Goal: Task Accomplishment & Management: Manage account settings

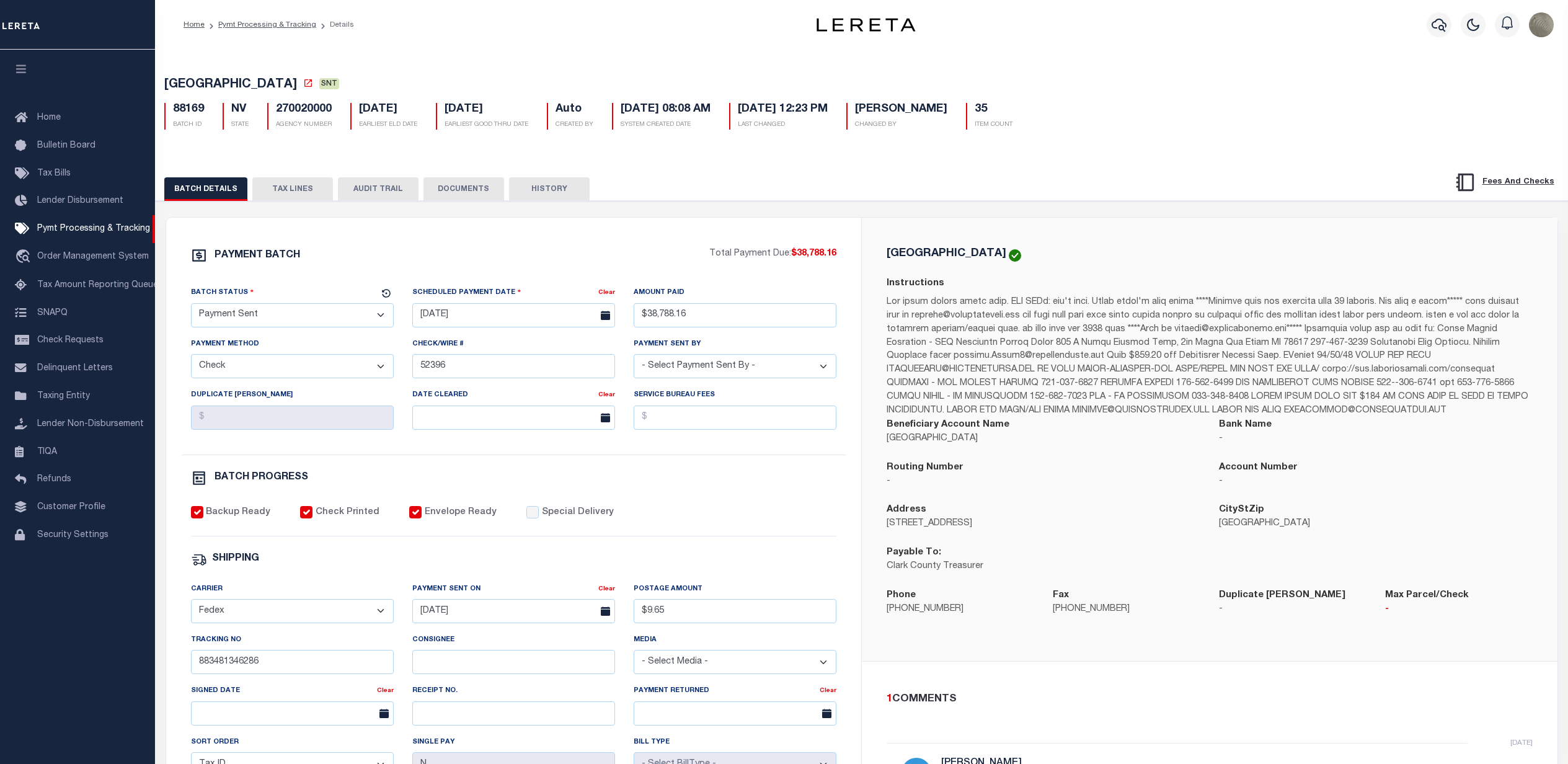
select select "SNT"
select select "CHK"
select select "[PERSON_NAME]"
select select "FDX"
click at [693, 212] on div "PAYMENT BATCH Total Payment Due: $38,788.16 Batch Status" at bounding box center [862, 602] width 1424 height 803
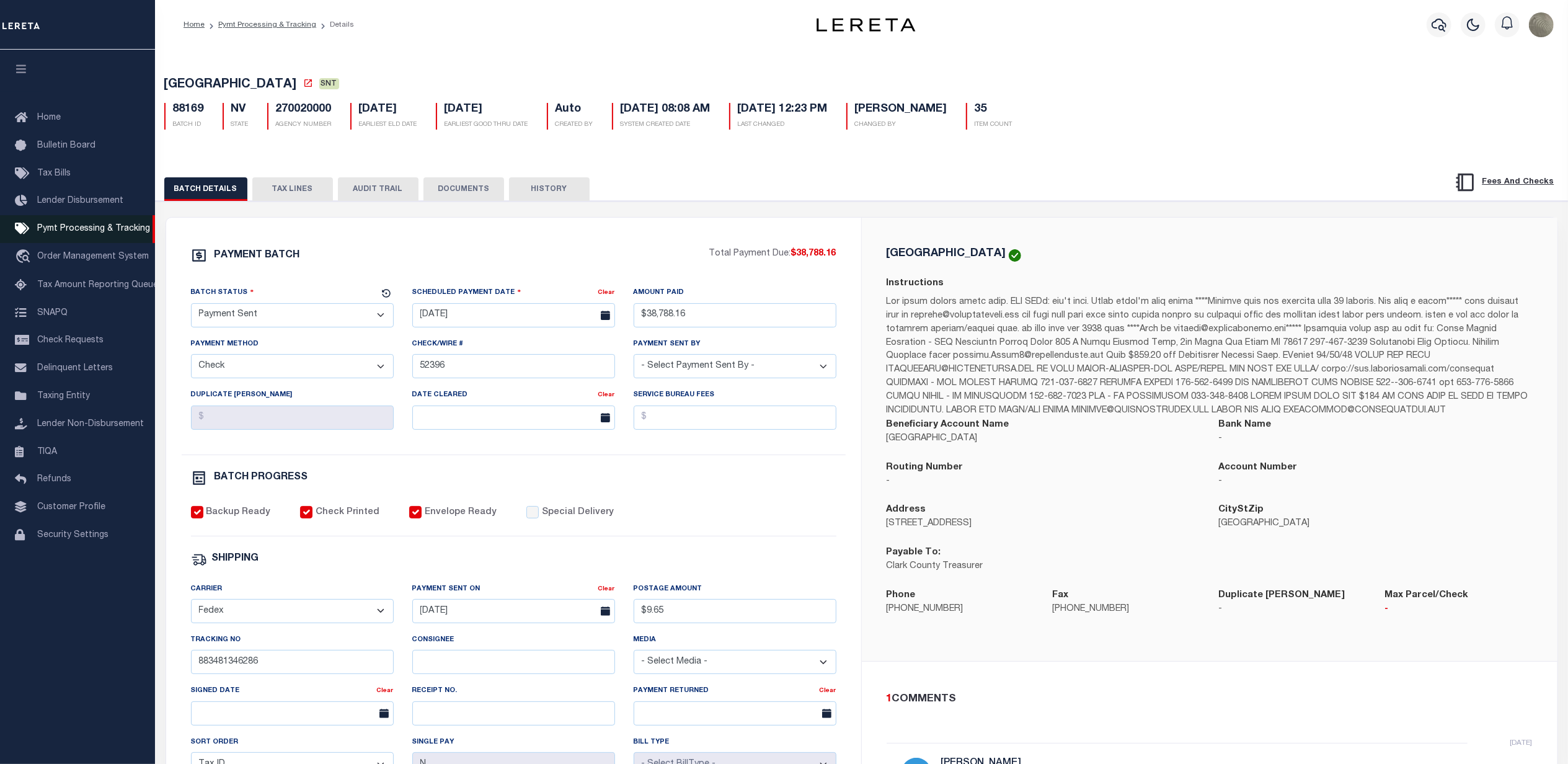
drag, startPoint x: 90, startPoint y: 224, endPoint x: 97, endPoint y: 216, distance: 10.6
click at [90, 224] on link "Pymt Processing & Tracking" at bounding box center [77, 229] width 155 height 28
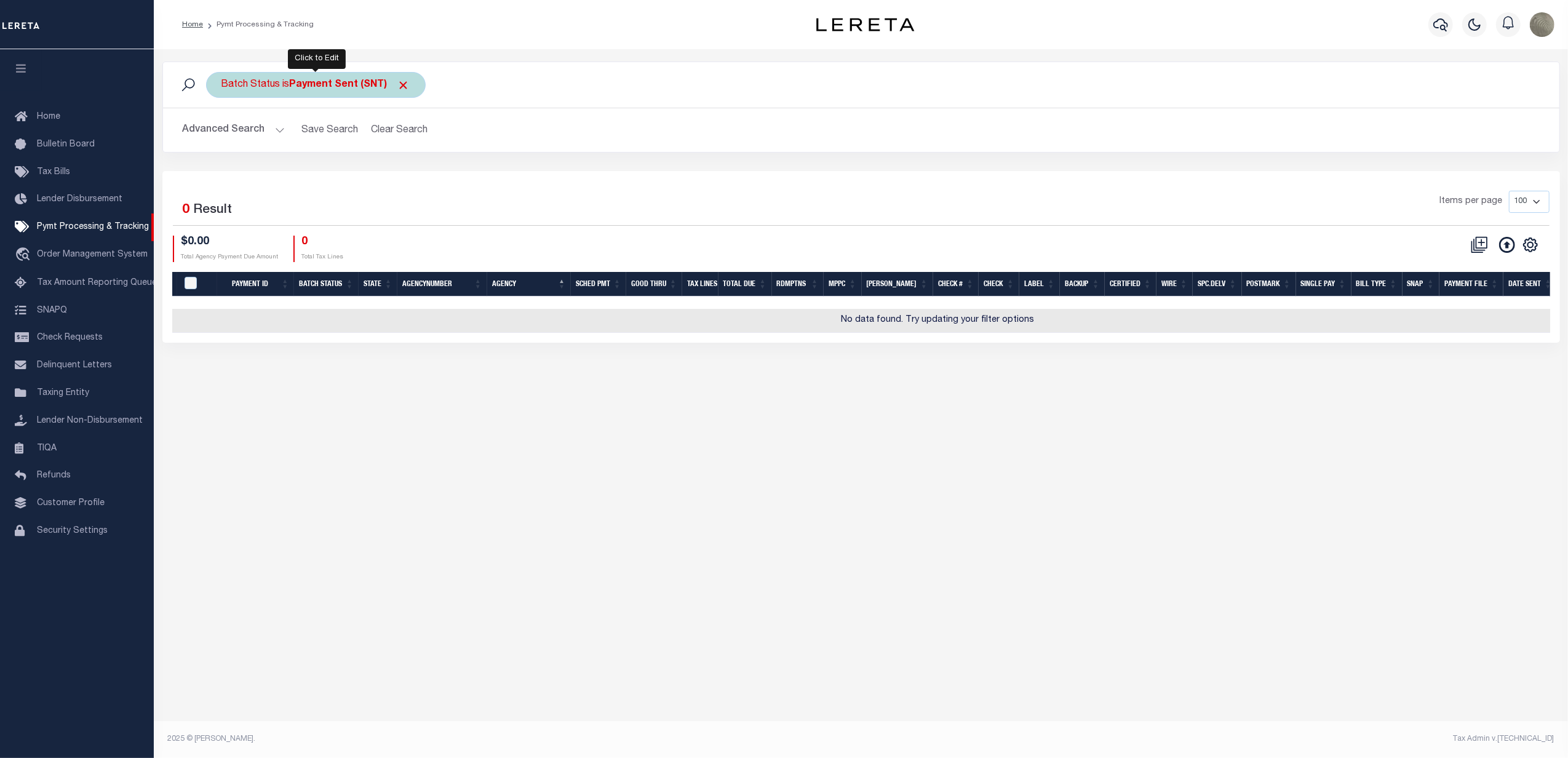
click at [300, 77] on div "Batch Status is Payment Sent (SNT)" at bounding box center [315, 85] width 219 height 26
click at [309, 149] on select "Awaiting Funds (AWF) Cleared and Complete (CAC) New Check Needed (NCN) Payment …" at bounding box center [312, 144] width 181 height 23
select select "RFP"
click at [222, 134] on select "Awaiting Funds (AWF) Cleared and Complete (CAC) New Check Needed (NCN) Payment …" at bounding box center [312, 144] width 181 height 23
click at [379, 176] on input "Apply" at bounding box center [385, 172] width 37 height 20
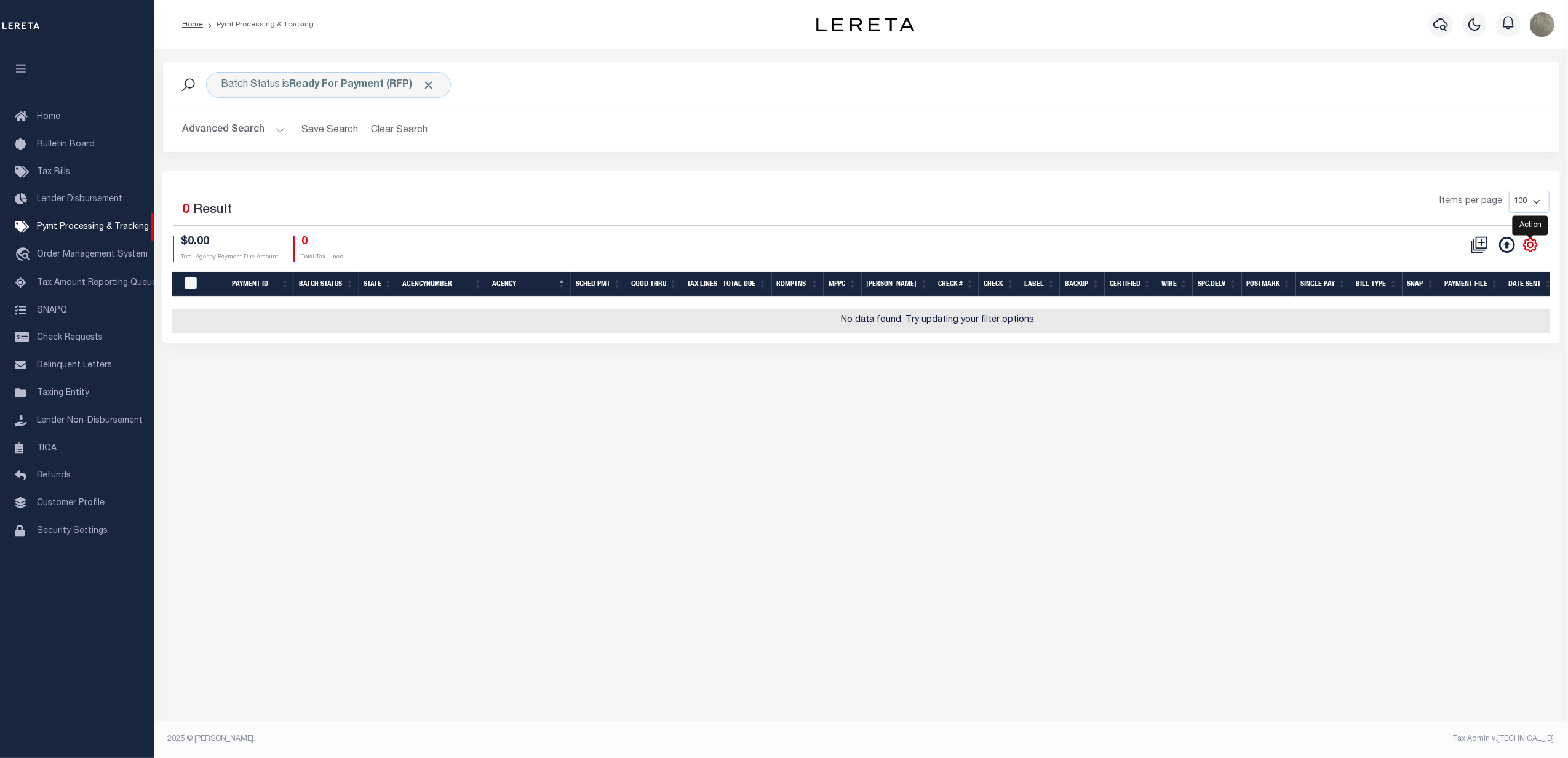
click at [1524, 240] on icon "" at bounding box center [1531, 245] width 16 height 16
click at [1478, 338] on span "Show Filter" at bounding box center [1456, 336] width 46 height 9
select select
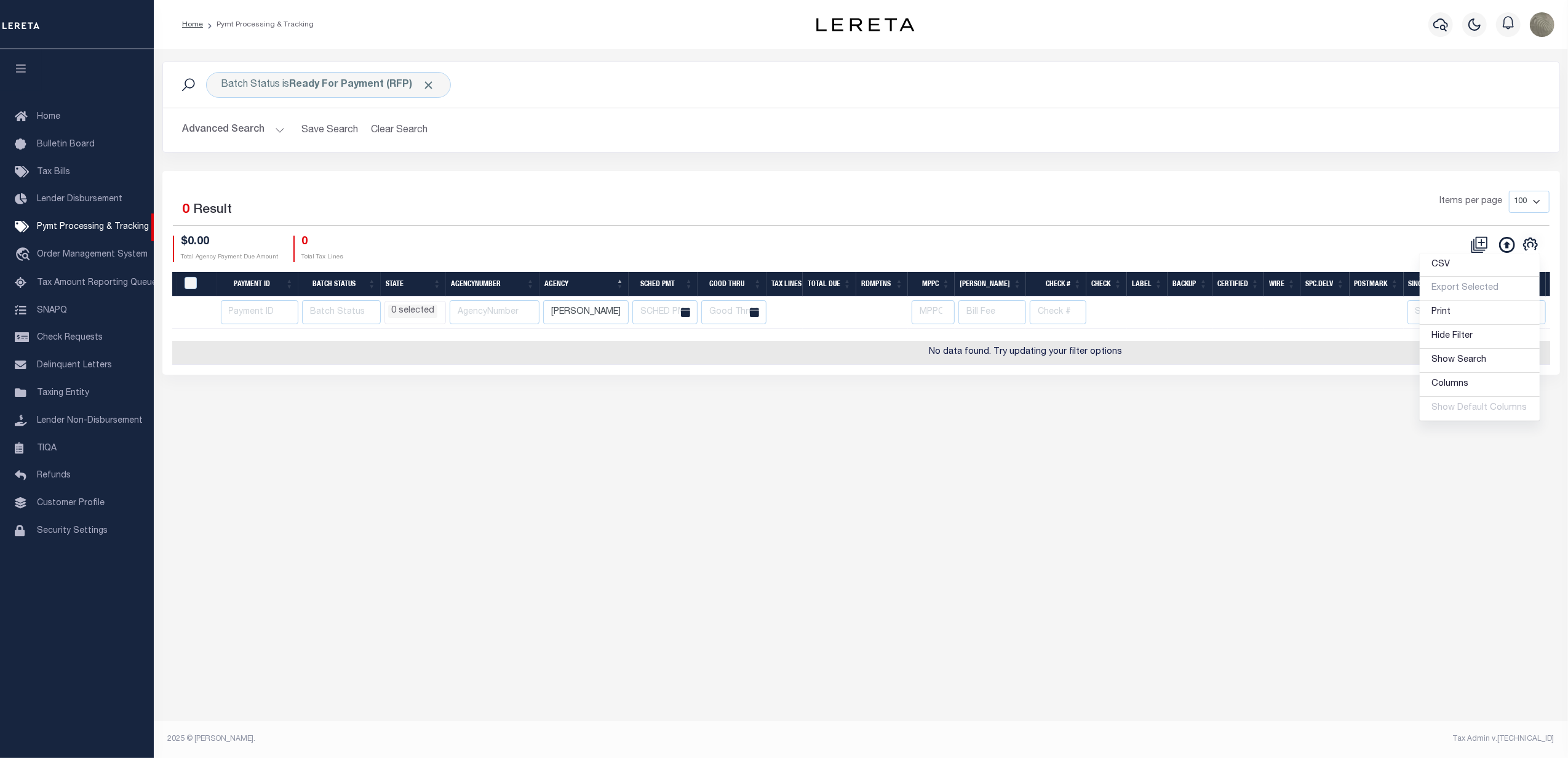
click at [1084, 238] on div "CSV Export Selected Print Hide Filter Show Search Columns 0: 1: PayeePmtBatchSt…" at bounding box center [1205, 248] width 688 height 26
click at [587, 316] on input "clark" at bounding box center [585, 312] width 85 height 24
click at [625, 215] on div "Items per page 100 200 500 1000" at bounding box center [1035, 207] width 1028 height 32
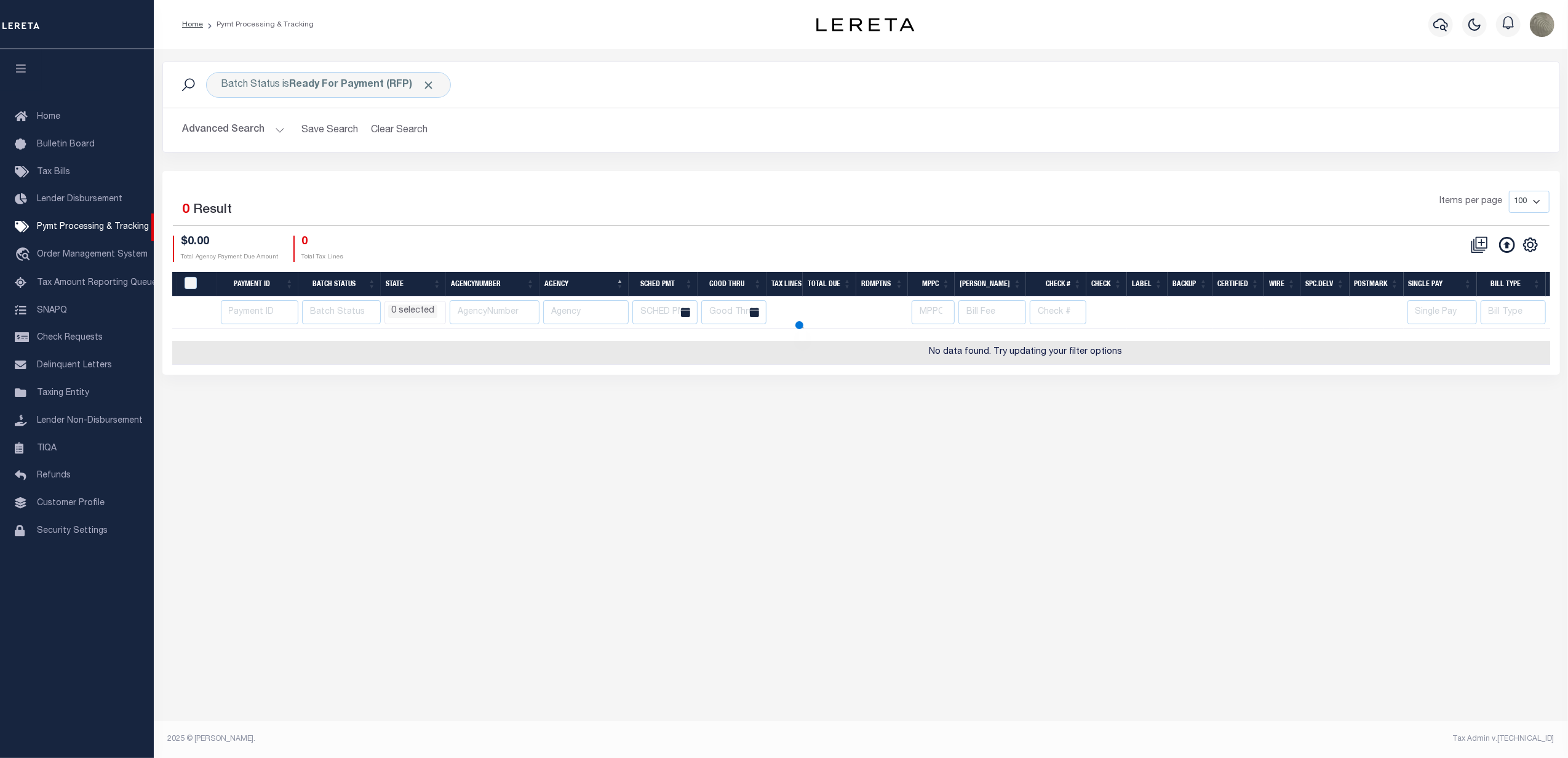
select select
click at [394, 128] on button "Clear Search" at bounding box center [400, 130] width 67 height 24
select select
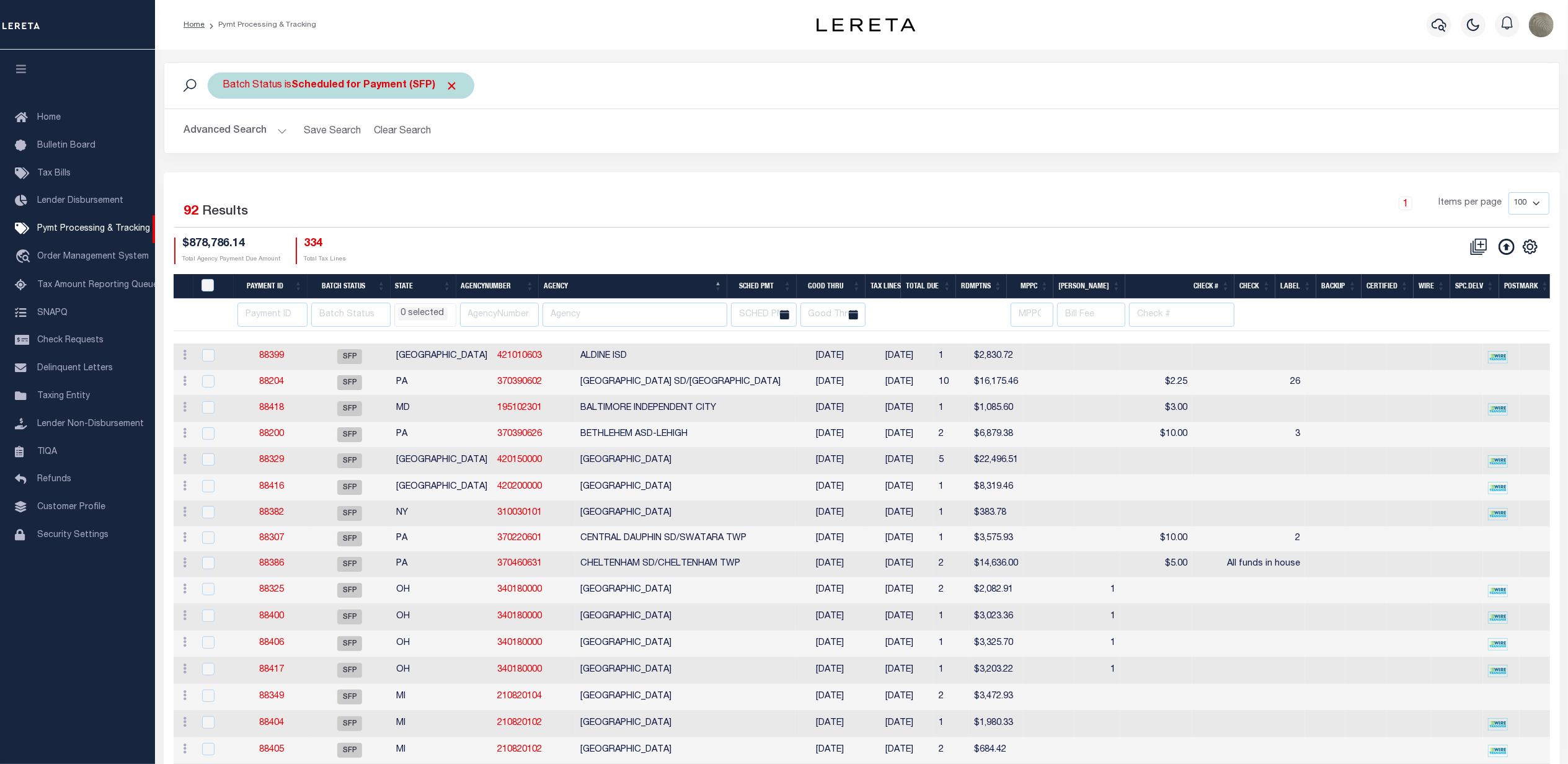
click at [365, 87] on b "Scheduled for Payment (SFP)" at bounding box center [375, 85] width 166 height 10
click at [317, 142] on select "Awaiting Funds (AWF) Cleared and Complete (CAC) New Check Needed (NCN) Payment …" at bounding box center [314, 146] width 182 height 23
select select "RFP"
click at [223, 135] on select "Awaiting Funds (AWF) Cleared and Complete (CAC) New Check Needed (NCN) Payment …" at bounding box center [314, 146] width 182 height 23
click at [381, 172] on input "Apply" at bounding box center [388, 173] width 37 height 20
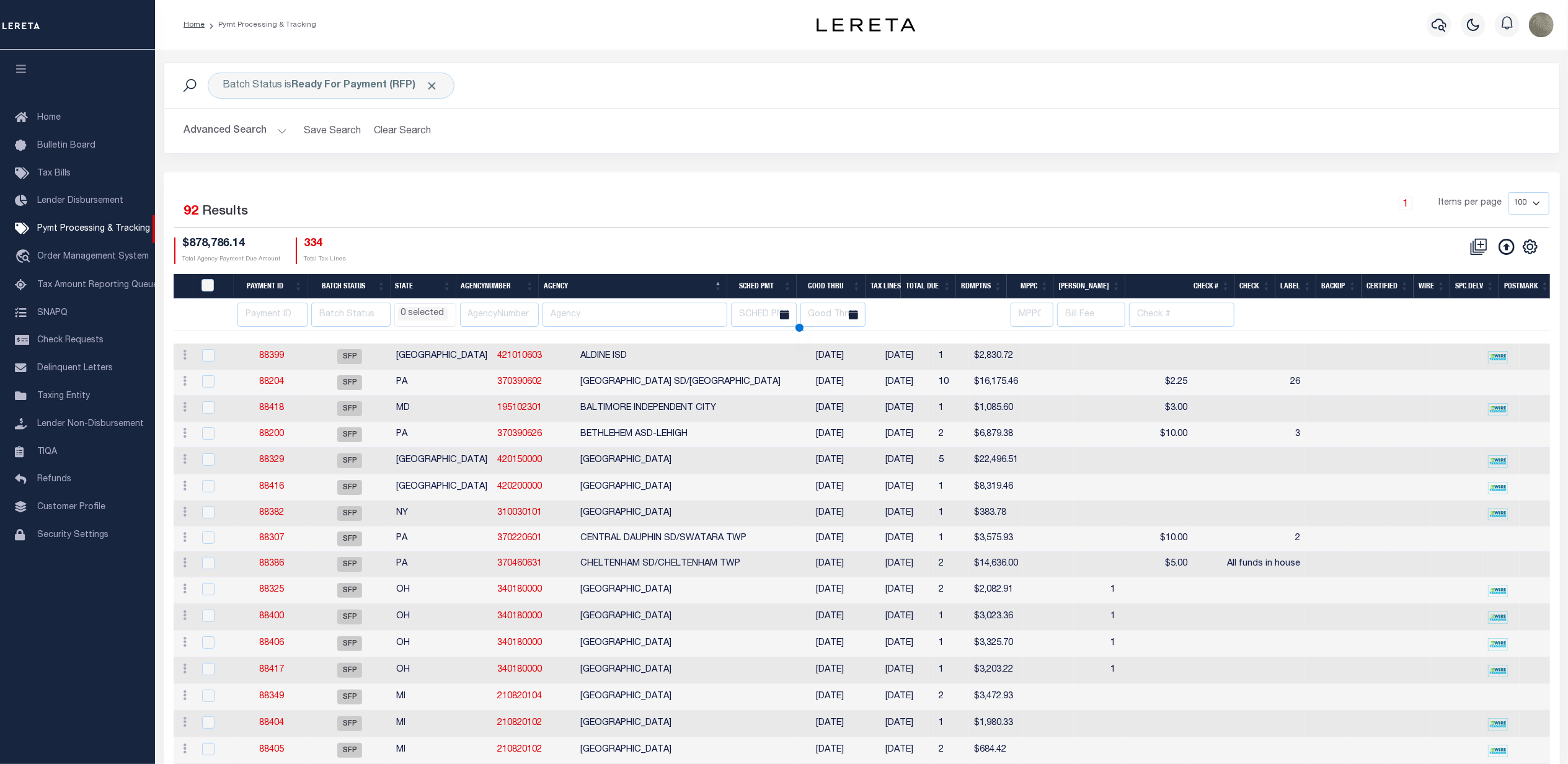
select select
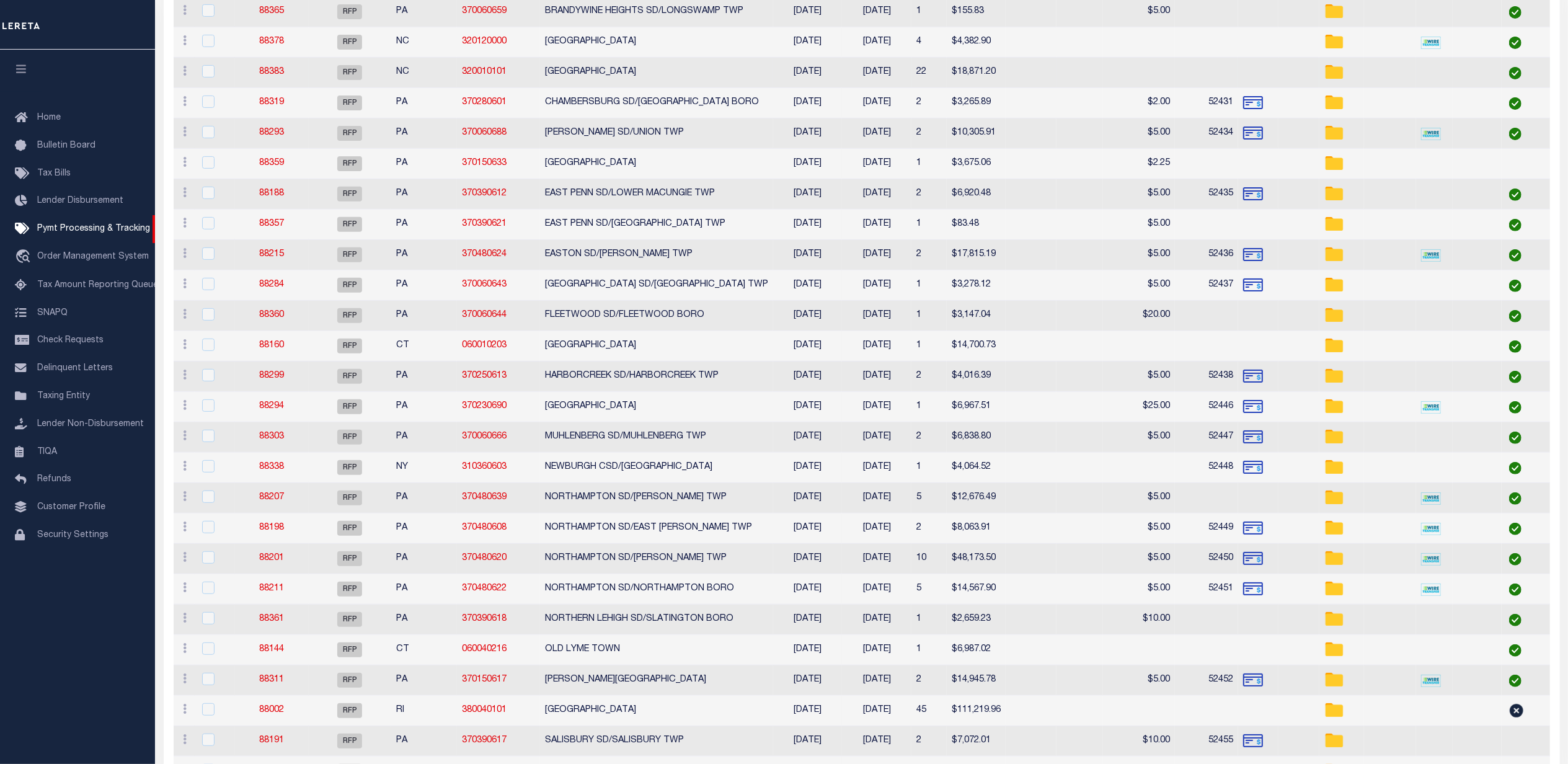
select select
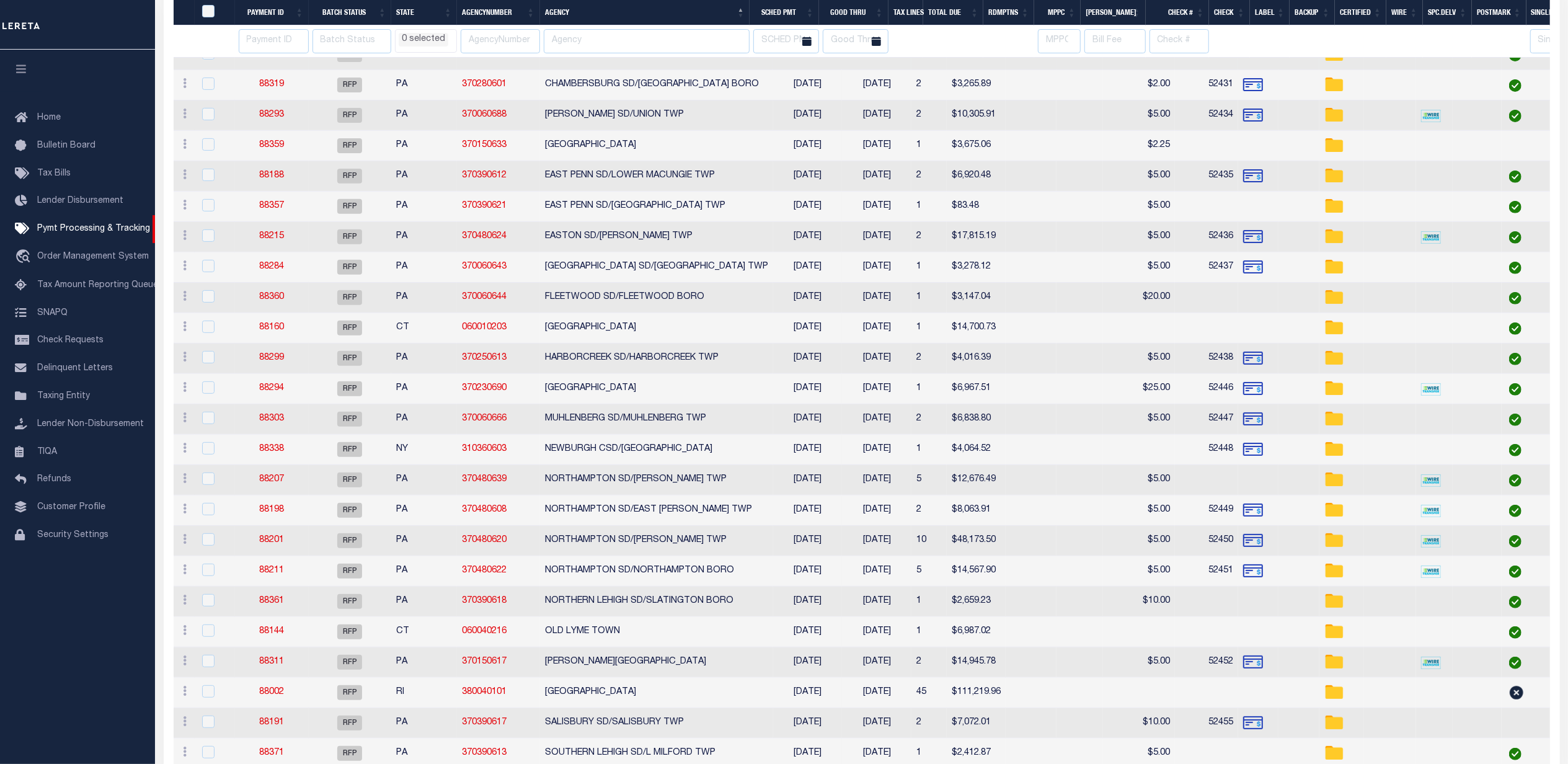
select select
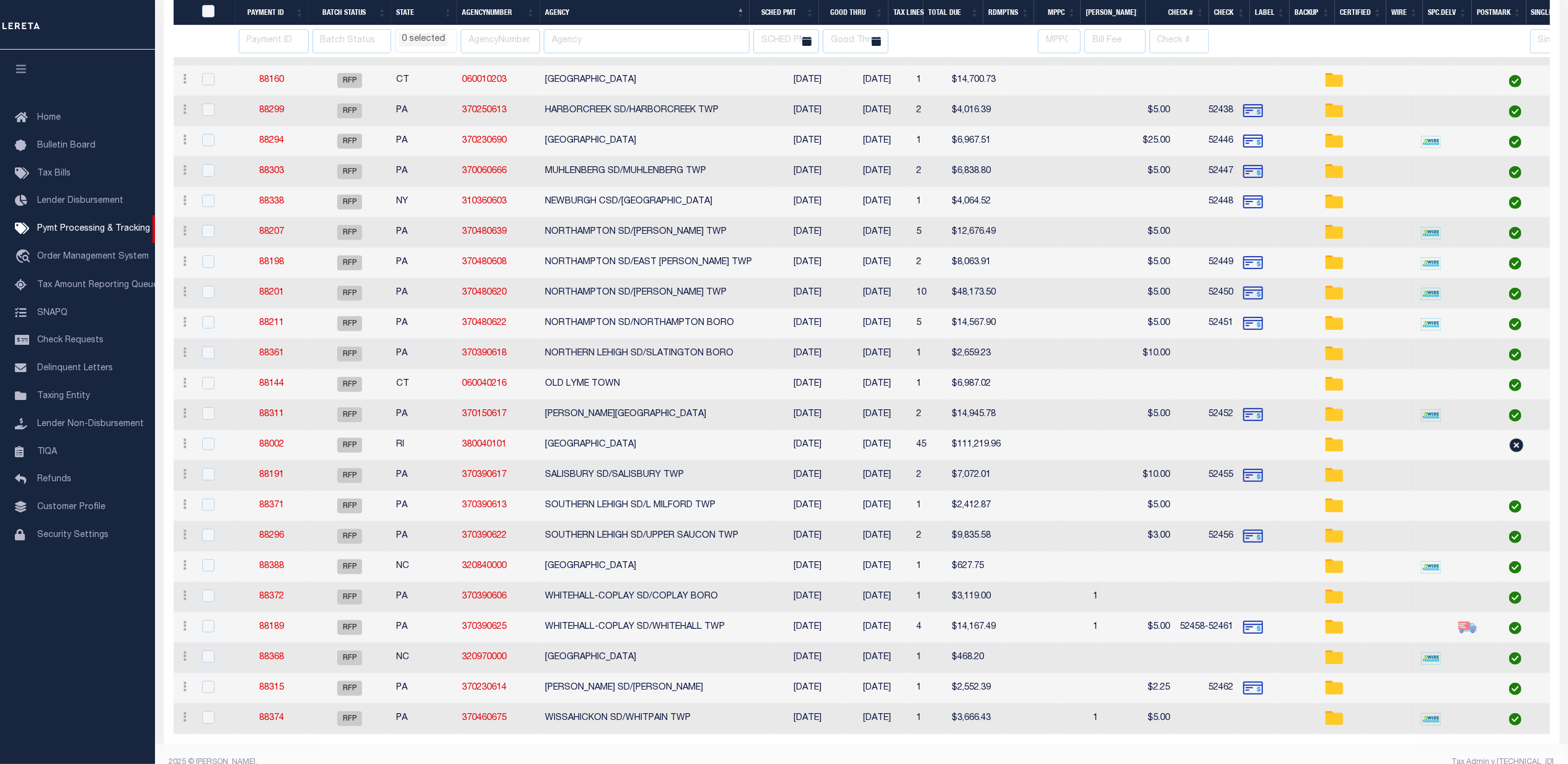
select select
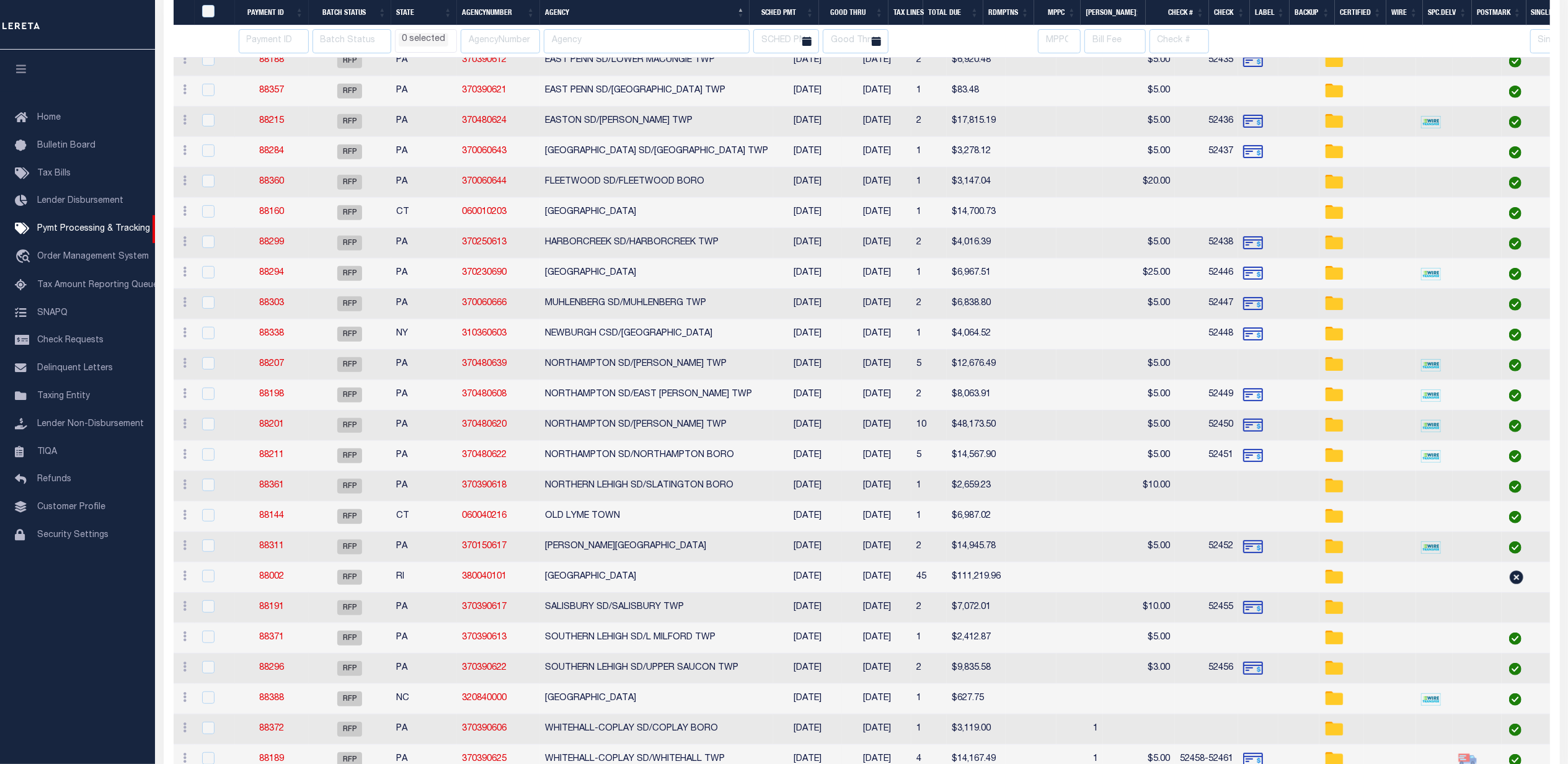
select select
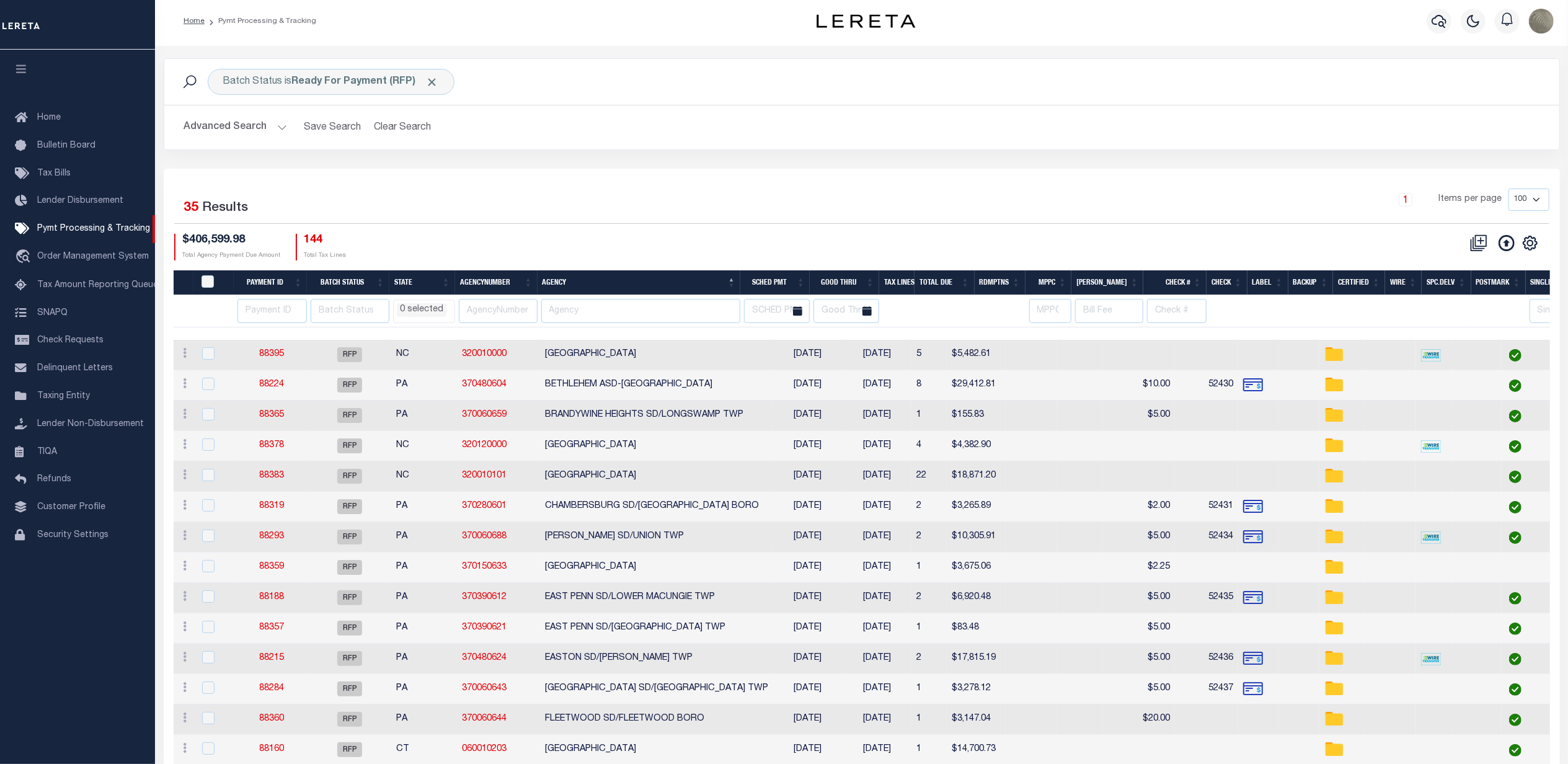
scroll to position [0, 0]
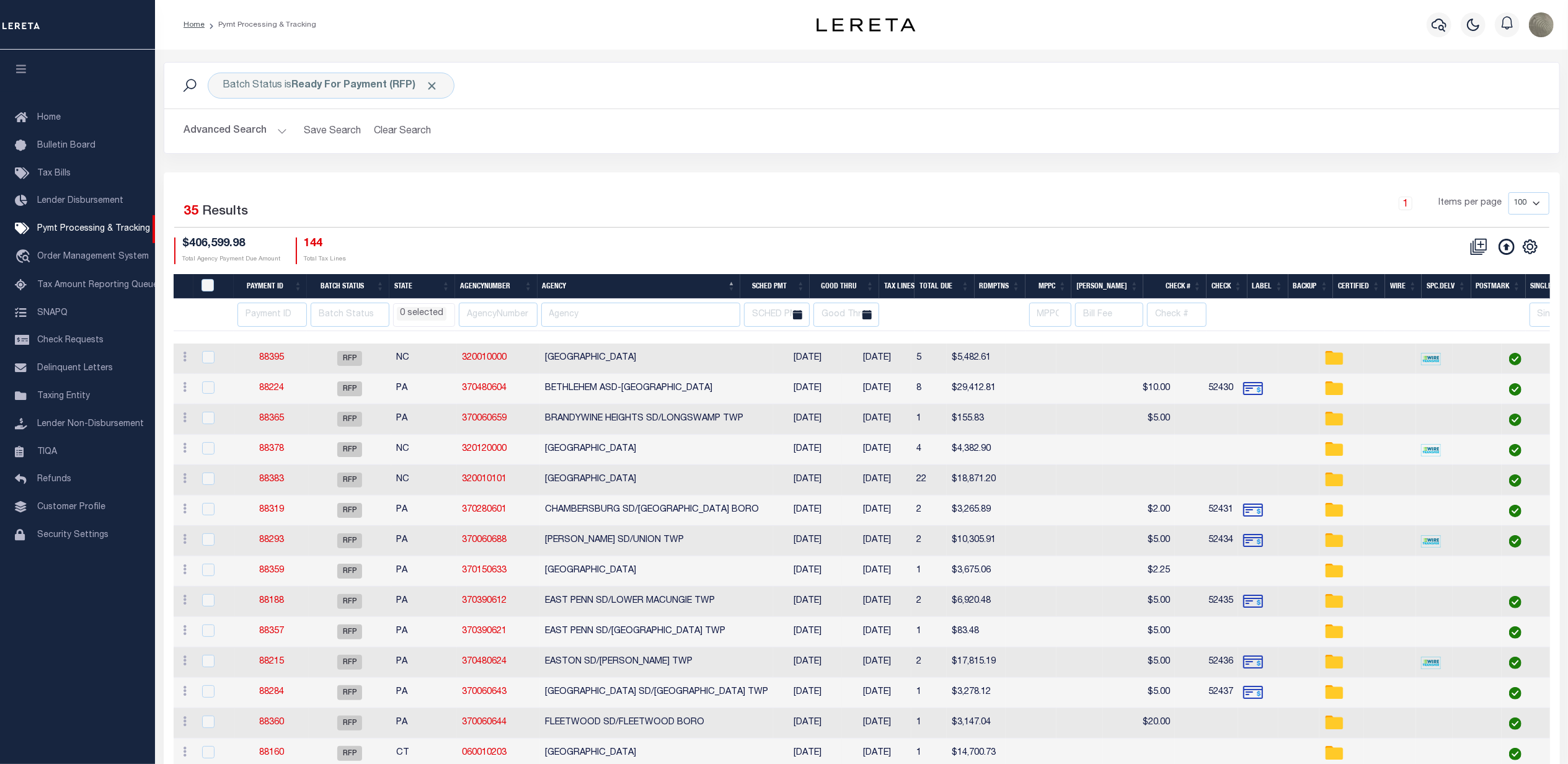
click at [267, 130] on button "Advanced Search" at bounding box center [235, 131] width 103 height 24
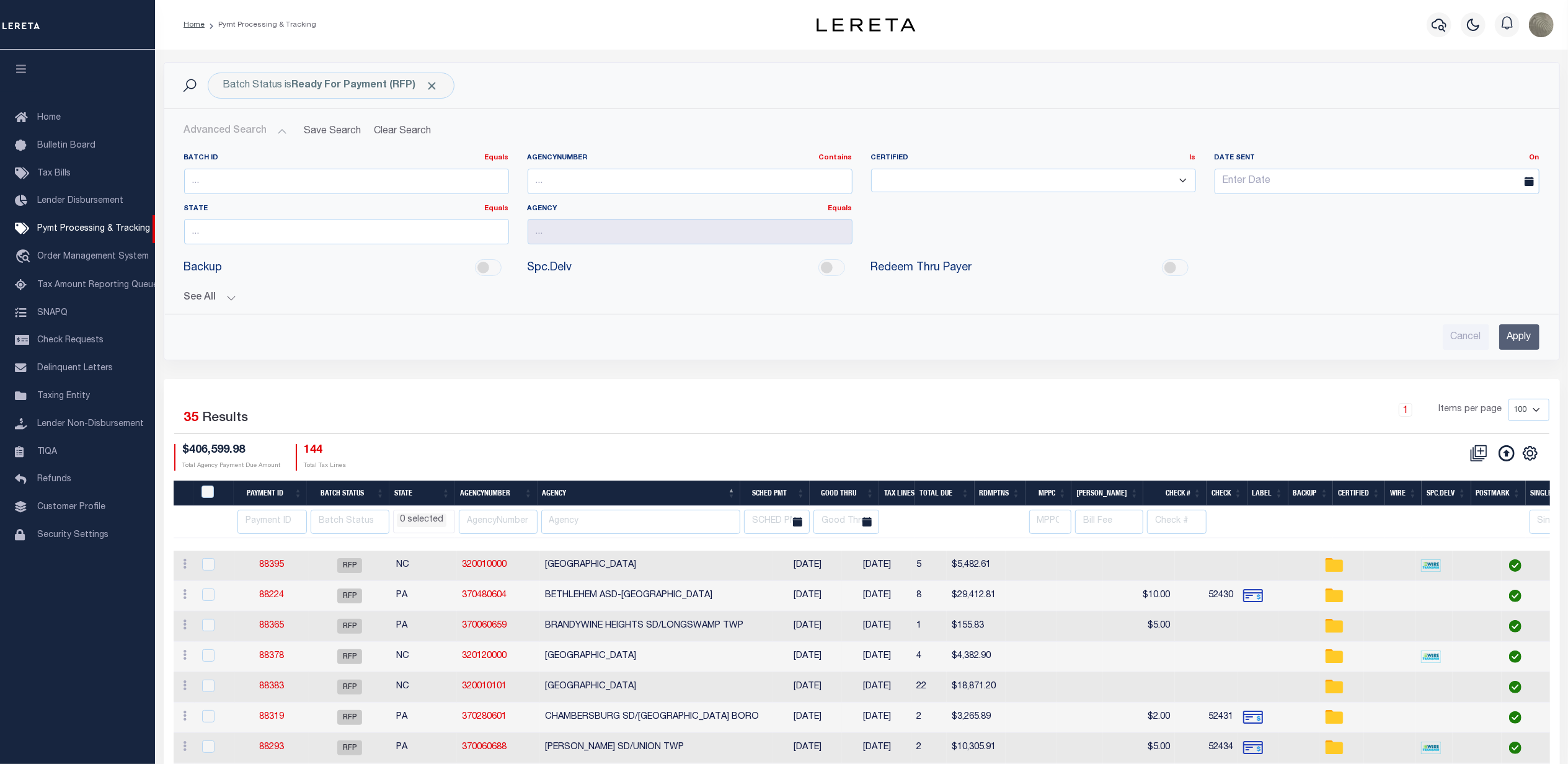
click at [210, 302] on button "See All" at bounding box center [862, 298] width 1355 height 12
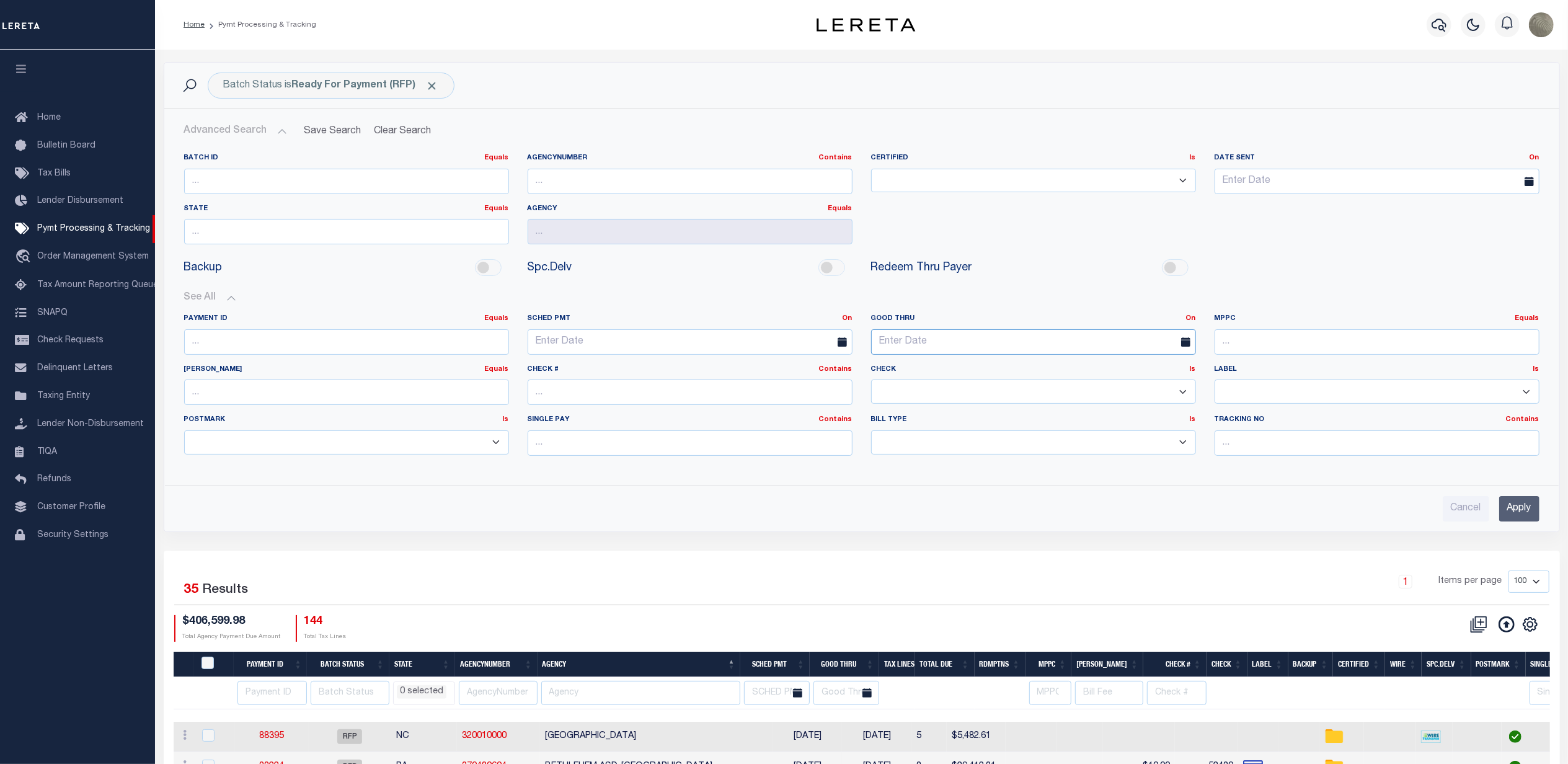
click at [1090, 343] on input "text" at bounding box center [1034, 343] width 325 height 26
click at [1186, 322] on link "On" at bounding box center [1191, 318] width 10 height 6
click at [1034, 375] on label "Check Is Is Contains" at bounding box center [1034, 370] width 325 height 10
drag, startPoint x: 1051, startPoint y: 384, endPoint x: 1070, endPoint y: 385, distance: 19.0
click at [1051, 384] on select "Yes No" at bounding box center [1034, 392] width 325 height 24
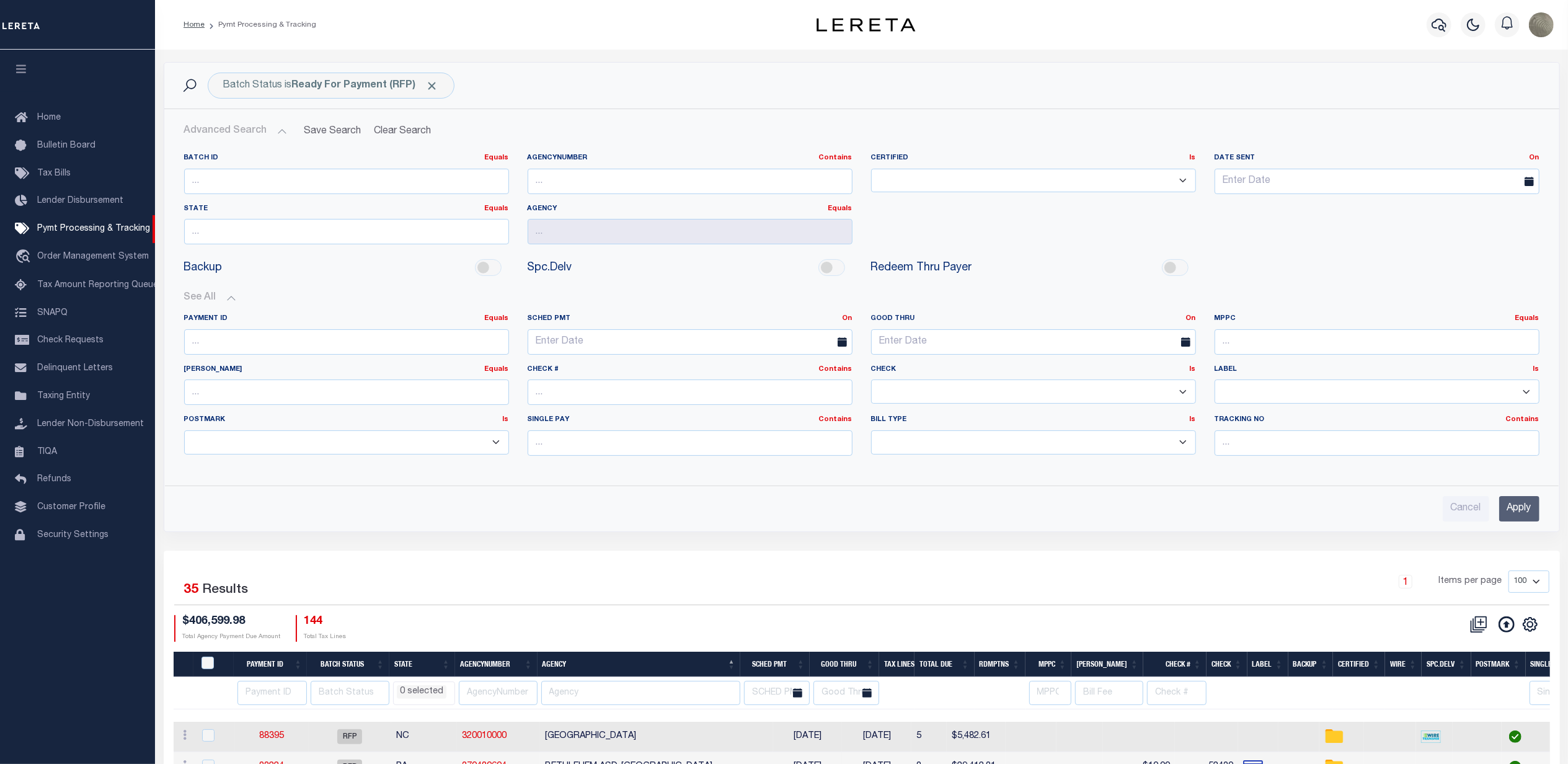
select select "false"
click at [871, 381] on select "Yes No" at bounding box center [1034, 392] width 325 height 24
click at [1521, 509] on input "Apply" at bounding box center [1519, 509] width 40 height 26
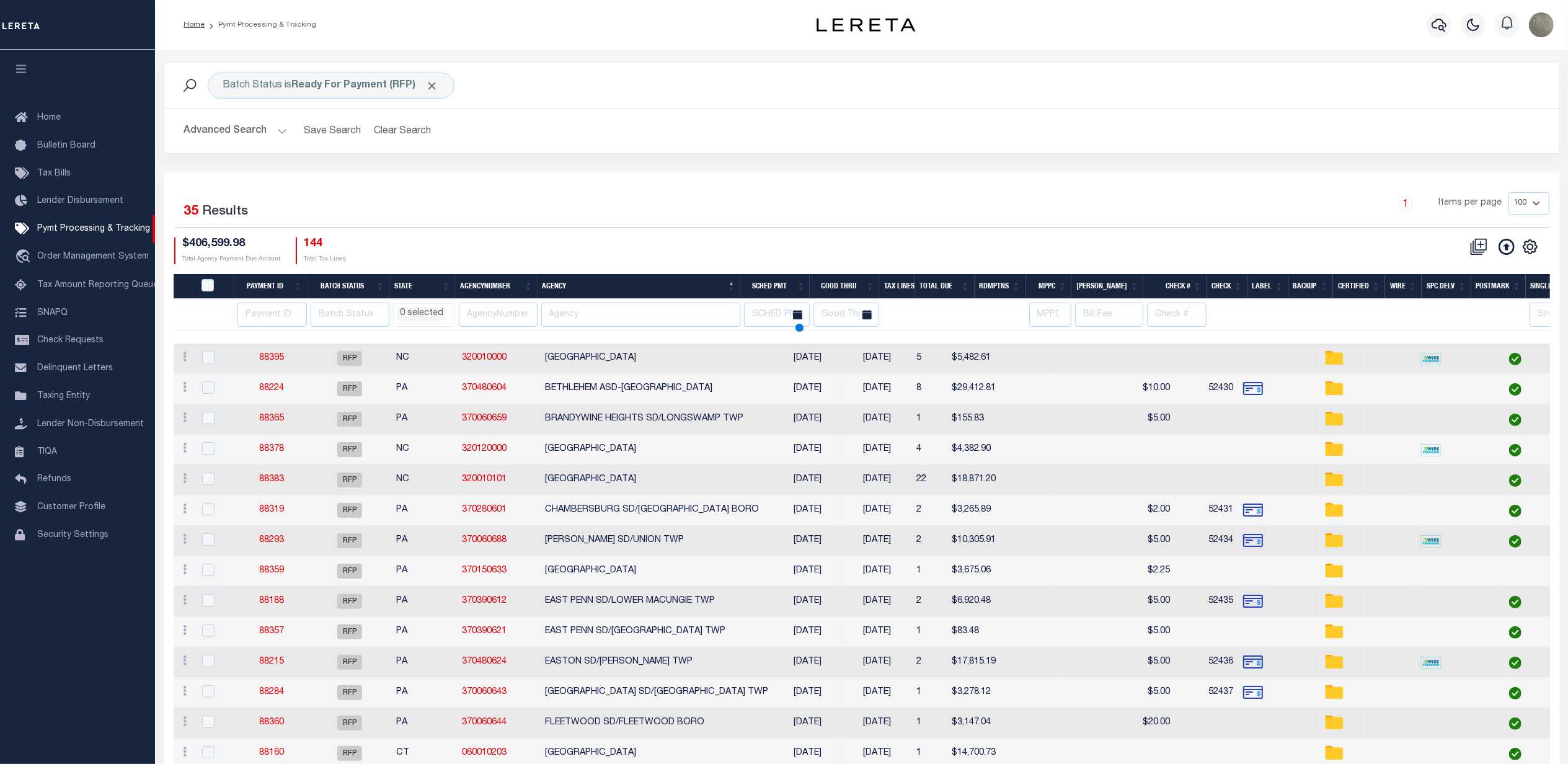
select select
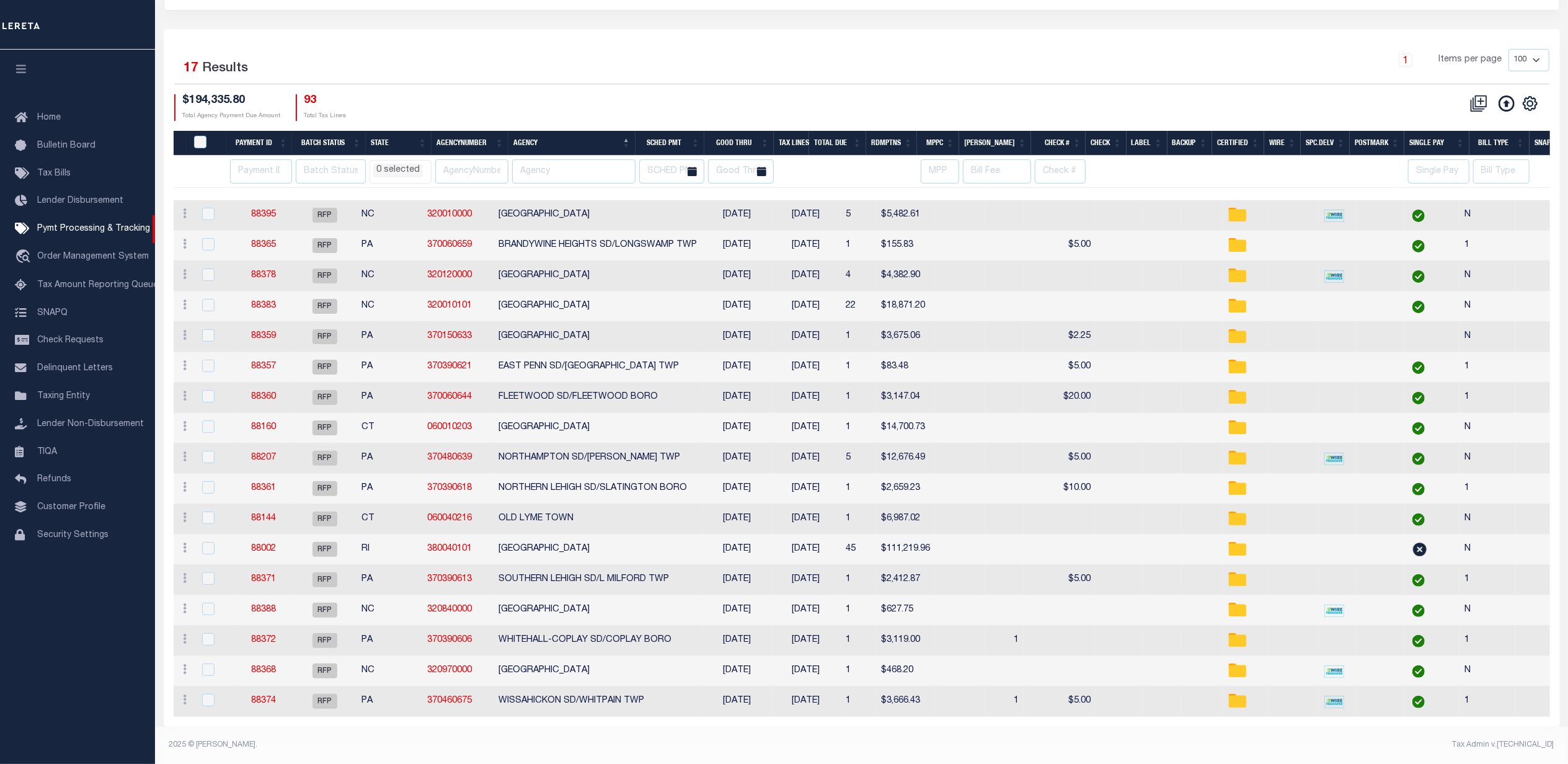
scroll to position [156, 0]
click at [750, 68] on div "1 Items per page 100 200 500 1000" at bounding box center [1035, 65] width 1026 height 32
click at [612, 72] on div "Selected 17 Results 1 Items per page 100 200 500 1000 $194,335.80 Total Agency …" at bounding box center [861, 84] width 1394 height 72
drag, startPoint x: 248, startPoint y: 85, endPoint x: 190, endPoint y: 94, distance: 58.7
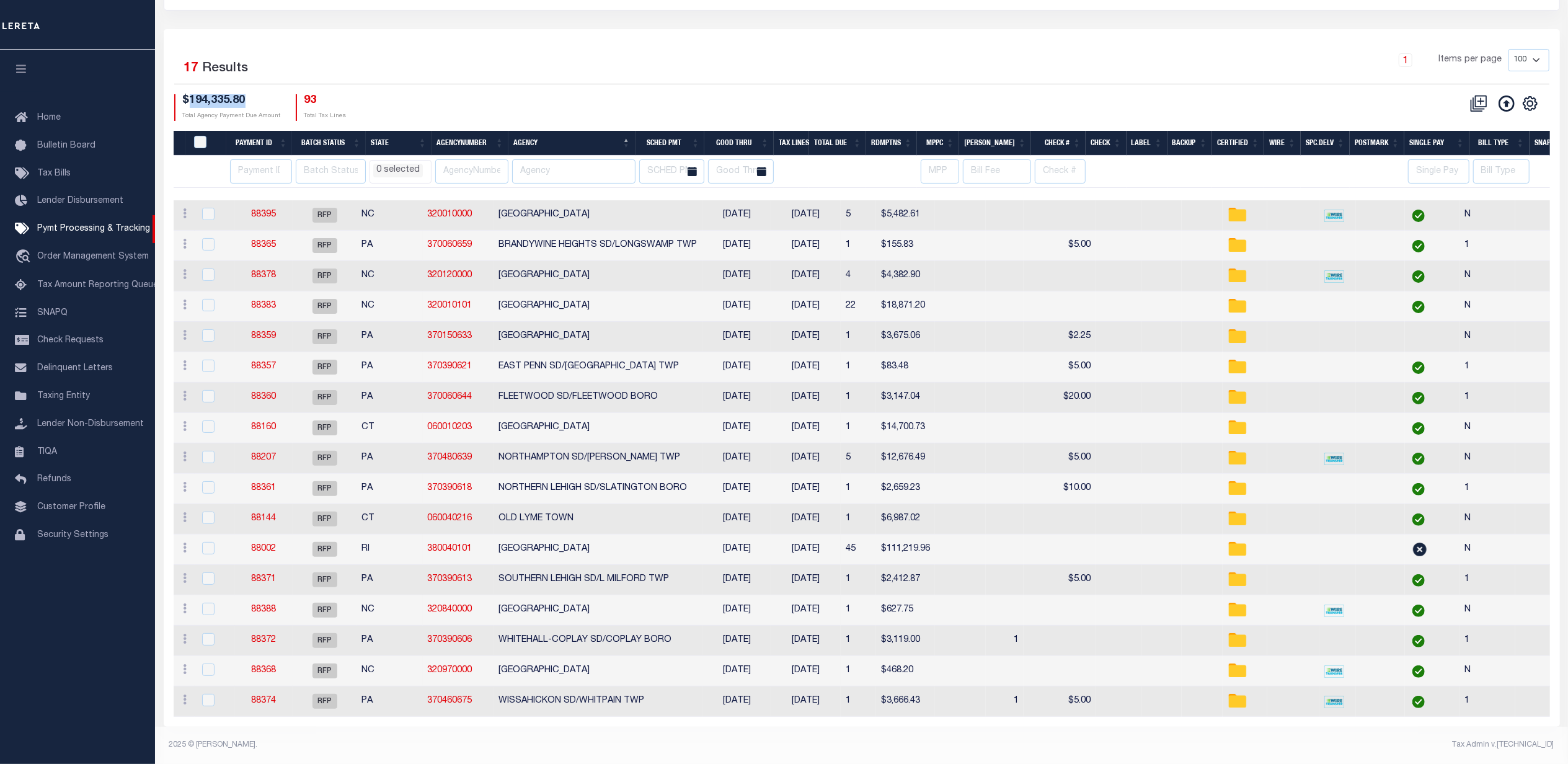
click at [190, 94] on h4 "$194,335.80" at bounding box center [232, 101] width 98 height 14
copy h4 "194,335.80"
click at [65, 335] on link "Check Requests" at bounding box center [77, 340] width 155 height 28
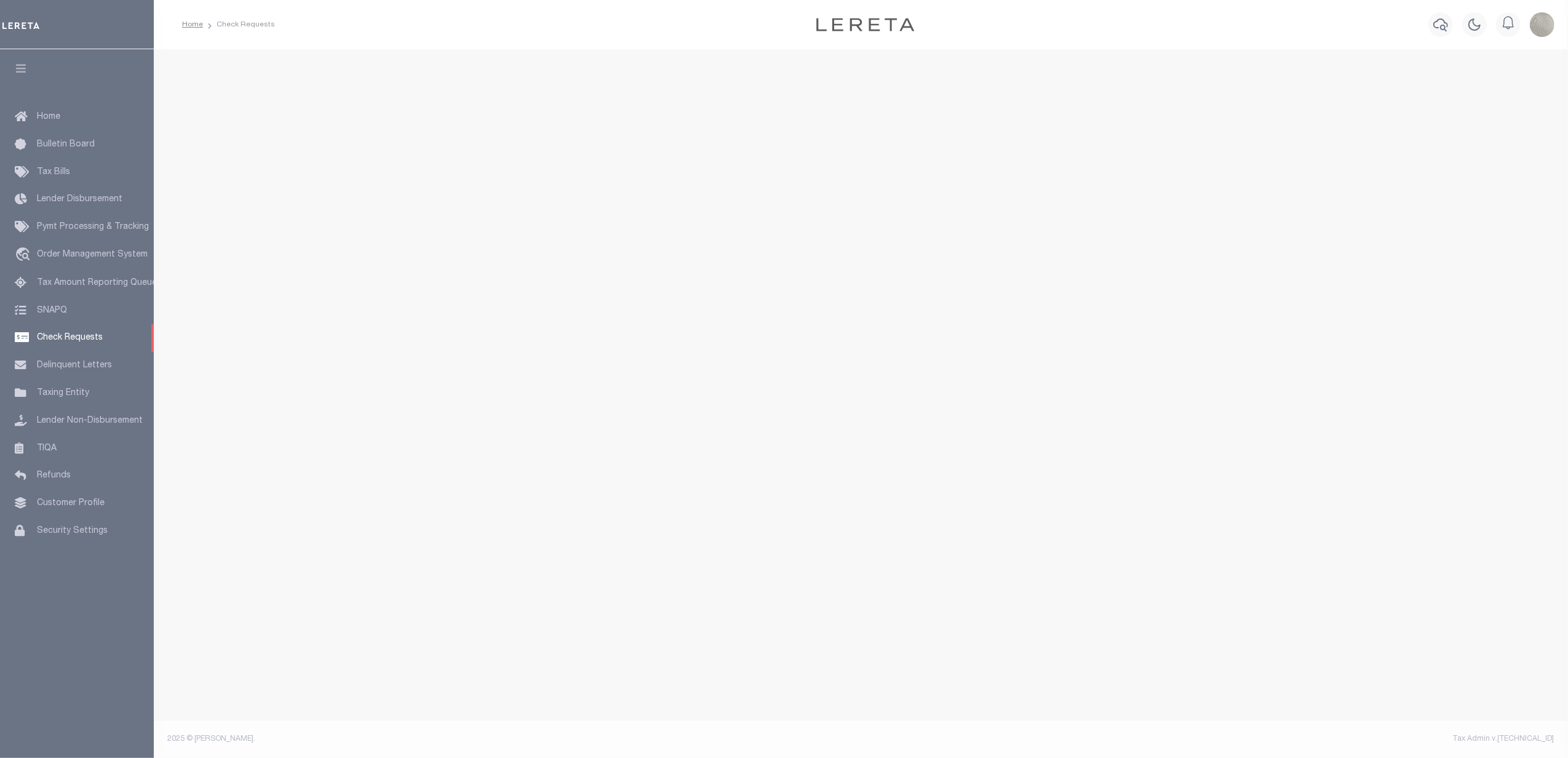
select select "50"
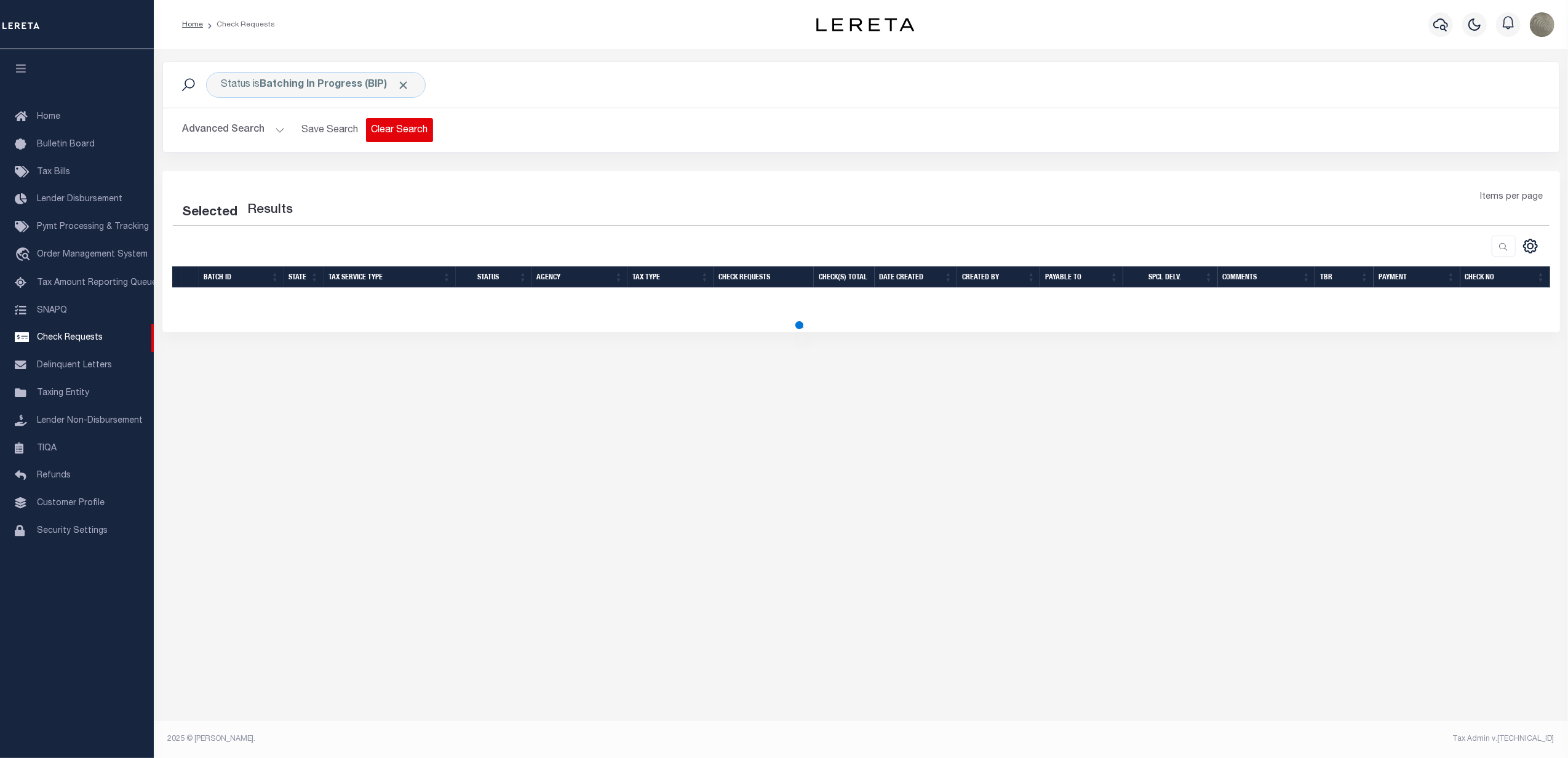
select select "50"
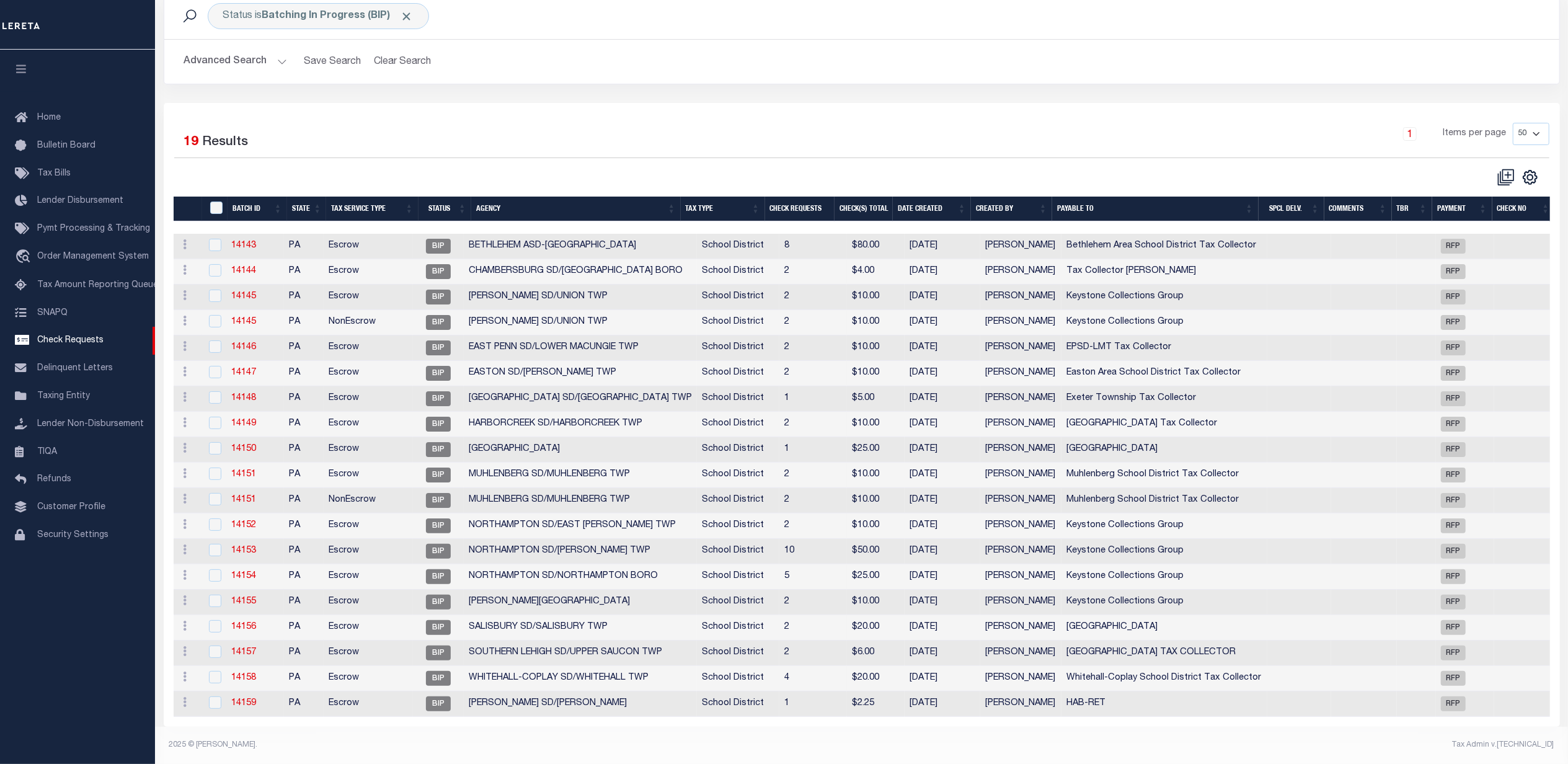
scroll to position [83, 0]
click at [211, 202] on input "" at bounding box center [215, 207] width 12 height 12
checkbox input "true"
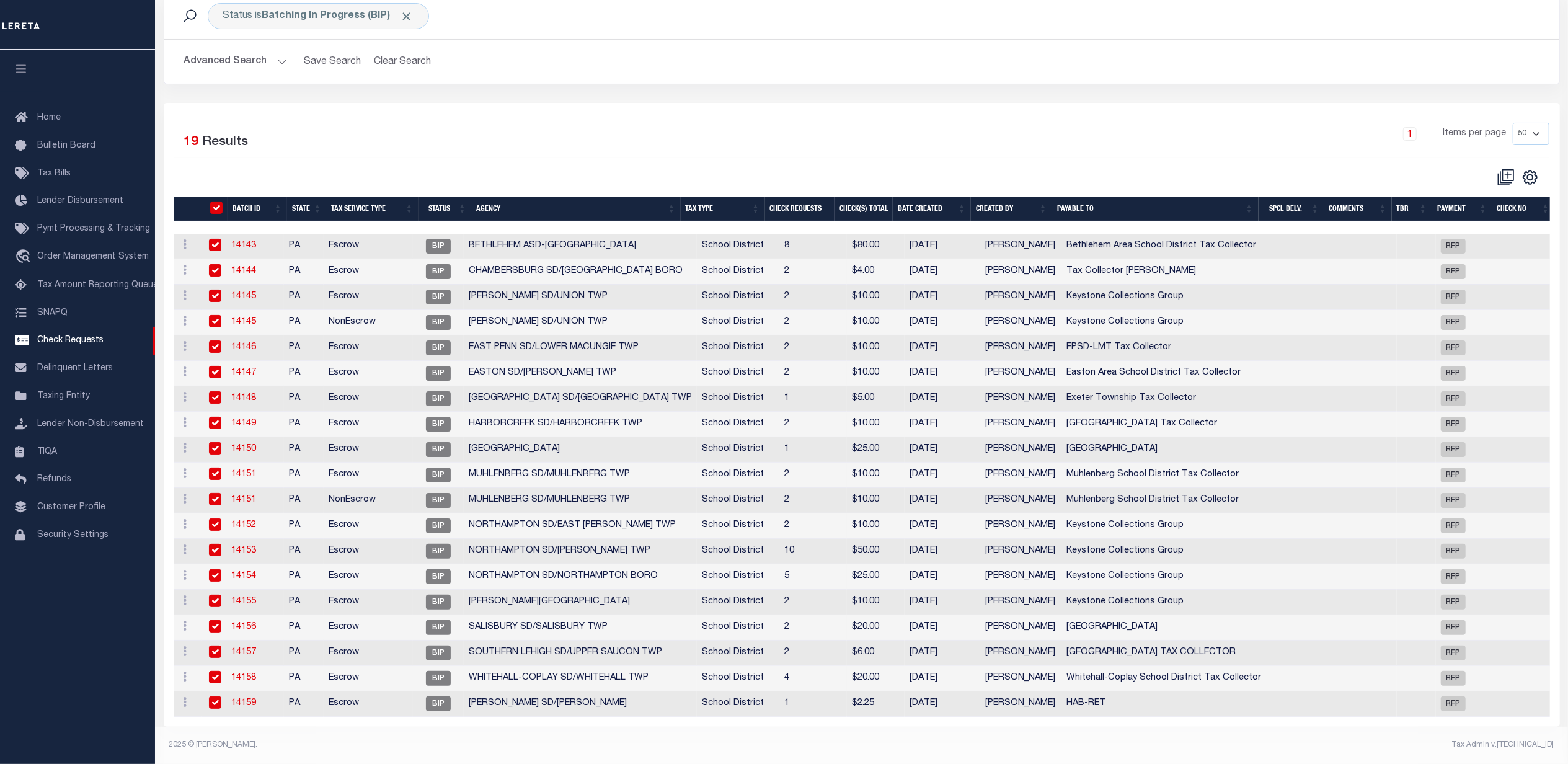
checkbox input "true"
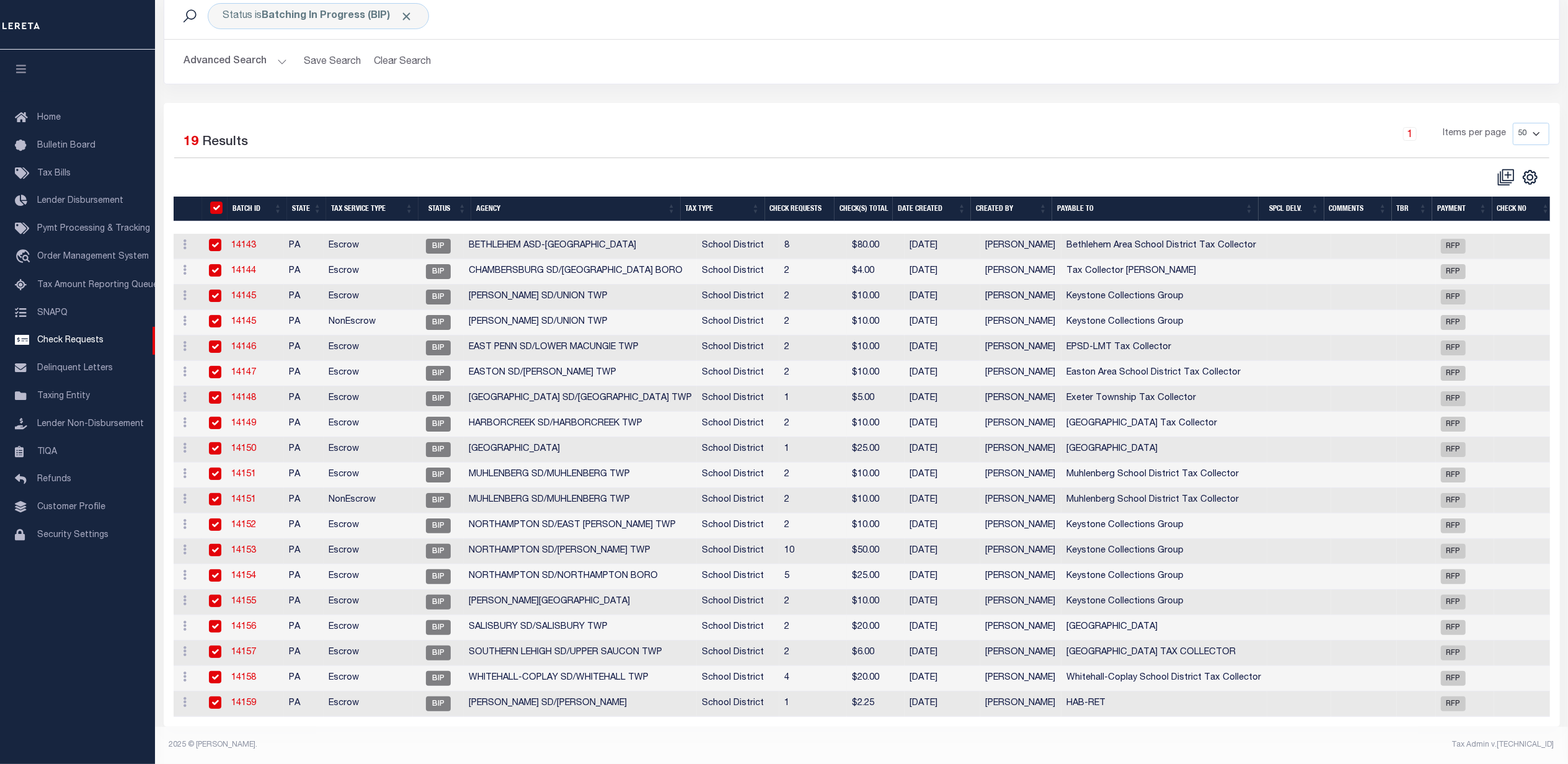
checkbox input "true"
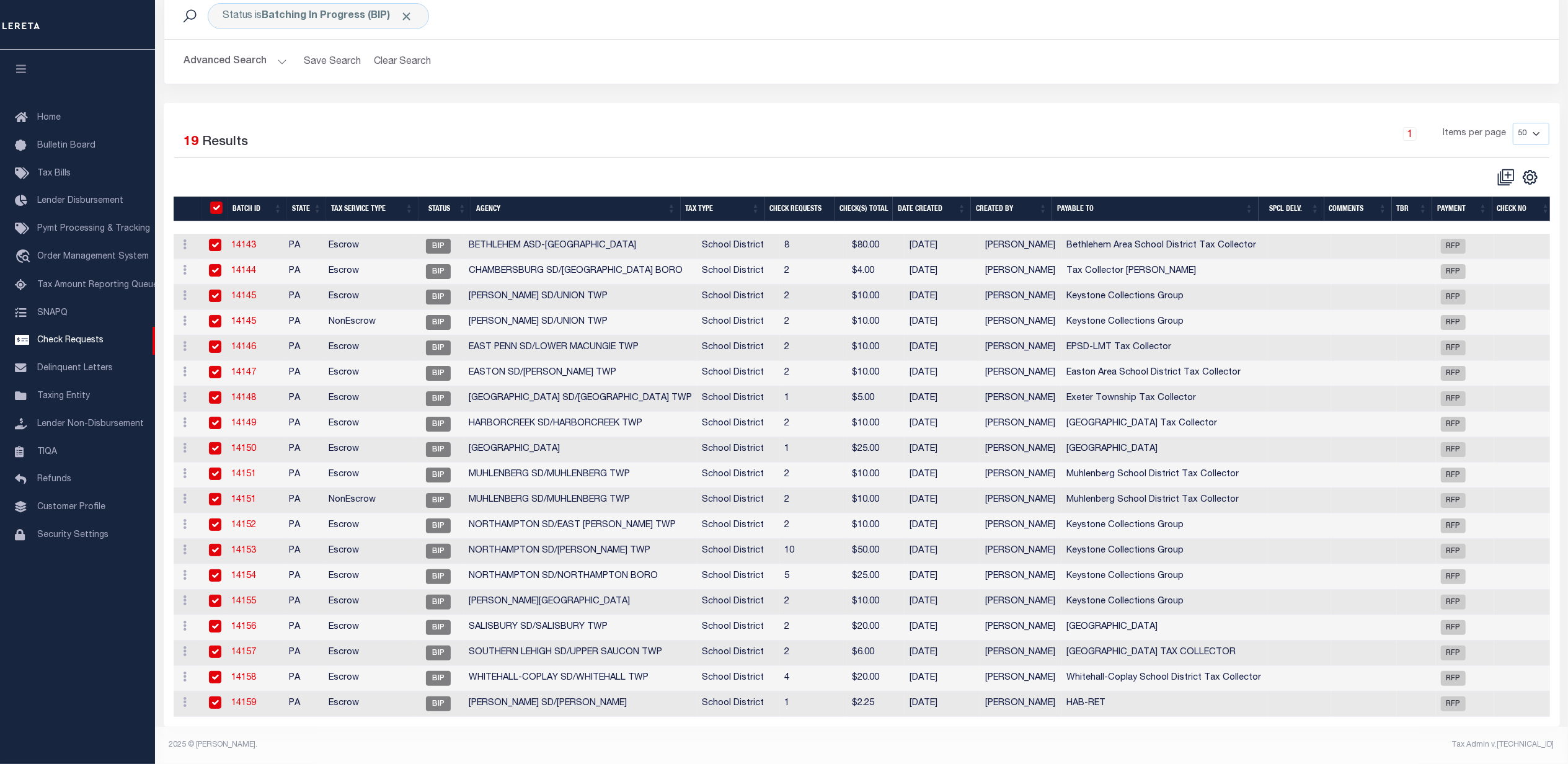
checkbox input "true"
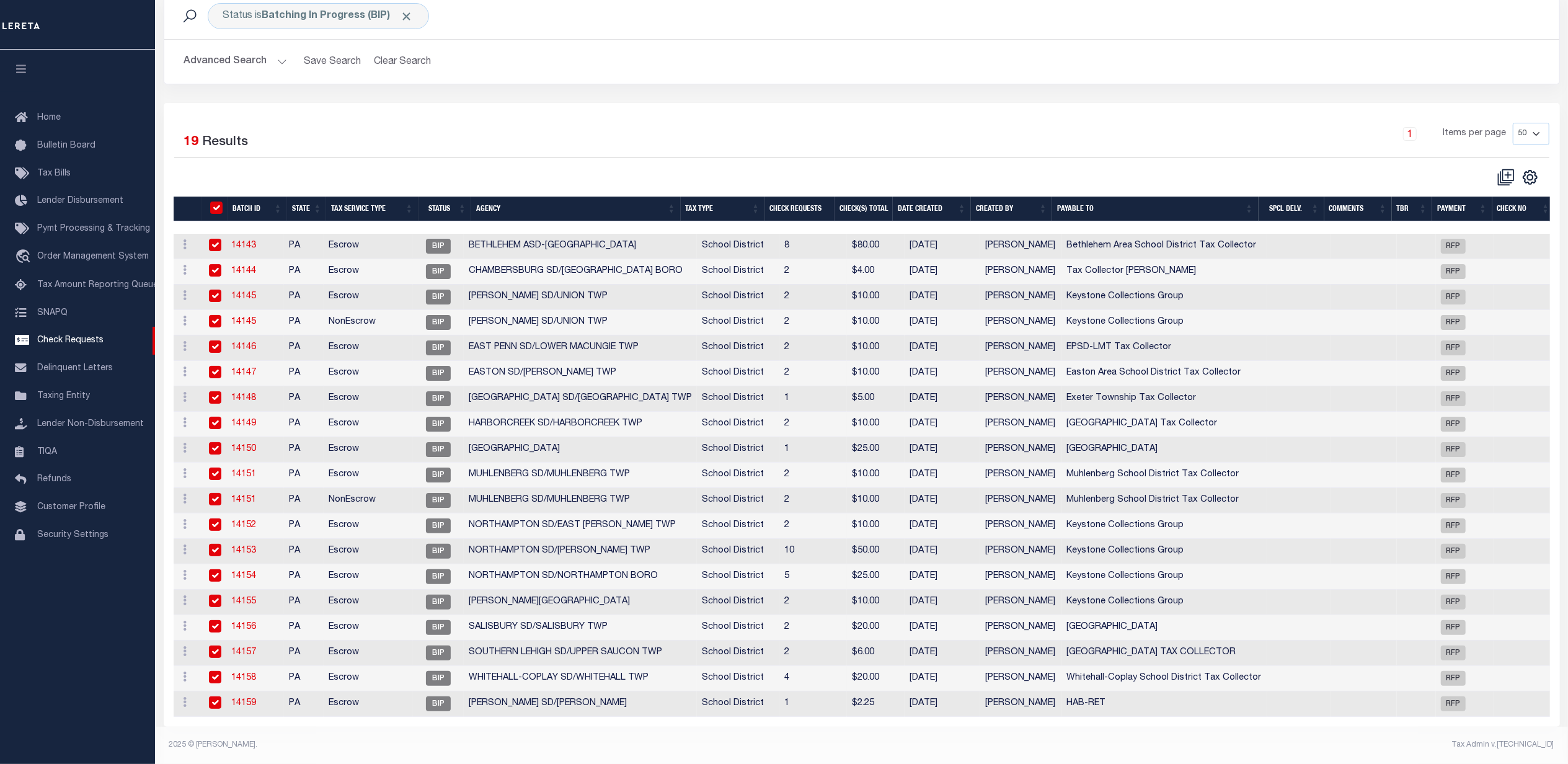
checkbox input "true"
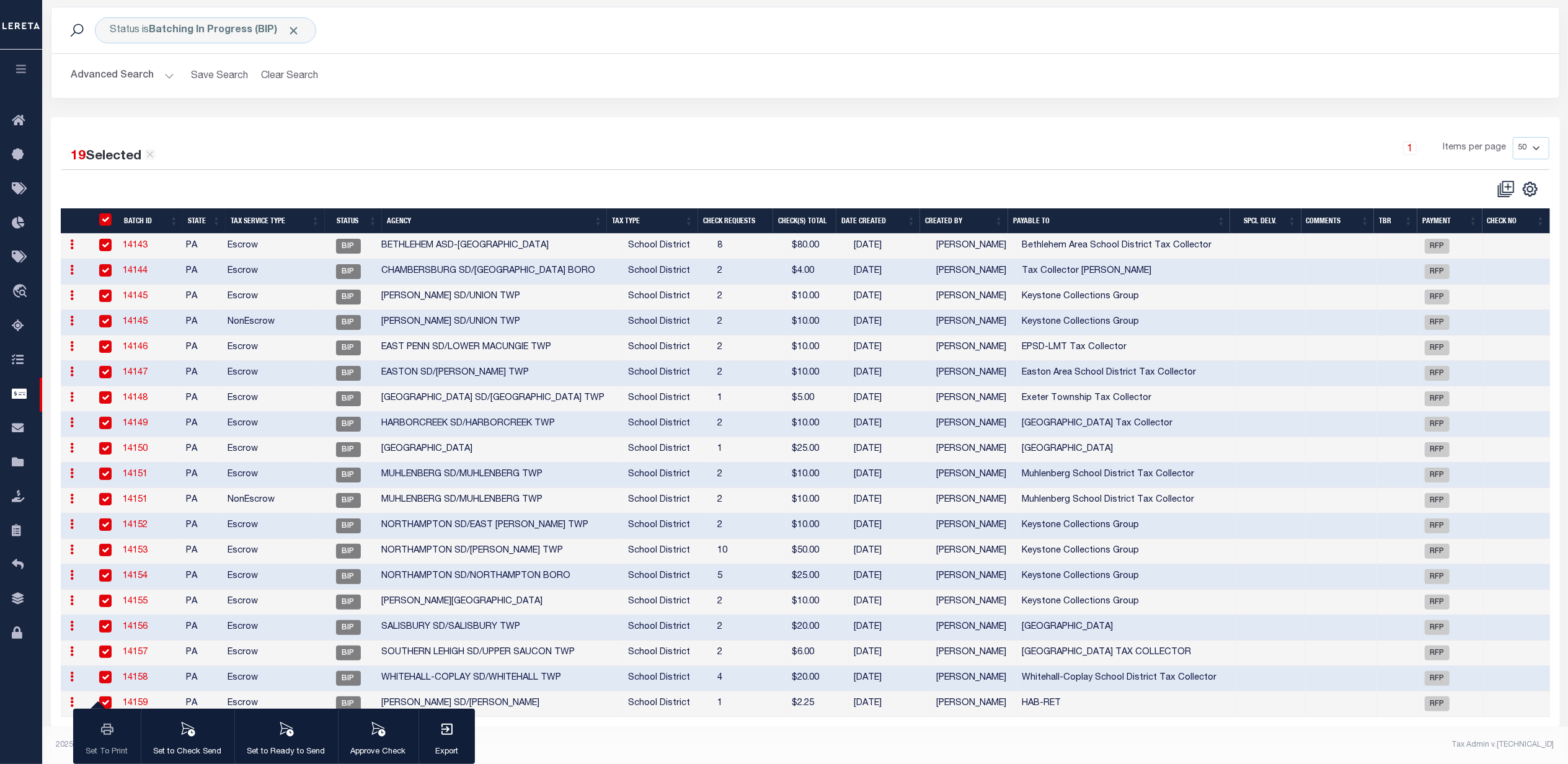
scroll to position [62, 0]
click at [384, 734] on icon "button" at bounding box center [379, 729] width 14 height 14
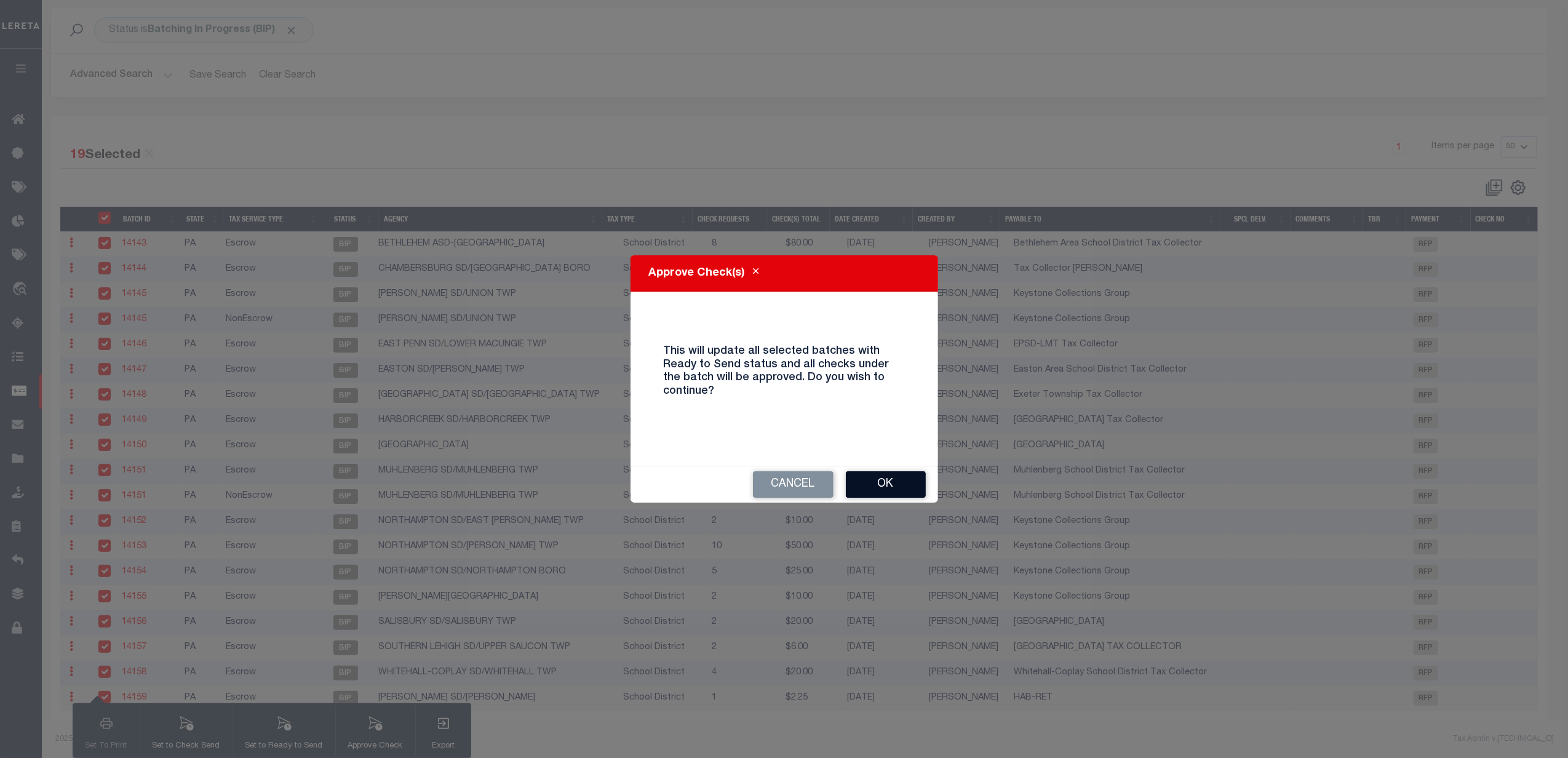
click at [900, 484] on button "Ok" at bounding box center [886, 484] width 80 height 26
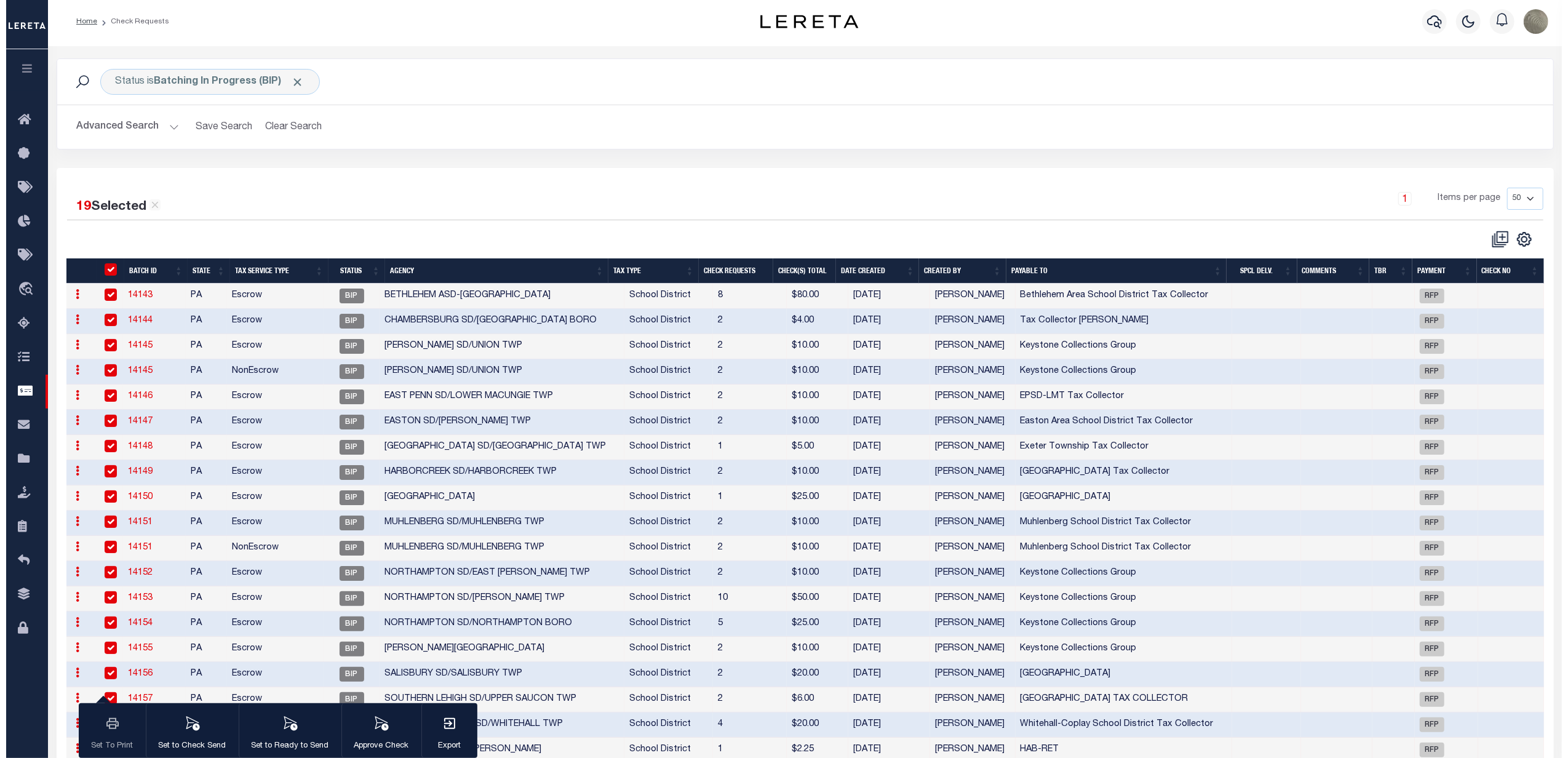
scroll to position [0, 0]
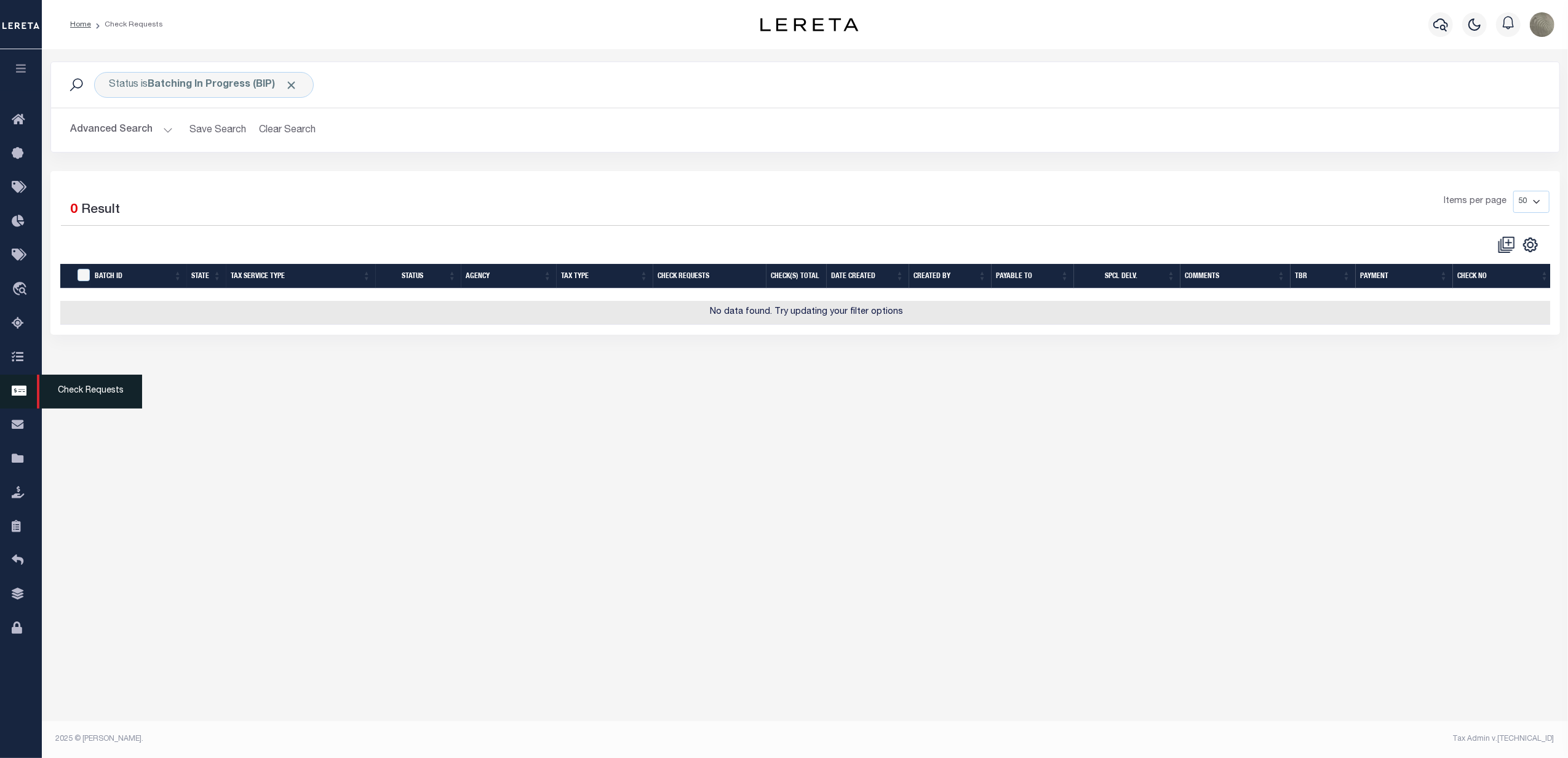
click at [15, 390] on icon at bounding box center [22, 391] width 20 height 15
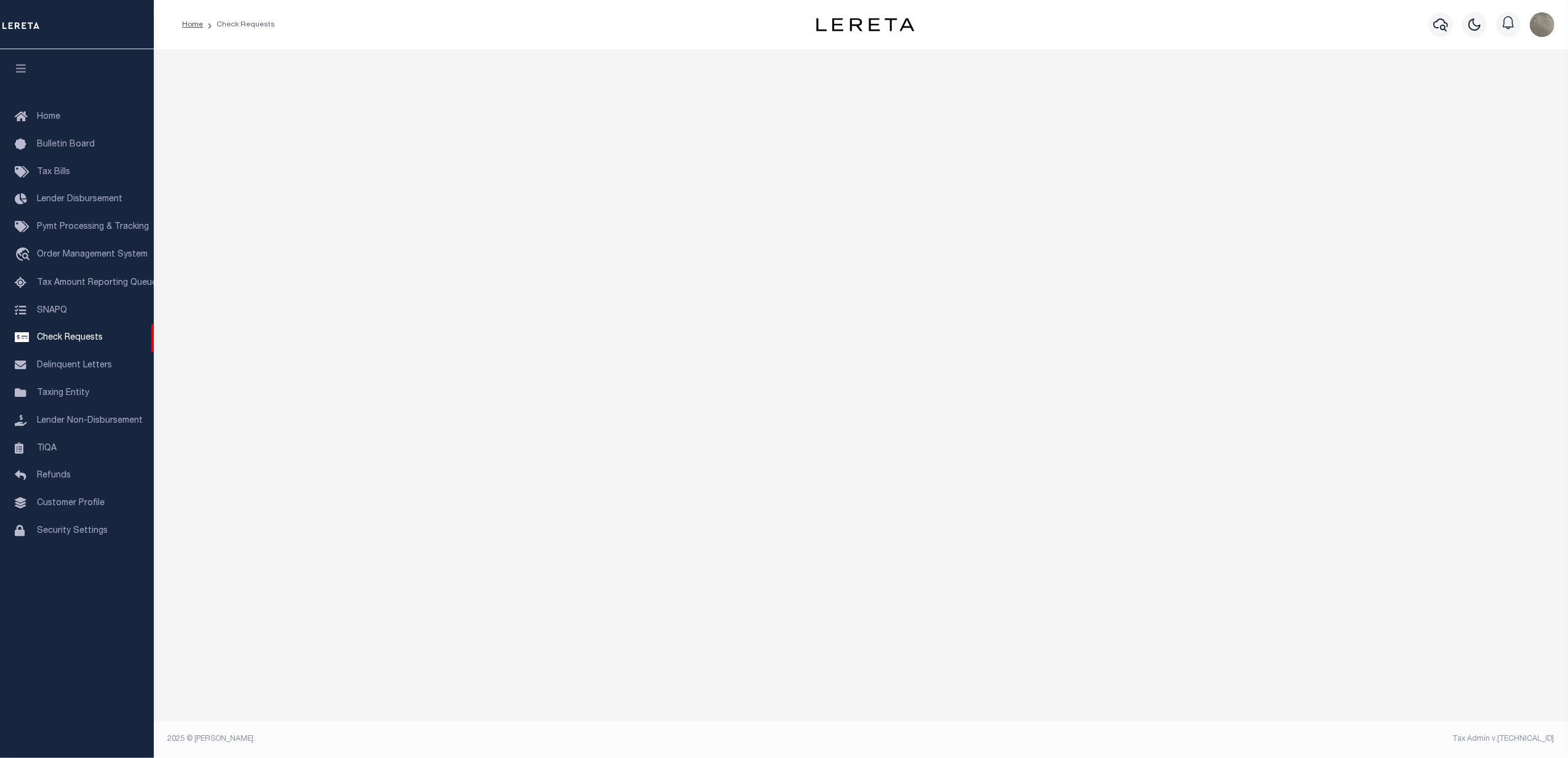
select select "50"
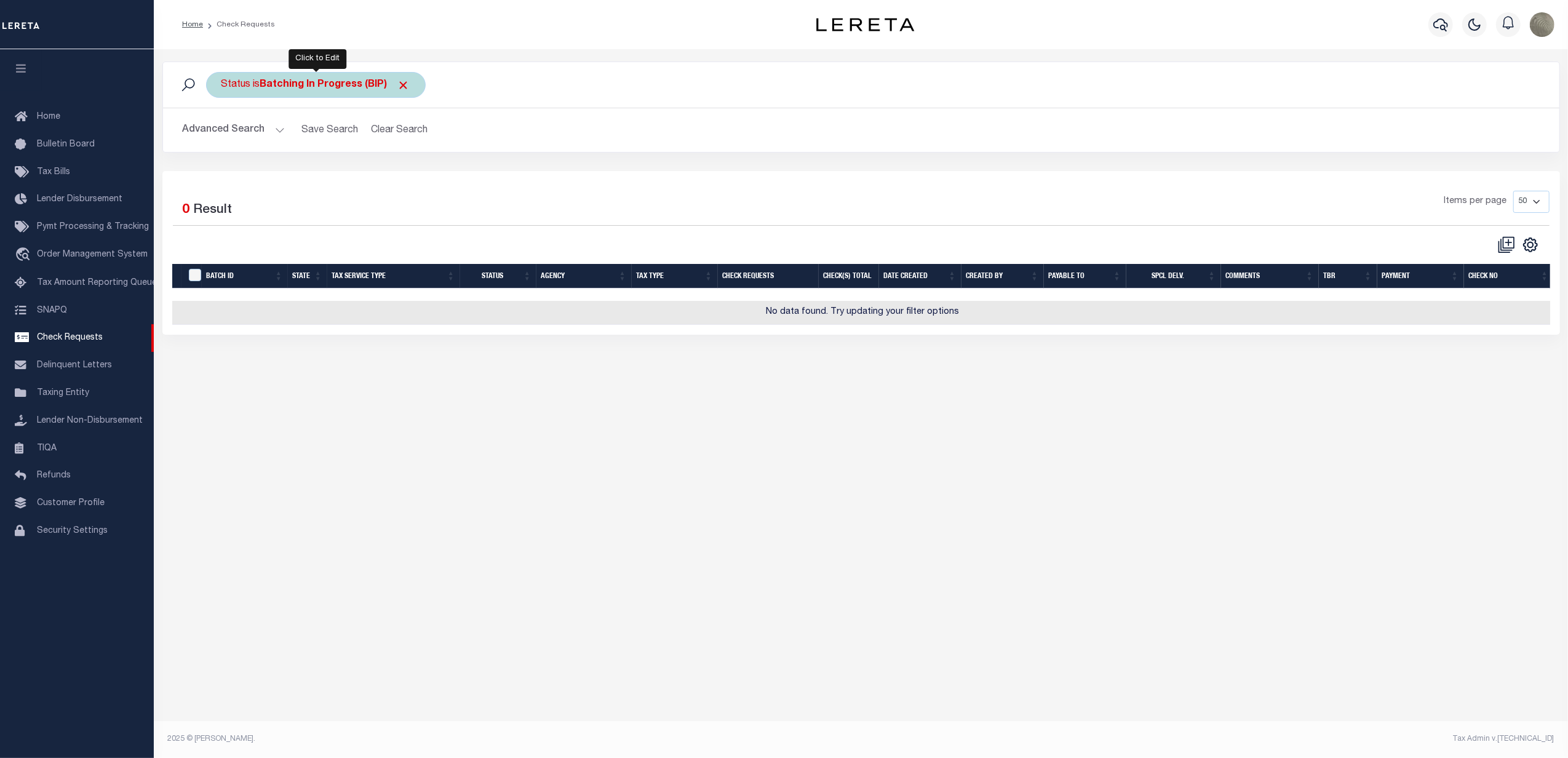
click at [330, 77] on div "Status is Batching In Progress (BIP)" at bounding box center [315, 85] width 219 height 26
select select "BIP"
click at [311, 148] on select "Approval Needed (APN) Batching In Progress (BIP) Check Returned (CKR) Cleared a…" at bounding box center [312, 144] width 181 height 23
click at [636, 168] on div "Status is Batching In Progress (BIP) Is Contains Approval Needed (APN) Batching…" at bounding box center [861, 116] width 1416 height 109
click at [389, 226] on div "Selected 0 Result Items per page 10 25 50 100" at bounding box center [861, 208] width 1377 height 35
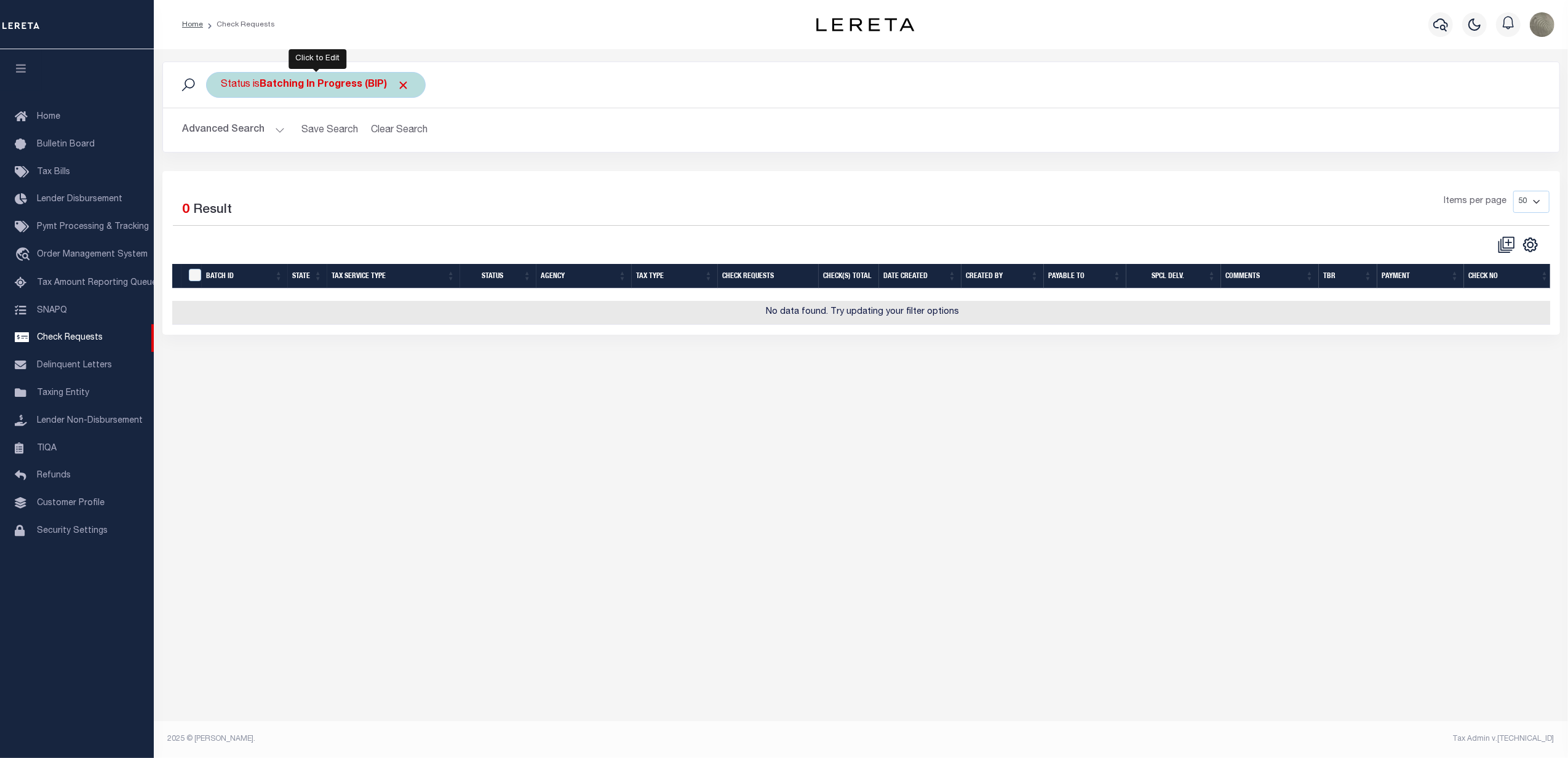
click at [311, 90] on b "Batching In Progress (BIP)" at bounding box center [335, 85] width 150 height 10
select select "BIP"
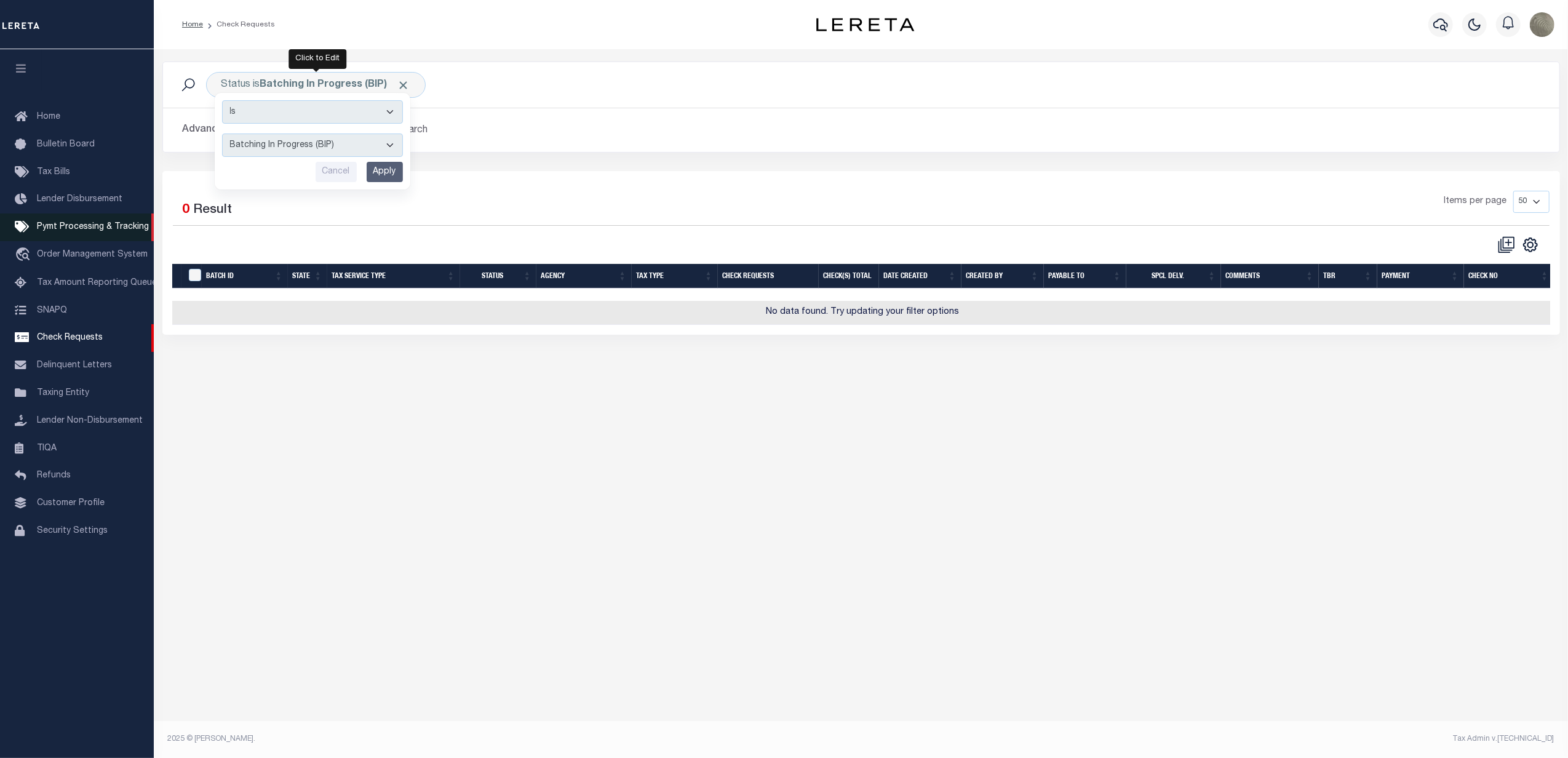
click at [91, 227] on span "Pymt Processing & Tracking" at bounding box center [93, 227] width 112 height 9
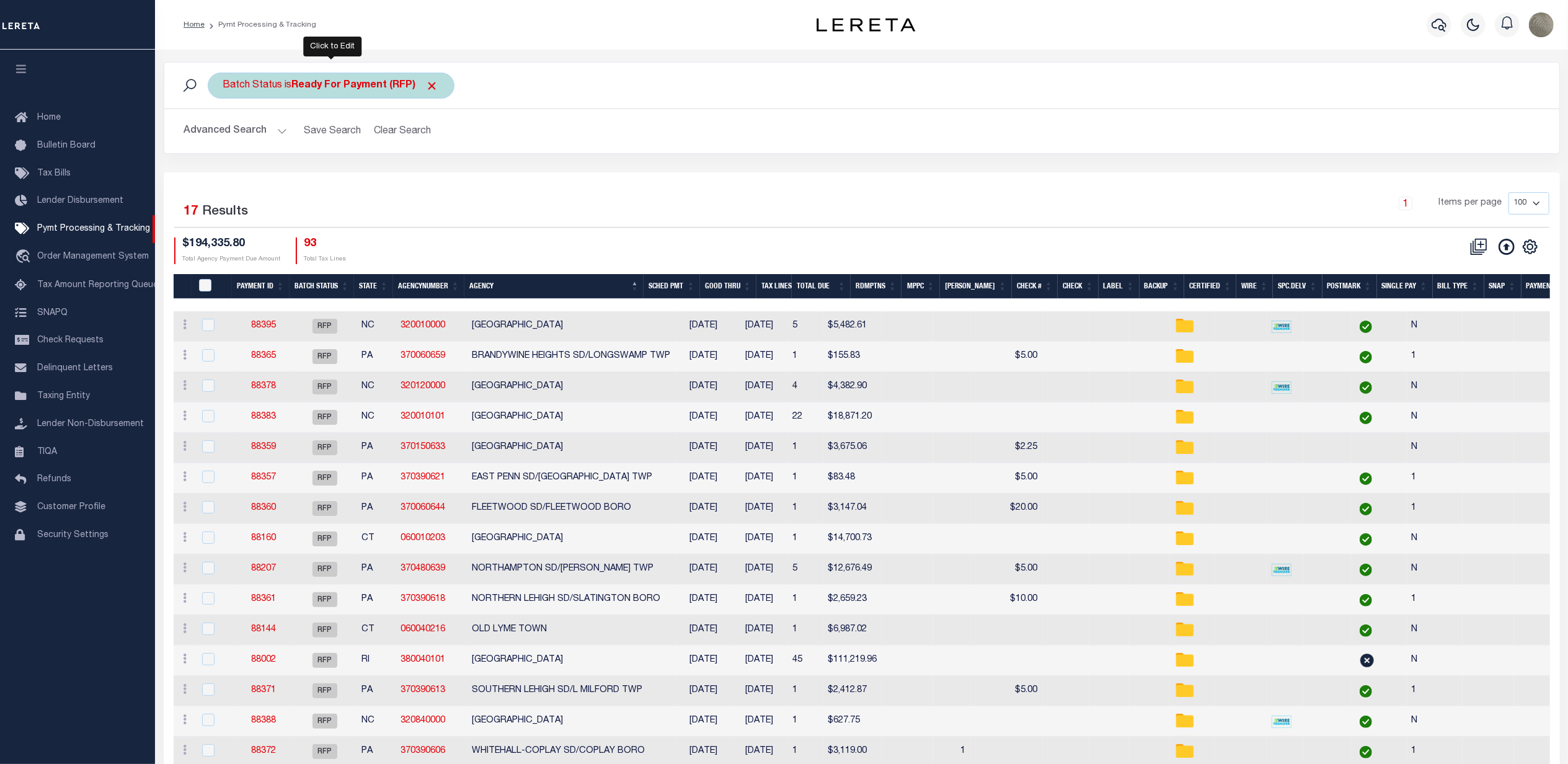
click at [330, 88] on b "Ready For Payment (RFP)" at bounding box center [365, 85] width 147 height 10
select select "RFP"
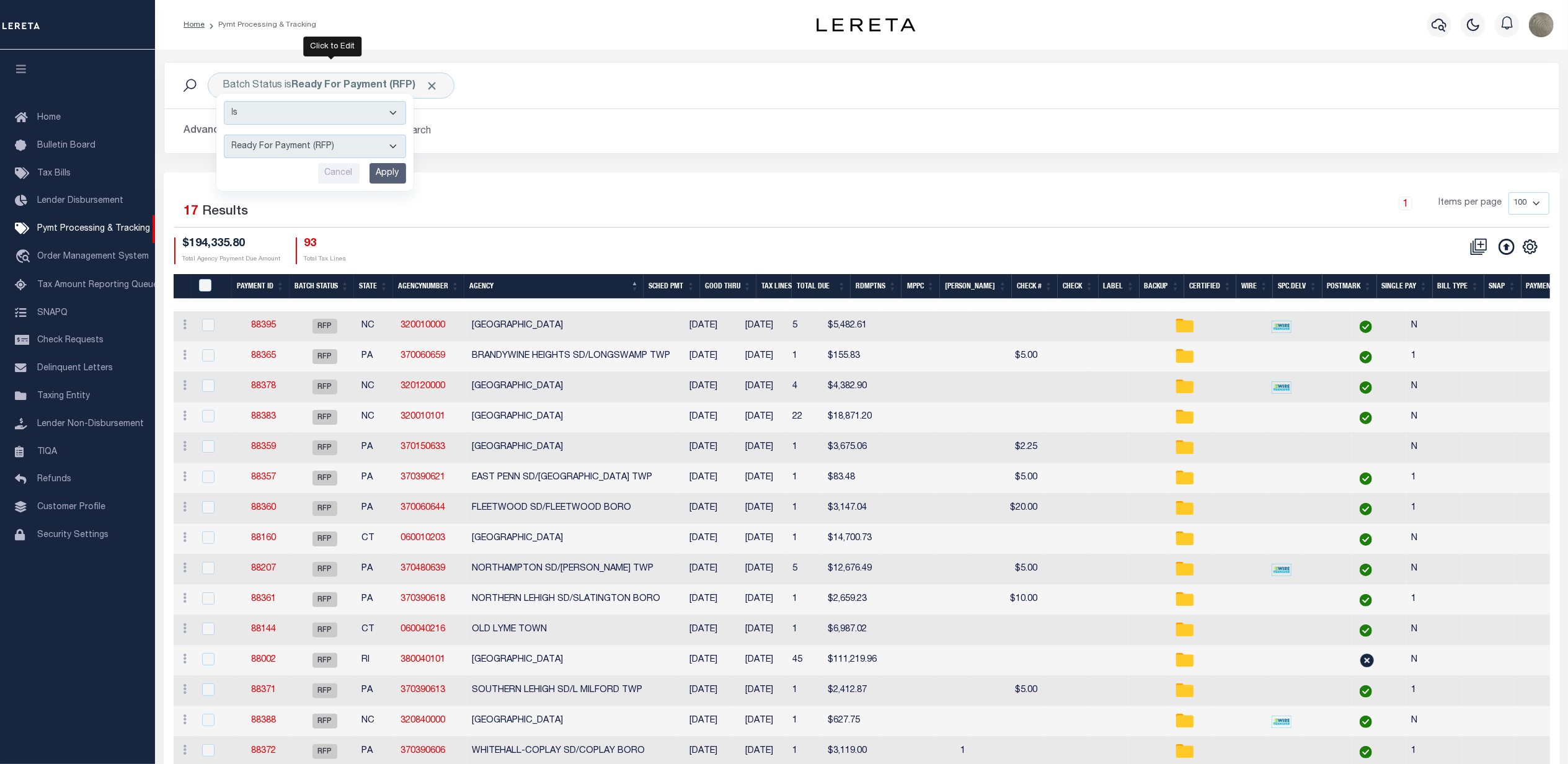
click at [612, 183] on div "Selected 17 Results 1 Items per page 100 200 500 1000 $194,335.80" at bounding box center [862, 505] width 1396 height 666
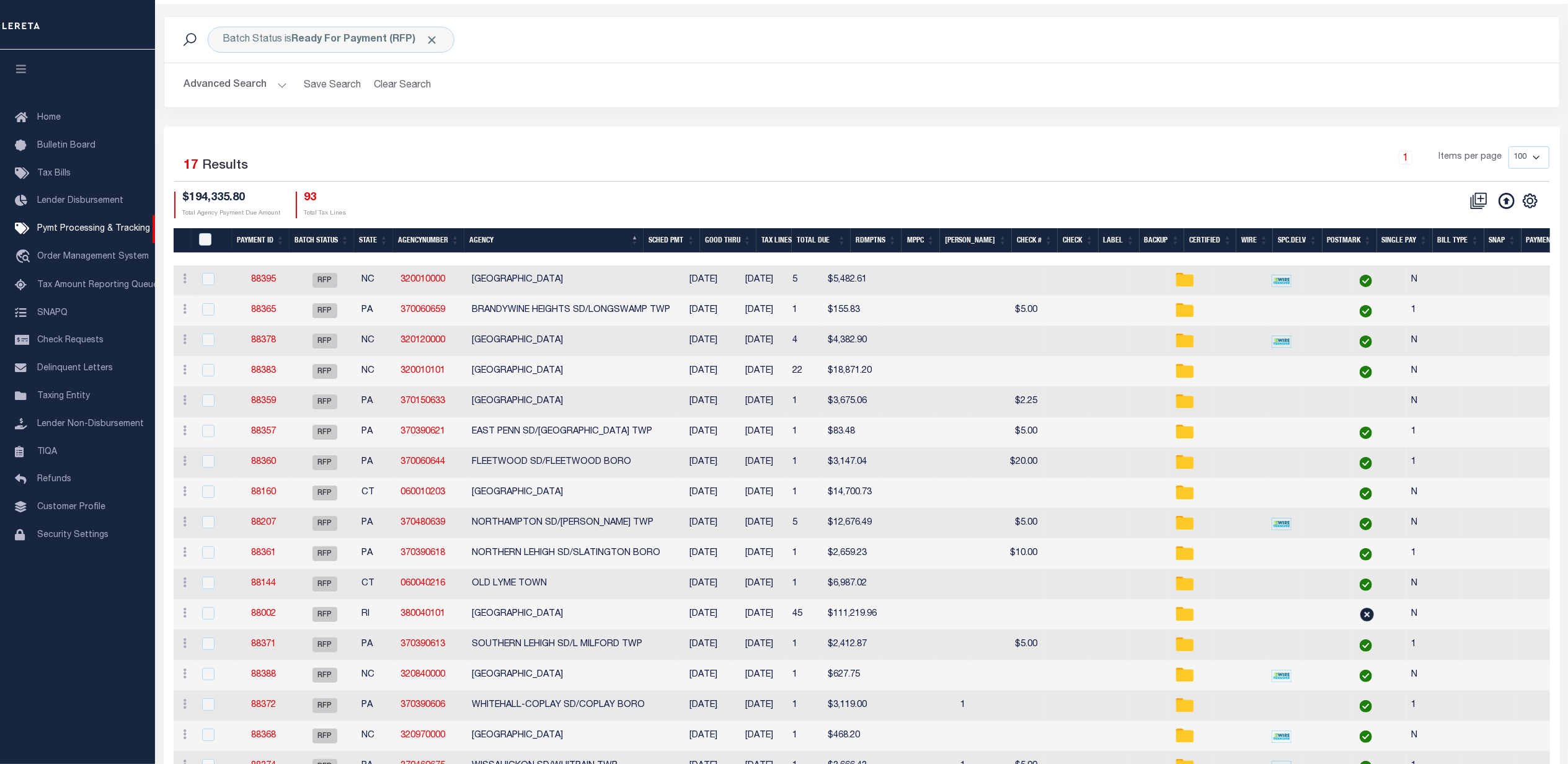
scroll to position [124, 0]
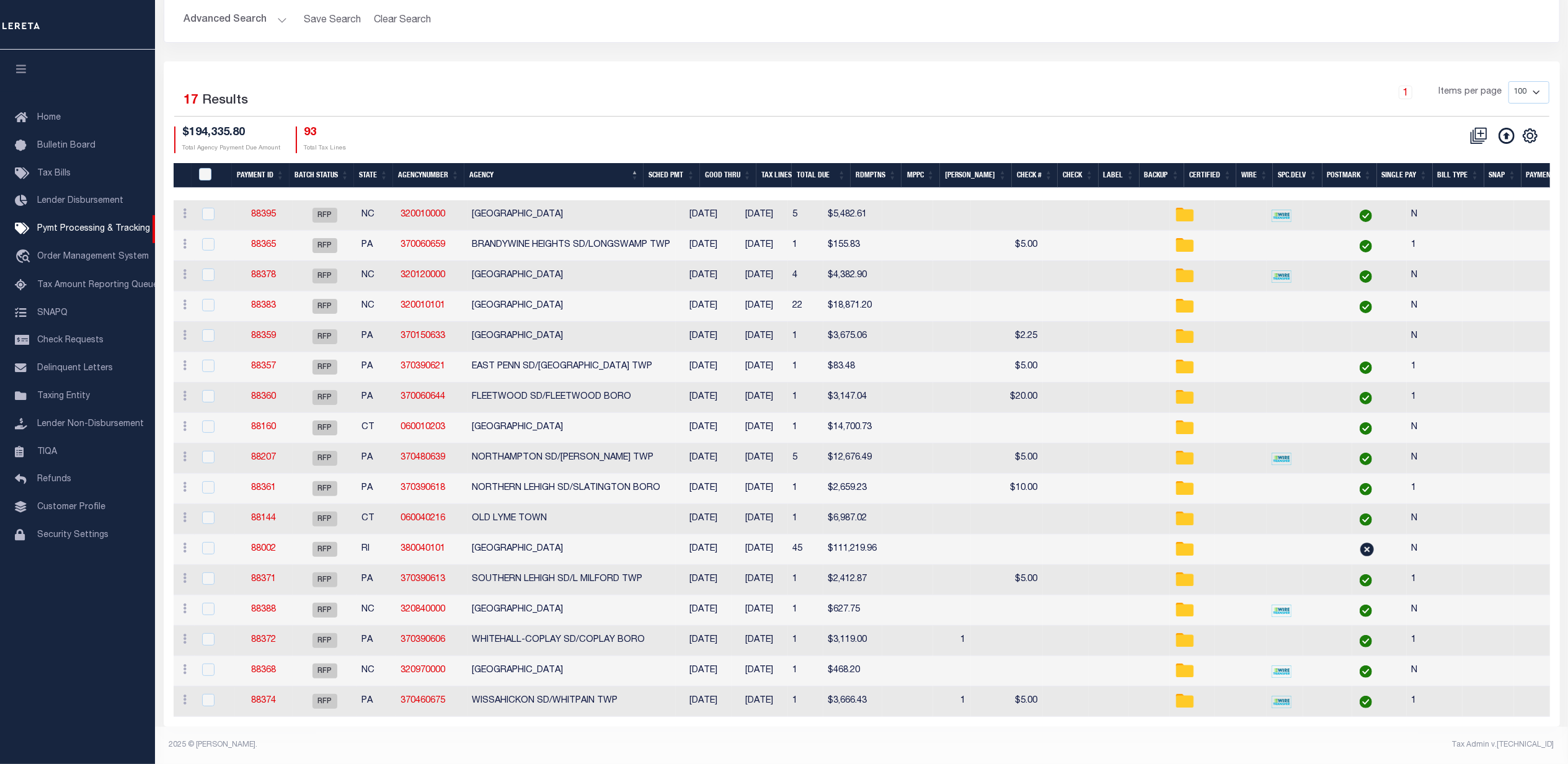
click at [895, 114] on div "Selected 17 Results 1 Items per page 100 200 500 1000 $194,335.80 Total Agency …" at bounding box center [861, 117] width 1394 height 72
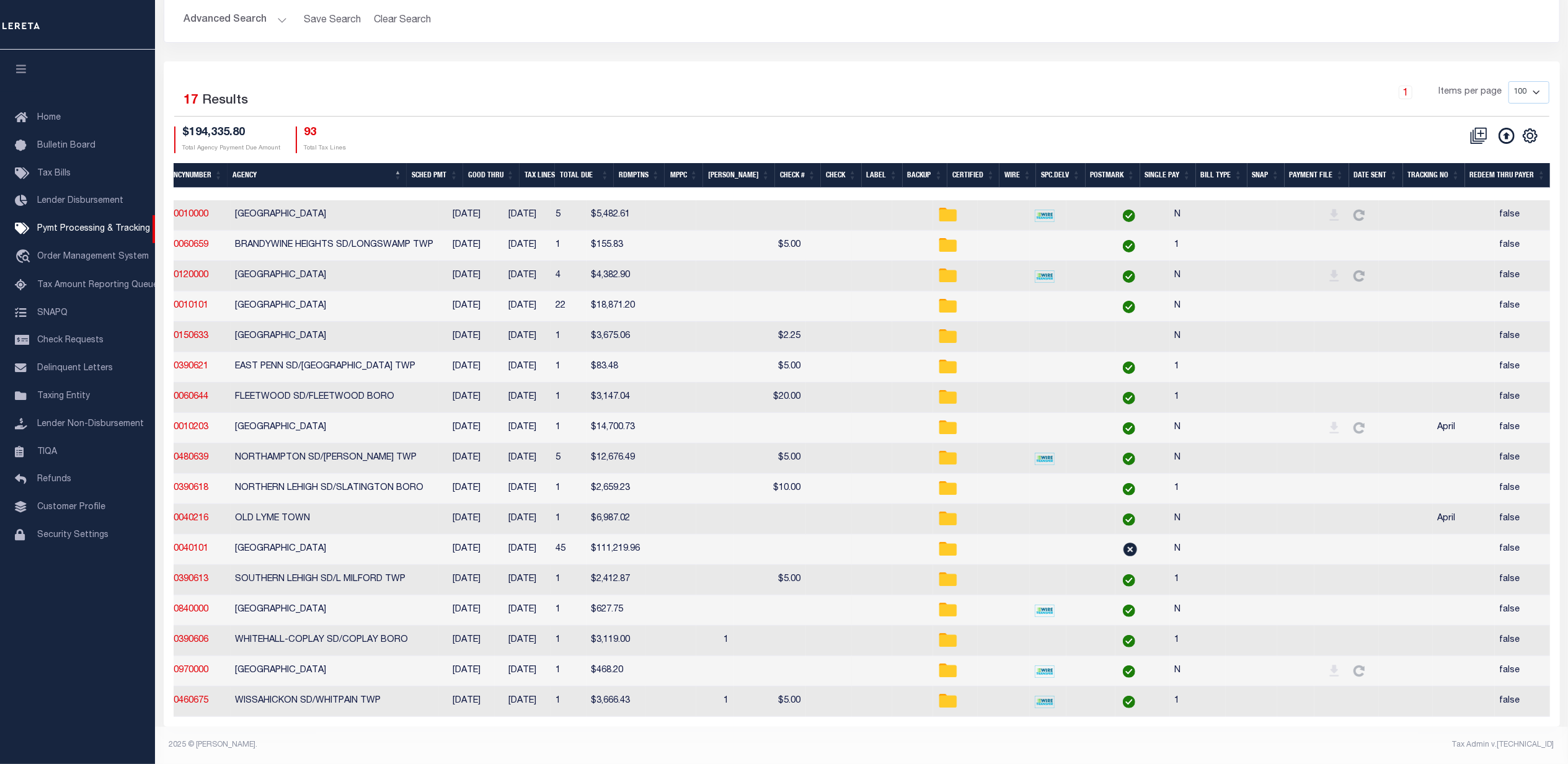
scroll to position [0, 0]
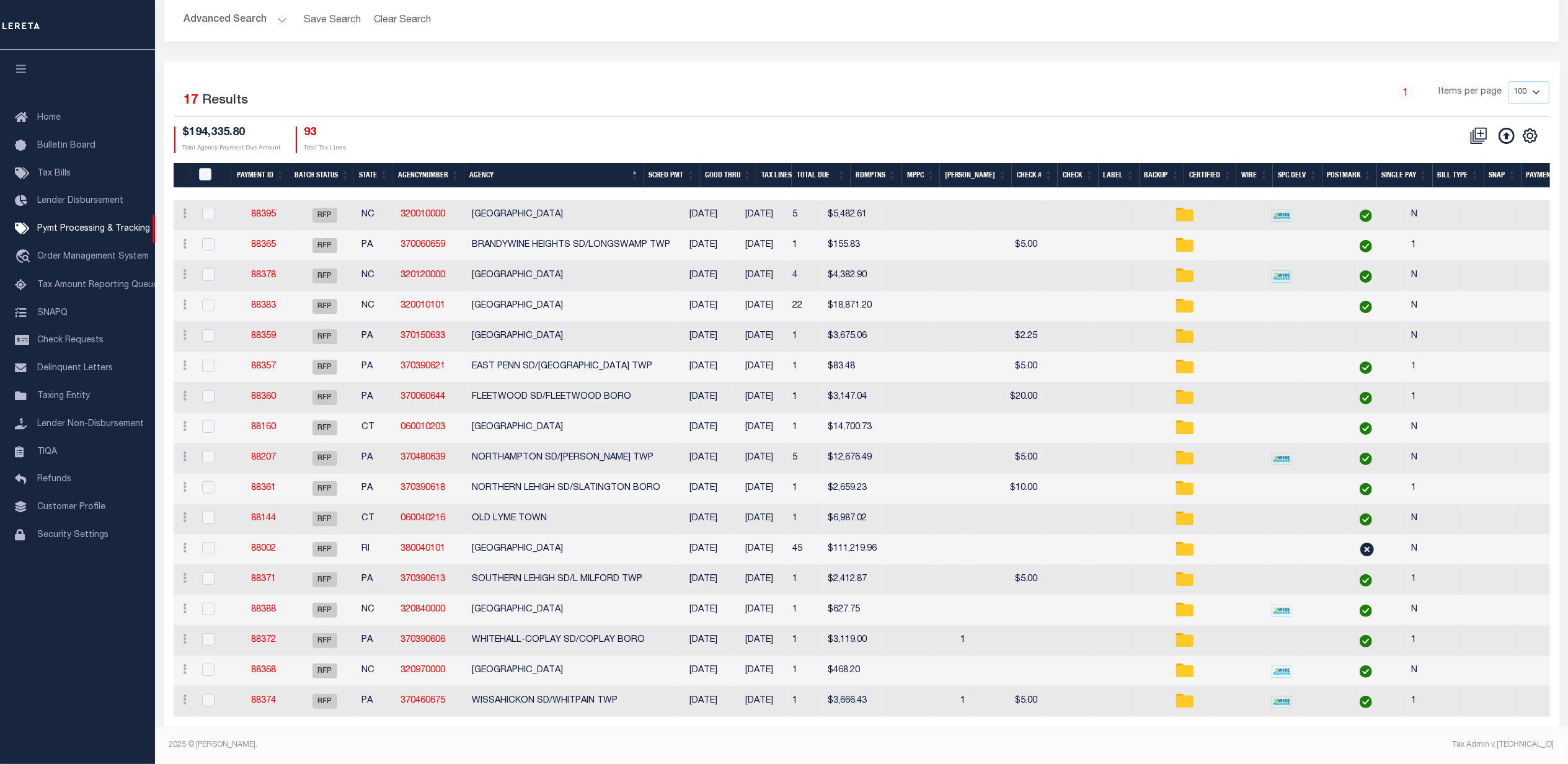
click at [750, 166] on th "Good Thru" at bounding box center [728, 176] width 56 height 26
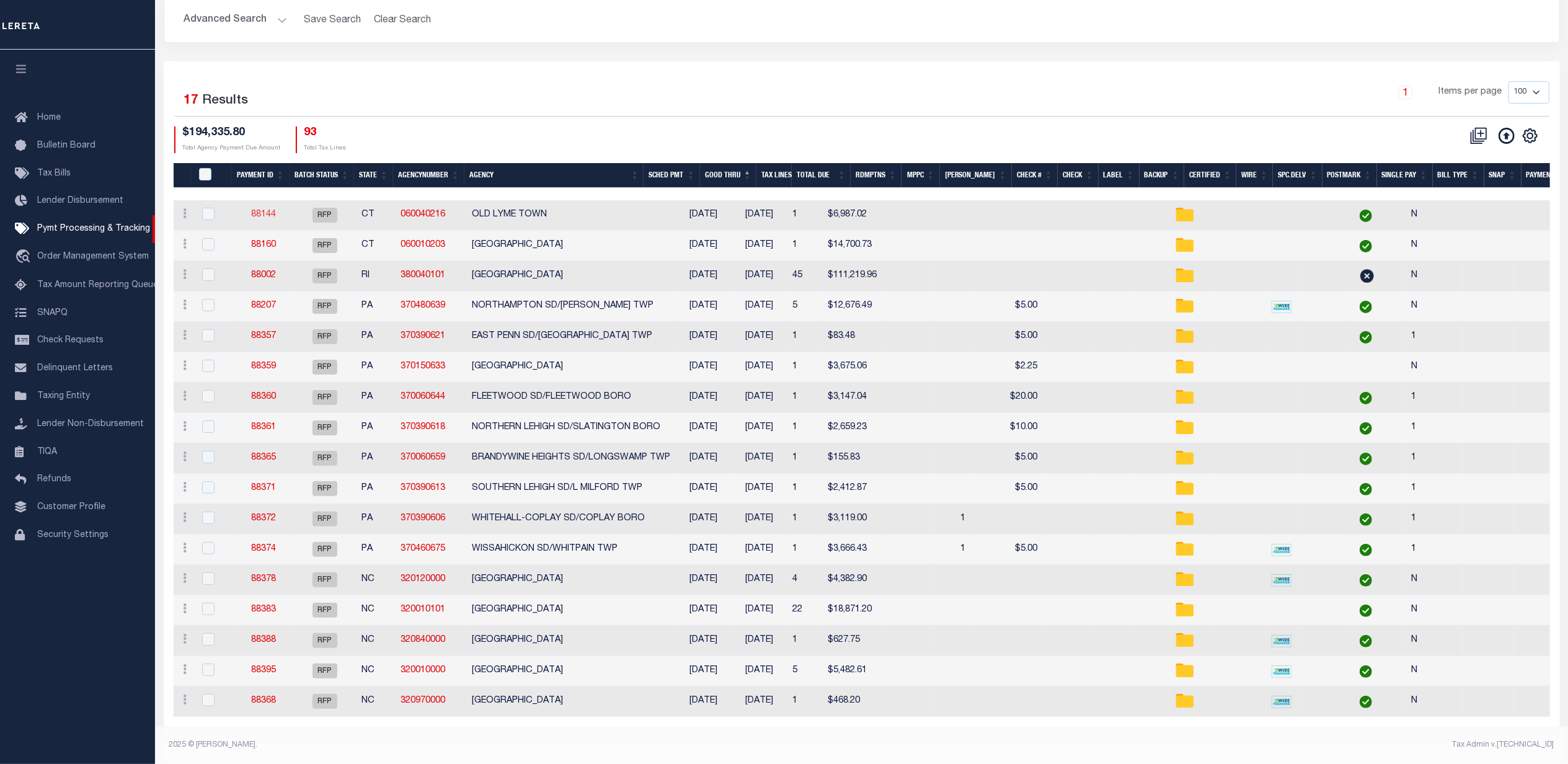
click at [268, 210] on link "88144" at bounding box center [263, 214] width 25 height 9
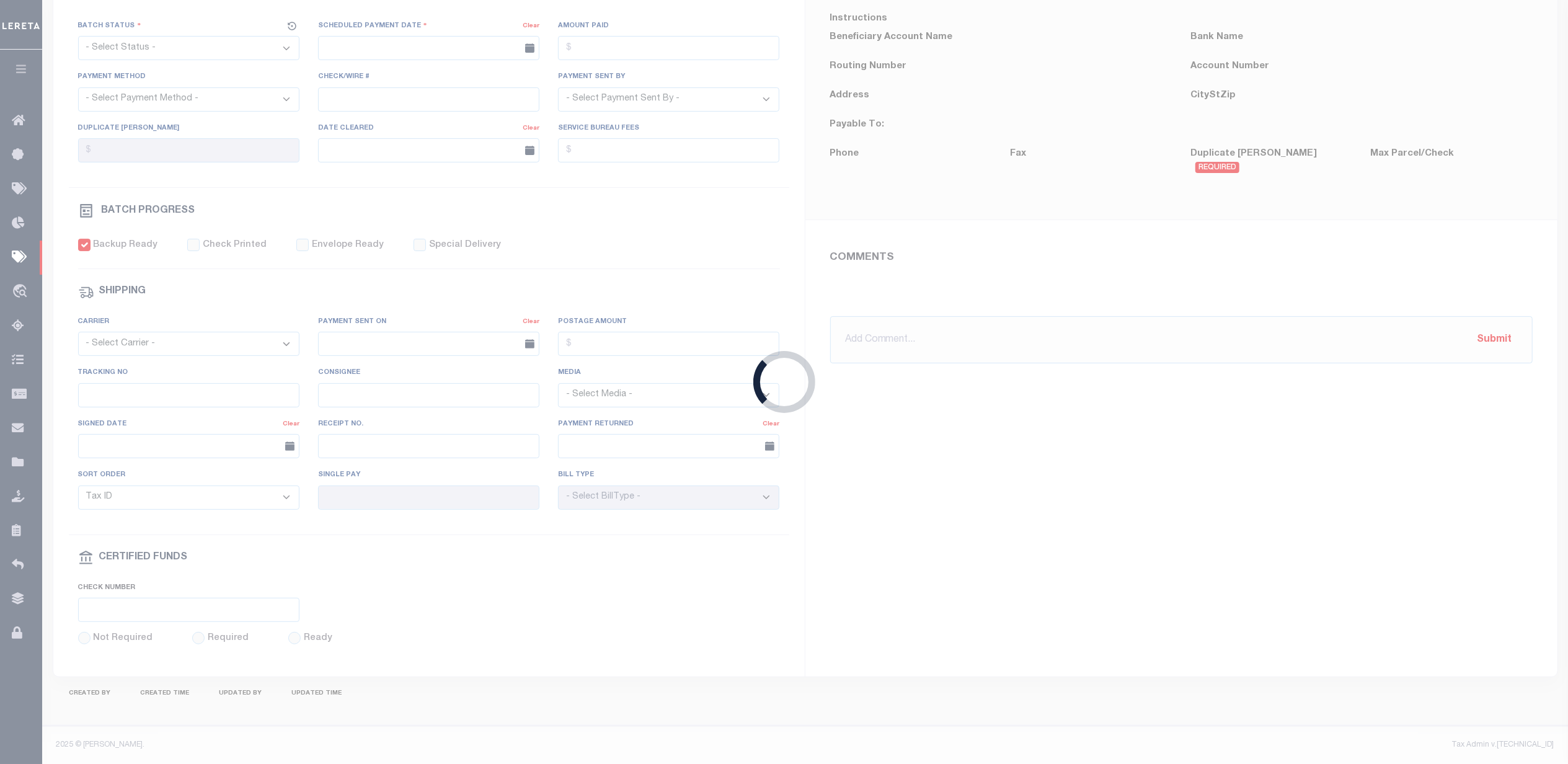
select select "RFP"
type input "[DATE]"
type input "$6,987.02"
select select "CHK"
select select "[PERSON_NAME]"
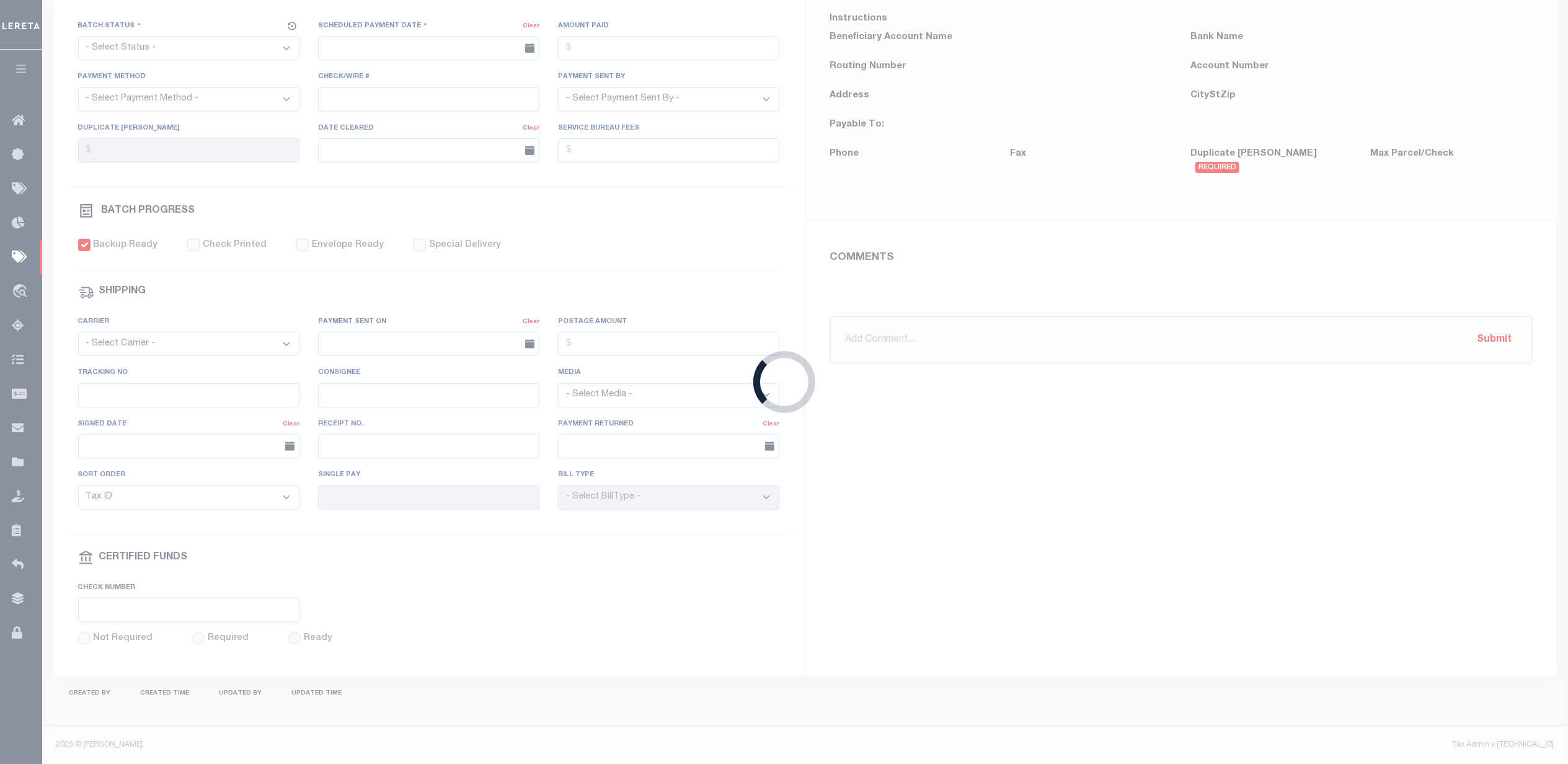
checkbox input "true"
select select "USS"
type input "$9.85"
type input "April"
type input "N"
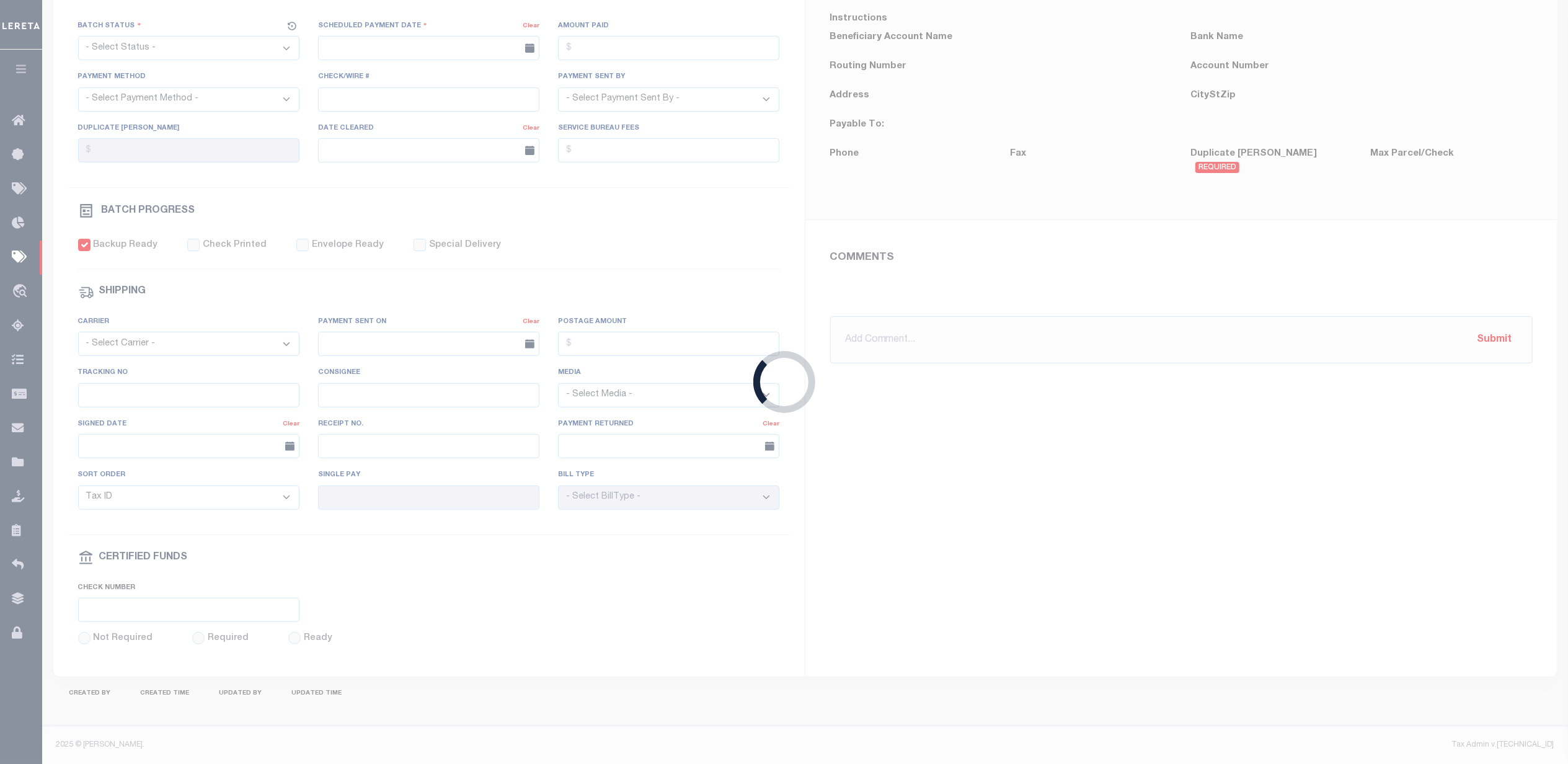
radio input "true"
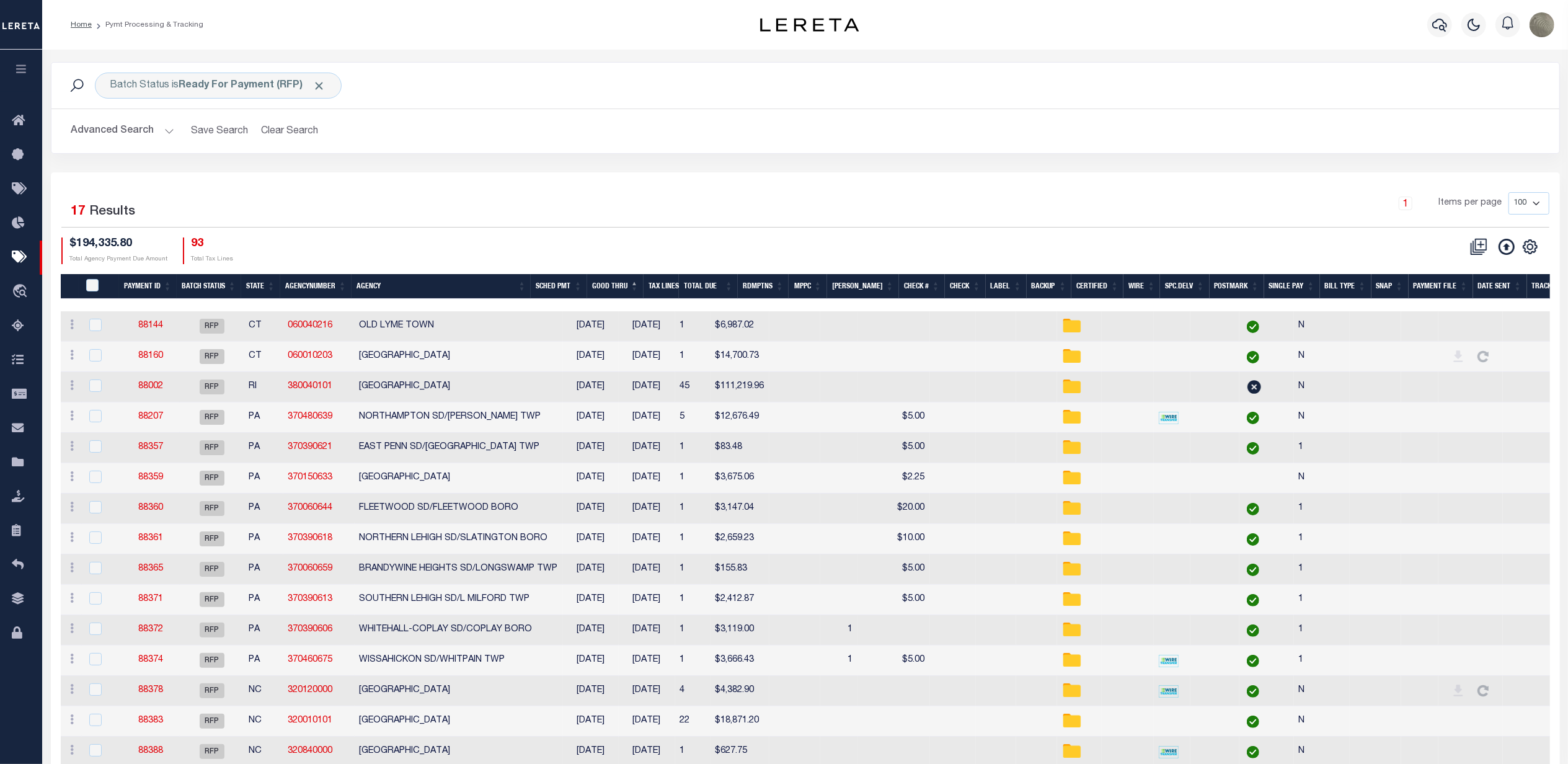
scroll to position [121, 0]
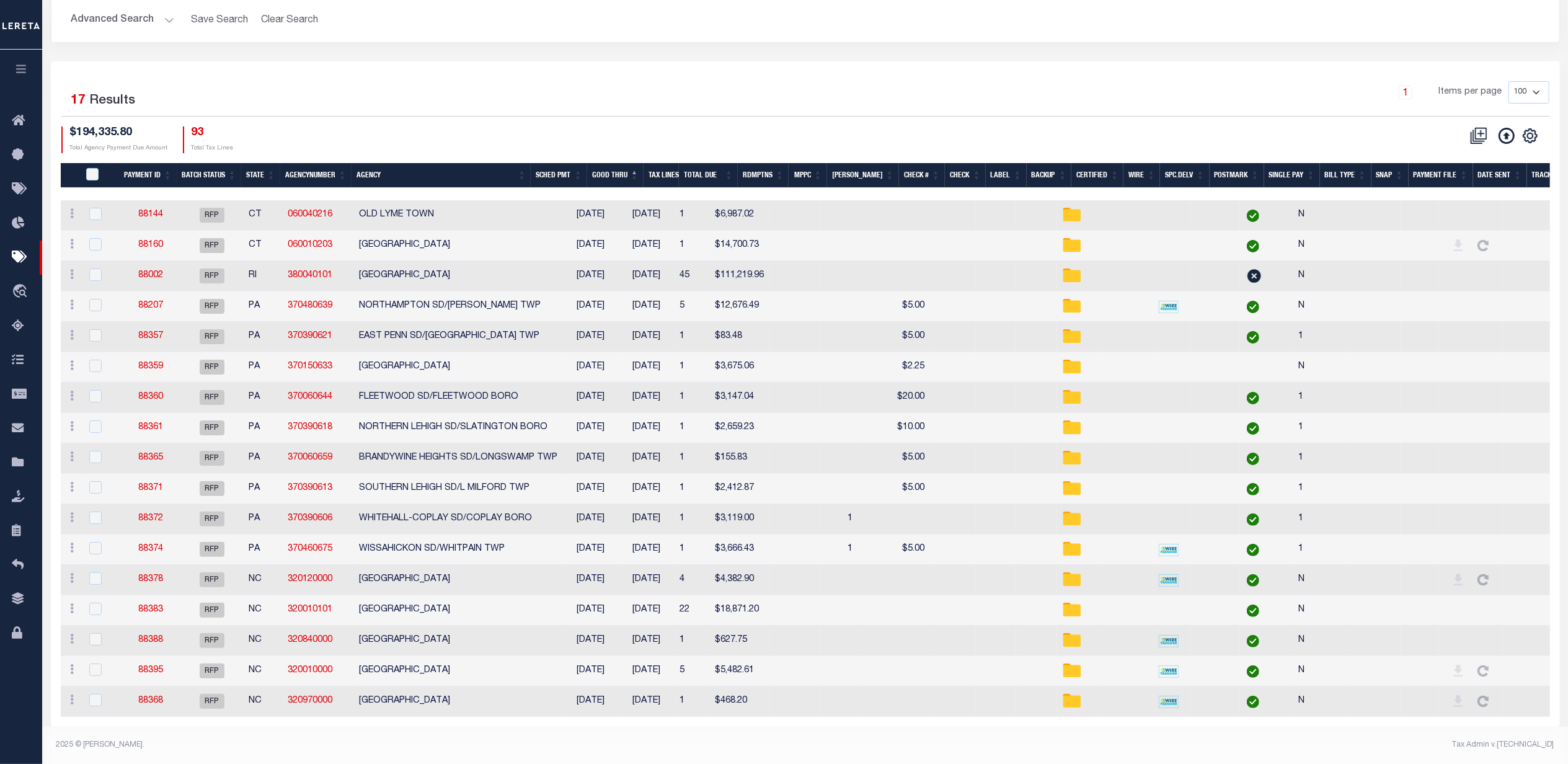
drag, startPoint x: 637, startPoint y: 127, endPoint x: 628, endPoint y: 139, distance: 15.0
click at [636, 129] on div "$194,335.80 Total Agency Payment Due Amount 93 Total Tax Lines" at bounding box center [433, 139] width 744 height 27
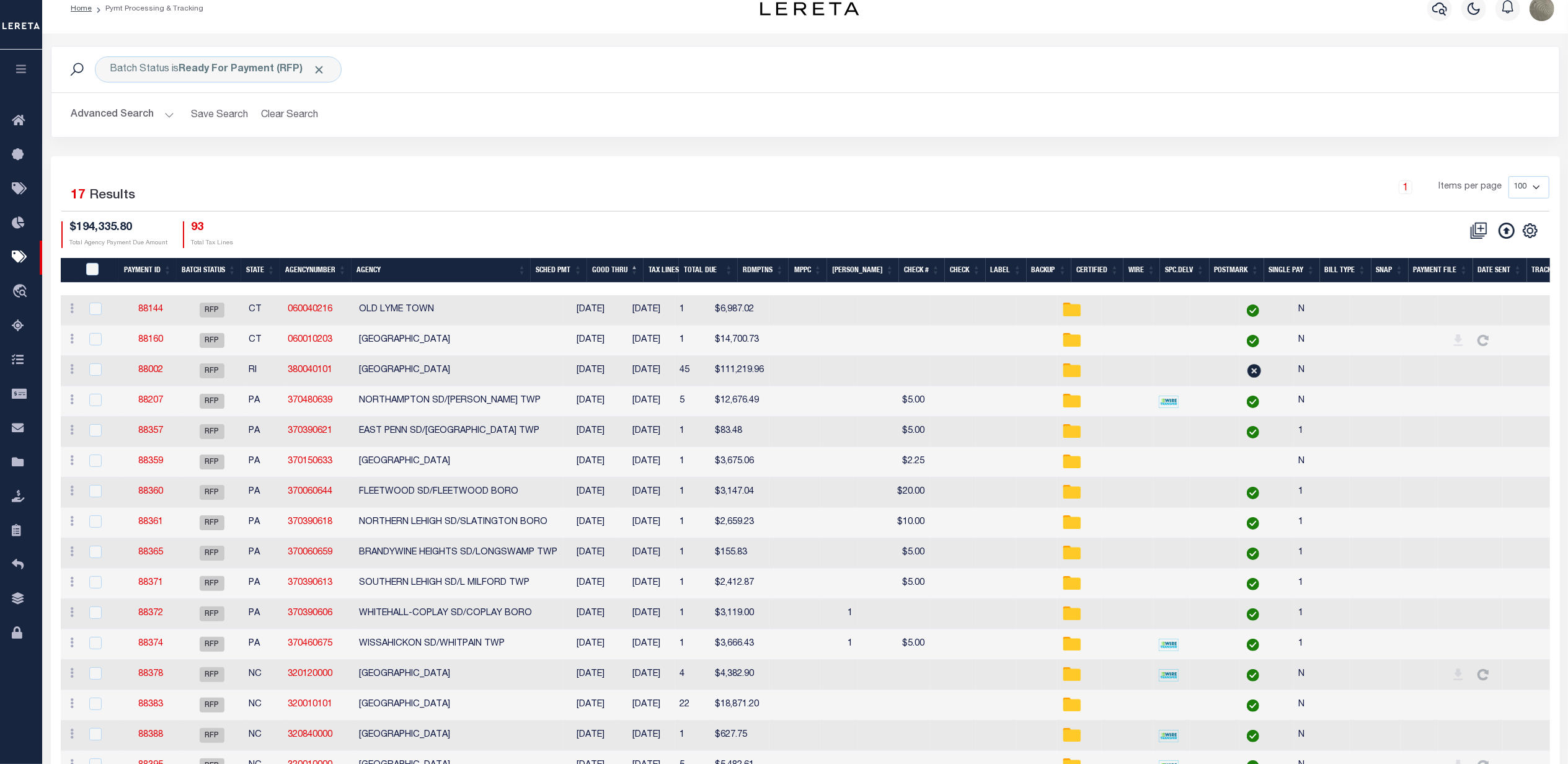
scroll to position [0, 0]
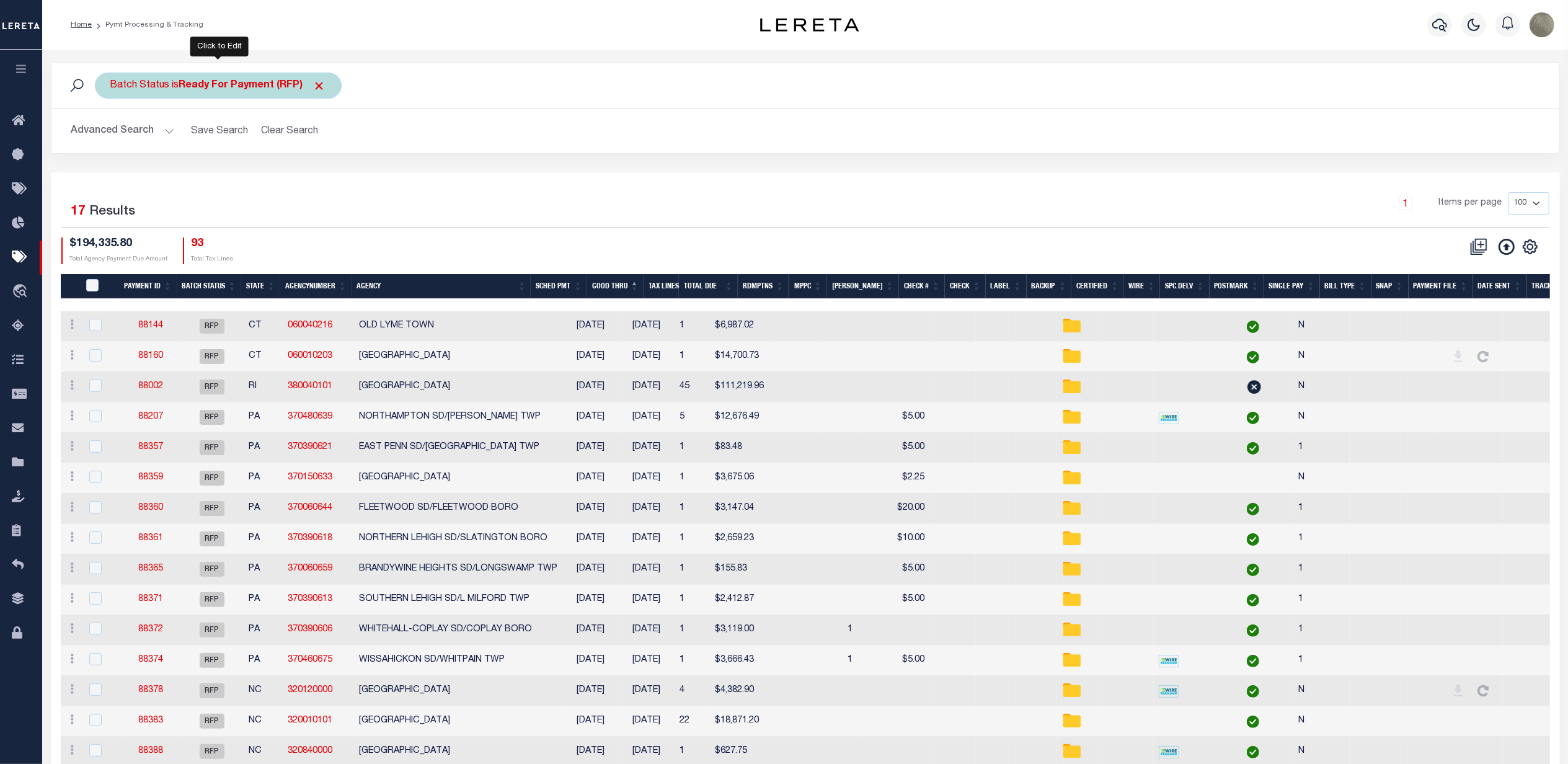
click at [197, 92] on div "Batch Status is Ready For Payment (RFP) Is Contains Awaiting Funds (AWF) Cleare…" at bounding box center [218, 85] width 247 height 26
click at [164, 152] on select "Awaiting Funds (AWF) Cleared and Complete (CAC) New Check Needed (NCN) Payment …" at bounding box center [202, 146] width 182 height 23
select select "NCN"
click at [111, 135] on select "Awaiting Funds (AWF) Cleared and Complete (CAC) New Check Needed (NCN) Payment …" at bounding box center [202, 146] width 182 height 23
click at [285, 170] on input "Apply" at bounding box center [275, 173] width 37 height 20
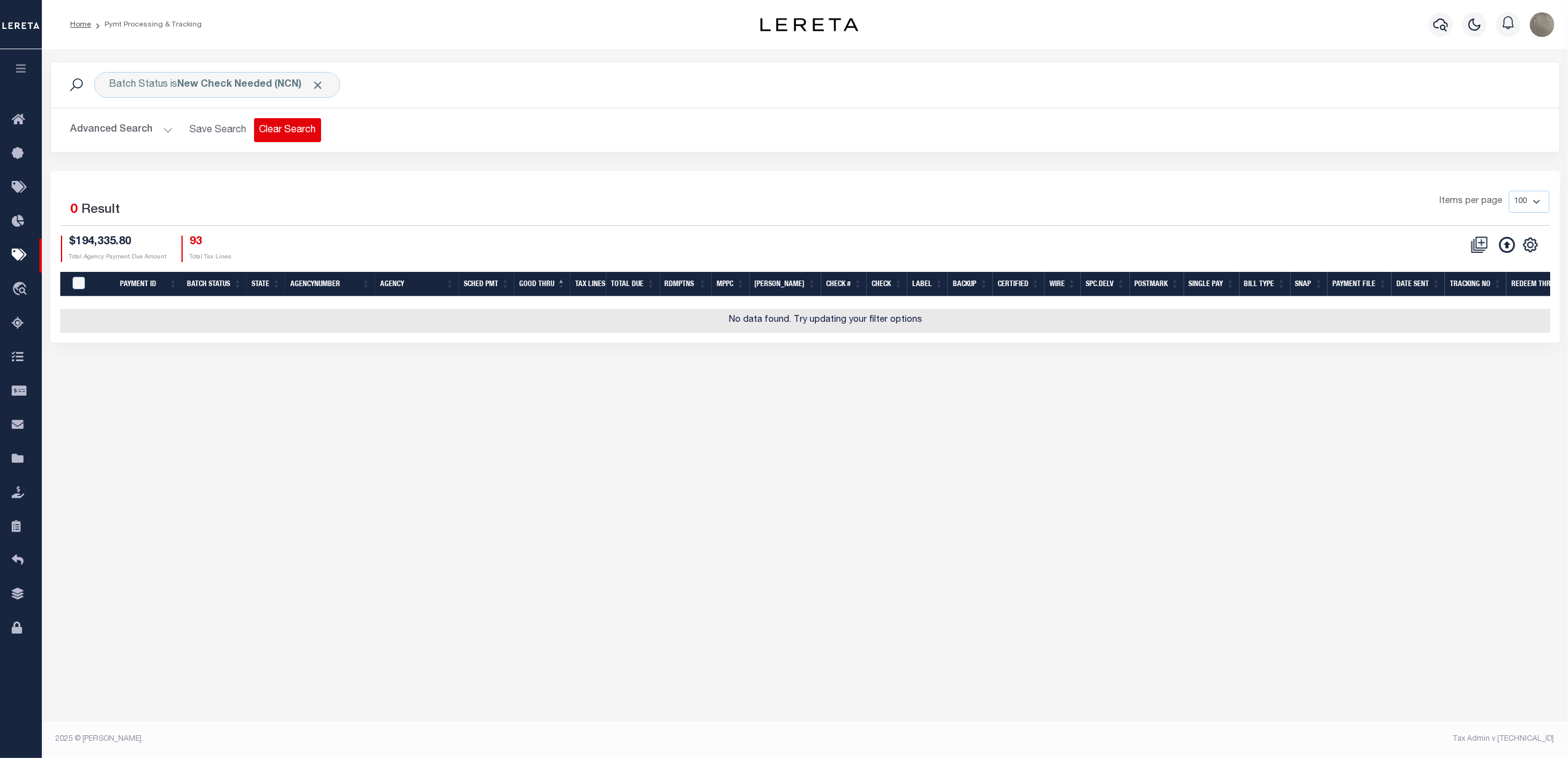
click at [301, 131] on button "Clear Search" at bounding box center [288, 130] width 67 height 24
click at [304, 77] on div "Batch Status is Scheduled for Payment (SFP)" at bounding box center [227, 85] width 265 height 26
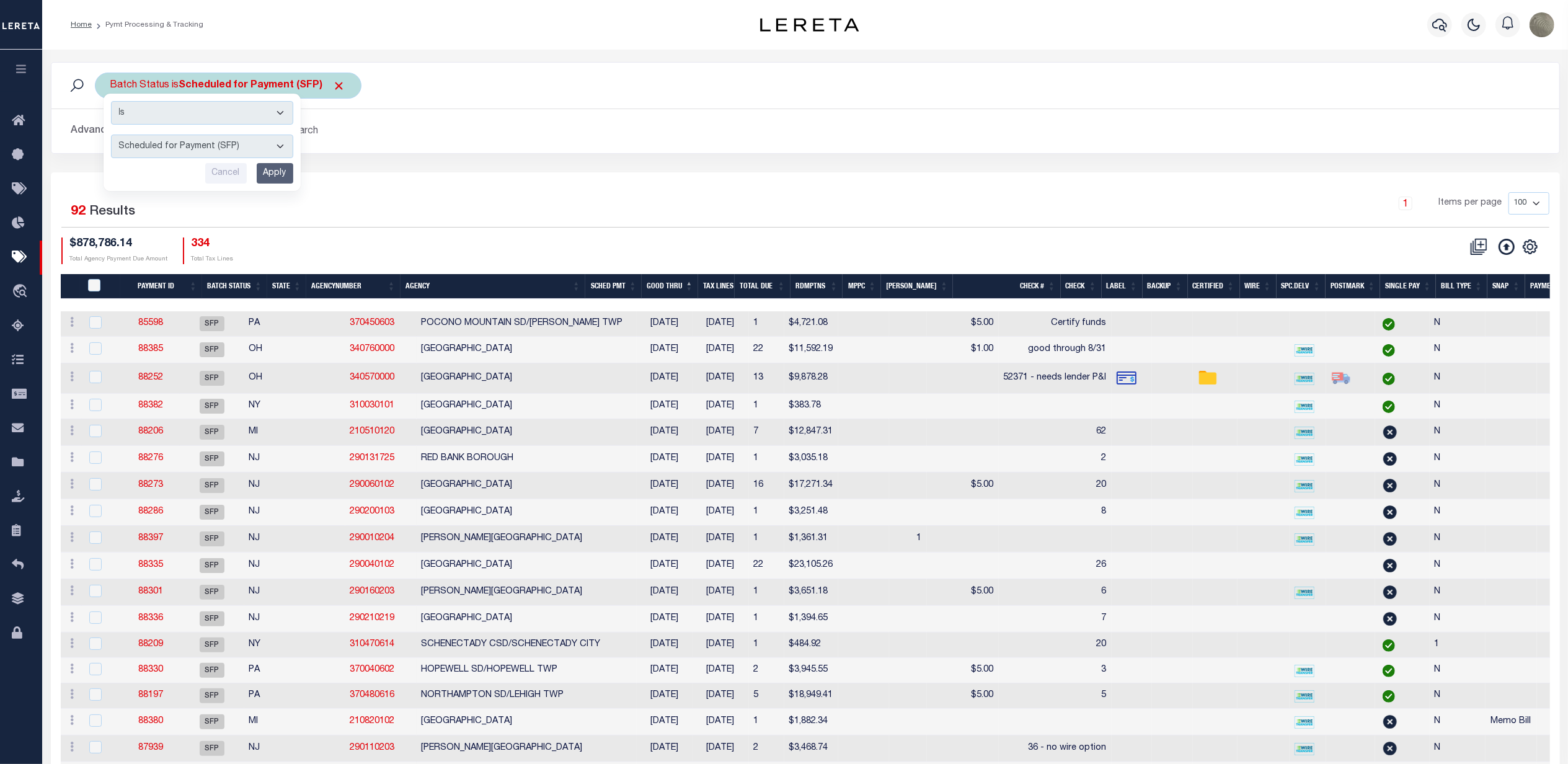
click at [199, 151] on select "Awaiting Funds (AWF) Cleared and Complete (CAC) New Check Needed (NCN) Payment …" at bounding box center [202, 146] width 182 height 23
select select "NCN"
click at [111, 135] on select "Awaiting Funds (AWF) Cleared and Complete (CAC) New Check Needed (NCN) Payment …" at bounding box center [202, 146] width 182 height 23
click at [281, 172] on input "Apply" at bounding box center [275, 173] width 37 height 20
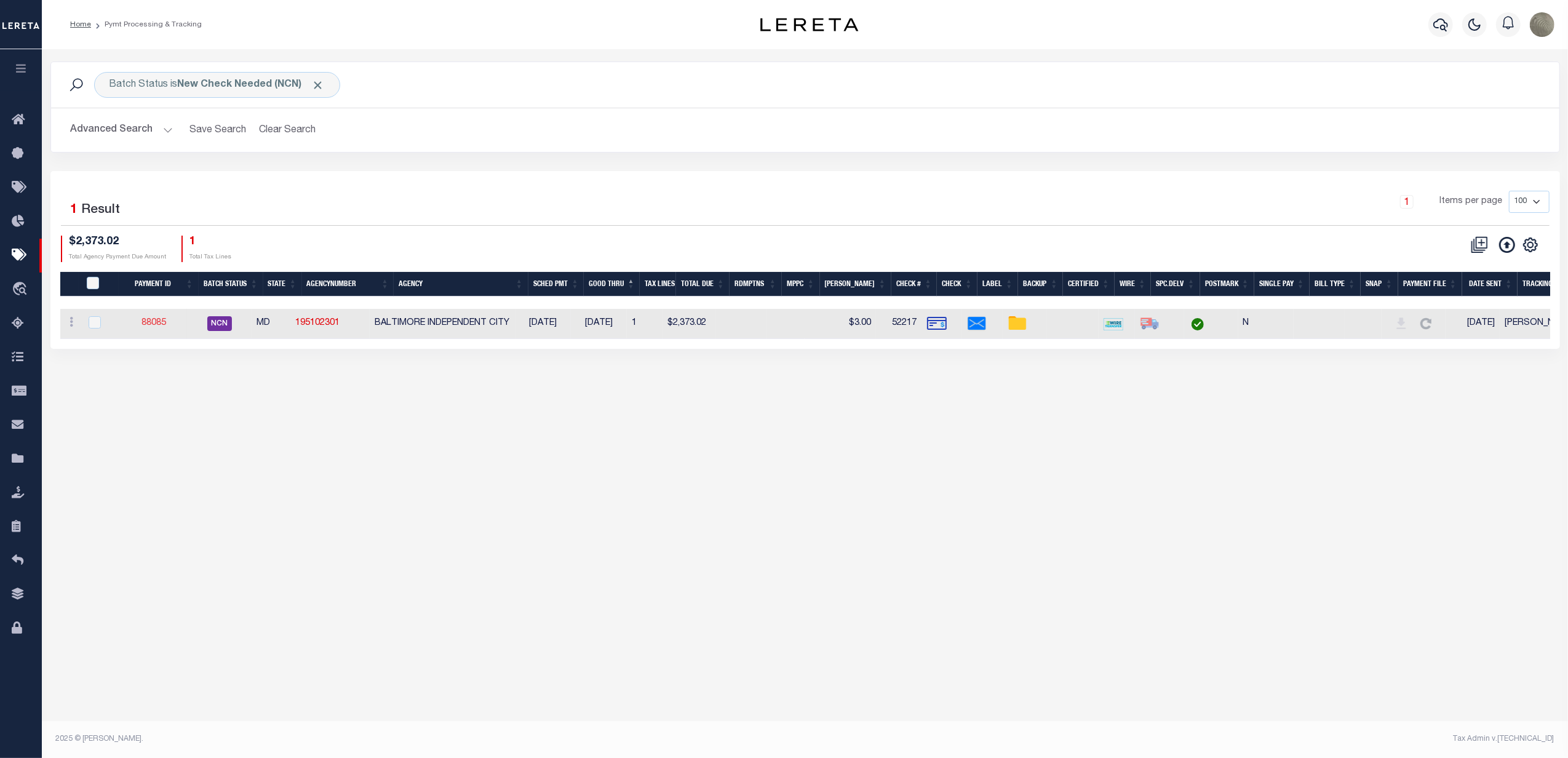
click at [154, 321] on link "88085" at bounding box center [153, 323] width 25 height 9
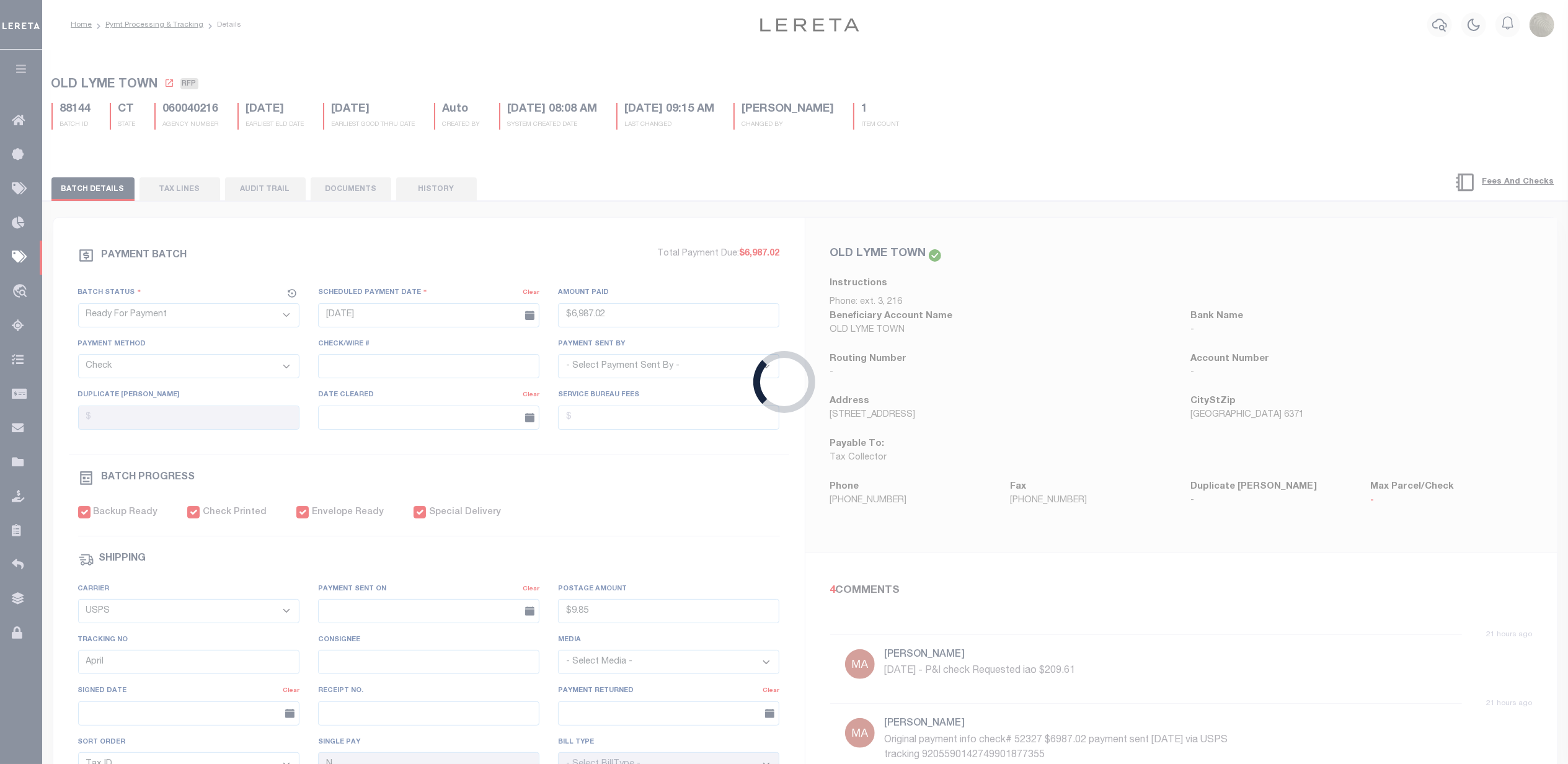
select select "NCN"
type input "07/29/2025"
type input "$2,373.02"
type input "52217"
checkbox input "true"
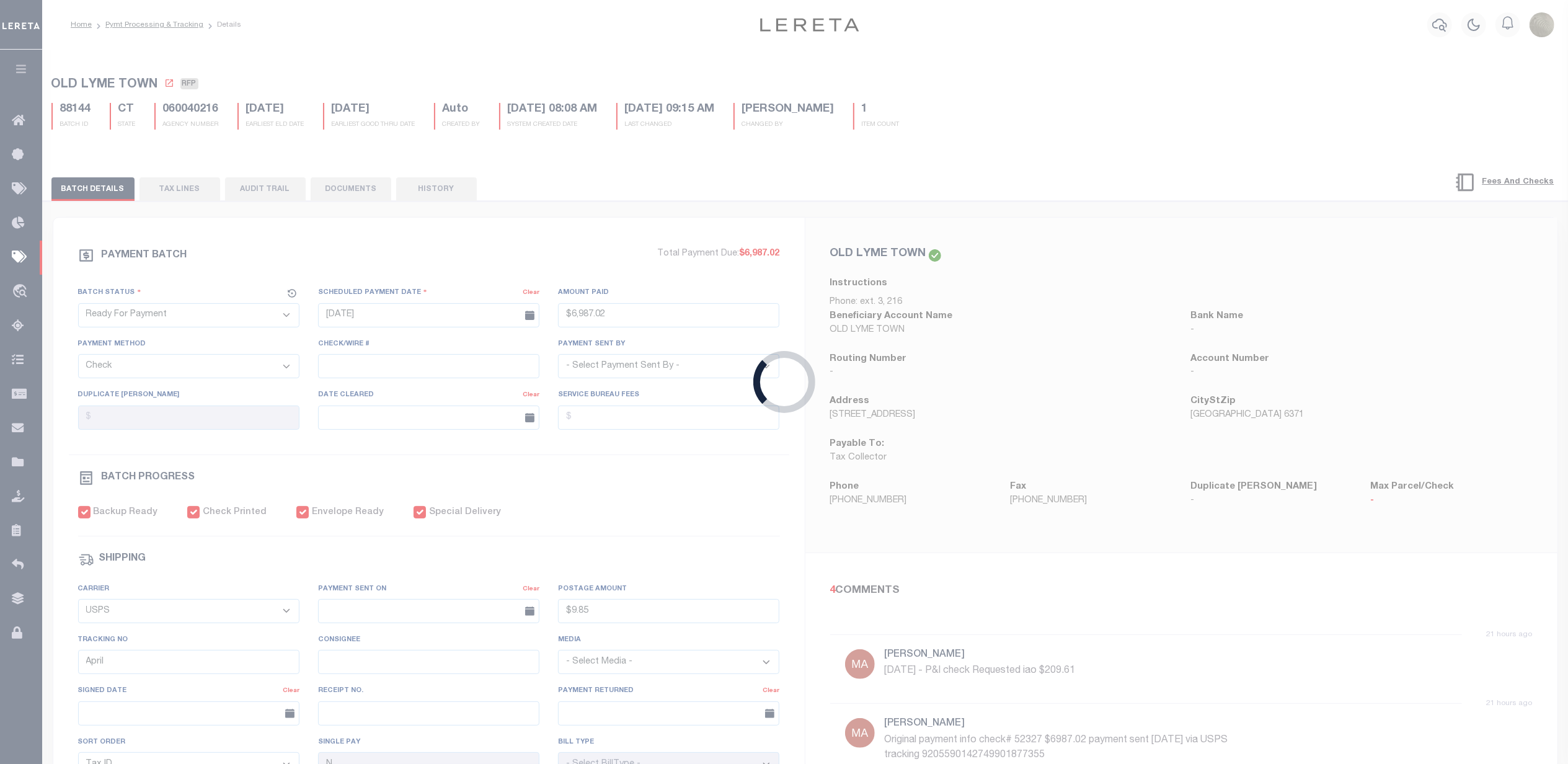
checkbox input "true"
type input "07/29/2025"
type input "$9.85"
type input "Andres"
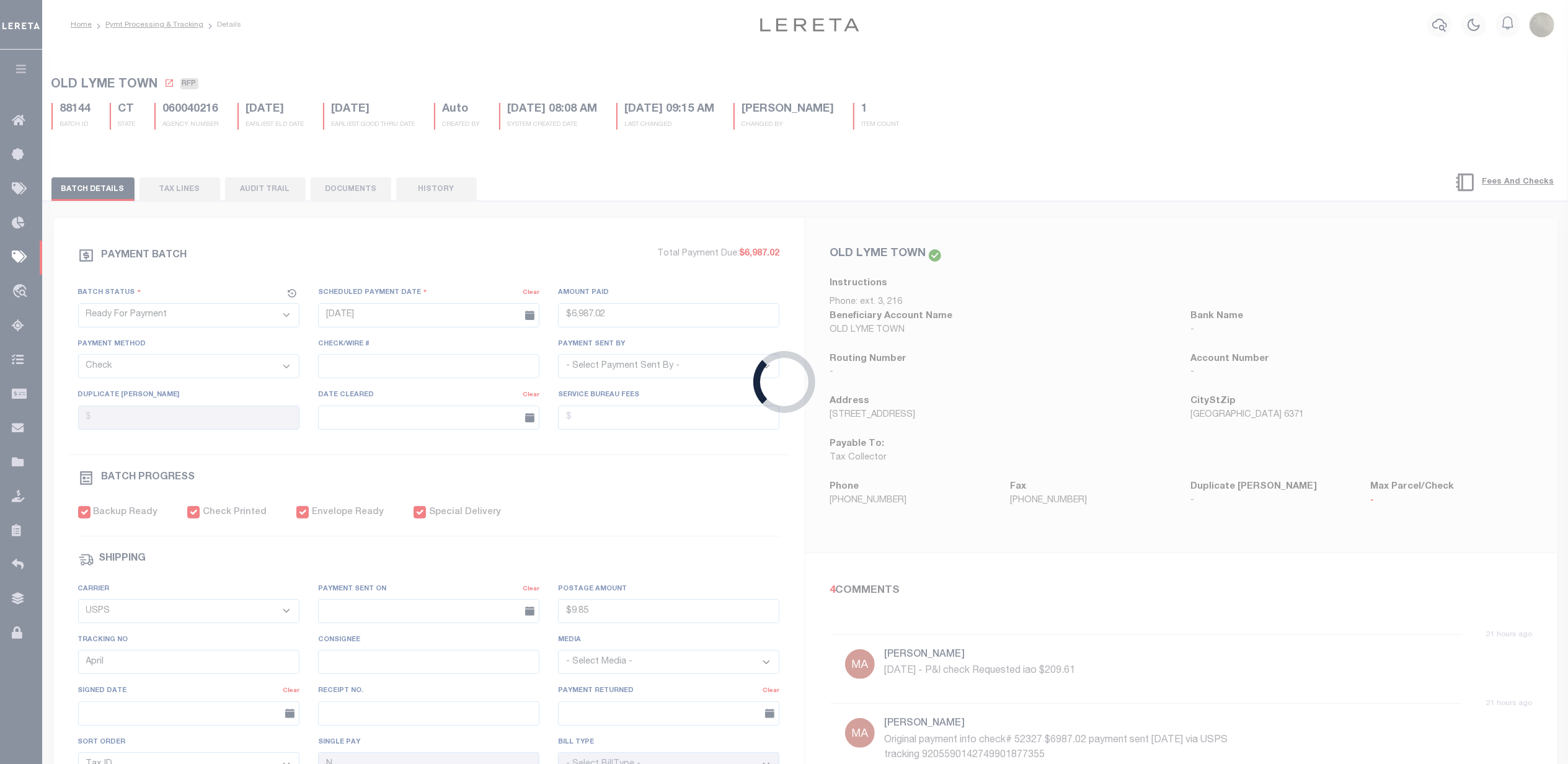
select select
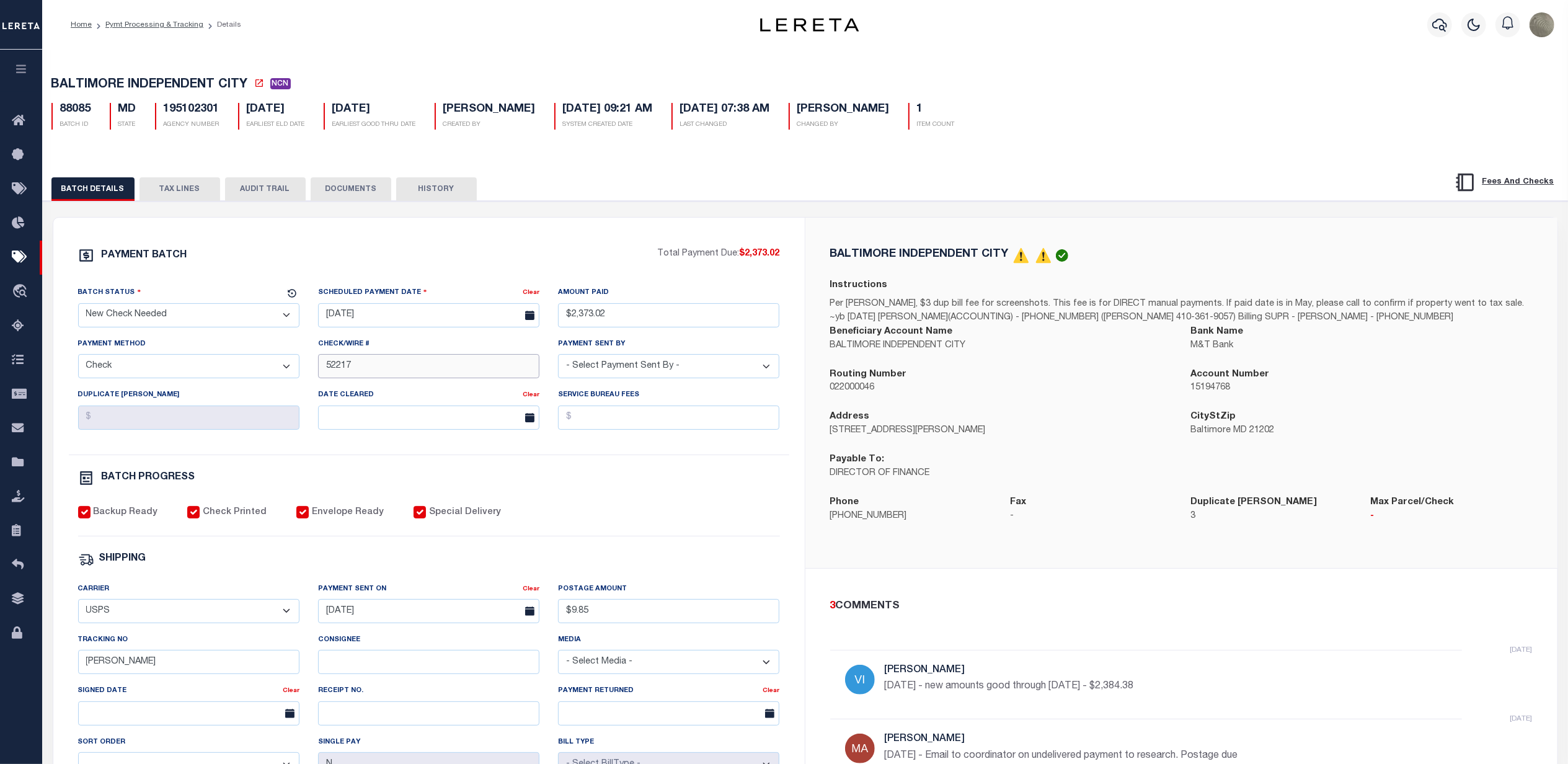
click at [421, 368] on input "52217" at bounding box center [428, 366] width 221 height 24
click at [386, 318] on input "[DATE]" at bounding box center [428, 315] width 221 height 24
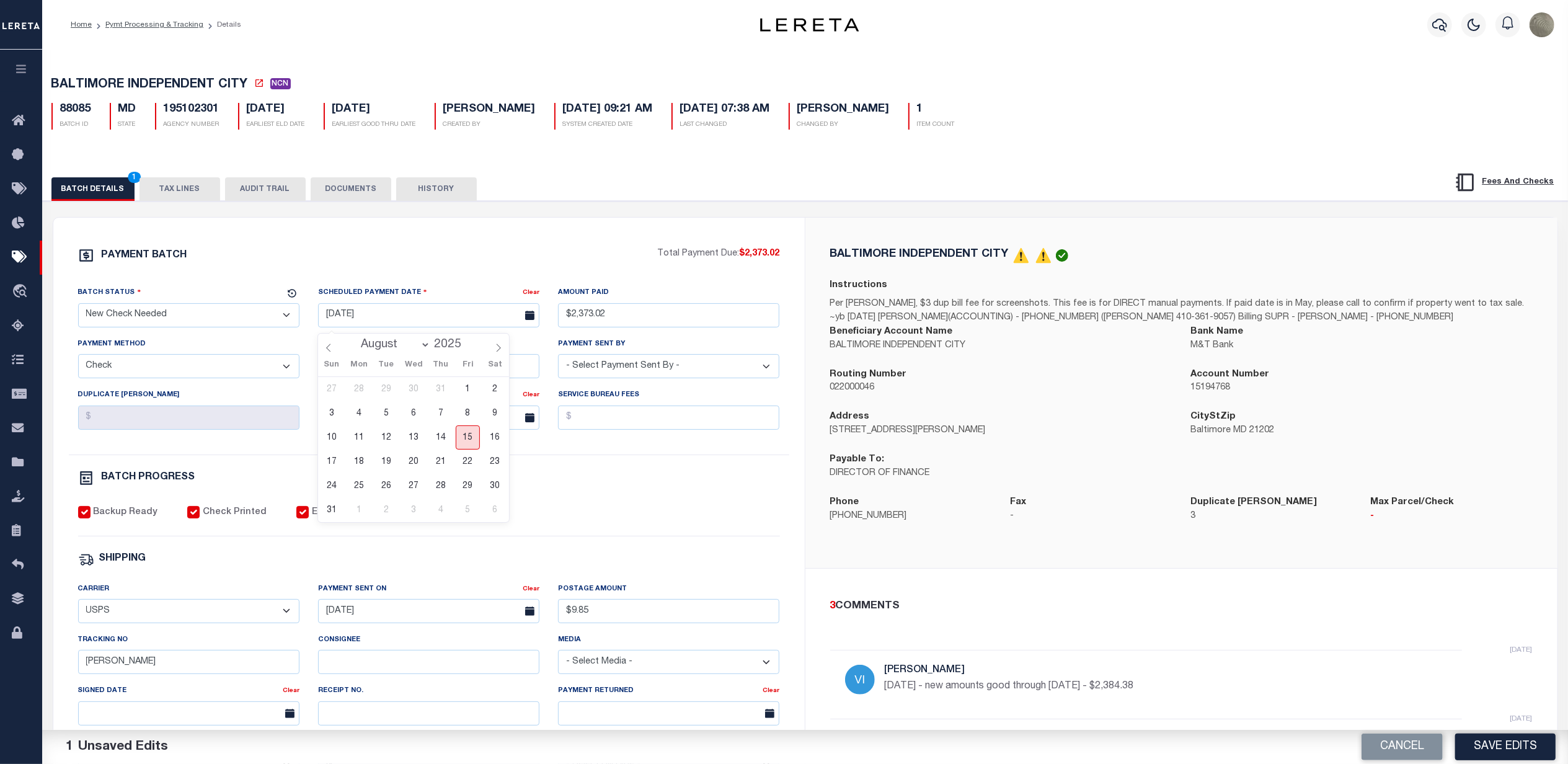
click at [461, 434] on span "15" at bounding box center [468, 437] width 24 height 24
type input "[DATE]"
click at [567, 275] on div "PAYMENT BATCH Total Payment Due: $2,373.02 Batch Status - Select Status -" at bounding box center [429, 581] width 722 height 666
click at [665, 365] on select "- Select Payment Sent By - Aakash Patel Abdul Muzain Adams, Pamela S Agustin Fe…" at bounding box center [668, 366] width 221 height 24
select select "[PERSON_NAME]"
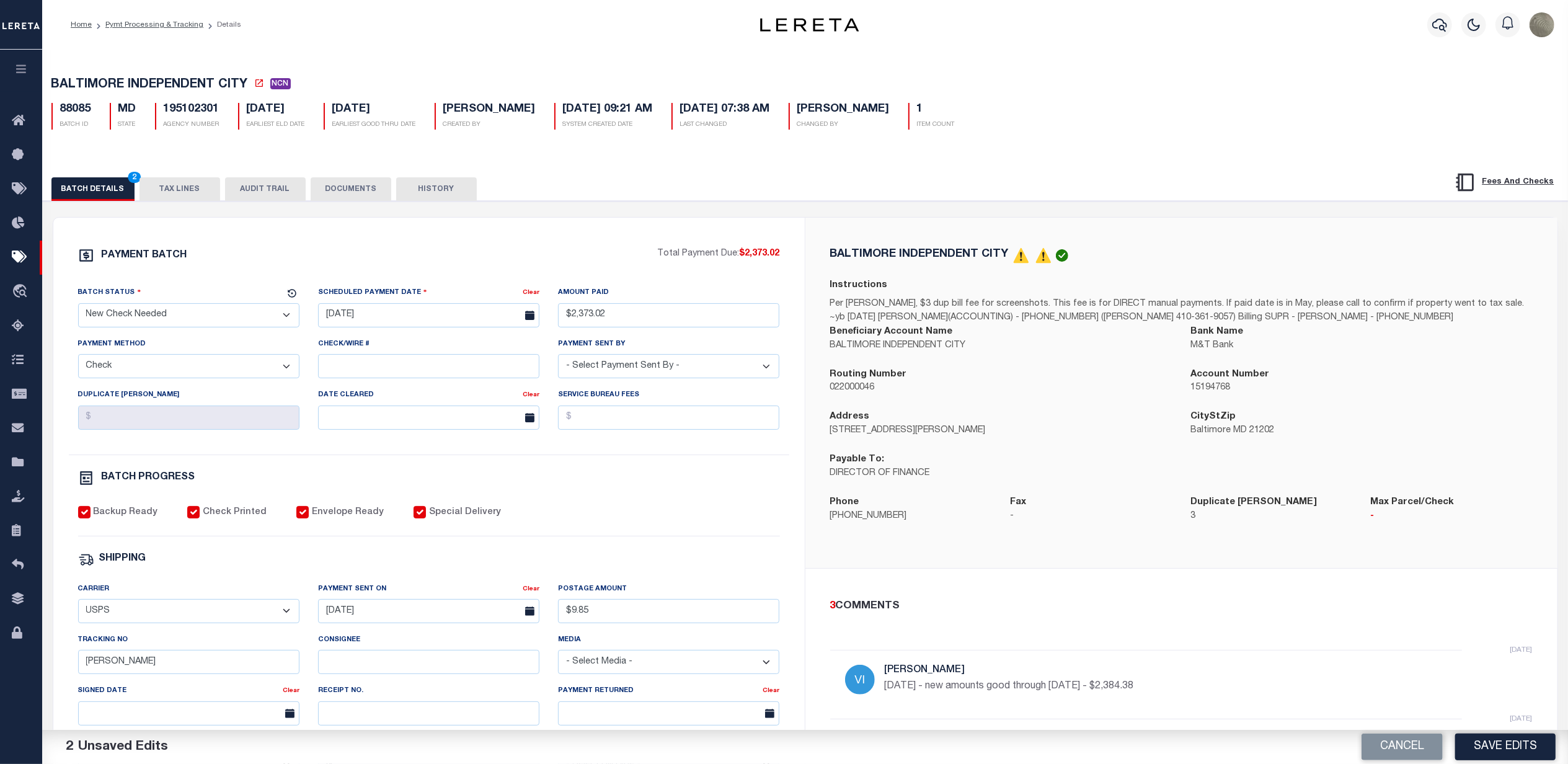
click at [558, 359] on select "- Select Payment Sent By - Aakash Patel Abdul Muzain Adams, Pamela S Agustin Fe…" at bounding box center [668, 366] width 221 height 24
click at [191, 325] on select "- Select Status - Scheduled for Payment Ready For Payment Payment Sent Cleared …" at bounding box center [188, 315] width 221 height 24
select select "RFP"
click at [78, 307] on select "- Select Status - Scheduled for Payment Ready For Payment Payment Sent Cleared …" at bounding box center [188, 315] width 221 height 24
click at [219, 275] on div "PAYMENT BATCH Total Payment Due: $2,373.02 Batch Status - Select Status -" at bounding box center [429, 581] width 722 height 666
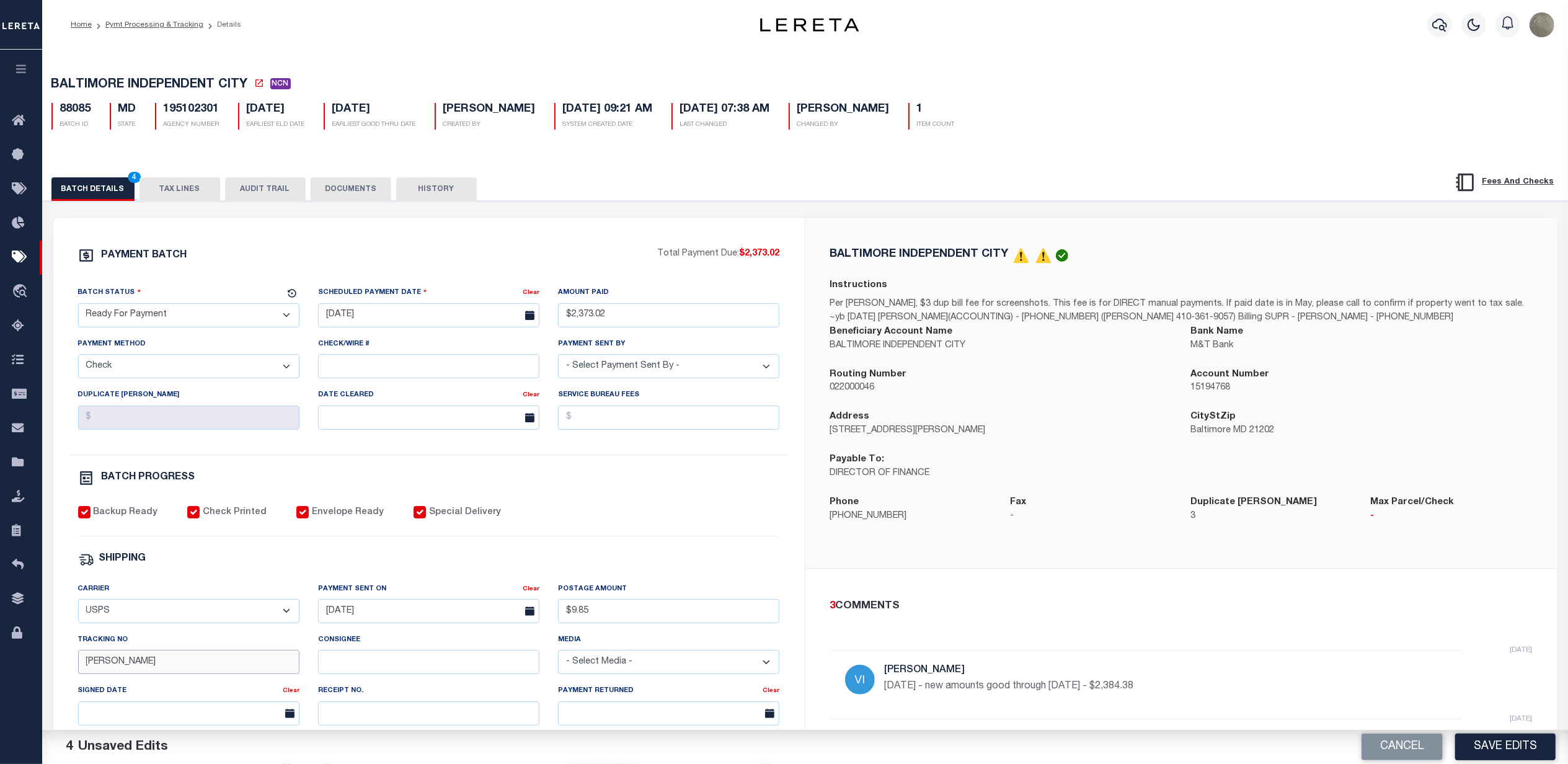
click at [144, 673] on input "Andres" at bounding box center [188, 662] width 221 height 24
drag, startPoint x: 167, startPoint y: 609, endPoint x: 162, endPoint y: 614, distance: 7.1
click at [167, 609] on select "- Select Carrier - E-mail Fax Fedex FTP Other UPS USPS" at bounding box center [188, 611] width 221 height 24
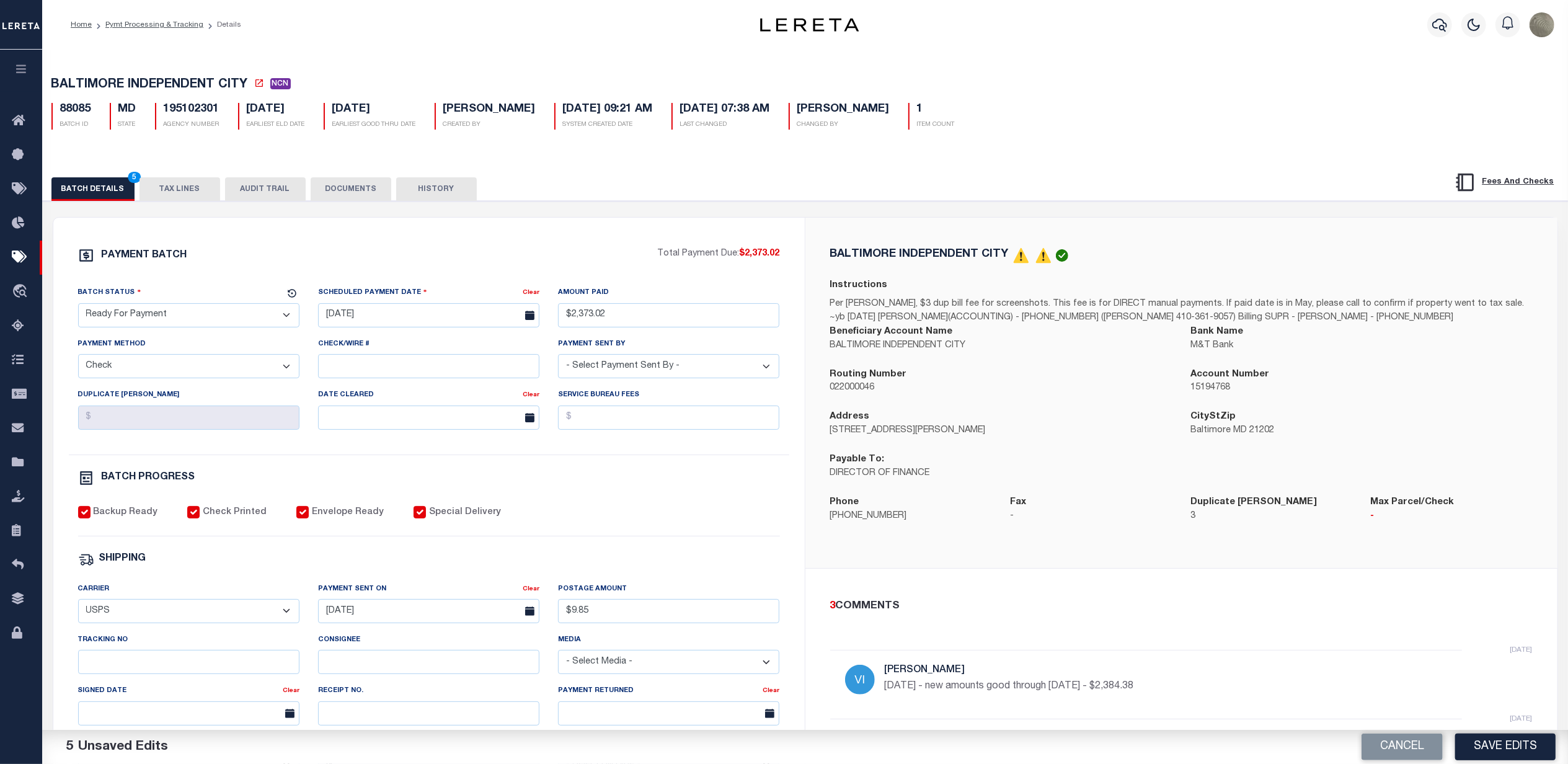
select select
click at [78, 607] on select "- Select Carrier - E-mail Fax Fedex FTP Other UPS USPS" at bounding box center [188, 611] width 221 height 24
click at [252, 482] on div "BATCH PROGRESS" at bounding box center [428, 479] width 702 height 16
click at [1492, 753] on button "Save Edits" at bounding box center [1505, 746] width 100 height 27
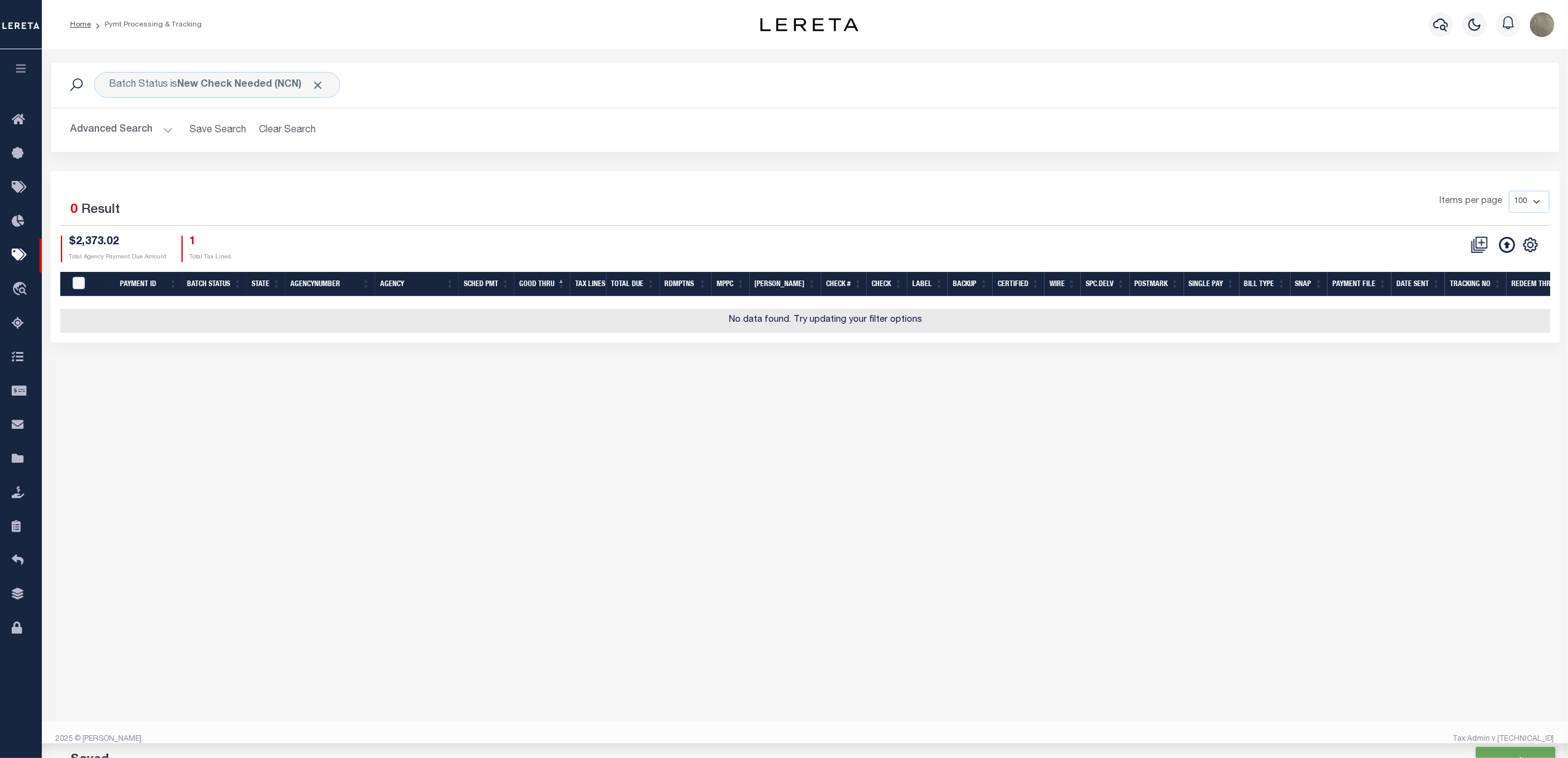
click at [469, 213] on div "Items per page 100 200 500 1000" at bounding box center [993, 207] width 1113 height 32
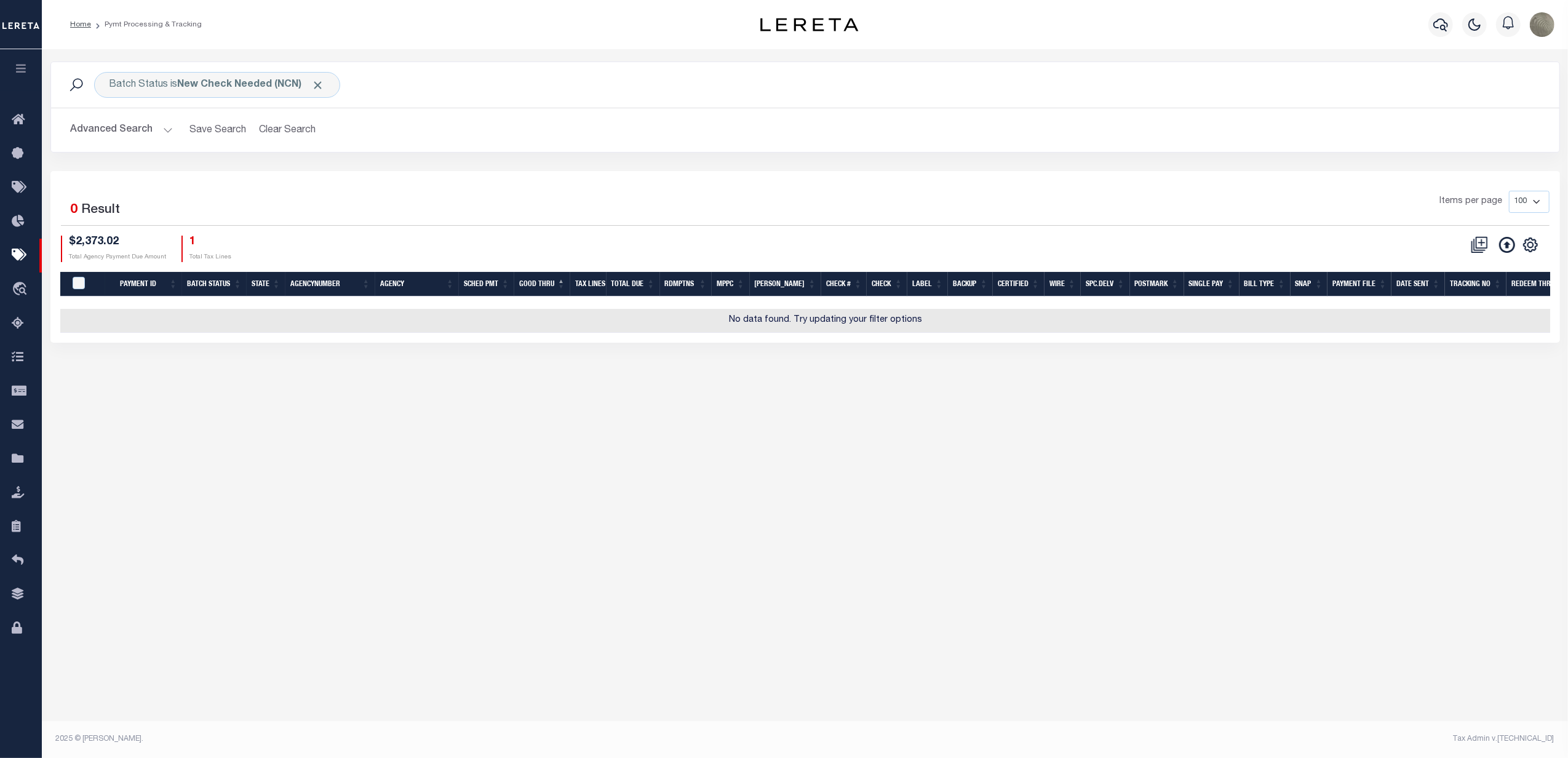
type input "$2,373.02"
type input "$9.85"
select select
click at [219, 92] on div "Batch Status is New Check Needed (NCN)" at bounding box center [217, 85] width 246 height 26
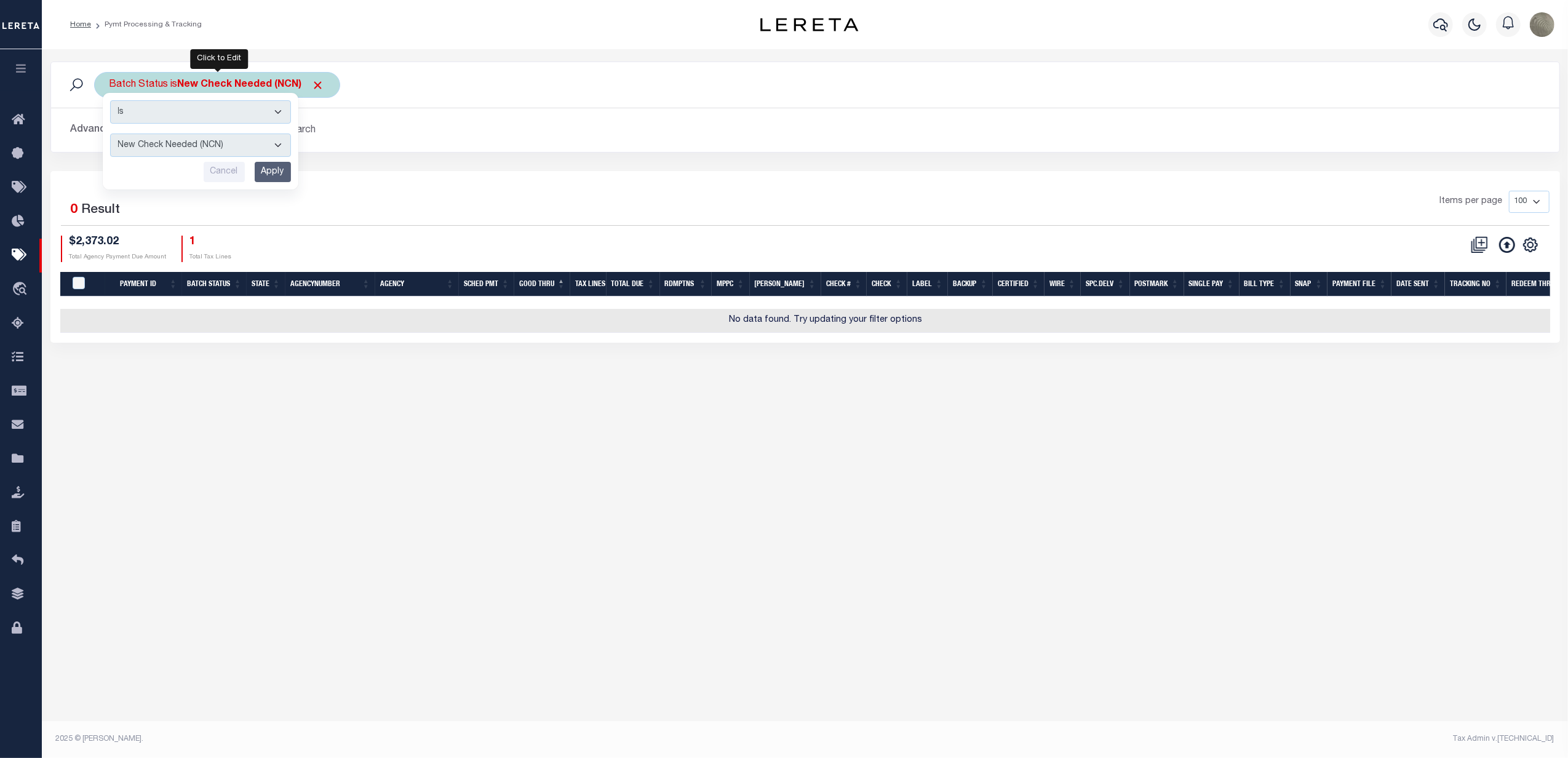
click at [186, 146] on select "Awaiting Funds (AWF) Cleared and Complete (CAC) New Check Needed (NCN) Payment …" at bounding box center [200, 144] width 181 height 23
select select "RFP"
click at [110, 134] on select "Awaiting Funds (AWF) Cleared and Complete (CAC) New Check Needed (NCN) Payment …" at bounding box center [200, 144] width 181 height 23
click at [264, 170] on input "Apply" at bounding box center [273, 172] width 37 height 20
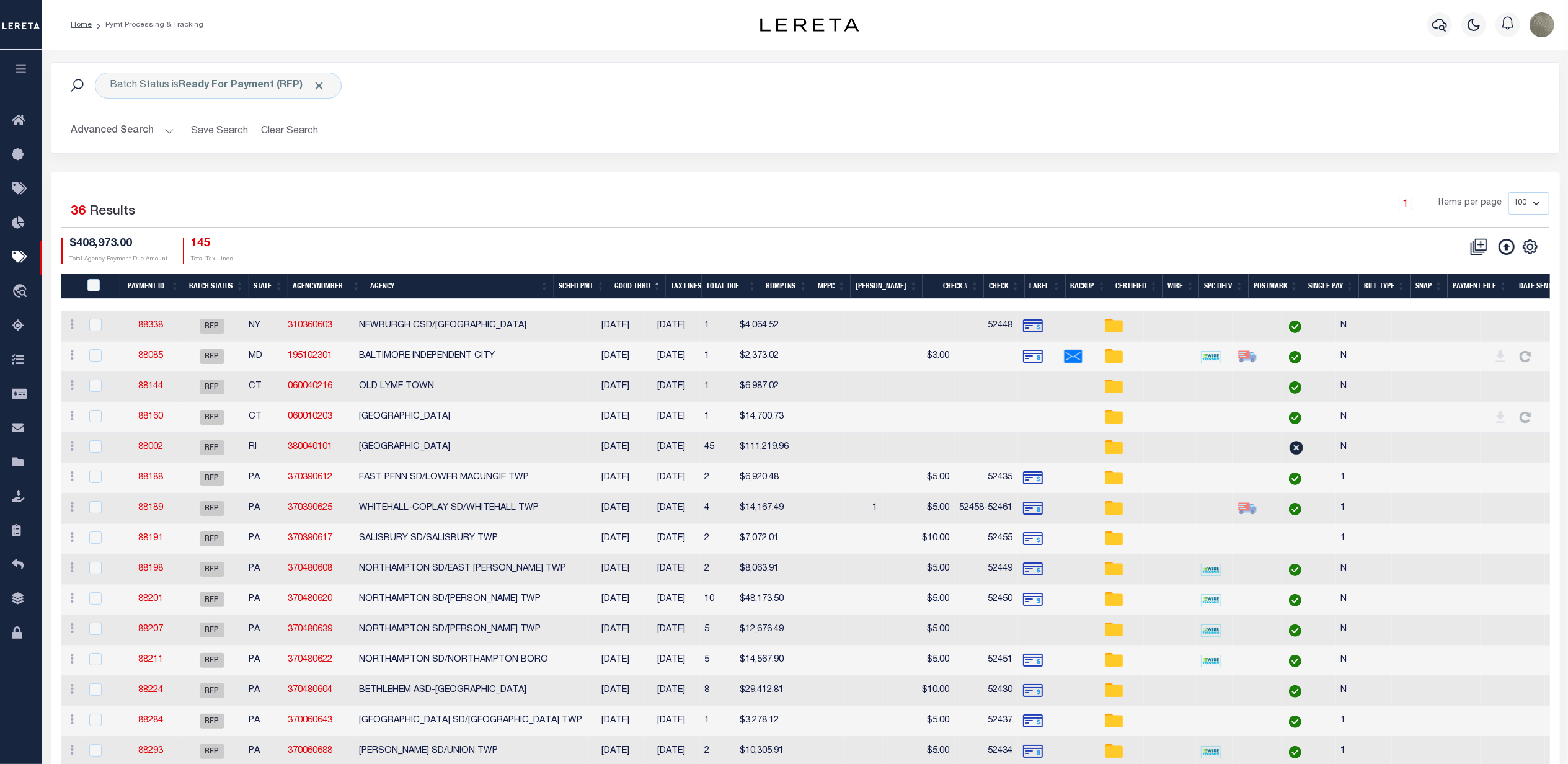
click at [506, 224] on div "1 Items per page 100 200 500 1000" at bounding box center [993, 208] width 1112 height 32
click at [153, 355] on link "88085" at bounding box center [150, 355] width 25 height 9
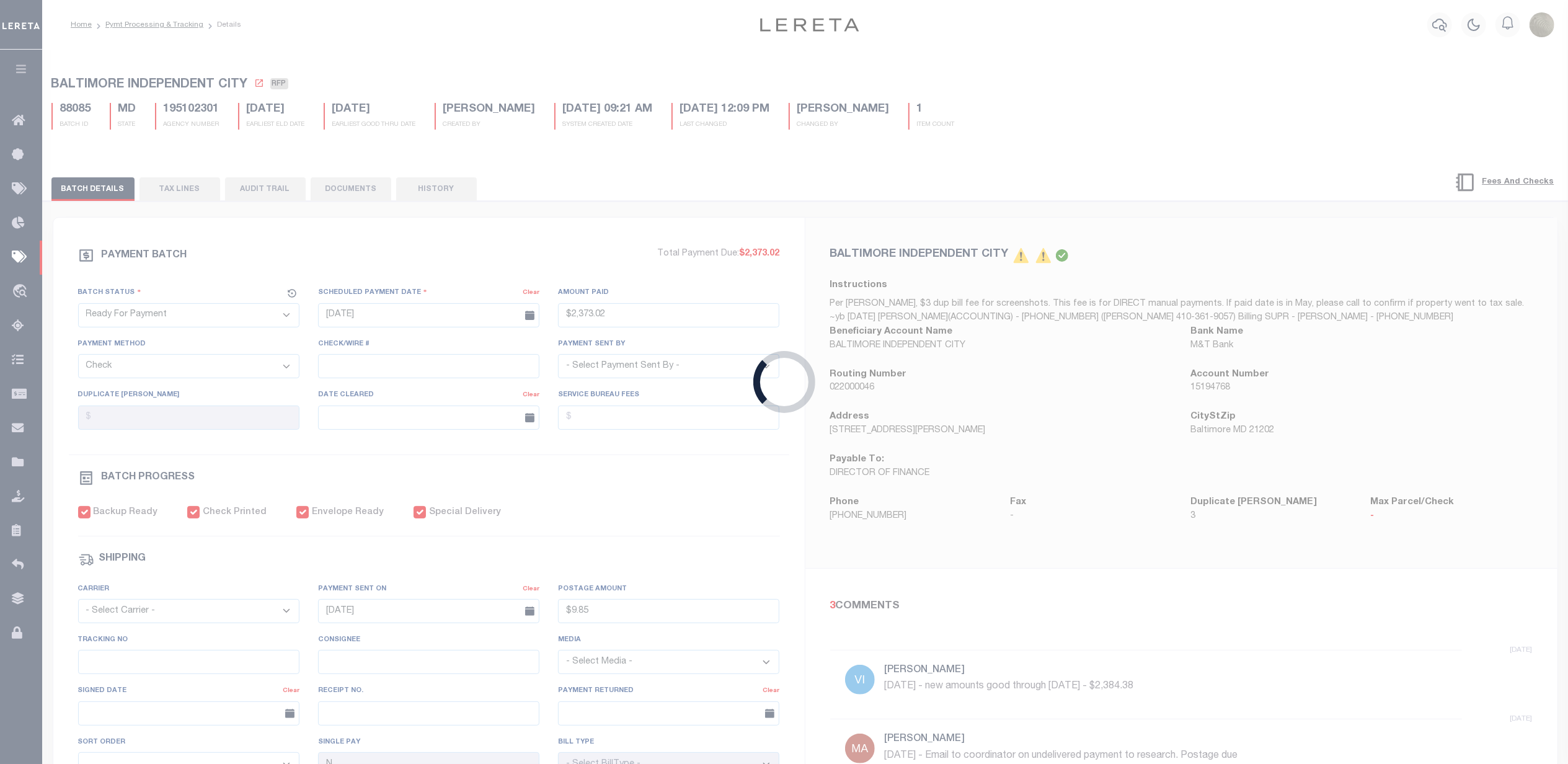
type input "$2,373.02"
type input "$9.85"
select select
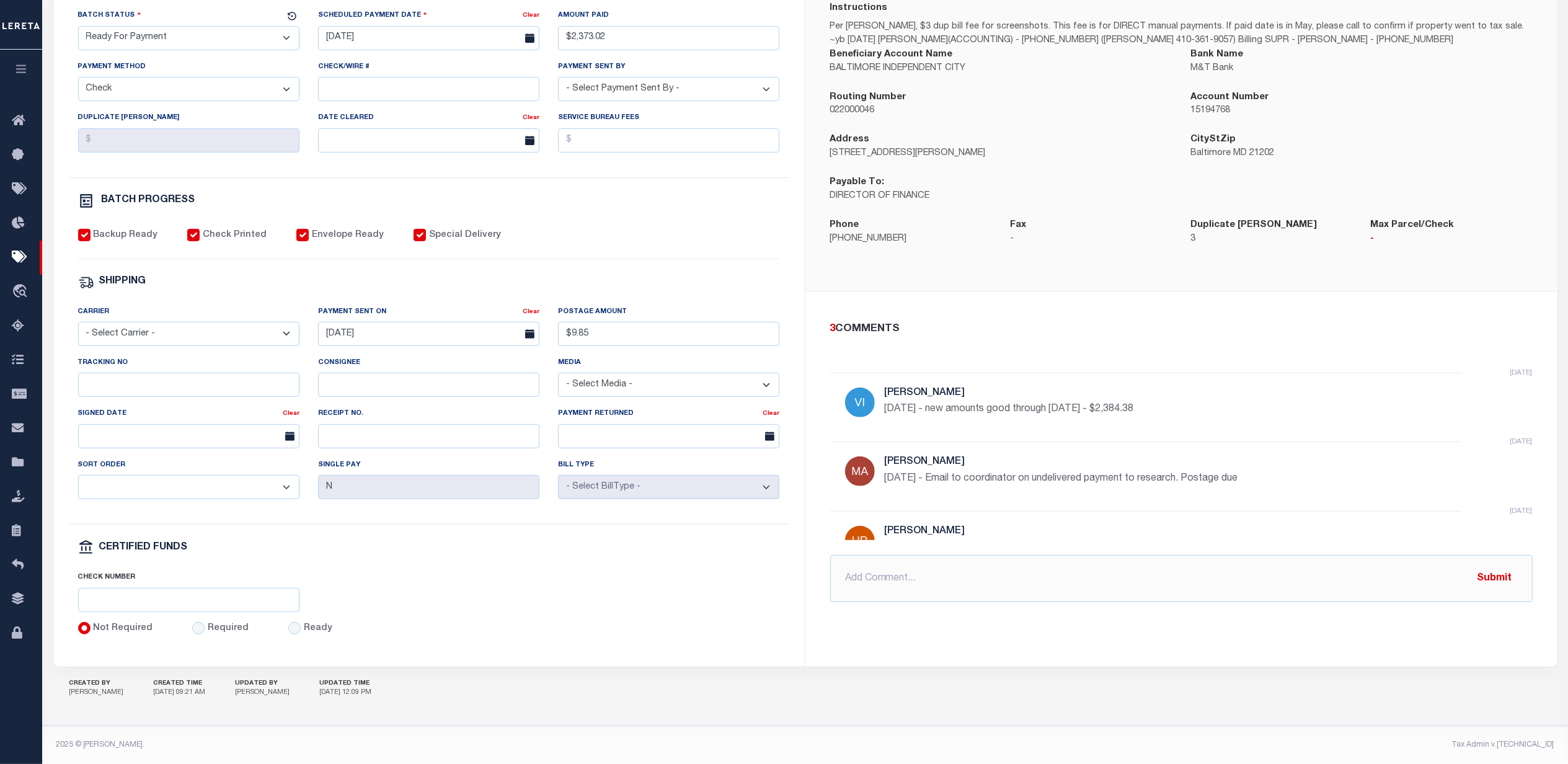
scroll to position [290, 0]
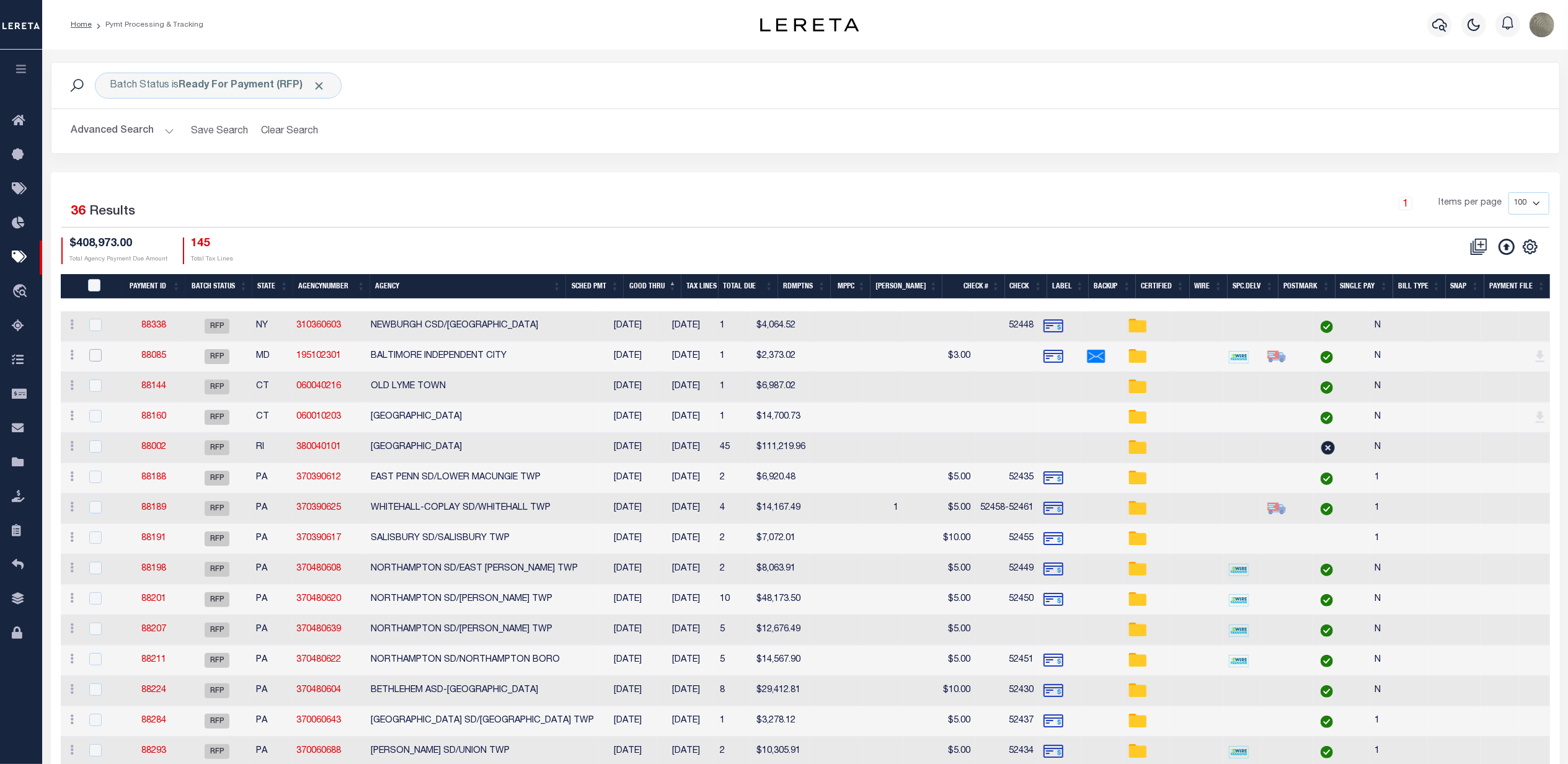
click at [95, 357] on input "checkbox" at bounding box center [95, 355] width 12 height 12
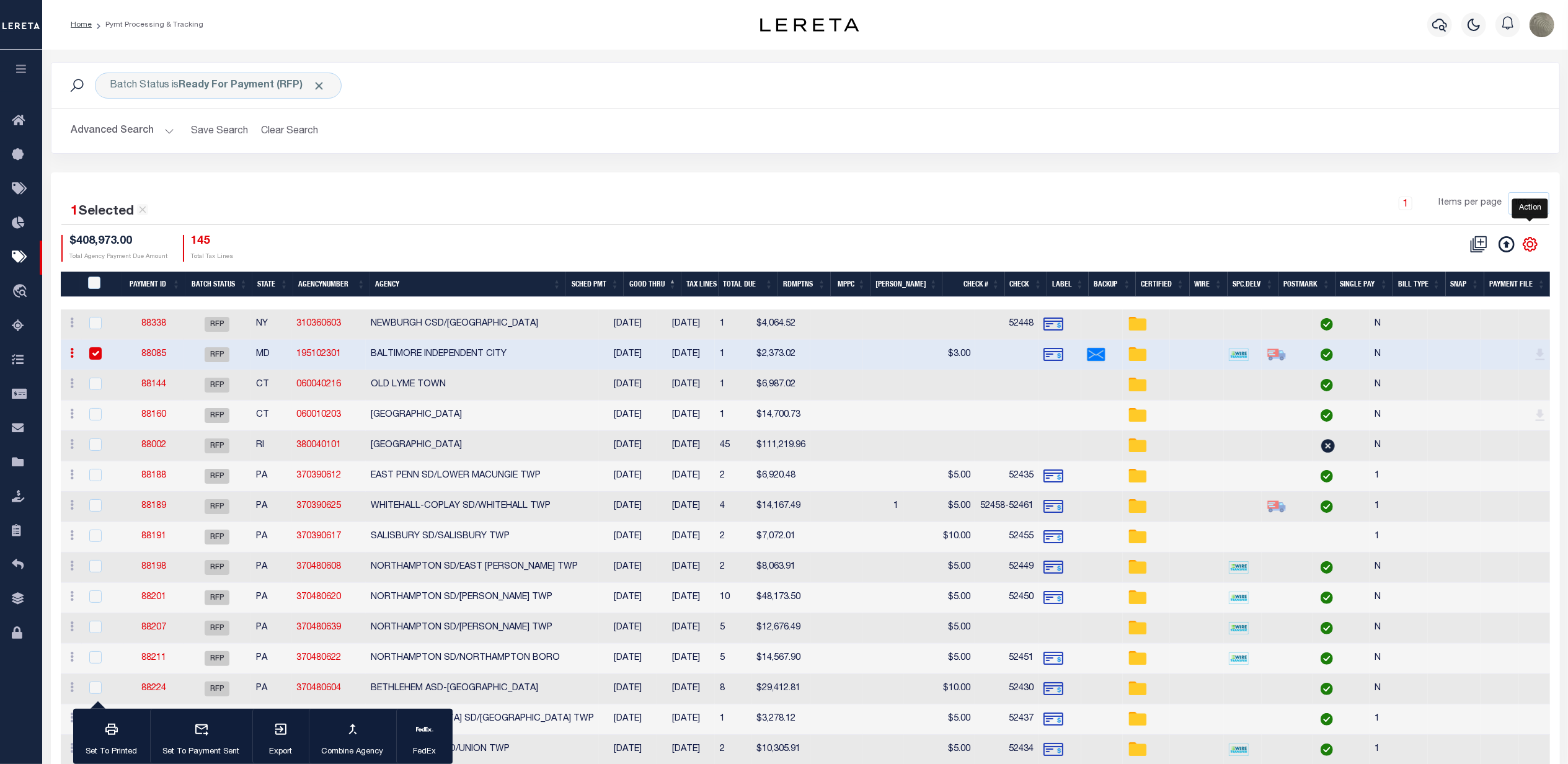
click at [1525, 245] on icon "" at bounding box center [1530, 244] width 16 height 16
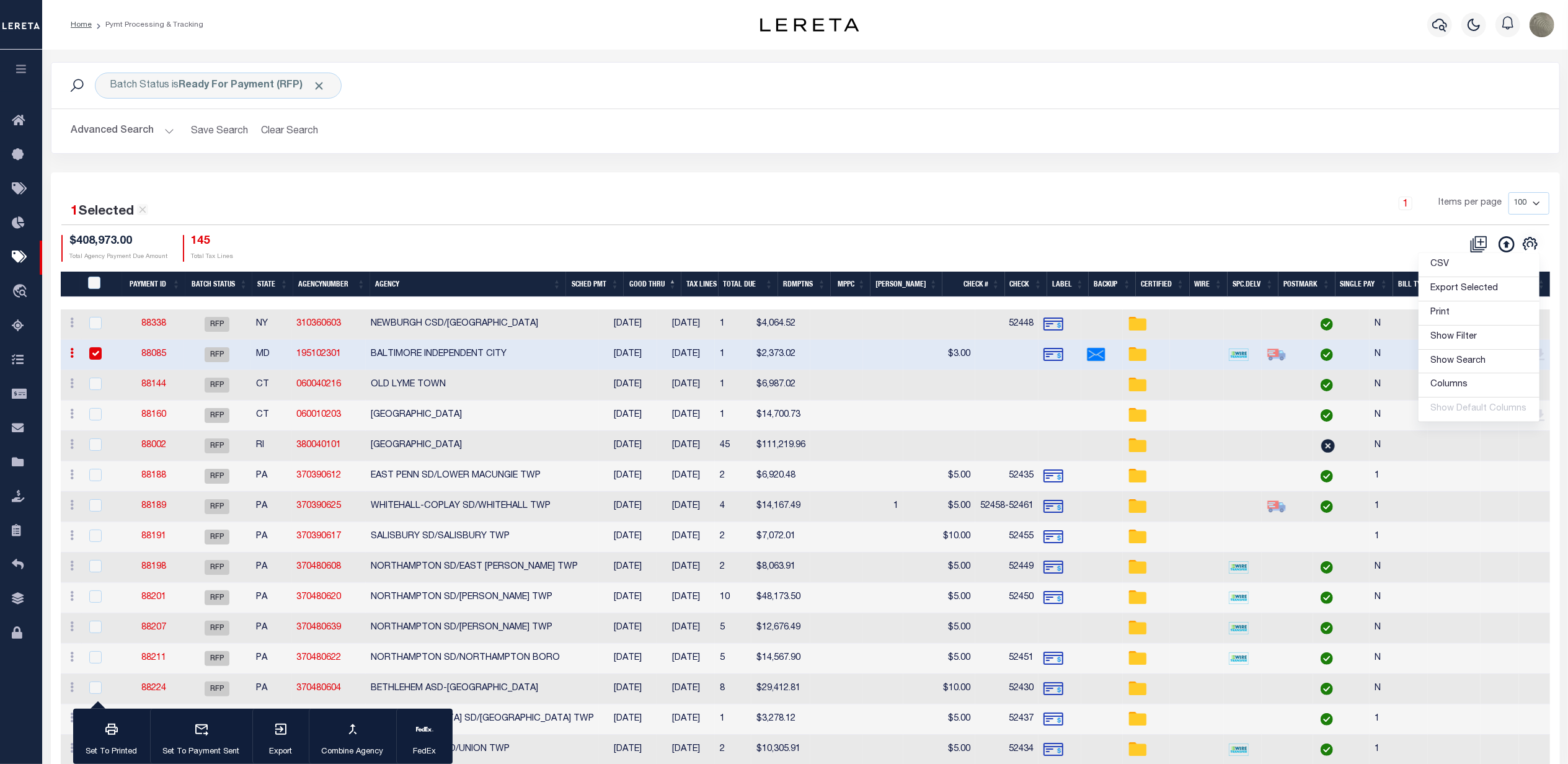
click at [1145, 249] on div "CSV Export Selected Print Show Filter Show Search Columns 0: 1: PayeePmtBatchSt…" at bounding box center [1177, 248] width 744 height 27
click at [671, 220] on div "1 Items per page 100 200 500 1000" at bounding box center [993, 208] width 1112 height 32
click at [1043, 355] on img at bounding box center [1053, 355] width 20 height 20
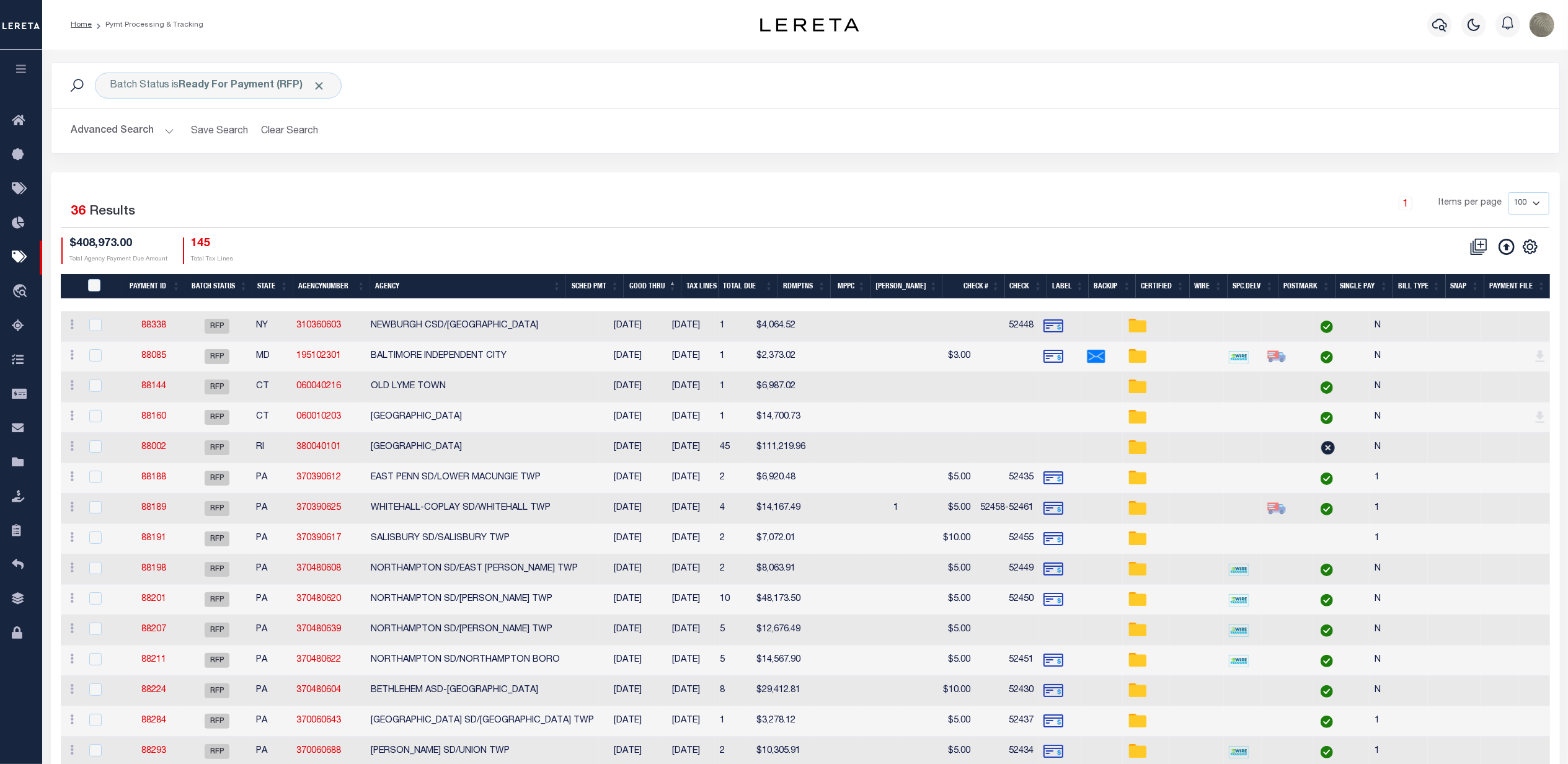
click at [1043, 355] on img at bounding box center [1053, 356] width 20 height 20
checkbox input "true"
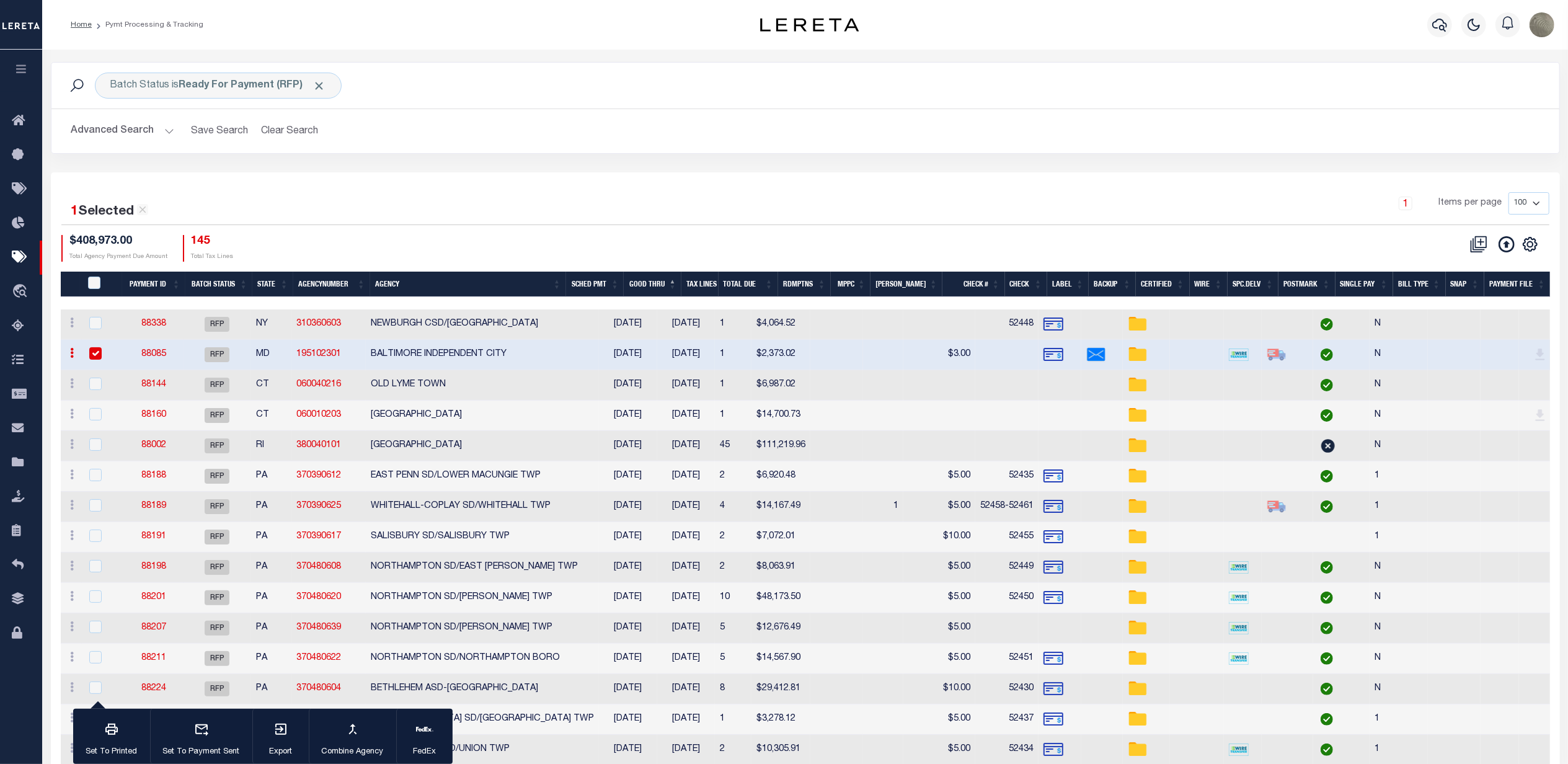
click at [165, 356] on link "88085" at bounding box center [154, 354] width 25 height 9
type input "$2,373.02"
type input "$9.85"
select select
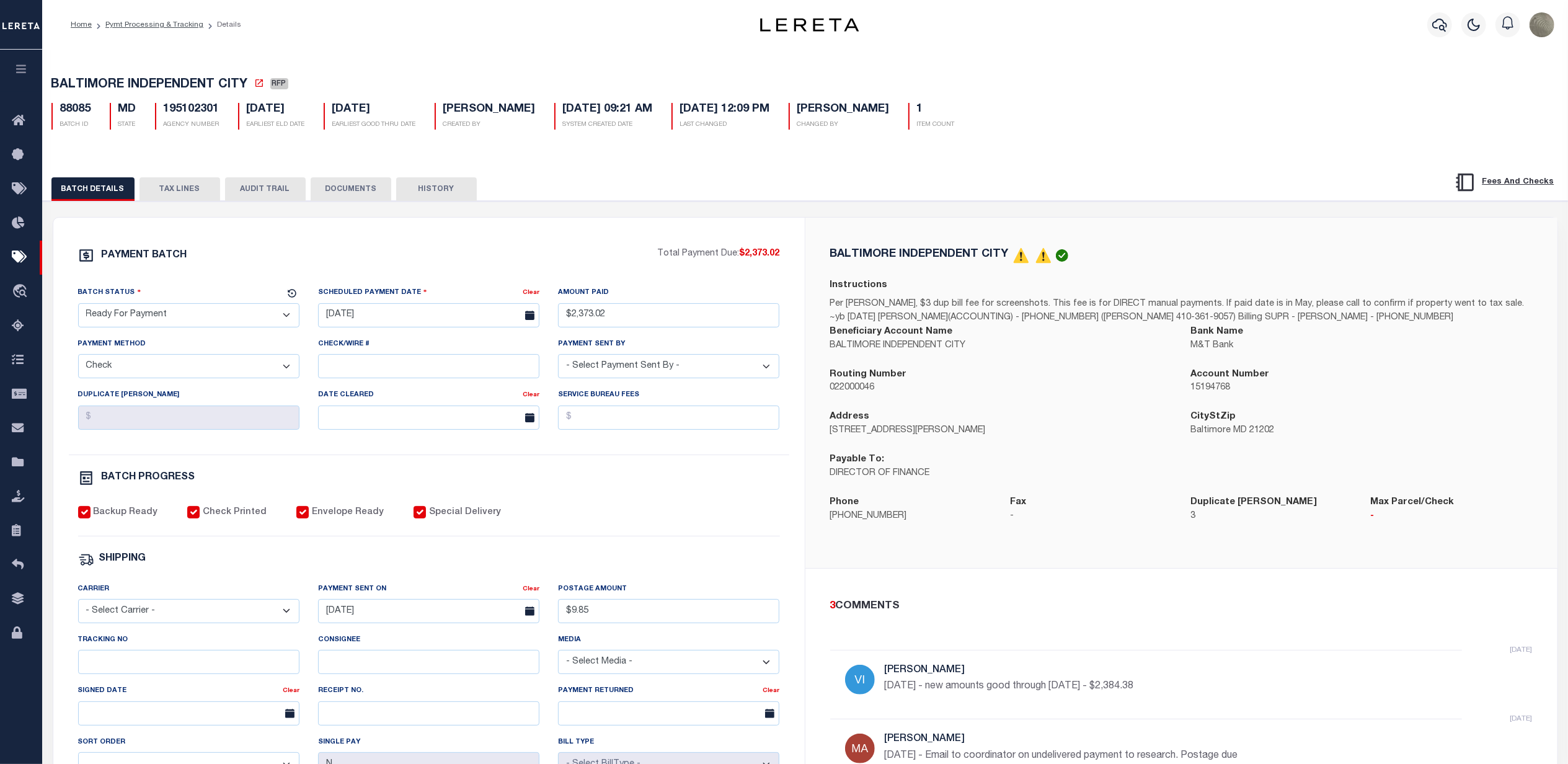
click at [501, 259] on div "PAYMENT BATCH" at bounding box center [367, 259] width 579 height 23
click at [246, 194] on button "AUDIT TRAIL" at bounding box center [265, 189] width 80 height 23
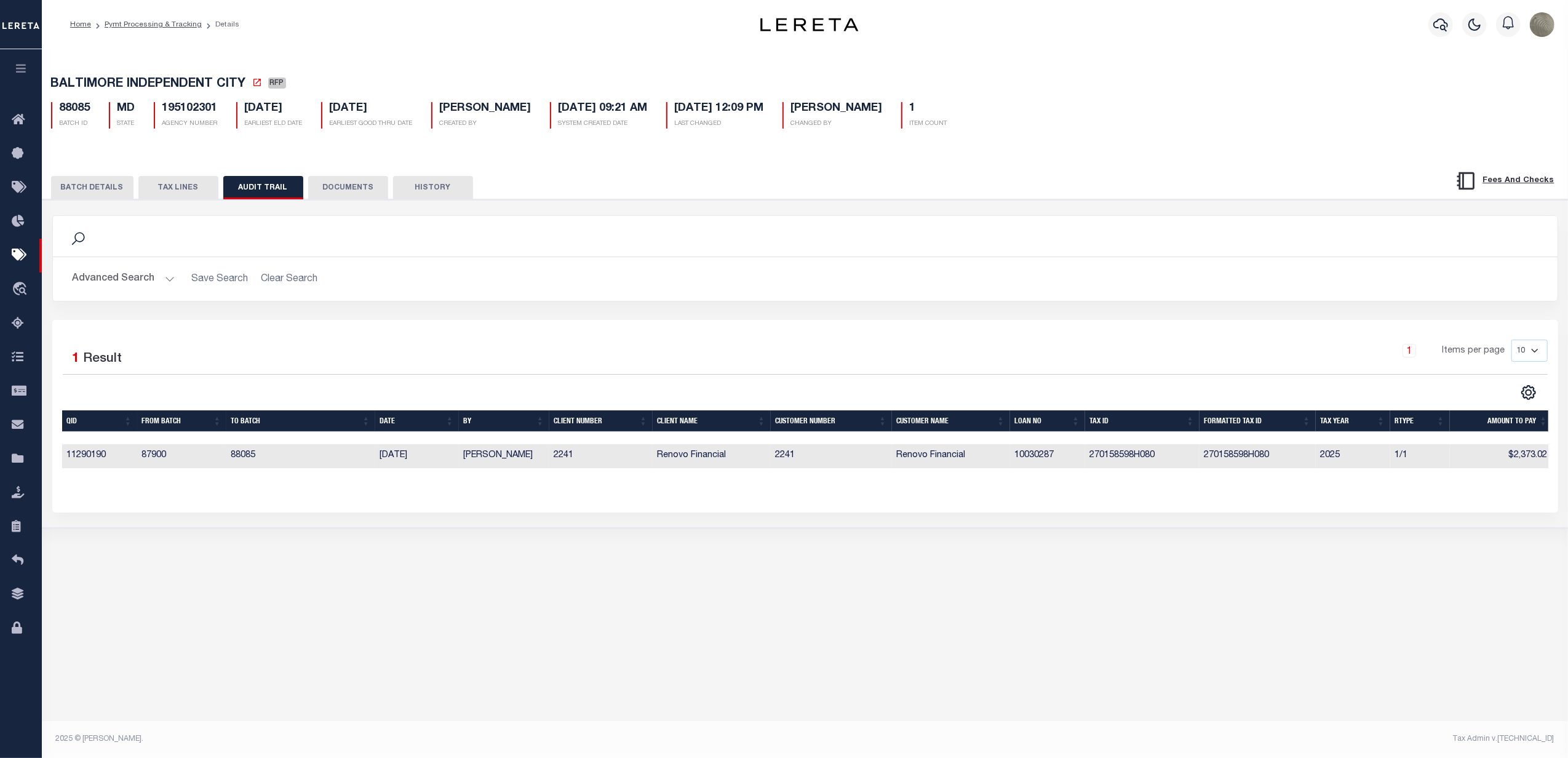
click at [440, 182] on button "HISTORY" at bounding box center [433, 188] width 80 height 23
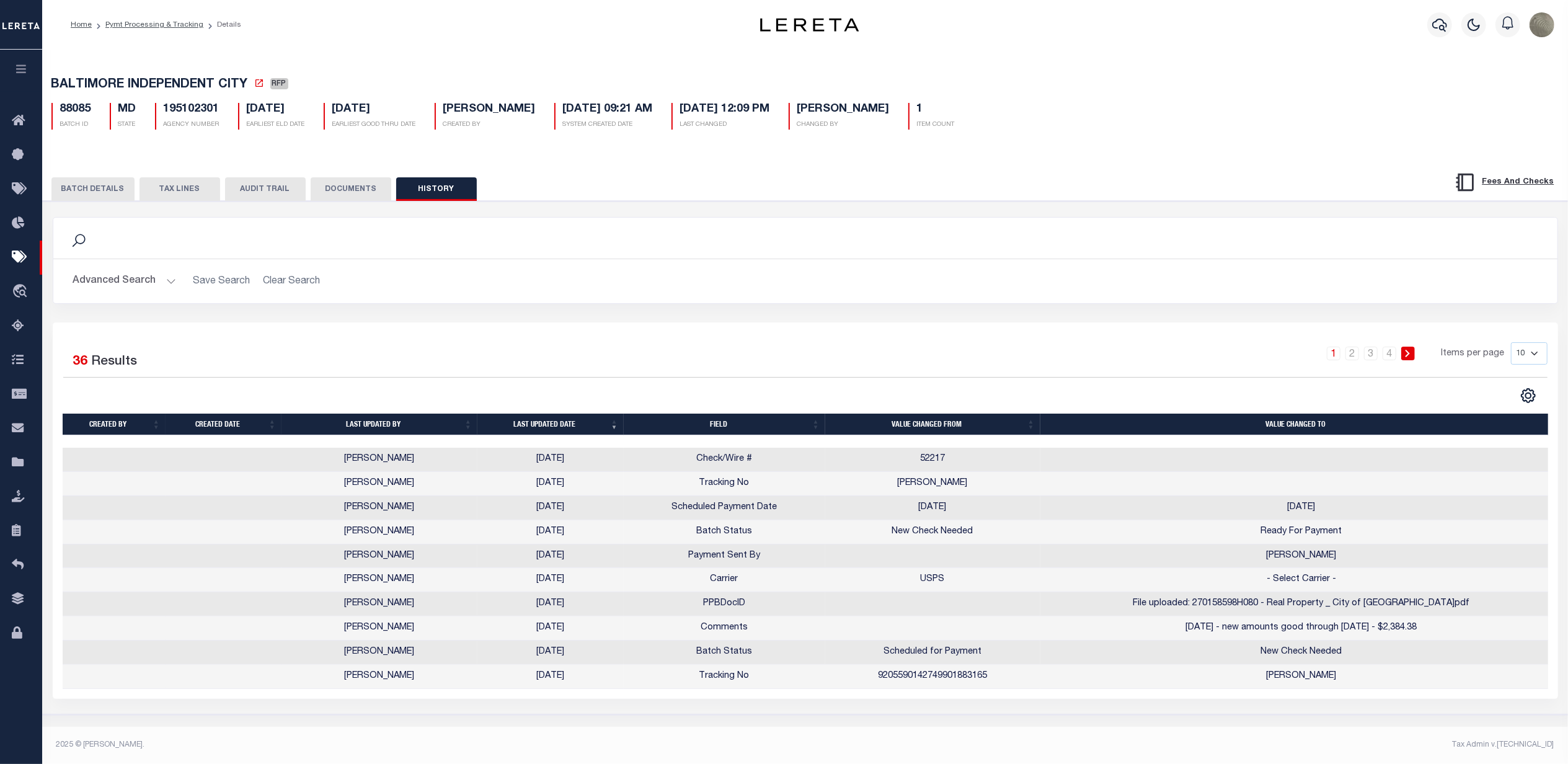
click at [334, 186] on button "DOCUMENTS" at bounding box center [350, 189] width 80 height 23
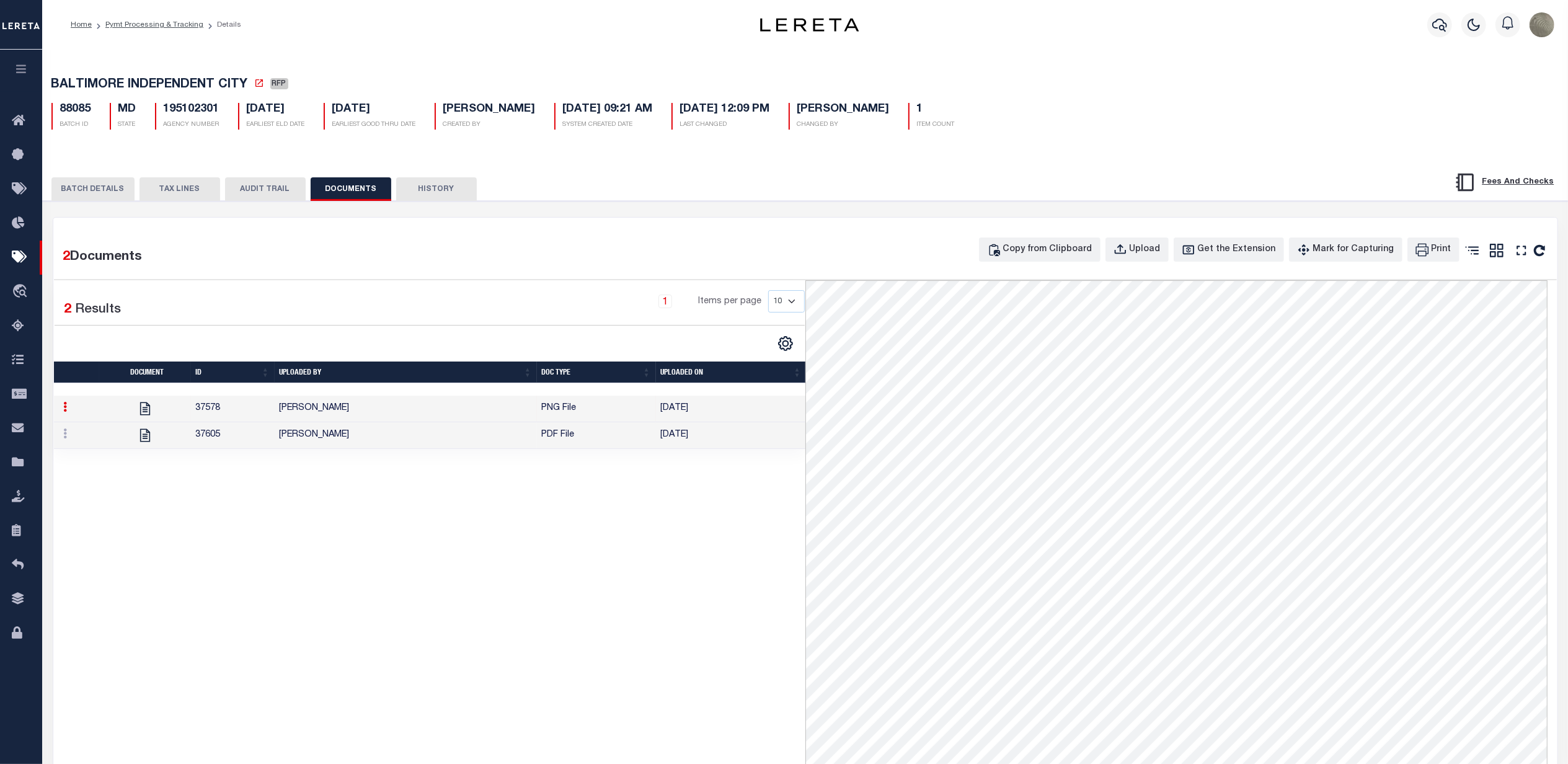
click at [99, 199] on button "BATCH DETAILS" at bounding box center [92, 189] width 83 height 23
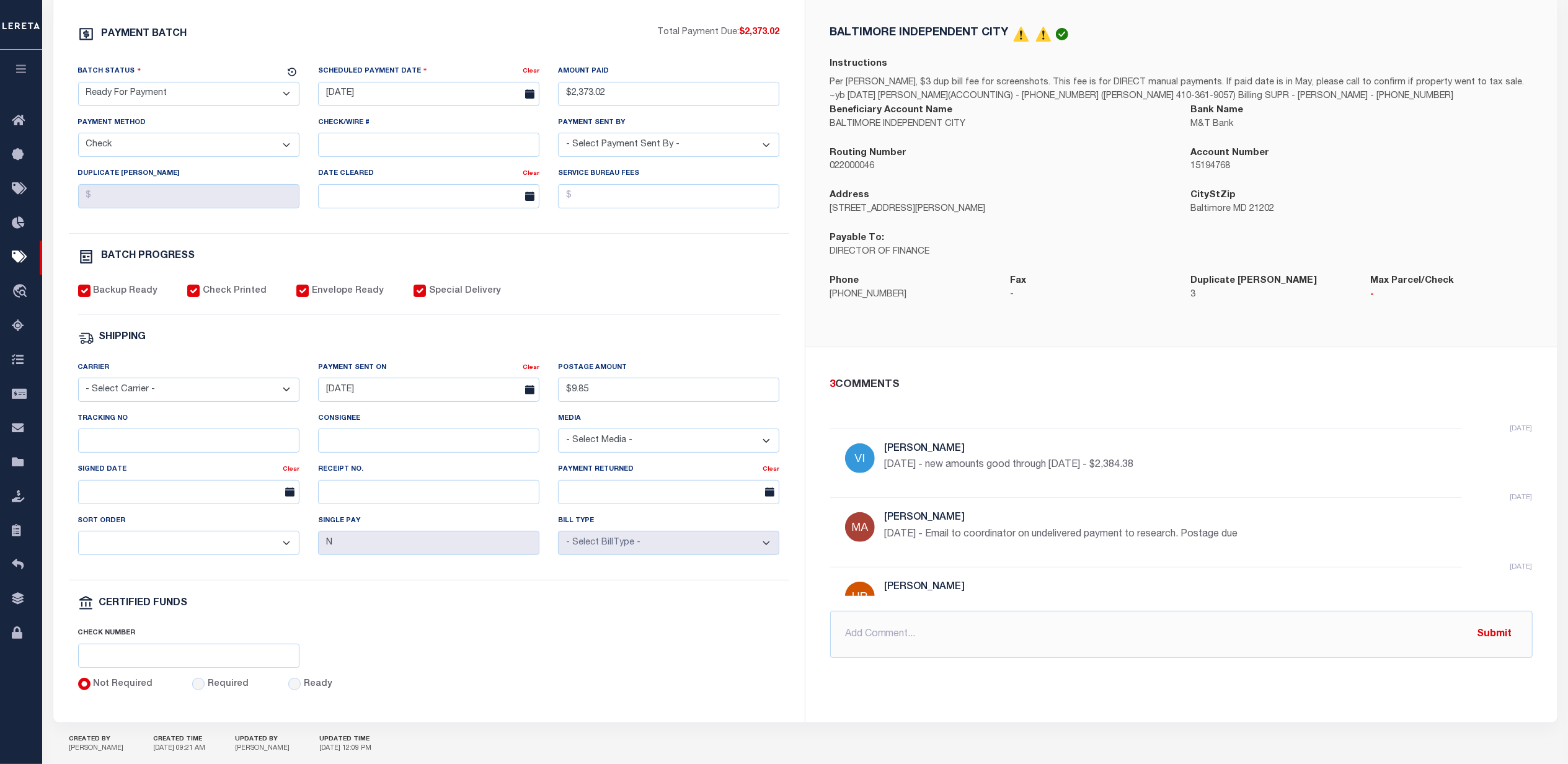
scroll to position [290, 0]
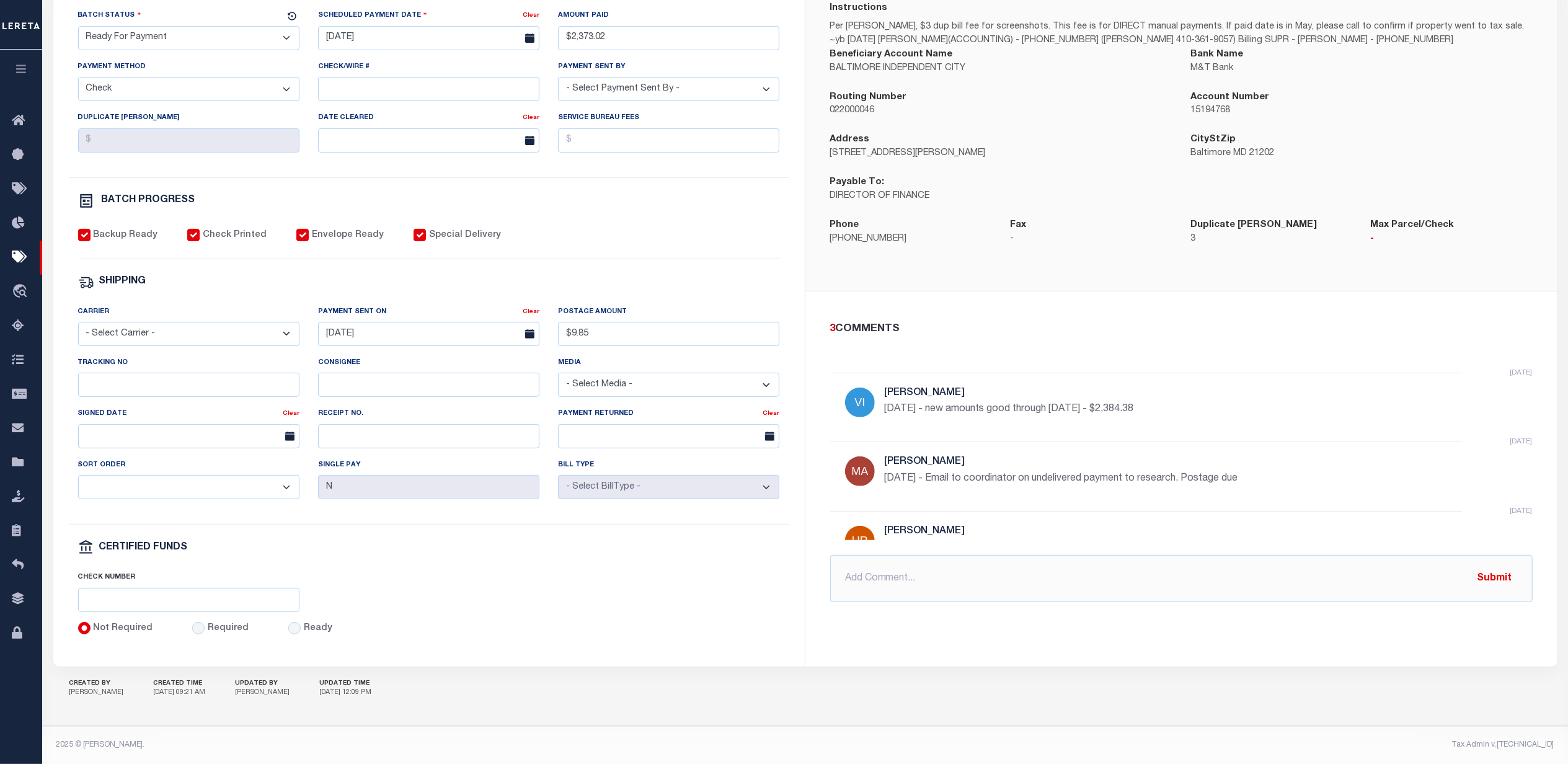
click at [239, 234] on div "Backup Ready Check Printed Envelope Ready Special Delivery" at bounding box center [428, 244] width 702 height 31
click at [239, 232] on label "Check Printed" at bounding box center [234, 236] width 63 height 14
click at [199, 232] on input "Check Printed" at bounding box center [193, 235] width 12 height 12
checkbox input "false"
click at [1499, 738] on button "Save Edits" at bounding box center [1505, 746] width 100 height 27
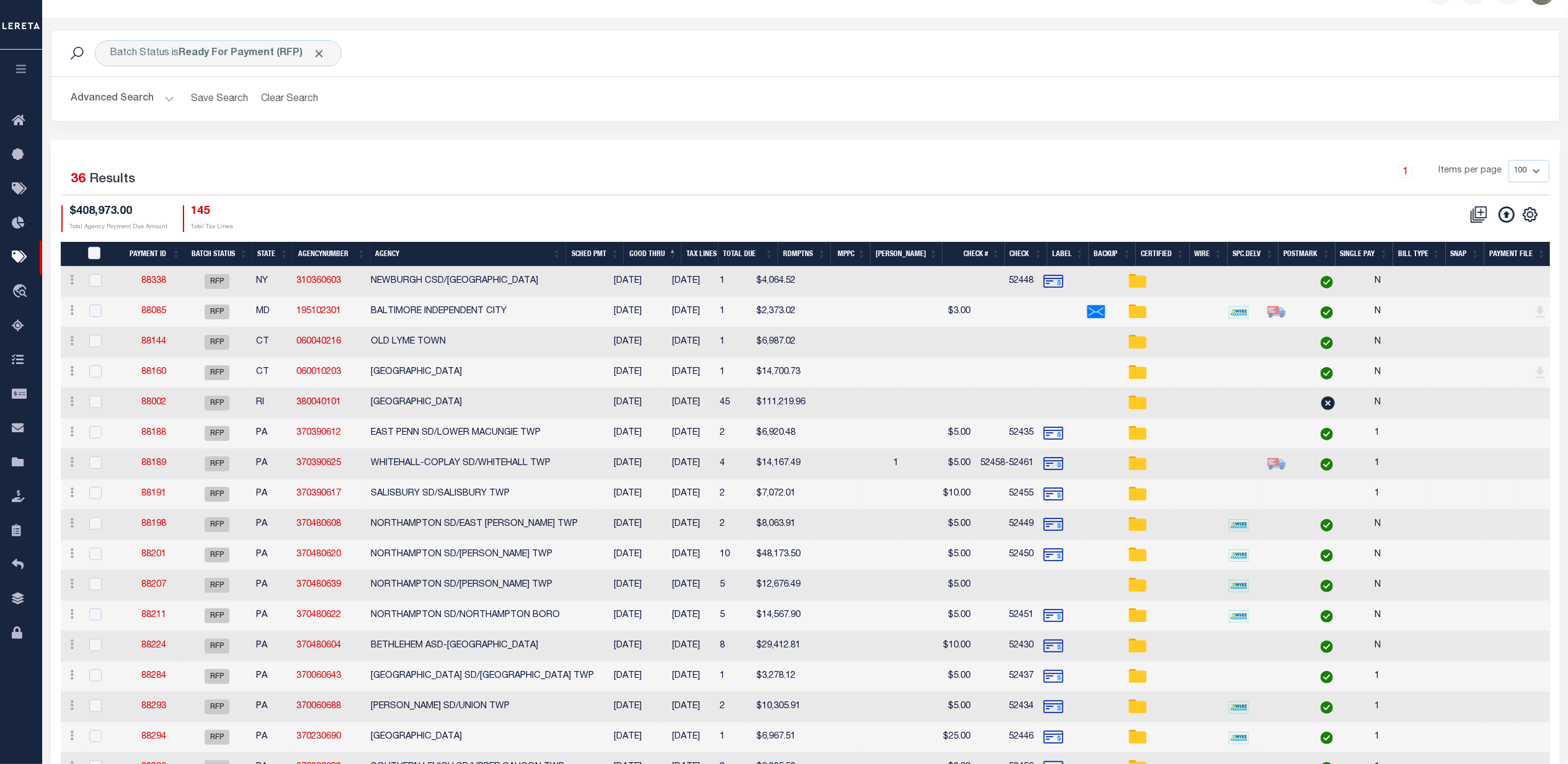
scroll to position [31, 0]
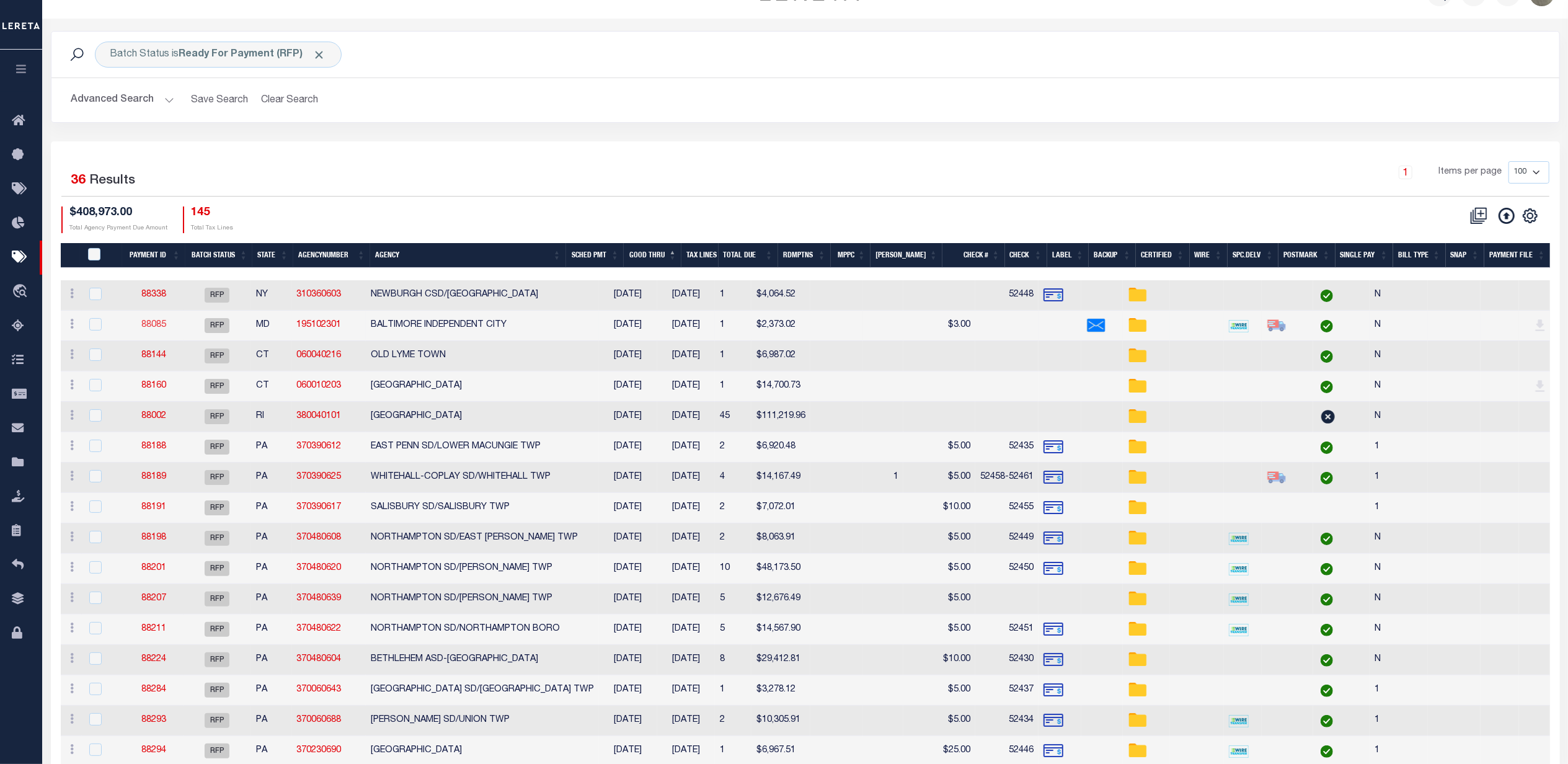
click at [155, 327] on link "88085" at bounding box center [154, 325] width 25 height 9
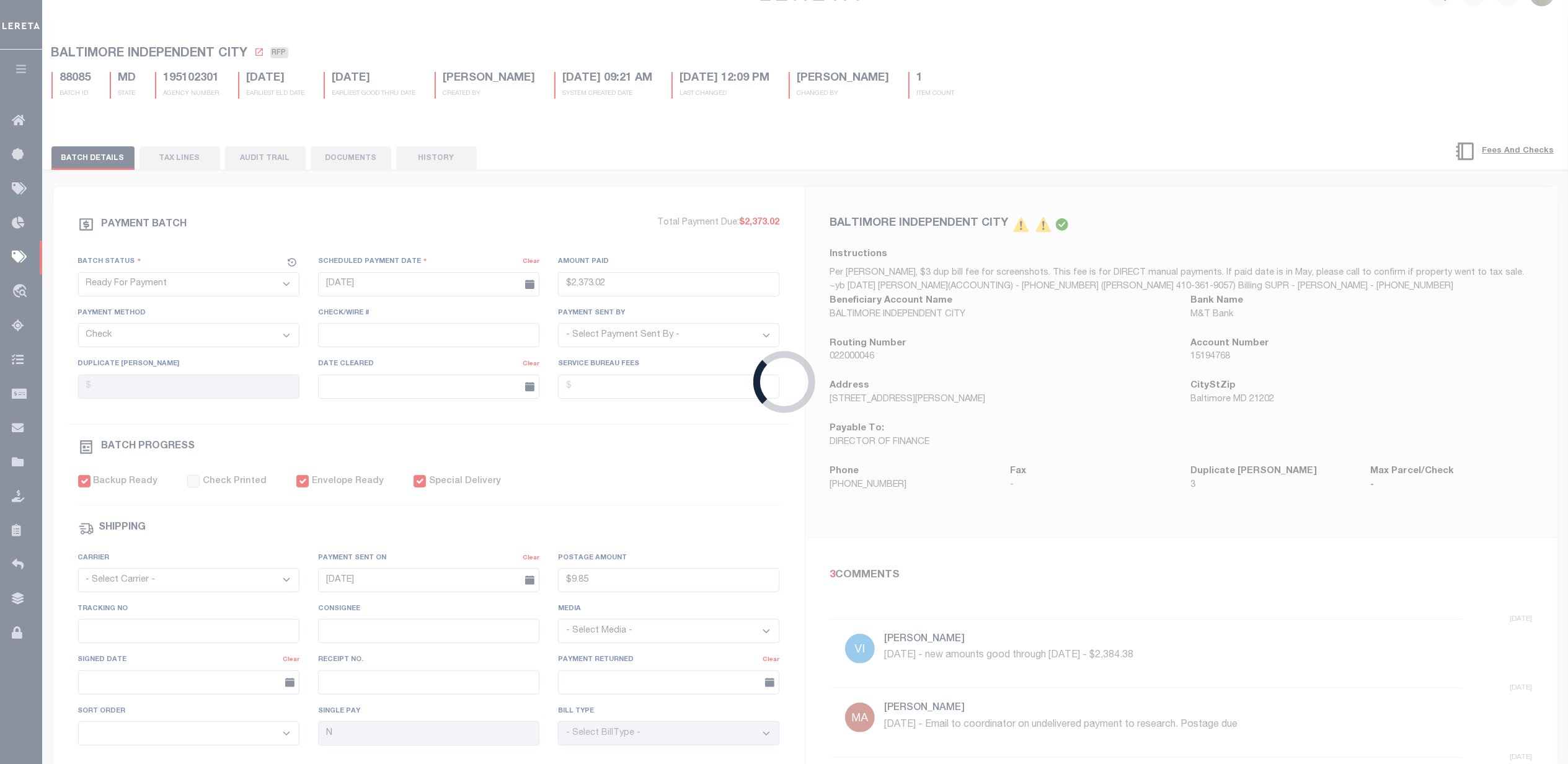
type input "$2,373.02"
type input "$9.85"
select select
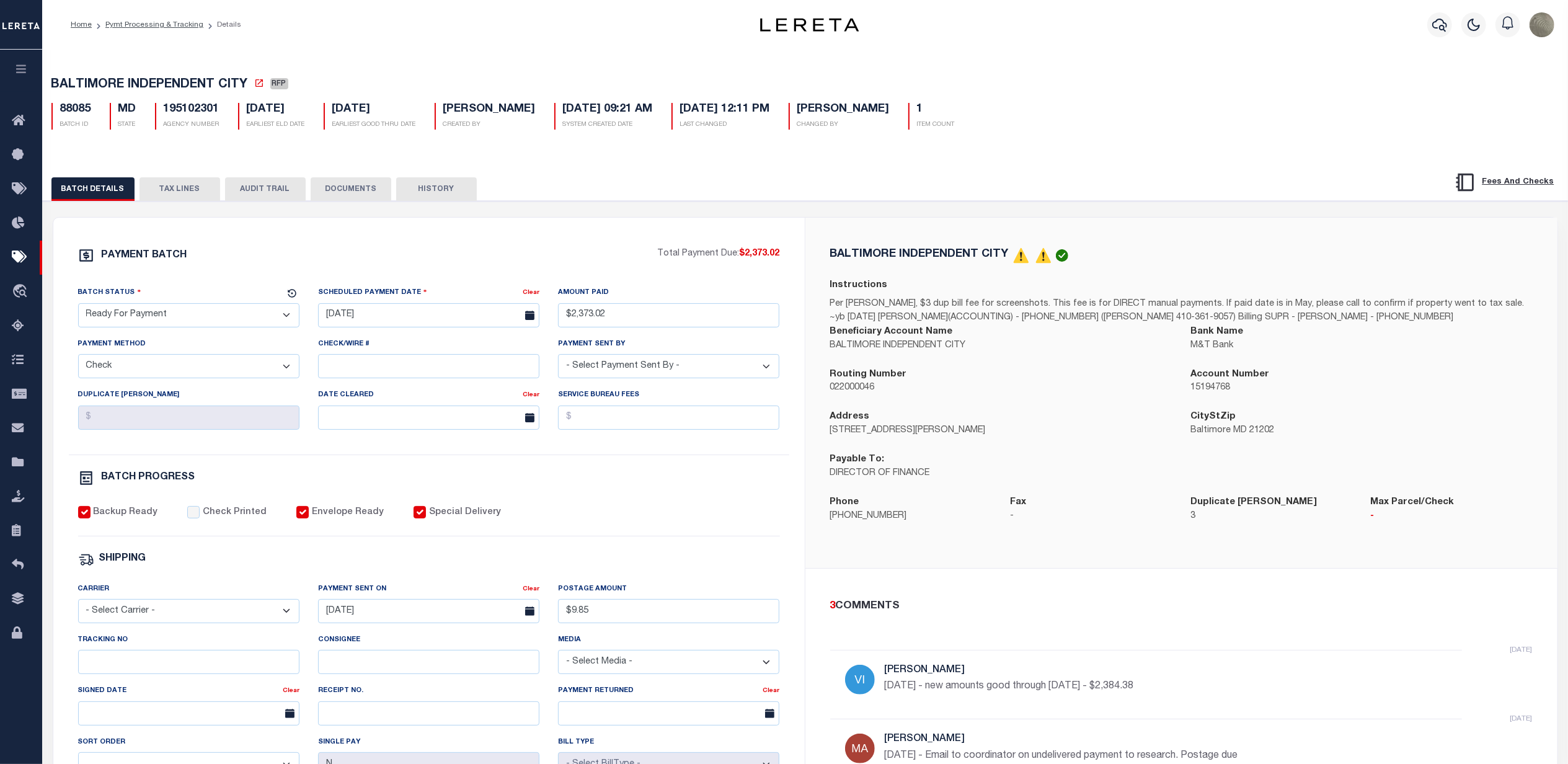
click at [190, 199] on button "TAX LINES" at bounding box center [180, 189] width 80 height 23
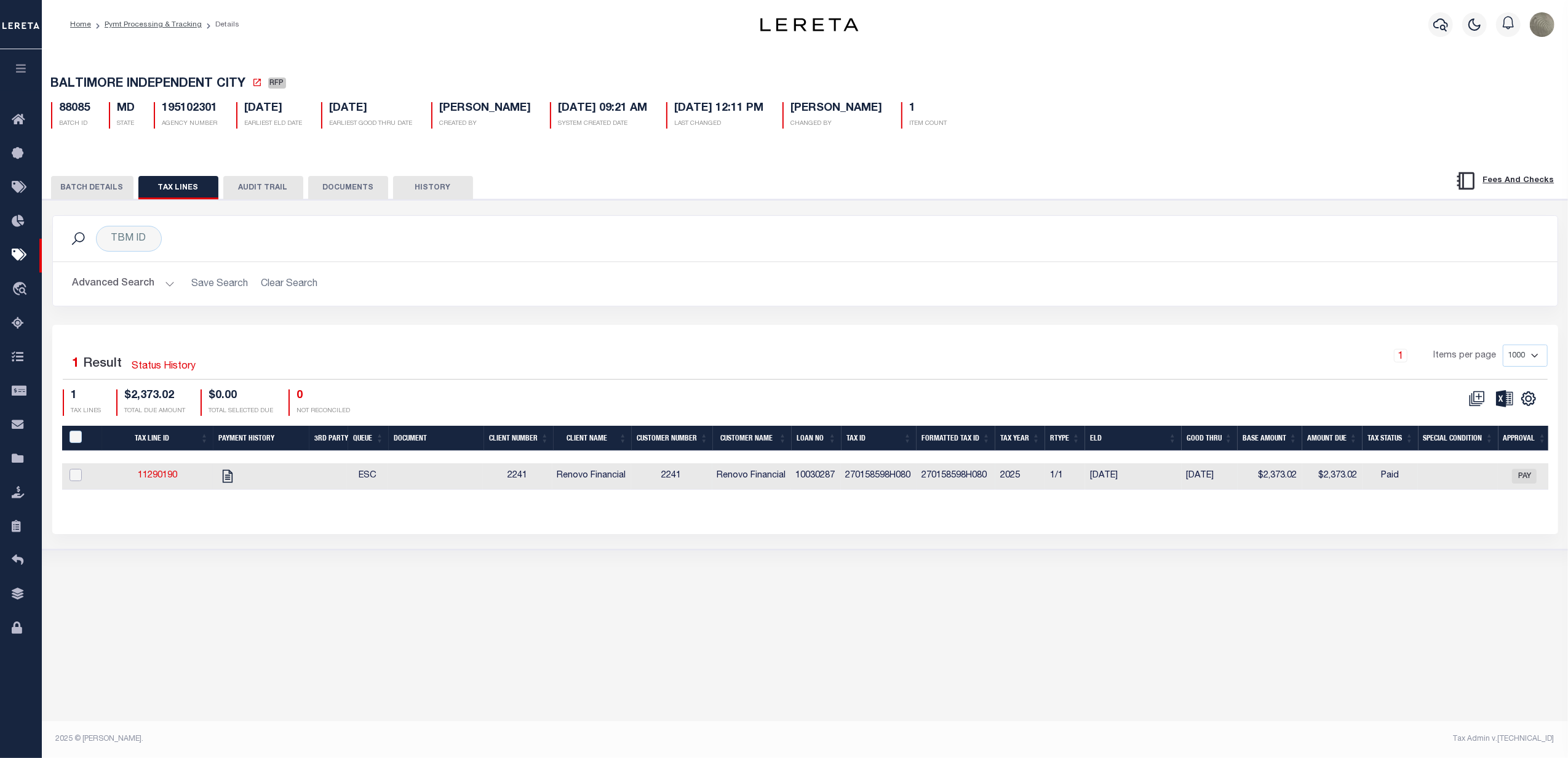
click at [72, 478] on input "checkbox" at bounding box center [75, 475] width 12 height 12
checkbox input "true"
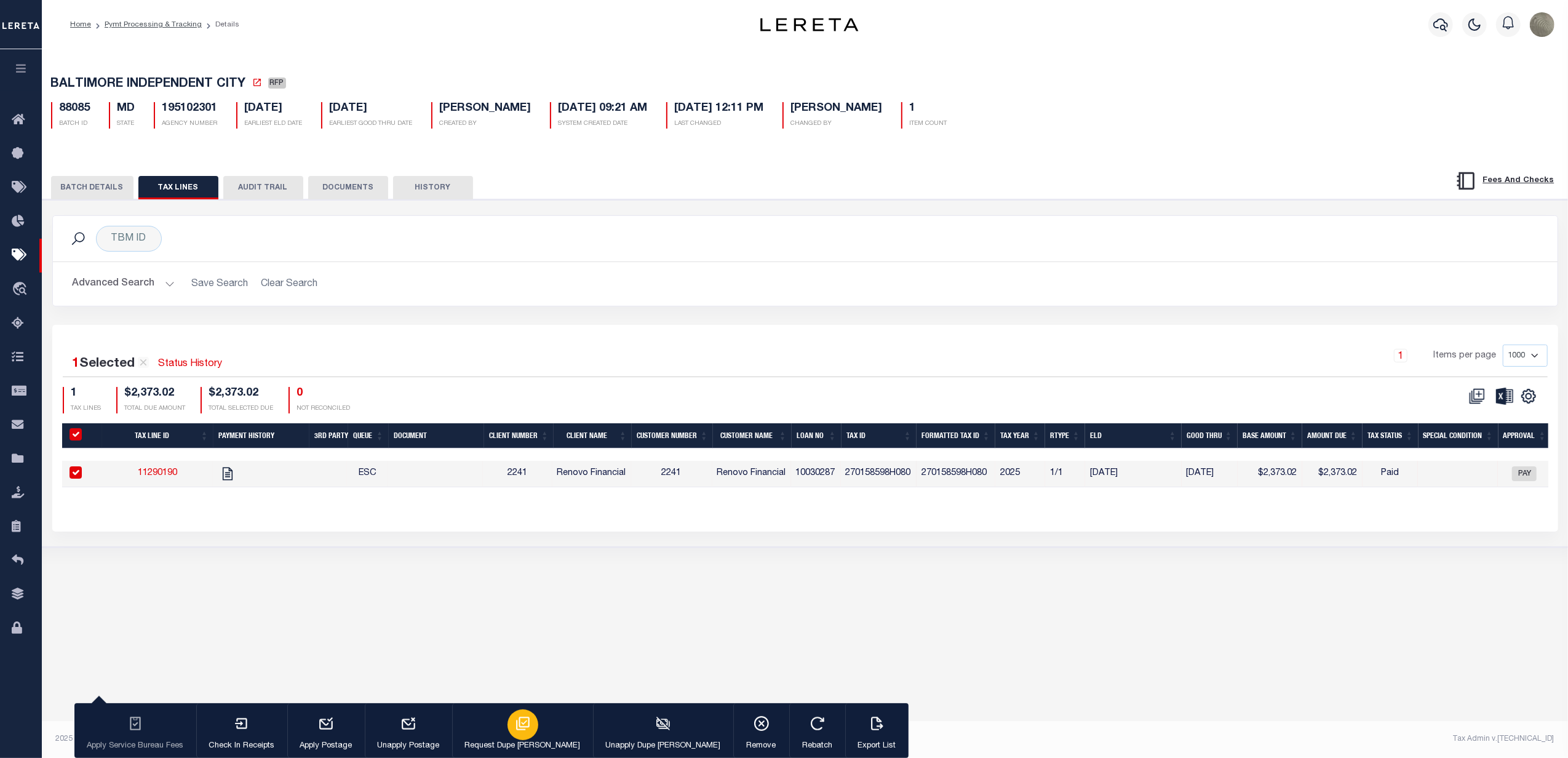
click at [515, 721] on icon "button" at bounding box center [523, 724] width 16 height 16
type input "[DATE]"
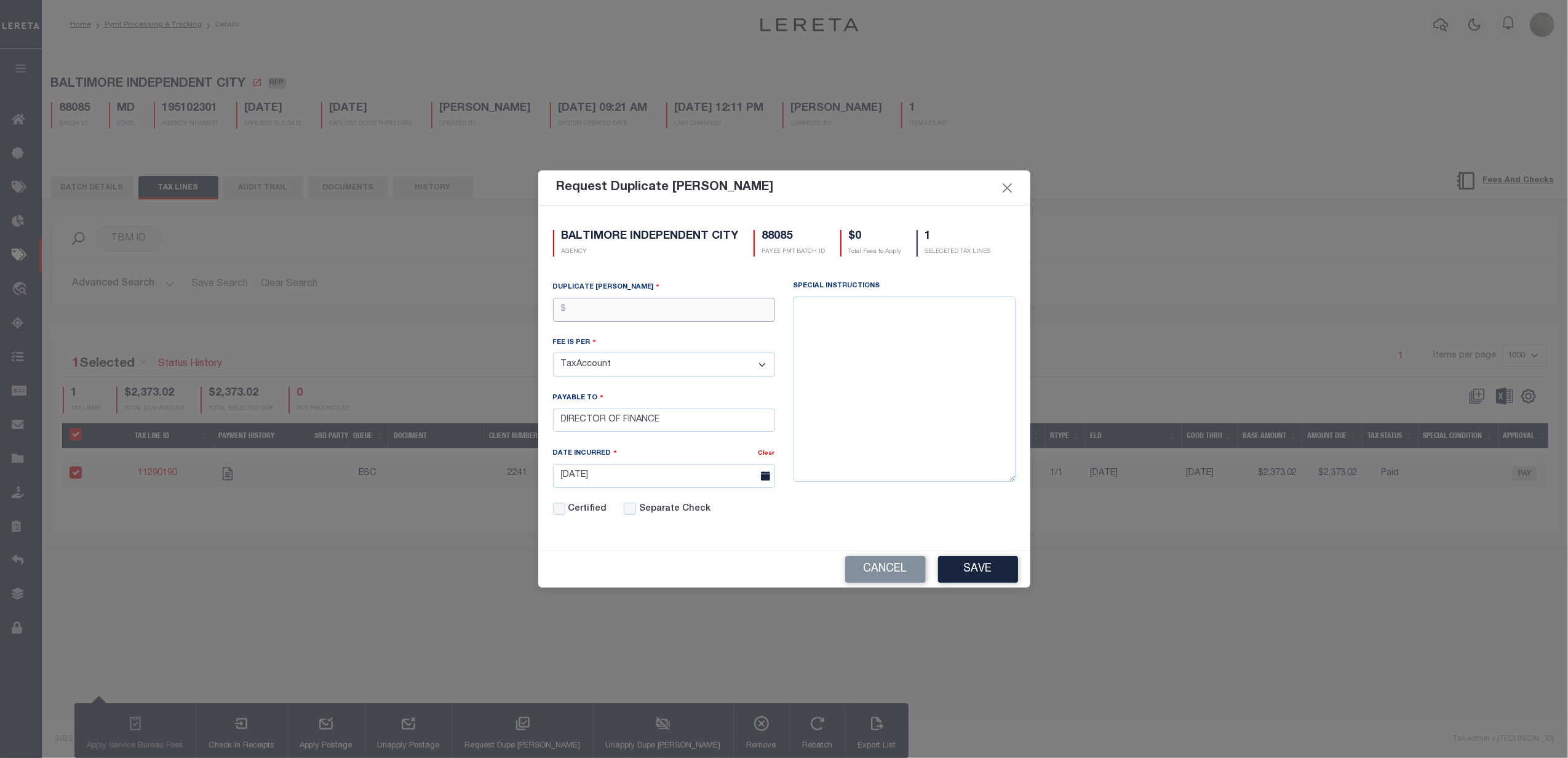
click at [624, 300] on input "text" at bounding box center [664, 310] width 222 height 24
click at [1007, 184] on button "Close" at bounding box center [1007, 188] width 16 height 16
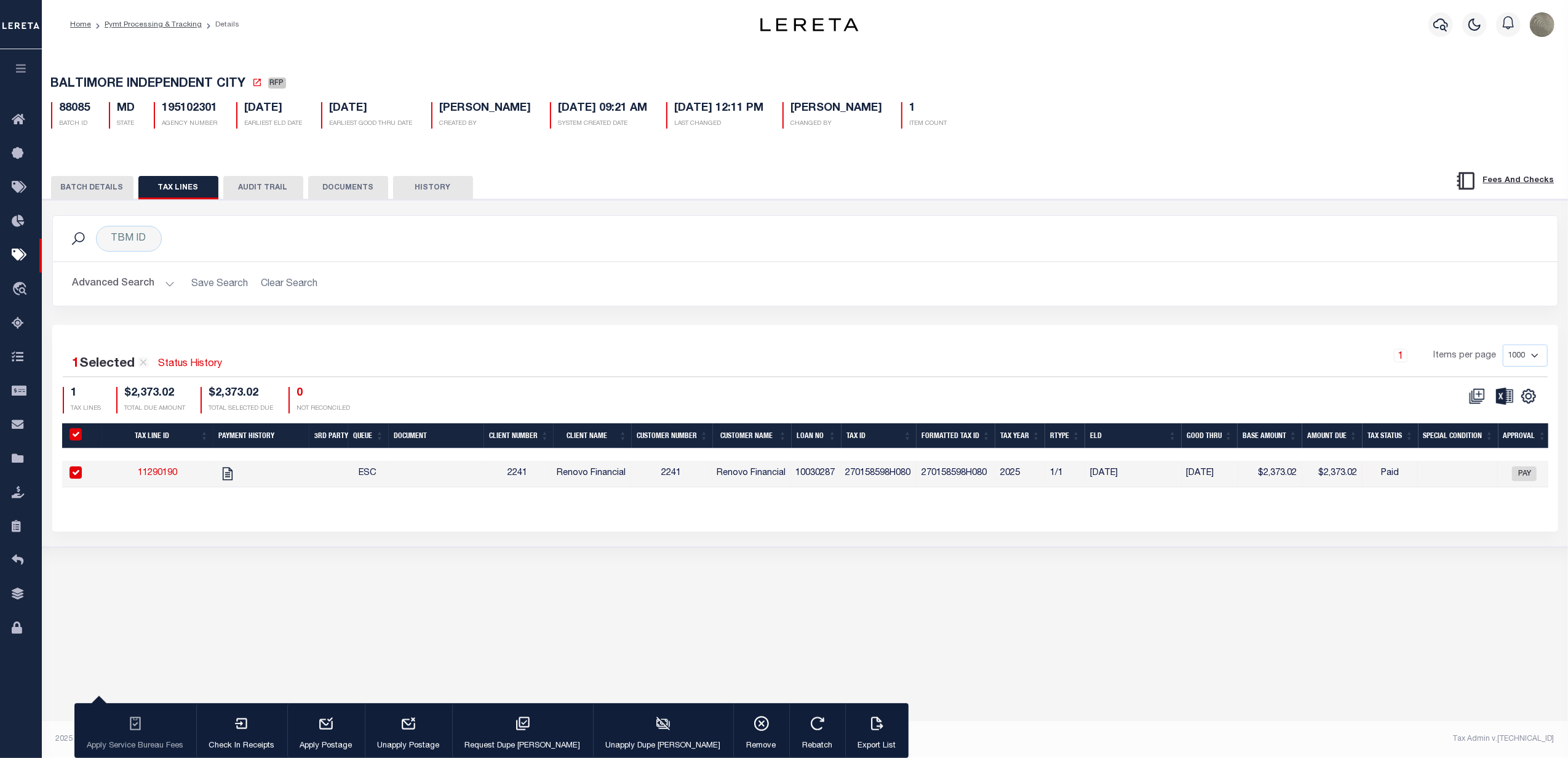
click at [109, 191] on button "BATCH DETAILS" at bounding box center [92, 188] width 82 height 23
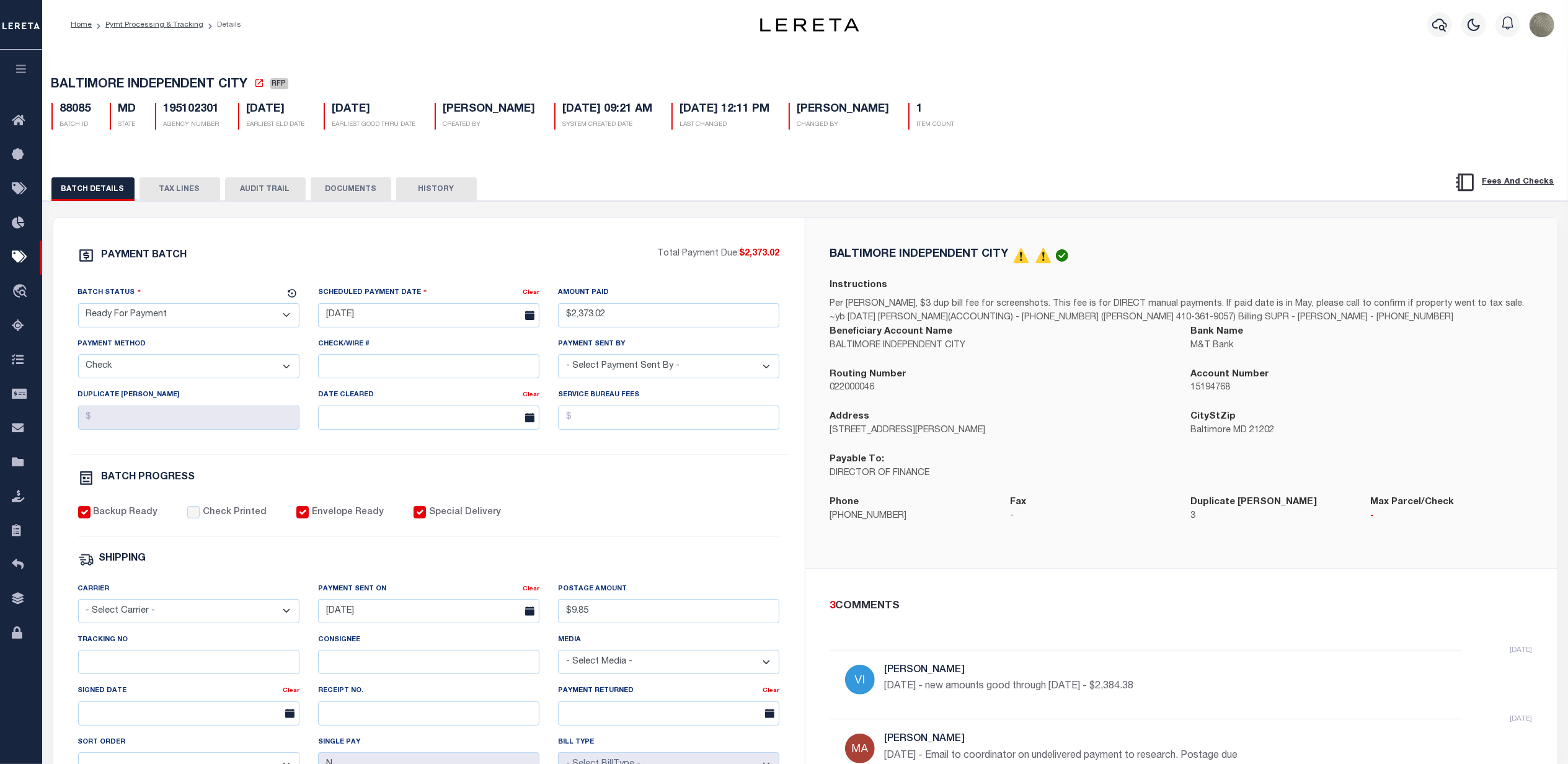
click at [182, 183] on button "TAX LINES" at bounding box center [180, 189] width 80 height 23
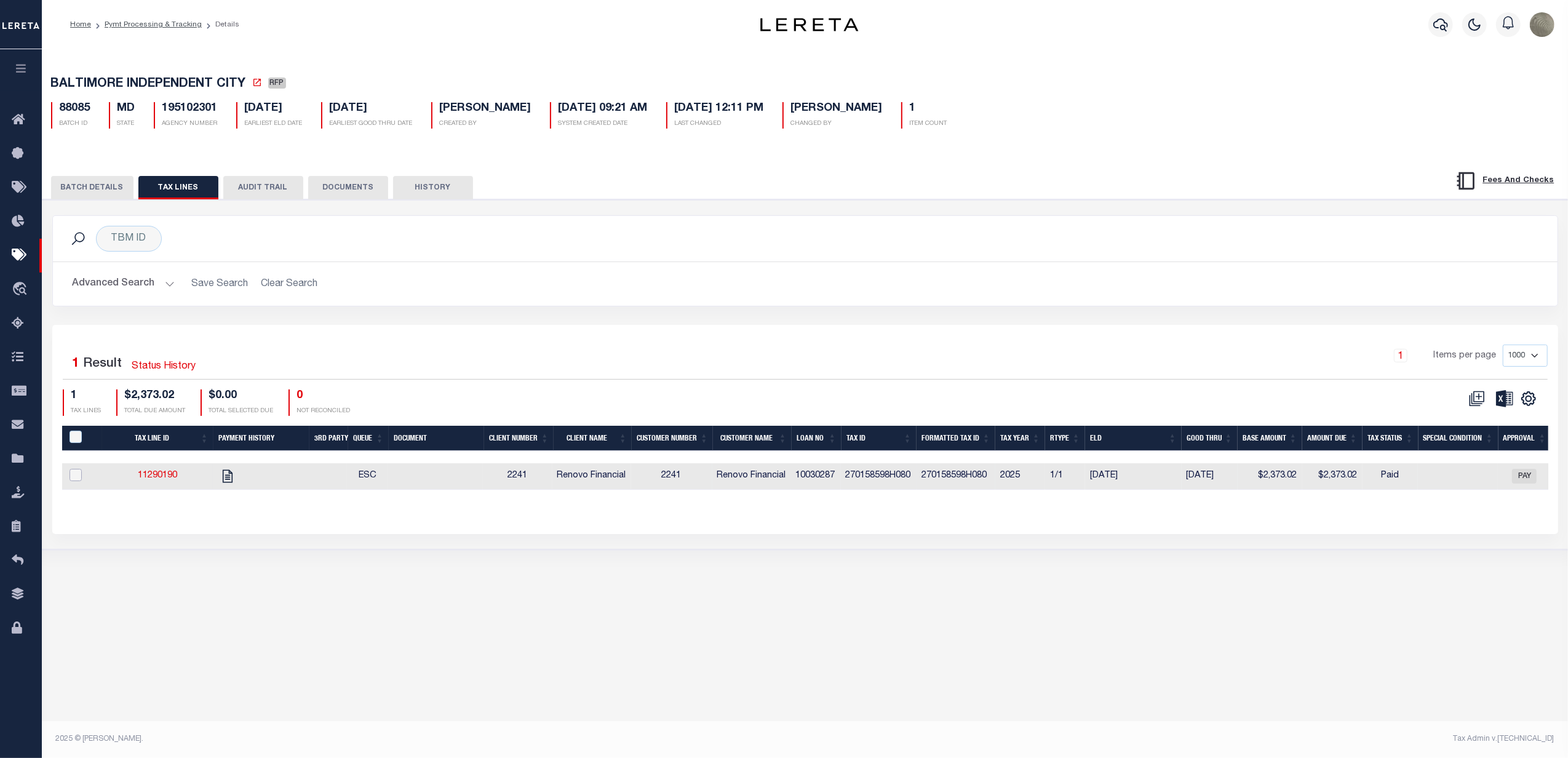
click at [75, 479] on input "checkbox" at bounding box center [75, 475] width 12 height 12
checkbox input "true"
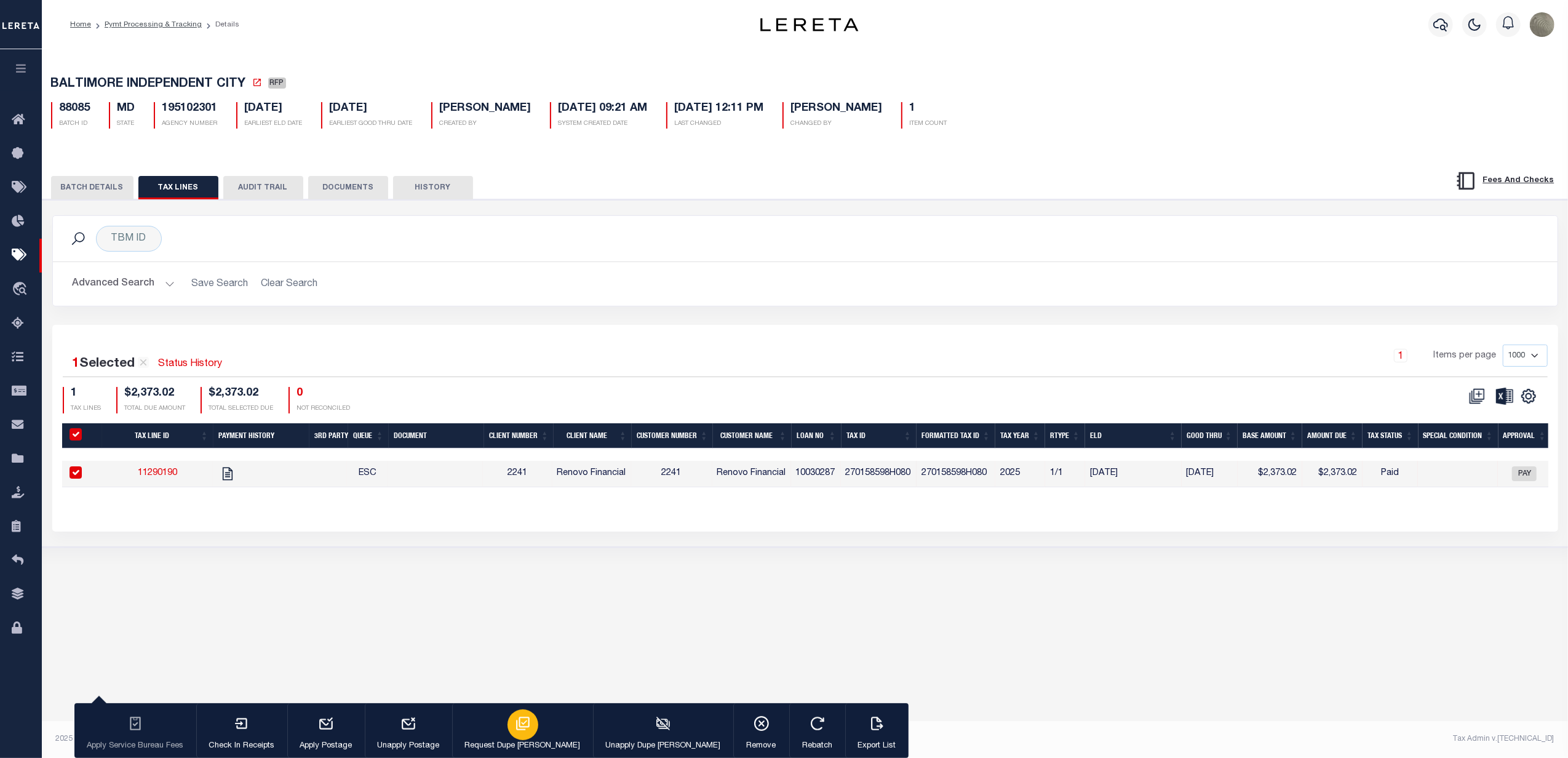
click at [507, 732] on div "button" at bounding box center [522, 724] width 31 height 31
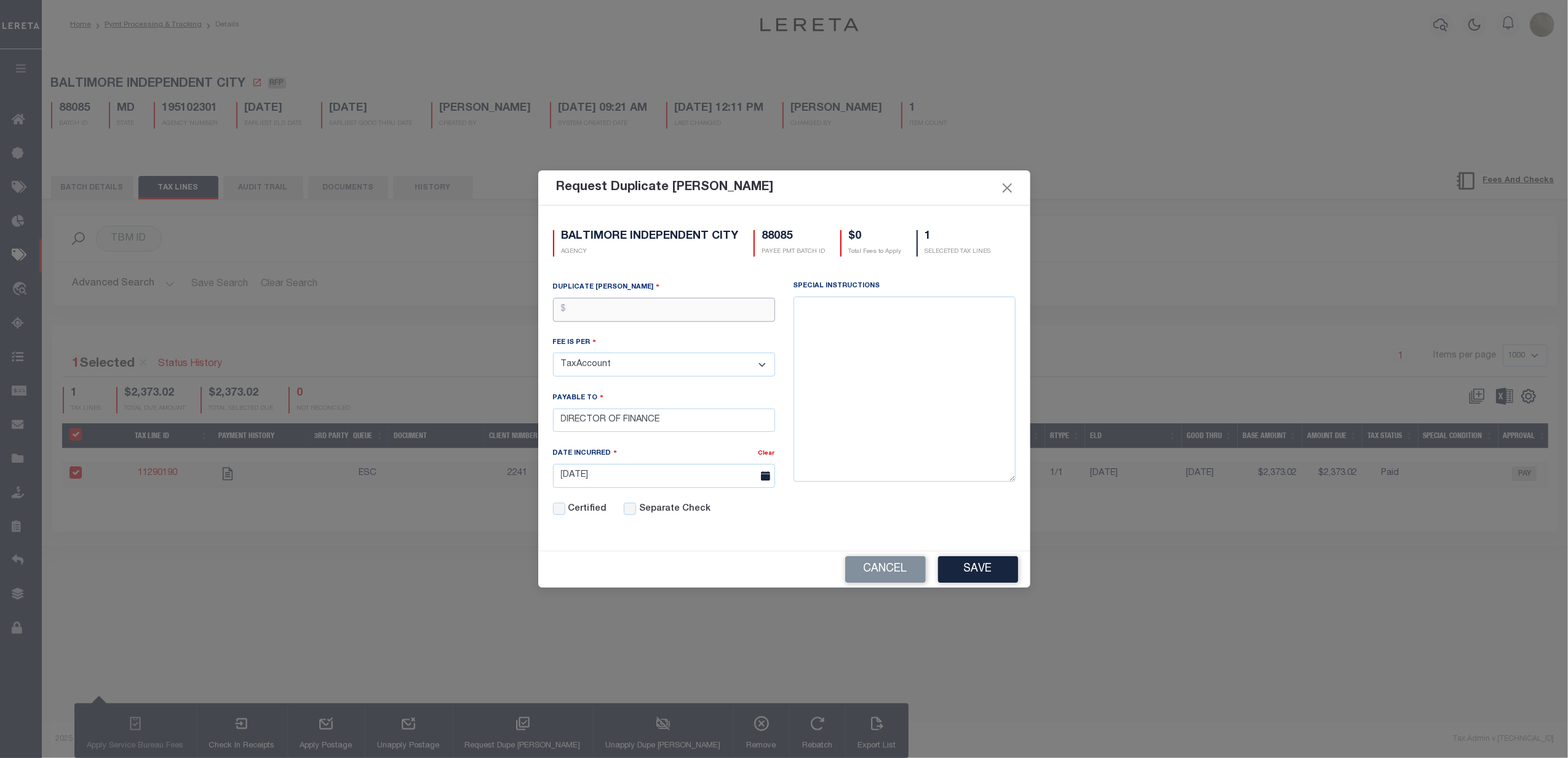
click at [613, 298] on input "text" at bounding box center [664, 310] width 222 height 24
type input "$3.00"
click at [992, 567] on button "Save" at bounding box center [978, 569] width 80 height 26
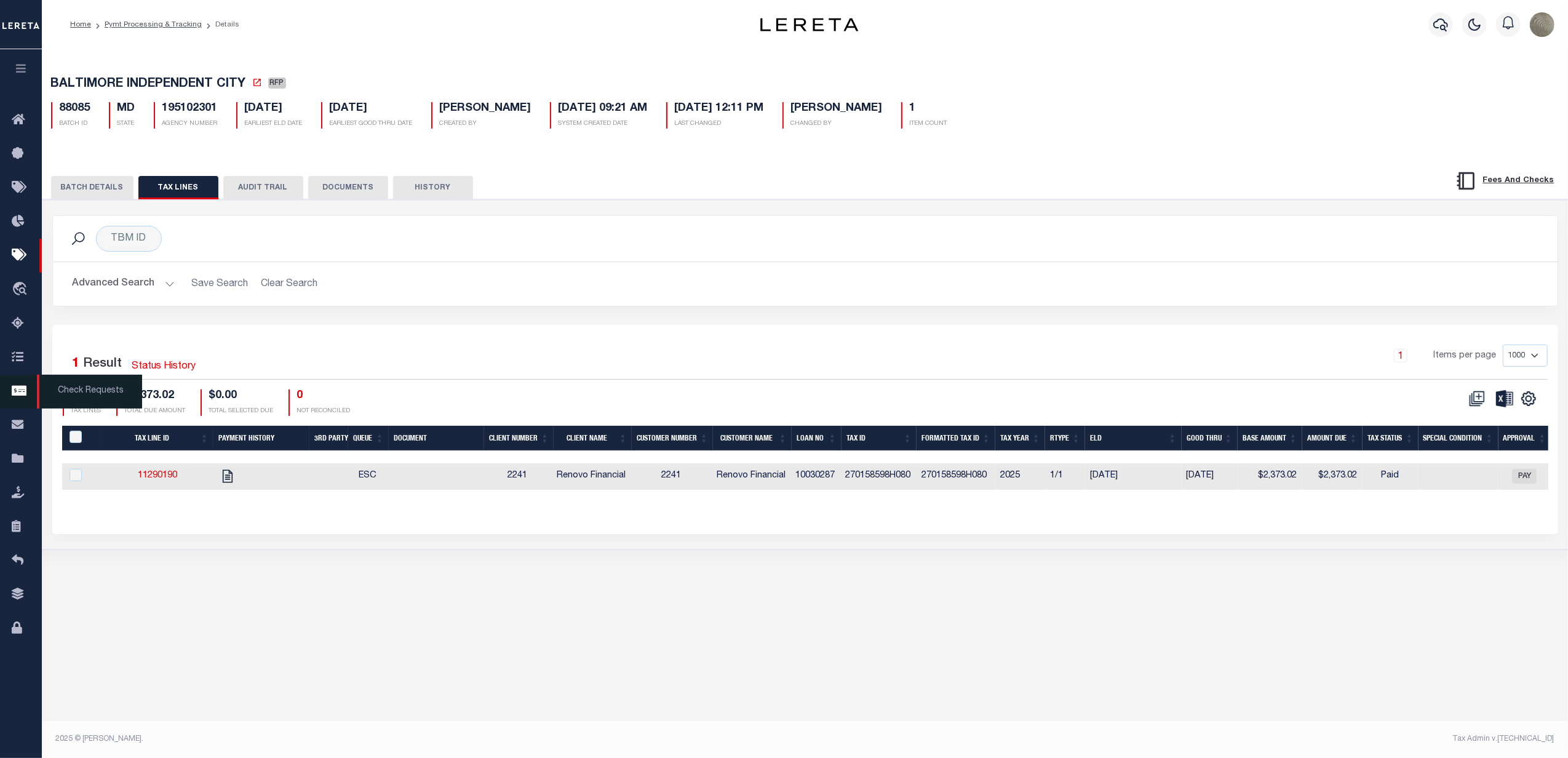
click at [12, 392] on icon at bounding box center [22, 391] width 20 height 15
click at [97, 183] on button "BATCH DETAILS" at bounding box center [92, 188] width 82 height 23
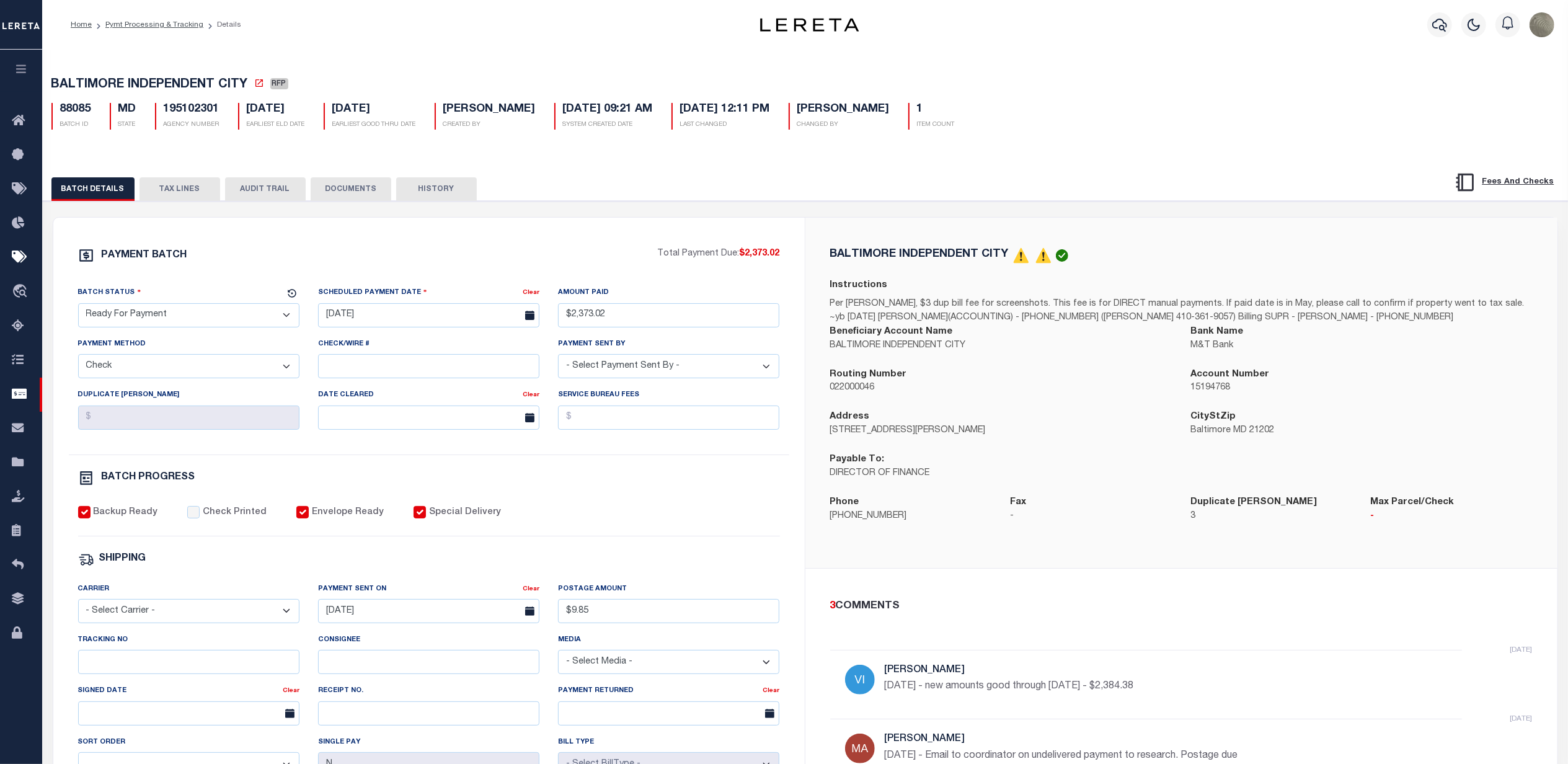
click at [76, 105] on div "88085 BATCH ID MD STATE 195102301 AGENCY NUMBER 07/31/2025 EARLIEST ELD DATE 07…" at bounding box center [804, 112] width 1526 height 37
click at [375, 240] on div "PAYMENT BATCH Total Payment Due: $2,373.02 Batch Status" at bounding box center [428, 581] width 751 height 725
click at [197, 196] on button "TAX LINES" at bounding box center [180, 189] width 80 height 23
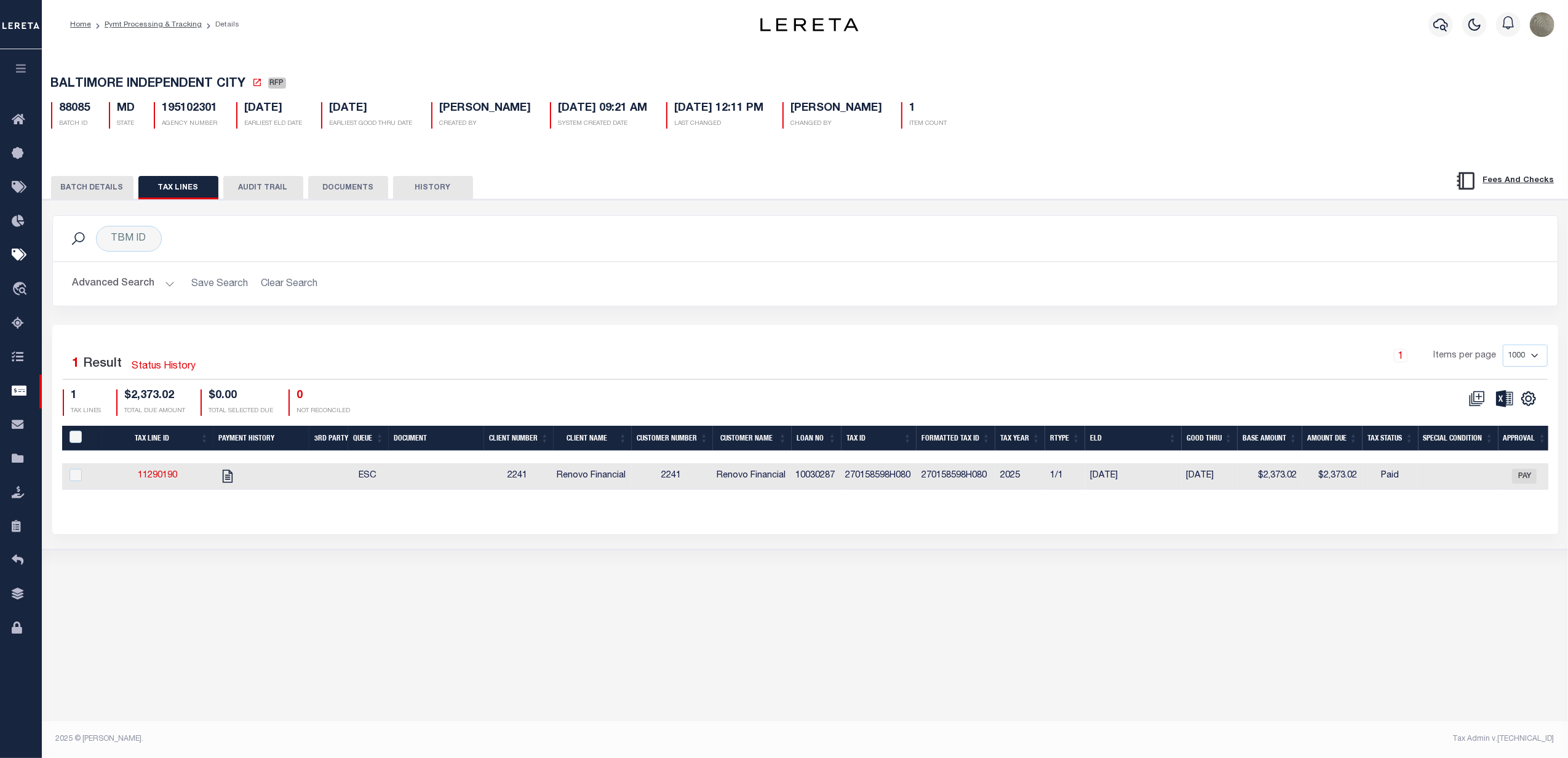
click at [822, 483] on td "10030287" at bounding box center [816, 476] width 49 height 26
checkbox input "true"
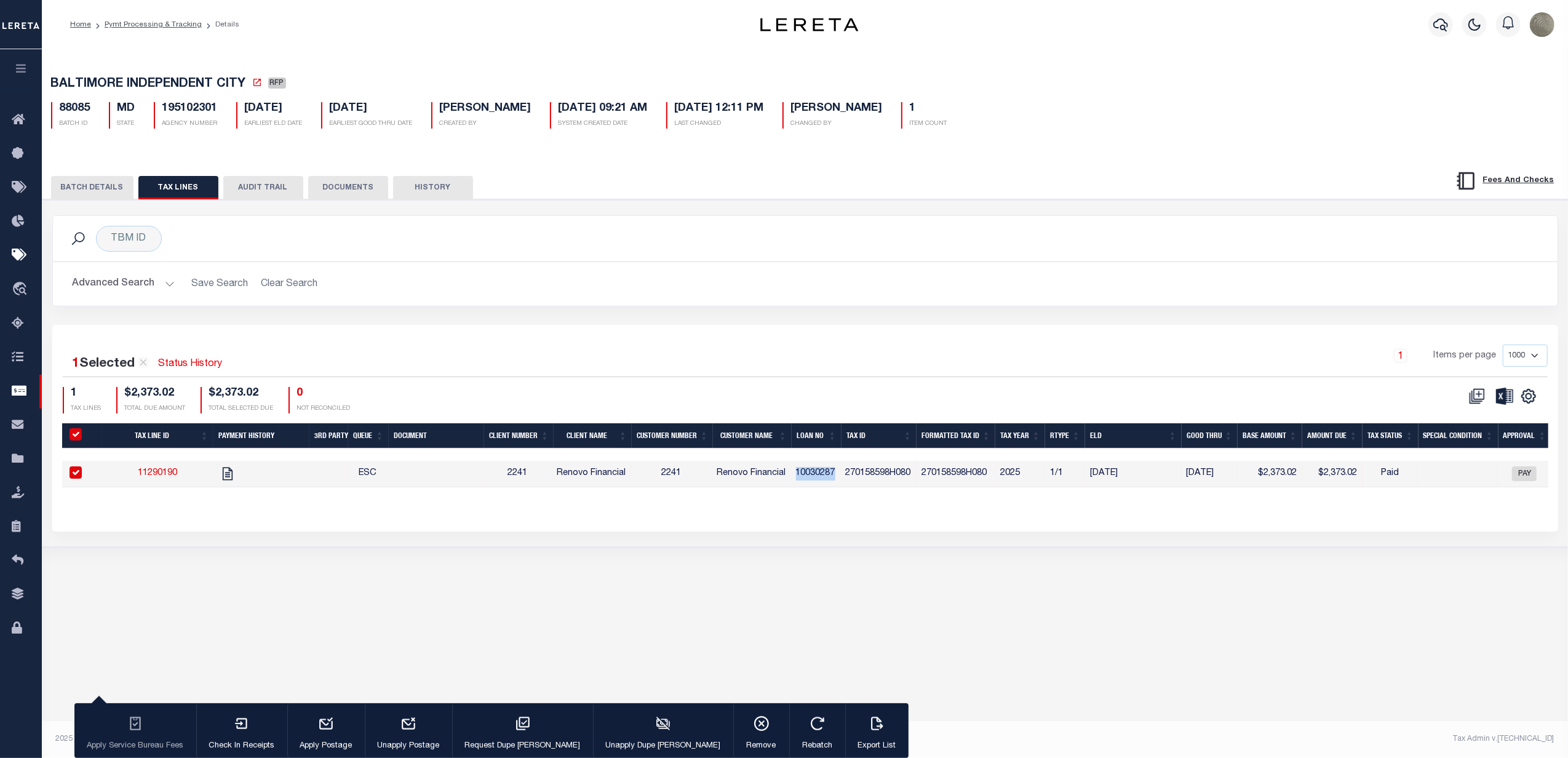
click at [822, 483] on td "10030287" at bounding box center [816, 474] width 49 height 26
checkbox input "false"
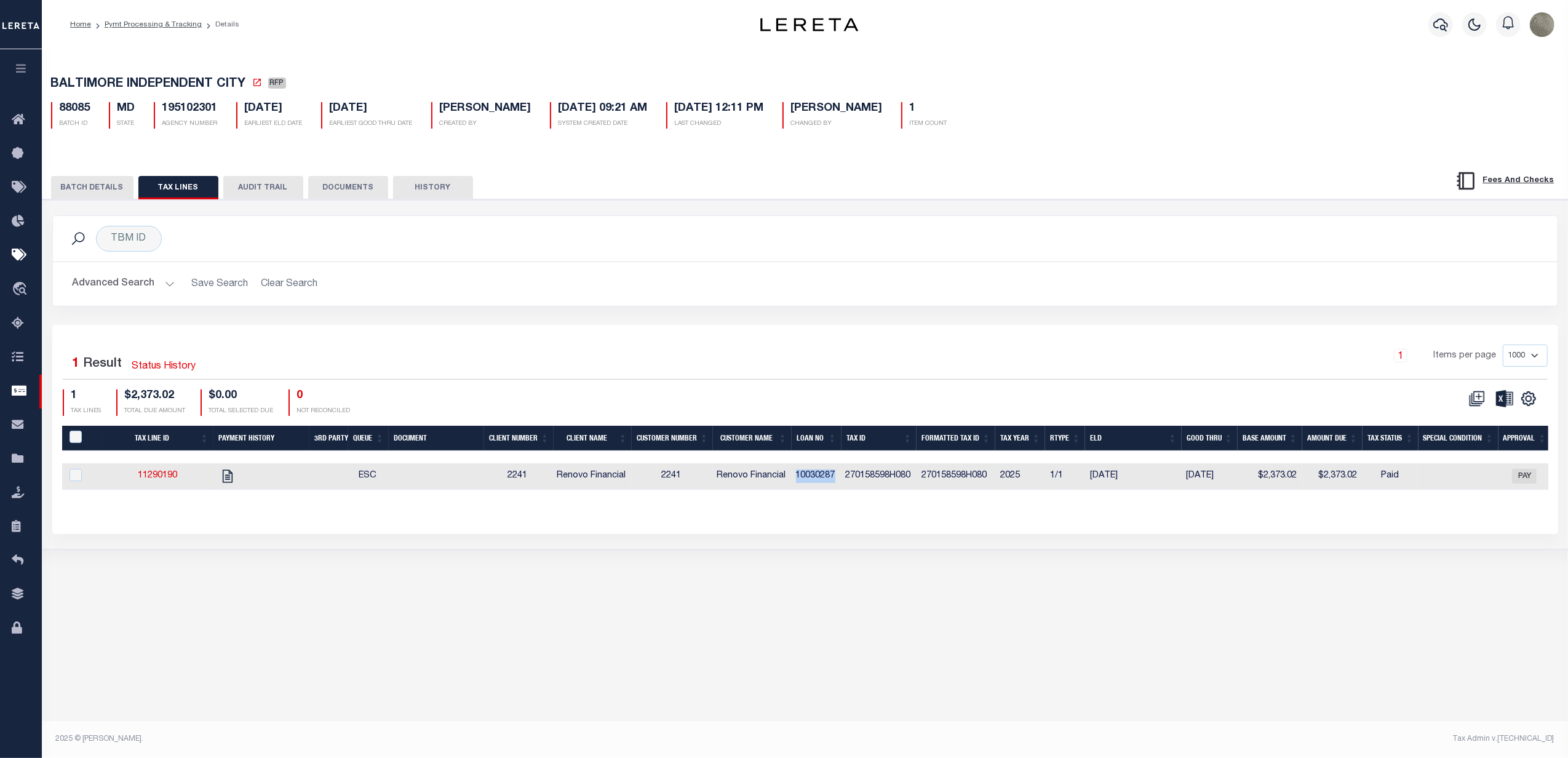
copy td "10030287"
click at [22, 257] on icon at bounding box center [22, 255] width 20 height 15
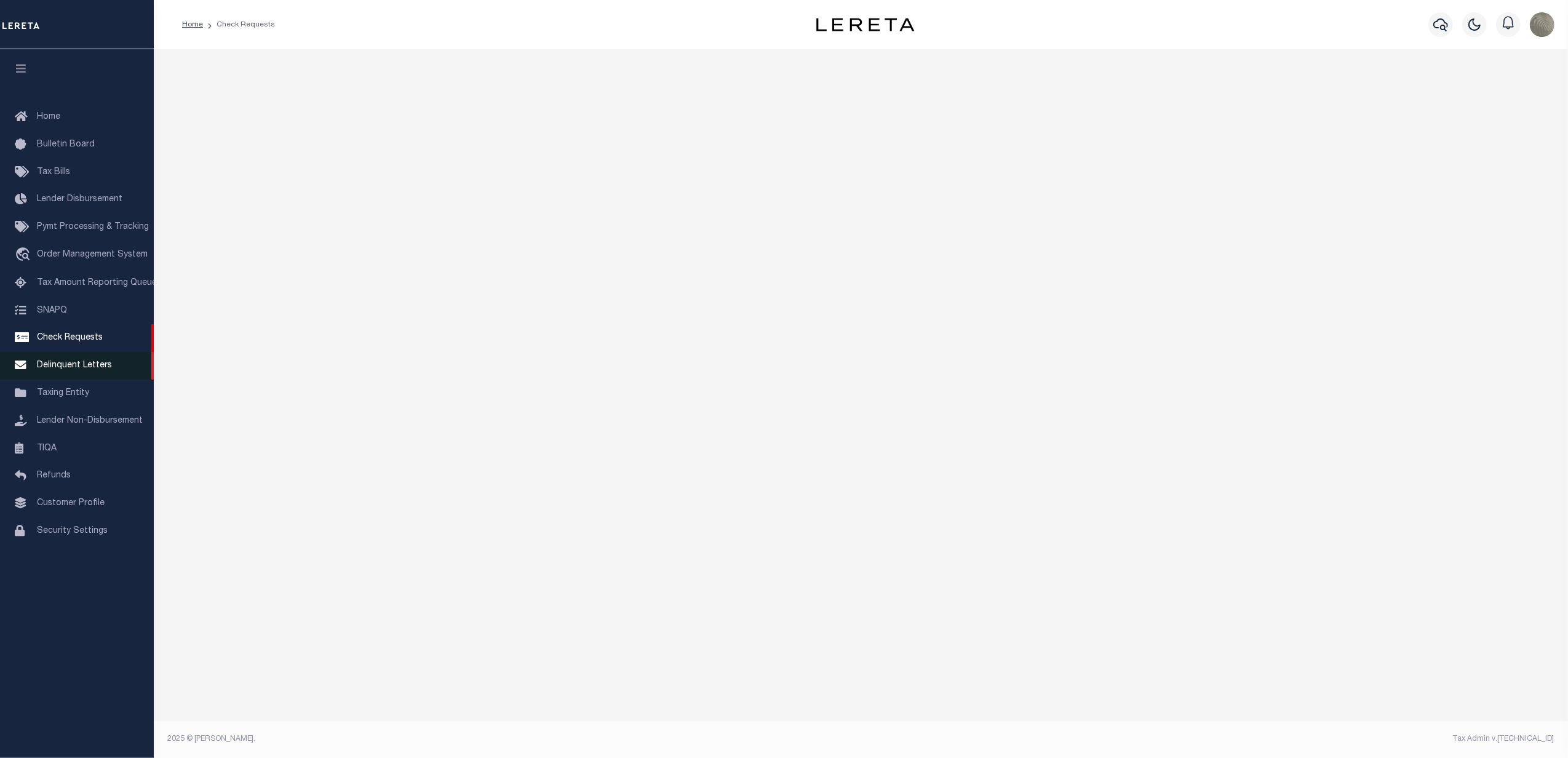
select select "50"
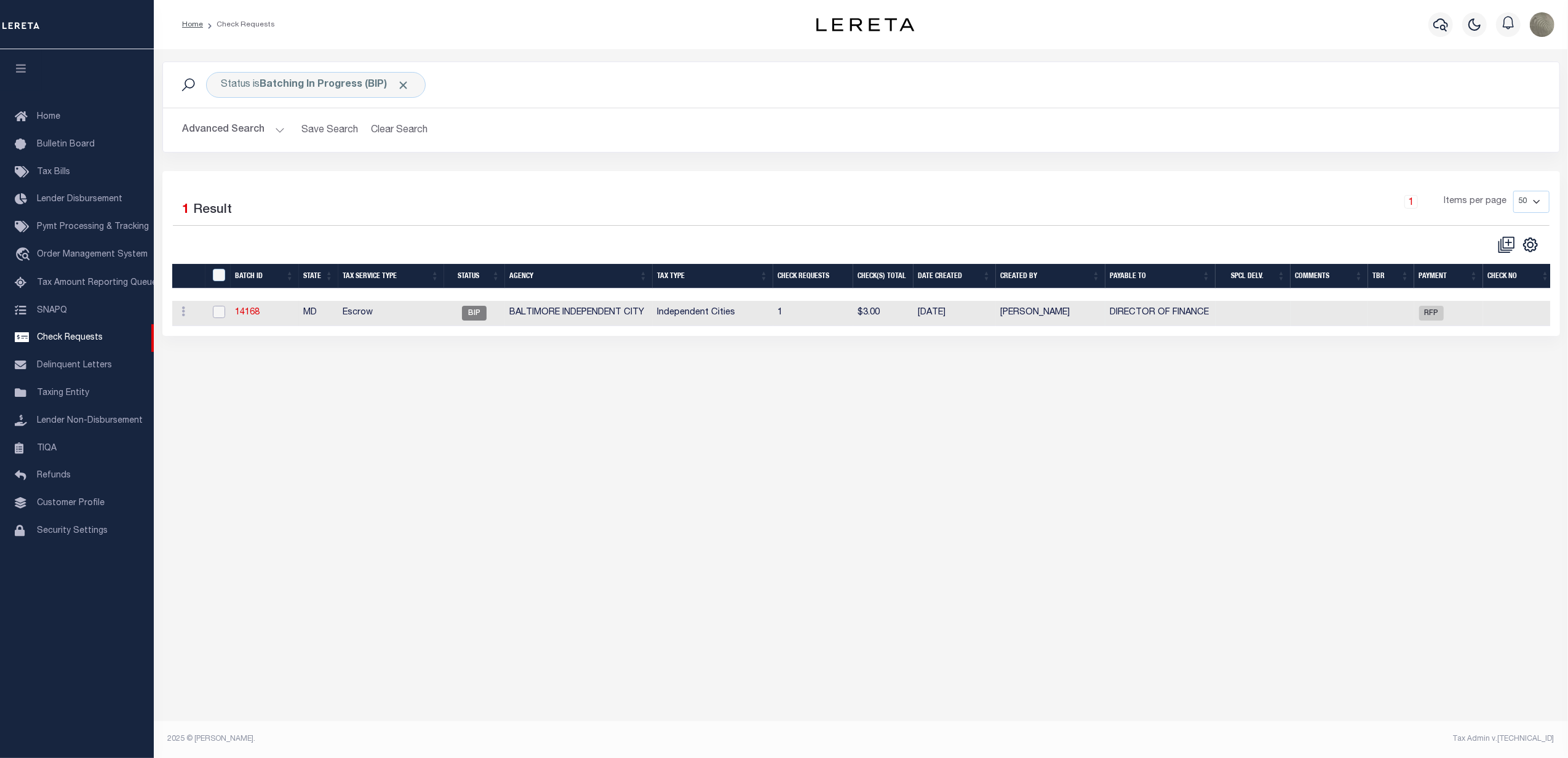
click at [215, 316] on input "checkbox" at bounding box center [219, 311] width 12 height 12
checkbox input "true"
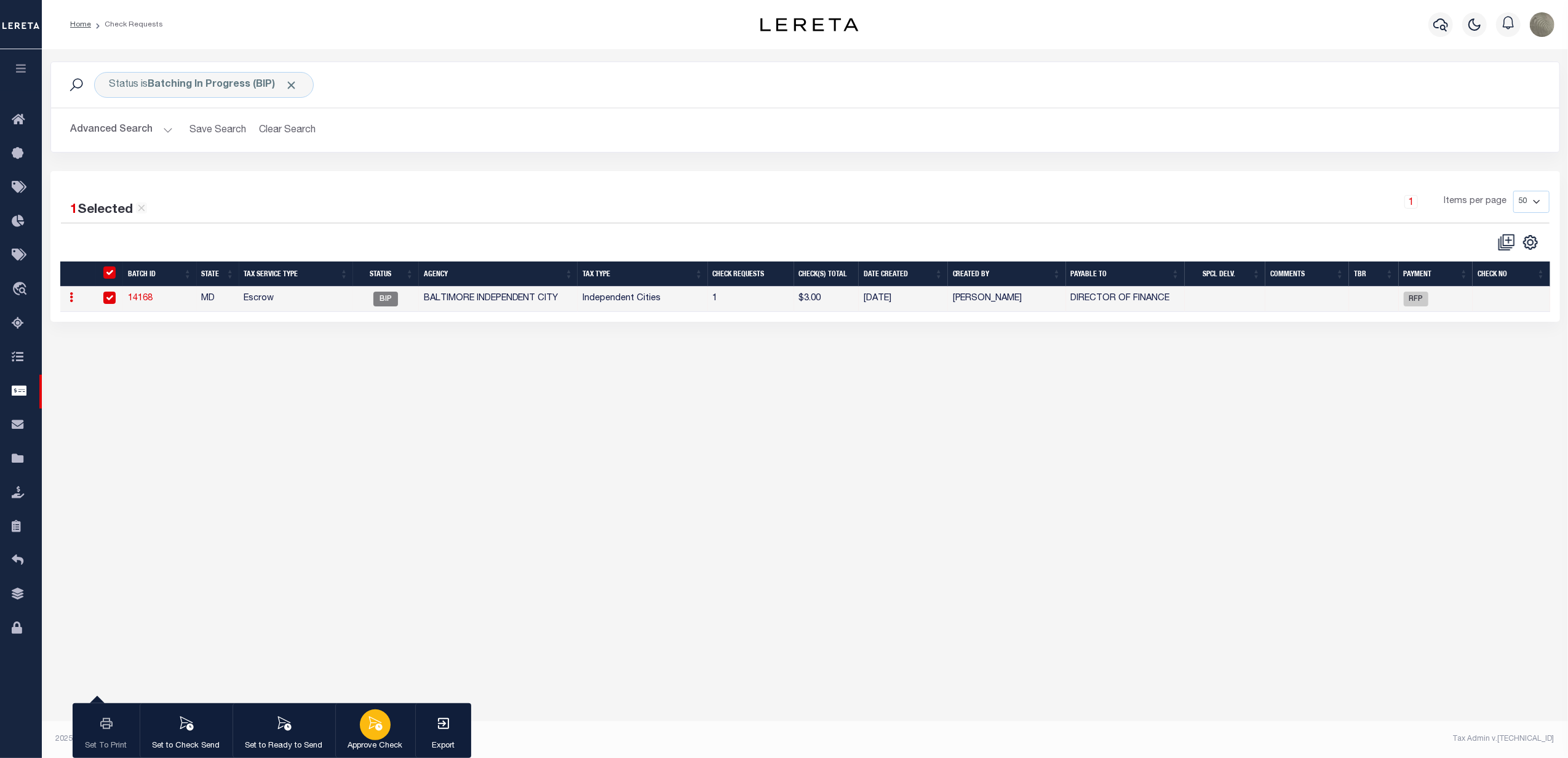
click at [367, 723] on icon "button" at bounding box center [375, 724] width 16 height 16
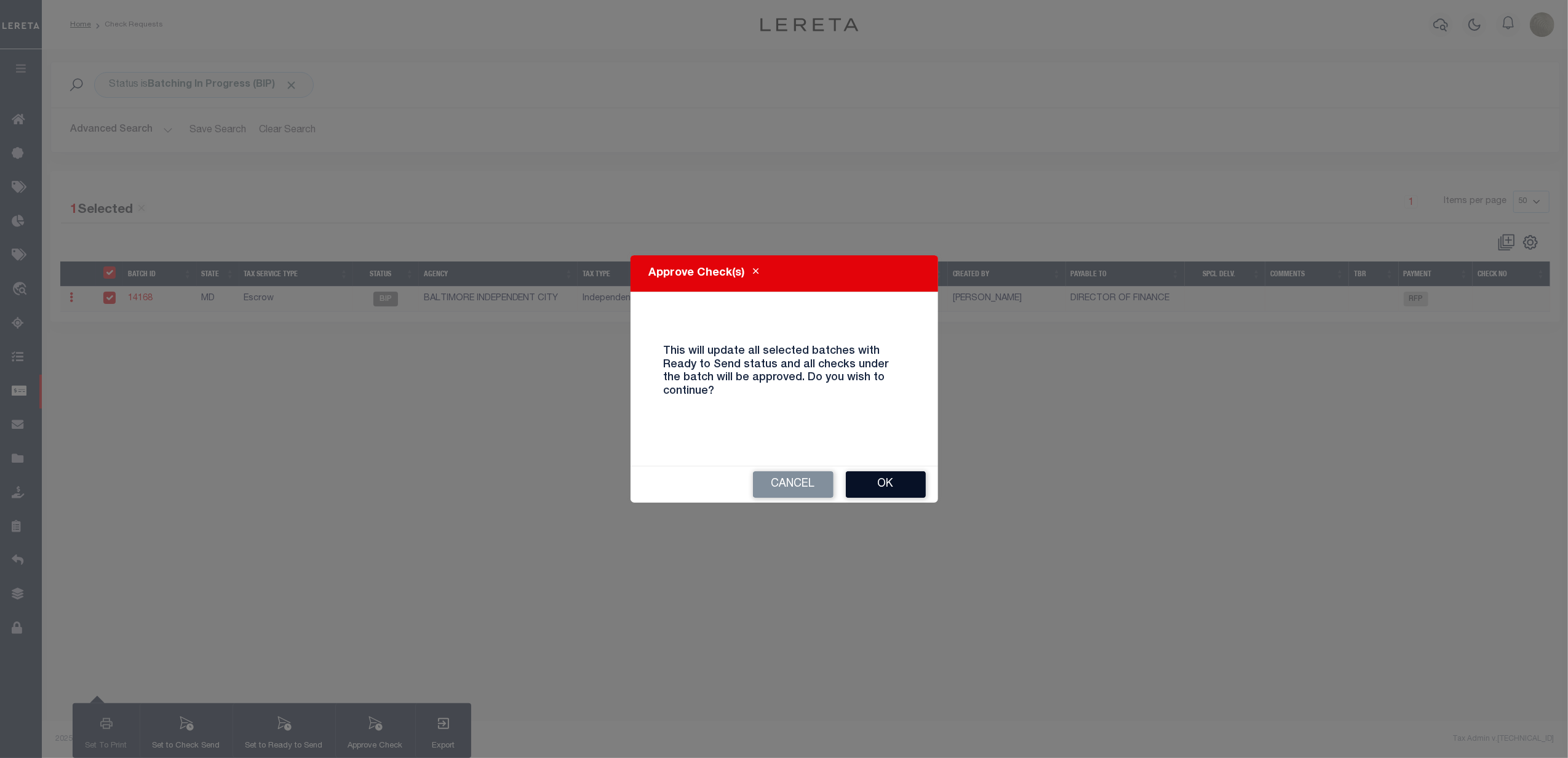
click at [886, 486] on button "Ok" at bounding box center [886, 484] width 80 height 26
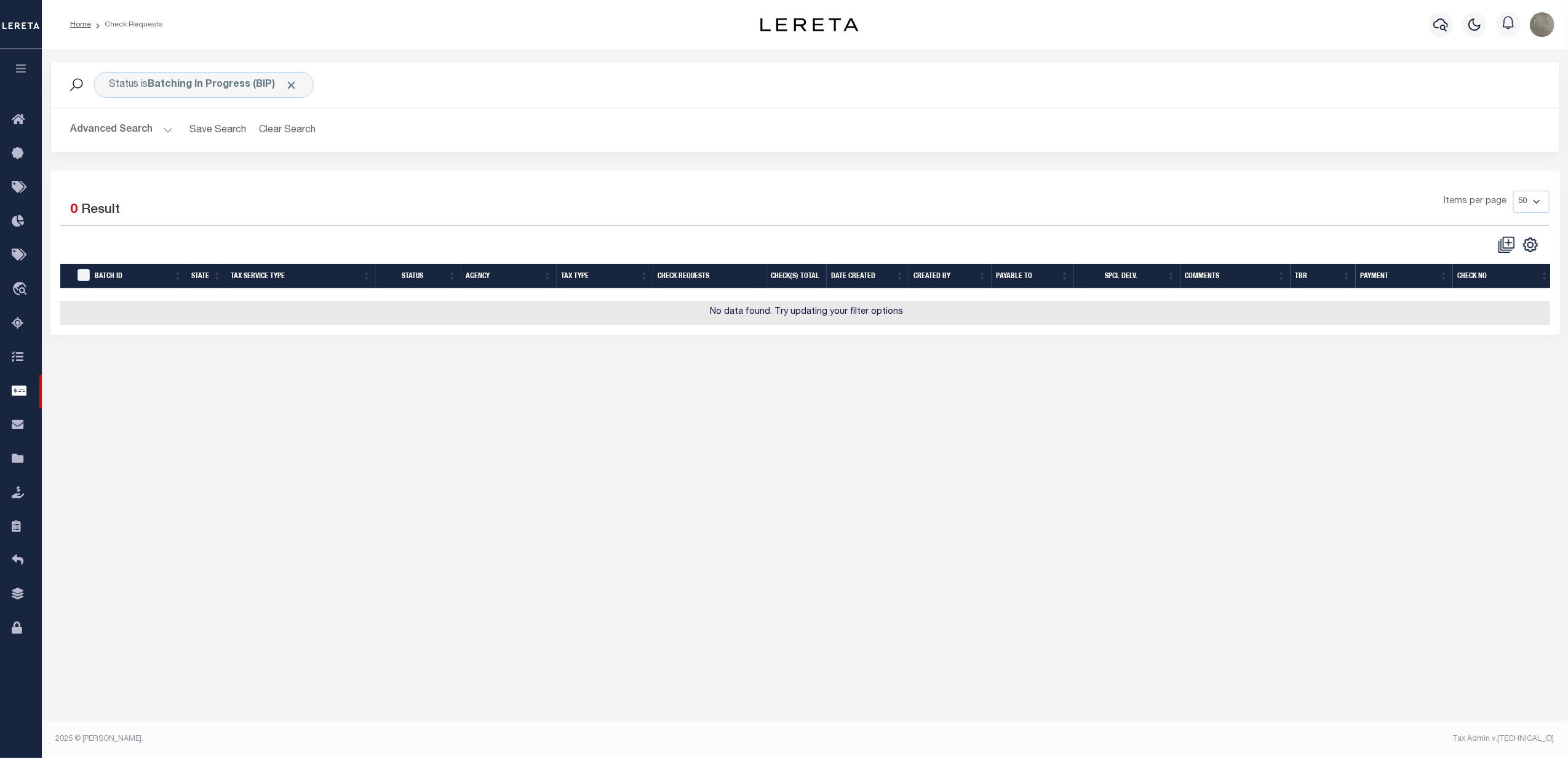
click at [723, 224] on div "Items per page 10 25 50 100" at bounding box center [994, 207] width 1131 height 34
click at [269, 87] on b "Batching In Progress (BIP)" at bounding box center [223, 85] width 150 height 10
select select "BIP"
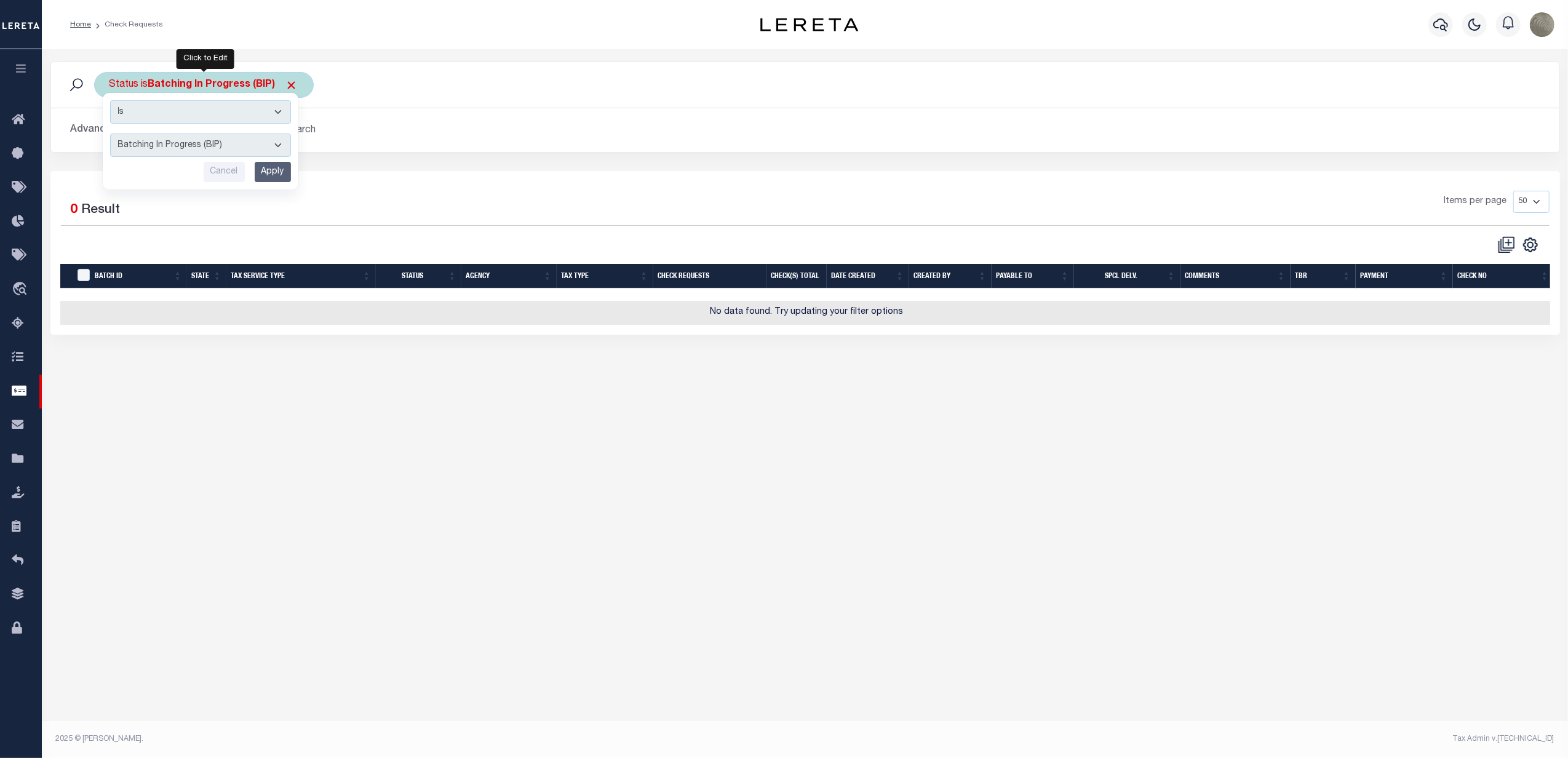
click at [207, 143] on select "Approval Needed (APN) Batching In Progress (BIP) Check Returned (CKR) Cleared a…" at bounding box center [200, 144] width 181 height 23
click at [395, 180] on div "1 Selected 0 Result Items per page 10 25 50 100" at bounding box center [805, 252] width 1510 height 164
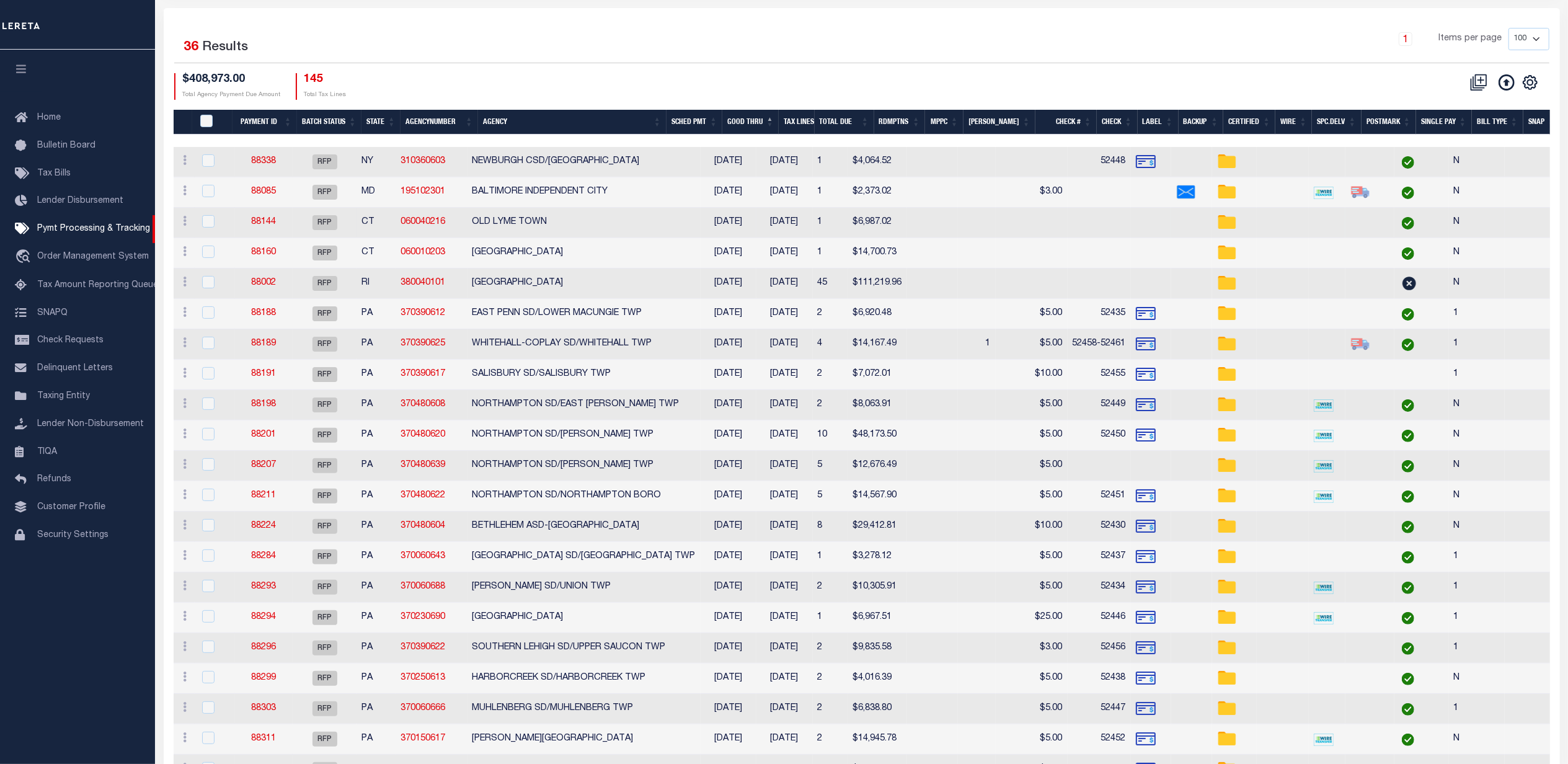
scroll to position [165, 0]
click at [1528, 83] on icon "" at bounding box center [1530, 82] width 16 height 16
click at [1458, 178] on span "Show Filter" at bounding box center [1454, 174] width 47 height 9
select select
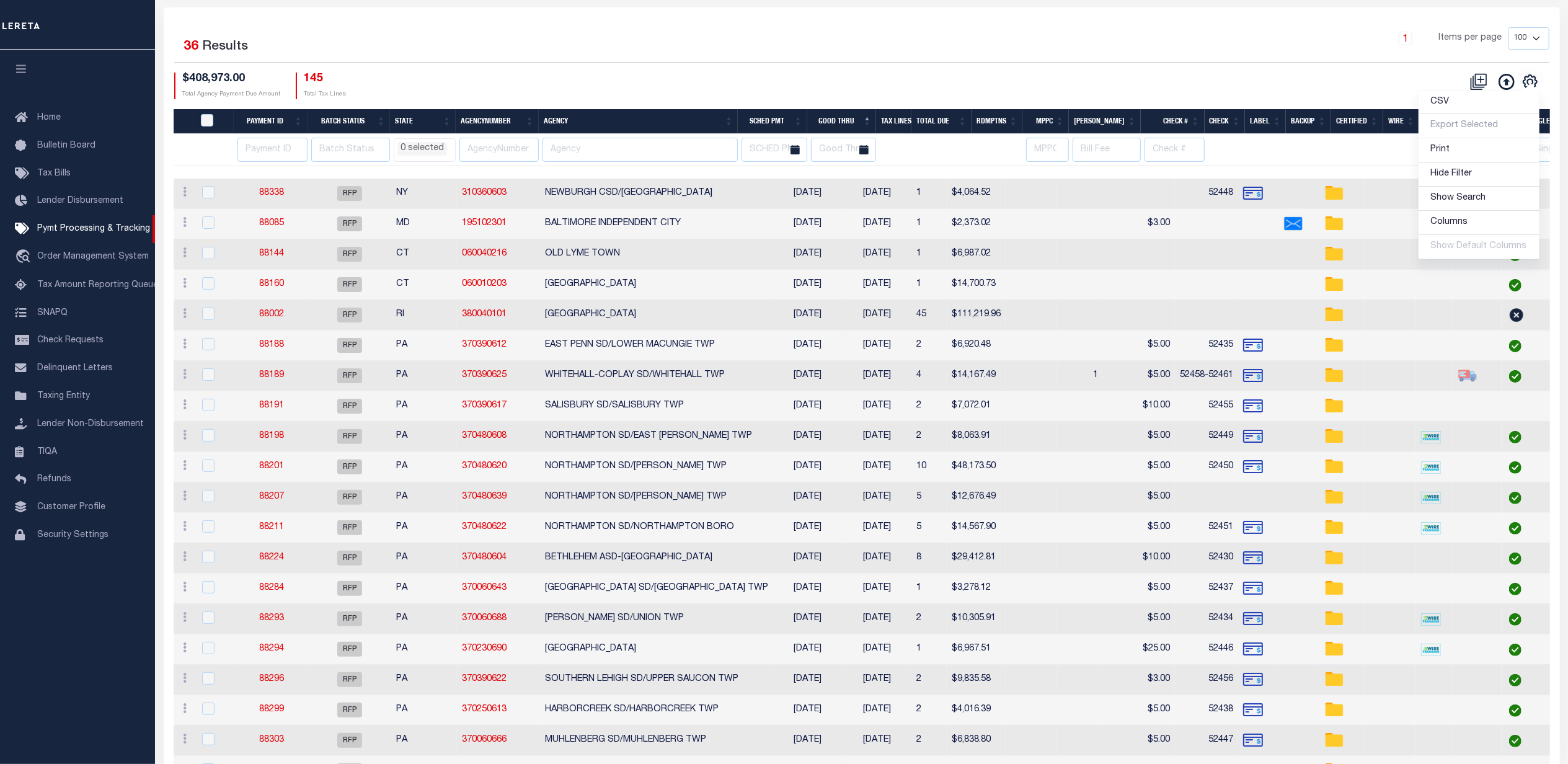
click at [878, 83] on div "CSV Export Selected Print Hide Filter Show Search Columns 0: 1: PayeePmtBatchSt…" at bounding box center [1205, 85] width 687 height 27
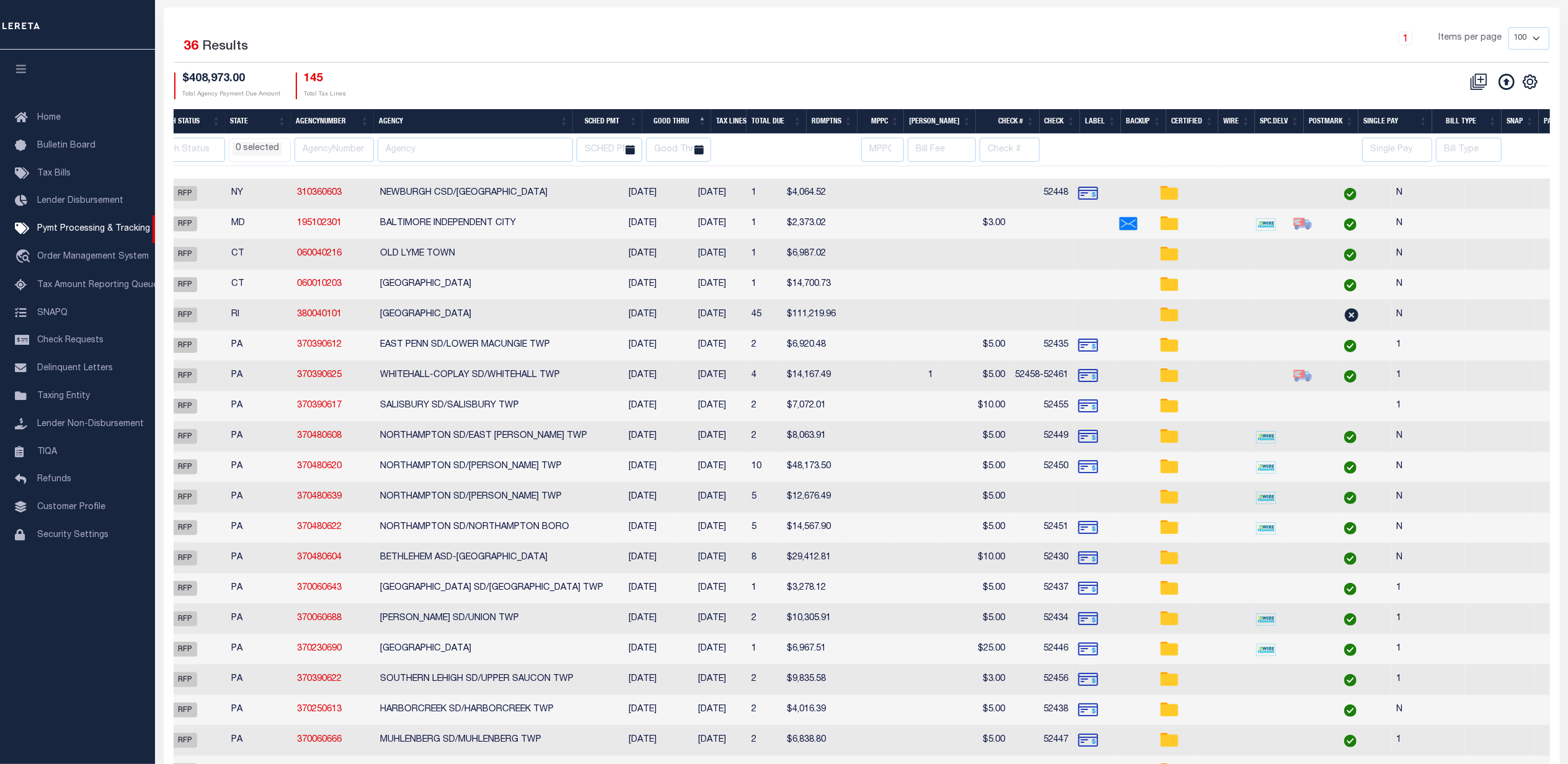
scroll to position [0, 0]
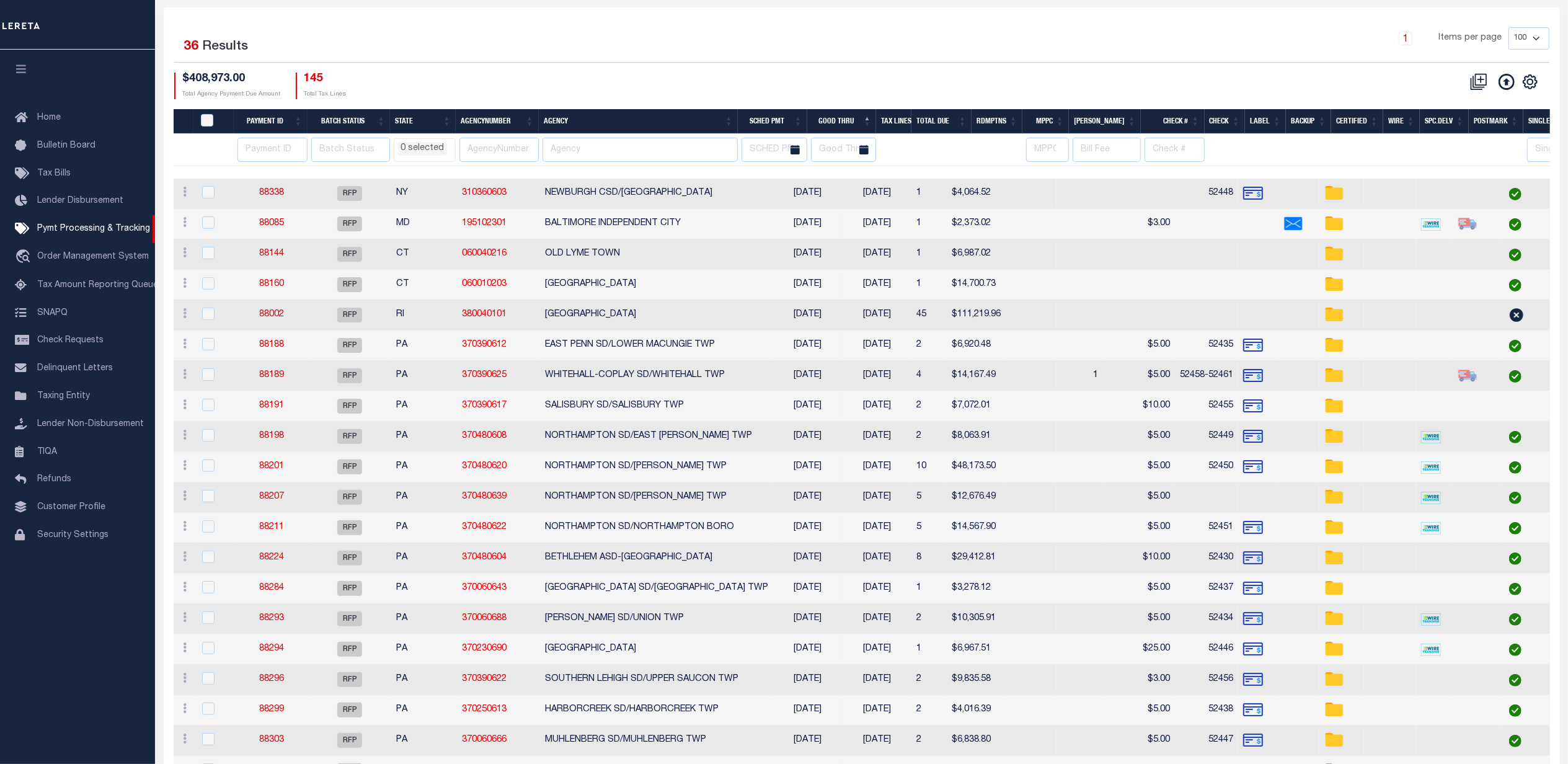
click at [385, 43] on div "Selected 36 Results" at bounding box center [339, 44] width 330 height 35
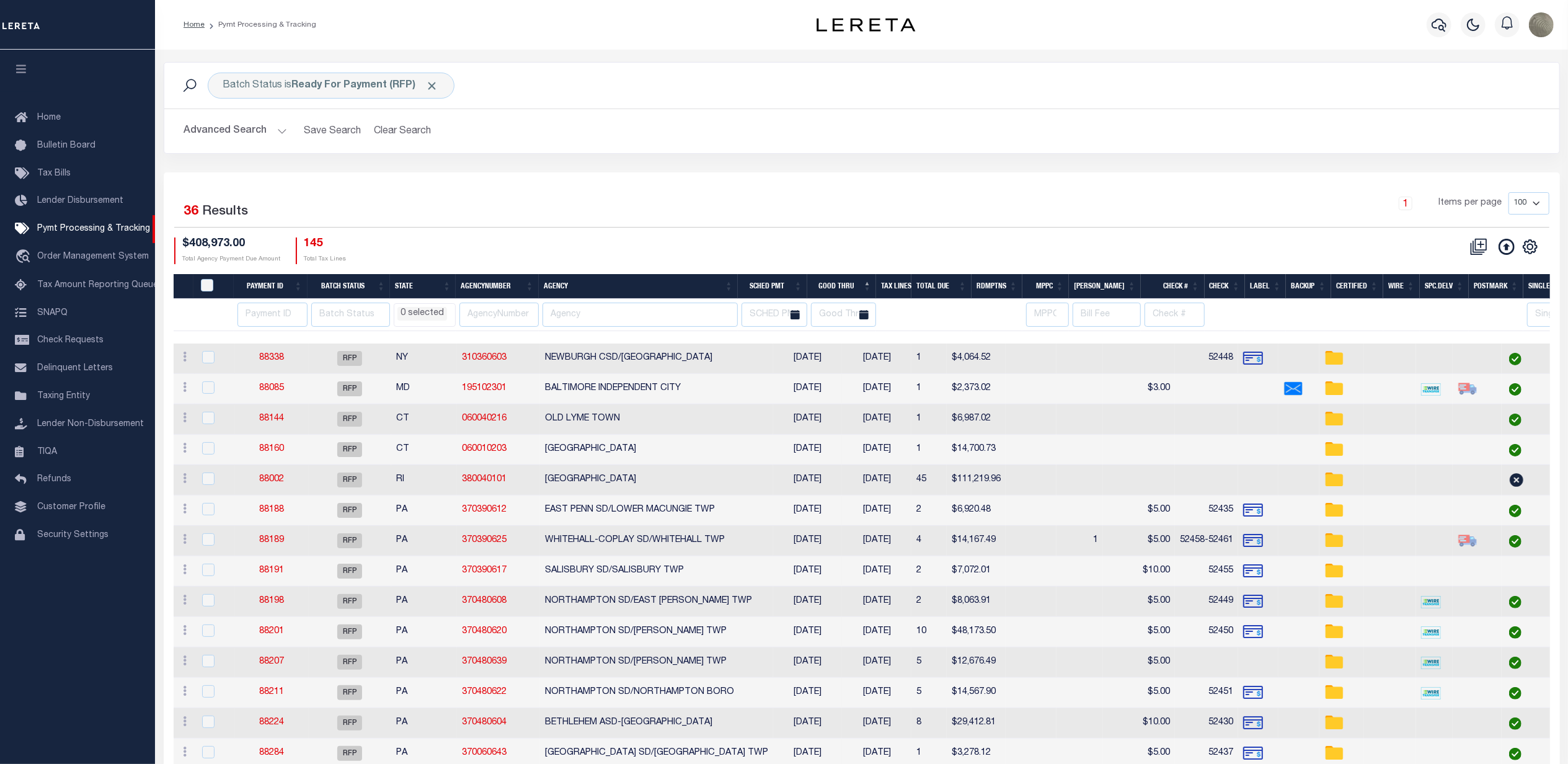
click at [221, 137] on button "Advanced Search" at bounding box center [235, 131] width 103 height 24
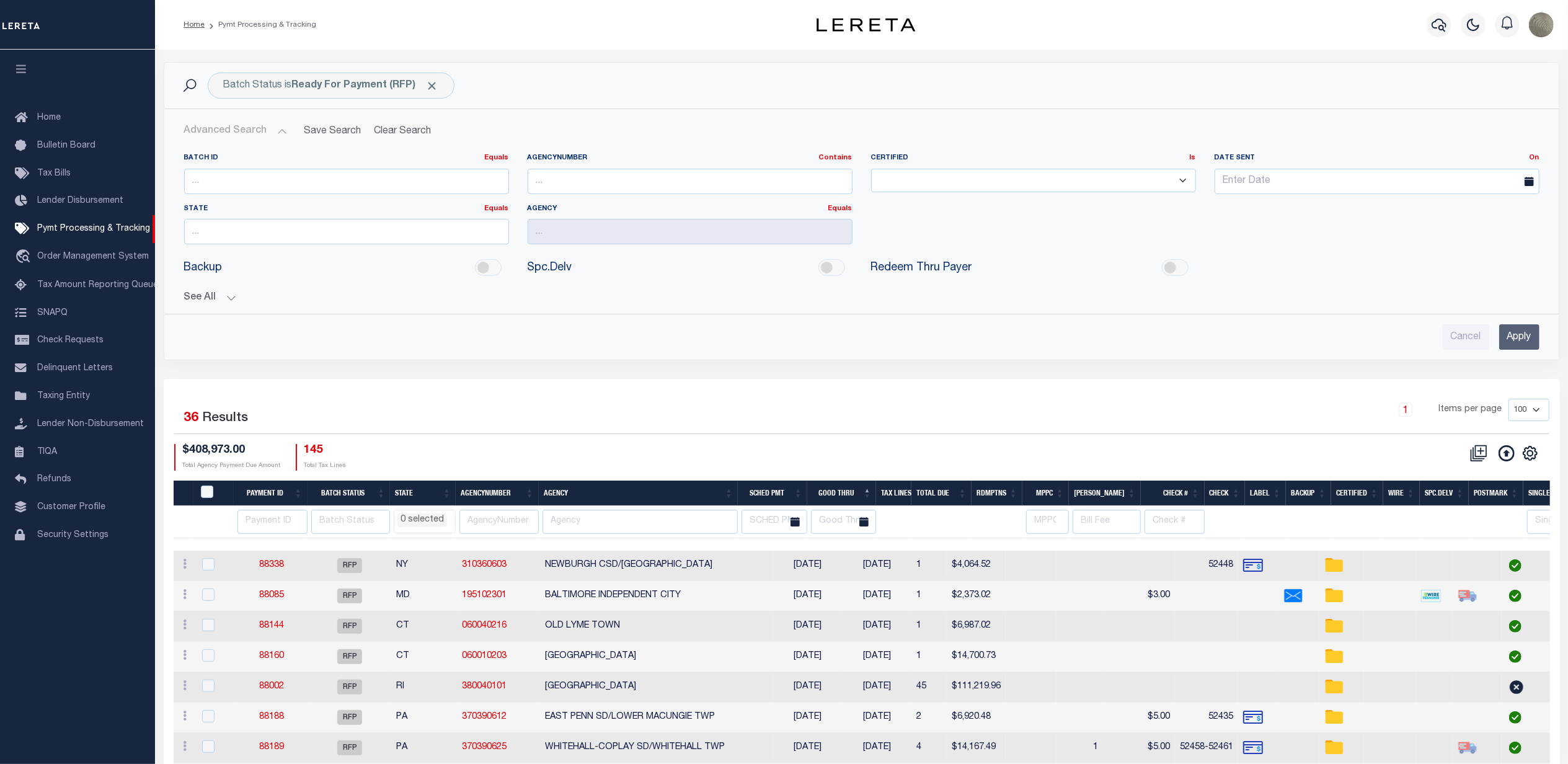
click at [206, 304] on button "See All" at bounding box center [862, 298] width 1355 height 12
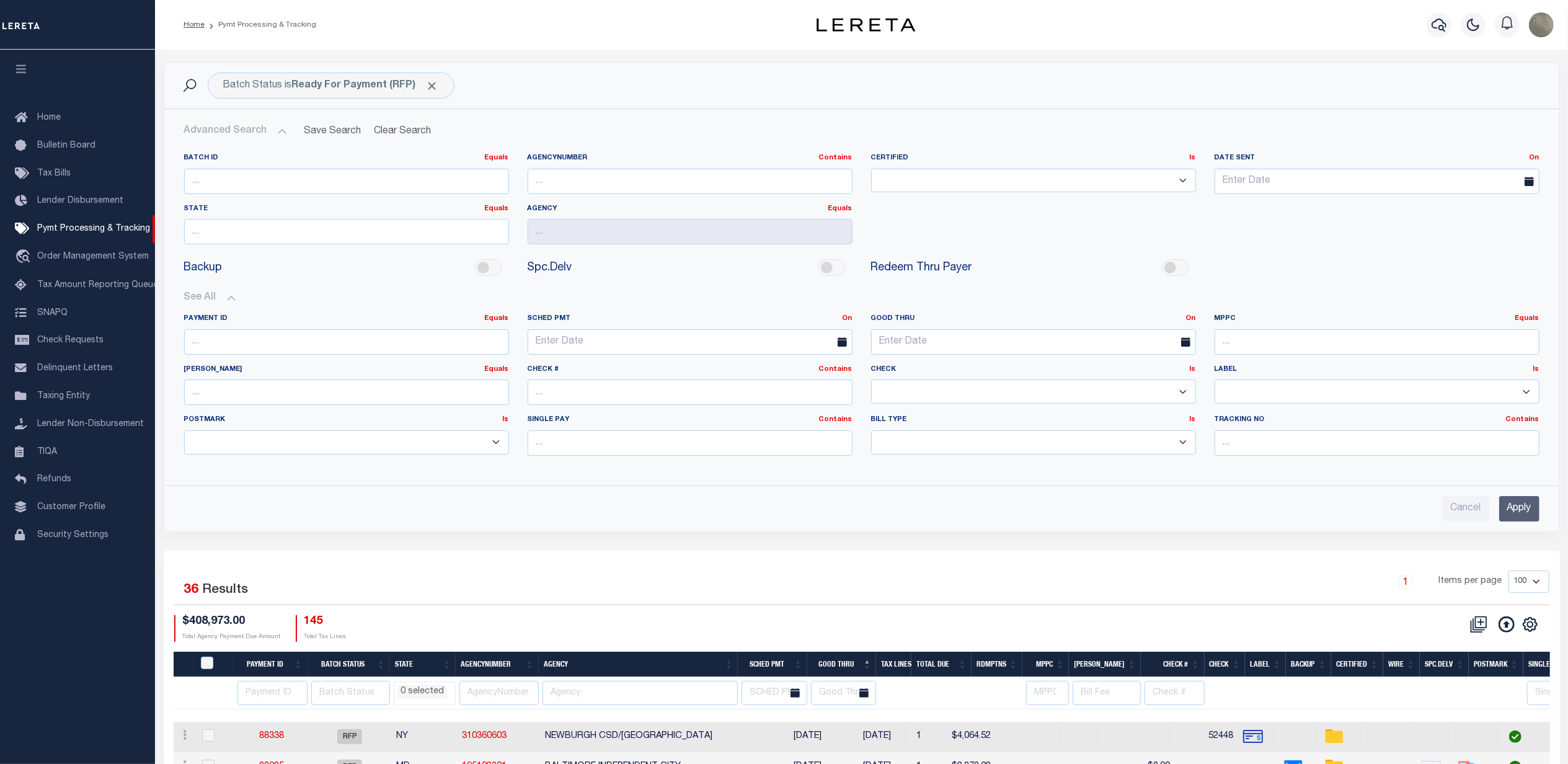
click at [996, 389] on select "Yes No" at bounding box center [1034, 392] width 325 height 24
select select "false"
click at [871, 381] on select "Yes No" at bounding box center [1034, 392] width 325 height 24
click at [1511, 516] on input "Apply" at bounding box center [1519, 509] width 40 height 26
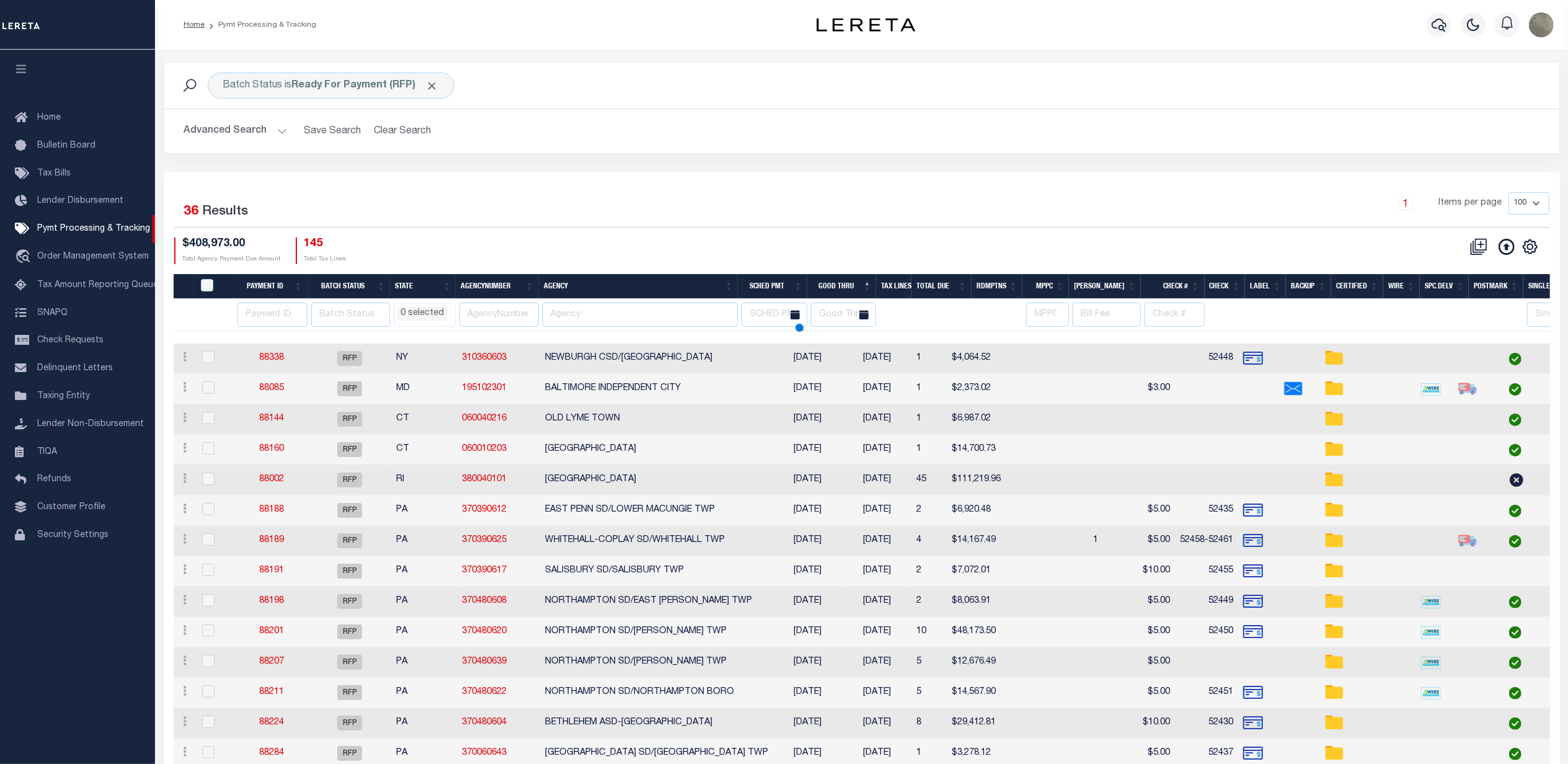
select select
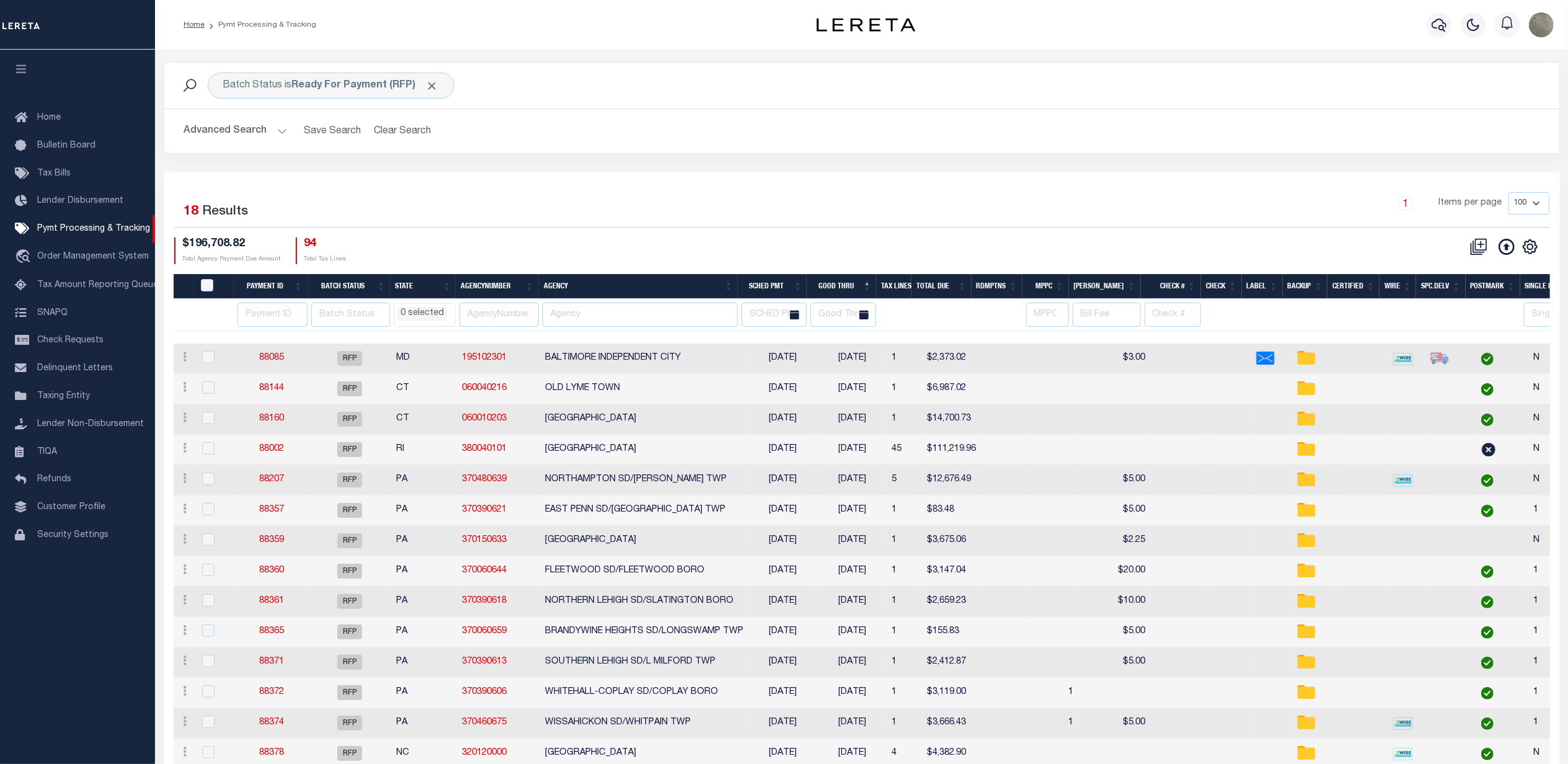
click at [464, 203] on div "Selected 18 Results" at bounding box center [339, 209] width 330 height 35
click at [1094, 182] on div "Selected 18 Results 1 Items per page 100 200 500 1000 $196,708.82" at bounding box center [862, 536] width 1396 height 729
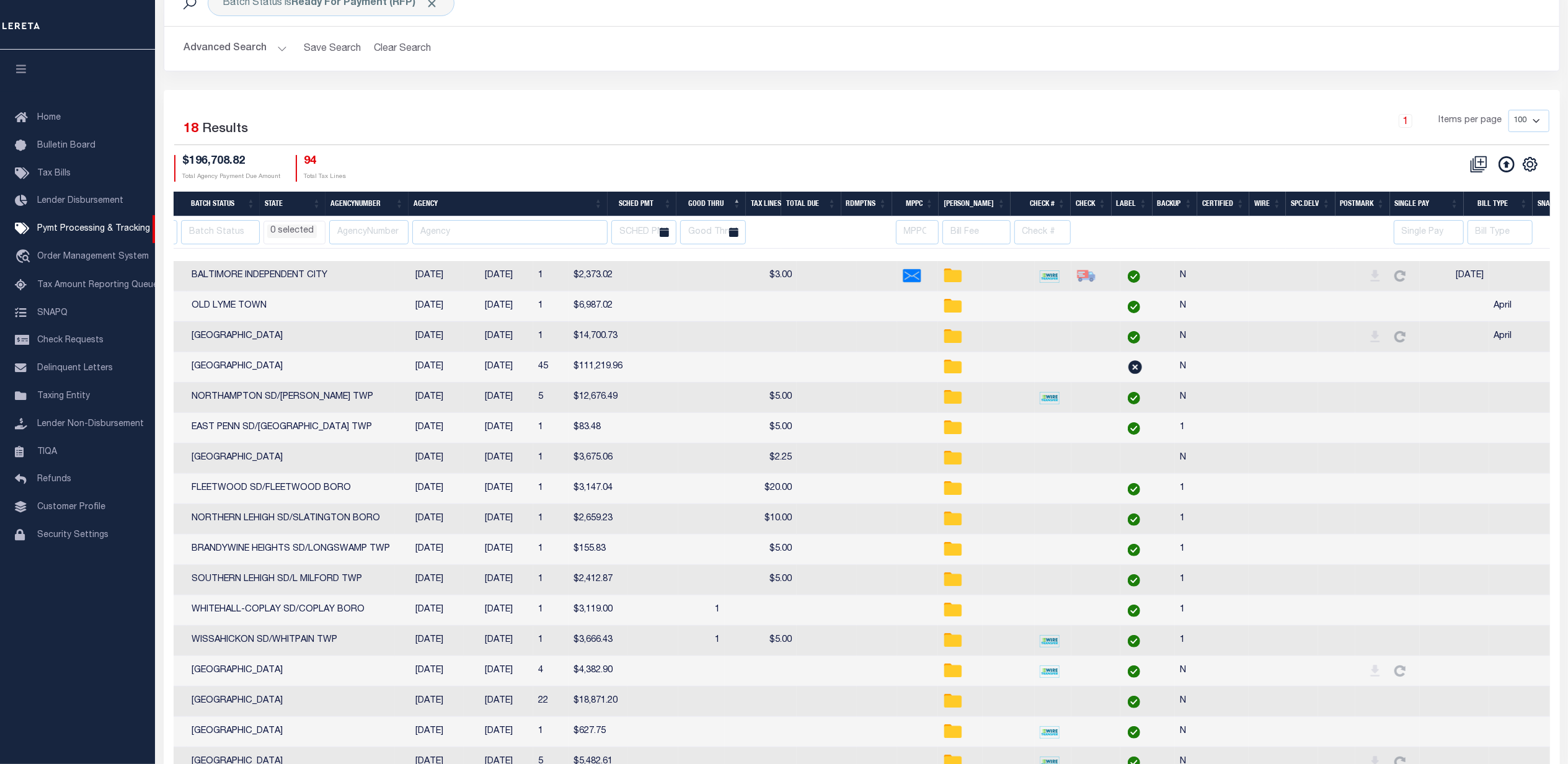
scroll to position [0, 130]
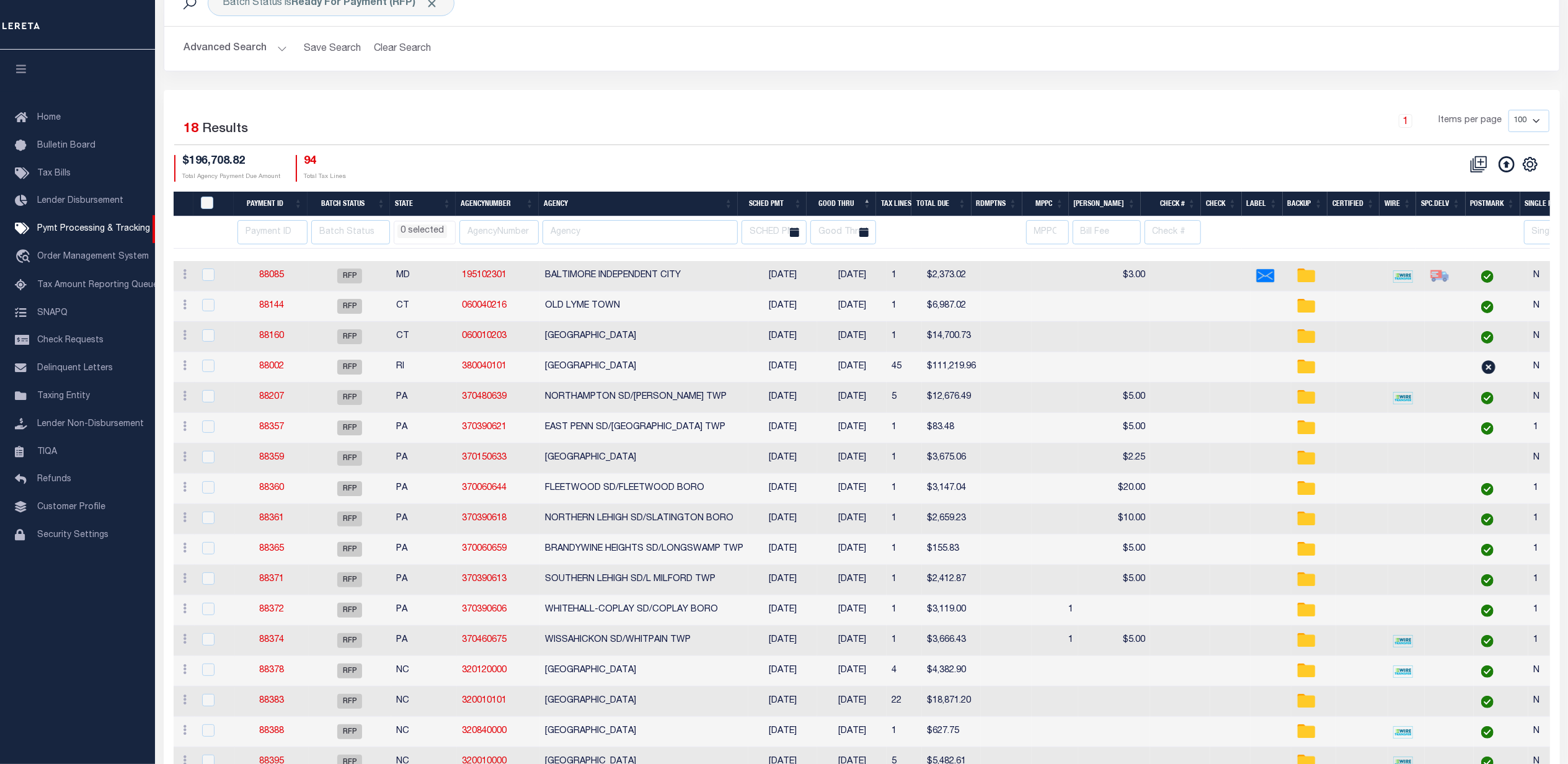
click at [265, 271] on td "88085" at bounding box center [272, 277] width 74 height 31
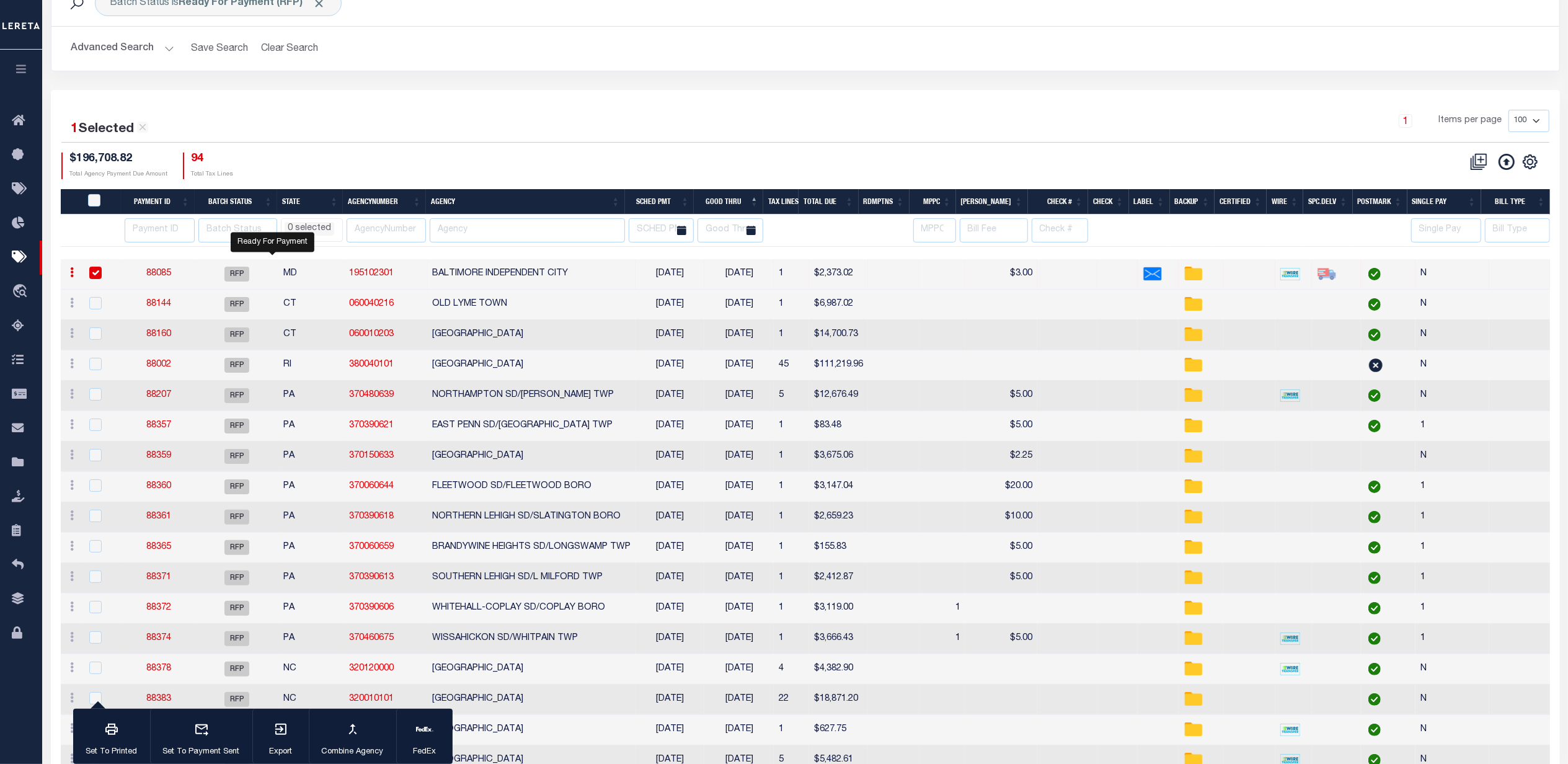
click at [265, 271] on td "RFP" at bounding box center [237, 274] width 83 height 31
checkbox input "false"
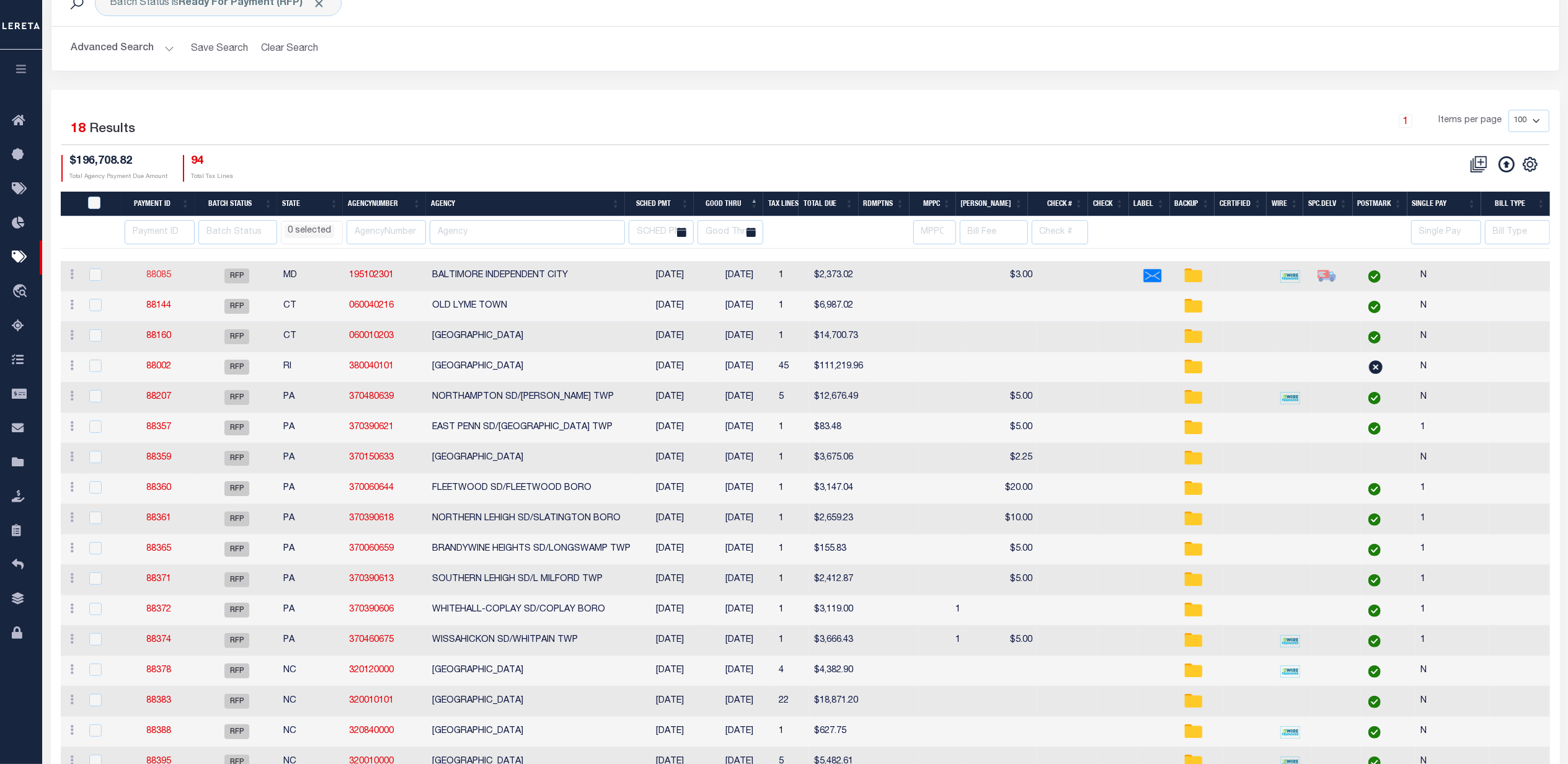
click at [160, 274] on link "88085" at bounding box center [158, 275] width 25 height 9
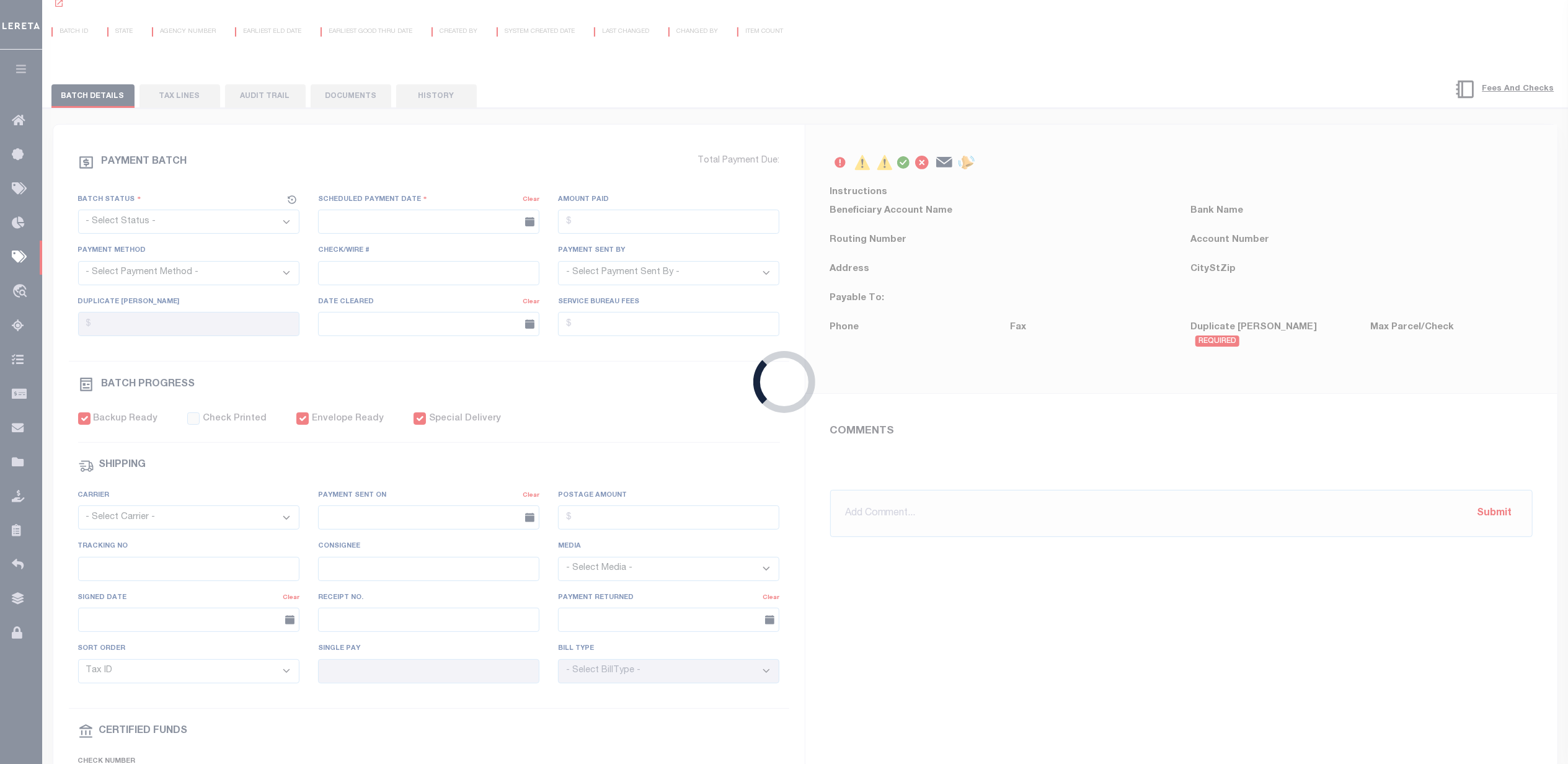
select select "RFP"
type input "[DATE]"
type input "$2,373.02"
select select "CHK"
select select "[PERSON_NAME]"
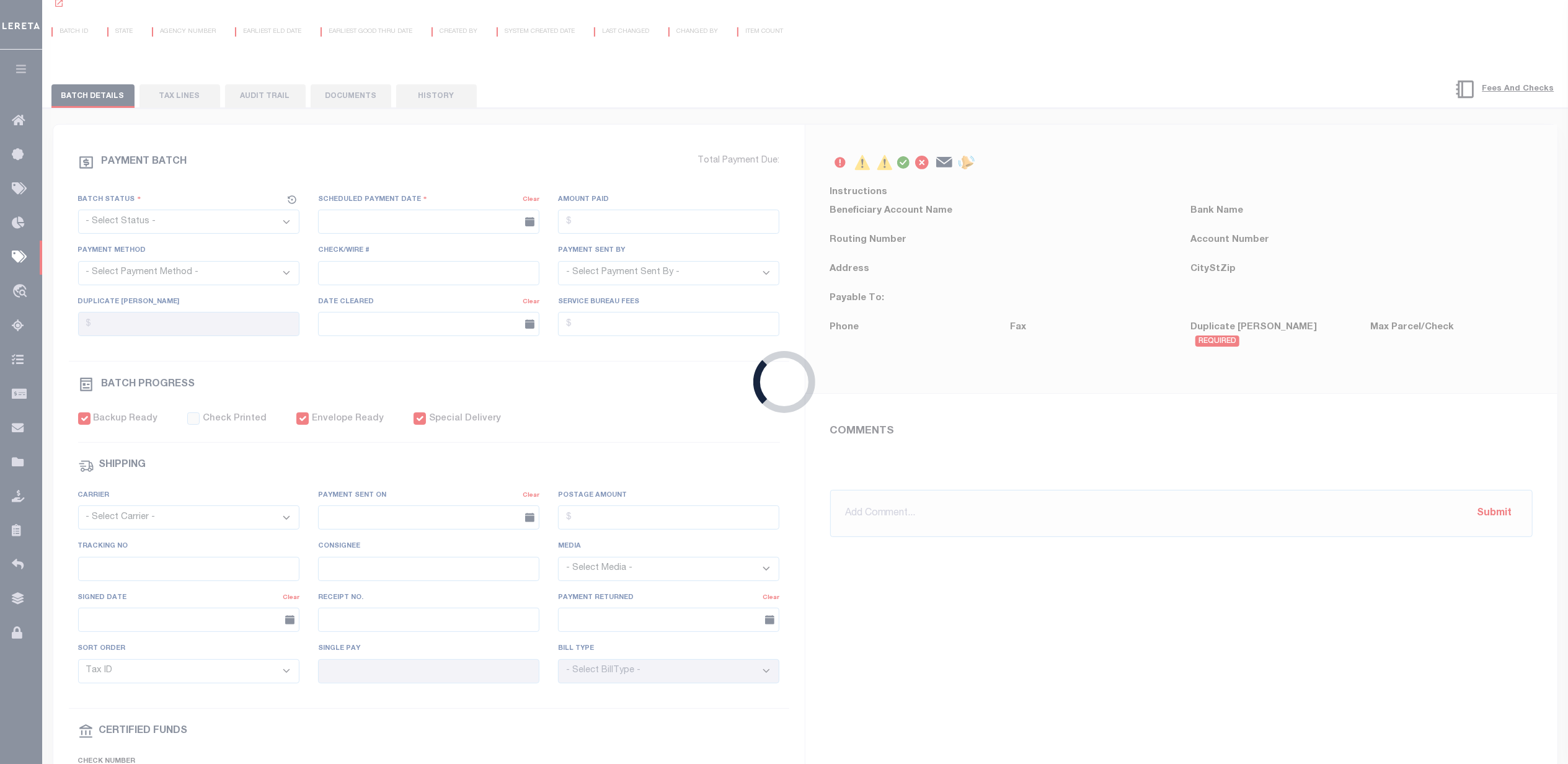
type input "$3"
checkbox input "true"
type input "[DATE]"
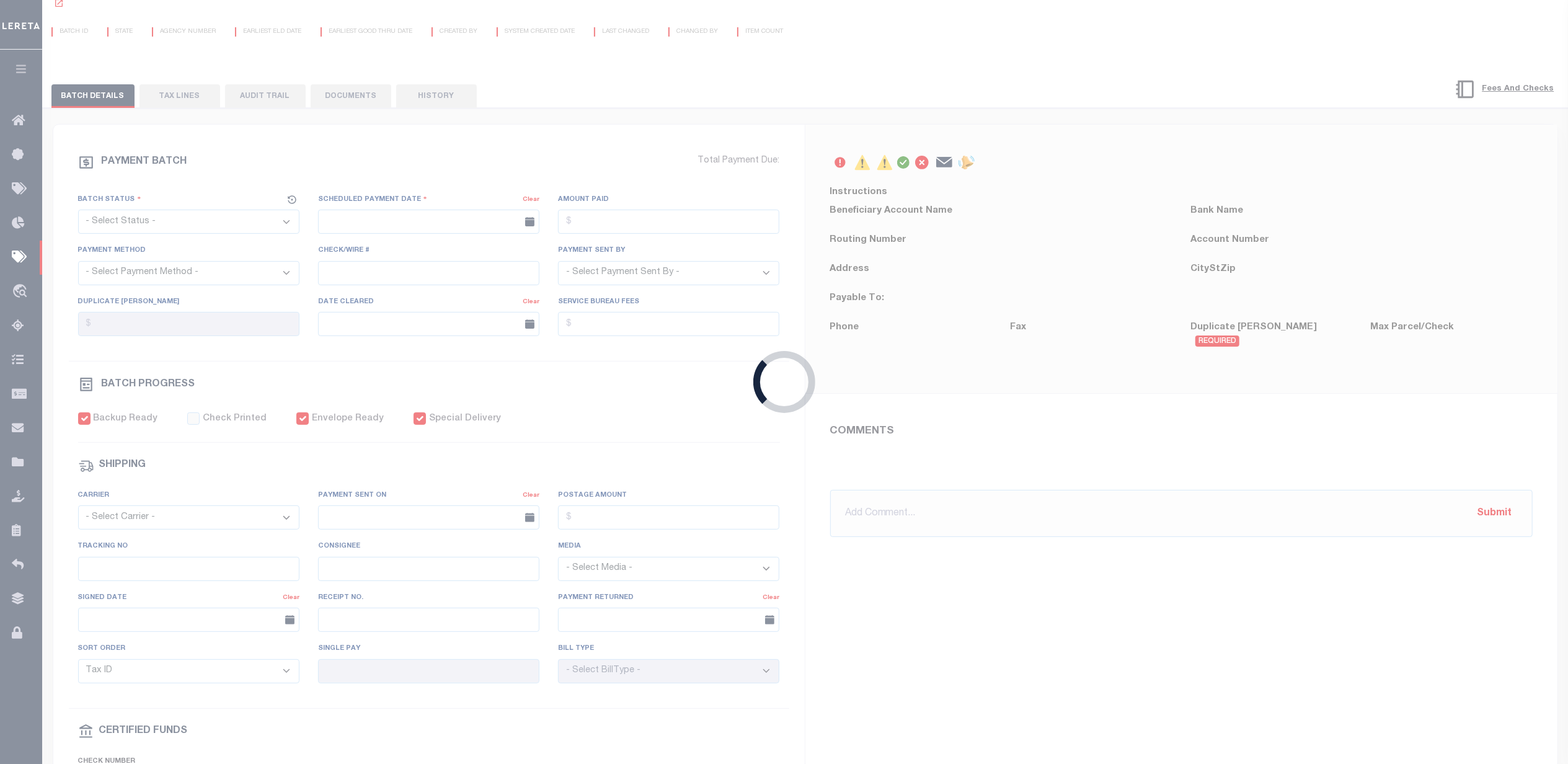
type input "$9.85"
select select
type input "N"
radio input "true"
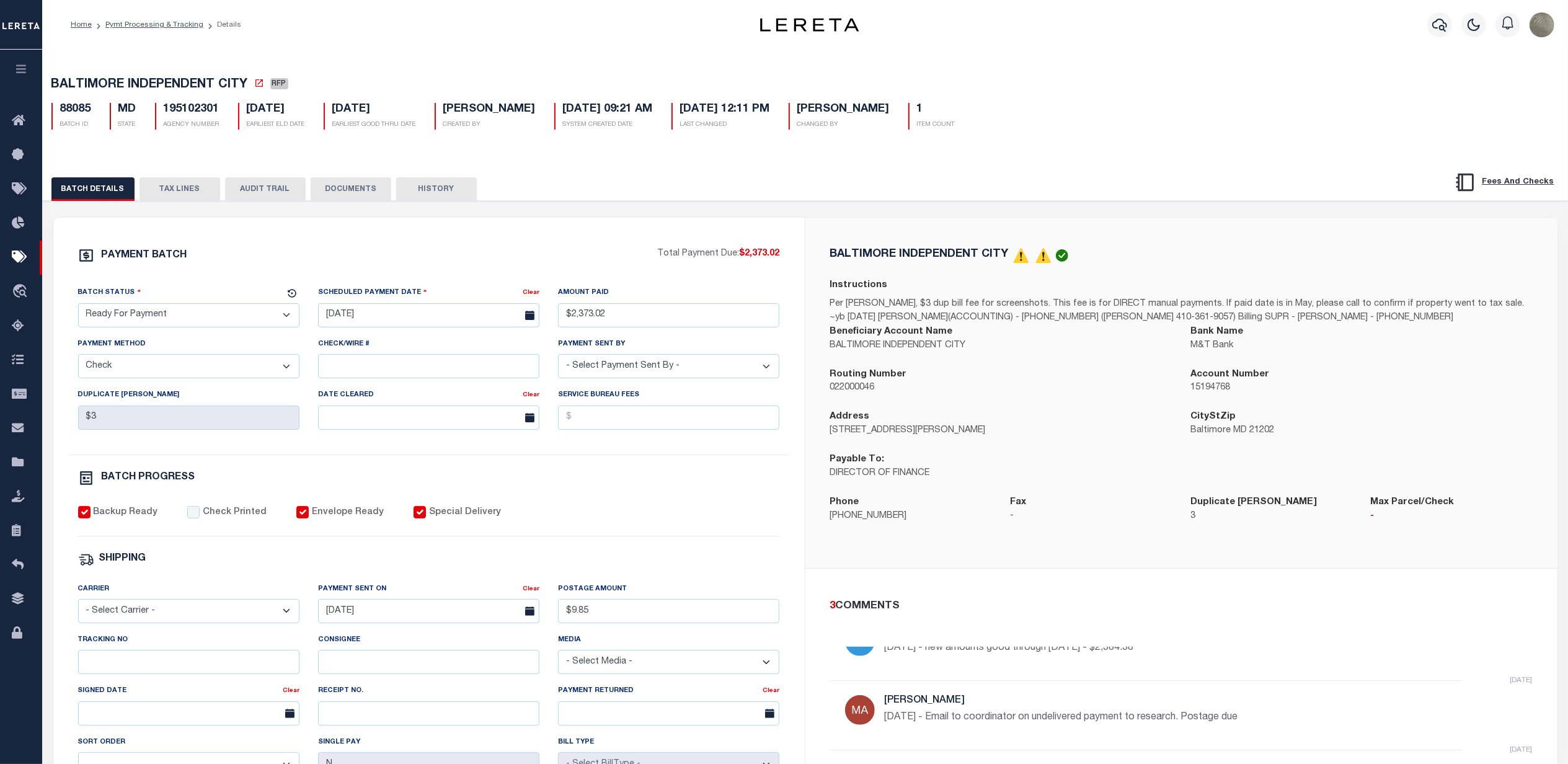
click at [413, 519] on input "Special Delivery" at bounding box center [419, 511] width 12 height 12
checkbox input "false"
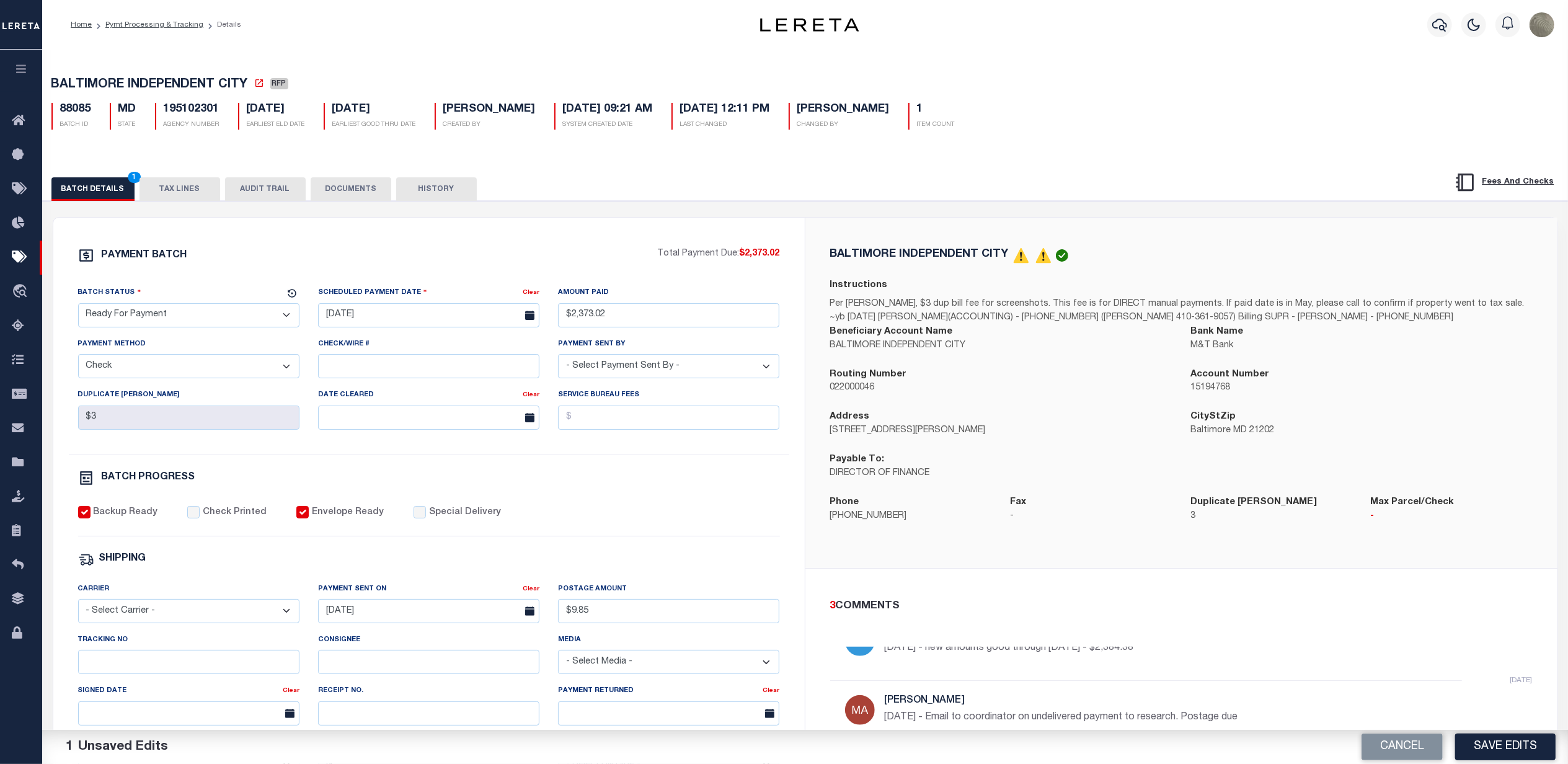
click at [772, 557] on div "PAYMENT BATCH Total Payment Due: $2,373.02 Batch Status - Select Status -" at bounding box center [429, 581] width 722 height 666
click at [1504, 750] on button "Save Edits" at bounding box center [1505, 746] width 100 height 27
select select
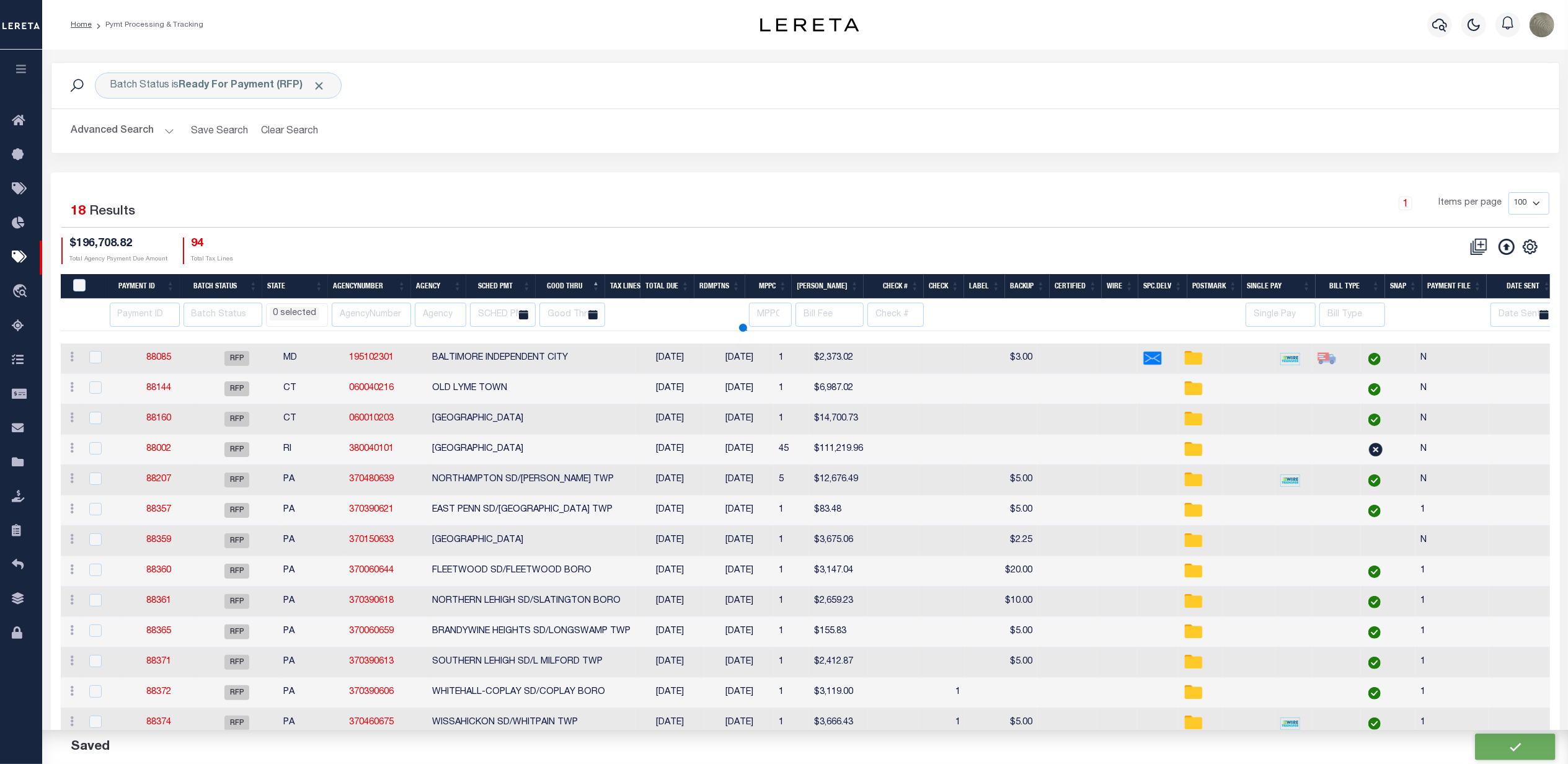
select select
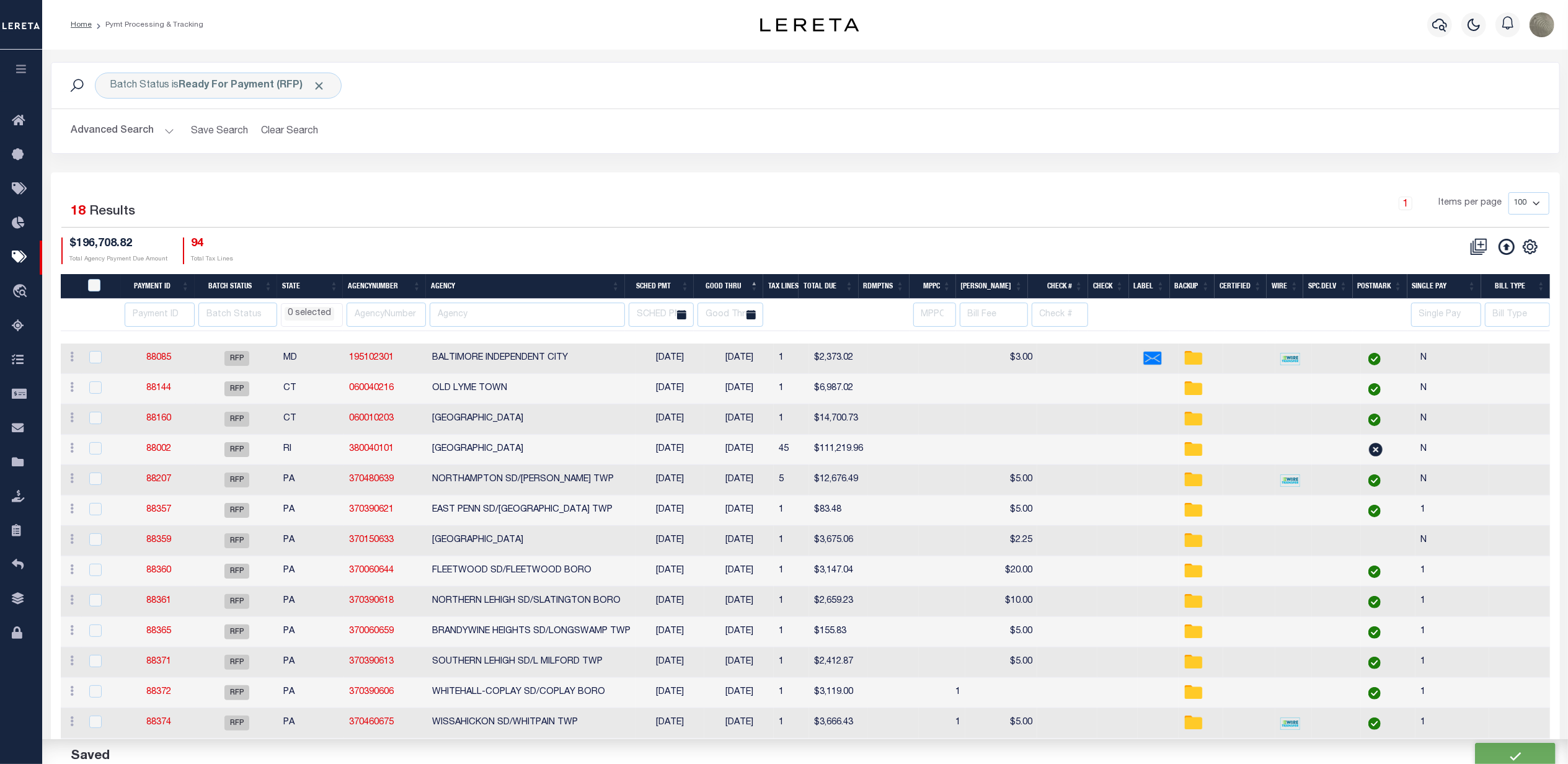
click at [711, 213] on div "1 Items per page 100 200 500 1000" at bounding box center [993, 208] width 1112 height 32
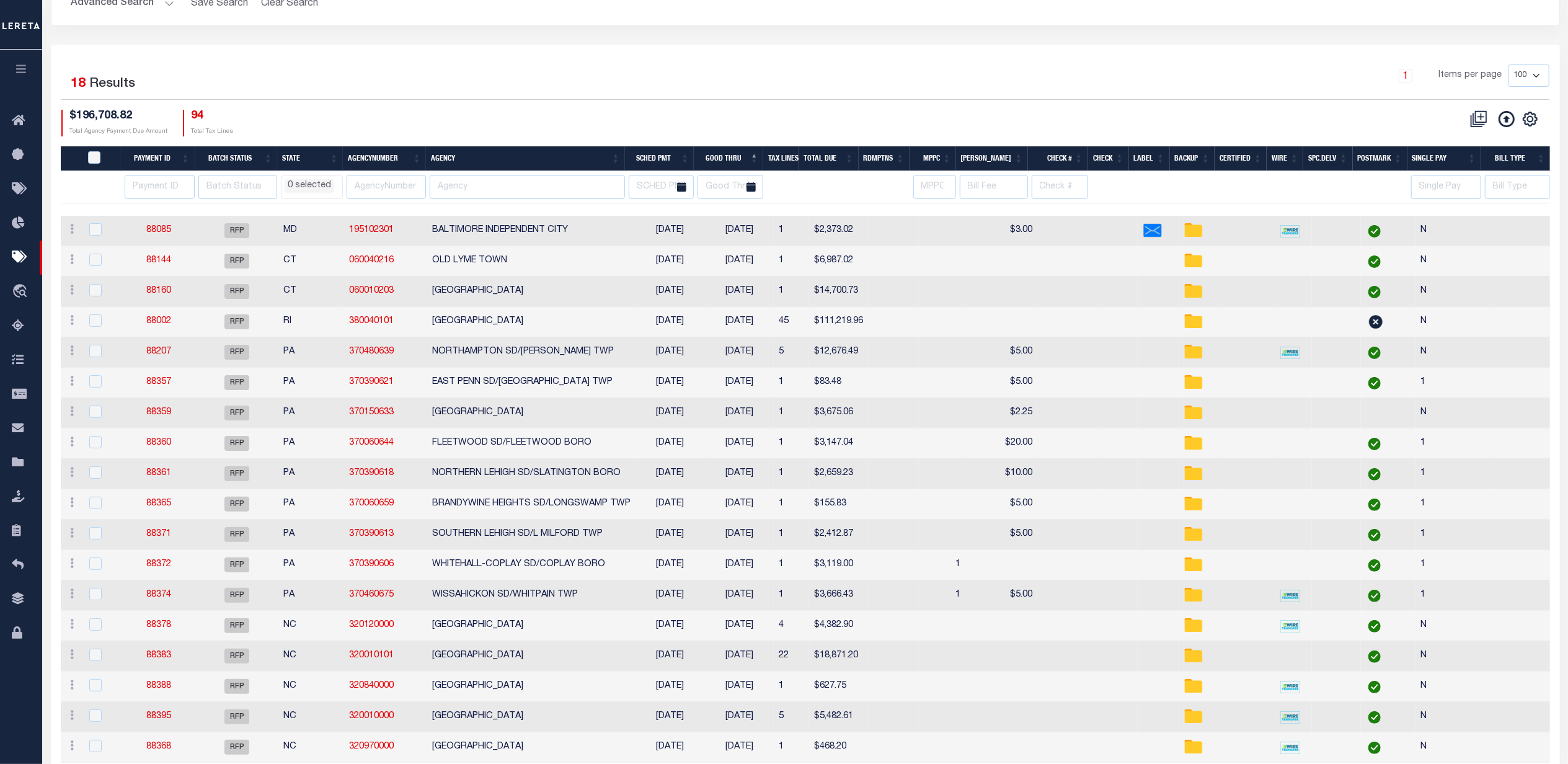
scroll to position [165, 0]
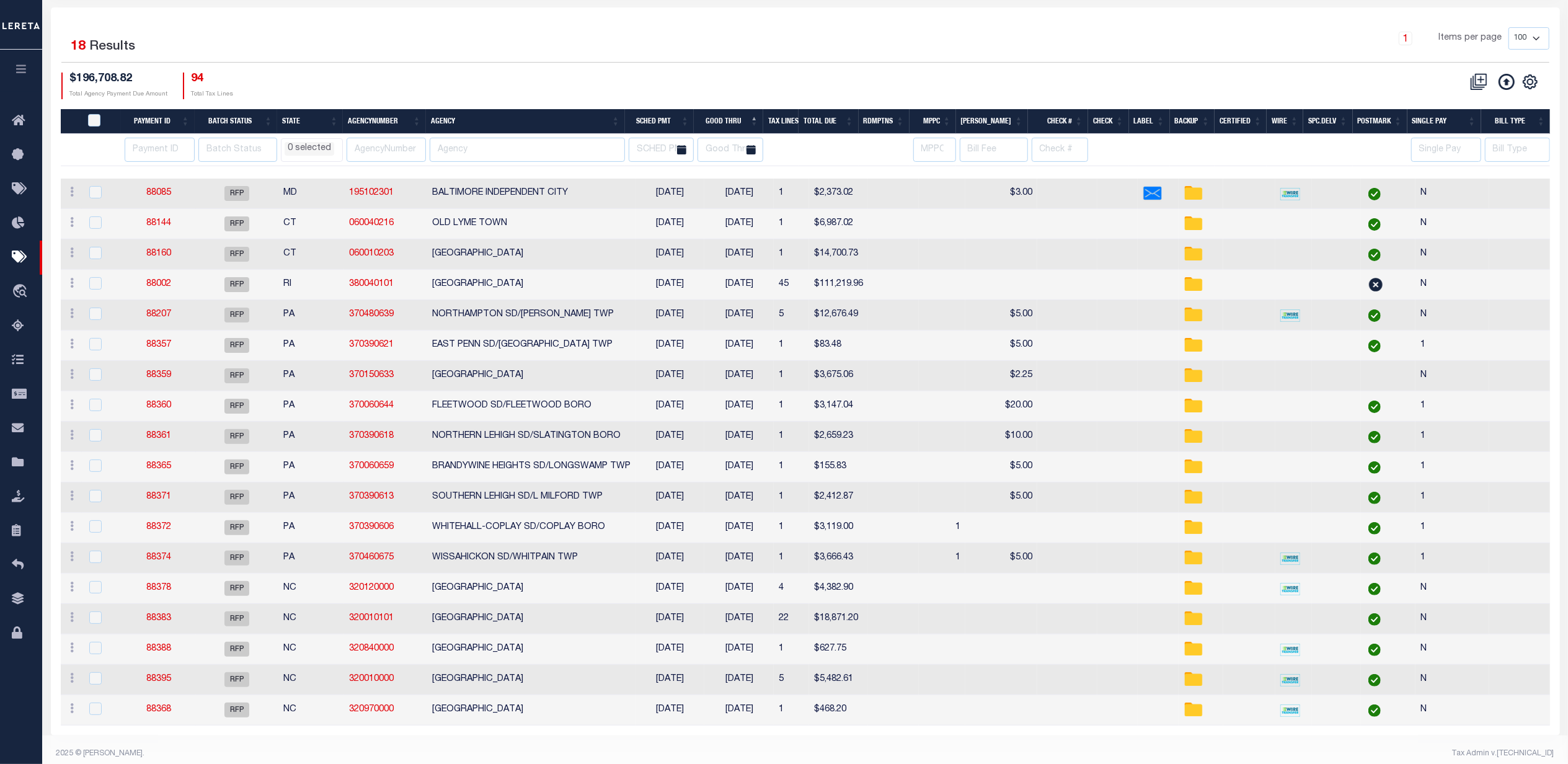
click at [587, 71] on div "1 Selected 18 Results 1 Items per page 100 200 500 1000 $196,708.82 Total Agenc…" at bounding box center [805, 63] width 1508 height 72
drag, startPoint x: 440, startPoint y: 88, endPoint x: 439, endPoint y: 95, distance: 7.1
click at [441, 89] on div "$196,708.82 Total Agency Payment Due Amount 94 Total Tax Lines" at bounding box center [433, 85] width 744 height 27
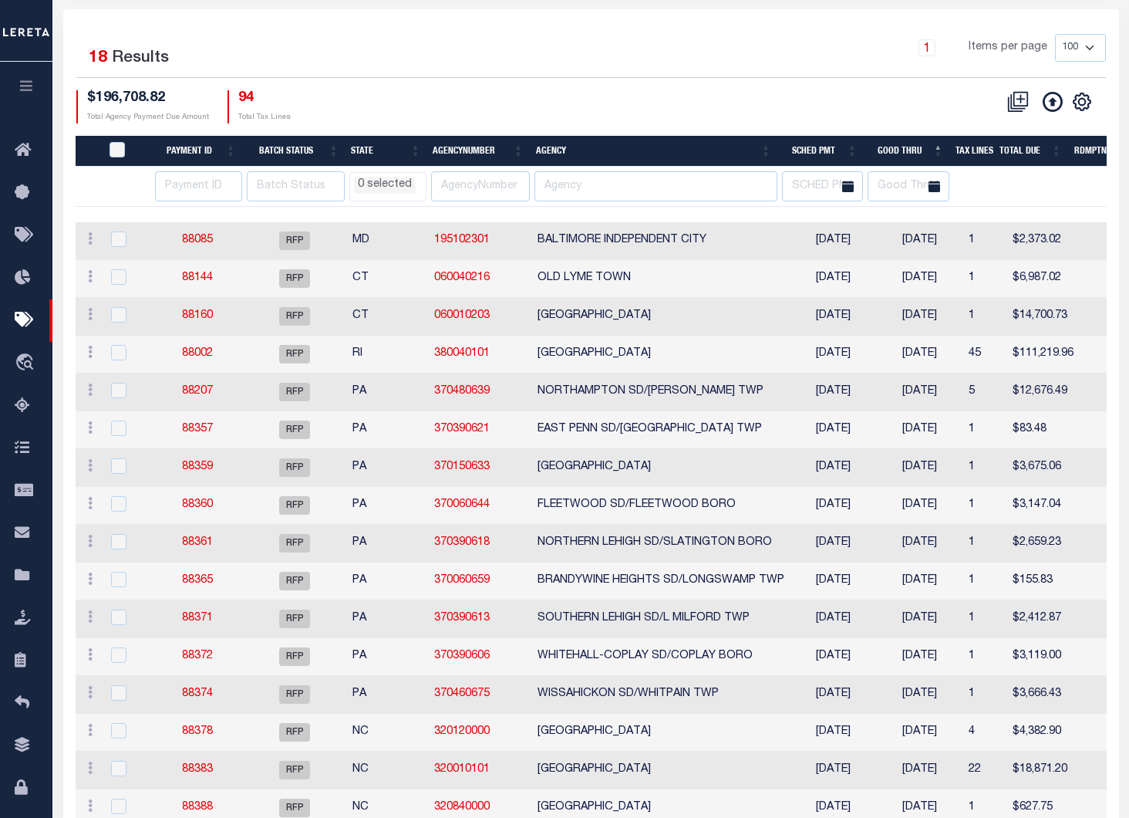
select select
click at [450, 89] on div "1 Selected 18 Results 1 Items per page 100 200 500 1000 $196,708.82 Total Agenc…" at bounding box center [591, 78] width 1054 height 89
select select
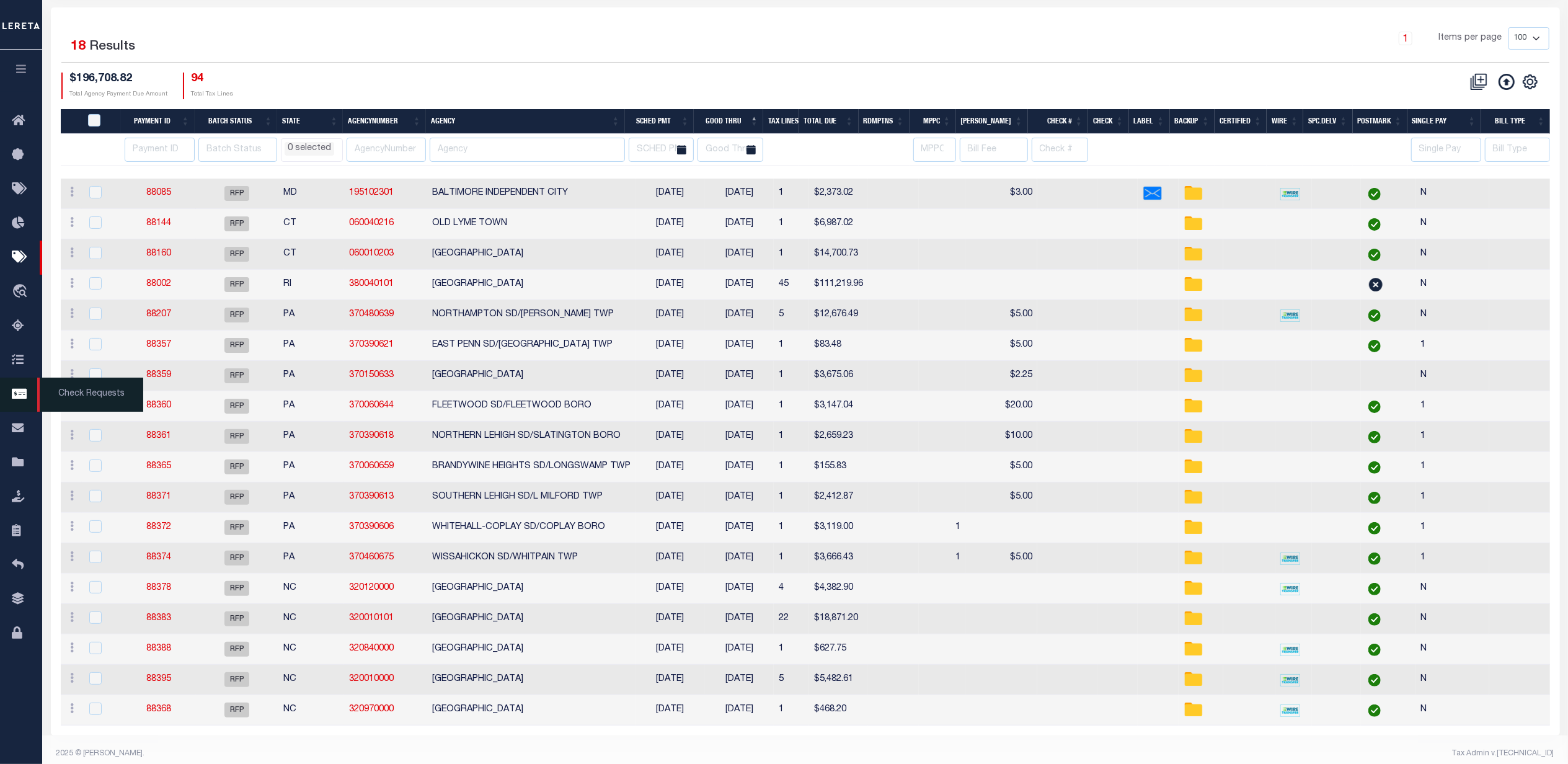
click at [18, 388] on icon at bounding box center [22, 394] width 20 height 15
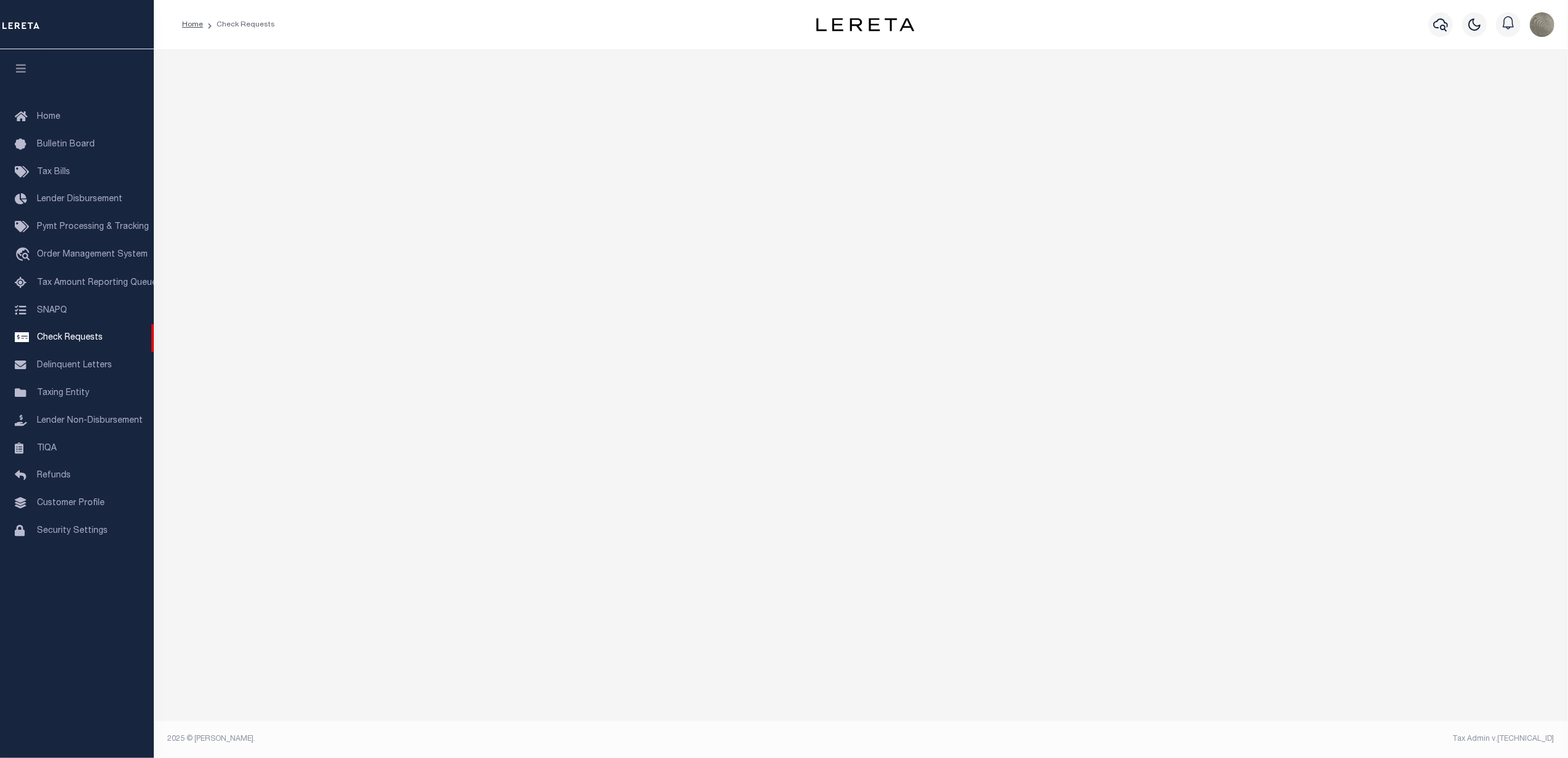
select select "50"
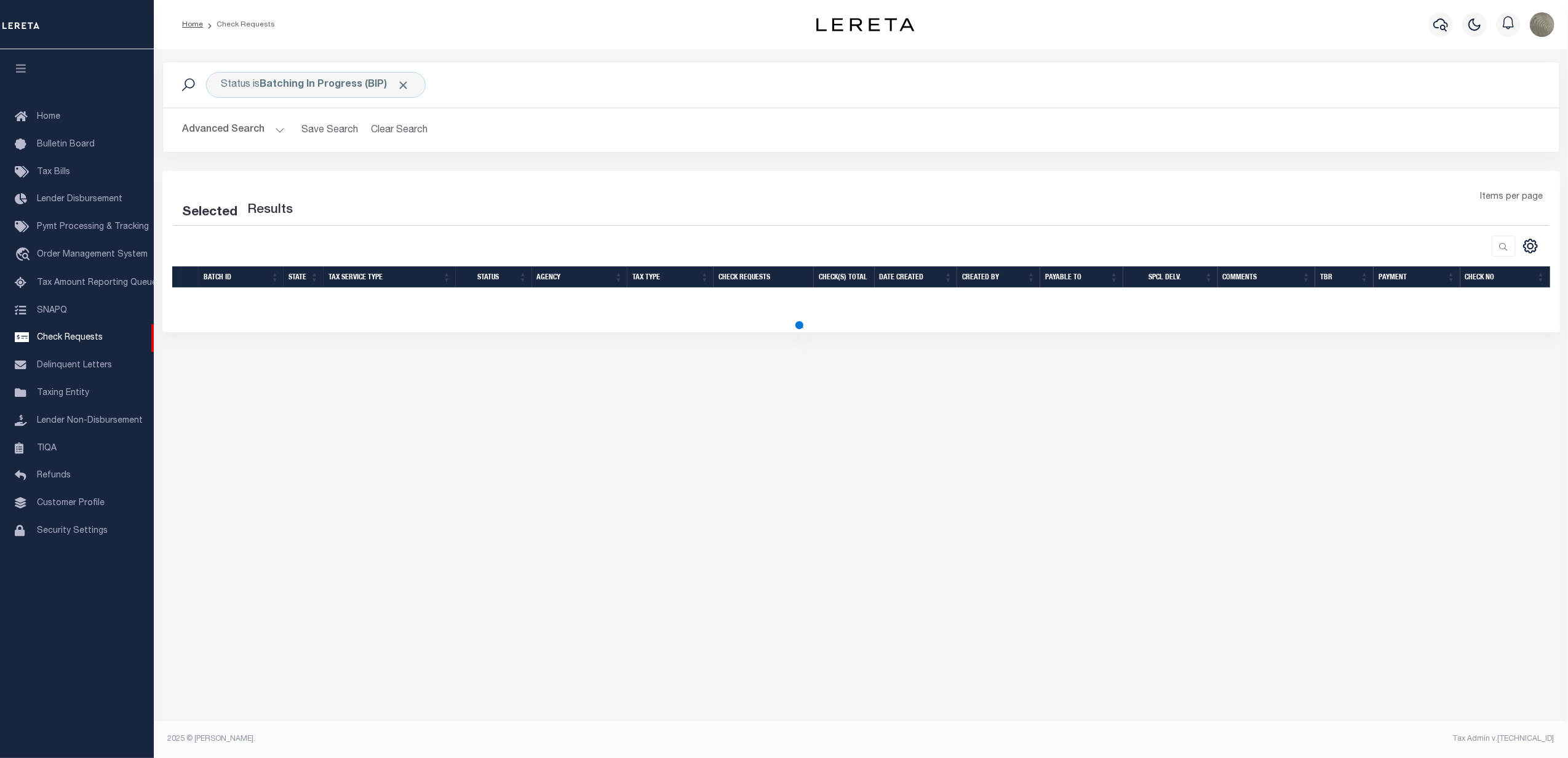
select select "50"
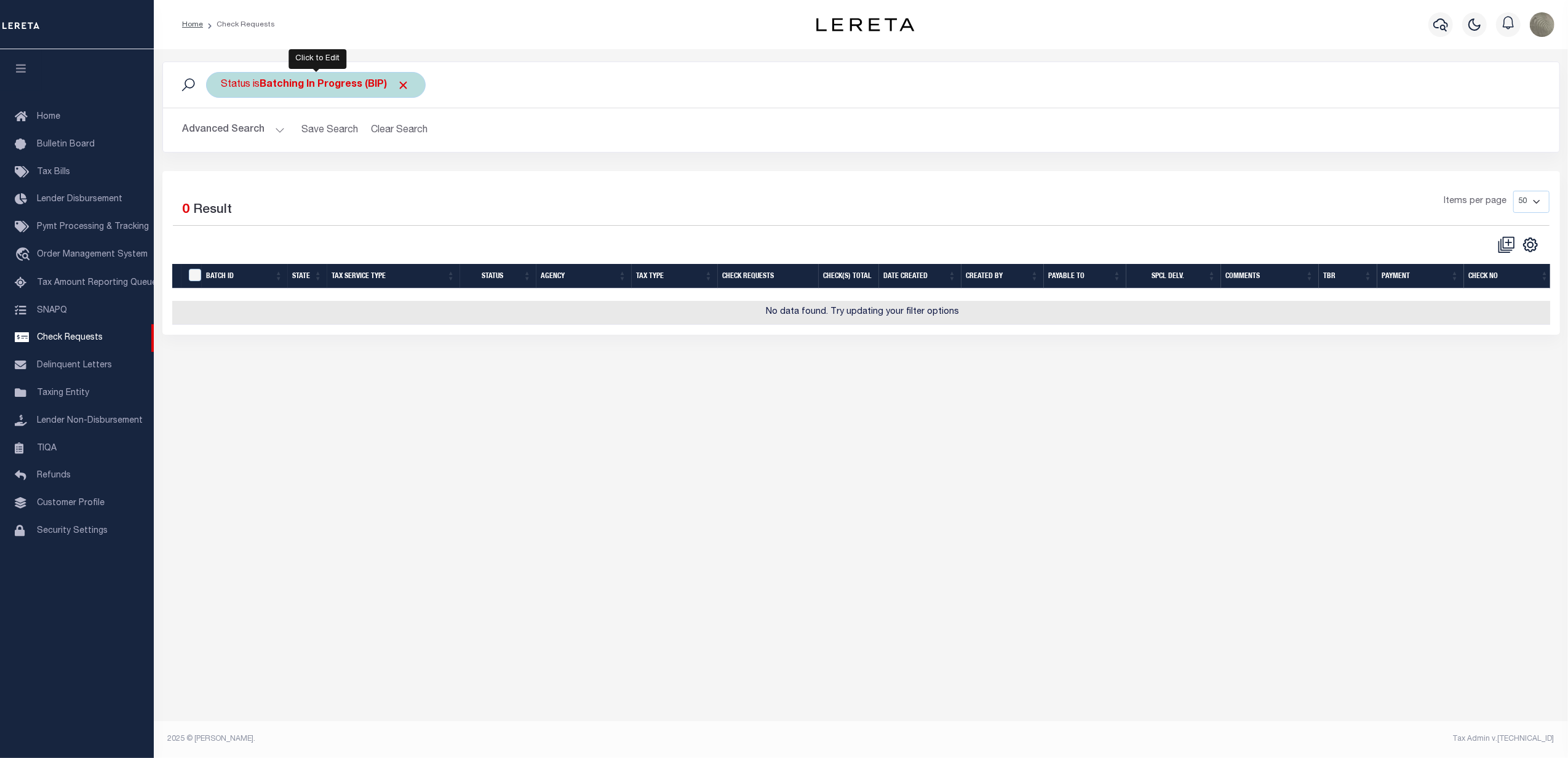
click at [319, 80] on b "Batching In Progress (BIP)" at bounding box center [335, 85] width 150 height 10
click at [284, 154] on select "Approval Needed (APN) Batching In Progress (BIP) Check Returned (CKR) Cleared a…" at bounding box center [312, 144] width 181 height 23
select select "CAC"
click at [222, 134] on select "Approval Needed (APN) Batching In Progress (BIP) Check Returned (CKR) Cleared a…" at bounding box center [312, 144] width 181 height 23
click at [390, 171] on input "Apply" at bounding box center [385, 172] width 37 height 20
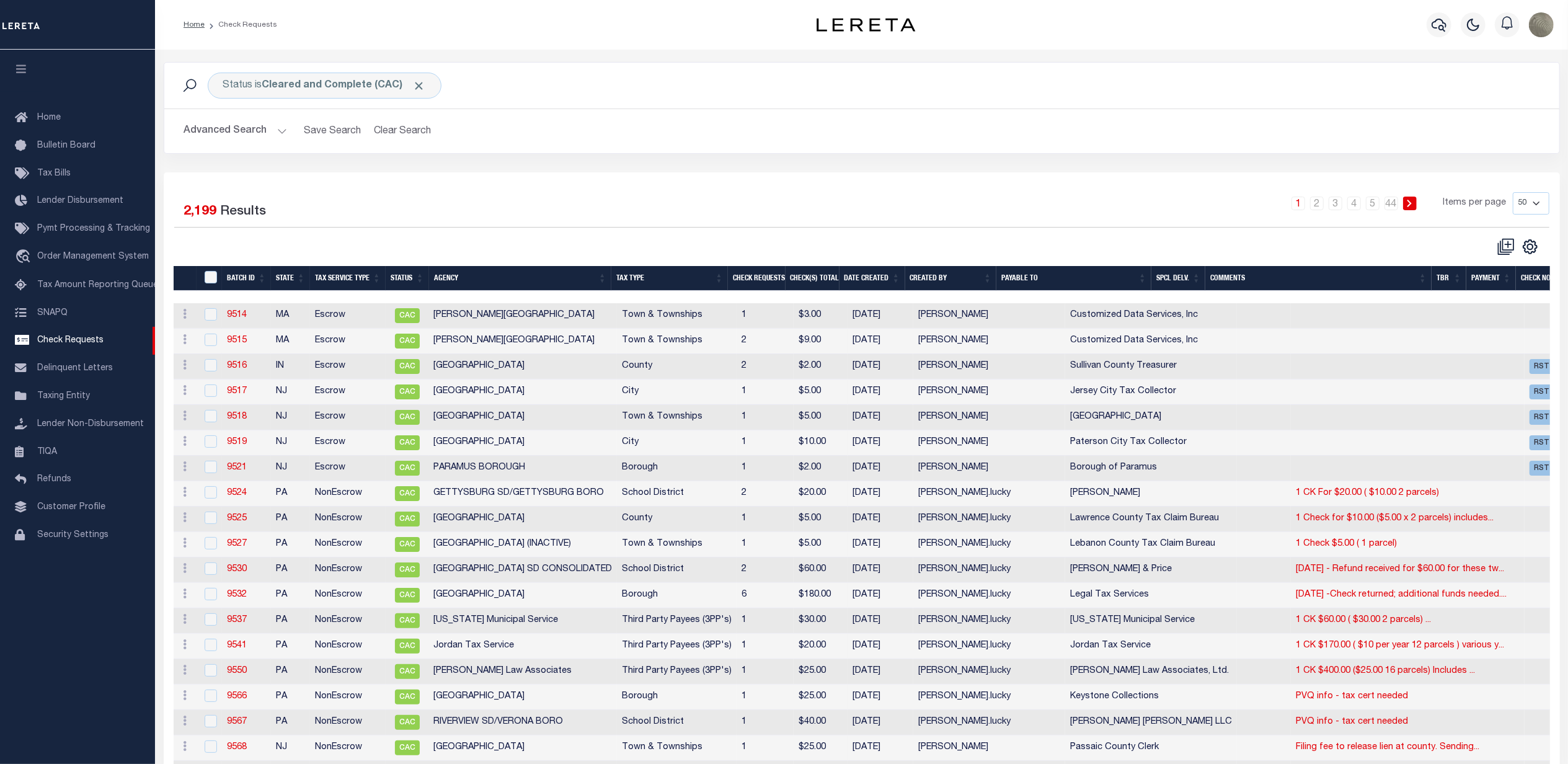
drag, startPoint x: 793, startPoint y: 227, endPoint x: 781, endPoint y: 229, distance: 12.2
click at [793, 227] on div "1 2 3 4 5 … 44 Items per page 10 25 50 100" at bounding box center [1036, 209] width 1045 height 35
click at [325, 90] on b "Cleared and Complete (CAC)" at bounding box center [344, 85] width 164 height 10
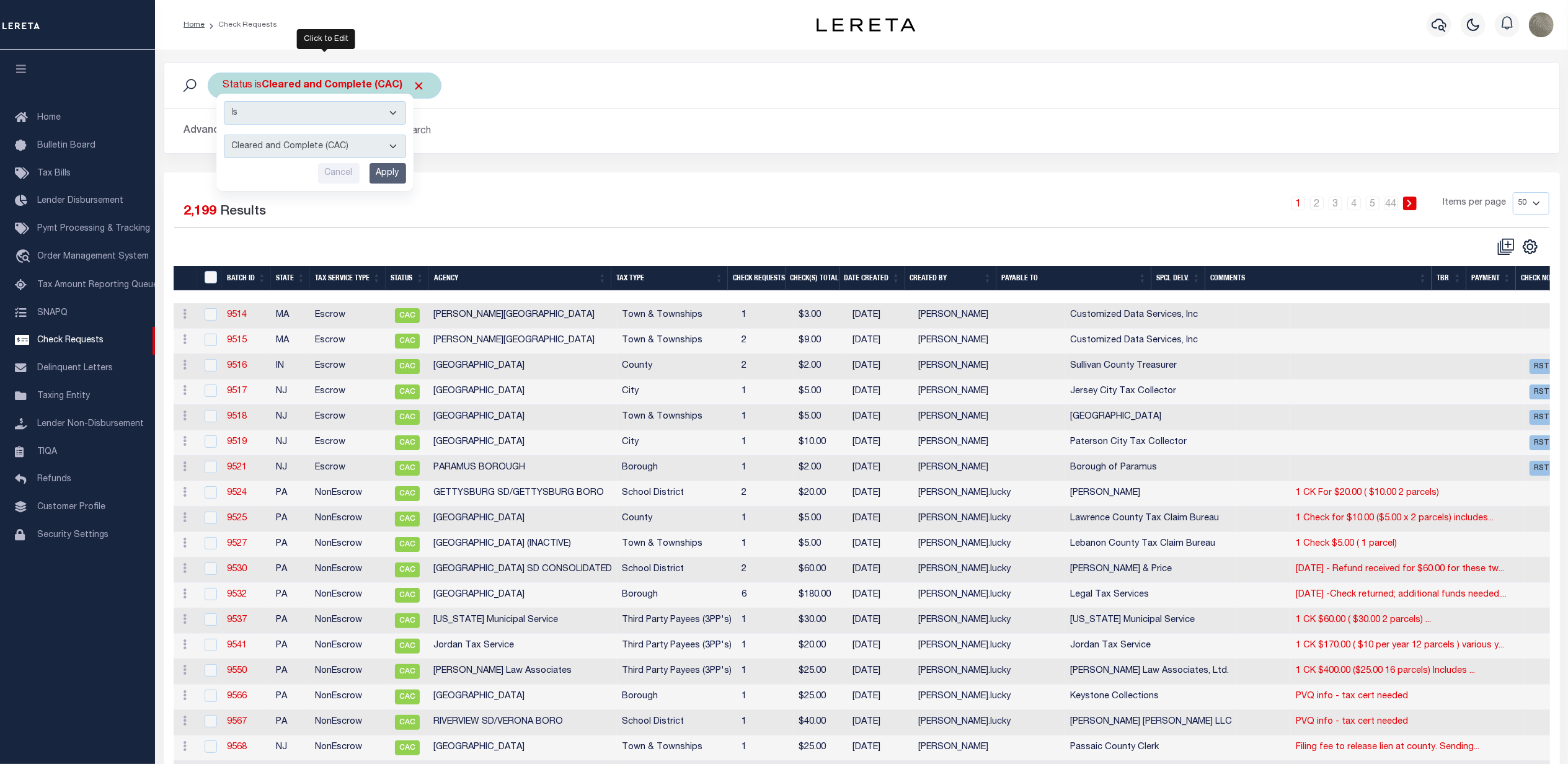
click at [283, 150] on select "Approval Needed (APN) Batching In Progress (BIP) Check Returned (CKR) Cleared a…" at bounding box center [314, 146] width 182 height 23
select select "RTS"
click at [223, 135] on select "Approval Needed (APN) Batching In Progress (BIP) Check Returned (CKR) Cleared a…" at bounding box center [314, 146] width 182 height 23
click at [308, 145] on select "Approval Needed (APN) Batching In Progress (BIP) Check Returned (CKR) Cleared a…" at bounding box center [314, 146] width 182 height 23
click at [223, 135] on select "Approval Needed (APN) Batching In Progress (BIP) Check Returned (CKR) Cleared a…" at bounding box center [314, 146] width 182 height 23
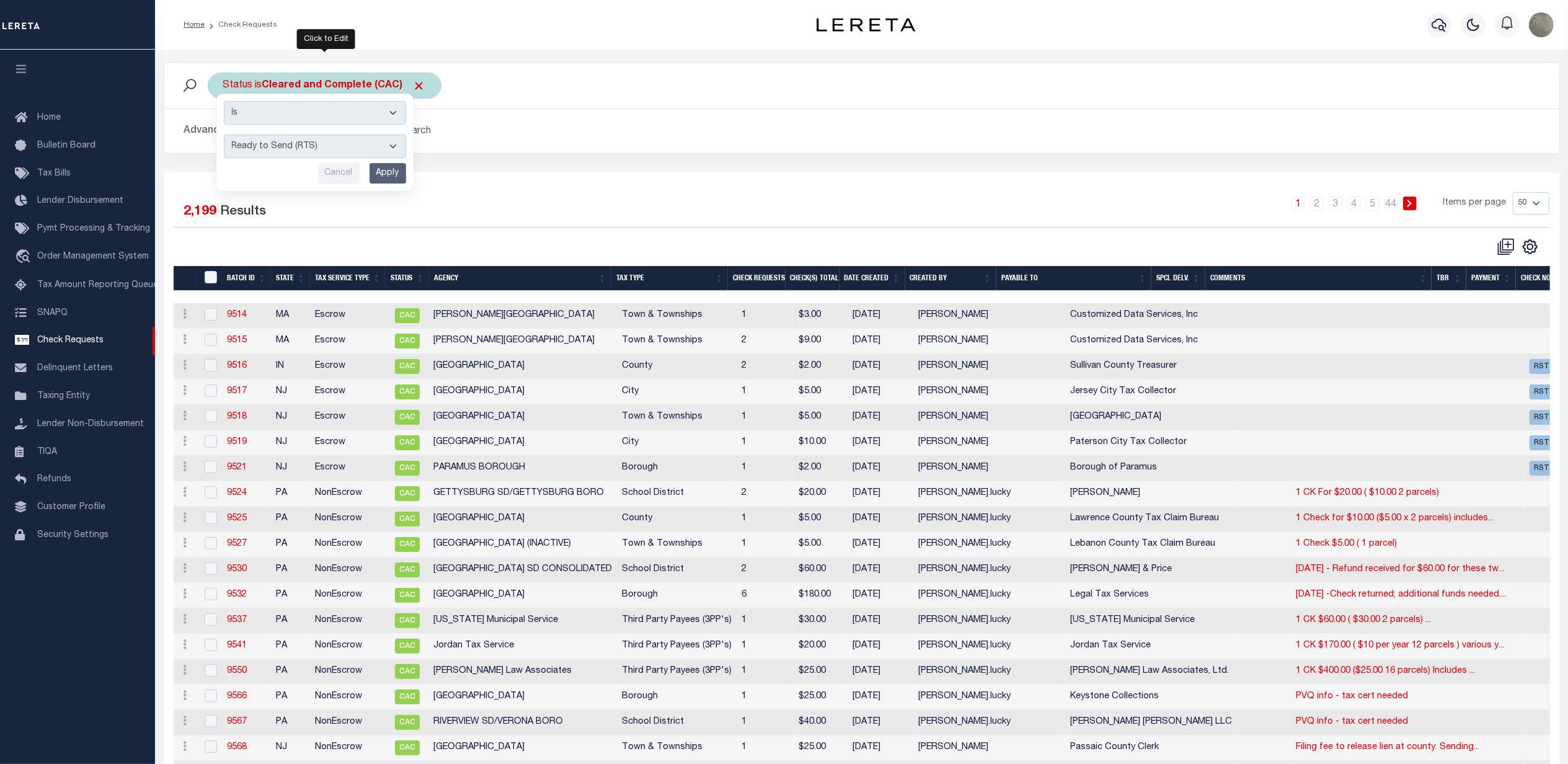
click at [395, 170] on input "Apply" at bounding box center [388, 173] width 37 height 20
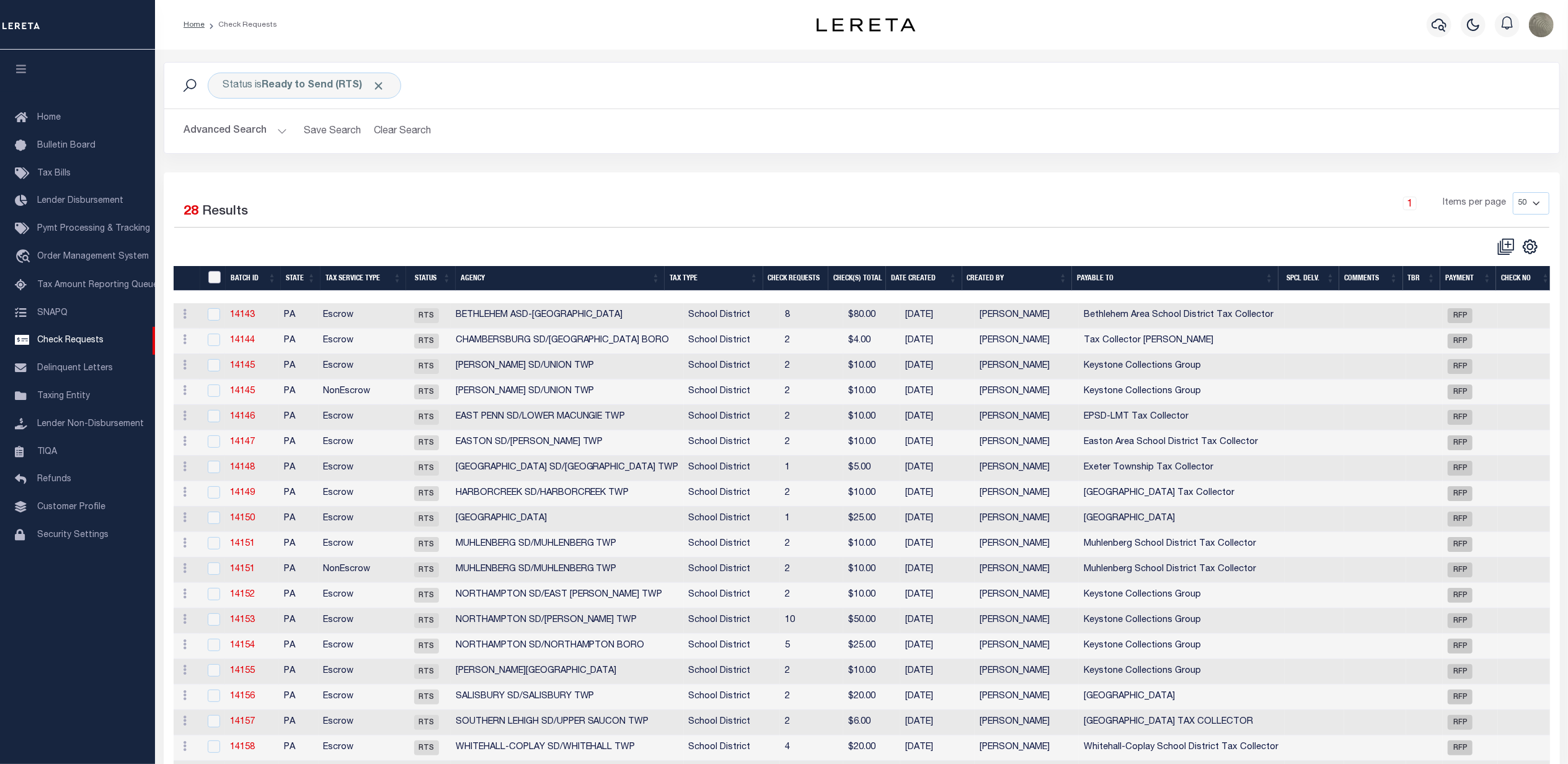
click at [211, 281] on input "" at bounding box center [214, 277] width 12 height 12
checkbox input "true"
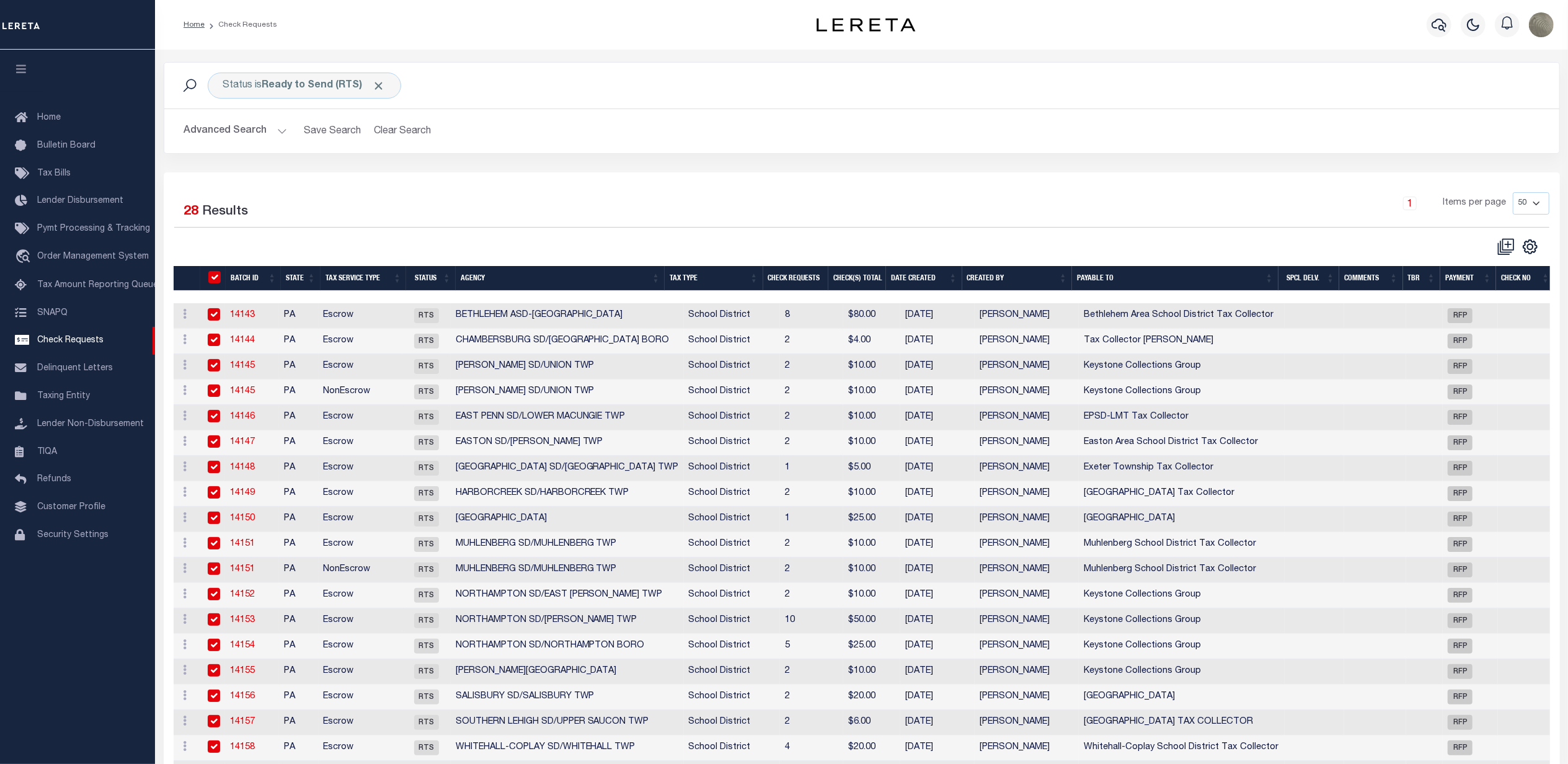
checkbox input "true"
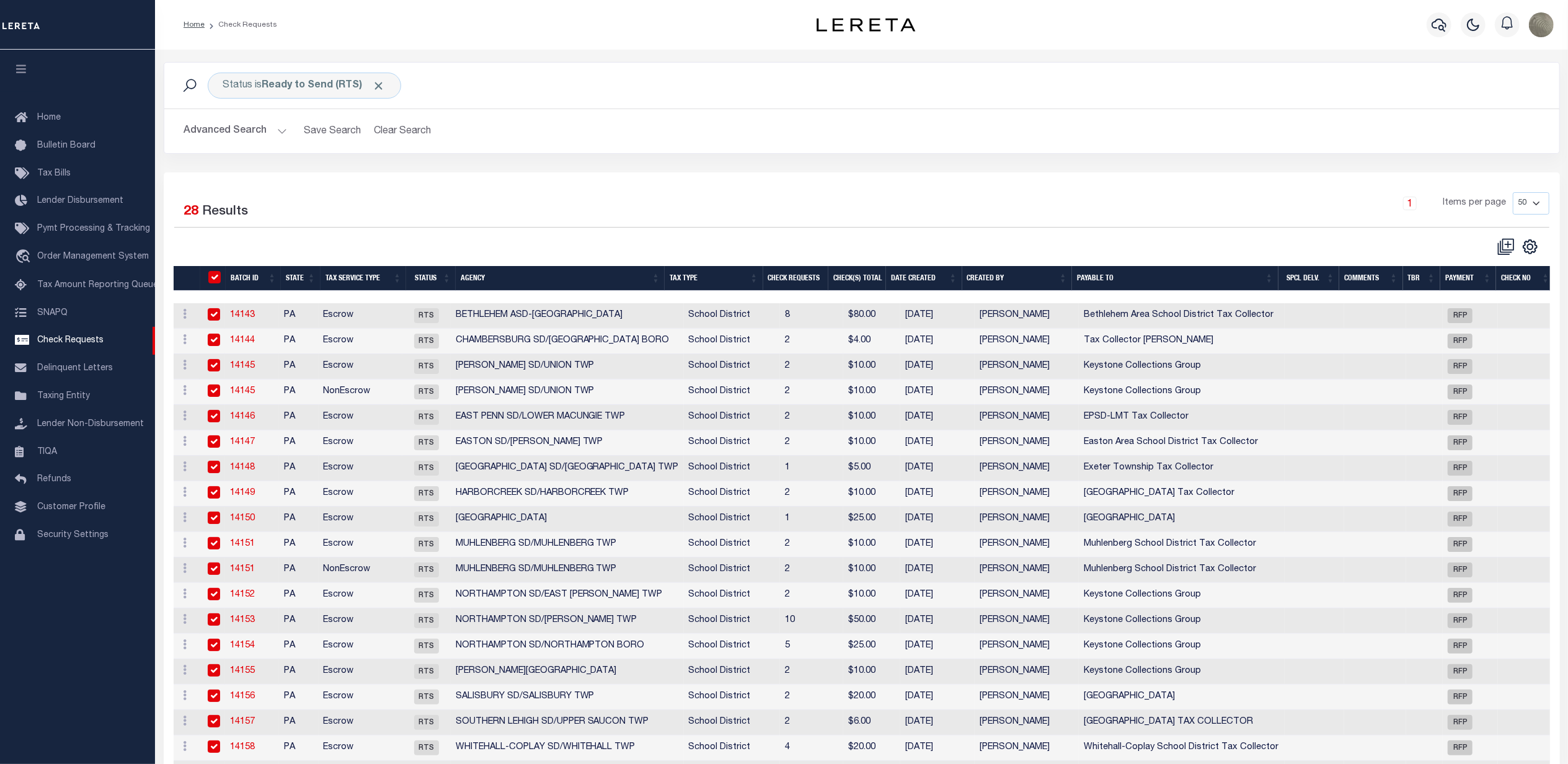
checkbox input "true"
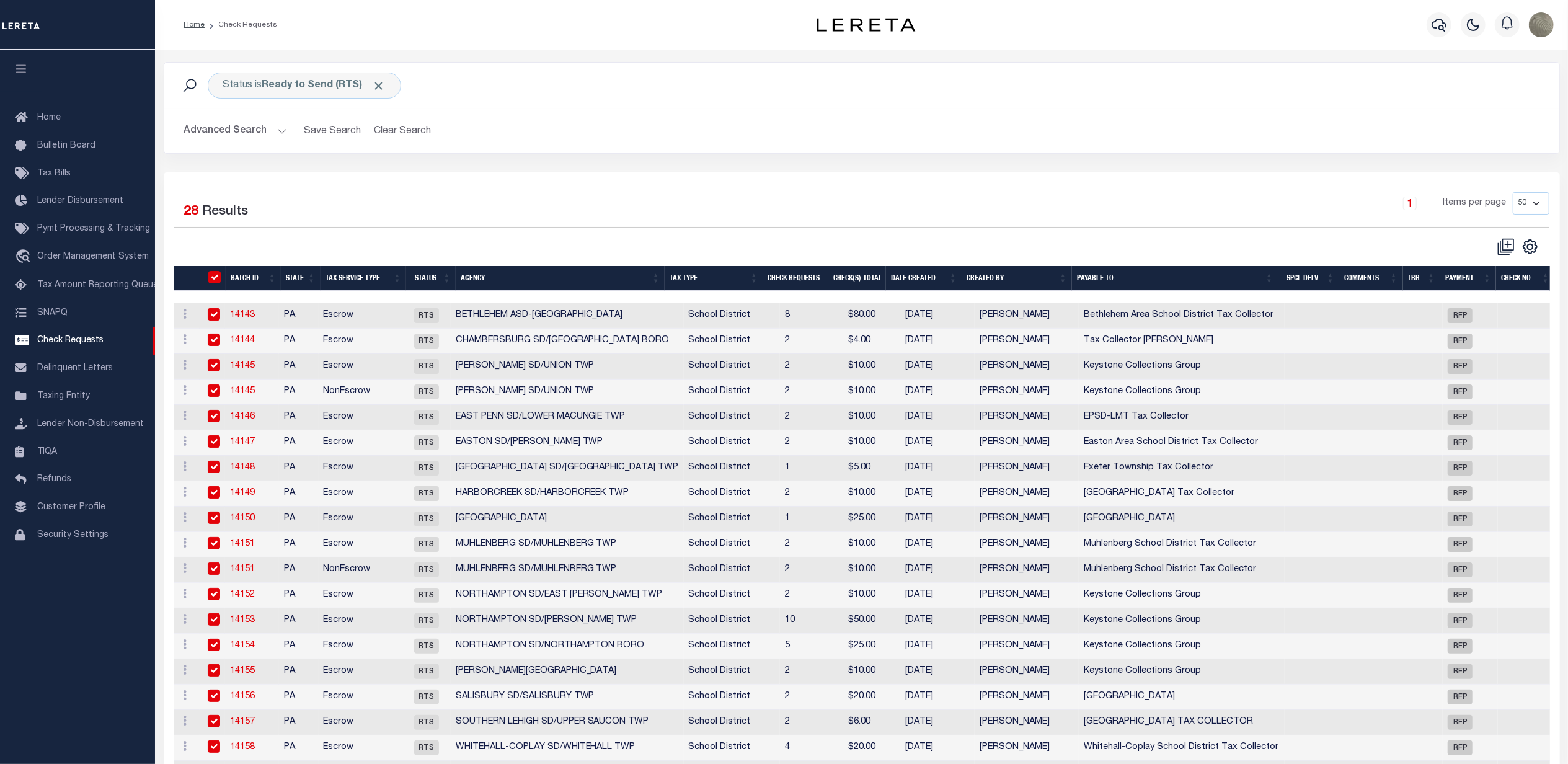
checkbox input "true"
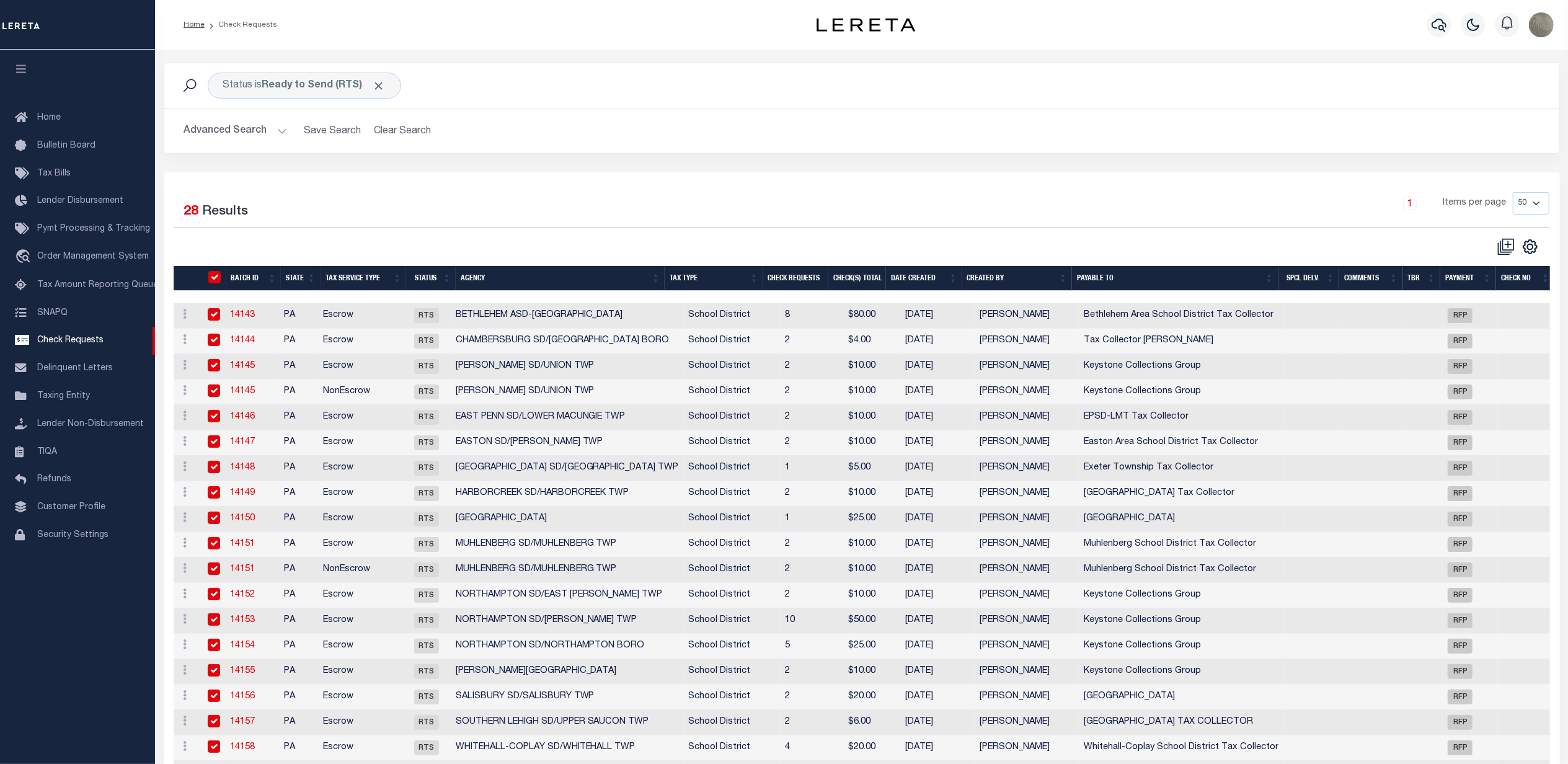
checkbox input "true"
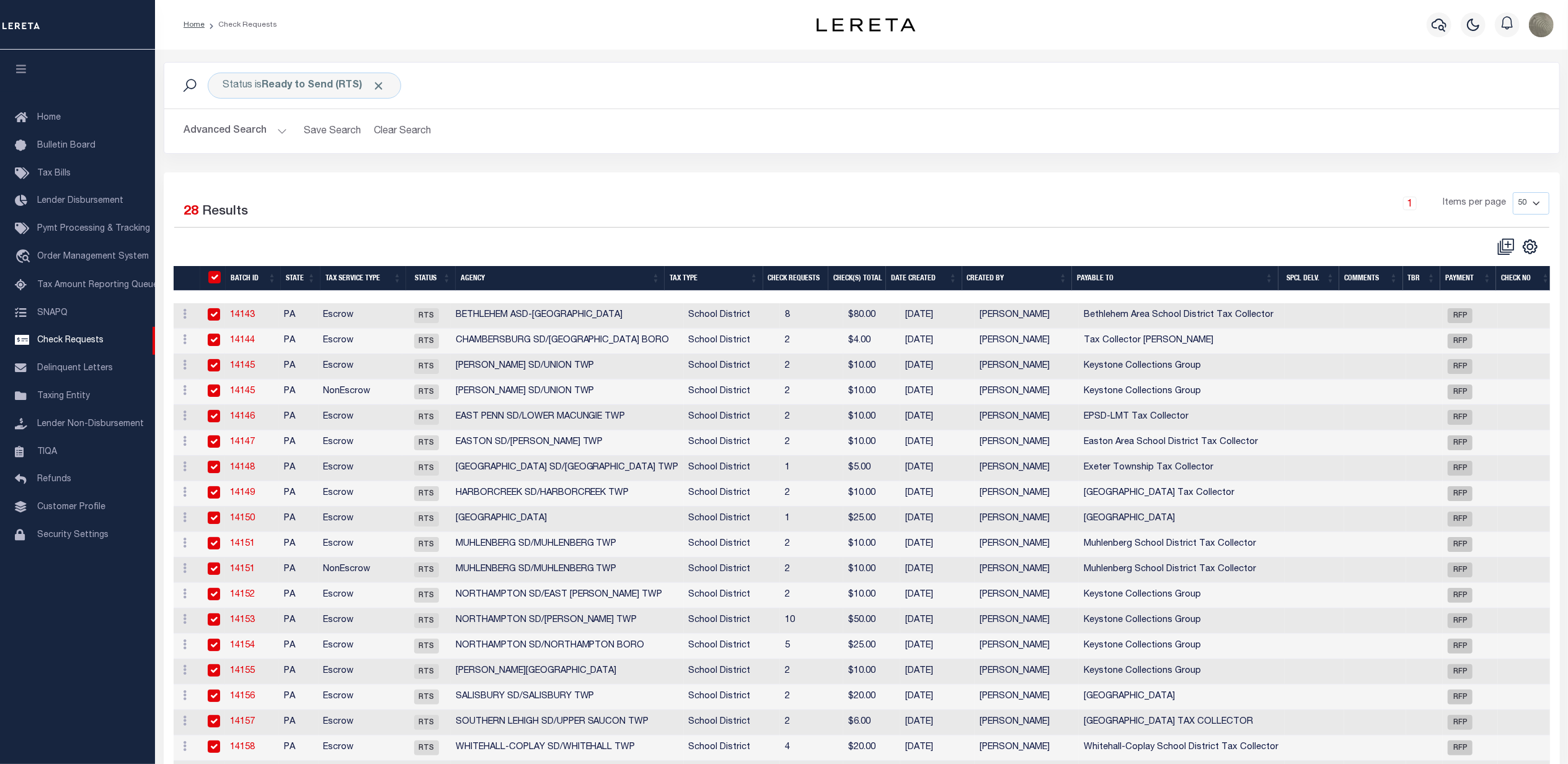
checkbox input "true"
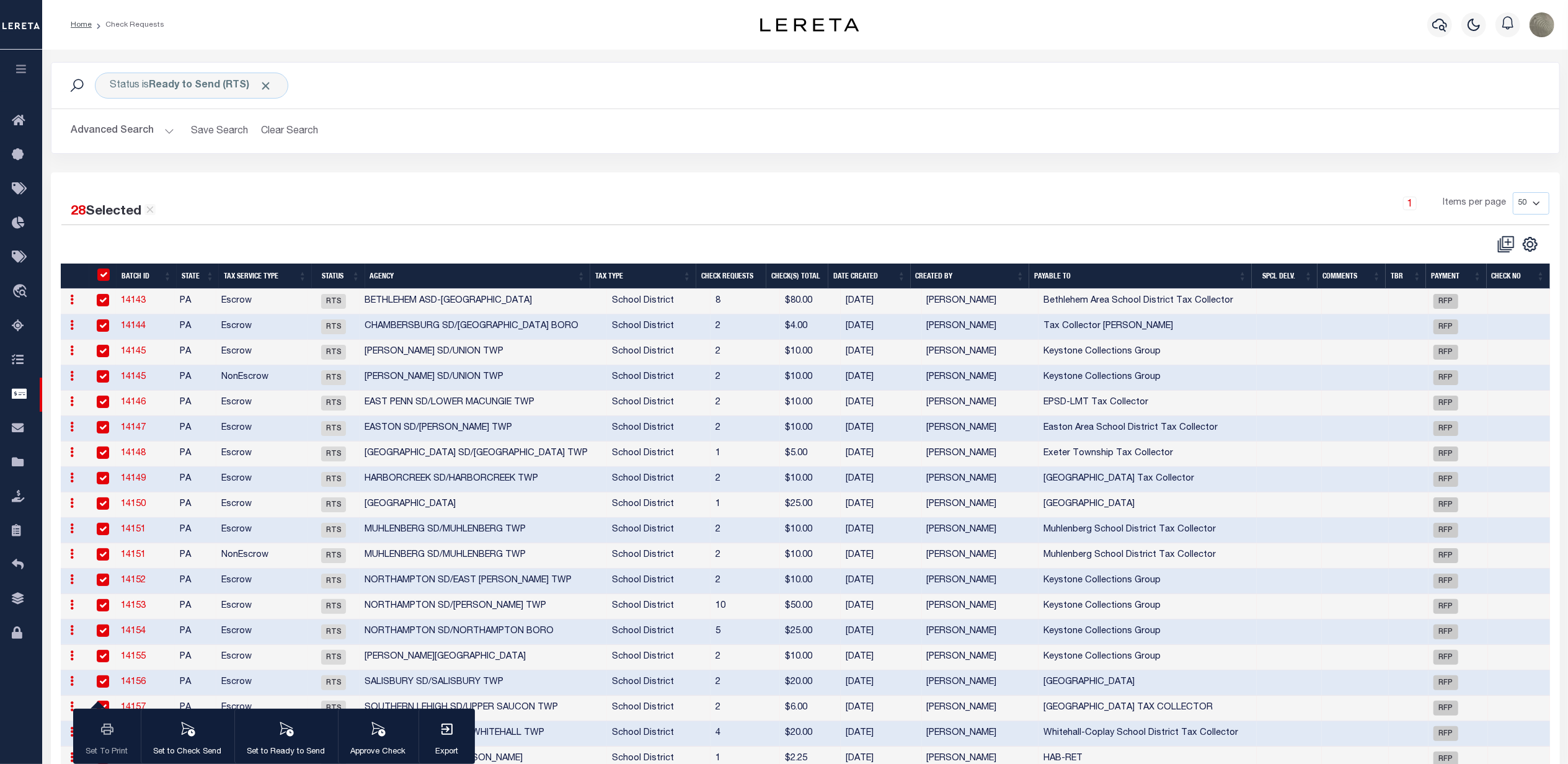
click at [509, 194] on div "1 Items per page 10 25 50 100" at bounding box center [993, 208] width 1112 height 32
click at [581, 190] on div "28 Selected 28 Results 1 Items per page 10 25 50 100" at bounding box center [804, 591] width 1509 height 839
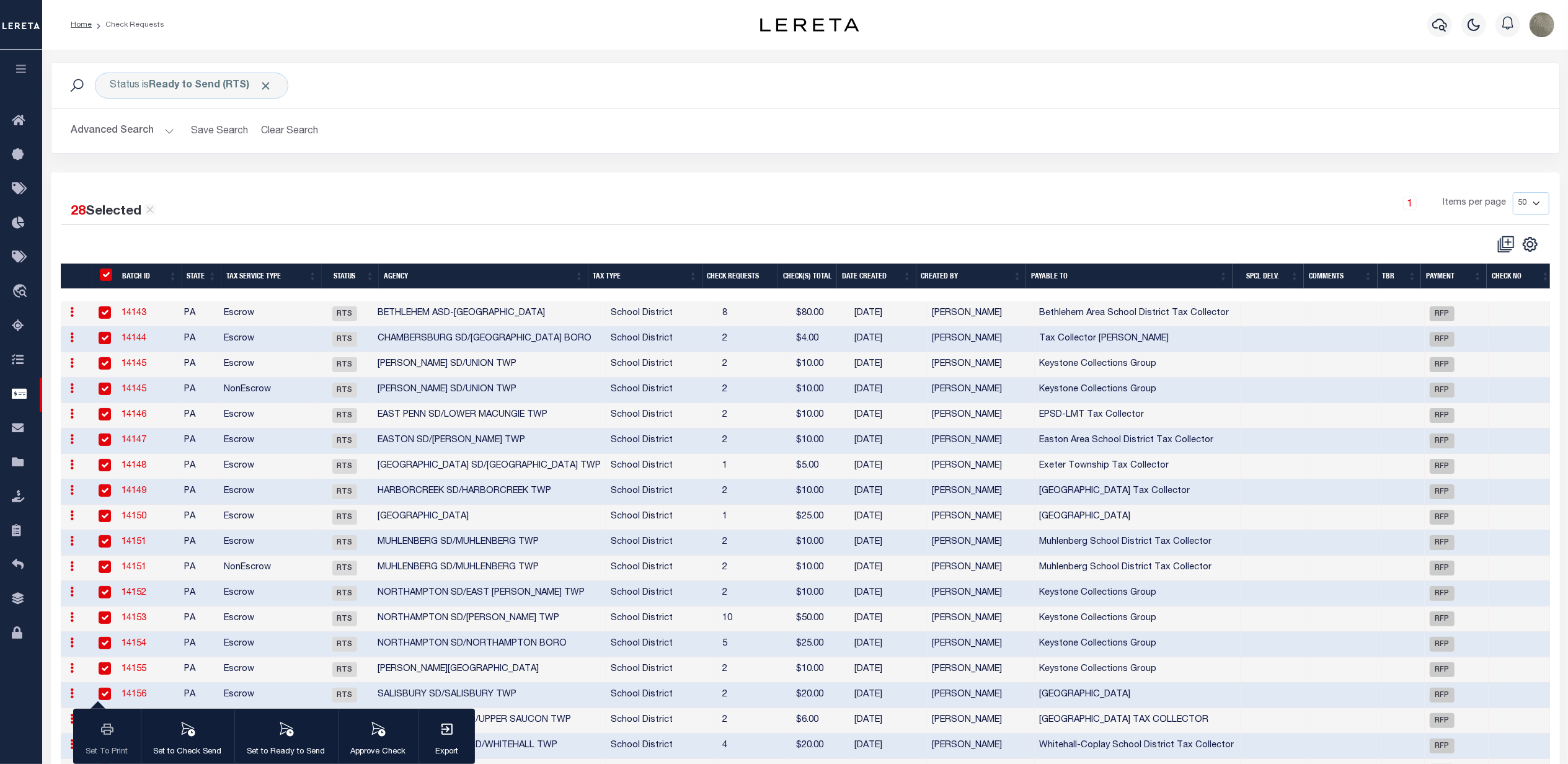
click at [638, 205] on div "1 Items per page 10 25 50 100" at bounding box center [993, 208] width 1112 height 32
click at [100, 275] on input "" at bounding box center [105, 274] width 12 height 12
checkbox input "false"
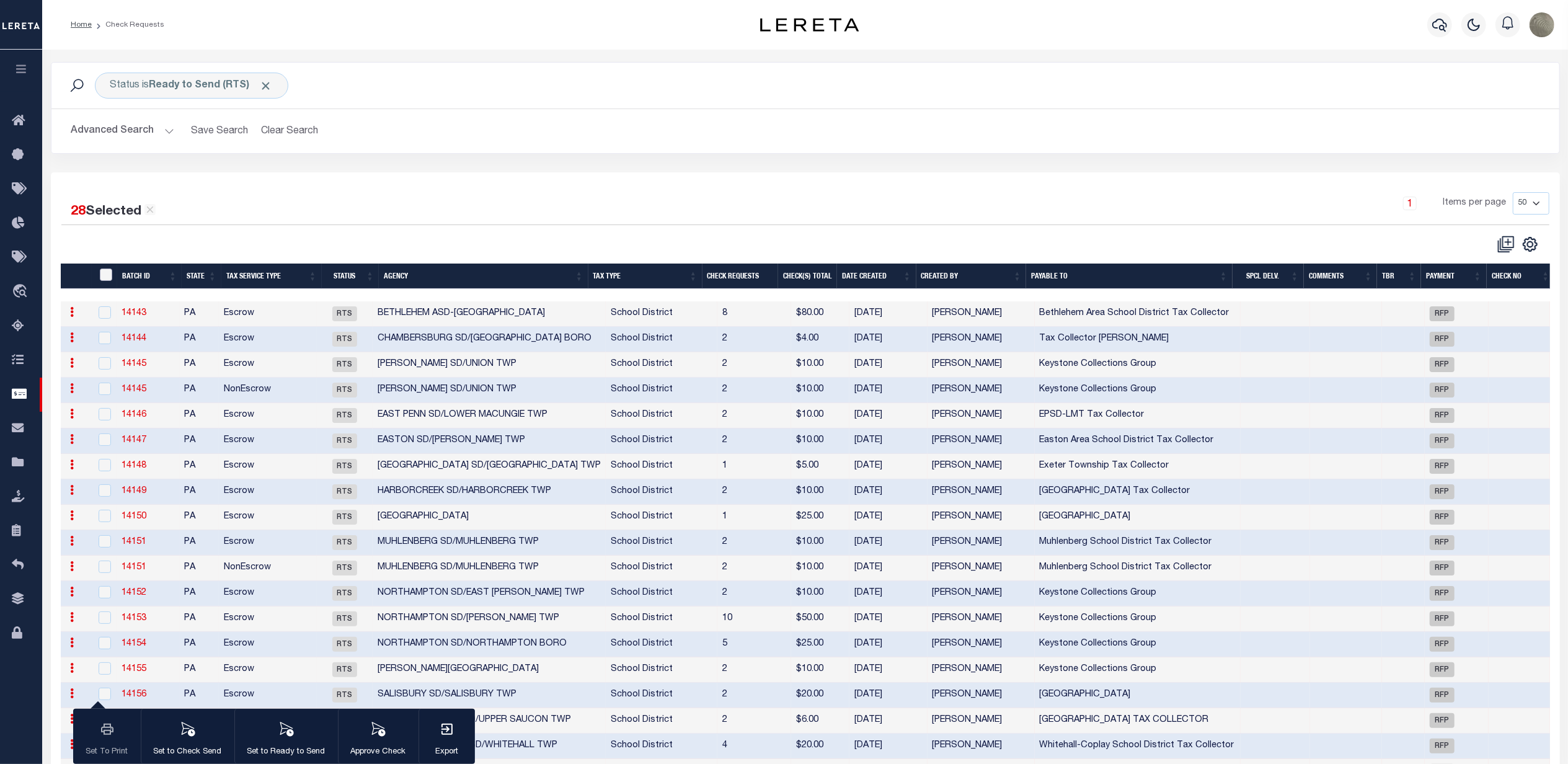
checkbox input "false"
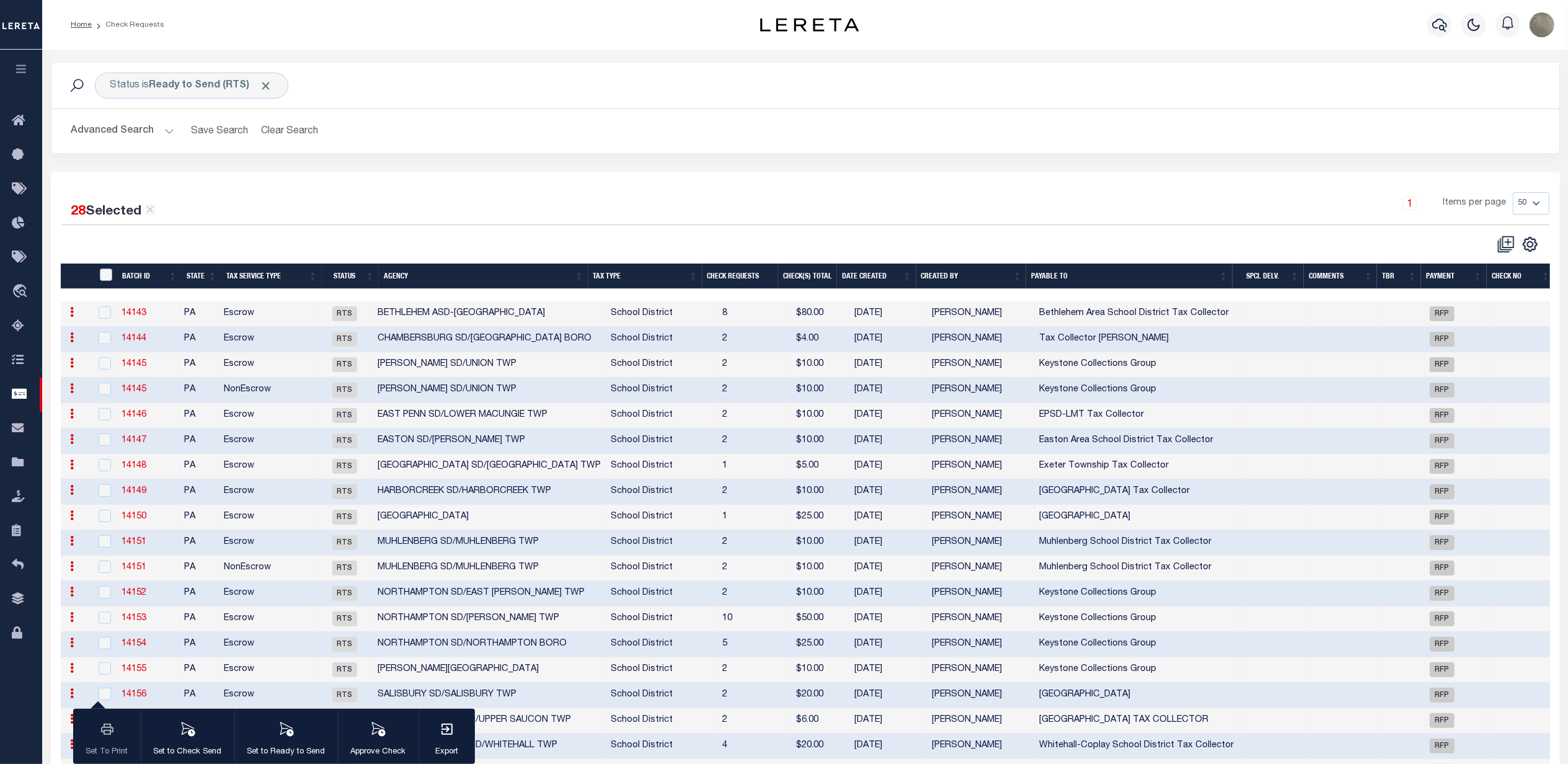
checkbox input "false"
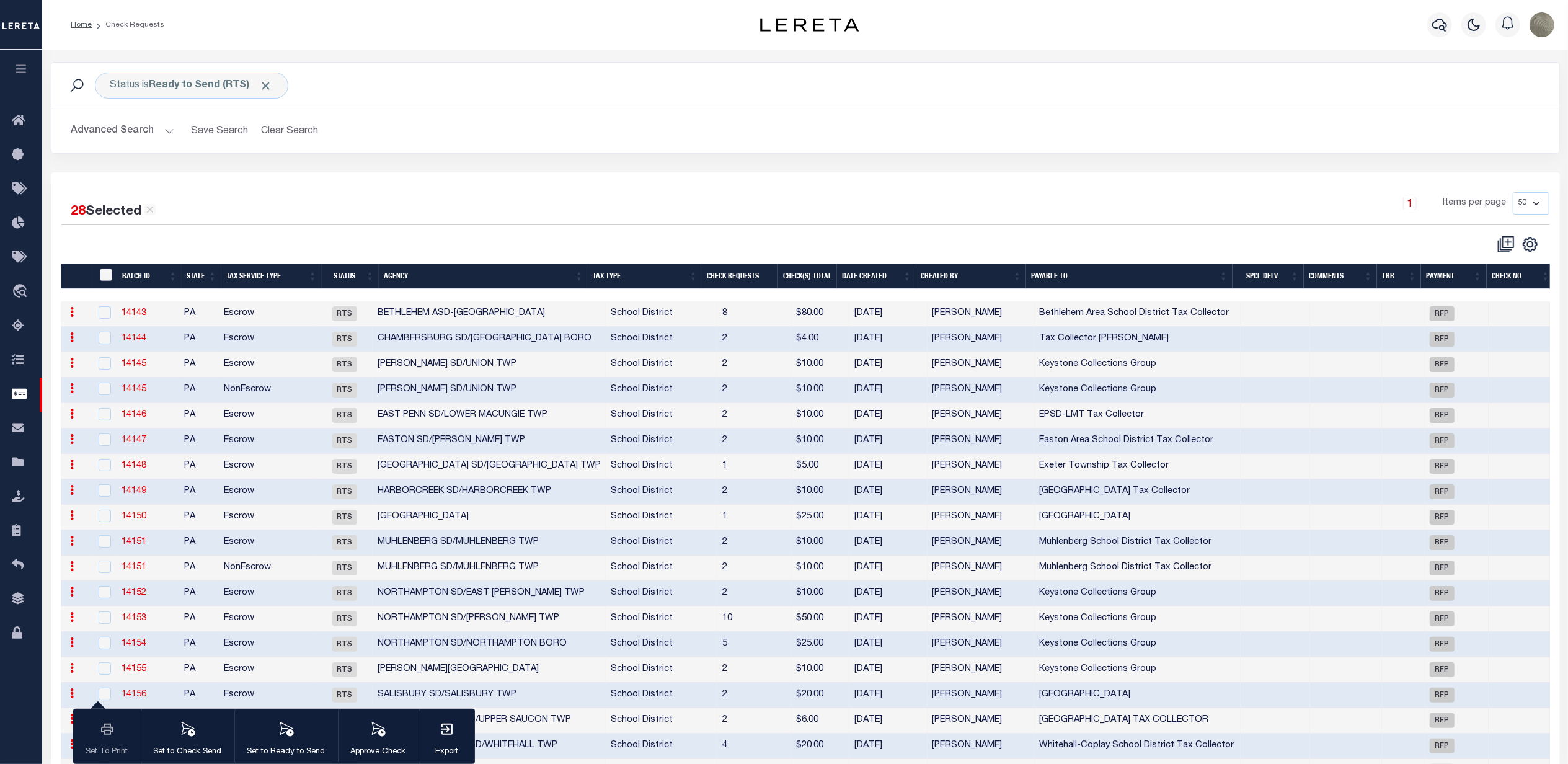
checkbox input "false"
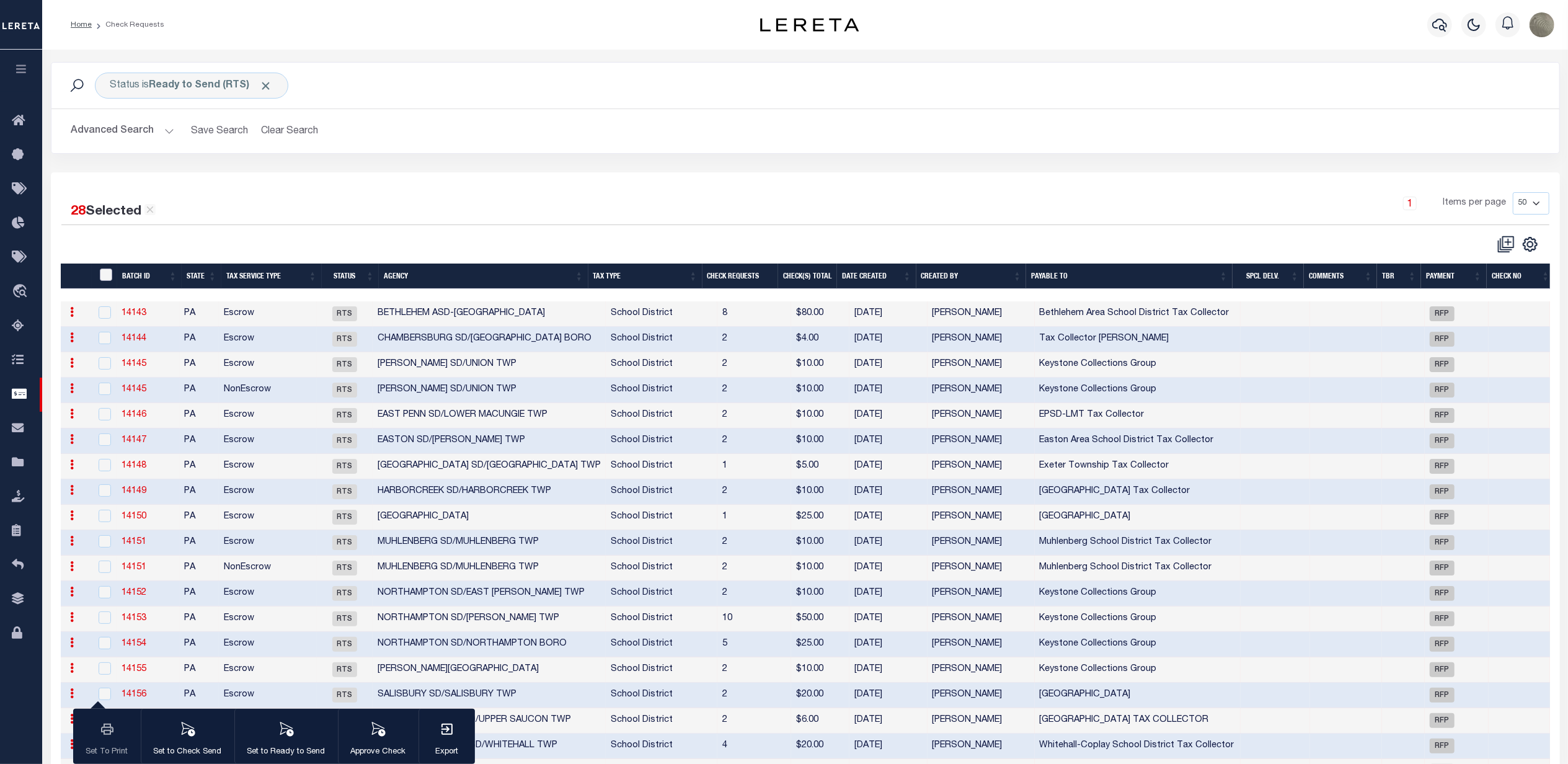
checkbox input "false"
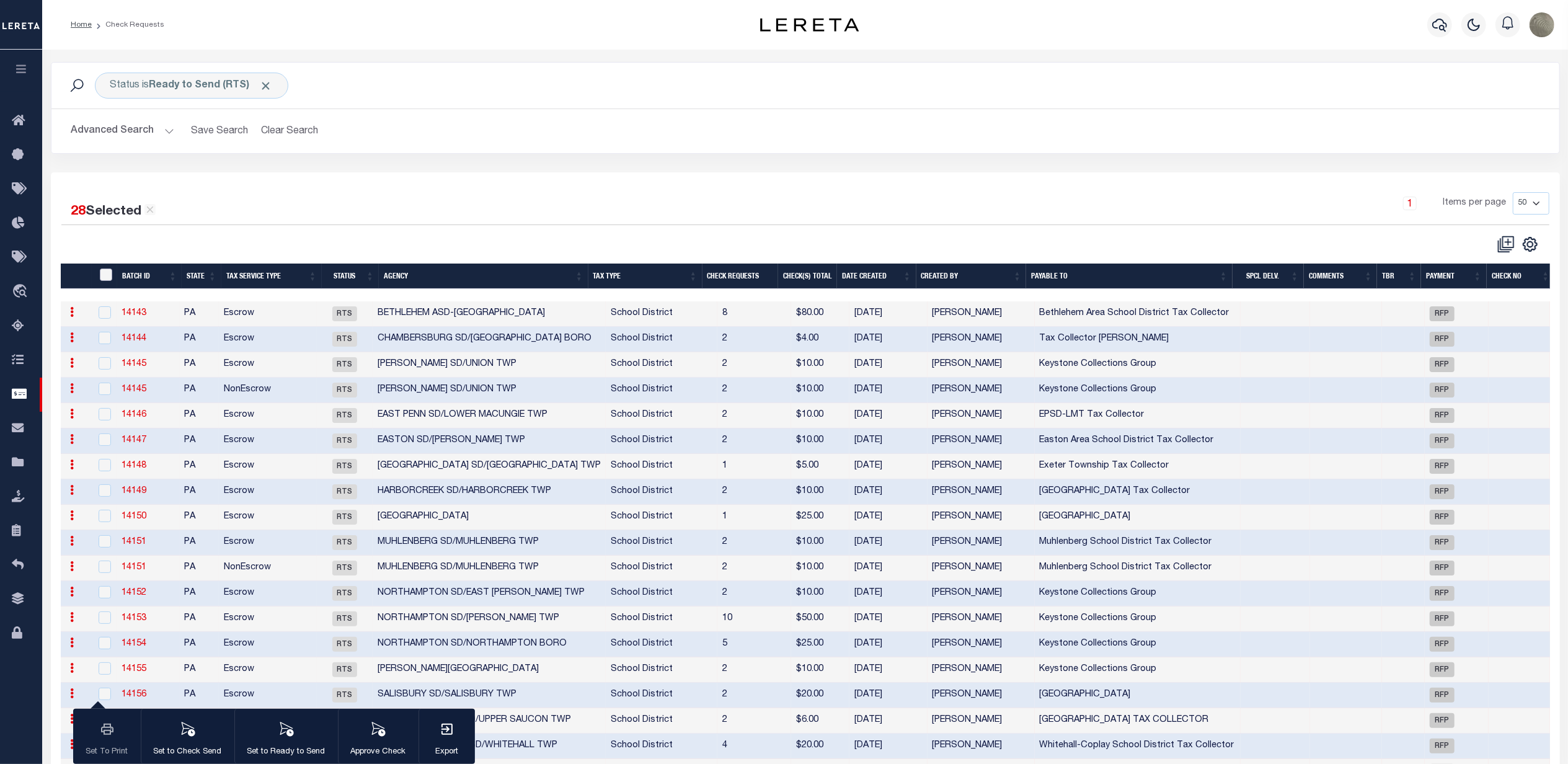
checkbox input "false"
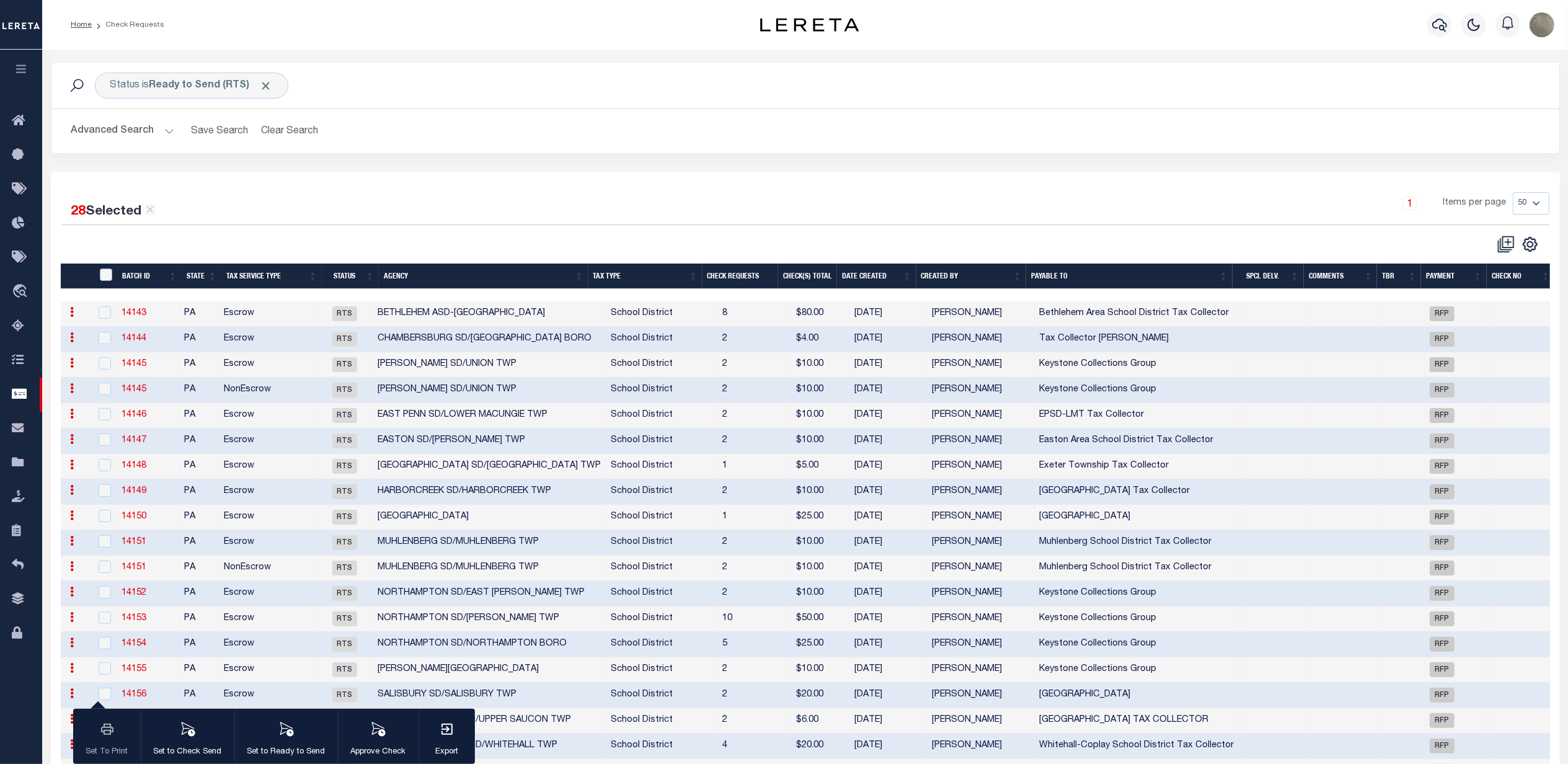
checkbox input "false"
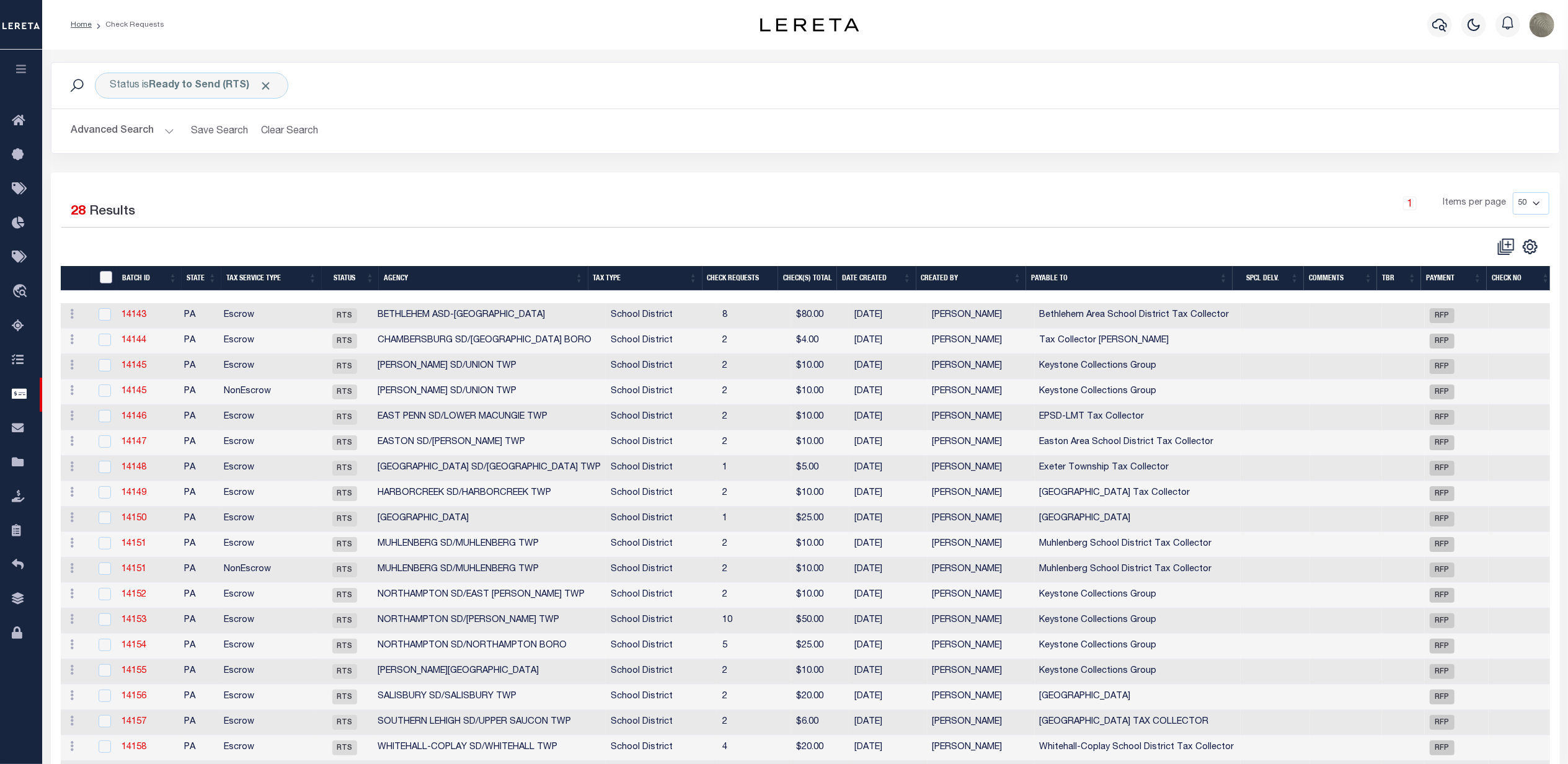
click at [104, 275] on input "" at bounding box center [105, 277] width 12 height 12
checkbox input "true"
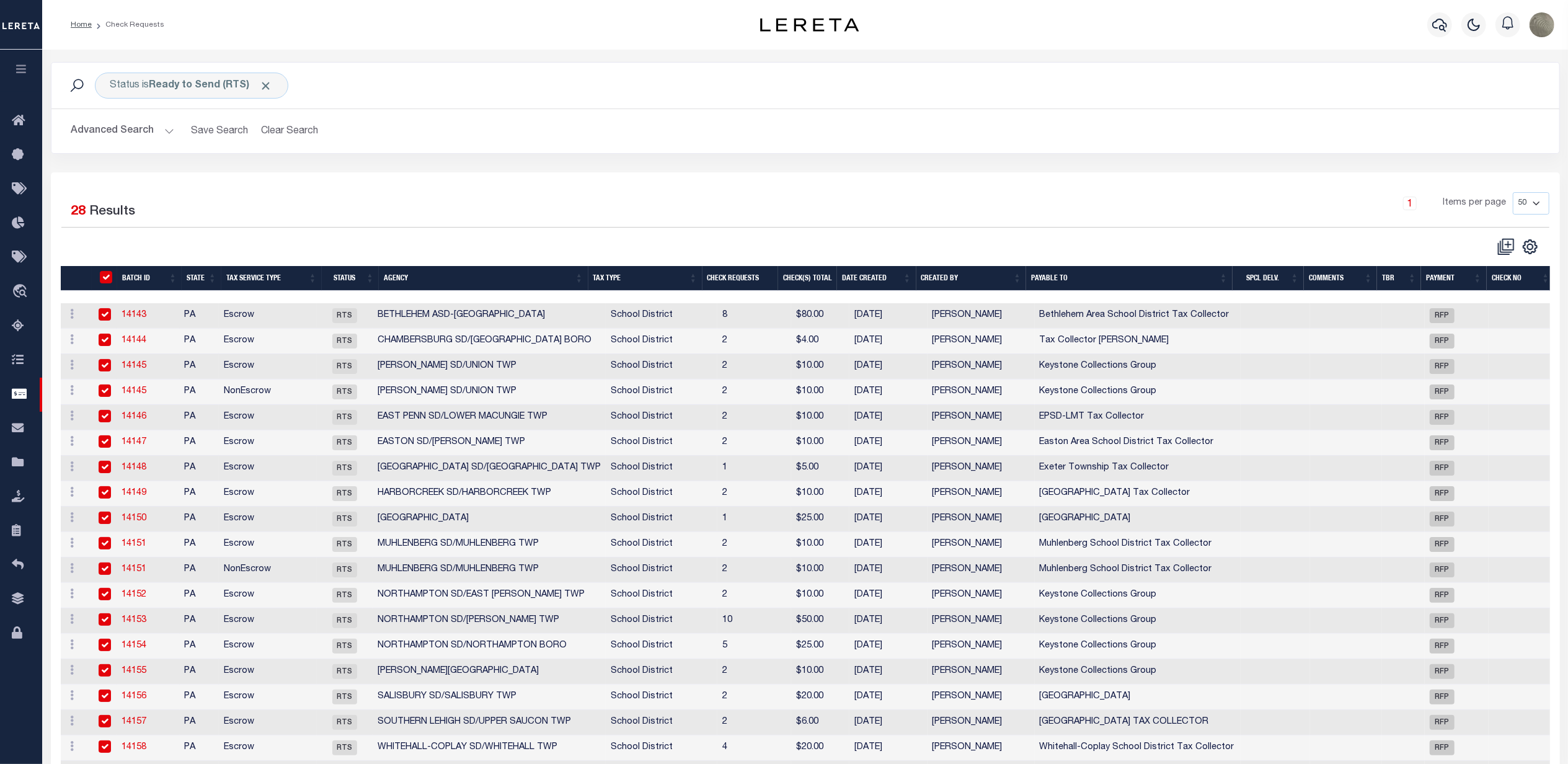
checkbox input "true"
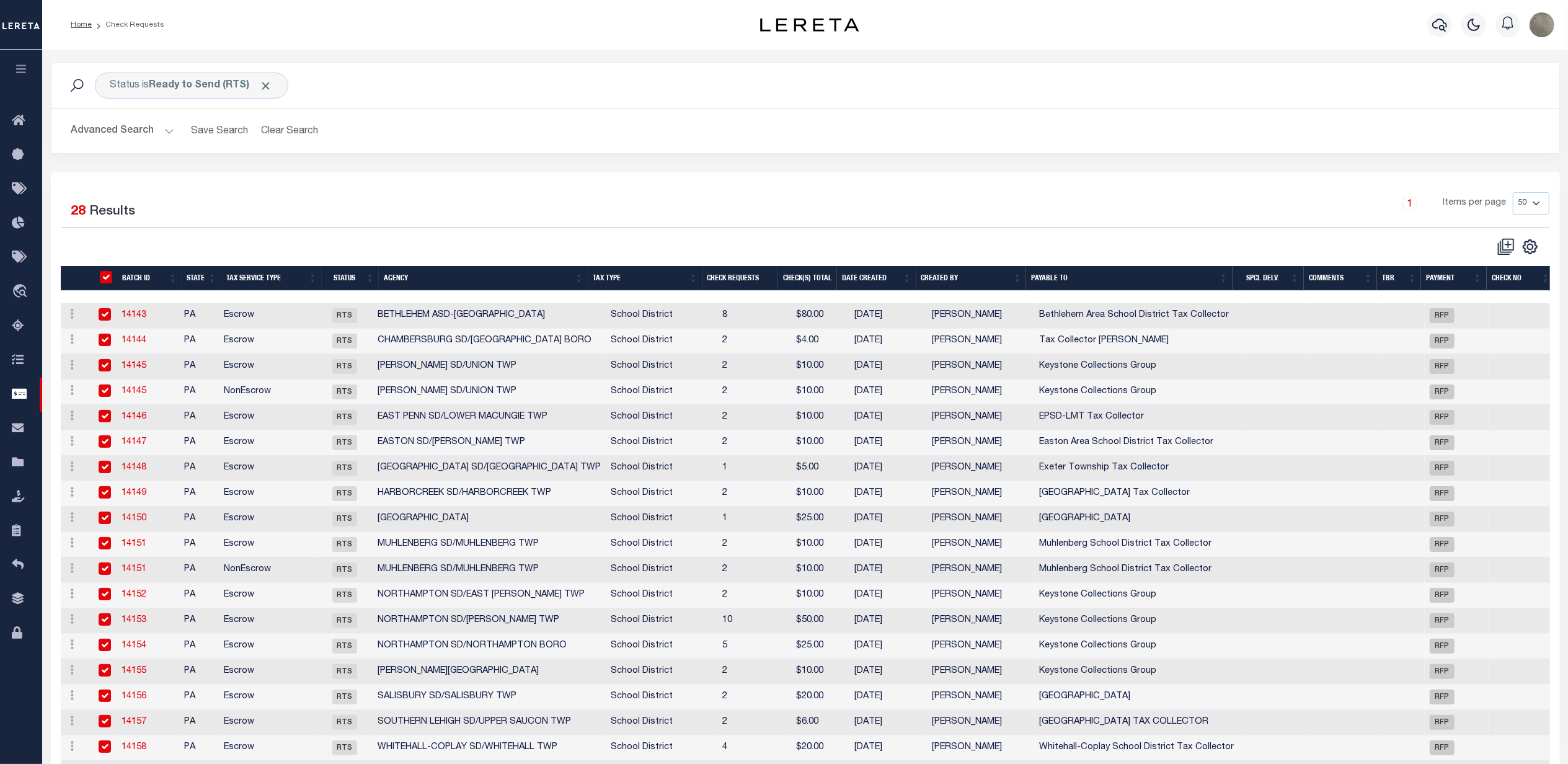
checkbox input "true"
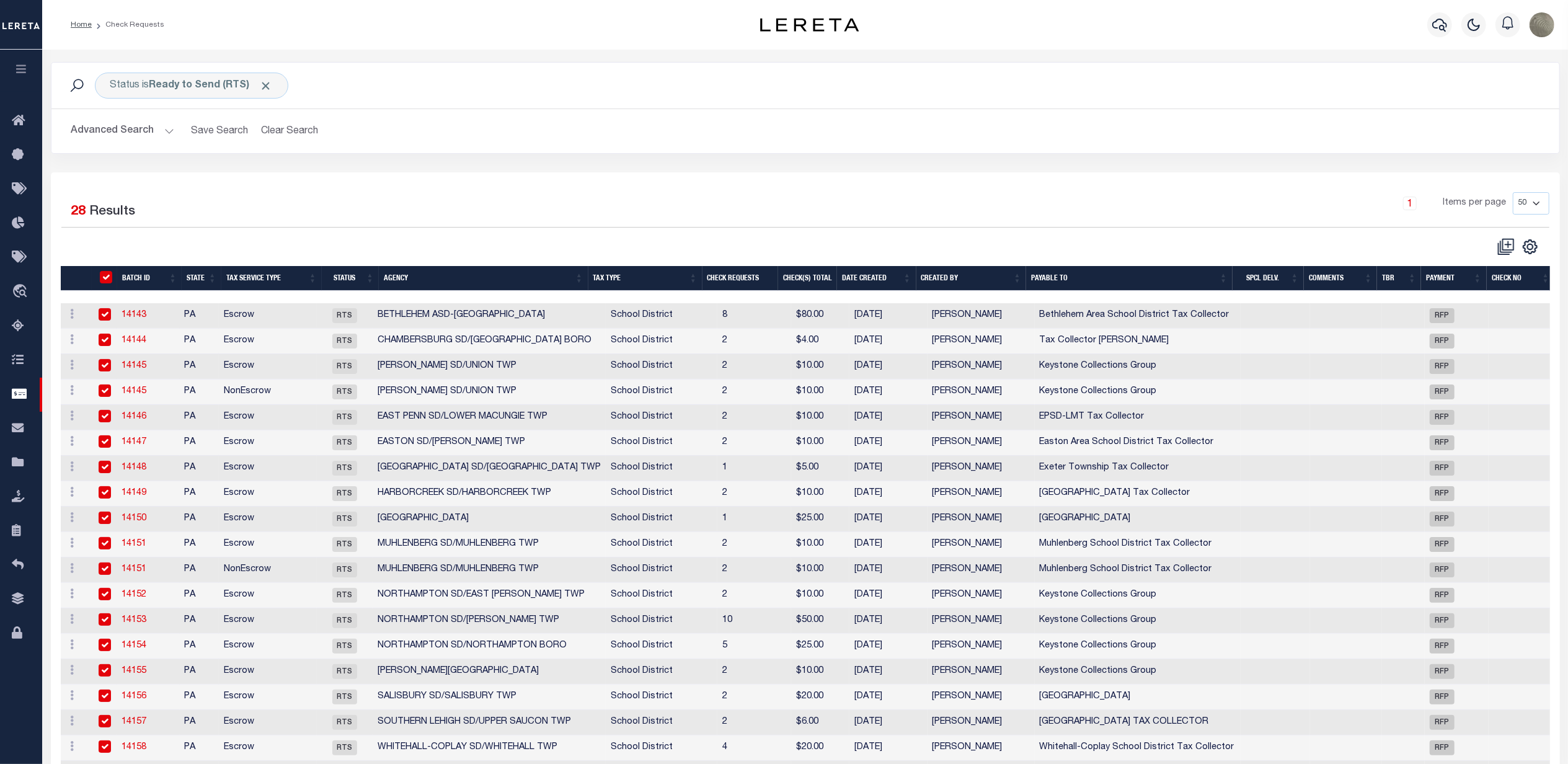
checkbox input "true"
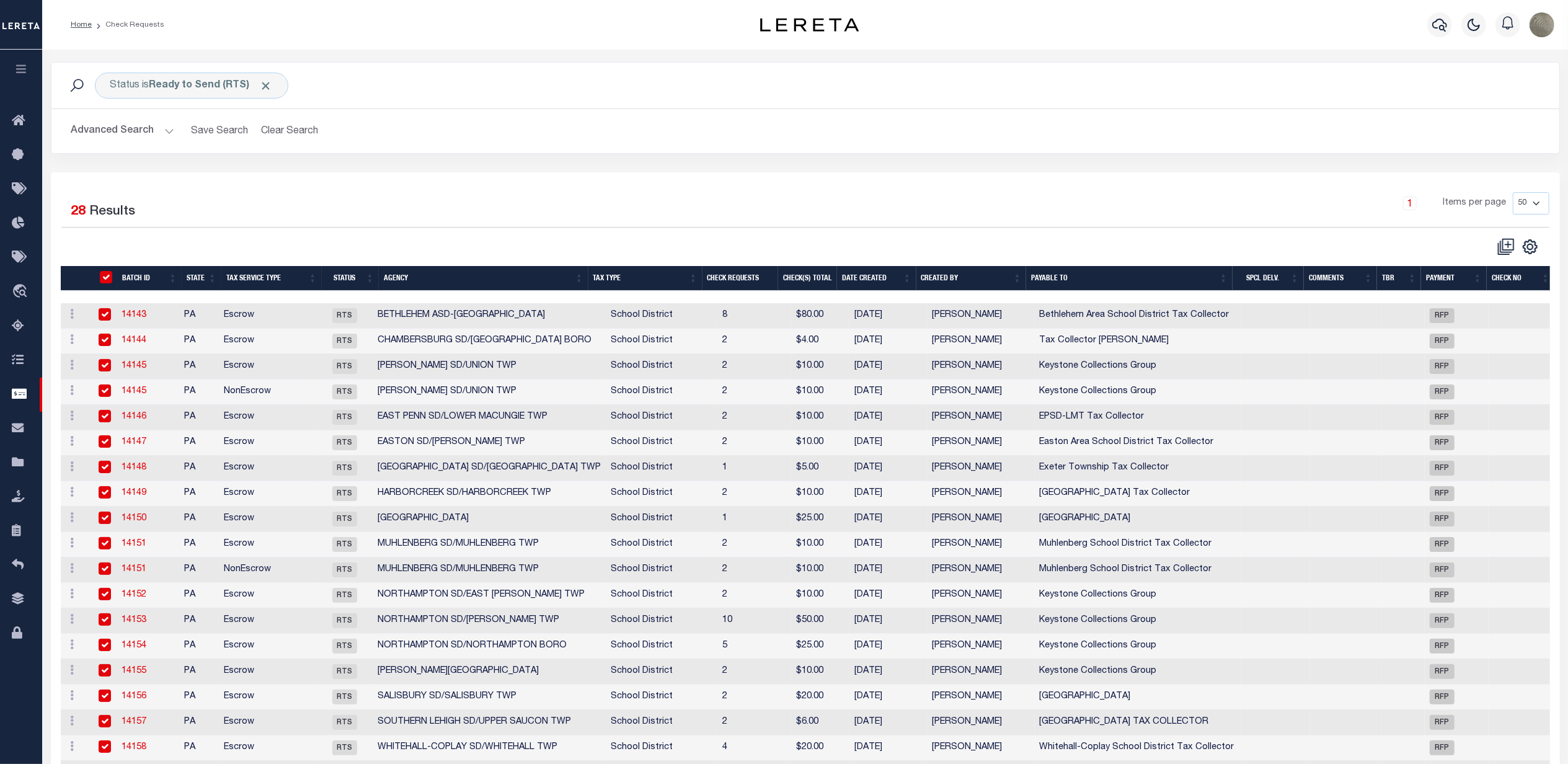
checkbox input "true"
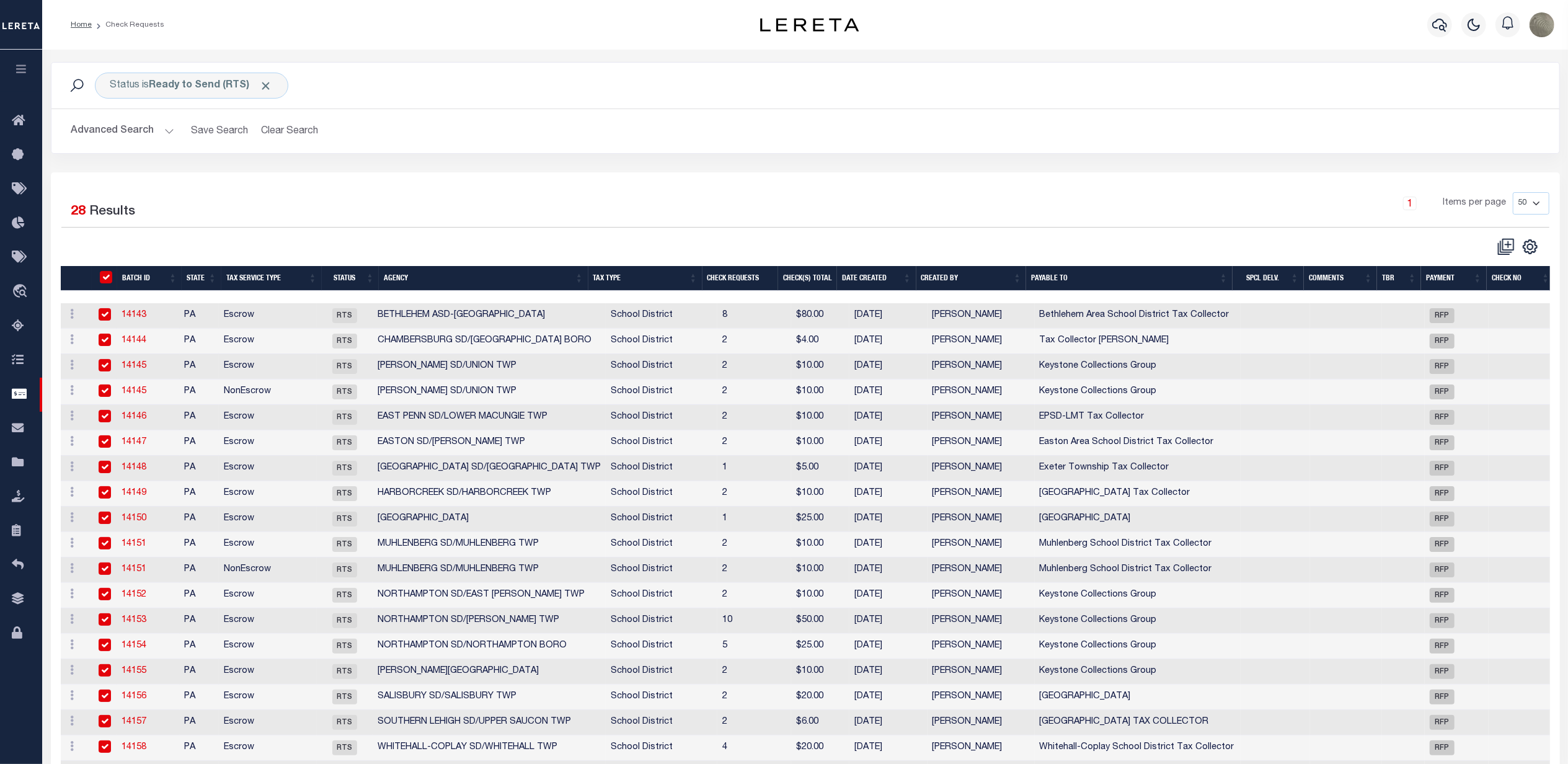
checkbox input "true"
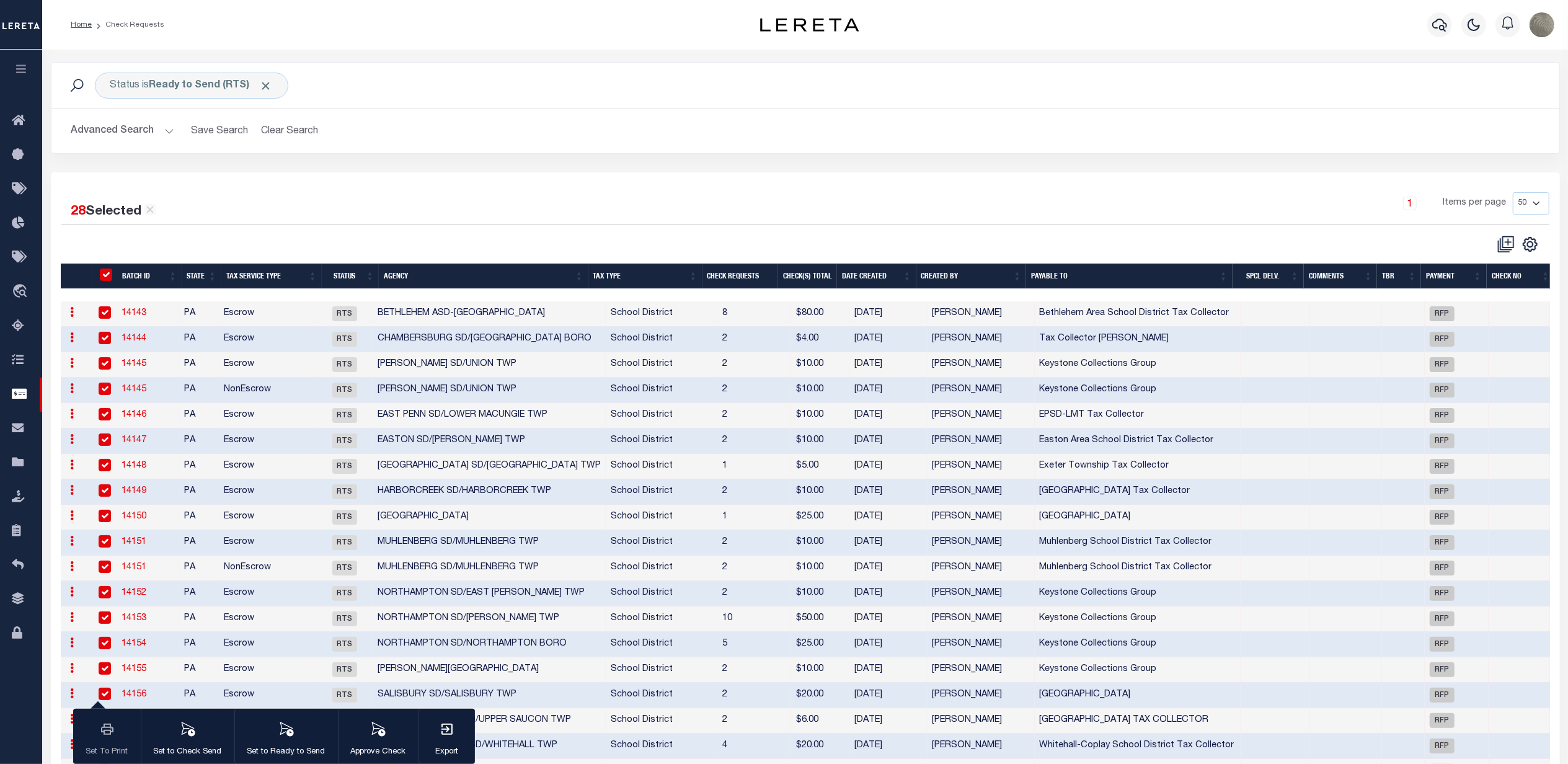
click at [104, 275] on input "" at bounding box center [105, 274] width 12 height 12
checkbox input "false"
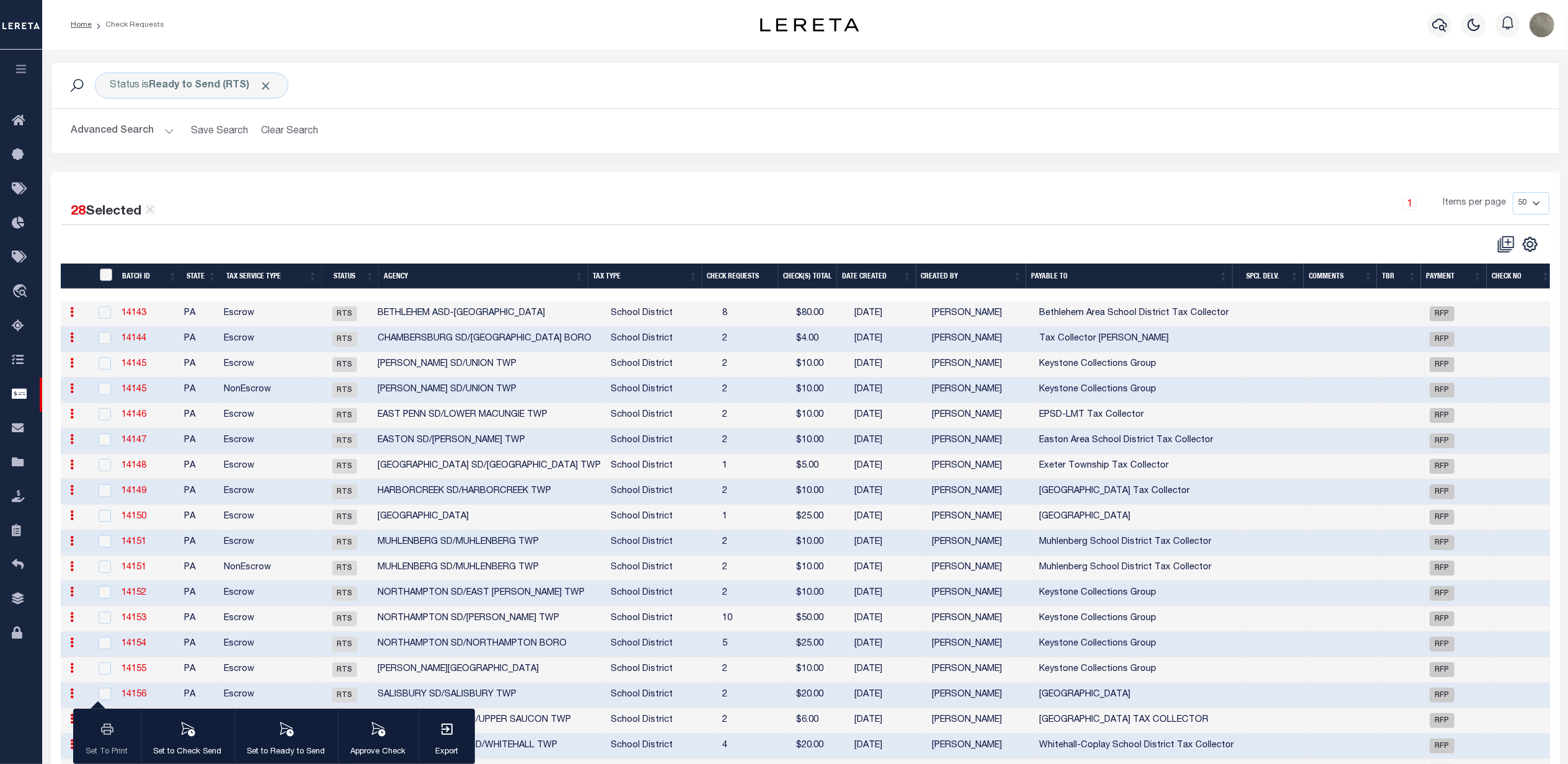
checkbox input "false"
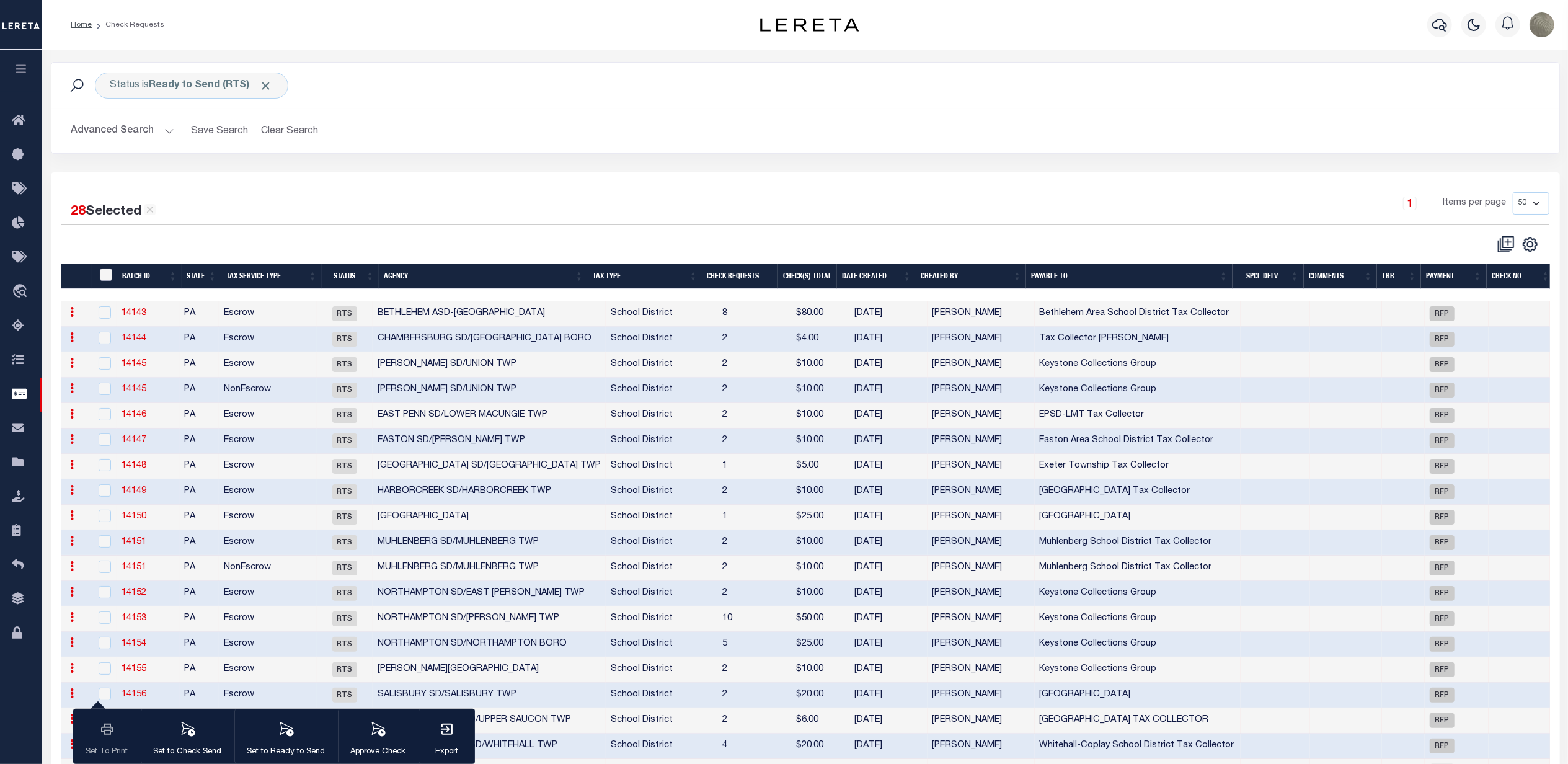
checkbox input "false"
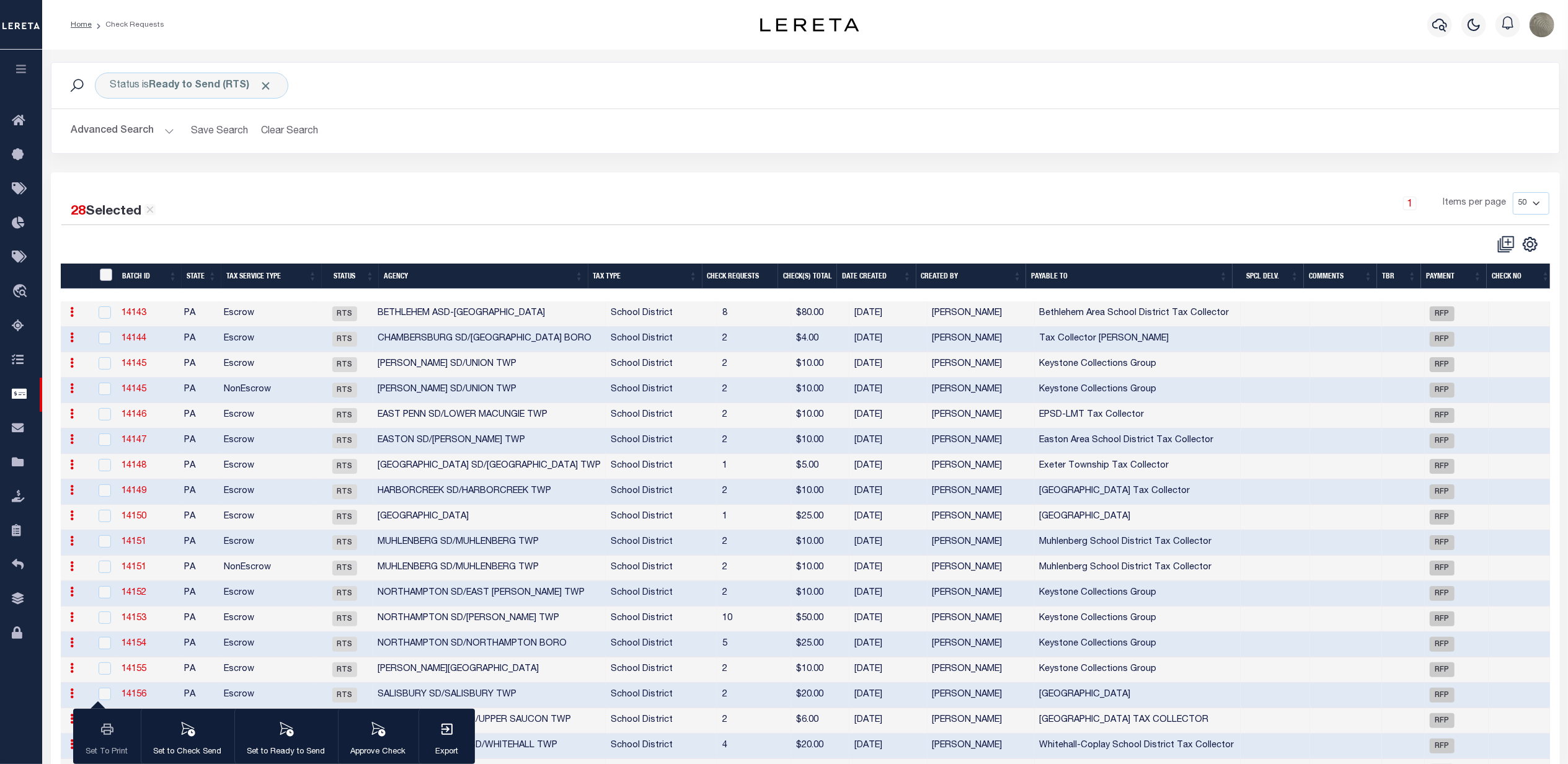
checkbox input "false"
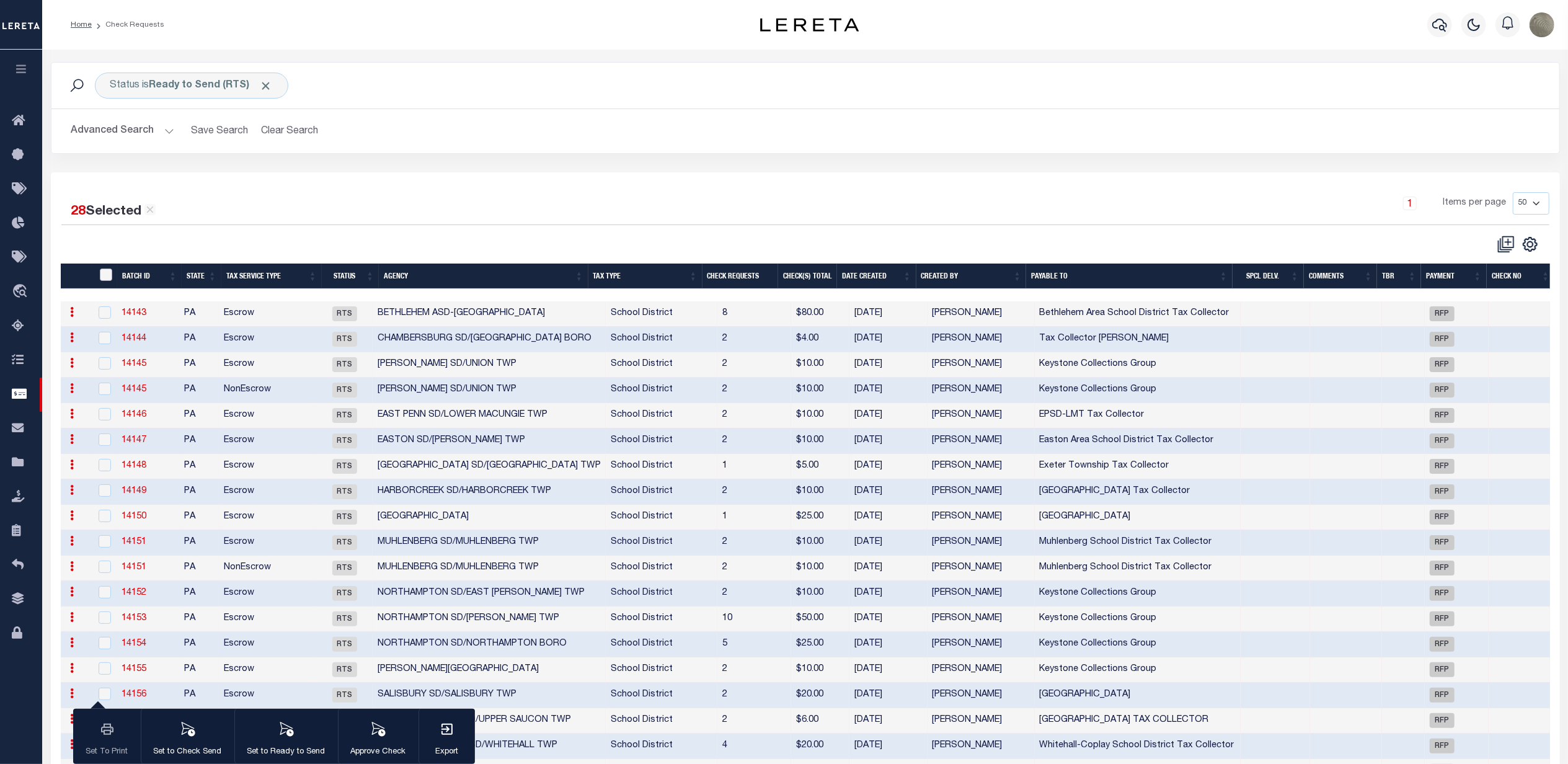
checkbox input "false"
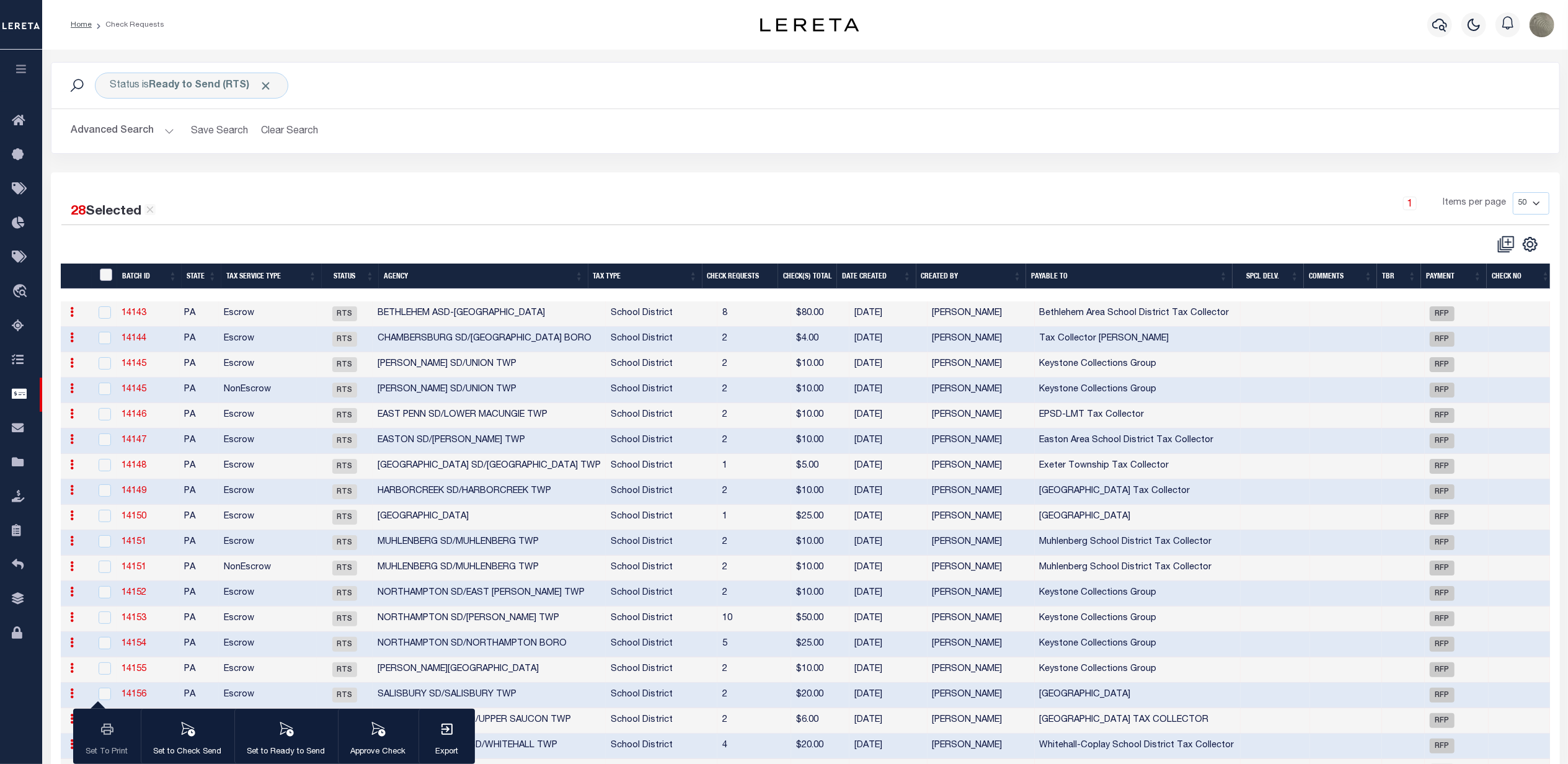
checkbox input "false"
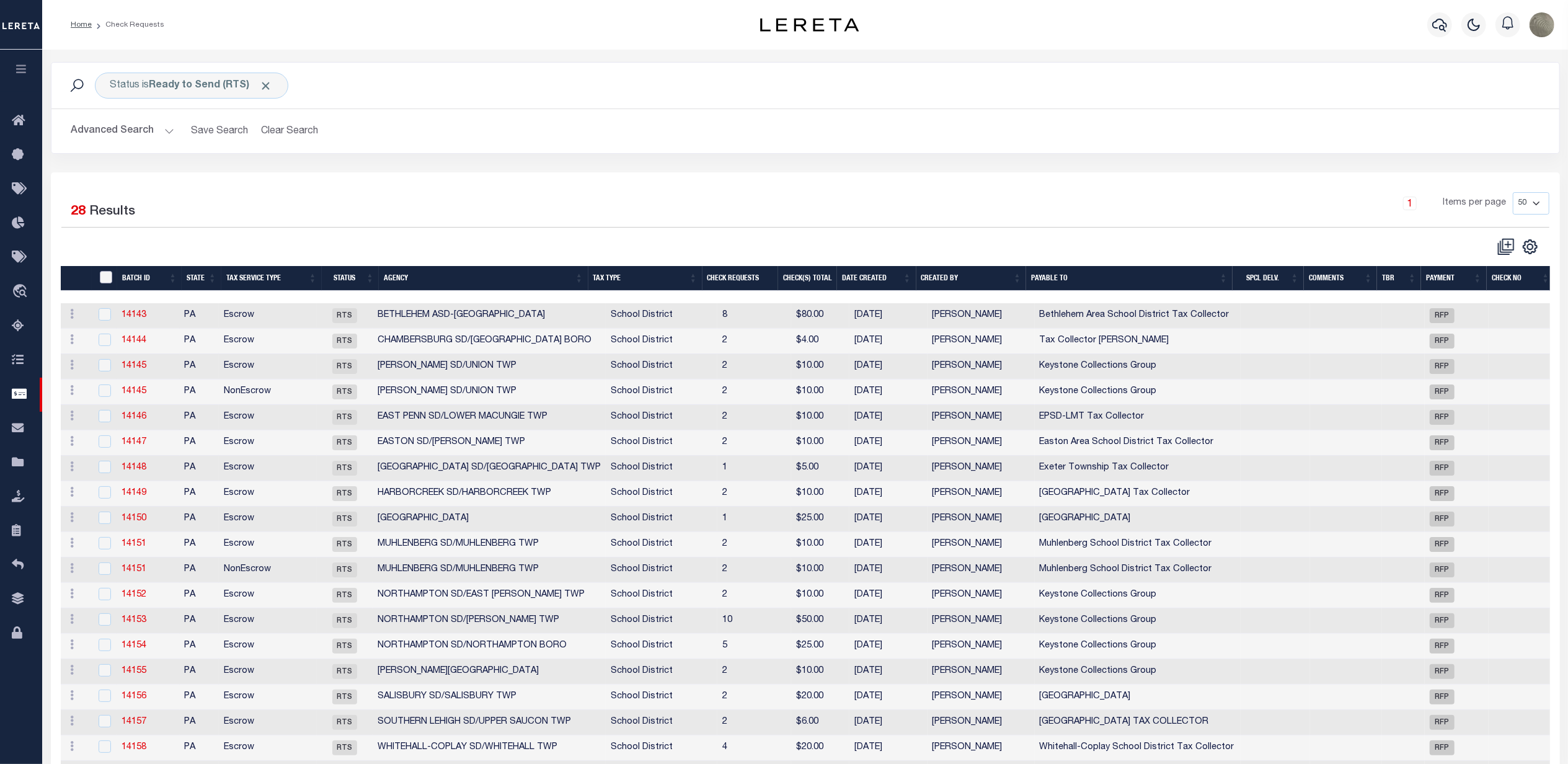
click at [108, 281] on input "" at bounding box center [105, 277] width 12 height 12
checkbox input "true"
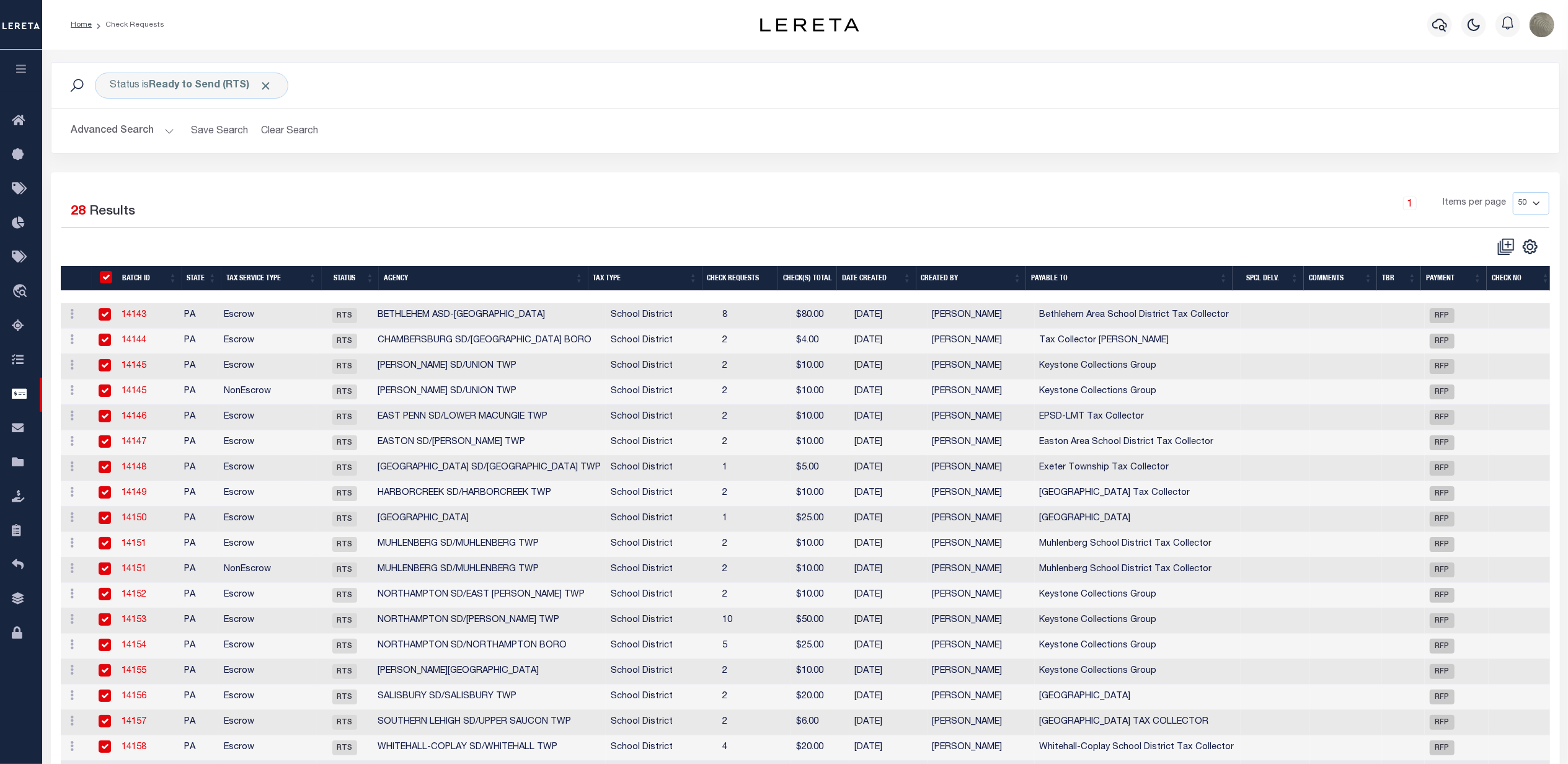
checkbox input "true"
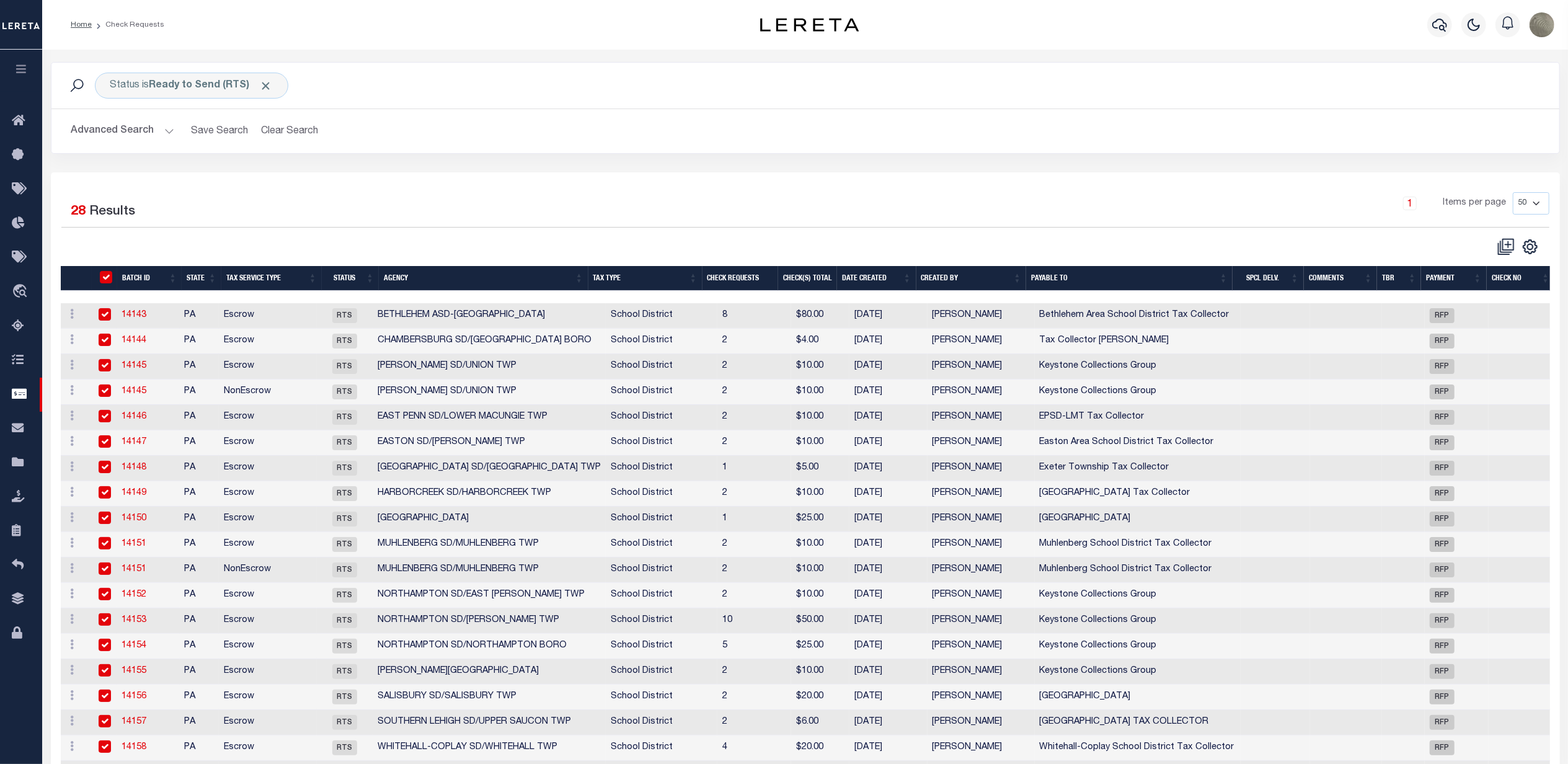
checkbox input "true"
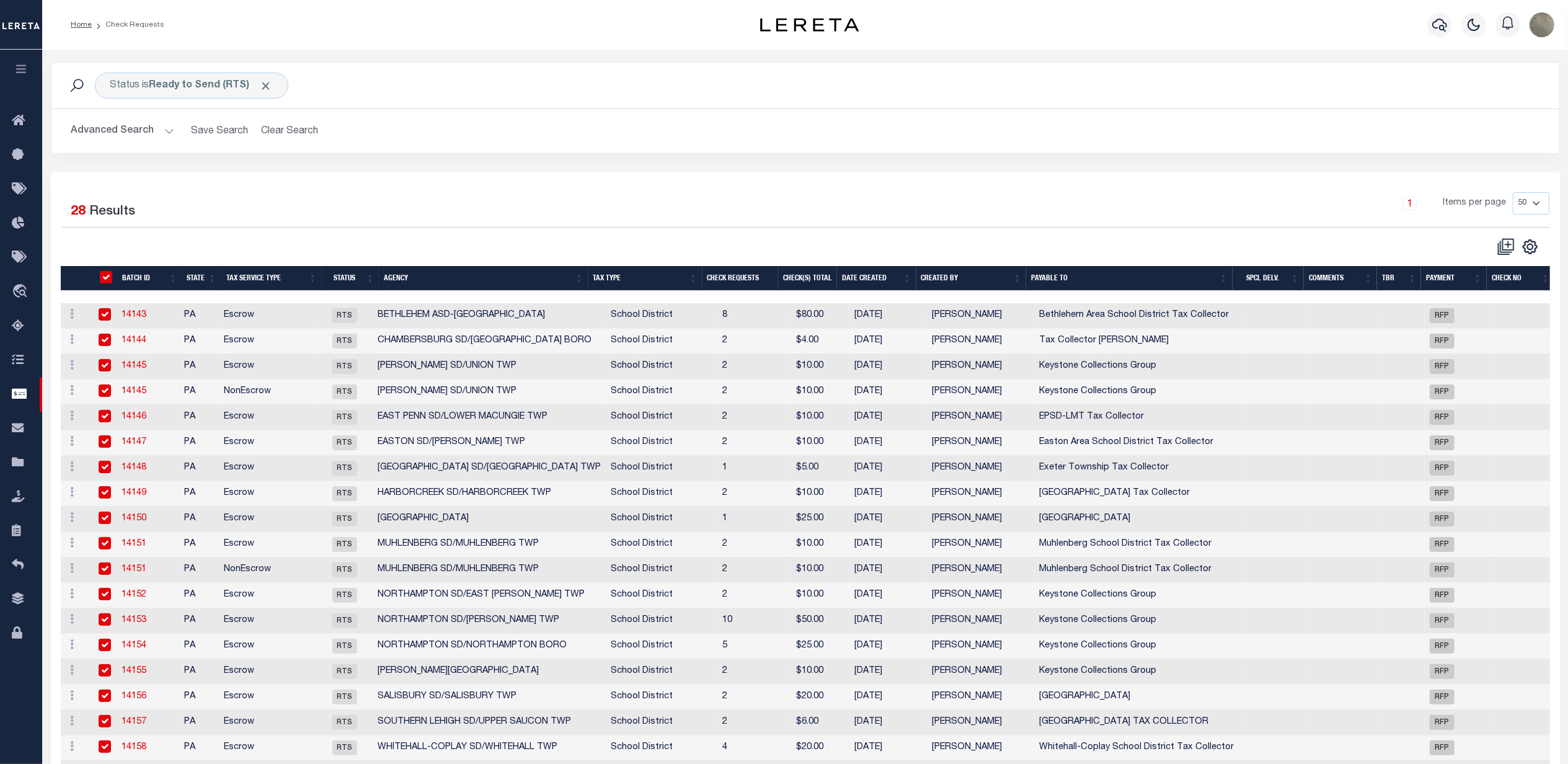
checkbox input "true"
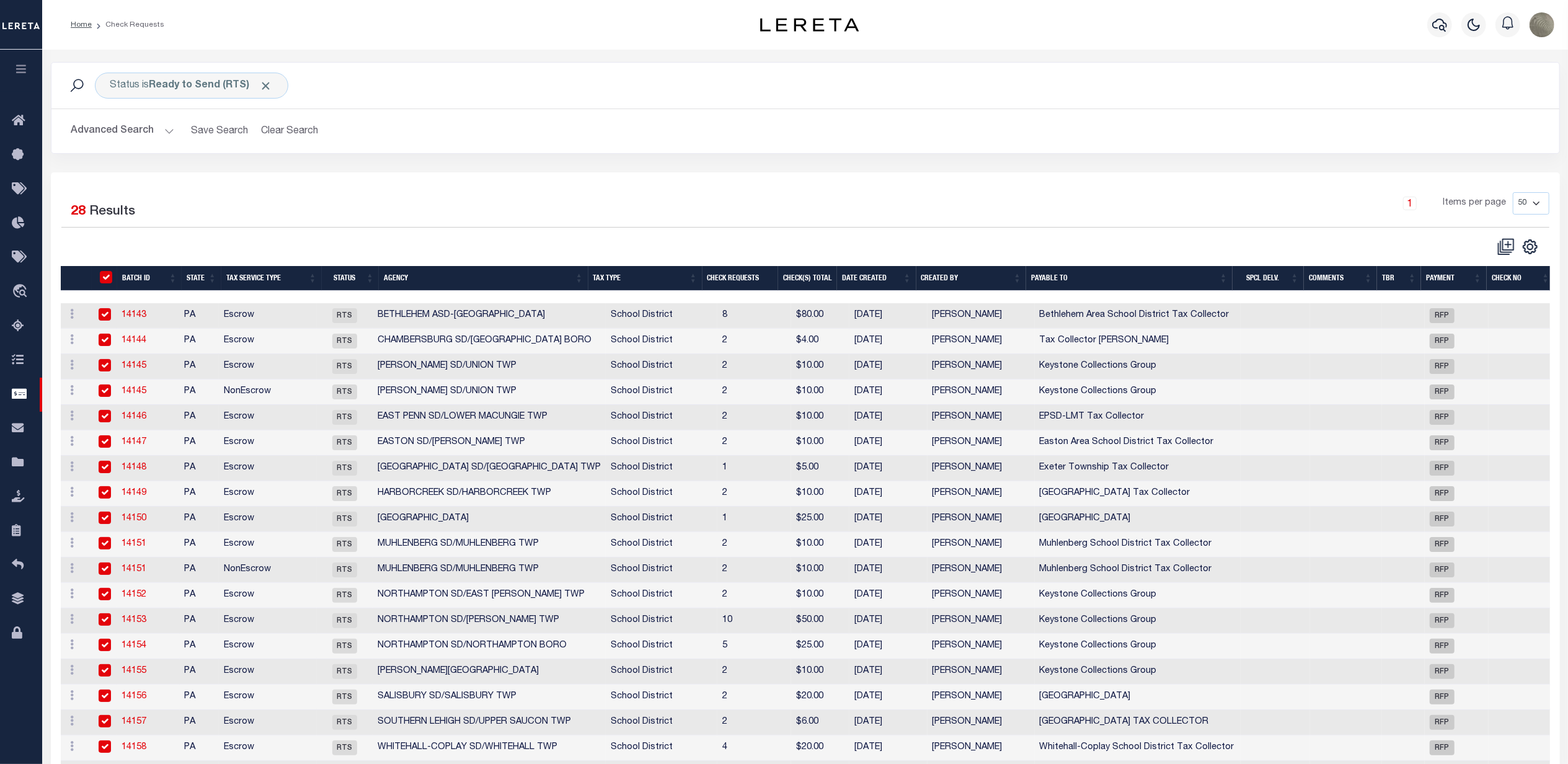
checkbox input "true"
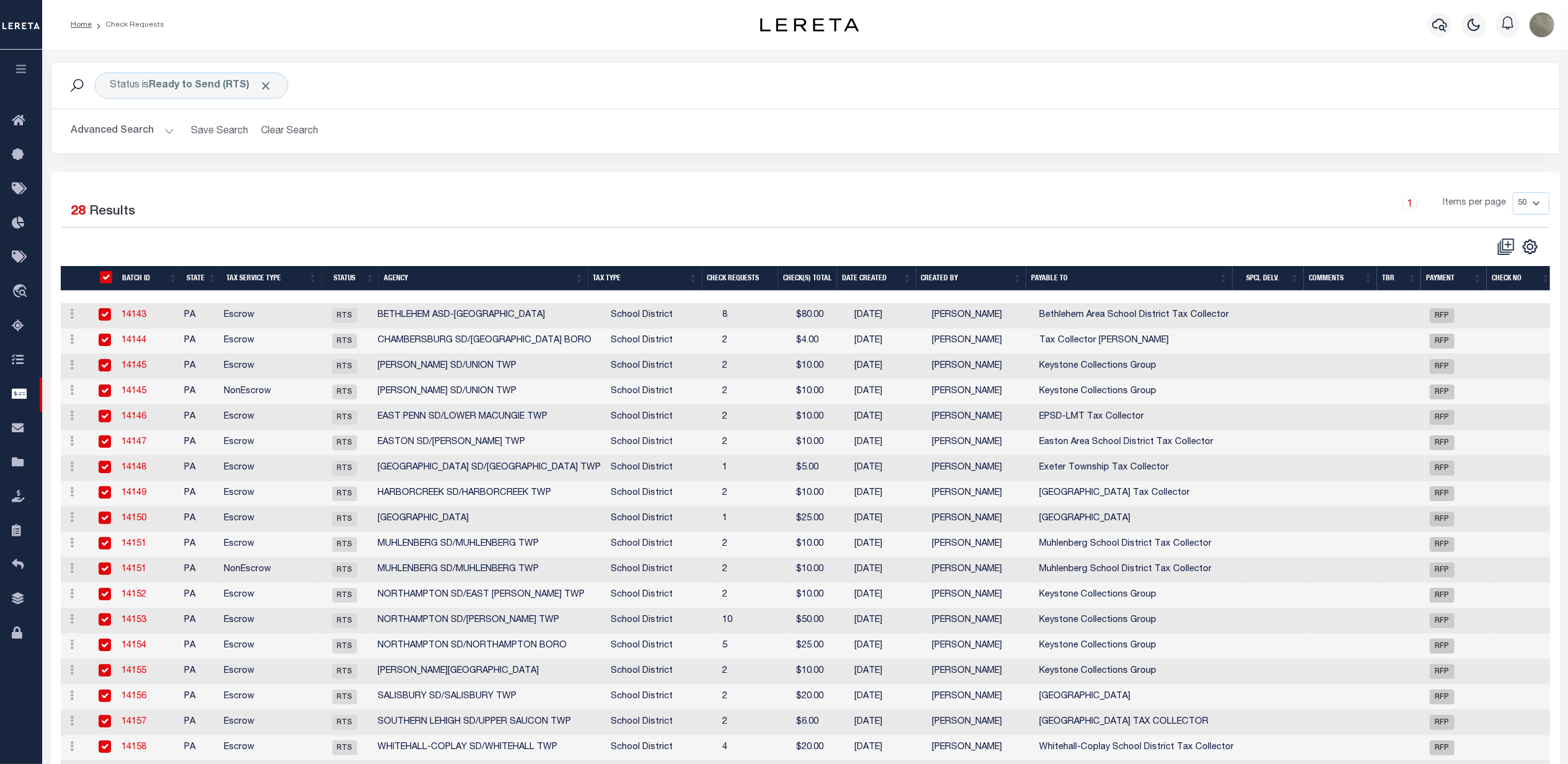
checkbox input "true"
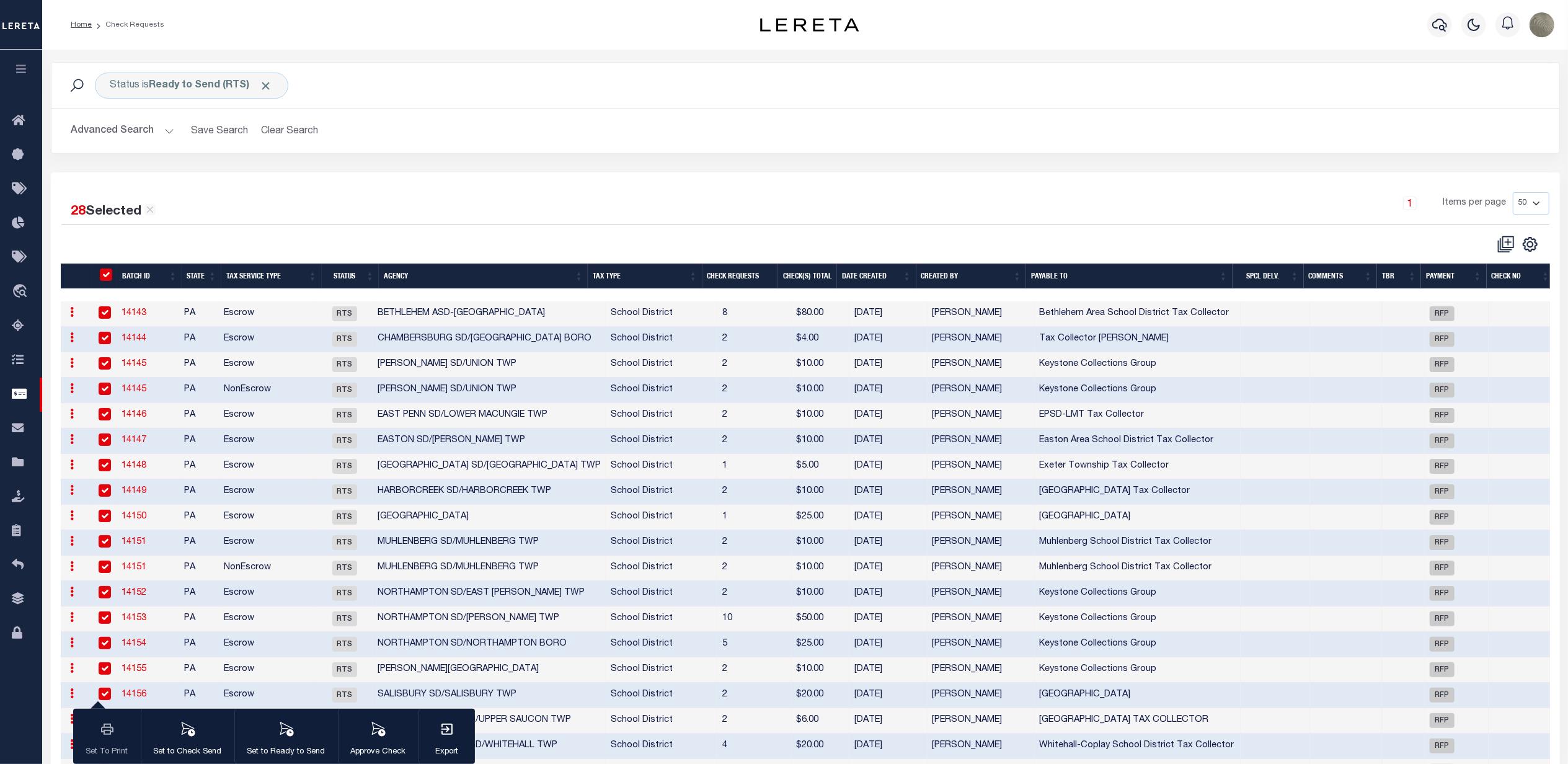
click at [444, 278] on th "Agency" at bounding box center [483, 277] width 209 height 26
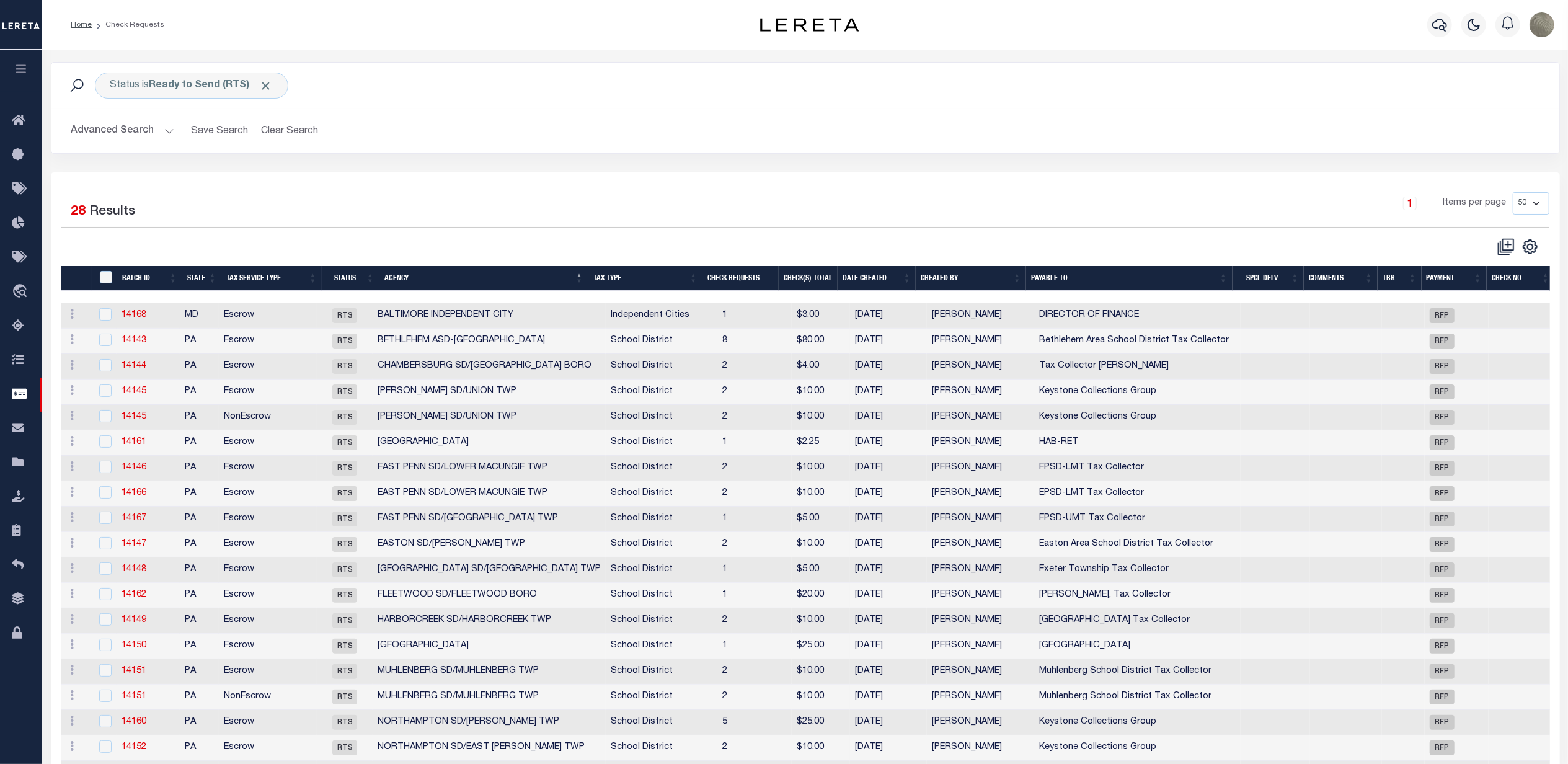
click at [155, 281] on th "Batch Id" at bounding box center [149, 279] width 64 height 26
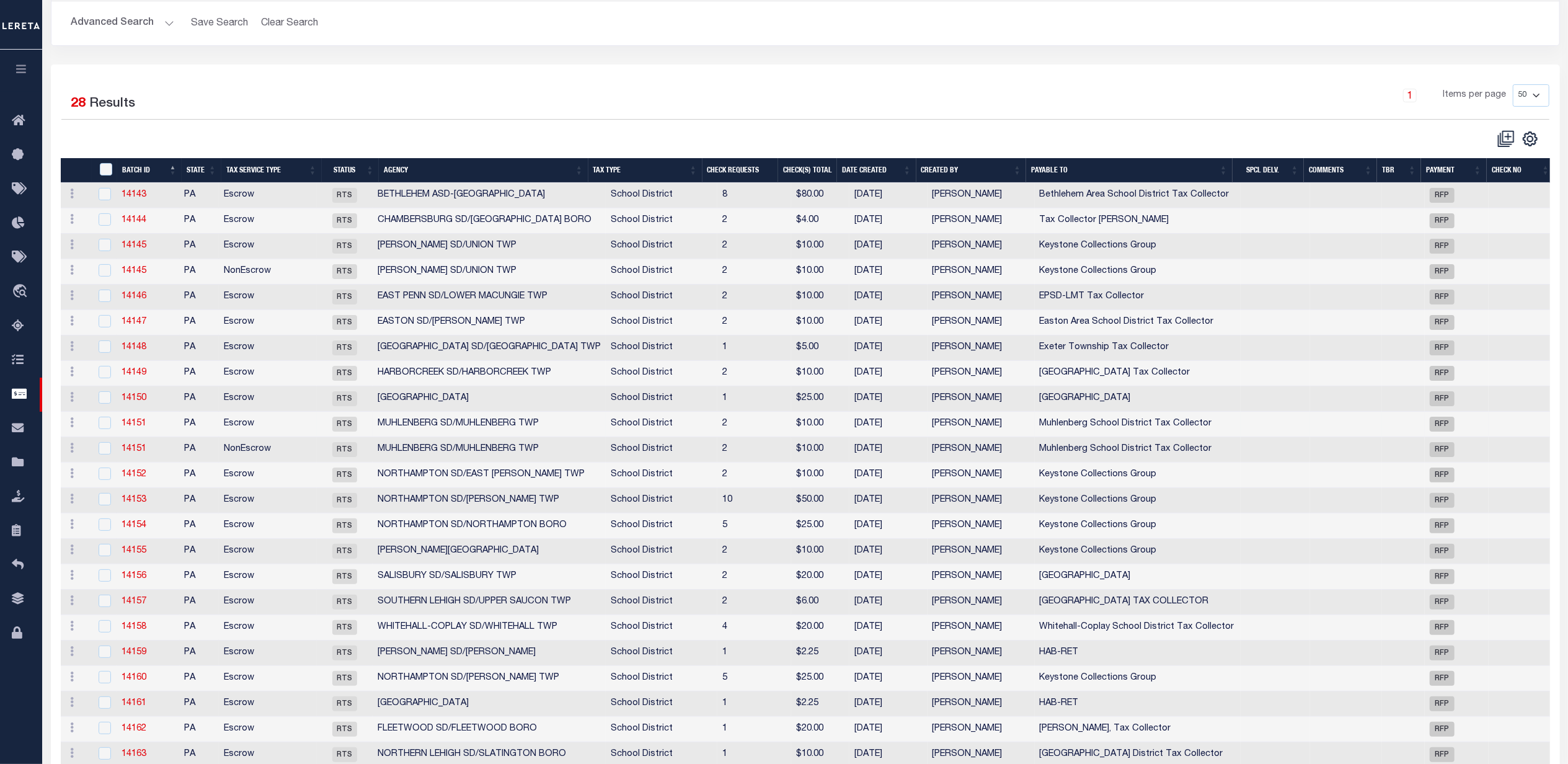
scroll to position [53, 0]
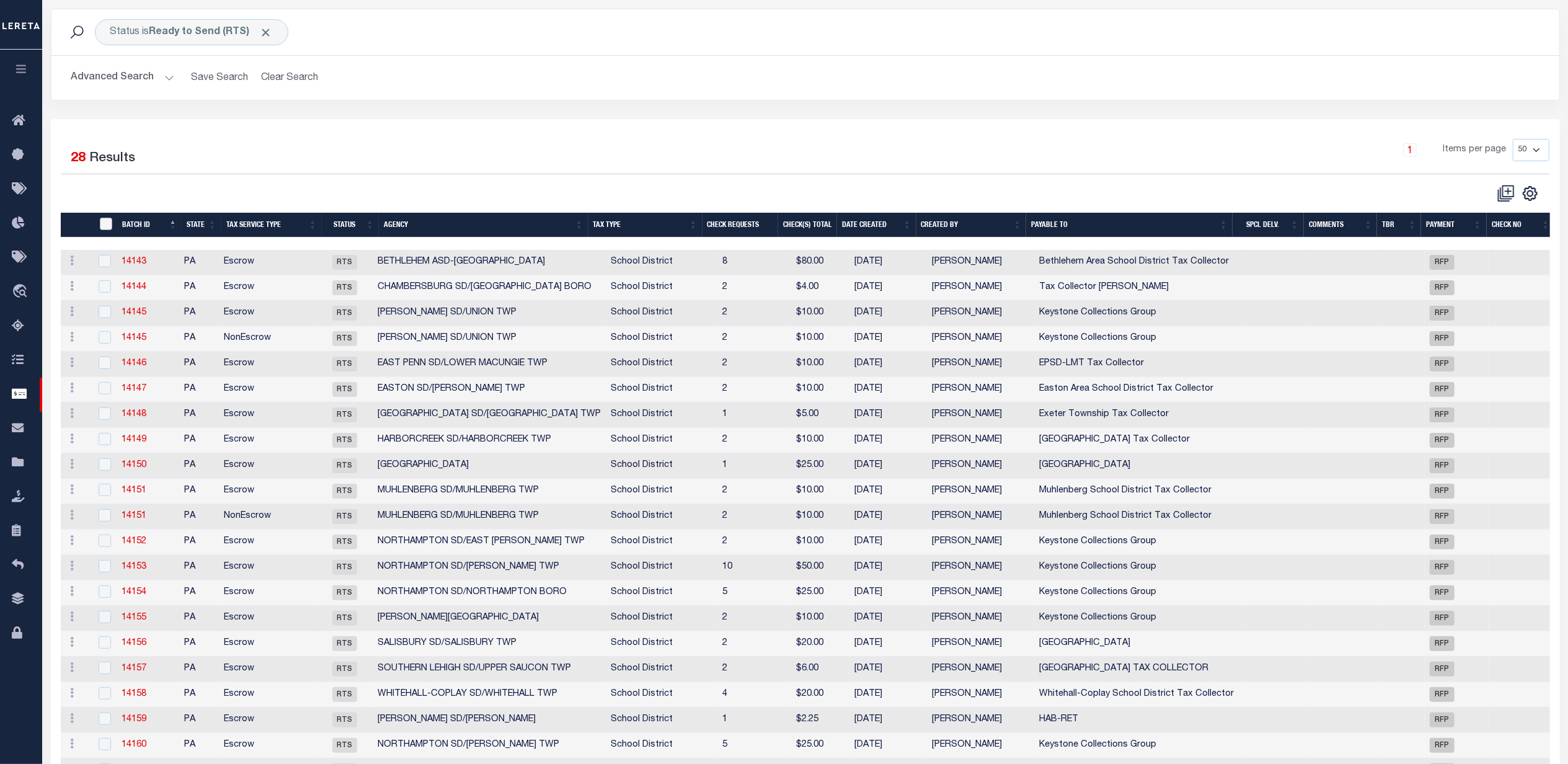
click at [108, 224] on input "" at bounding box center [105, 224] width 12 height 12
checkbox input "true"
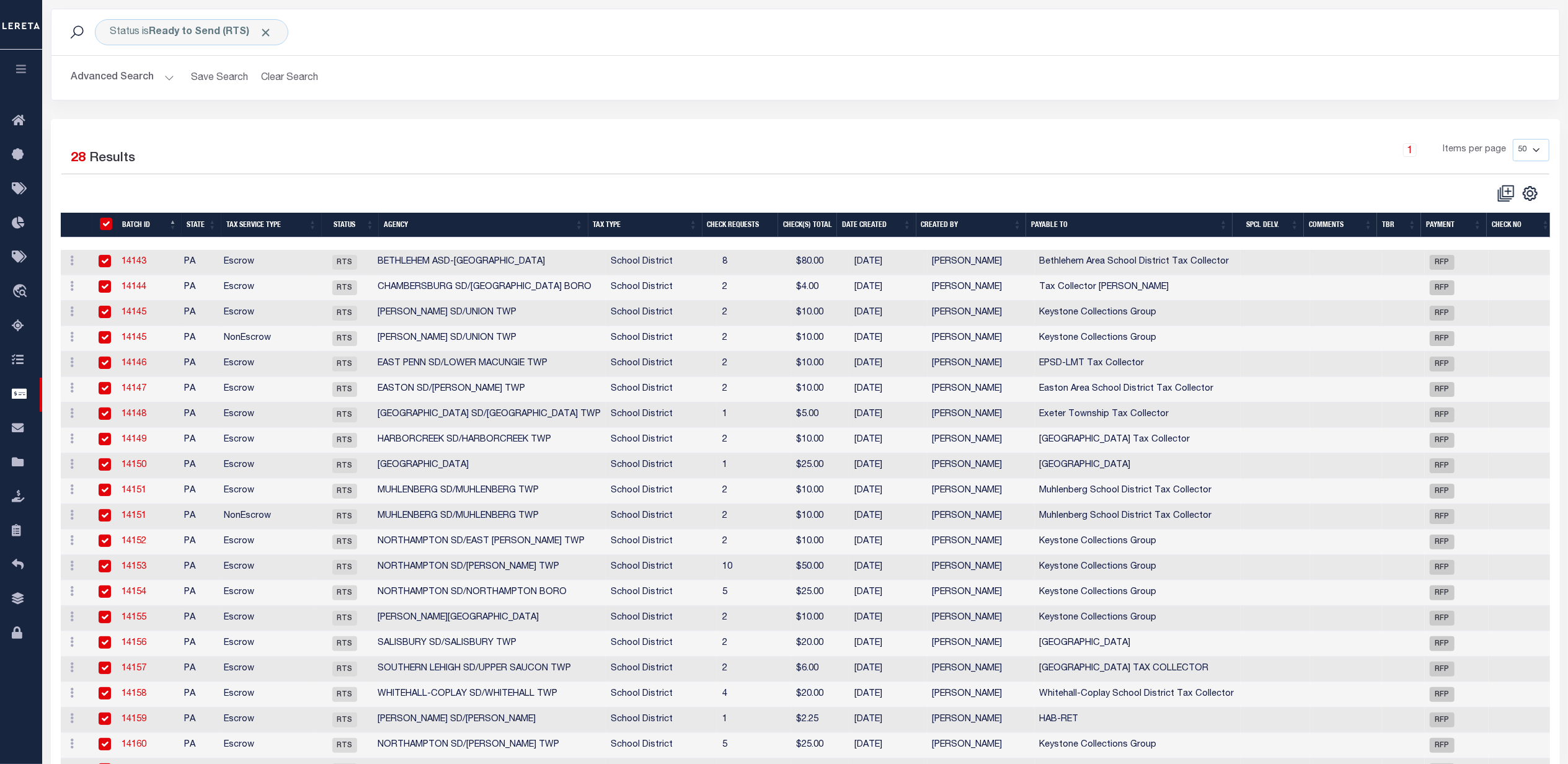
checkbox input "true"
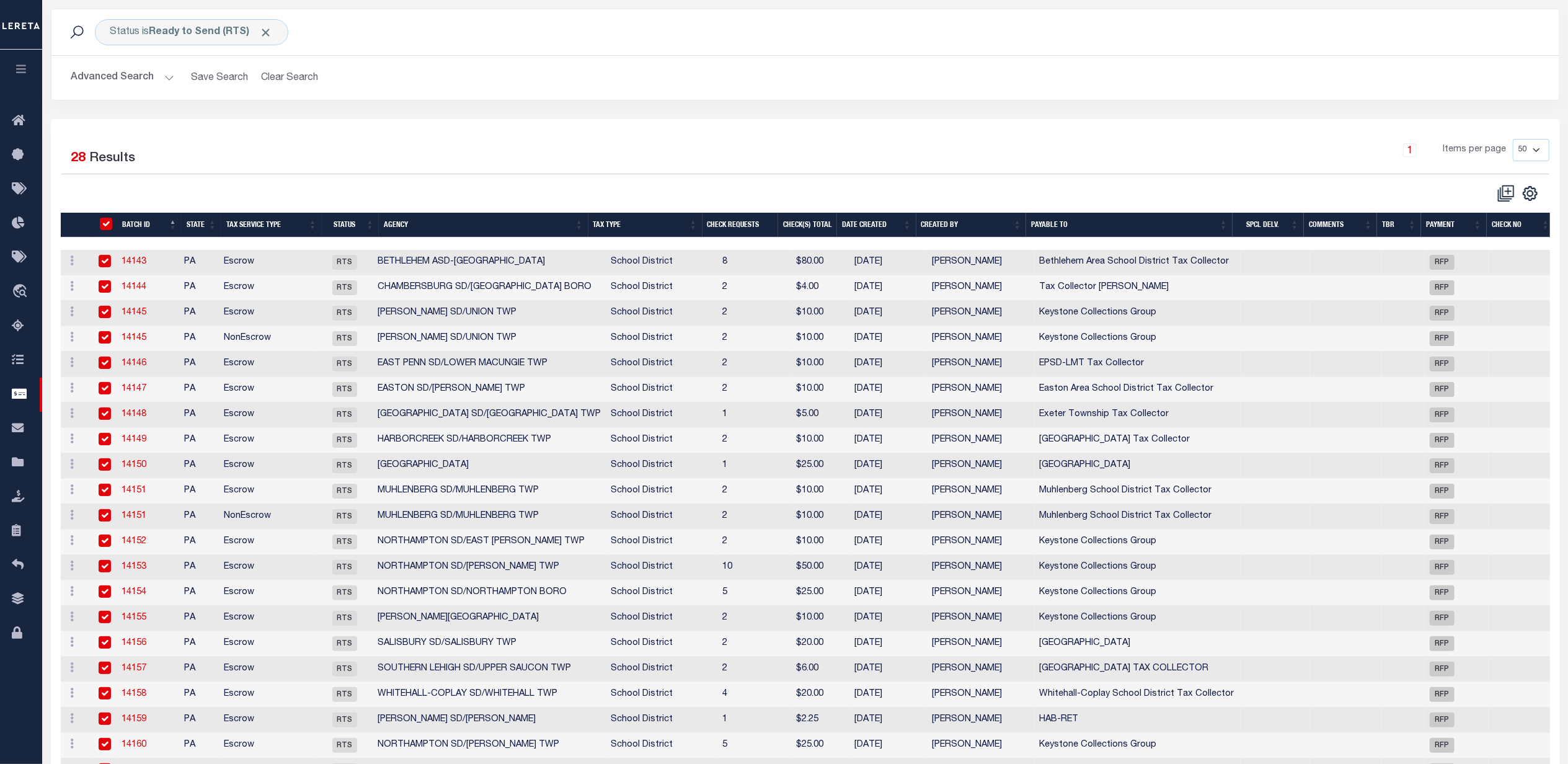
checkbox input "true"
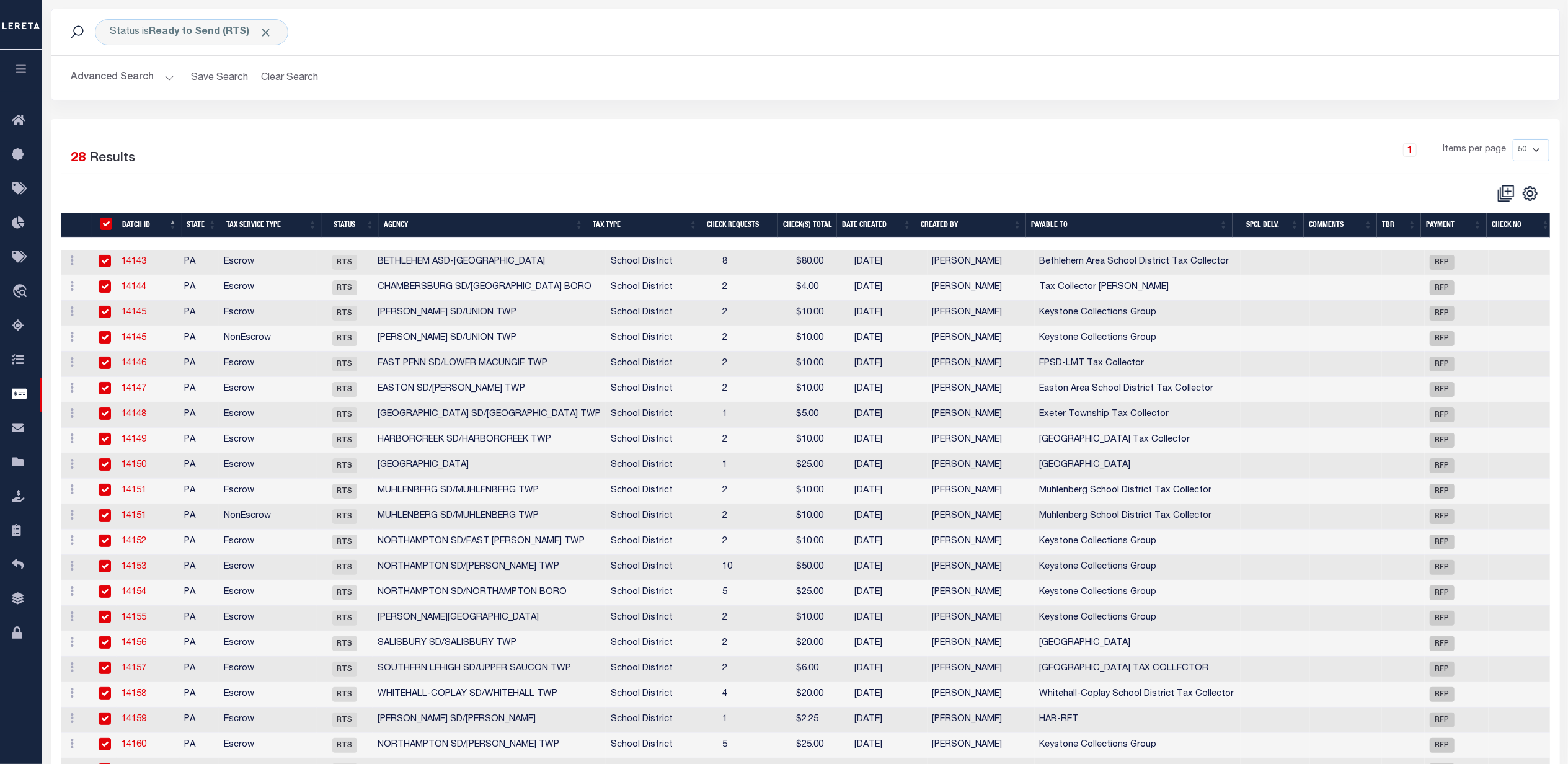
checkbox input "true"
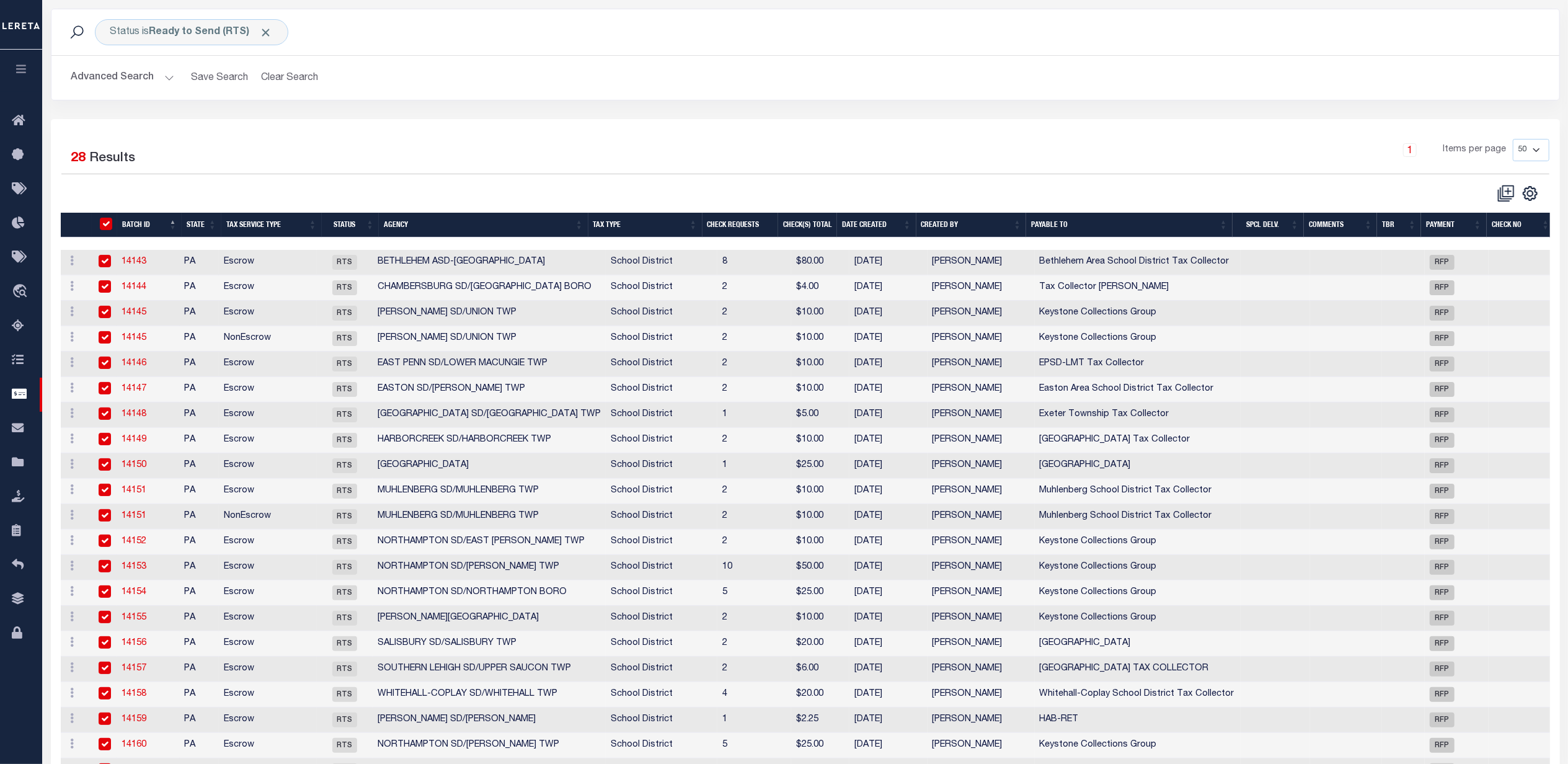
checkbox input "true"
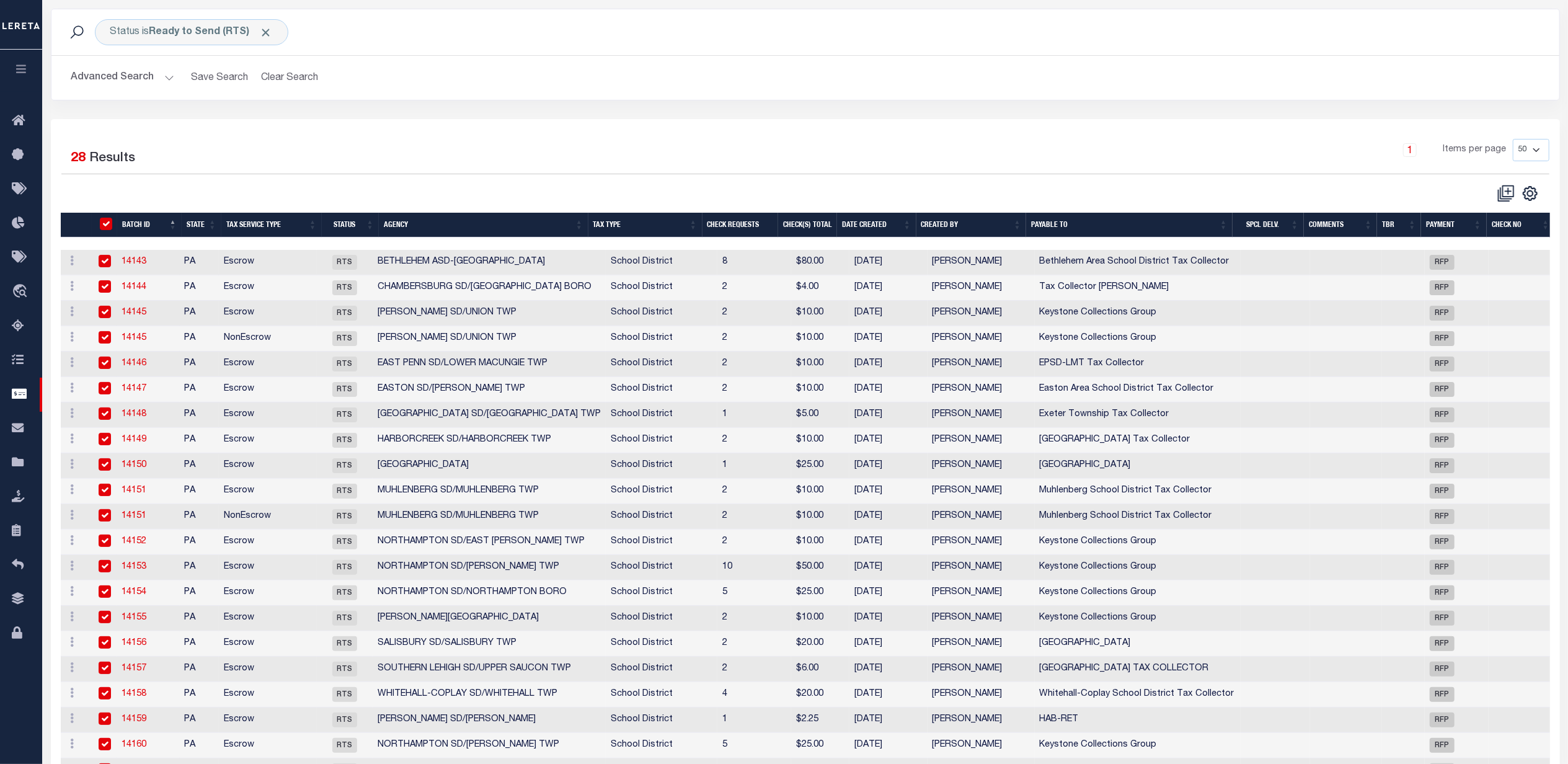
checkbox input "true"
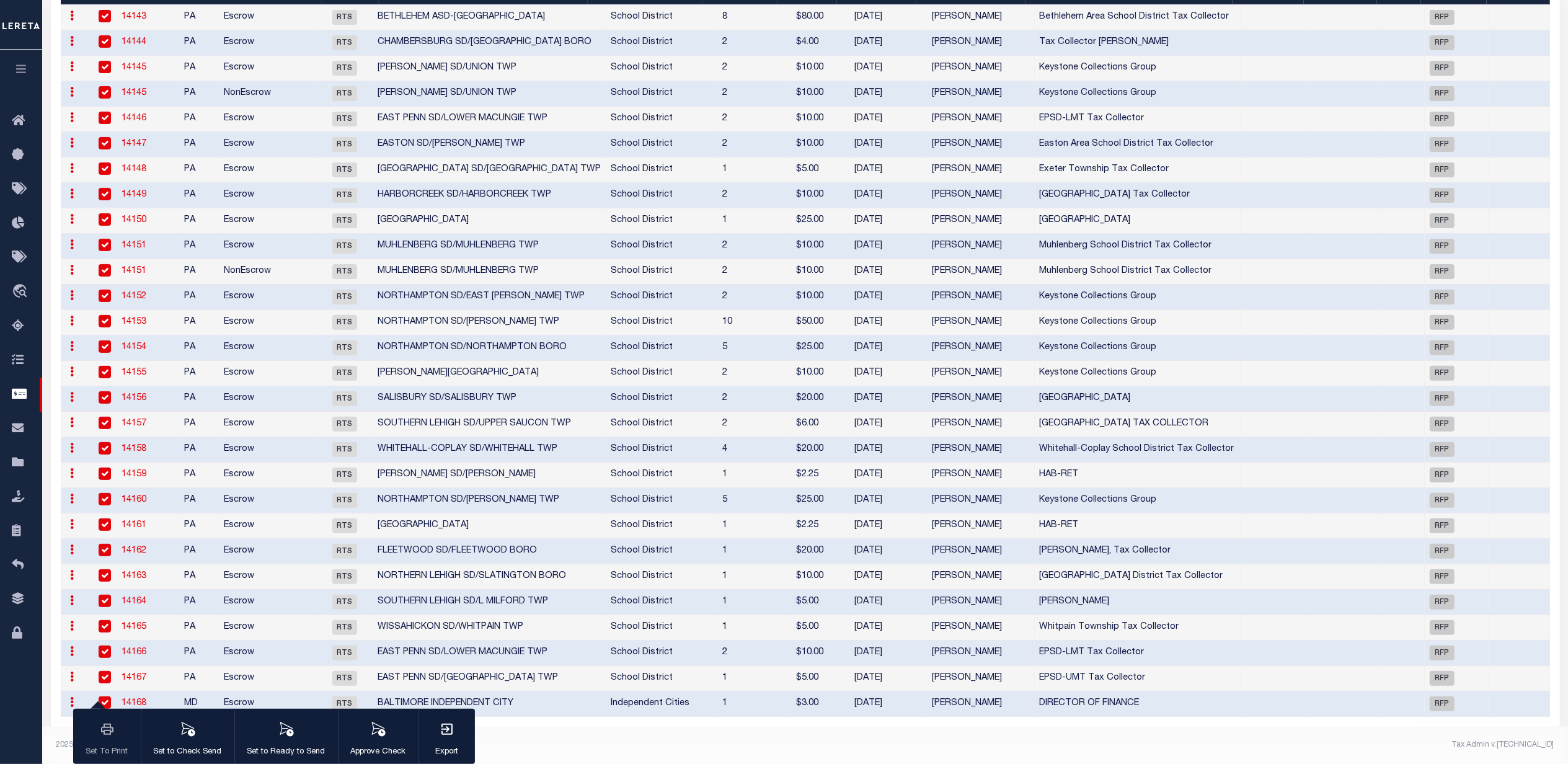
scroll to position [0, 0]
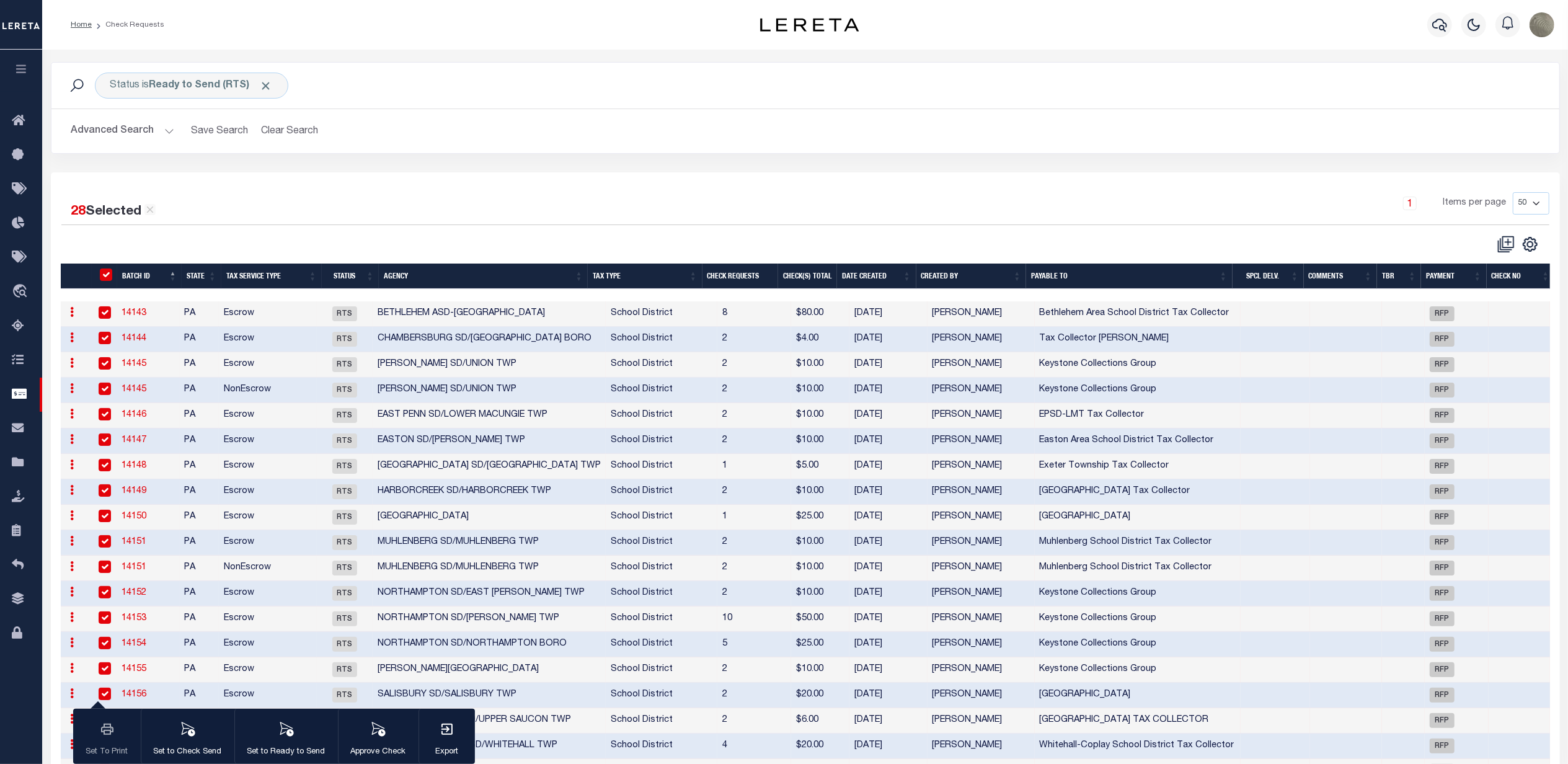
drag, startPoint x: 442, startPoint y: 215, endPoint x: 440, endPoint y: 207, distance: 8.2
click at [444, 214] on div "1 Items per page 10 25 50 100" at bounding box center [993, 208] width 1112 height 32
click at [899, 179] on div "28 Selected 28 Results 1 Items per page 10 25 50 100" at bounding box center [804, 598] width 1509 height 851
click at [617, 194] on div "1 Items per page 10 25 50 100" at bounding box center [993, 208] width 1112 height 32
click at [587, 210] on div "1 Items per page 10 25 50 100" at bounding box center [993, 208] width 1112 height 32
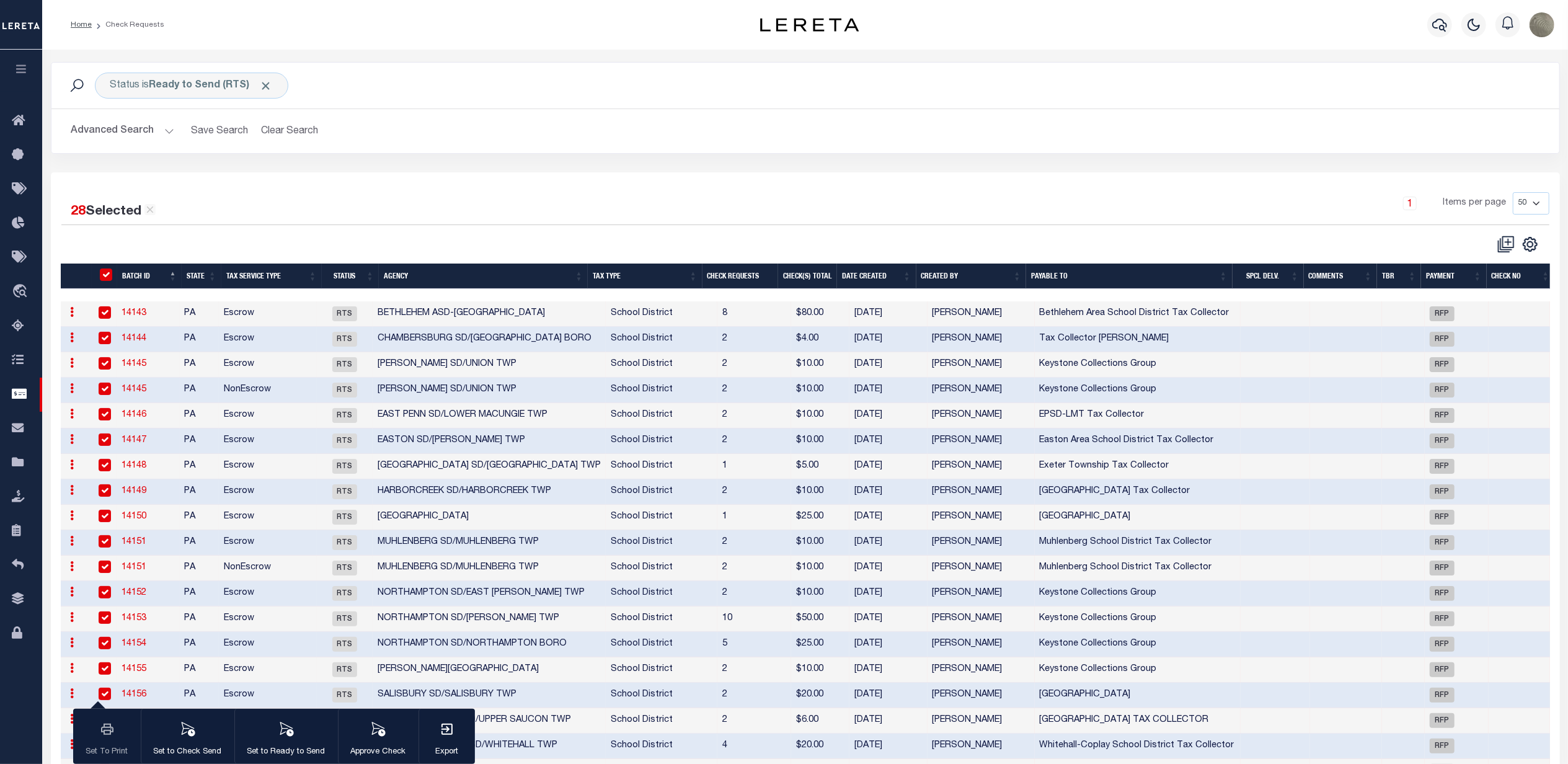
click at [440, 191] on div "28 Selected 28 Results 1 Items per page 10 25 50 100" at bounding box center [804, 598] width 1509 height 851
click at [573, 210] on div "1 Items per page 10 25 50 100" at bounding box center [993, 208] width 1112 height 32
click at [15, 254] on icon at bounding box center [22, 257] width 20 height 15
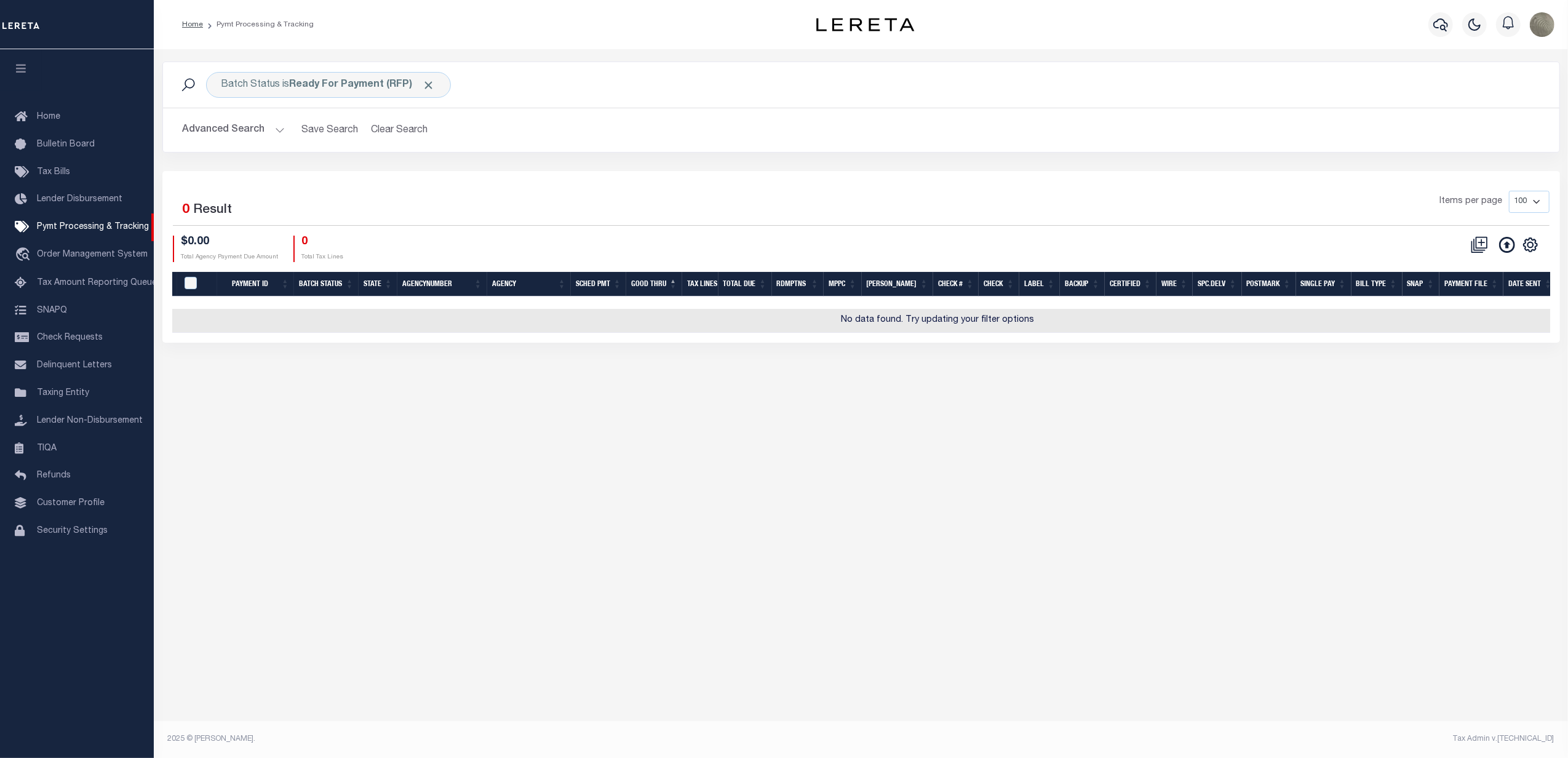
click at [229, 141] on button "Advanced Search" at bounding box center [234, 130] width 102 height 24
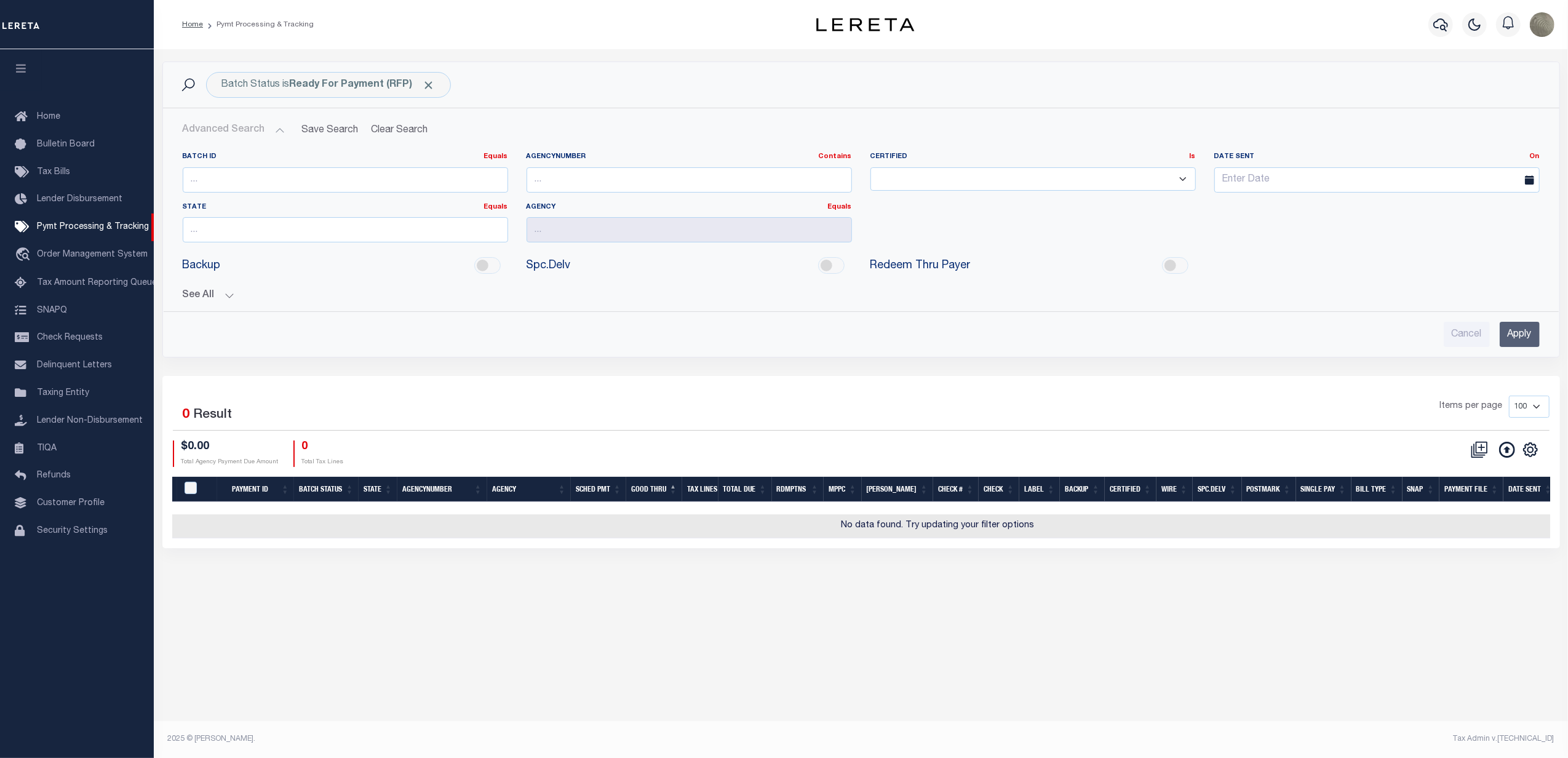
click at [206, 294] on button "See All" at bounding box center [861, 295] width 1357 height 12
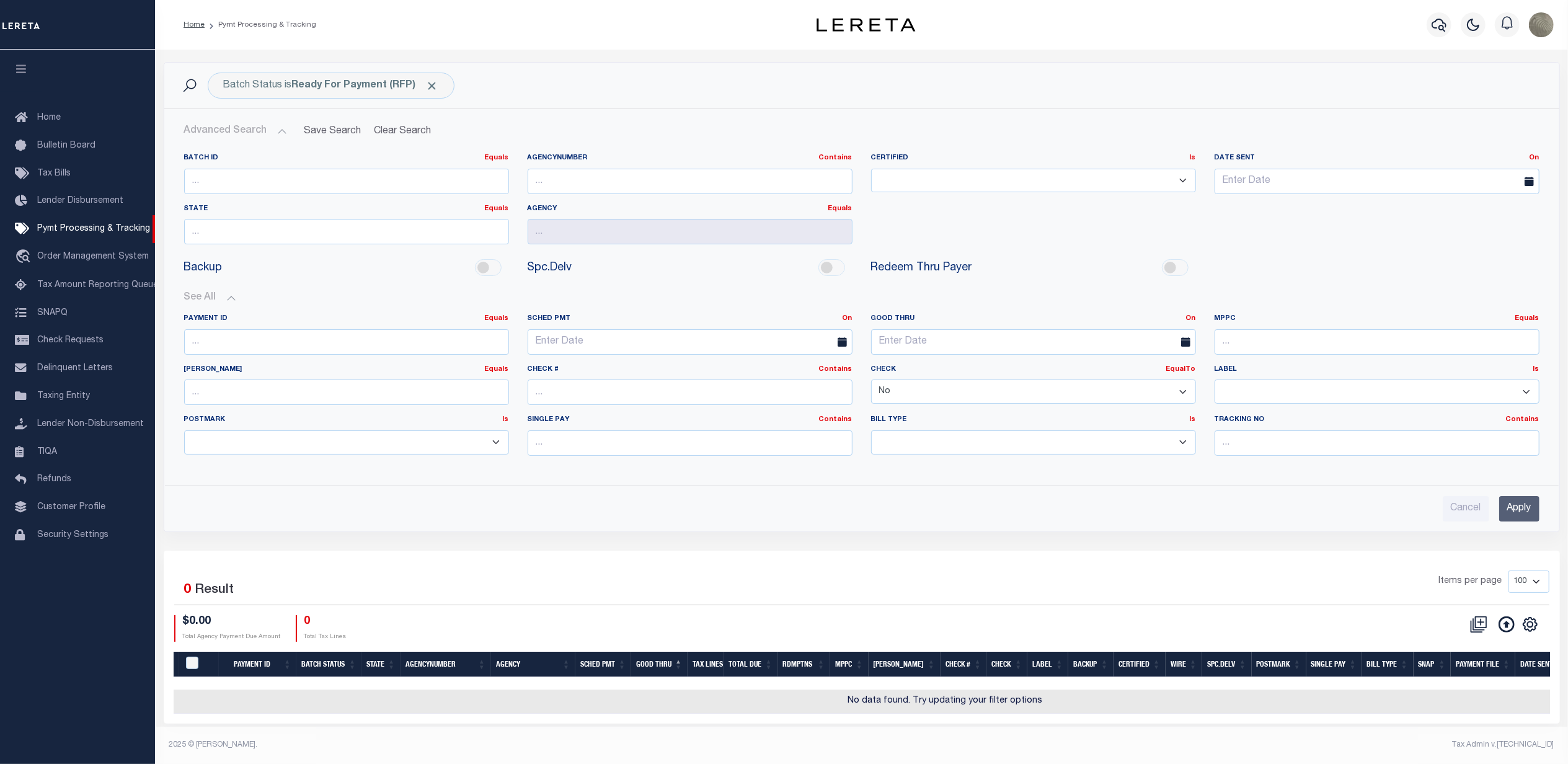
click at [980, 386] on select "Yes No" at bounding box center [1034, 392] width 325 height 24
select select
click at [871, 381] on select "Yes No" at bounding box center [1034, 392] width 325 height 24
click at [1526, 514] on input "Apply" at bounding box center [1519, 509] width 40 height 26
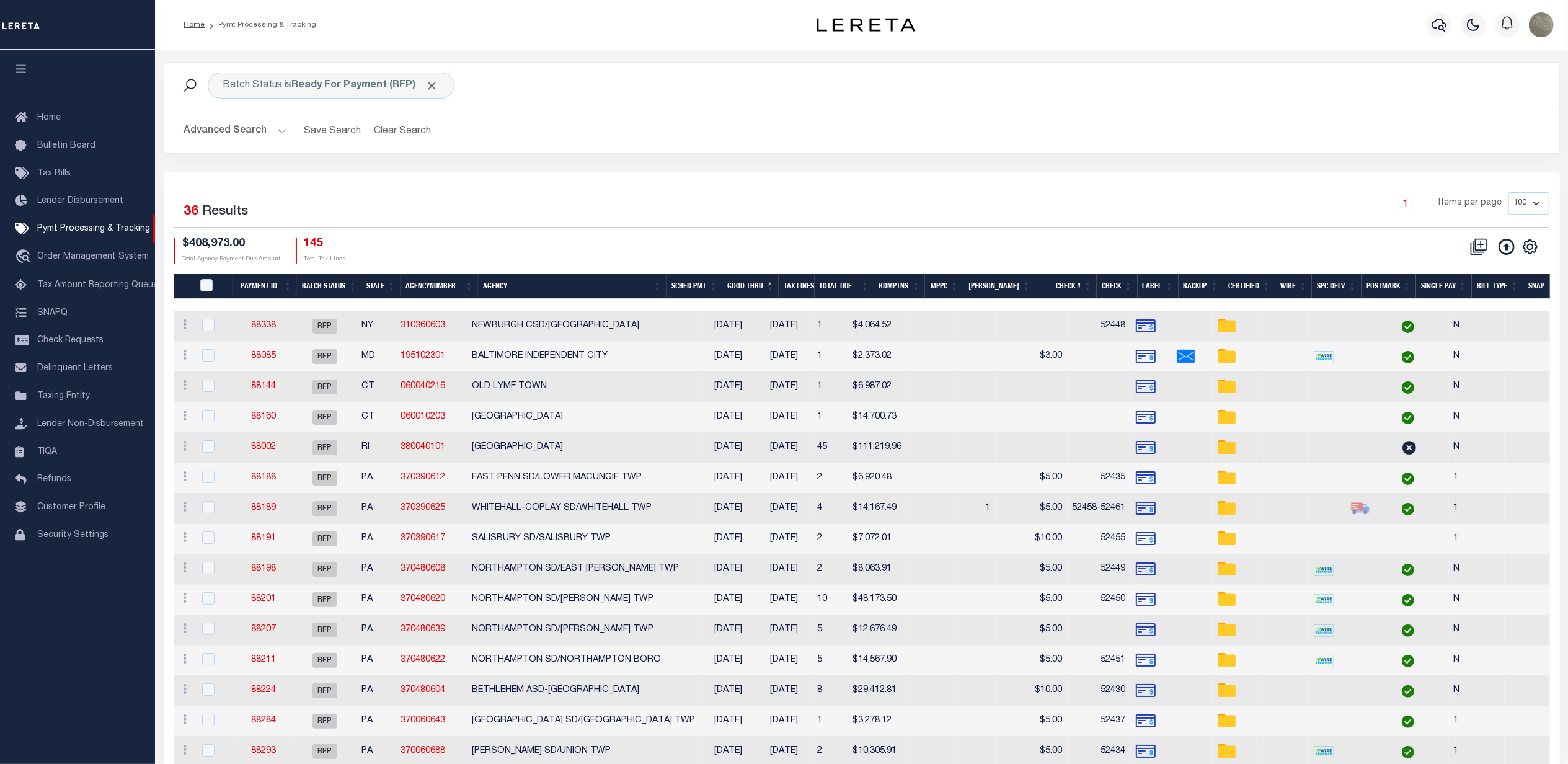
click at [750, 231] on div "Selected 36 Results 1 Items per page 100 200 500 1000 $408,973.00 Total Agency …" at bounding box center [861, 228] width 1394 height 72
click at [1505, 249] on icon at bounding box center [1506, 247] width 16 height 16
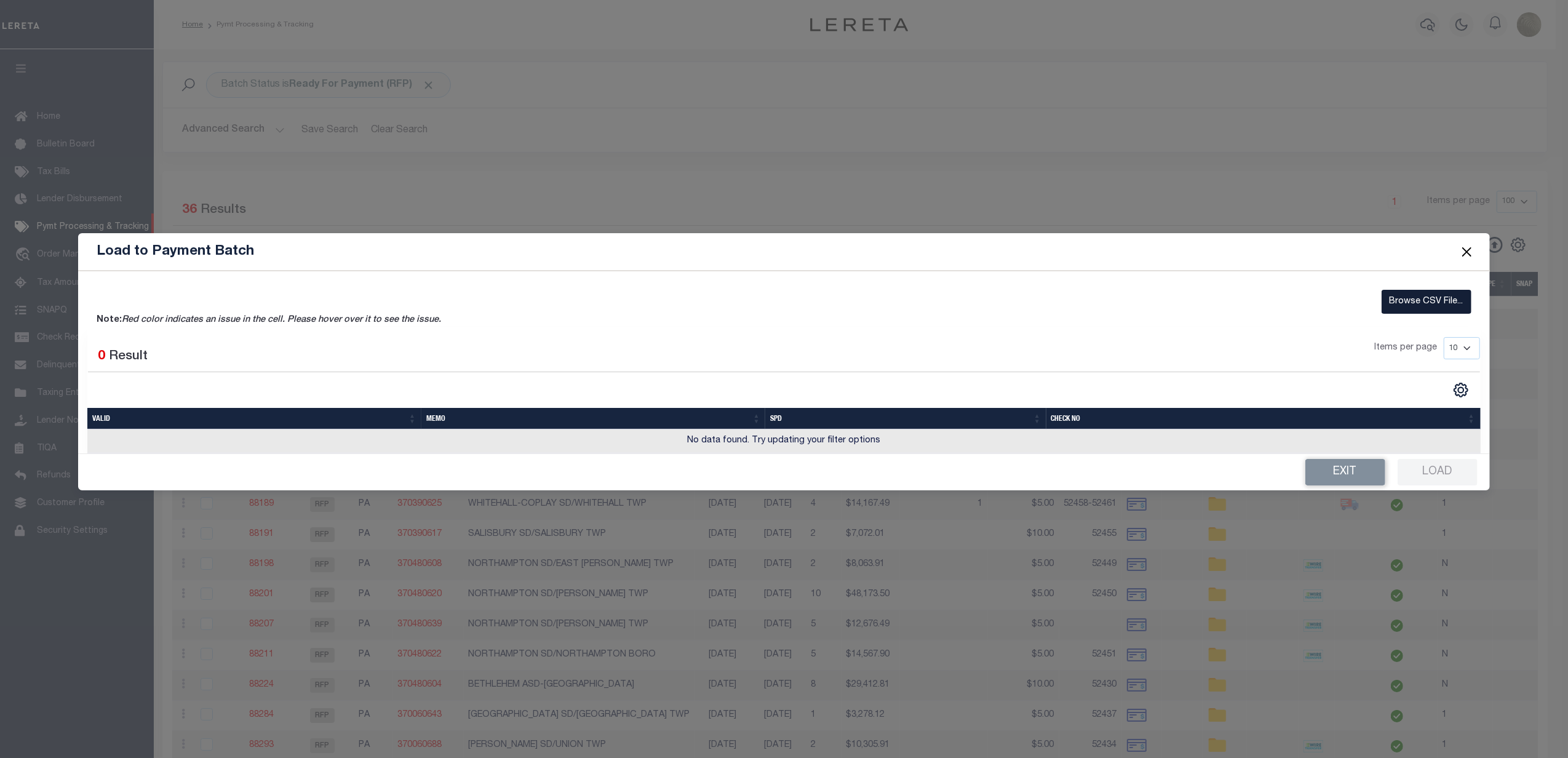
click at [1449, 310] on label "Browse CSV File..." at bounding box center [1426, 302] width 90 height 24
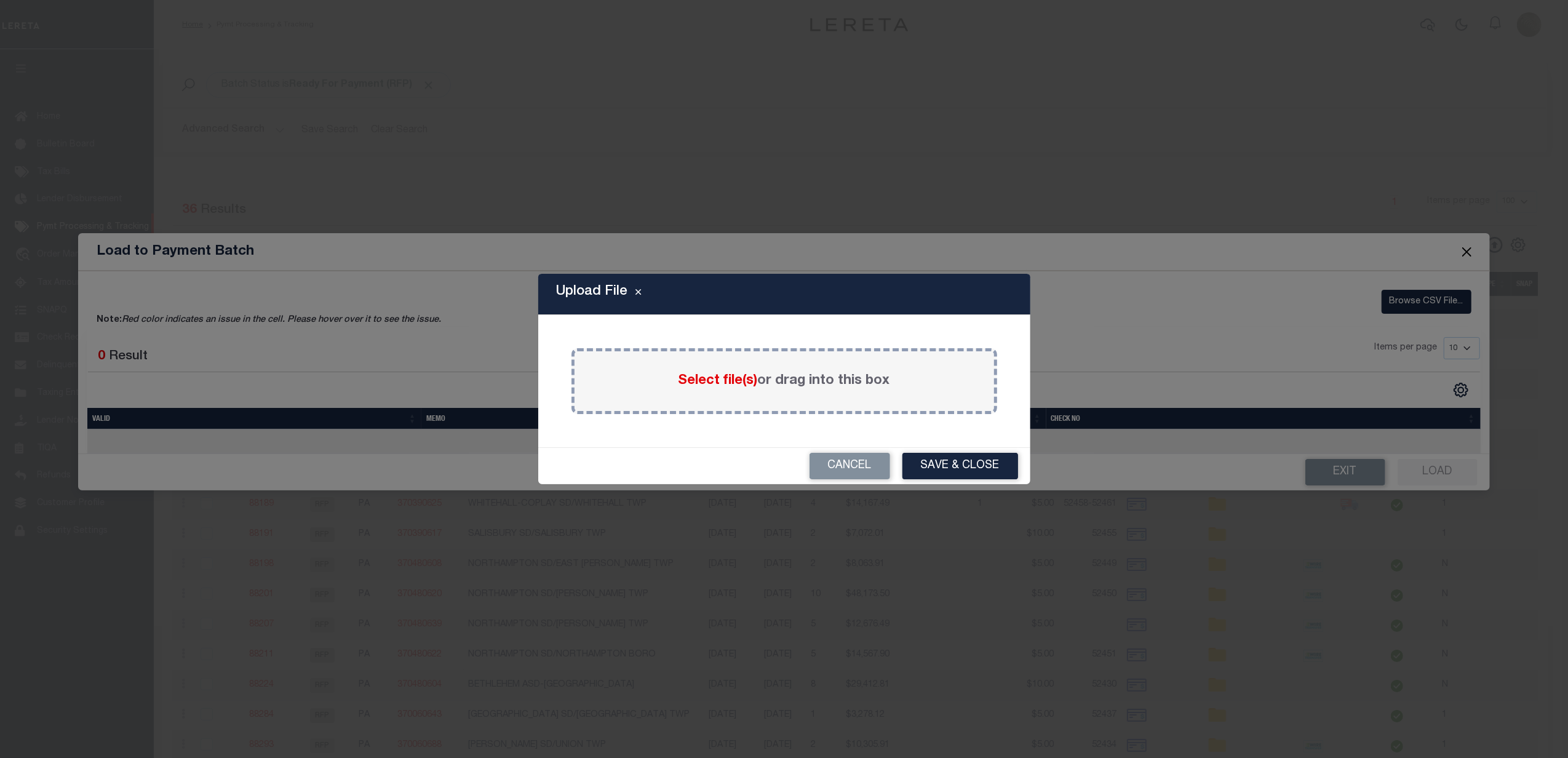
click at [721, 383] on span "Select file(s)" at bounding box center [718, 381] width 79 height 14
click at [0, 0] on input "Select file(s) or drag into this box" at bounding box center [0, 0] width 0 height 0
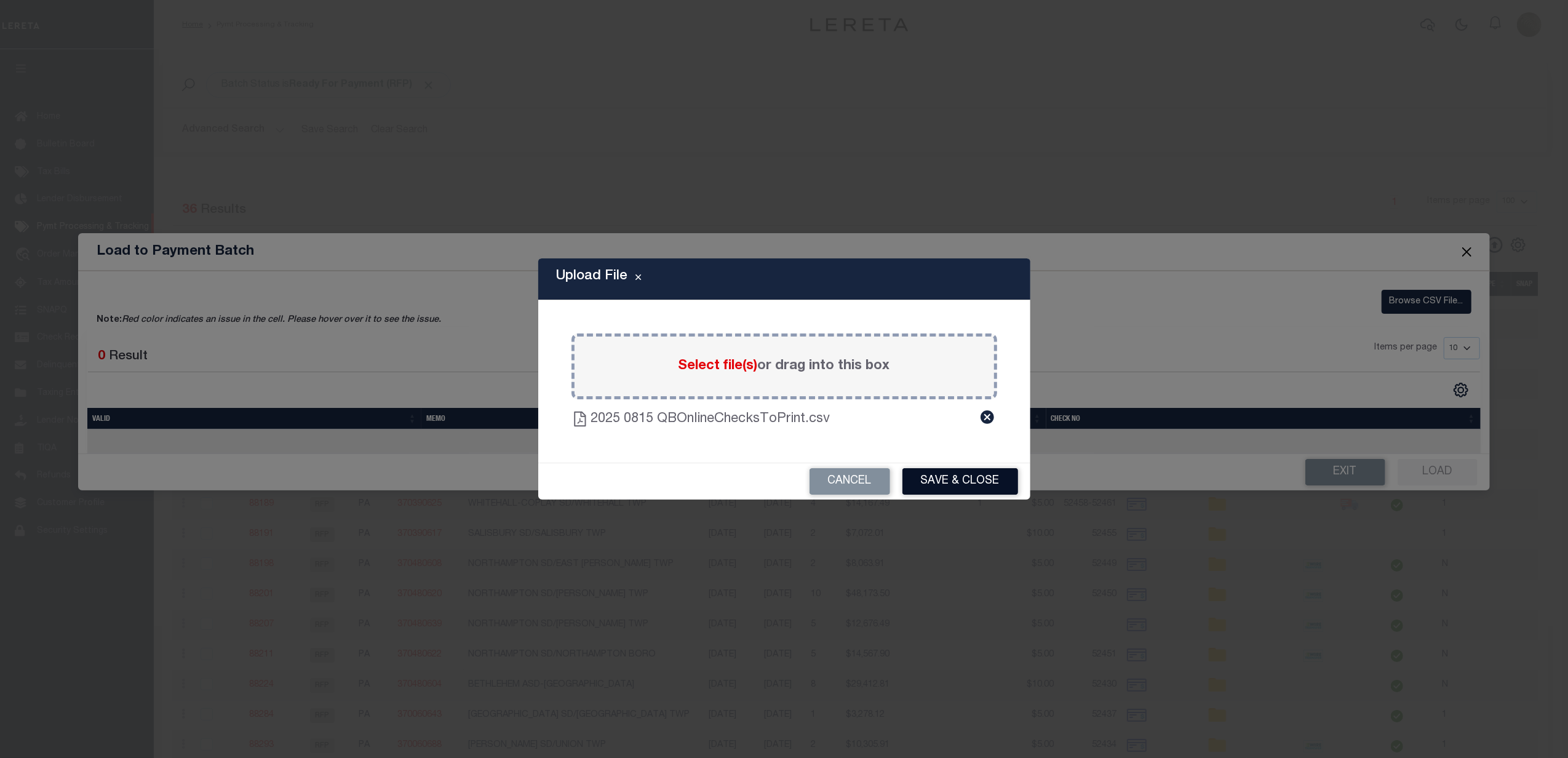
click at [992, 486] on button "Save & Close" at bounding box center [960, 481] width 116 height 26
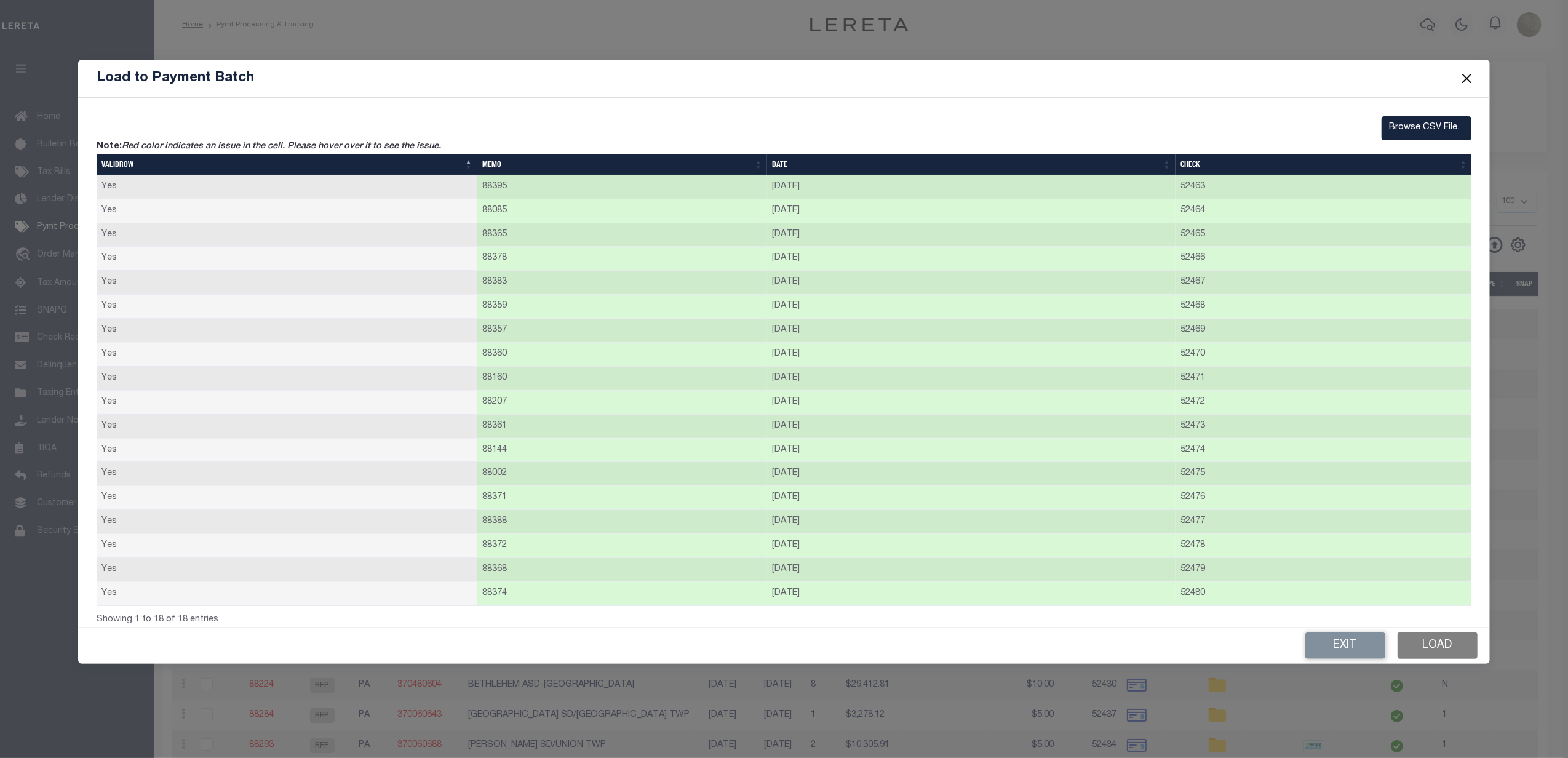
click at [1440, 653] on button "Load" at bounding box center [1437, 645] width 80 height 26
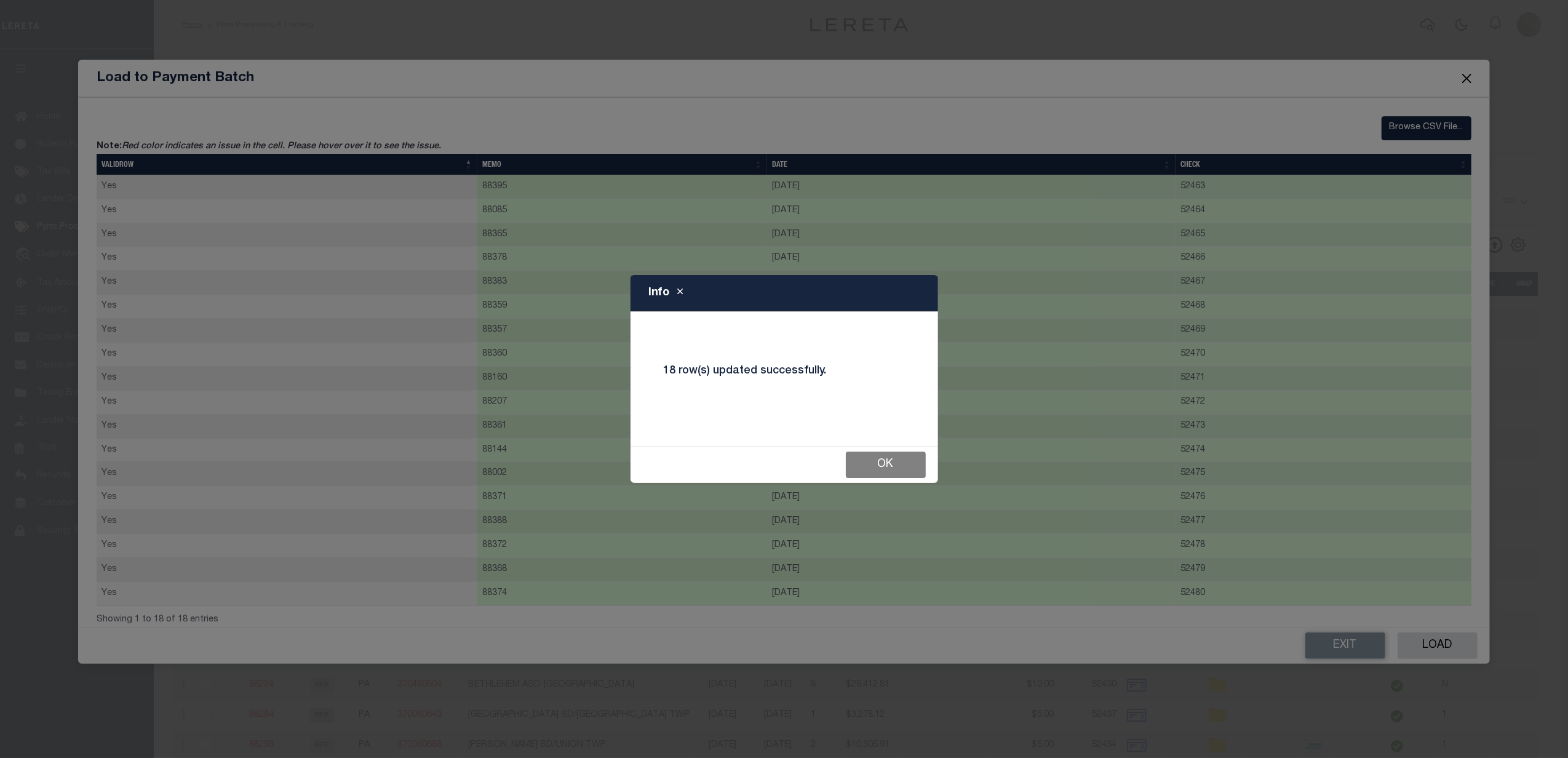
click at [923, 456] on button "Ok" at bounding box center [886, 464] width 80 height 26
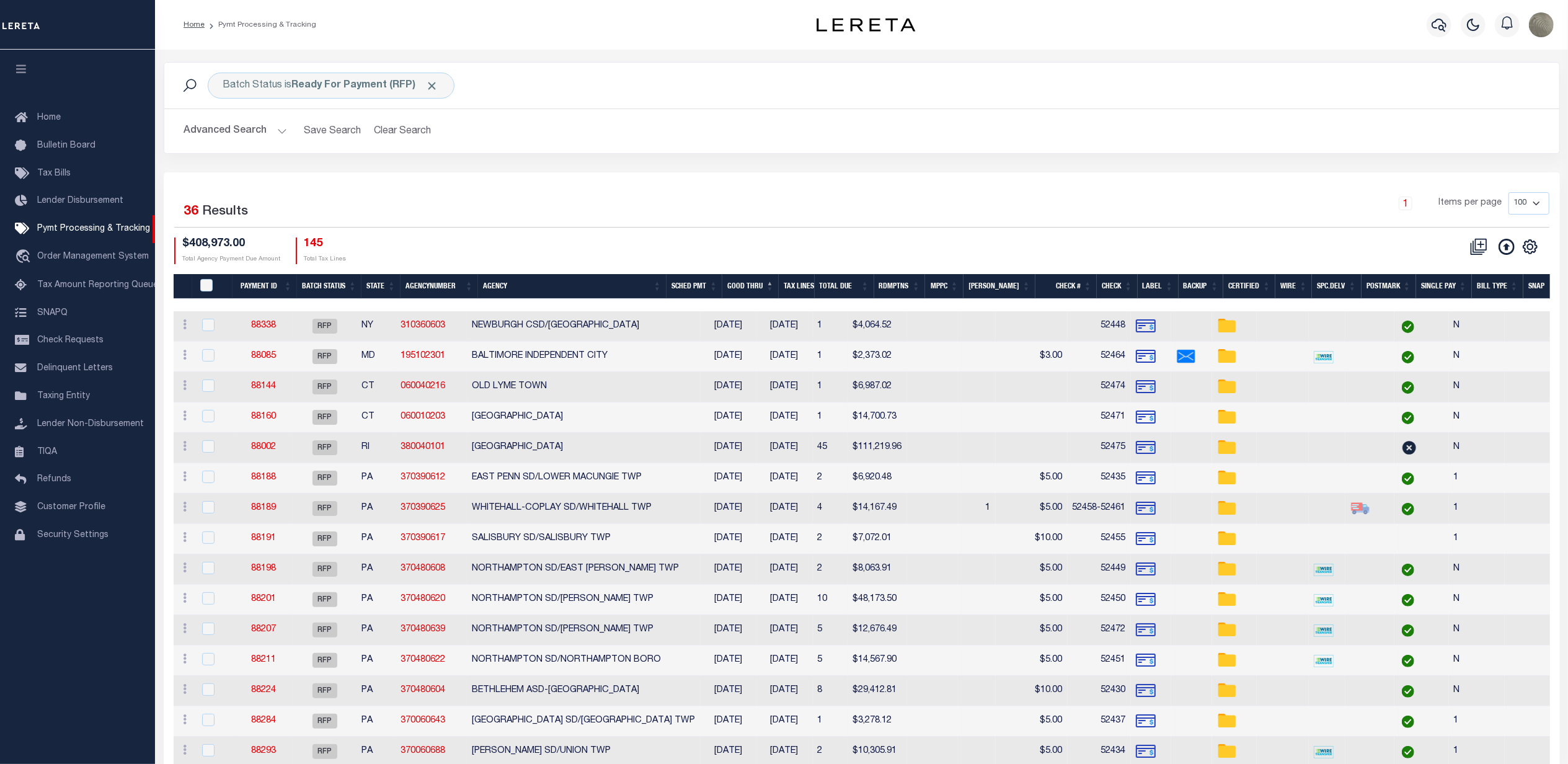
click at [770, 216] on div "1 Items per page 100 200 500 1000" at bounding box center [1035, 208] width 1026 height 32
click at [866, 245] on div "CSV Export Selected Print Show Filter Show Search Columns 0: 1: PayeePmtBatchSt…" at bounding box center [1205, 250] width 687 height 27
click at [546, 278] on th "Agency" at bounding box center [572, 287] width 188 height 26
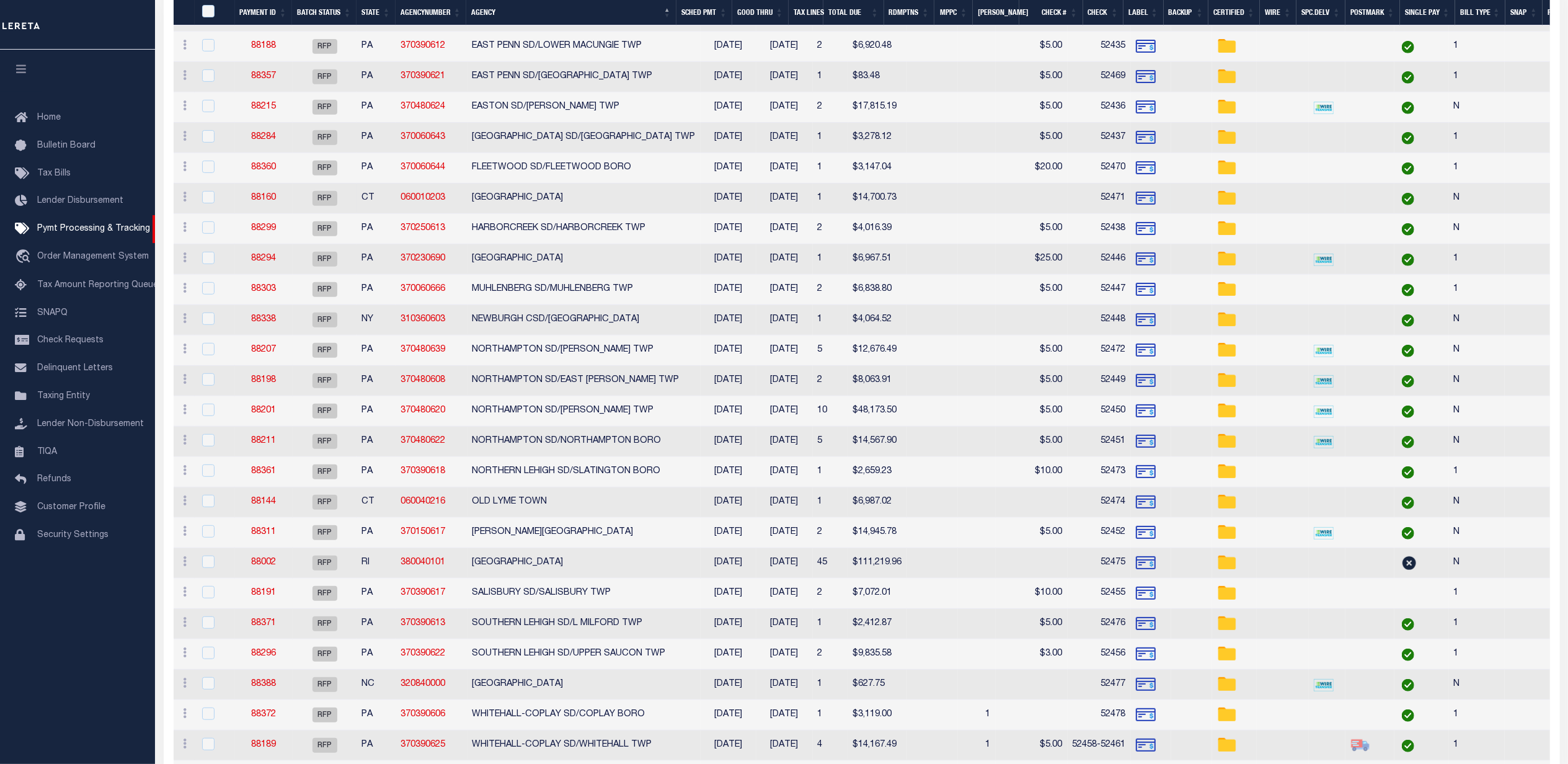
scroll to position [661, 0]
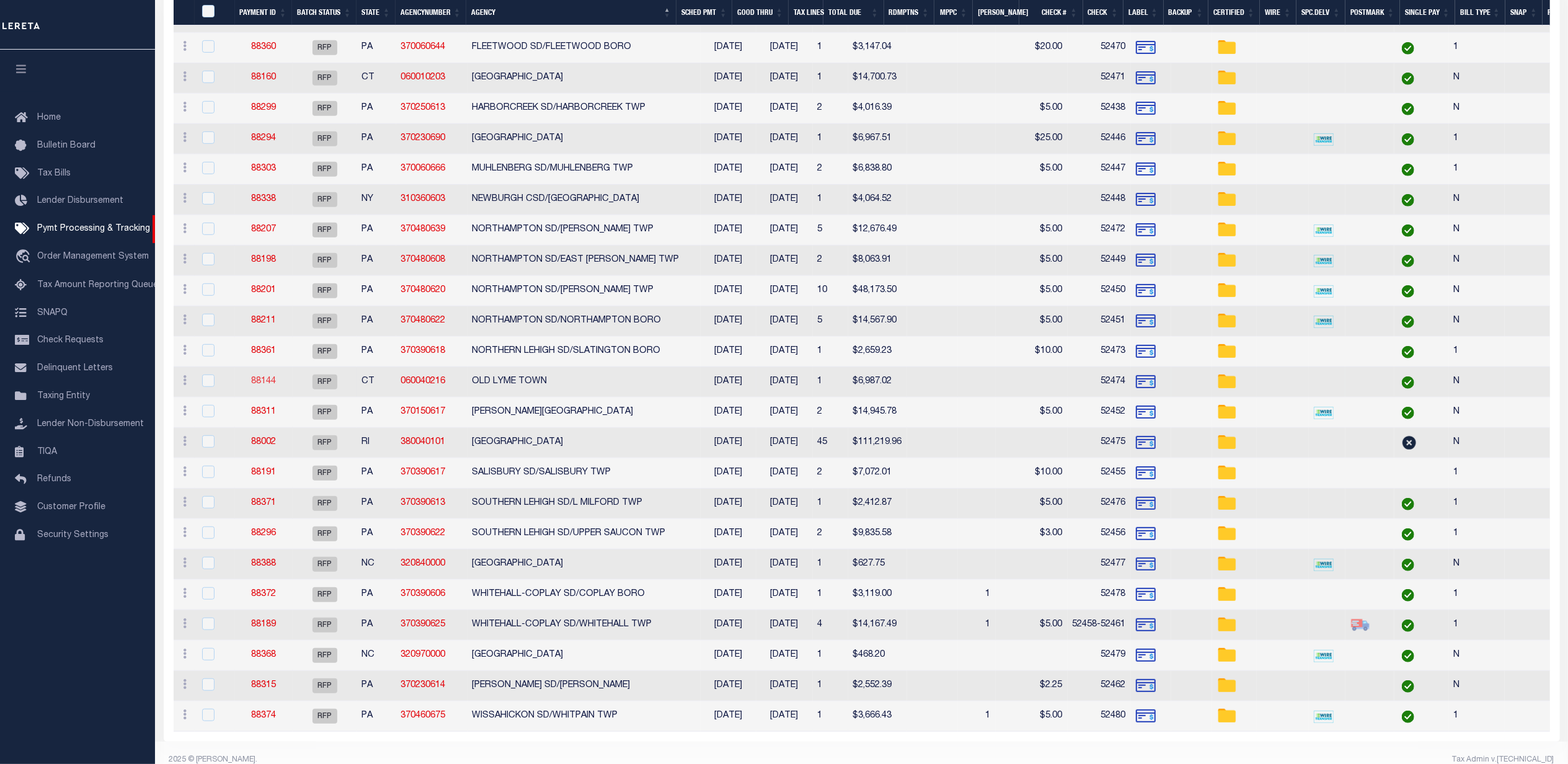
click at [256, 385] on link "88144" at bounding box center [263, 381] width 25 height 9
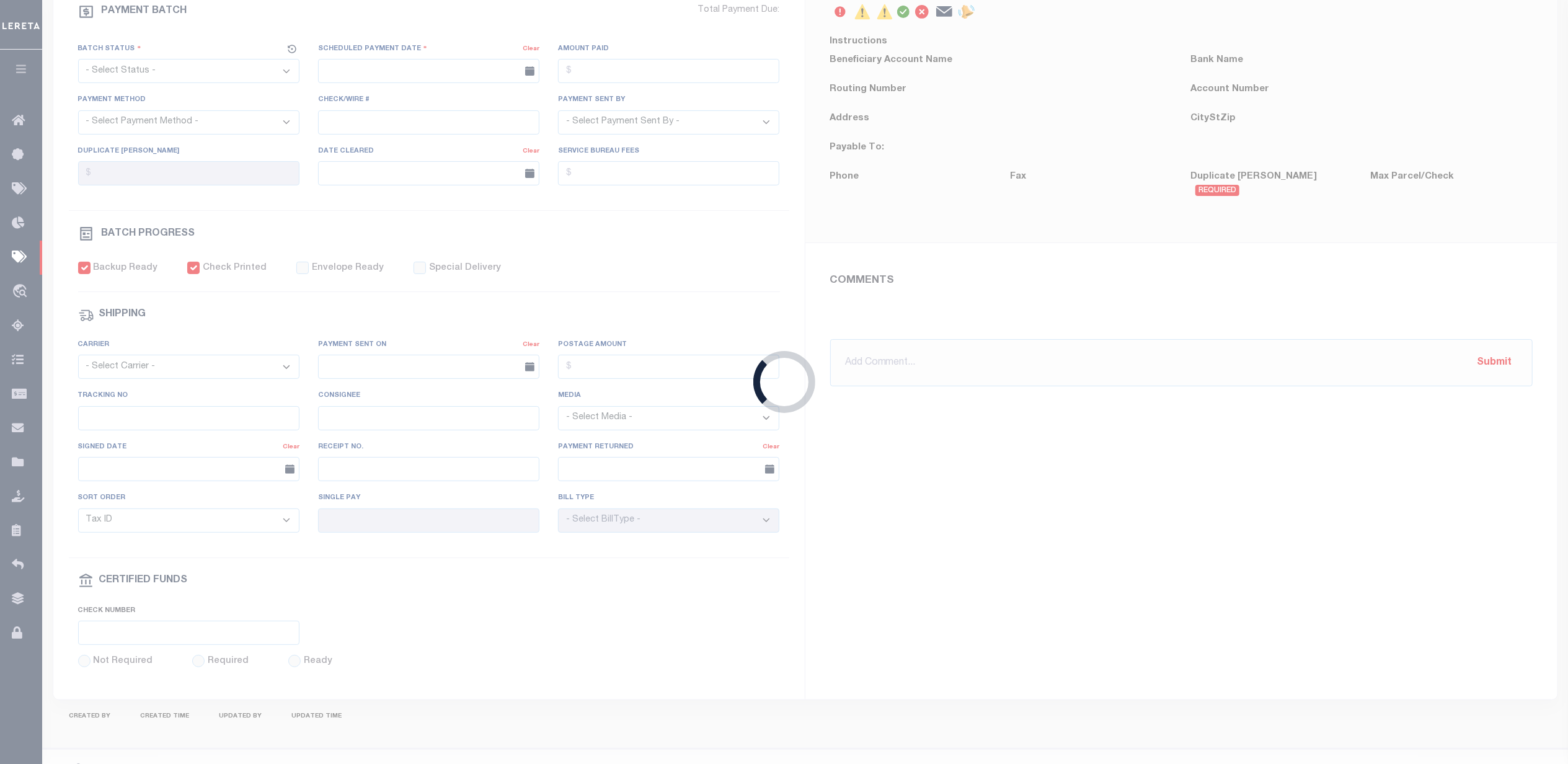
select select "RFP"
type input "[DATE]"
type input "$6,987.02"
select select "CHK"
type input "52474"
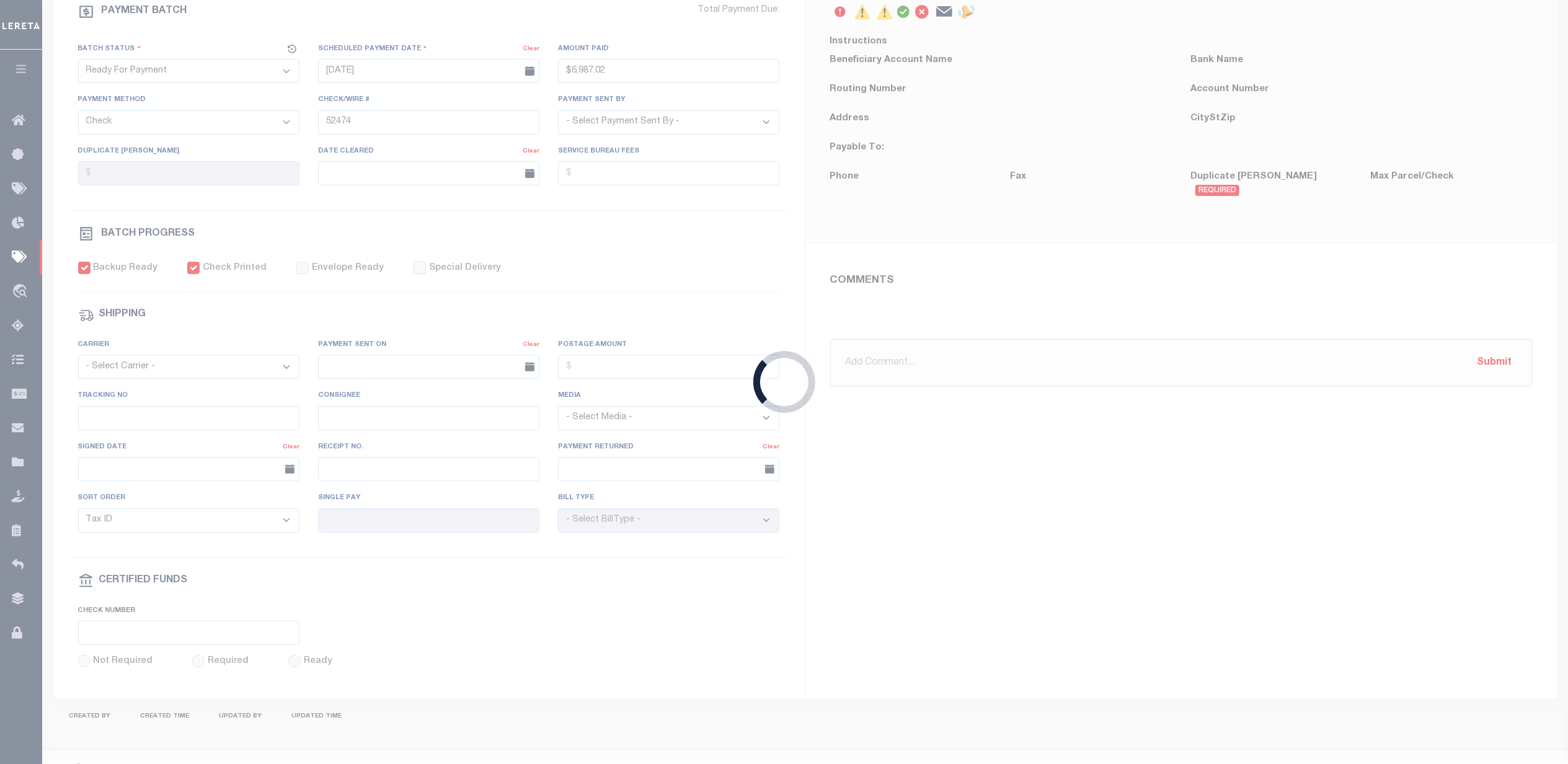
select select "[PERSON_NAME]"
checkbox input "true"
select select "USS"
type input "$9.85"
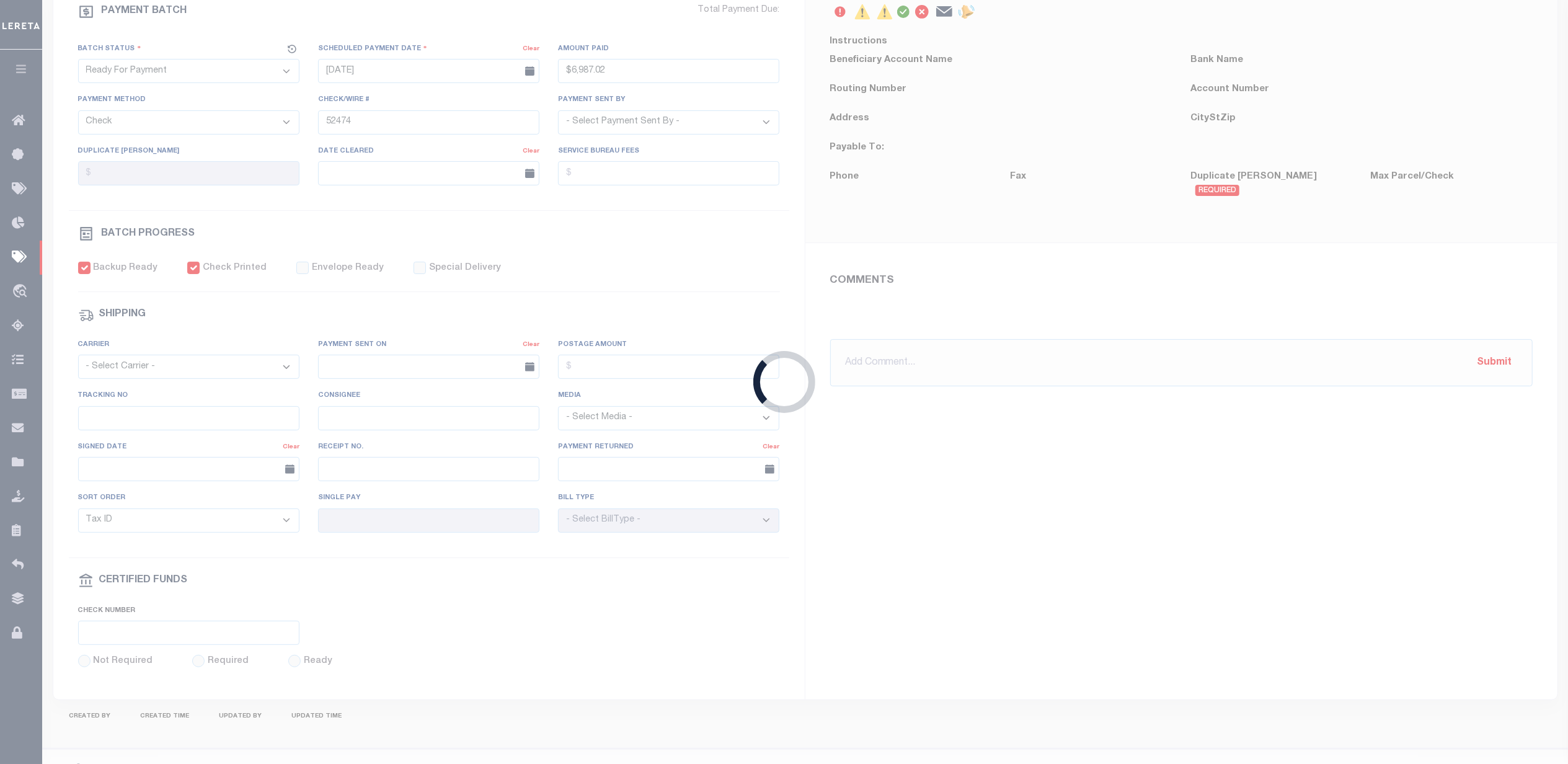
type input "April"
type input "N"
radio input "true"
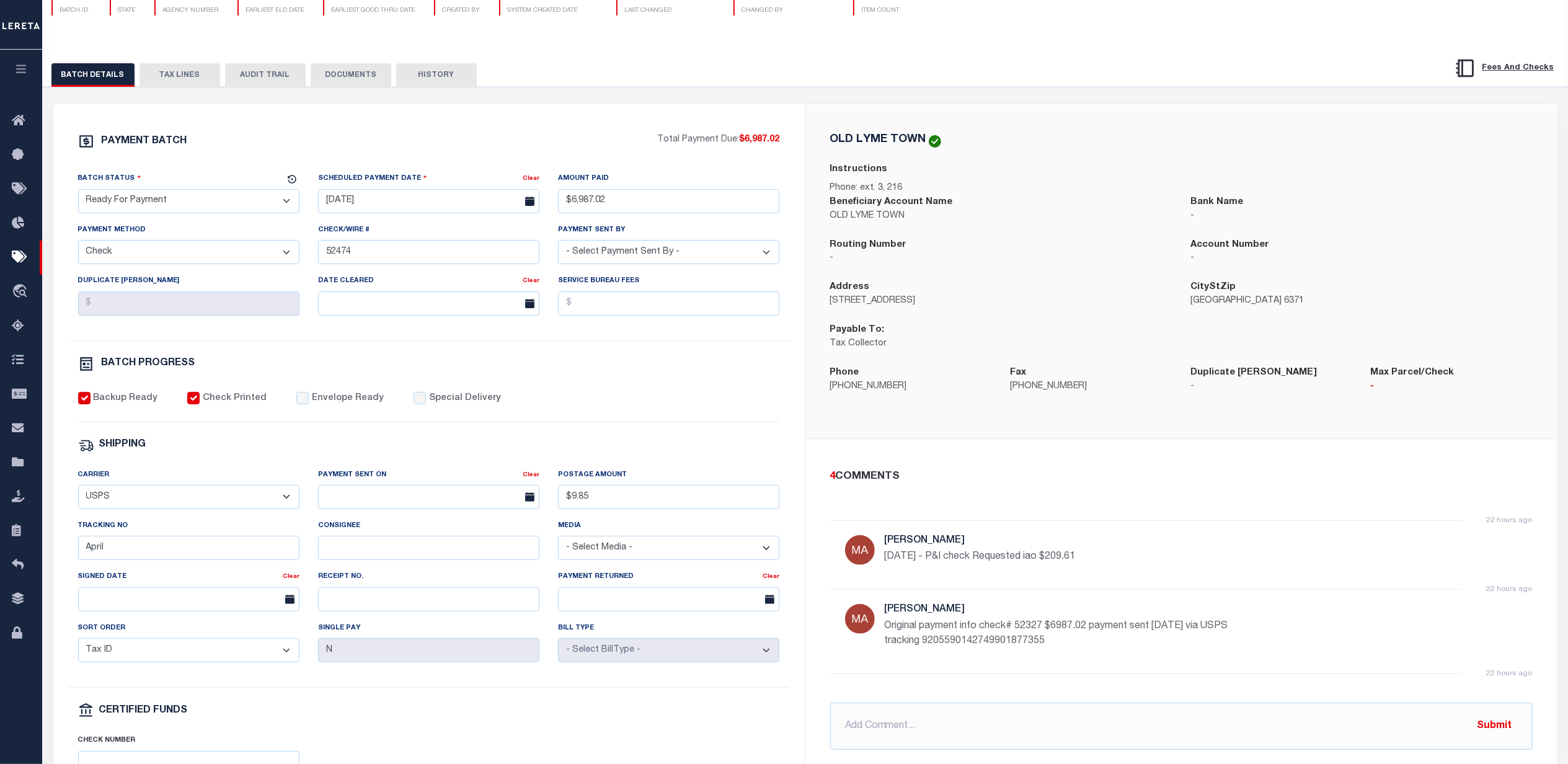
scroll to position [165, 0]
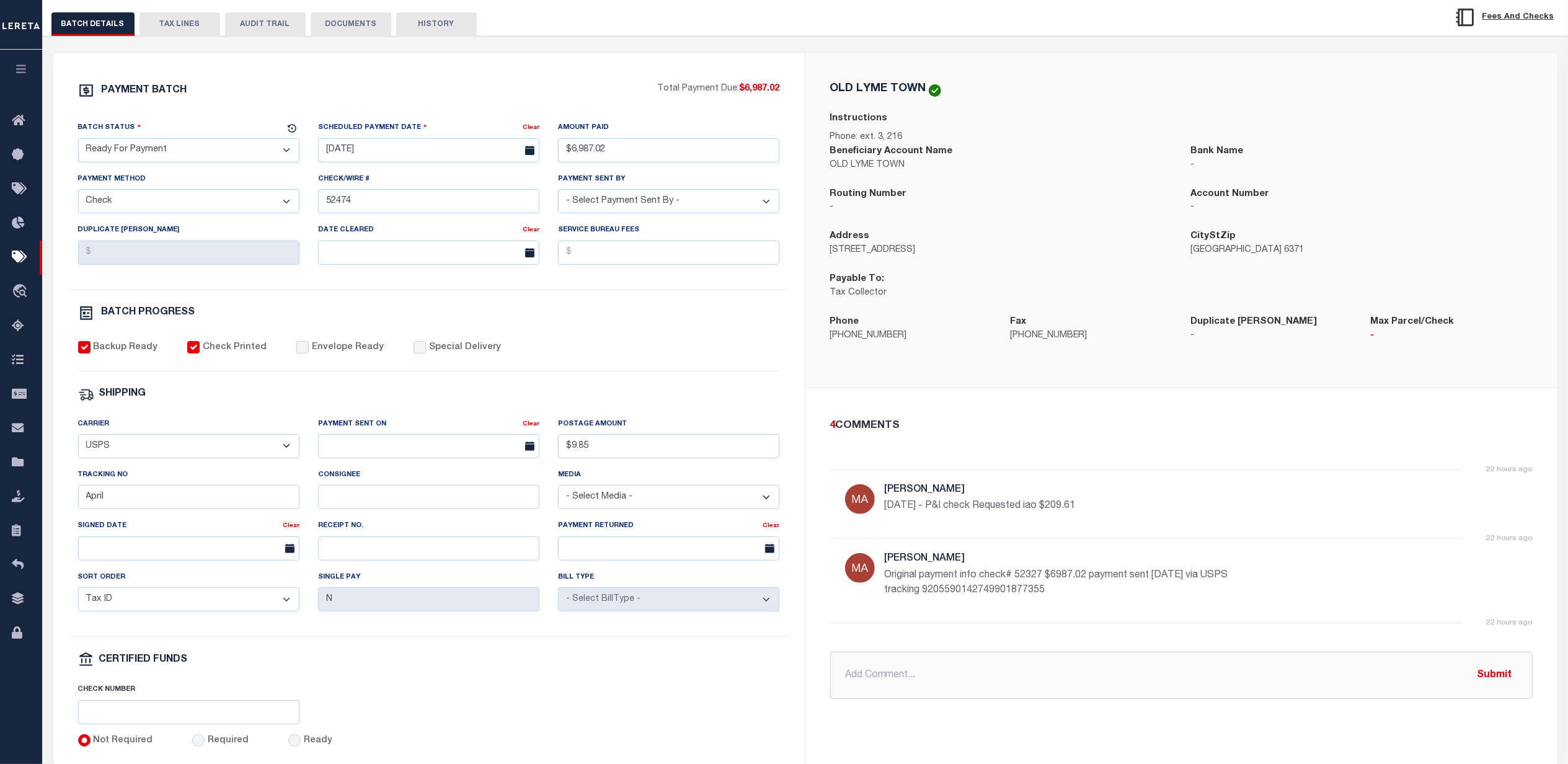
click at [543, 101] on div "PAYMENT BATCH" at bounding box center [367, 94] width 579 height 23
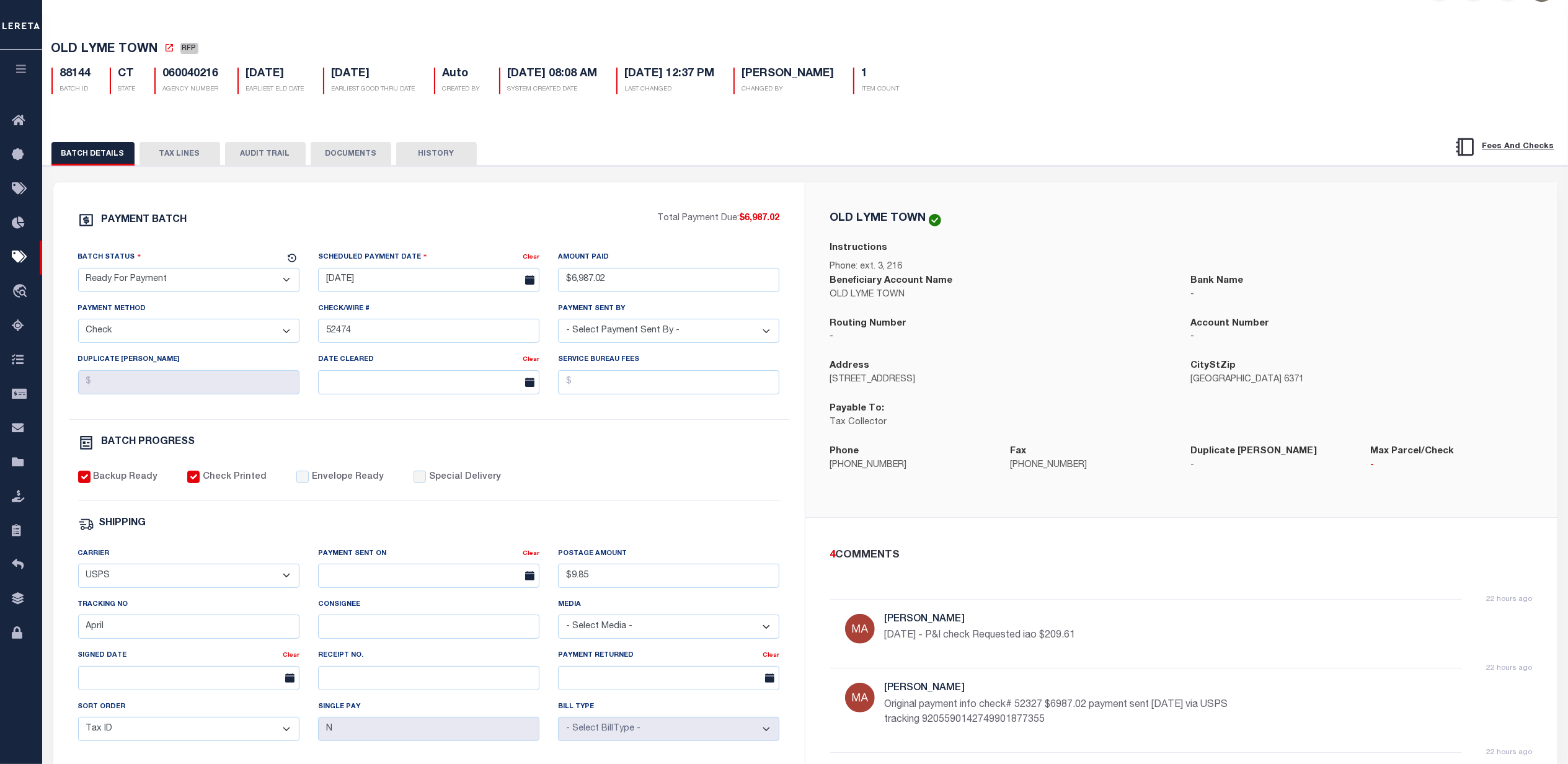
scroll to position [0, 0]
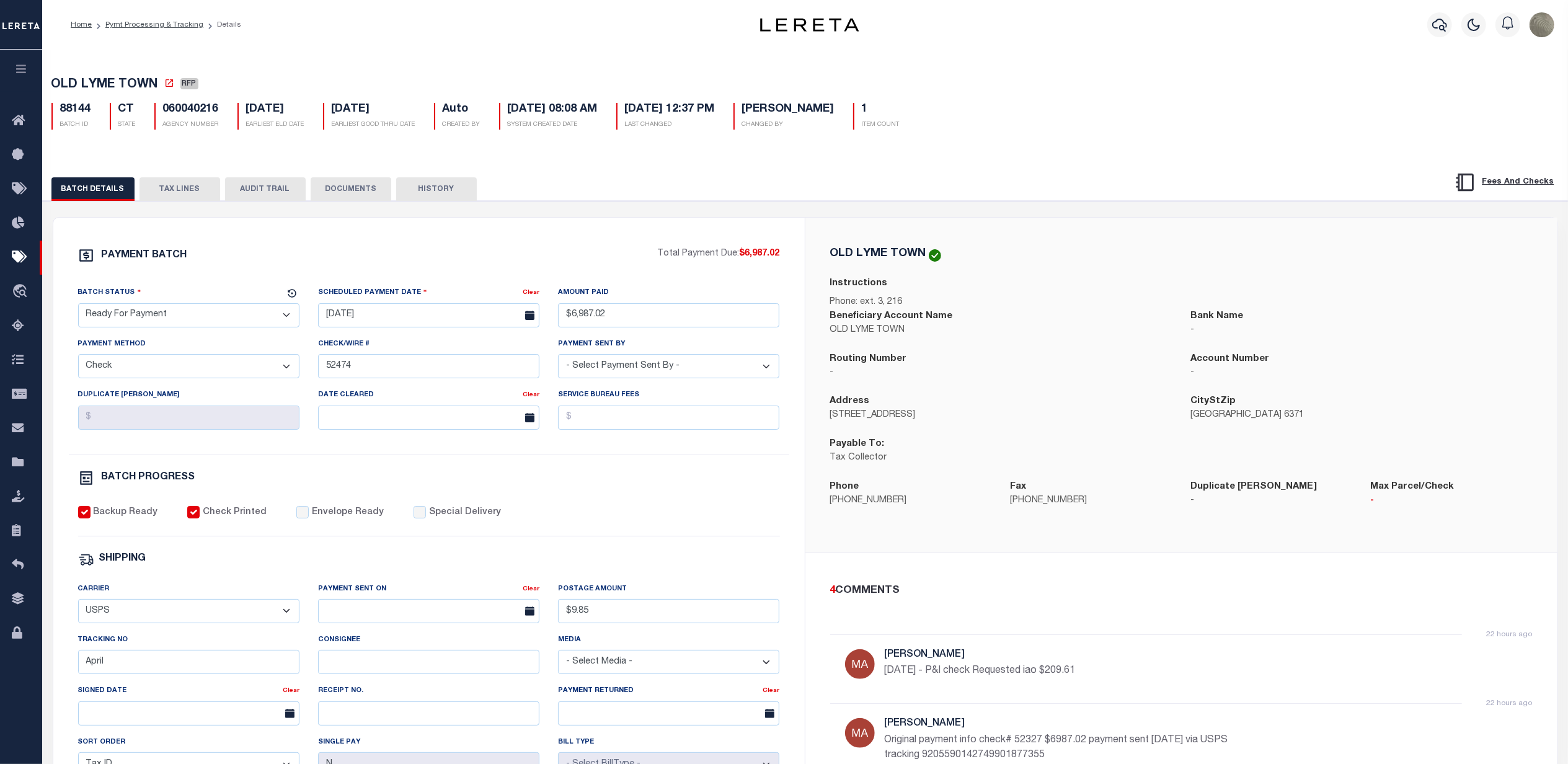
click at [539, 249] on div "PAYMENT BATCH Total Payment Due: $6,987.02 Batch Status" at bounding box center [428, 581] width 751 height 725
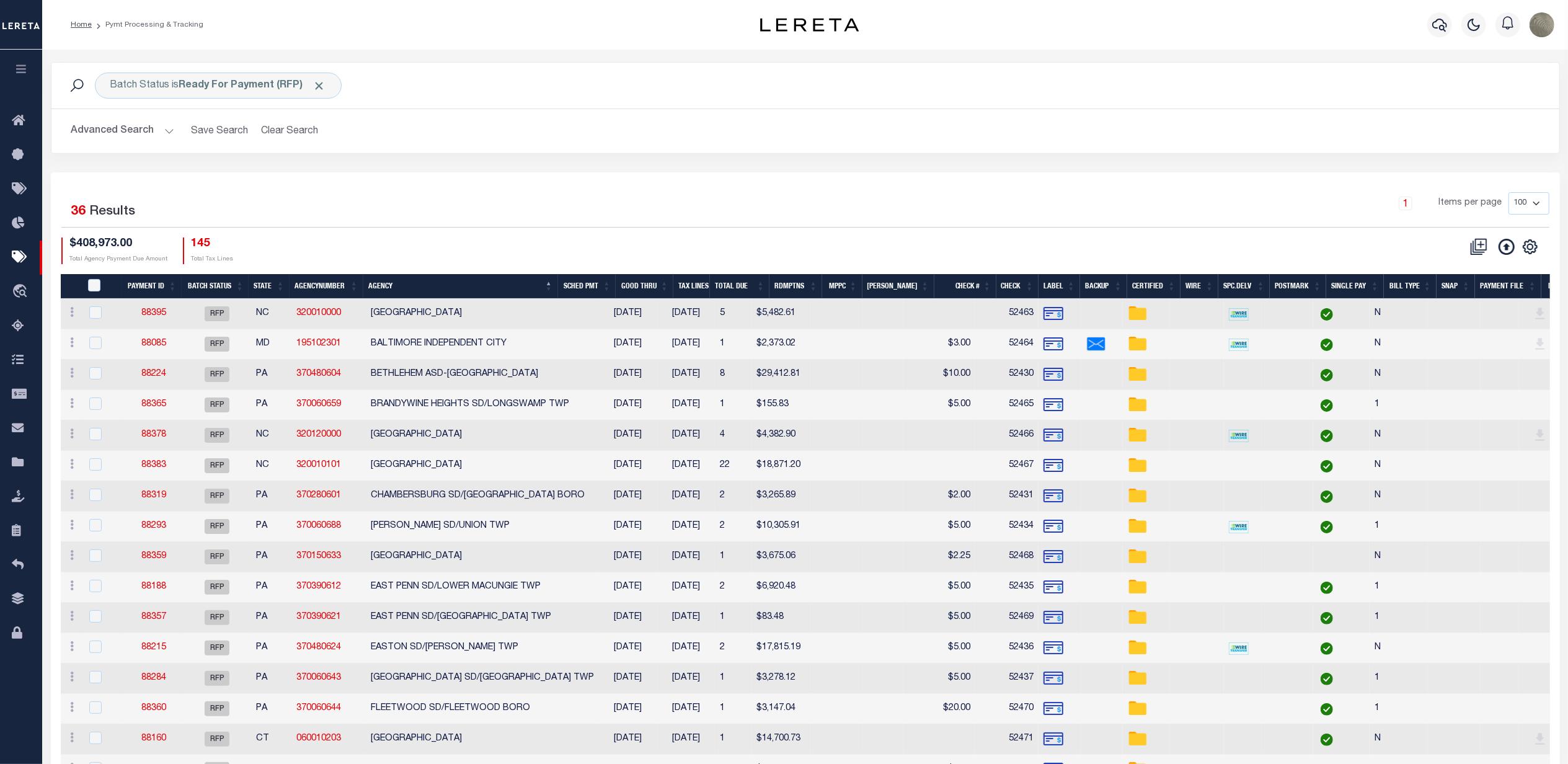
click at [504, 202] on div "1 Items per page 100 200 500 1000" at bounding box center [993, 208] width 1112 height 32
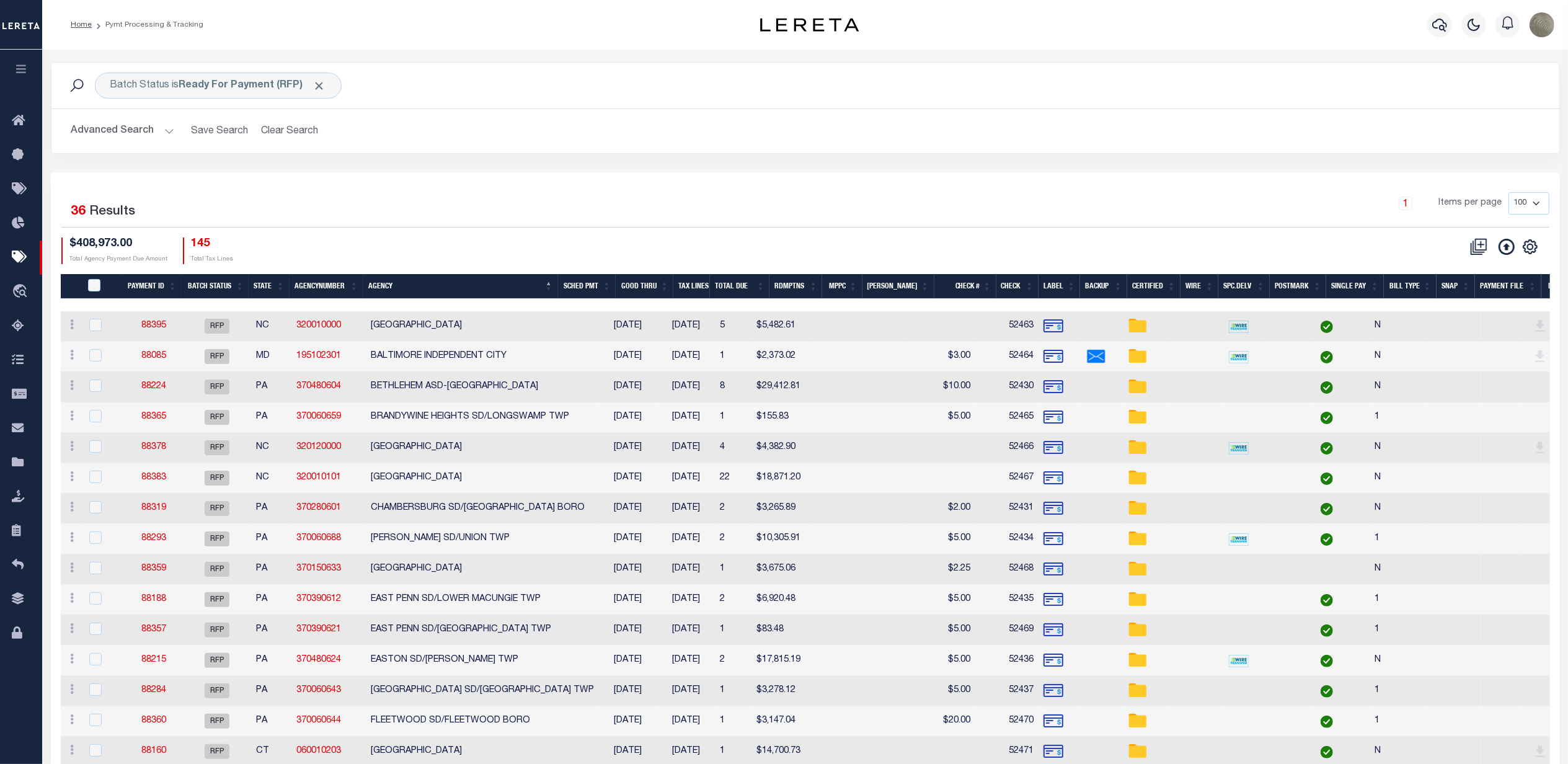
click at [516, 220] on div "1 Items per page 100 200 500 1000" at bounding box center [993, 208] width 1112 height 32
click at [99, 330] on input "checkbox" at bounding box center [95, 324] width 12 height 12
checkbox input "true"
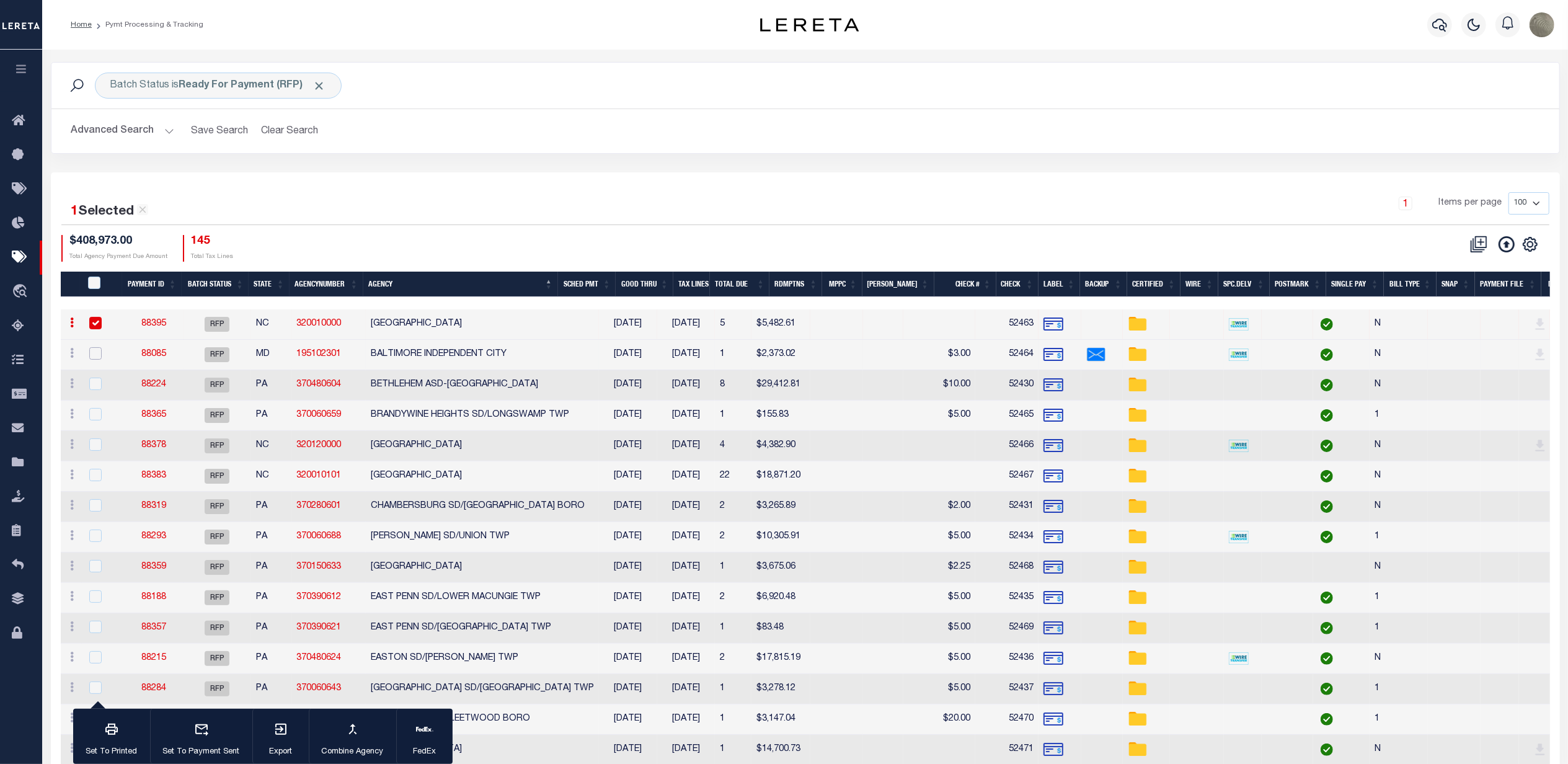
click at [99, 355] on input "checkbox" at bounding box center [95, 353] width 12 height 12
checkbox input "true"
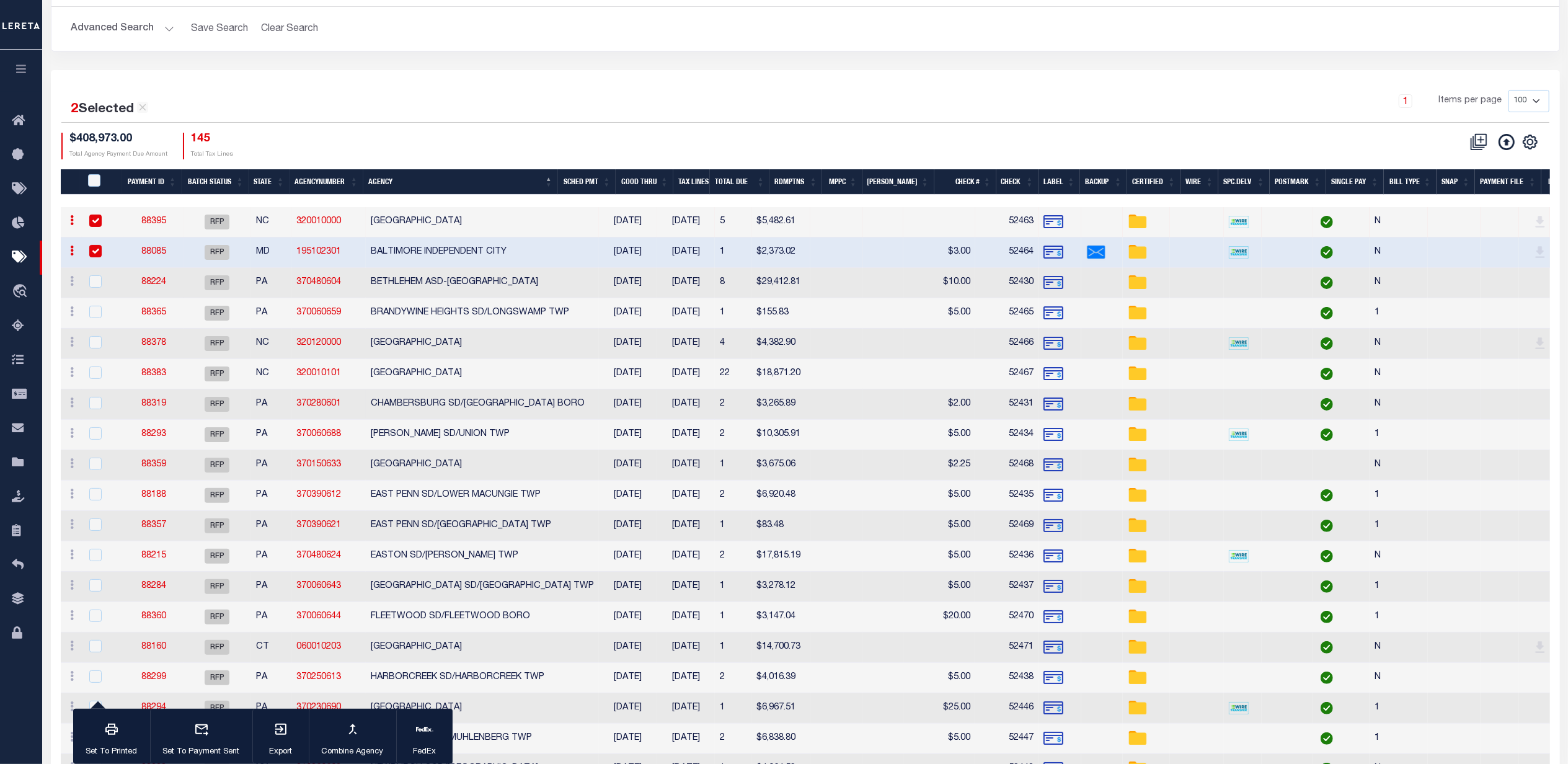
scroll to position [165, 0]
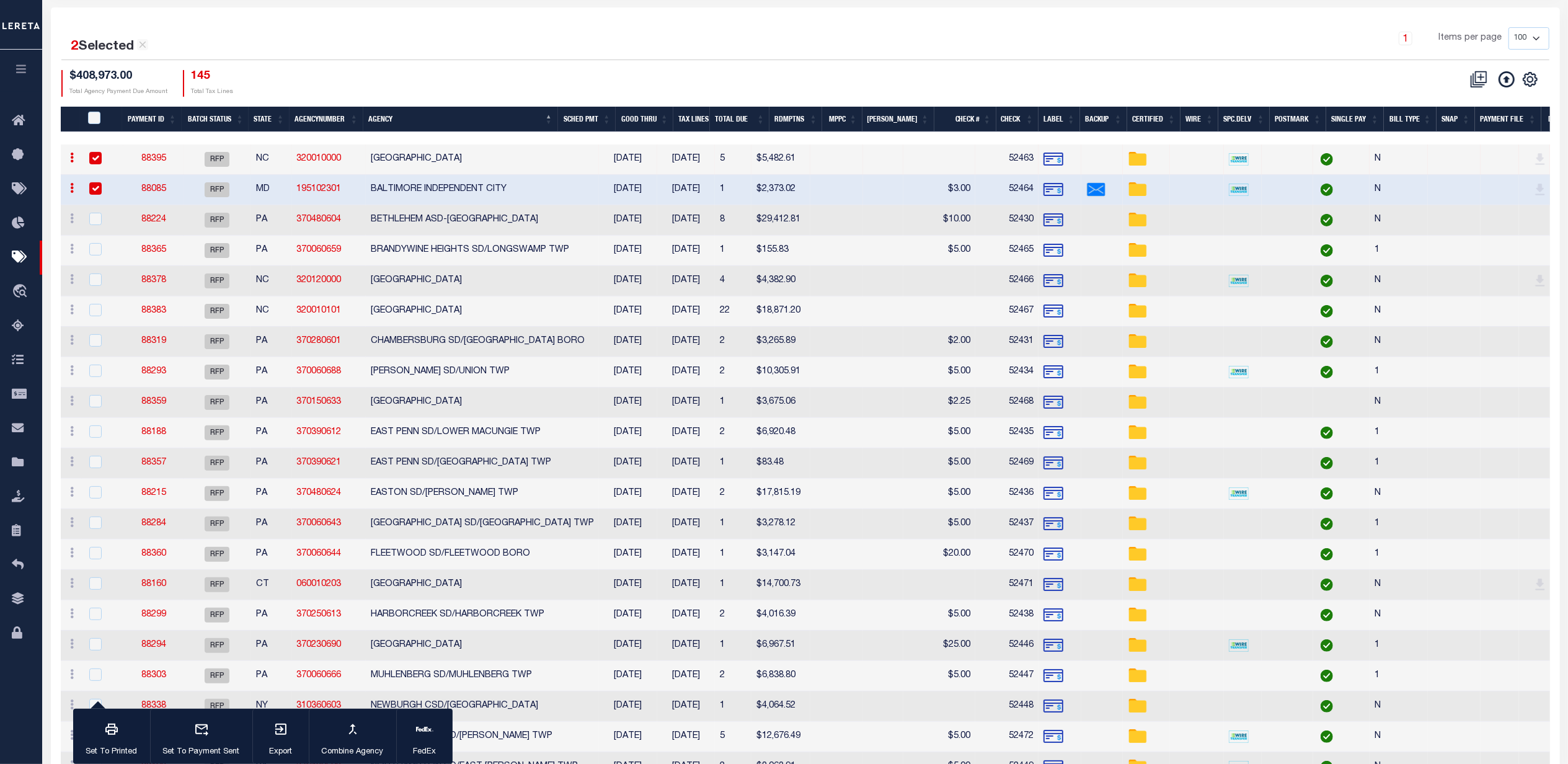
click at [94, 159] on input "checkbox" at bounding box center [95, 158] width 12 height 12
checkbox input "false"
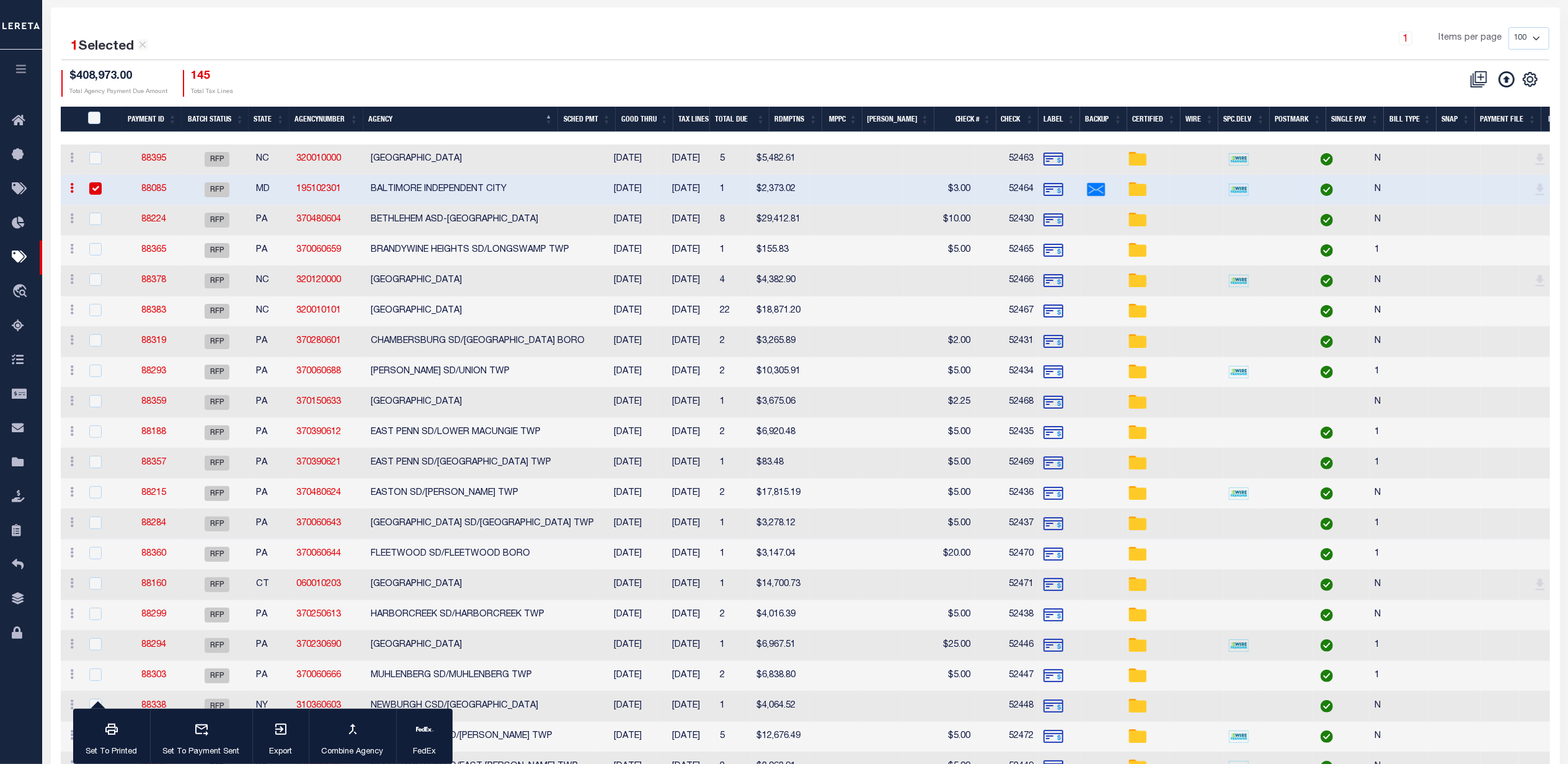
click at [97, 191] on input "checkbox" at bounding box center [95, 188] width 12 height 12
checkbox input "false"
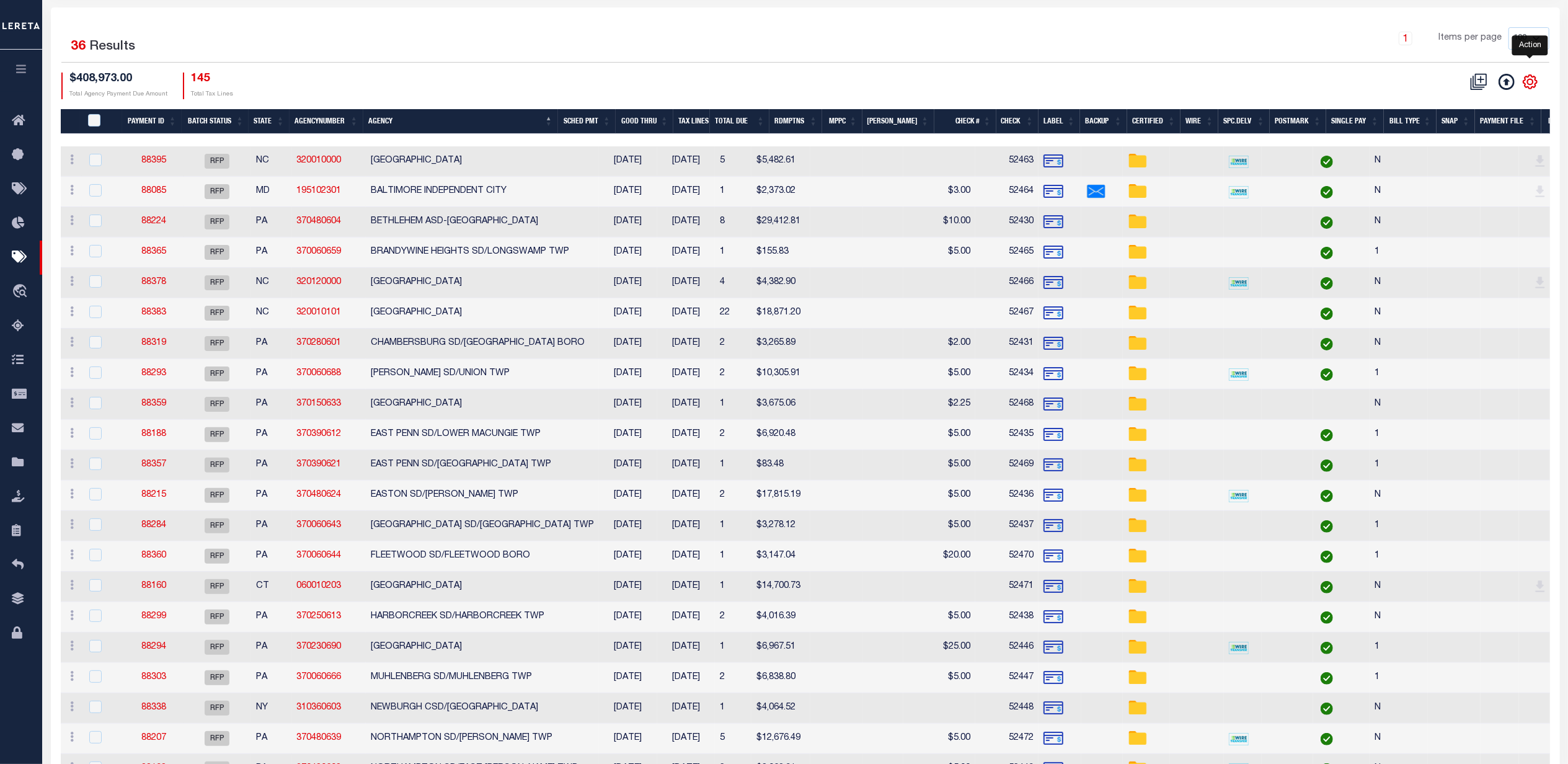
click at [1525, 85] on icon "" at bounding box center [1530, 82] width 16 height 16
click at [1461, 108] on link "CSV" at bounding box center [1479, 103] width 121 height 24
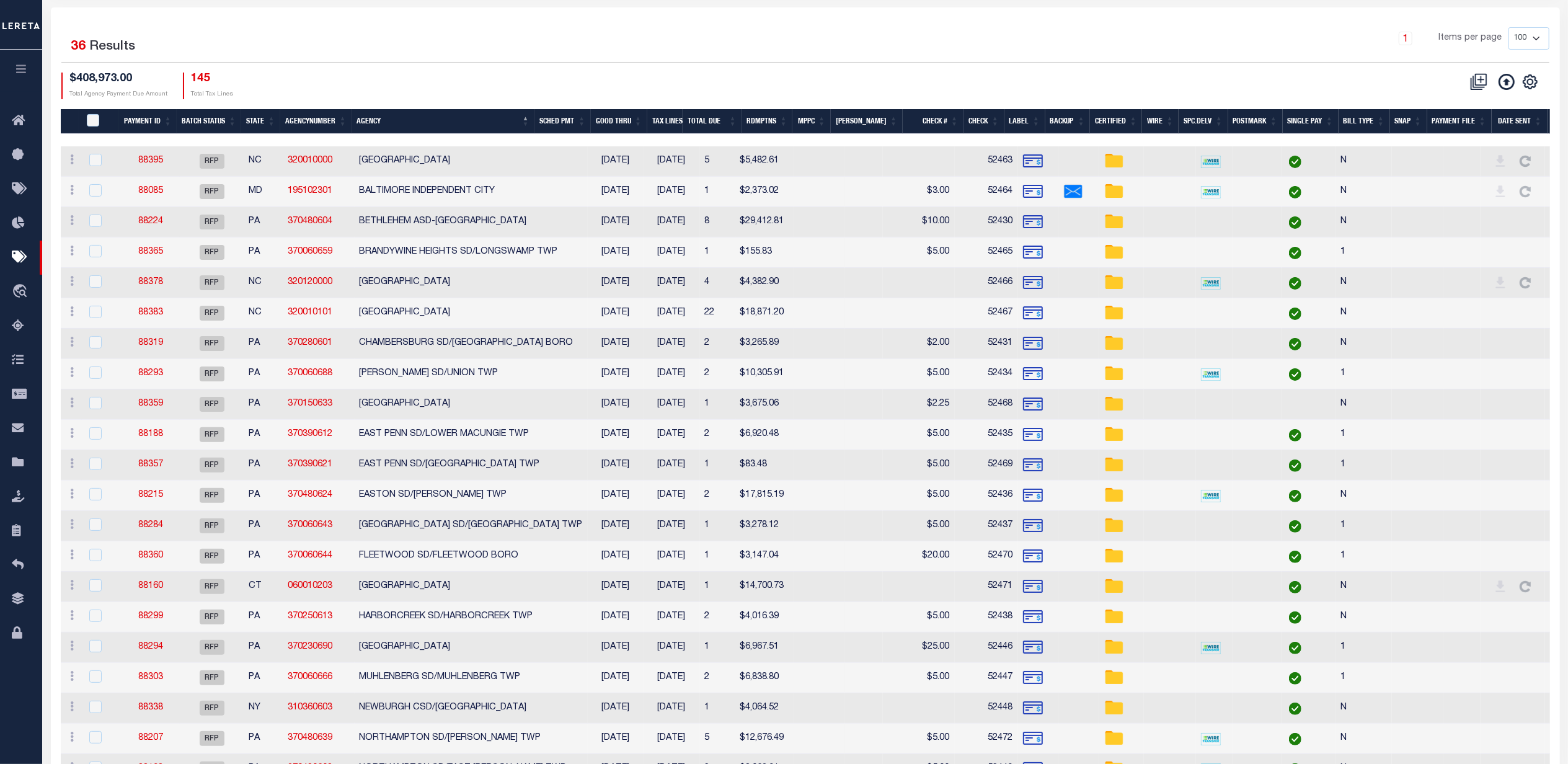
click at [523, 89] on div "$408,973.00 Total Agency Payment Due Amount 145 Total Tax Lines" at bounding box center [433, 85] width 744 height 27
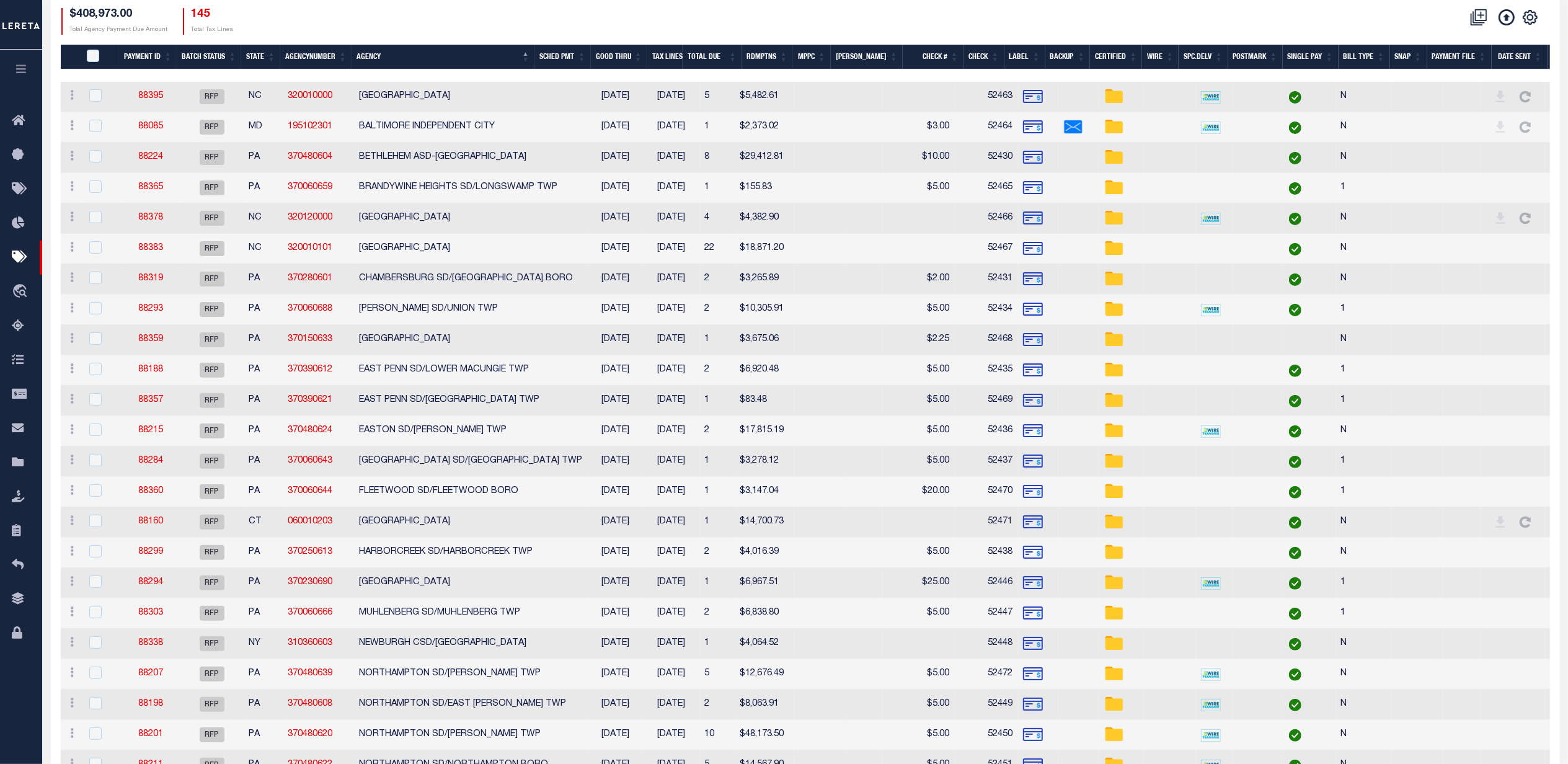
scroll to position [249, 0]
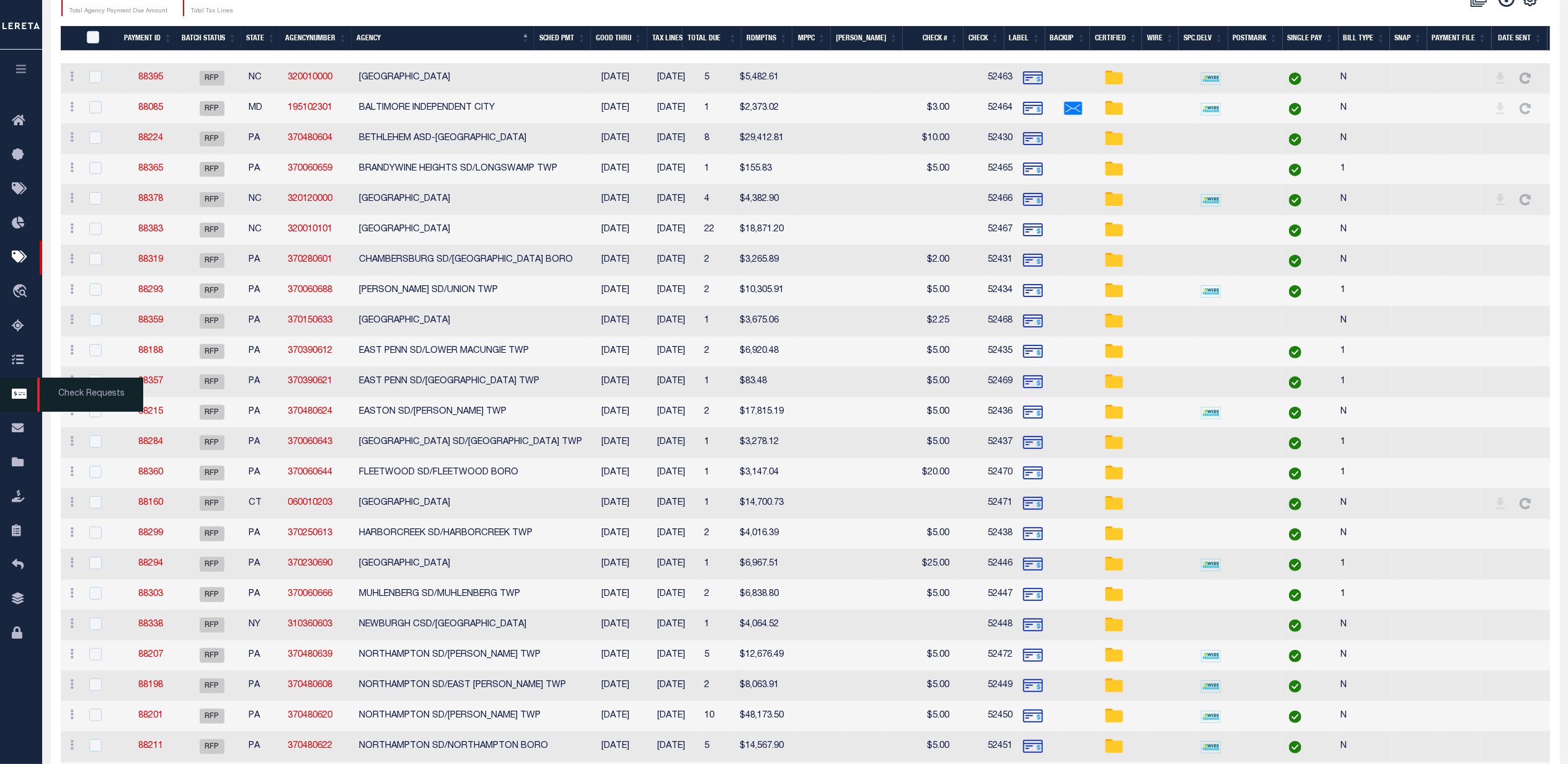
click at [13, 398] on icon at bounding box center [22, 394] width 20 height 15
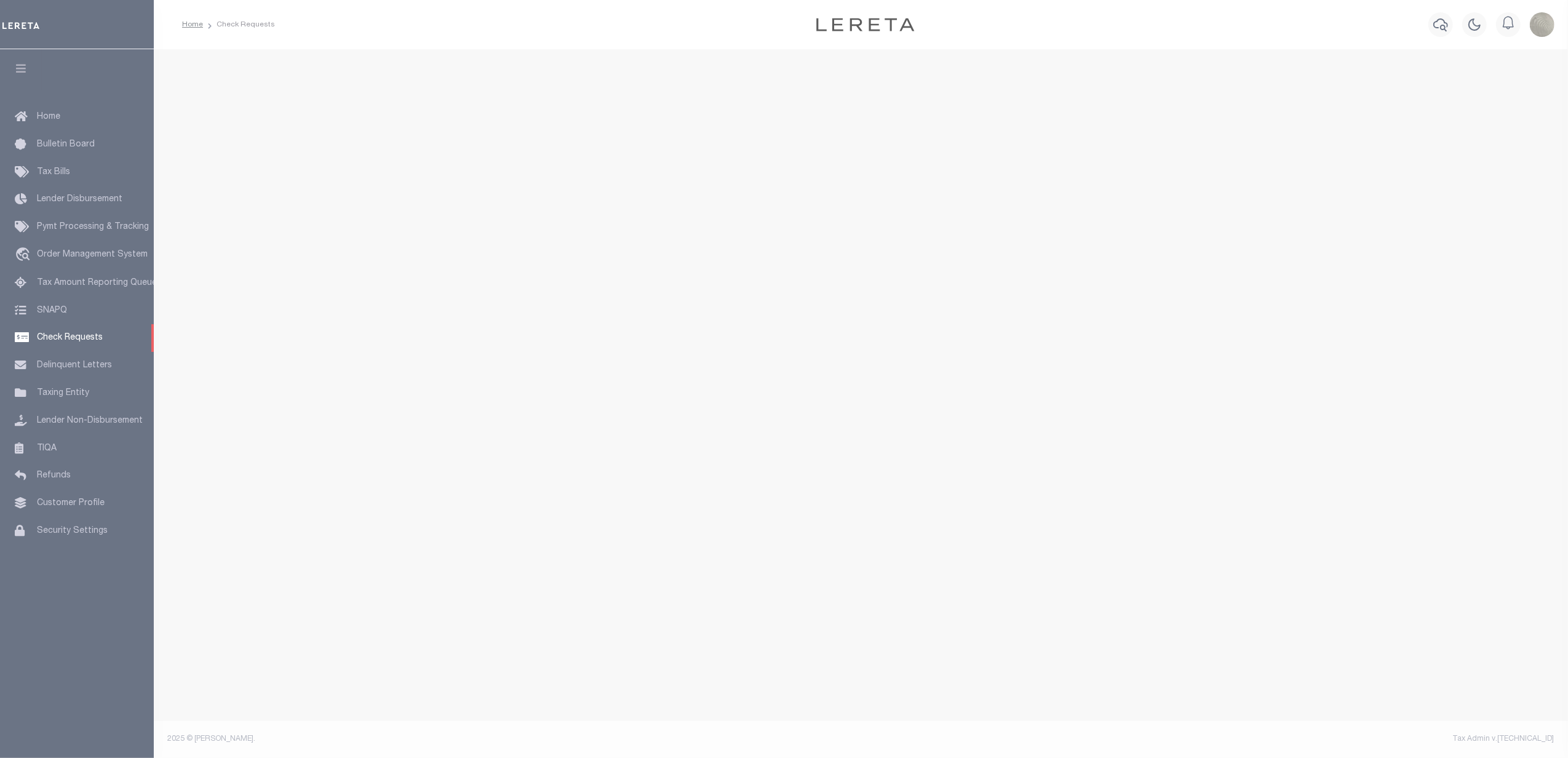
select select "50"
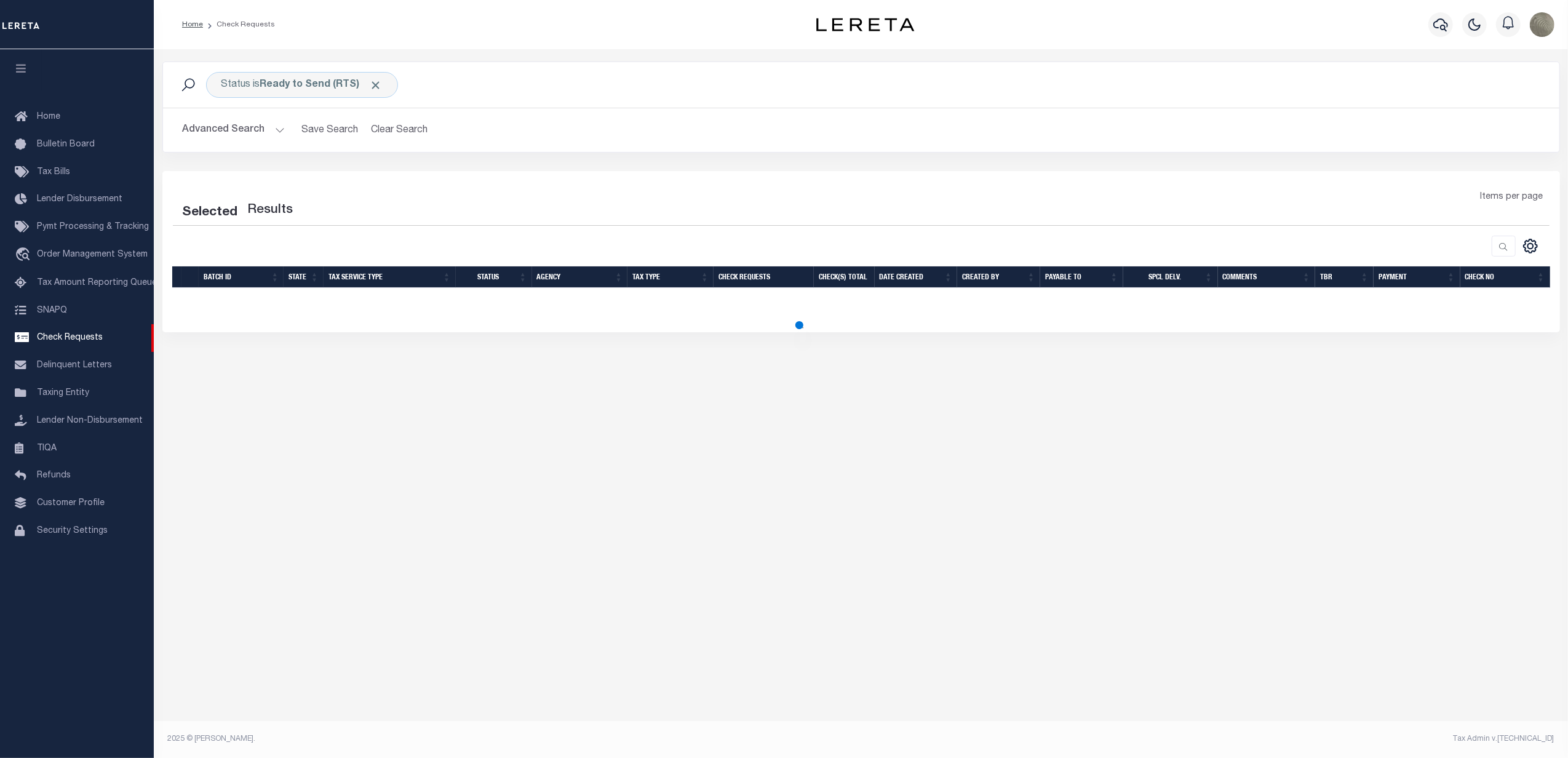
select select "50"
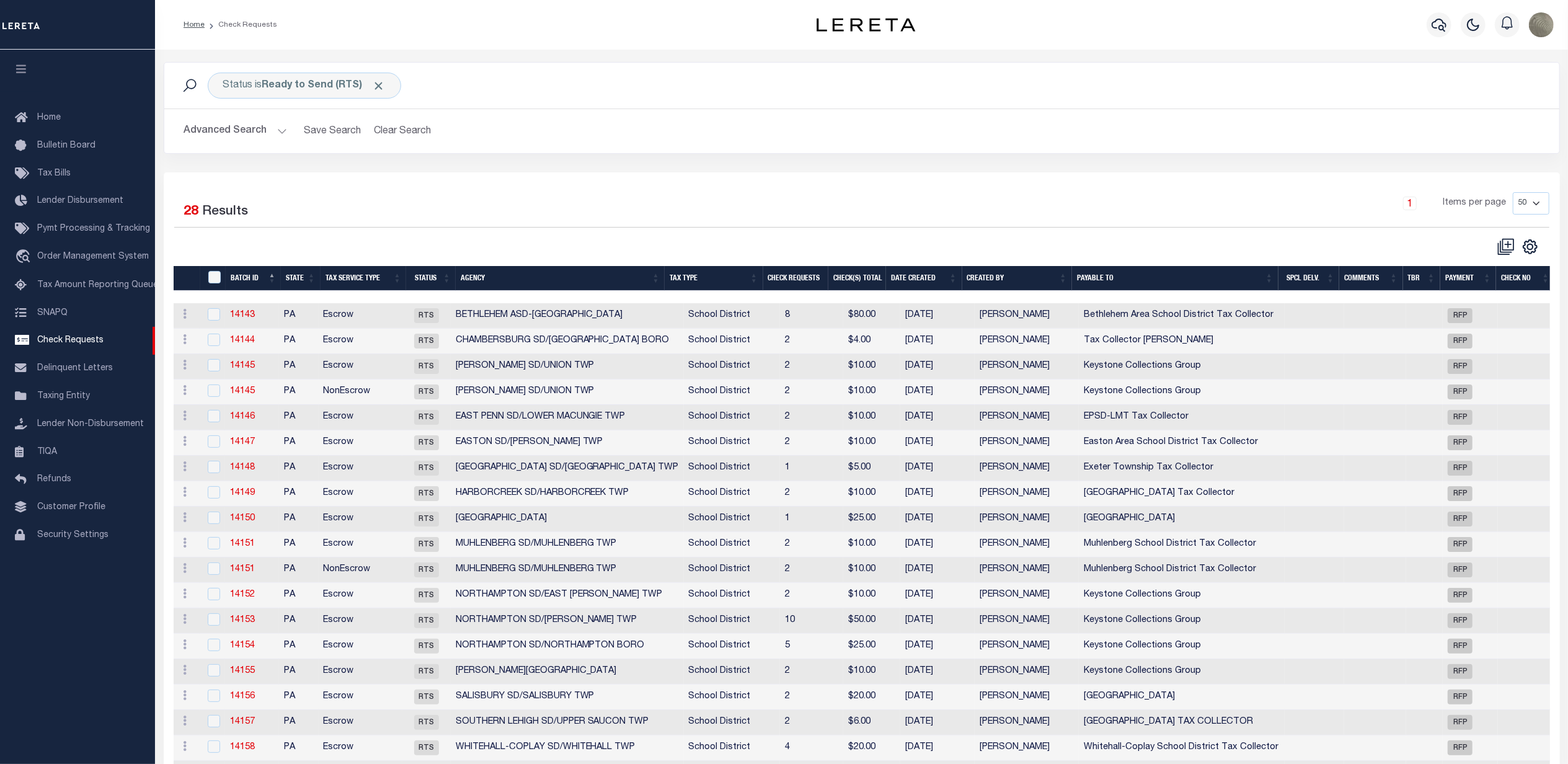
click at [546, 213] on div "1 Items per page 10 25 50 100" at bounding box center [1035, 208] width 1026 height 32
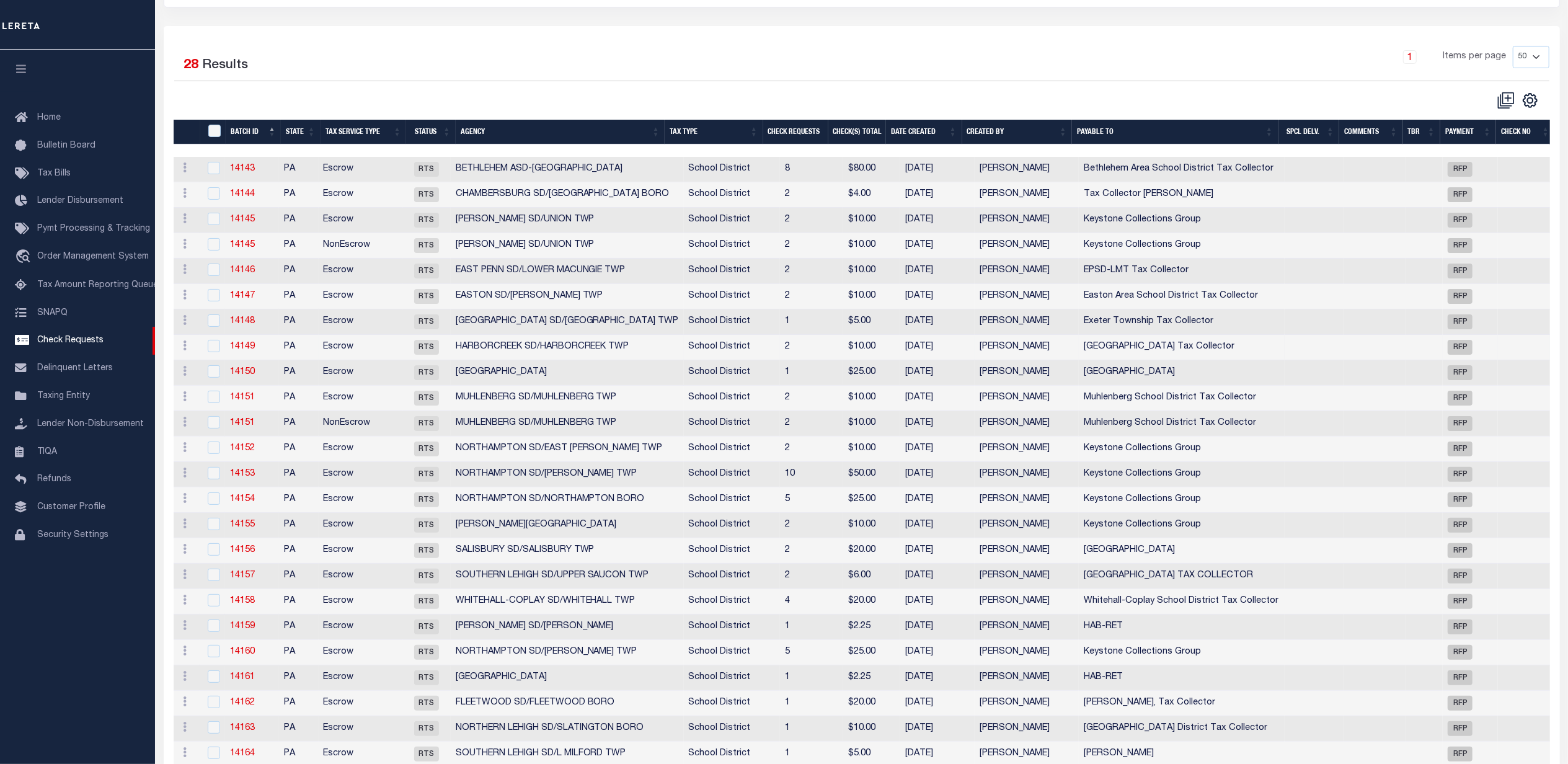
scroll to position [165, 0]
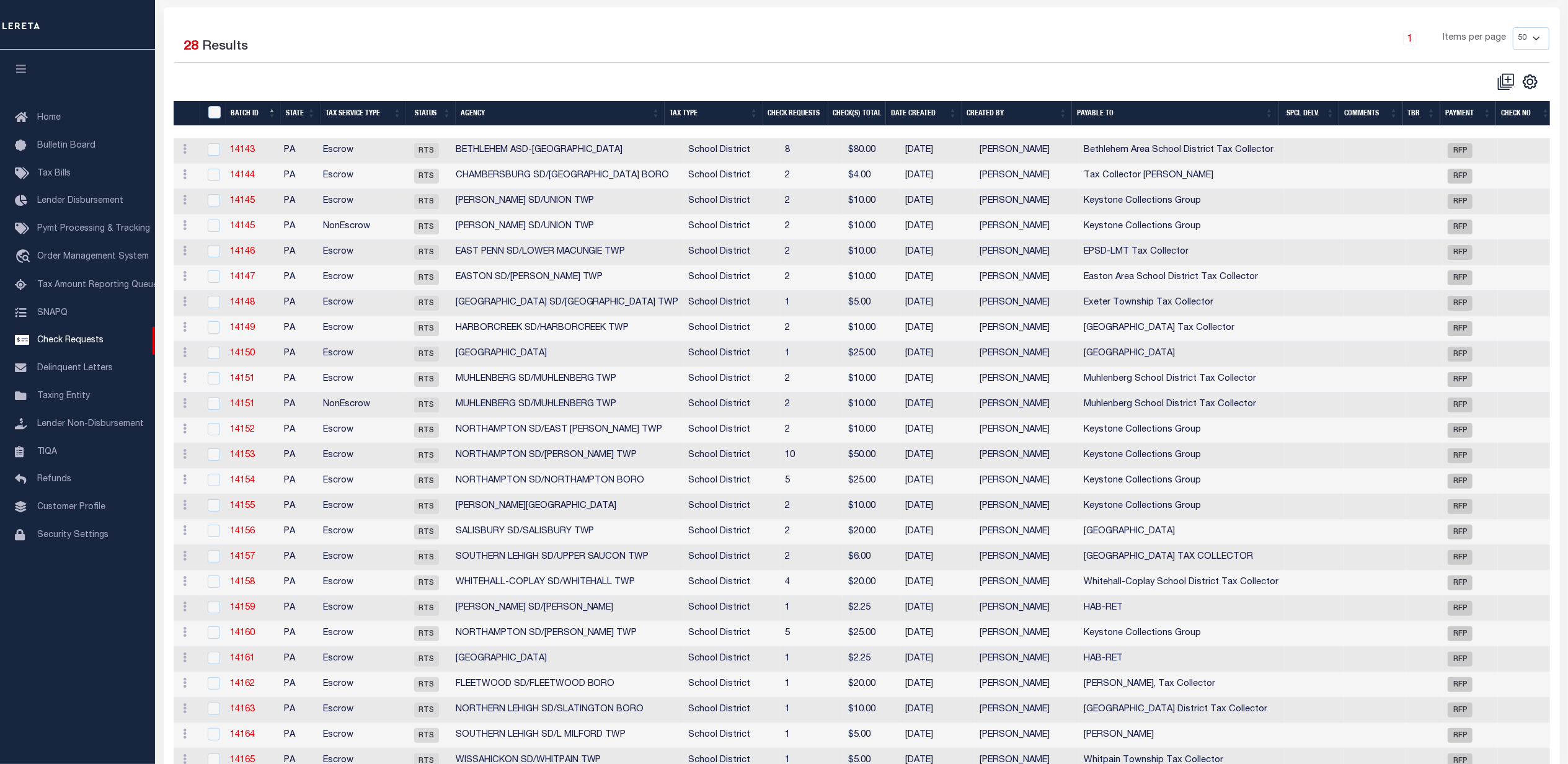
click at [553, 55] on div "1 Items per page 10 25 50 100" at bounding box center [1035, 43] width 1026 height 32
click at [685, 66] on div "Selected 28 Results 1 Items per page 10 25 50 100" at bounding box center [861, 59] width 1394 height 64
click at [495, 64] on div "Selected 28 Results 1 Items per page 10 25 50 100" at bounding box center [861, 59] width 1394 height 64
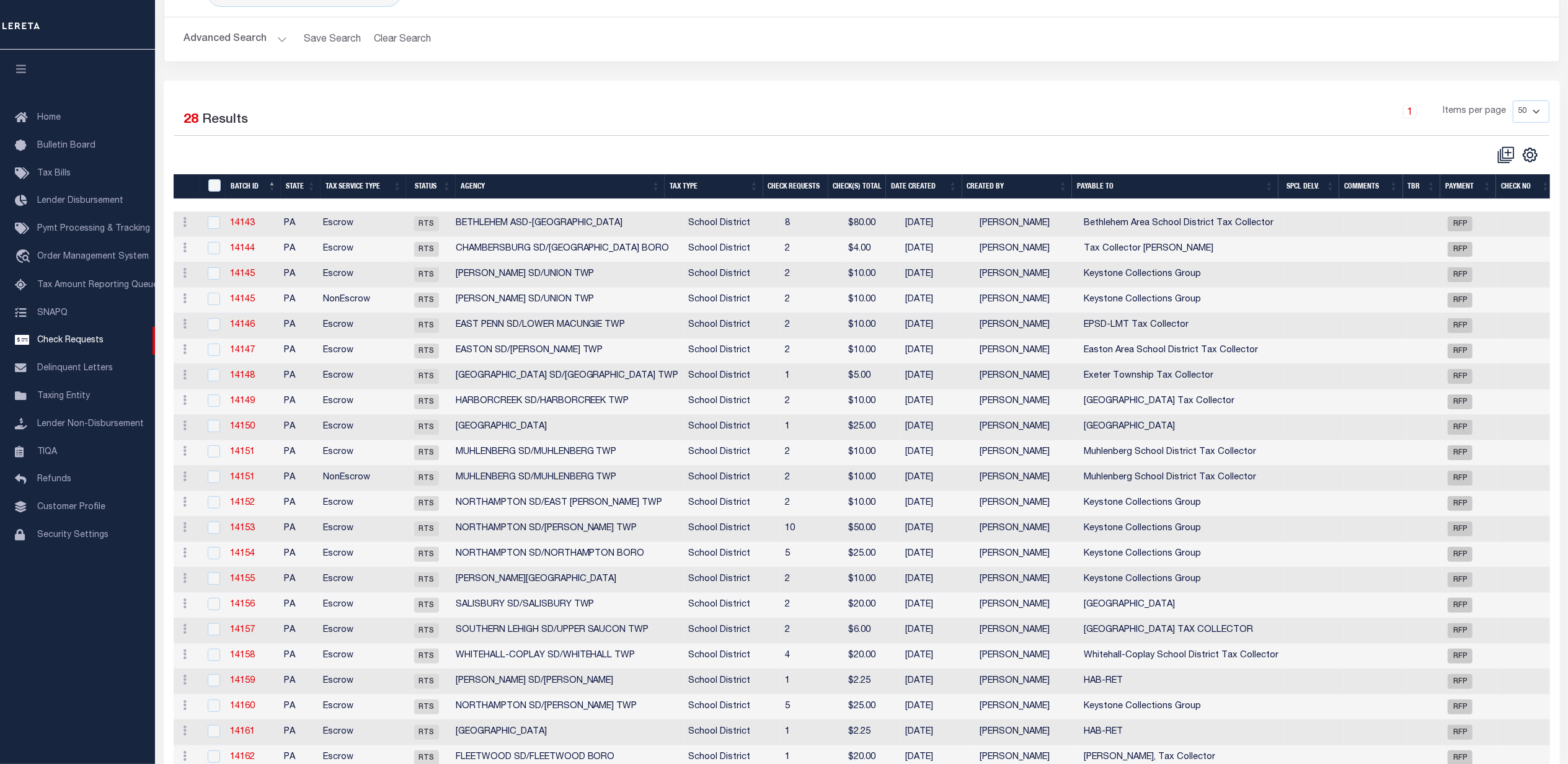
scroll to position [0, 0]
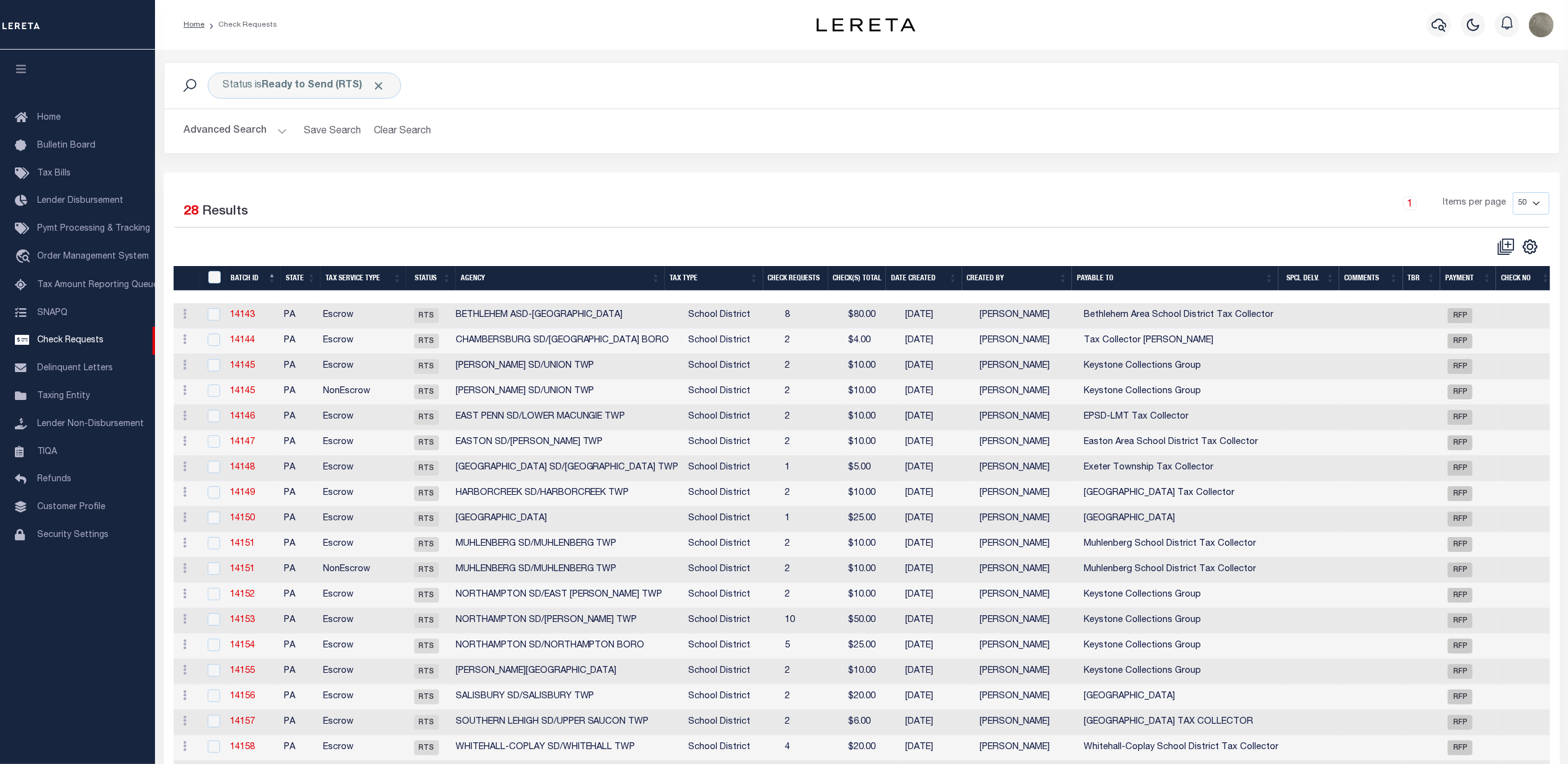
click at [555, 158] on div "Status is Ready to Send (RTS) Search Advanced Search Save Search Clear Search C…" at bounding box center [862, 117] width 1414 height 110
click at [100, 229] on span "Pymt Processing & Tracking" at bounding box center [93, 228] width 113 height 9
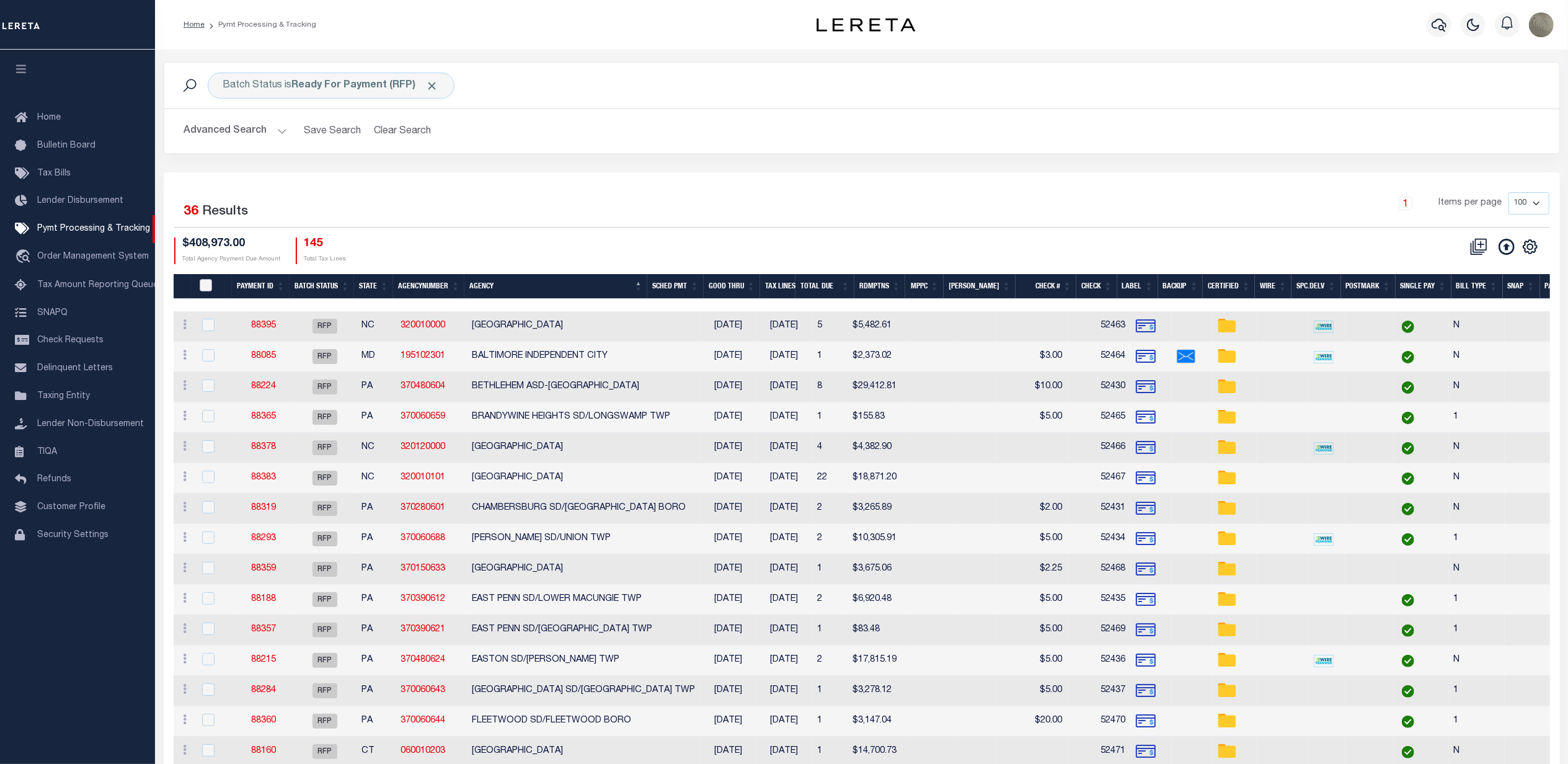
click at [209, 285] on input "PayeePmtBatchStatus" at bounding box center [205, 285] width 12 height 12
checkbox input "true"
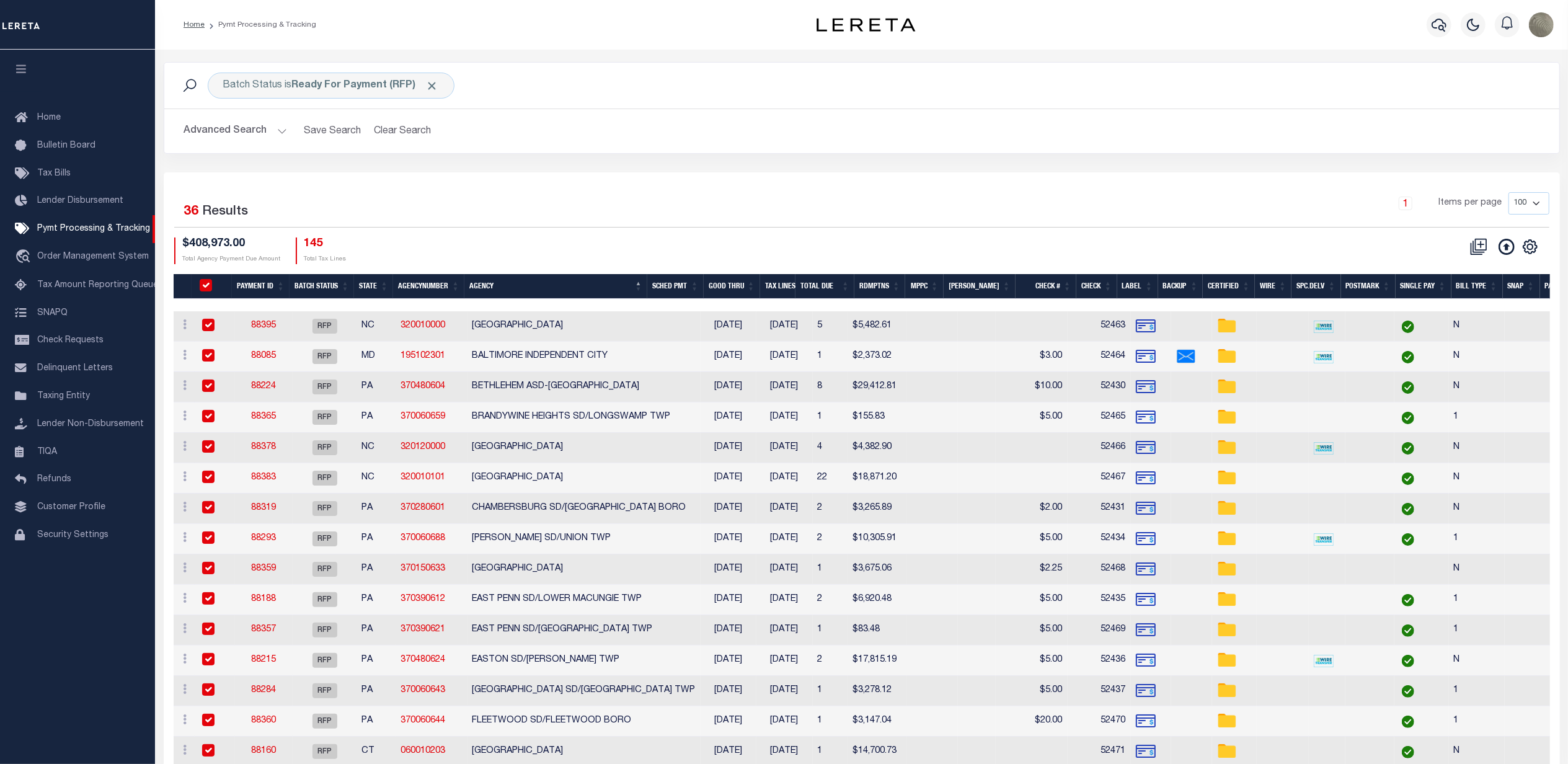
checkbox input "true"
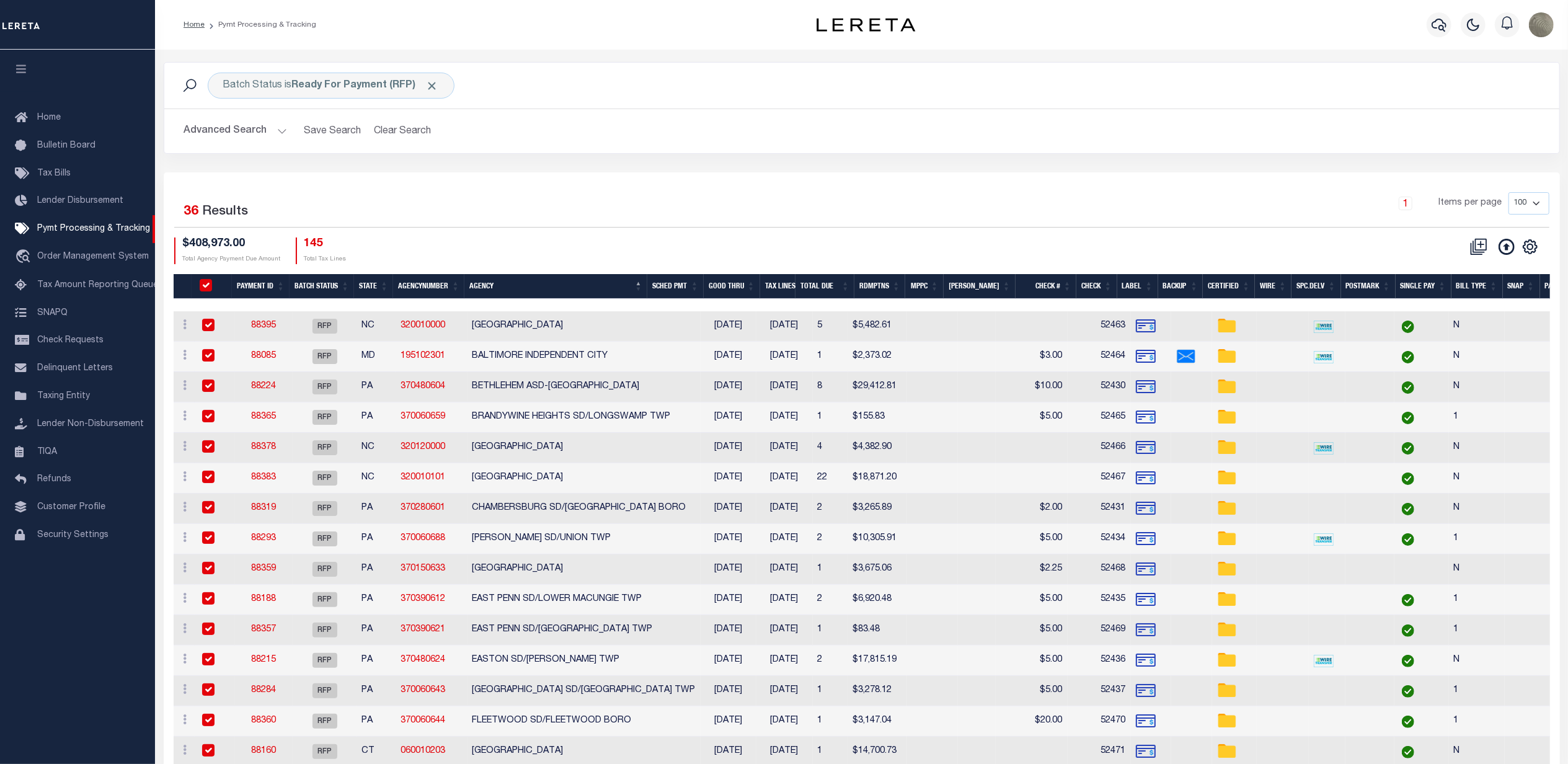
checkbox input "true"
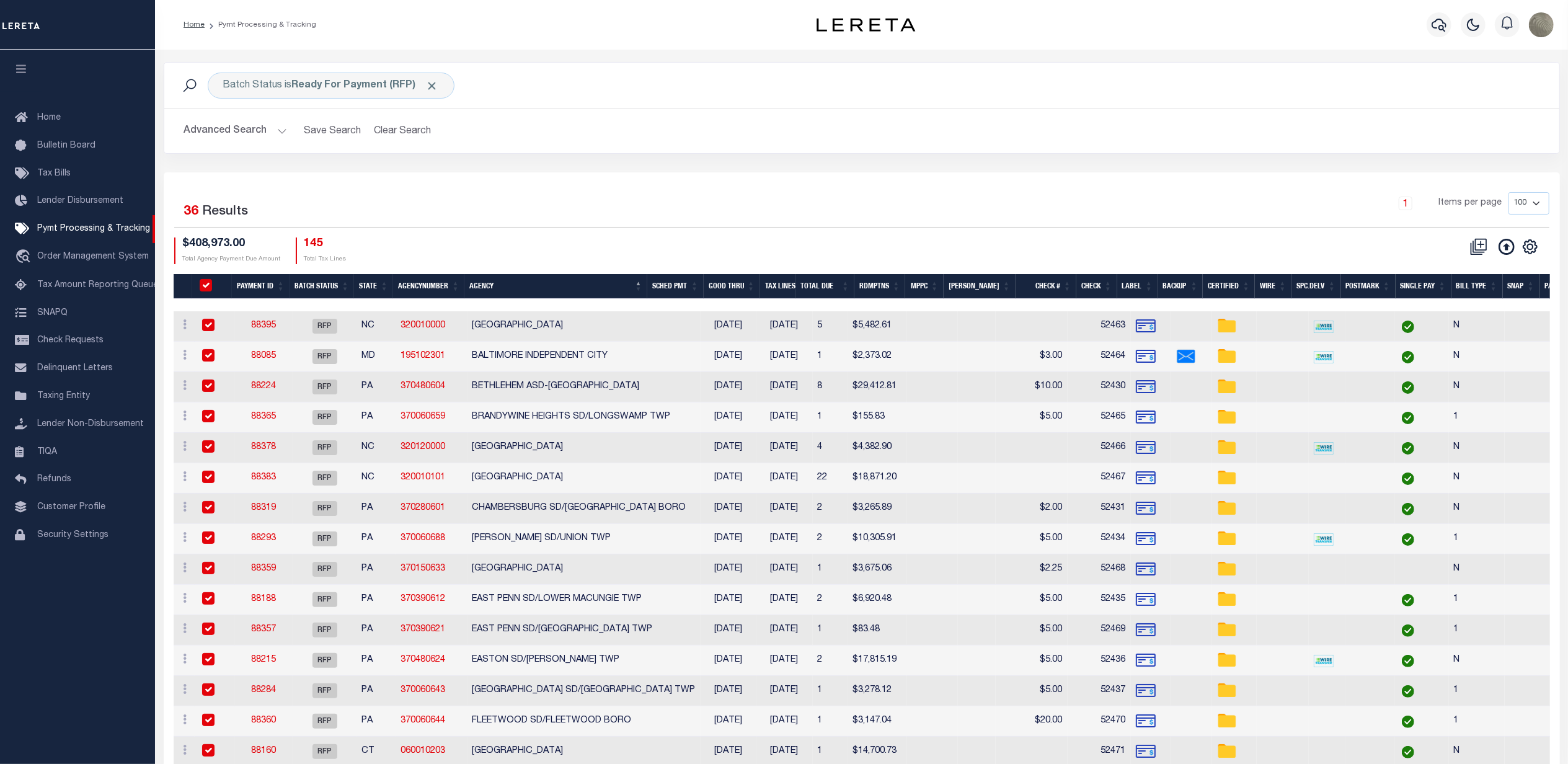
checkbox input "true"
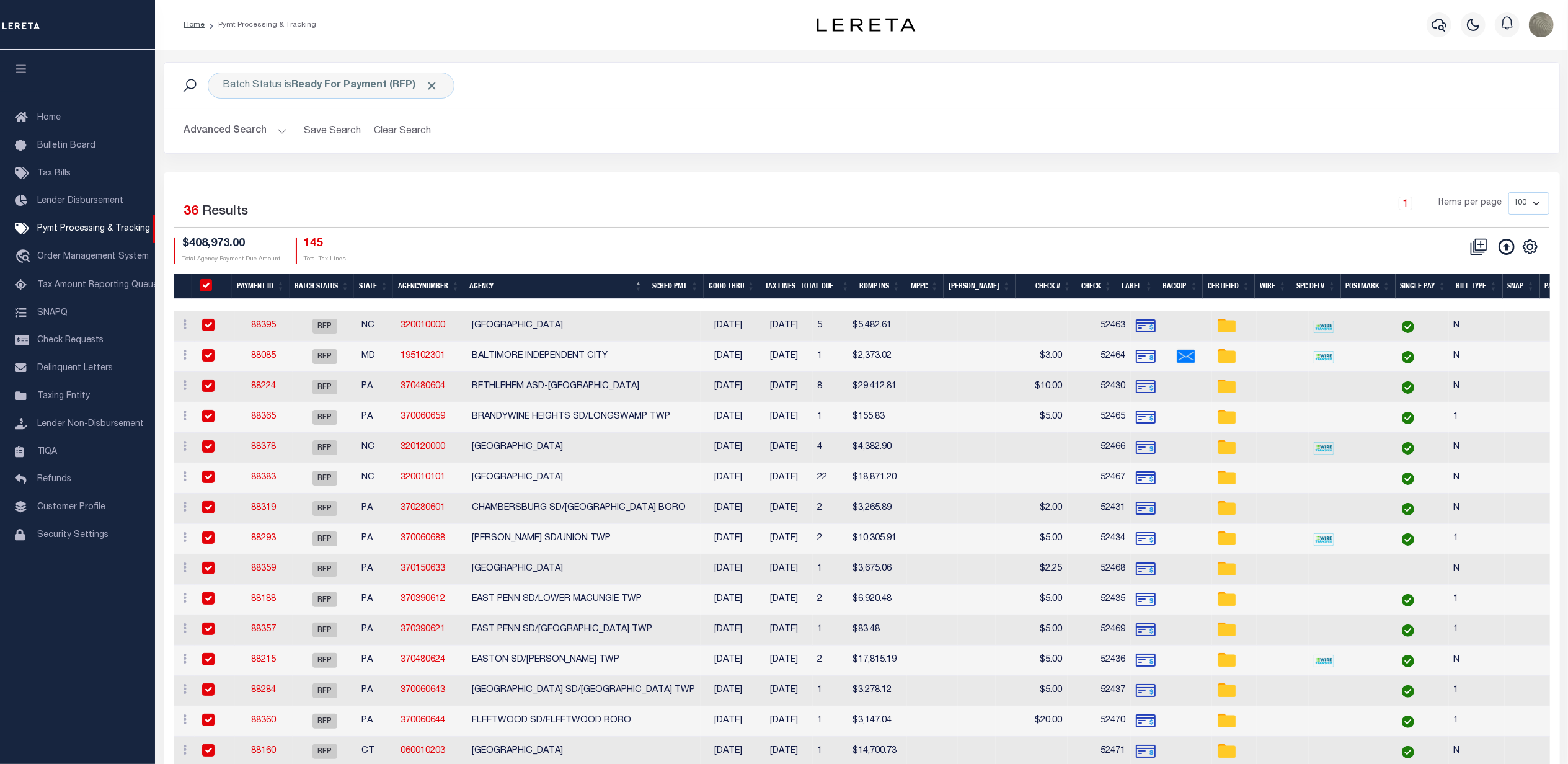
checkbox input "true"
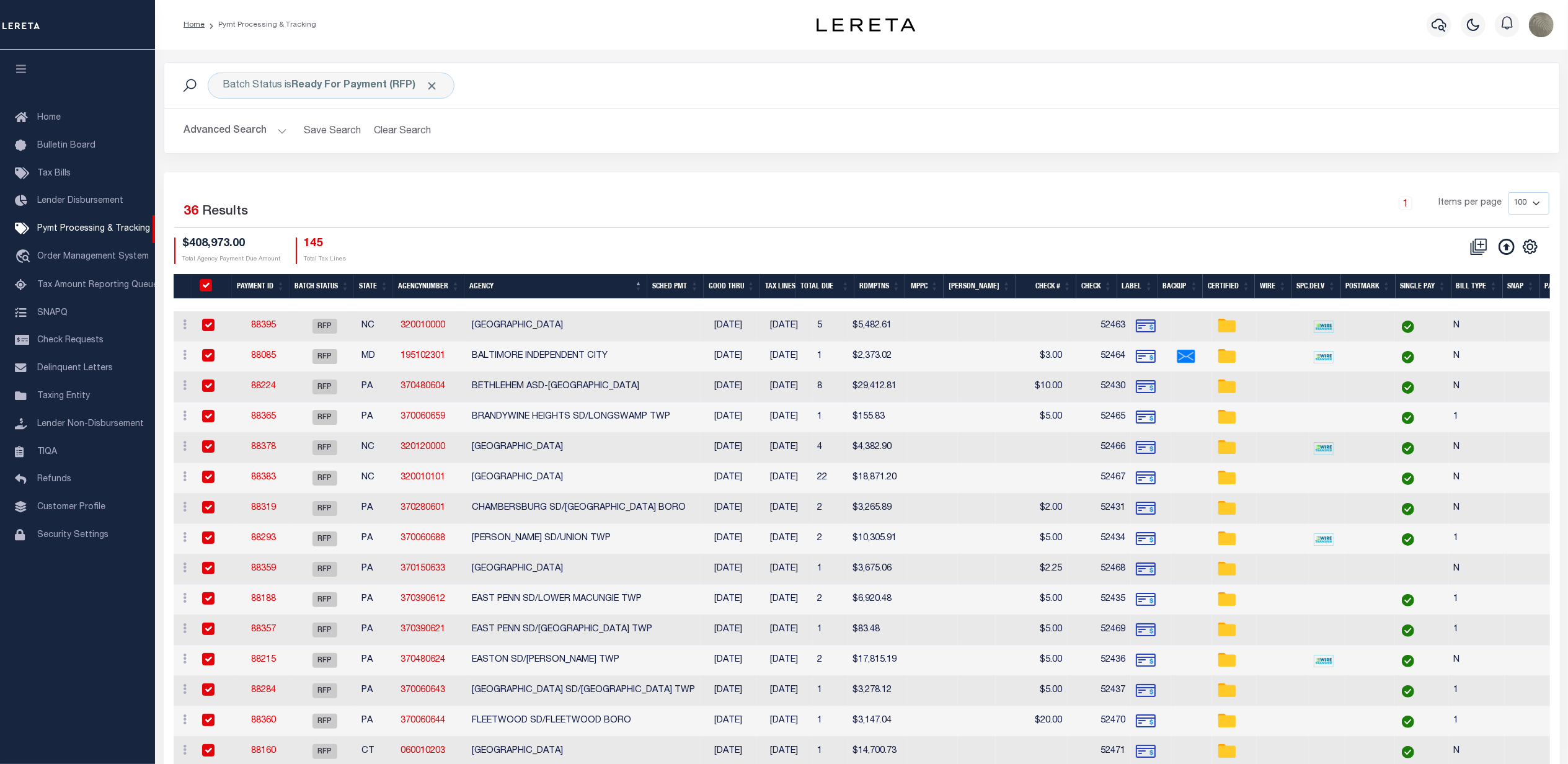
checkbox input "true"
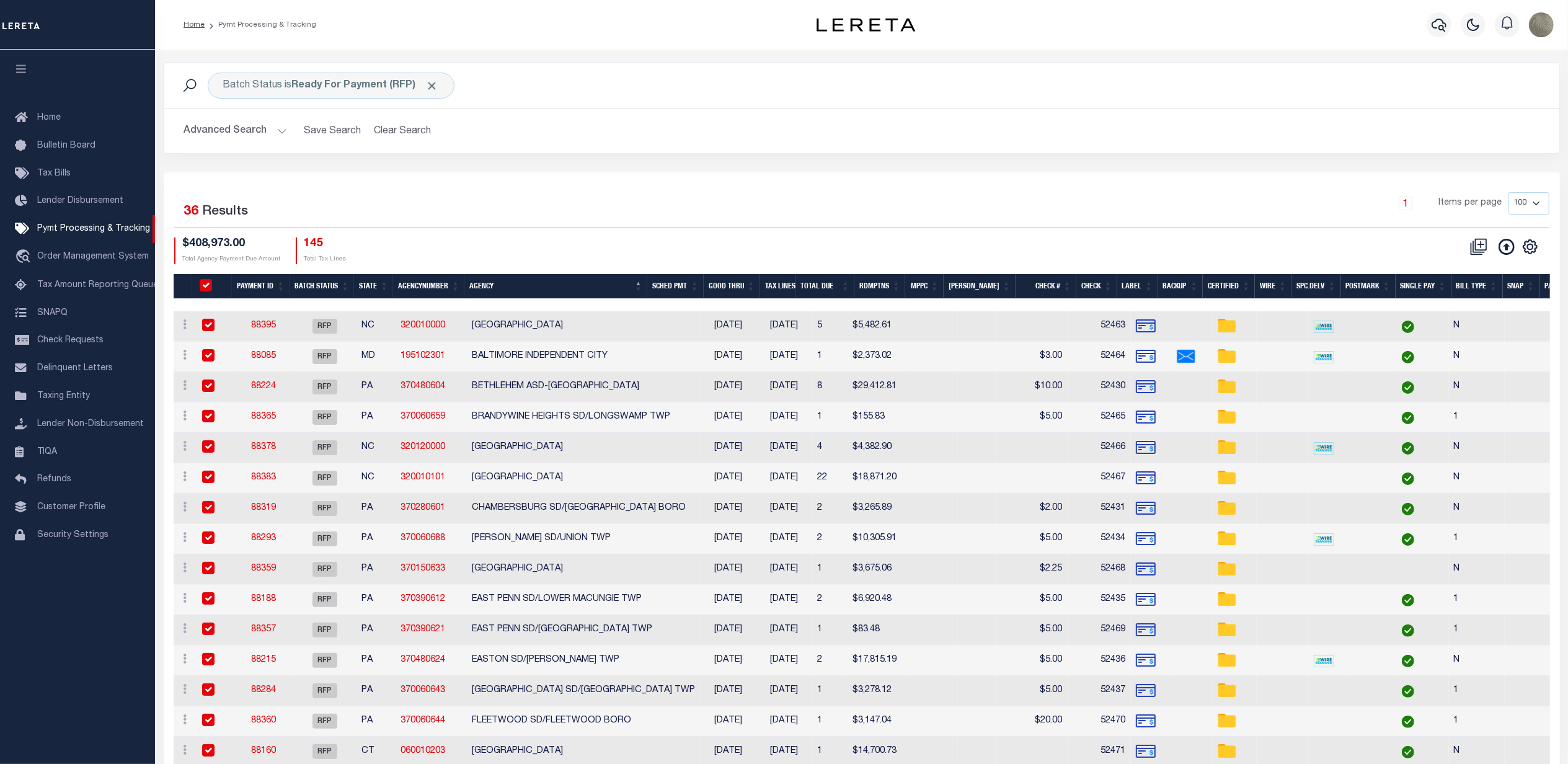
checkbox input "true"
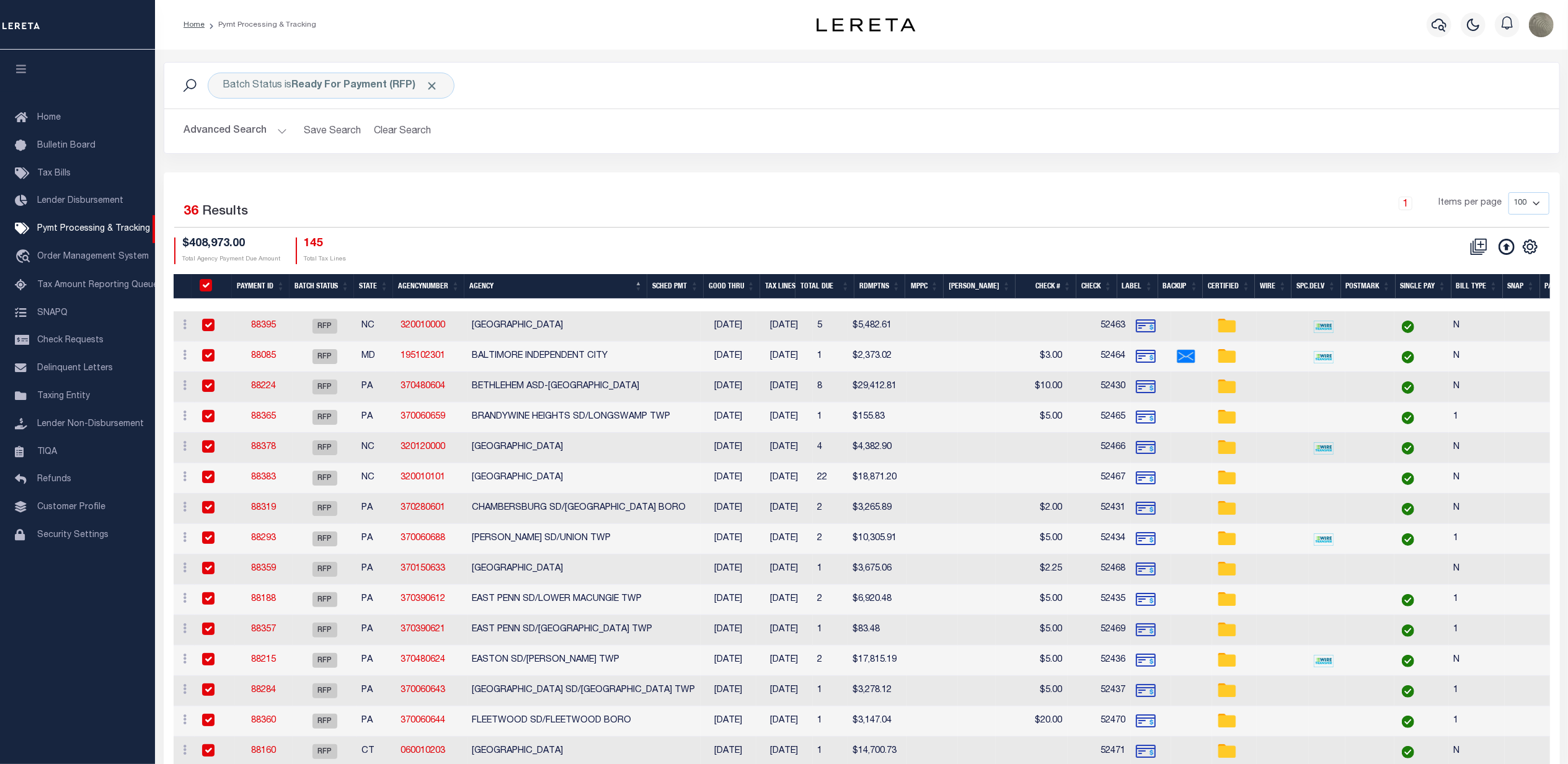
checkbox input "true"
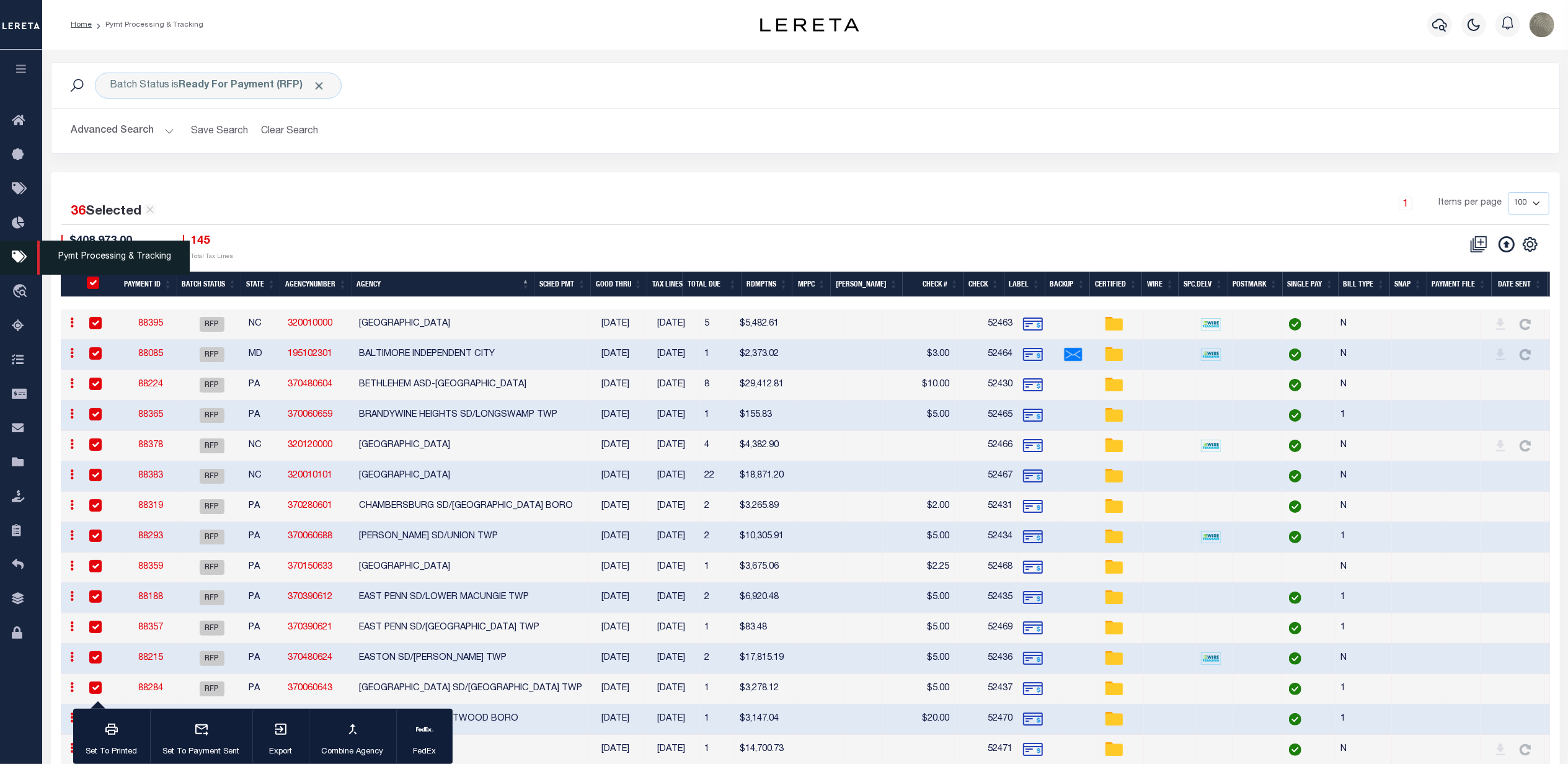
click at [30, 257] on icon at bounding box center [22, 257] width 20 height 15
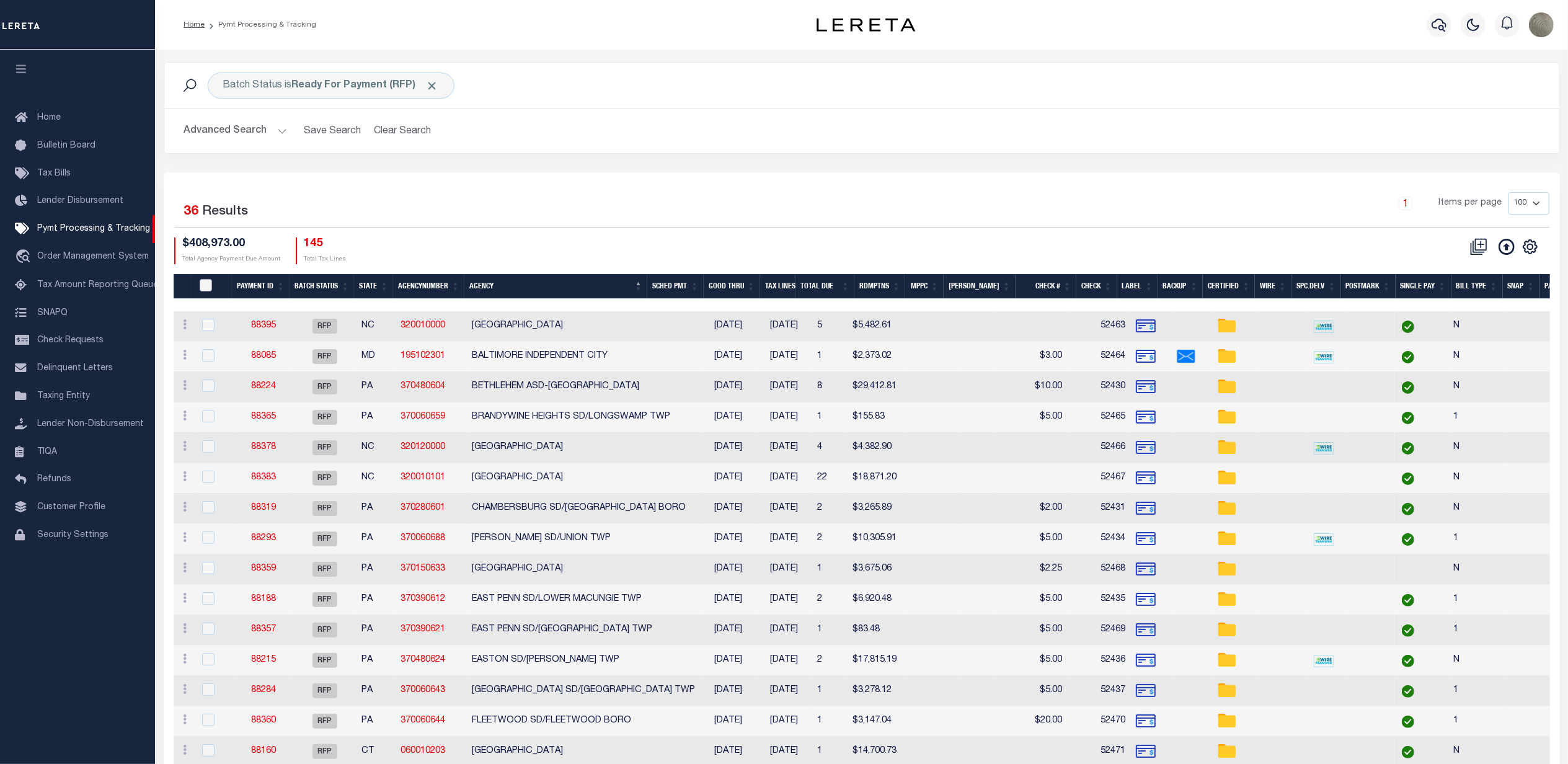
click at [207, 283] on input "PayeePmtBatchStatus" at bounding box center [205, 285] width 12 height 12
checkbox input "true"
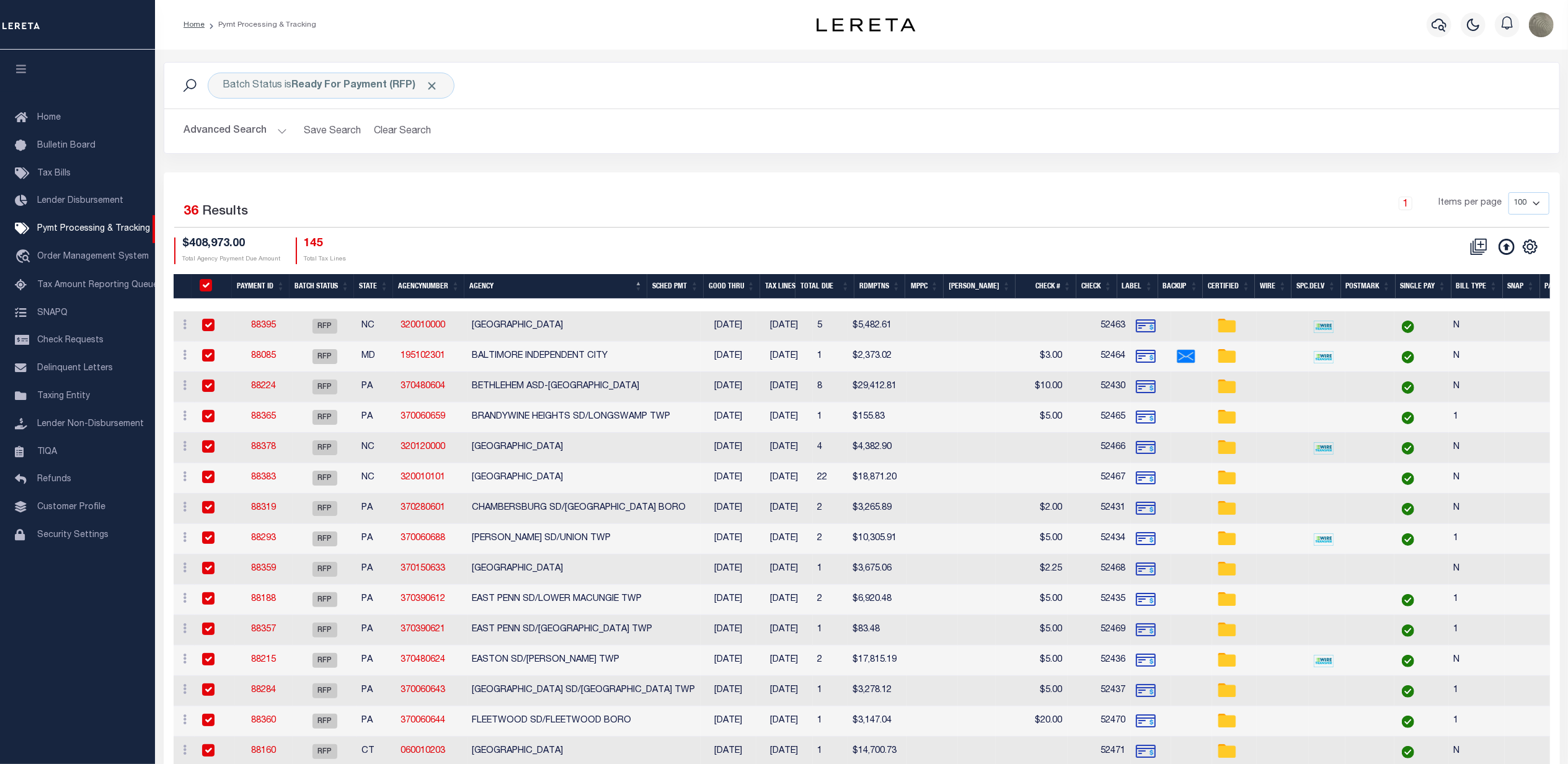
checkbox input "true"
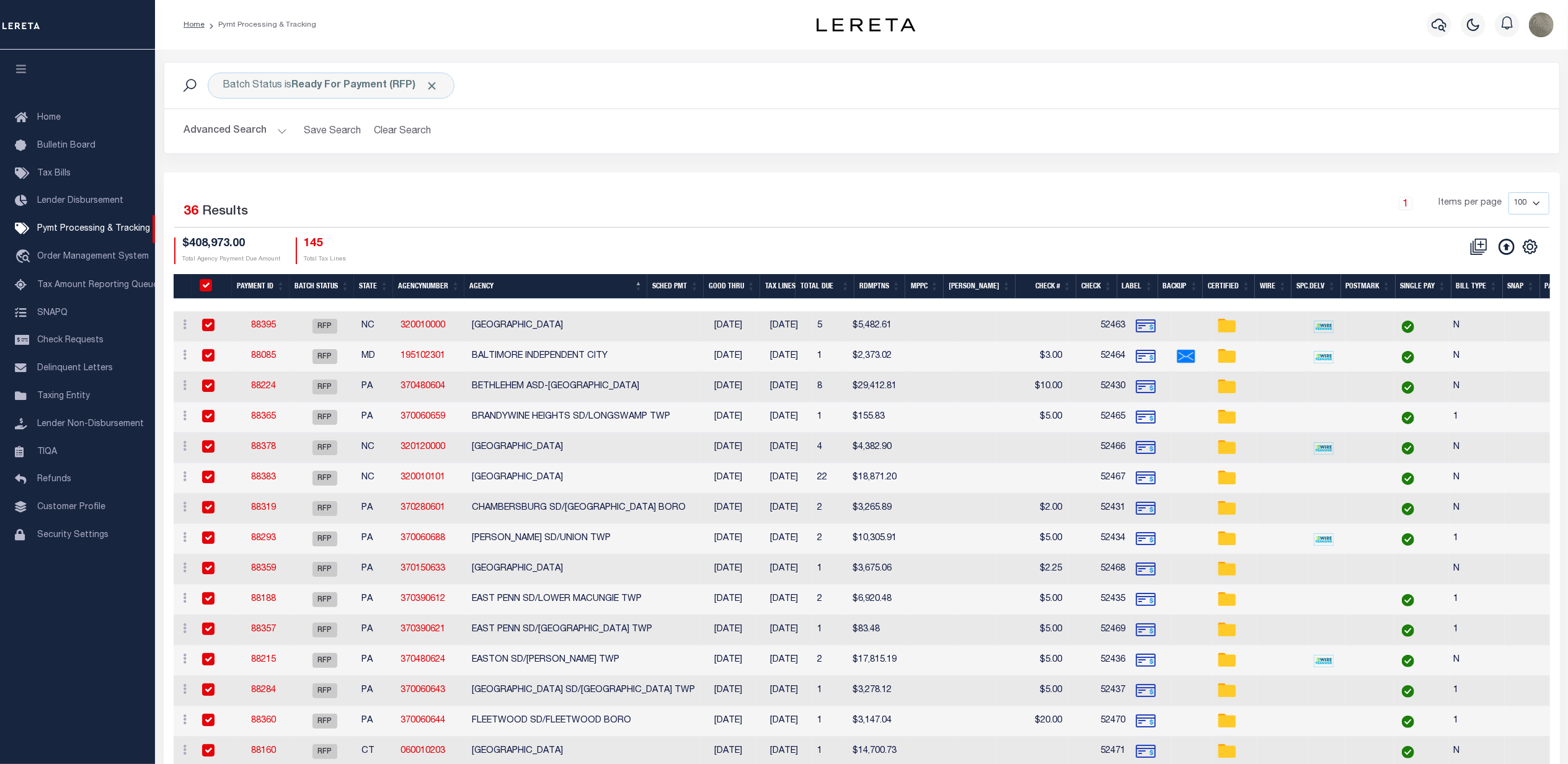
checkbox input "true"
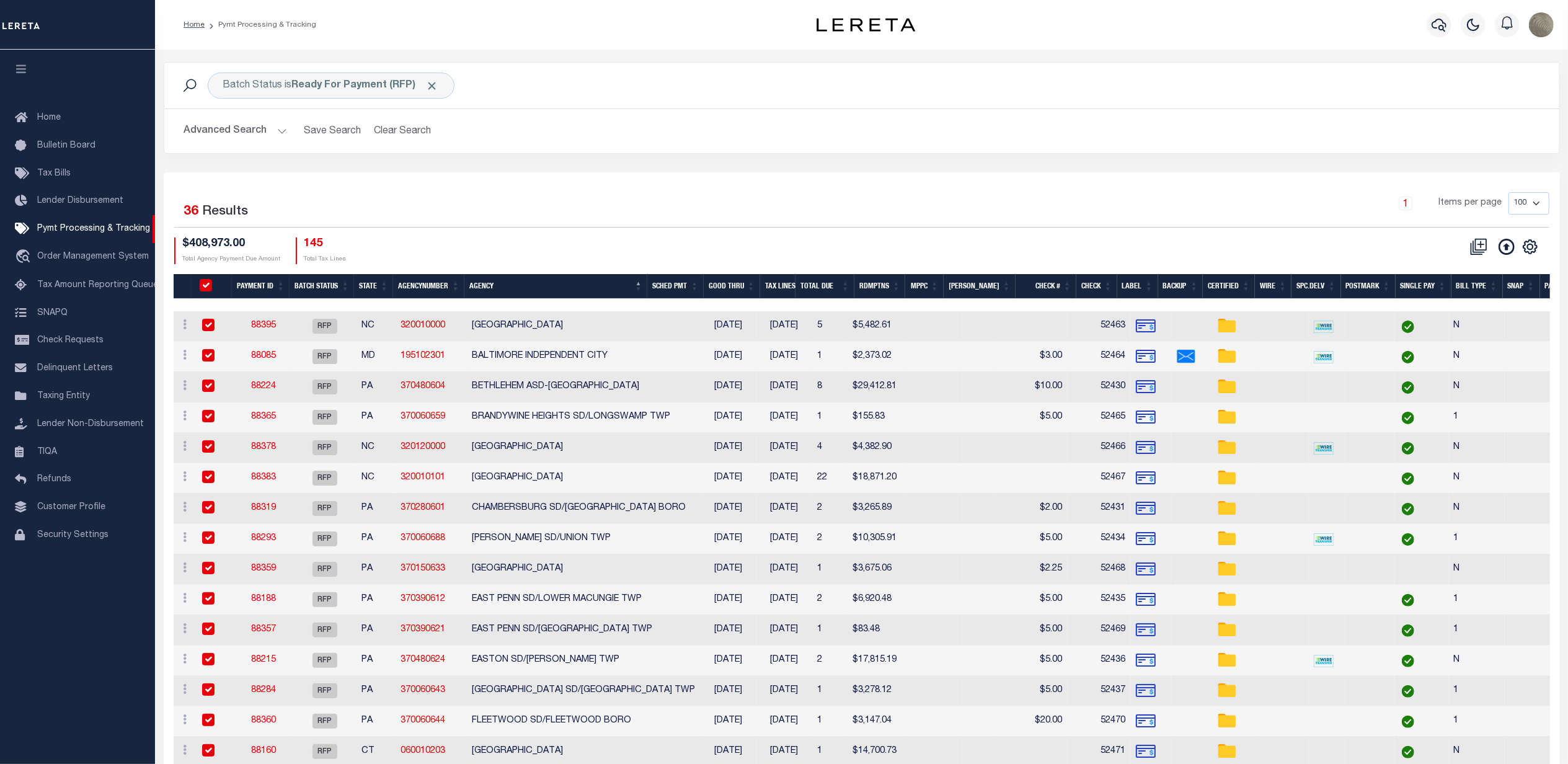
checkbox input "true"
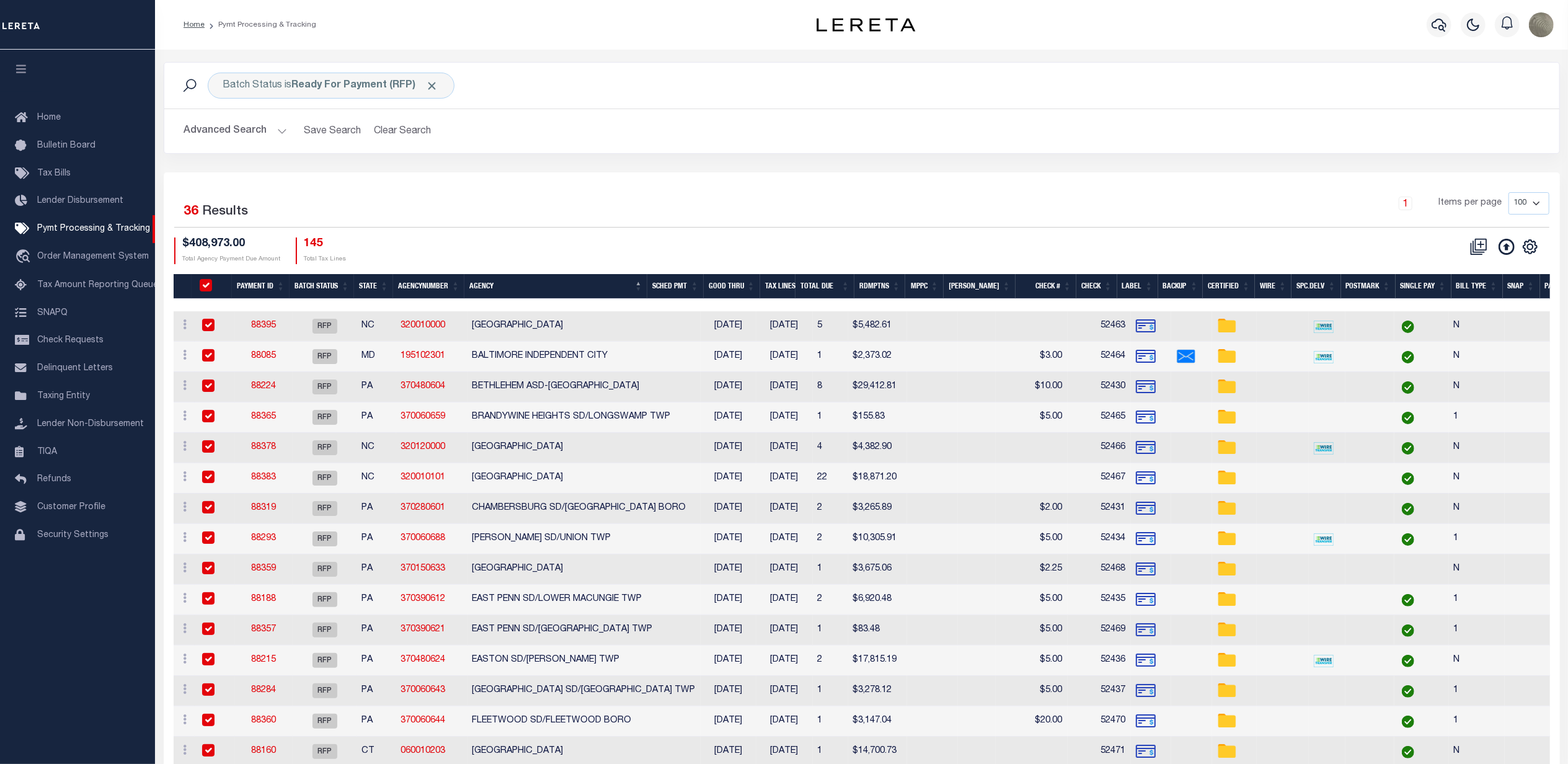
checkbox input "true"
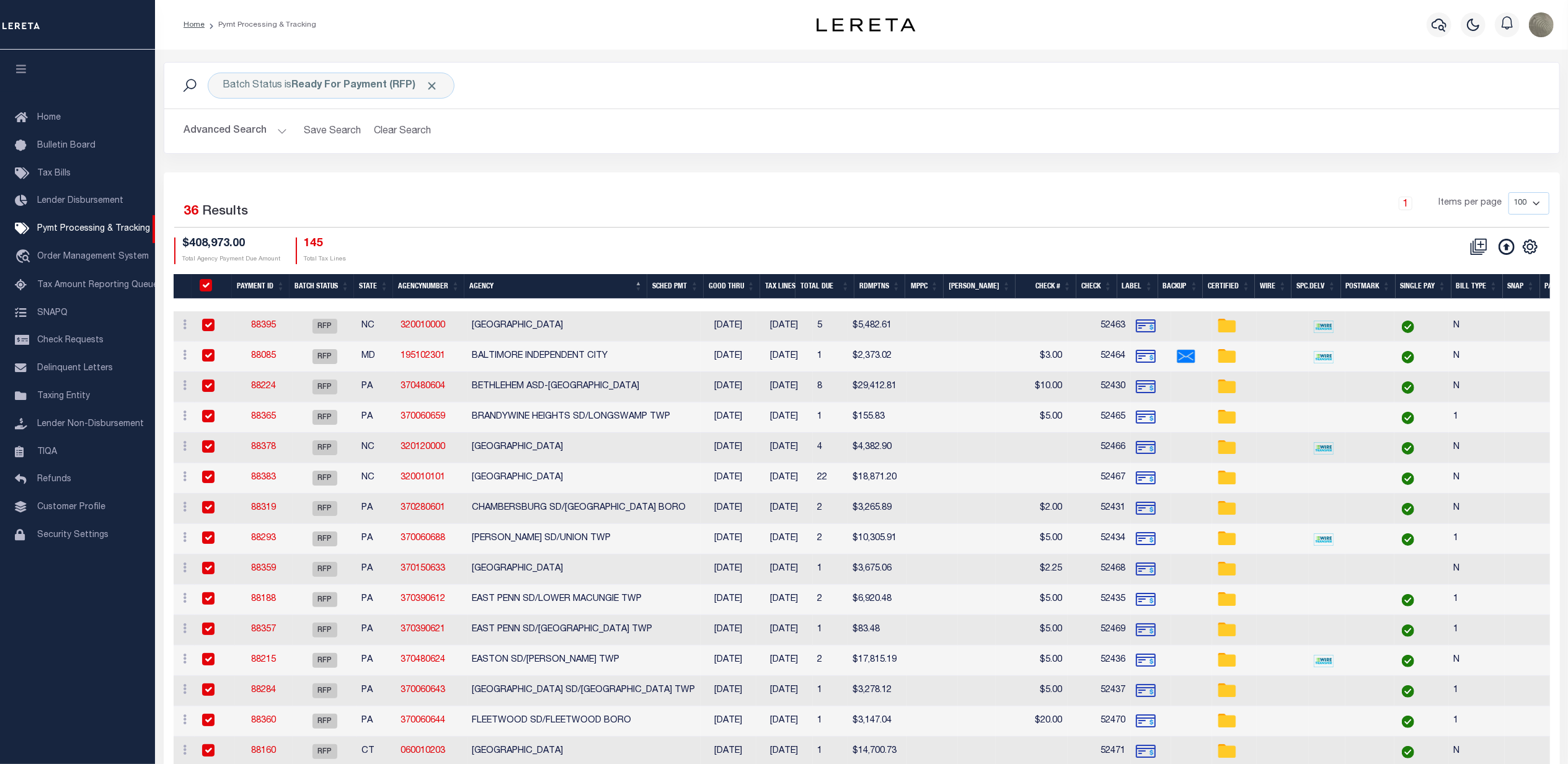
checkbox input "true"
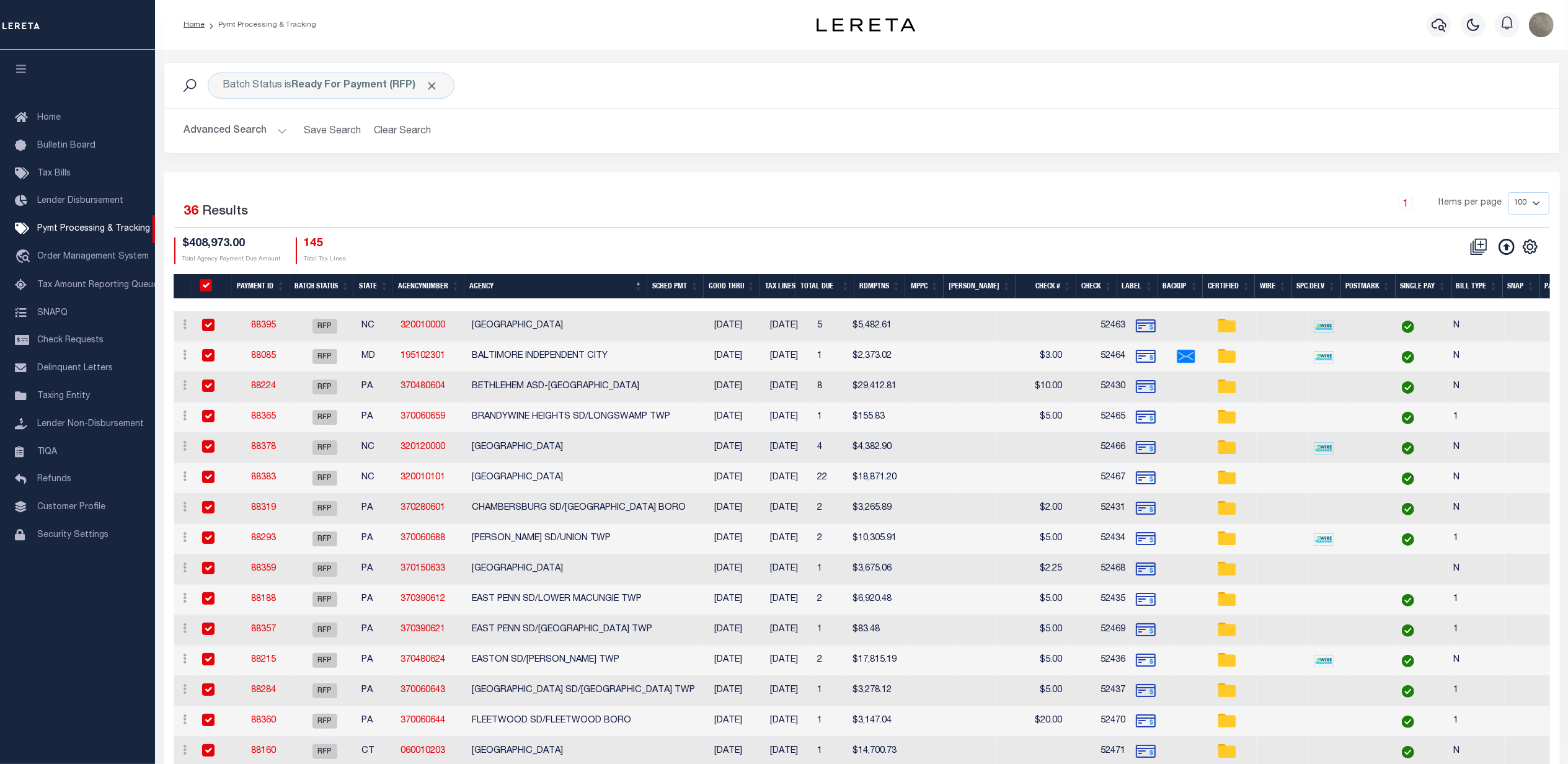
checkbox input "true"
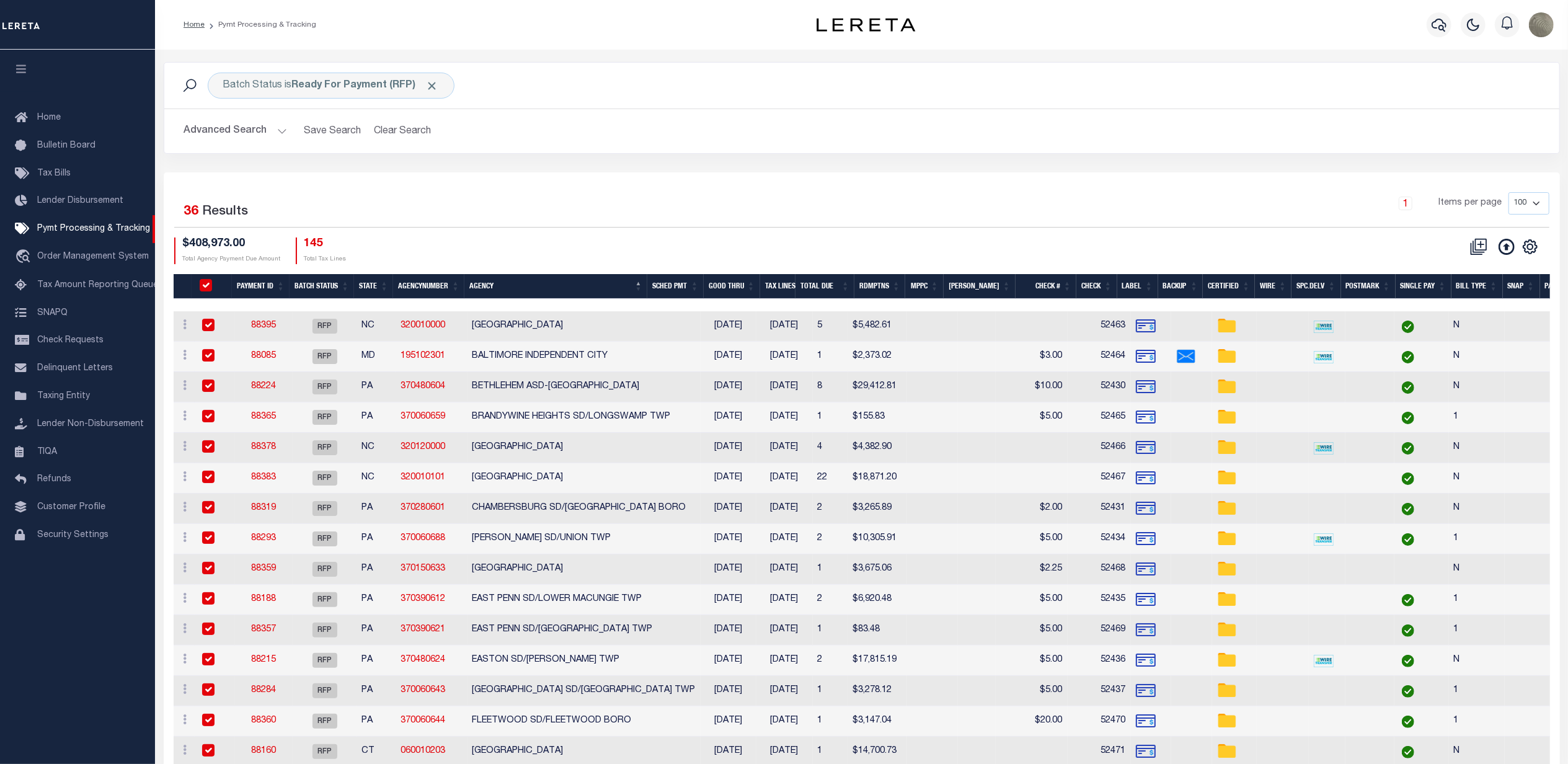
checkbox input "true"
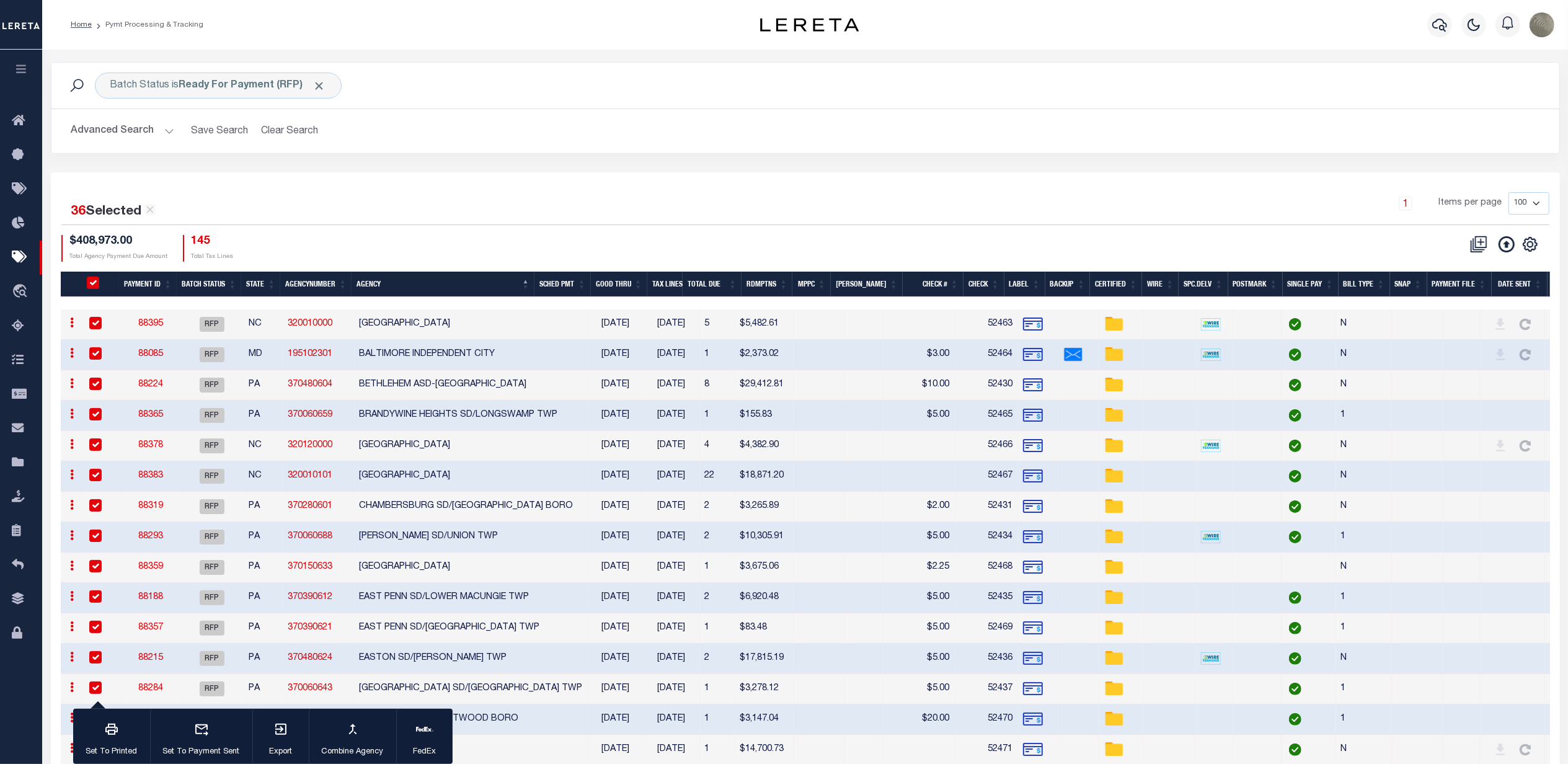
click at [124, 132] on button "Advanced Search" at bounding box center [123, 131] width 103 height 24
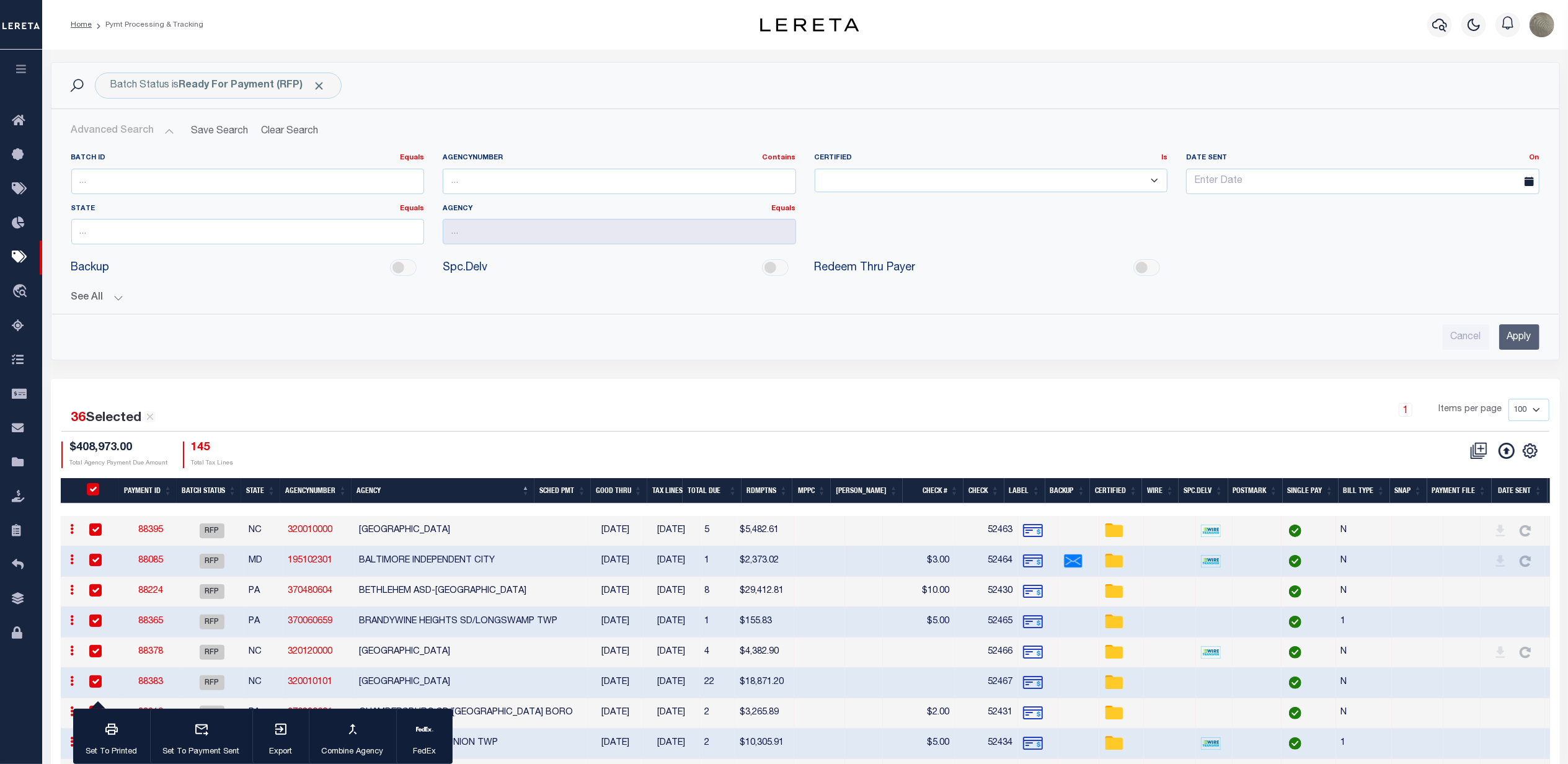
click at [110, 302] on button "See All" at bounding box center [805, 298] width 1468 height 12
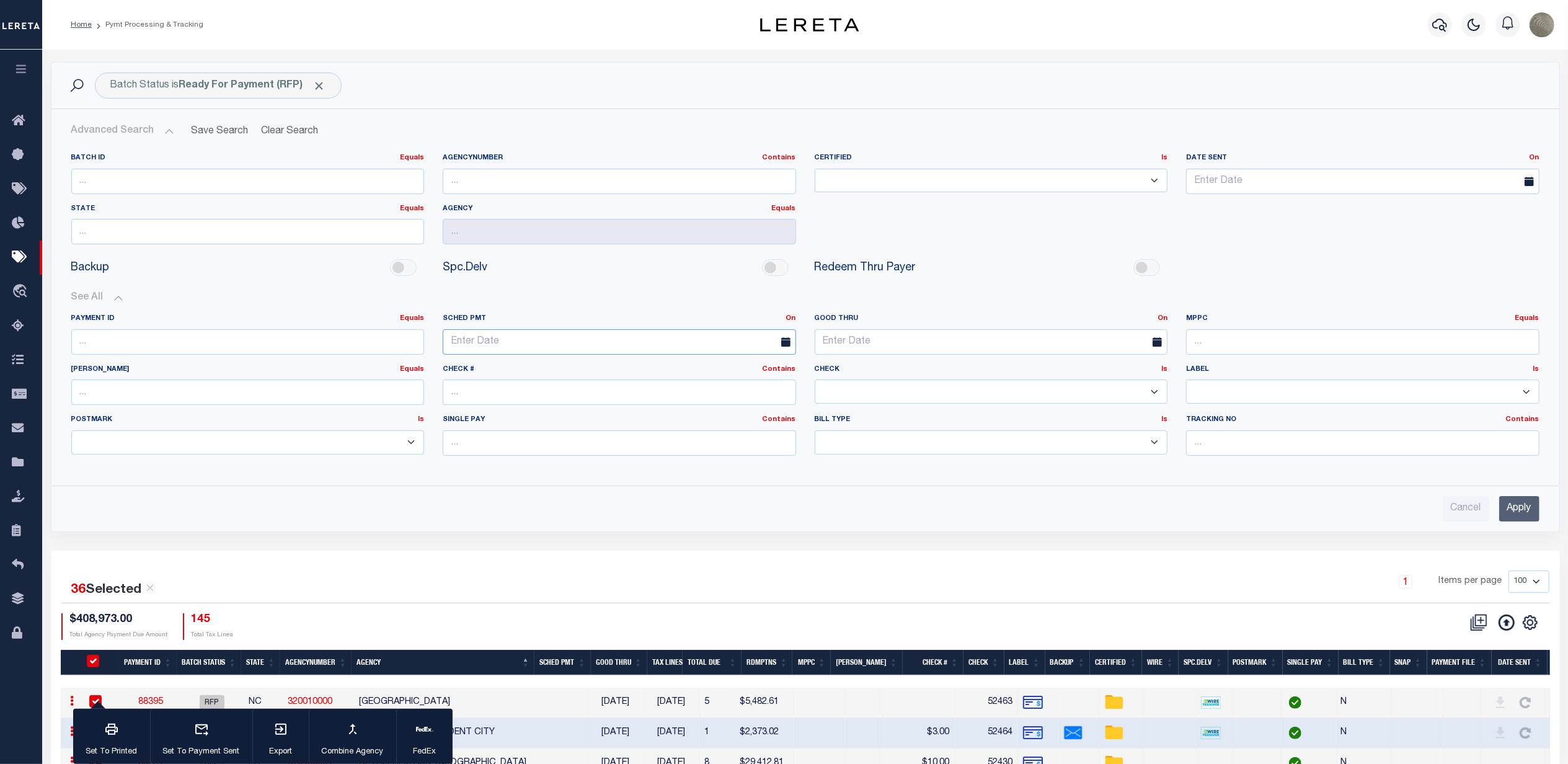
click at [571, 351] on input "text" at bounding box center [620, 343] width 354 height 26
click at [794, 321] on link "On" at bounding box center [791, 318] width 10 height 6
click at [733, 384] on link "Between" at bounding box center [747, 387] width 98 height 18
click at [547, 340] on input "text" at bounding box center [526, 343] width 167 height 26
click at [564, 462] on span "14" at bounding box center [566, 462] width 24 height 24
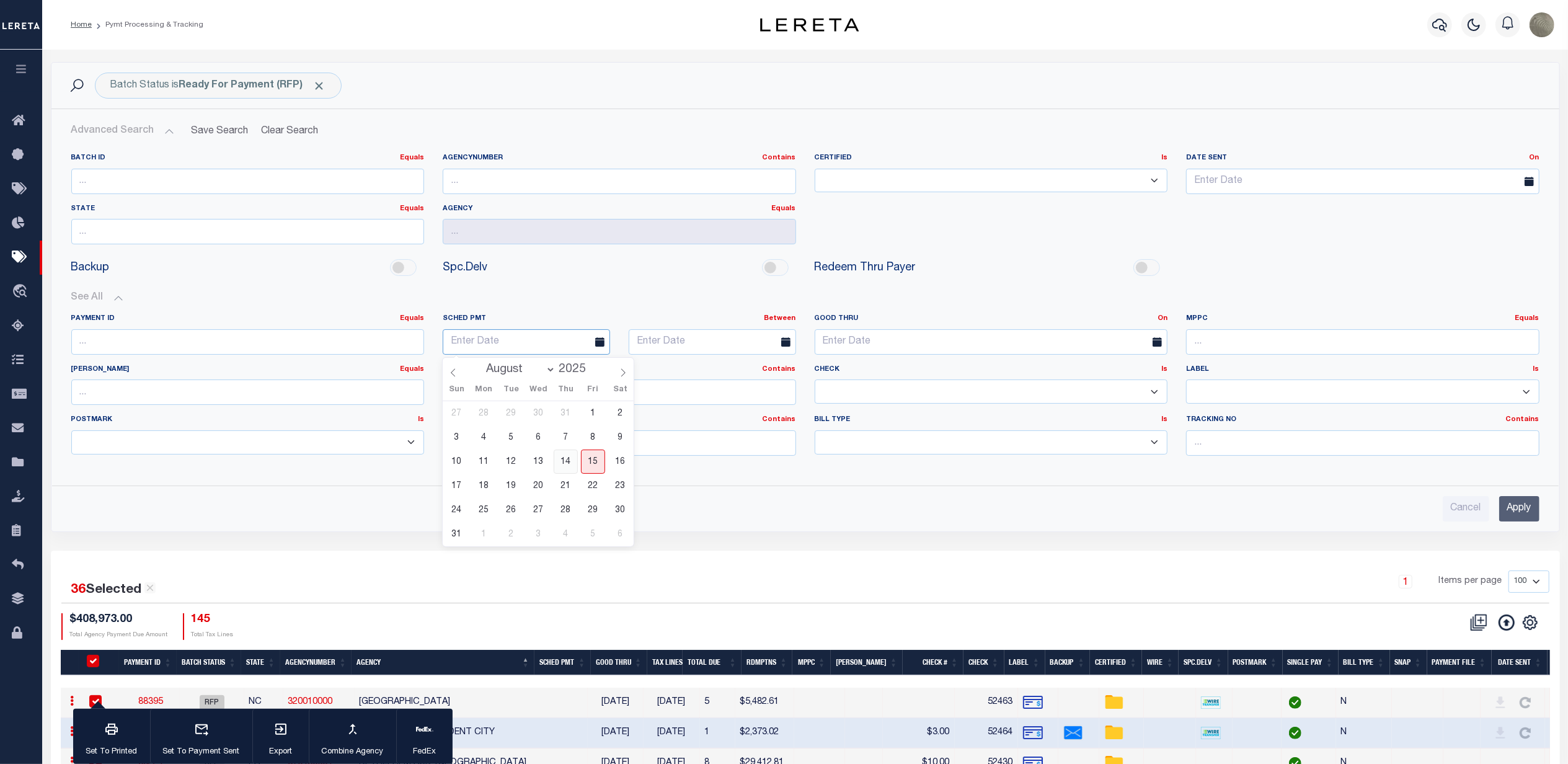
type input "08-14-2025"
click at [678, 351] on input "text" at bounding box center [712, 343] width 167 height 26
click at [779, 462] on span "15" at bounding box center [778, 462] width 24 height 24
type input "08-15-2025"
click at [1503, 512] on input "Apply" at bounding box center [1519, 509] width 40 height 26
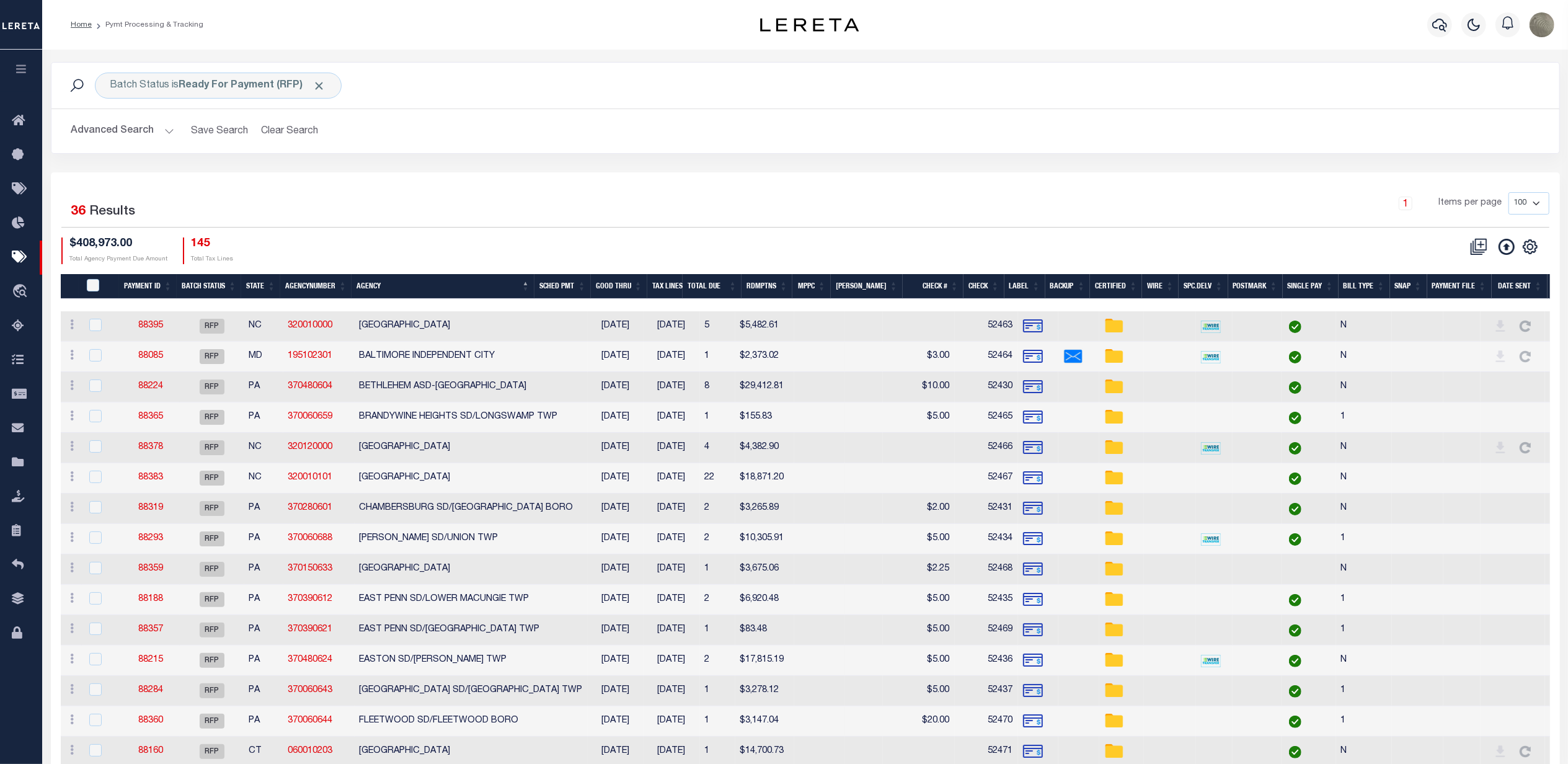
click at [88, 138] on button "Advanced Search" at bounding box center [123, 131] width 103 height 24
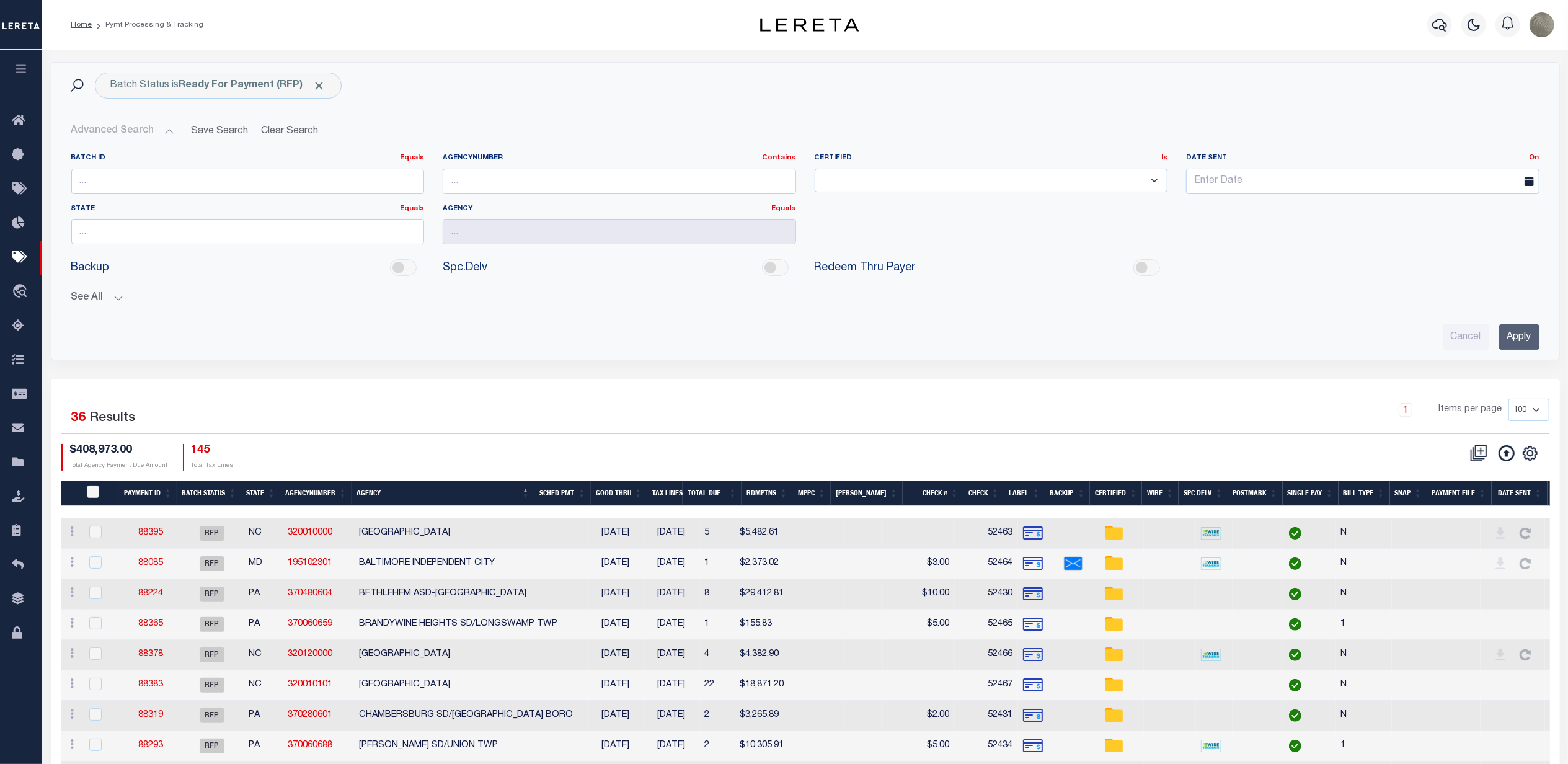
click at [77, 299] on button "See All" at bounding box center [805, 298] width 1468 height 12
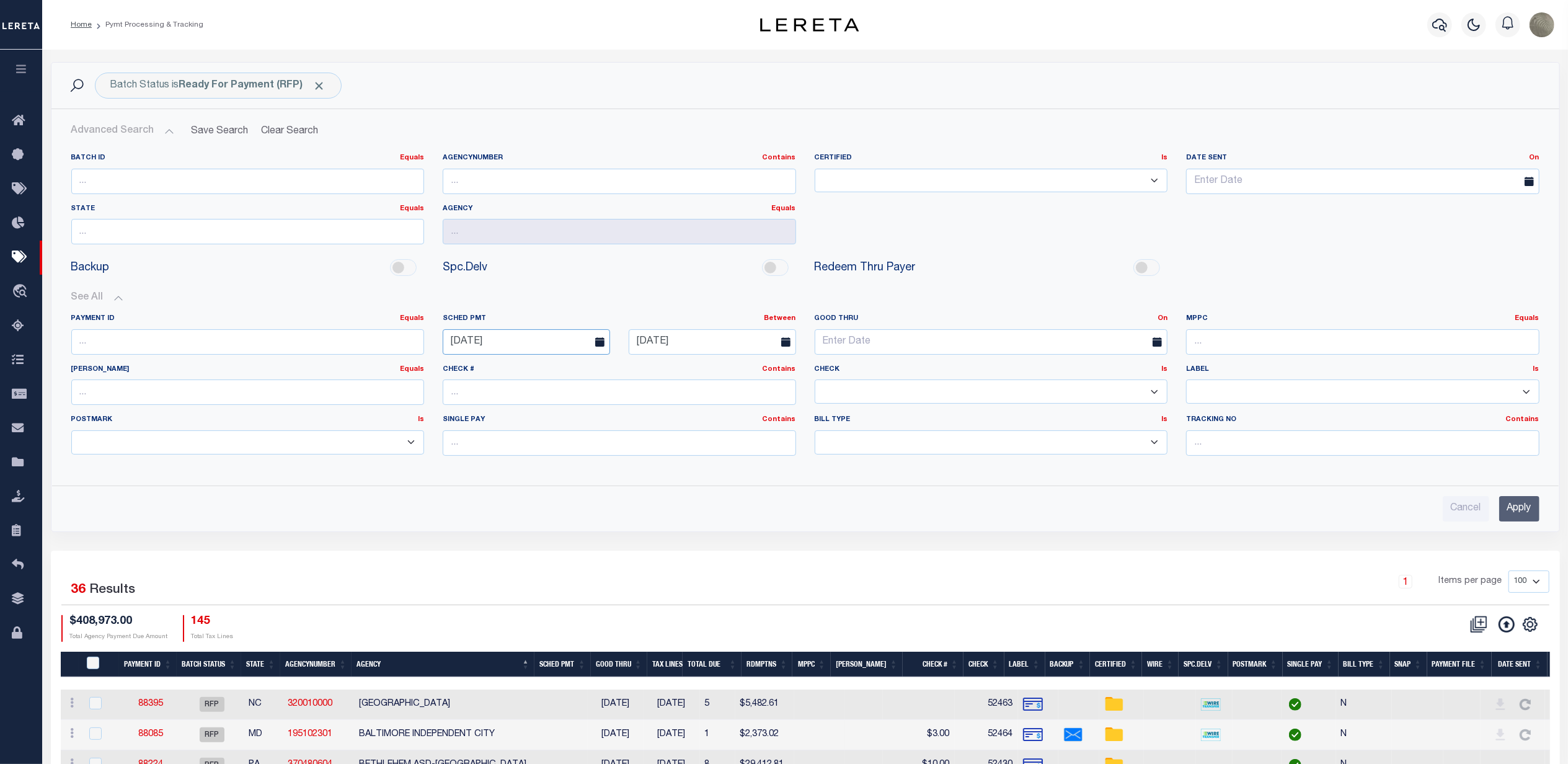
click at [524, 350] on input "08-14-2025" at bounding box center [526, 343] width 167 height 26
click at [524, 348] on input "08-14-2025" at bounding box center [526, 343] width 167 height 26
click at [623, 294] on button "See All" at bounding box center [805, 298] width 1468 height 12
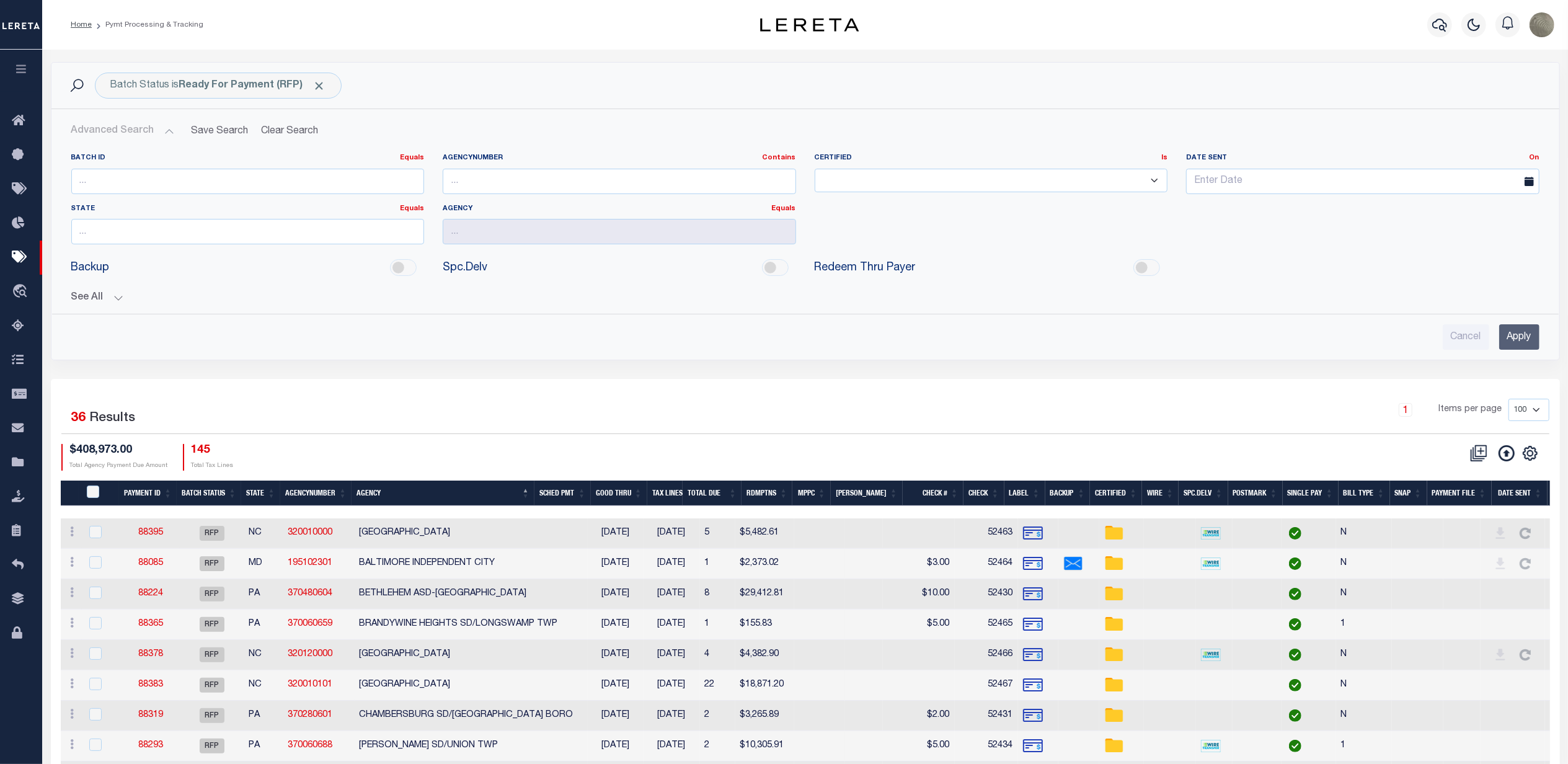
click at [1505, 340] on input "Apply" at bounding box center [1519, 337] width 40 height 26
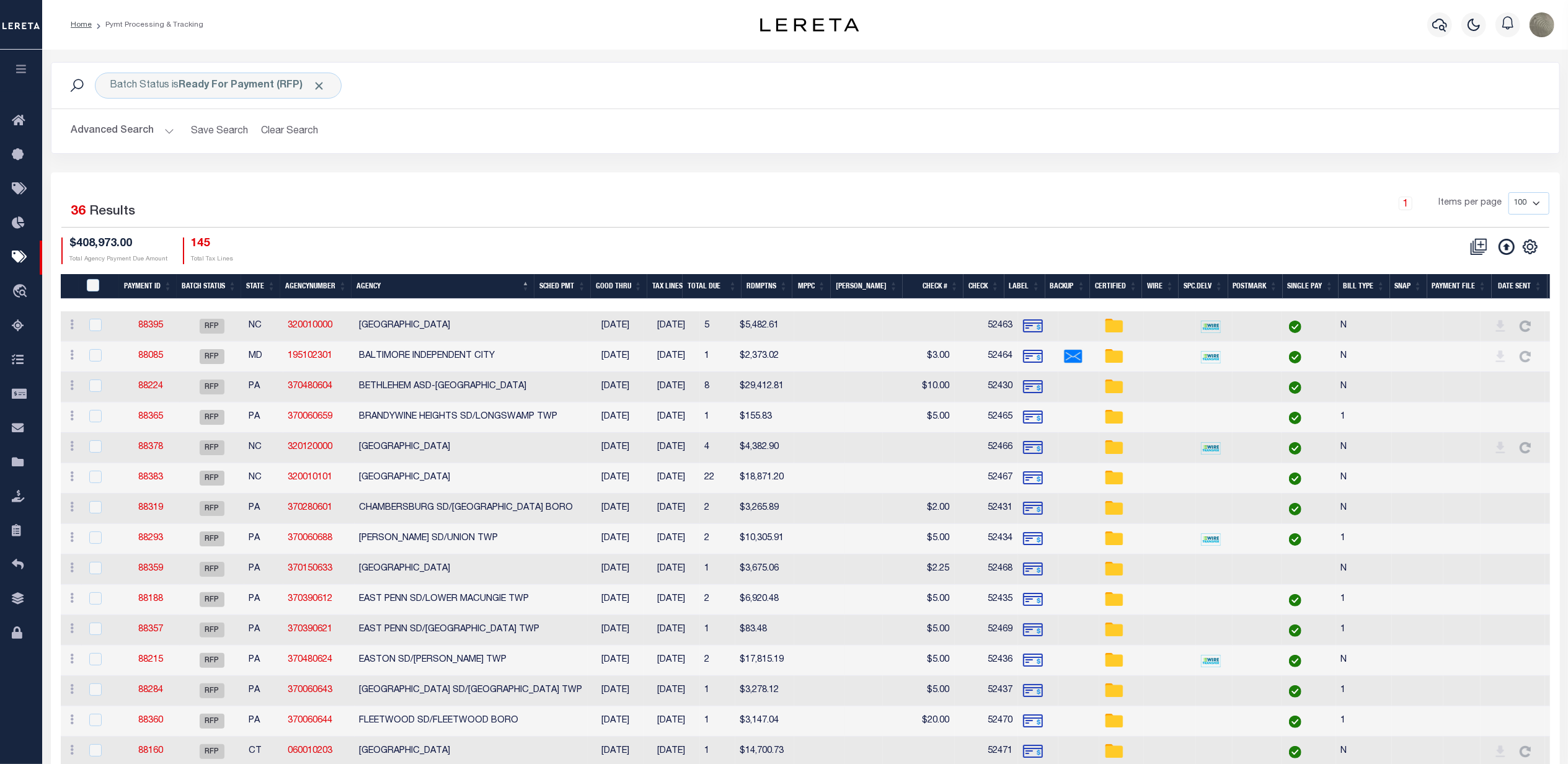
click at [127, 145] on div "Advanced Search Save Search Clear Search PayeeSearchTable_dynamictable_____Defa…" at bounding box center [805, 131] width 1508 height 44
click at [125, 137] on button "Advanced Search" at bounding box center [123, 131] width 103 height 24
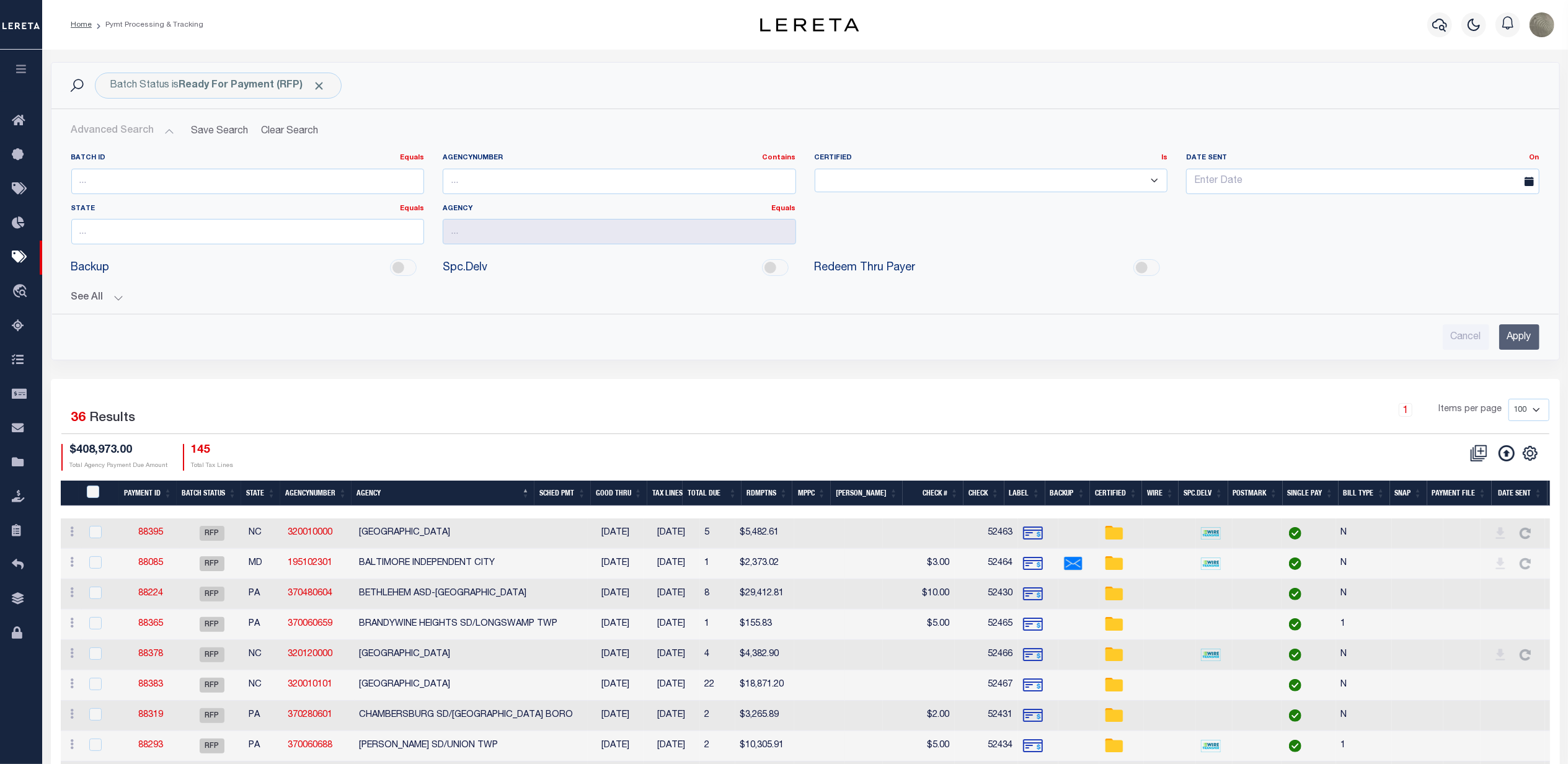
click at [99, 298] on button "See All" at bounding box center [805, 298] width 1468 height 12
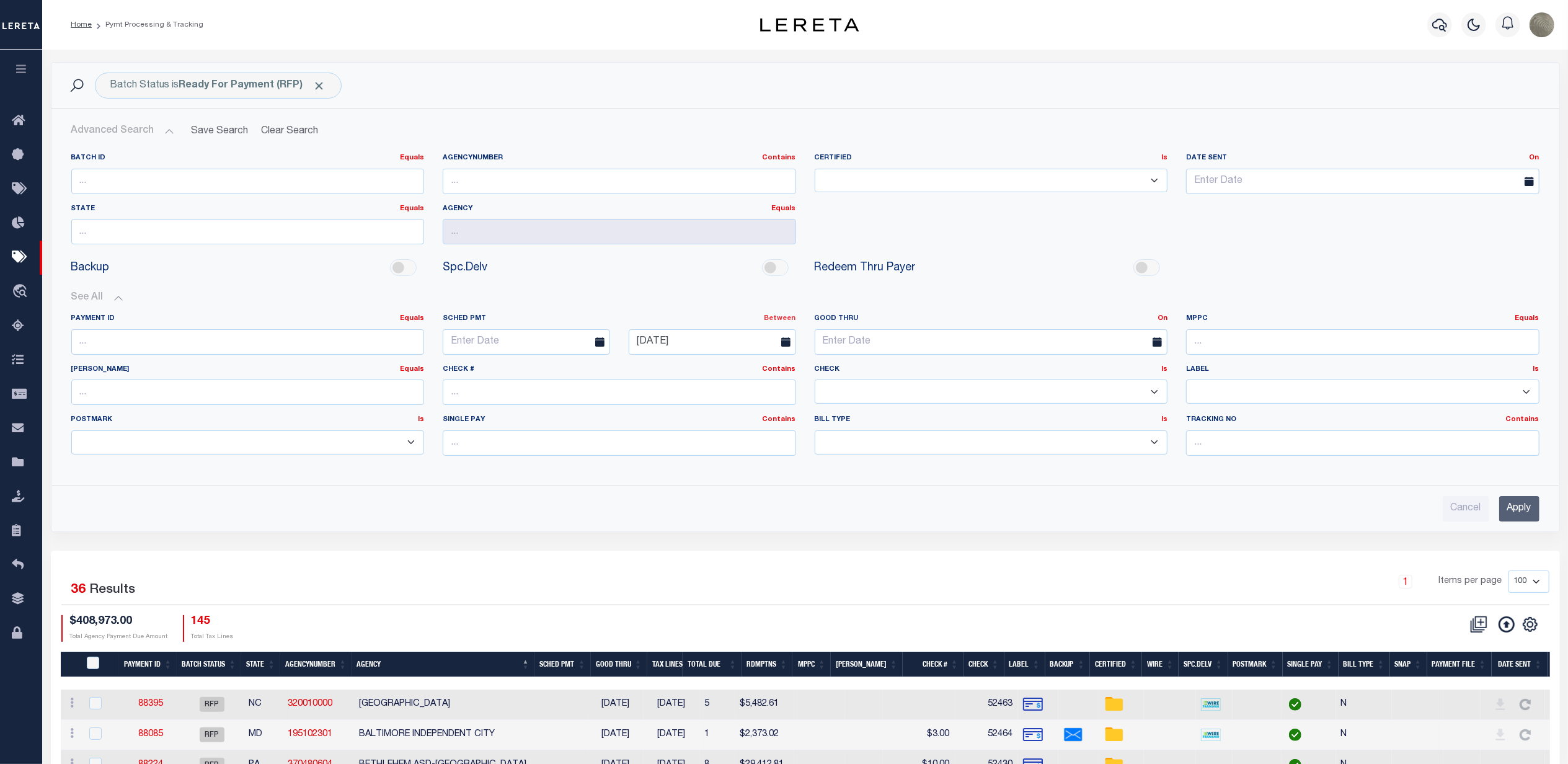
click at [782, 322] on link "Between" at bounding box center [780, 318] width 31 height 6
click at [735, 334] on link "On" at bounding box center [747, 334] width 98 height 18
click at [688, 348] on input "text" at bounding box center [620, 343] width 354 height 26
click at [596, 468] on span "15" at bounding box center [593, 462] width 24 height 24
type input "[DATE]"
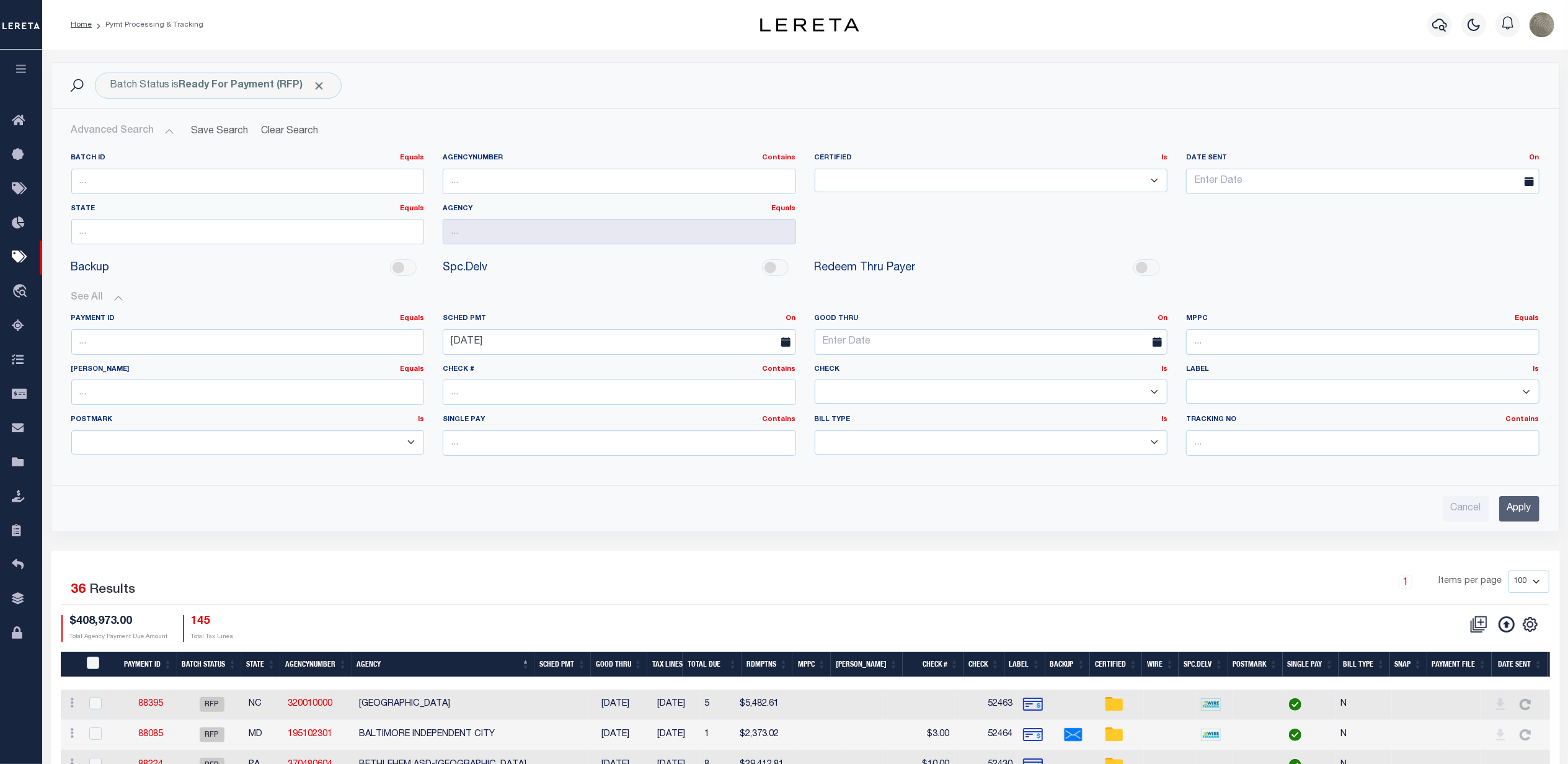
click at [1513, 507] on input "Apply" at bounding box center [1519, 509] width 40 height 26
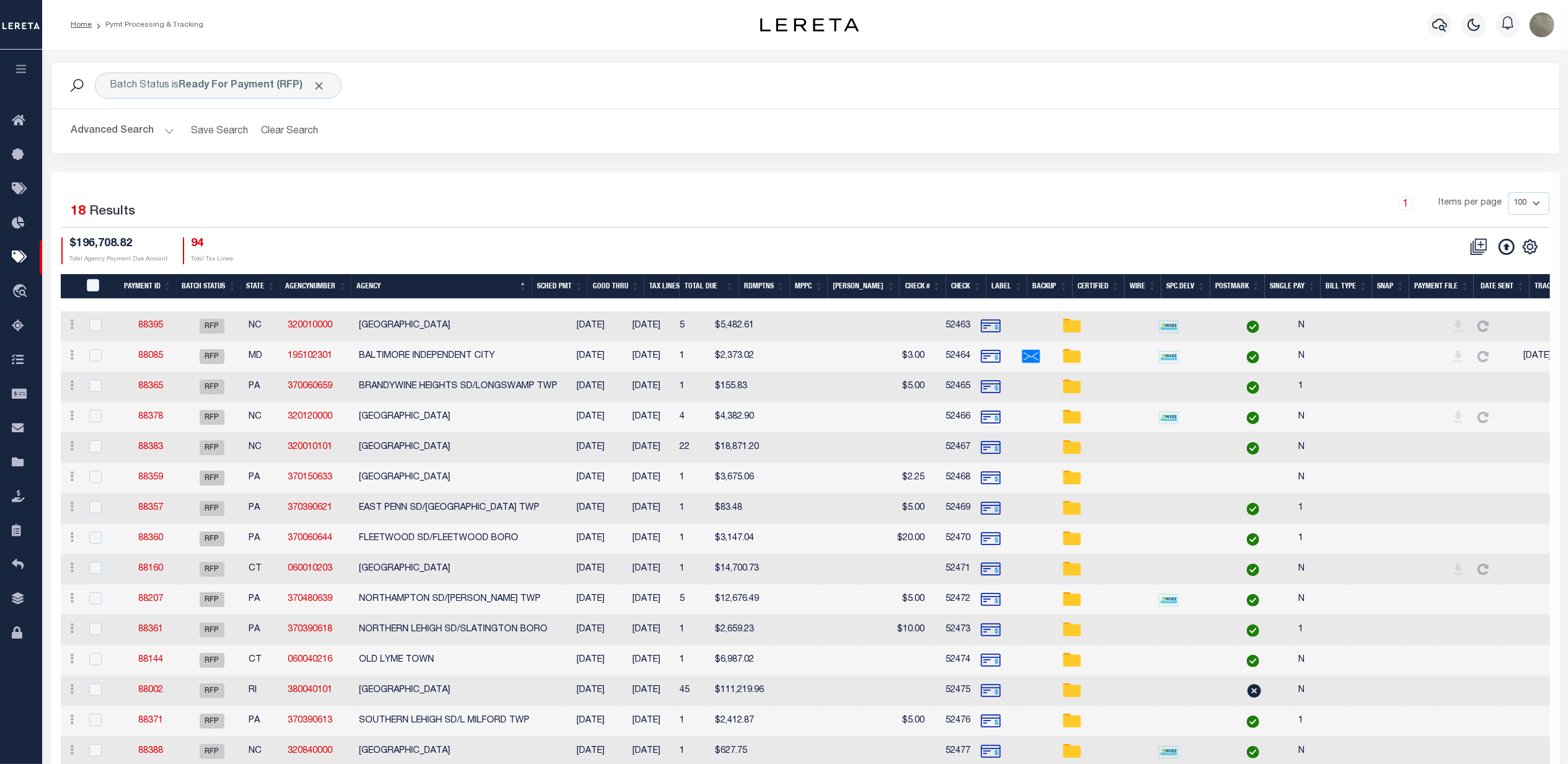
click at [454, 229] on div "36 Selected 18 Results 1 Items per page 100 200 500 1000 $196,708.82 Total Agen…" at bounding box center [805, 228] width 1508 height 72
click at [91, 288] on input "PayeePmtBatchStatus" at bounding box center [92, 285] width 12 height 12
checkbox input "true"
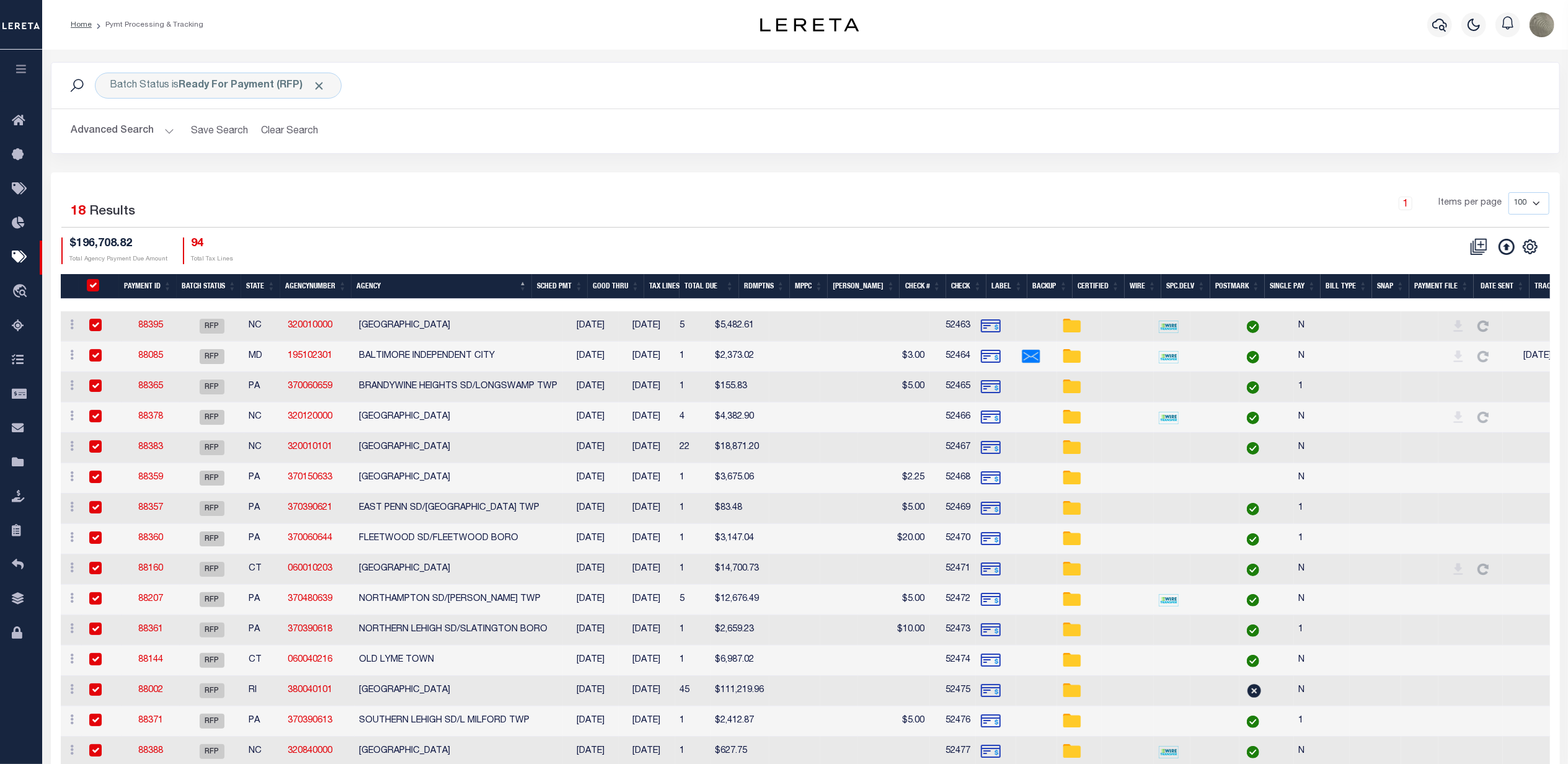
checkbox input "true"
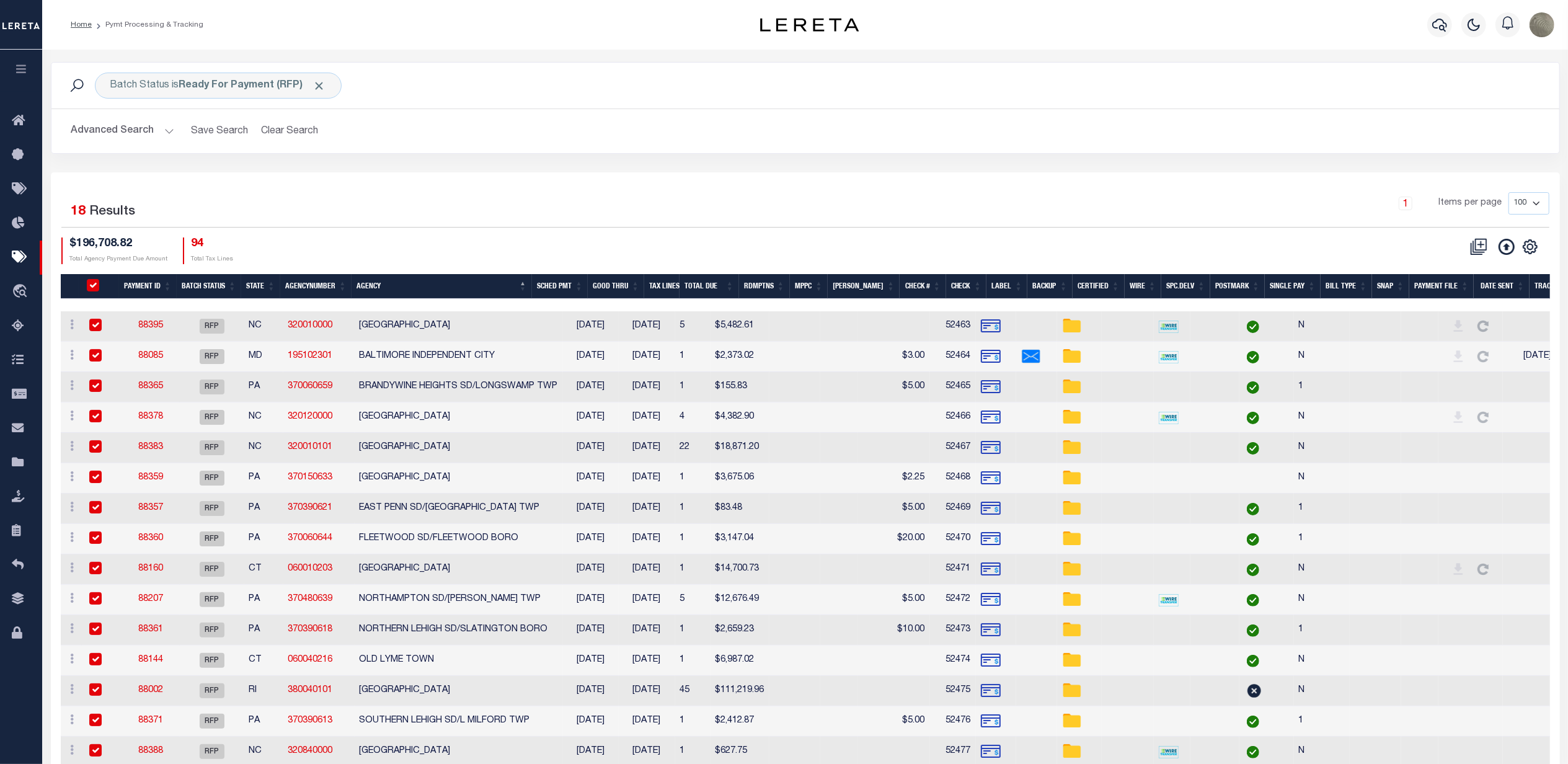
checkbox input "true"
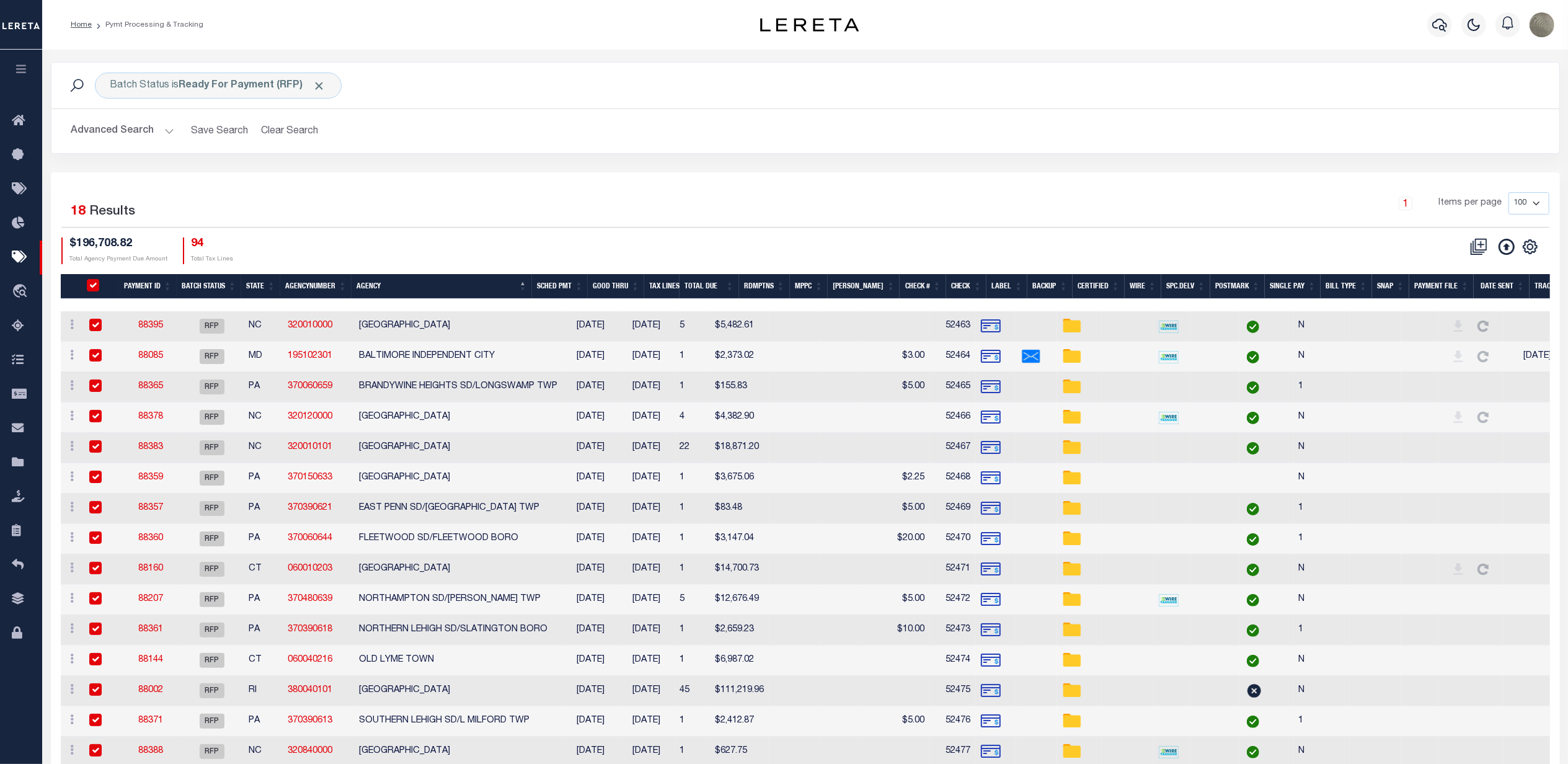
checkbox input "true"
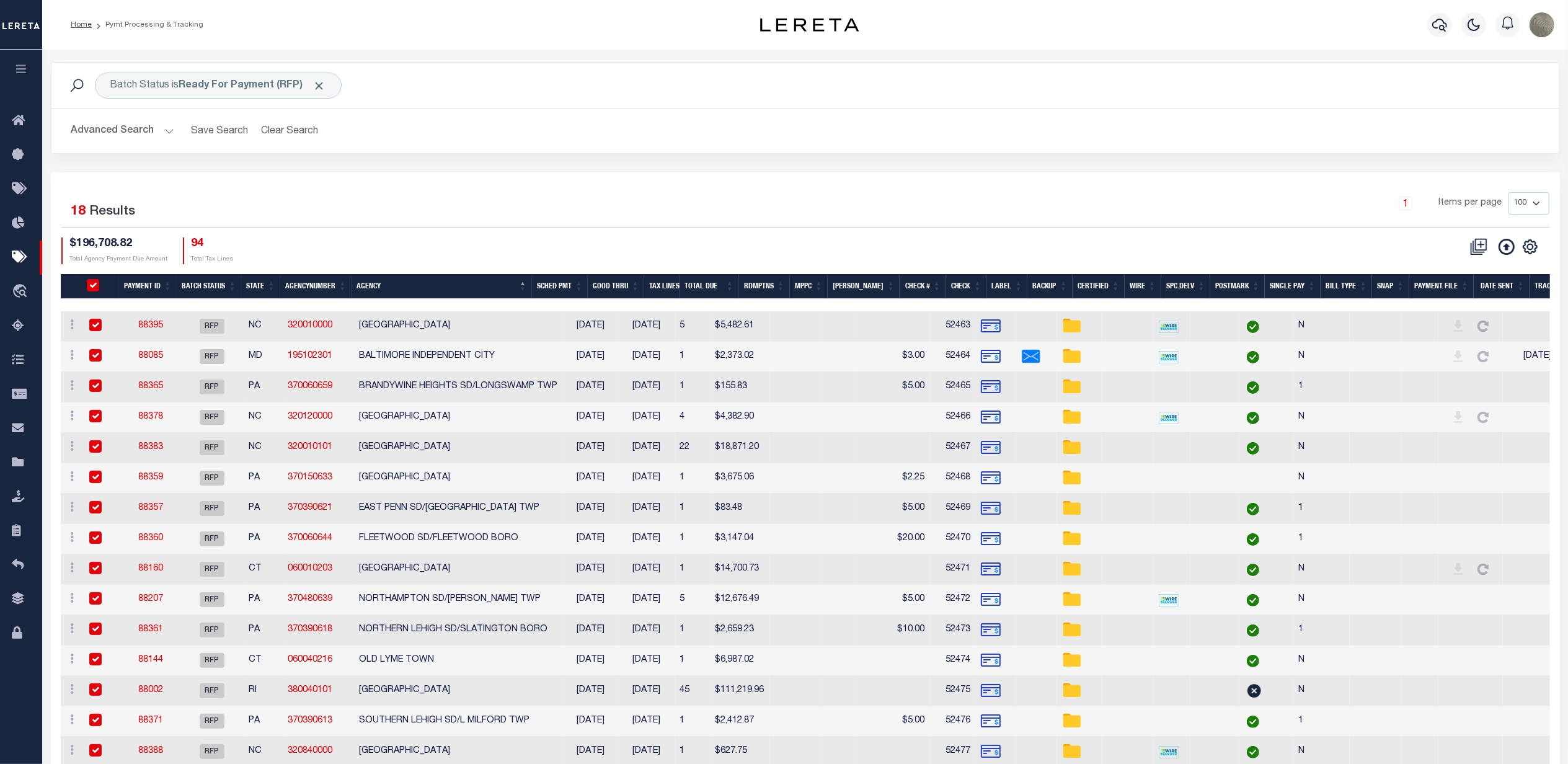
checkbox input "true"
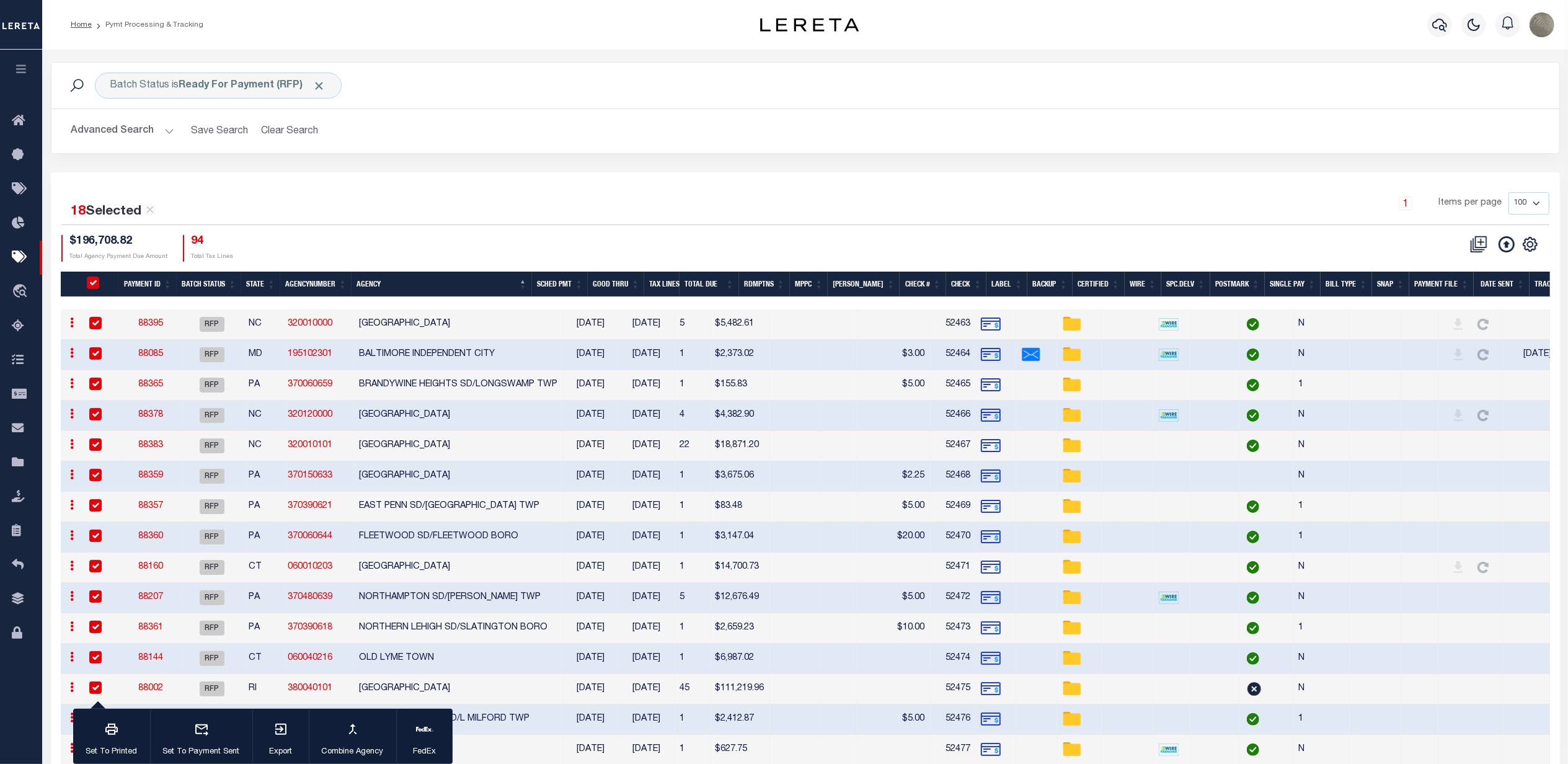
scroll to position [152, 0]
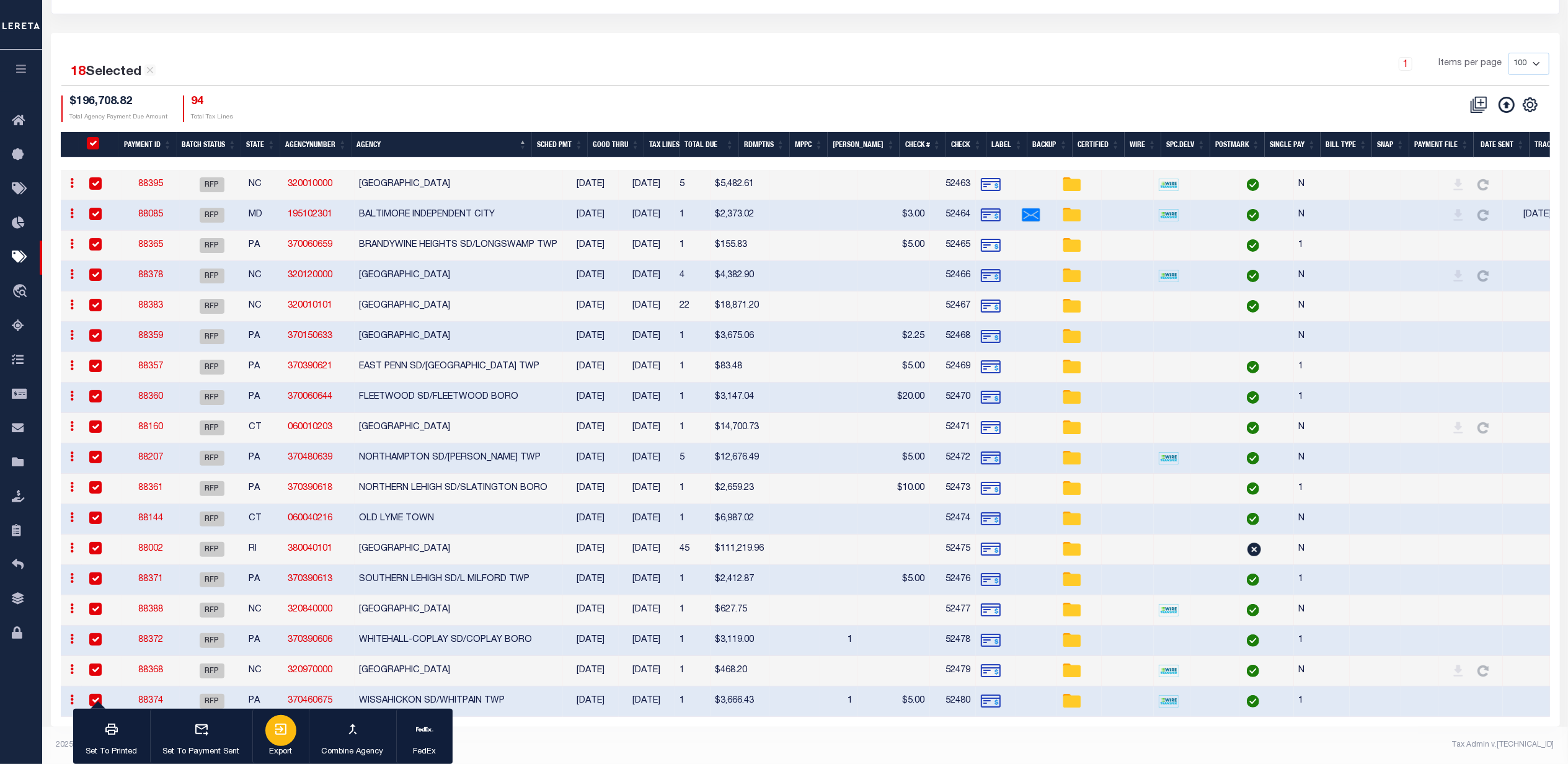
click at [286, 730] on icon "button" at bounding box center [280, 729] width 15 height 15
click at [88, 137] on div "PayeePmtBatchStatus" at bounding box center [101, 143] width 35 height 14
click at [424, 80] on div "18 Selected 18 Results 1 Items per page 100 200 500 1000 $196,708.82 Total Agen…" at bounding box center [805, 88] width 1508 height 69
click at [98, 137] on input "PayeePmtBatchStatus" at bounding box center [92, 142] width 12 height 12
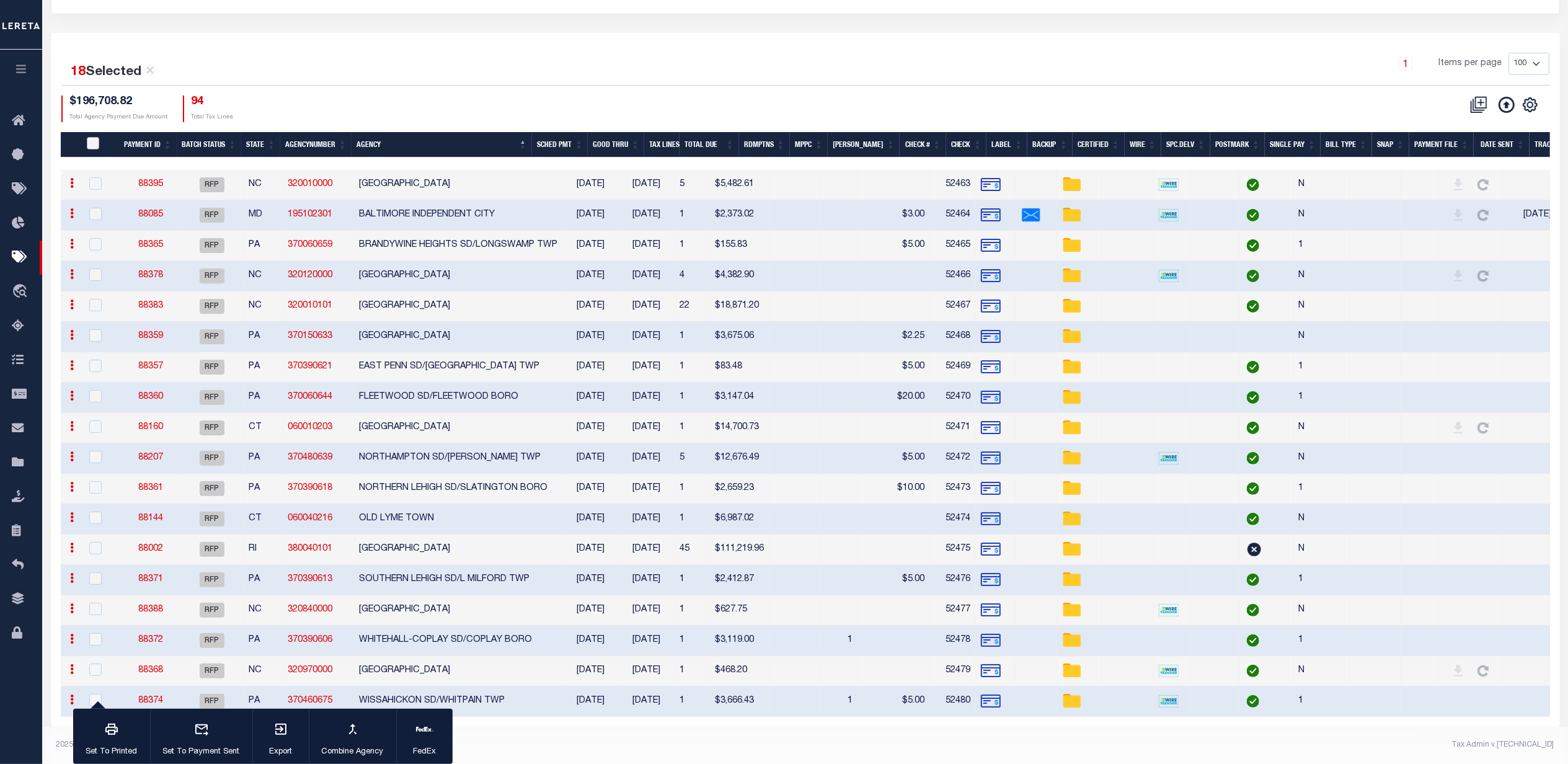
checkbox input "false"
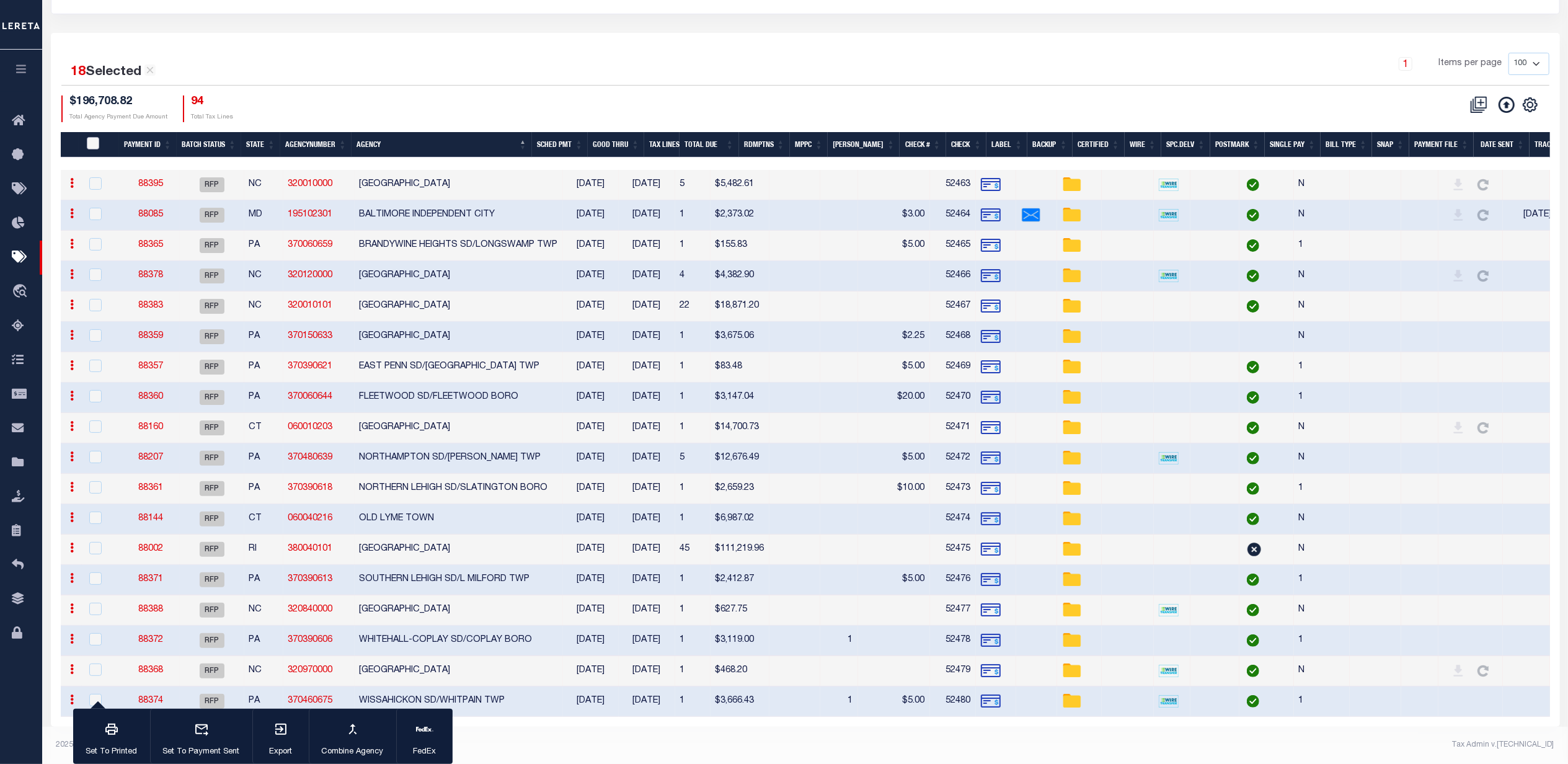
checkbox input "false"
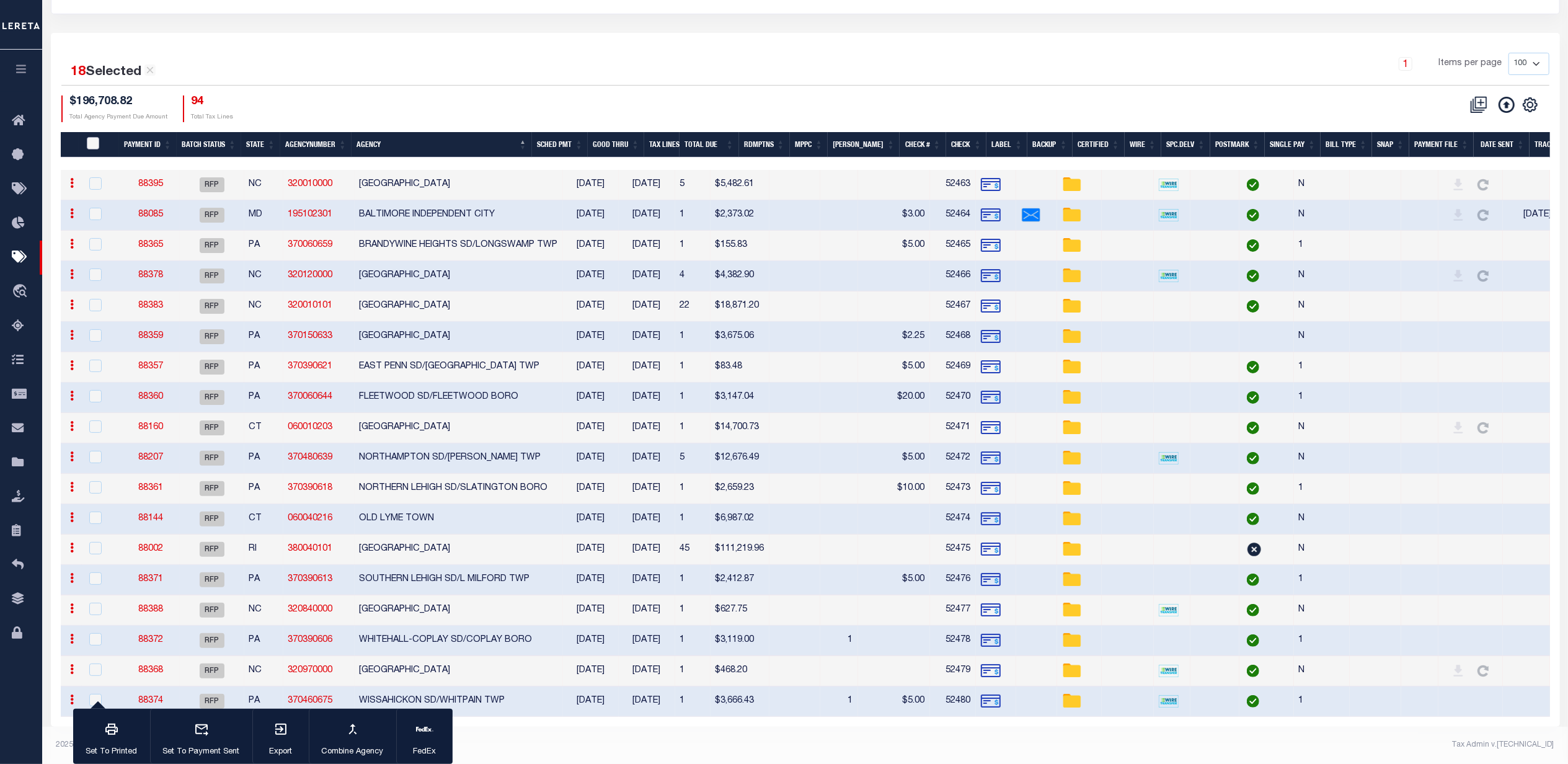
checkbox input "false"
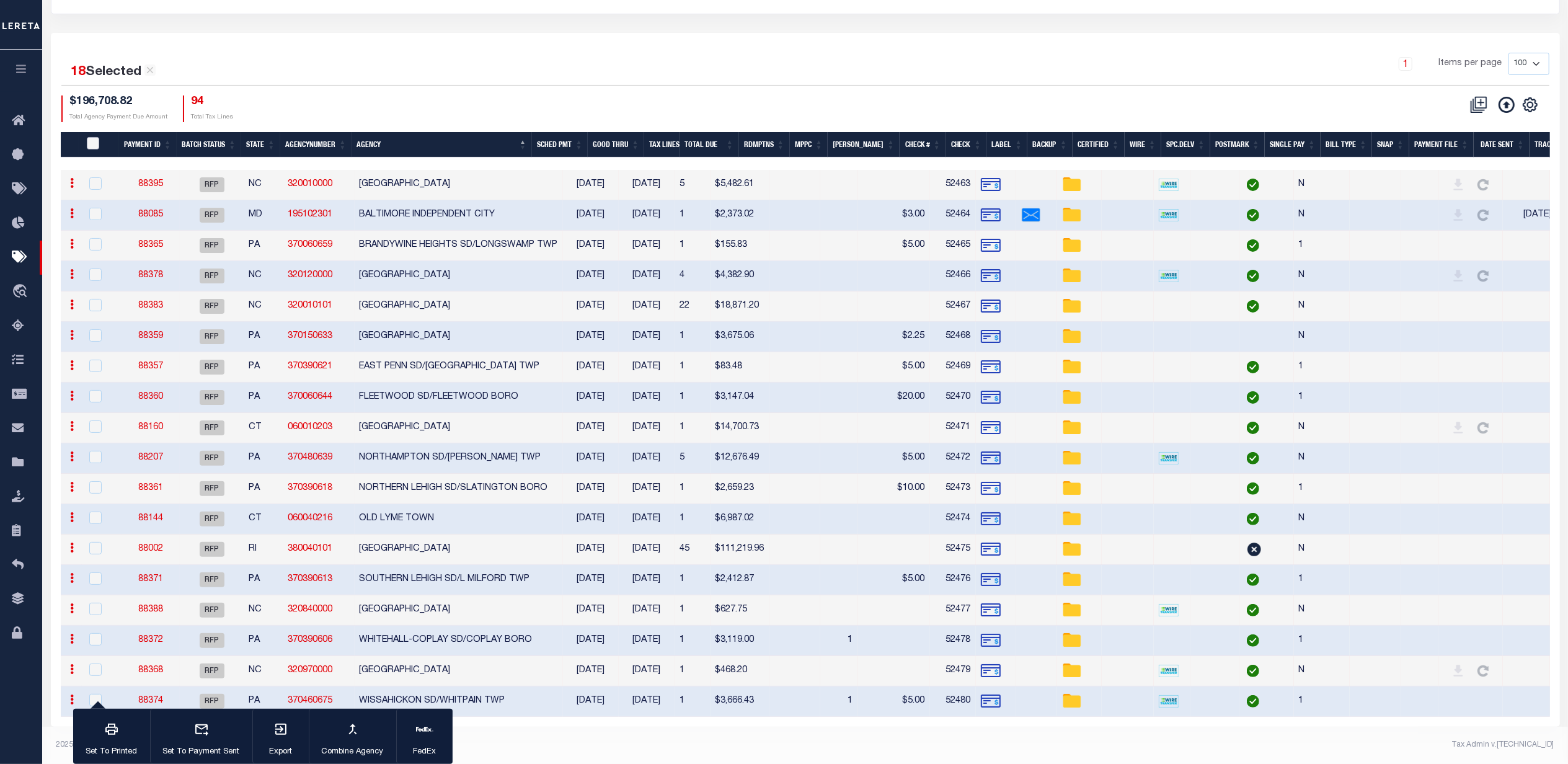
checkbox input "false"
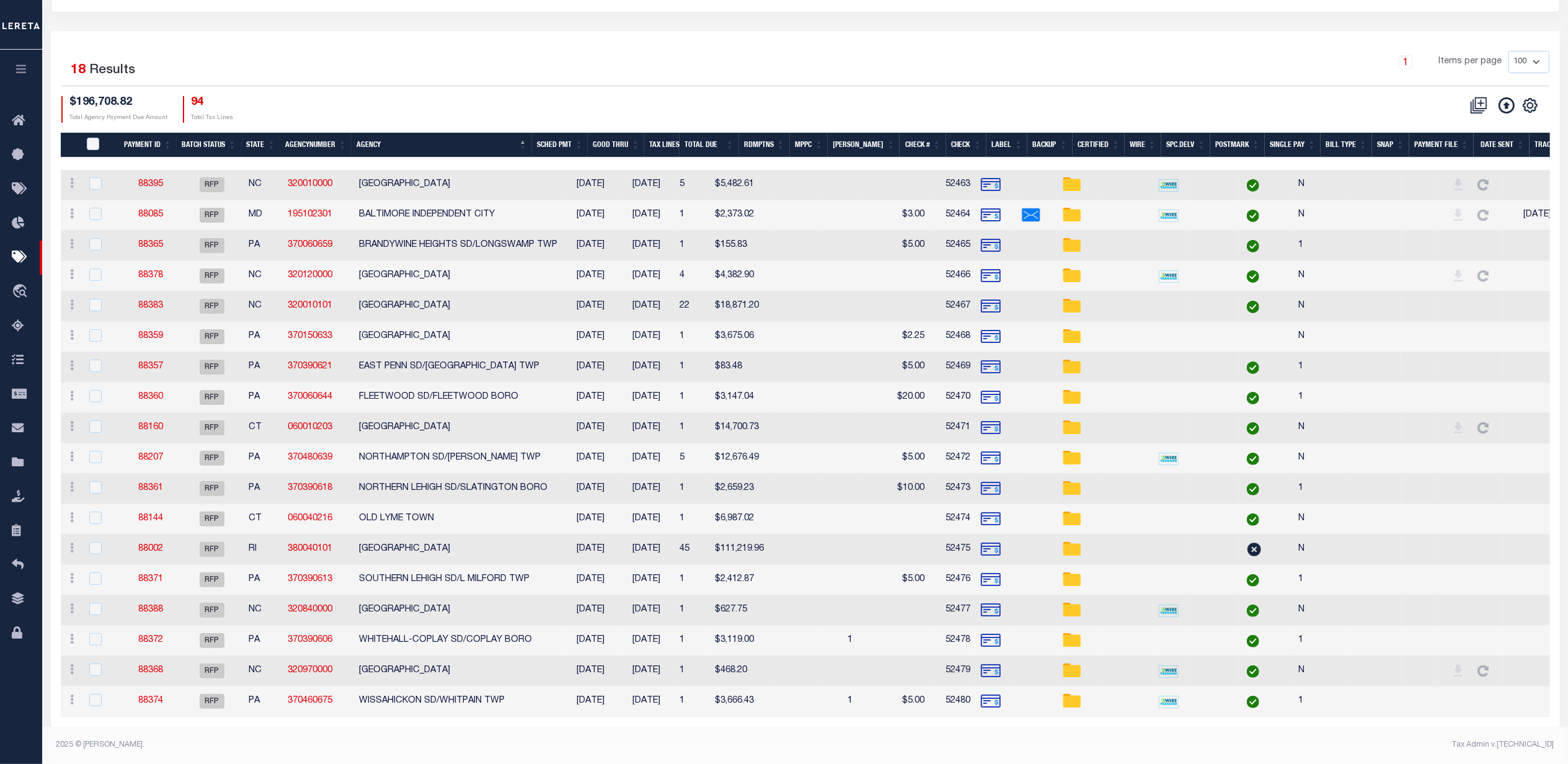
click at [561, 97] on div "$196,708.82 Total Agency Payment Due Amount 94 Total Tax Lines" at bounding box center [433, 109] width 744 height 27
click at [821, 77] on div "18 Selected 18 Results 1 Items per page 100 200 500 1000 $196,708.82 Total Agen…" at bounding box center [805, 86] width 1508 height 72
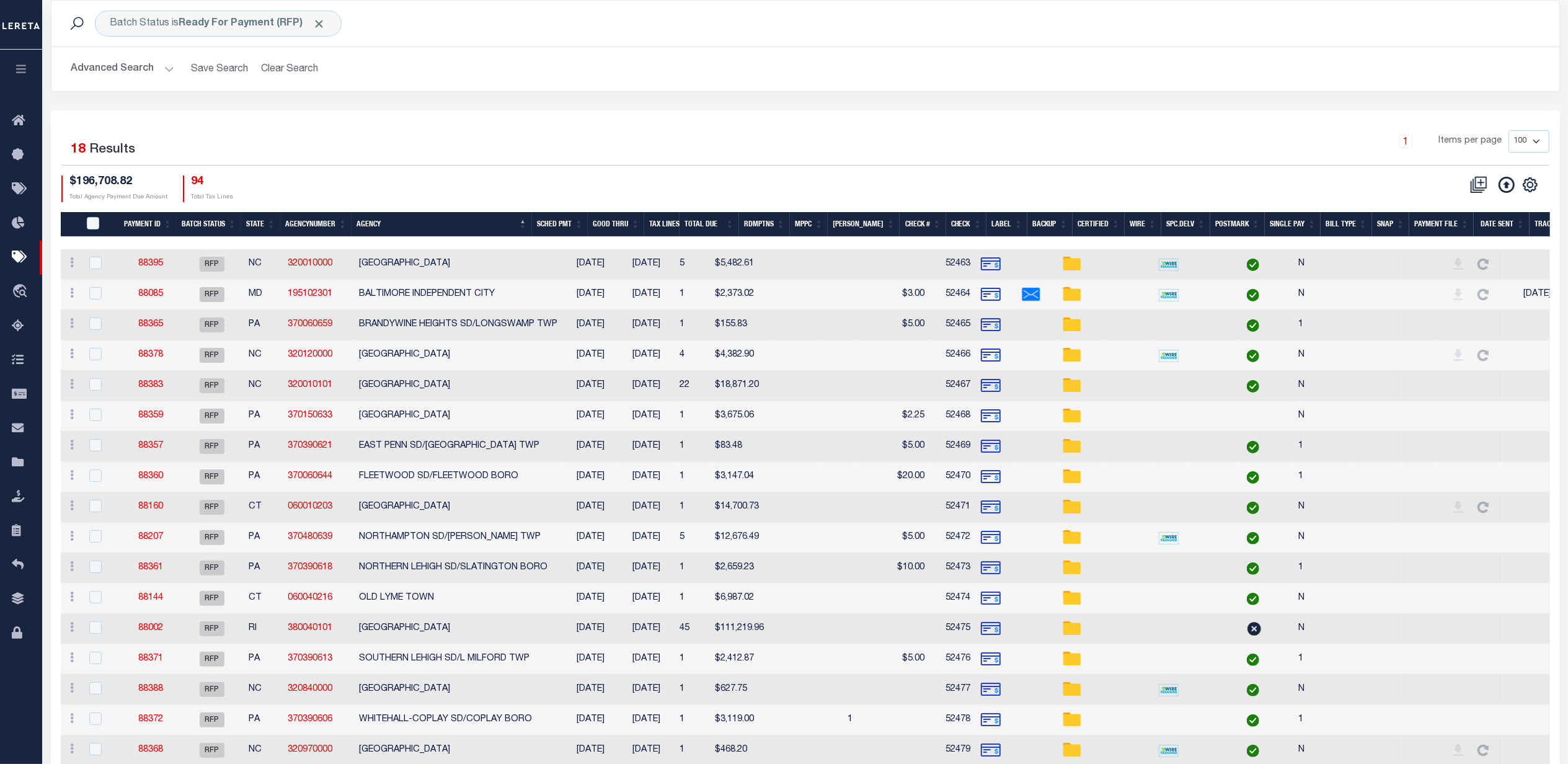
scroll to position [0, 0]
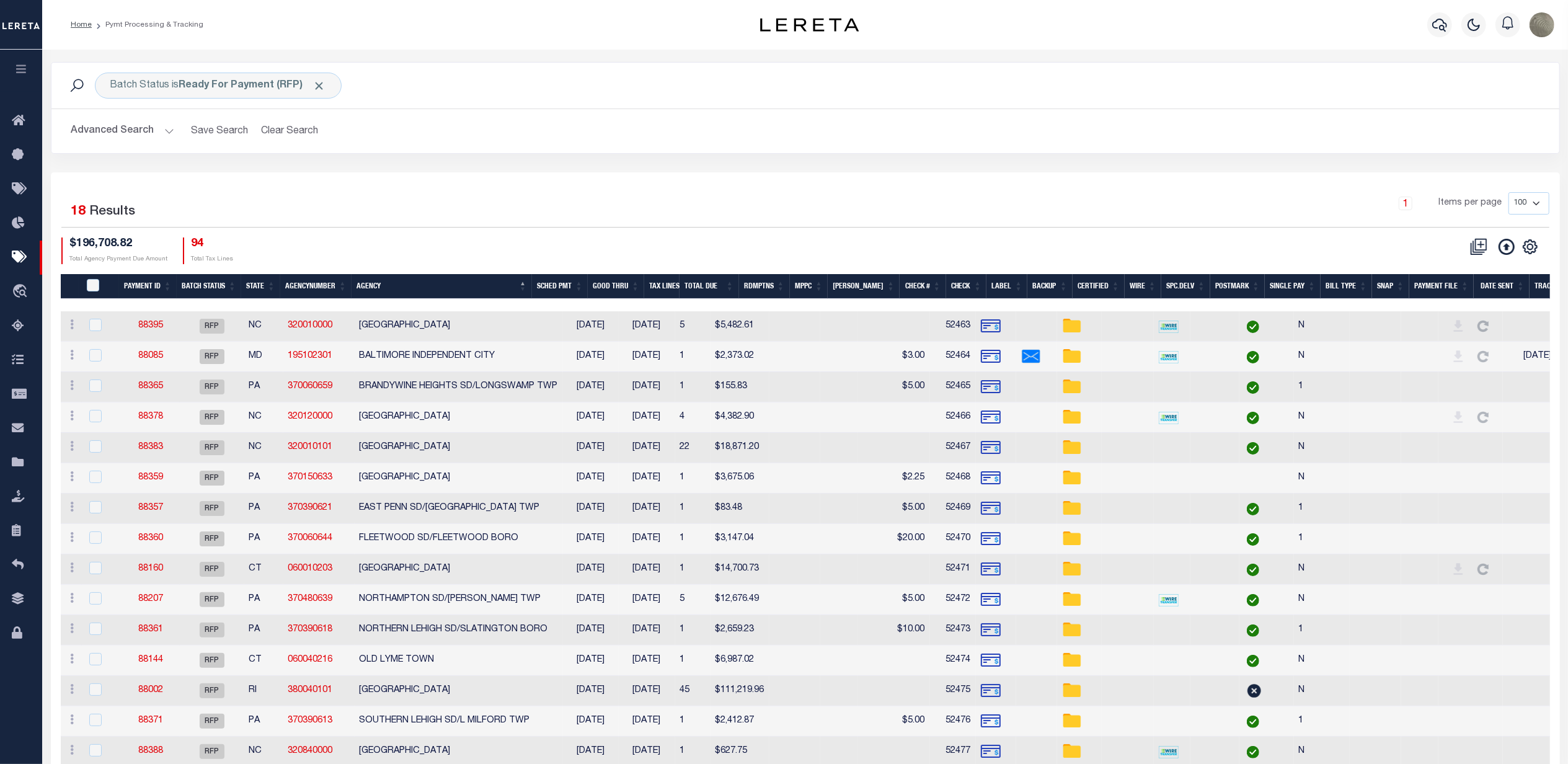
click at [714, 227] on div "1 Items per page 100 200 500 1000" at bounding box center [993, 209] width 1130 height 35
click at [579, 137] on h2 "Advanced Search Save Search Clear Search PayeeSearchTable_dynamictable_____Defa…" at bounding box center [804, 131] width 1488 height 24
click at [270, 130] on button "Clear Search" at bounding box center [290, 131] width 68 height 24
click at [274, 83] on b "Scheduled for Payment (SFP)" at bounding box center [262, 85] width 166 height 10
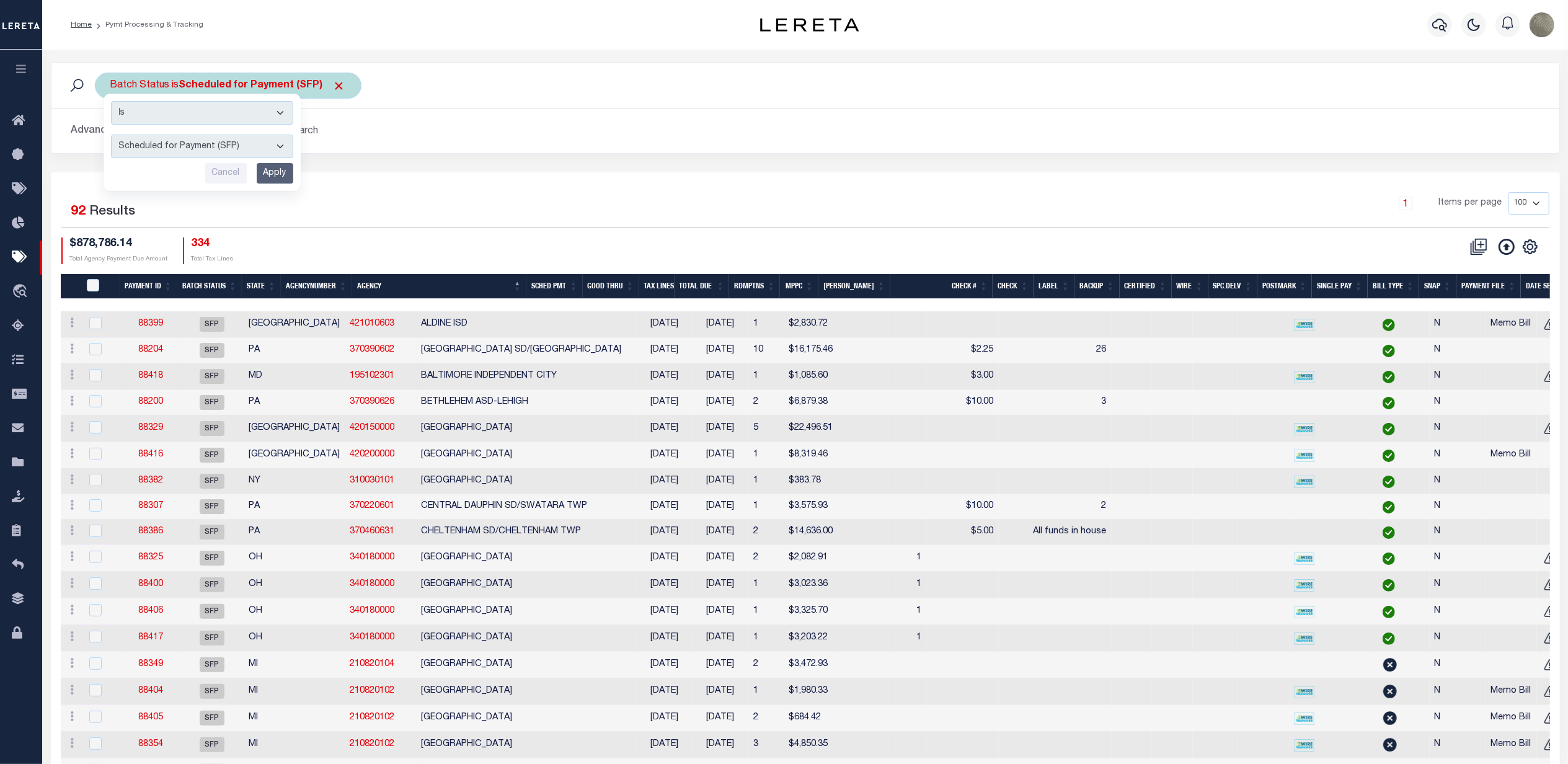
click at [210, 149] on select "Awaiting Funds (AWF) Cleared and Complete (CAC) New Check Needed (NCN) Payment …" at bounding box center [202, 146] width 182 height 23
select select "RFP"
click at [111, 135] on select "Awaiting Funds (AWF) Cleared and Complete (CAC) New Check Needed (NCN) Payment …" at bounding box center [202, 146] width 182 height 23
click at [280, 179] on input "Apply" at bounding box center [275, 173] width 37 height 20
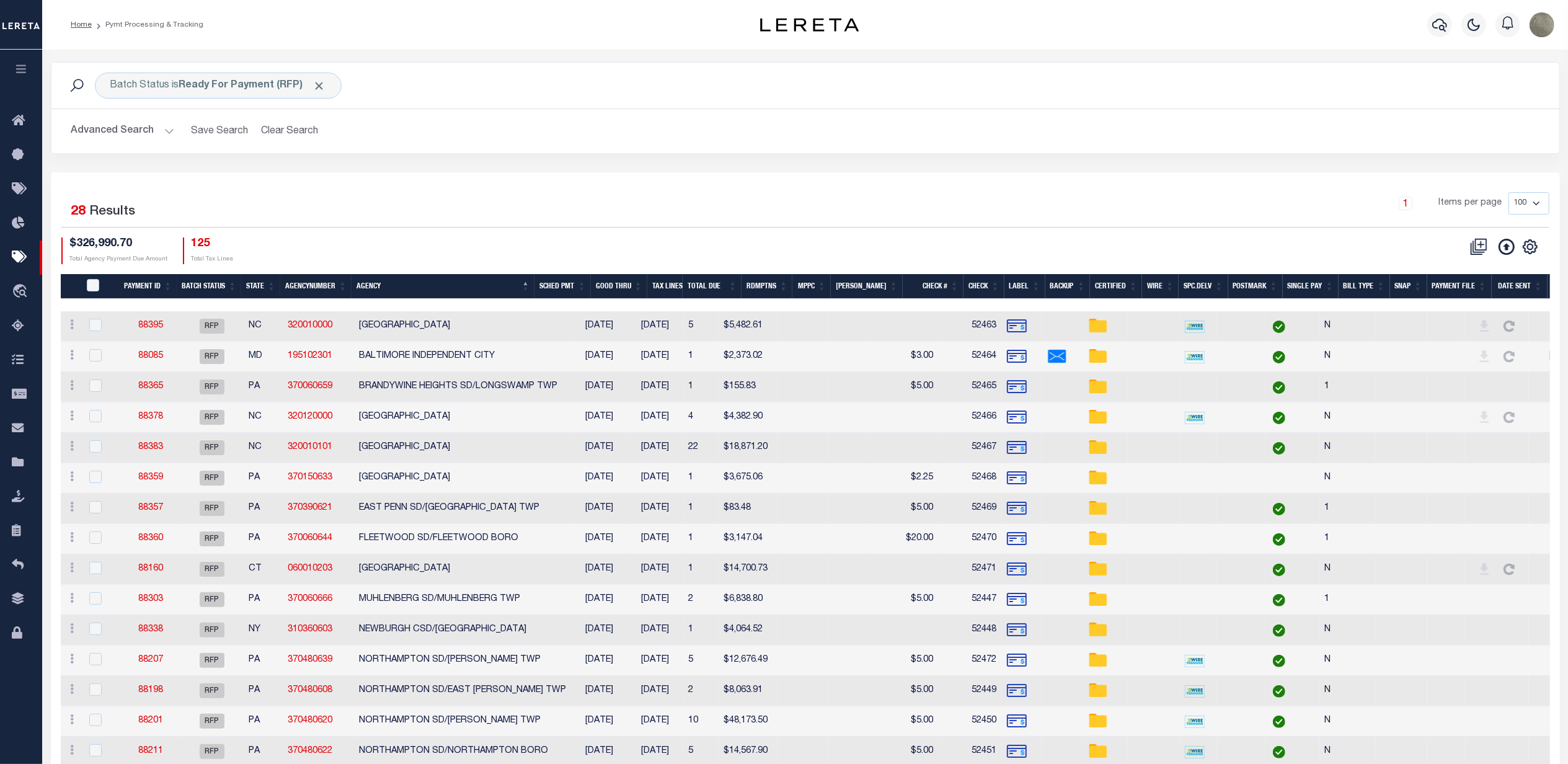
click at [419, 196] on div "18 Selected 28 Results" at bounding box center [240, 209] width 358 height 35
click at [304, 130] on button "Clear Search" at bounding box center [290, 131] width 68 height 24
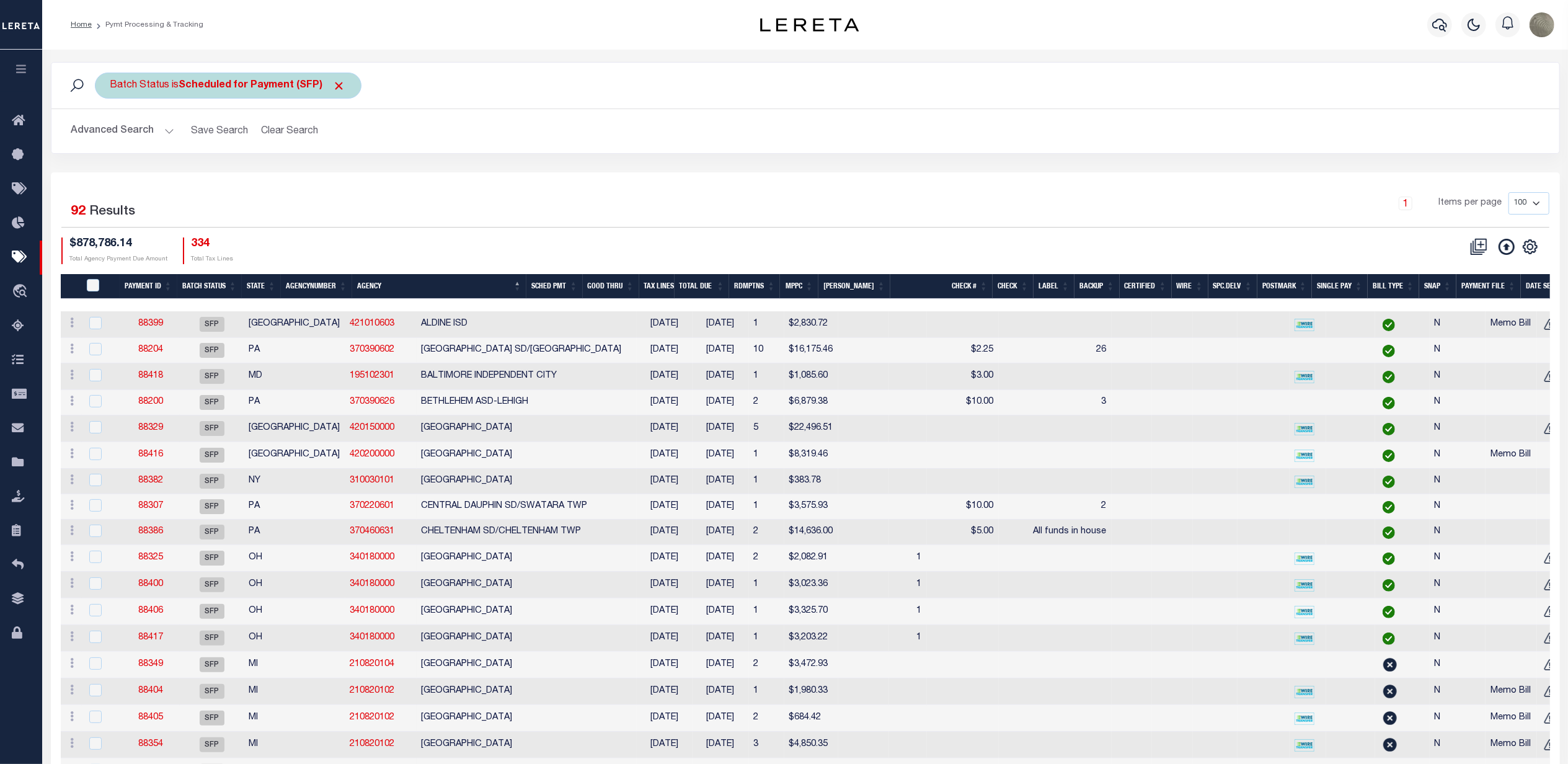
click at [259, 90] on b "Scheduled for Payment (SFP)" at bounding box center [262, 85] width 166 height 10
click at [184, 140] on select "Awaiting Funds (AWF) Cleared and Complete (CAC) New Check Needed (NCN) Payment …" at bounding box center [202, 146] width 182 height 23
select select "RFP"
click at [111, 135] on select "Awaiting Funds (AWF) Cleared and Complete (CAC) New Check Needed (NCN) Payment …" at bounding box center [202, 146] width 182 height 23
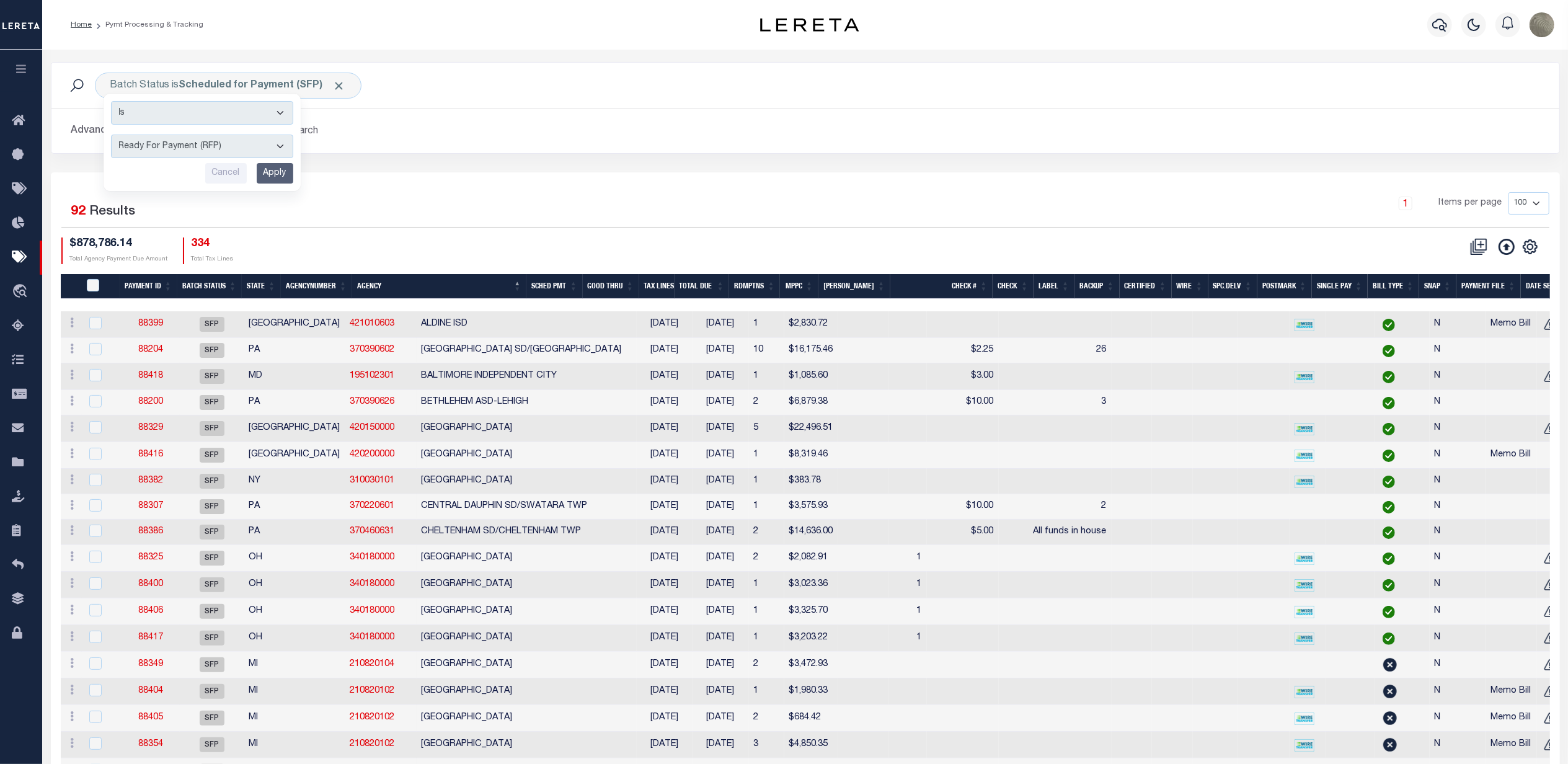
click at [274, 180] on input "Apply" at bounding box center [275, 173] width 37 height 20
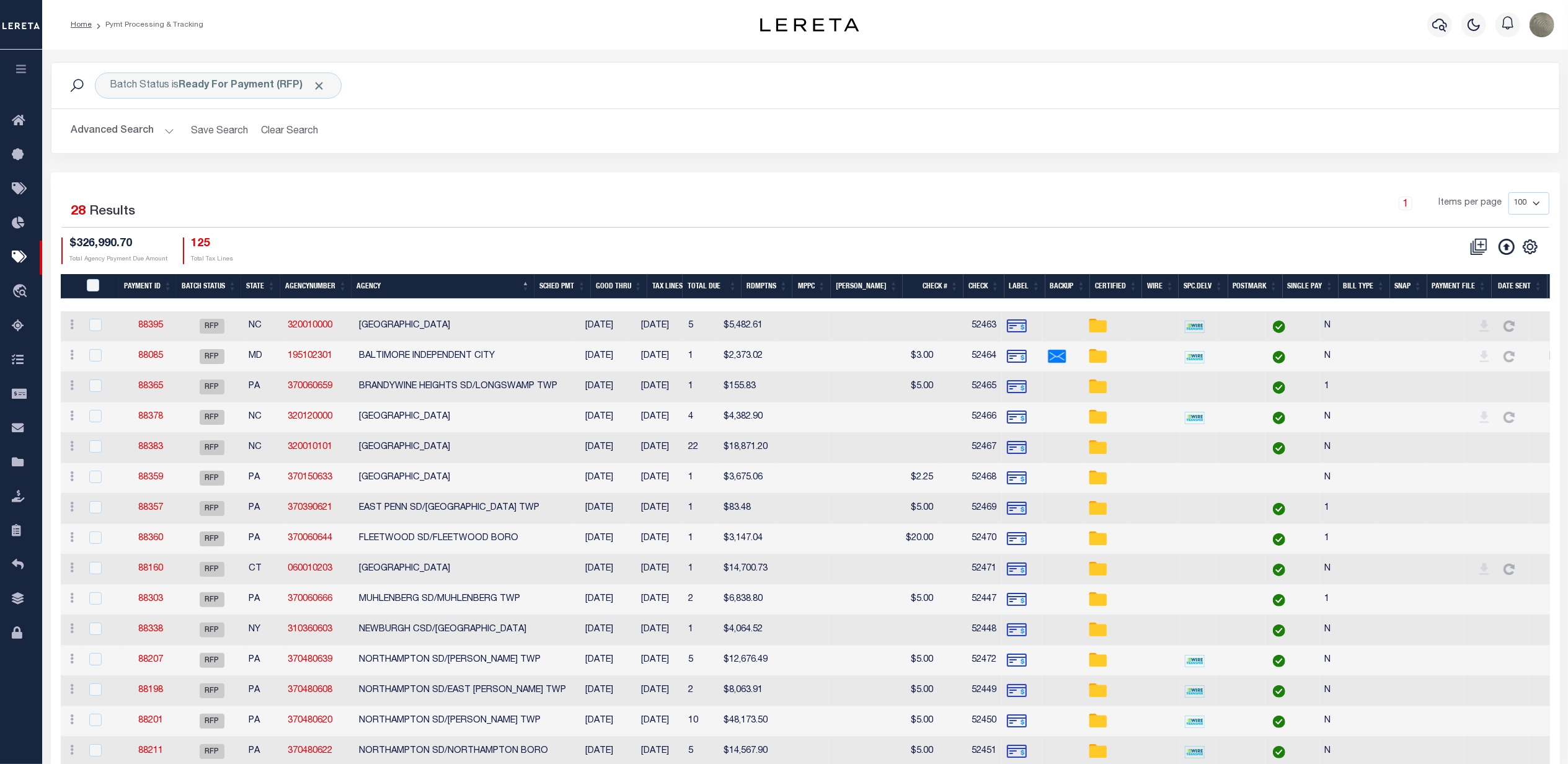
click at [350, 175] on div "18 Selected 28 Results 1 Items per page 100 200 500 1000 $326,990.70" at bounding box center [804, 672] width 1509 height 1000
click at [164, 323] on td "88395" at bounding box center [151, 327] width 58 height 31
checkbox input "true"
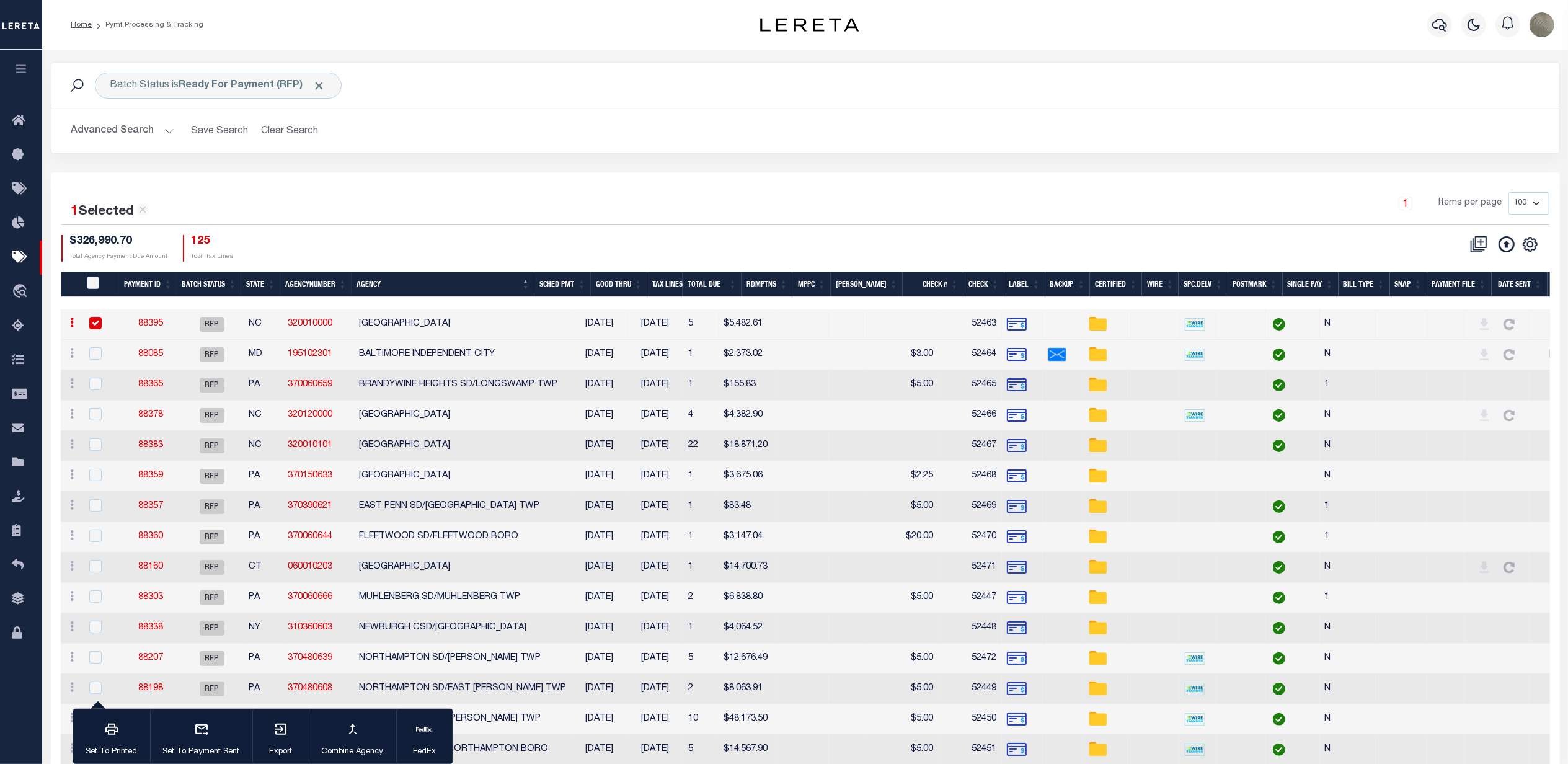
click at [155, 326] on link "88395" at bounding box center [150, 323] width 25 height 9
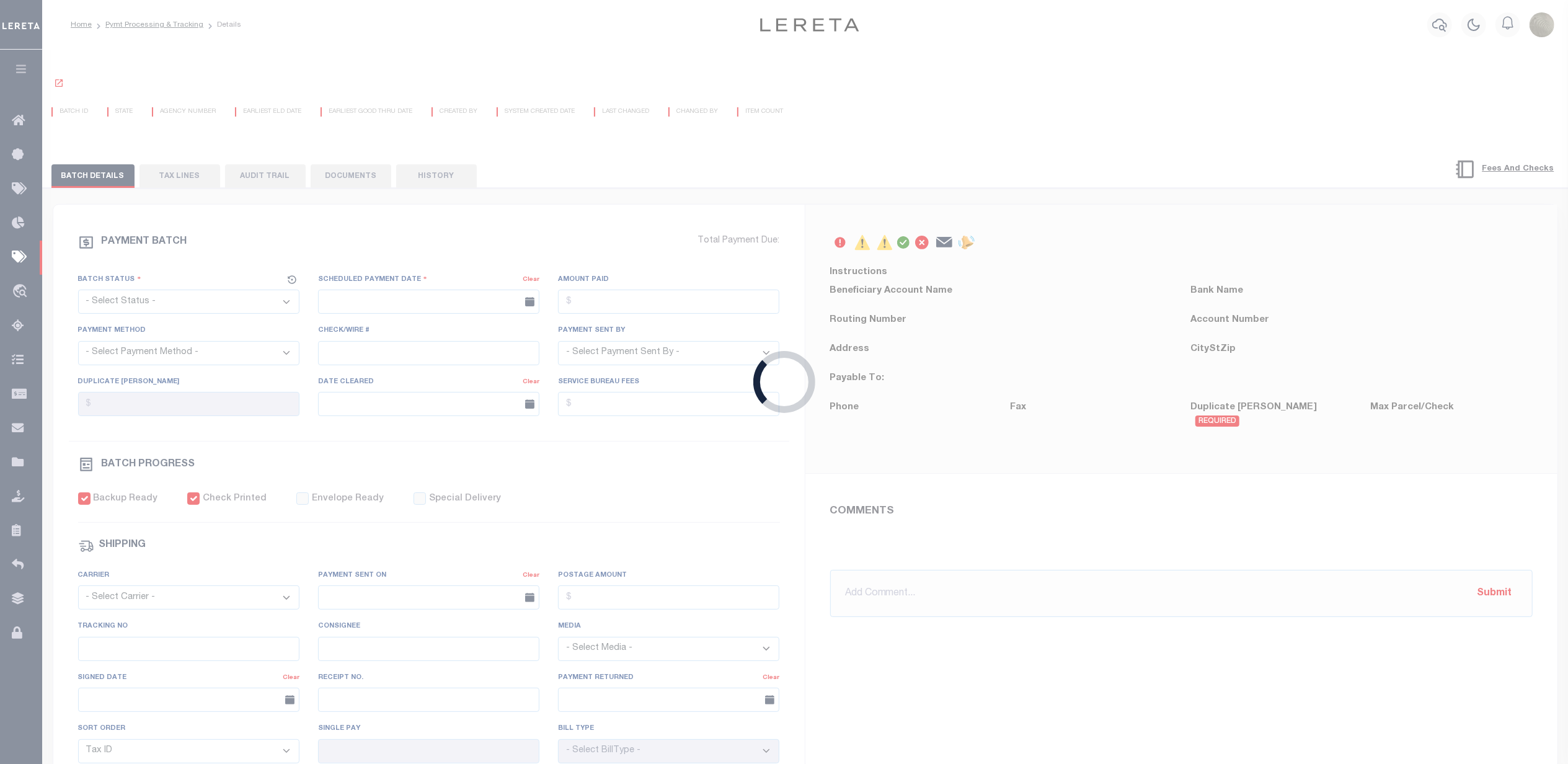
select select "RFP"
type input "[DATE]"
type input "$5,482.61"
select select "CHK"
type input "52463"
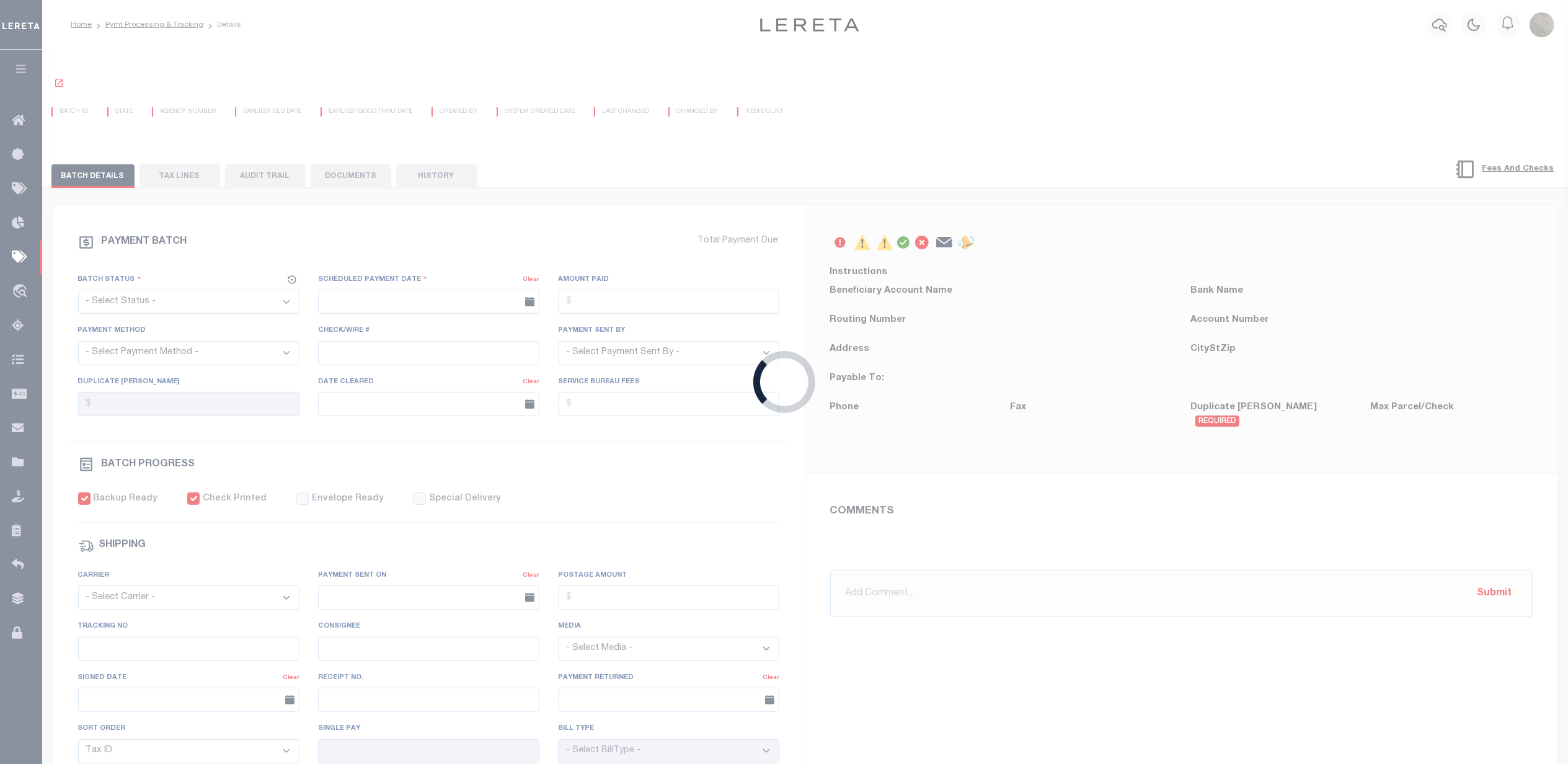
select select "[PERSON_NAME]"
checkbox input "true"
select select
type input "N"
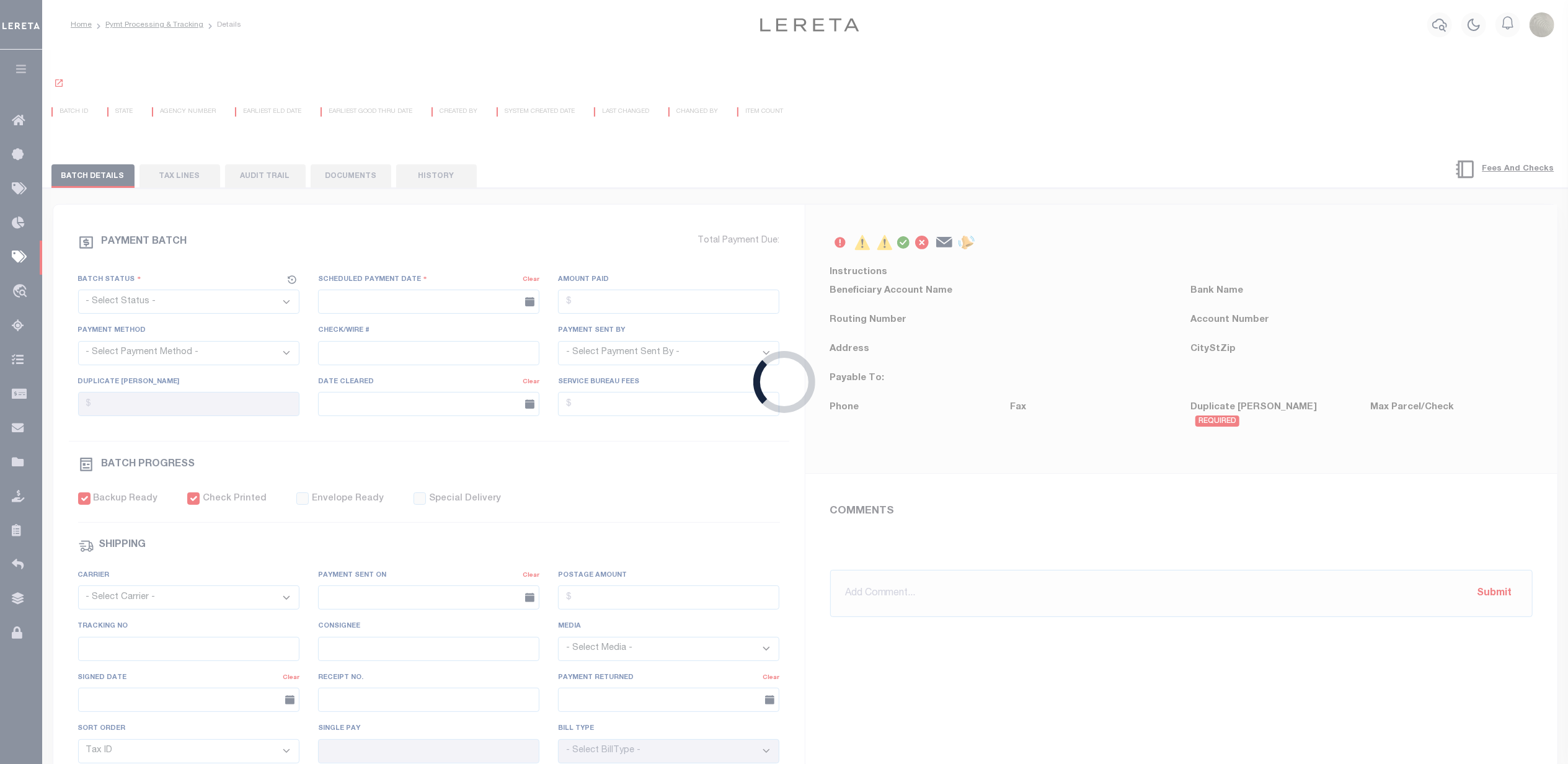
radio input "true"
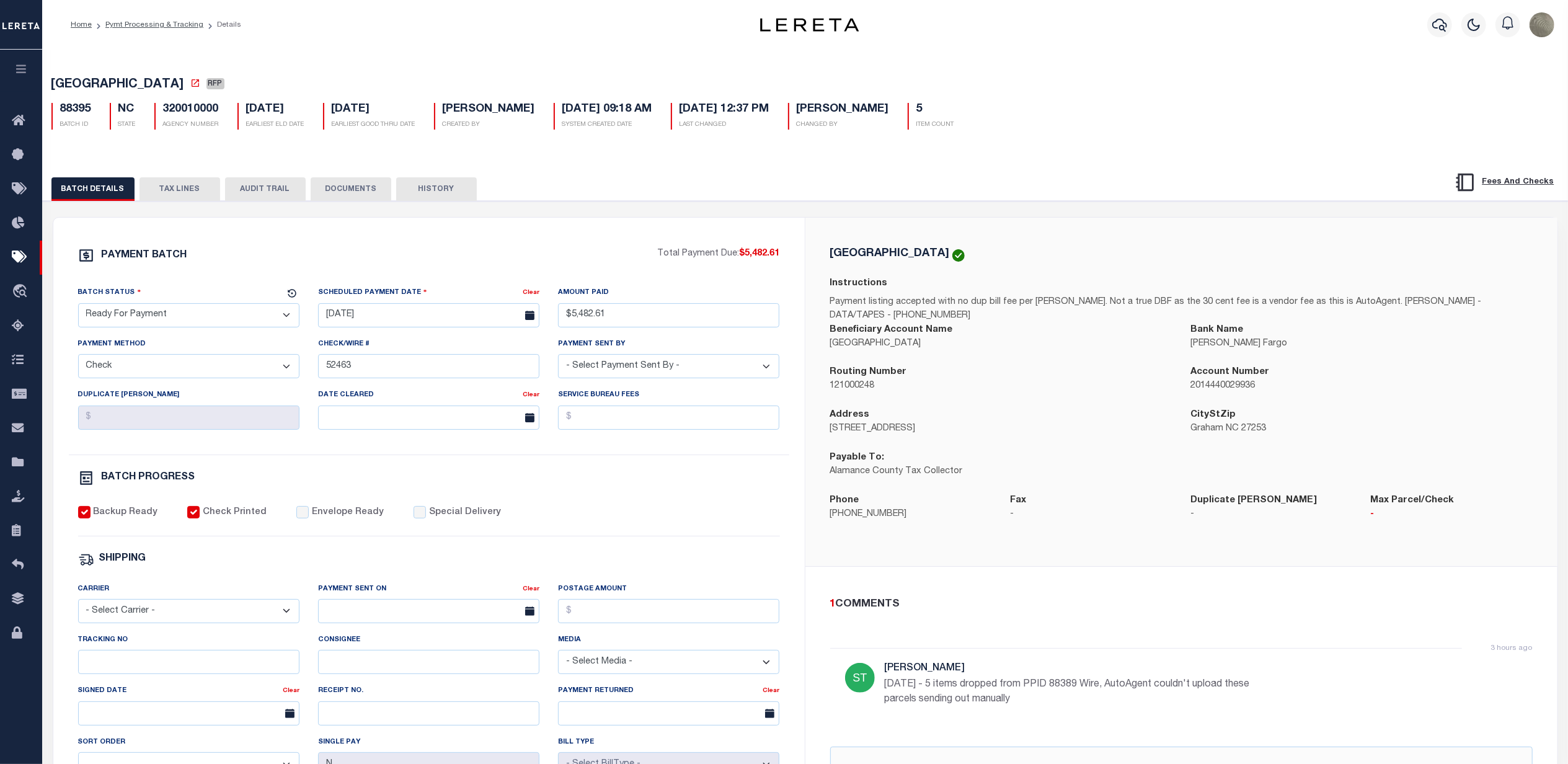
drag, startPoint x: 180, startPoint y: 316, endPoint x: 169, endPoint y: 333, distance: 20.2
click at [180, 316] on select "- Select Status - Scheduled for Payment Ready For Payment Payment Sent Cleared …" at bounding box center [188, 315] width 221 height 24
select select "SNT"
click at [78, 307] on select "- Select Status - Scheduled for Payment Ready For Payment Payment Sent Cleared …" at bounding box center [188, 315] width 221 height 24
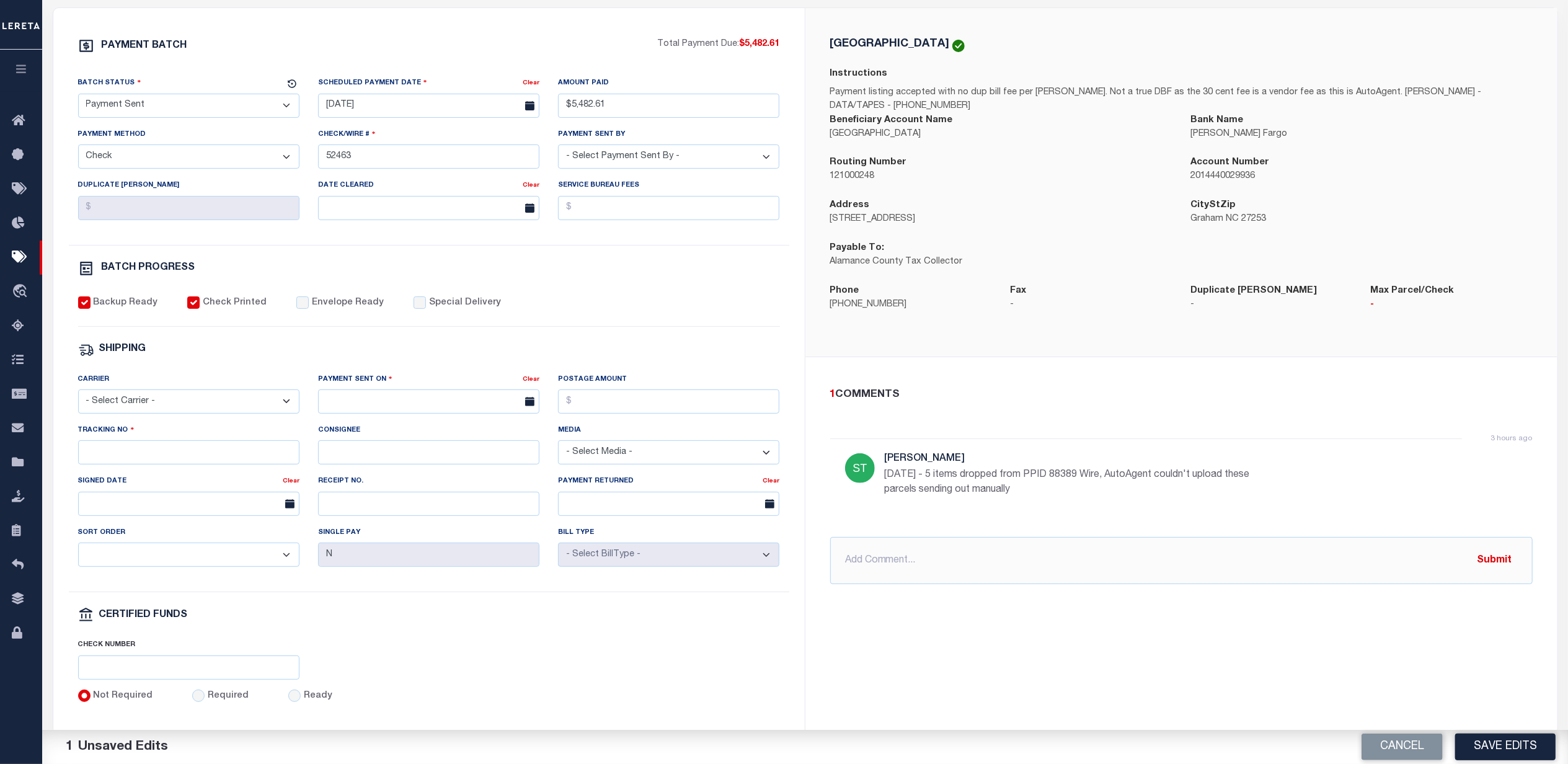
scroll to position [249, 0]
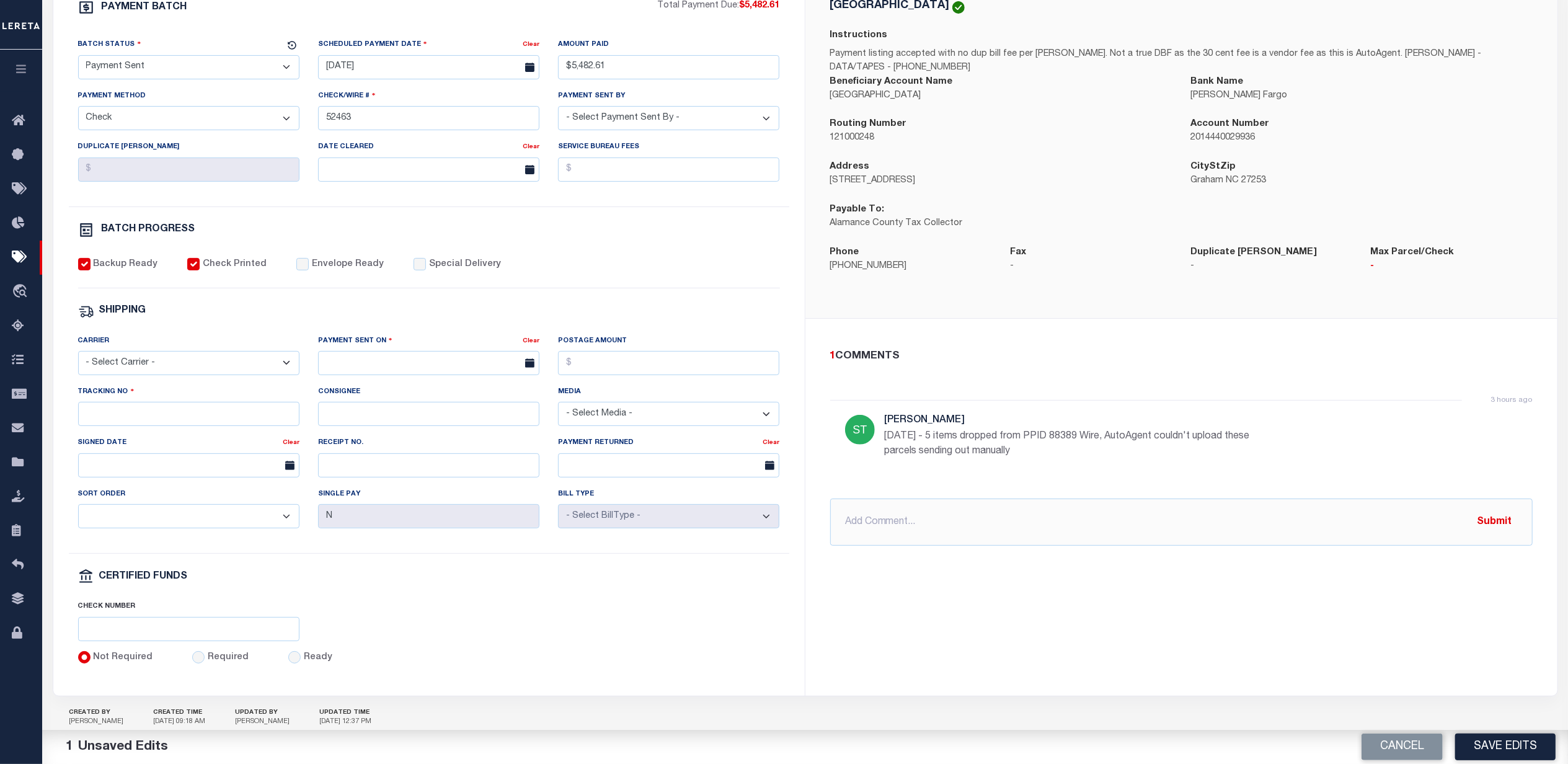
click at [316, 272] on label "Envelope Ready" at bounding box center [347, 265] width 72 height 14
click at [309, 270] on input "Envelope Ready" at bounding box center [302, 264] width 12 height 12
checkbox input "true"
click at [217, 375] on select "- Select Carrier - E-mail Fax Fedex FTP Other UPS USPS" at bounding box center [188, 364] width 221 height 24
select select "FDX"
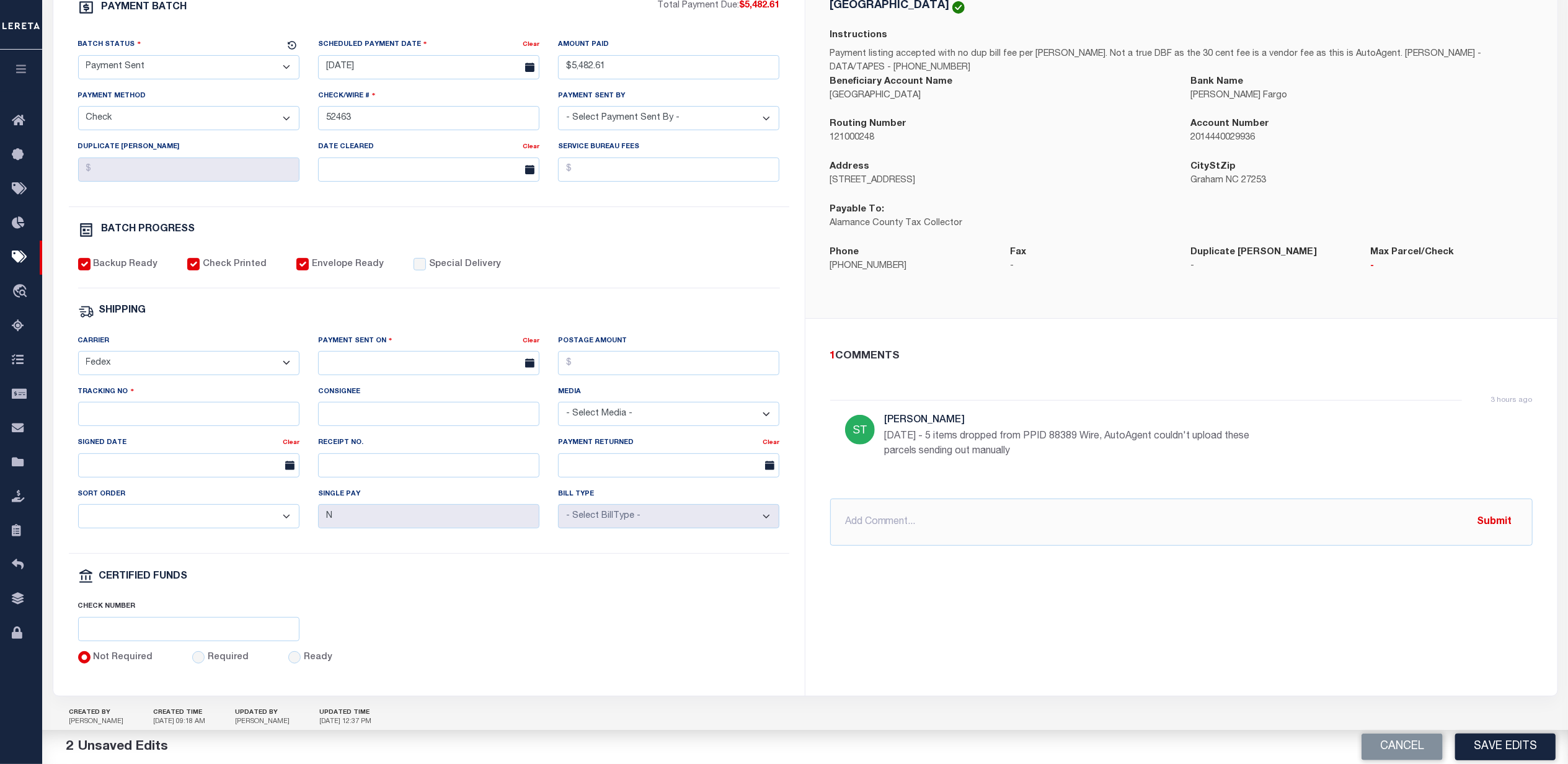
click at [78, 359] on select "- Select Carrier - E-mail Fax Fedex FTP Other UPS USPS" at bounding box center [188, 364] width 221 height 24
click at [330, 382] on body "Home Pymt Processing & Tracking Details" at bounding box center [784, 272] width 1568 height 1041
click at [465, 487] on span "15" at bounding box center [468, 491] width 24 height 24
type input "08/15/2025"
click at [166, 425] on input "Tracking No" at bounding box center [188, 414] width 221 height 24
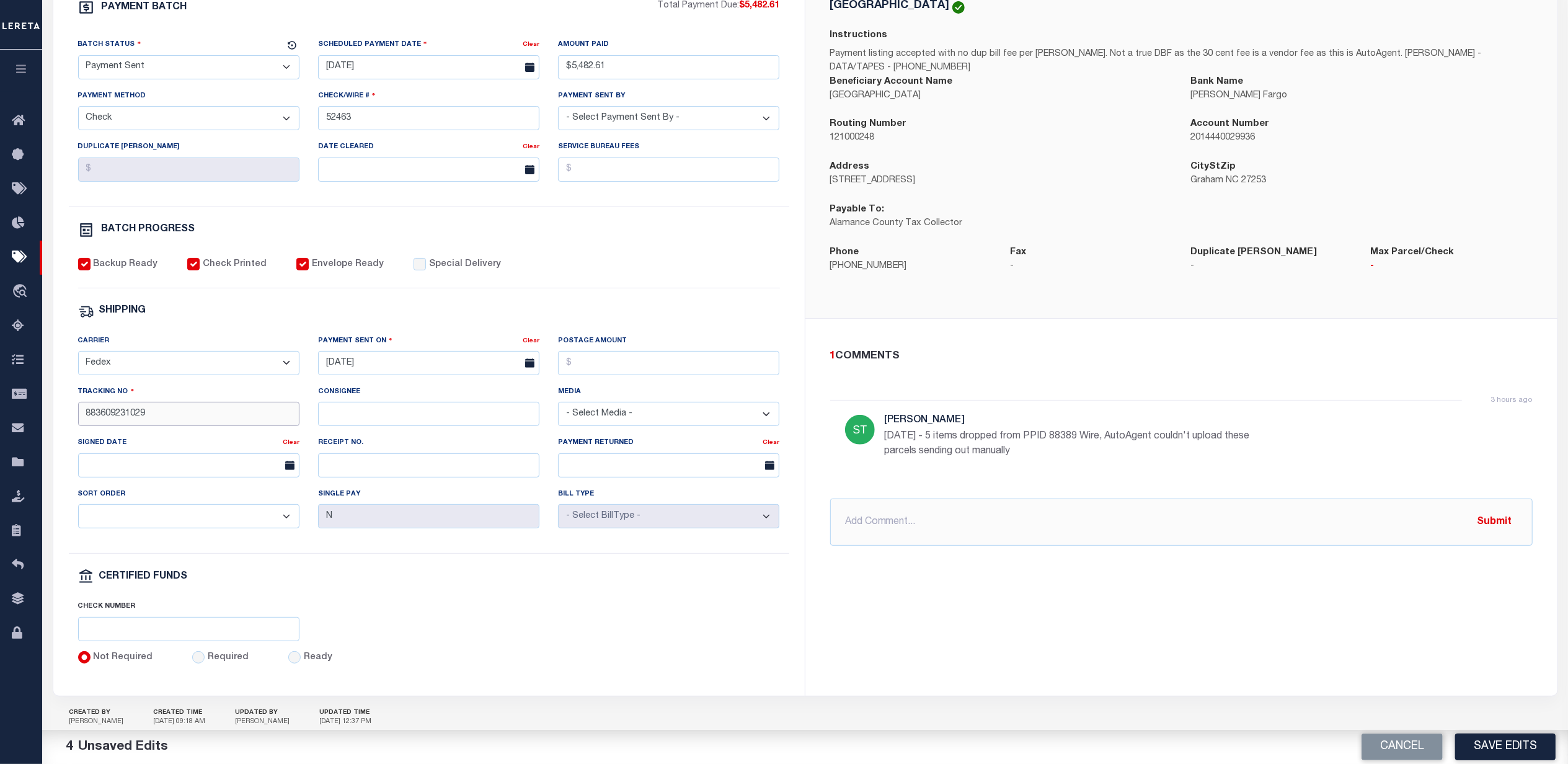
type input "883609231029"
click at [390, 373] on input "08/15/2025" at bounding box center [428, 364] width 221 height 24
click at [470, 487] on span "15" at bounding box center [468, 491] width 24 height 24
click at [621, 376] on input "Postage Amount" at bounding box center [668, 364] width 221 height 24
type input "$9.65"
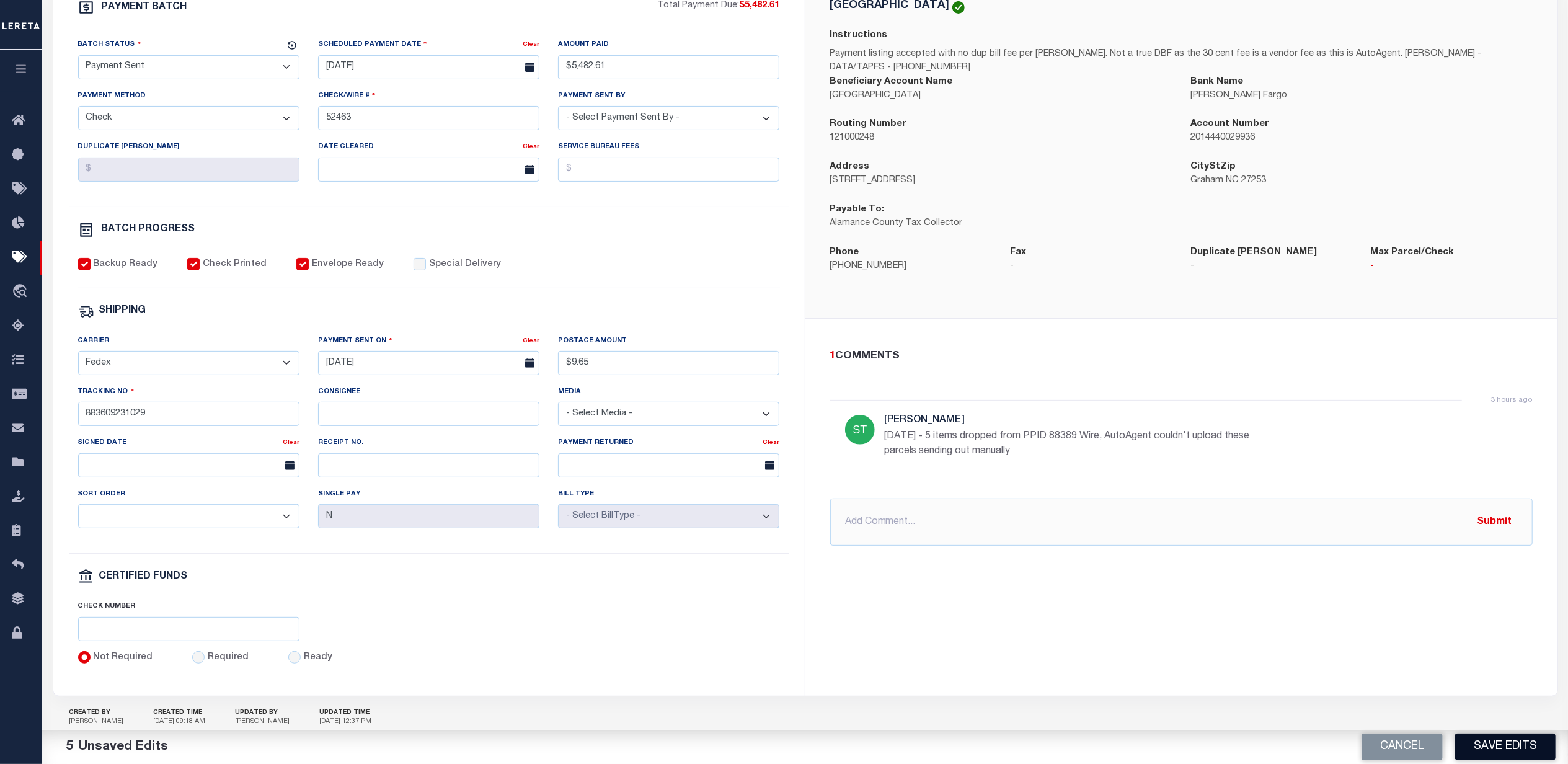
click at [1541, 752] on button "Save Edits" at bounding box center [1505, 746] width 100 height 27
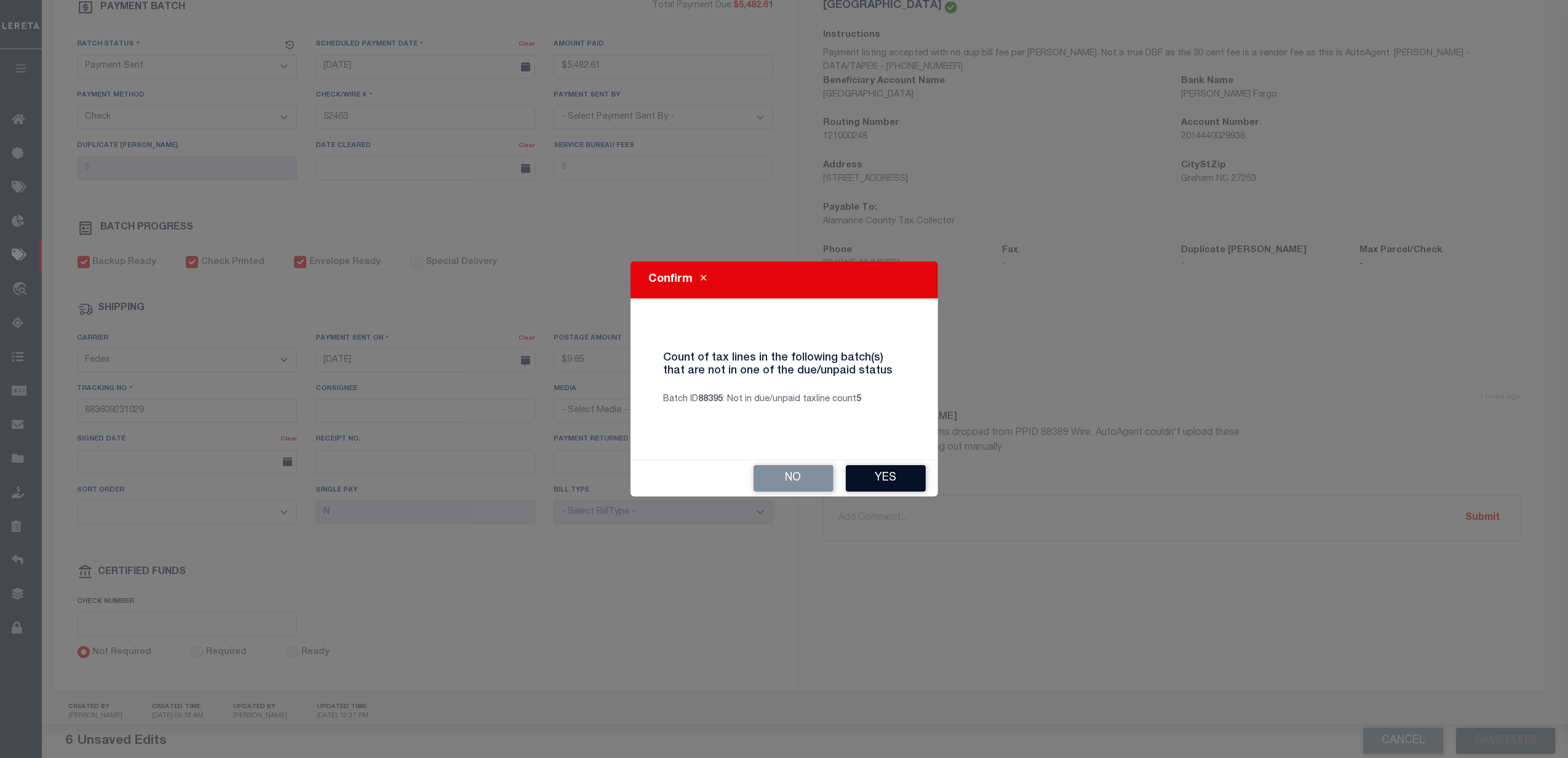
click at [878, 476] on button "Yes" at bounding box center [886, 478] width 80 height 26
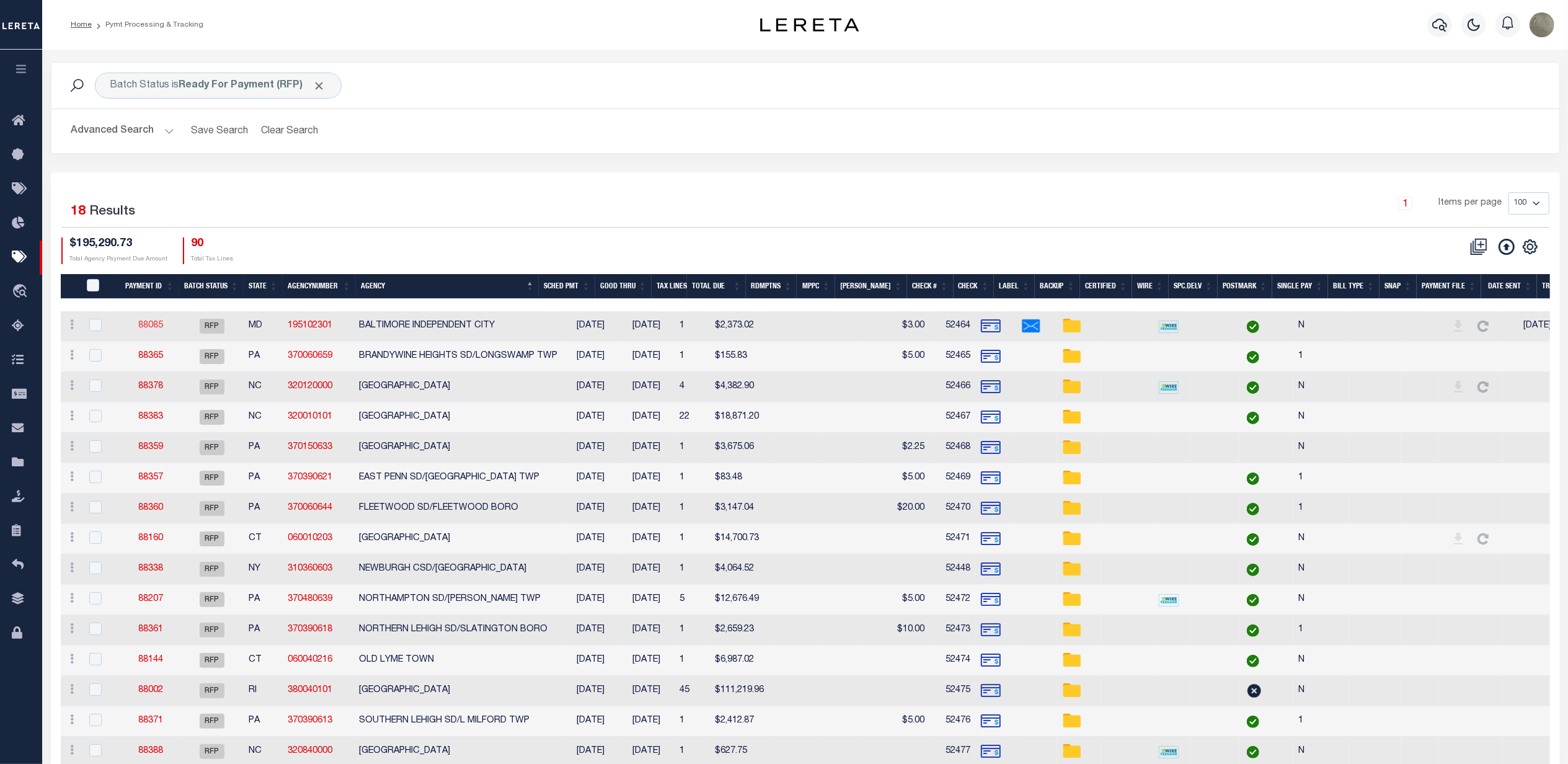
click at [156, 328] on link "88085" at bounding box center [150, 326] width 25 height 9
select select "RFP"
type input "$2,373.02"
type input "52464"
select select "Villatoro-Benitez, Andres"
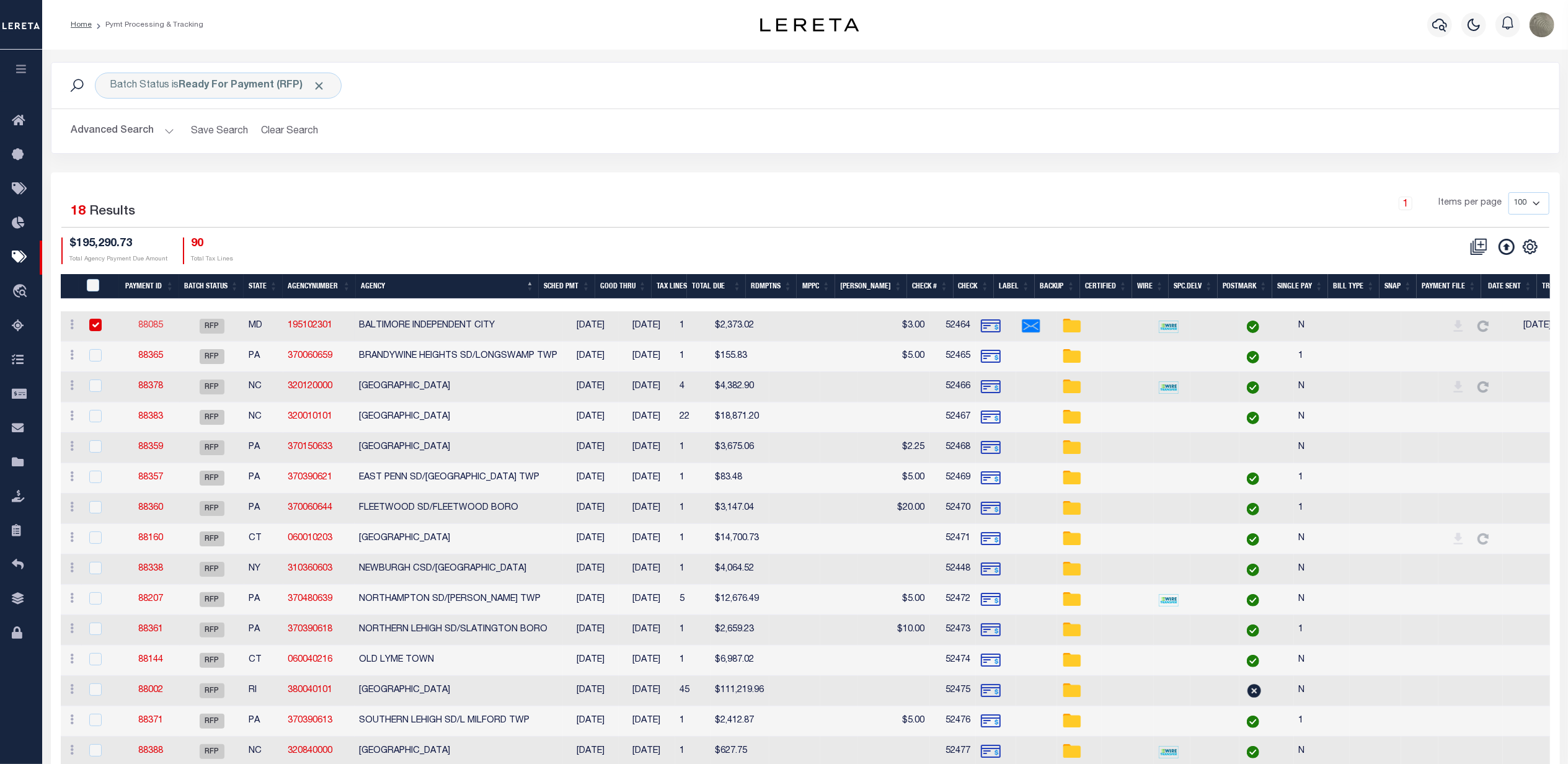
type input "$3"
select select
type input "07/29/2025"
type input "$9.85"
select select
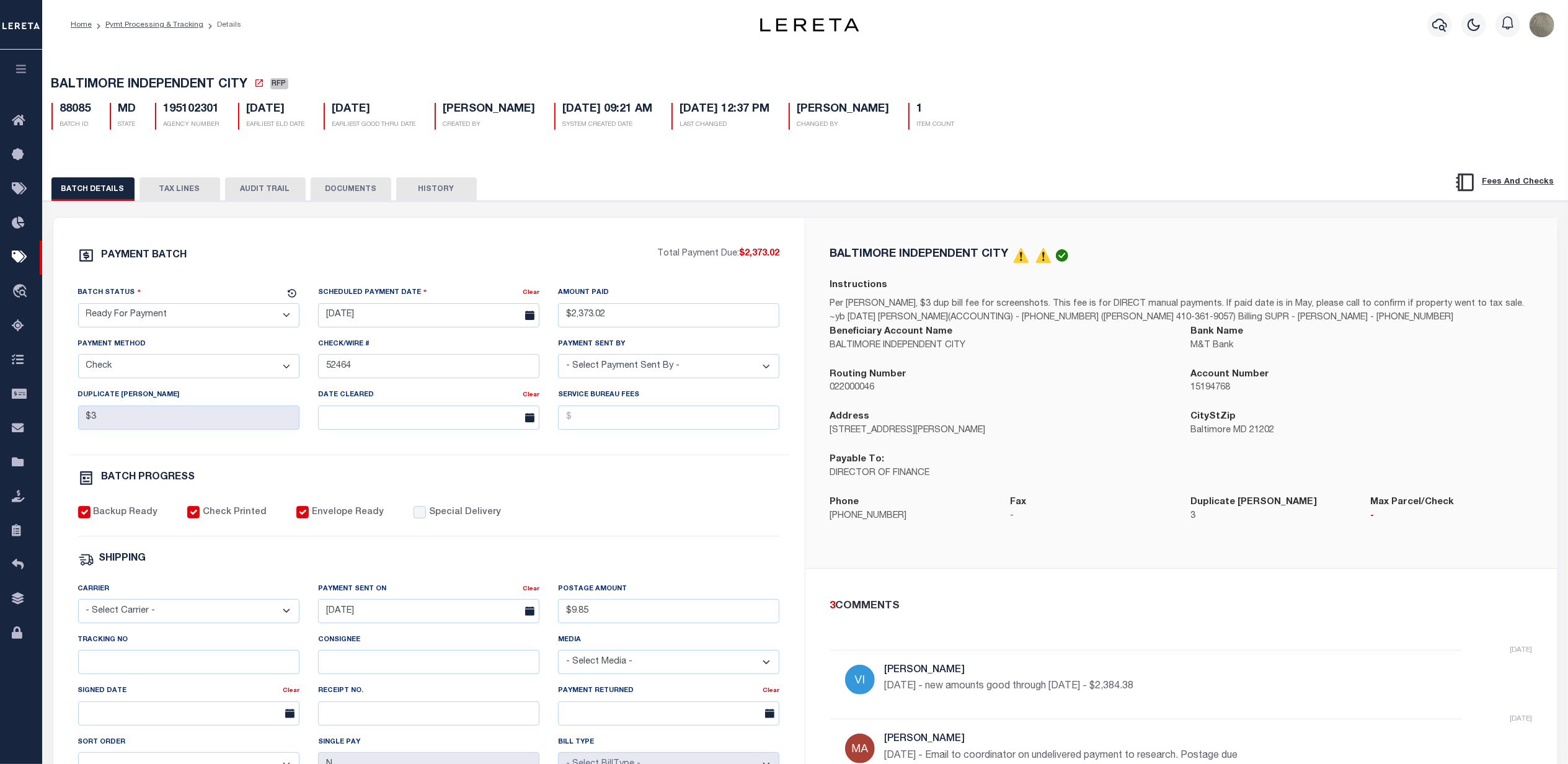
click at [221, 324] on select "- Select Status - Scheduled for Payment Ready For Payment Payment Sent Cleared …" at bounding box center [188, 315] width 221 height 24
select select "SNT"
click at [78, 307] on select "- Select Status - Scheduled for Payment Ready For Payment Payment Sent Cleared …" at bounding box center [188, 315] width 221 height 24
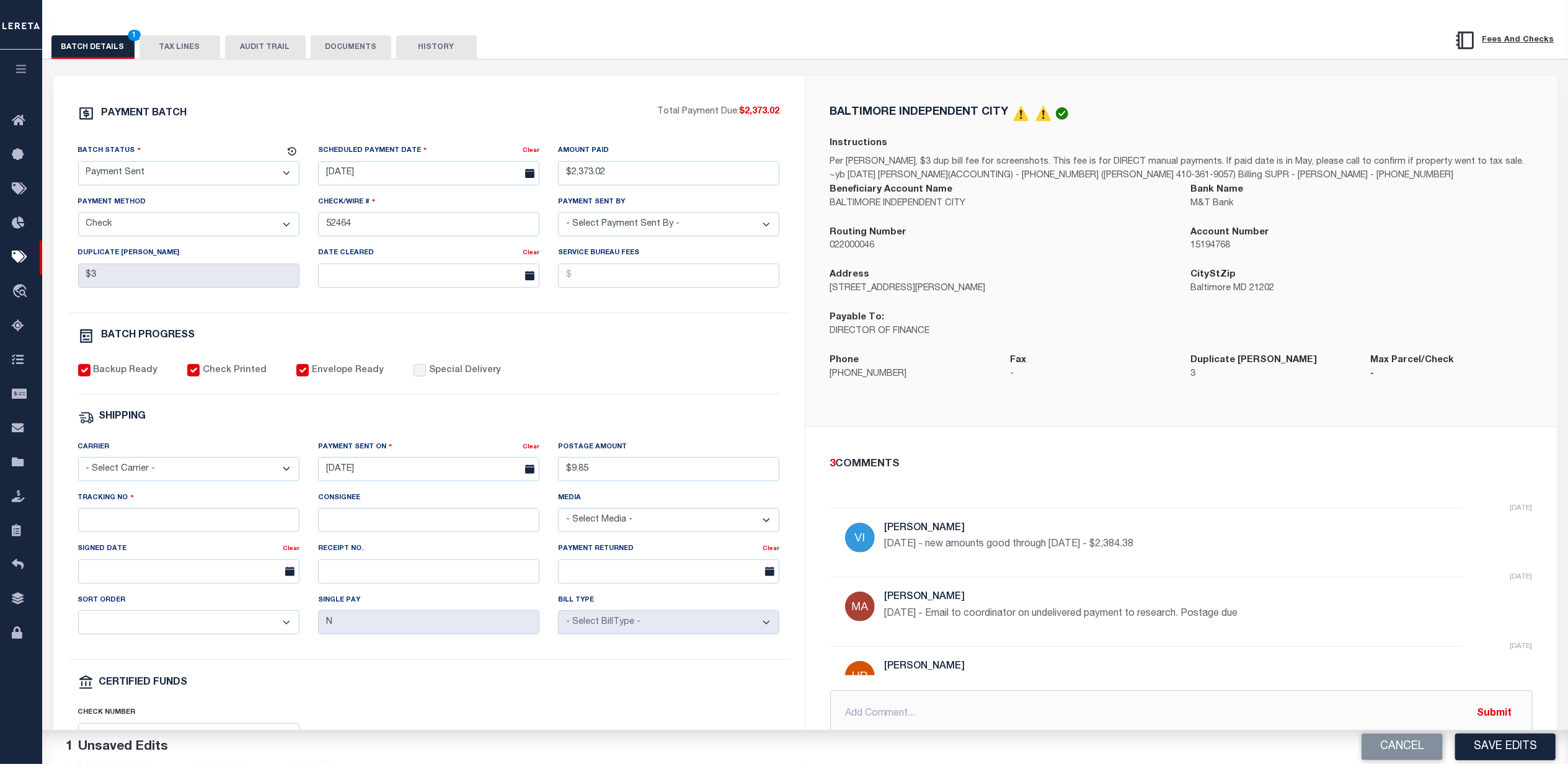
scroll to position [249, 0]
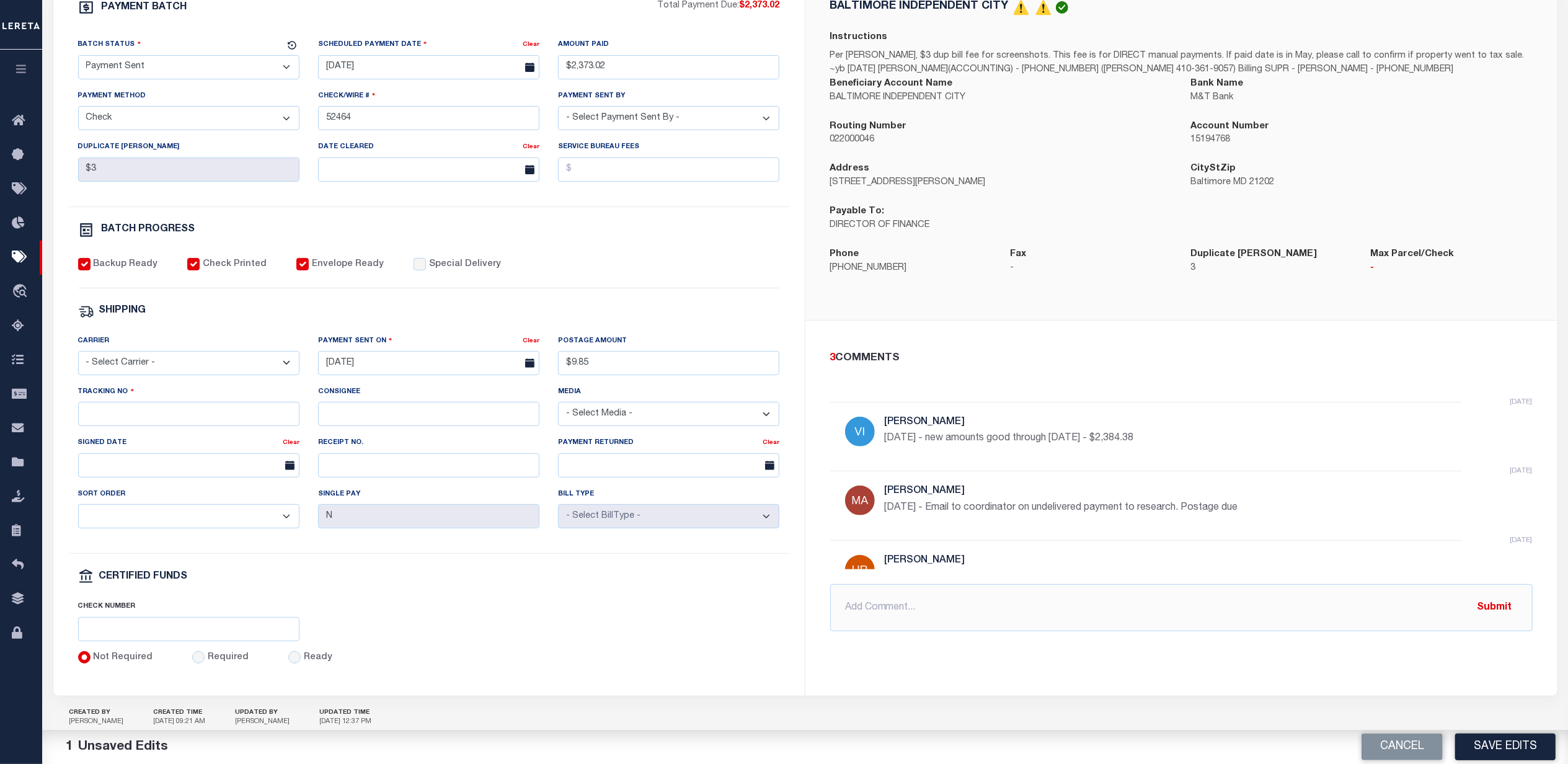
drag, startPoint x: 177, startPoint y: 375, endPoint x: 174, endPoint y: 385, distance: 10.4
click at [177, 375] on select "- Select Carrier - E-mail Fax Fedex FTP Other UPS USPS" at bounding box center [188, 364] width 221 height 24
select select "FDX"
click at [78, 359] on select "- Select Carrier - E-mail Fax Fedex FTP Other UPS USPS" at bounding box center [188, 364] width 221 height 24
click at [444, 371] on input "07/29/2025" at bounding box center [428, 364] width 221 height 24
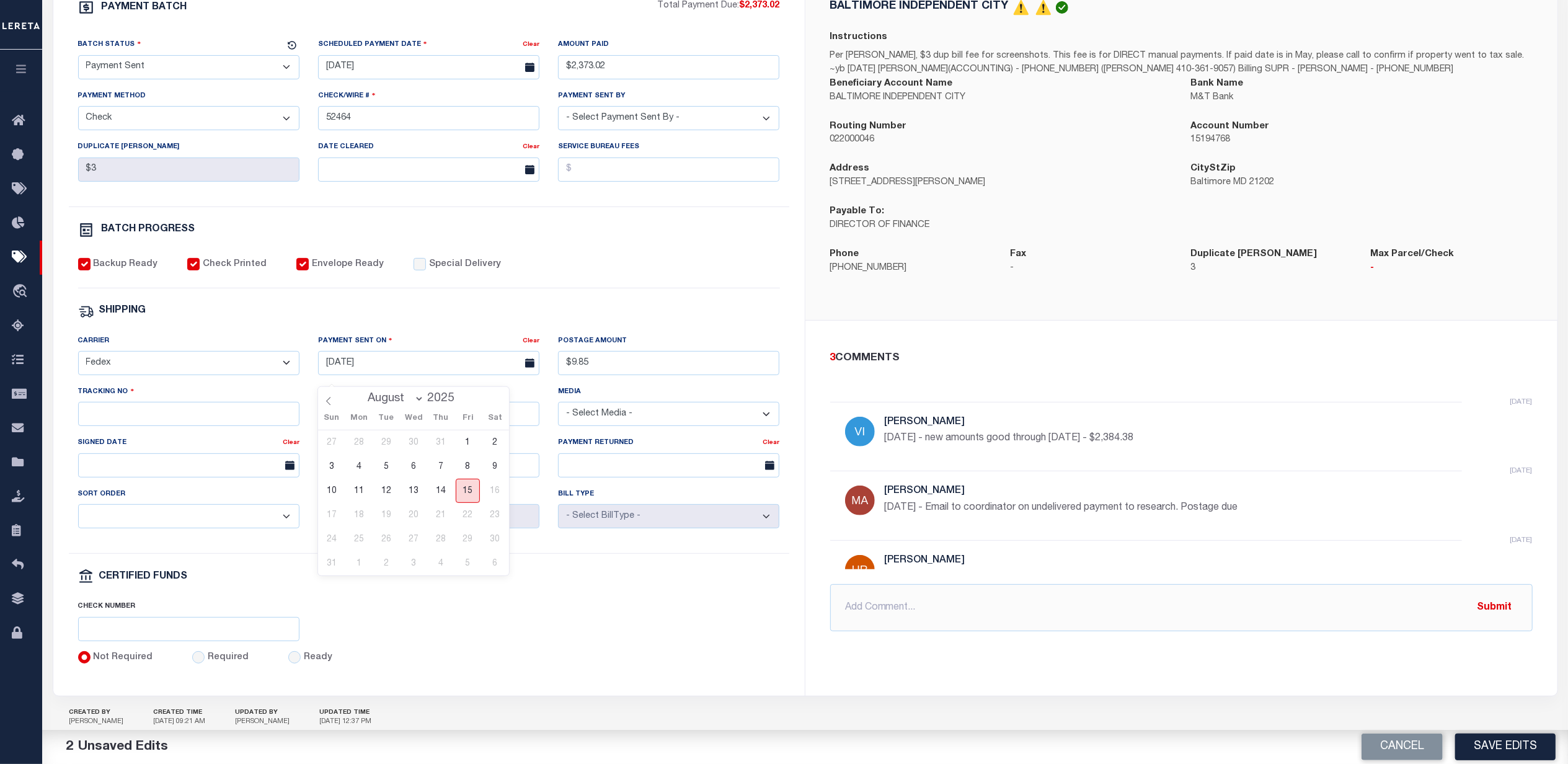
click at [466, 487] on span "15" at bounding box center [468, 491] width 24 height 24
type input "[DATE]"
click at [611, 376] on input "$9.85" at bounding box center [668, 364] width 221 height 24
type input "$9.65"
click at [142, 426] on input "Tracking No" at bounding box center [188, 414] width 221 height 24
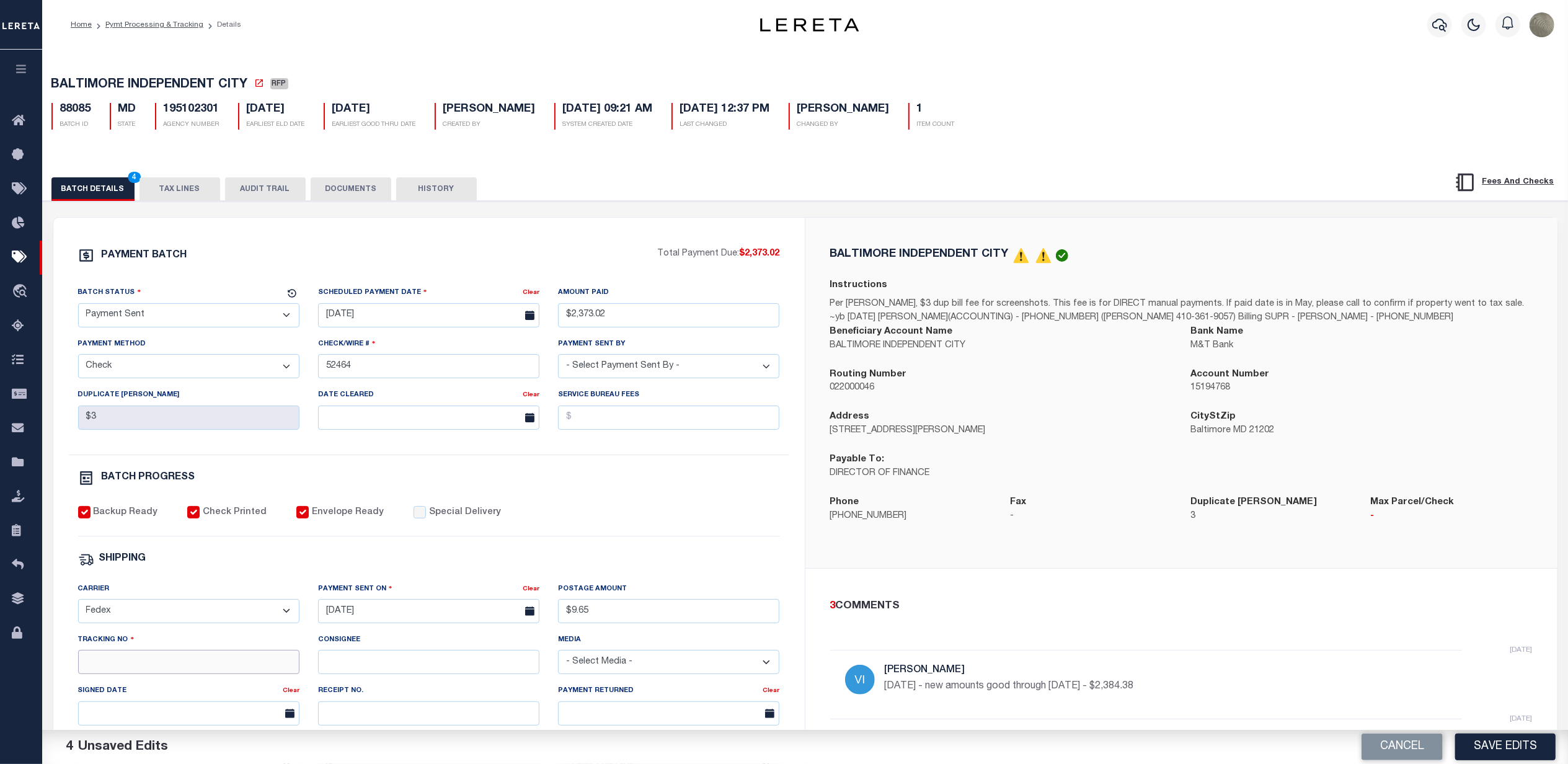
scroll to position [293, 0]
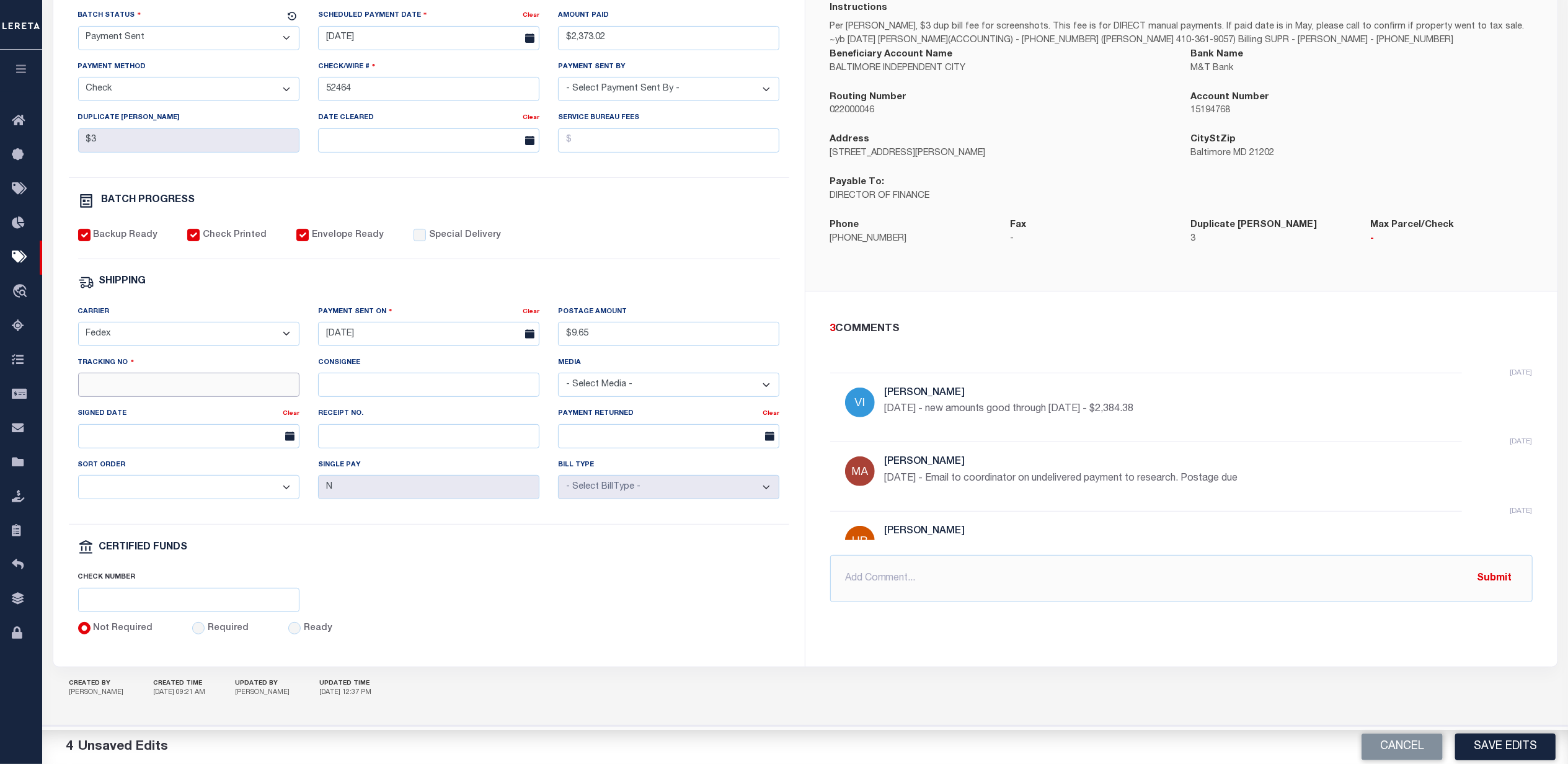
click at [127, 384] on input "Tracking No" at bounding box center [188, 385] width 221 height 24
type input "883609230640"
click at [705, 183] on div "PAYMENT BATCH Total Payment Due: $2,373.02 Batch Status - Select Status -" at bounding box center [429, 303] width 722 height 666
drag, startPoint x: 1523, startPoint y: 758, endPoint x: 1521, endPoint y: 750, distance: 8.2
click at [1523, 755] on button "Save Edits" at bounding box center [1505, 746] width 100 height 27
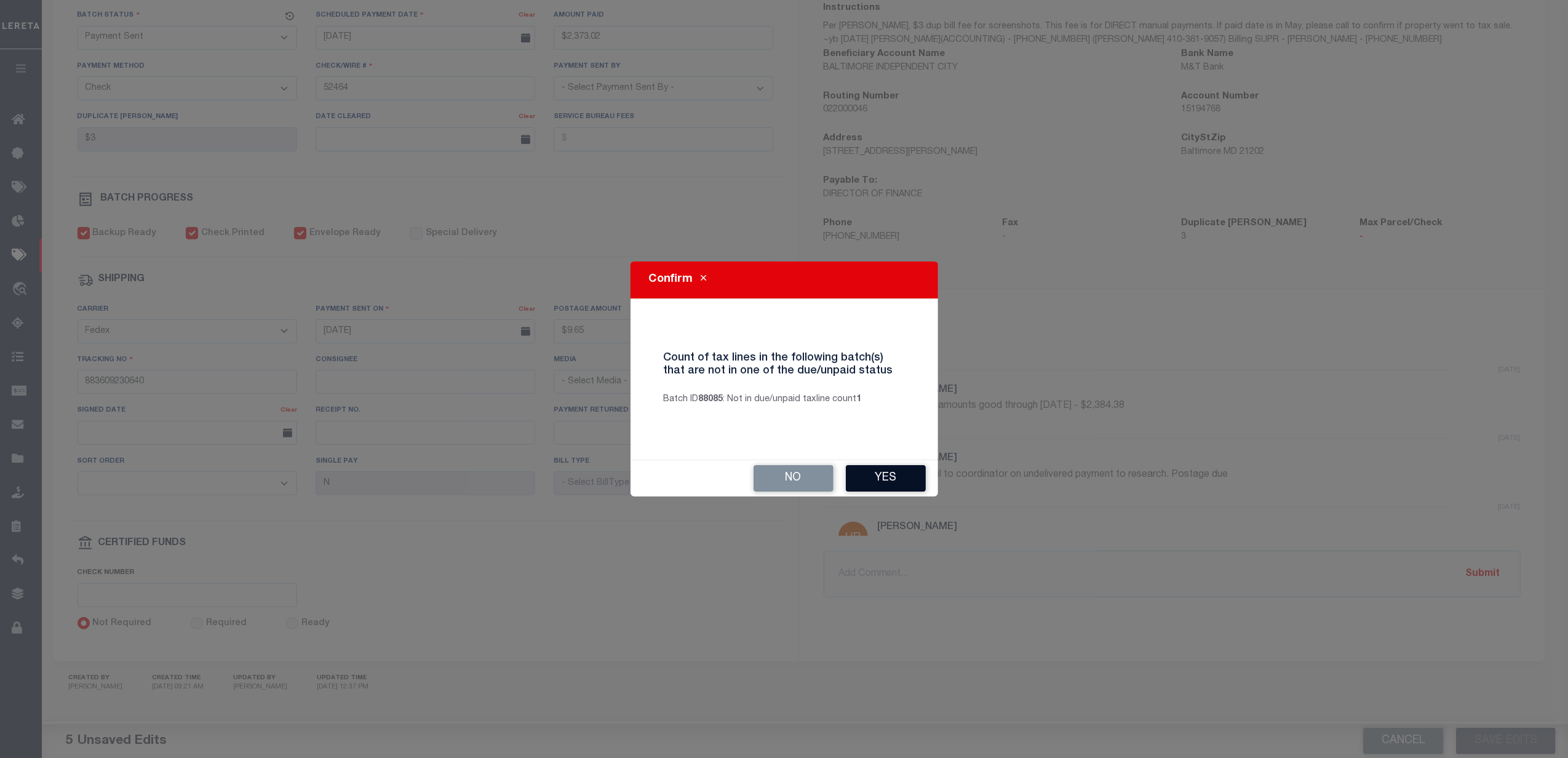
click at [880, 486] on button "Yes" at bounding box center [886, 478] width 80 height 26
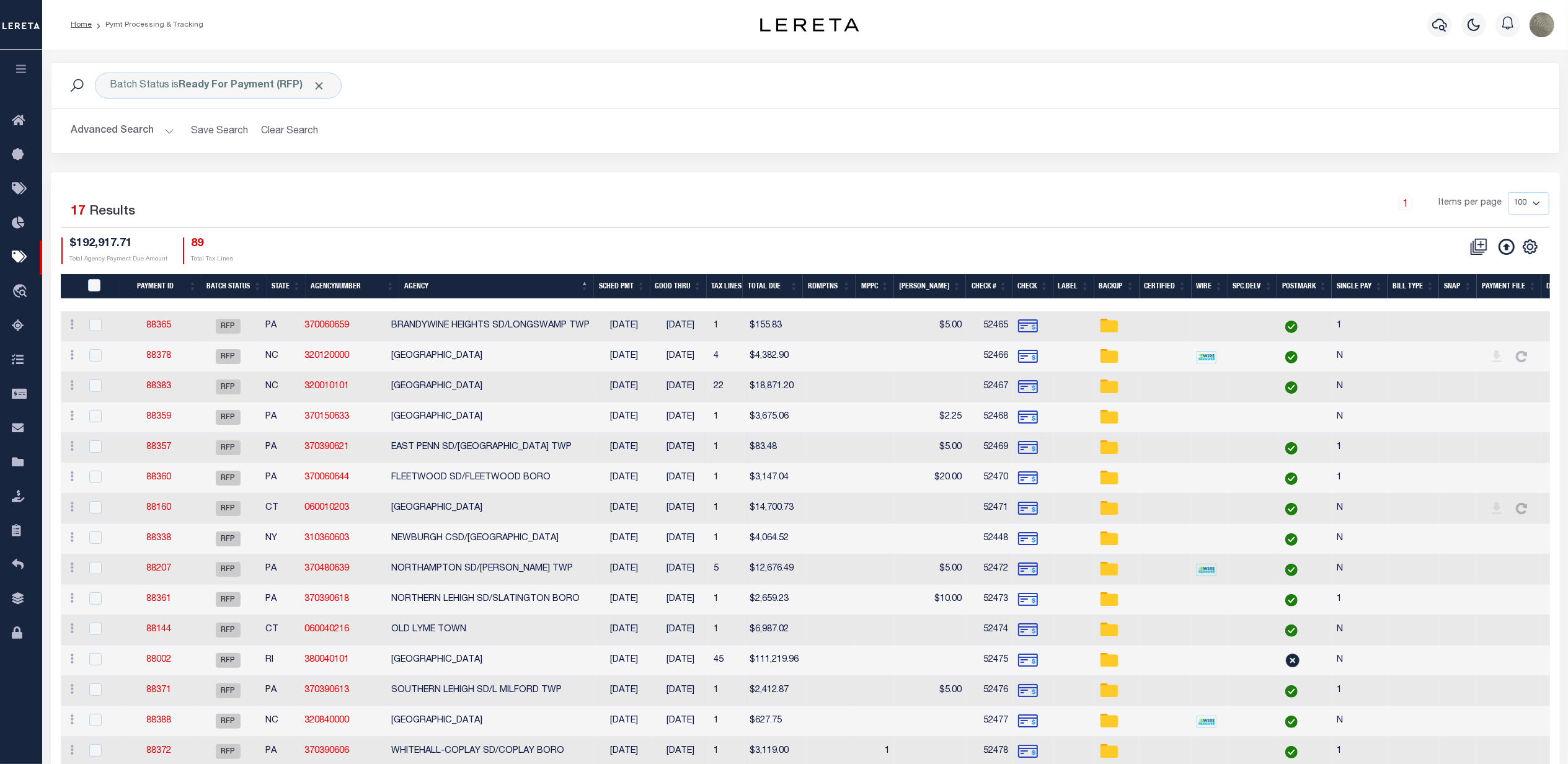
click at [178, 325] on td "88365" at bounding box center [159, 327] width 74 height 31
checkbox input "true"
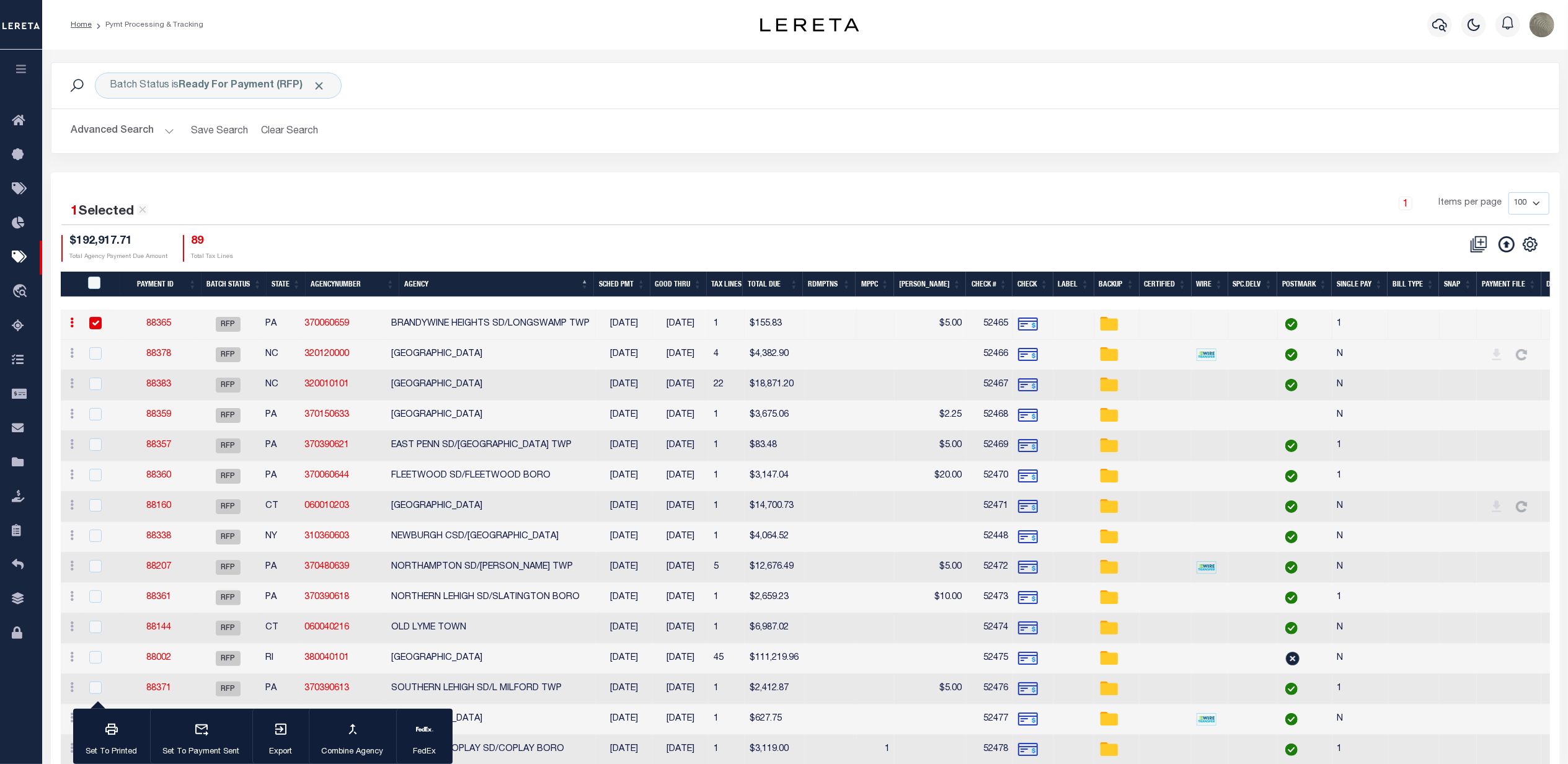
click at [162, 322] on link "88365" at bounding box center [158, 323] width 25 height 9
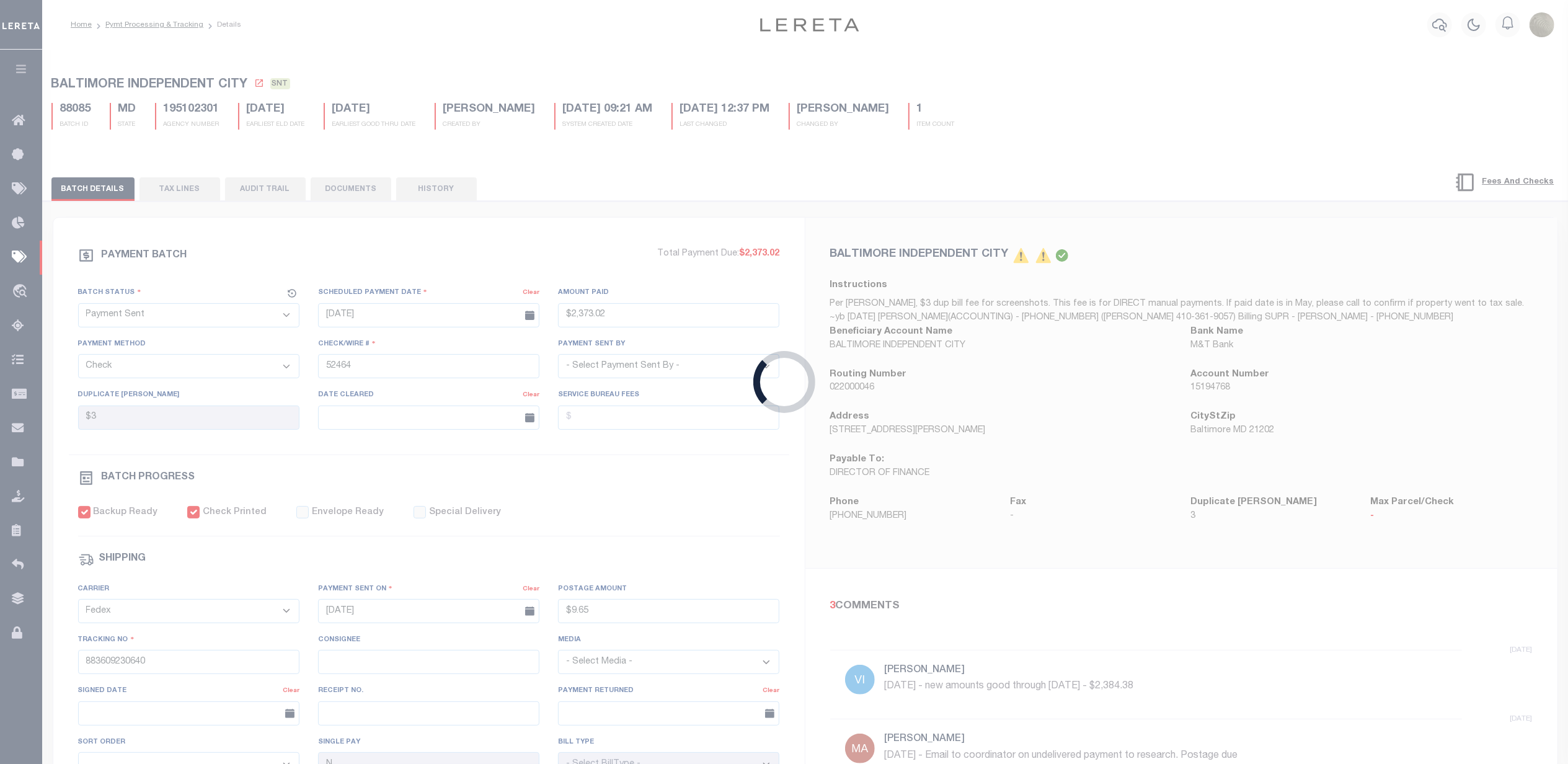
select select "RFP"
type input "$155.83"
type input "52465"
checkbox input "false"
select select
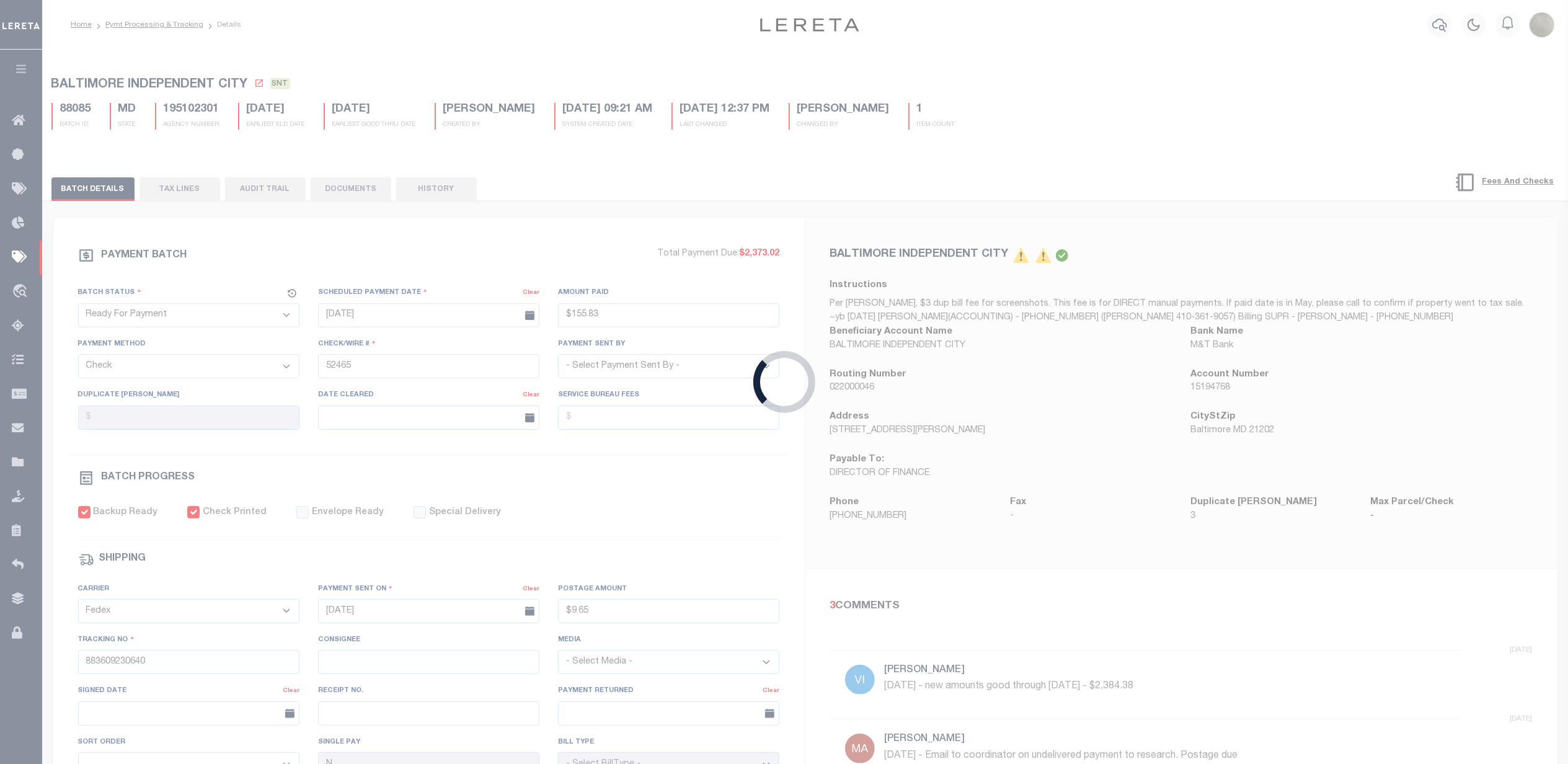
select select "1"
type input "1"
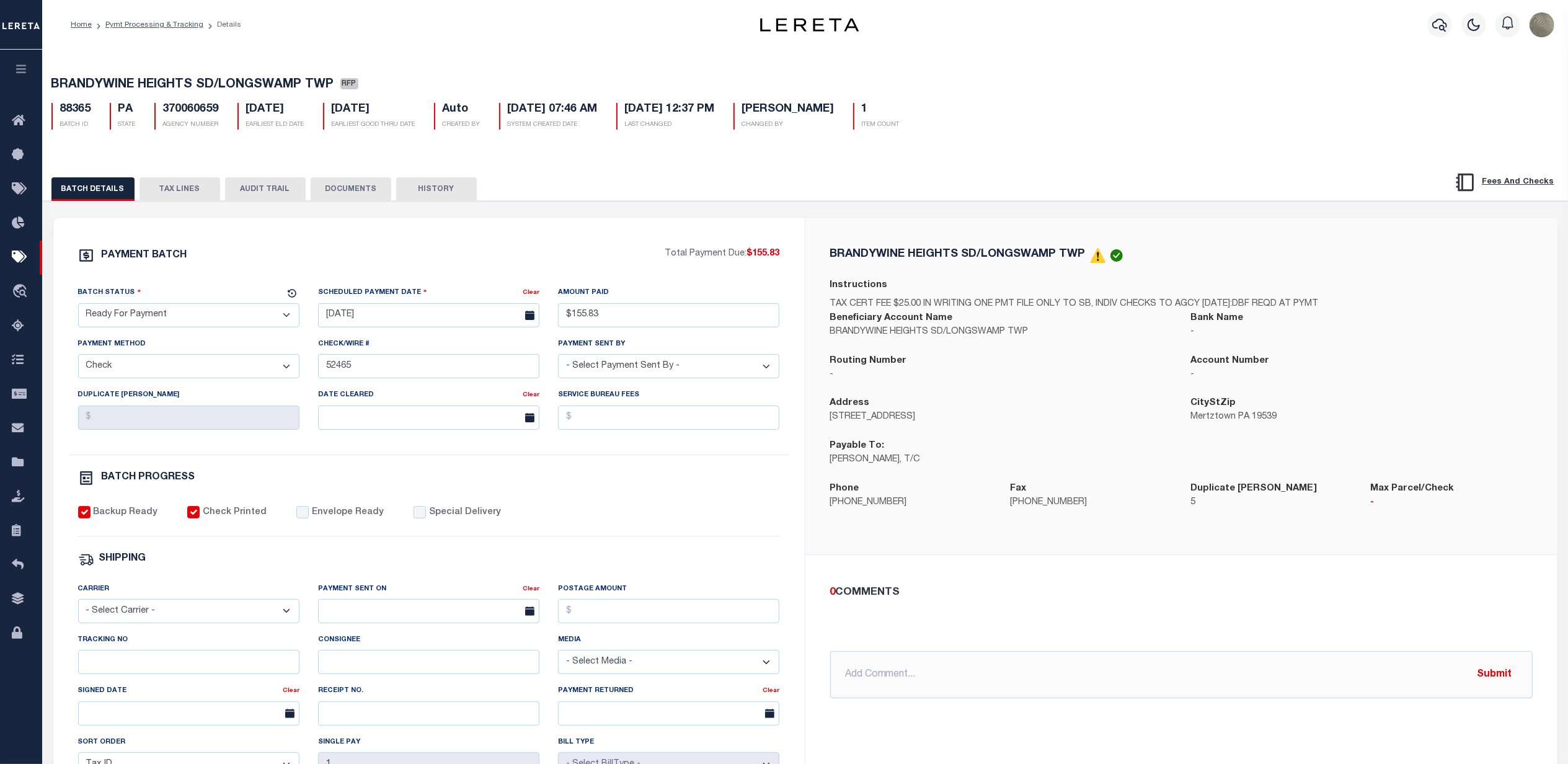
drag, startPoint x: 170, startPoint y: 327, endPoint x: 166, endPoint y: 333, distance: 7.2
click at [170, 327] on select "- Select Status - Scheduled for Payment Ready For Payment Payment Sent Cleared …" at bounding box center [188, 315] width 221 height 24
select select "SNT"
click at [78, 307] on select "- Select Status - Scheduled for Payment Ready For Payment Payment Sent Cleared …" at bounding box center [188, 315] width 221 height 24
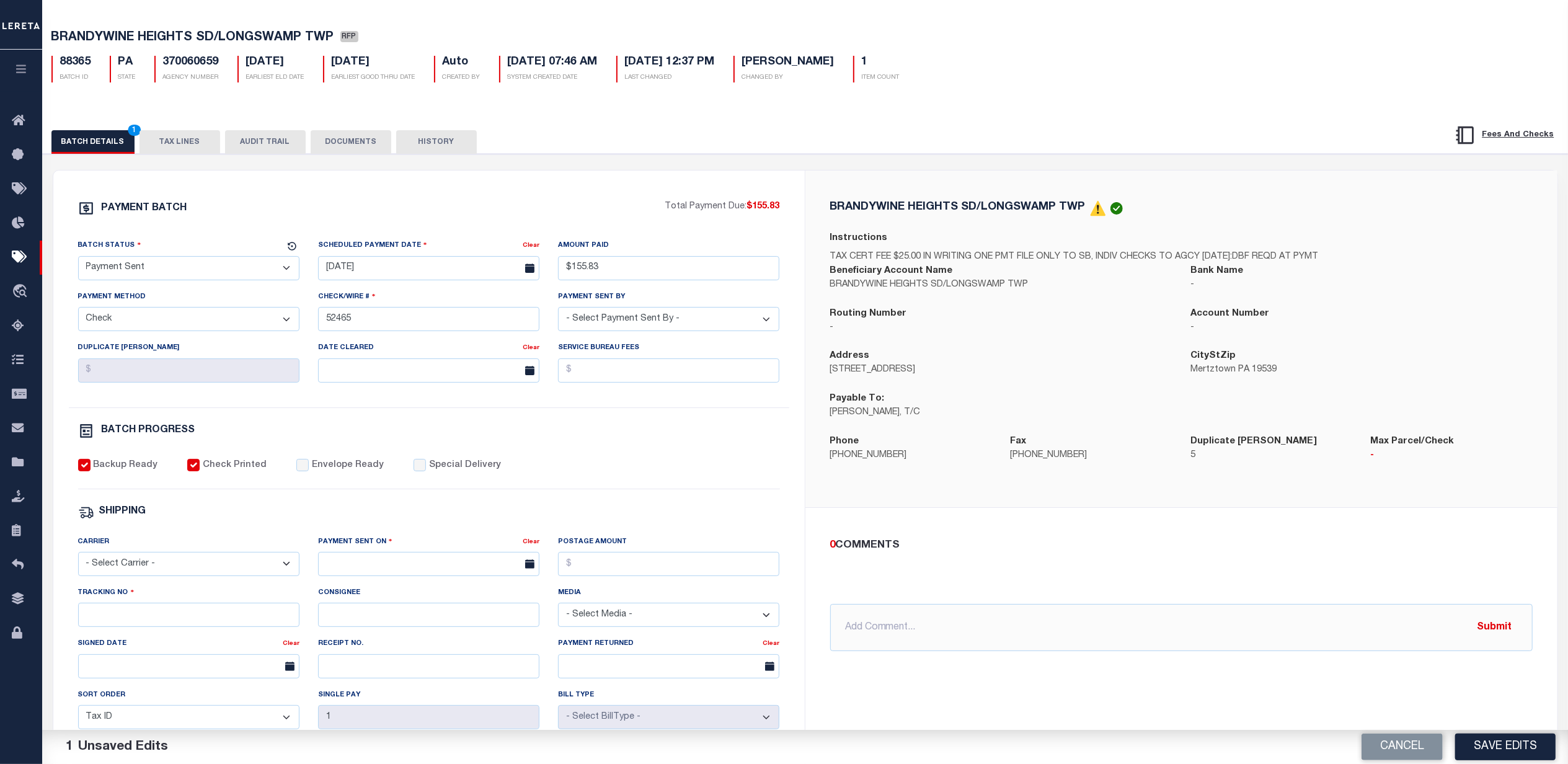
scroll to position [165, 0]
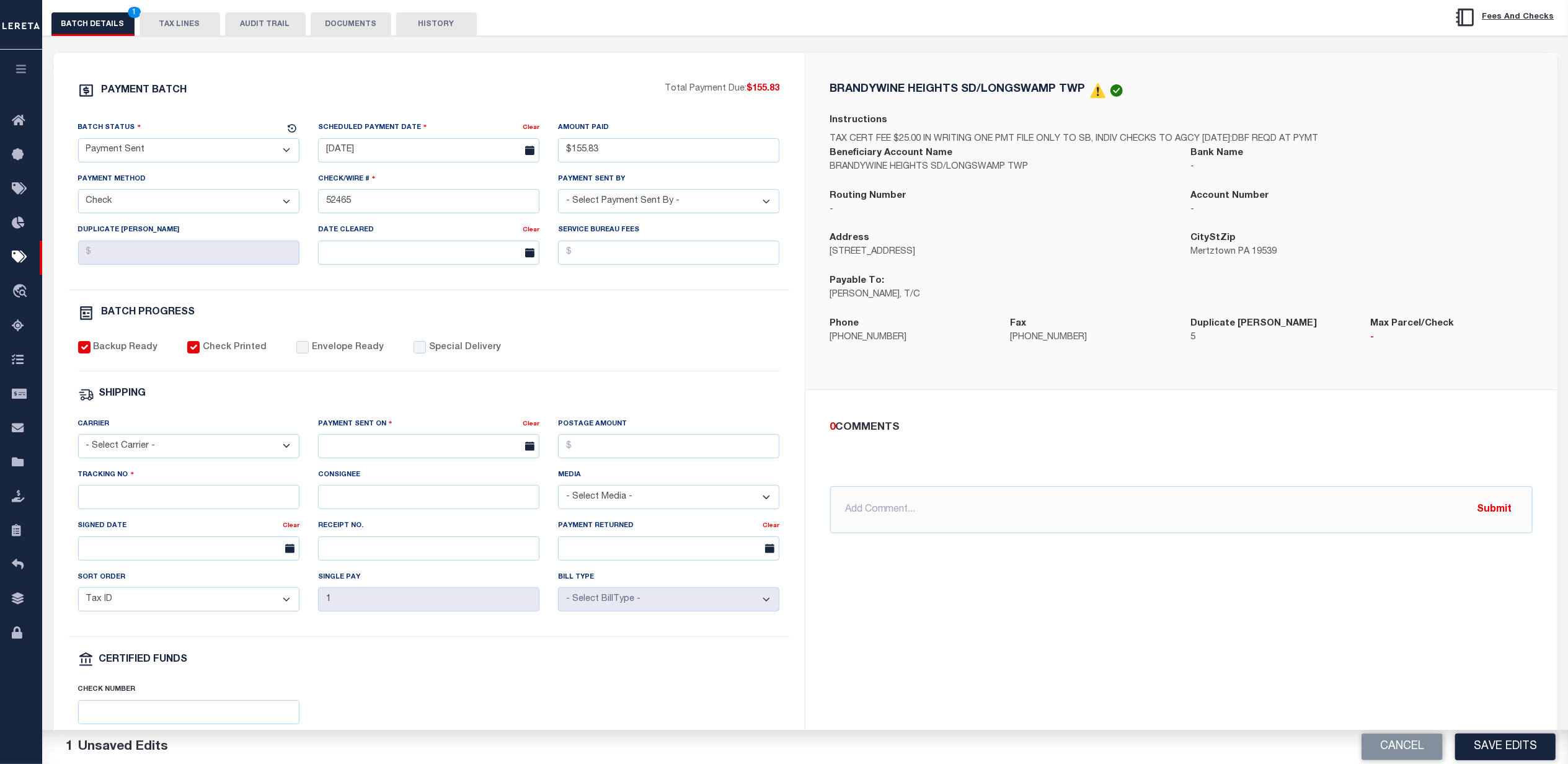
click at [297, 343] on div "PAYMENT BATCH Total Payment Due: $155.83 Batch Status - Select Status -" at bounding box center [429, 416] width 722 height 666
click at [297, 354] on input "Envelope Ready" at bounding box center [302, 347] width 12 height 12
checkbox input "true"
click at [166, 454] on select "- Select Carrier - E-mail Fax Fedex FTP Other UPS USPS" at bounding box center [188, 446] width 221 height 24
select select "FDX"
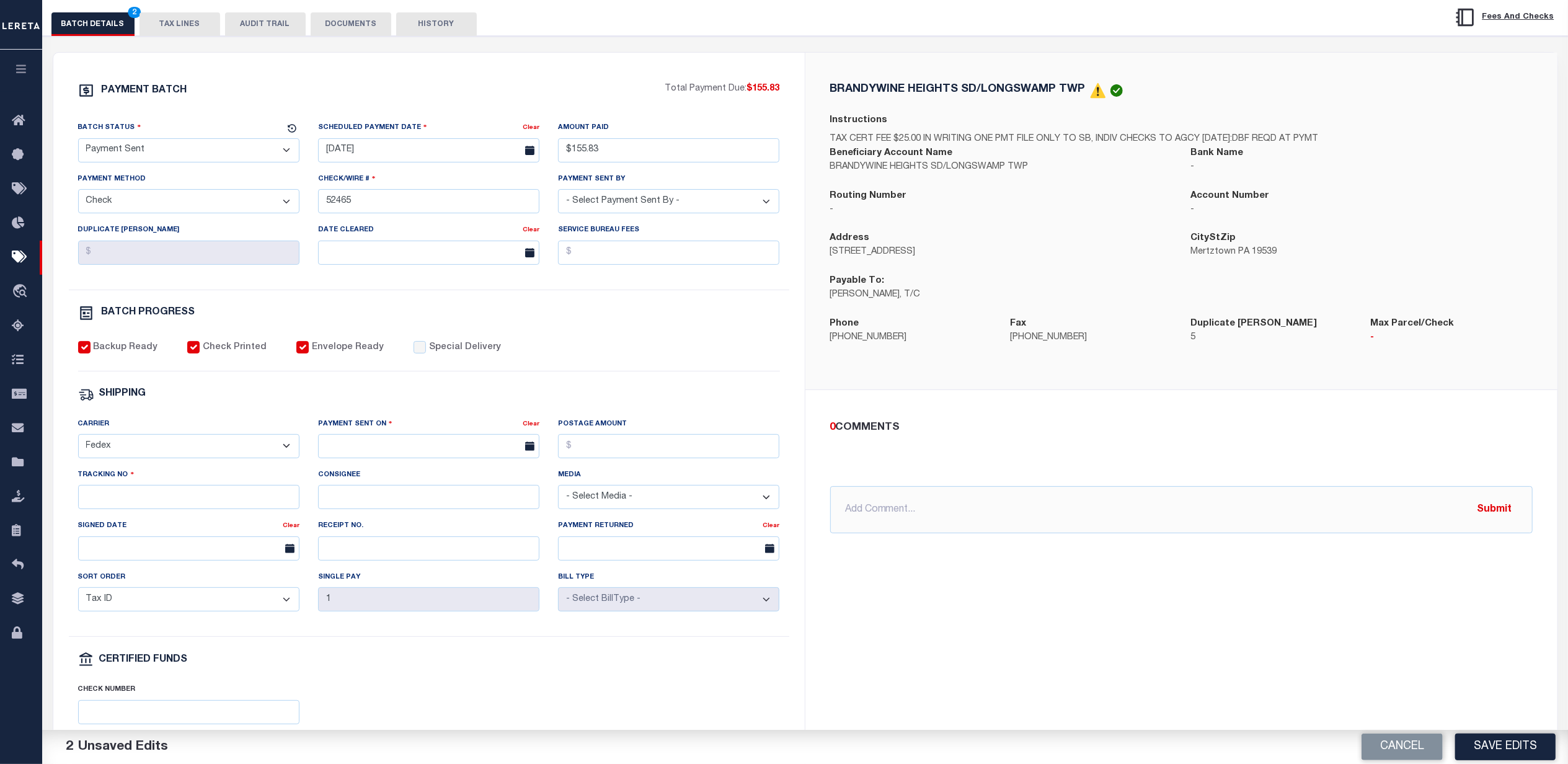
click at [78, 443] on select "- Select Carrier - E-mail Fax Fedex FTP Other UPS USPS" at bounding box center [188, 446] width 221 height 24
click at [428, 458] on input "text" at bounding box center [428, 446] width 221 height 24
click at [465, 578] on span "15" at bounding box center [468, 574] width 24 height 24
type input "08/15/2025"
click at [608, 457] on input "Postage Amount" at bounding box center [668, 446] width 221 height 24
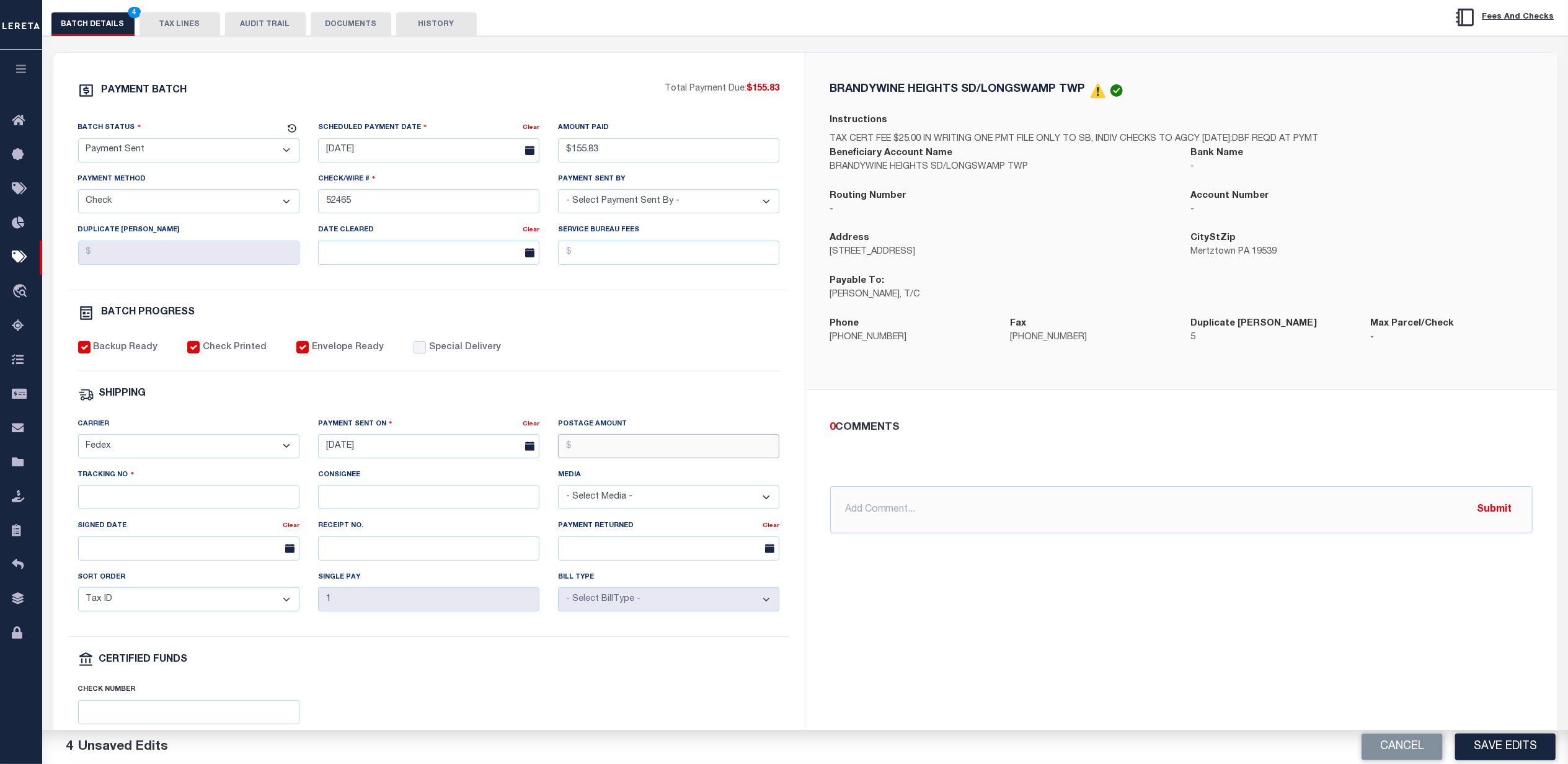
type input "$9.65"
drag, startPoint x: 170, startPoint y: 474, endPoint x: 166, endPoint y: 499, distance: 25.3
click at [170, 468] on div "Carrier - Select Carrier - E-mail Fax Fedex FTP Other UPS USPS" at bounding box center [189, 442] width 239 height 51
click at [166, 501] on input "Tracking No" at bounding box center [188, 497] width 221 height 24
drag, startPoint x: 142, startPoint y: 519, endPoint x: 125, endPoint y: 521, distance: 17.1
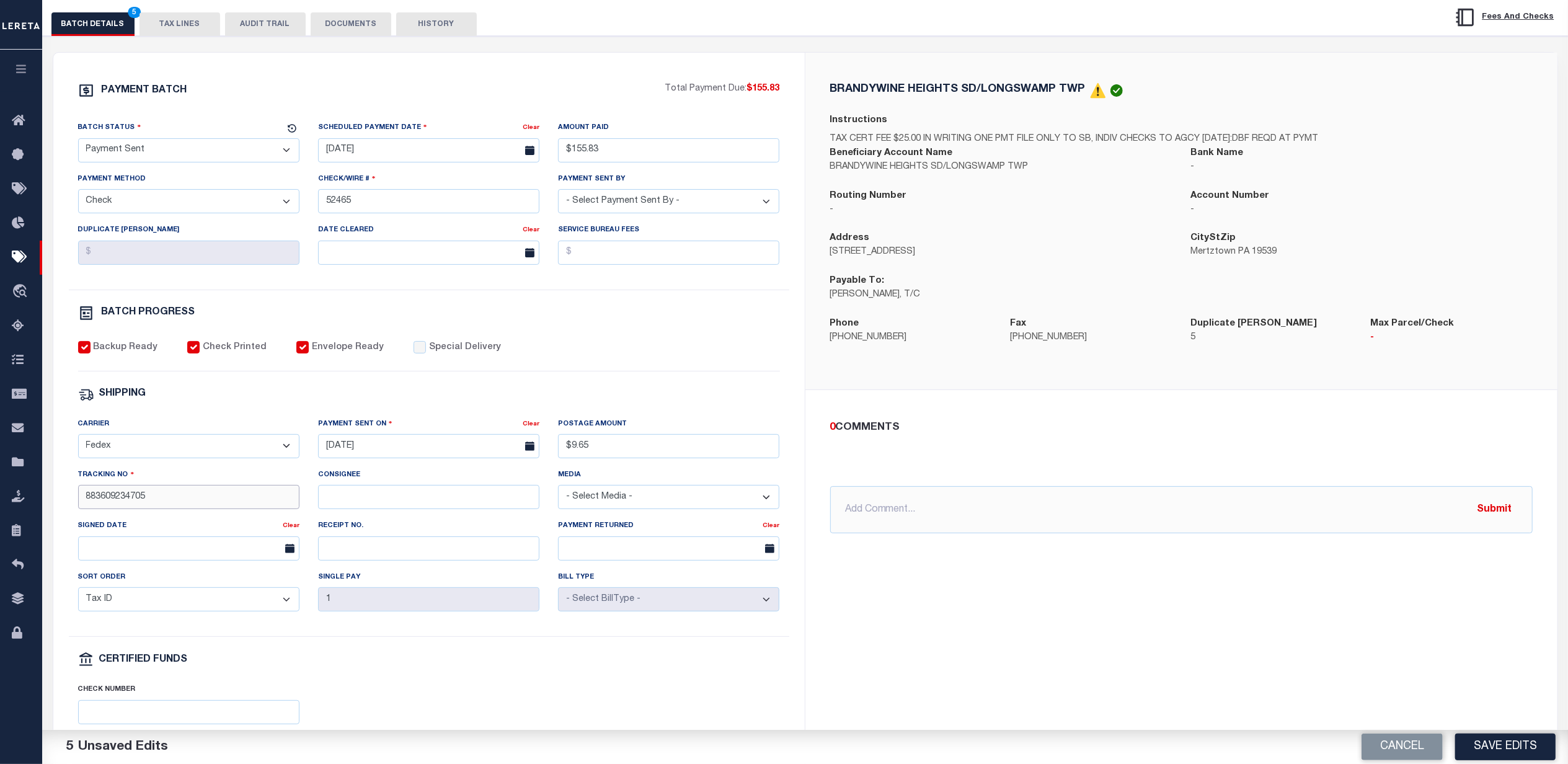
click at [125, 509] on input "883609234705" at bounding box center [188, 497] width 221 height 24
click at [124, 509] on input "883609234705" at bounding box center [188, 497] width 221 height 24
drag, startPoint x: 124, startPoint y: 511, endPoint x: 104, endPoint y: 515, distance: 20.4
click at [104, 509] on input "883609234705" at bounding box center [188, 497] width 221 height 24
type input "883609234705"
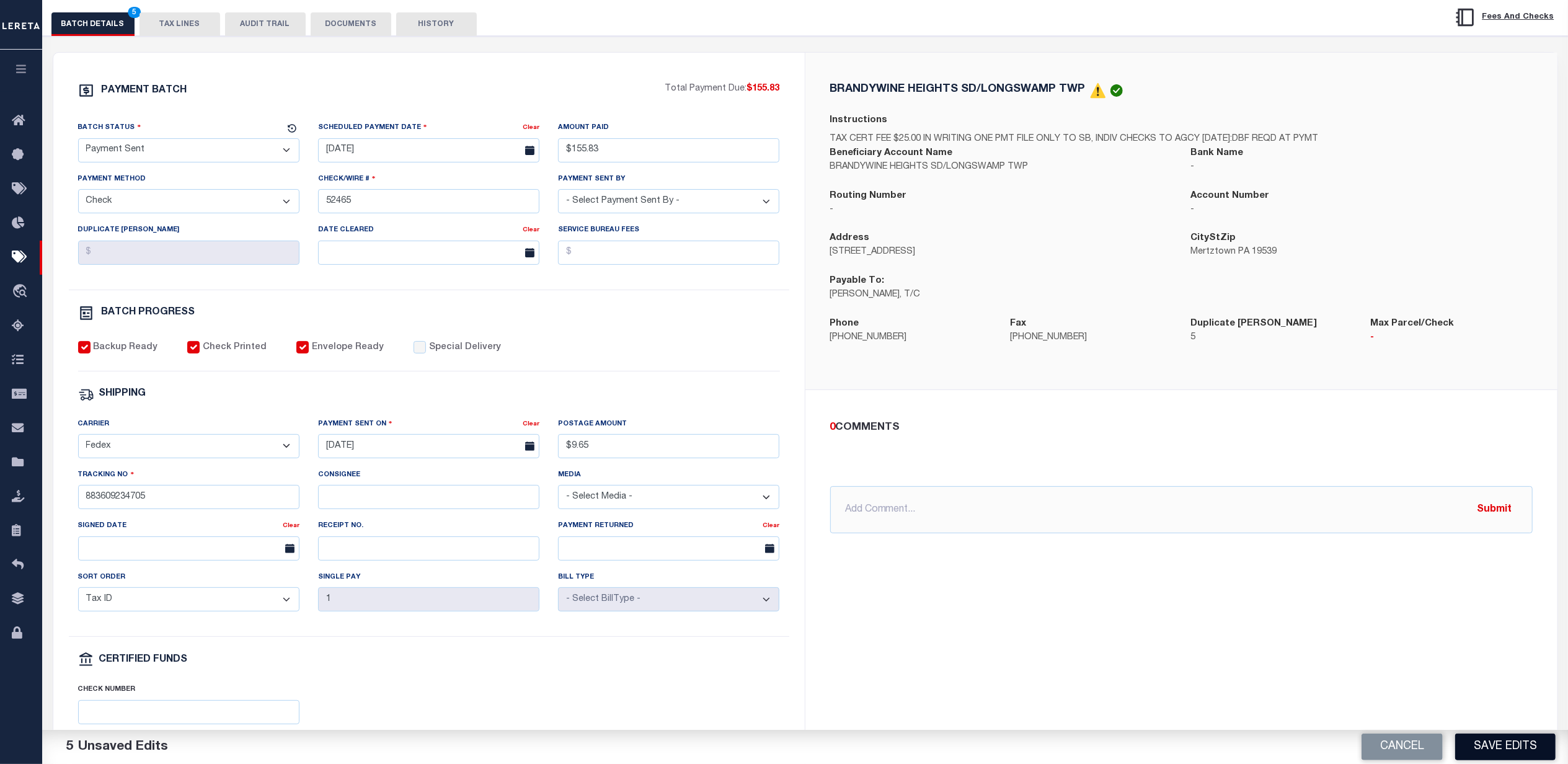
click at [1496, 740] on button "Save Edits" at bounding box center [1505, 746] width 100 height 27
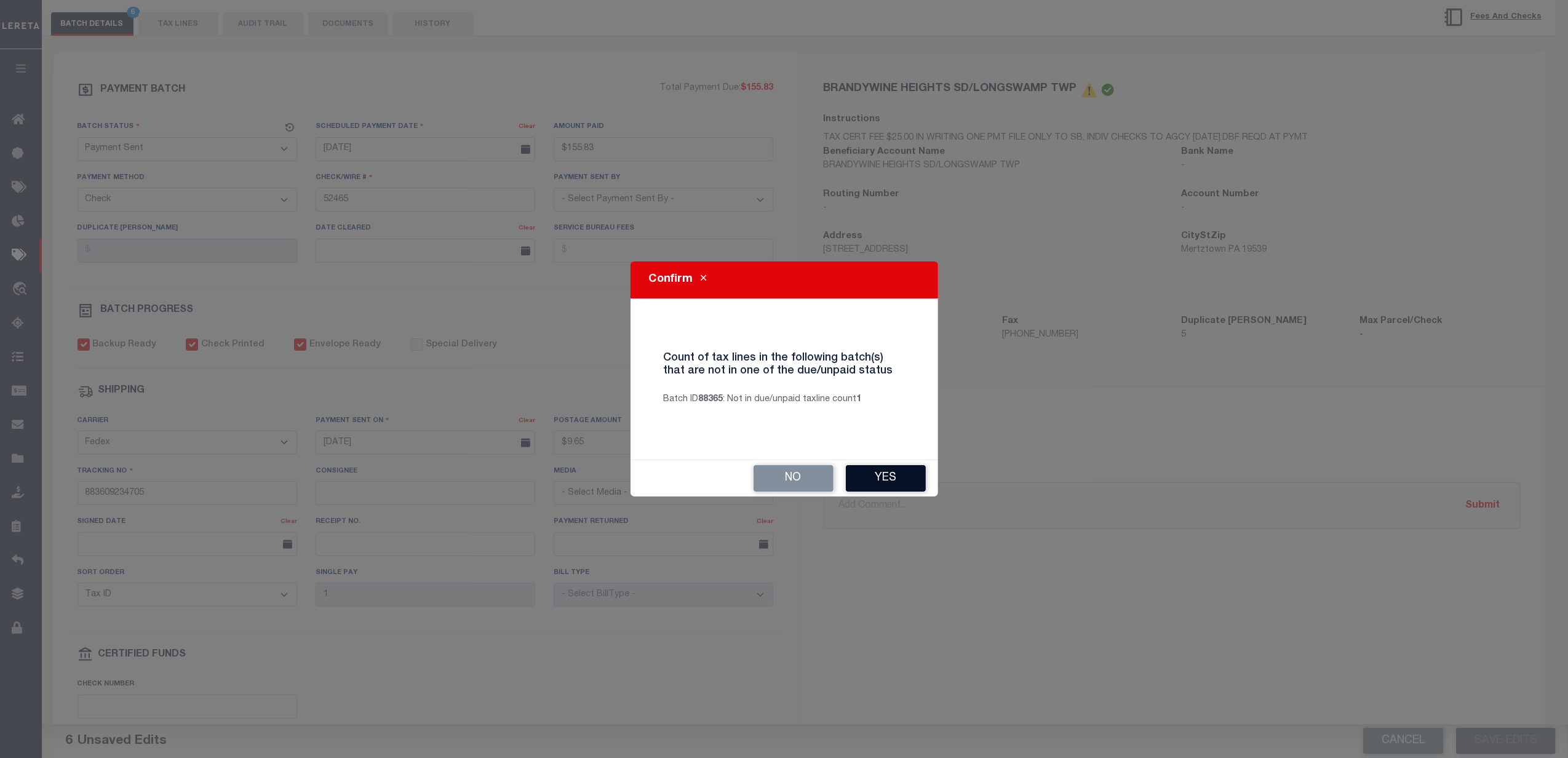
click at [870, 481] on button "Yes" at bounding box center [886, 478] width 80 height 26
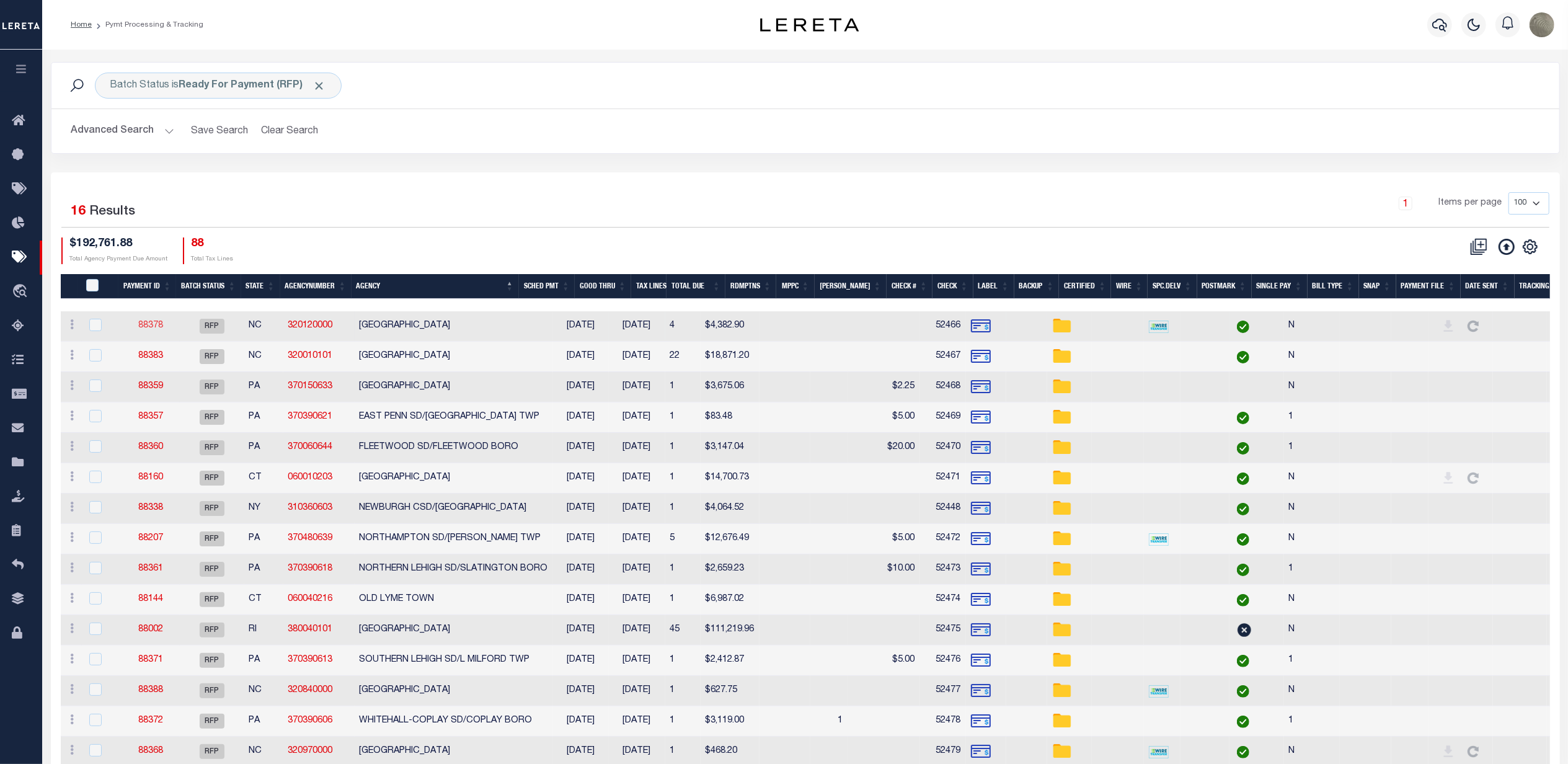
click at [151, 325] on link "88378" at bounding box center [150, 326] width 25 height 9
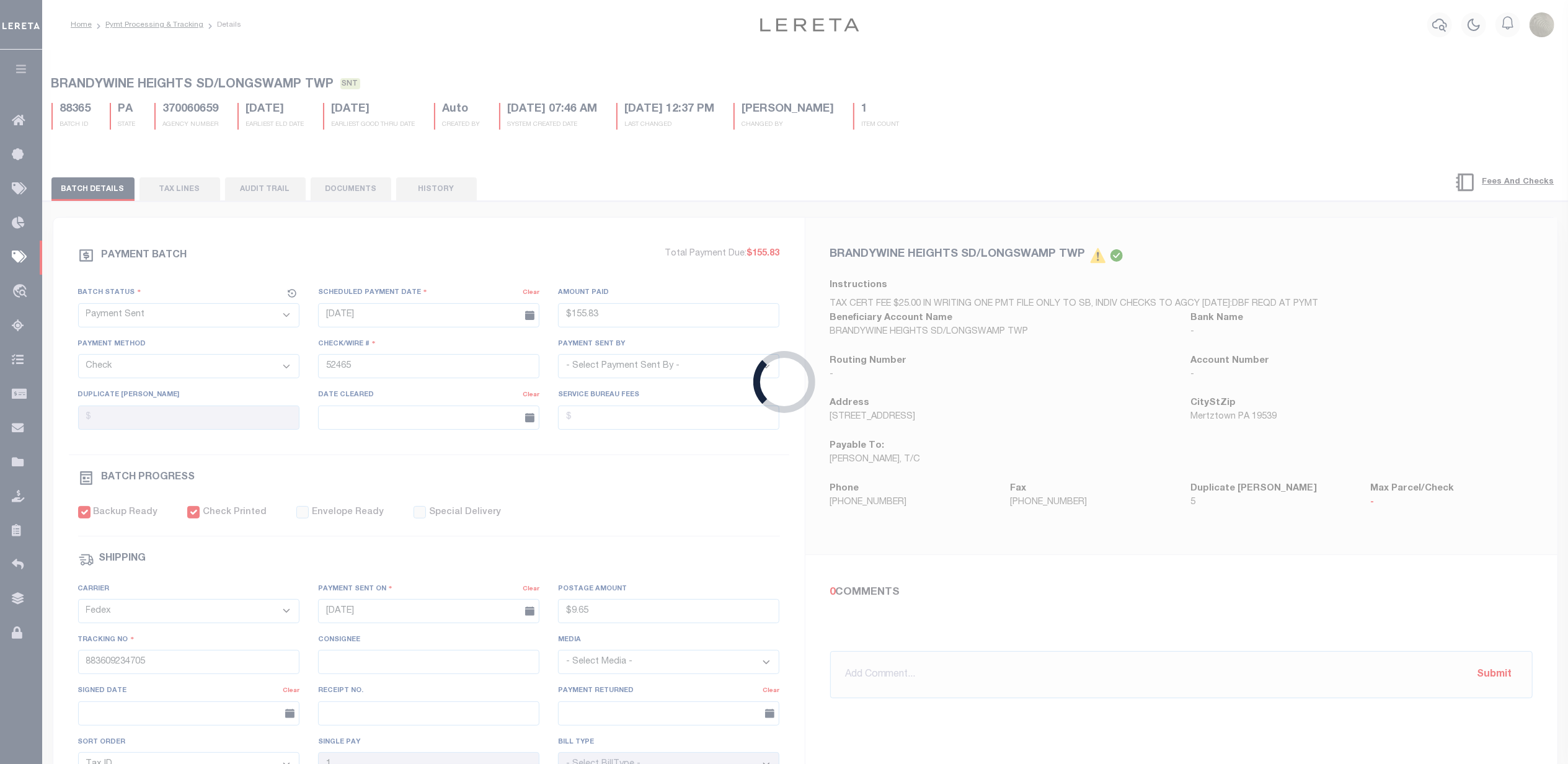
select select "RFP"
type input "$4,382.9"
type input "52466"
select select "Starek, Barbara"
checkbox input "false"
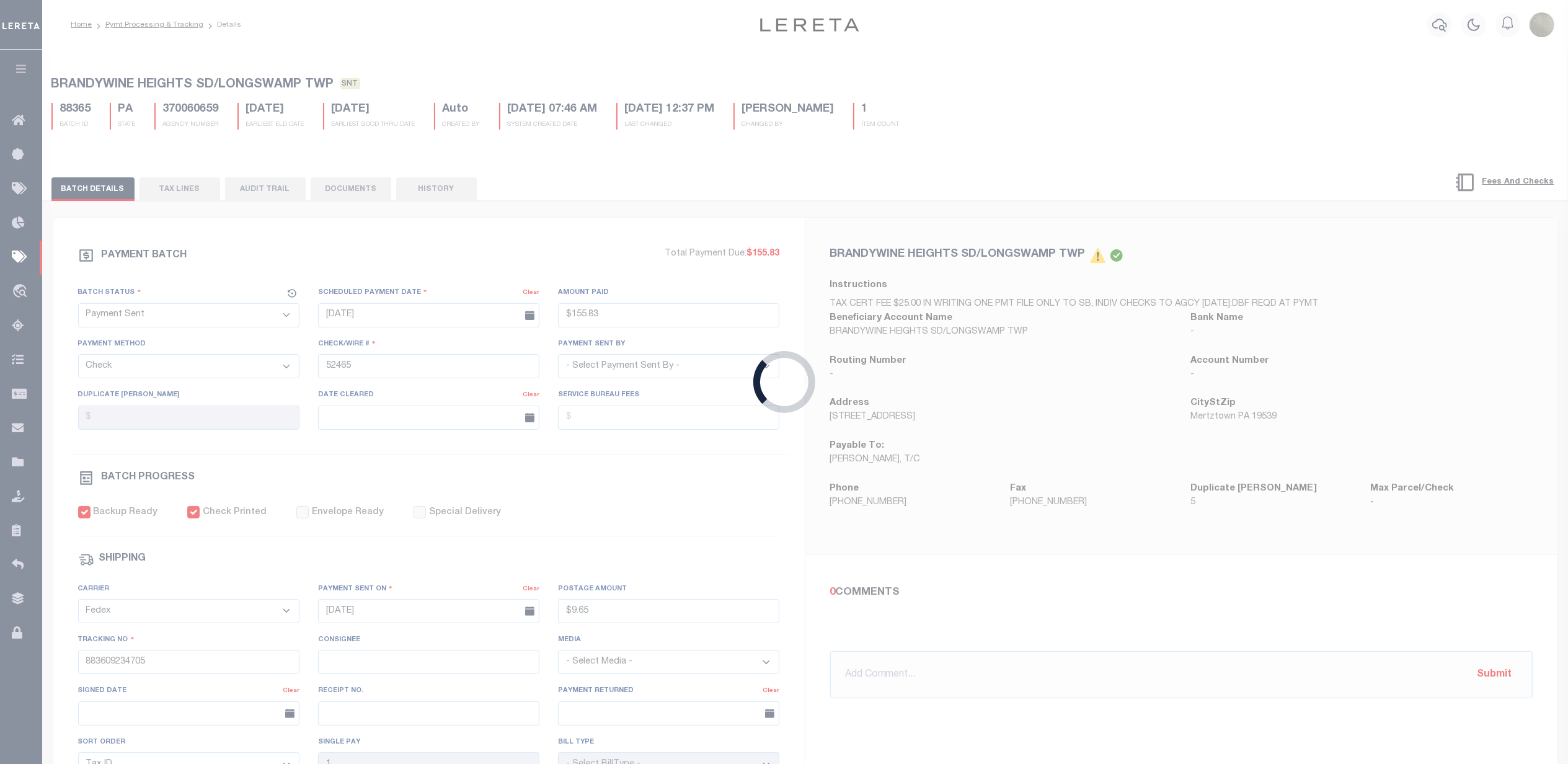
select select
type input "N"
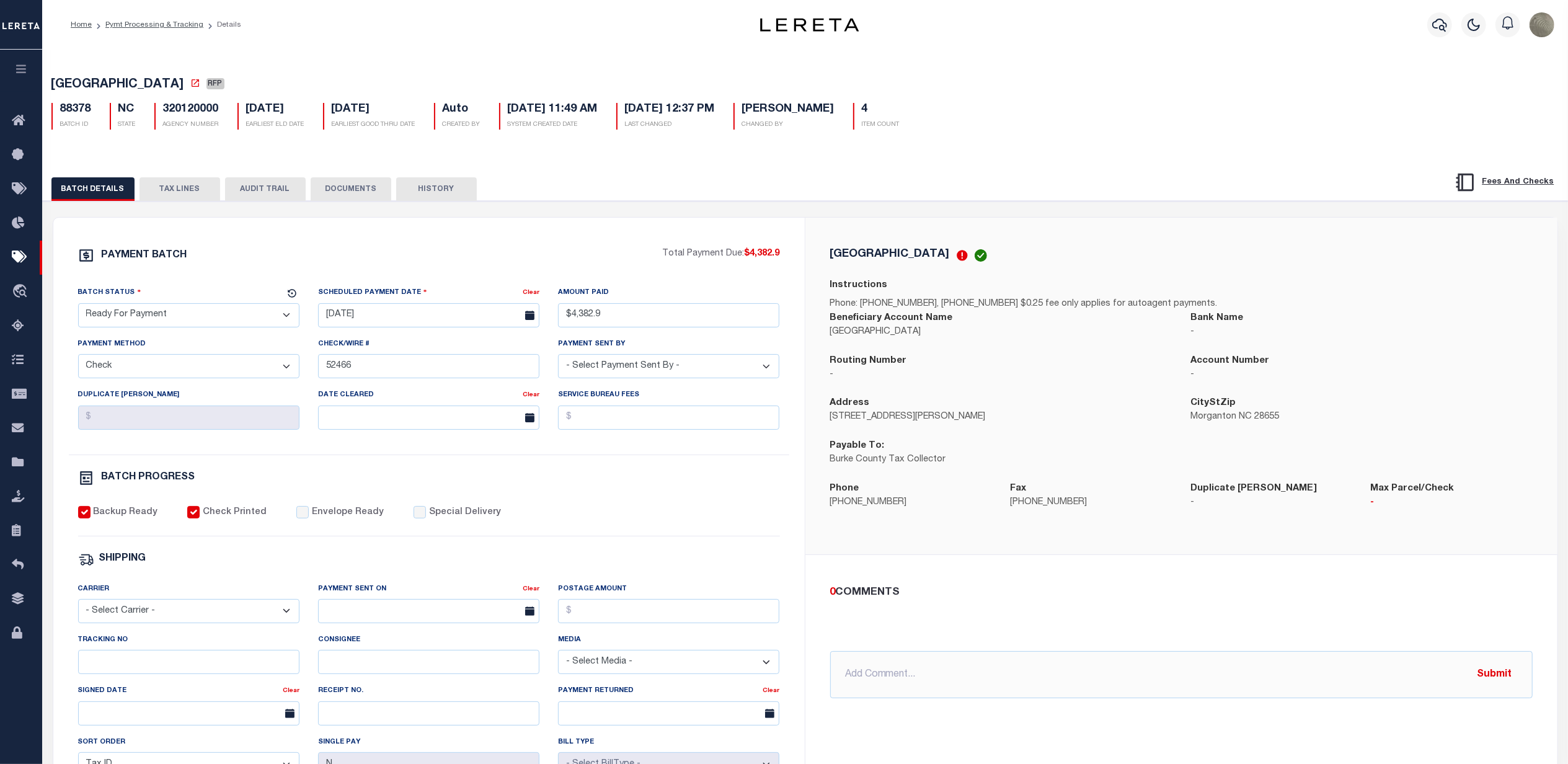
click at [192, 315] on select "- Select Status - Scheduled for Payment Ready For Payment Payment Sent Cleared …" at bounding box center [188, 315] width 221 height 24
select select "SNT"
click at [78, 307] on select "- Select Status - Scheduled for Payment Ready For Payment Payment Sent Cleared …" at bounding box center [188, 315] width 221 height 24
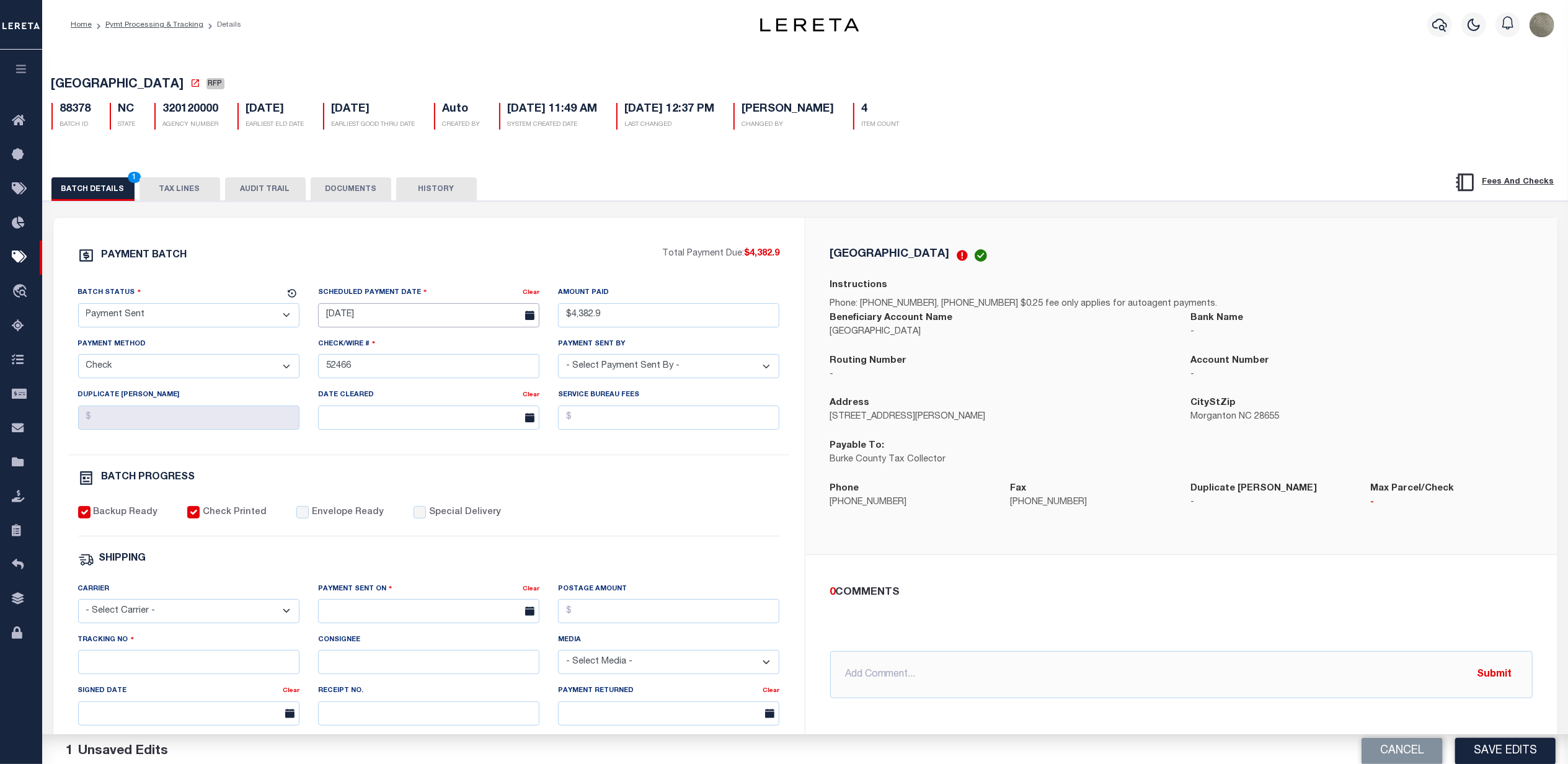
click at [353, 318] on input "08/15/2025" at bounding box center [428, 315] width 221 height 24
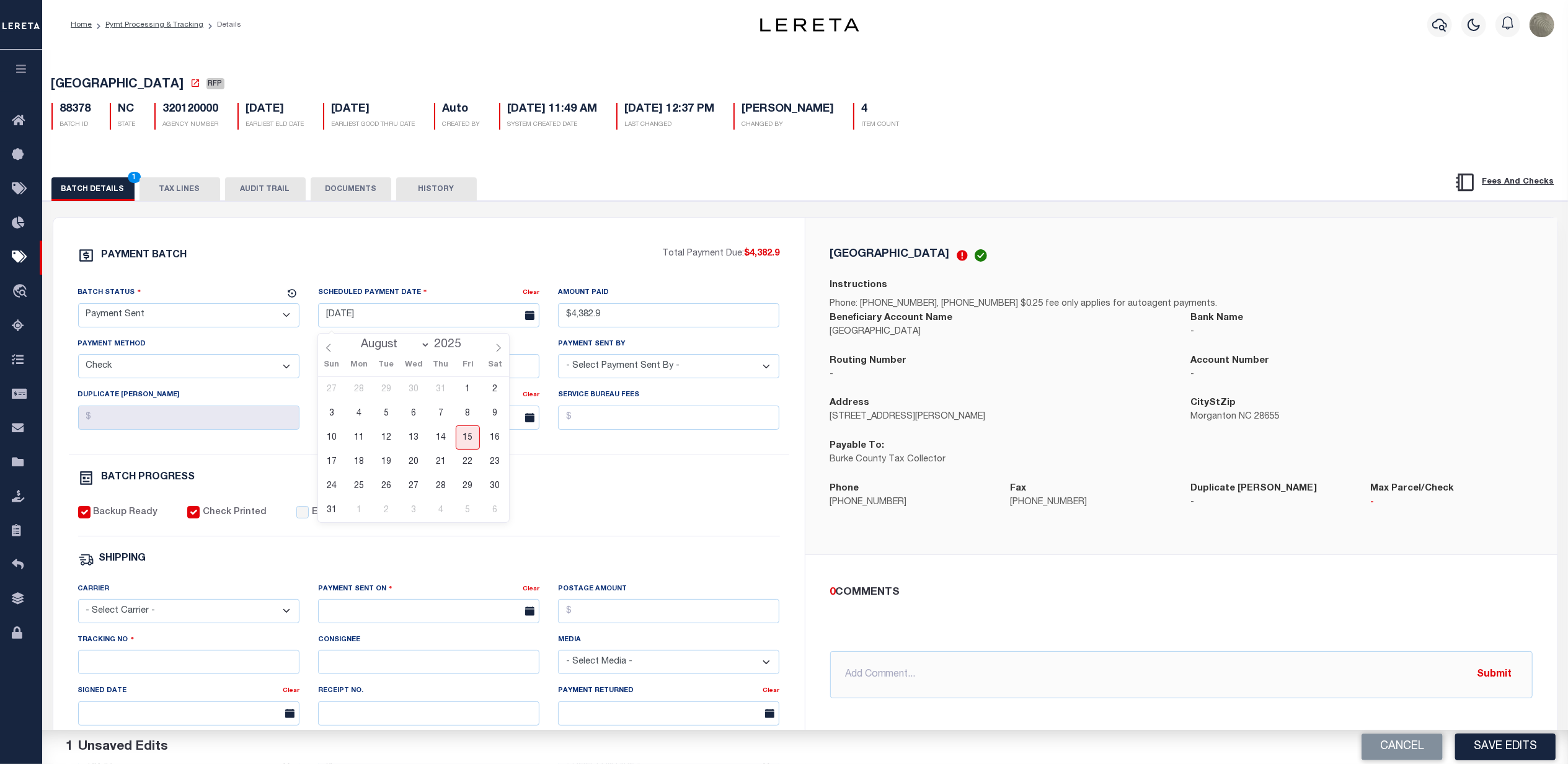
click at [353, 286] on div "PAYMENT BATCH Total Payment Due: $4,382.9 Batch Status - Select Status -" at bounding box center [429, 581] width 722 height 666
click at [351, 595] on label "Payment Sent On" at bounding box center [355, 589] width 75 height 12
click at [352, 611] on input "text" at bounding box center [428, 611] width 221 height 24
click at [467, 525] on span "15" at bounding box center [468, 524] width 24 height 24
type input "08/15/2025"
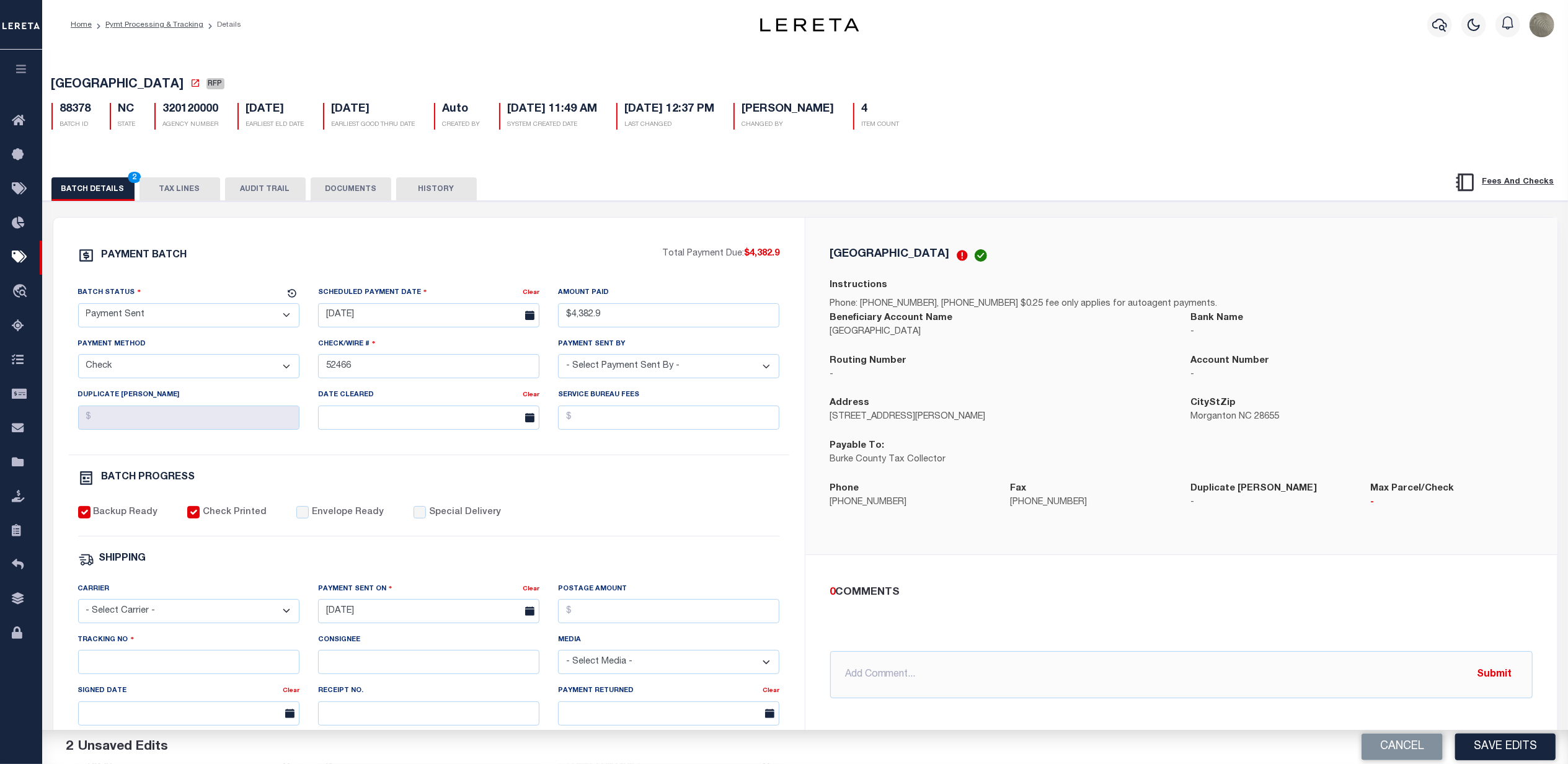
click at [332, 528] on div "Backup Ready Check Printed Envelope Ready Special Delivery" at bounding box center [428, 521] width 702 height 31
click at [332, 520] on label "Envelope Ready" at bounding box center [347, 512] width 72 height 14
click at [309, 519] on input "Envelope Ready" at bounding box center [302, 511] width 12 height 12
checkbox input "true"
drag, startPoint x: 581, startPoint y: 623, endPoint x: 589, endPoint y: 614, distance: 12.0
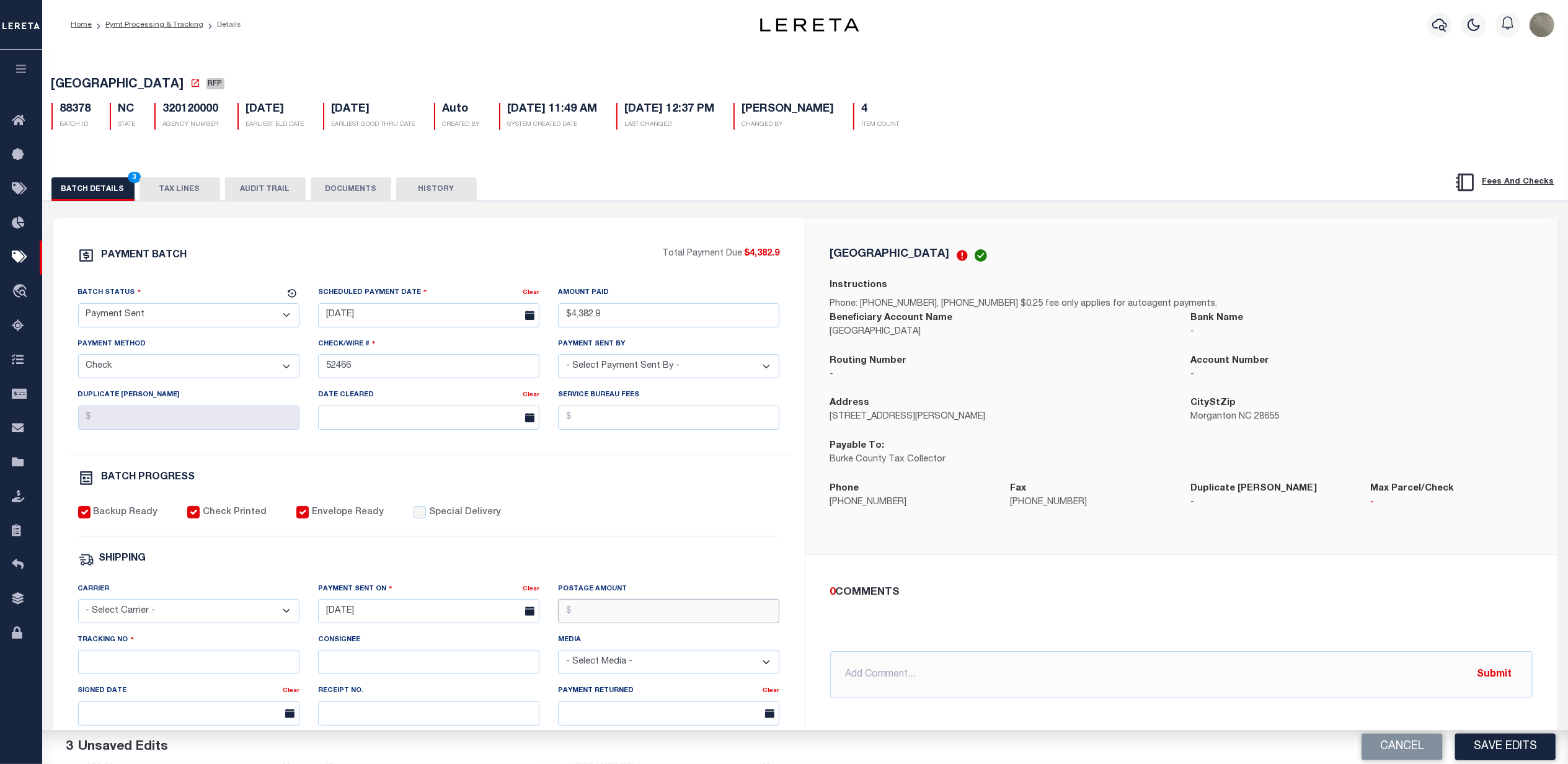
click at [581, 623] on input "Postage Amount" at bounding box center [668, 611] width 221 height 24
type input "$9.65"
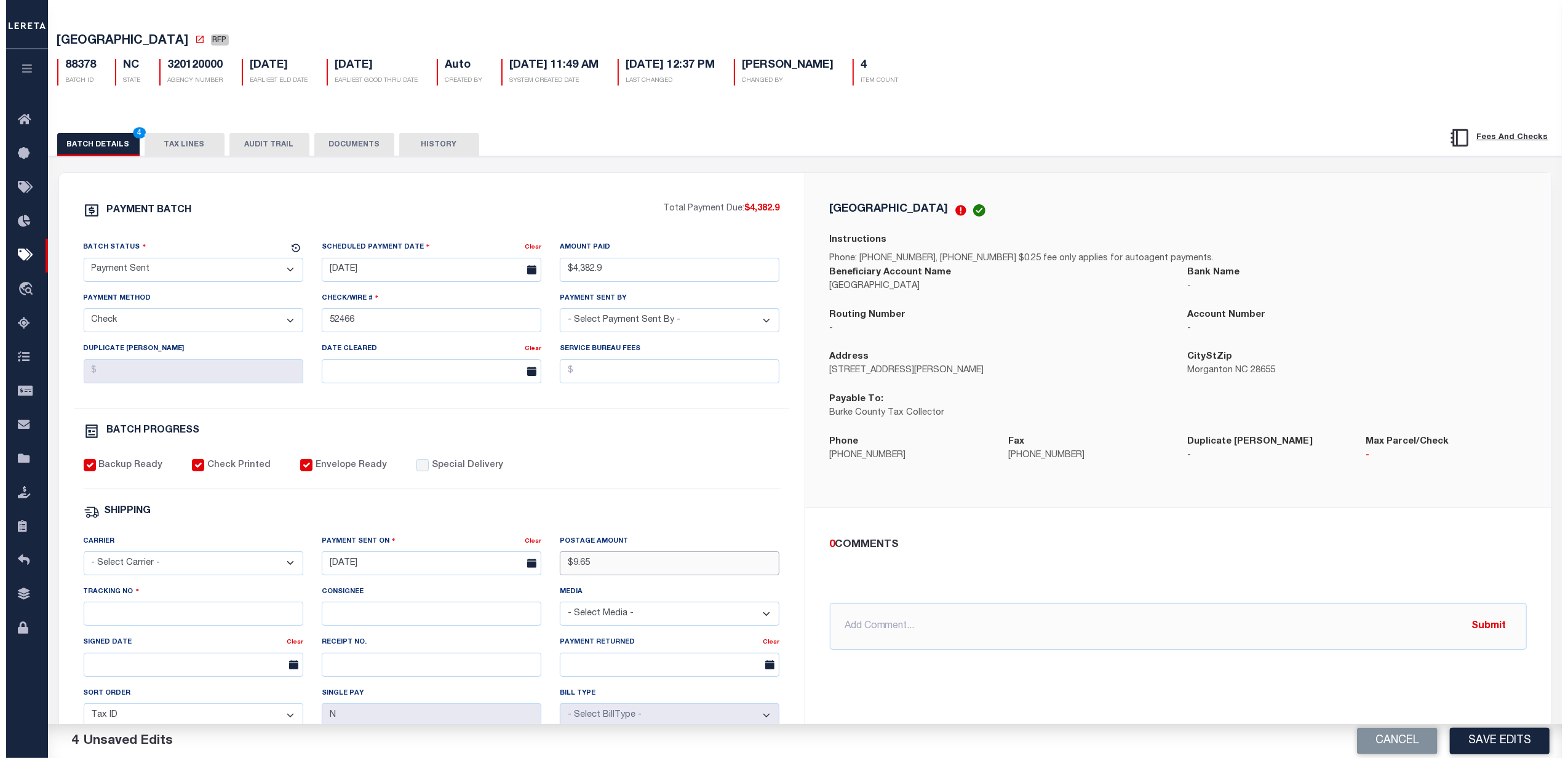
scroll to position [164, 0]
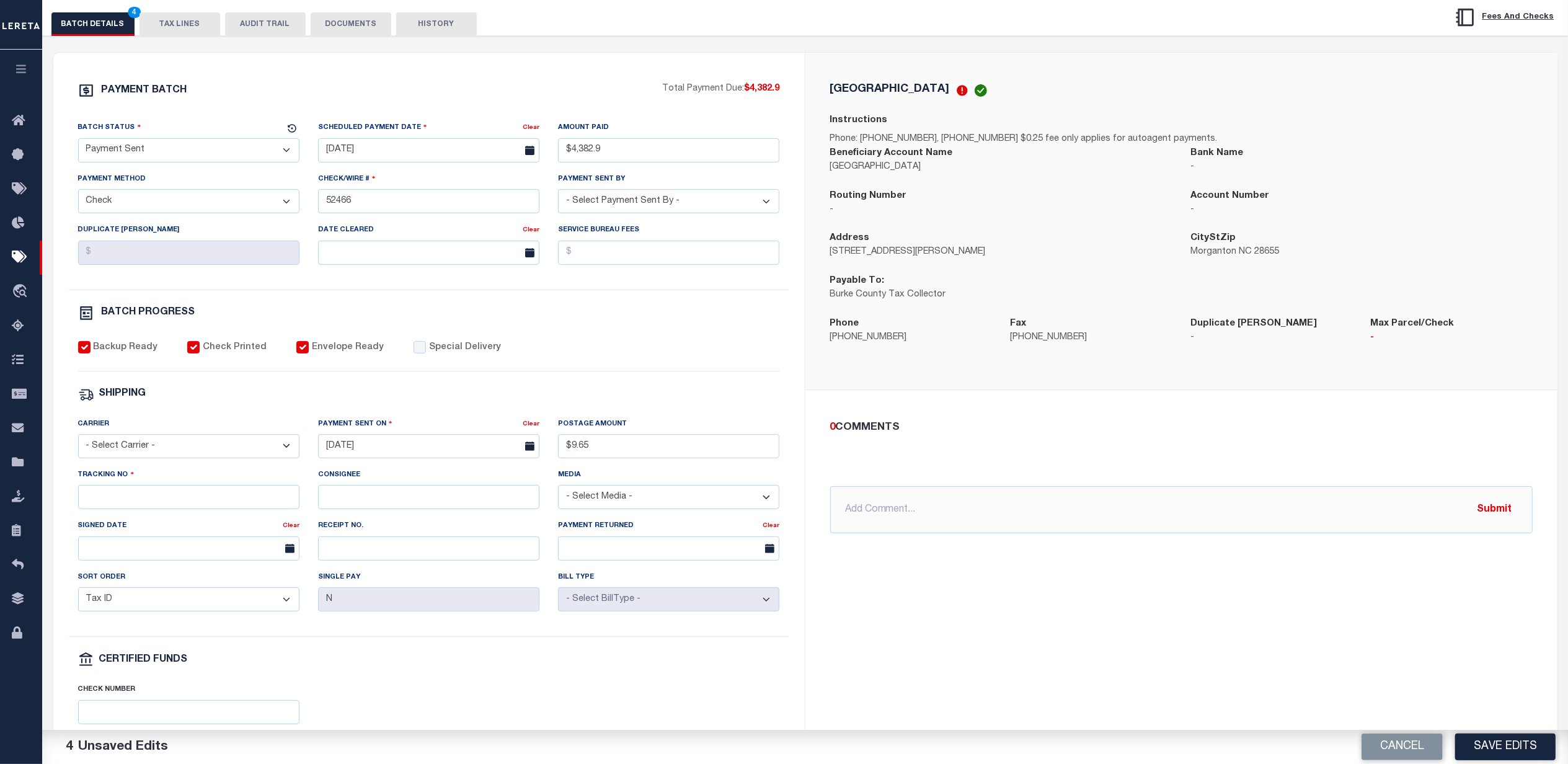
click at [154, 458] on select "- Select Carrier - E-mail Fax Fedex FTP Other UPS USPS" at bounding box center [188, 446] width 221 height 24
select select "FDX"
click at [78, 443] on select "- Select Carrier - E-mail Fax Fedex FTP Other UPS USPS" at bounding box center [188, 446] width 221 height 24
click at [170, 509] on input "Tracking No" at bounding box center [188, 497] width 221 height 24
type input "883609231810"
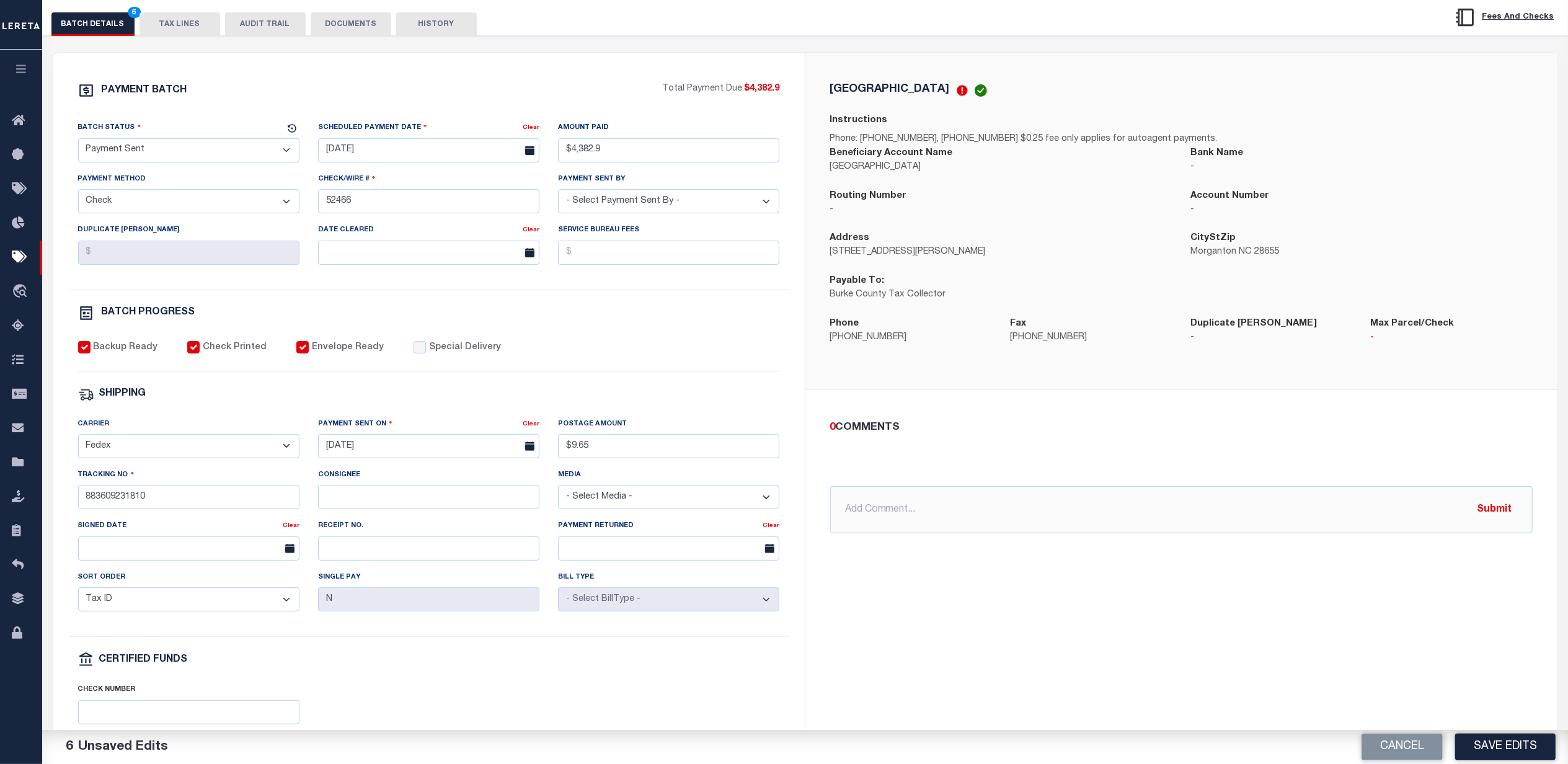
click at [802, 397] on div "PAYMENT BATCH Total Payment Due: $4,382.9 Batch Status" at bounding box center [428, 416] width 751 height 725
click at [1513, 733] on button "Save Edits" at bounding box center [1505, 746] width 100 height 27
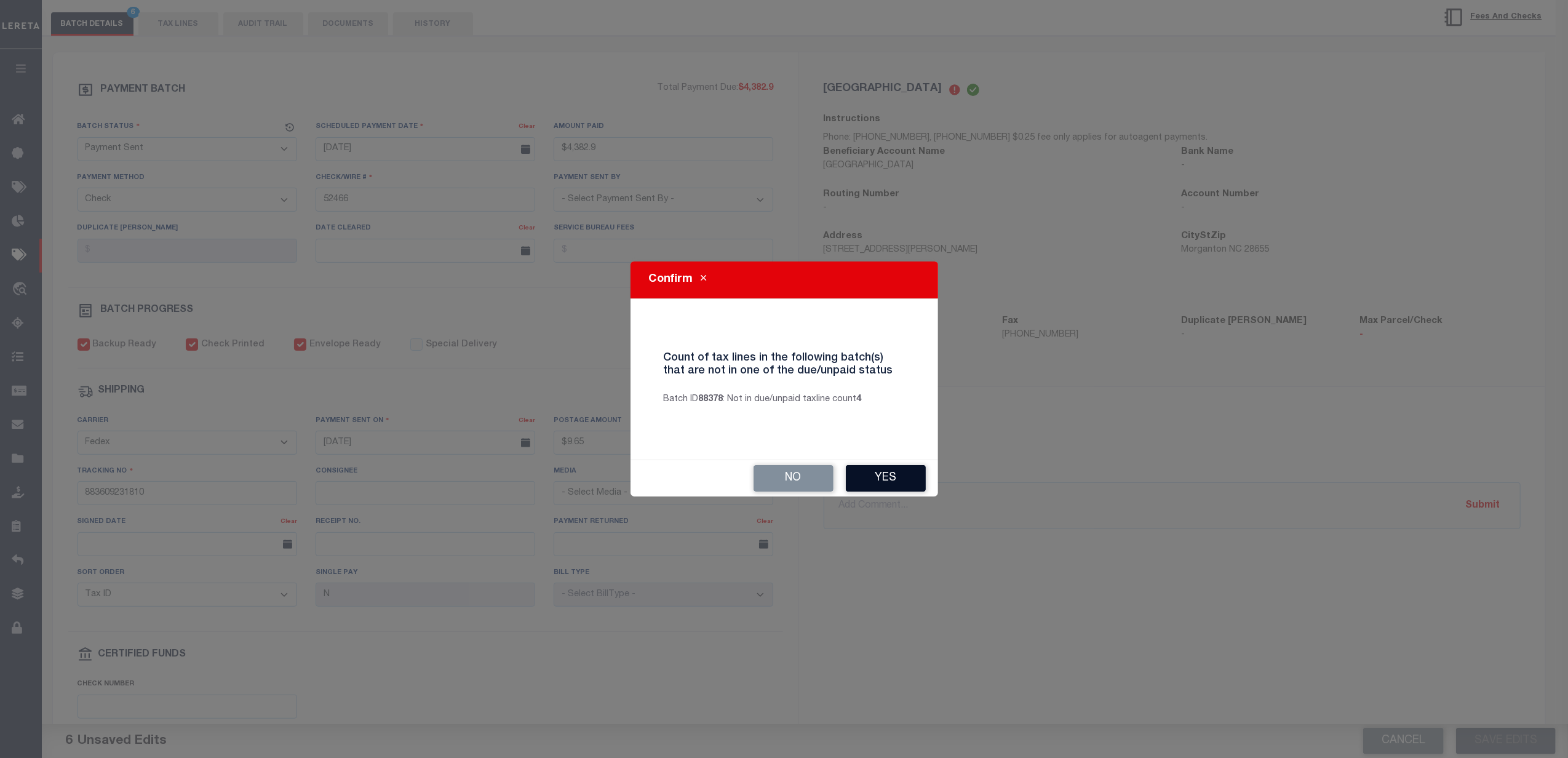
click at [892, 488] on button "Yes" at bounding box center [886, 478] width 80 height 26
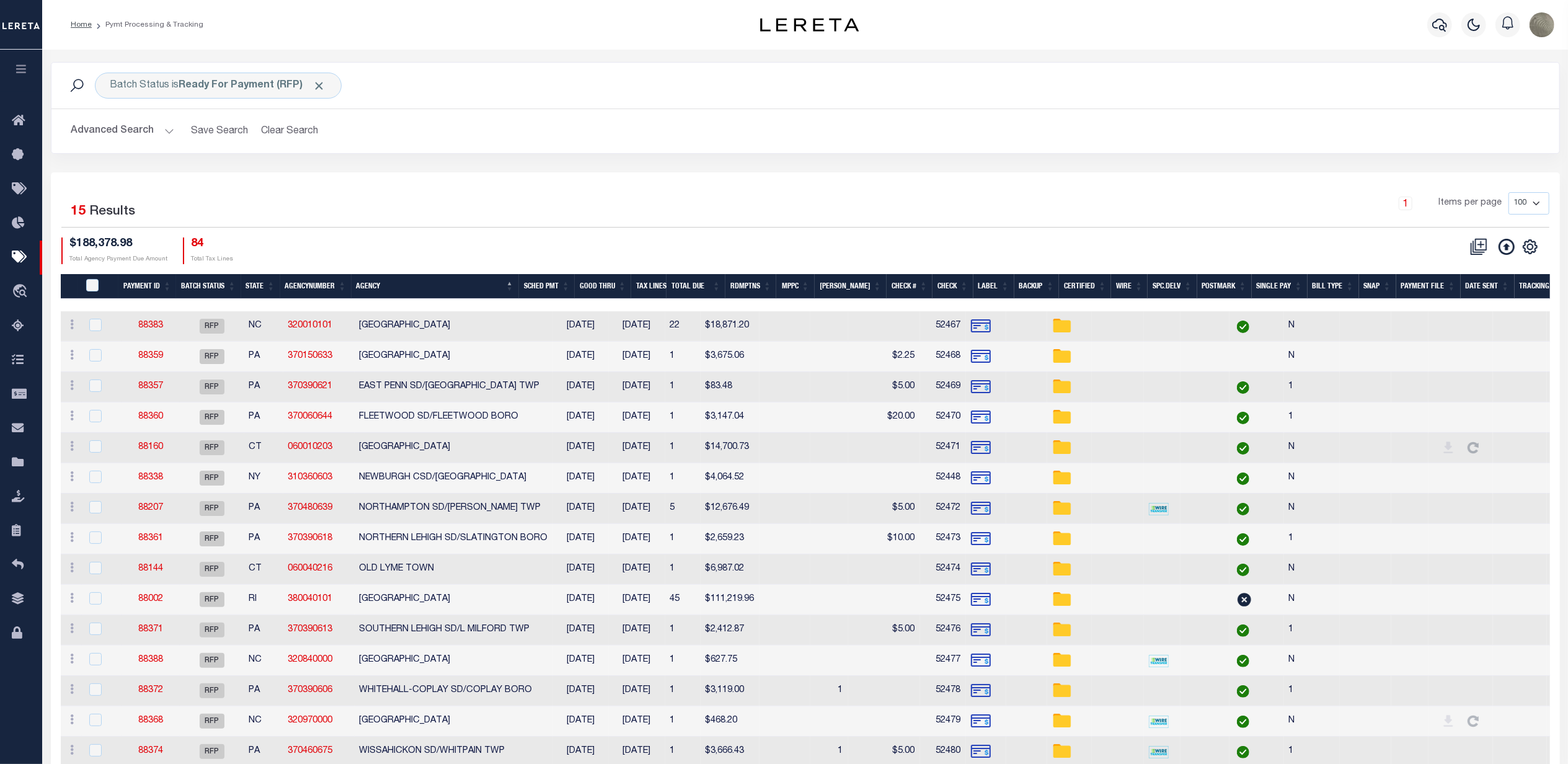
click at [735, 194] on div "1 Items per page 100 200 500 1000" at bounding box center [993, 208] width 1112 height 32
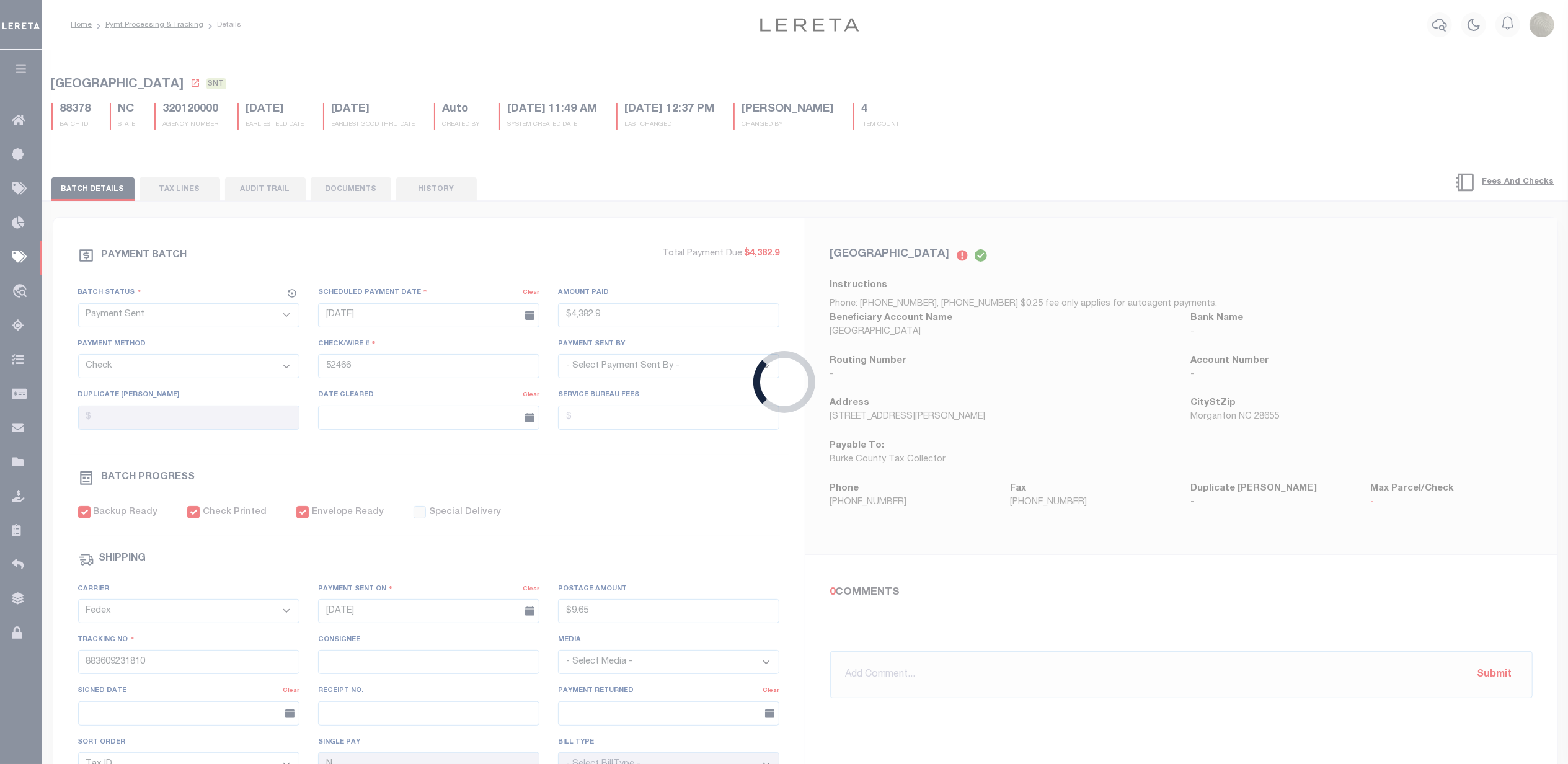
type input "$4,382.9"
type input "$9.65"
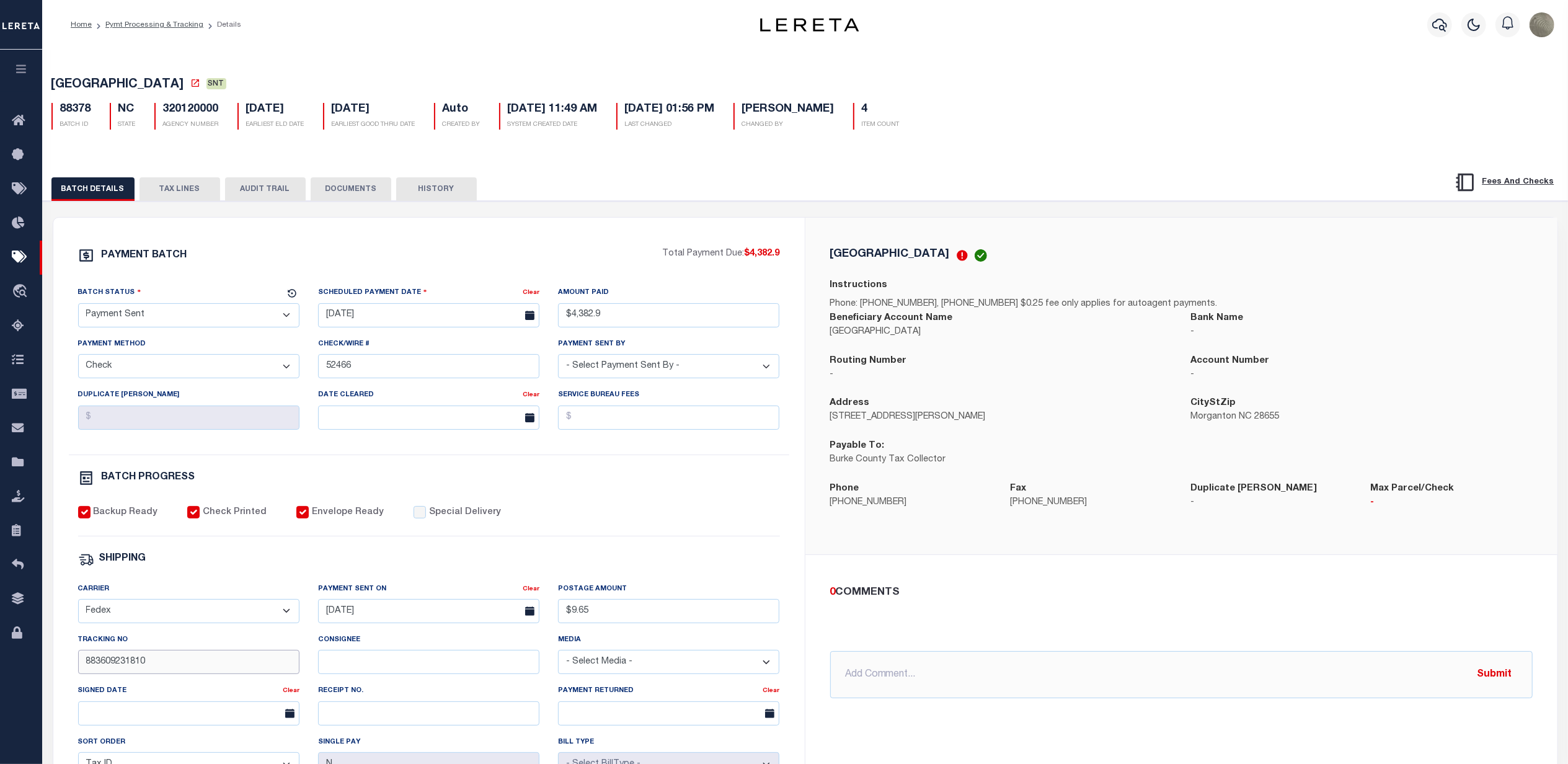
click at [189, 674] on input "883609231810" at bounding box center [188, 662] width 221 height 24
click at [191, 674] on input "883609231810" at bounding box center [188, 662] width 221 height 24
type input "883609230412"
click at [585, 520] on div "Backup Ready Check Printed Envelope Ready Special Delivery" at bounding box center [428, 521] width 702 height 31
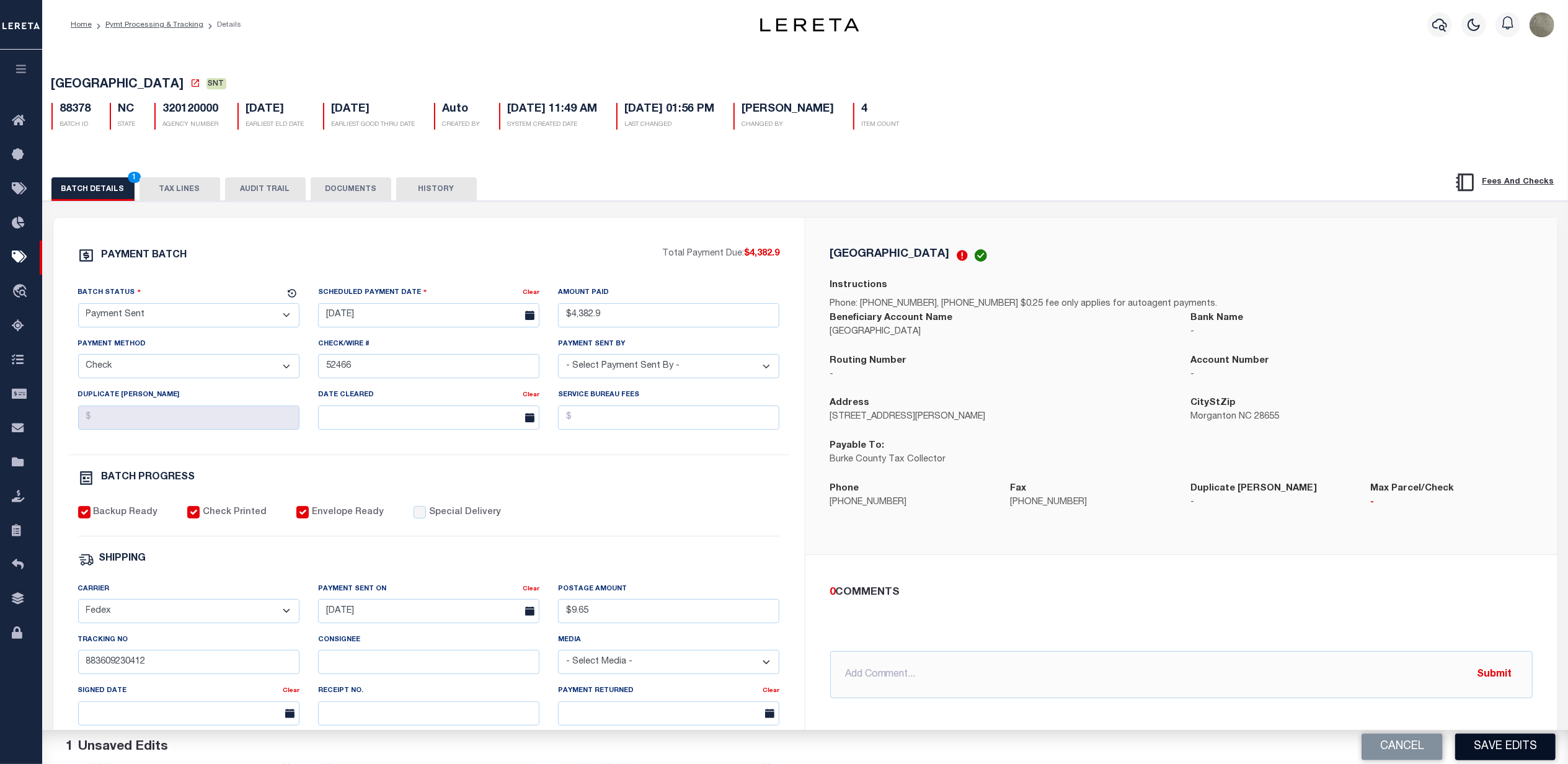
click at [1526, 738] on button "Save Edits" at bounding box center [1505, 746] width 100 height 27
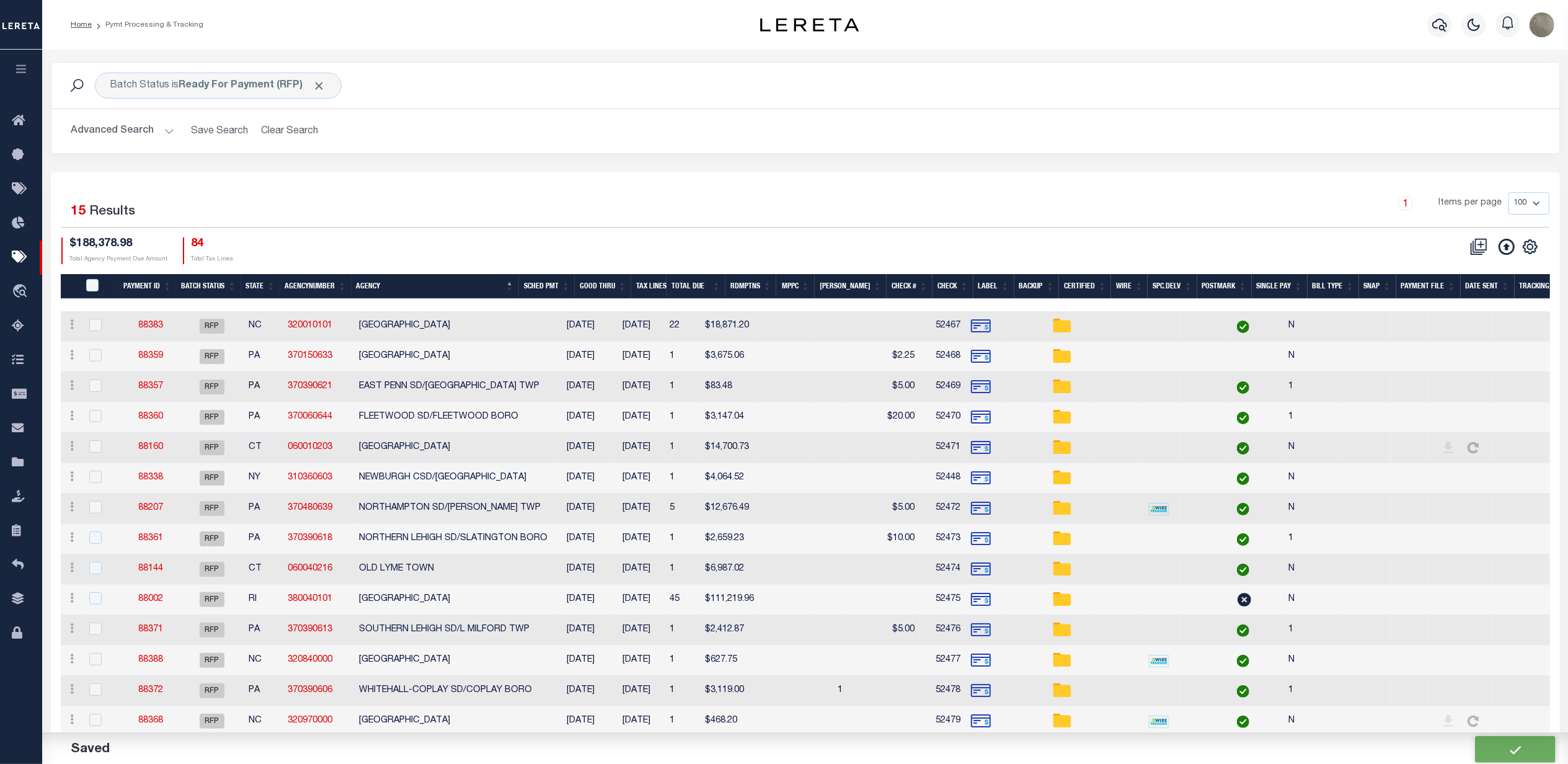
click at [462, 236] on div "1 Selected 15 Results 1 Items per page 100 200 500 1000 $188,378.98 Total Agenc…" at bounding box center [805, 228] width 1508 height 72
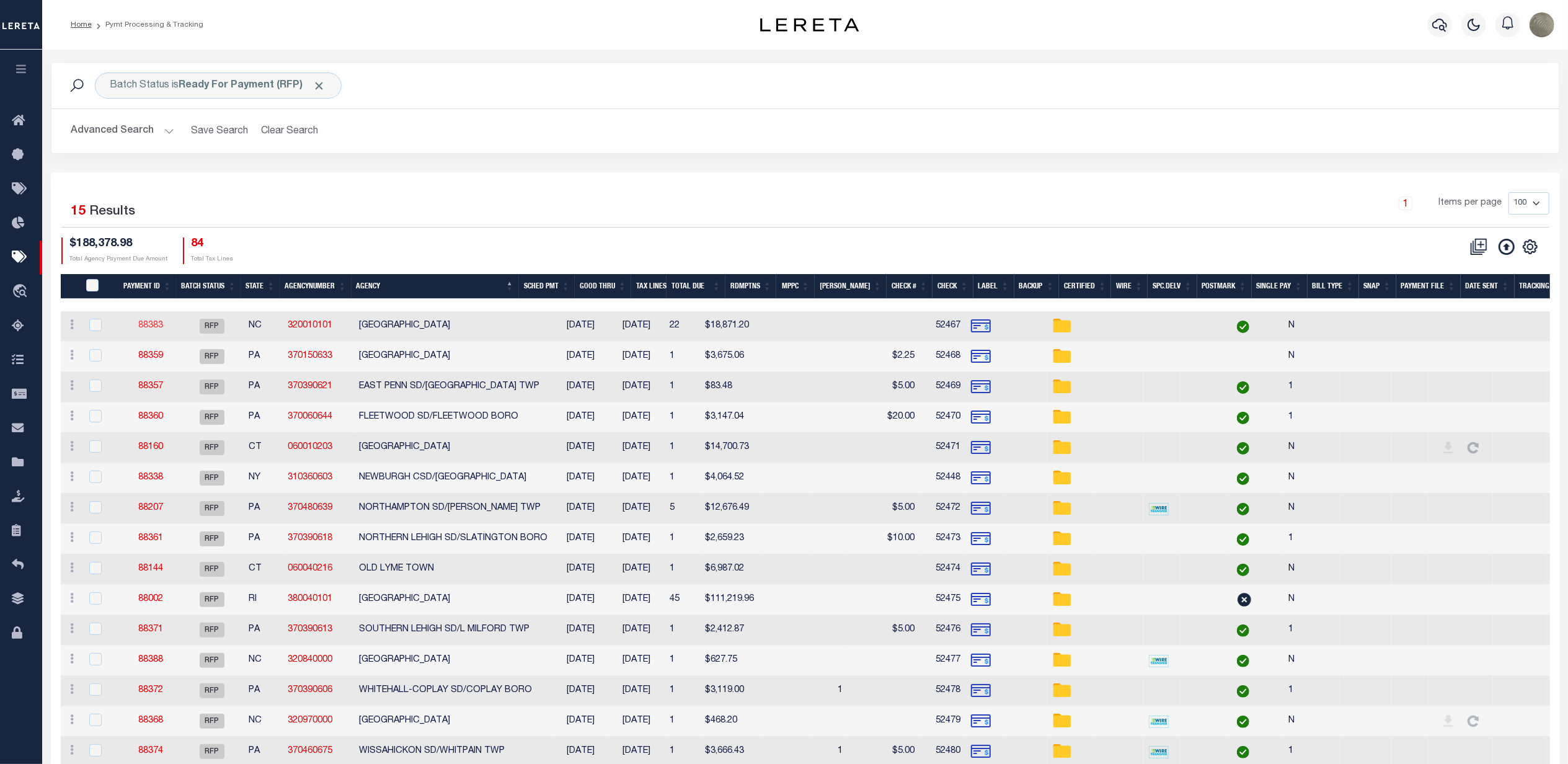
click at [138, 327] on link "88383" at bounding box center [150, 326] width 25 height 9
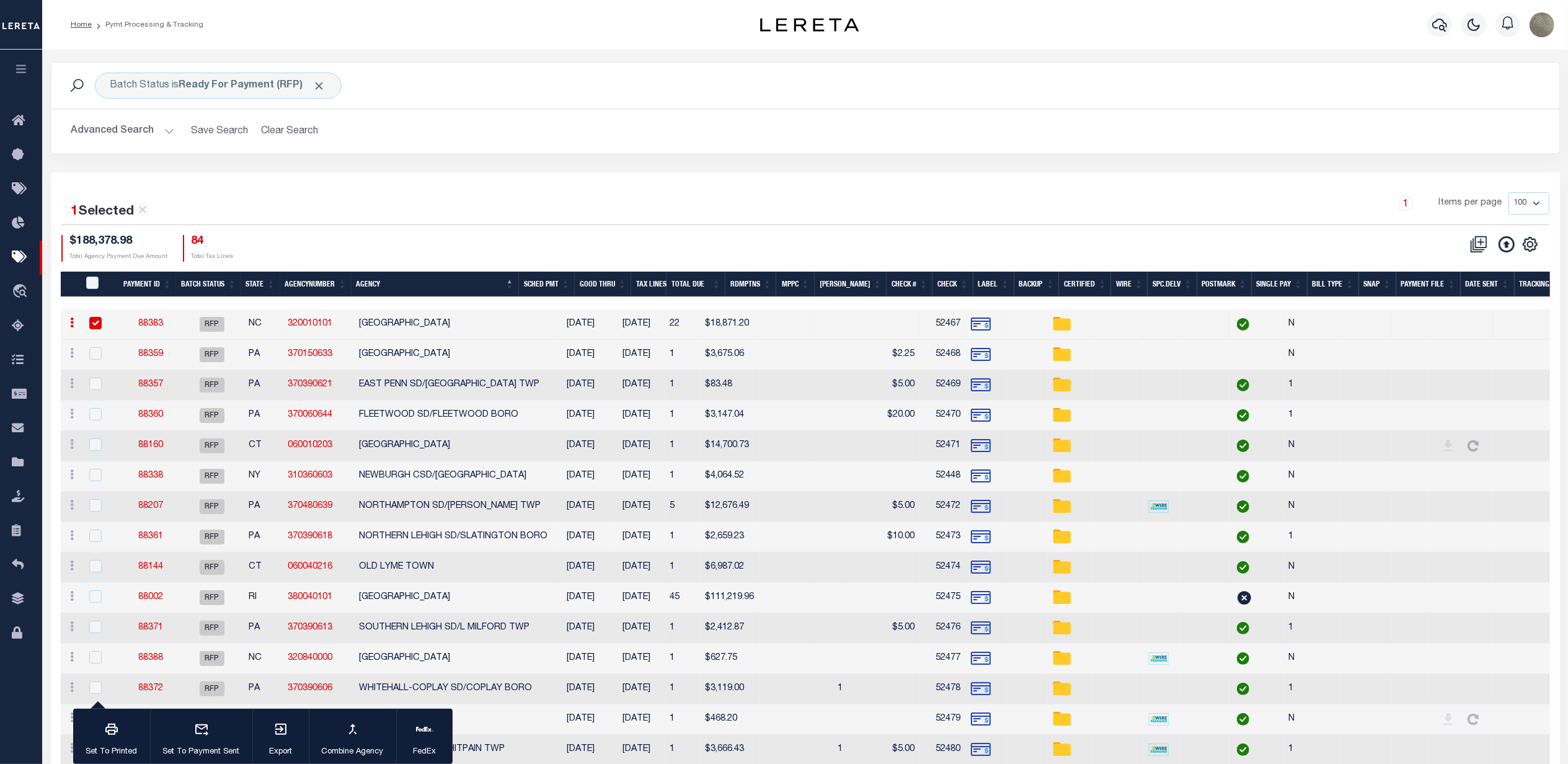
select select "RFP"
type input "$18,871.2"
type input "52467"
checkbox input "false"
select select
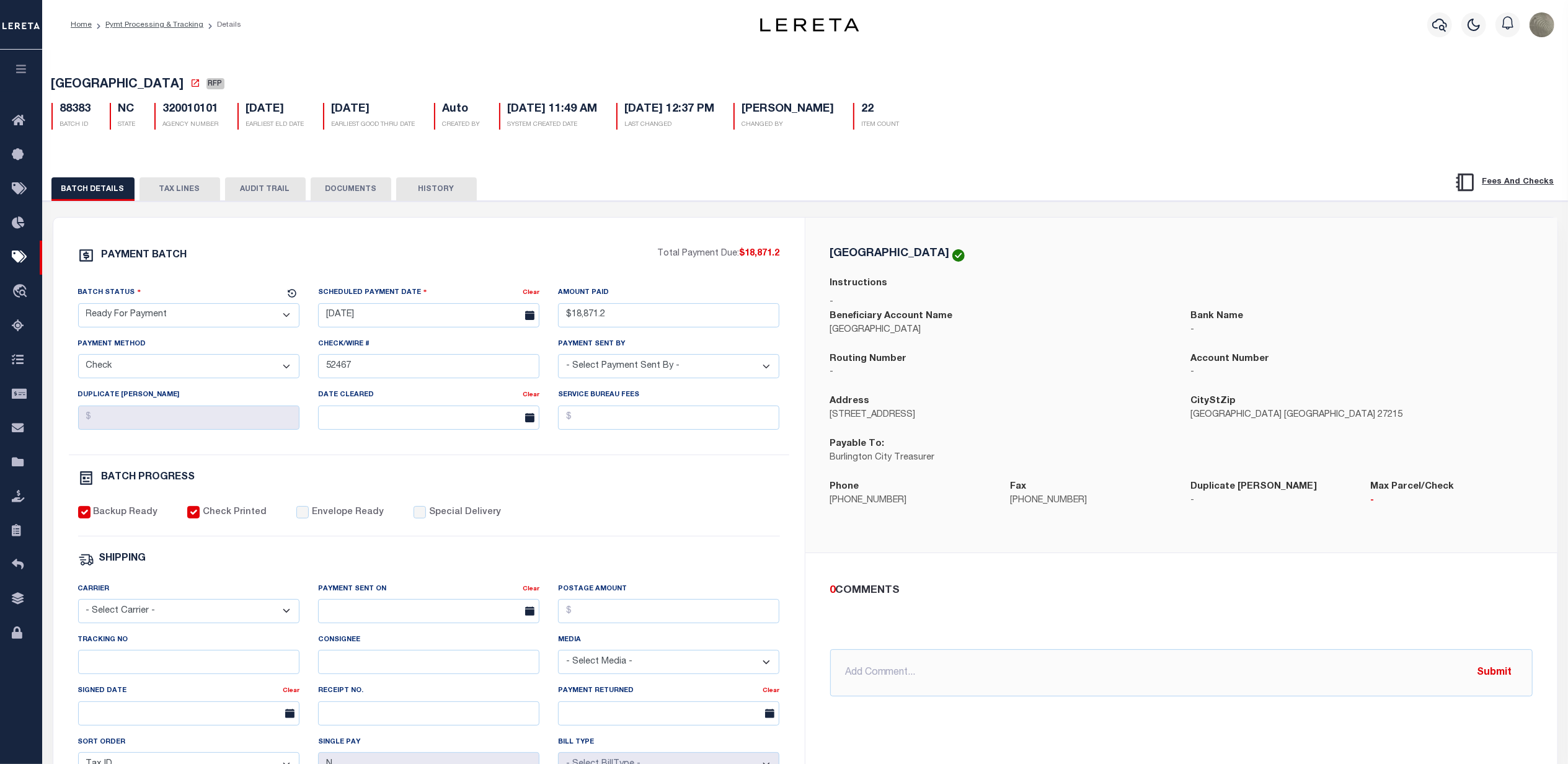
click at [147, 320] on select "- Select Status - Scheduled for Payment Ready For Payment Payment Sent Cleared …" at bounding box center [188, 315] width 221 height 24
select select "SNT"
click at [78, 307] on select "- Select Status - Scheduled for Payment Ready For Payment Payment Sent Cleared …" at bounding box center [188, 315] width 221 height 24
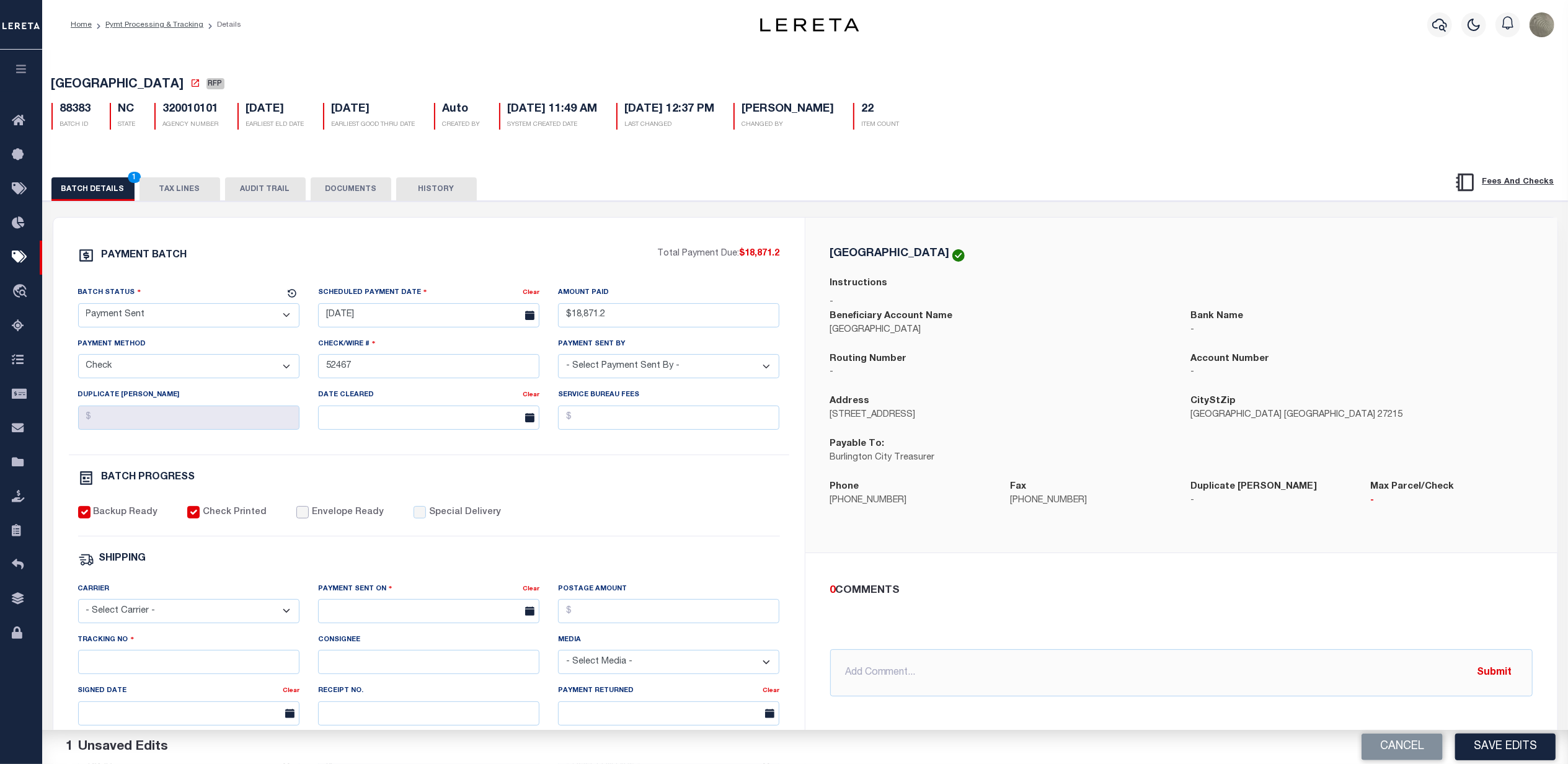
drag, startPoint x: 295, startPoint y: 519, endPoint x: 293, endPoint y: 525, distance: 6.3
click at [297, 519] on input "Envelope Ready" at bounding box center [302, 511] width 12 height 12
checkbox input "true"
click at [154, 615] on select "- Select Carrier - E-mail Fax Fedex FTP Other UPS USPS" at bounding box center [188, 611] width 221 height 24
select select "FDX"
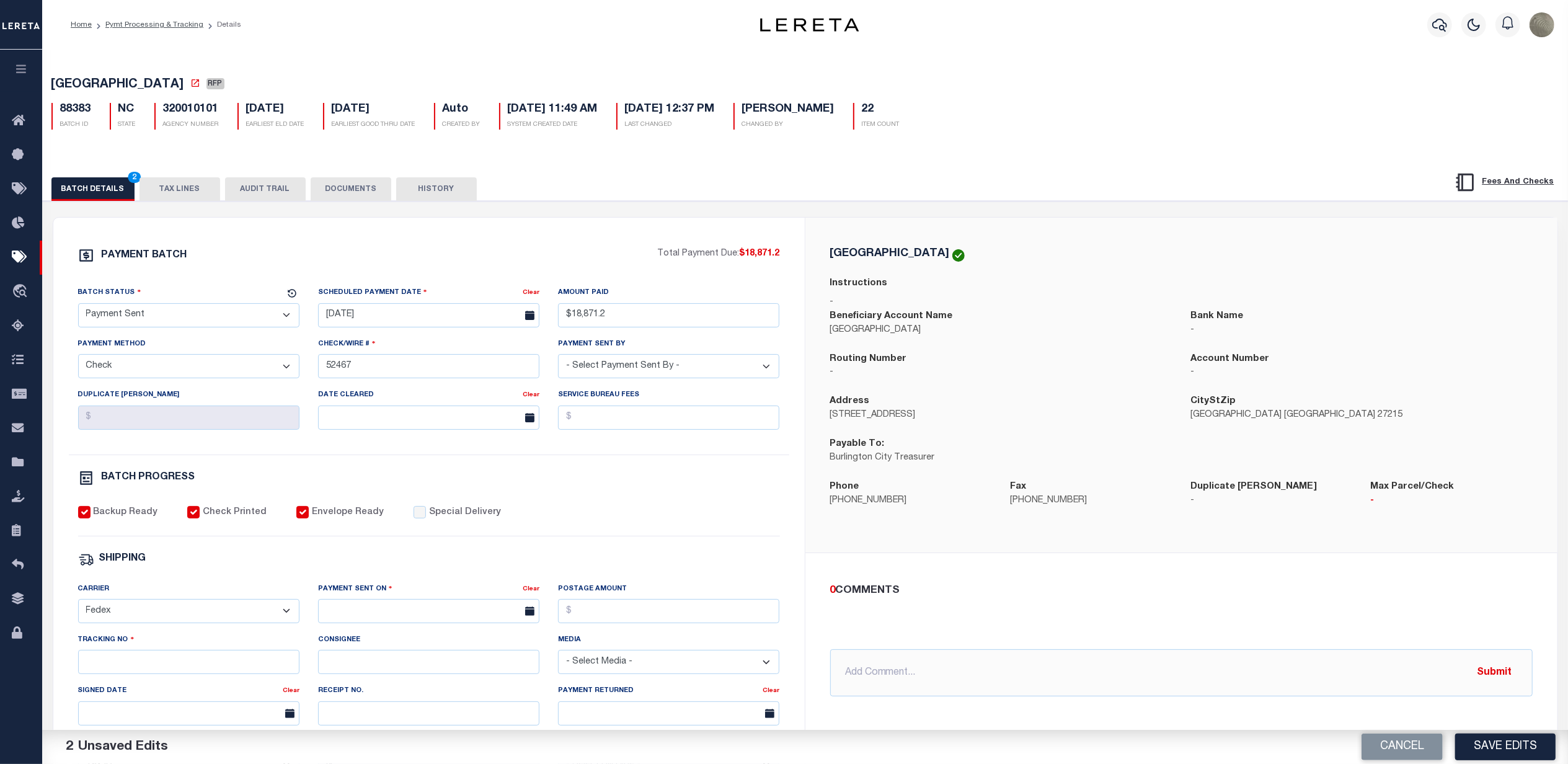
click at [78, 608] on select "- Select Carrier - E-mail Fax Fedex FTP Other UPS USPS" at bounding box center [188, 611] width 221 height 24
click at [392, 614] on input "text" at bounding box center [428, 611] width 221 height 24
click at [468, 525] on span "15" at bounding box center [468, 524] width 24 height 24
type input "08/15/2025"
drag, startPoint x: 616, startPoint y: 609, endPoint x: 612, endPoint y: 618, distance: 9.8
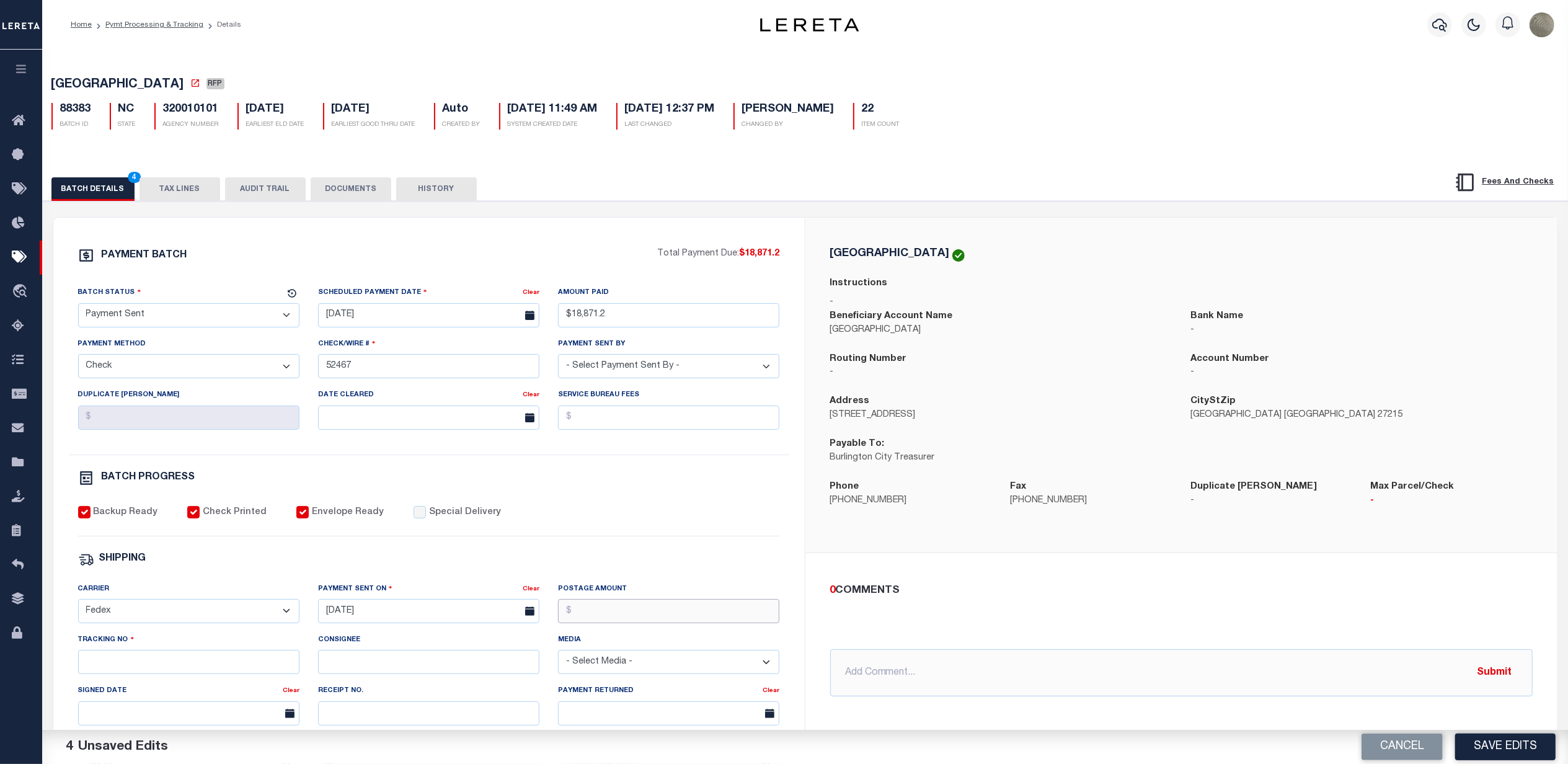
click at [613, 618] on input "Postage Amount" at bounding box center [668, 611] width 221 height 24
type input "$9.65"
click at [194, 672] on input "Tracking No" at bounding box center [188, 662] width 221 height 24
type input "883609231810"
click at [591, 514] on div "Backup Ready Check Printed Envelope Ready Special Delivery" at bounding box center [428, 521] width 702 height 31
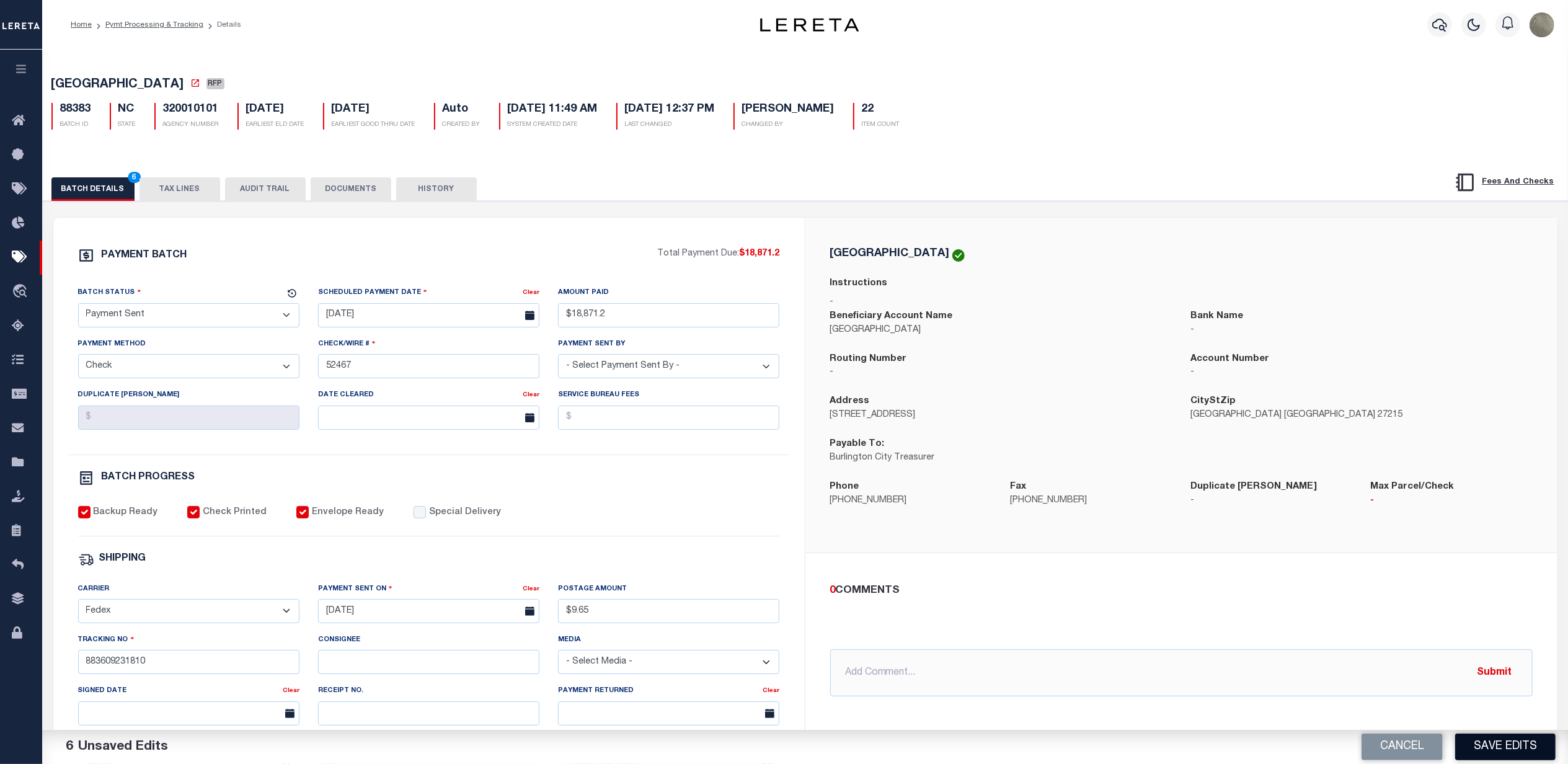
click at [1491, 750] on button "Save Edits" at bounding box center [1505, 746] width 100 height 27
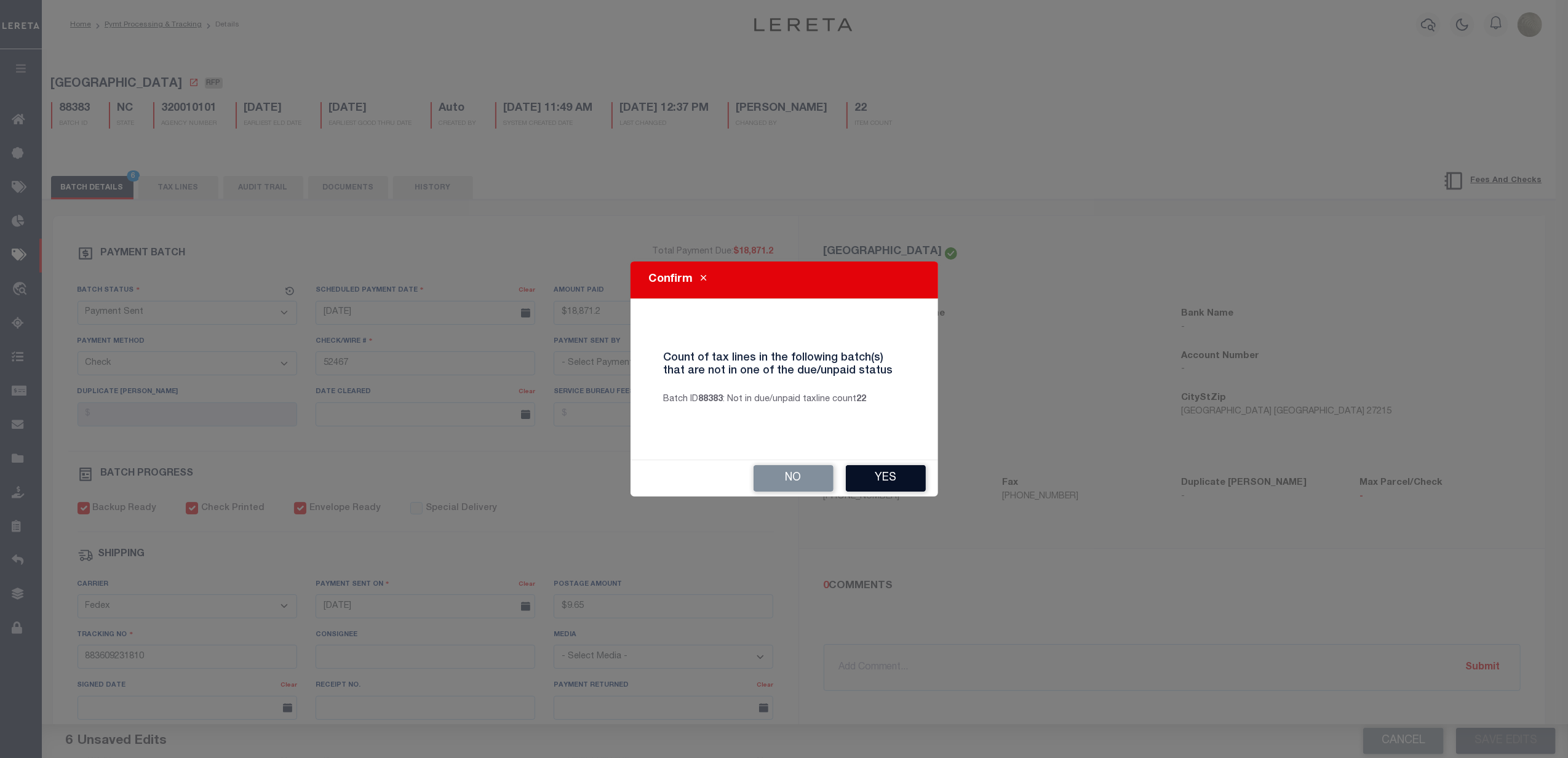
click at [898, 480] on button "Yes" at bounding box center [886, 478] width 80 height 26
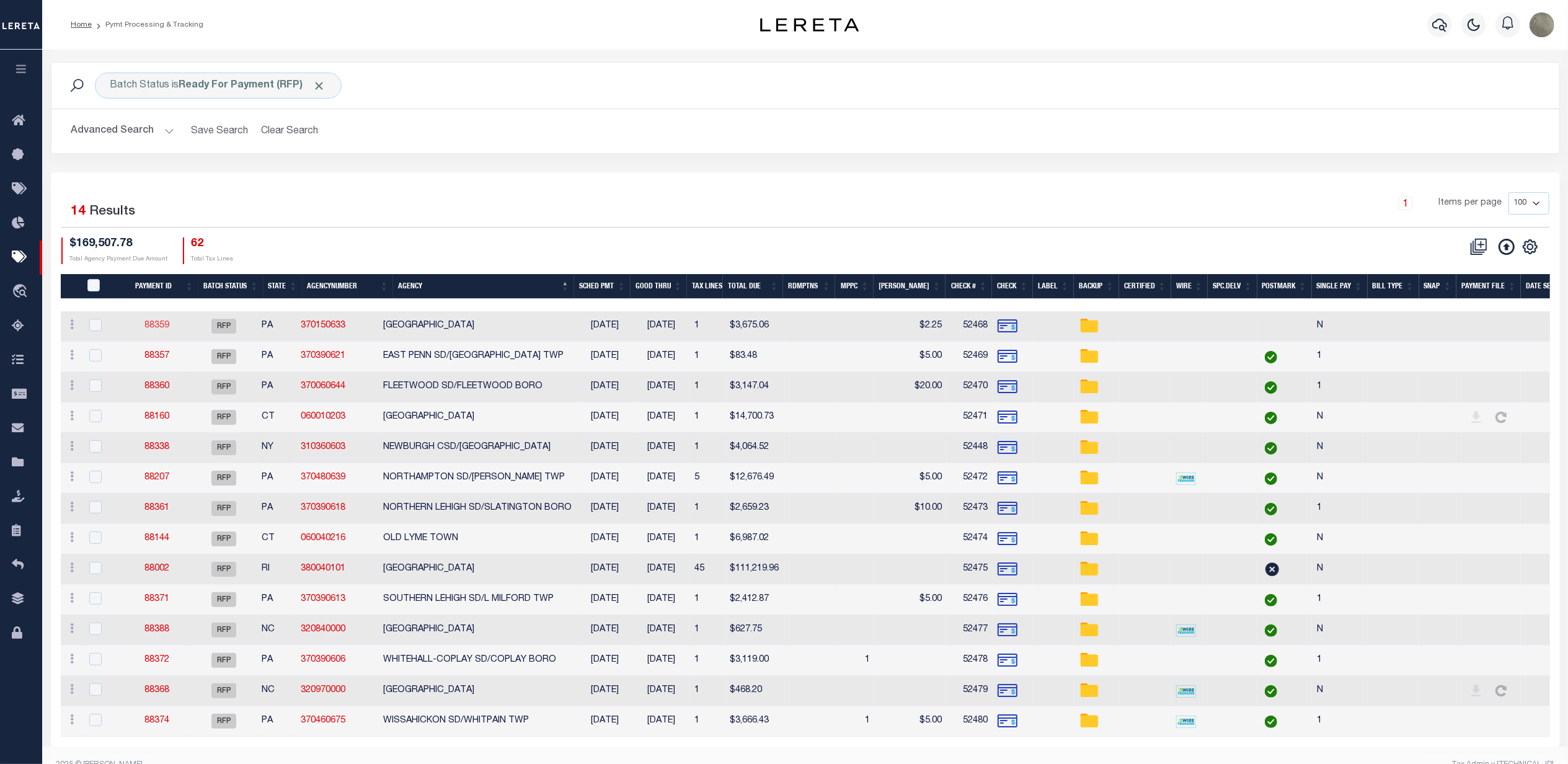
click at [169, 325] on link "88359" at bounding box center [157, 326] width 25 height 9
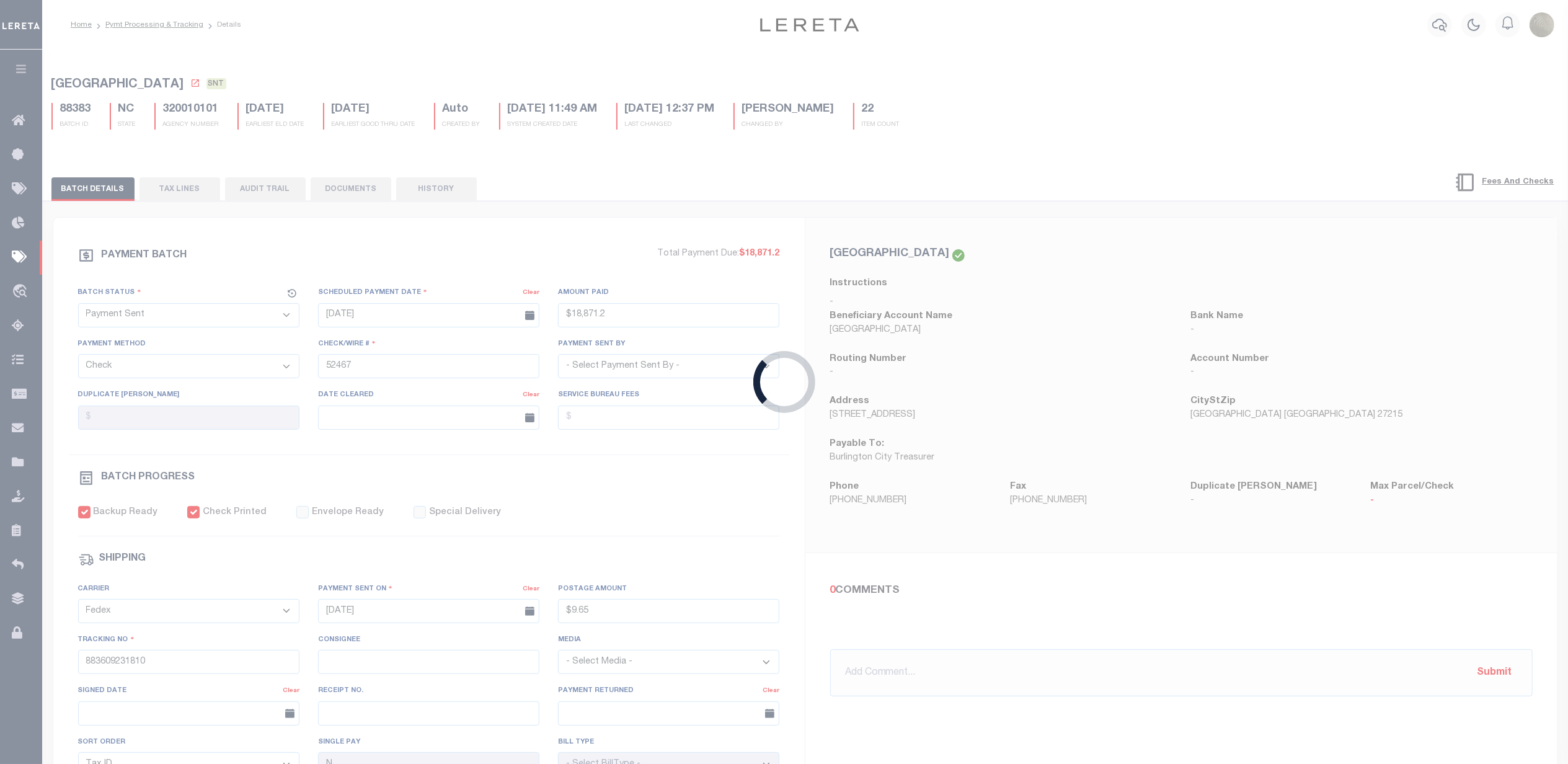
select select "RFP"
type input "$3,675.06"
type input "52468"
type input "$2.25"
checkbox input "false"
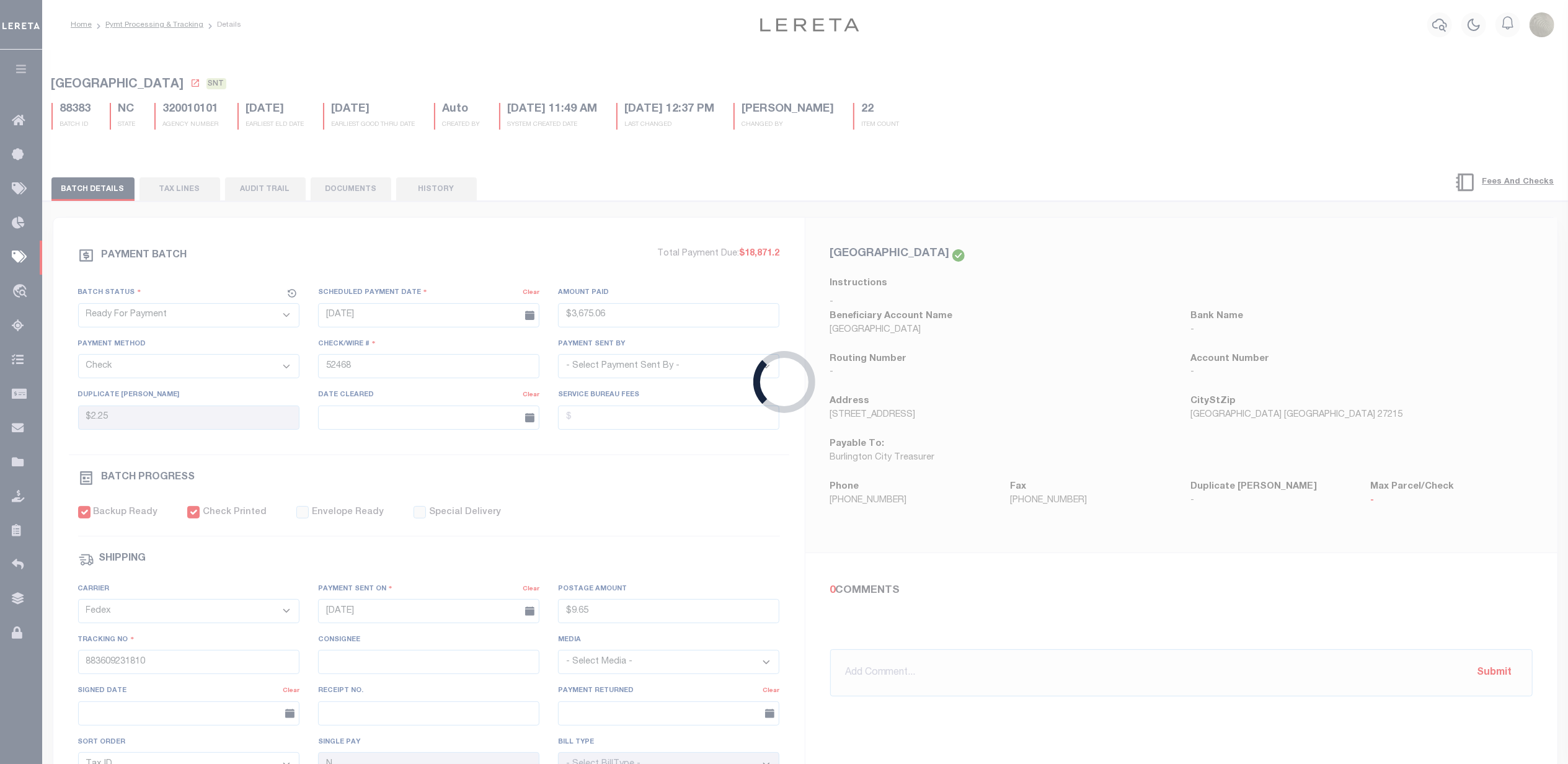
select select
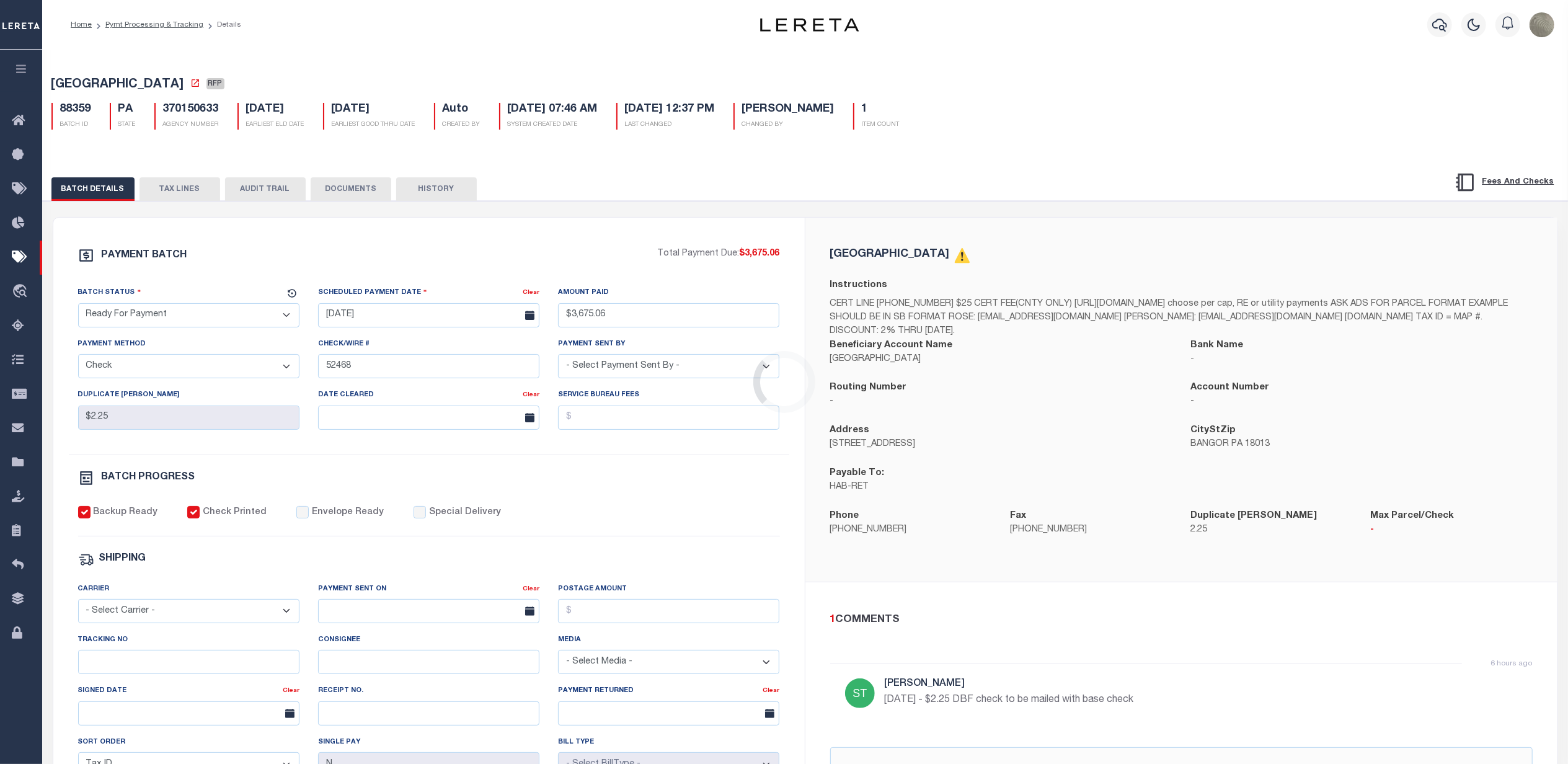
click at [183, 318] on select "- Select Status - Scheduled for Payment Ready For Payment Payment Sent Cleared …" at bounding box center [188, 315] width 221 height 24
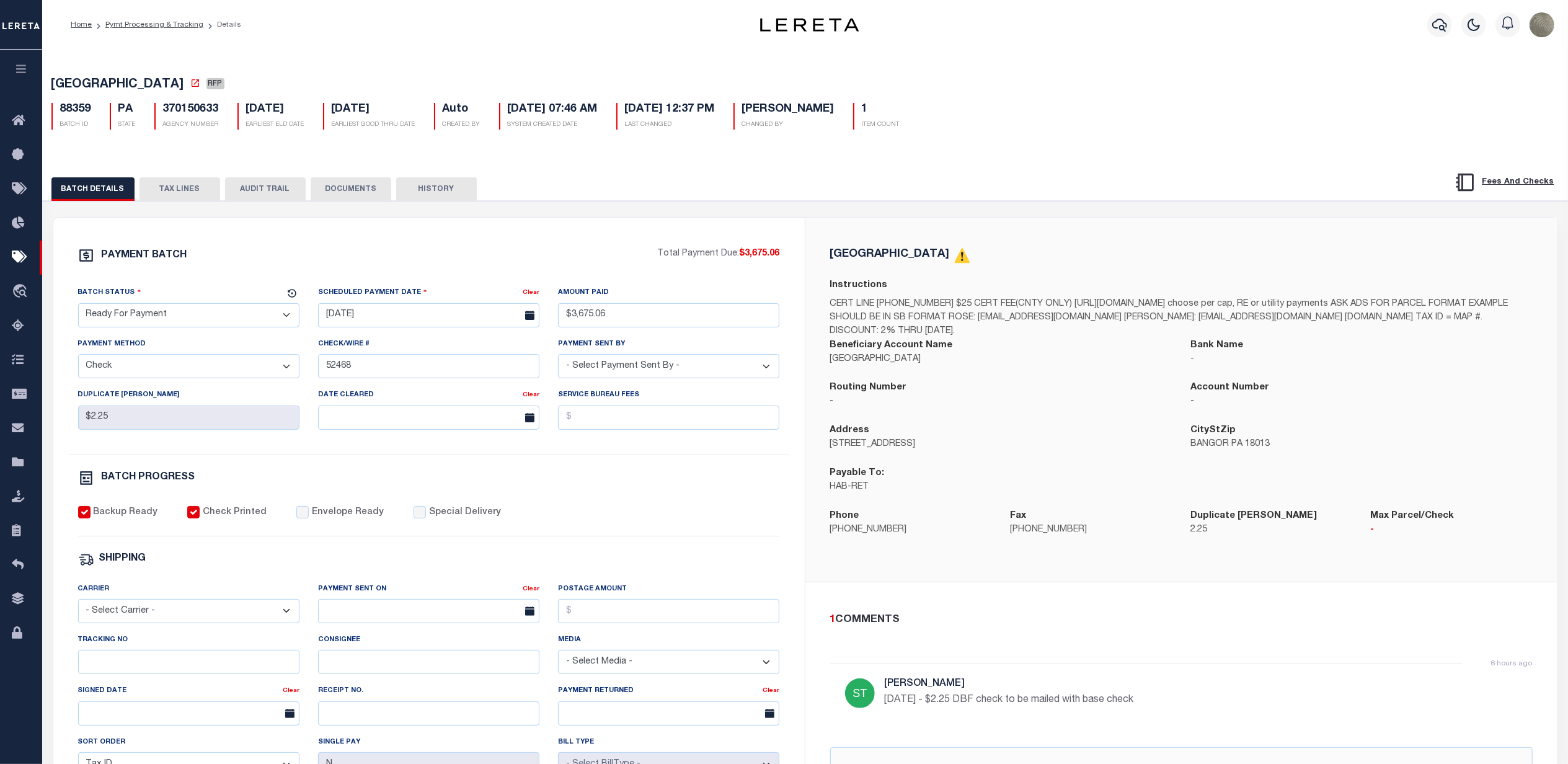
select select "SNT"
click at [78, 307] on select "- Select Status - Scheduled for Payment Ready For Payment Payment Sent Cleared …" at bounding box center [188, 315] width 221 height 24
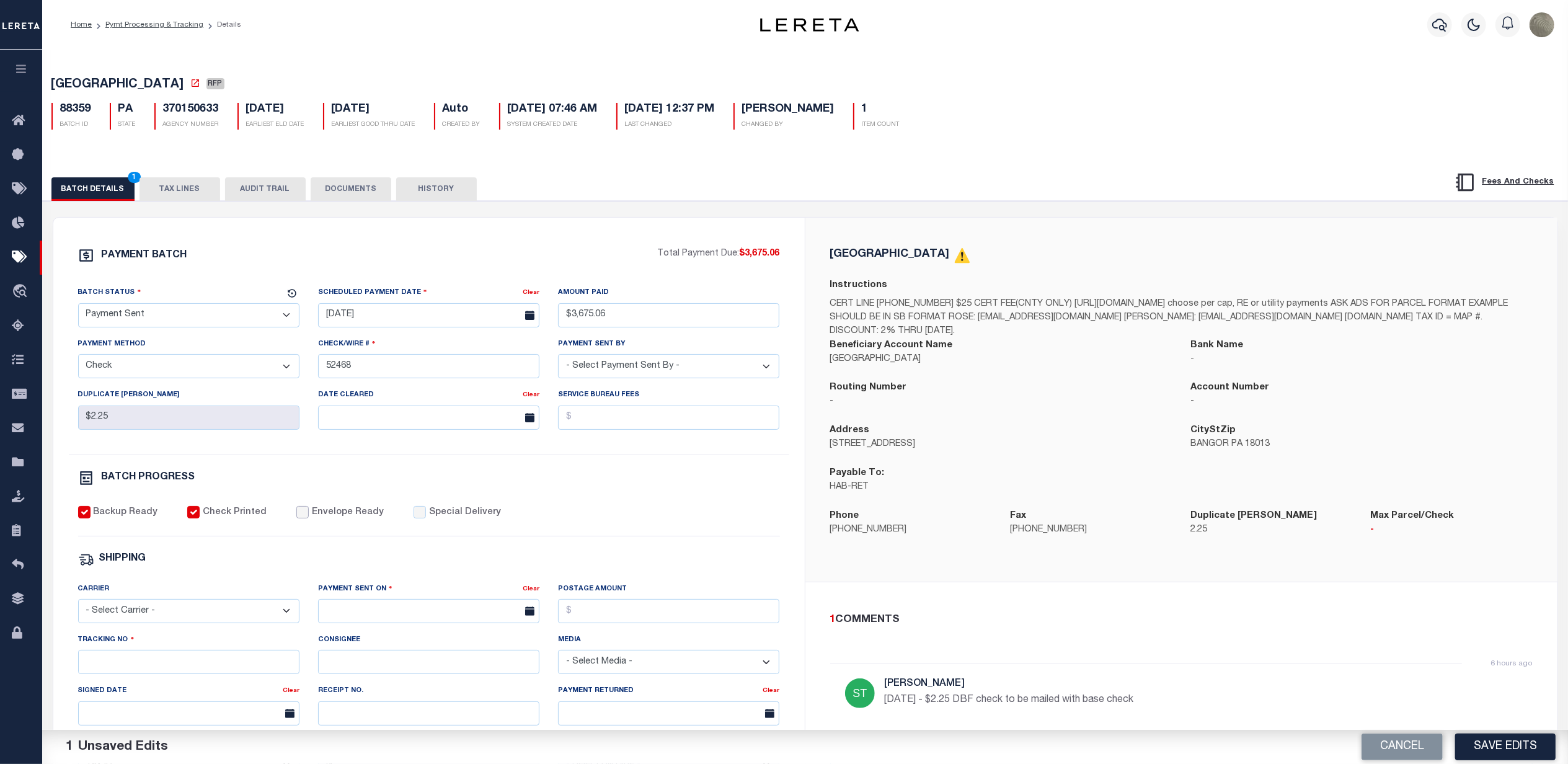
click at [297, 519] on input "Envelope Ready" at bounding box center [302, 511] width 12 height 12
checkbox input "true"
click at [135, 623] on select "- Select Carrier - E-mail Fax Fedex FTP Other UPS USPS" at bounding box center [188, 611] width 221 height 24
select select "FDX"
click at [78, 608] on select "- Select Carrier - E-mail Fax Fedex FTP Other UPS USPS" at bounding box center [188, 611] width 221 height 24
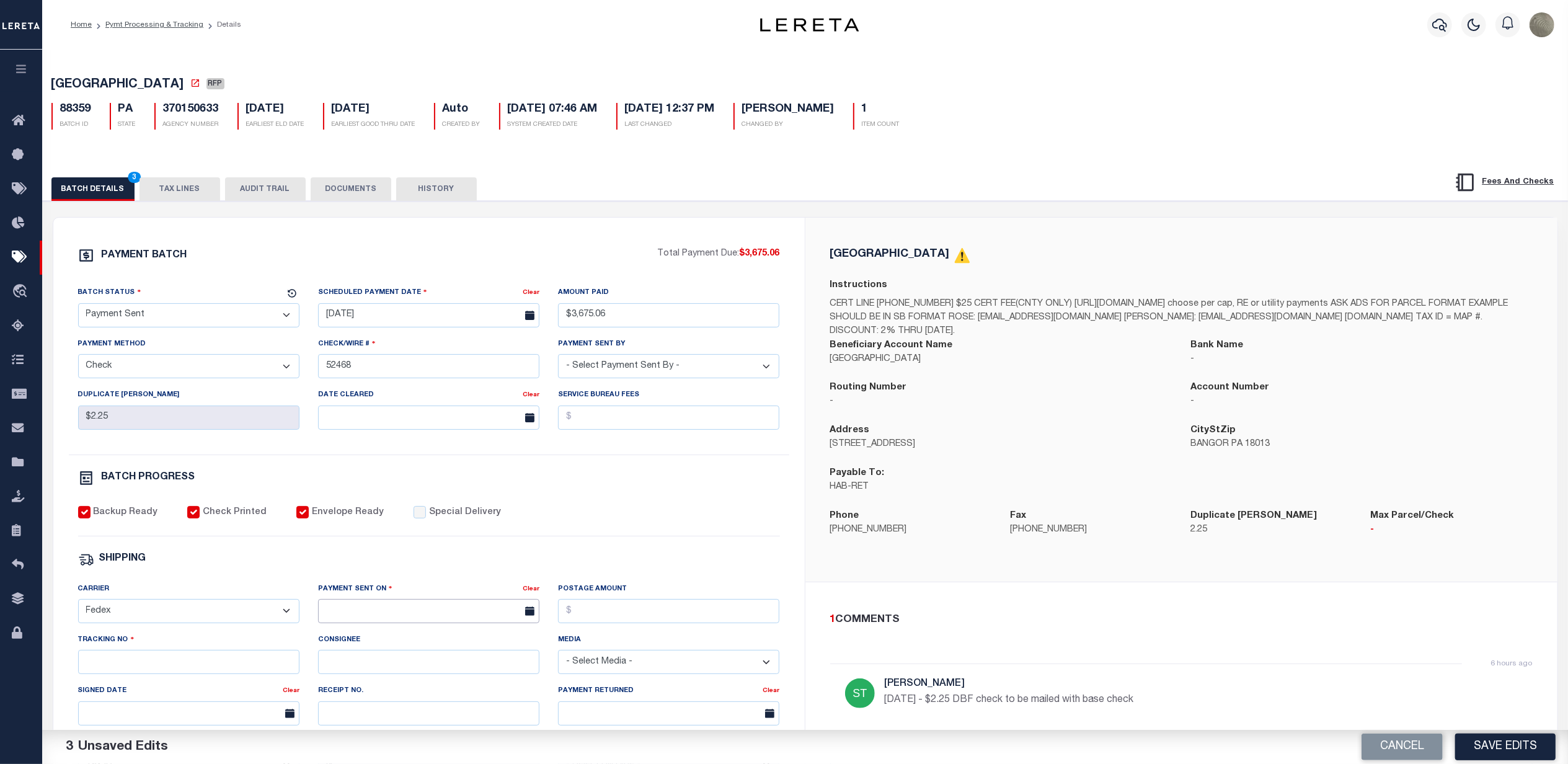
click at [410, 618] on input "text" at bounding box center [428, 611] width 221 height 24
click at [466, 528] on span "15" at bounding box center [468, 524] width 24 height 24
type input "08/15/2025"
click at [599, 620] on input "Postage Amount" at bounding box center [668, 611] width 221 height 24
type input "$9.65"
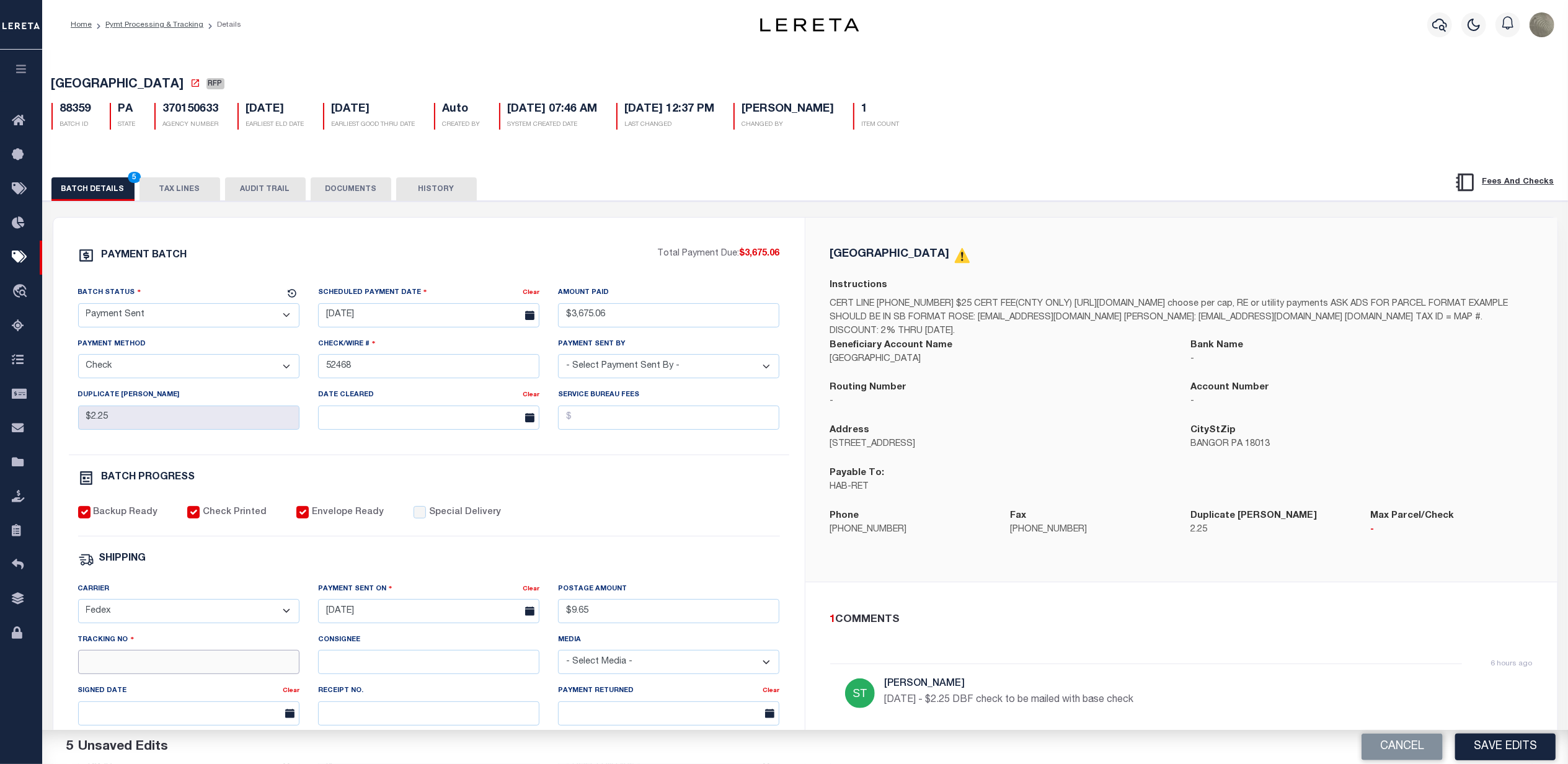
click at [208, 667] on input "Tracking No" at bounding box center [188, 662] width 221 height 24
type input "883609233135"
click at [1530, 741] on button "Save Edits" at bounding box center [1505, 746] width 100 height 27
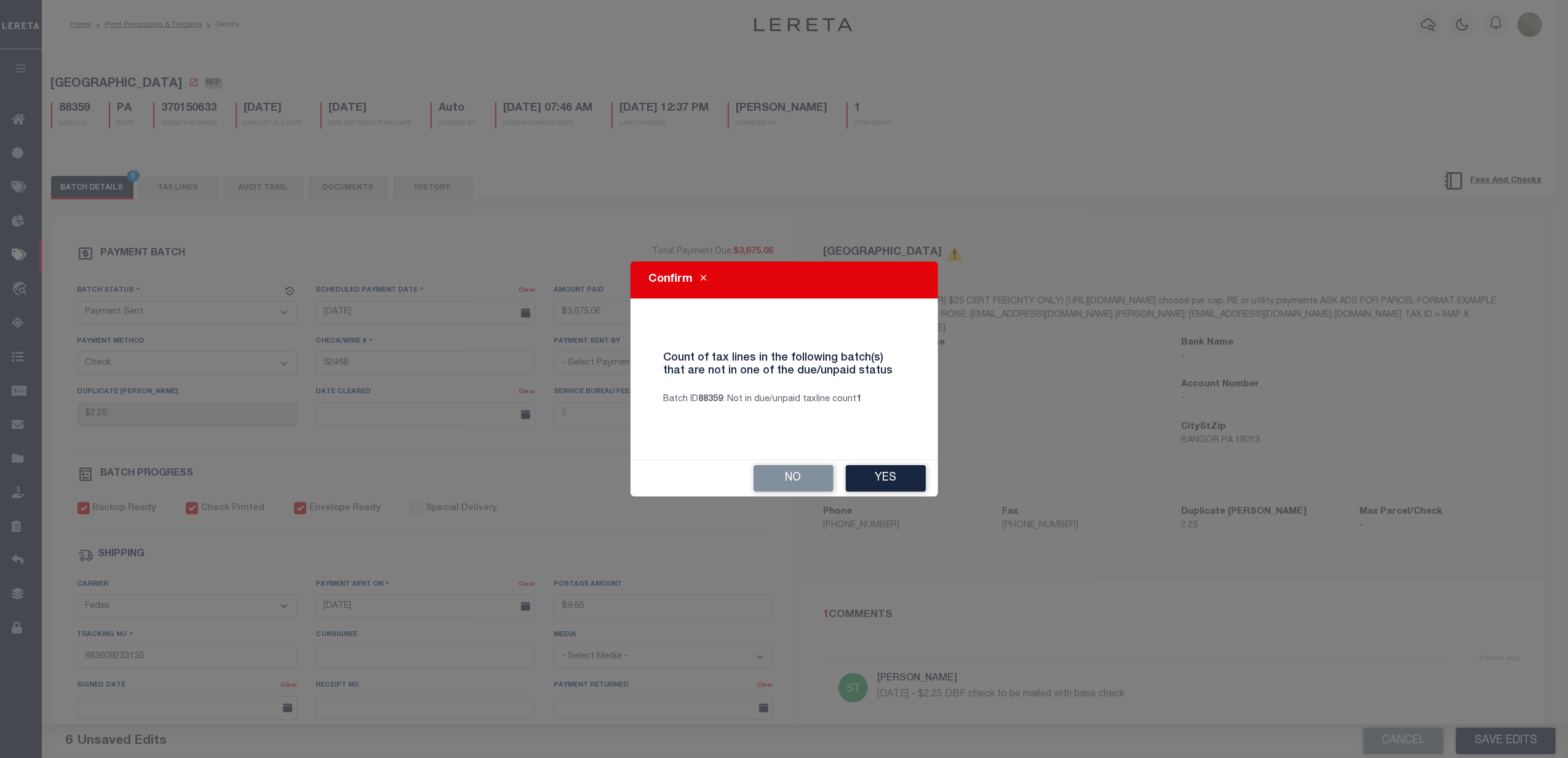
click at [820, 496] on div "No Yes" at bounding box center [785, 479] width 308 height 37
click at [855, 485] on button "Yes" at bounding box center [886, 478] width 80 height 26
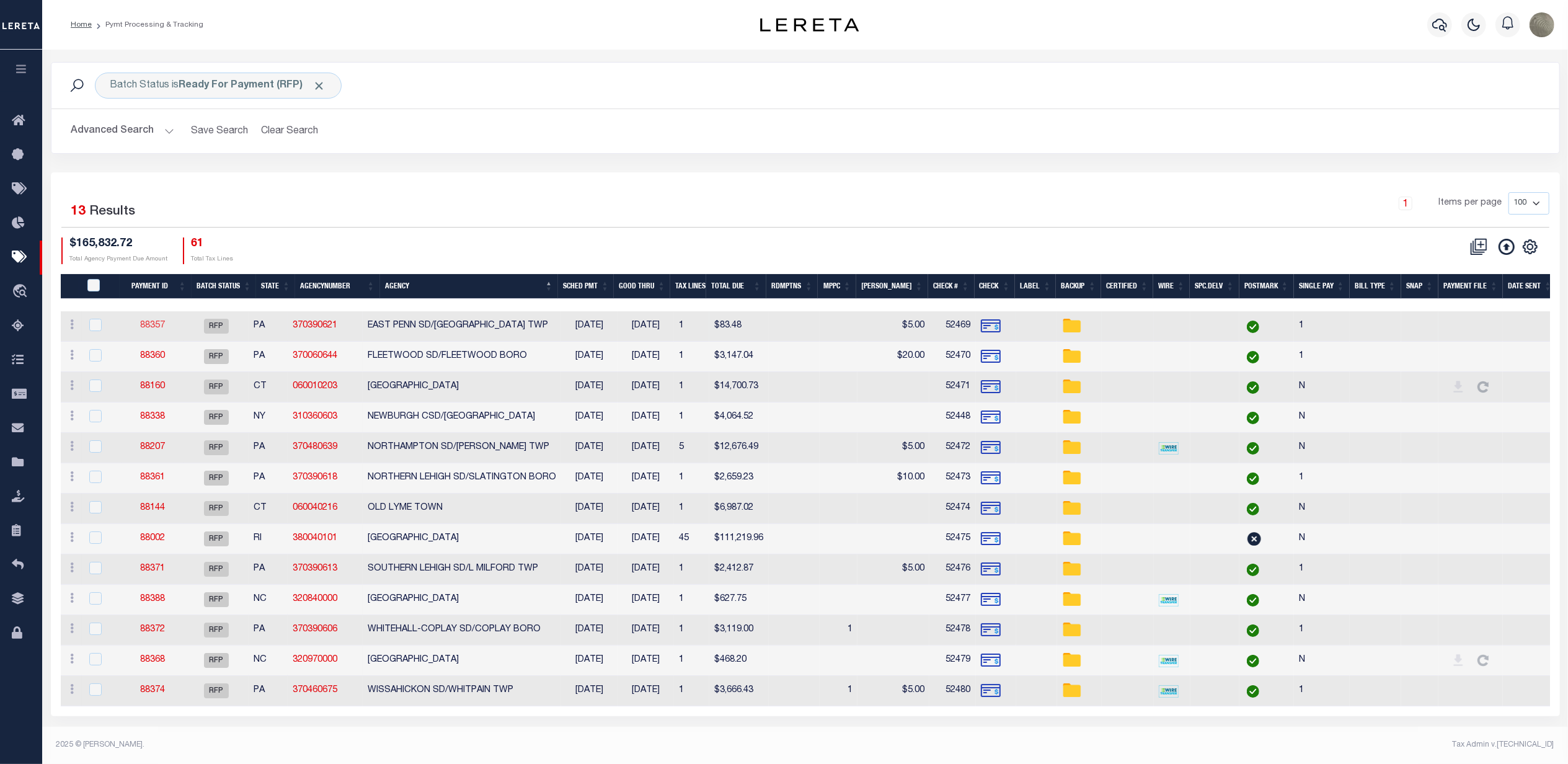
click at [154, 324] on link "88357" at bounding box center [153, 326] width 25 height 9
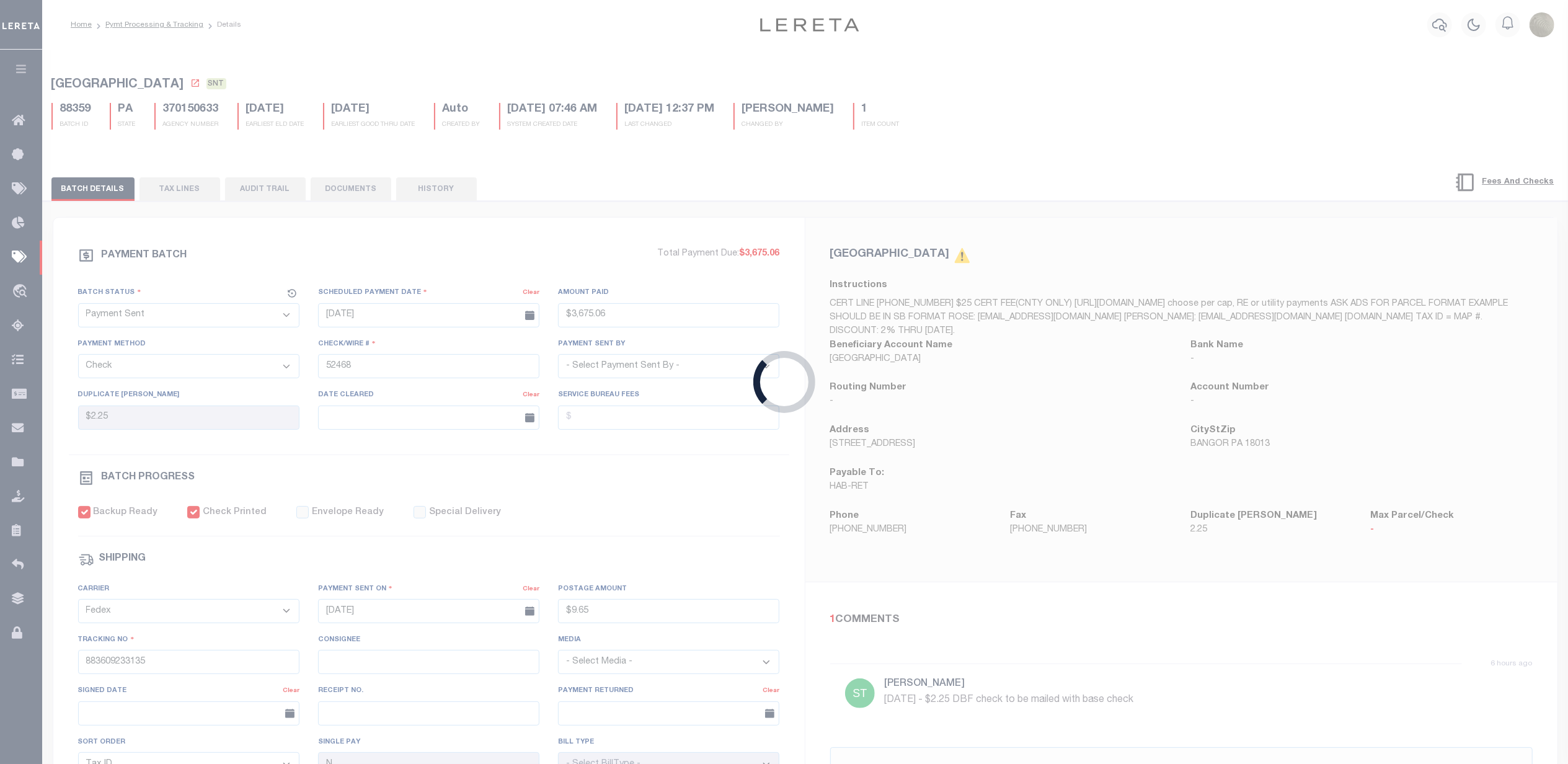
select select "RFP"
type input "$83.48"
type input "52469"
select select "Villatoro-Benitez, Andres"
type input "$5"
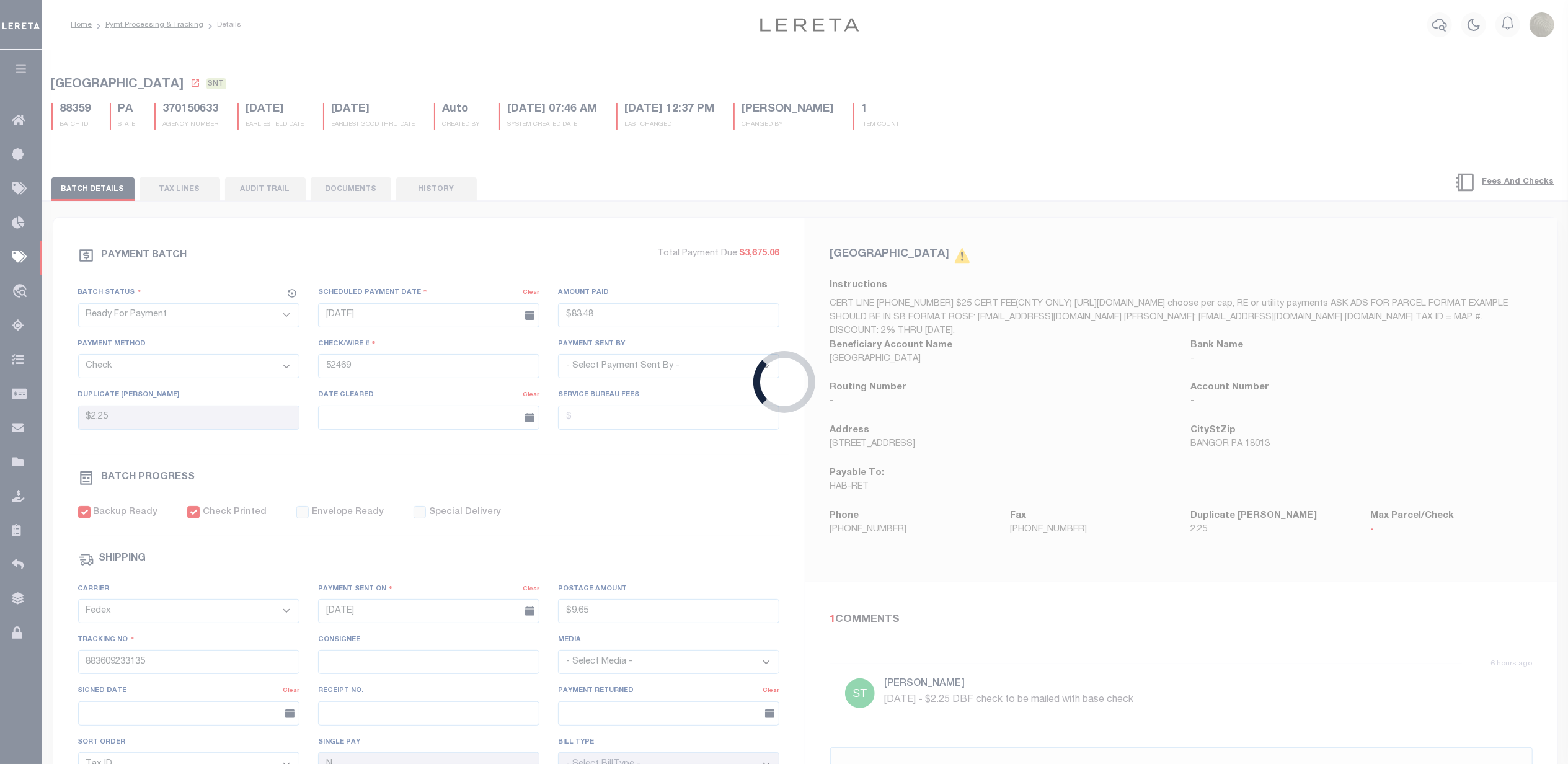
checkbox input "false"
select select
type input "1"
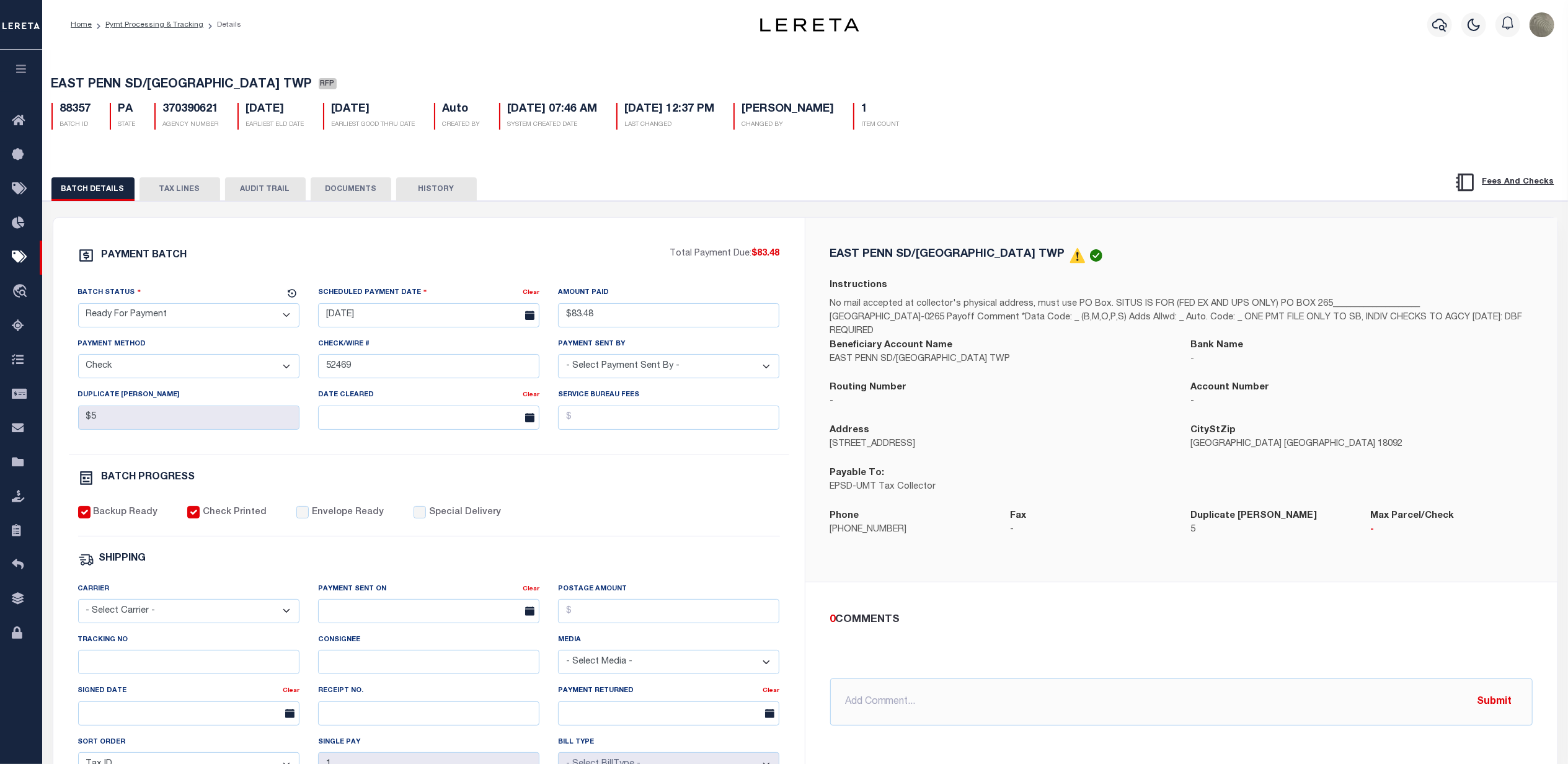
click at [223, 313] on select "- Select Status - Scheduled for Payment Ready For Payment Payment Sent Cleared …" at bounding box center [188, 315] width 221 height 24
select select "SNT"
click at [78, 307] on select "- Select Status - Scheduled for Payment Ready For Payment Payment Sent Cleared …" at bounding box center [188, 315] width 221 height 24
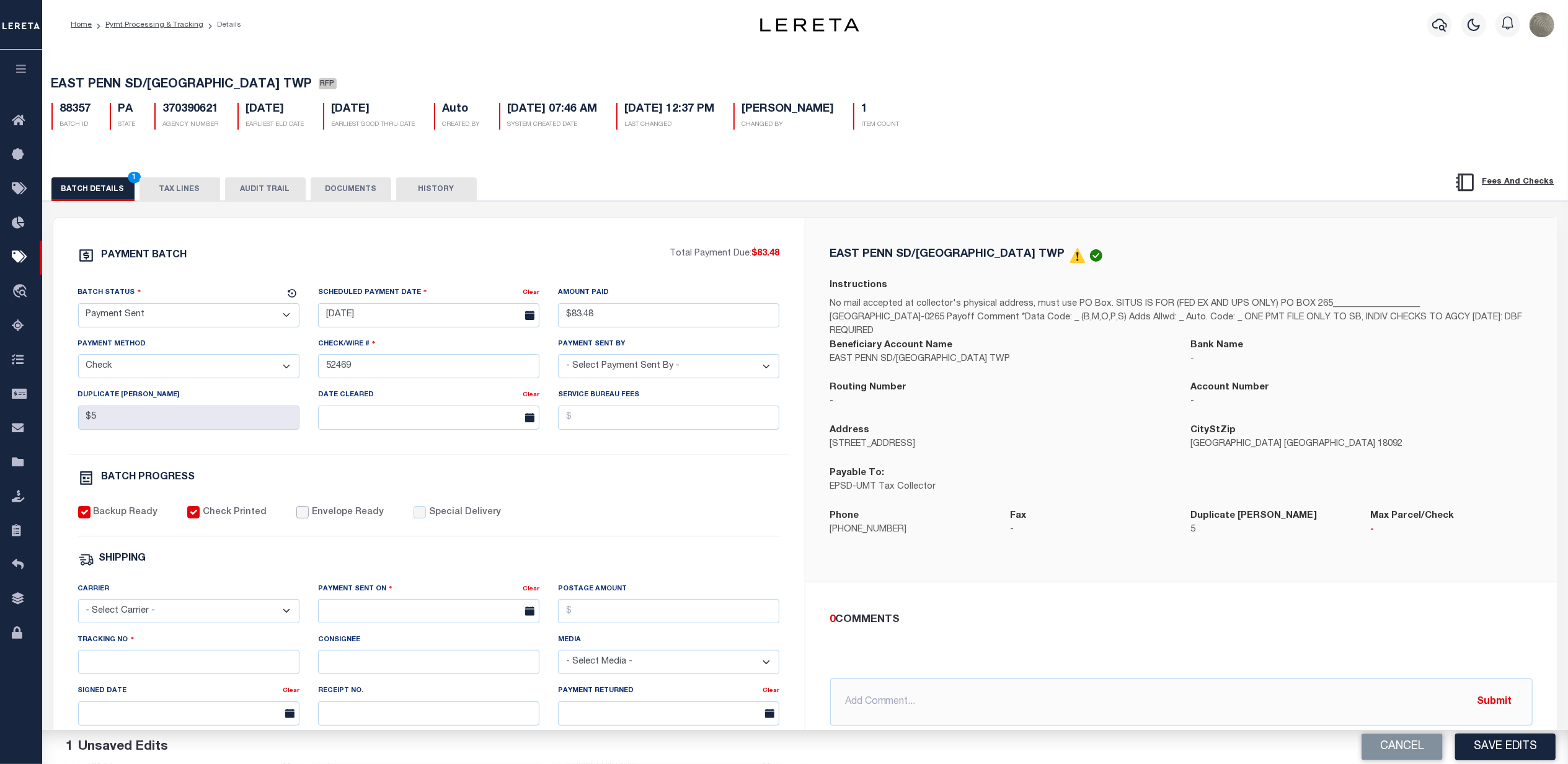
click at [299, 519] on input "Envelope Ready" at bounding box center [302, 511] width 12 height 12
checkbox input "true"
click at [139, 623] on select "- Select Carrier - E-mail Fax Fedex FTP Other UPS USPS" at bounding box center [188, 611] width 221 height 24
select select "FDX"
click at [78, 608] on select "- Select Carrier - E-mail Fax Fedex FTP Other UPS USPS" at bounding box center [188, 611] width 221 height 24
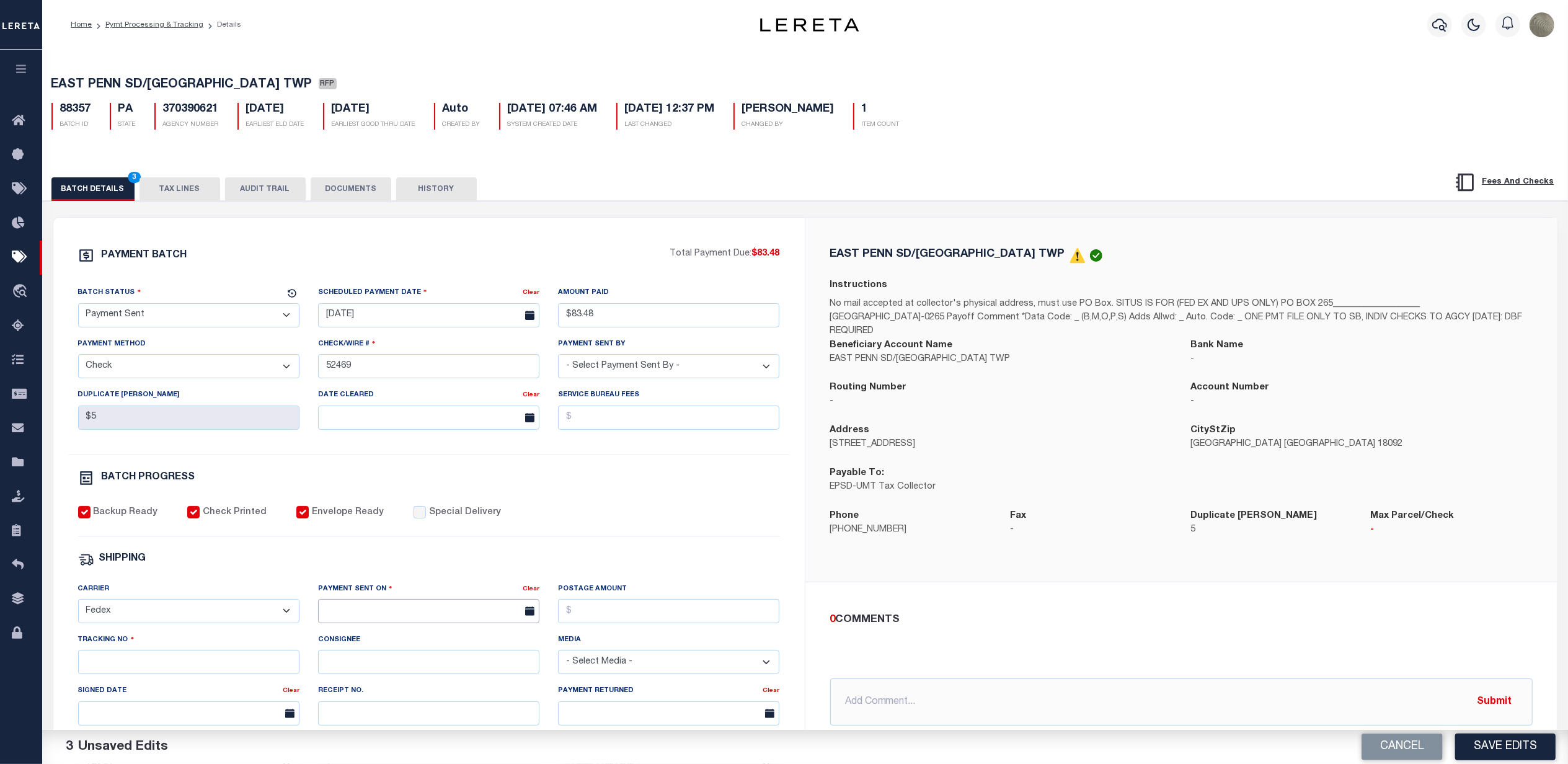
click at [400, 623] on input "text" at bounding box center [428, 611] width 221 height 24
click at [472, 526] on span "15" at bounding box center [468, 524] width 24 height 24
type input "08/15/2025"
click at [600, 619] on input "Postage Amount" at bounding box center [668, 611] width 221 height 24
type input "$9.65"
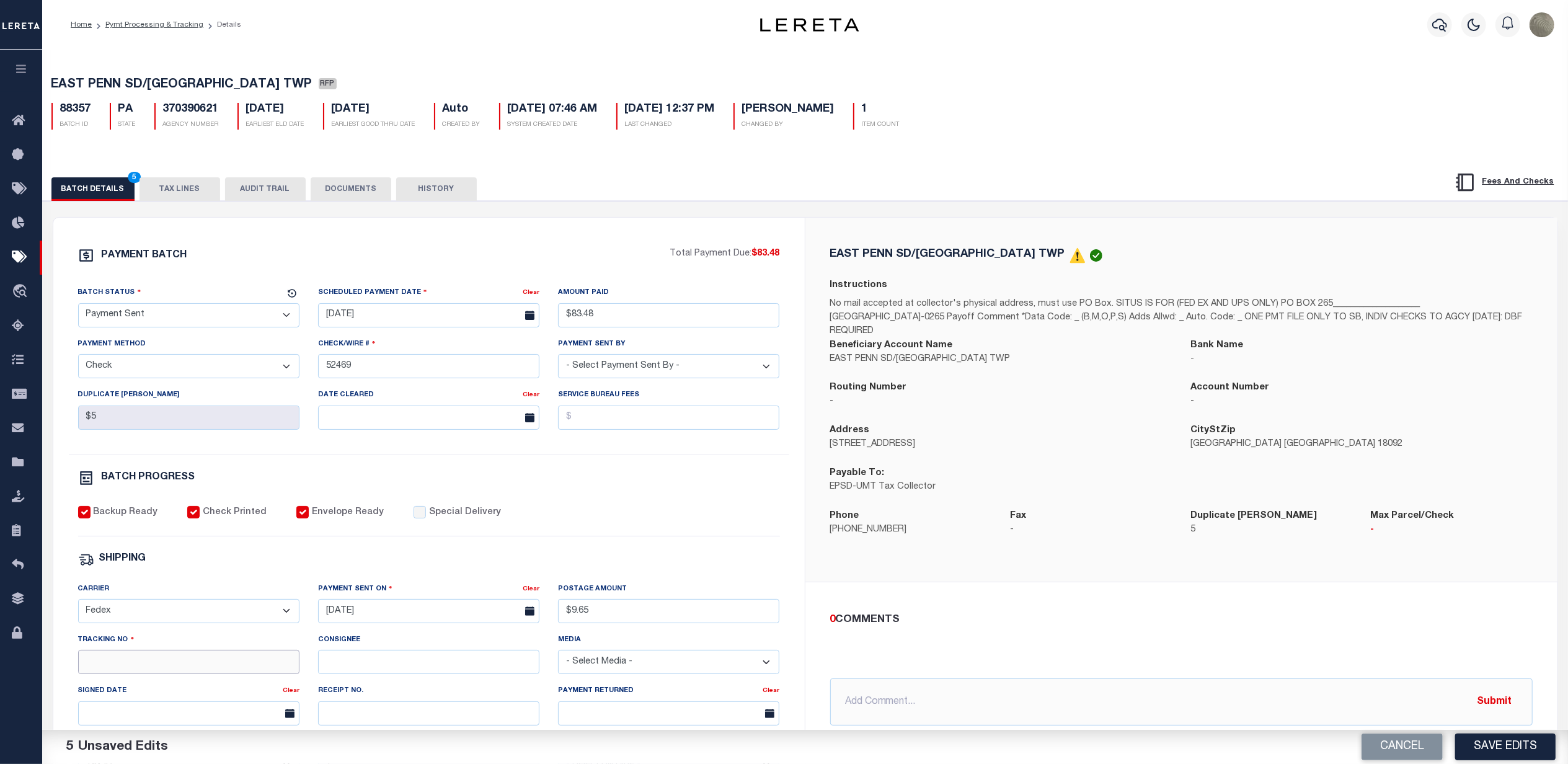
click at [164, 674] on input "Tracking No" at bounding box center [188, 662] width 221 height 24
type input "883609233216"
click at [1519, 743] on button "Save Edits" at bounding box center [1505, 746] width 100 height 27
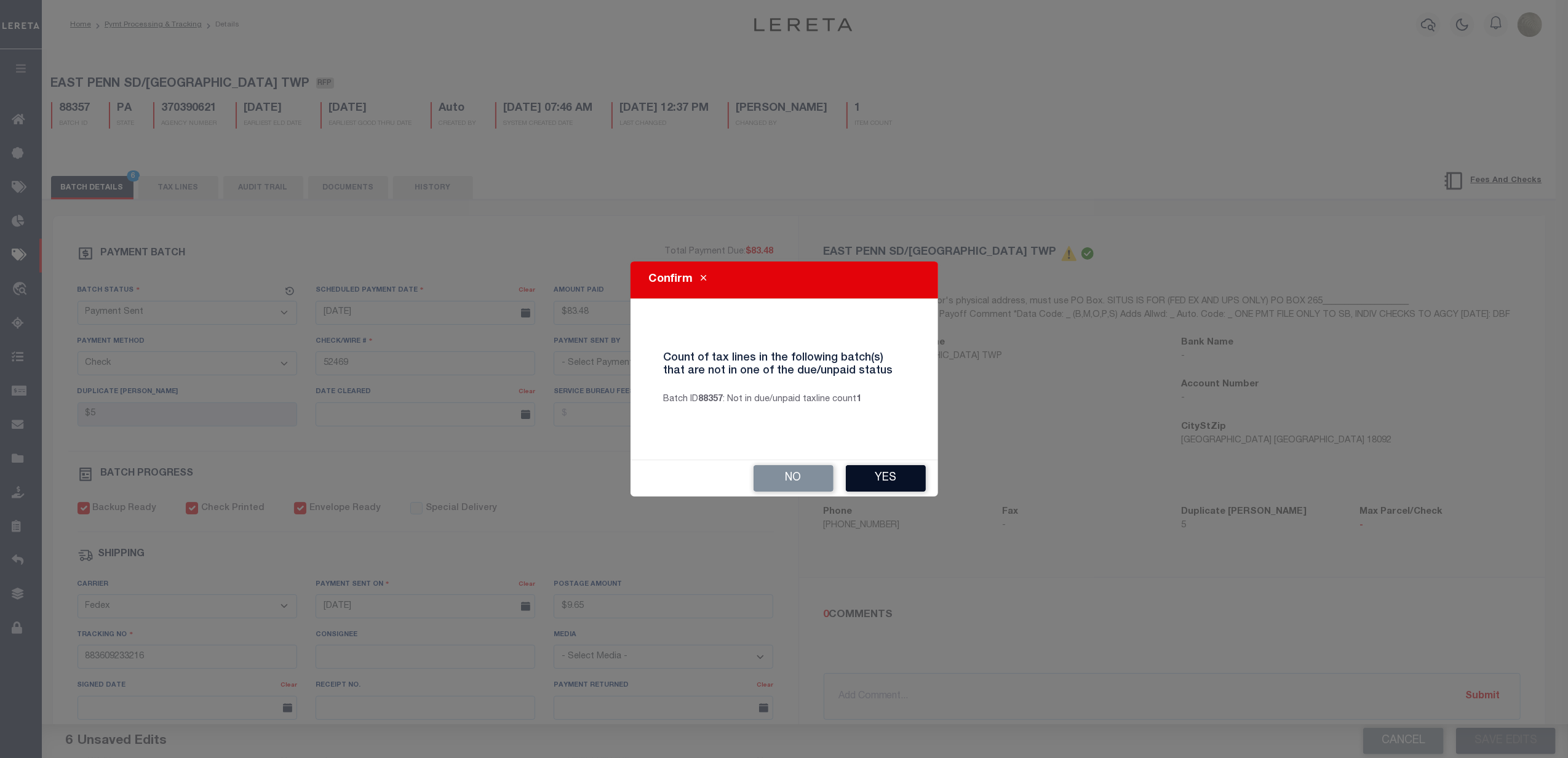
click at [877, 475] on button "Yes" at bounding box center [886, 478] width 80 height 26
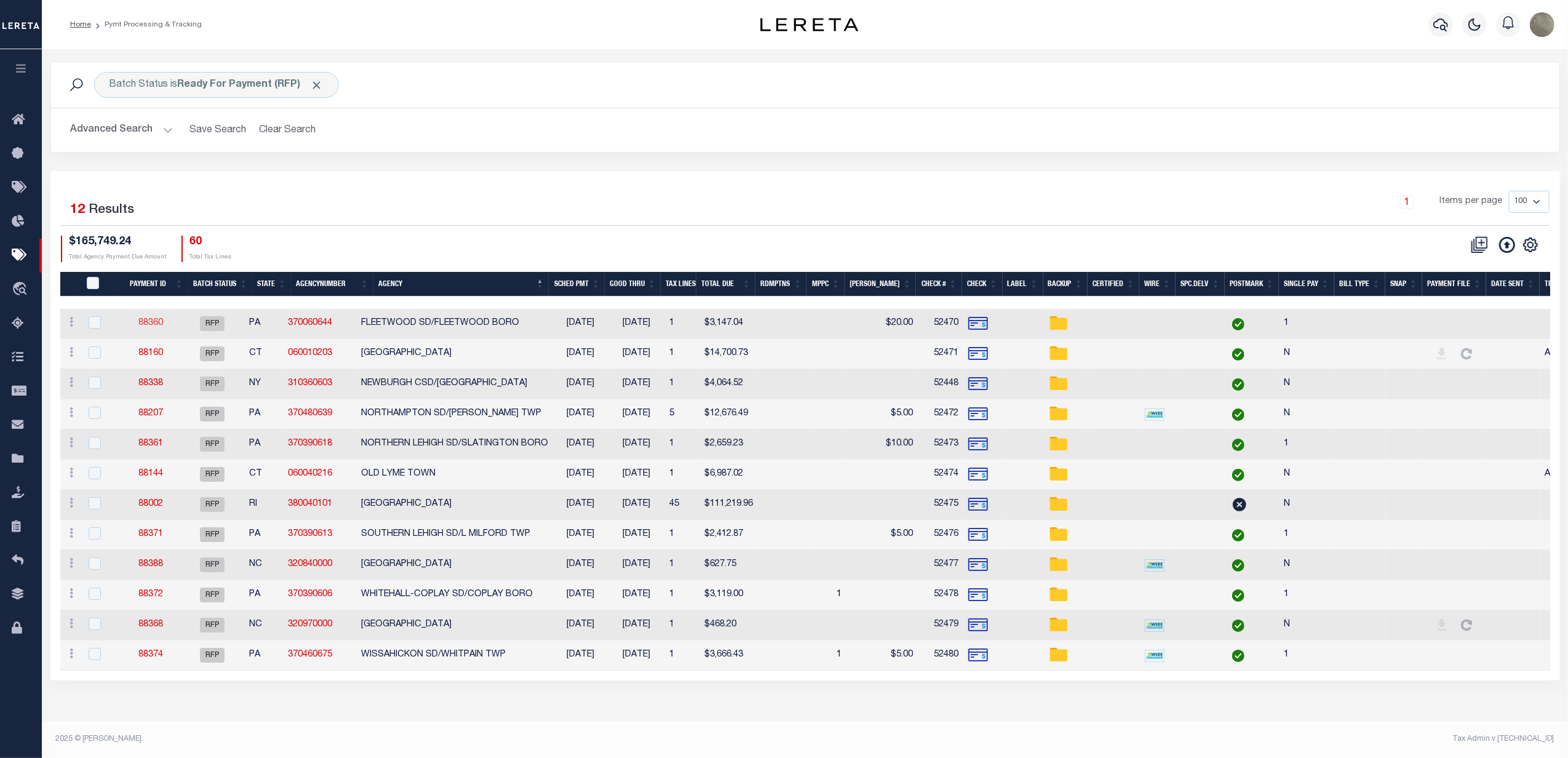
click at [163, 325] on link "88360" at bounding box center [151, 323] width 25 height 9
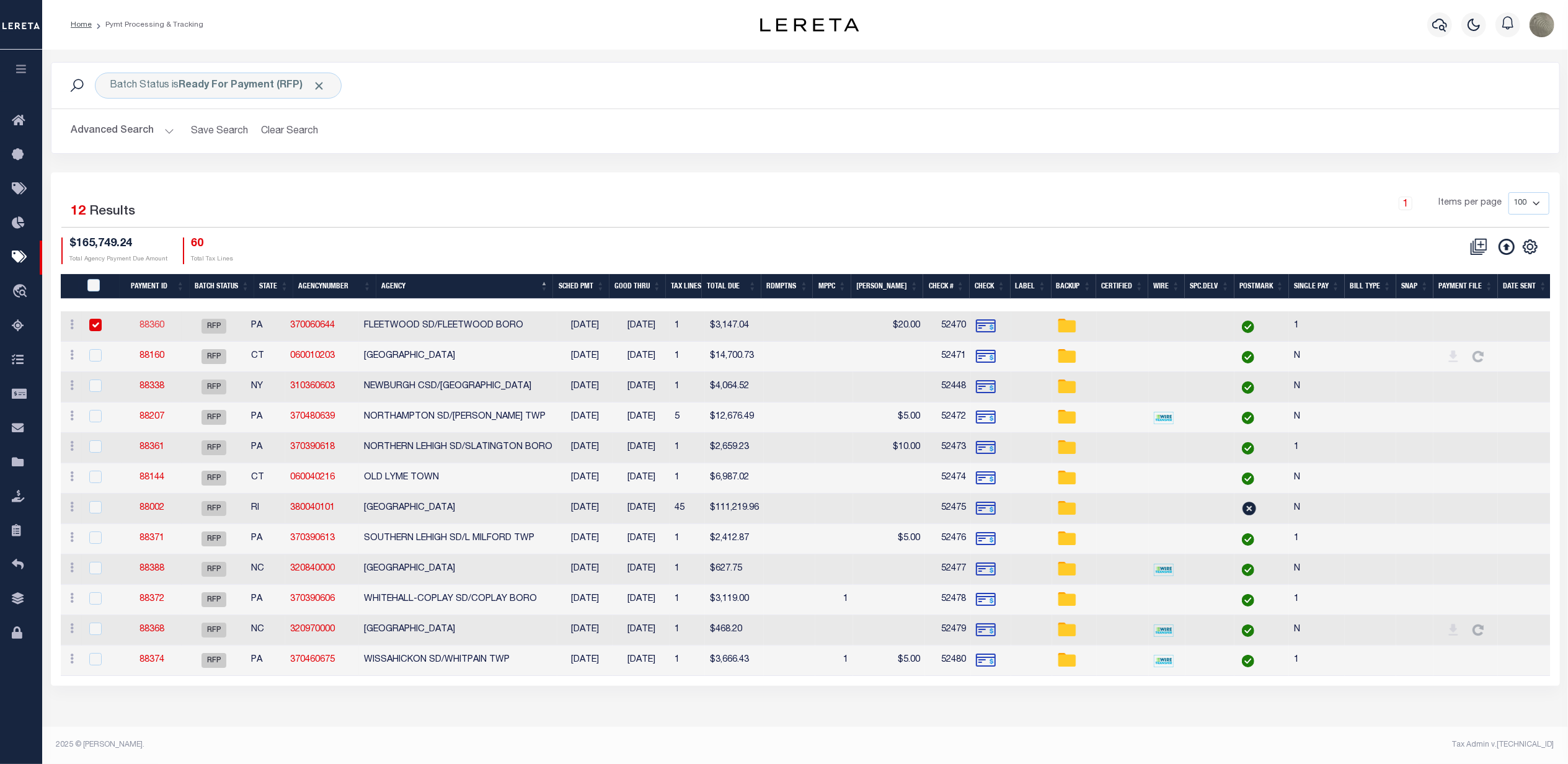
select select "RFP"
type input "$3,147.04"
type input "52470"
select select "Starek, Barbara"
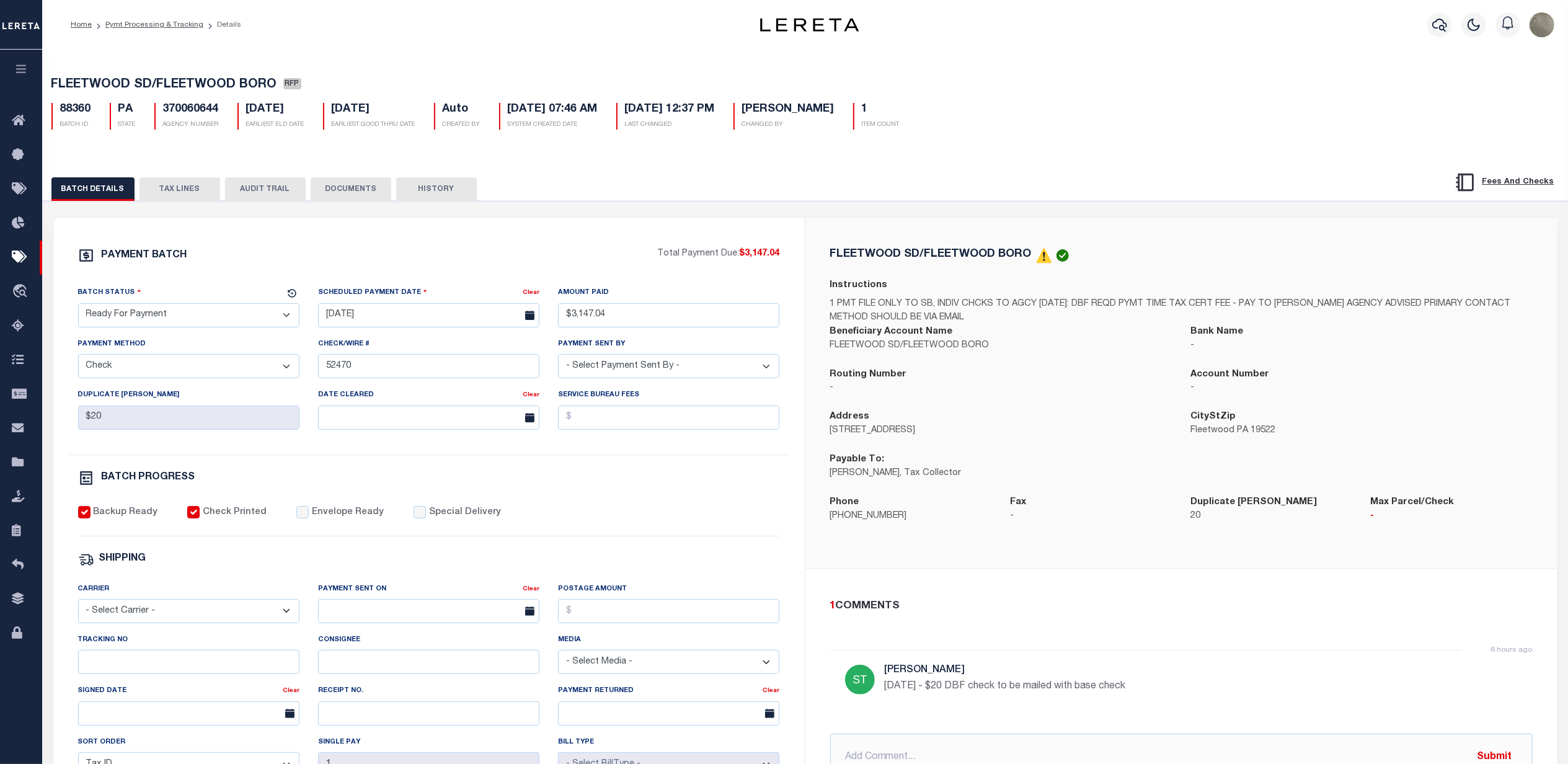
drag, startPoint x: 135, startPoint y: 322, endPoint x: 137, endPoint y: 334, distance: 12.2
click at [135, 322] on select "- Select Status - Scheduled for Payment Ready For Payment Payment Sent Cleared …" at bounding box center [188, 315] width 221 height 24
click at [78, 307] on select "- Select Status - Scheduled for Payment Ready For Payment Payment Sent Cleared …" at bounding box center [188, 315] width 221 height 24
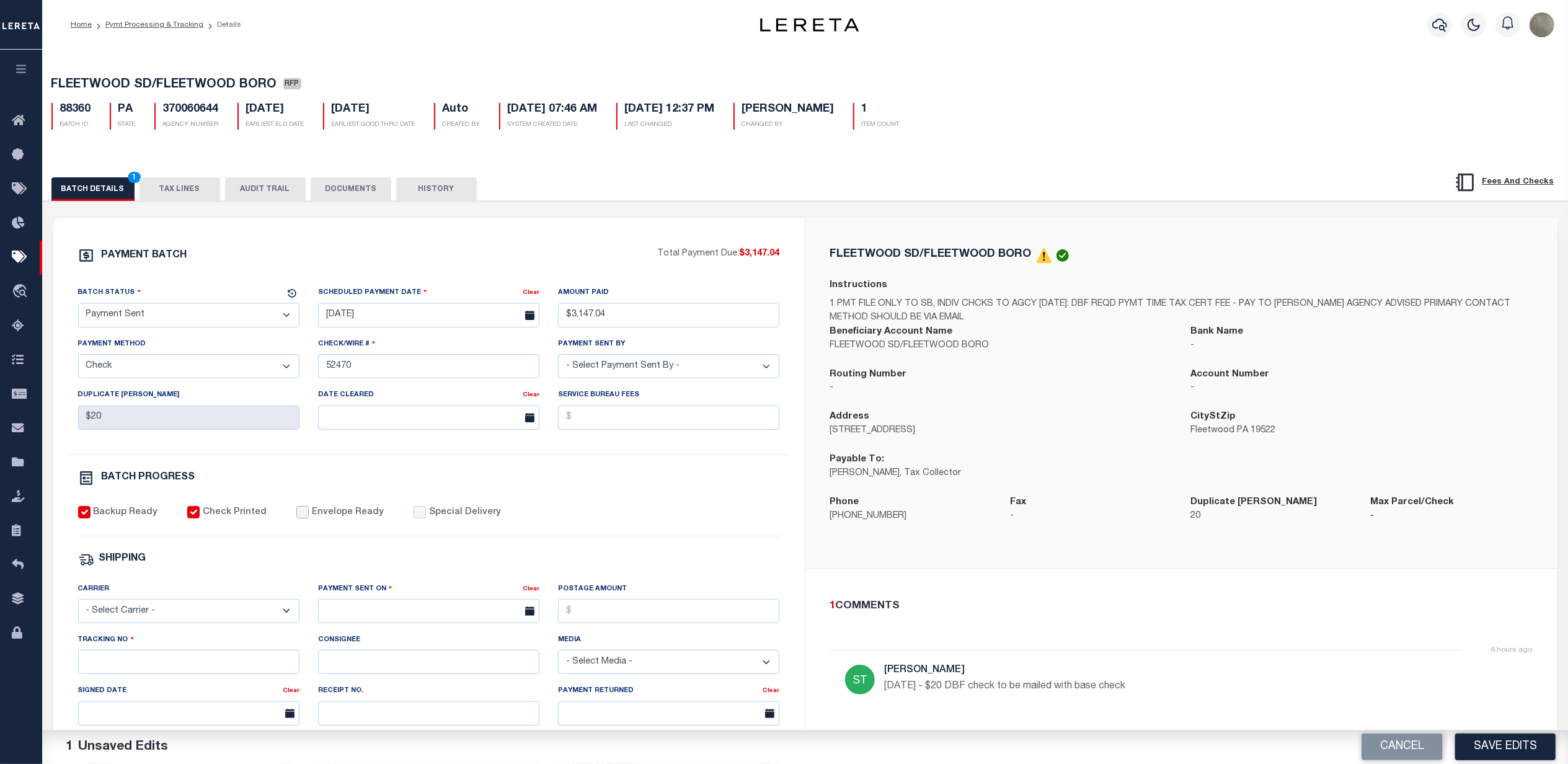
click at [300, 519] on input "Envelope Ready" at bounding box center [302, 511] width 12 height 12
drag, startPoint x: 149, startPoint y: 623, endPoint x: 154, endPoint y: 611, distance: 13.0
click at [149, 623] on select "- Select Carrier - E-mail Fax Fedex FTP Other UPS USPS" at bounding box center [188, 611] width 221 height 24
click at [78, 608] on select "- Select Carrier - E-mail Fax Fedex FTP Other UPS USPS" at bounding box center [188, 611] width 221 height 24
click at [351, 614] on input "text" at bounding box center [428, 611] width 221 height 24
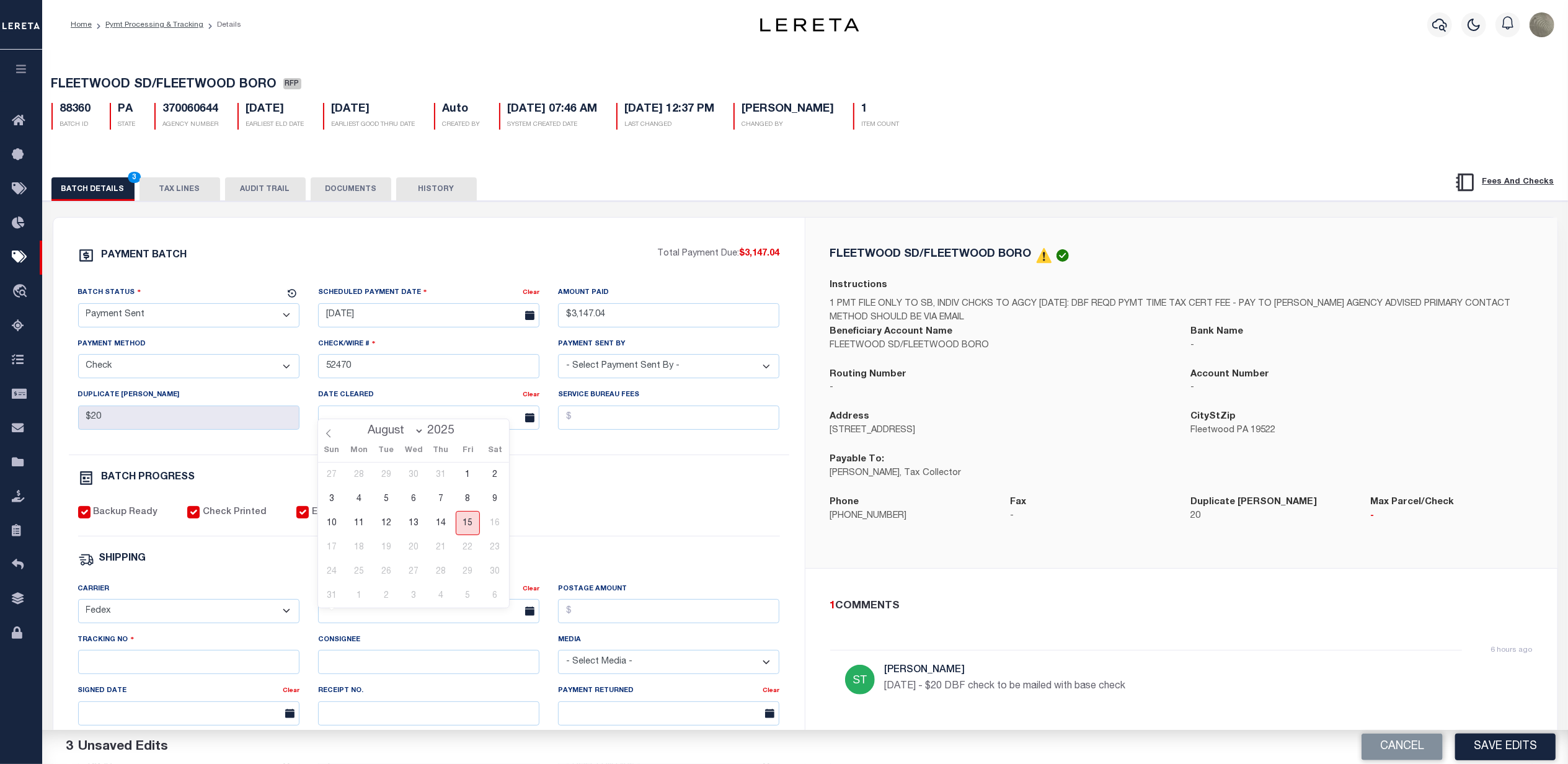
click at [469, 522] on span "15" at bounding box center [468, 524] width 24 height 24
click at [617, 618] on input "Postage Amount" at bounding box center [668, 611] width 221 height 24
click at [194, 661] on input "Tracking No" at bounding box center [188, 662] width 221 height 24
click at [1487, 745] on button "Save Edits" at bounding box center [1505, 746] width 100 height 27
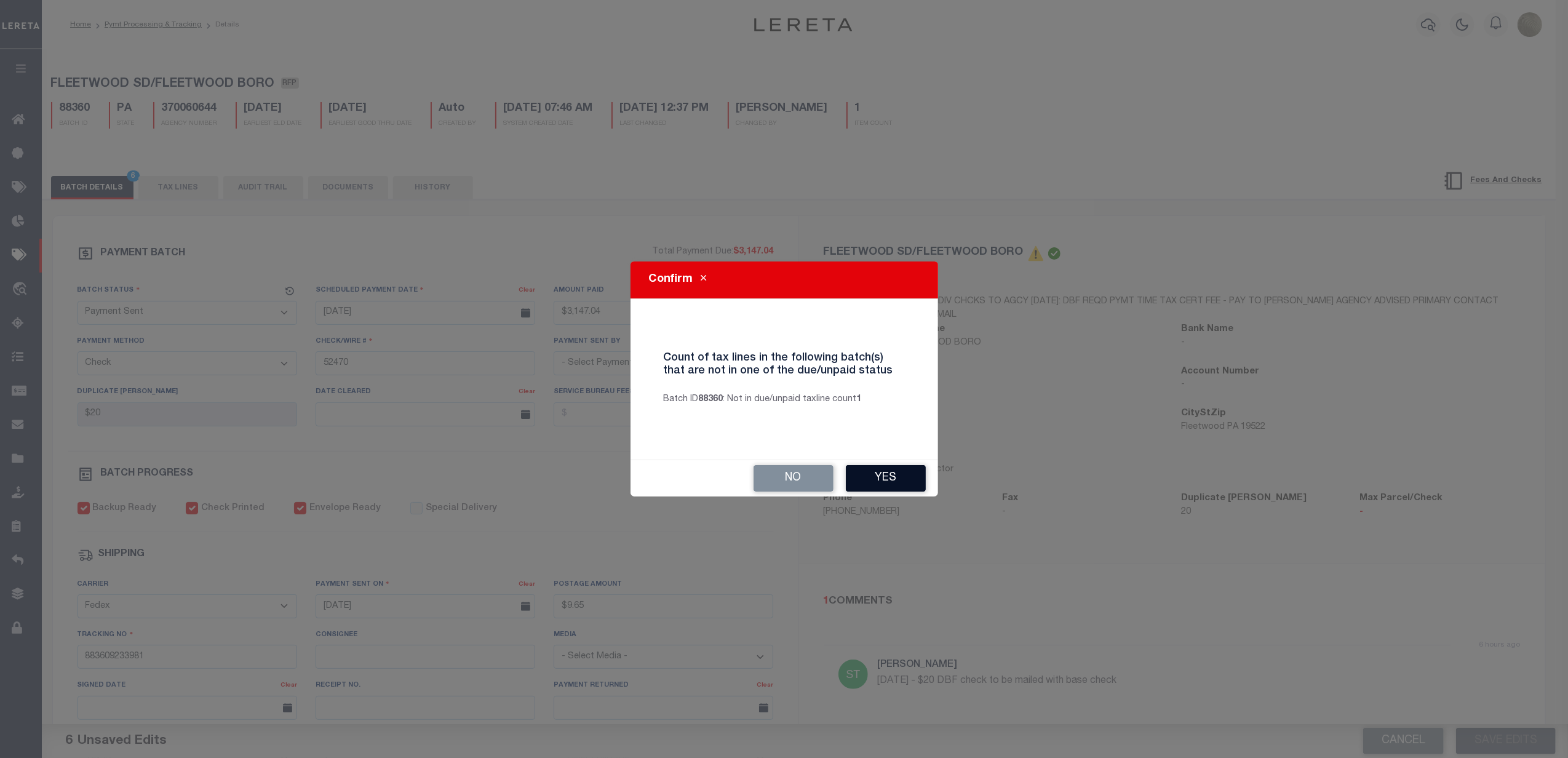
click at [892, 468] on button "Yes" at bounding box center [886, 478] width 80 height 26
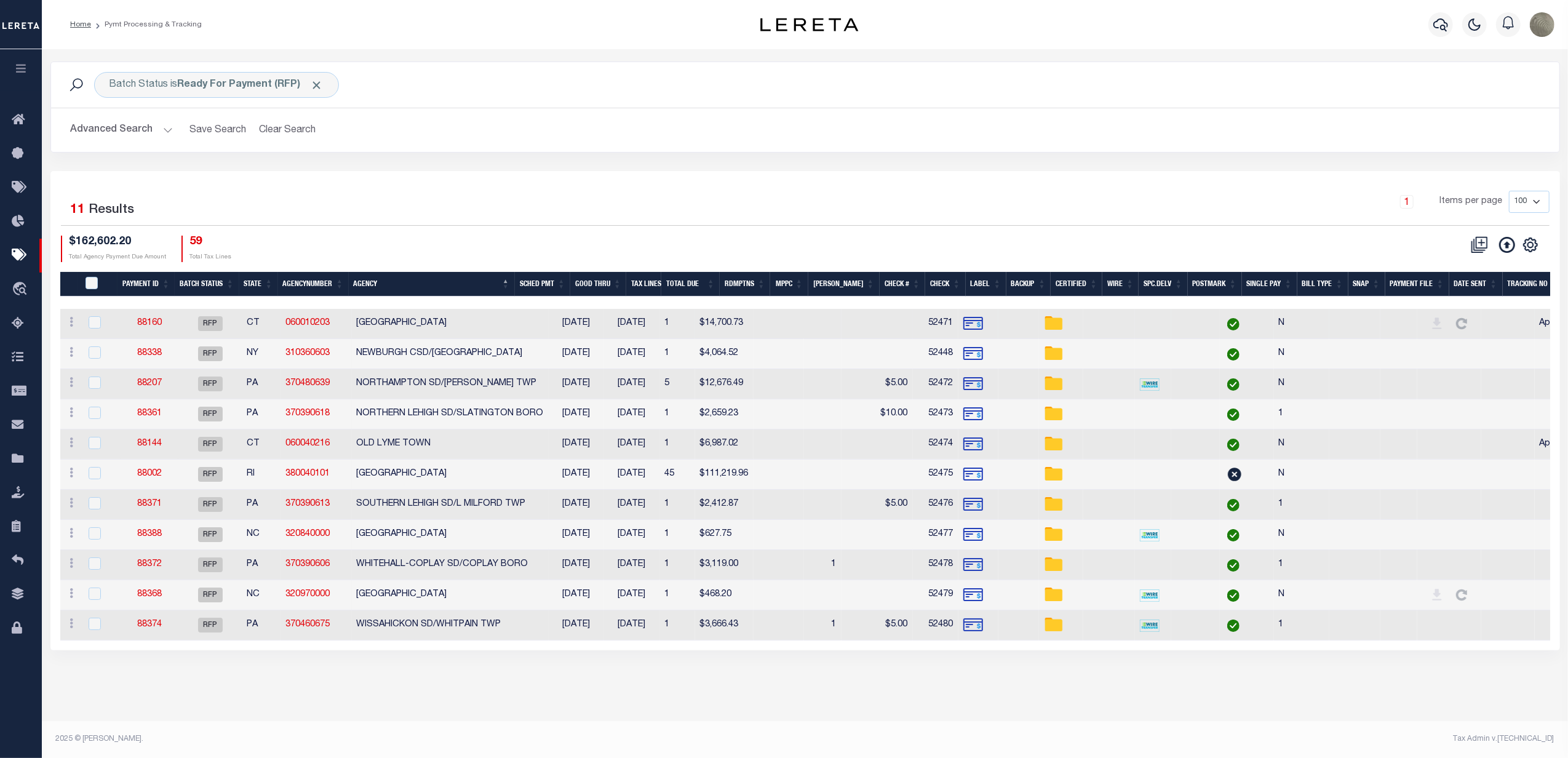
click at [171, 320] on td "88160" at bounding box center [150, 324] width 57 height 30
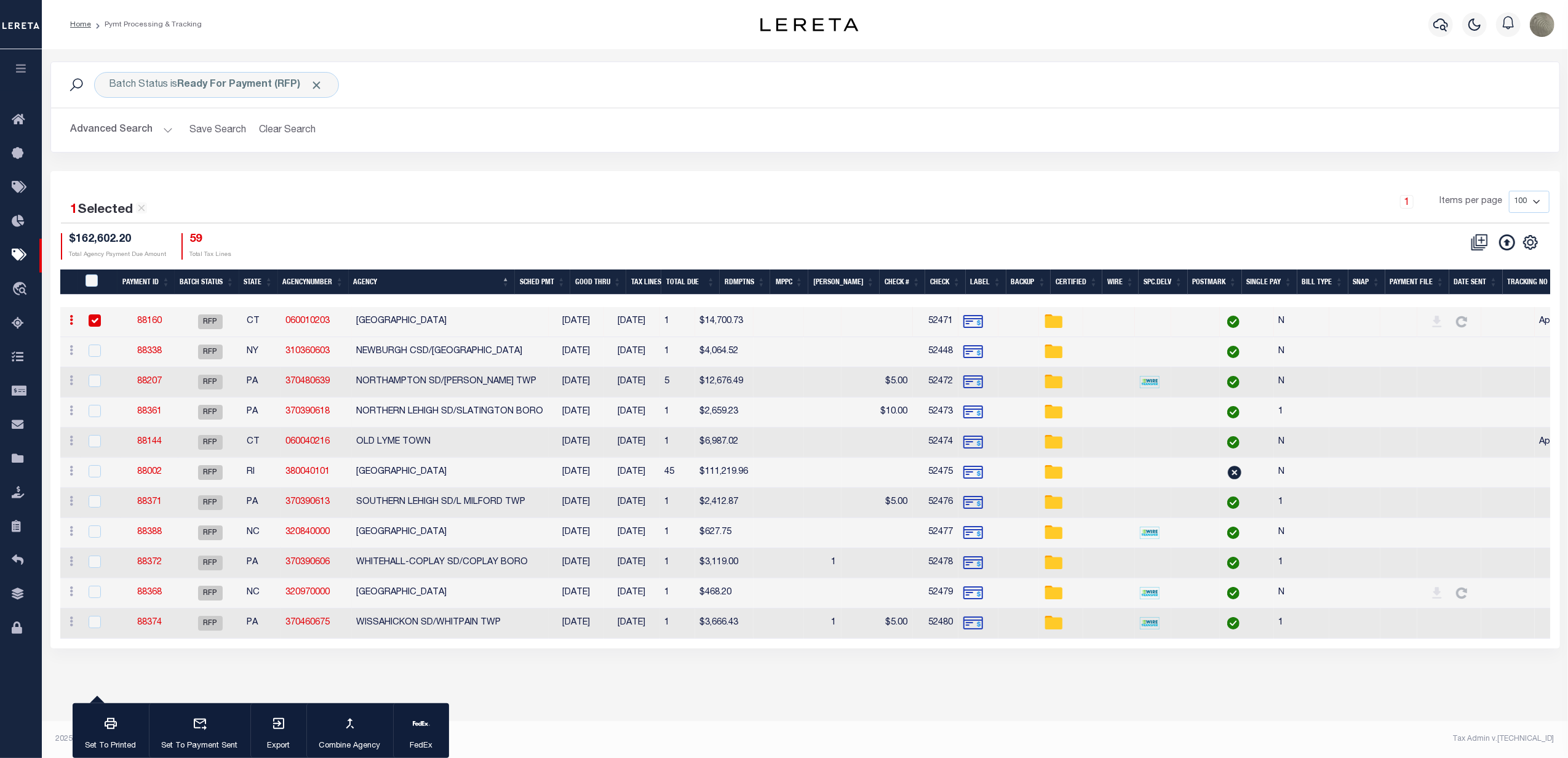
click at [156, 322] on link "88160" at bounding box center [149, 321] width 25 height 9
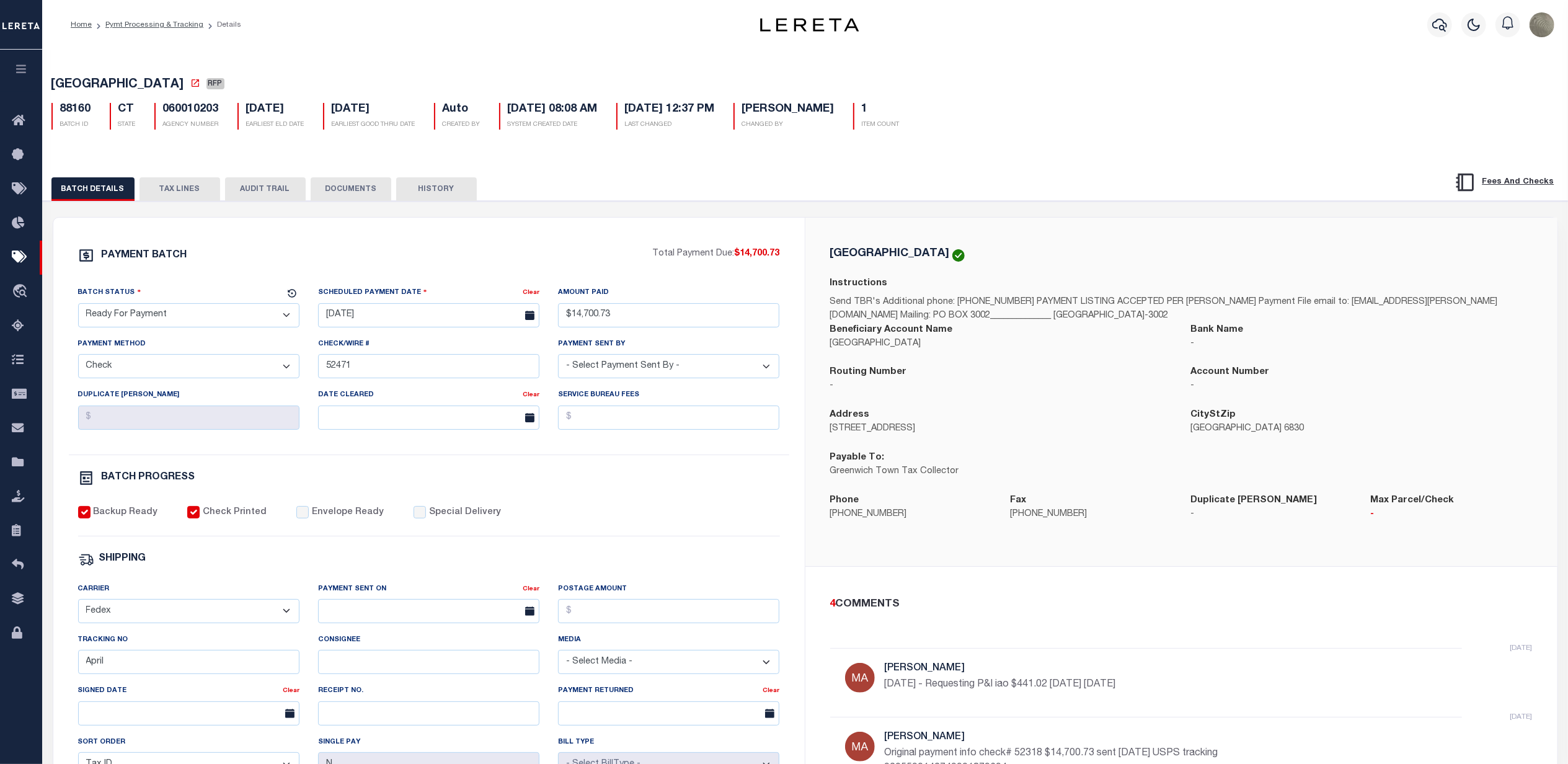
click at [158, 315] on select "- Select Status - Scheduled for Payment Ready For Payment Payment Sent Cleared …" at bounding box center [188, 315] width 221 height 24
click at [78, 307] on select "- Select Status - Scheduled for Payment Ready For Payment Payment Sent Cleared …" at bounding box center [188, 315] width 221 height 24
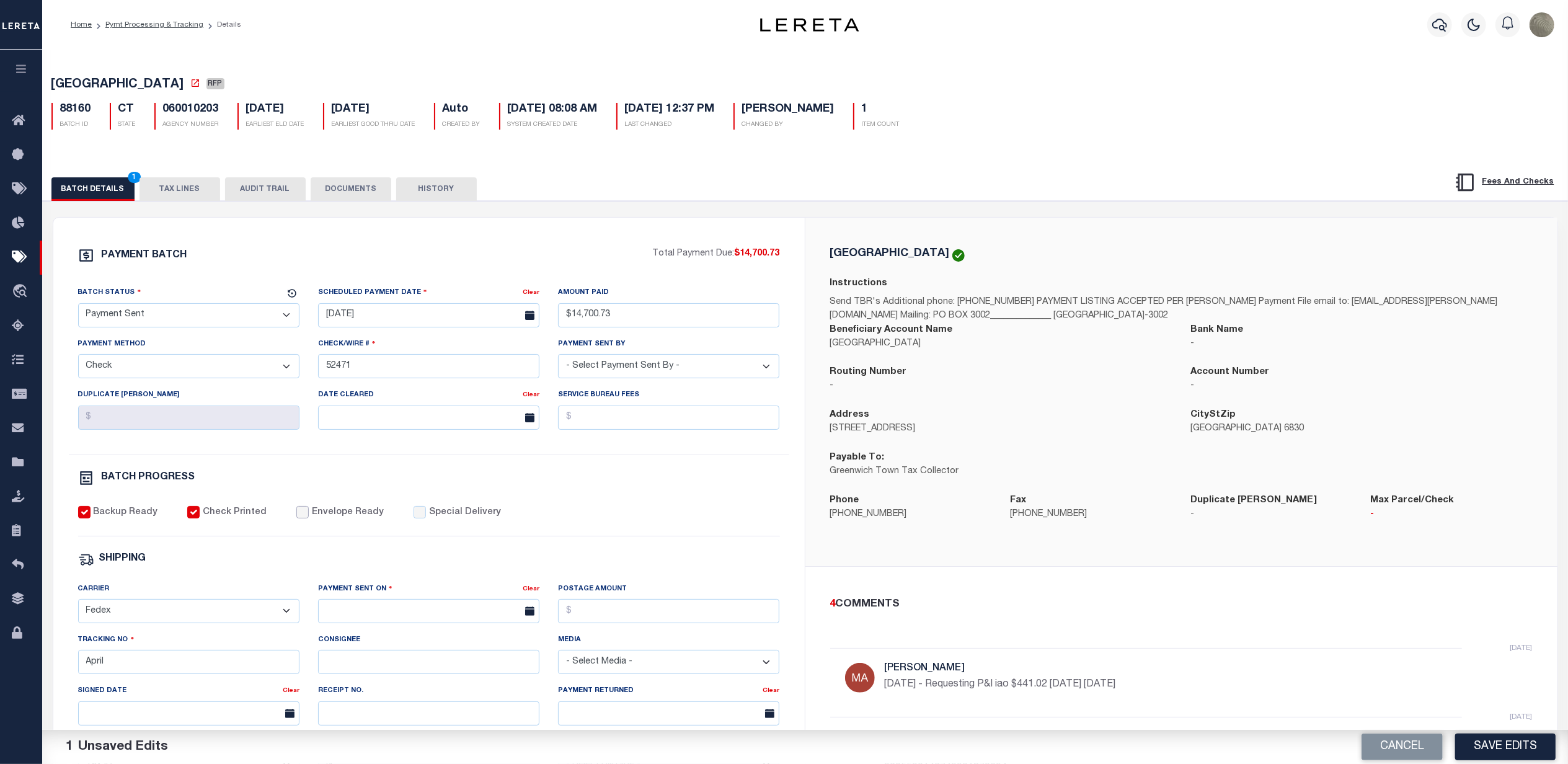
click at [297, 519] on input "Envelope Ready" at bounding box center [302, 511] width 12 height 12
click at [132, 617] on select "- Select Carrier - E-mail Fax Fedex FTP Other UPS USPS" at bounding box center [188, 611] width 221 height 24
click at [429, 568] on div "SHIPPING" at bounding box center [428, 560] width 702 height 16
click at [422, 623] on input "text" at bounding box center [428, 611] width 221 height 24
click at [465, 517] on span "15" at bounding box center [468, 524] width 24 height 24
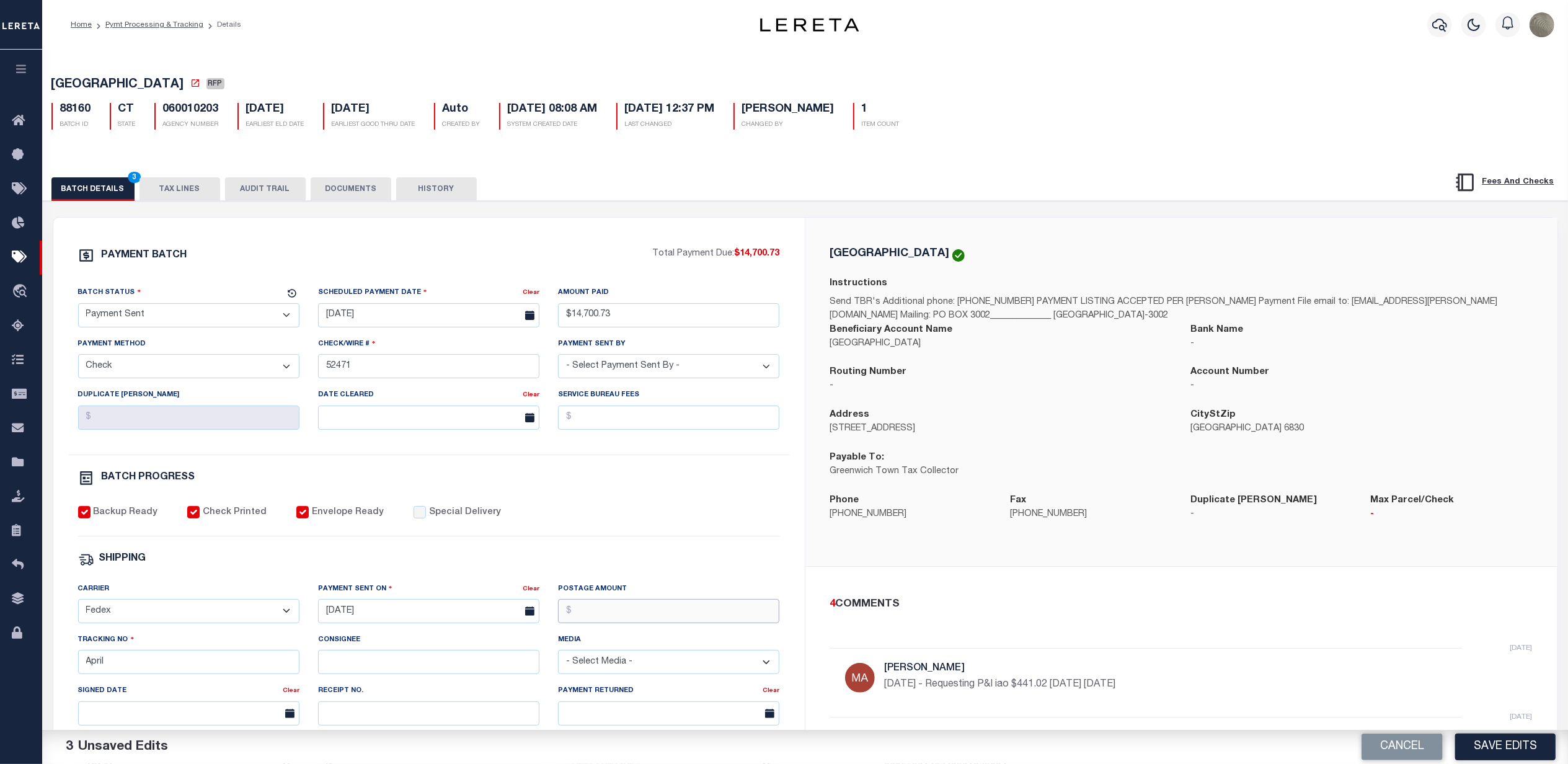
click at [601, 614] on input "Postage Amount" at bounding box center [668, 611] width 221 height 24
click at [162, 673] on input "April" at bounding box center [188, 662] width 221 height 24
click at [642, 536] on div "Backup Ready Check Printed Envelope Ready Special Delivery" at bounding box center [428, 521] width 702 height 31
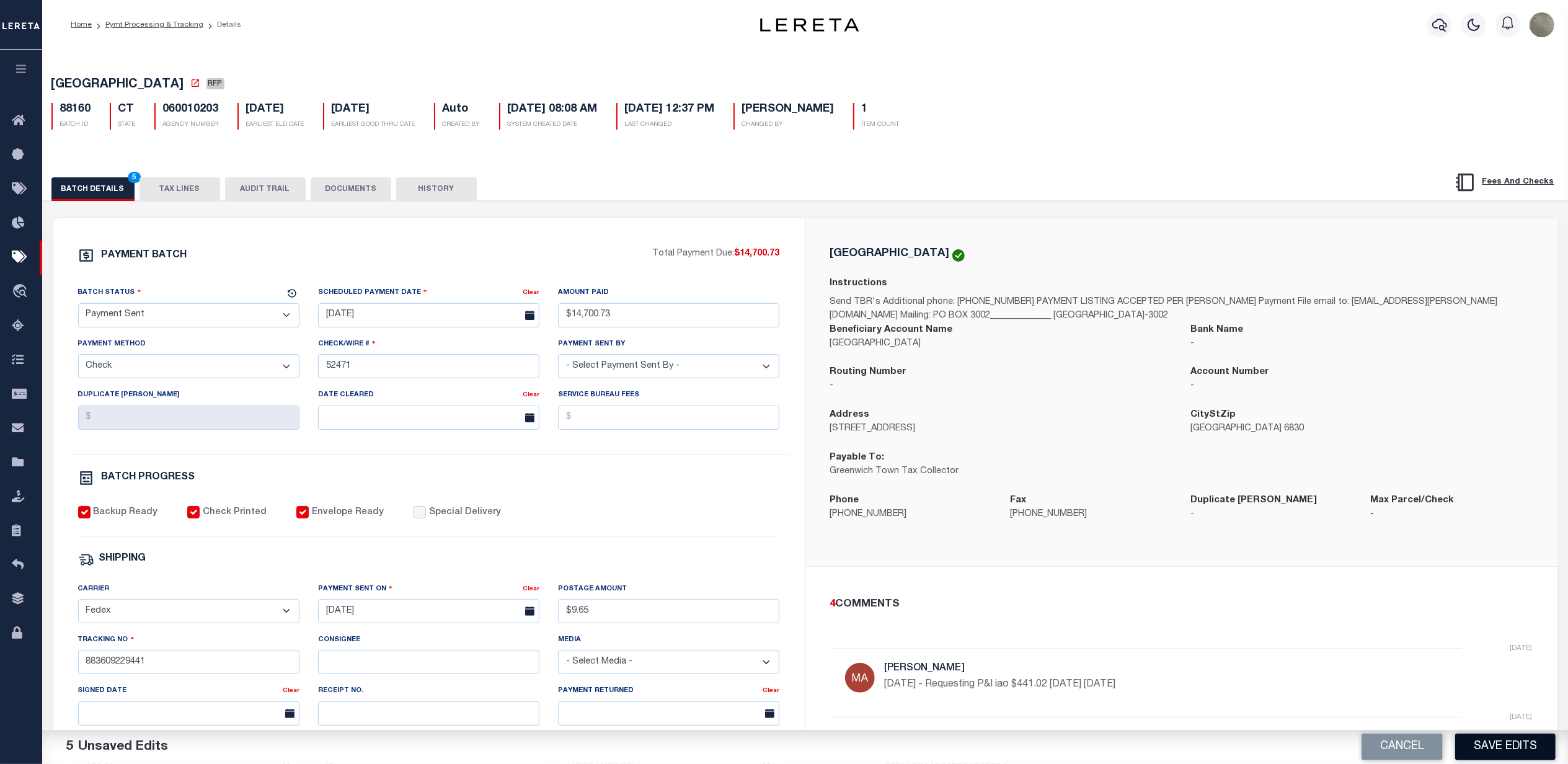
click at [1524, 737] on button "Save Edits" at bounding box center [1505, 746] width 100 height 27
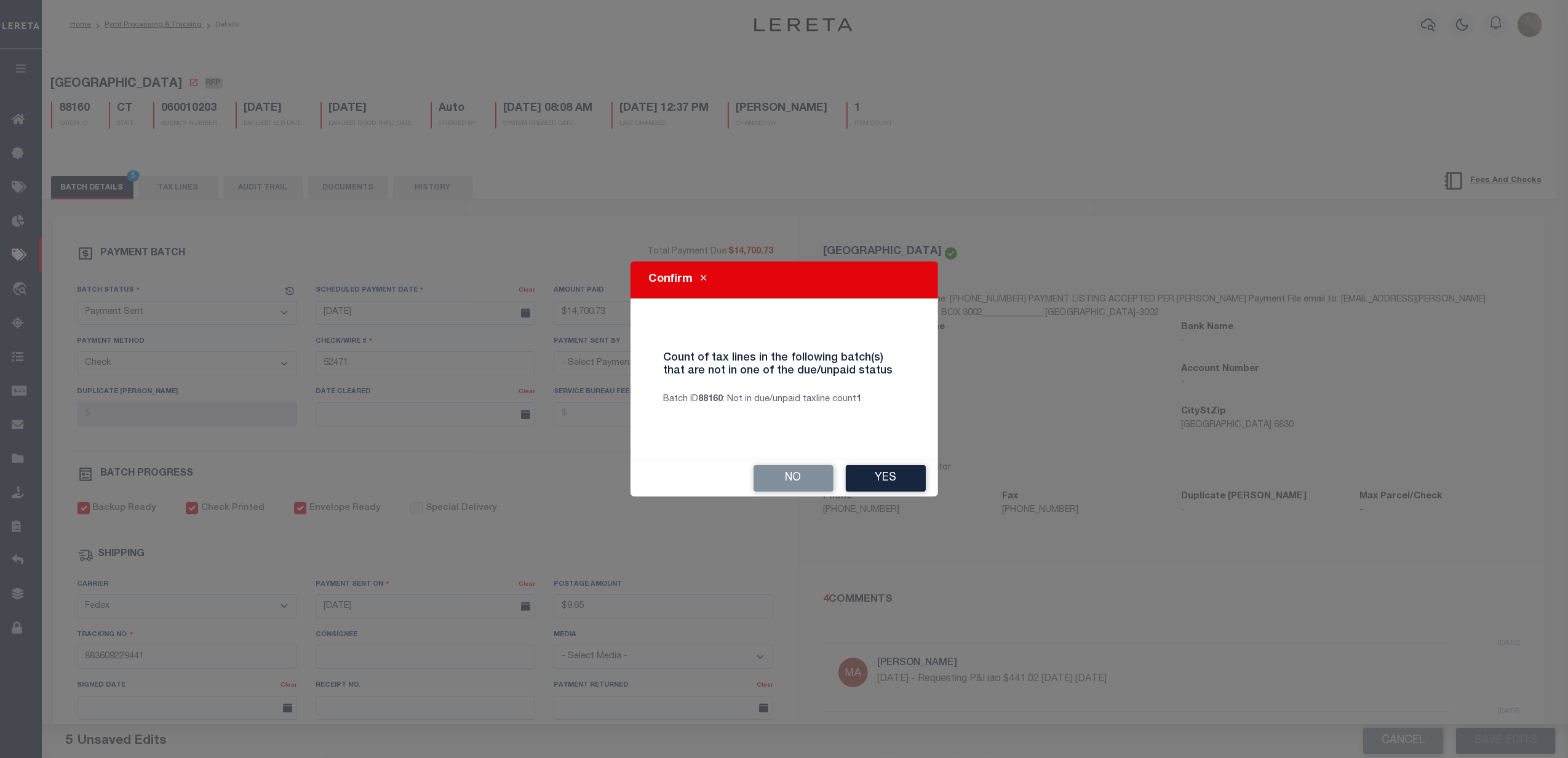
click at [896, 472] on button "Yes" at bounding box center [886, 478] width 80 height 26
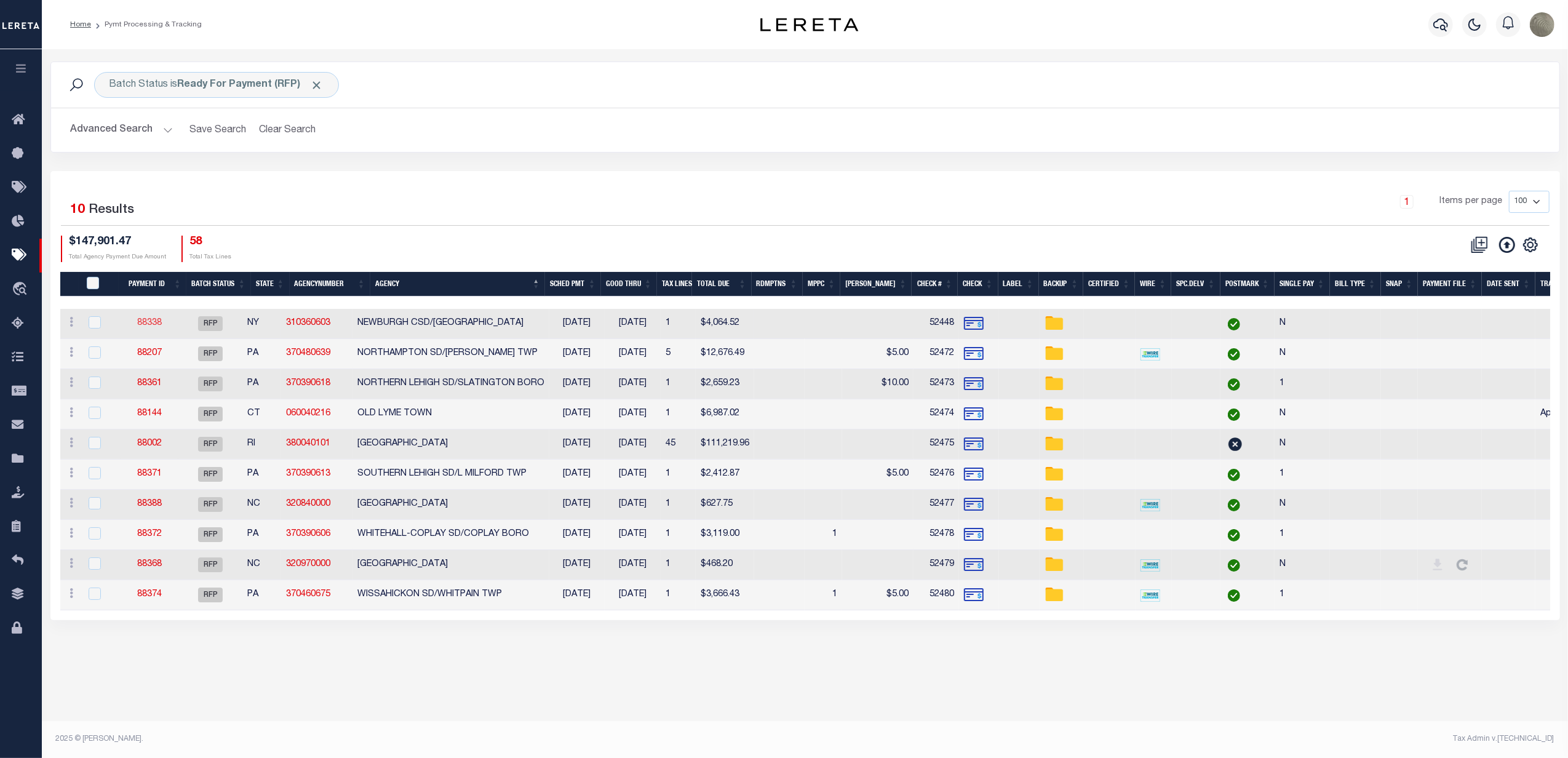
click at [149, 327] on link "88338" at bounding box center [149, 323] width 25 height 9
click at [143, 353] on link "88207" at bounding box center [149, 353] width 25 height 9
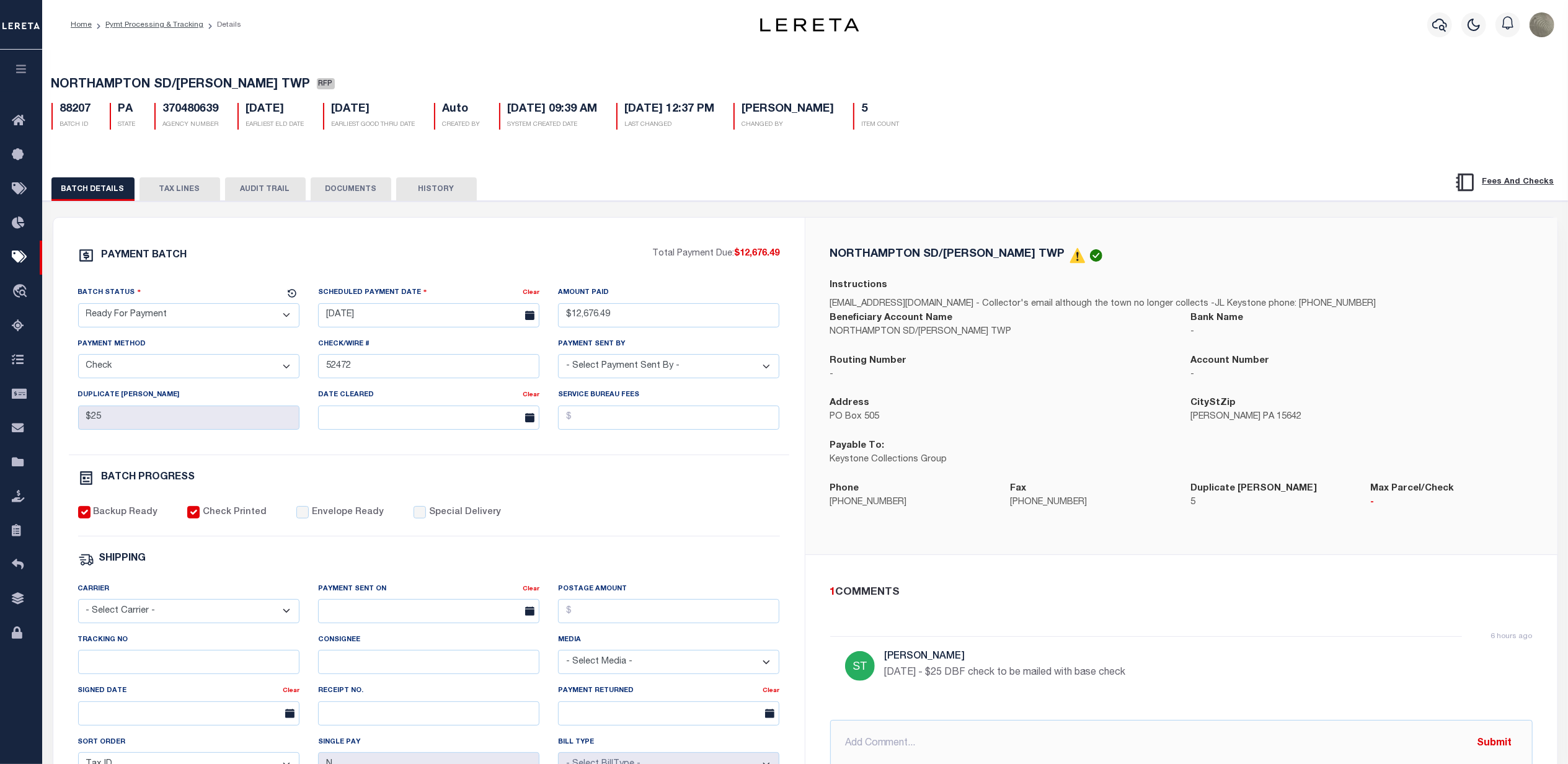
click at [180, 321] on select "- Select Status - Scheduled for Payment Ready For Payment Payment Sent Cleared …" at bounding box center [188, 315] width 221 height 24
click at [78, 307] on select "- Select Status - Scheduled for Payment Ready For Payment Payment Sent Cleared …" at bounding box center [188, 315] width 221 height 24
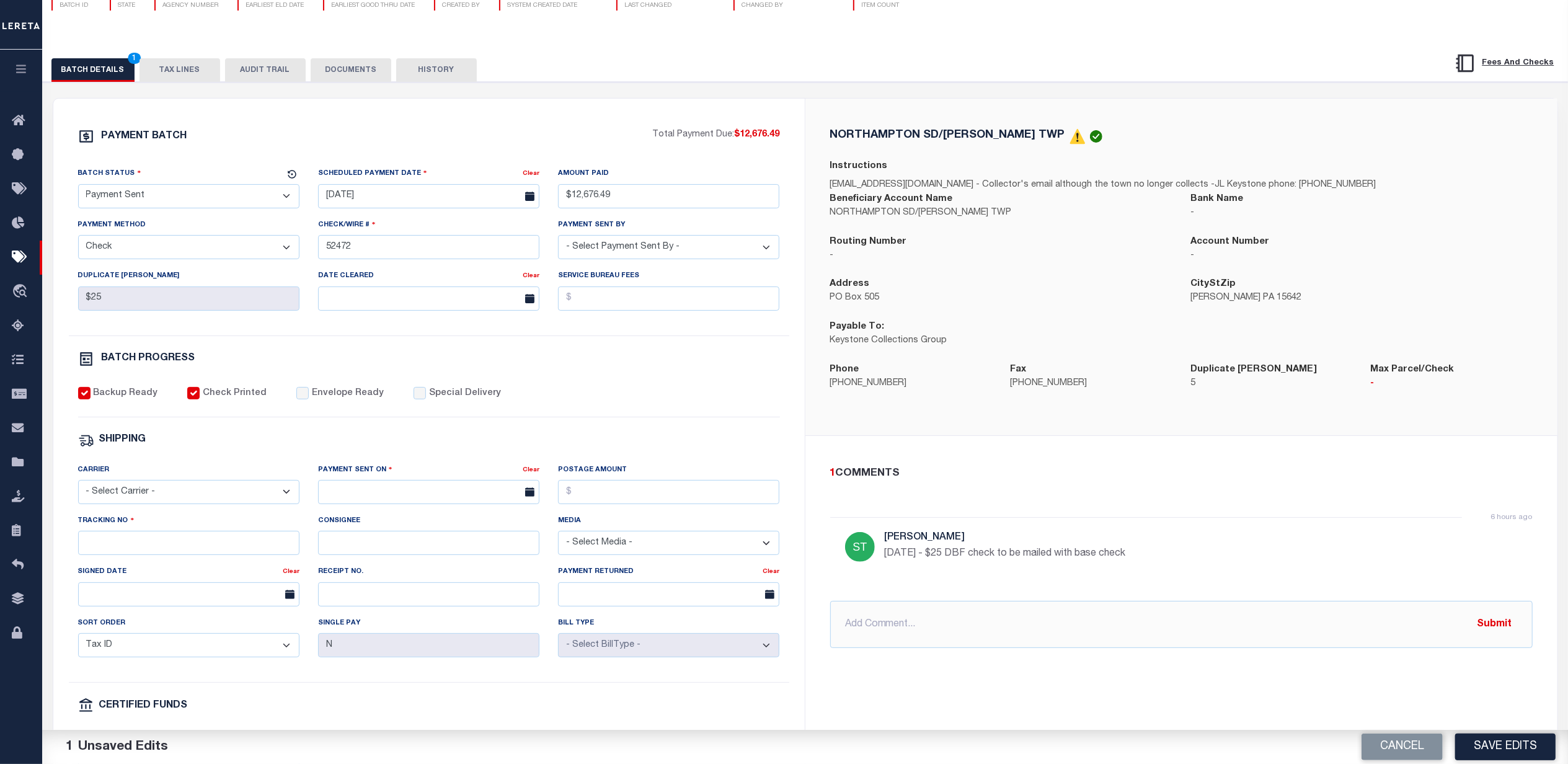
scroll to position [165, 0]
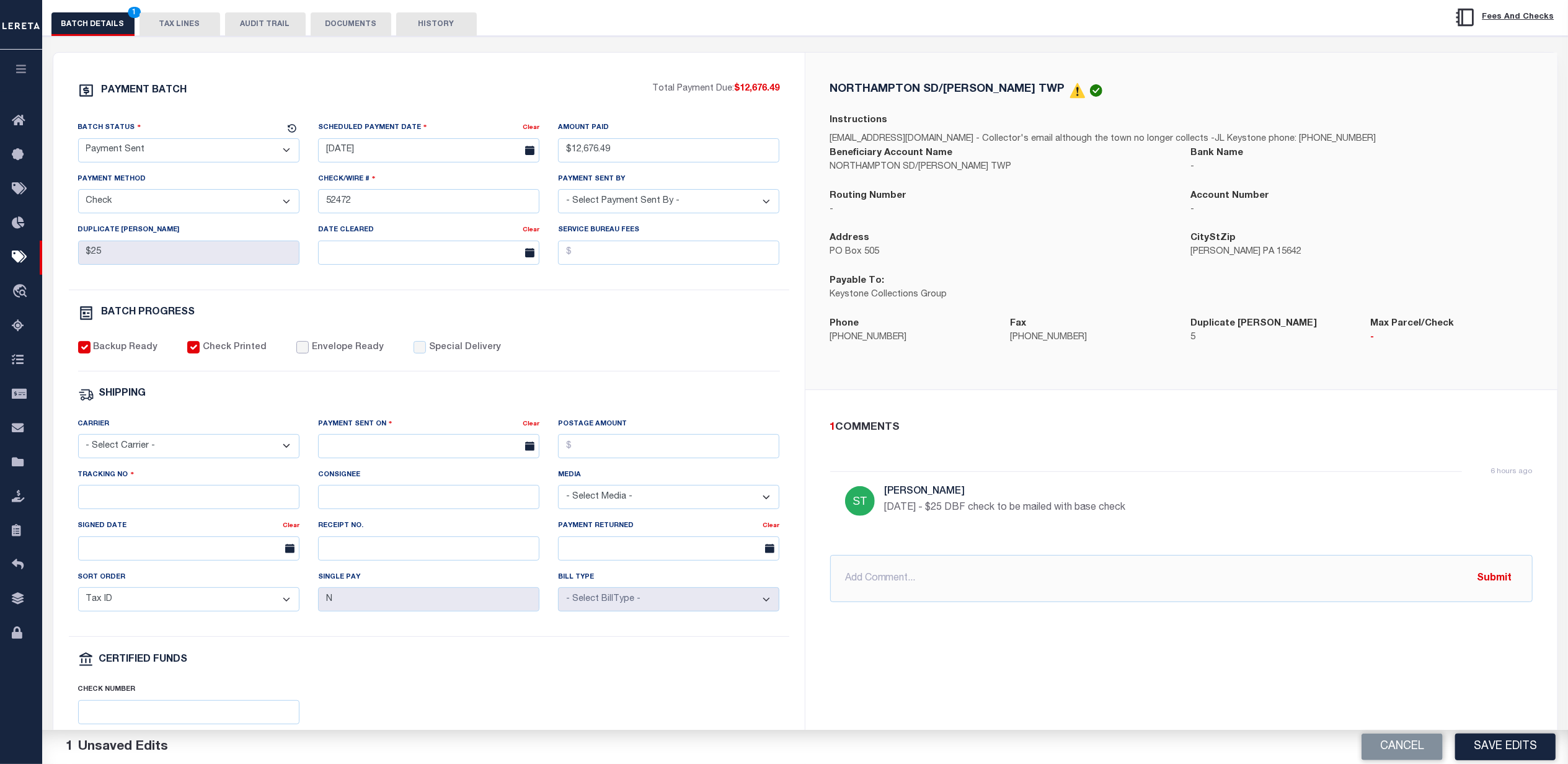
click at [297, 354] on input "Envelope Ready" at bounding box center [302, 347] width 12 height 12
click at [147, 458] on select "- Select Carrier - E-mail Fax Fedex FTP Other UPS USPS" at bounding box center [188, 446] width 221 height 24
click at [78, 443] on select "- Select Carrier - E-mail Fax Fedex FTP Other UPS USPS" at bounding box center [188, 446] width 221 height 24
click at [378, 448] on input "text" at bounding box center [428, 446] width 221 height 24
click at [469, 574] on span "15" at bounding box center [468, 574] width 24 height 24
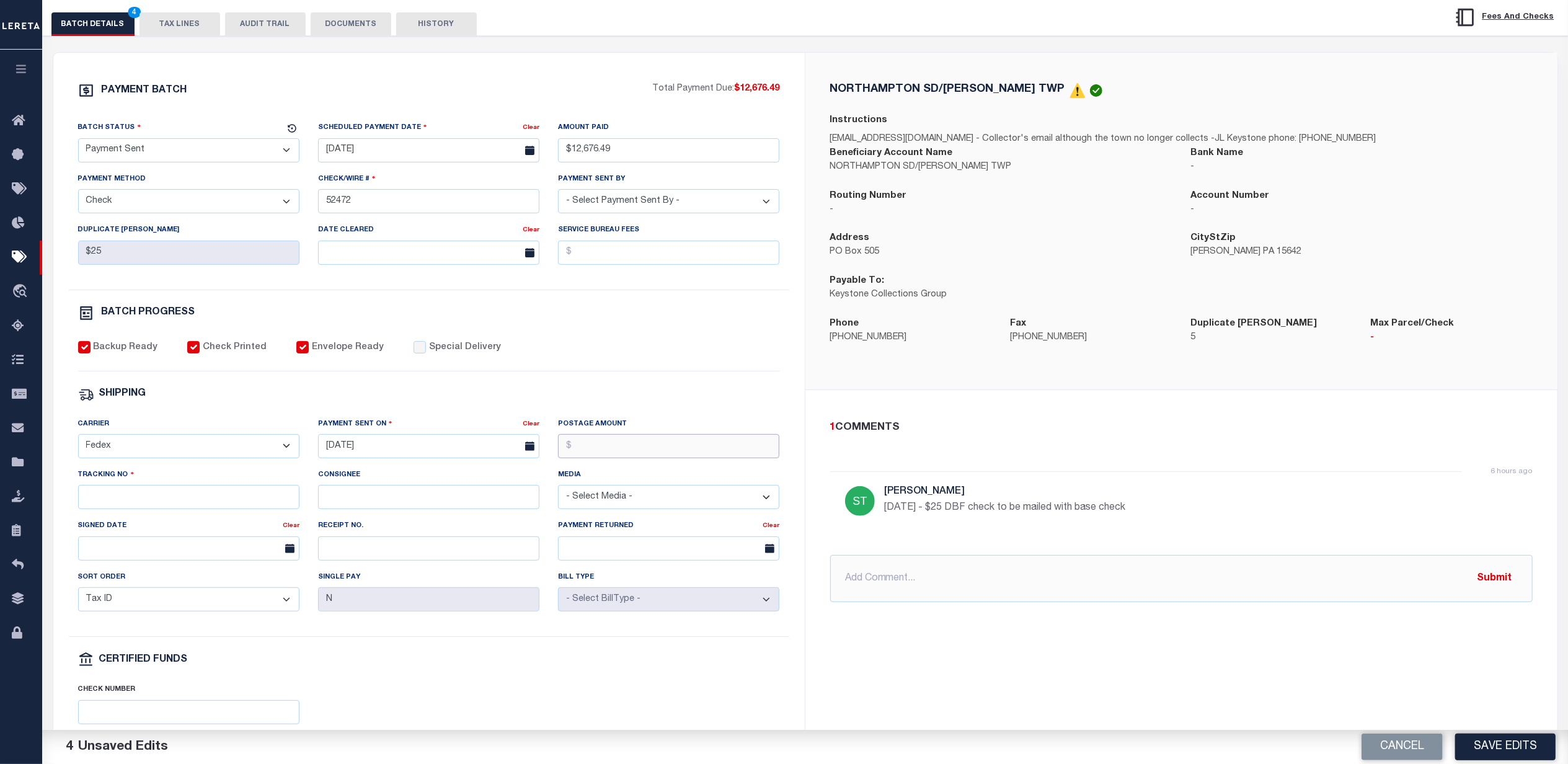
click at [633, 458] on input "Postage Amount" at bounding box center [668, 446] width 221 height 24
drag, startPoint x: 126, startPoint y: 515, endPoint x: 134, endPoint y: 515, distance: 8.0
click at [126, 509] on input "Tracking No" at bounding box center [188, 497] width 221 height 24
click at [548, 334] on div "PAYMENT BATCH Total Payment Due: $12,676.49 Batch Status - Select Status -" at bounding box center [429, 416] width 722 height 666
click at [1499, 745] on button "Save Edits" at bounding box center [1505, 746] width 100 height 27
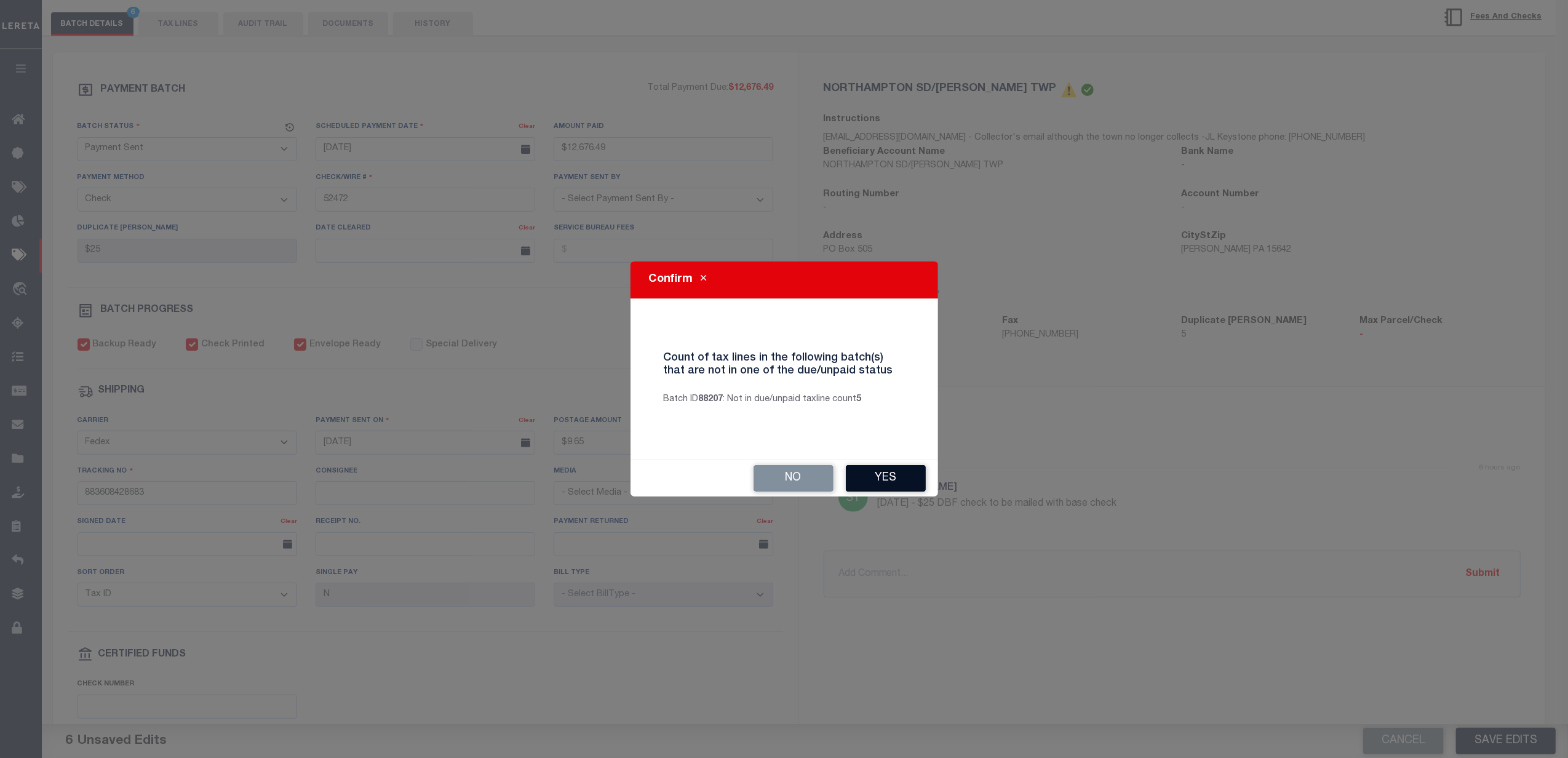
click at [901, 474] on button "Yes" at bounding box center [886, 478] width 80 height 26
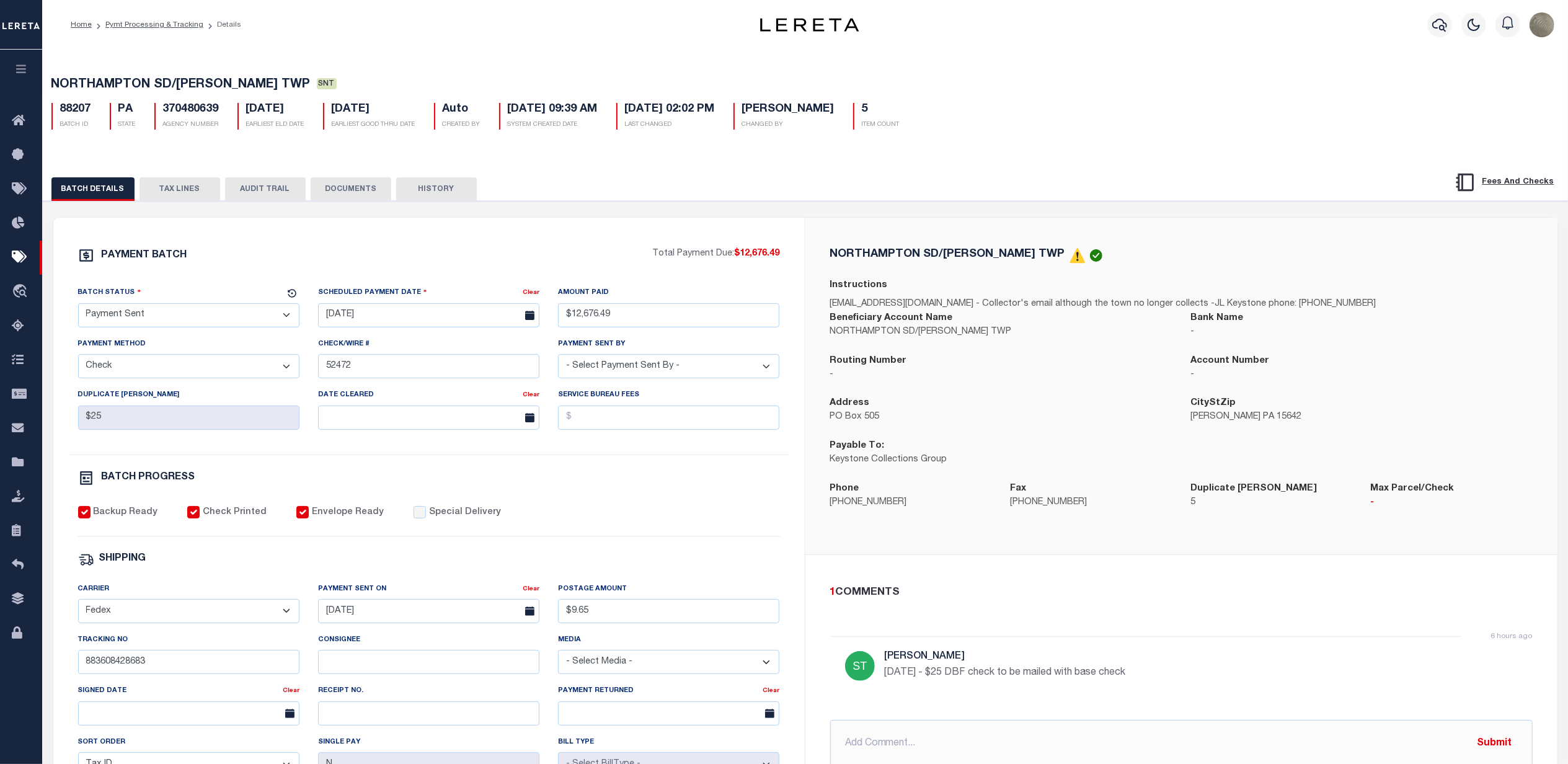
click at [351, 237] on div "PAYMENT BATCH Total Payment Due: $12,676.49 Batch Status" at bounding box center [428, 581] width 751 height 725
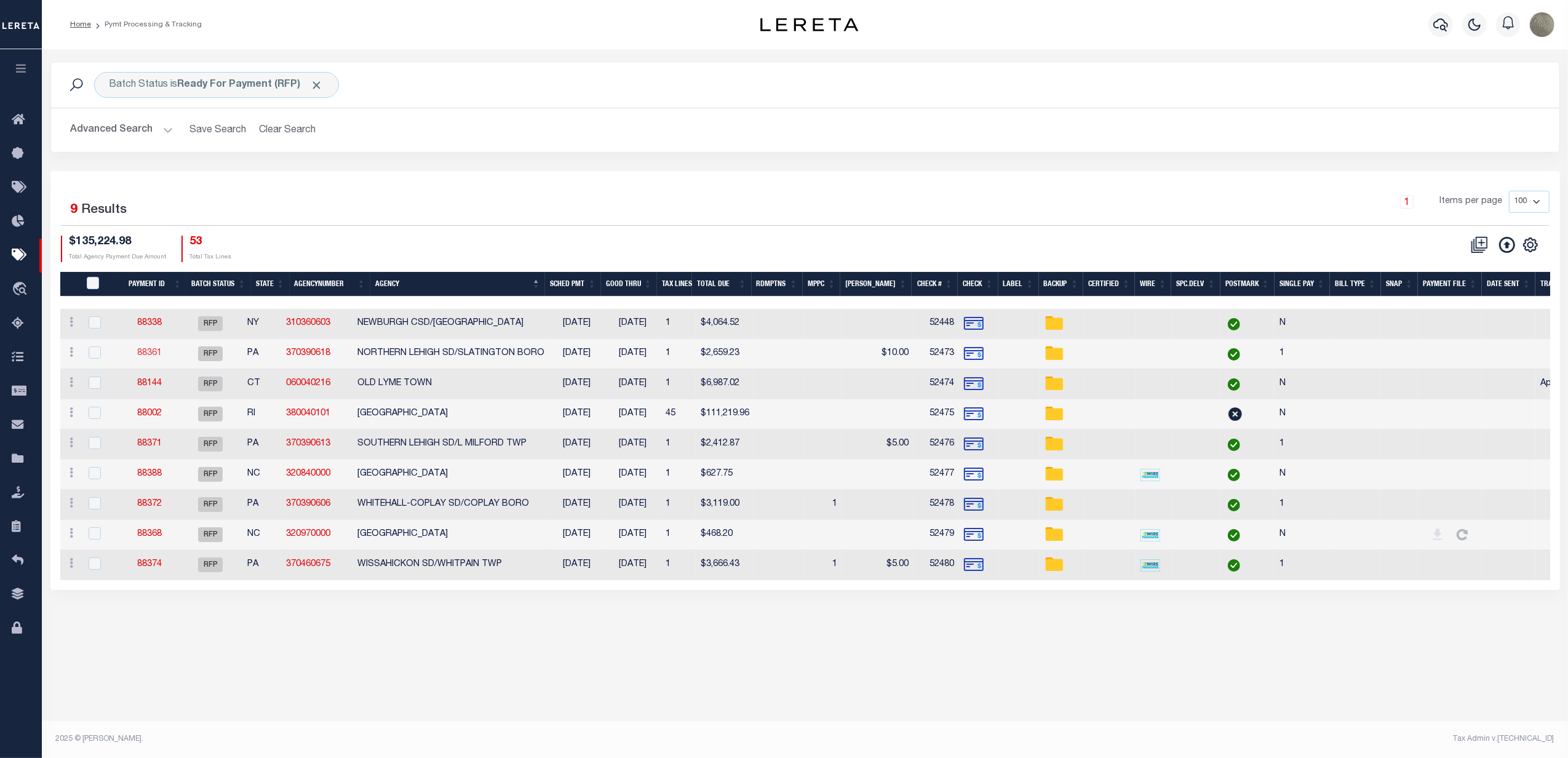
click at [144, 356] on link "88361" at bounding box center [149, 353] width 25 height 9
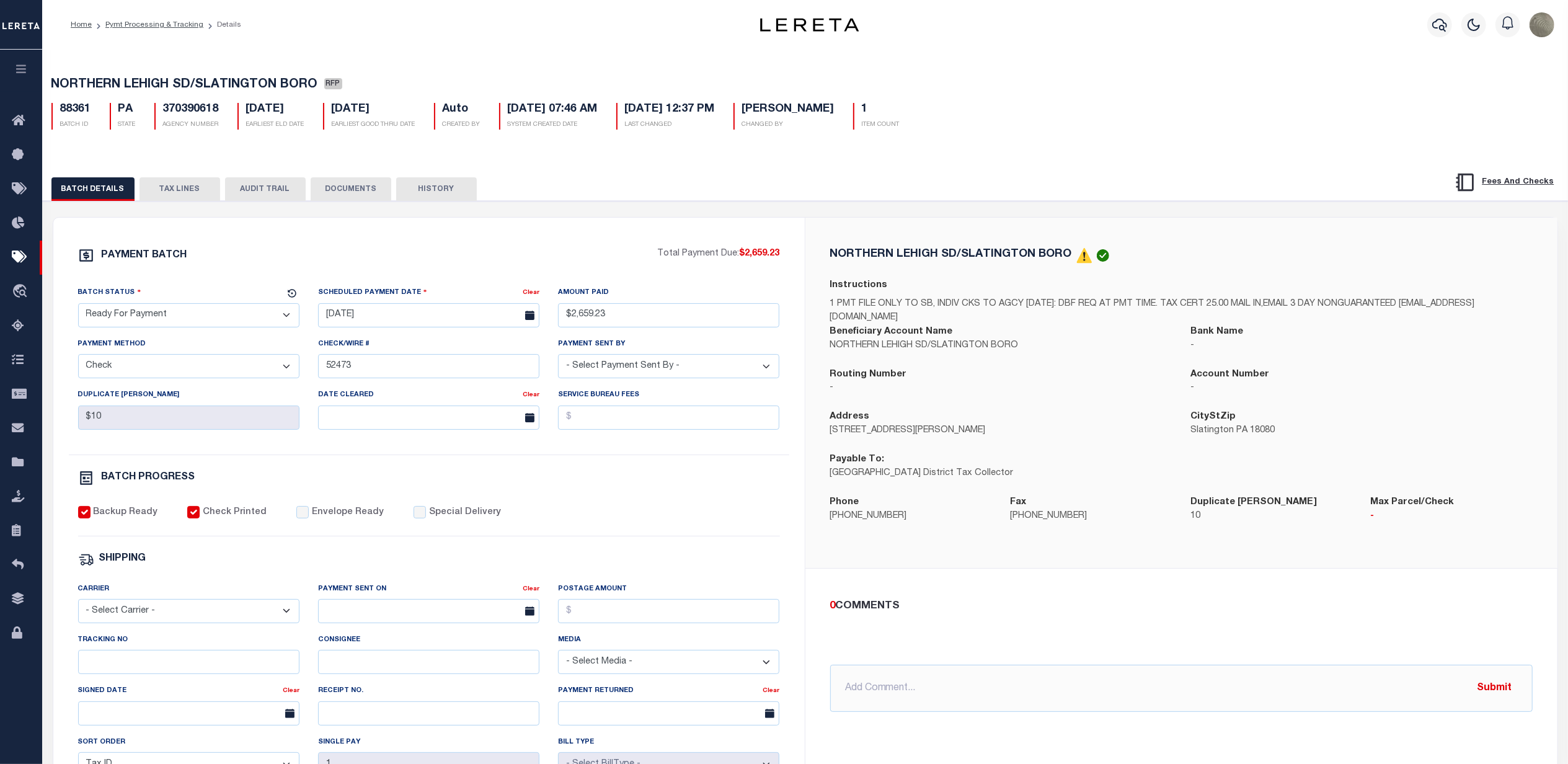
click at [181, 310] on select "- Select Status - Scheduled for Payment Ready For Payment Payment Sent Cleared …" at bounding box center [188, 315] width 221 height 24
click at [78, 307] on select "- Select Status - Scheduled for Payment Ready For Payment Payment Sent Cleared …" at bounding box center [188, 315] width 221 height 24
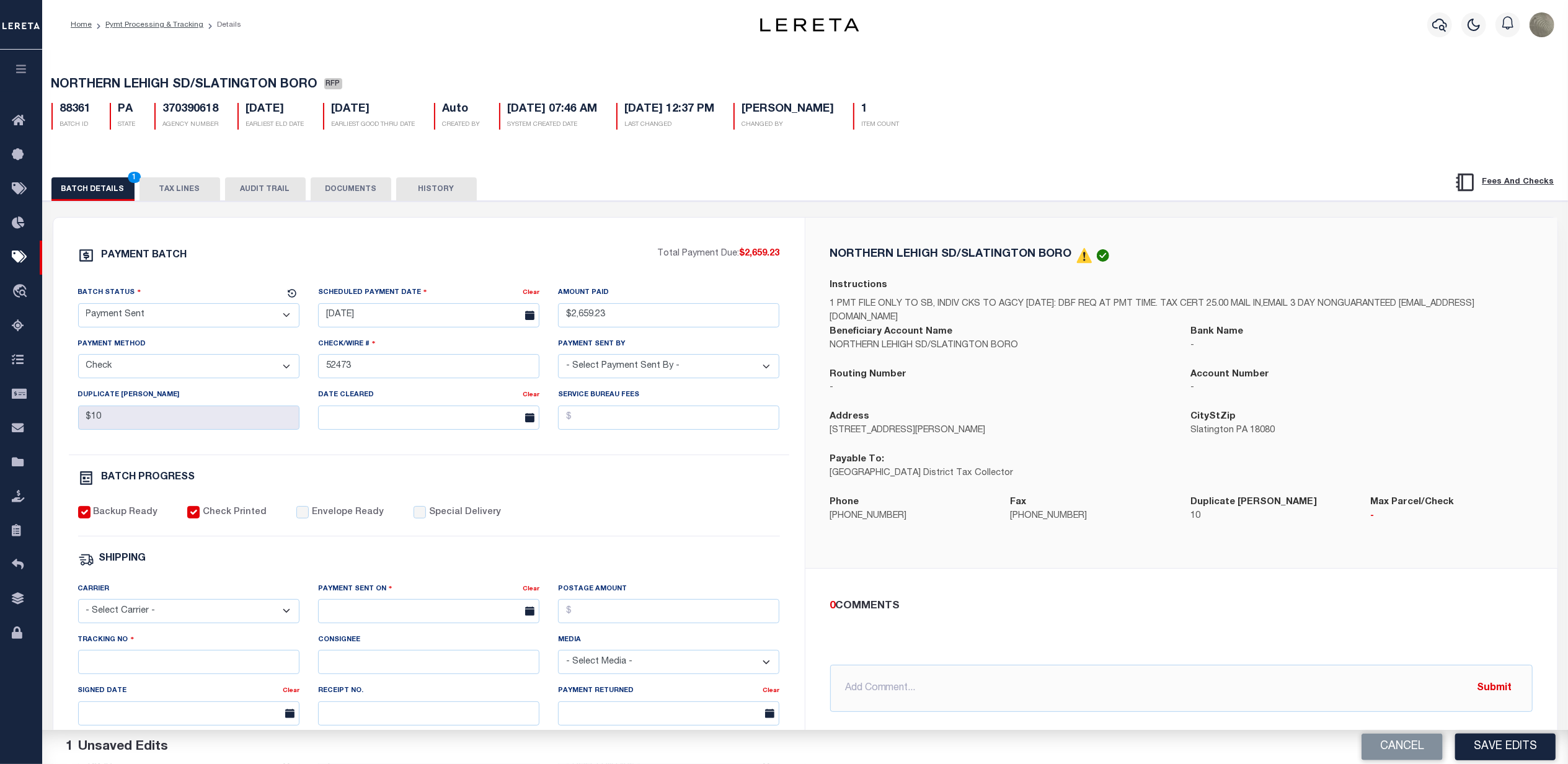
click at [318, 520] on label "Envelope Ready" at bounding box center [347, 512] width 72 height 14
click at [309, 519] on input "Envelope Ready" at bounding box center [302, 511] width 12 height 12
click at [348, 619] on input "text" at bounding box center [428, 611] width 221 height 24
click at [473, 522] on span "15" at bounding box center [468, 524] width 24 height 24
click at [623, 615] on input "Postage Amount" at bounding box center [668, 611] width 221 height 24
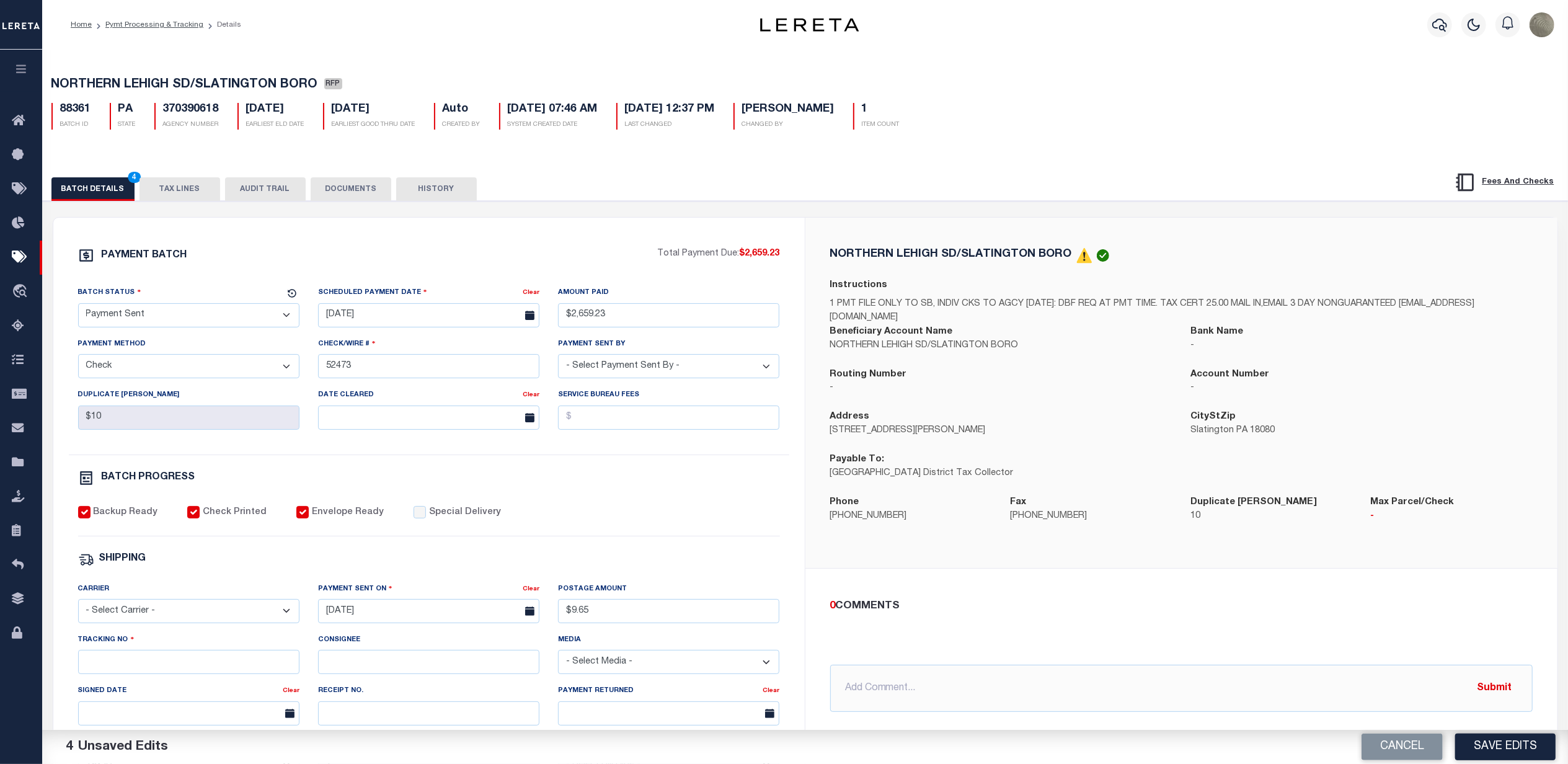
click at [149, 618] on select "- Select Carrier - E-mail Fax Fedex FTP Other UPS USPS" at bounding box center [188, 611] width 221 height 24
click at [78, 608] on select "- Select Carrier - E-mail Fax Fedex FTP Other UPS USPS" at bounding box center [188, 611] width 221 height 24
click at [117, 663] on input "Tracking No" at bounding box center [188, 662] width 221 height 24
click at [622, 514] on div "Backup Ready Check Printed Envelope Ready Special Delivery" at bounding box center [428, 521] width 702 height 31
click at [1505, 745] on button "Save Edits" at bounding box center [1505, 746] width 100 height 27
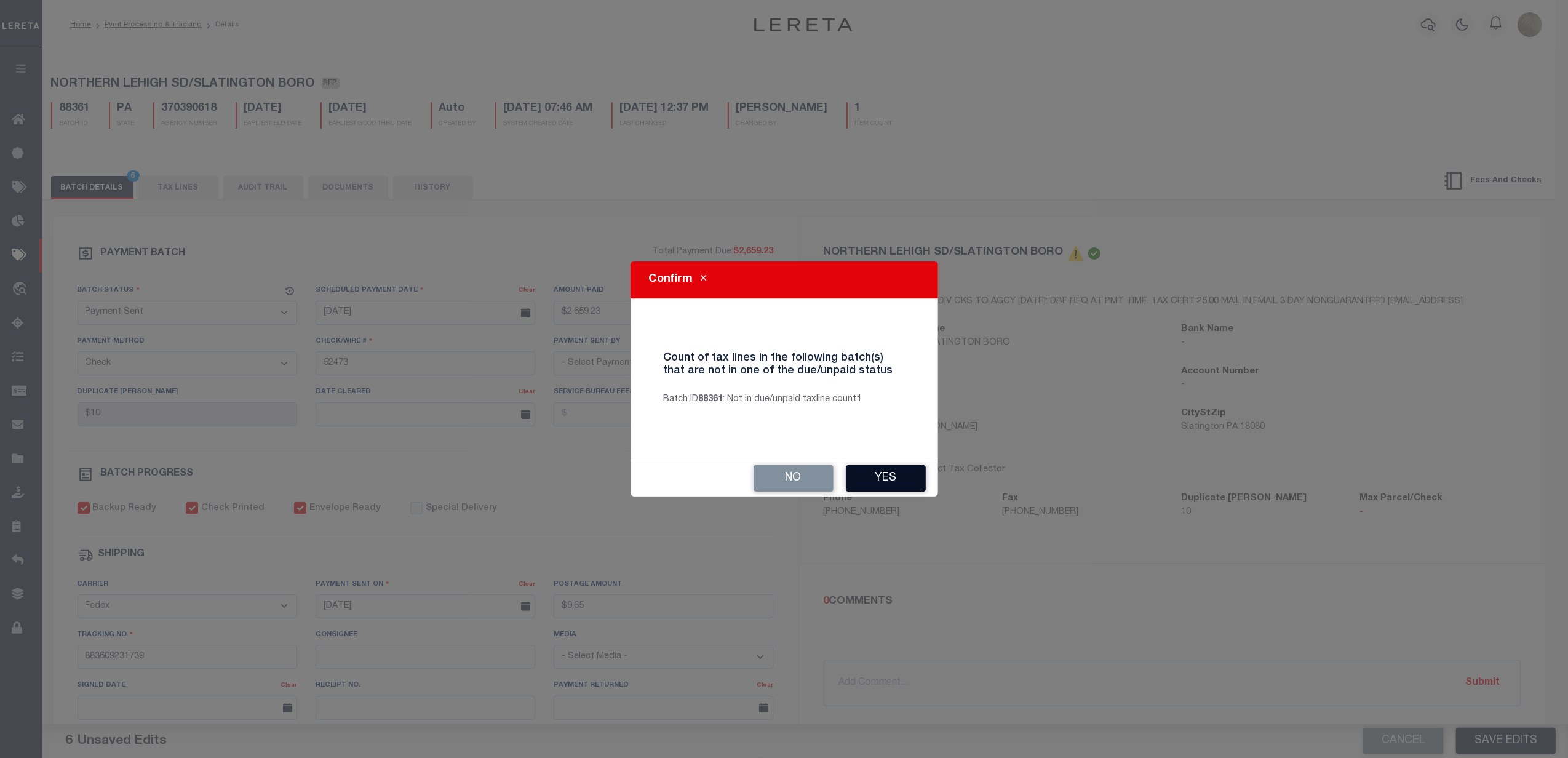
click at [874, 480] on button "Yes" at bounding box center [886, 478] width 80 height 26
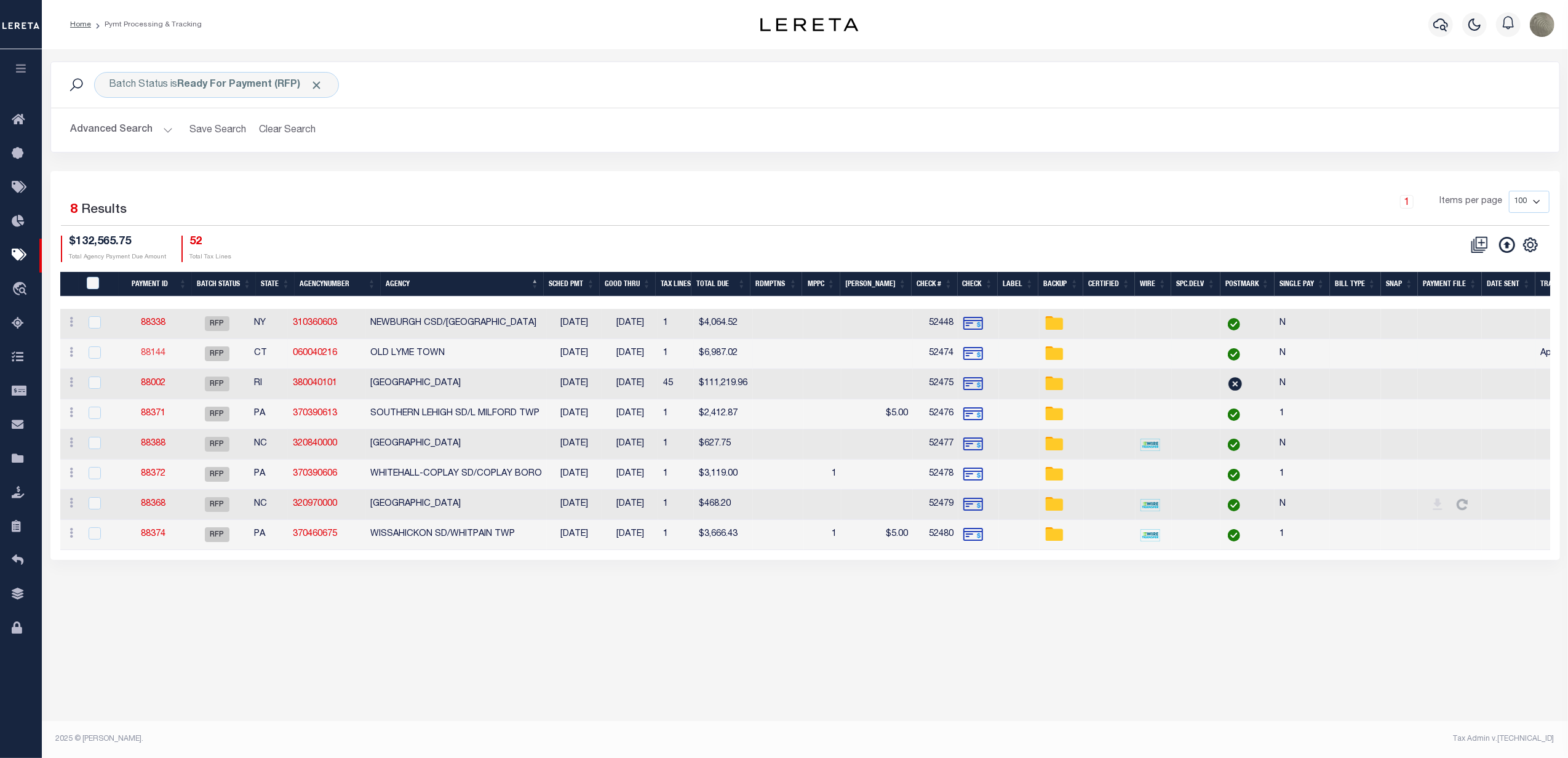
click at [163, 353] on link "88144" at bounding box center [153, 353] width 25 height 9
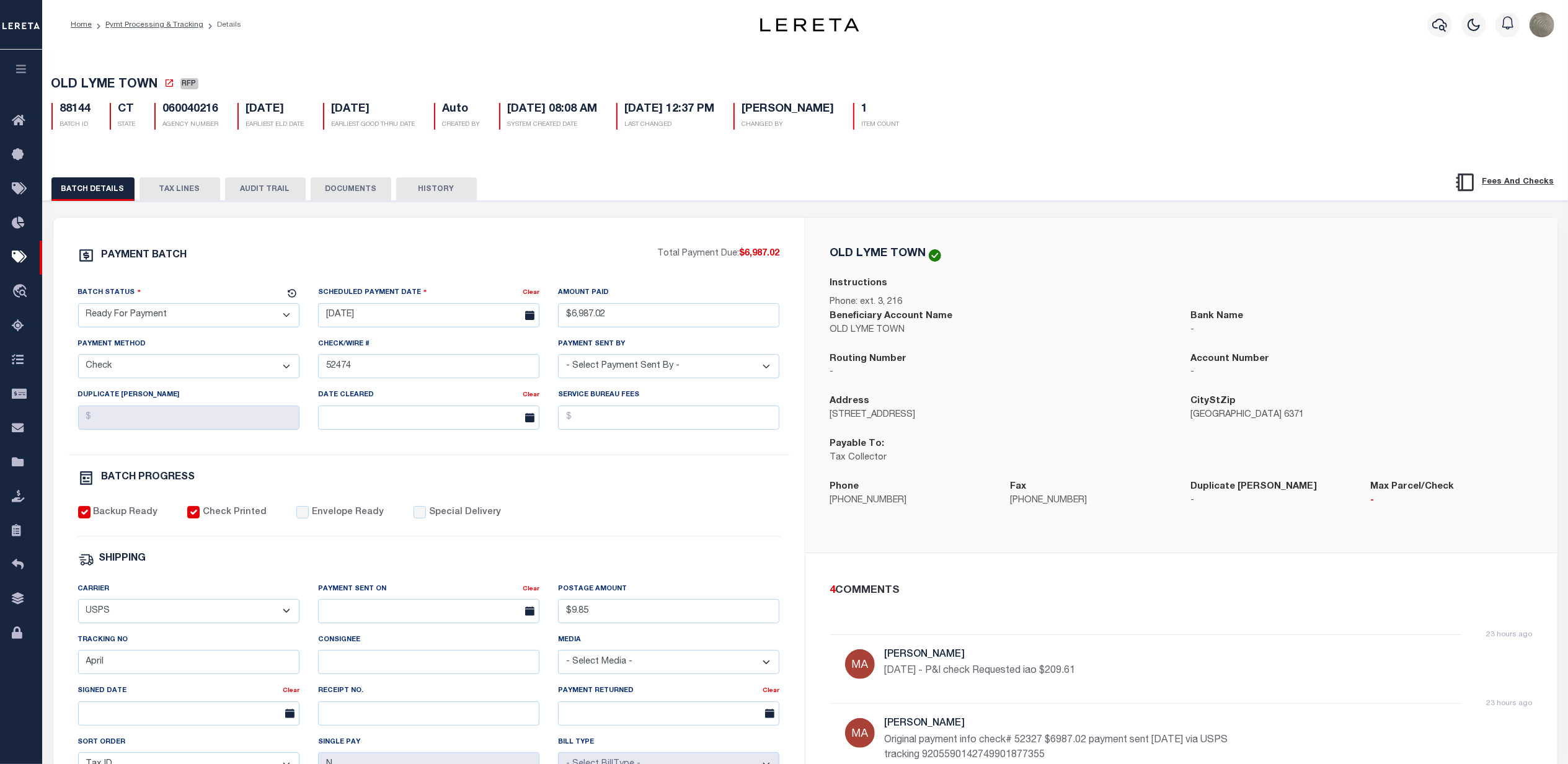
click at [164, 336] on div "Batch Status - Select Status - Scheduled for Payment Ready For Payment Payment …" at bounding box center [189, 311] width 239 height 51
click at [164, 325] on select "- Select Status - Scheduled for Payment Ready For Payment Payment Sent Cleared …" at bounding box center [188, 315] width 221 height 24
click at [78, 307] on select "- Select Status - Scheduled for Payment Ready For Payment Payment Sent Cleared …" at bounding box center [188, 315] width 221 height 24
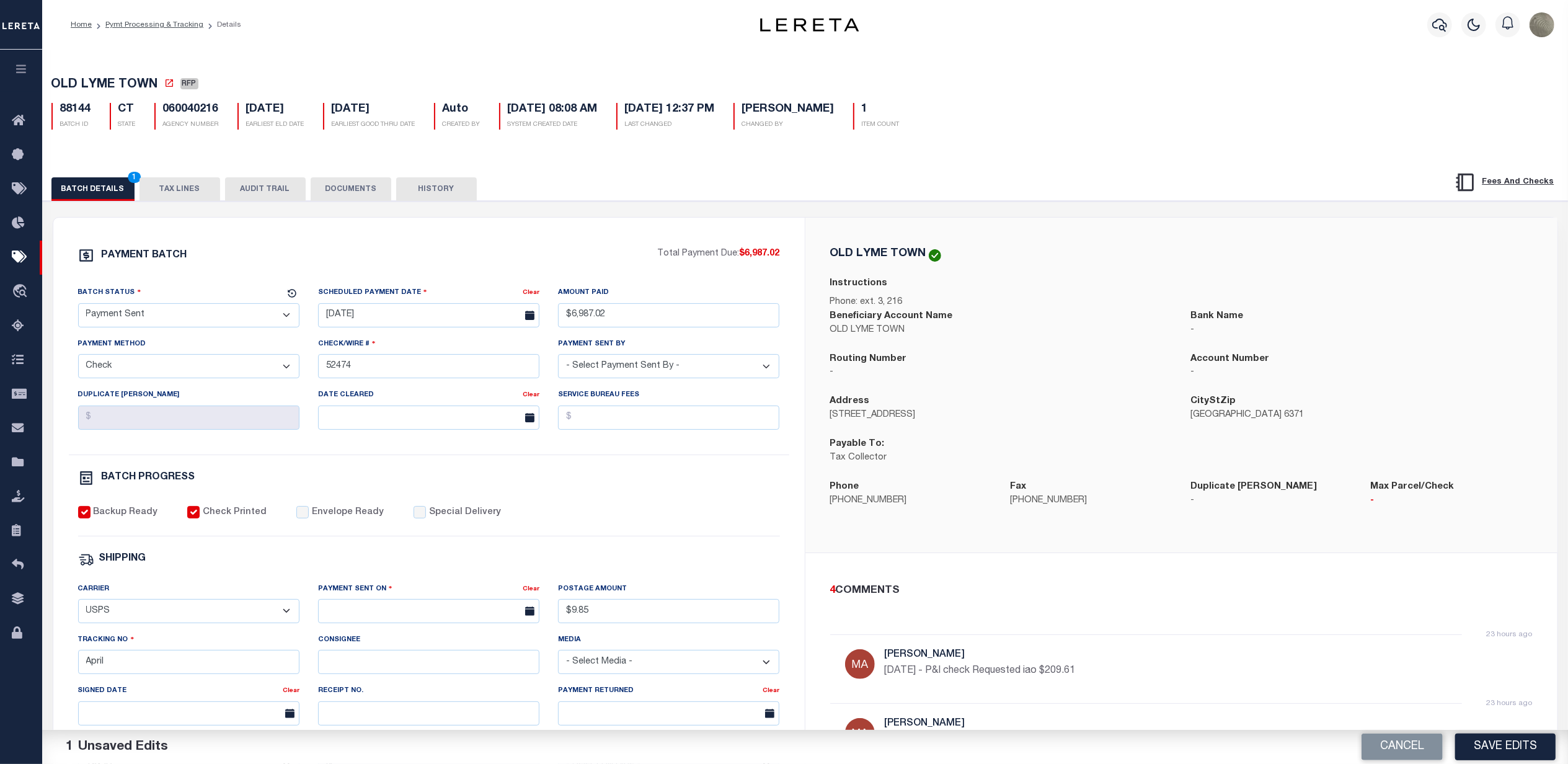
click at [291, 512] on div "PAYMENT BATCH Total Payment Due: $6,987.02 Batch Status - Select Status -" at bounding box center [429, 581] width 722 height 666
click at [297, 519] on input "Envelope Ready" at bounding box center [302, 511] width 12 height 12
click at [166, 611] on select "- Select Carrier - E-mail Fax Fedex FTP Other UPS USPS" at bounding box center [188, 611] width 221 height 24
click at [78, 608] on select "- Select Carrier - E-mail Fax Fedex FTP Other UPS USPS" at bounding box center [188, 611] width 221 height 24
click at [398, 618] on input "text" at bounding box center [428, 611] width 221 height 24
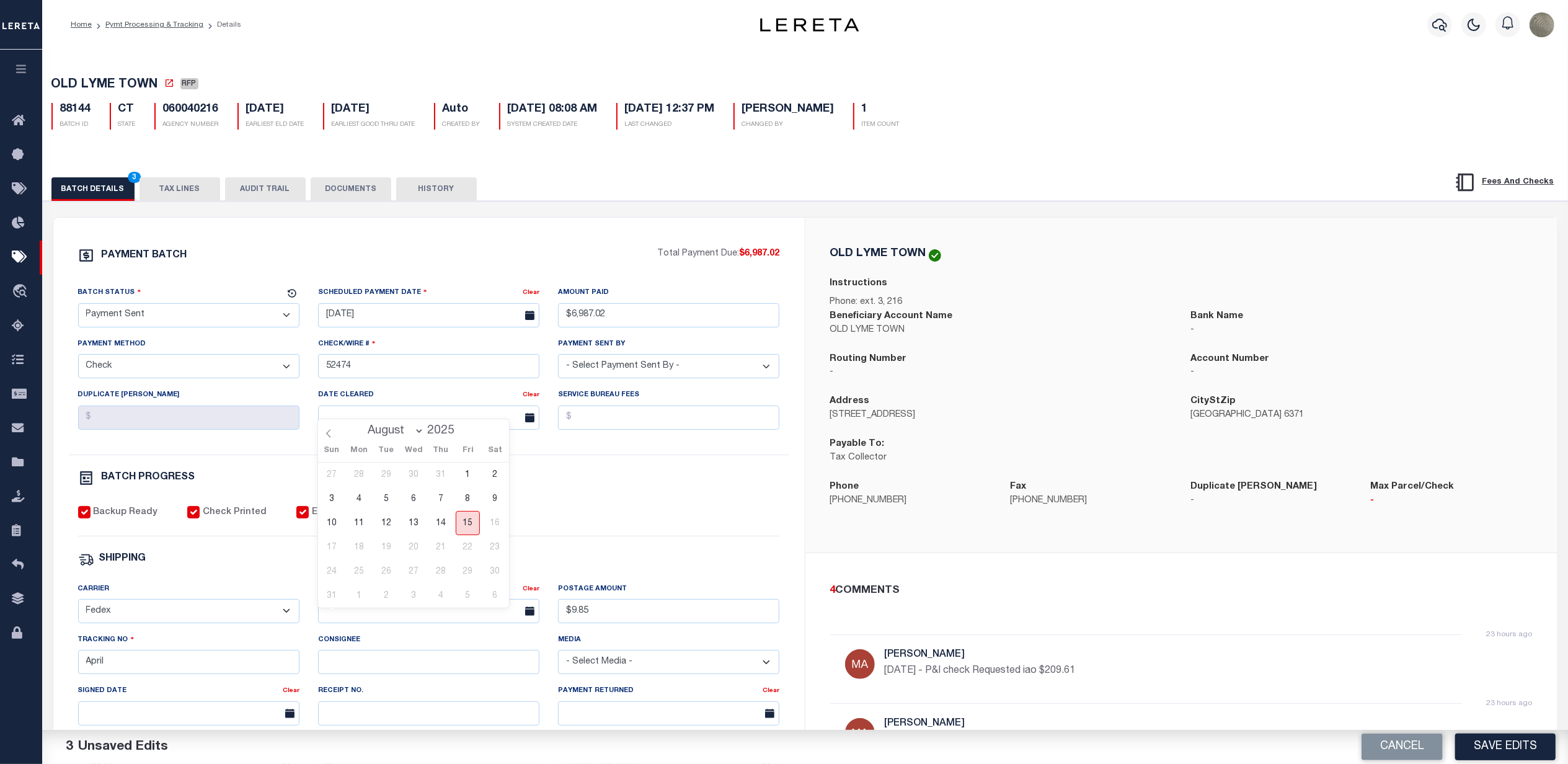
click at [469, 526] on span "15" at bounding box center [468, 524] width 24 height 24
click at [624, 623] on input "$9.85" at bounding box center [668, 611] width 221 height 24
click at [202, 674] on input "April" at bounding box center [188, 662] width 221 height 24
click at [452, 568] on div "SHIPPING" at bounding box center [428, 560] width 702 height 16
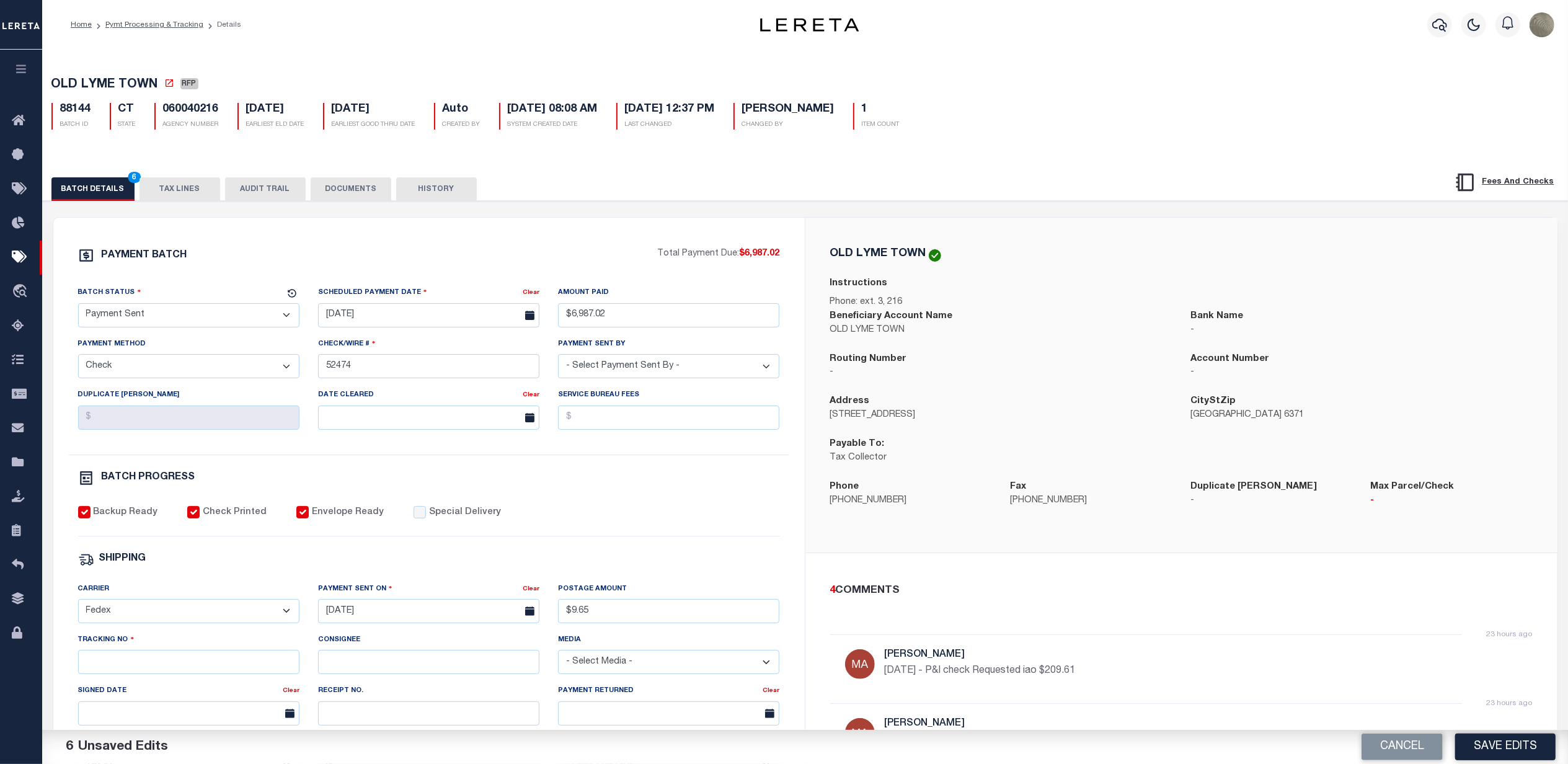
click at [139, 684] on div "Tracking No" at bounding box center [189, 659] width 239 height 51
click at [145, 674] on input "Tracking No" at bounding box center [188, 662] width 221 height 24
click at [641, 536] on div "Backup Ready Check Printed Envelope Ready Special Delivery" at bounding box center [428, 521] width 702 height 31
drag, startPoint x: 83, startPoint y: 316, endPoint x: 98, endPoint y: 331, distance: 21.2
click at [83, 316] on select "- Select Status - Scheduled for Payment Ready For Payment Payment Sent Cleared …" at bounding box center [188, 315] width 221 height 24
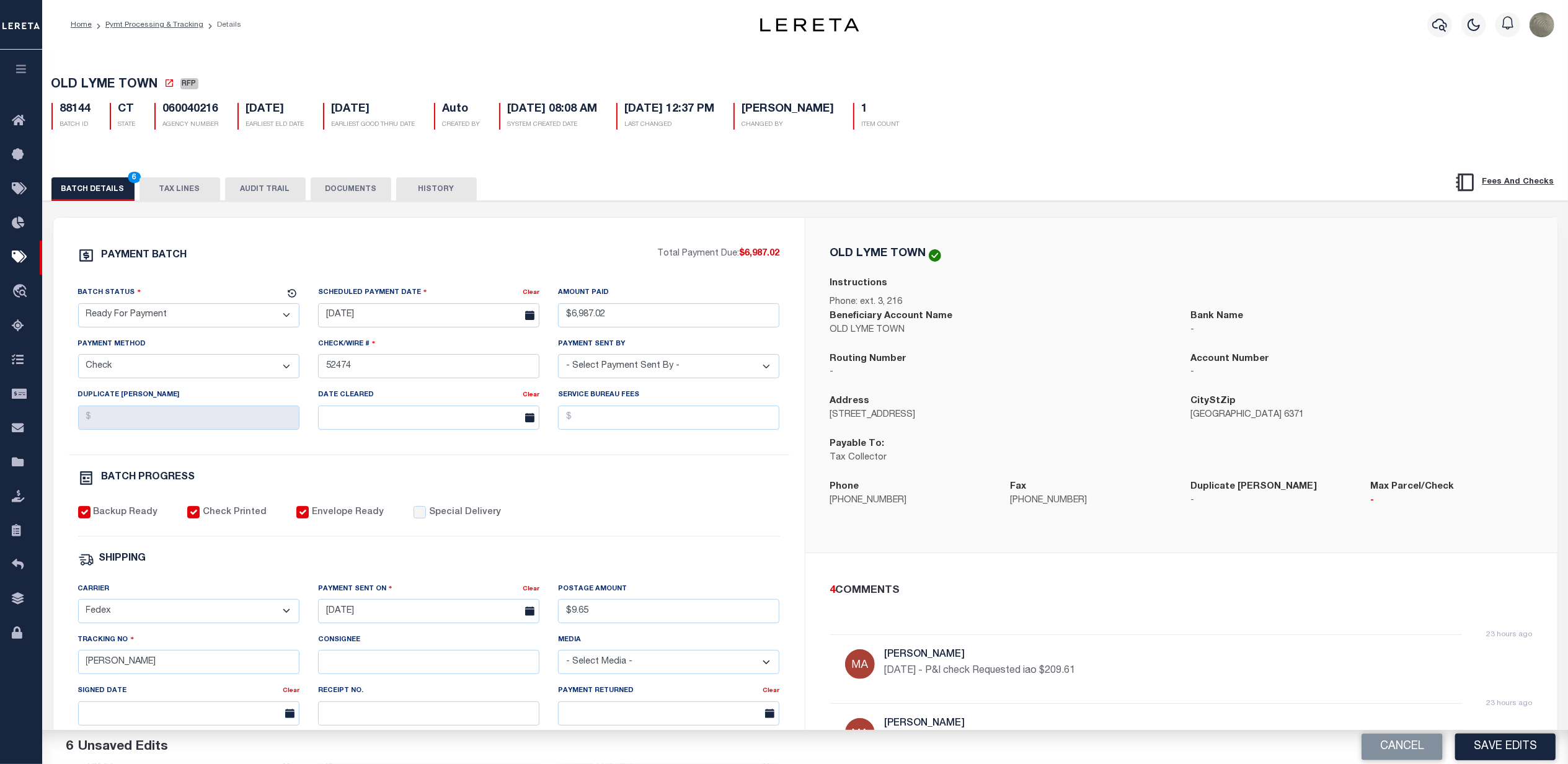
click at [78, 307] on select "- Select Status - Scheduled for Payment Ready For Payment Payment Sent Cleared …" at bounding box center [188, 315] width 221 height 24
click at [436, 620] on input "08/15/2025" at bounding box center [428, 611] width 221 height 24
click at [628, 529] on div "Backup Ready Check Printed Envelope Ready Special Delivery" at bounding box center [428, 521] width 702 height 31
click at [1406, 750] on button "Cancel" at bounding box center [1402, 746] width 81 height 27
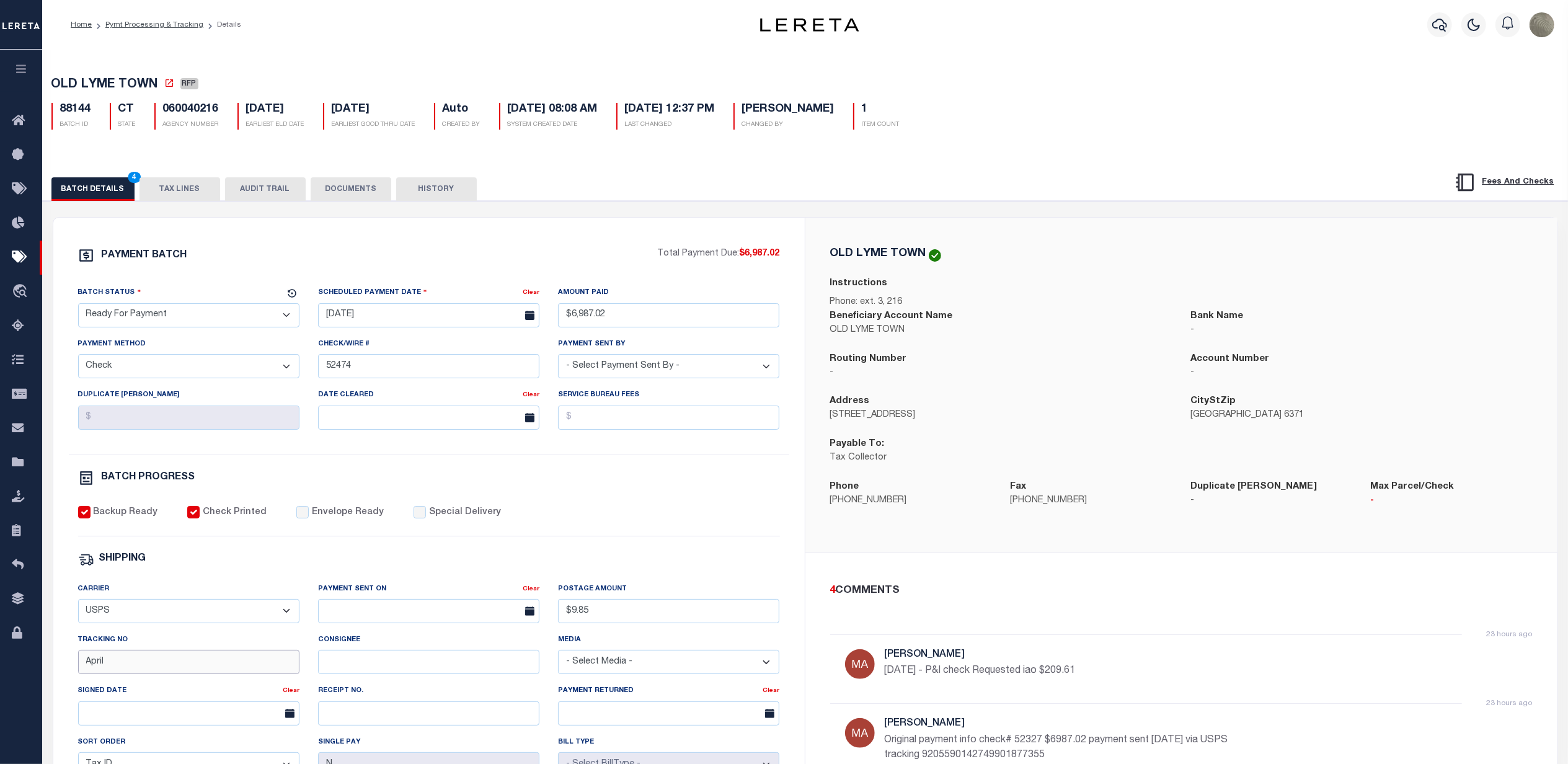
click at [126, 667] on input "April" at bounding box center [188, 662] width 221 height 24
click at [126, 665] on input "April" at bounding box center [188, 662] width 221 height 24
drag, startPoint x: 127, startPoint y: 623, endPoint x: 134, endPoint y: 618, distance: 8.6
click at [134, 618] on select "- Select Carrier - E-mail Fax Fedex FTP Other UPS USPS" at bounding box center [188, 611] width 221 height 24
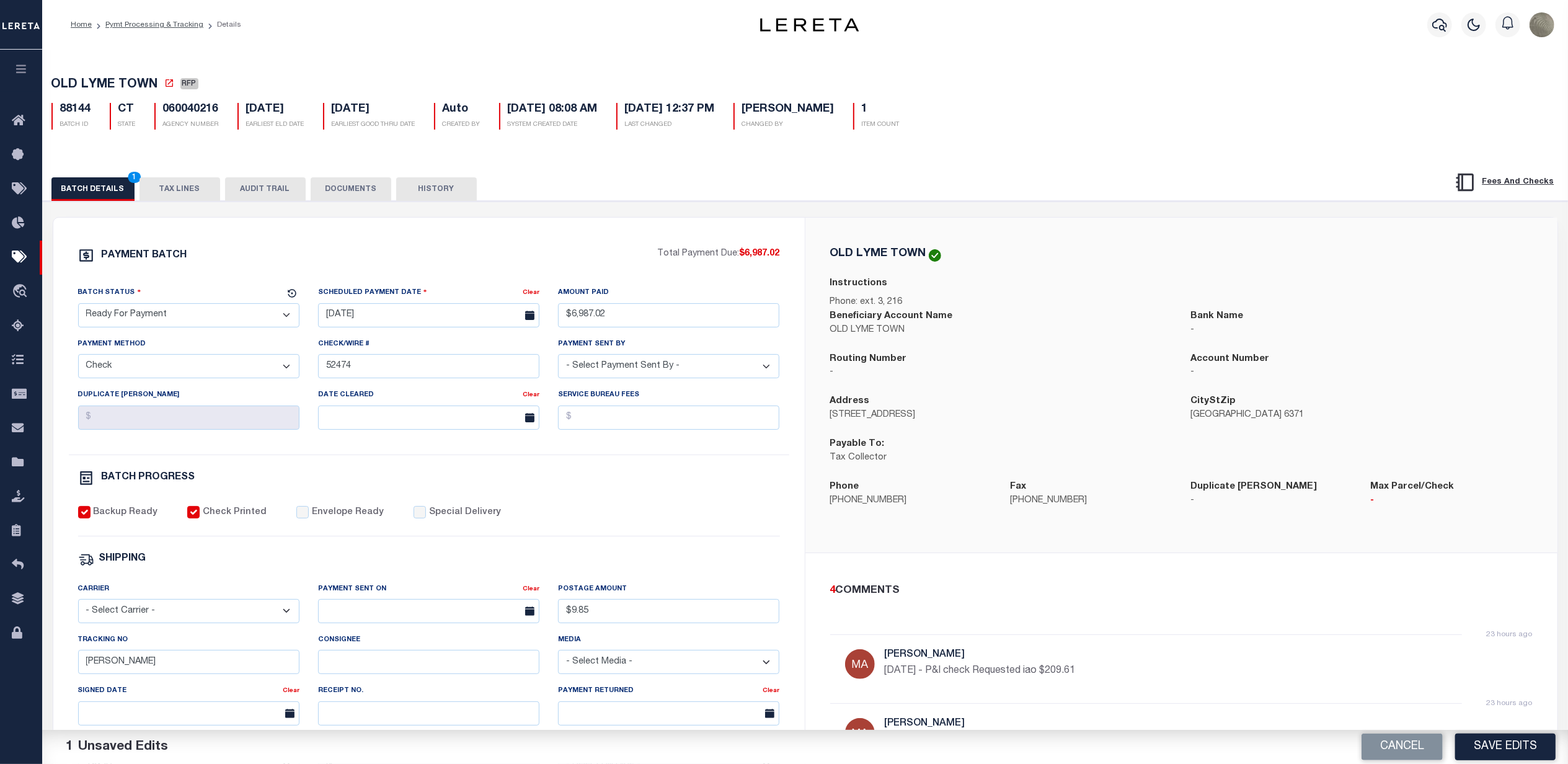
click at [78, 607] on select "- Select Carrier - E-mail Fax Fedex FTP Other UPS USPS" at bounding box center [188, 611] width 221 height 24
click at [157, 322] on select "- Select Status - Scheduled for Payment Ready For Payment Payment Sent Cleared …" at bounding box center [188, 315] width 221 height 24
click at [158, 321] on select "- Select Status - Scheduled for Payment Ready For Payment Payment Sent Cleared …" at bounding box center [188, 315] width 221 height 24
click at [616, 623] on input "$9.85" at bounding box center [668, 611] width 221 height 24
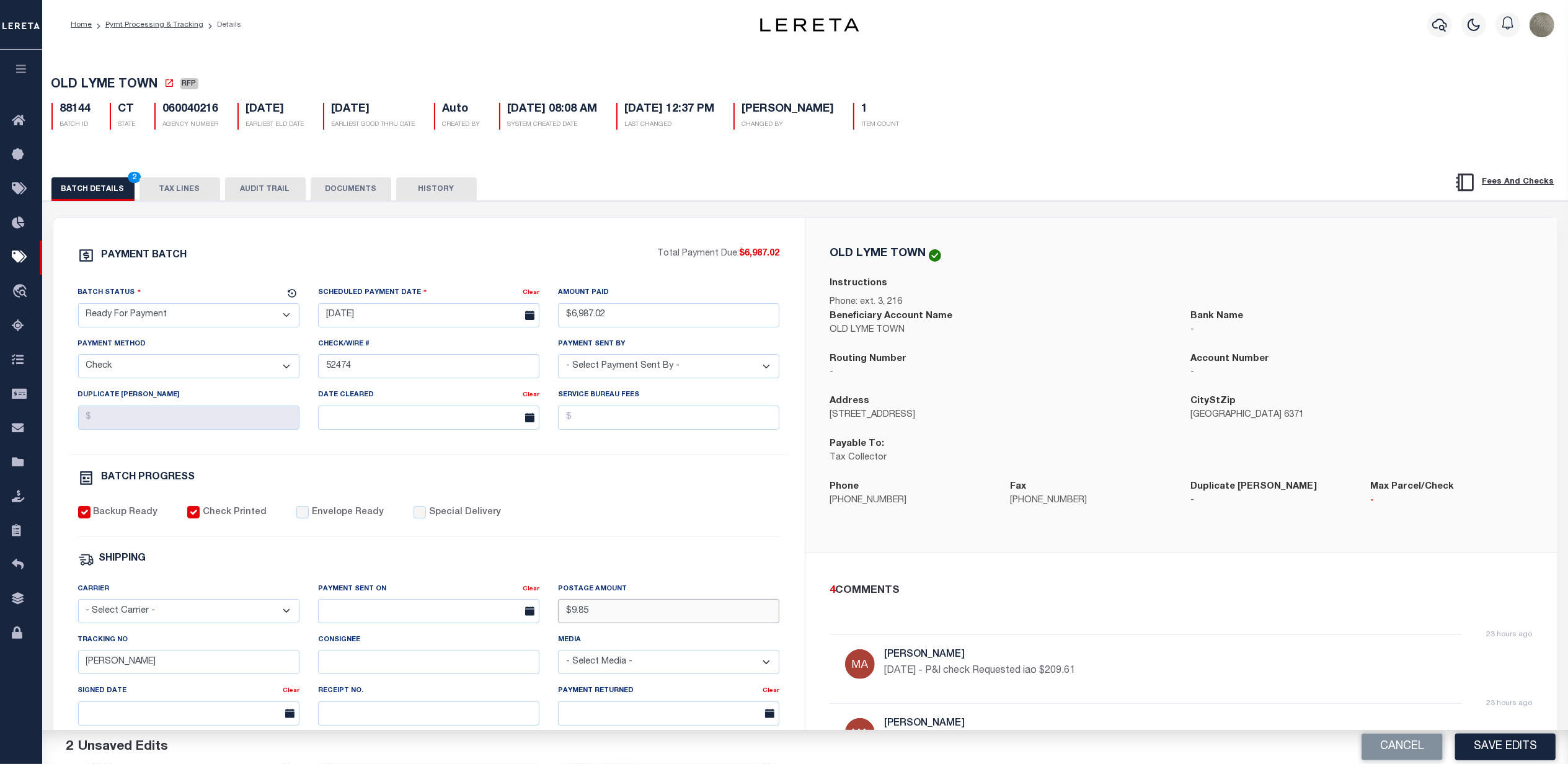
click at [616, 623] on input "$9.85" at bounding box center [668, 611] width 221 height 24
click at [489, 561] on div "SHIPPING" at bounding box center [428, 560] width 702 height 16
click at [1517, 740] on button "Save Edits" at bounding box center [1505, 746] width 100 height 27
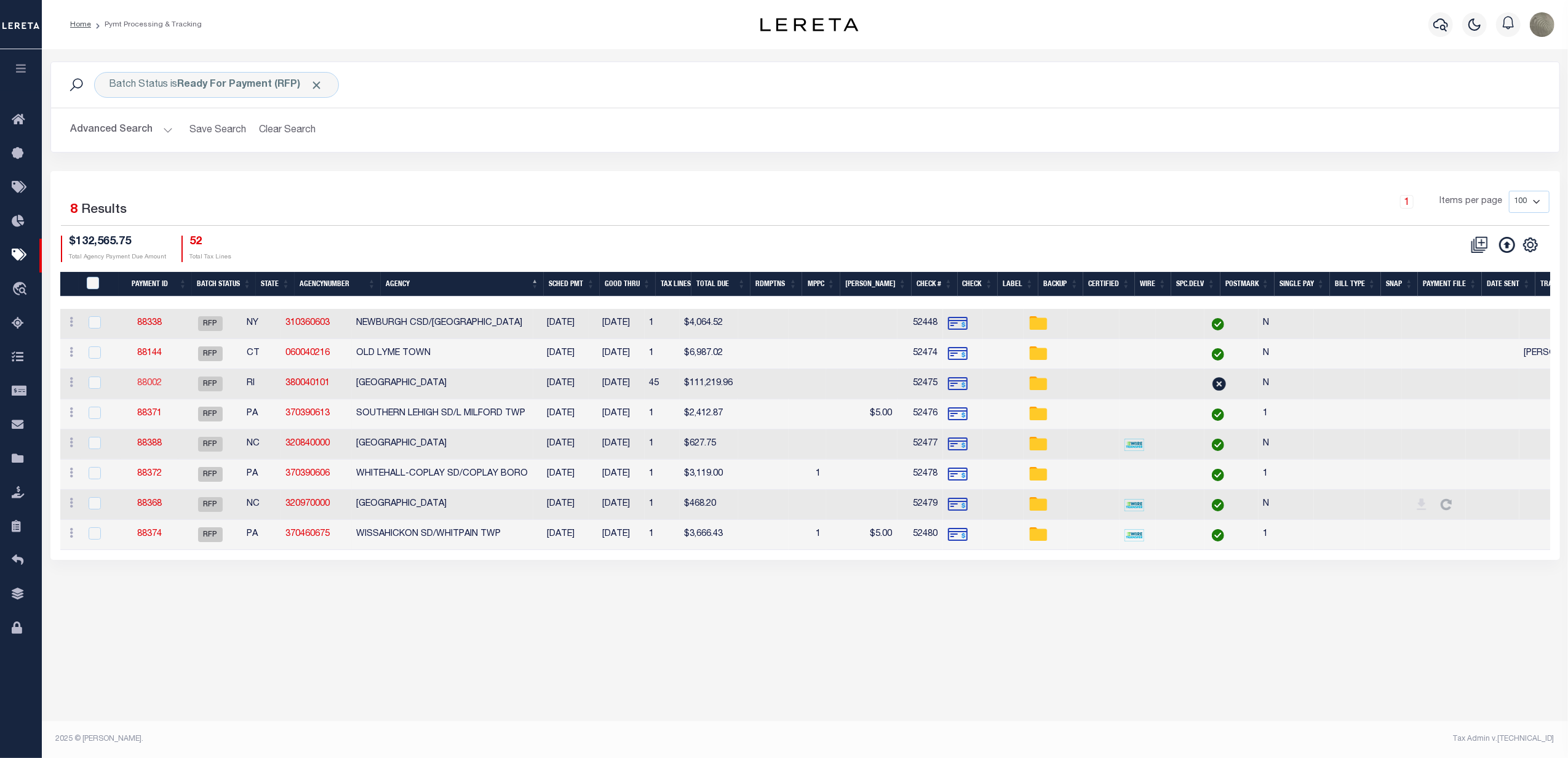
click at [162, 383] on link "88002" at bounding box center [149, 383] width 25 height 9
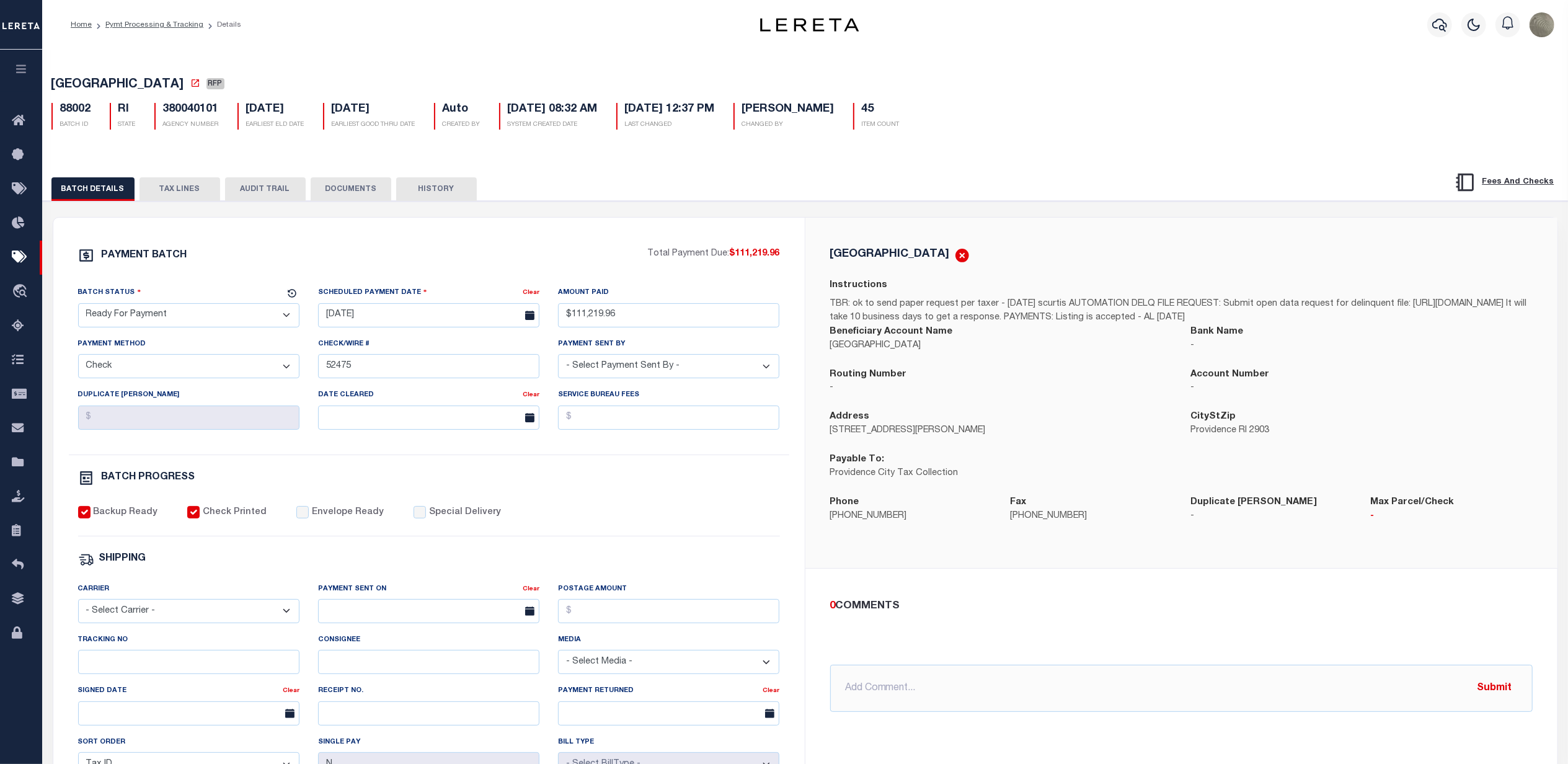
click at [151, 308] on select "- Select Status - Scheduled for Payment Ready For Payment Payment Sent Cleared …" at bounding box center [188, 315] width 221 height 24
click at [78, 307] on select "- Select Status - Scheduled for Payment Ready For Payment Payment Sent Cleared …" at bounding box center [188, 315] width 221 height 24
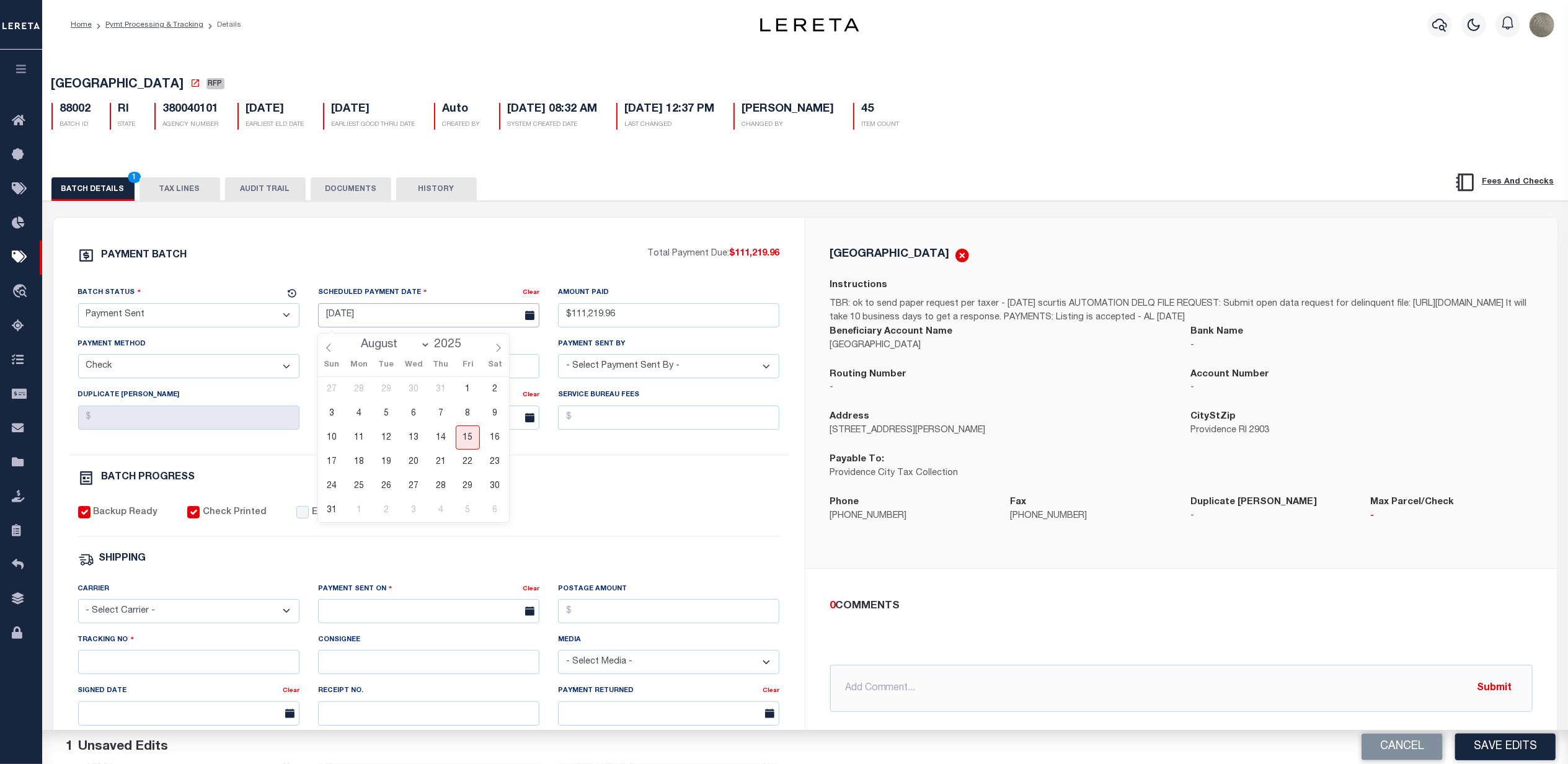
click at [373, 316] on input "08/15/2025" at bounding box center [428, 315] width 221 height 24
click at [395, 246] on div "PAYMENT BATCH Total Payment Due: $111,219.96 Batch Status - Select Status - Pay…" at bounding box center [428, 581] width 751 height 725
click at [329, 520] on label "Envelope Ready" at bounding box center [347, 512] width 72 height 14
click at [309, 519] on input "Envelope Ready" at bounding box center [302, 511] width 12 height 12
click at [331, 623] on input "text" at bounding box center [428, 611] width 221 height 24
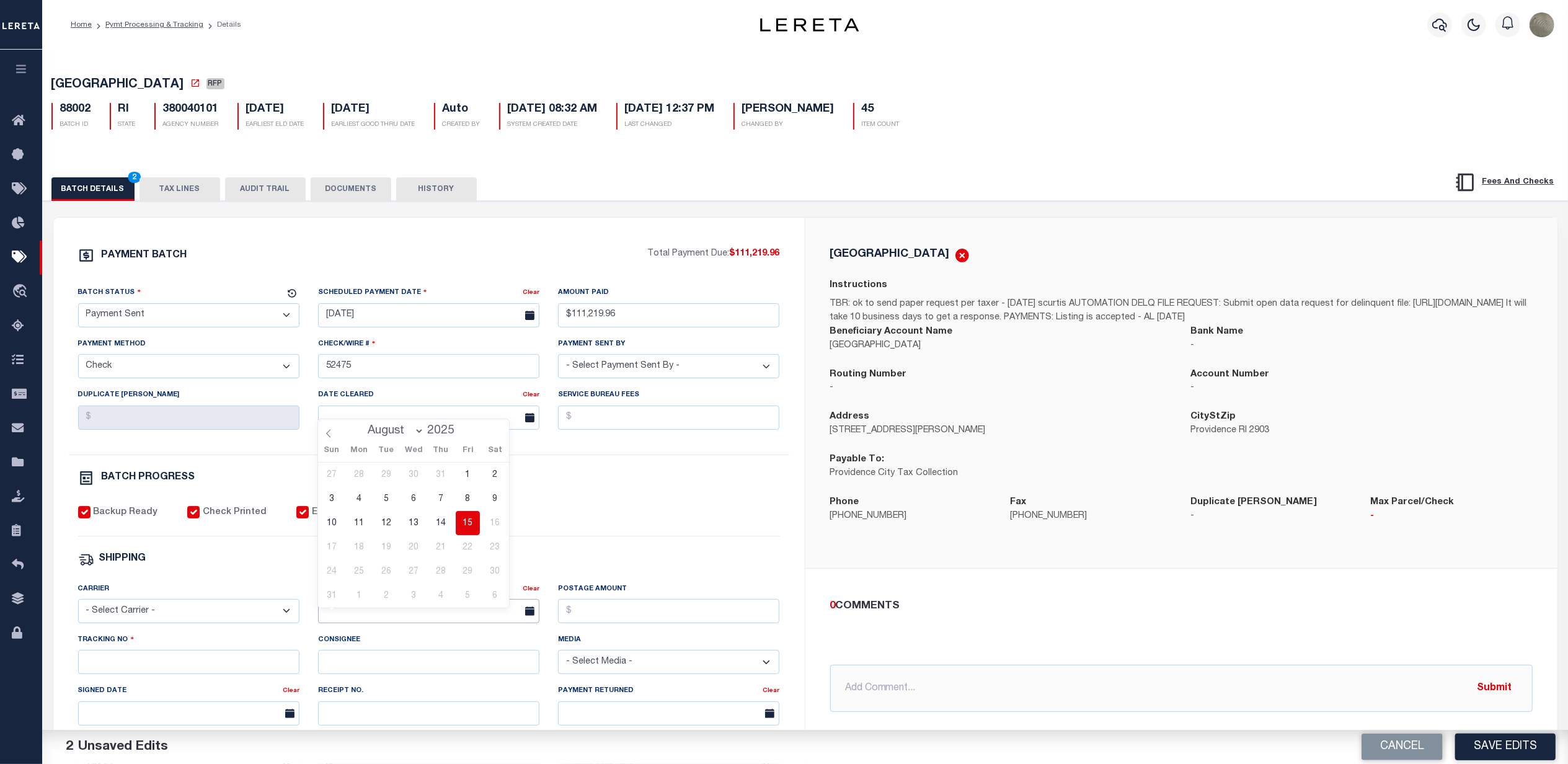
click at [346, 618] on input "text" at bounding box center [428, 611] width 221 height 24
click at [462, 528] on span "15" at bounding box center [468, 524] width 24 height 24
click at [591, 618] on input "Postage Amount" at bounding box center [668, 611] width 221 height 24
click at [206, 610] on select "- Select Carrier - E-mail Fax Fedex FTP Other UPS USPS" at bounding box center [188, 611] width 221 height 24
click at [78, 608] on select "- Select Carrier - E-mail Fax Fedex FTP Other UPS USPS" at bounding box center [188, 611] width 221 height 24
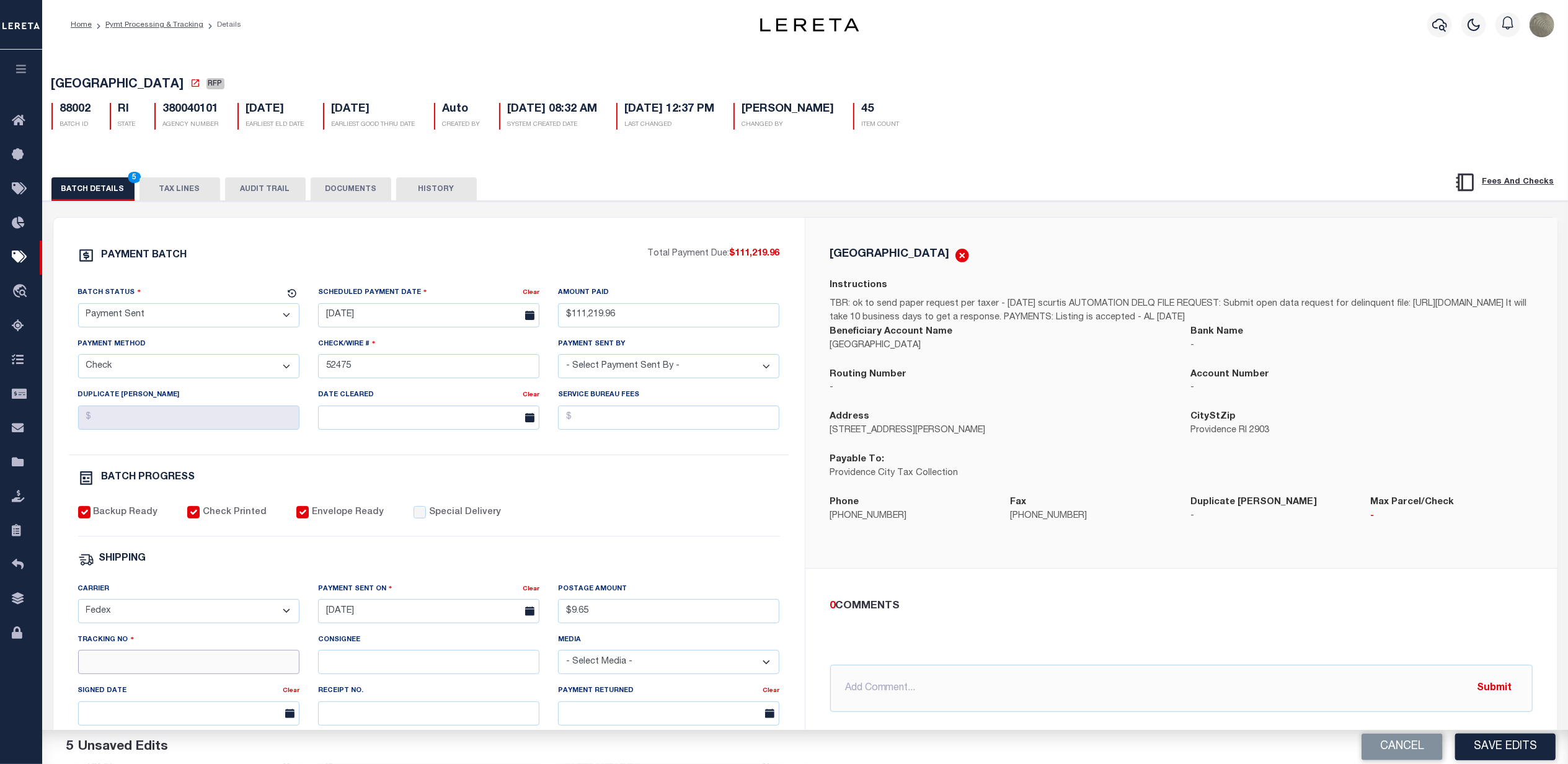
click at [123, 674] on input "Tracking No" at bounding box center [188, 662] width 221 height 24
click at [1503, 737] on button "Save Edits" at bounding box center [1505, 746] width 100 height 27
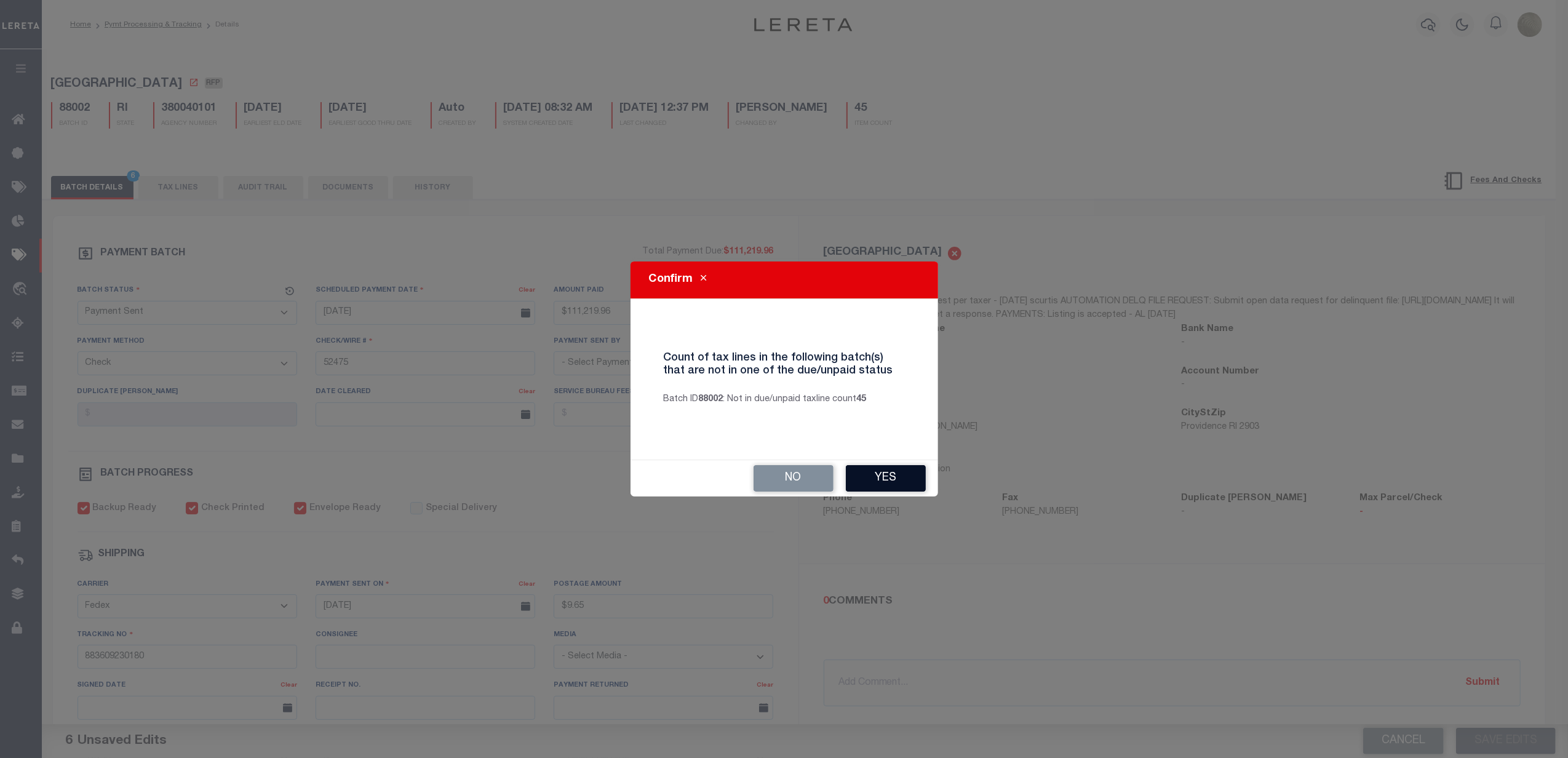
click at [899, 481] on button "Yes" at bounding box center [886, 478] width 80 height 26
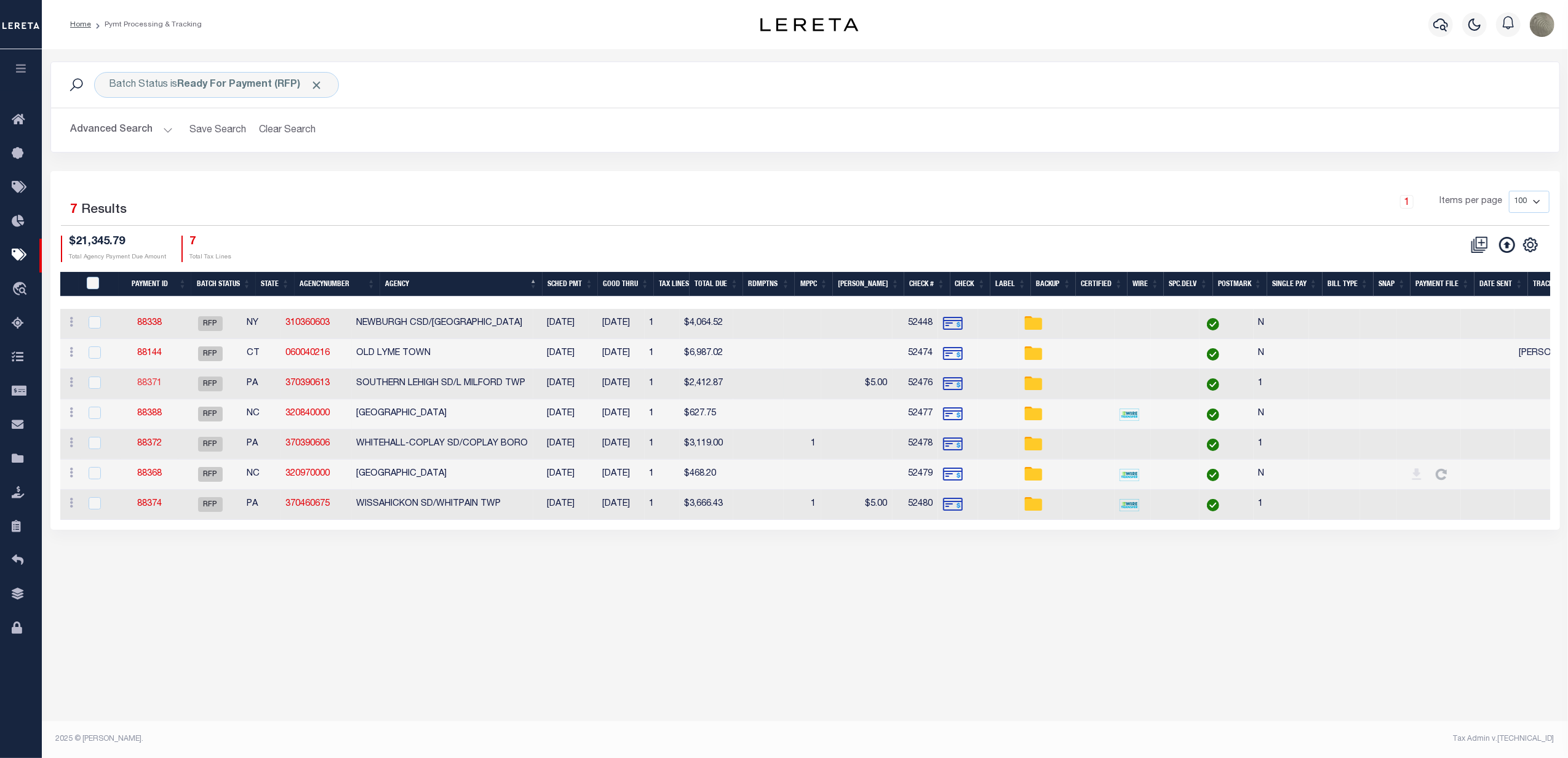
click at [162, 384] on link "88371" at bounding box center [149, 383] width 25 height 9
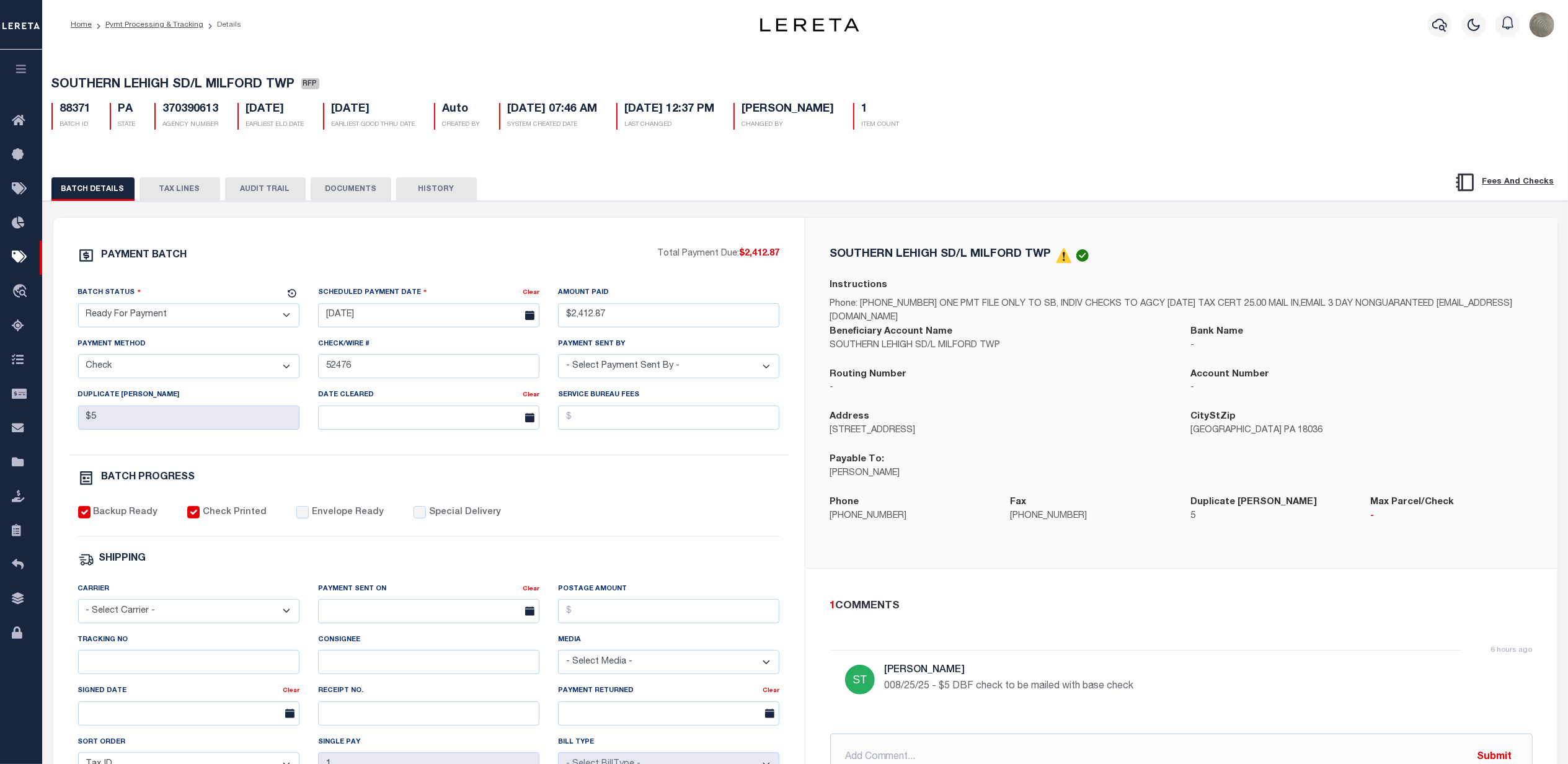
click at [170, 318] on select "- Select Status - Scheduled for Payment Ready For Payment Payment Sent Cleared …" at bounding box center [188, 315] width 221 height 24
click at [78, 307] on select "- Select Status - Scheduled for Payment Ready For Payment Payment Sent Cleared …" at bounding box center [188, 315] width 221 height 24
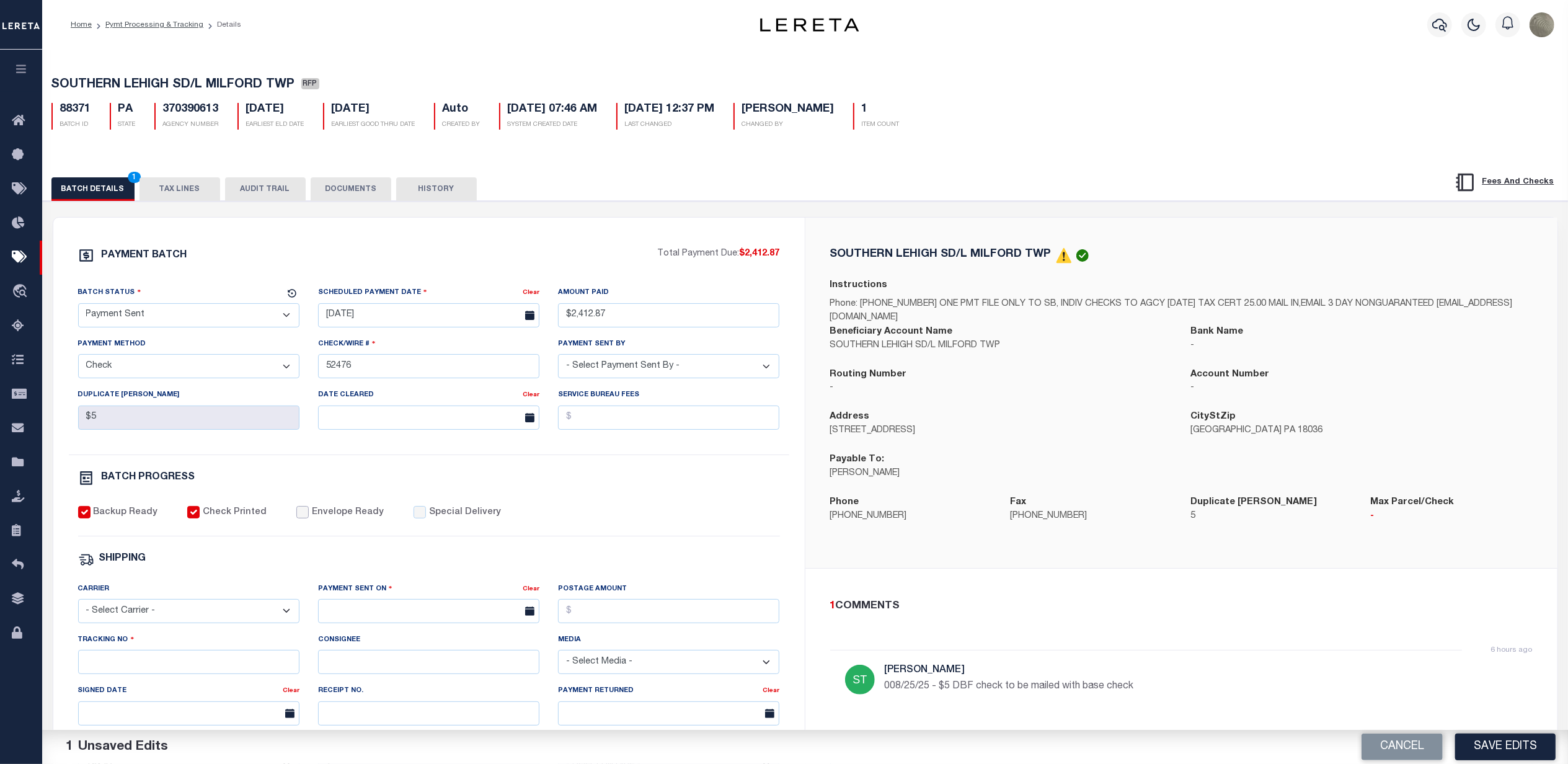
click at [297, 517] on input "Envelope Ready" at bounding box center [302, 511] width 12 height 12
drag, startPoint x: 155, startPoint y: 609, endPoint x: 154, endPoint y: 618, distance: 9.1
click at [155, 609] on select "- Select Carrier - E-mail Fax Fedex FTP Other UPS USPS" at bounding box center [188, 611] width 221 height 24
click at [78, 608] on select "- Select Carrier - E-mail Fax Fedex FTP Other UPS USPS" at bounding box center [188, 611] width 221 height 24
click at [358, 600] on div "Payment Sent On" at bounding box center [420, 591] width 205 height 18
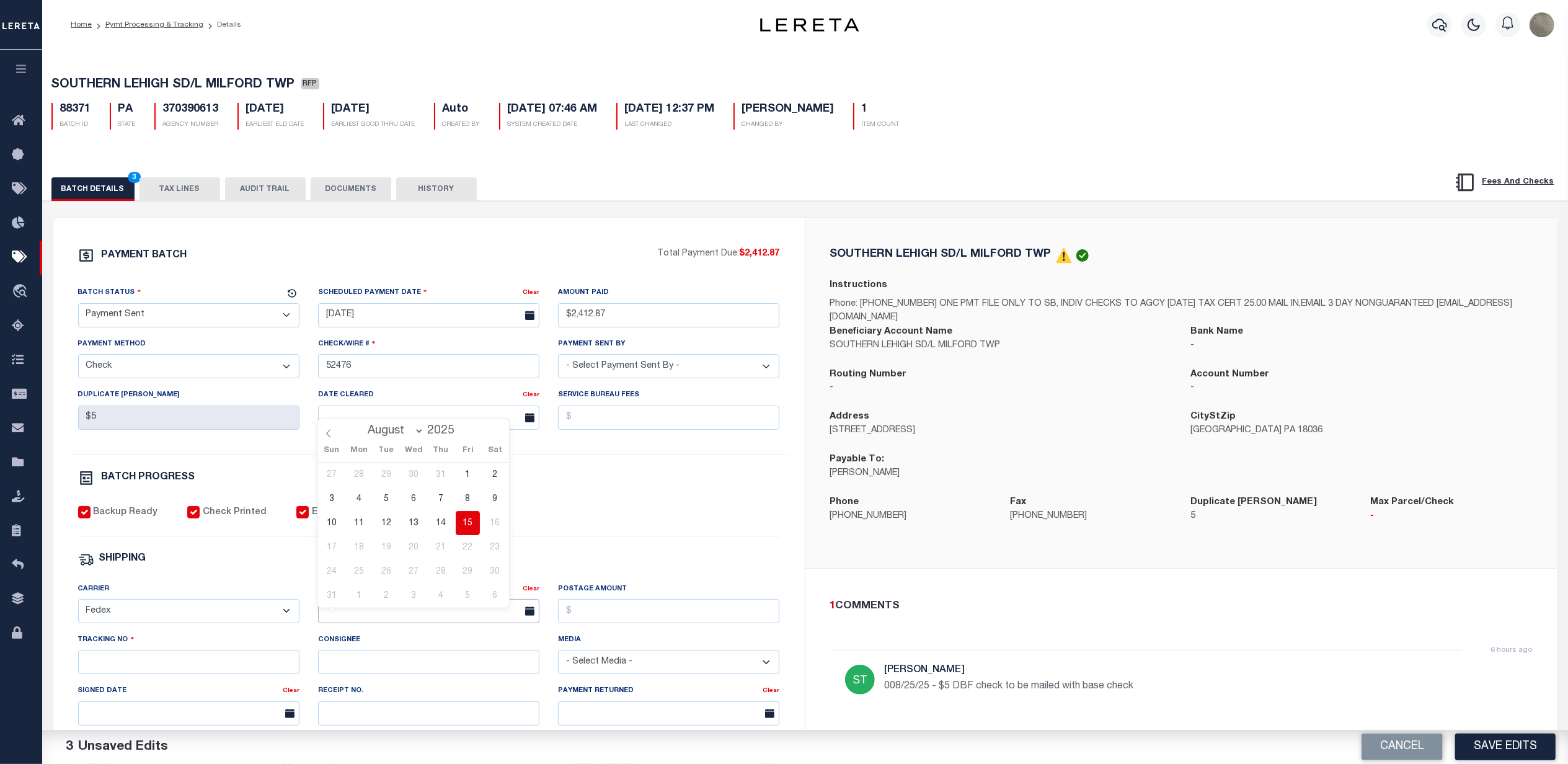
click at [357, 613] on input "text" at bounding box center [428, 611] width 221 height 24
click at [468, 516] on span "15" at bounding box center [468, 524] width 24 height 24
drag, startPoint x: 592, startPoint y: 618, endPoint x: 603, endPoint y: 618, distance: 11.0
click at [592, 618] on input "Postage Amount" at bounding box center [668, 611] width 221 height 24
click at [192, 674] on input "Tracking No" at bounding box center [188, 662] width 221 height 24
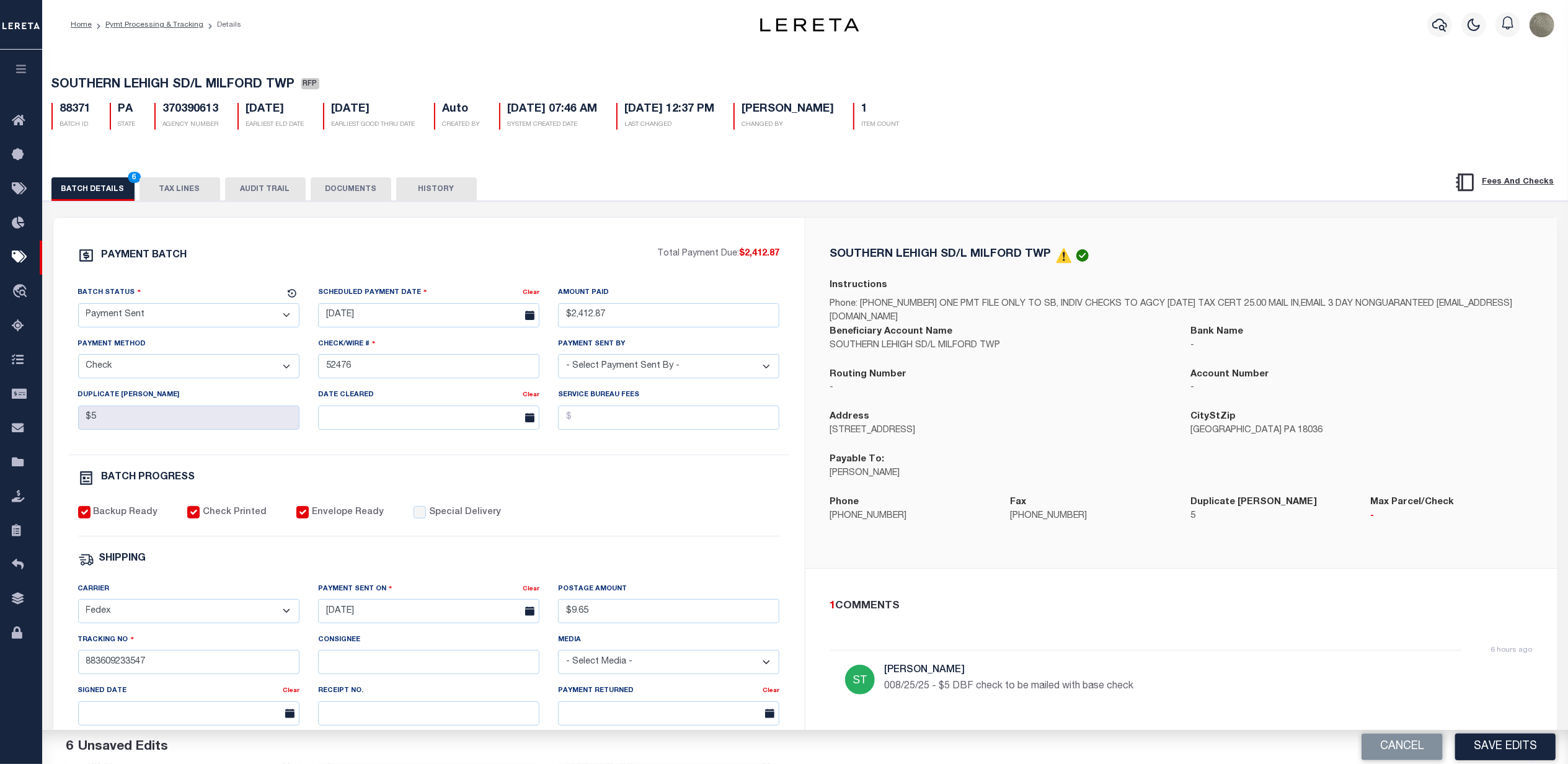
click at [593, 526] on div "Backup Ready Check Printed Envelope Ready Special Delivery" at bounding box center [428, 521] width 702 height 31
click at [1525, 746] on button "Save Edits" at bounding box center [1505, 746] width 100 height 27
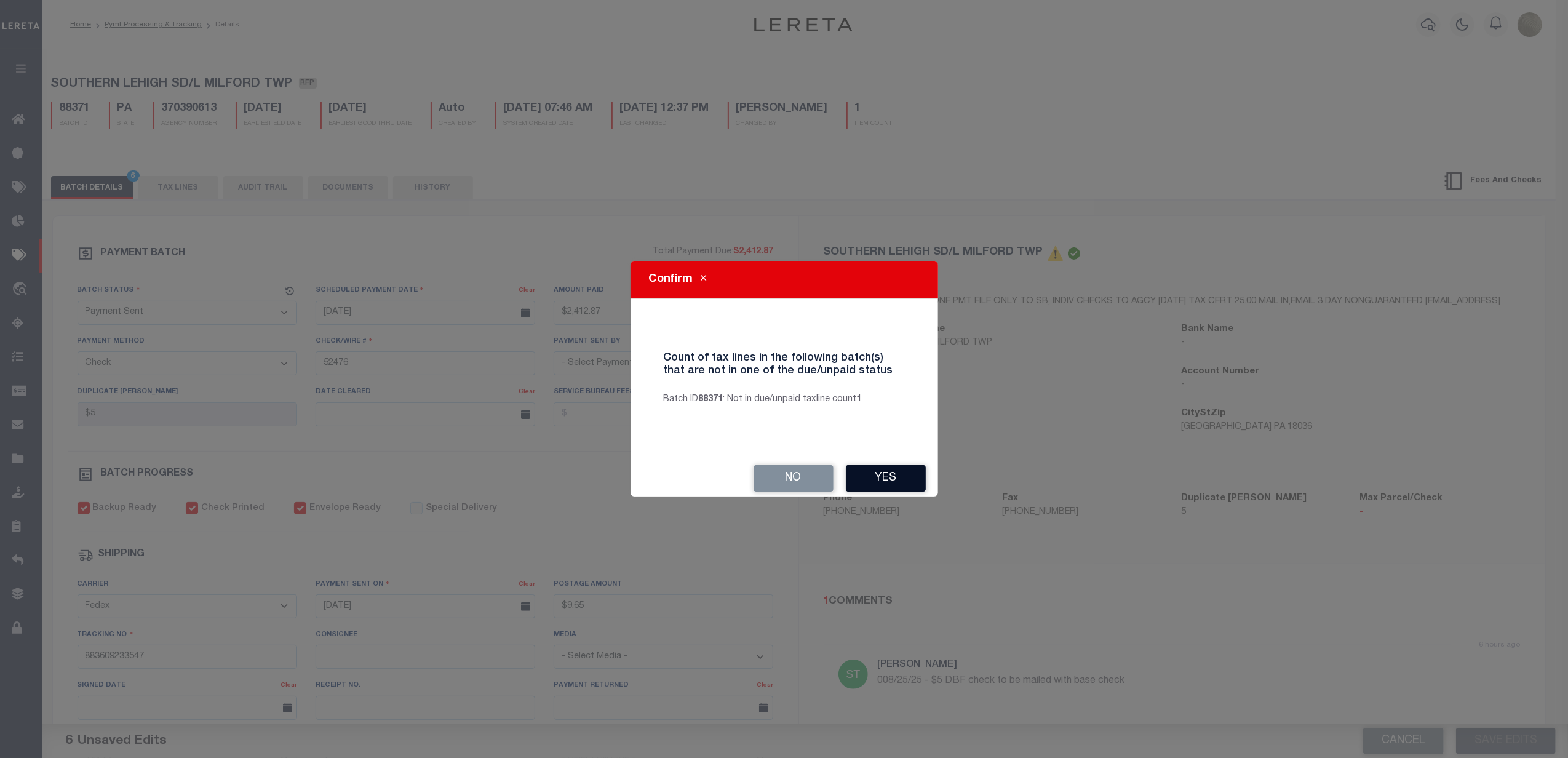
click at [881, 483] on button "Yes" at bounding box center [886, 478] width 80 height 26
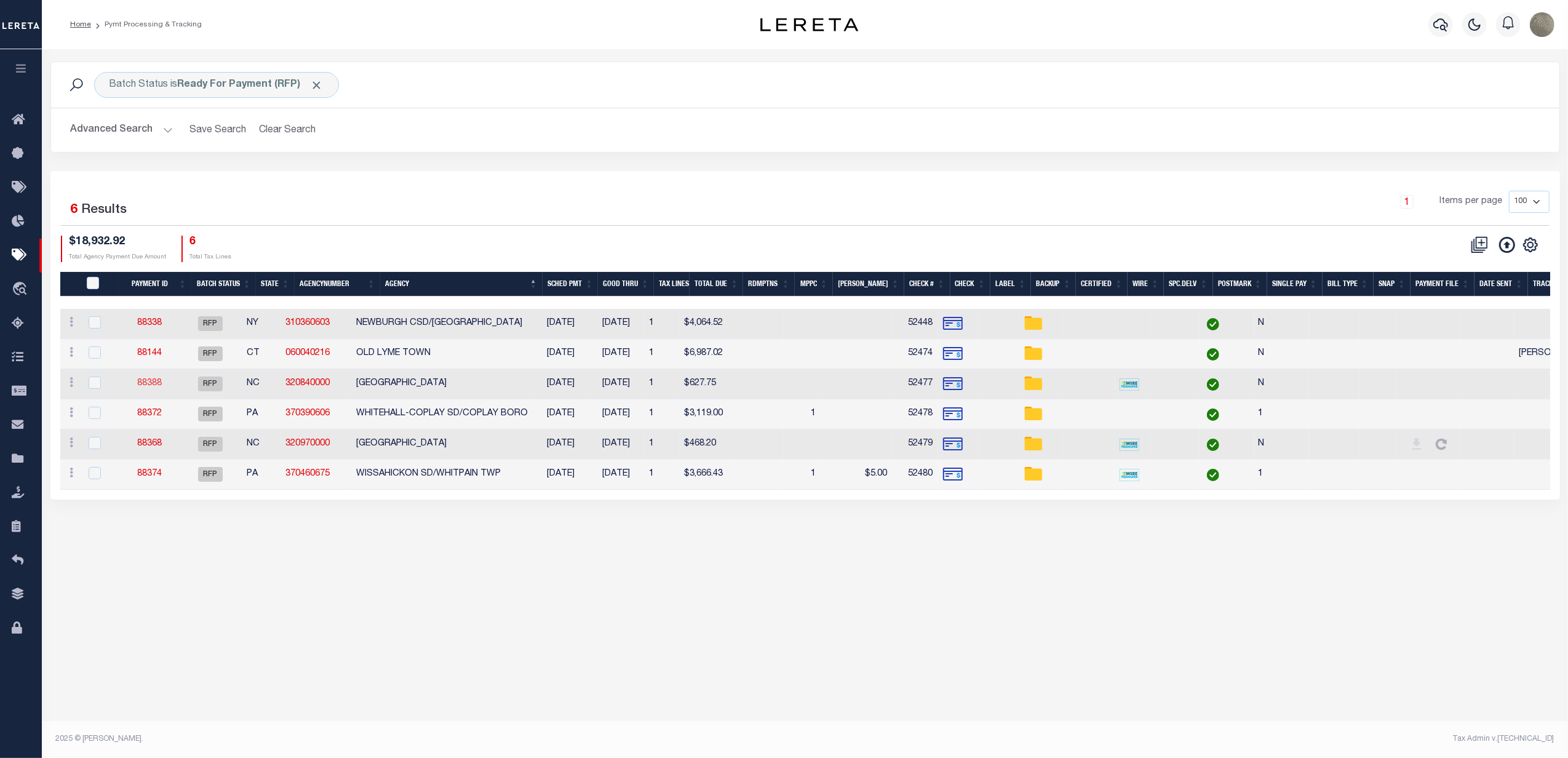
click at [160, 388] on link "88388" at bounding box center [149, 383] width 25 height 9
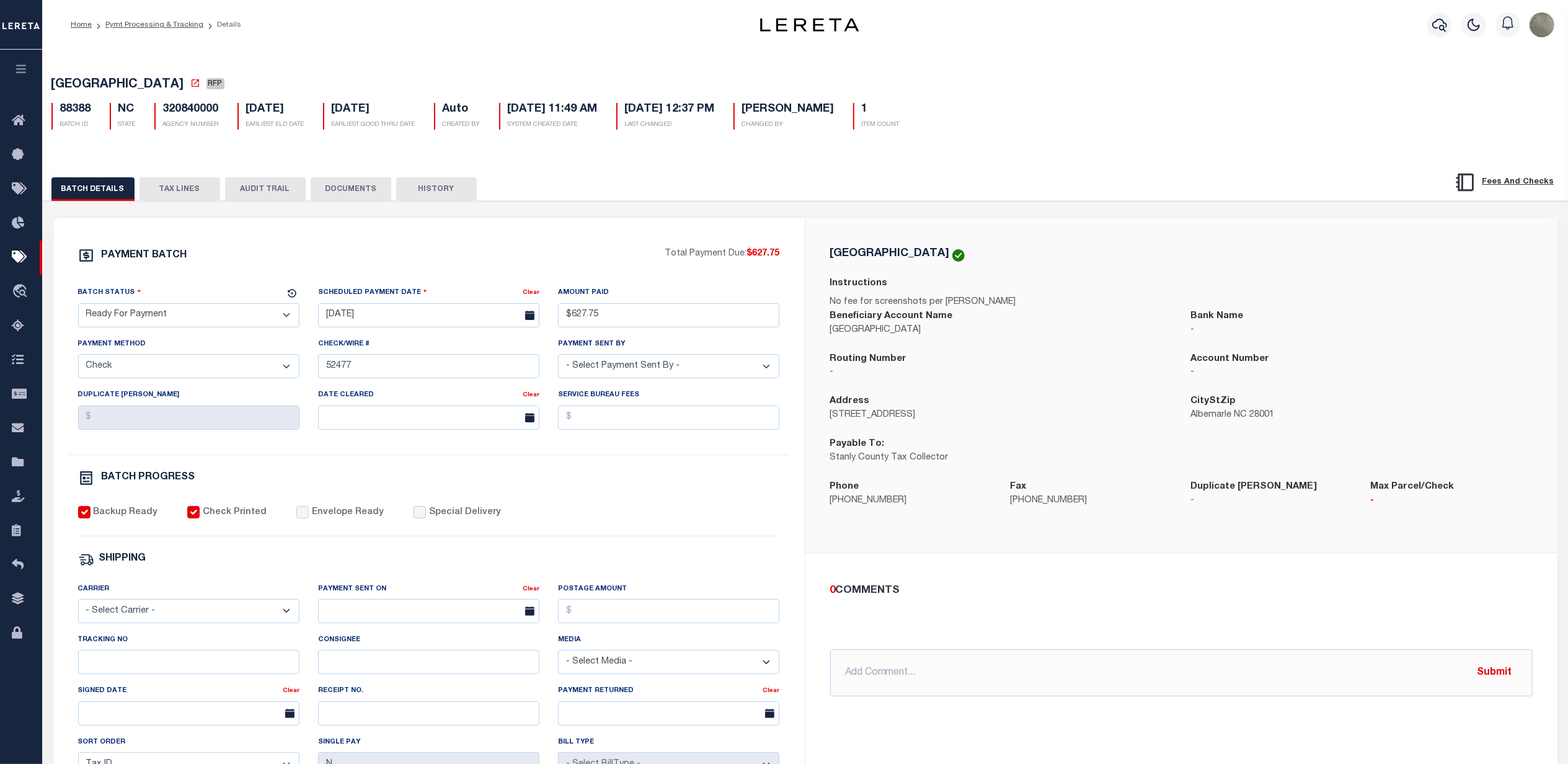
click at [162, 321] on select "- Select Status - Scheduled for Payment Ready For Payment Payment Sent Cleared …" at bounding box center [188, 315] width 221 height 24
click at [78, 307] on select "- Select Status - Scheduled for Payment Ready For Payment Payment Sent Cleared …" at bounding box center [188, 315] width 221 height 24
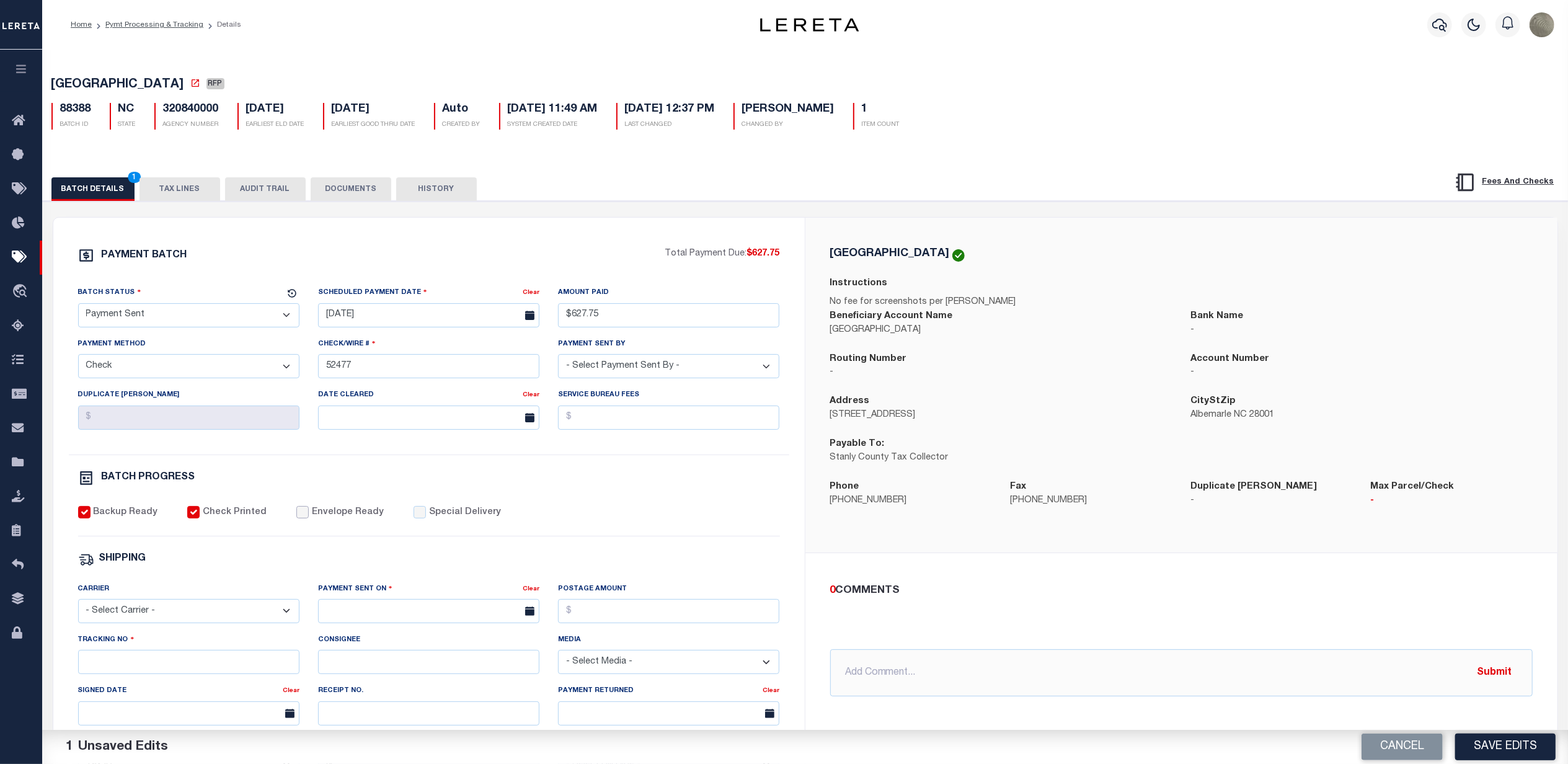
drag, startPoint x: 294, startPoint y: 517, endPoint x: 291, endPoint y: 535, distance: 18.2
click at [297, 517] on input "Envelope Ready" at bounding box center [302, 511] width 12 height 12
click at [135, 616] on select "- Select Carrier - E-mail Fax Fedex FTP Other UPS USPS" at bounding box center [188, 611] width 221 height 24
click at [78, 608] on select "- Select Carrier - E-mail Fax Fedex FTP Other UPS USPS" at bounding box center [188, 611] width 221 height 24
click at [420, 623] on input "text" at bounding box center [428, 611] width 221 height 24
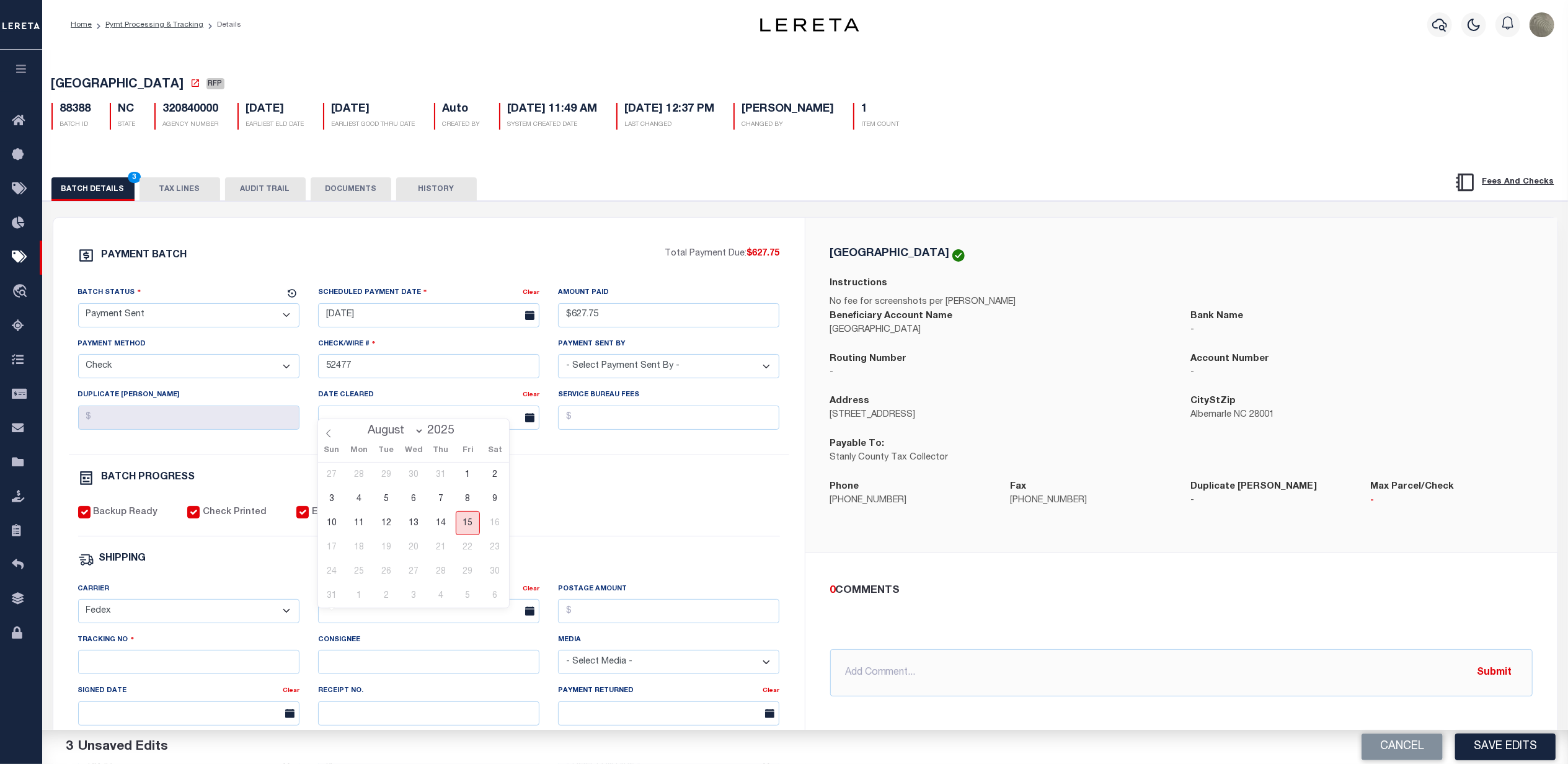
click at [467, 524] on span "15" at bounding box center [468, 524] width 24 height 24
click at [590, 618] on input "Postage Amount" at bounding box center [668, 611] width 221 height 24
drag, startPoint x: 227, startPoint y: 668, endPoint x: 218, endPoint y: 673, distance: 10.3
click at [227, 668] on input "Tracking No" at bounding box center [188, 662] width 221 height 24
click at [1488, 750] on button "Save Edits" at bounding box center [1505, 746] width 100 height 27
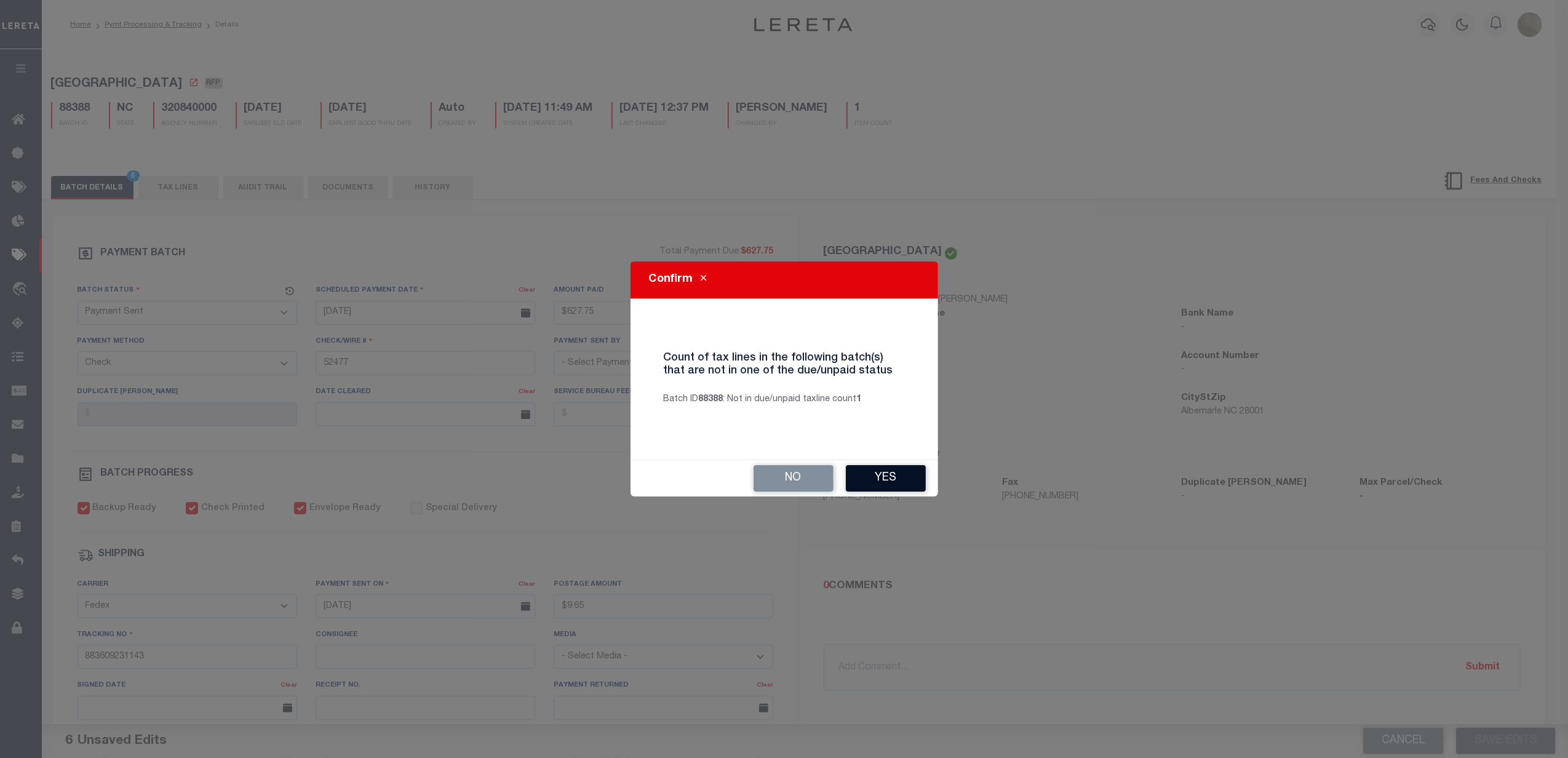
click at [867, 465] on button "Yes" at bounding box center [886, 478] width 80 height 26
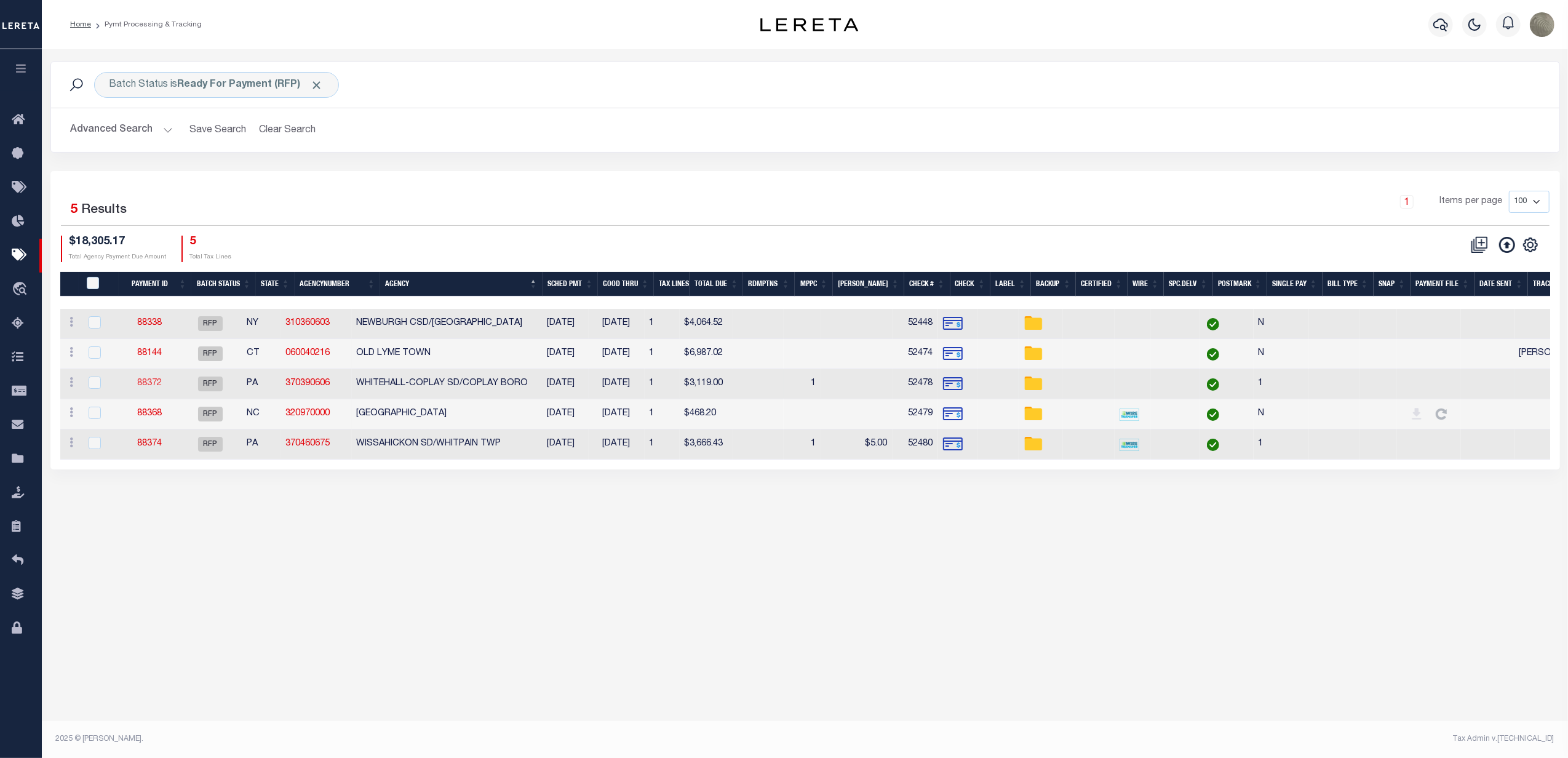
click at [162, 385] on link "88372" at bounding box center [149, 383] width 25 height 9
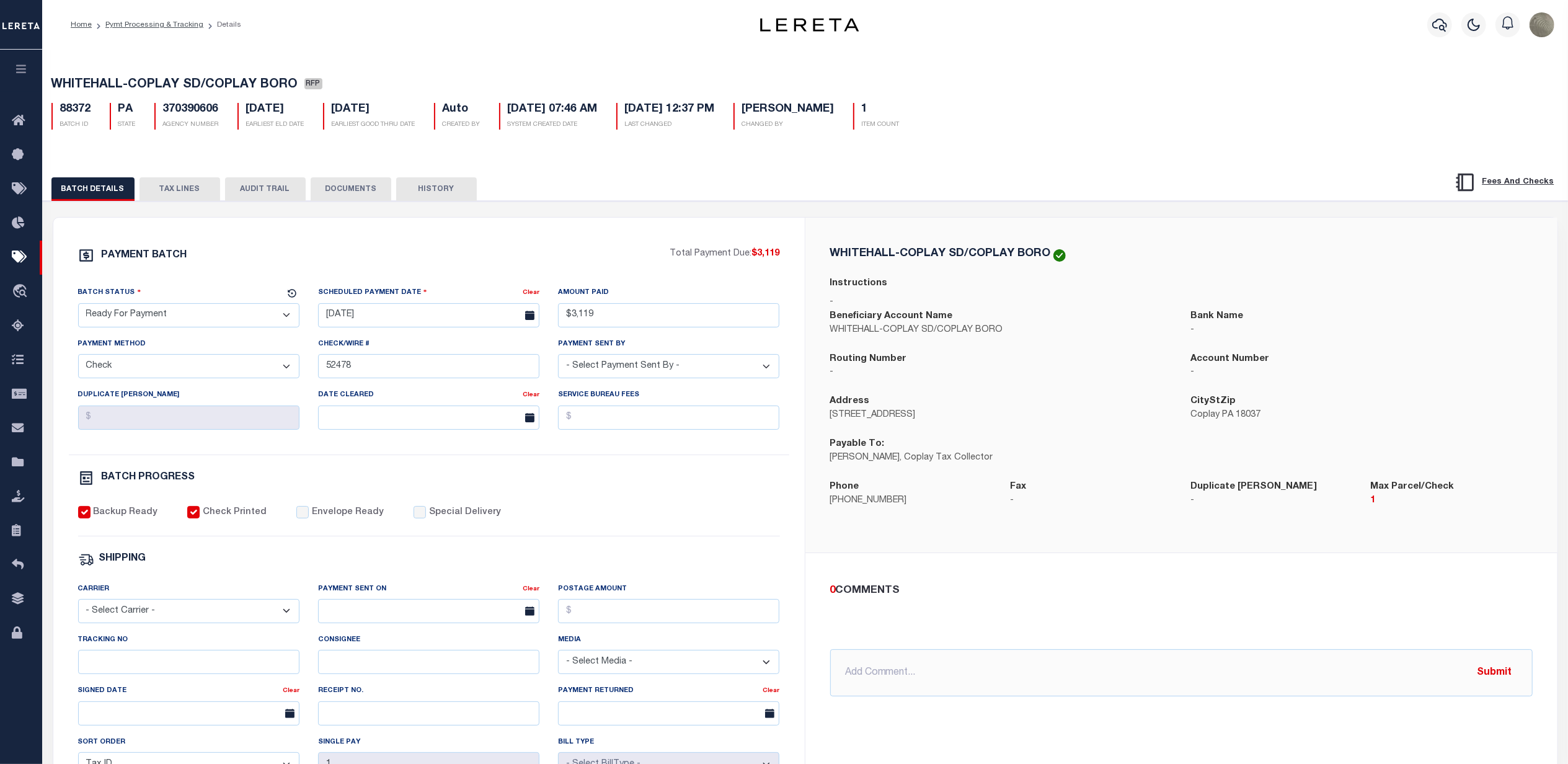
drag, startPoint x: 162, startPoint y: 325, endPoint x: 157, endPoint y: 333, distance: 9.4
click at [162, 325] on select "- Select Status - Scheduled for Payment Ready For Payment Payment Sent Cleared …" at bounding box center [188, 315] width 221 height 24
click at [78, 307] on select "- Select Status - Scheduled for Payment Ready For Payment Payment Sent Cleared …" at bounding box center [188, 315] width 221 height 24
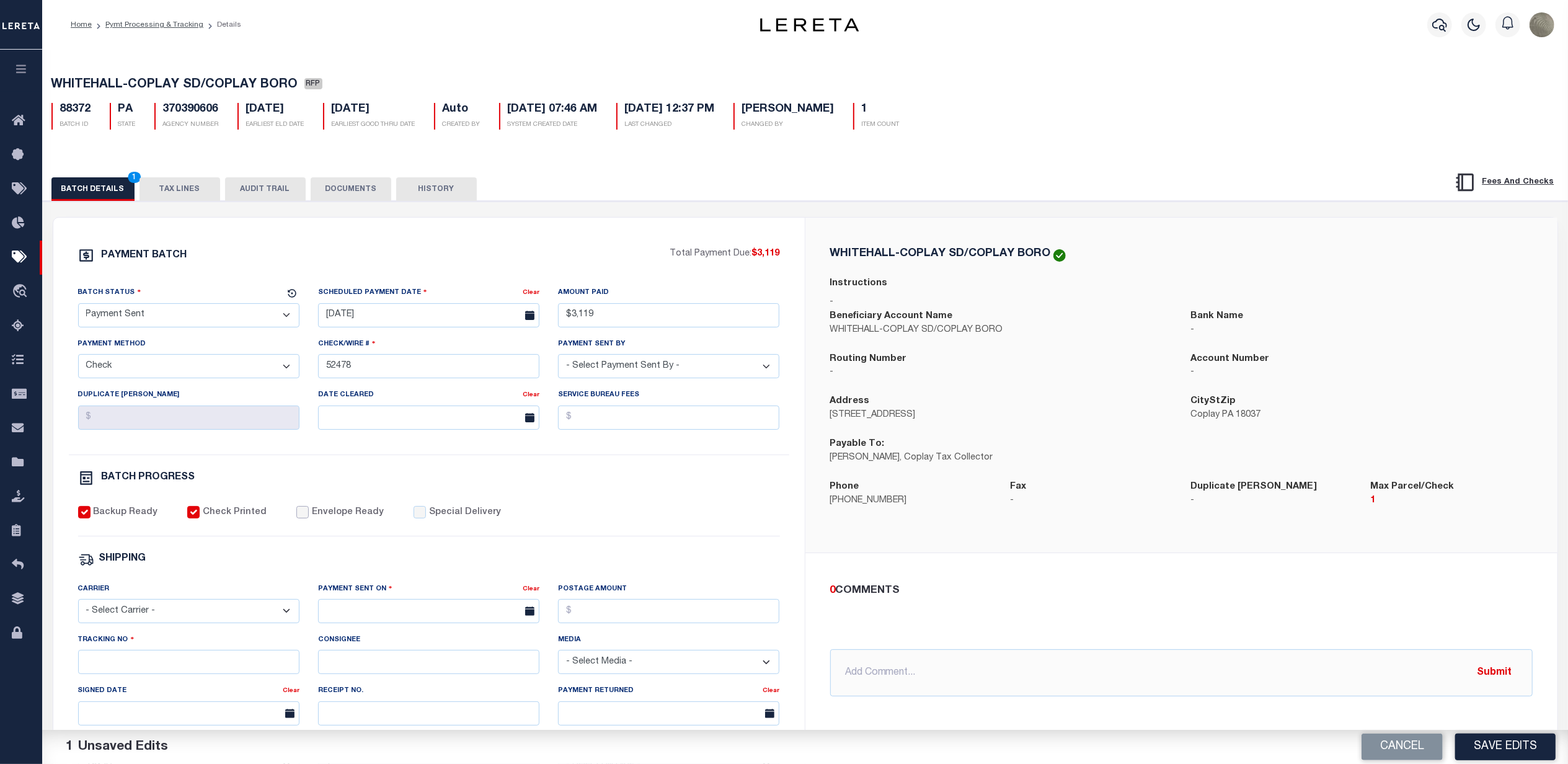
click at [297, 514] on input "Envelope Ready" at bounding box center [302, 511] width 12 height 12
drag, startPoint x: 375, startPoint y: 622, endPoint x: 393, endPoint y: 609, distance: 22.2
click at [375, 622] on input "text" at bounding box center [428, 611] width 221 height 24
drag, startPoint x: 462, startPoint y: 522, endPoint x: 478, endPoint y: 529, distance: 17.5
click at [462, 522] on span "15" at bounding box center [468, 524] width 24 height 24
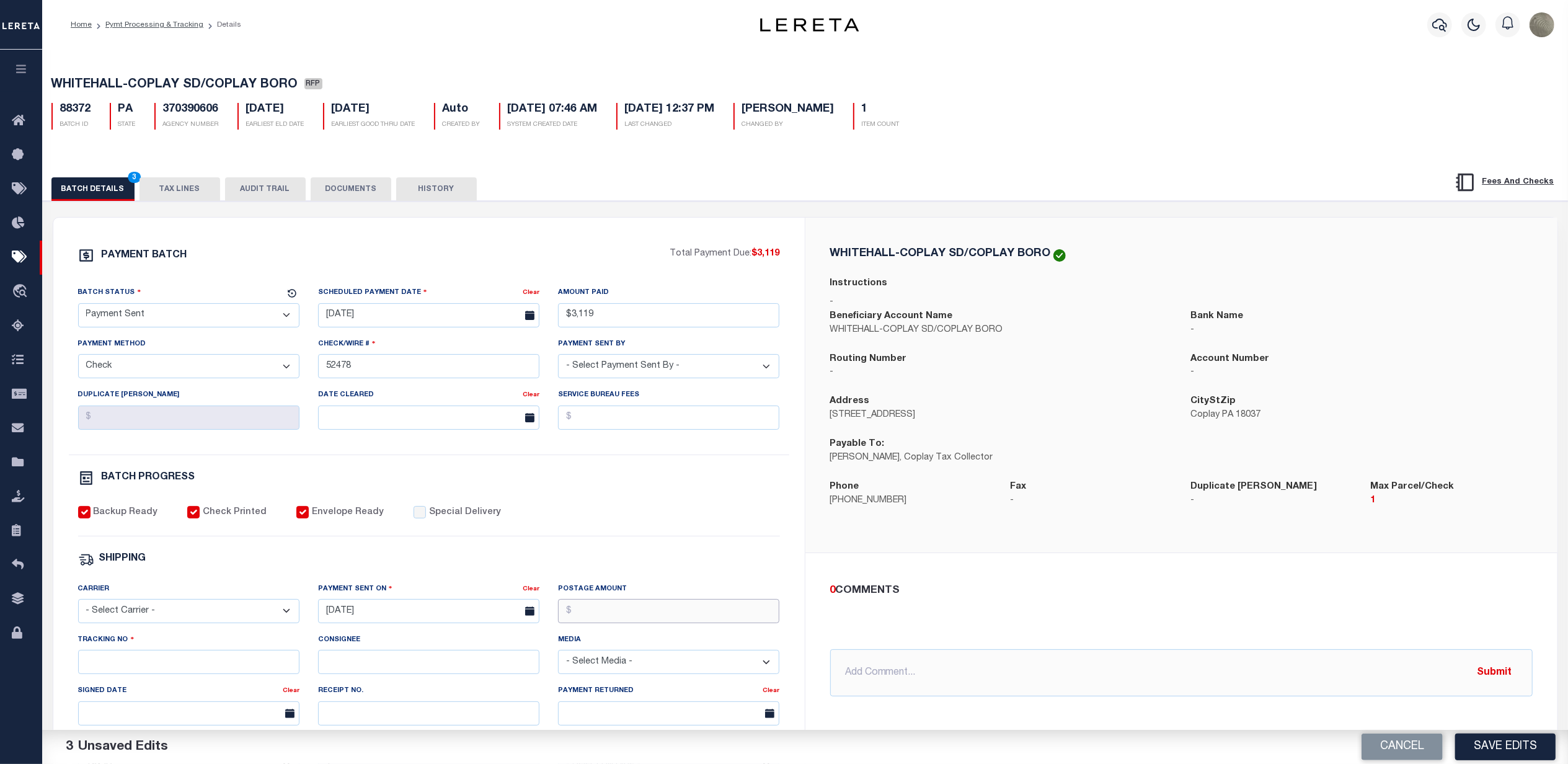
click at [589, 620] on input "Postage Amount" at bounding box center [668, 611] width 221 height 24
click at [164, 622] on select "- Select Carrier - E-mail Fax Fedex FTP Other UPS USPS" at bounding box center [188, 611] width 221 height 24
click at [78, 608] on select "- Select Carrier - E-mail Fax Fedex FTP Other UPS USPS" at bounding box center [188, 611] width 221 height 24
click at [139, 671] on input "Tracking No" at bounding box center [188, 662] width 221 height 24
click at [108, 674] on input "Tracking No" at bounding box center [188, 662] width 221 height 24
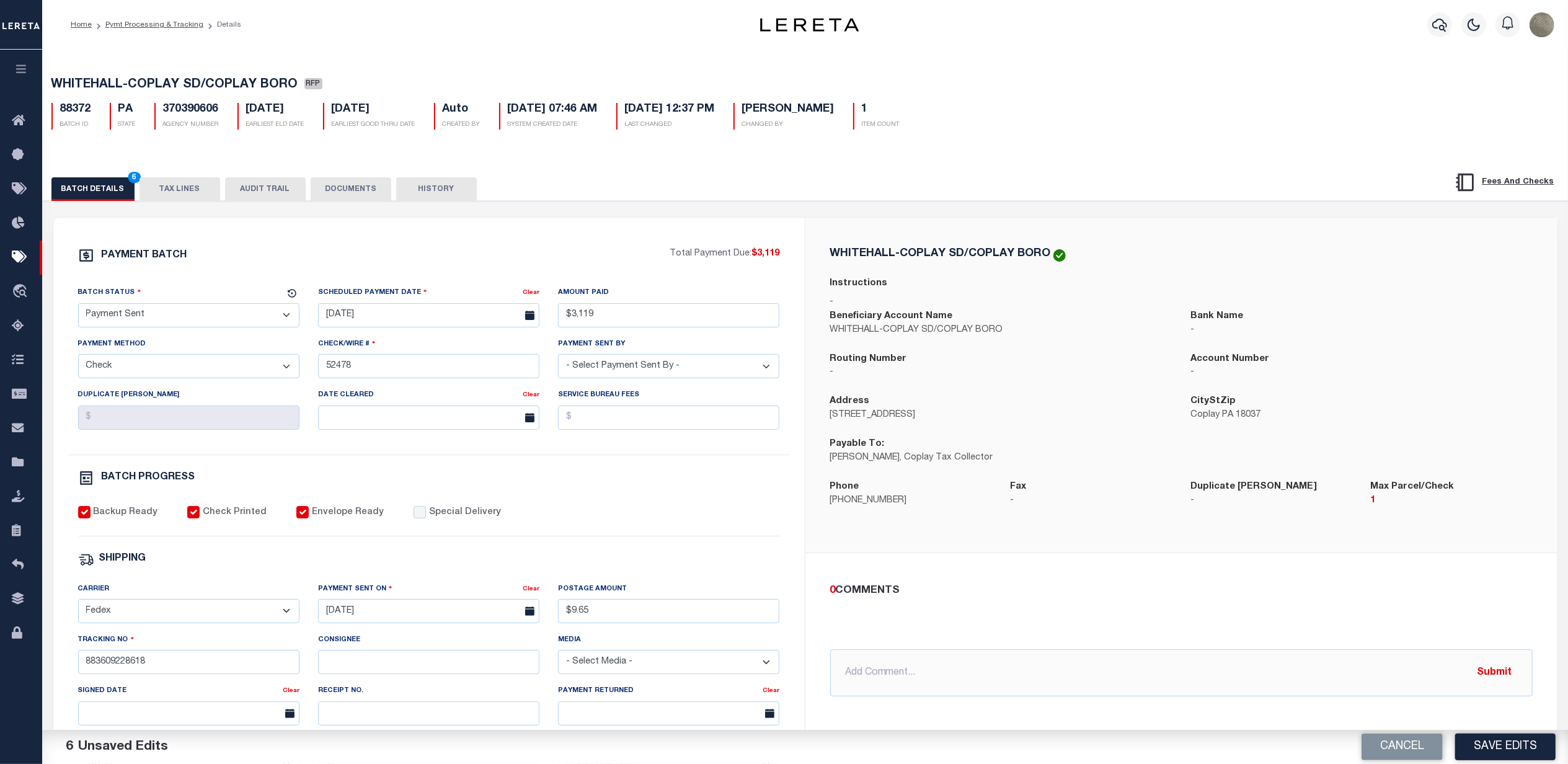
click at [551, 501] on div "PAYMENT BATCH Total Payment Due: $3,119 Batch Status - Select Status -" at bounding box center [429, 581] width 722 height 666
click at [1481, 742] on button "Save Edits" at bounding box center [1505, 746] width 100 height 27
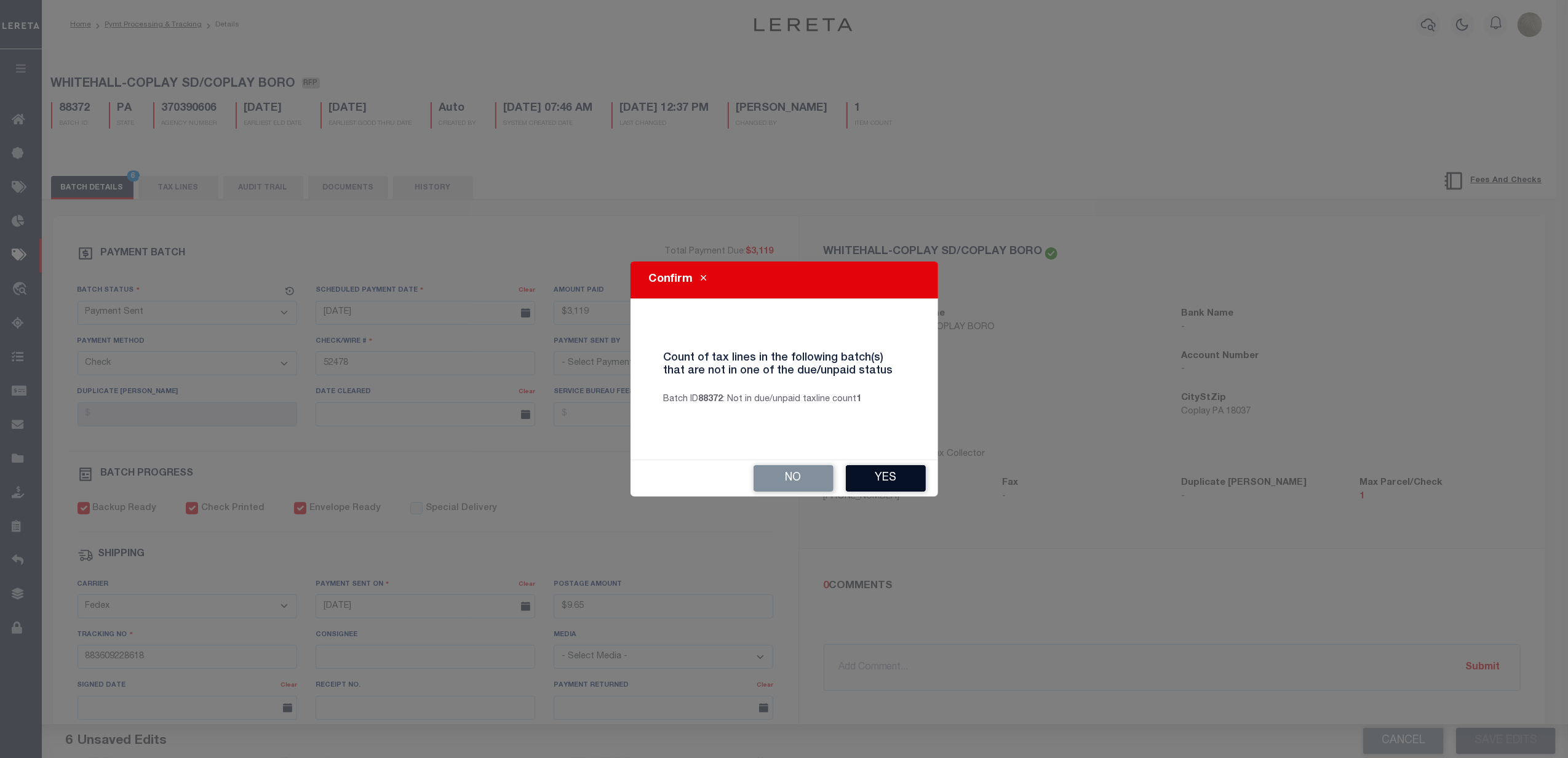
click at [897, 478] on button "Yes" at bounding box center [886, 478] width 80 height 26
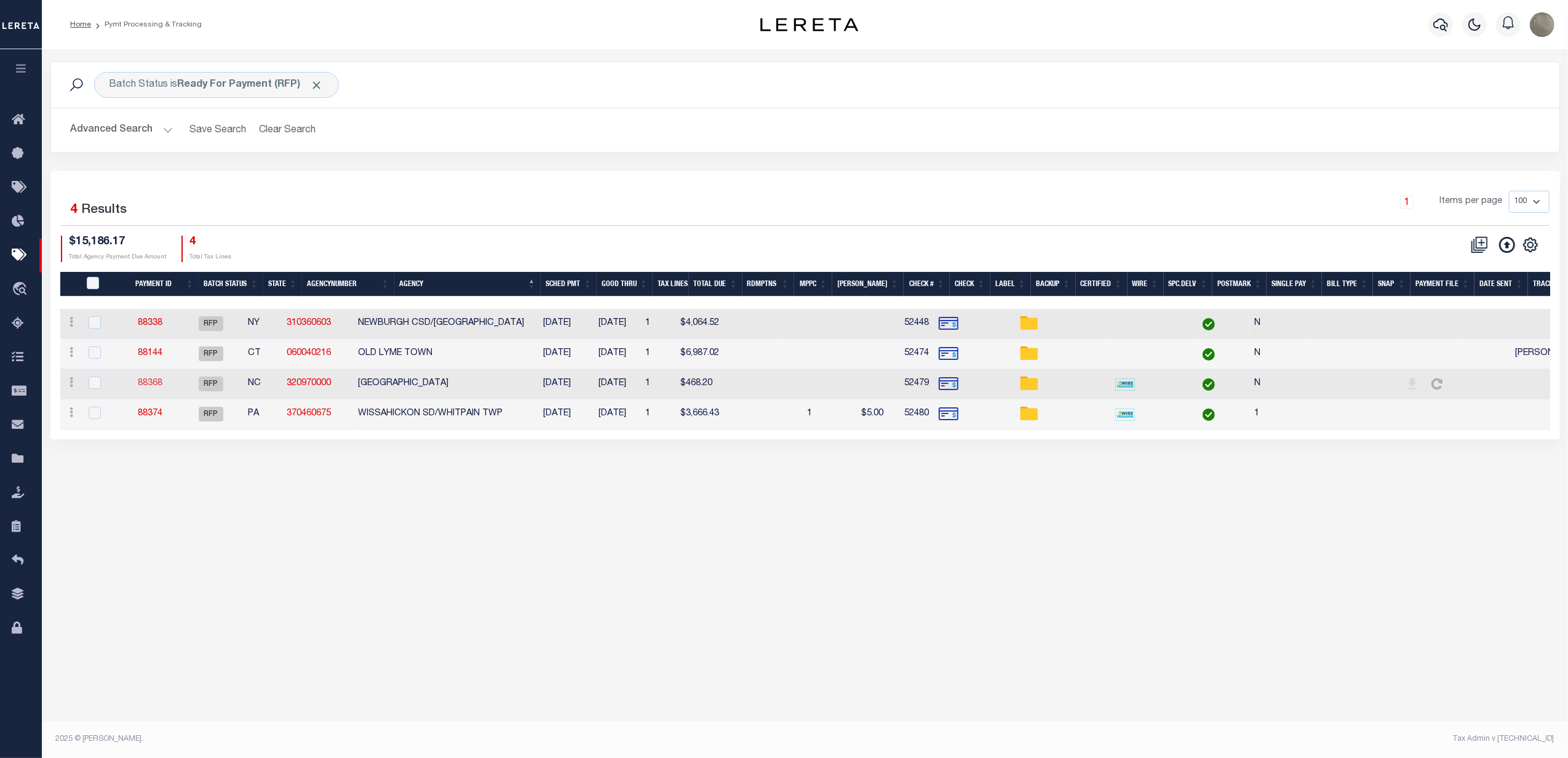
click at [156, 388] on link "88368" at bounding box center [150, 383] width 25 height 9
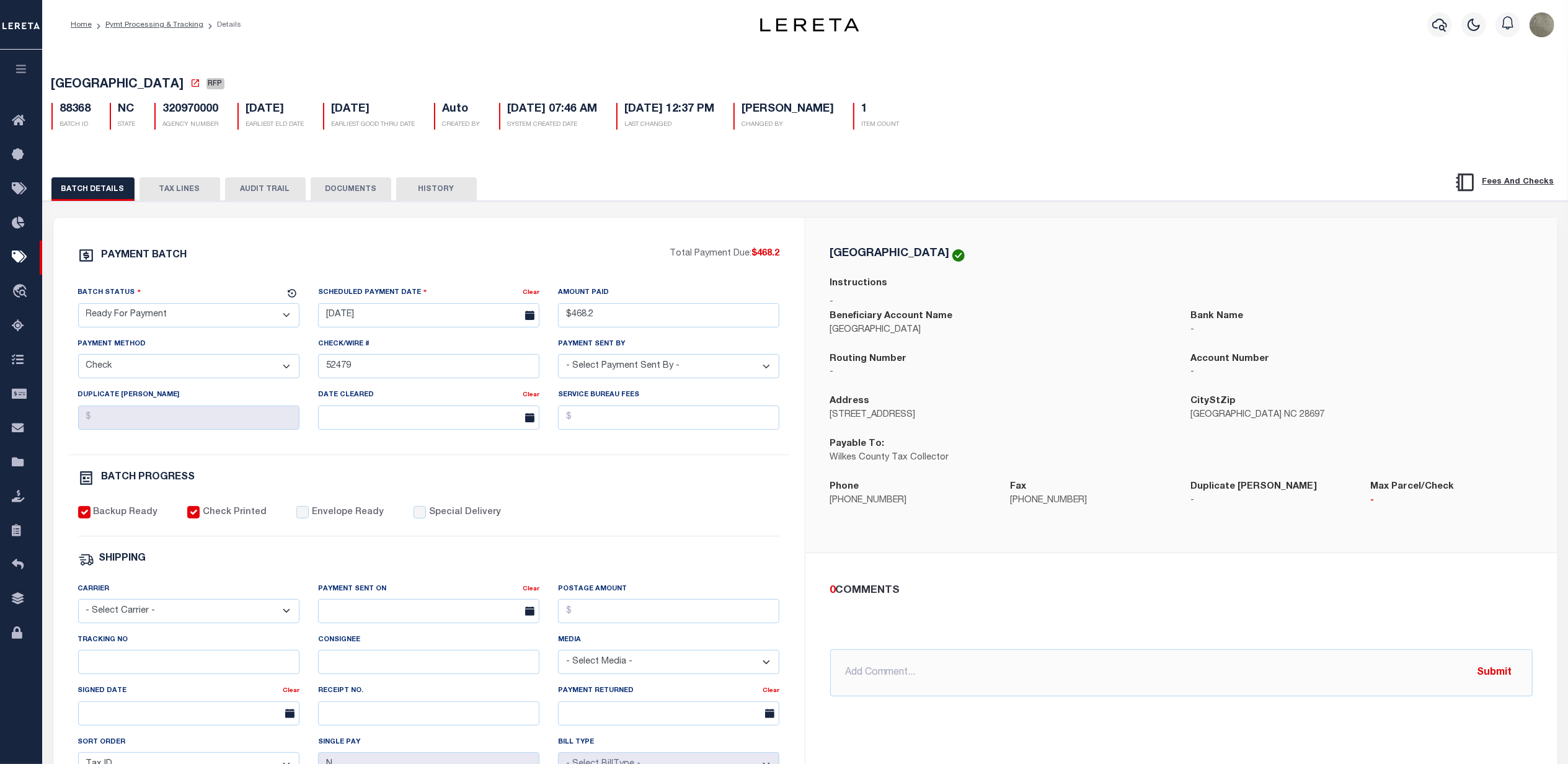
click at [156, 315] on select "- Select Status - Scheduled for Payment Ready For Payment Payment Sent Cleared …" at bounding box center [188, 315] width 221 height 24
click at [78, 307] on select "- Select Status - Scheduled for Payment Ready For Payment Payment Sent Cleared …" at bounding box center [188, 315] width 221 height 24
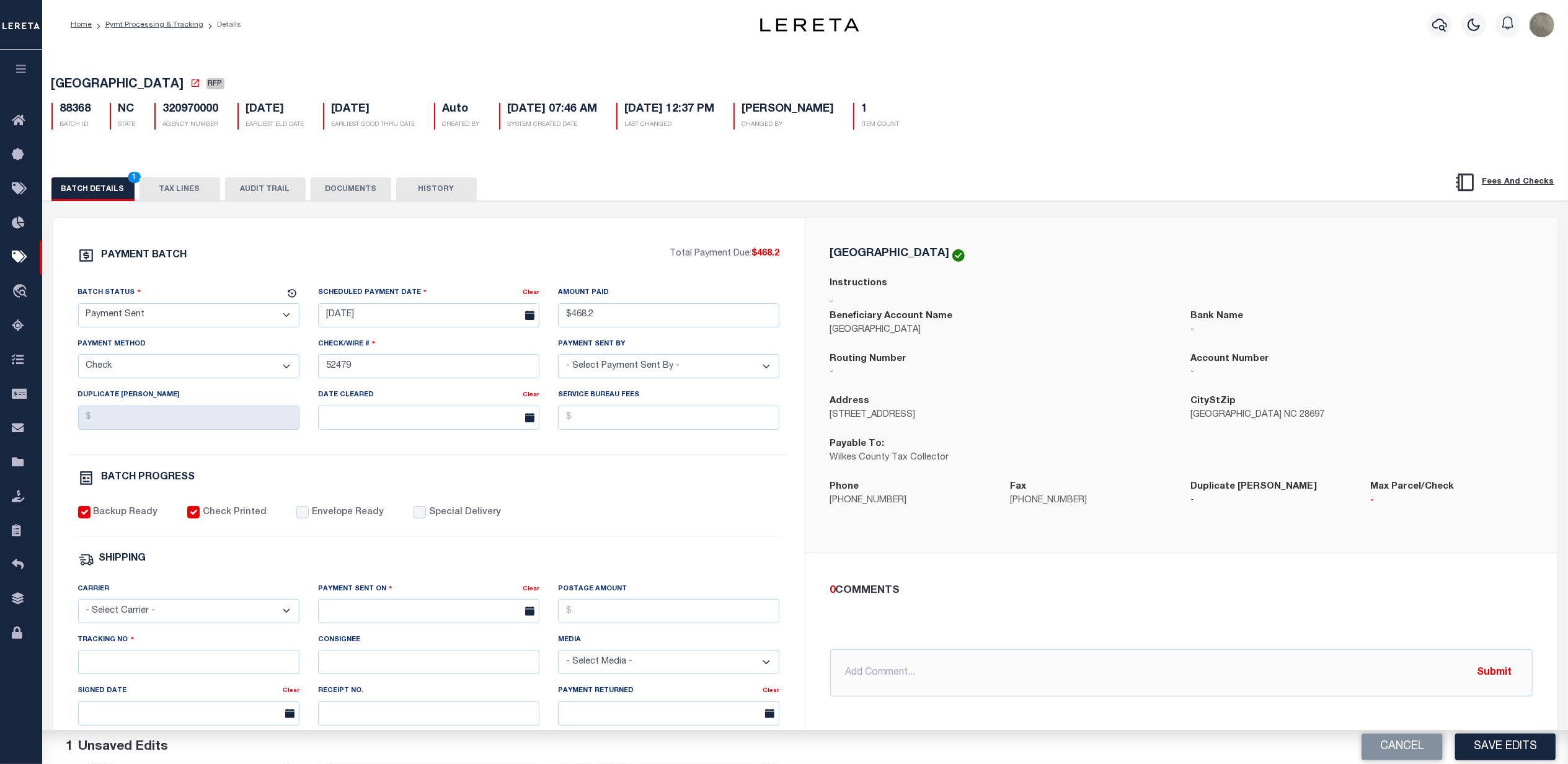
click at [301, 516] on div "Envelope Ready" at bounding box center [340, 512] width 88 height 14
click at [297, 515] on input "Envelope Ready" at bounding box center [302, 511] width 12 height 12
click at [375, 618] on input "text" at bounding box center [428, 611] width 221 height 24
click at [470, 524] on span "15" at bounding box center [468, 524] width 24 height 24
click at [581, 617] on input "Postage Amount" at bounding box center [668, 611] width 221 height 24
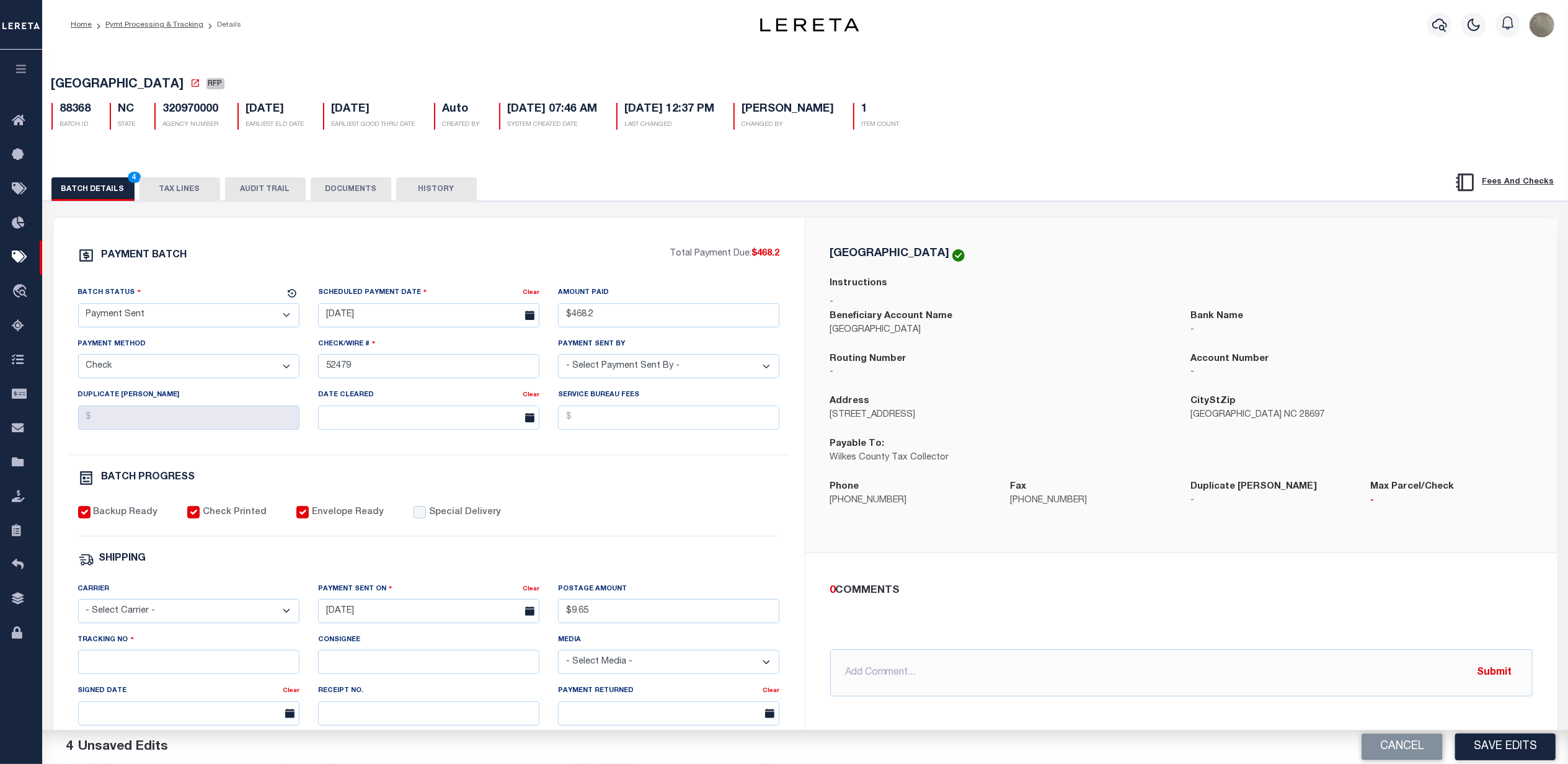
click at [119, 615] on select "- Select Carrier - E-mail Fax Fedex FTP Other UPS USPS" at bounding box center [188, 611] width 221 height 24
click at [78, 608] on select "- Select Carrier - E-mail Fax Fedex FTP Other UPS USPS" at bounding box center [188, 611] width 221 height 24
click at [137, 674] on input "Tracking No" at bounding box center [188, 662] width 221 height 24
drag, startPoint x: 526, startPoint y: 552, endPoint x: 510, endPoint y: 549, distance: 16.3
click at [526, 552] on div "PAYMENT BATCH Total Payment Due: $468.2 Batch Status - Select Status -" at bounding box center [429, 581] width 722 height 666
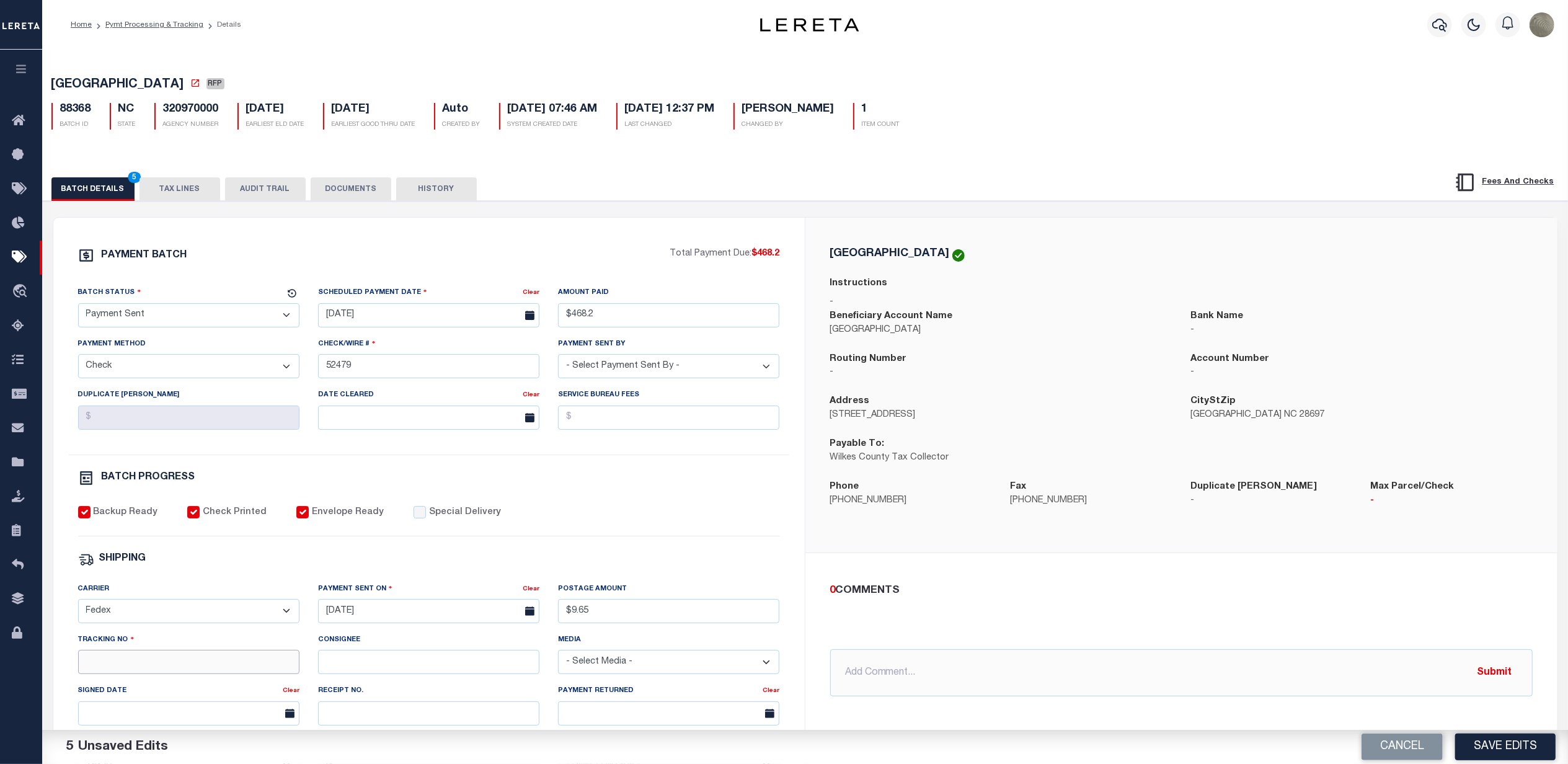
click at [129, 672] on input "Tracking No" at bounding box center [188, 662] width 221 height 24
drag, startPoint x: 725, startPoint y: 514, endPoint x: 739, endPoint y: 529, distance: 20.5
click at [725, 514] on div "Backup Ready Check Printed Envelope Ready Special Delivery" at bounding box center [428, 521] width 702 height 31
click at [264, 261] on div "PAYMENT BATCH" at bounding box center [374, 259] width 592 height 23
click at [1492, 743] on button "Save Edits" at bounding box center [1505, 746] width 100 height 27
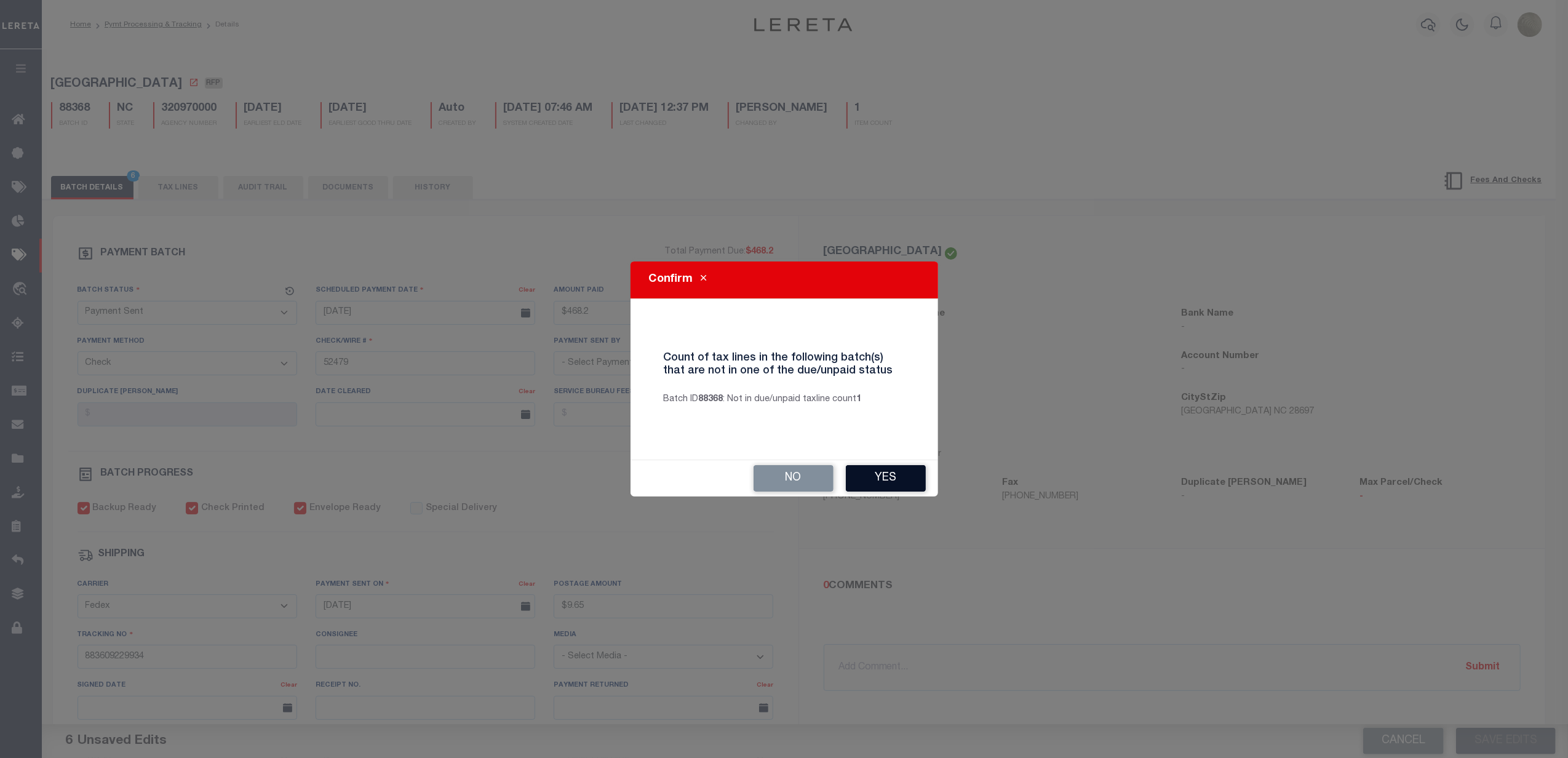
click at [893, 480] on button "Yes" at bounding box center [886, 478] width 80 height 26
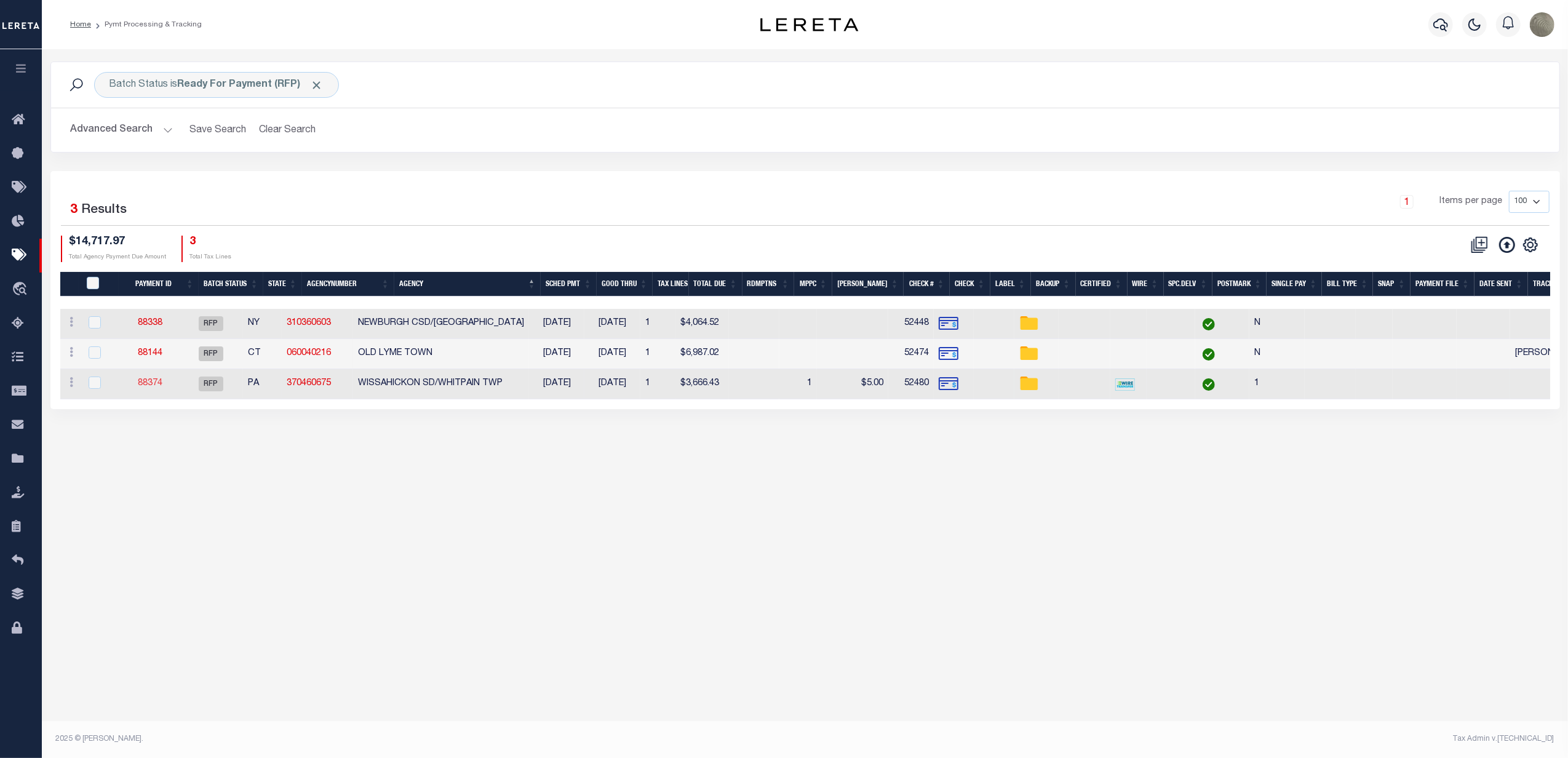
click at [161, 388] on link "88374" at bounding box center [150, 383] width 25 height 9
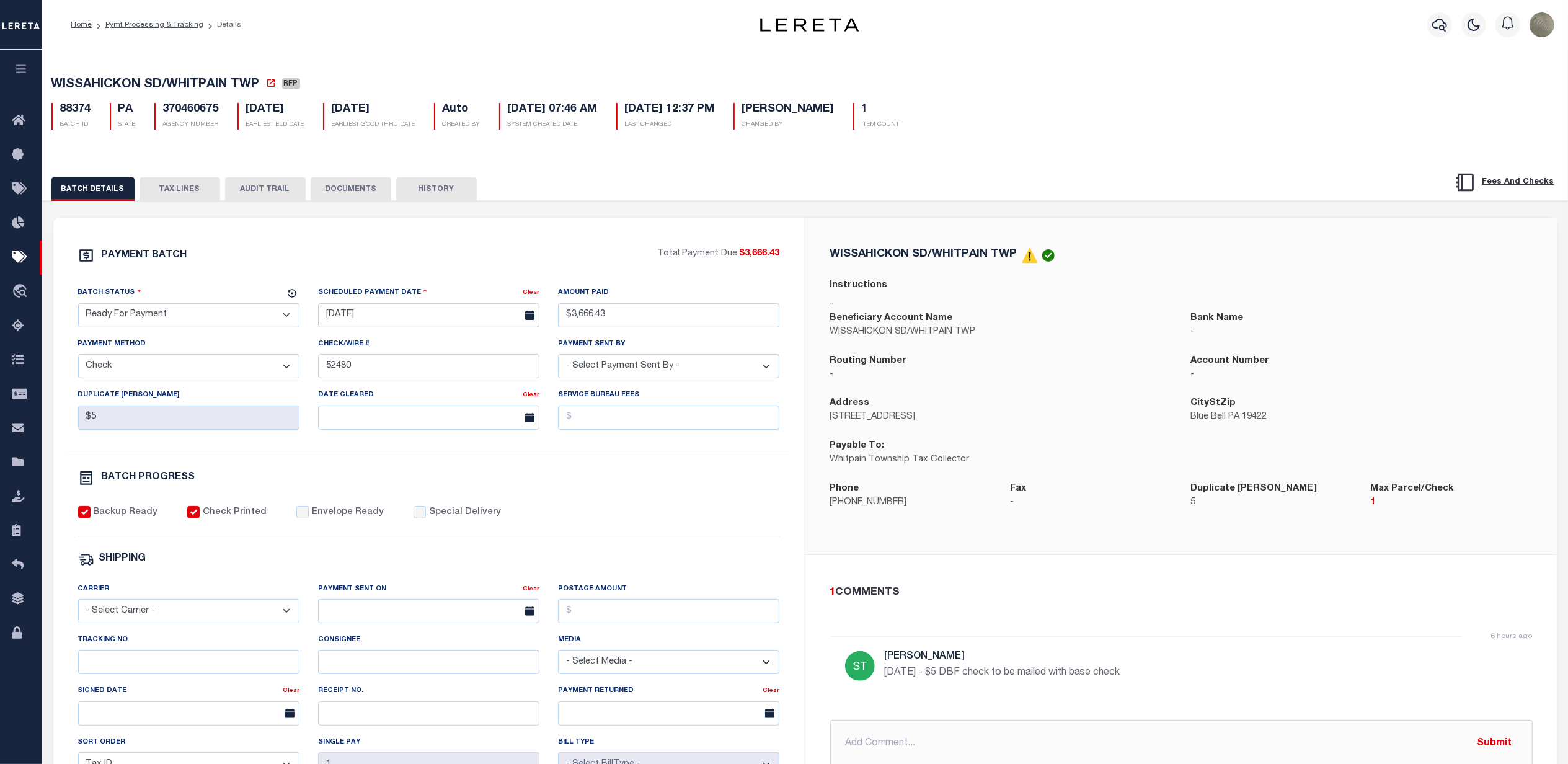
click at [165, 316] on select "- Select Status - Scheduled for Payment Ready For Payment Payment Sent Cleared …" at bounding box center [188, 315] width 221 height 24
click at [78, 307] on select "- Select Status - Scheduled for Payment Ready For Payment Payment Sent Cleared …" at bounding box center [188, 315] width 221 height 24
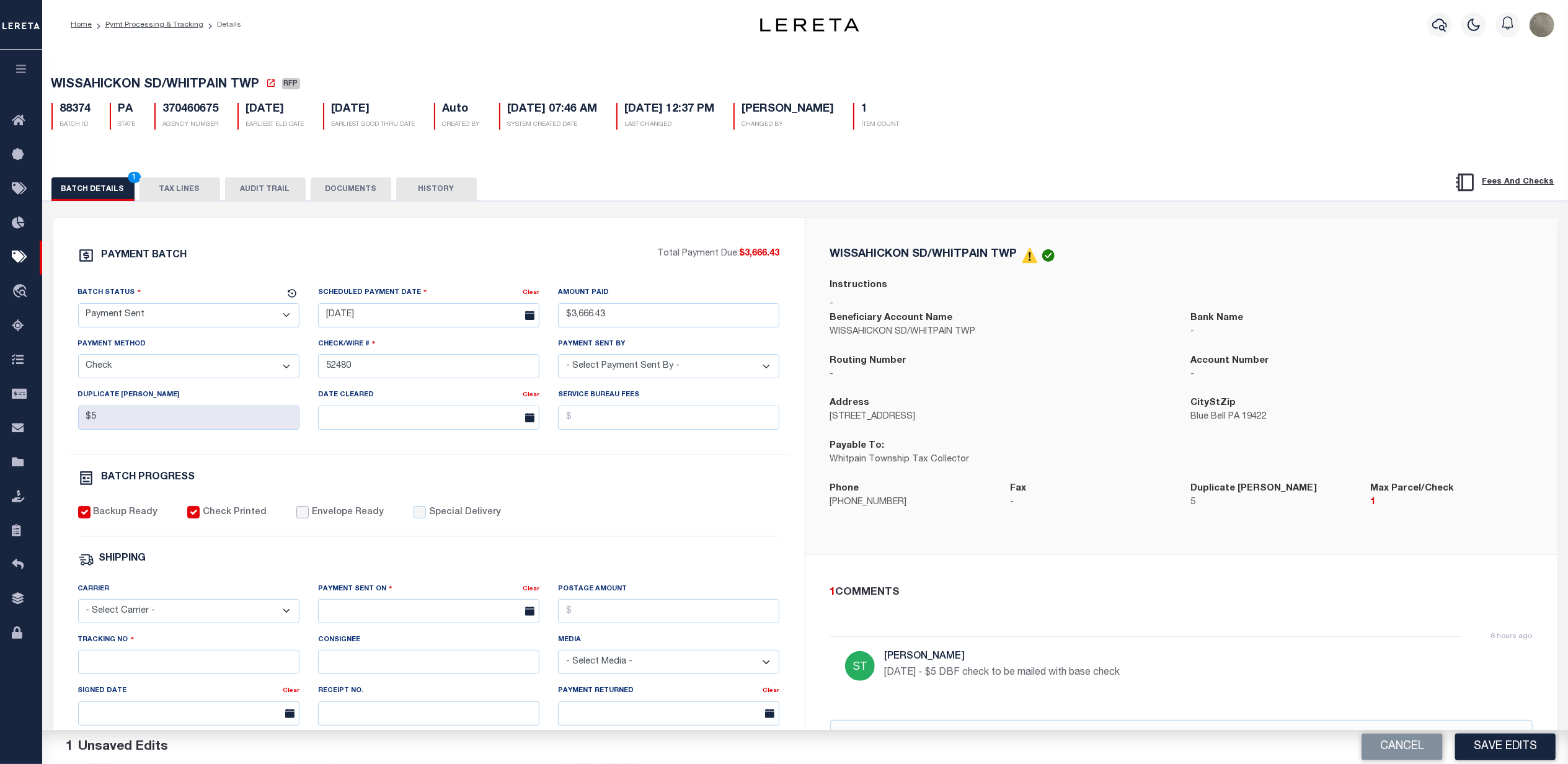
click at [297, 516] on input "Envelope Ready" at bounding box center [302, 511] width 12 height 12
click at [154, 606] on div "Carrier - Select Carrier - E-mail Fax Fedex FTP Other UPS USPS" at bounding box center [188, 602] width 221 height 41
click at [151, 606] on div "Carrier - Select Carrier - E-mail Fax Fedex FTP Other UPS USPS" at bounding box center [188, 602] width 221 height 41
click at [150, 623] on select "- Select Carrier - E-mail Fax Fedex FTP Other UPS USPS" at bounding box center [188, 611] width 221 height 24
click at [78, 608] on select "- Select Carrier - E-mail Fax Fedex FTP Other UPS USPS" at bounding box center [188, 611] width 221 height 24
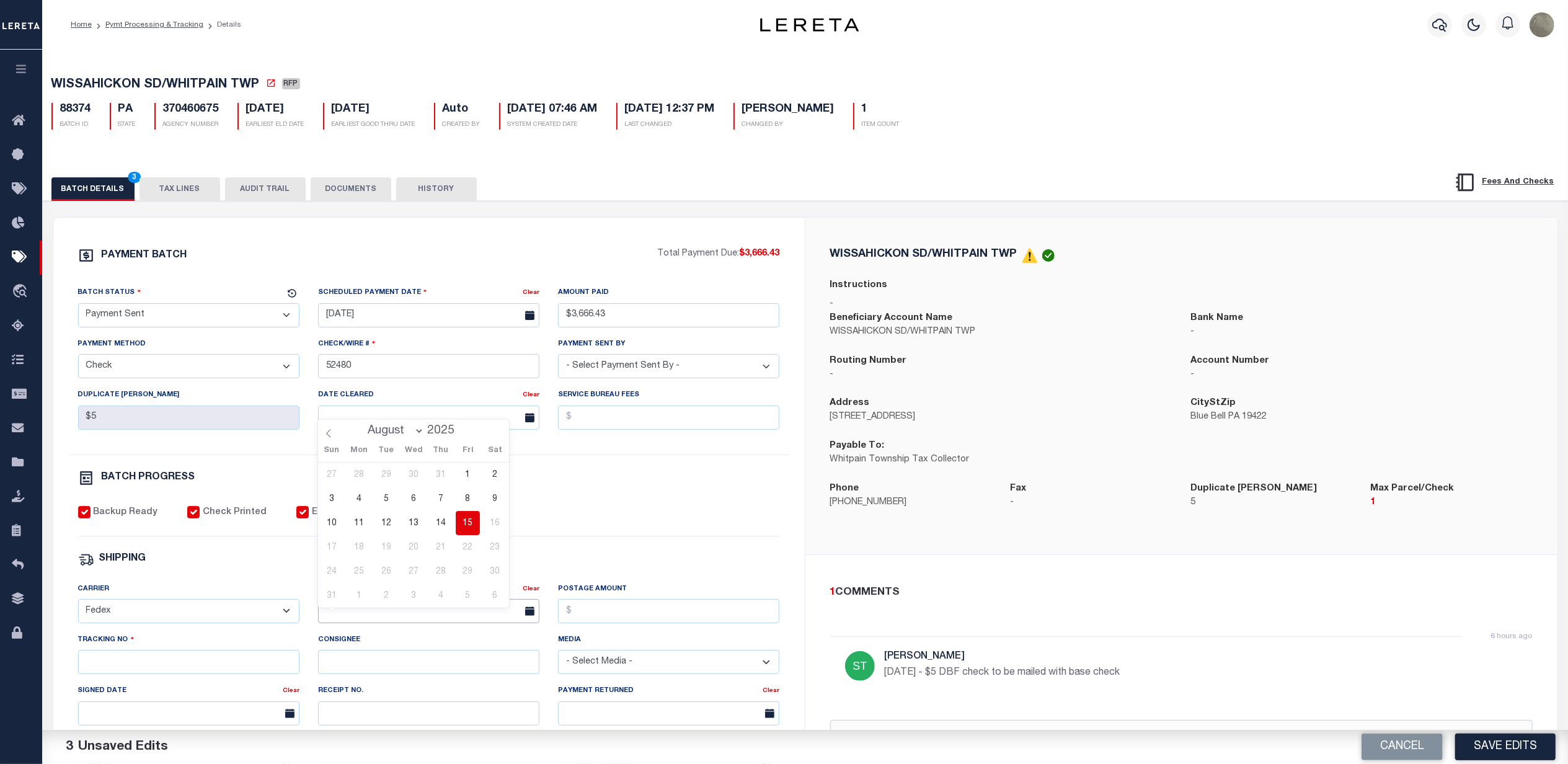
click at [350, 622] on input "text" at bounding box center [428, 611] width 221 height 24
click at [469, 517] on span "15" at bounding box center [468, 524] width 24 height 24
click at [655, 622] on input "Postage Amount" at bounding box center [668, 611] width 221 height 24
click at [186, 668] on input "Tracking No" at bounding box center [188, 662] width 221 height 24
drag, startPoint x: 563, startPoint y: 496, endPoint x: 576, endPoint y: 504, distance: 15.3
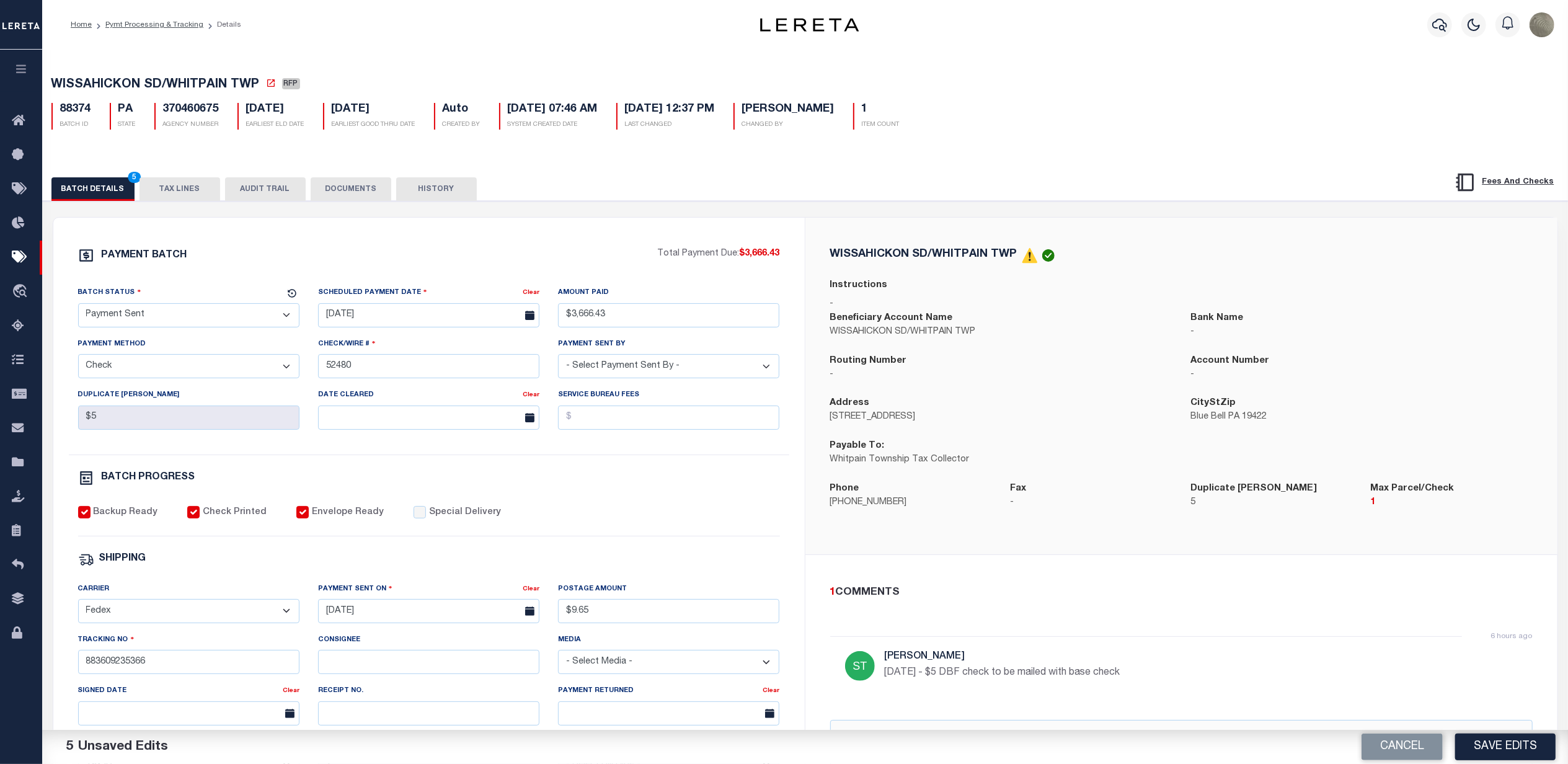
click at [564, 491] on div "BATCH PROGRESS" at bounding box center [428, 481] width 702 height 21
drag, startPoint x: 1471, startPoint y: 748, endPoint x: 1484, endPoint y: 759, distance: 17.0
click at [1472, 748] on button "Save Edits" at bounding box center [1505, 746] width 100 height 27
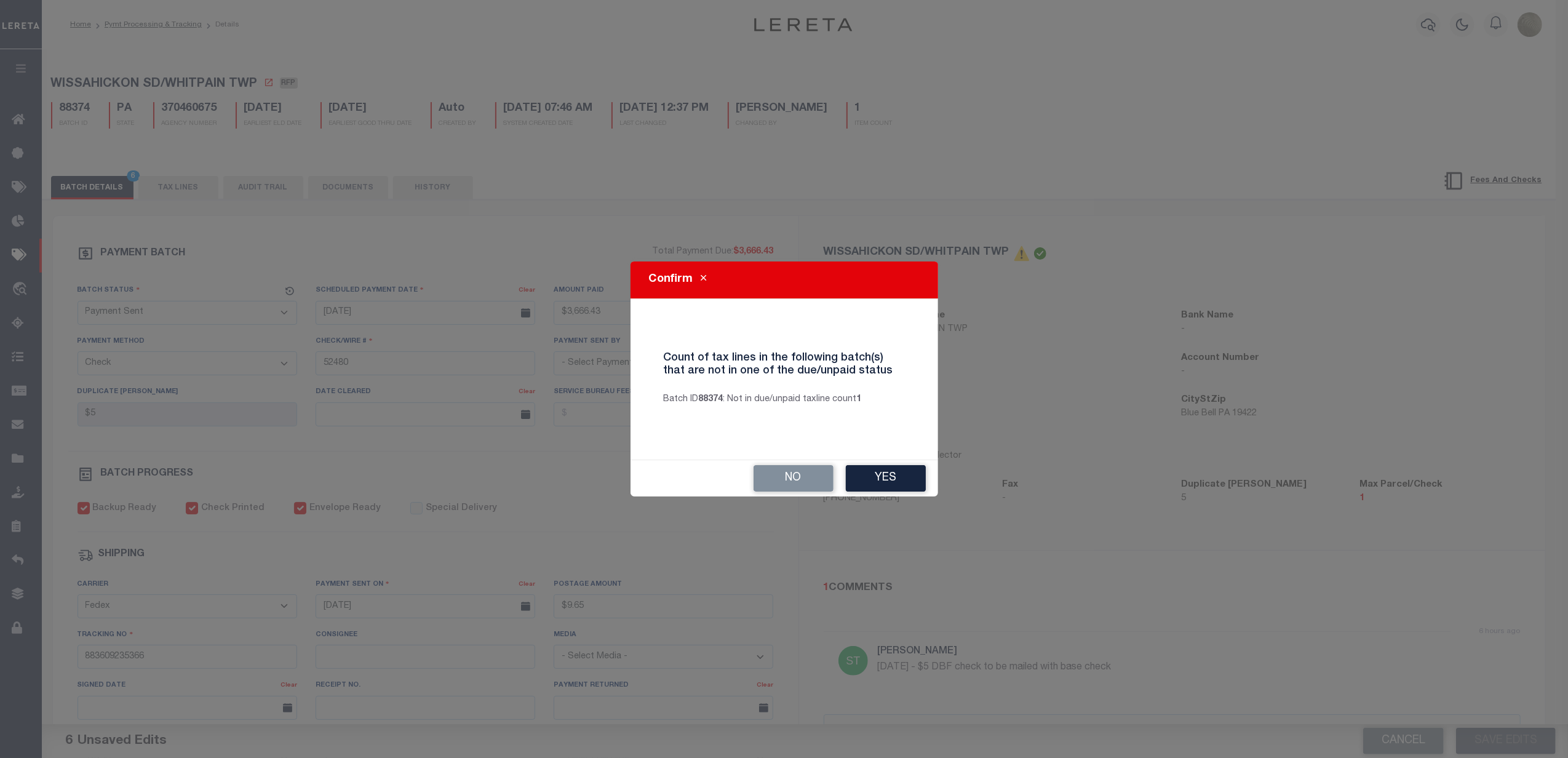
click at [873, 483] on button "Yes" at bounding box center [886, 478] width 80 height 26
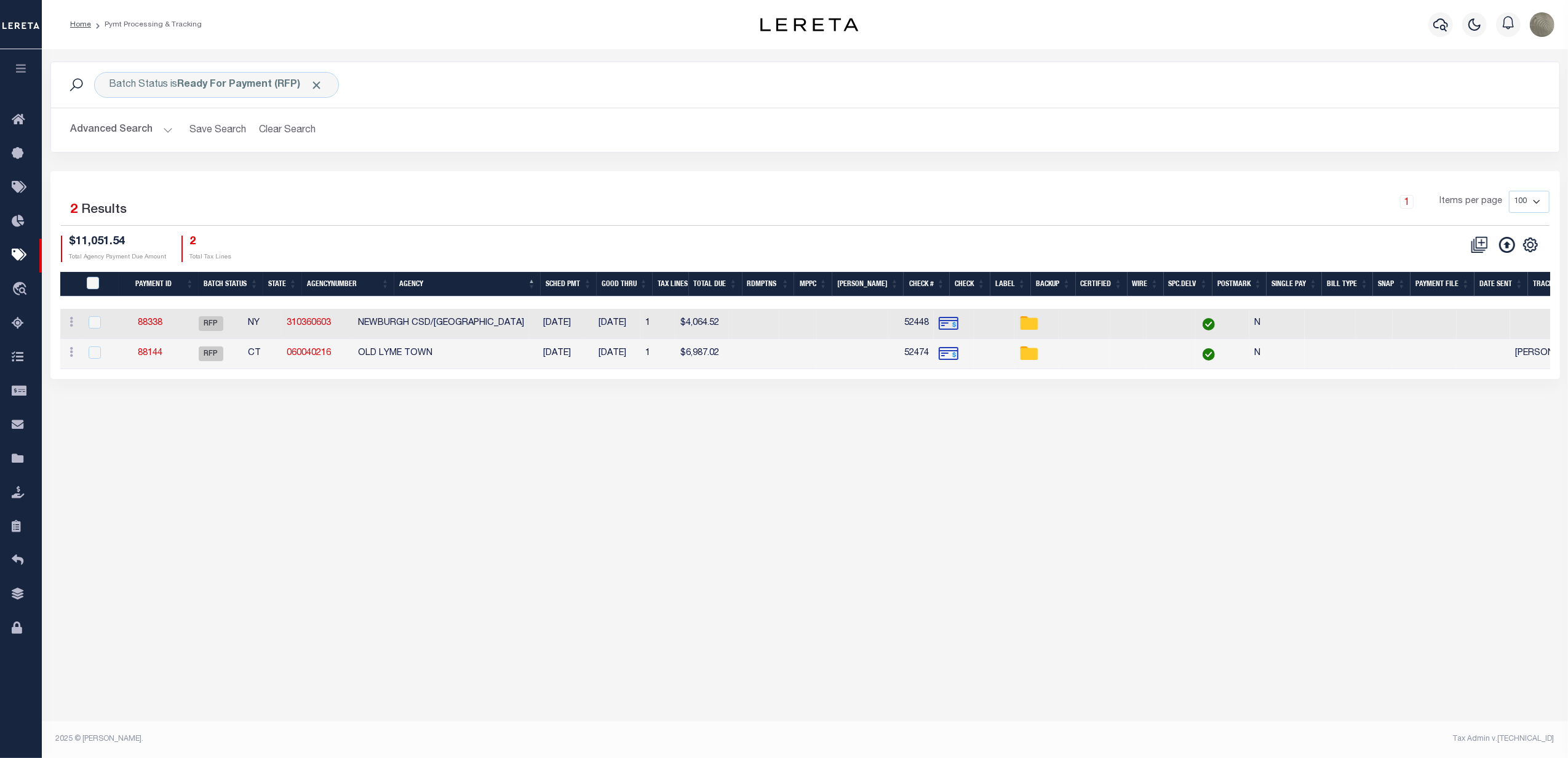
click at [1234, 184] on div "1 Selected 2 Results 1 Items per page 100 200 500 1000 $11,051.54" at bounding box center [805, 274] width 1510 height 208
click at [159, 325] on link "88338" at bounding box center [150, 323] width 25 height 9
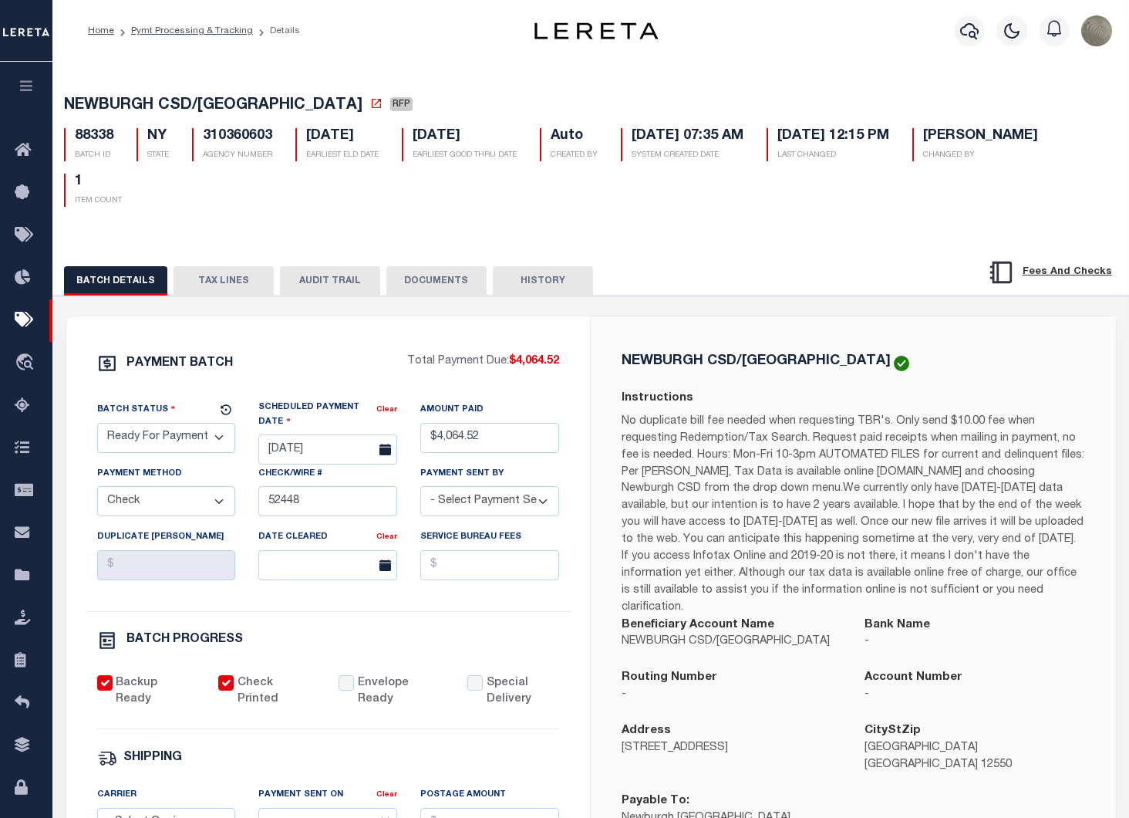
click at [244, 287] on button "TAX LINES" at bounding box center [224, 280] width 100 height 29
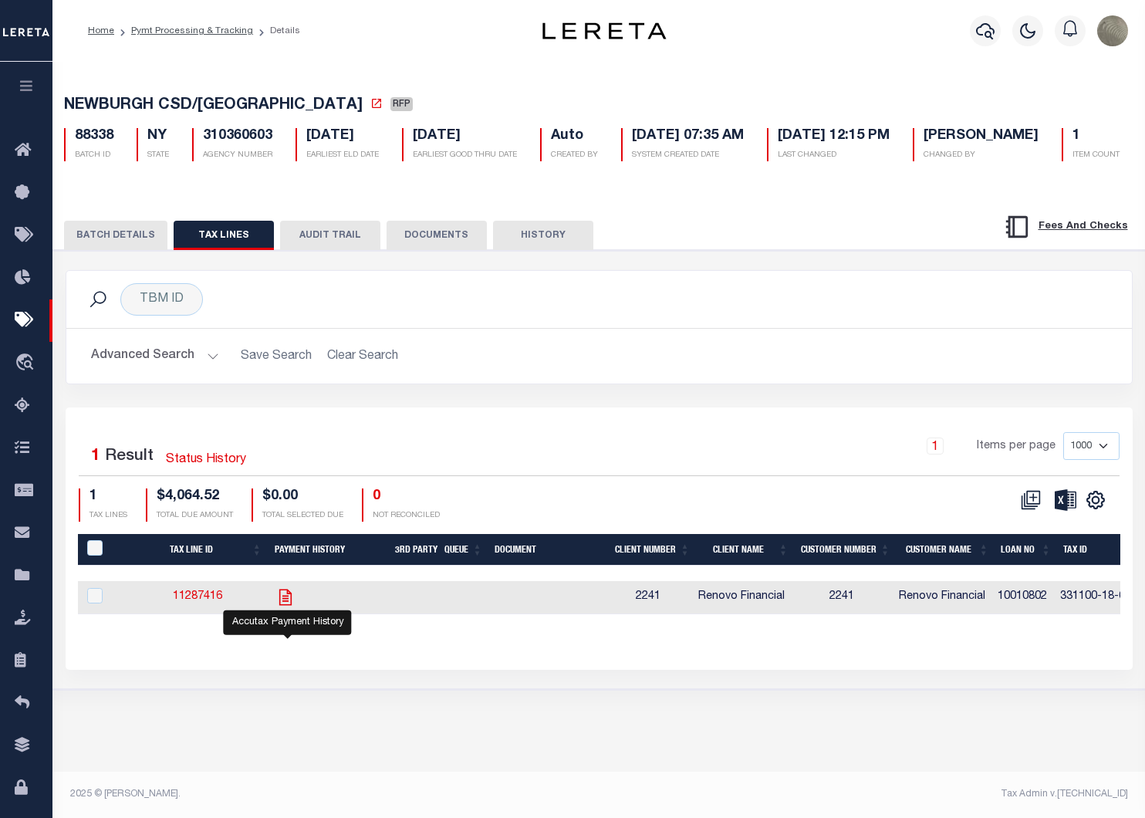
click at [290, 607] on icon "" at bounding box center [285, 597] width 20 height 20
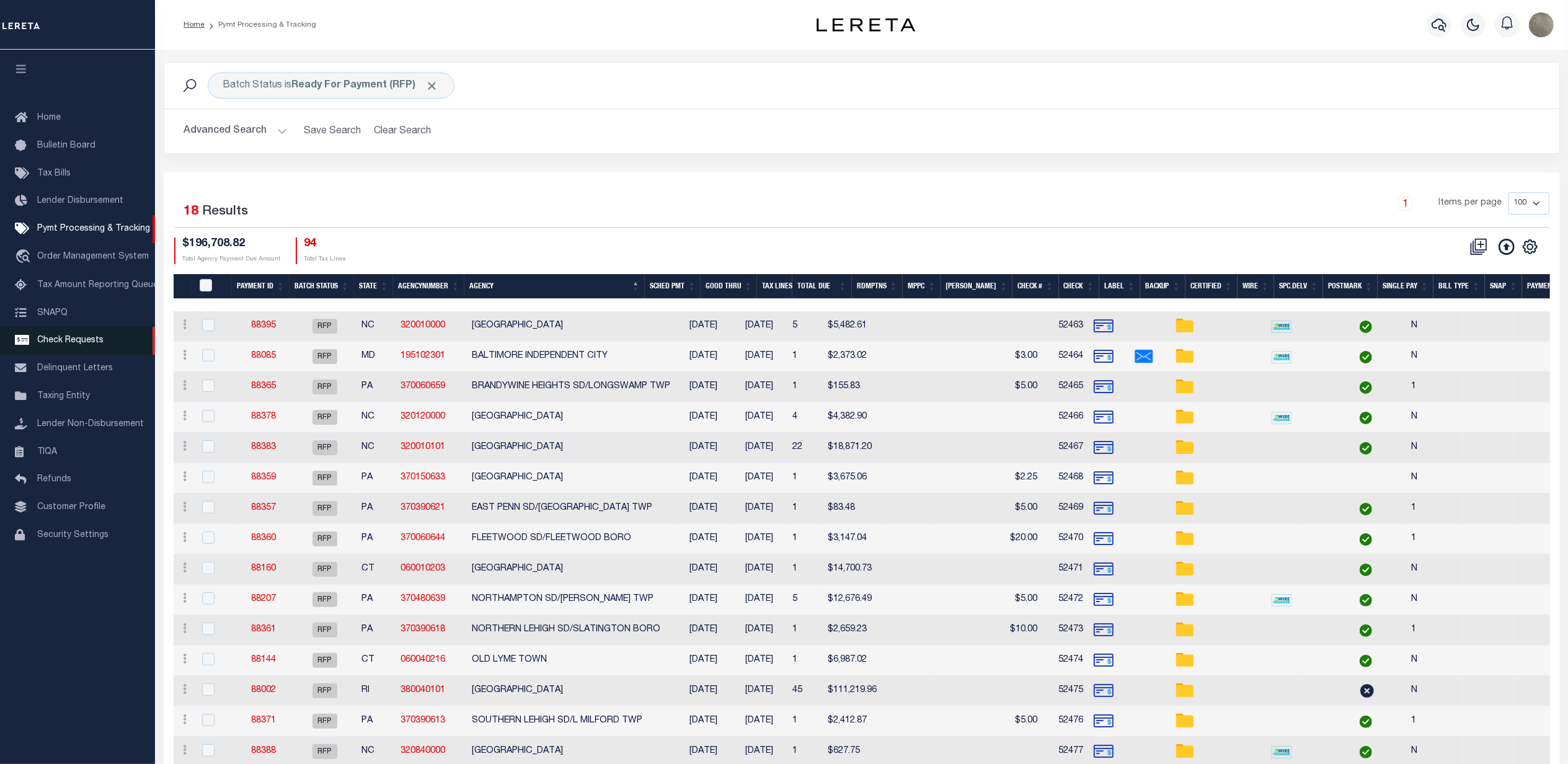
click at [89, 345] on span "Check Requests" at bounding box center [70, 340] width 67 height 9
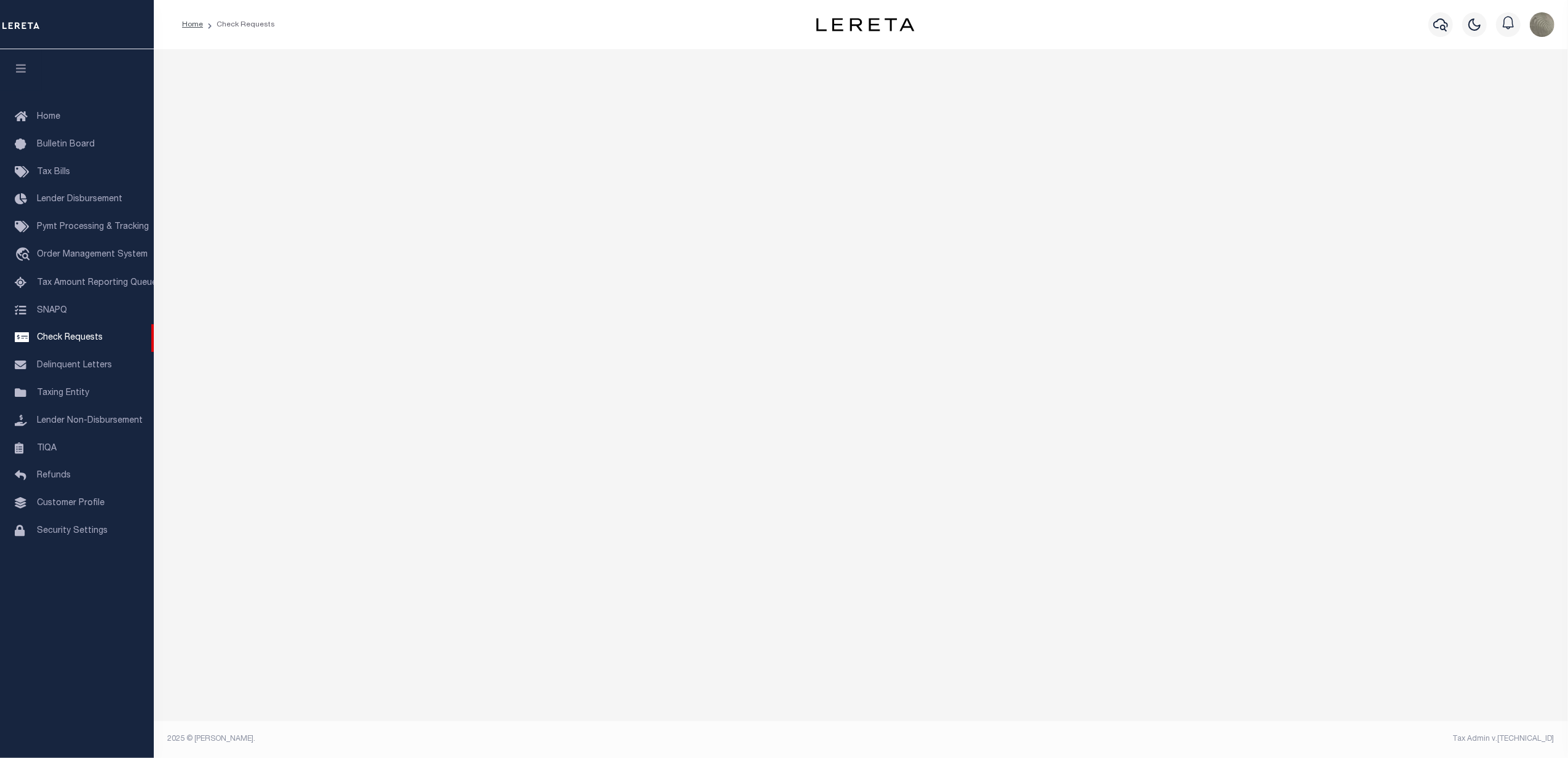
select select "50"
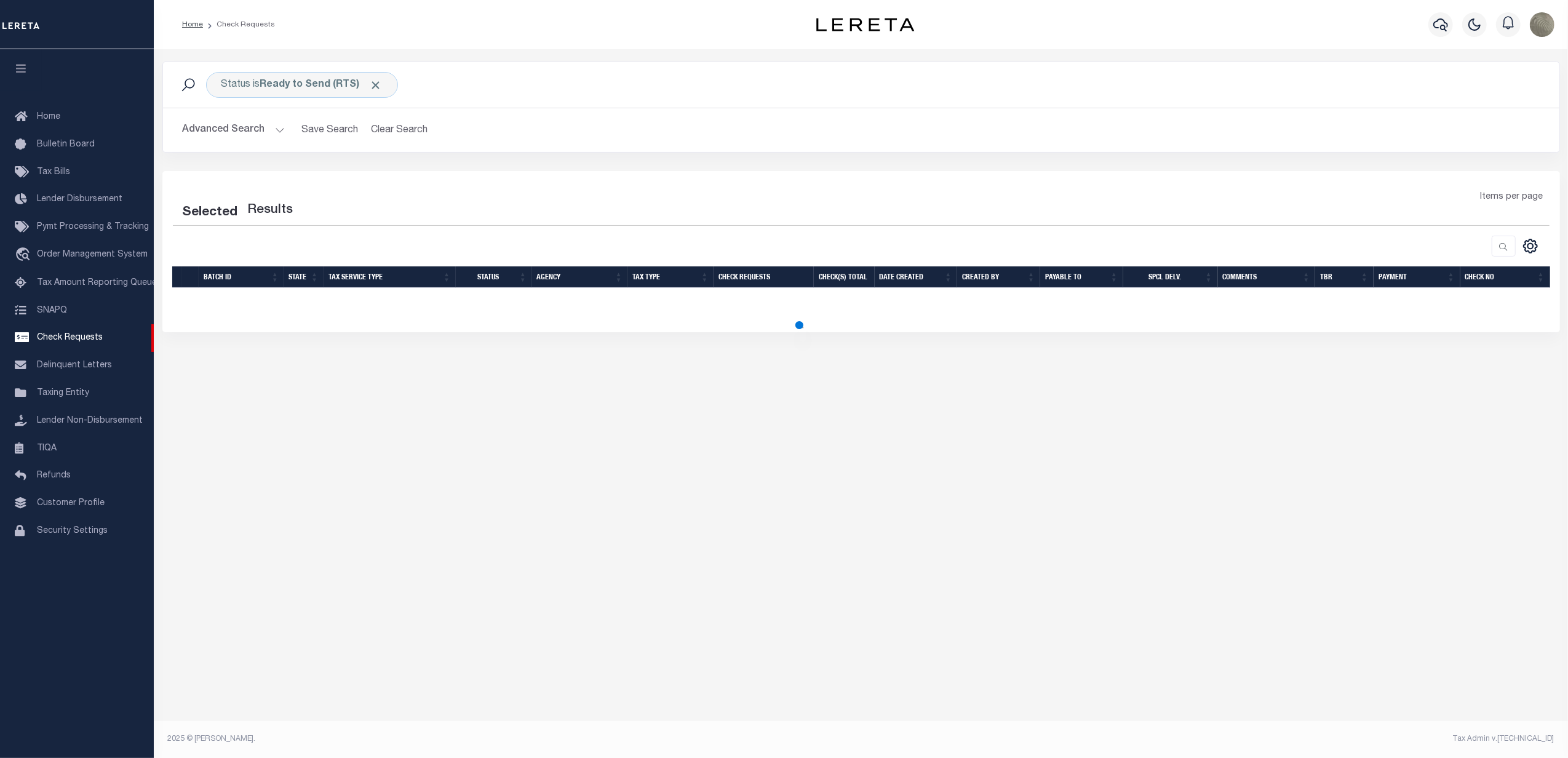
select select "50"
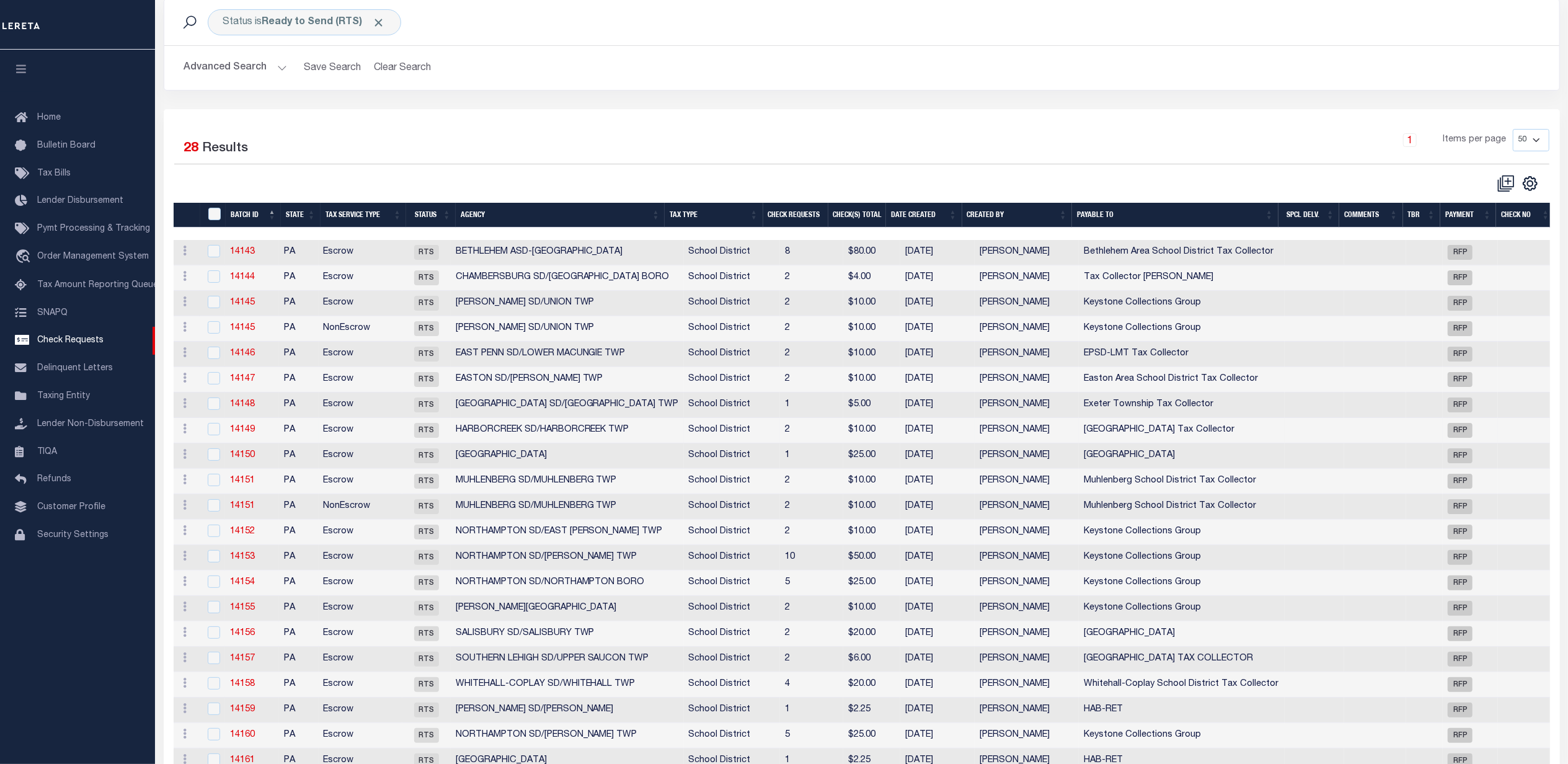
scroll to position [53, 0]
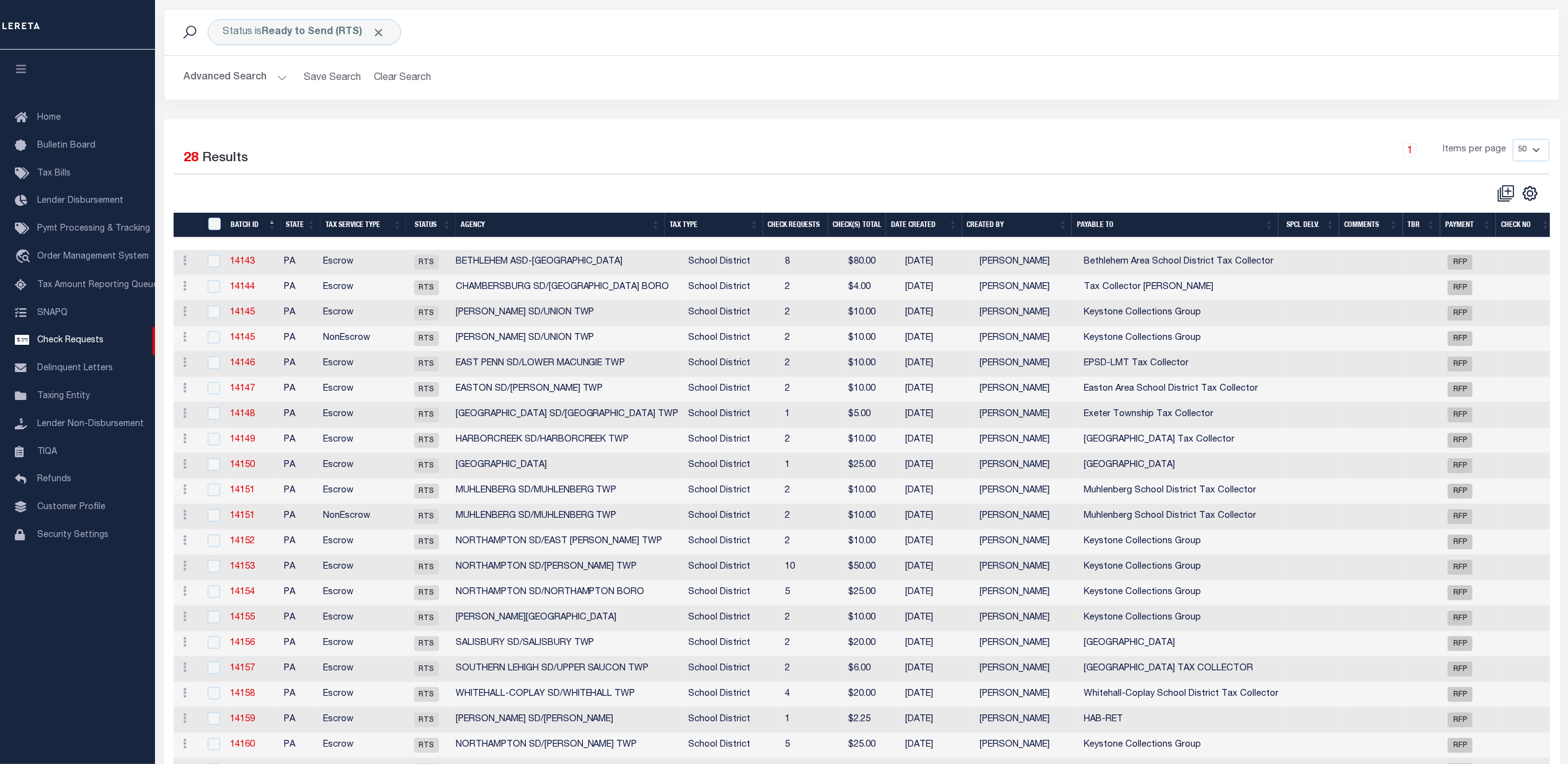
click at [993, 187] on div "CSV Export Selected Print Show Filter Show Search Columns 0: 1: 2: Batch Id 3: …" at bounding box center [1205, 193] width 687 height 18
click at [234, 76] on button "Advanced Search" at bounding box center [235, 78] width 103 height 24
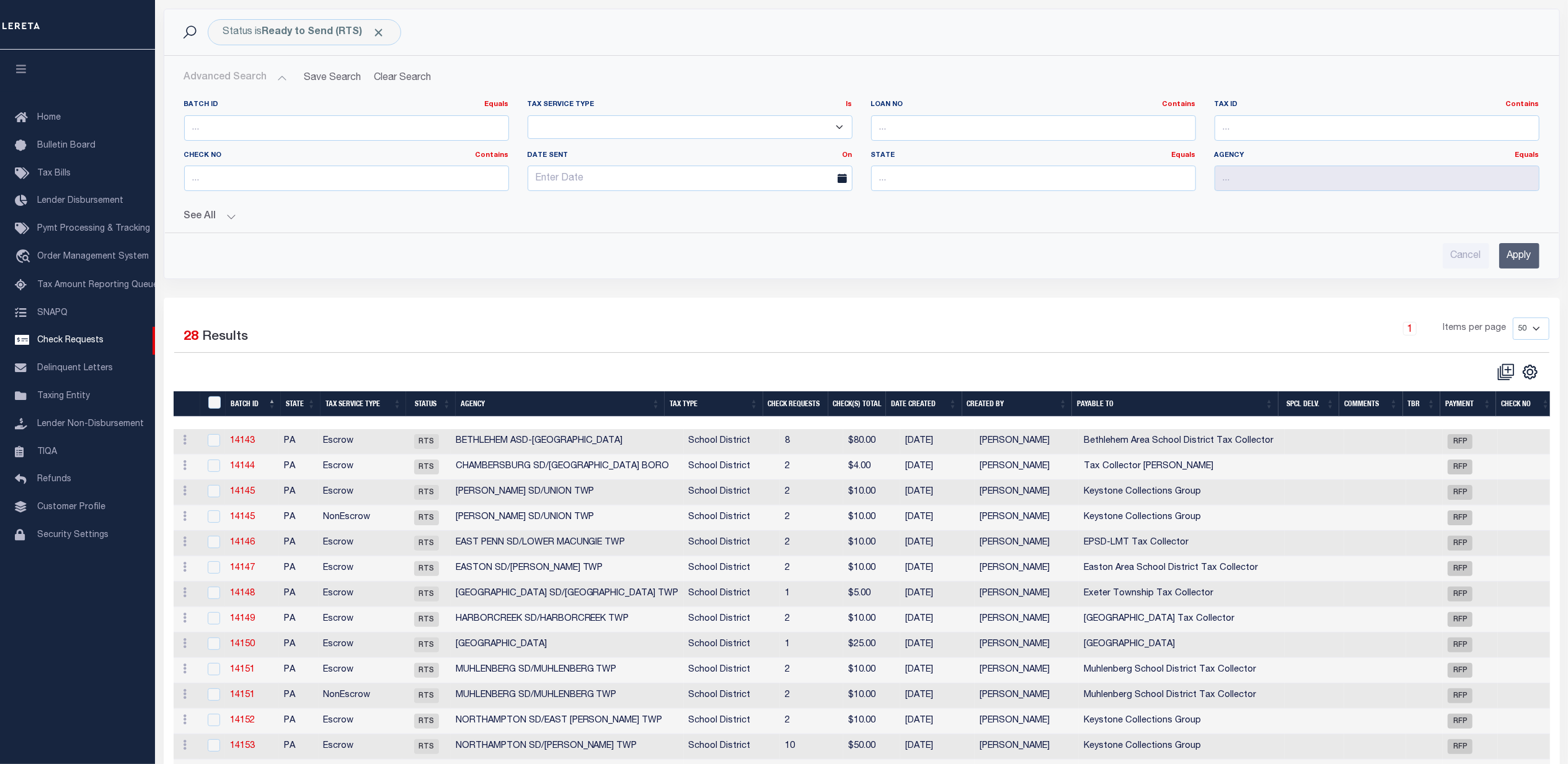
click at [218, 215] on button "See All" at bounding box center [862, 216] width 1355 height 12
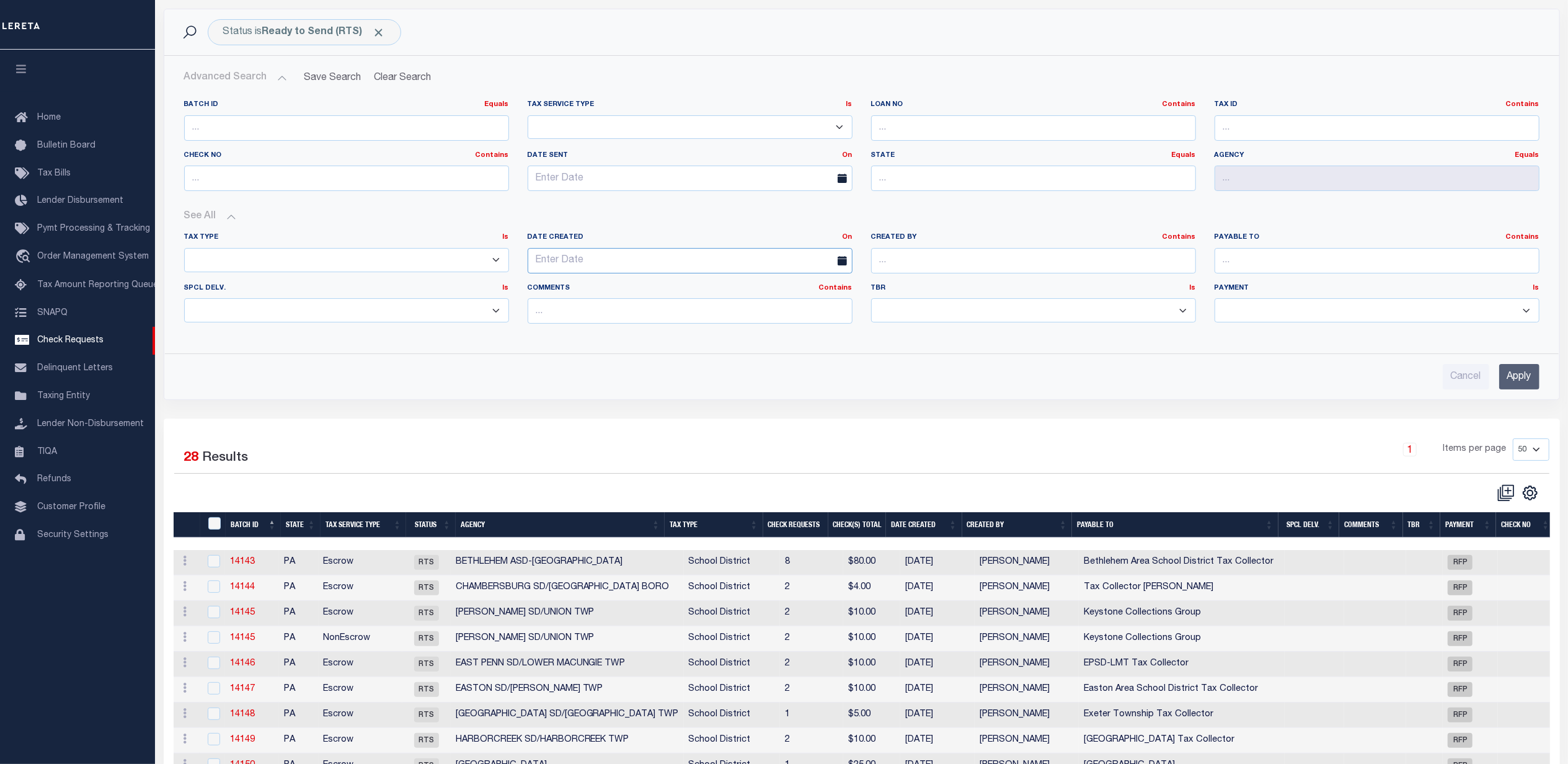
click at [791, 259] on input "text" at bounding box center [690, 261] width 325 height 26
click at [680, 376] on span "15" at bounding box center [678, 380] width 24 height 24
type input "[DATE]"
click at [1516, 384] on input "Apply" at bounding box center [1519, 377] width 40 height 26
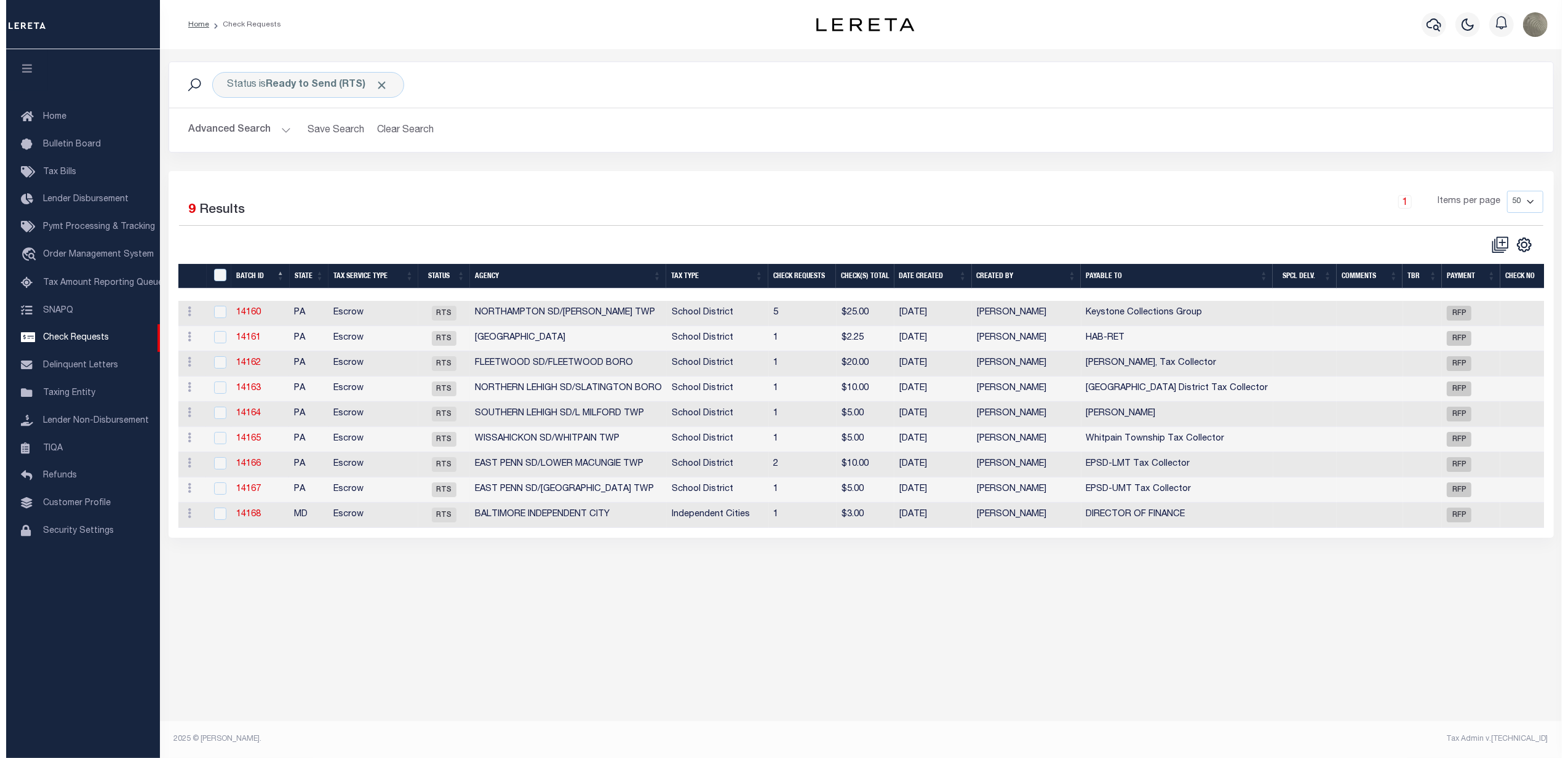
scroll to position [0, 0]
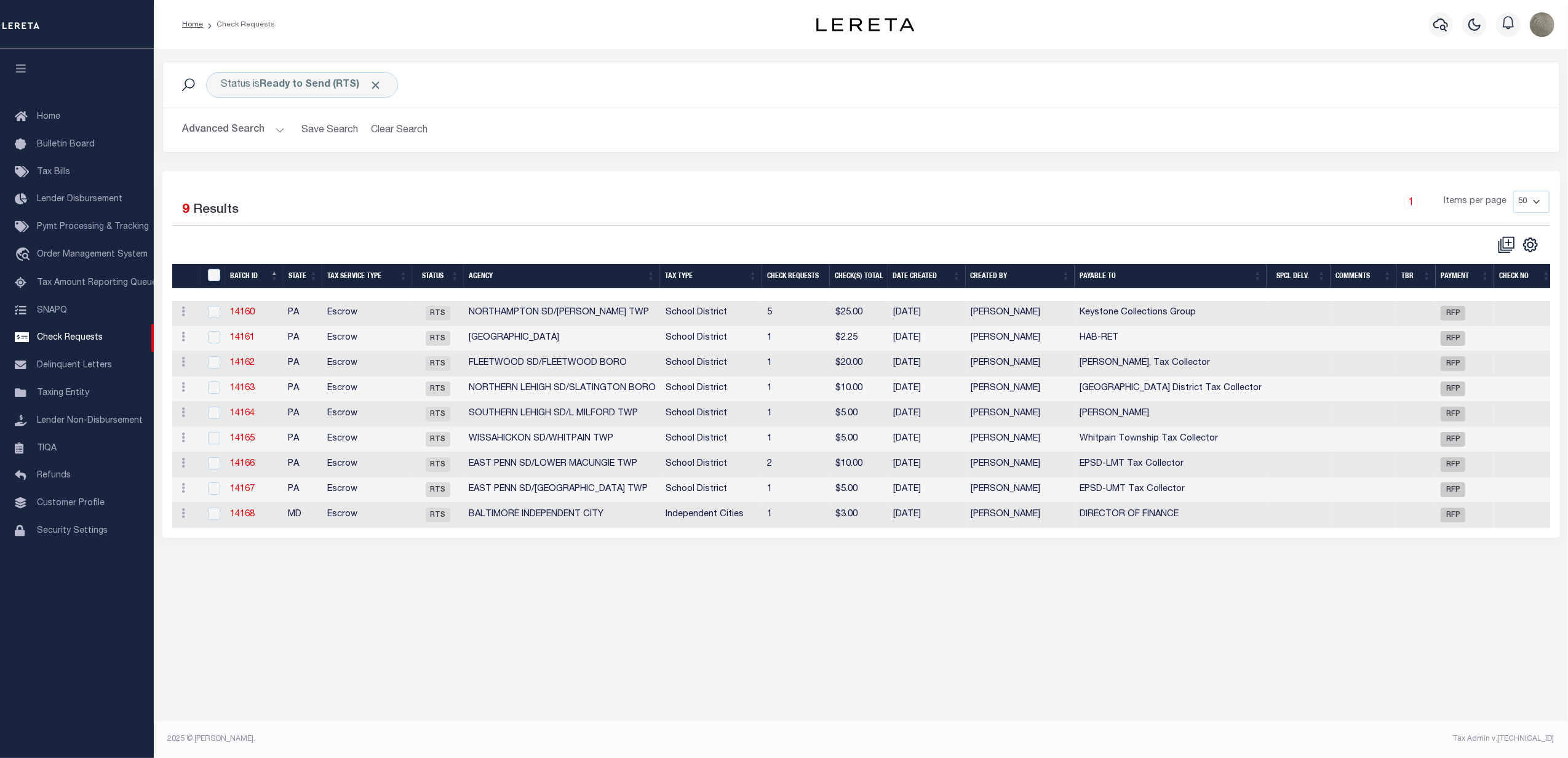
click at [557, 223] on div "1 Items per page 10 25 50 100" at bounding box center [1035, 207] width 1028 height 32
click at [435, 222] on div "Selected 9 Results" at bounding box center [338, 207] width 330 height 34
click at [380, 464] on td "Escrow" at bounding box center [367, 465] width 90 height 26
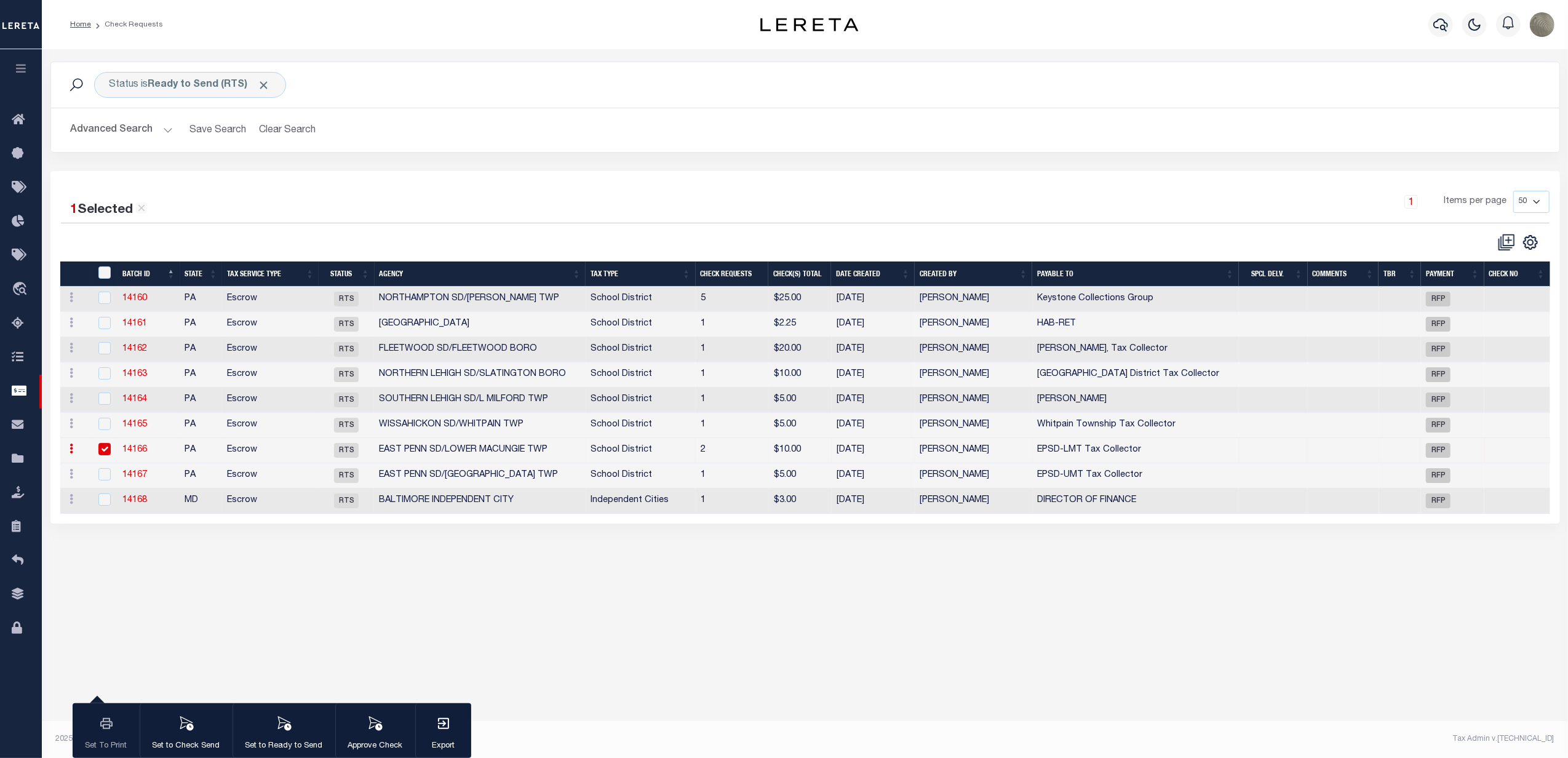
click at [109, 453] on input "checkbox" at bounding box center [104, 448] width 12 height 12
checkbox input "false"
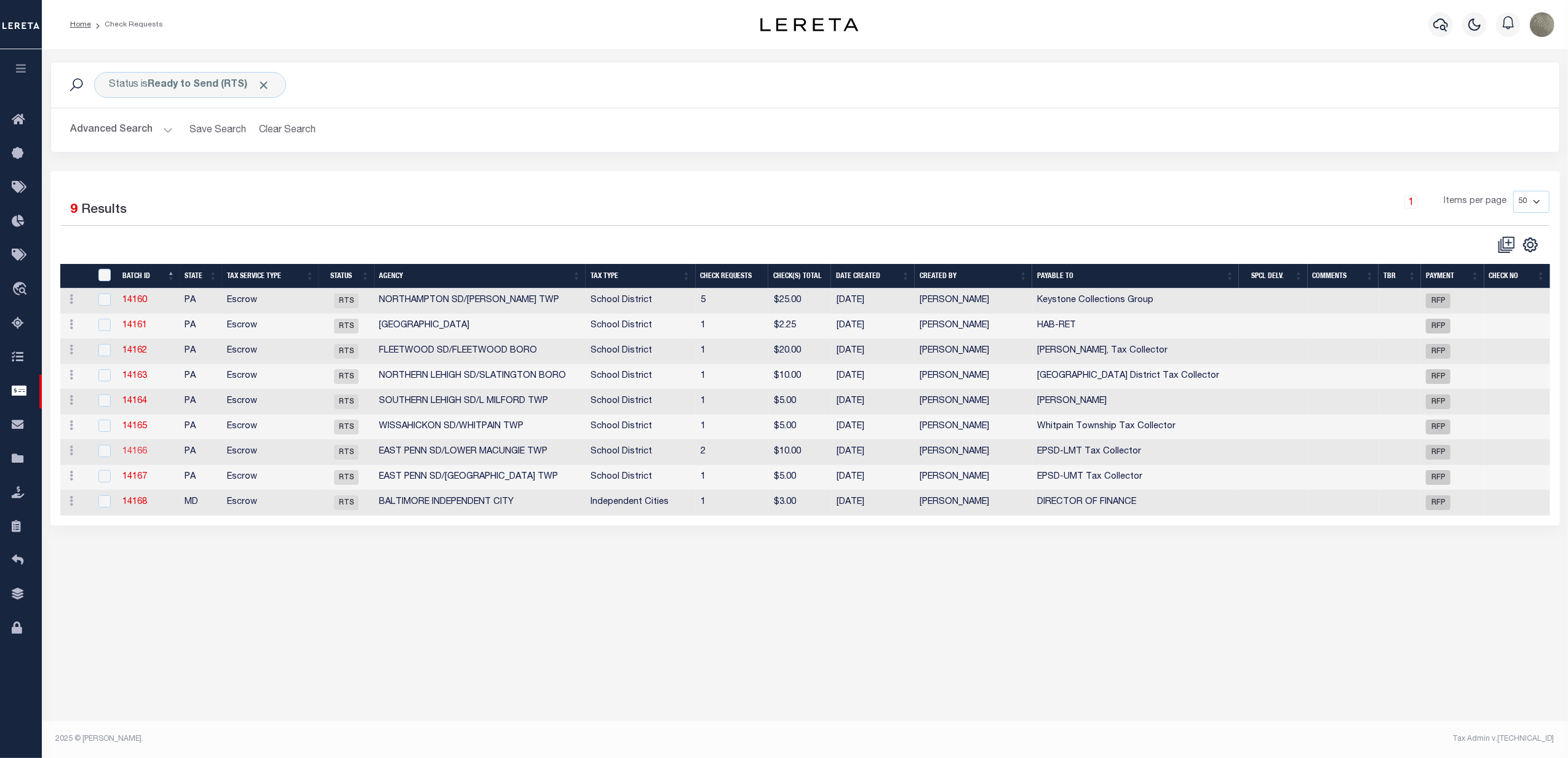
click at [136, 456] on link "14166" at bounding box center [134, 452] width 25 height 9
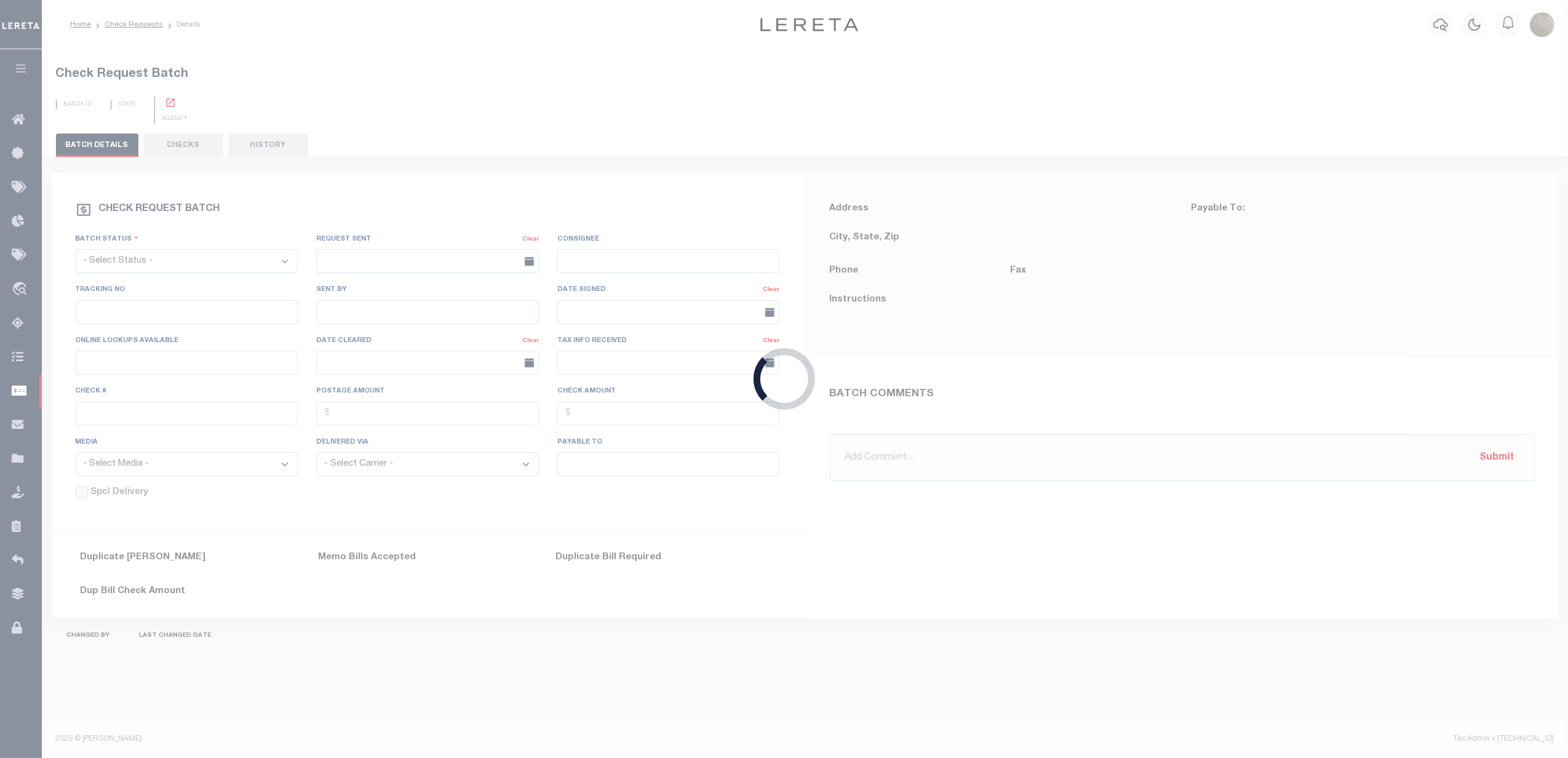
select select "RTS"
type input "No"
type input "$0.00"
type input "EPSD-LMT Tax Collector"
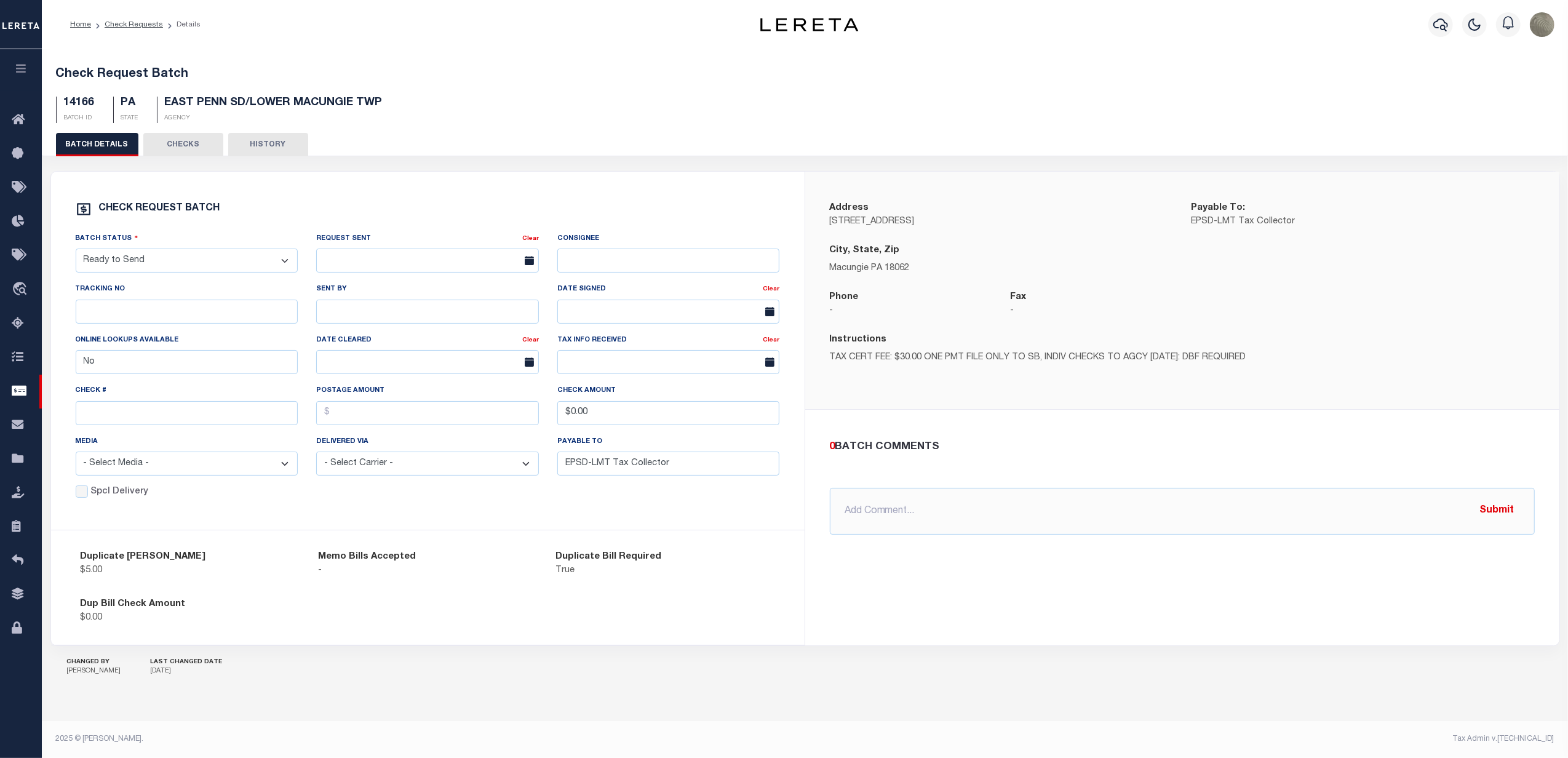
click at [621, 180] on div "Check REQUEST BATCH Batch Status - Select Status - Approval Needed Batching In …" at bounding box center [427, 351] width 754 height 359
click at [185, 132] on div "Check Request Batch 14166 BATCH ID PA STATE EAST PENN SD/LOWER MACUNGIE TWP AGE…" at bounding box center [806, 93] width 1528 height 81
click at [184, 141] on button "CHECKS" at bounding box center [183, 144] width 80 height 23
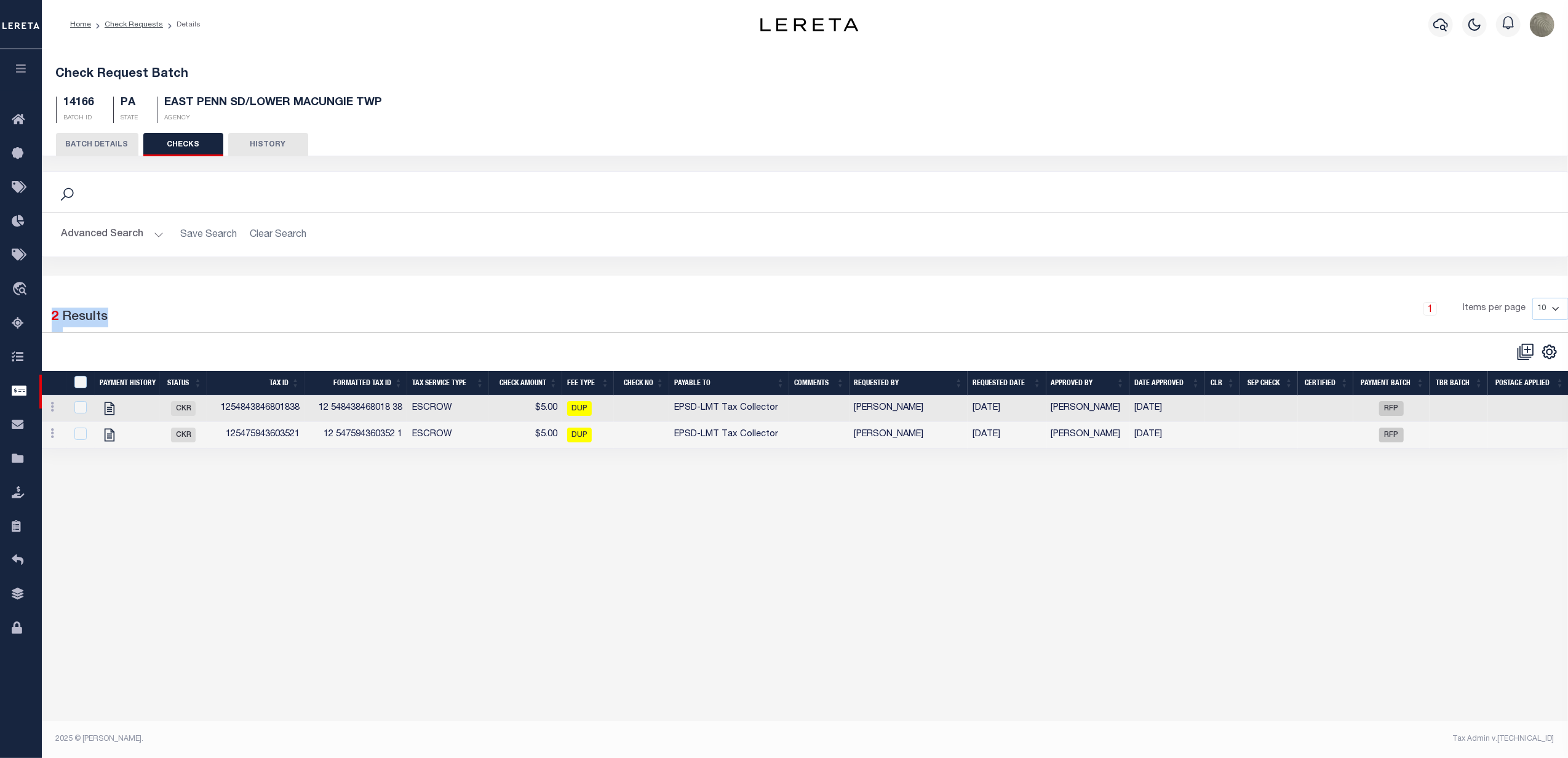
click at [404, 278] on div "Search Advanced Search Save Search Clear Search Is Is Is" at bounding box center [805, 310] width 1510 height 278
click at [114, 414] on icon "" at bounding box center [109, 409] width 16 height 16
checkbox input "true"
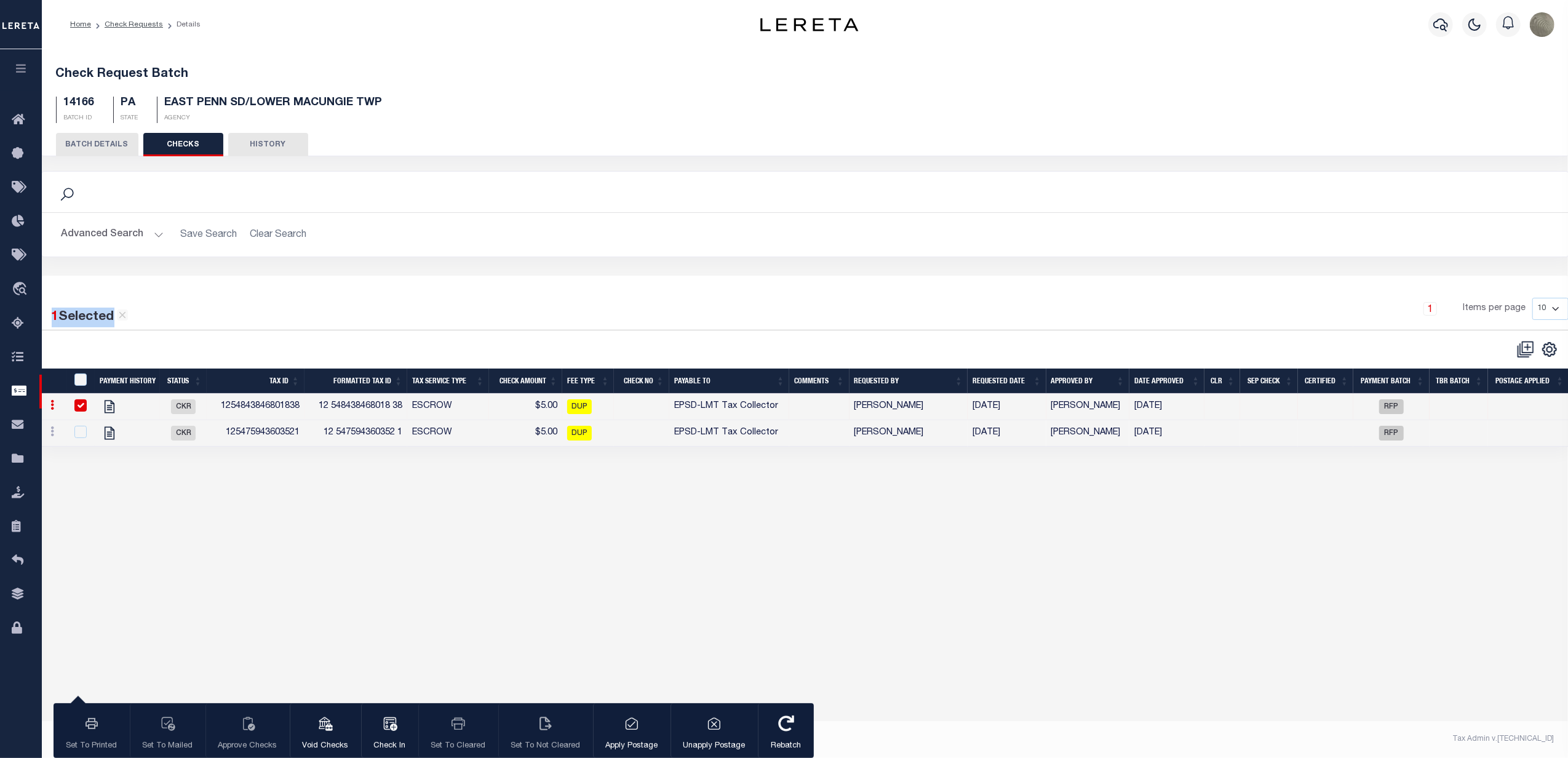
click at [435, 294] on div "1 Selected 2 Results 1 Items per page 10 25 50 100" at bounding box center [805, 322] width 1546 height 73
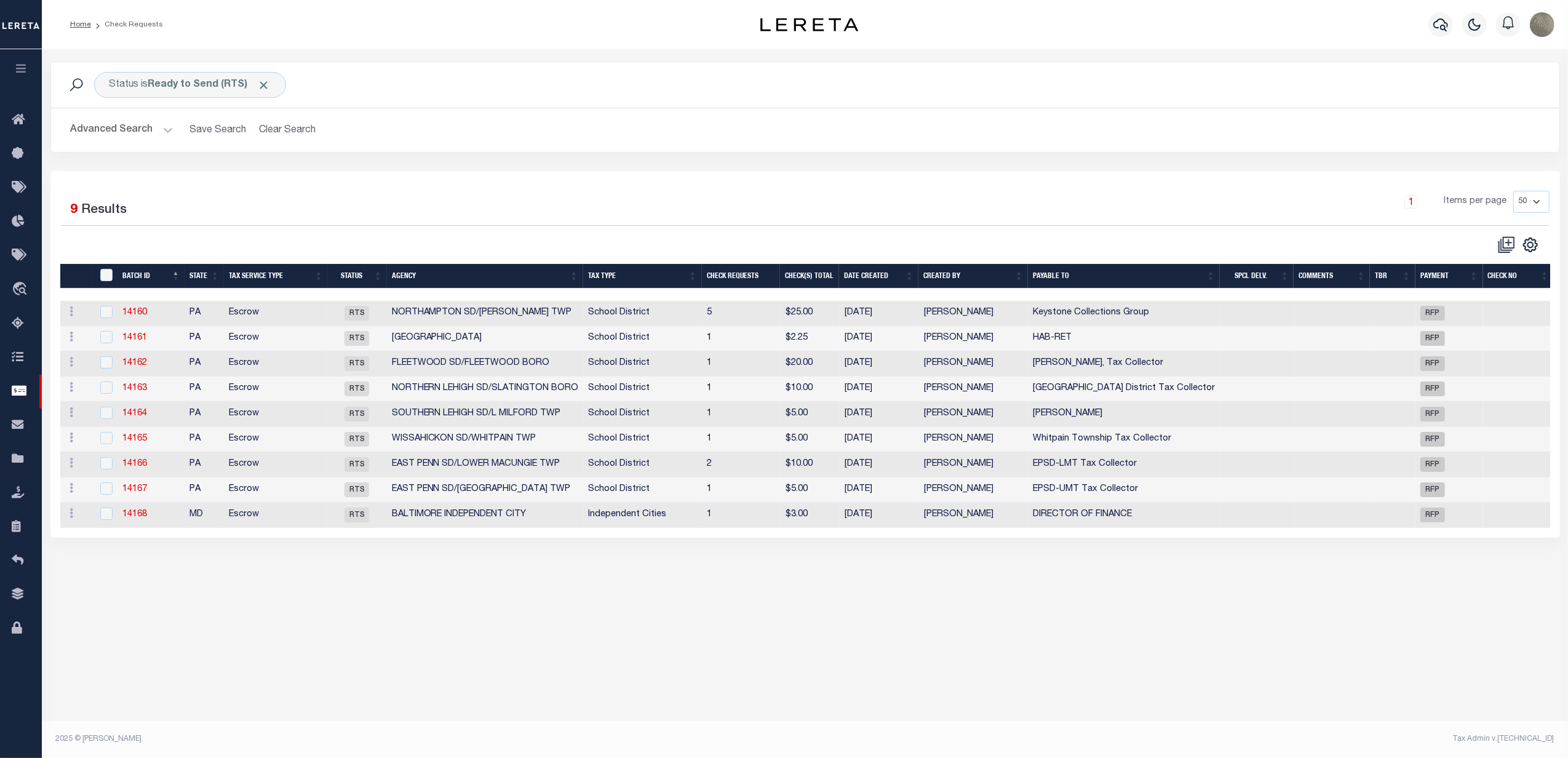
click at [523, 247] on div at bounding box center [432, 244] width 744 height 18
click at [97, 471] on div at bounding box center [104, 464] width 15 height 14
checkbox input "true"
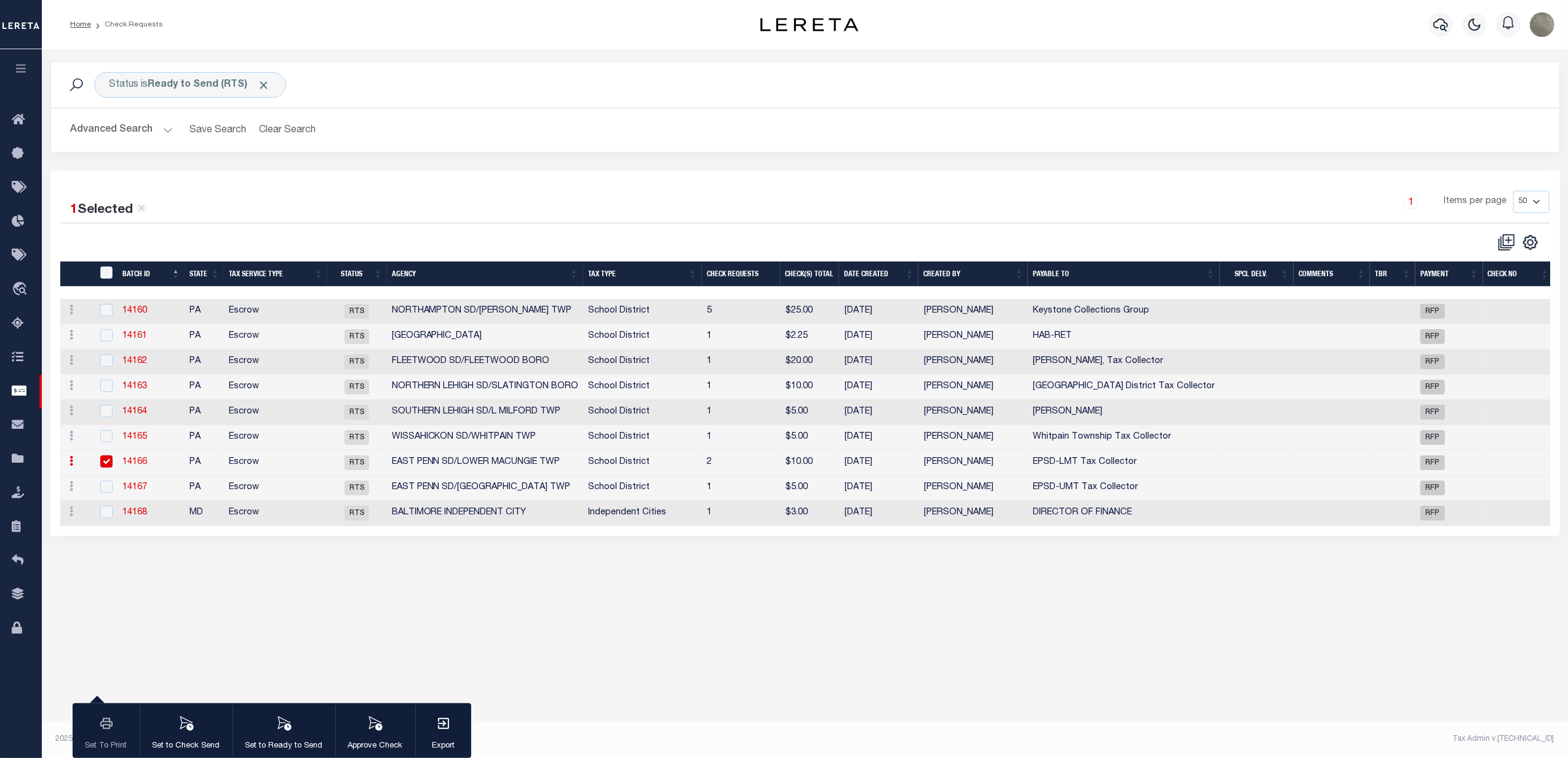
click at [129, 463] on link "14166" at bounding box center [134, 462] width 25 height 9
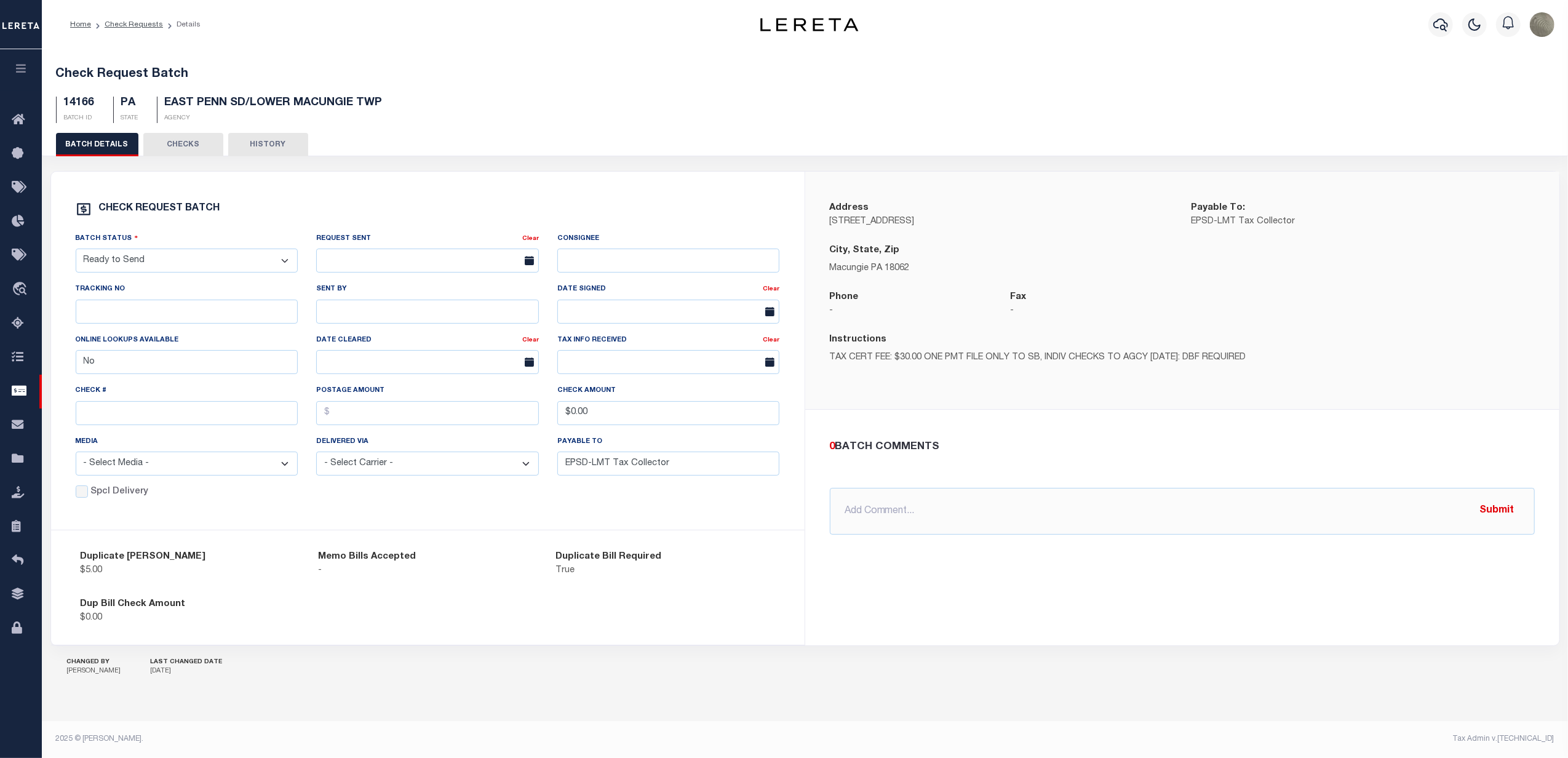
click at [150, 269] on select "- Select Status - Approval Needed Batching In Progress Check Returned Cleared a…" at bounding box center [187, 261] width 223 height 24
select select "VOI"
click at [76, 251] on select "- Select Status - Approval Needed Batching In Progress Check Returned Cleared a…" at bounding box center [187, 261] width 223 height 24
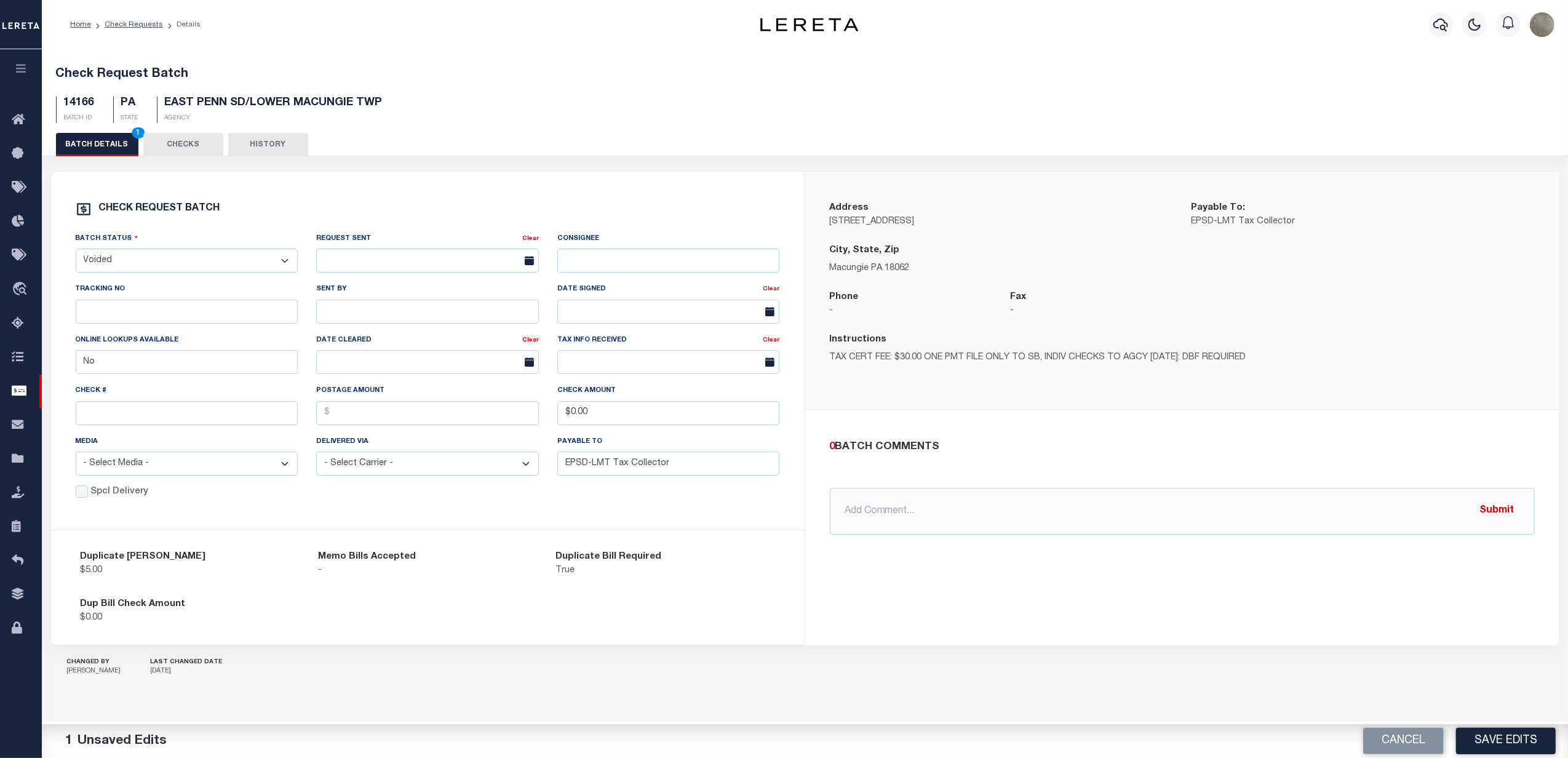
click at [421, 198] on div "Check REQUEST BATCH Batch Status - Select Status - Approval Needed Batching In …" at bounding box center [427, 351] width 754 height 359
click at [609, 408] on input "$0.00" at bounding box center [668, 413] width 223 height 24
type input "$10.00"
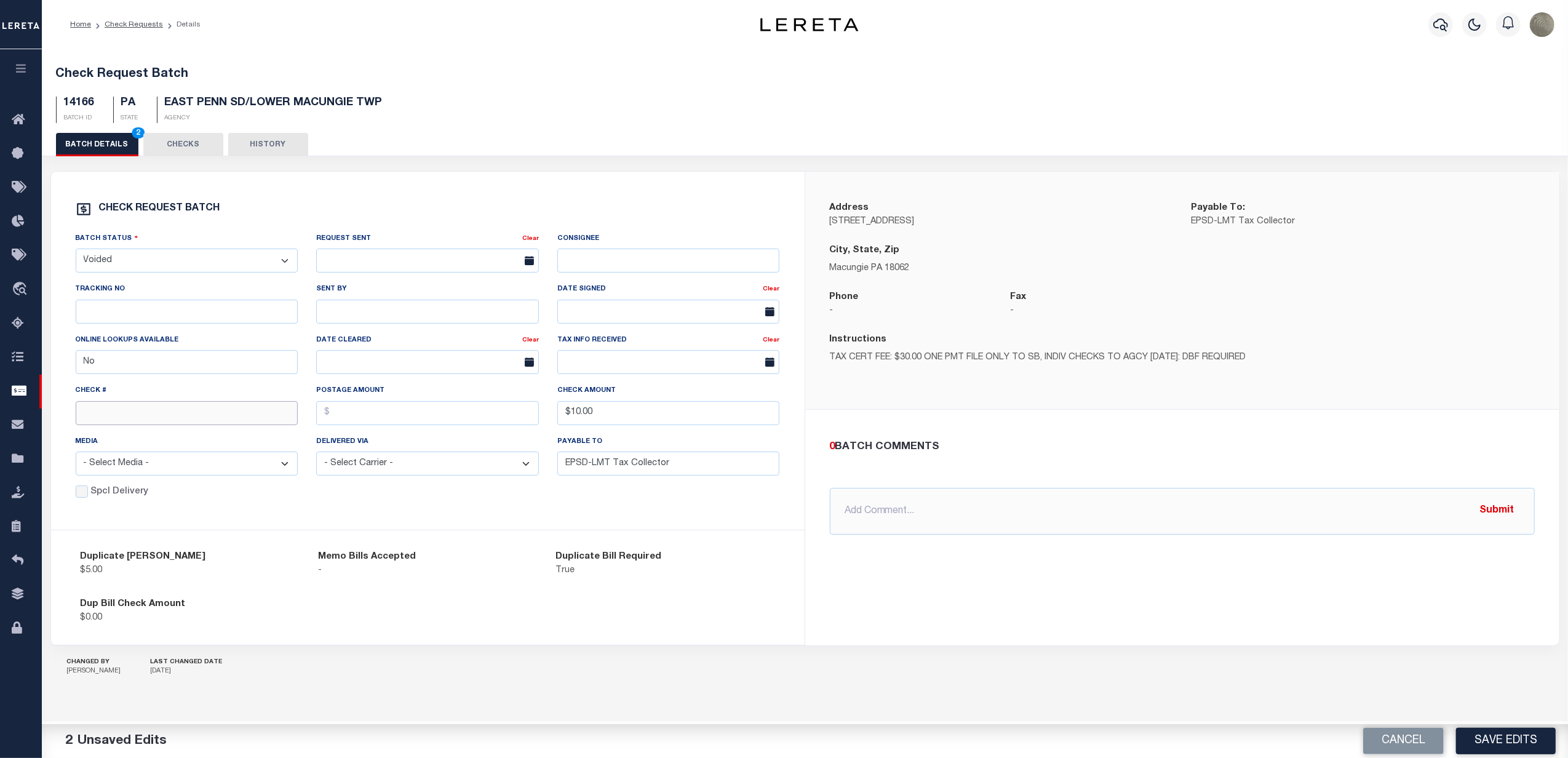
click at [131, 424] on input "text" at bounding box center [187, 413] width 223 height 24
type input "14642"
drag, startPoint x: 1504, startPoint y: 736, endPoint x: 1499, endPoint y: 732, distance: 6.4
click at [1504, 737] on button "Save Edits" at bounding box center [1506, 740] width 100 height 26
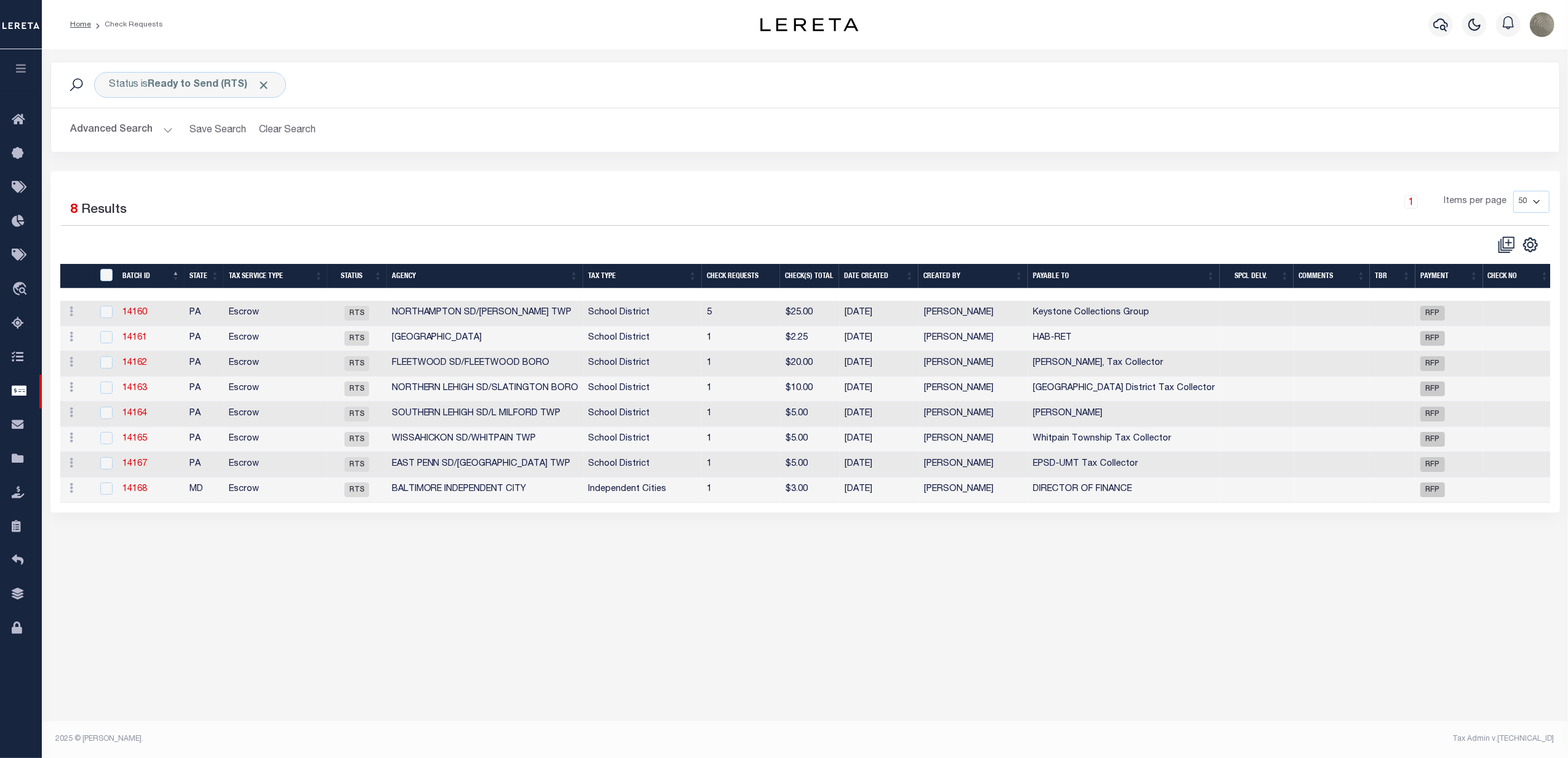
click at [500, 181] on div "1 Selected 8 Results 1 Items per page 10 25 50 100" at bounding box center [805, 341] width 1510 height 341
click at [12, 259] on icon at bounding box center [22, 255] width 20 height 15
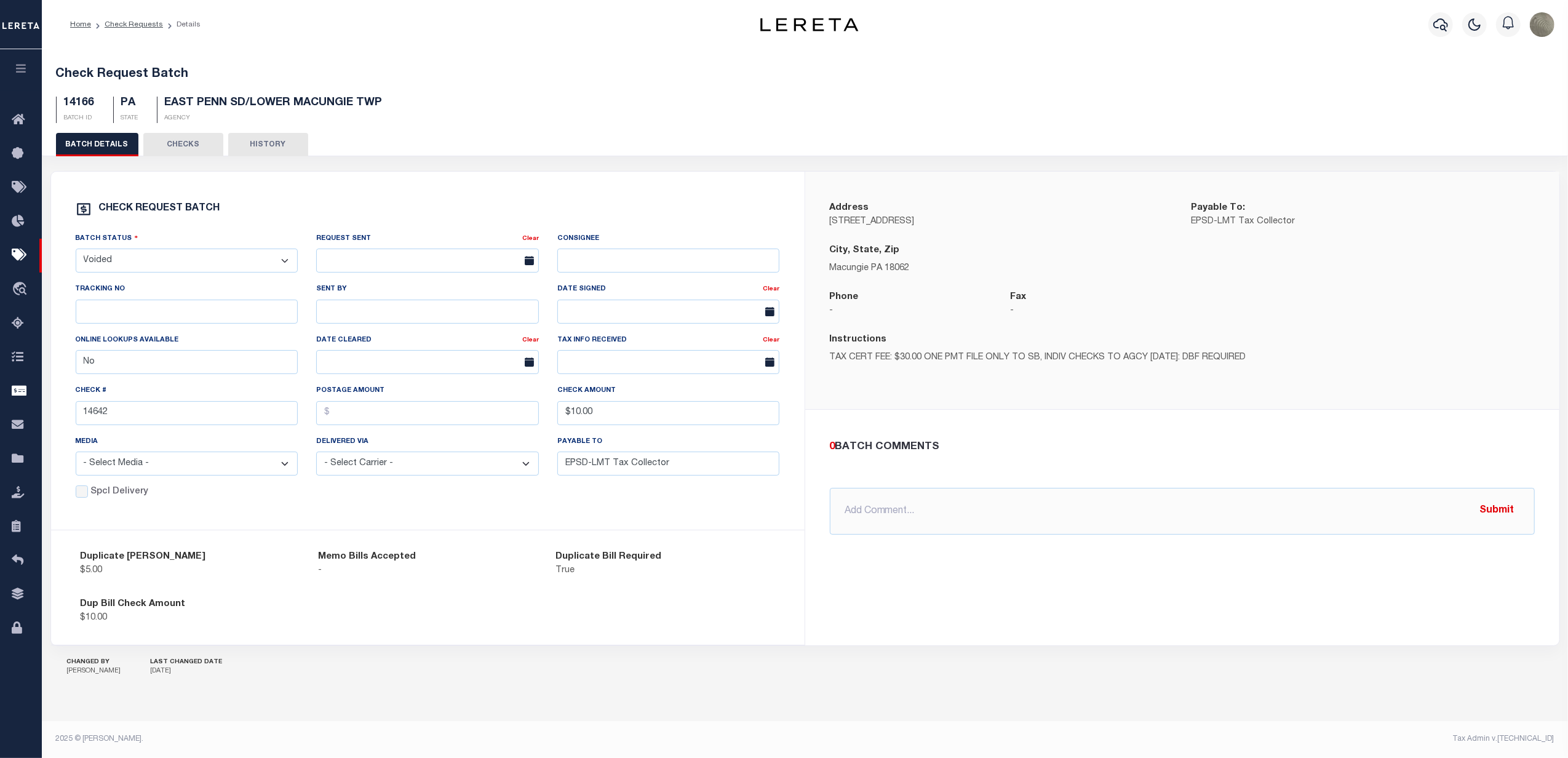
click at [528, 65] on div "Check Request Batch 14166 BATCH ID PA STATE EAST PENN SD/LOWER MACUNGIE TWP AGE…" at bounding box center [806, 93] width 1528 height 81
click at [1428, 25] on button "button" at bounding box center [1440, 24] width 25 height 25
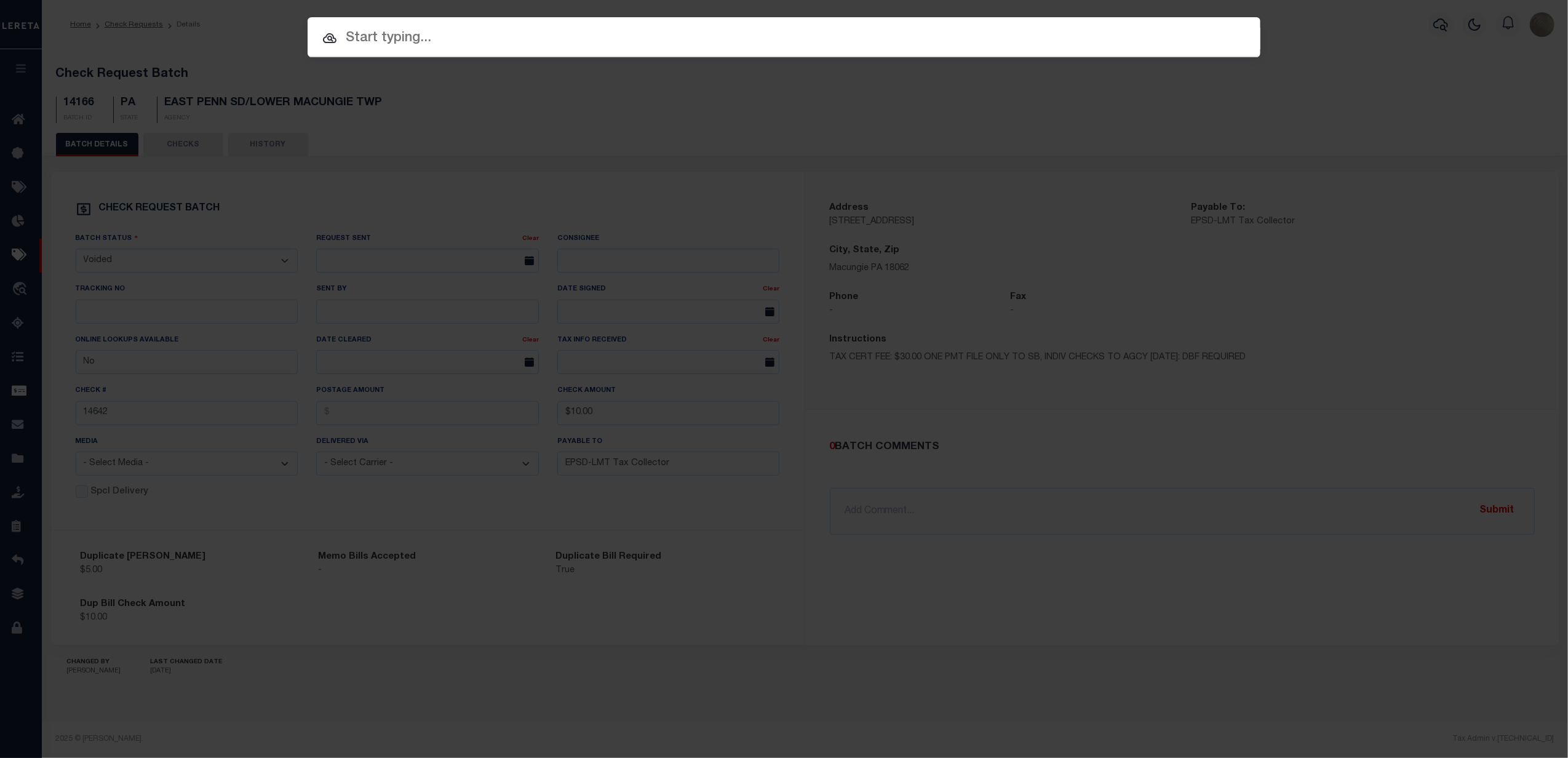
paste input "11030"
type input "11030"
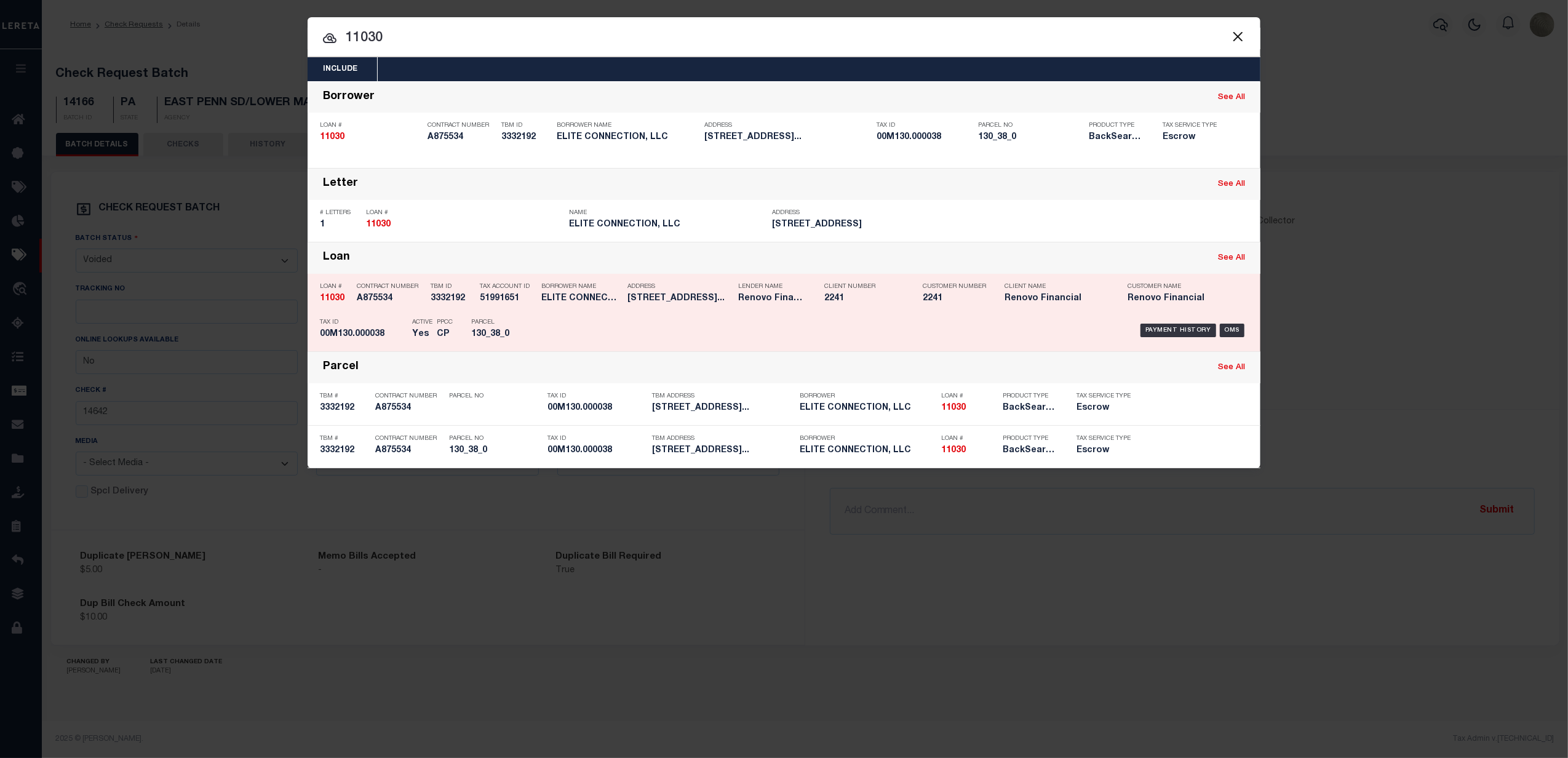
click at [422, 310] on div "TBM ID 3332192" at bounding box center [446, 294] width 49 height 36
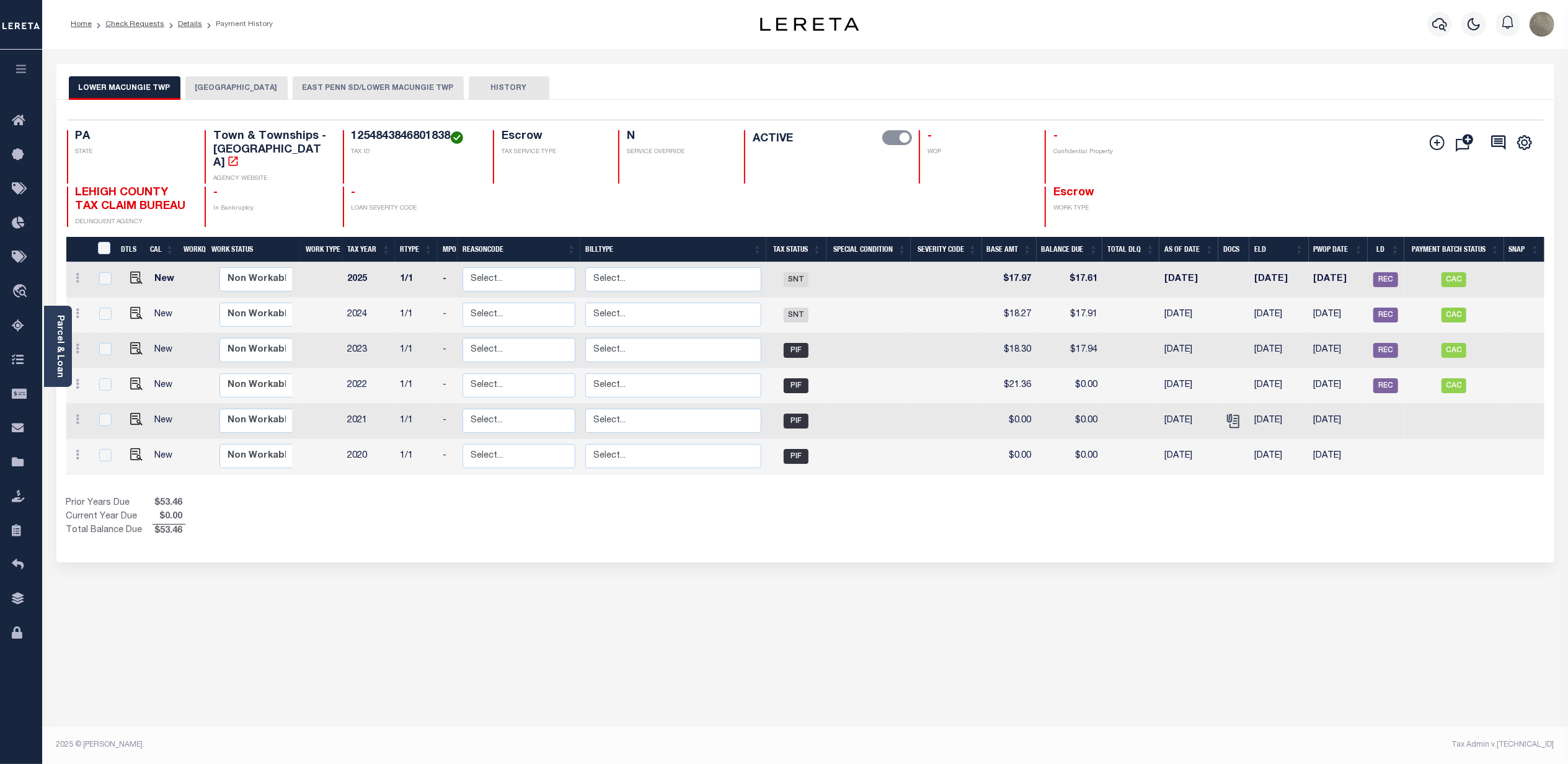
scroll to position [5, 0]
click at [363, 87] on button "EAST PENN SD/LOWER MACUNGIE TWP" at bounding box center [378, 88] width 171 height 23
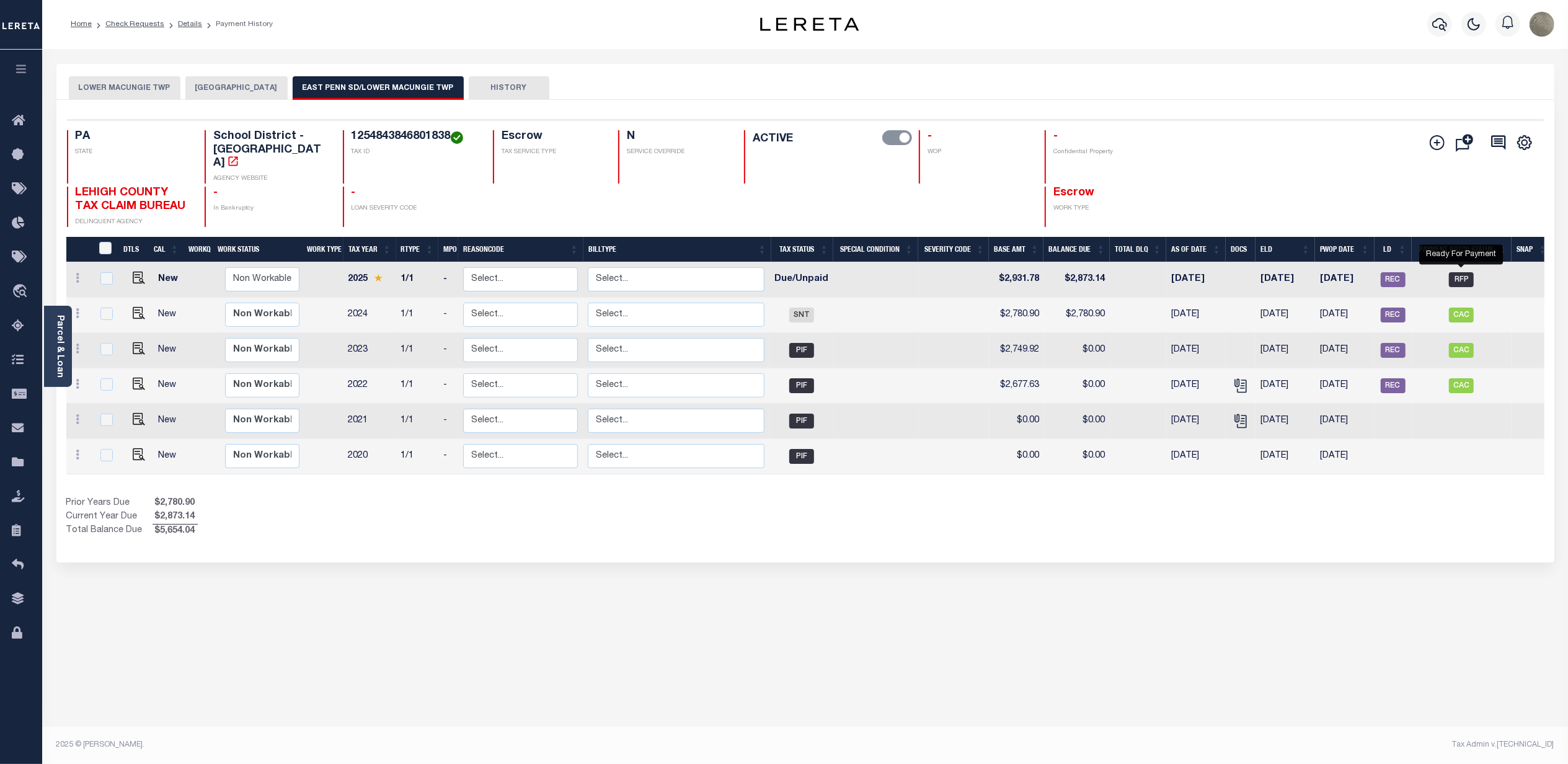
click at [1455, 273] on span "RFP" at bounding box center [1461, 280] width 25 height 15
checkbox input "true"
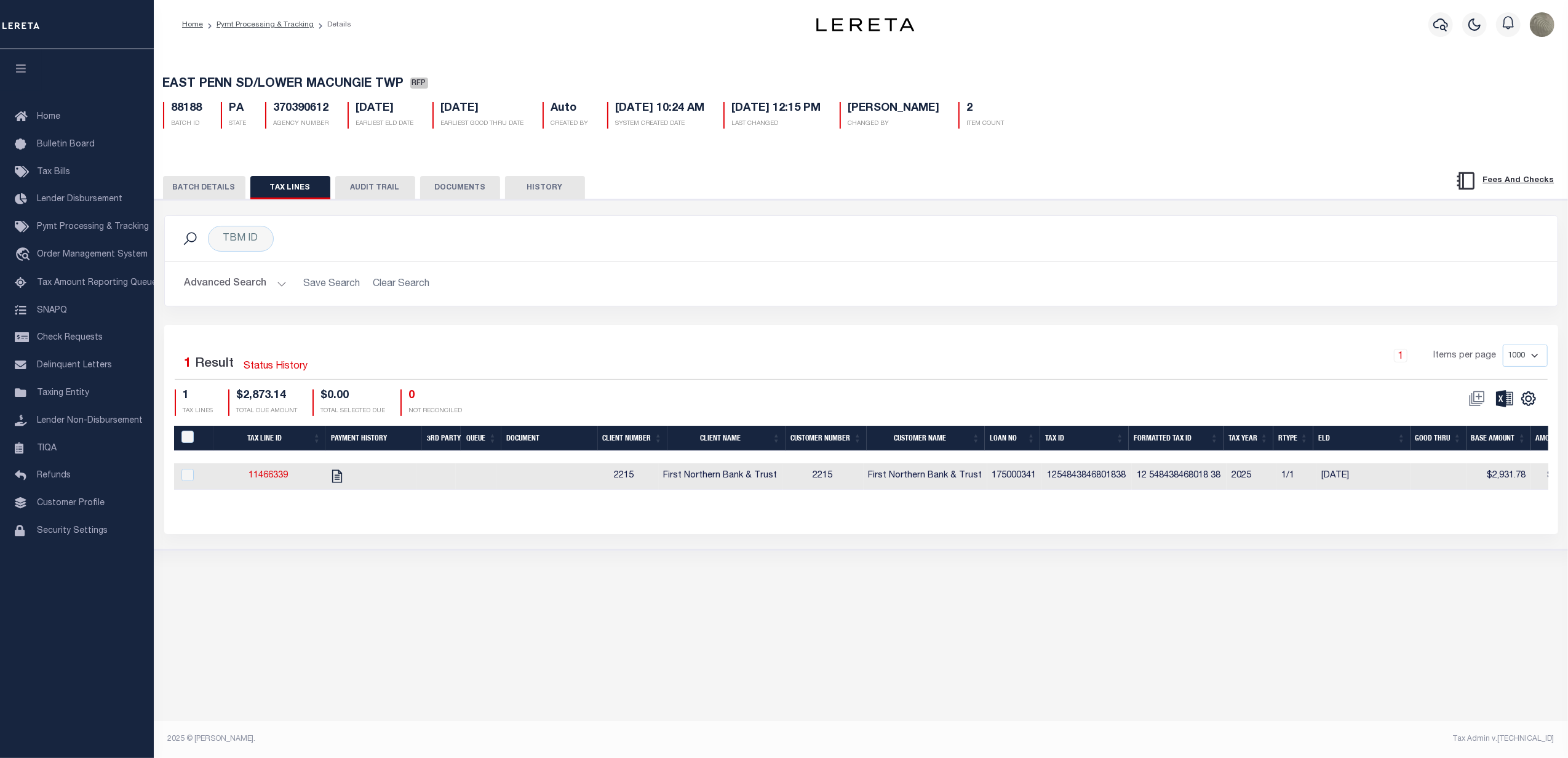
drag, startPoint x: 190, startPoint y: 181, endPoint x: 197, endPoint y: 188, distance: 9.9
click at [190, 181] on button "BATCH DETAILS" at bounding box center [203, 188] width 82 height 23
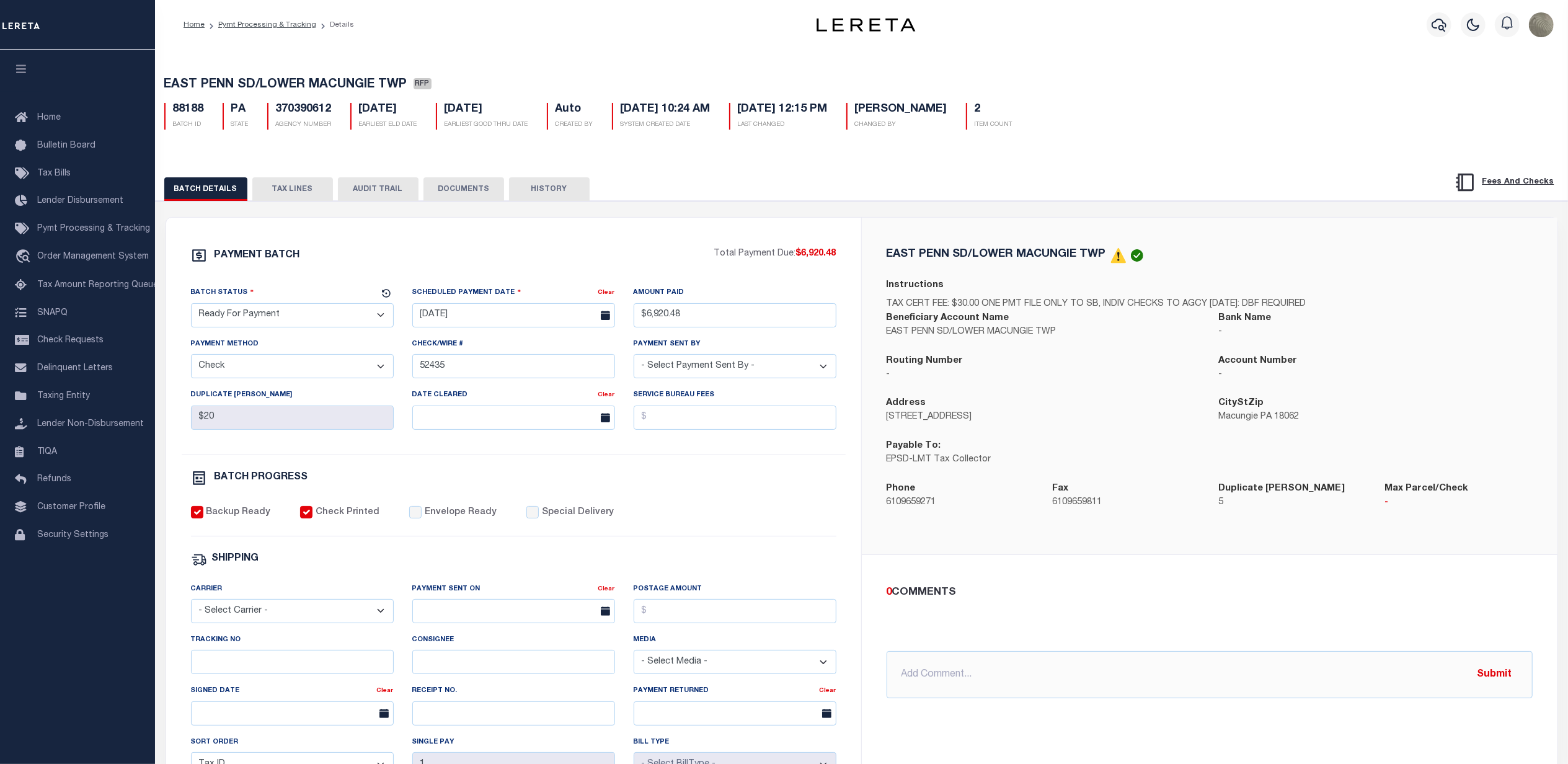
click at [361, 245] on div "PAYMENT BATCH Total Payment Due: $6,920.48 Batch Status" at bounding box center [514, 581] width 695 height 725
click at [309, 195] on button "TAX LINES" at bounding box center [293, 189] width 80 height 23
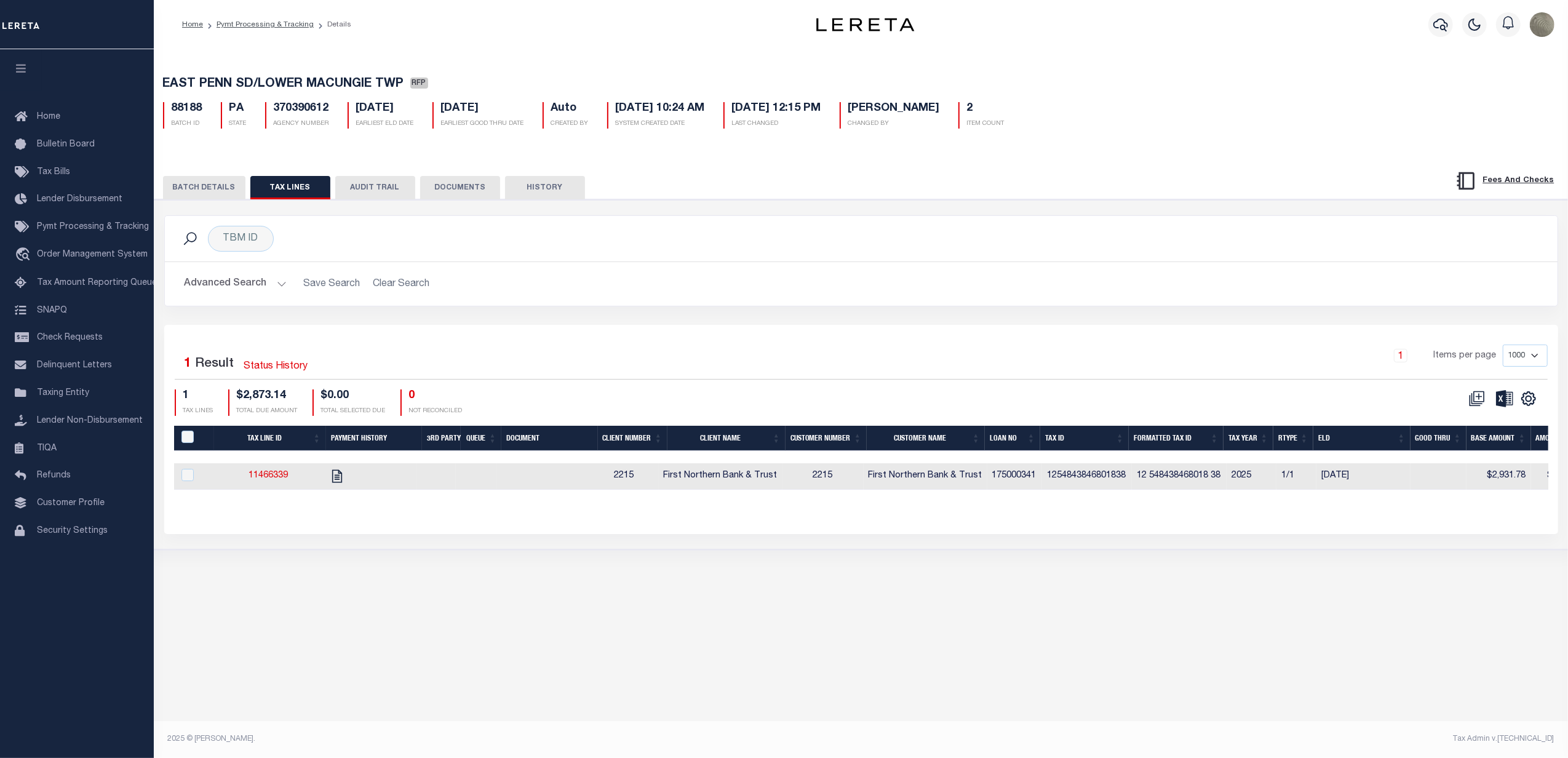
click at [195, 190] on button "BATCH DETAILS" at bounding box center [203, 188] width 82 height 23
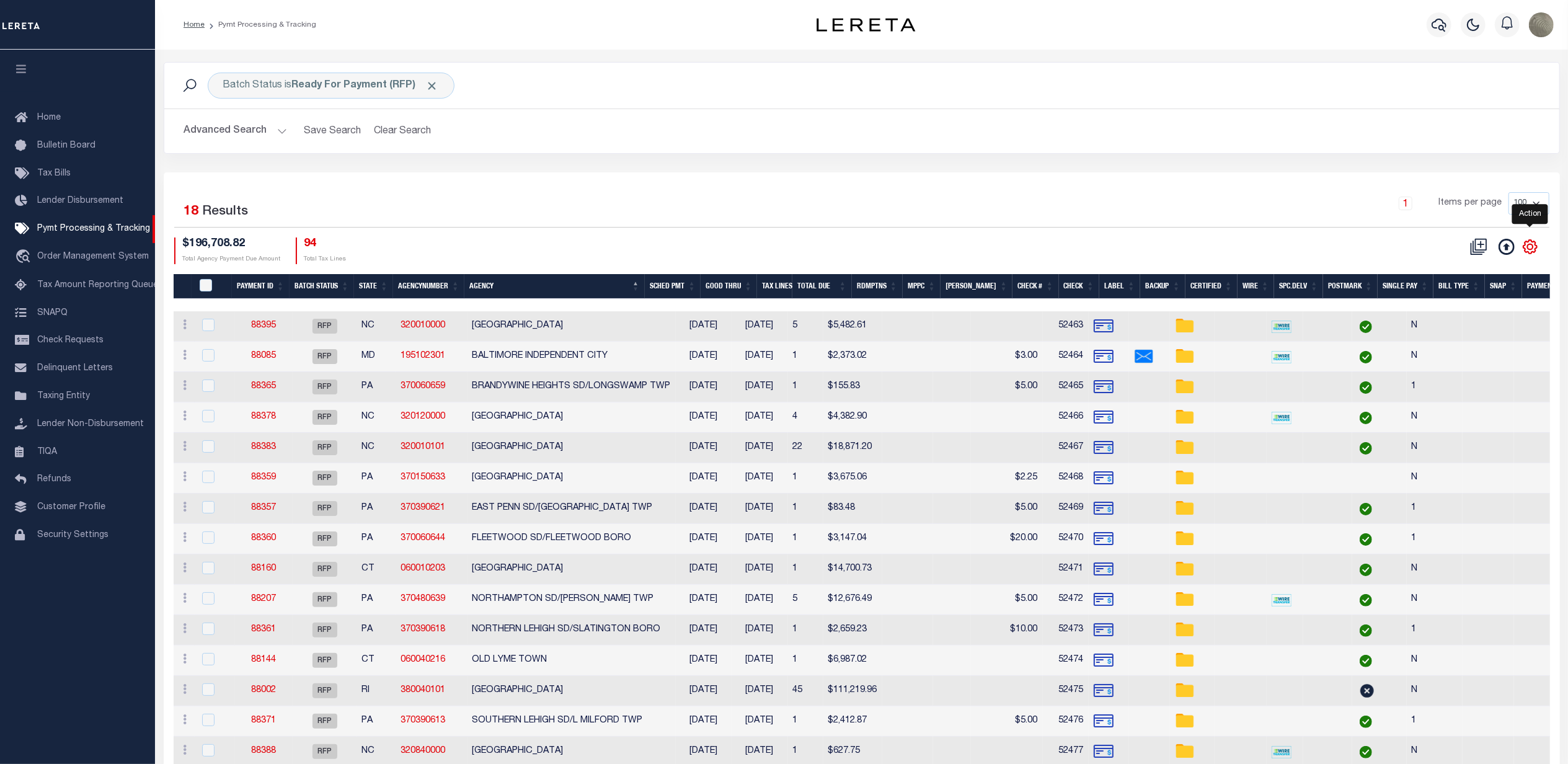
click at [1525, 245] on icon "" at bounding box center [1530, 247] width 16 height 16
click at [1467, 343] on span "Show Filter" at bounding box center [1454, 339] width 47 height 9
select select
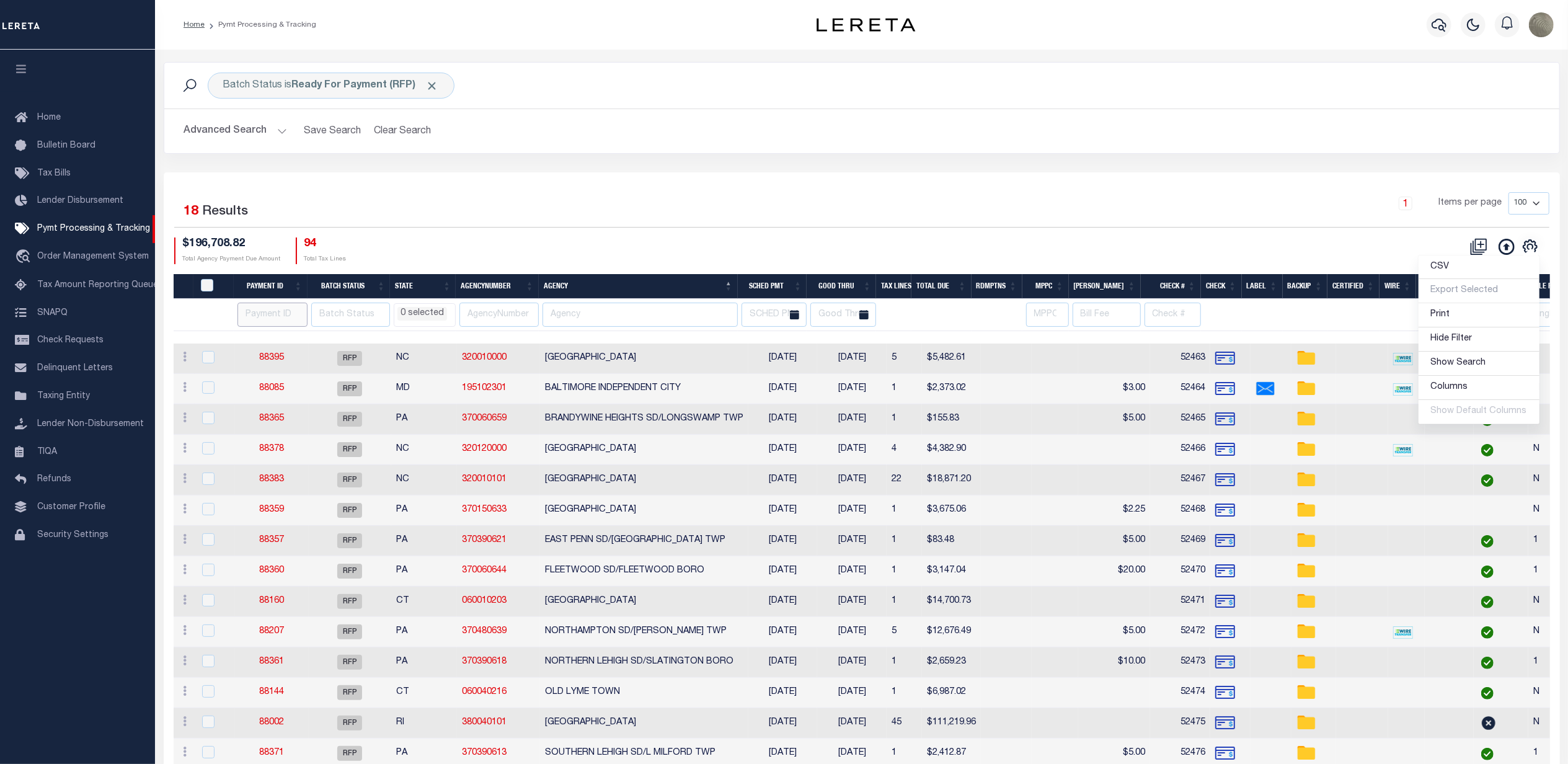
click at [278, 314] on input "number" at bounding box center [272, 314] width 70 height 24
type input "88338"
select select
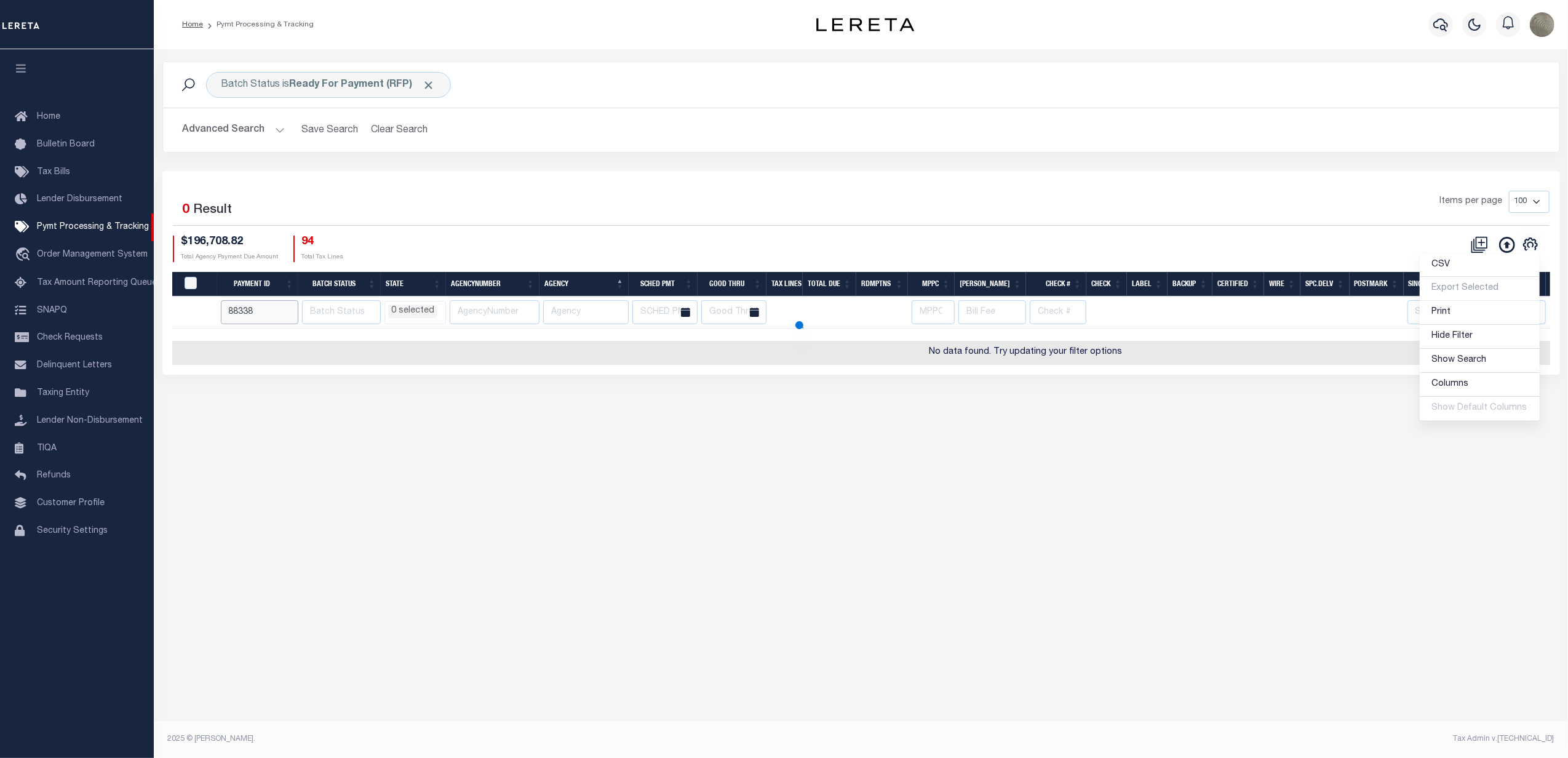
select select
click at [424, 81] on span "Click to Remove" at bounding box center [429, 85] width 13 height 13
select select
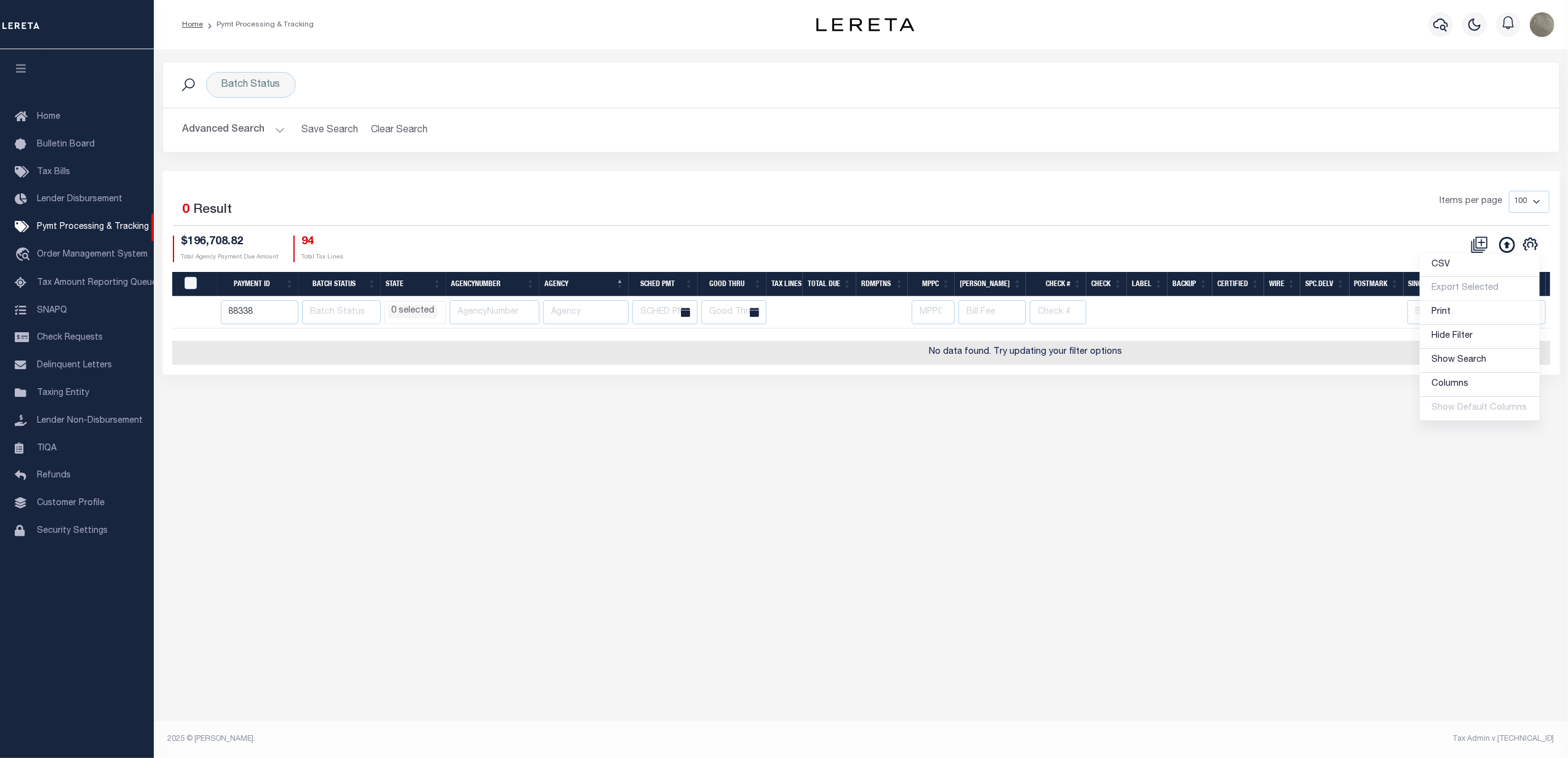
click at [566, 175] on div "Selected 0 Result Items per page 100 200 500 1000 $196,708.82 94" at bounding box center [861, 272] width 1397 height 203
click at [383, 124] on button "Clear Search" at bounding box center [400, 130] width 67 height 24
click at [239, 318] on input "88338" at bounding box center [260, 312] width 78 height 24
select select
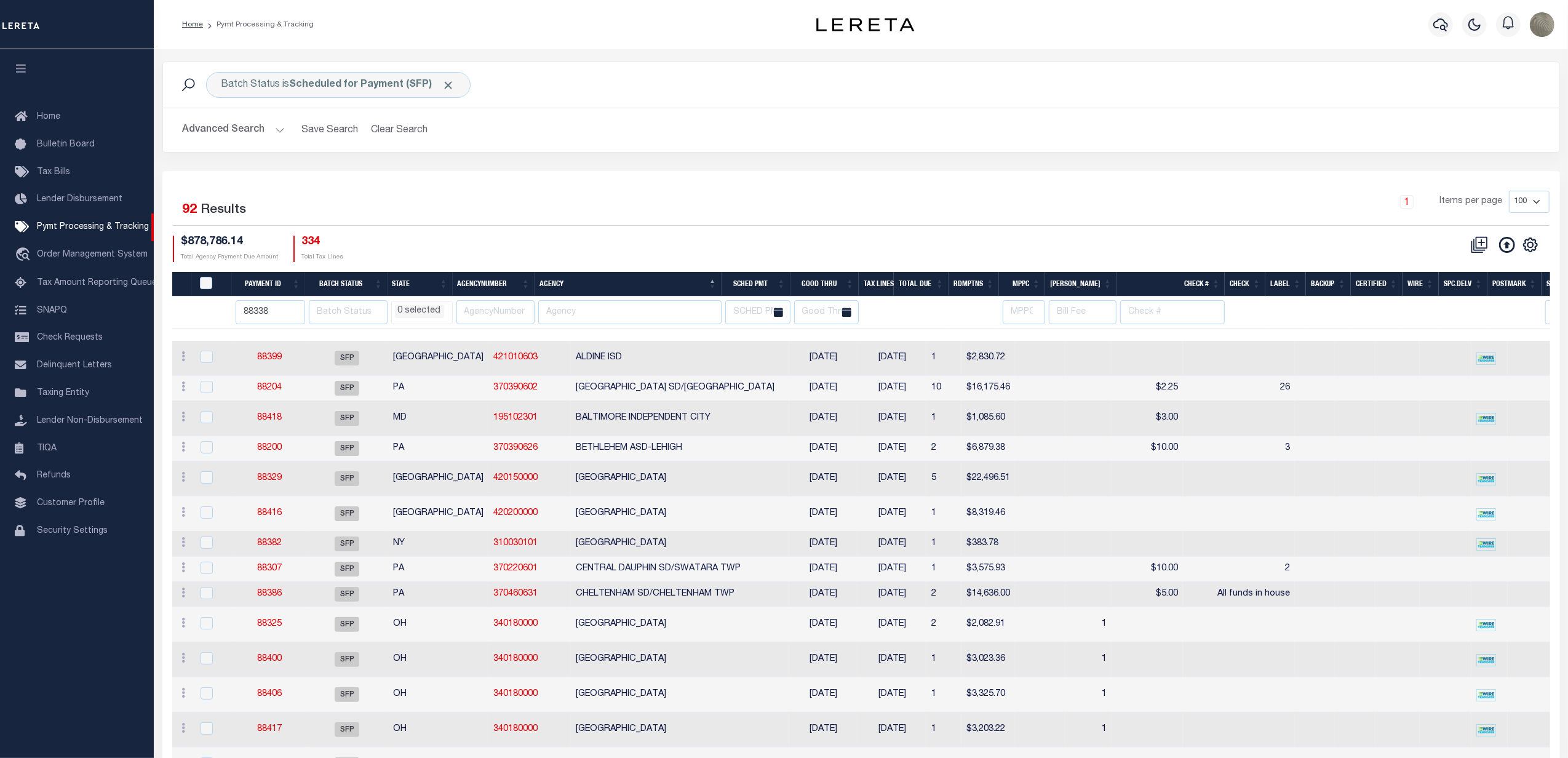
click at [258, 314] on input "88338" at bounding box center [270, 312] width 69 height 24
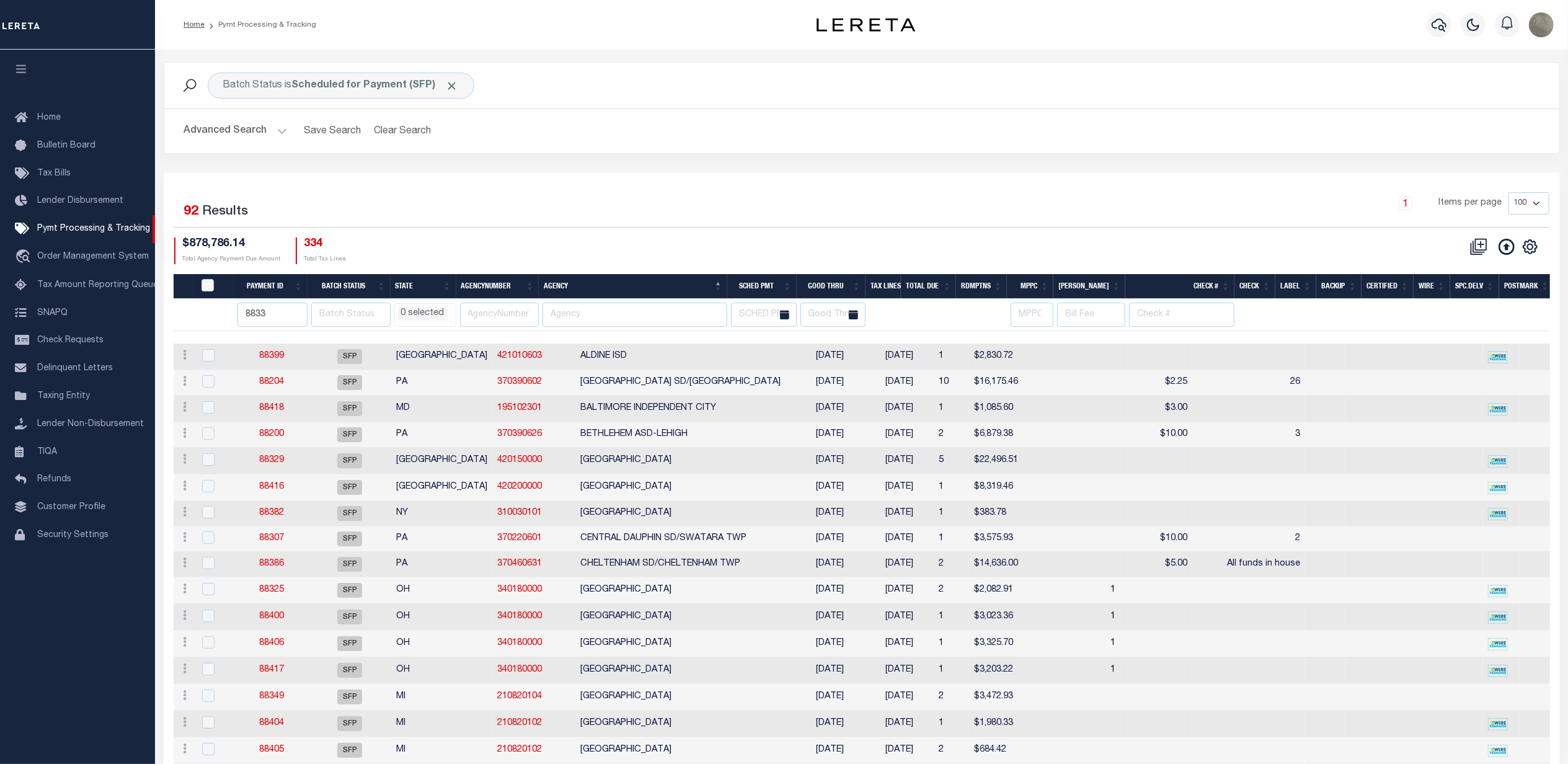
type input "88338"
select select
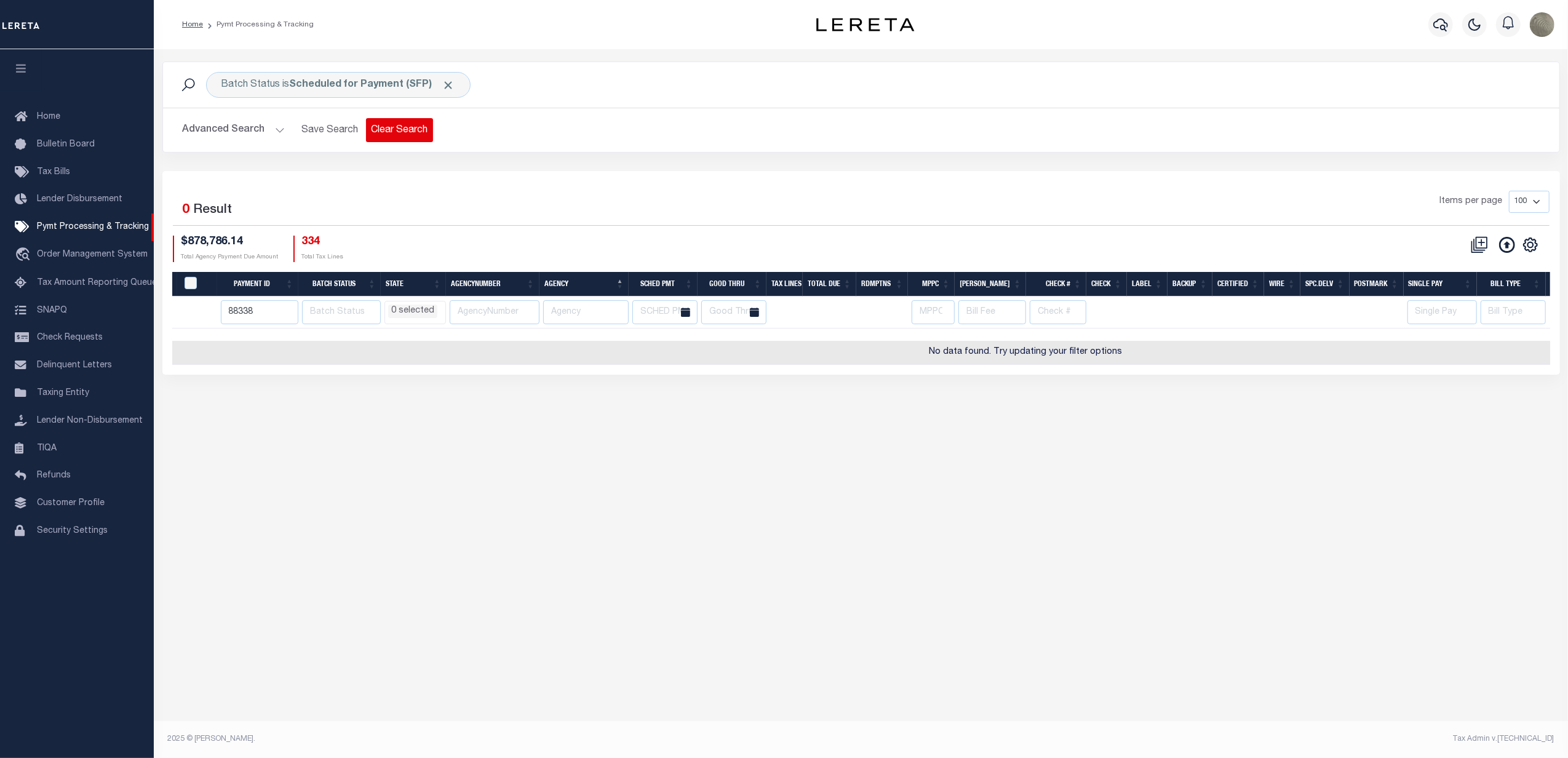
click at [419, 136] on button "Clear Search" at bounding box center [400, 130] width 67 height 24
click at [447, 85] on span at bounding box center [449, 85] width 13 height 13
select select
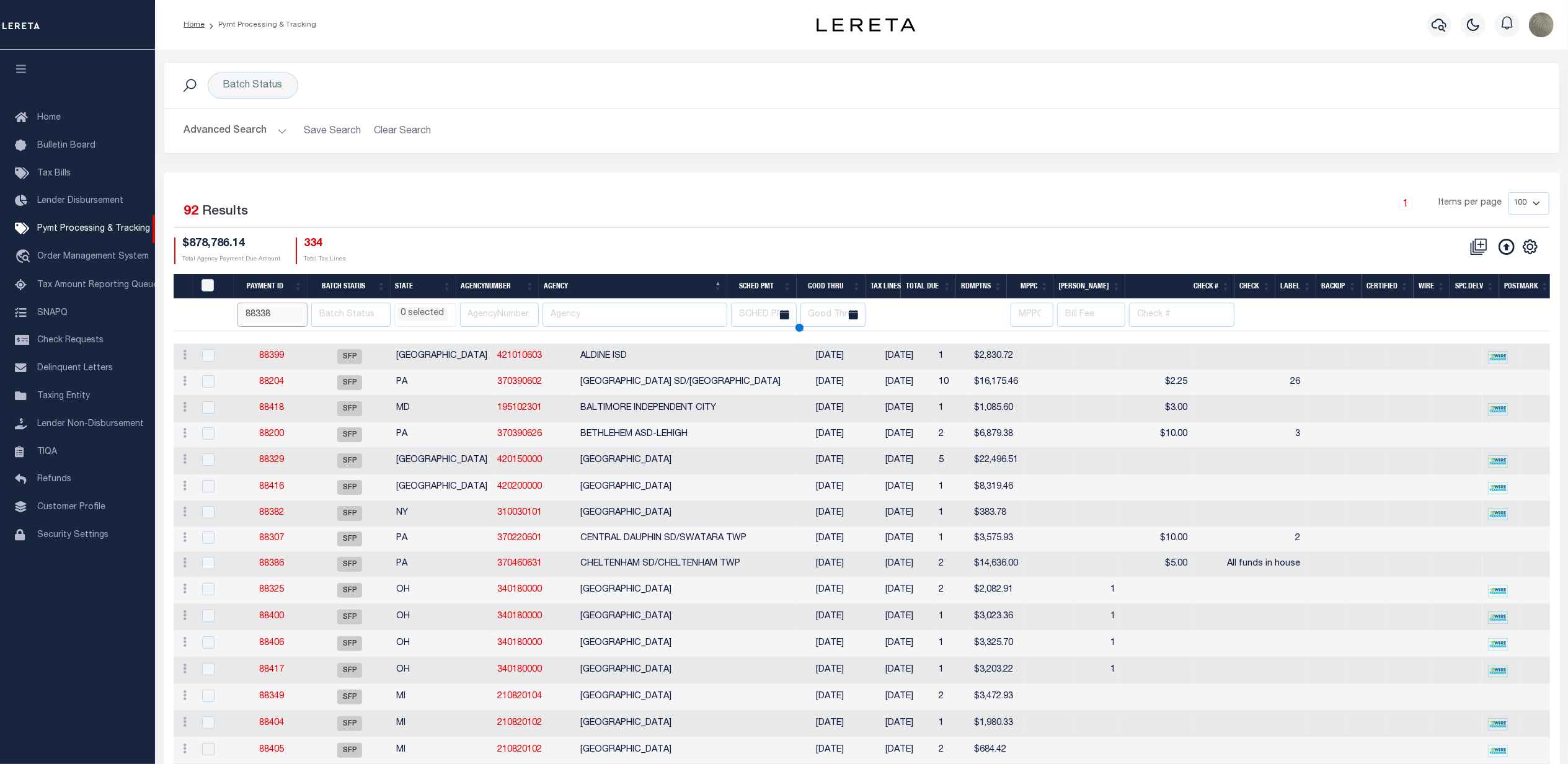
click at [286, 316] on input "88338" at bounding box center [272, 314] width 70 height 24
type input "8833"
select select
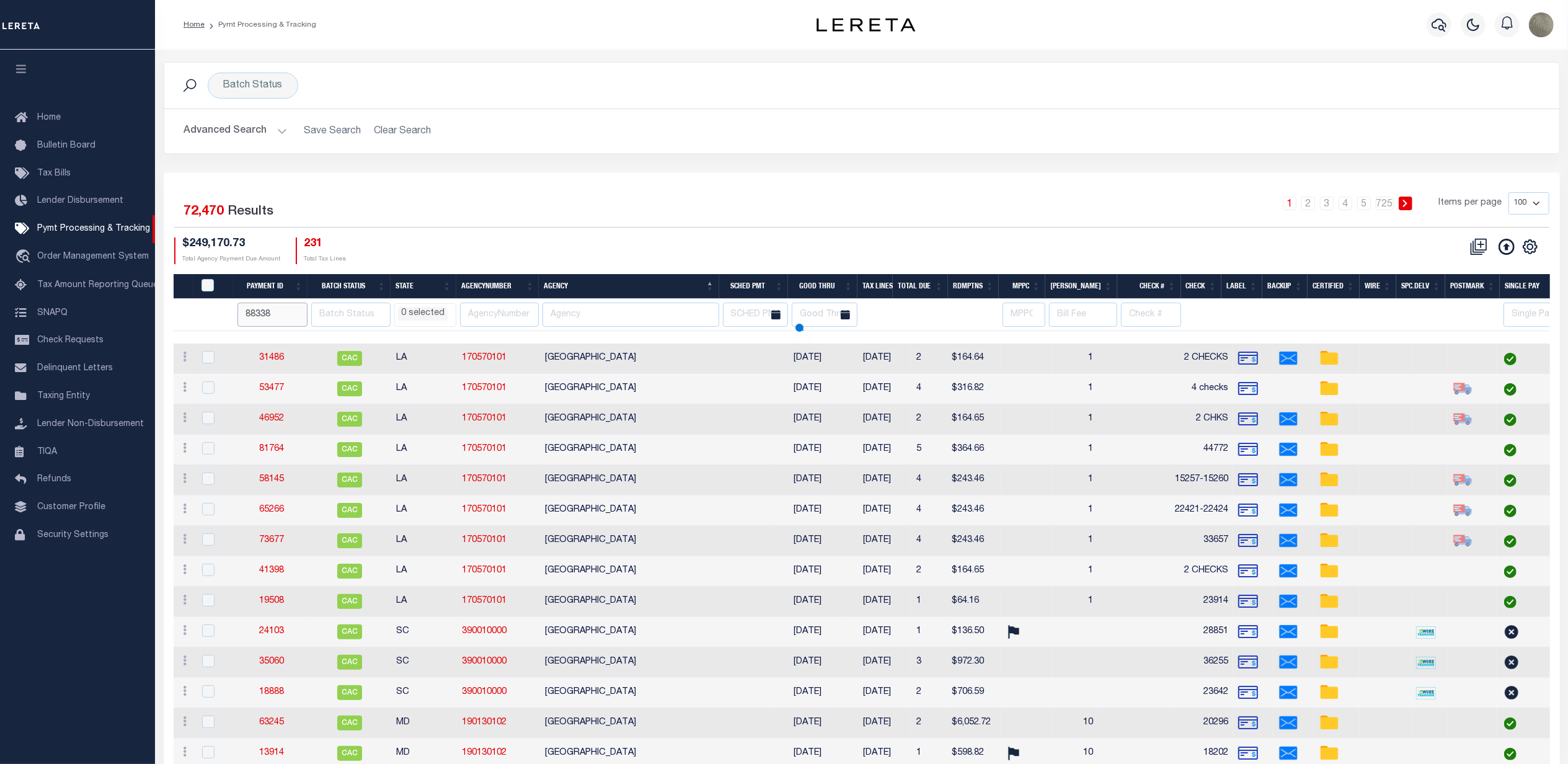
type input "88338"
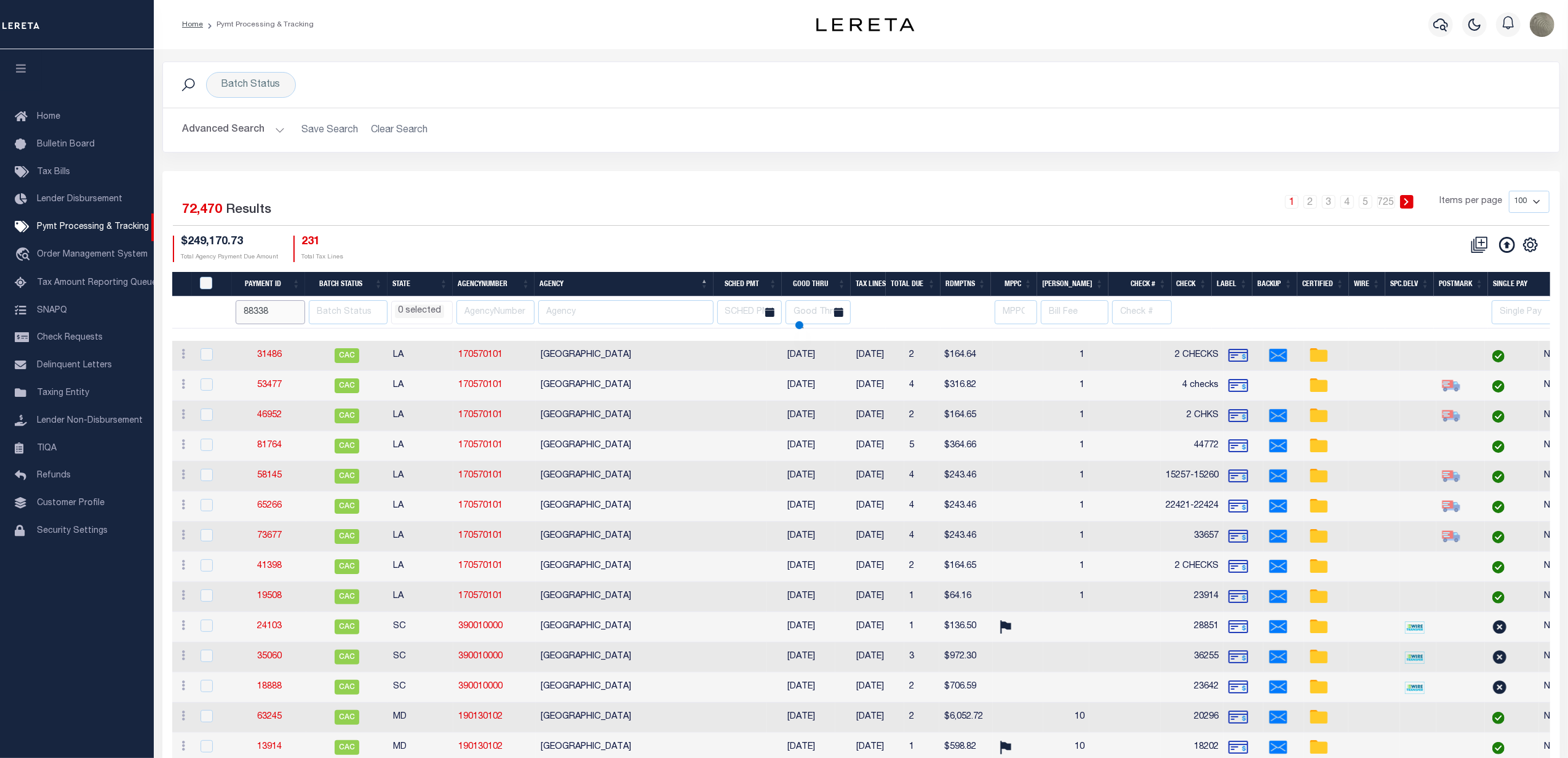
select select
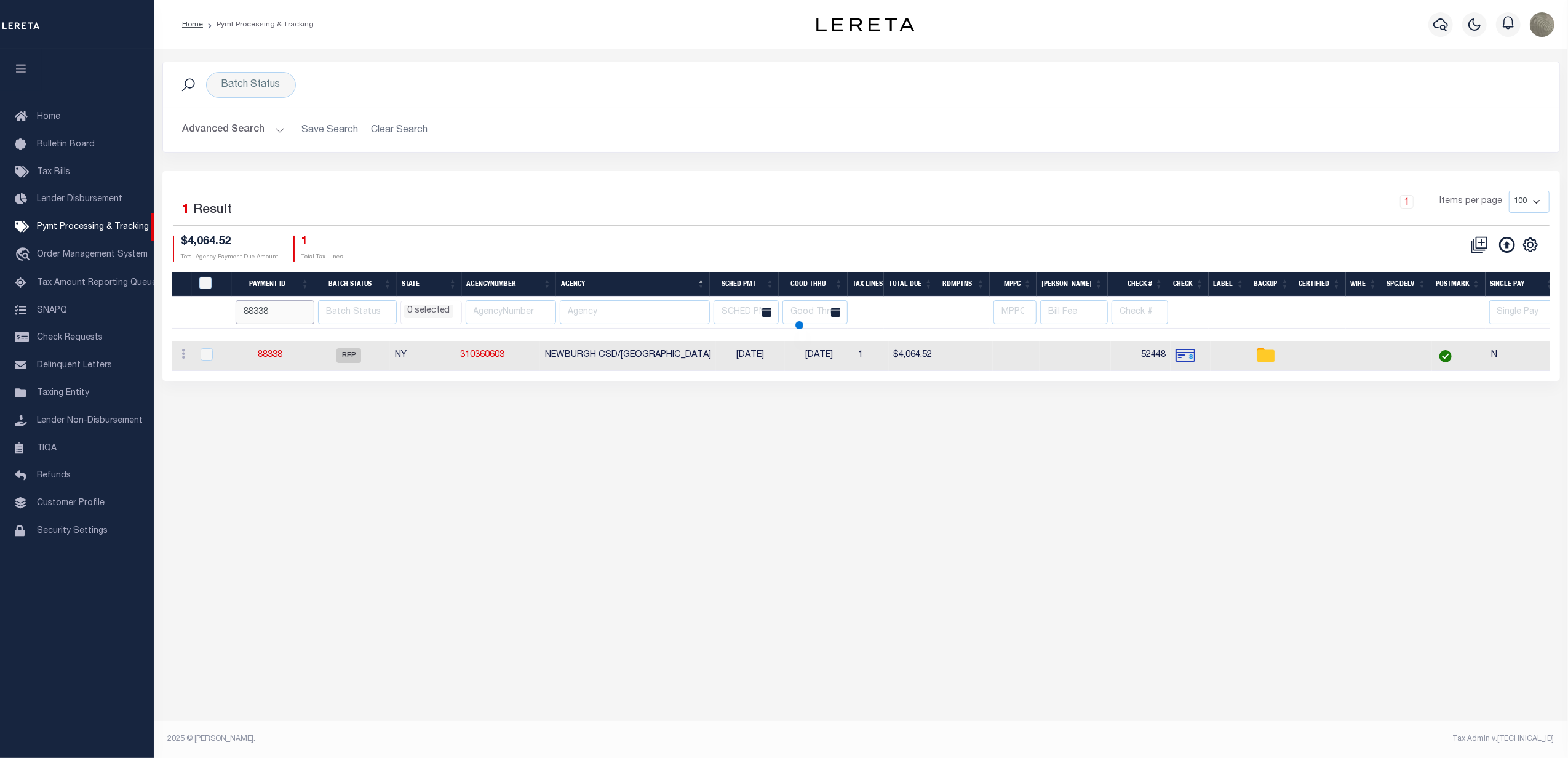
select select
click at [279, 359] on link "88338" at bounding box center [270, 355] width 25 height 9
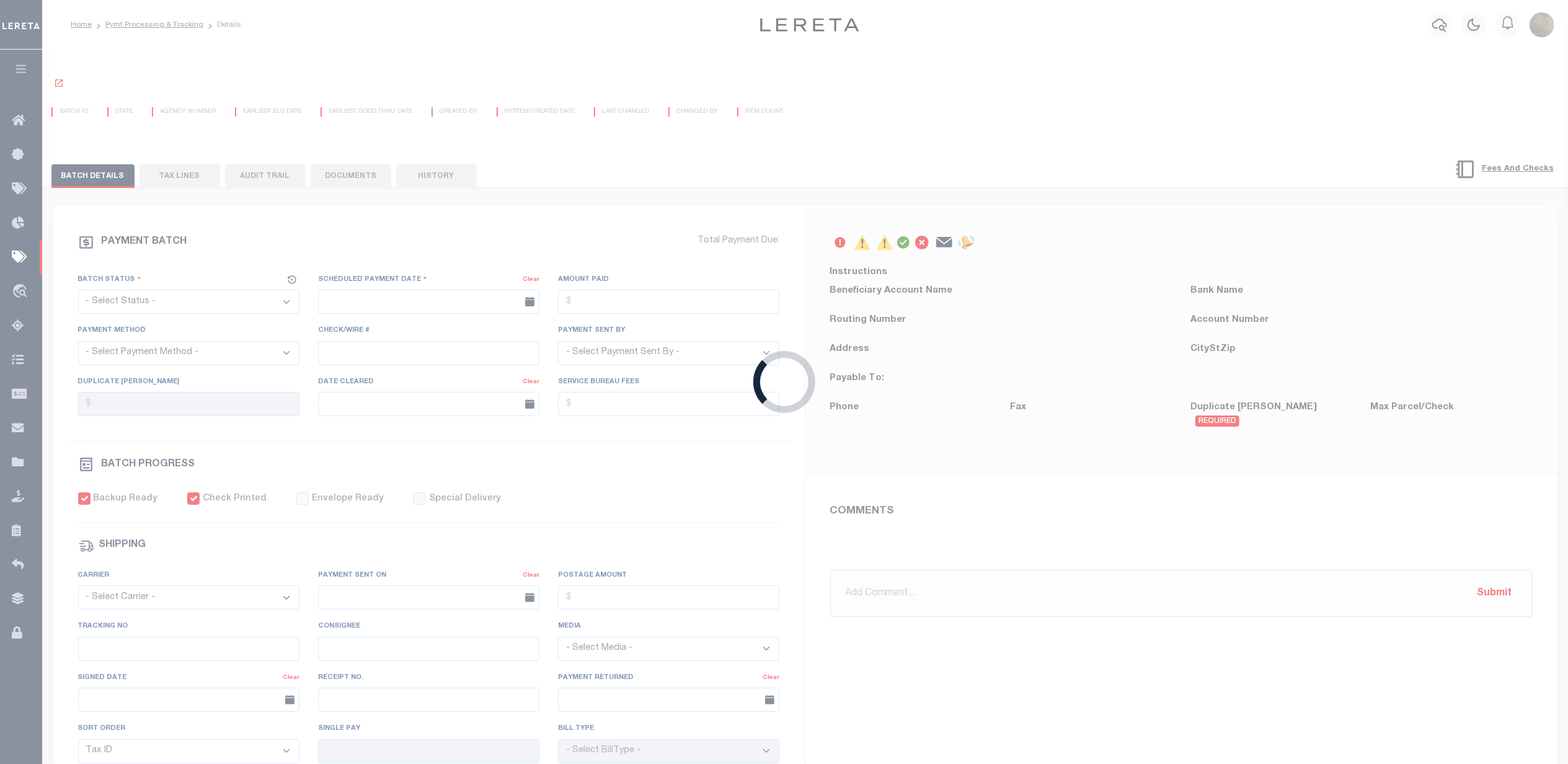
select select "RFP"
type input "08/14/2025"
type input "$4,064.52"
select select "CHK"
type input "52448"
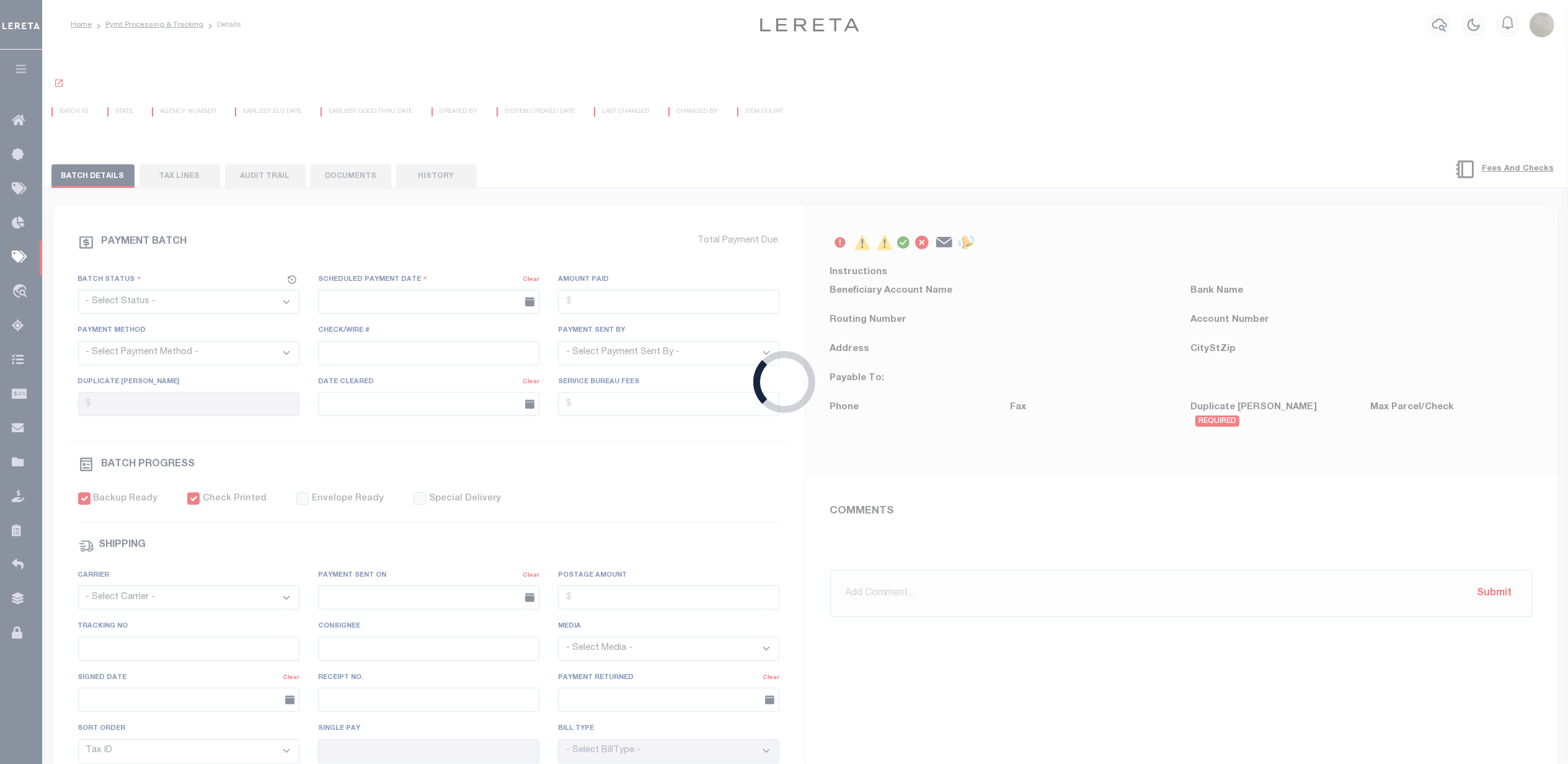
select select "Little, Audria"
checkbox input "true"
type input "N"
radio input "true"
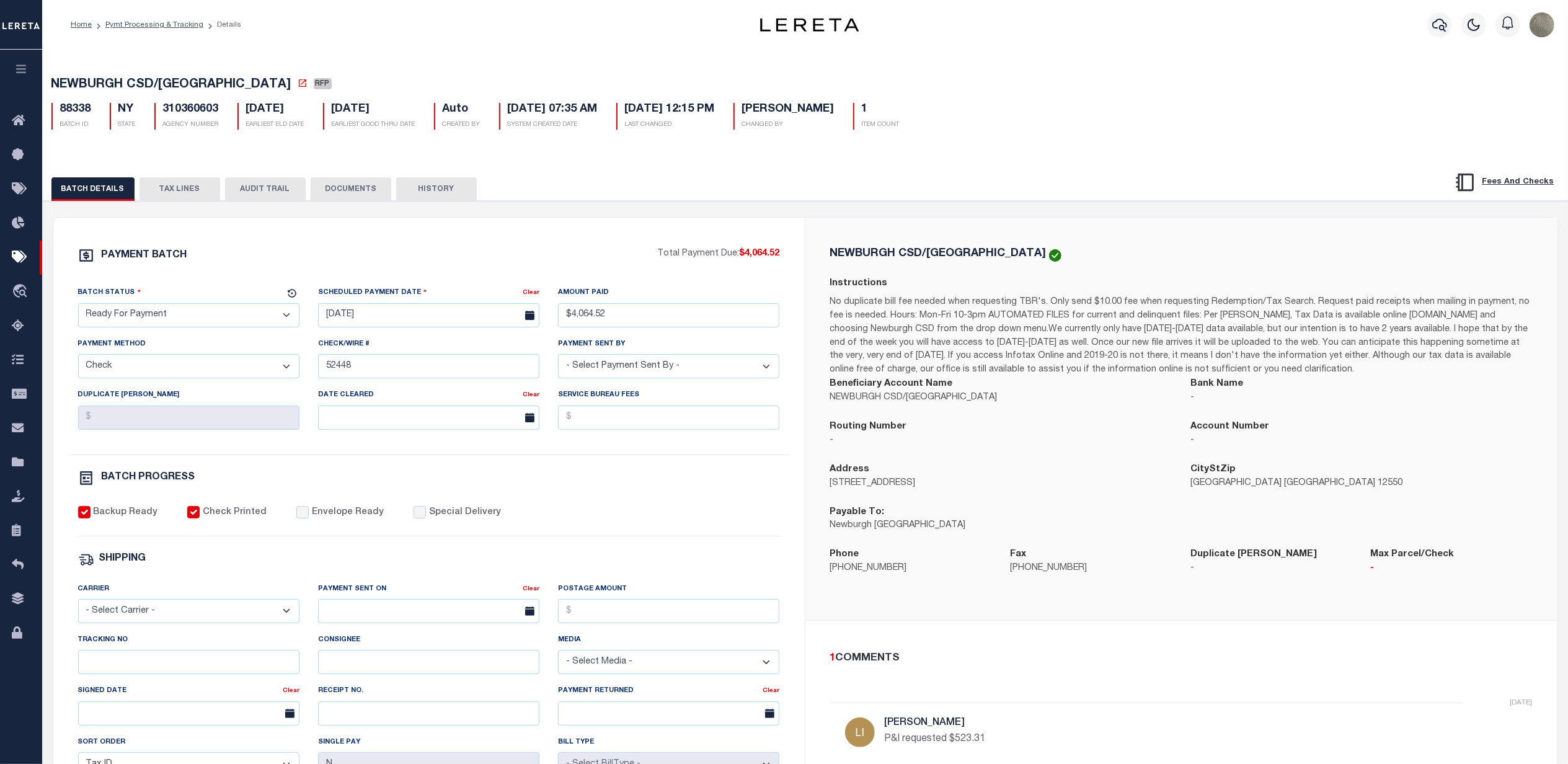
click at [657, 470] on div "PAYMENT BATCH Total Payment Due: $4,064.52 Batch Status - Select Status -" at bounding box center [429, 581] width 722 height 666
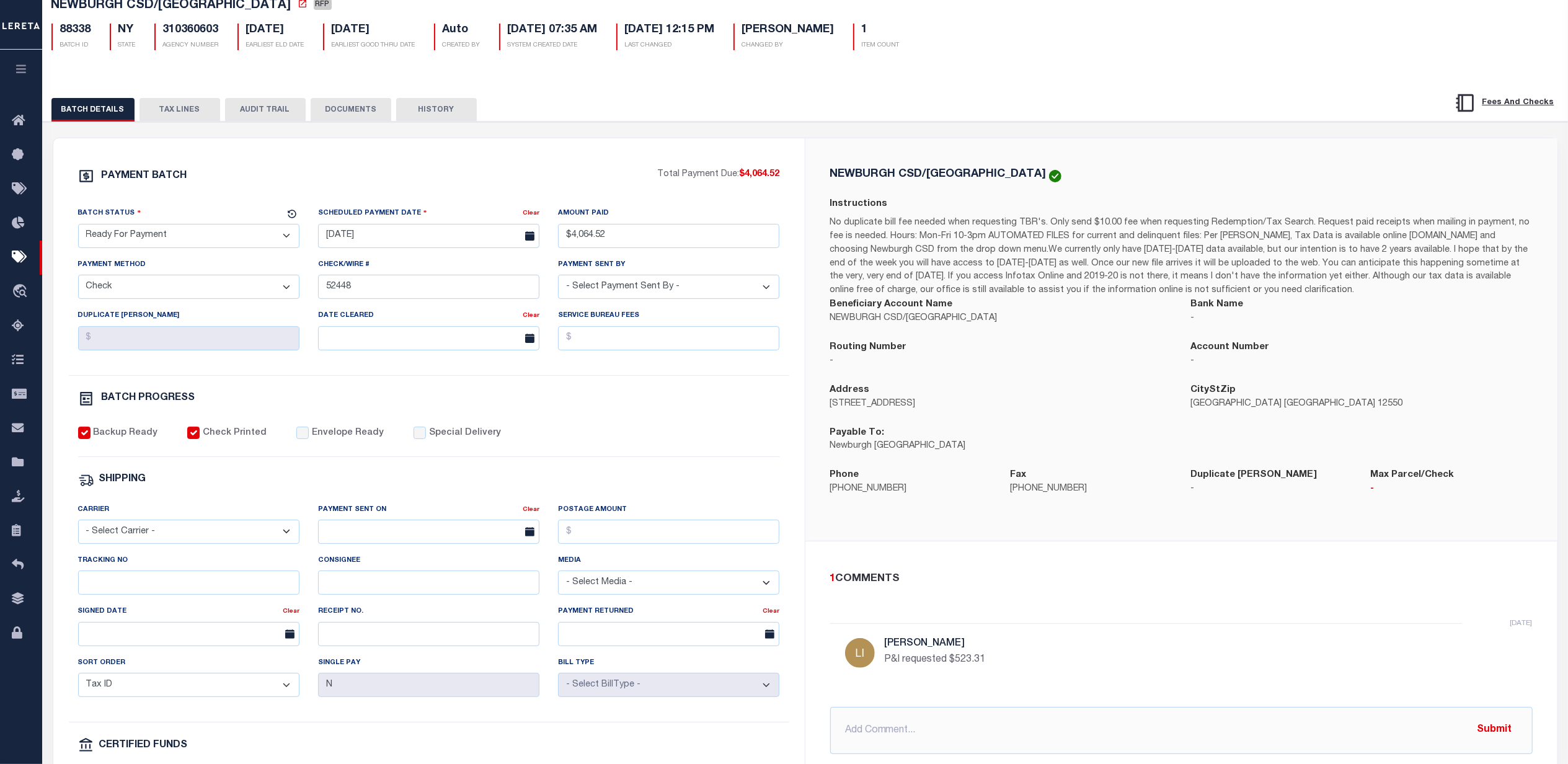
scroll to position [83, 0]
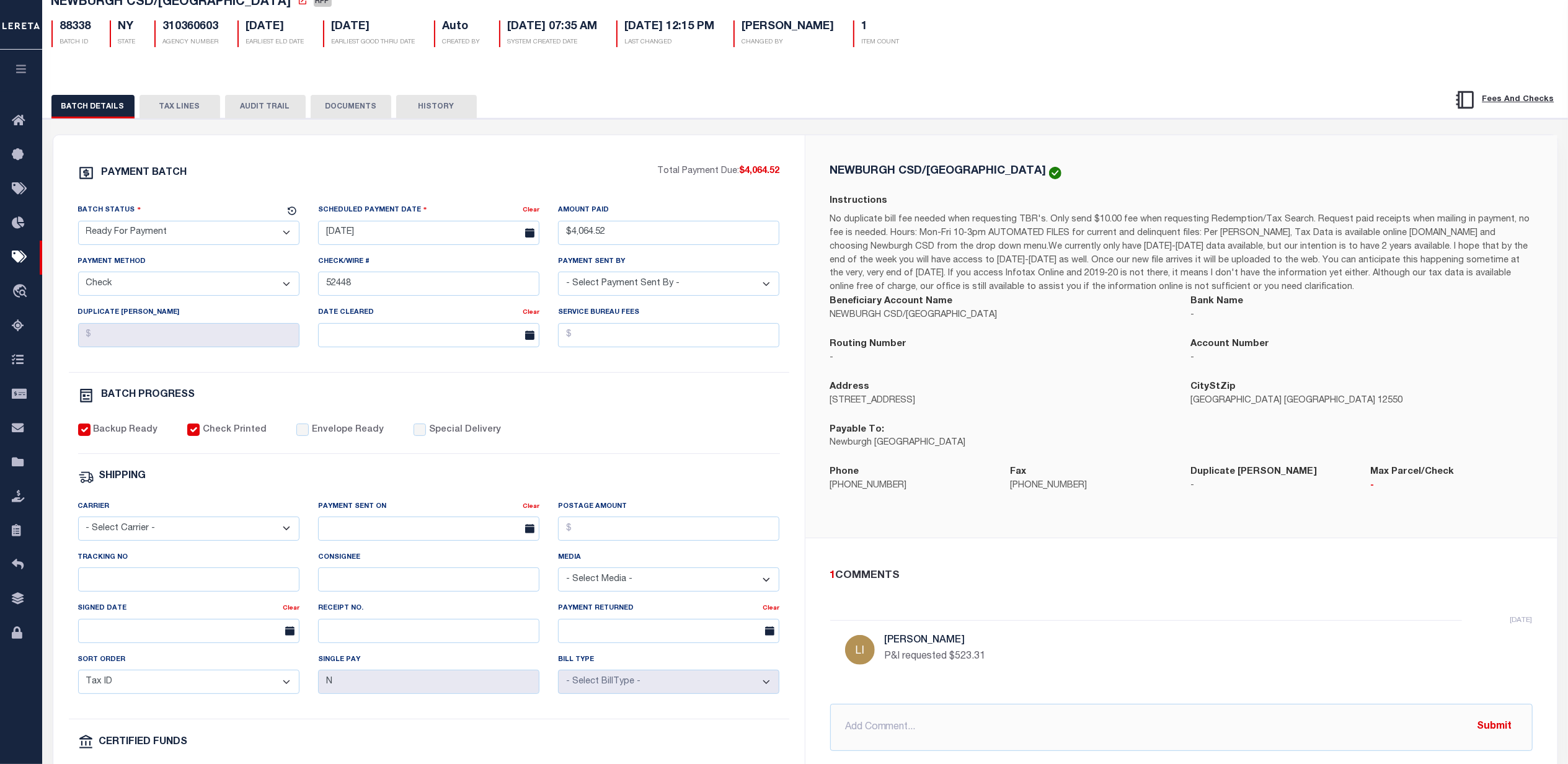
drag, startPoint x: 142, startPoint y: 103, endPoint x: 114, endPoint y: 119, distance: 32.2
click at [142, 103] on button "TAX LINES" at bounding box center [180, 106] width 80 height 23
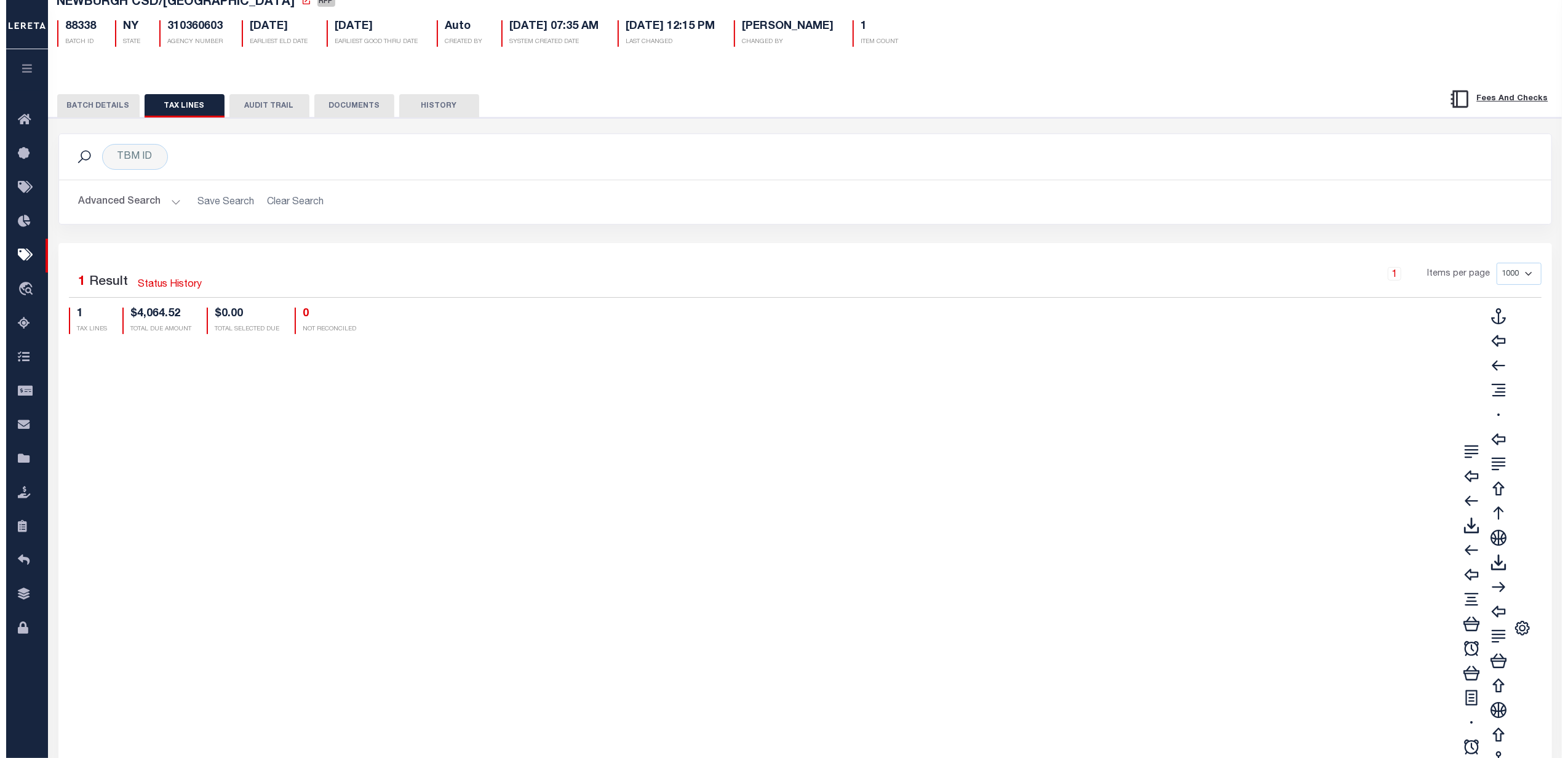
scroll to position [0, 0]
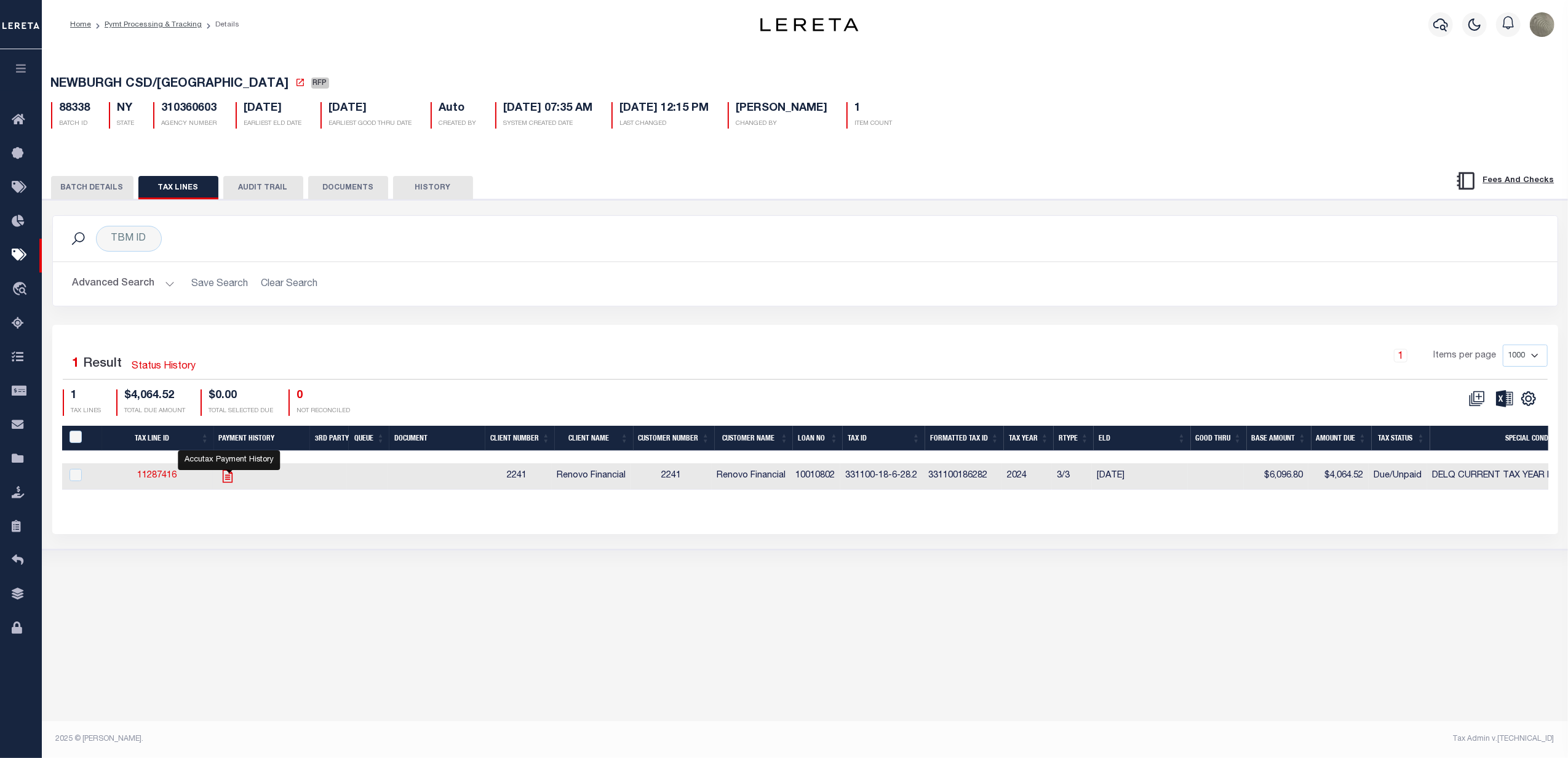
click at [234, 484] on icon "" at bounding box center [227, 476] width 16 height 16
checkbox input "true"
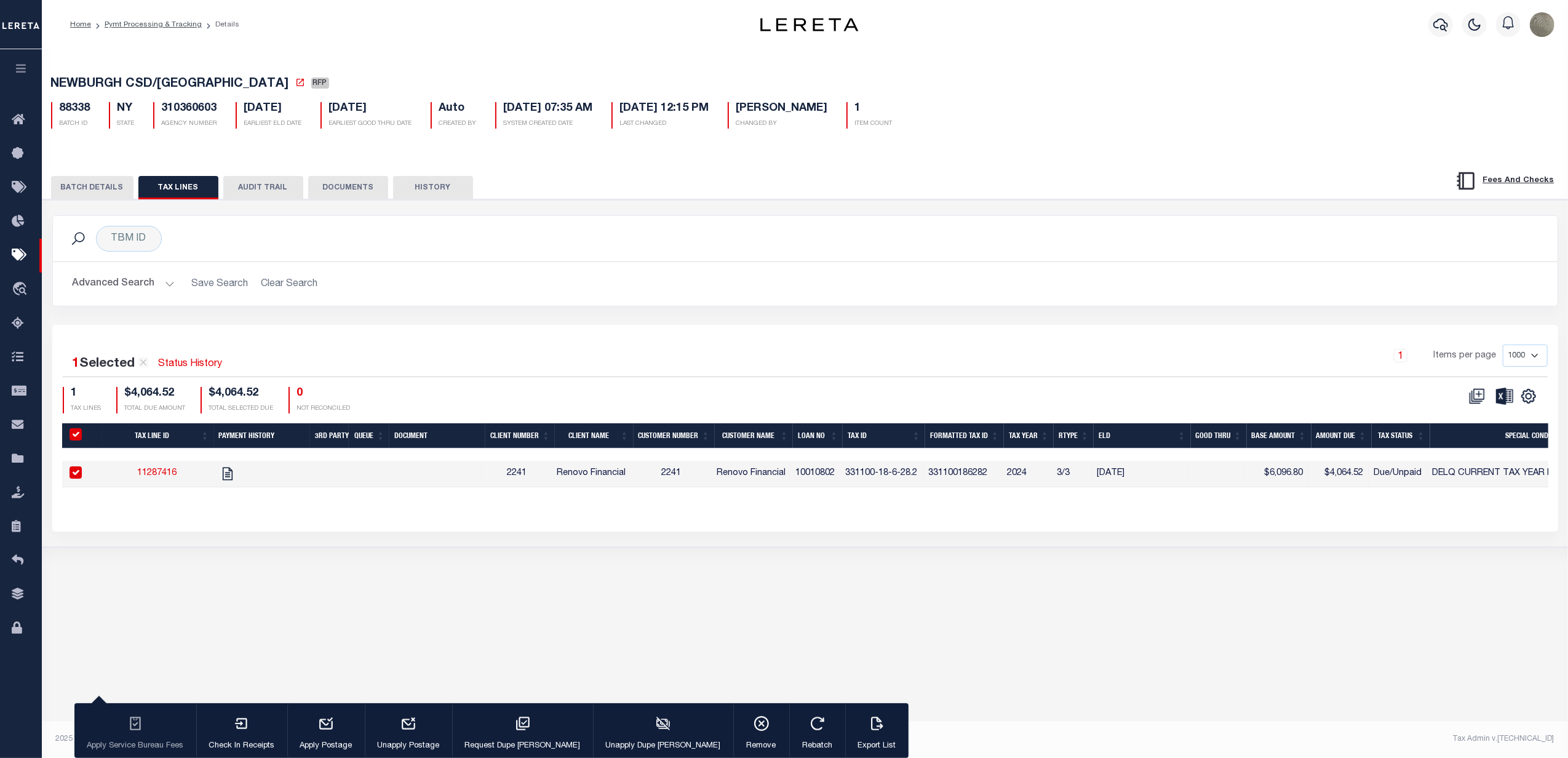
select select
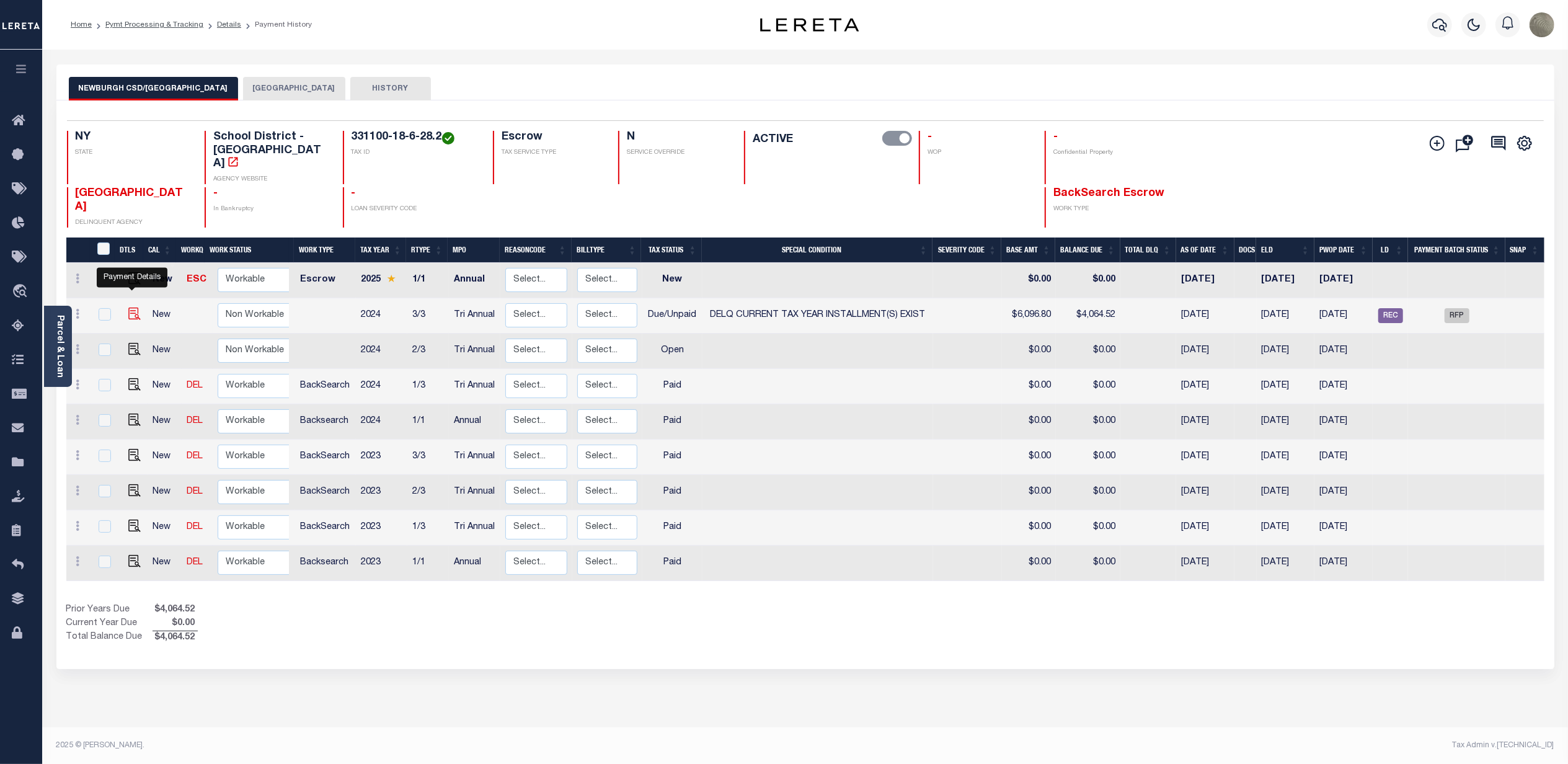
click at [133, 308] on img "" at bounding box center [134, 314] width 12 height 12
checkbox input "true"
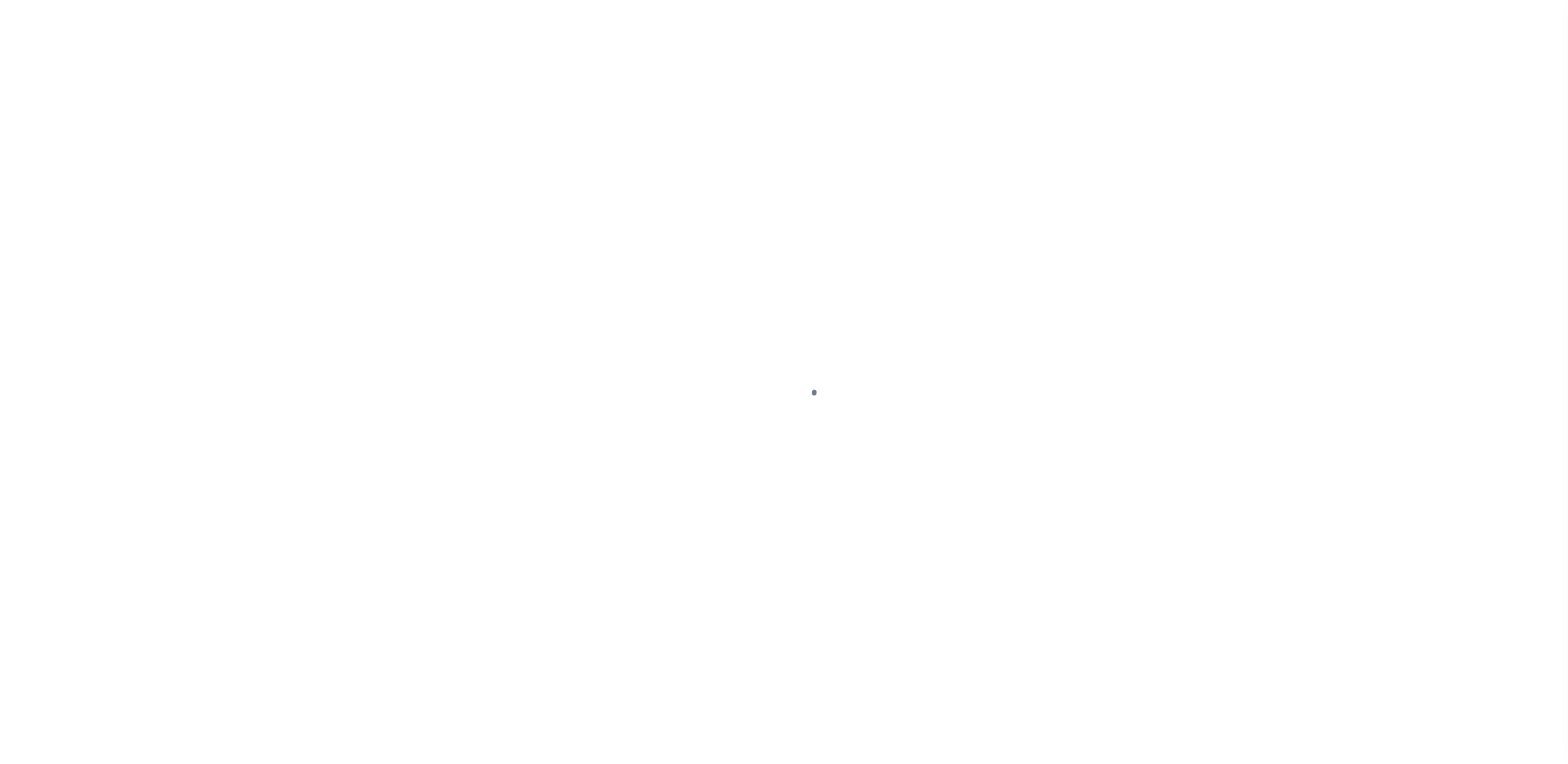
select select "DUE"
select select "17"
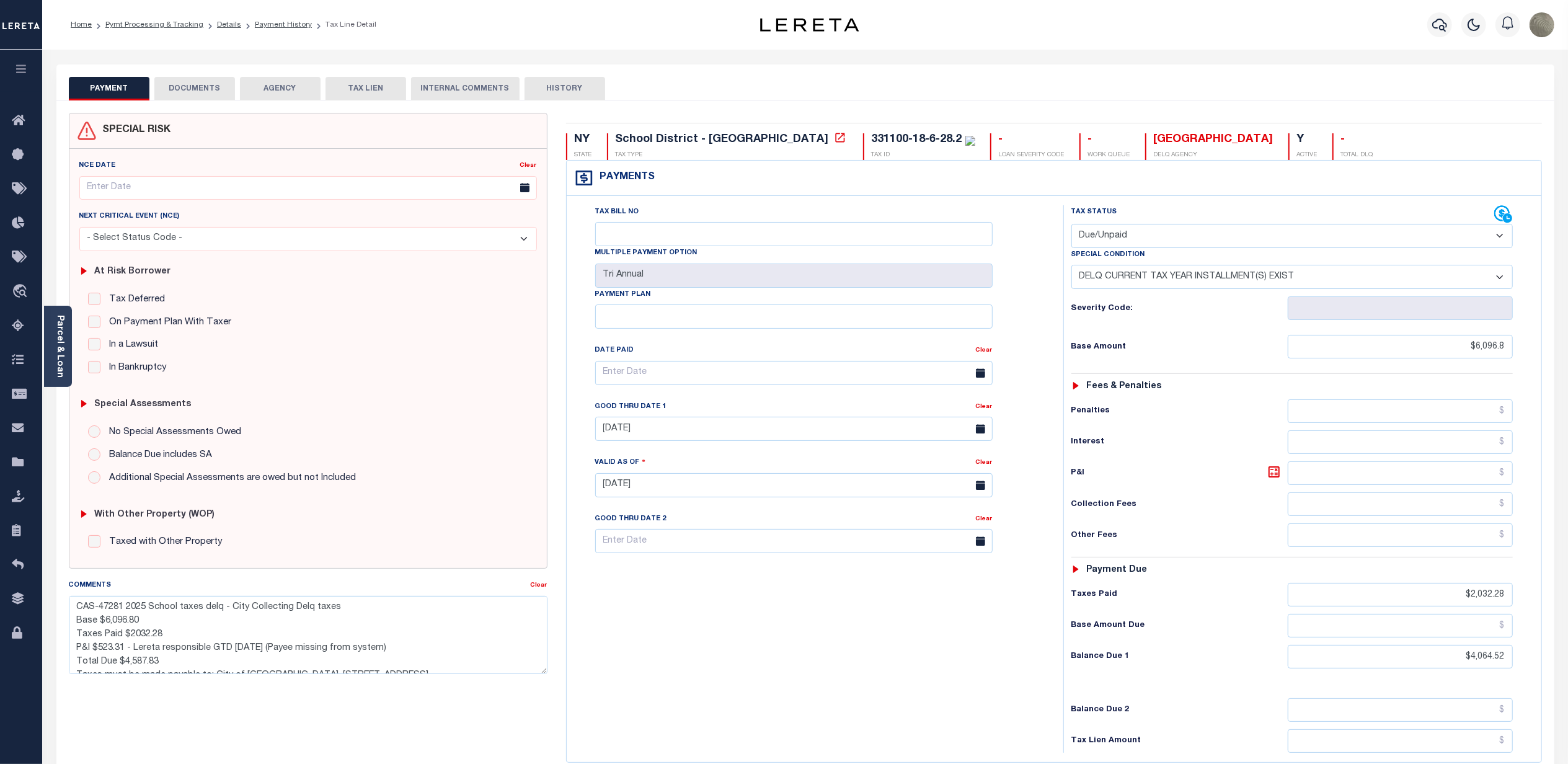
drag, startPoint x: 700, startPoint y: 60, endPoint x: 686, endPoint y: 59, distance: 14.0
click at [700, 59] on div "Parcel & Loan Tax Bill Details 331100-18-6-28.2 TAX ID AGENCY 2024 TAX YEAR -" at bounding box center [805, 480] width 1517 height 861
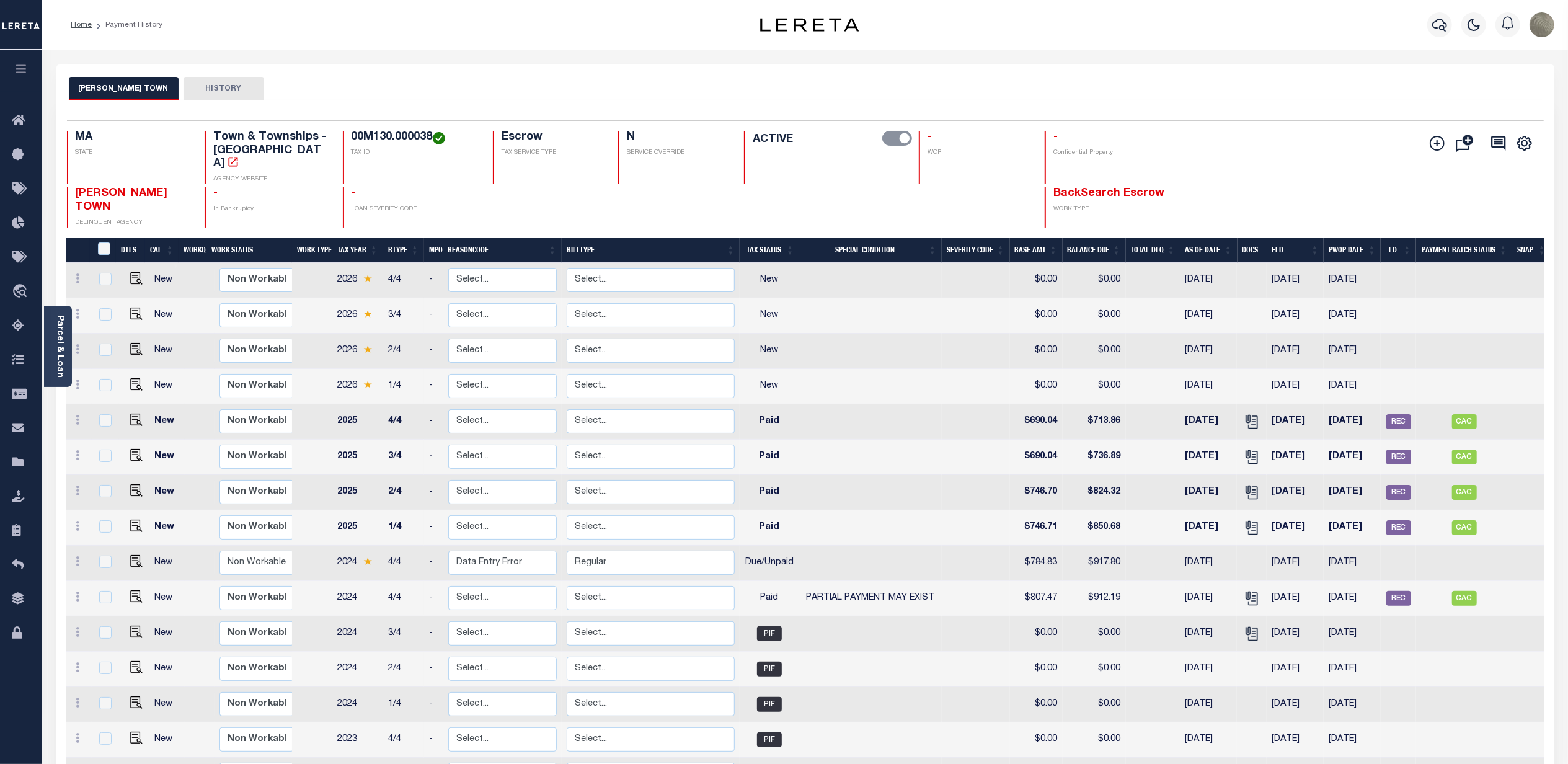
click at [492, 105] on div "Selected 22 Results 1 Items per page 25 50 100 MA STATE TAX ID N" at bounding box center [804, 614] width 1497 height 1029
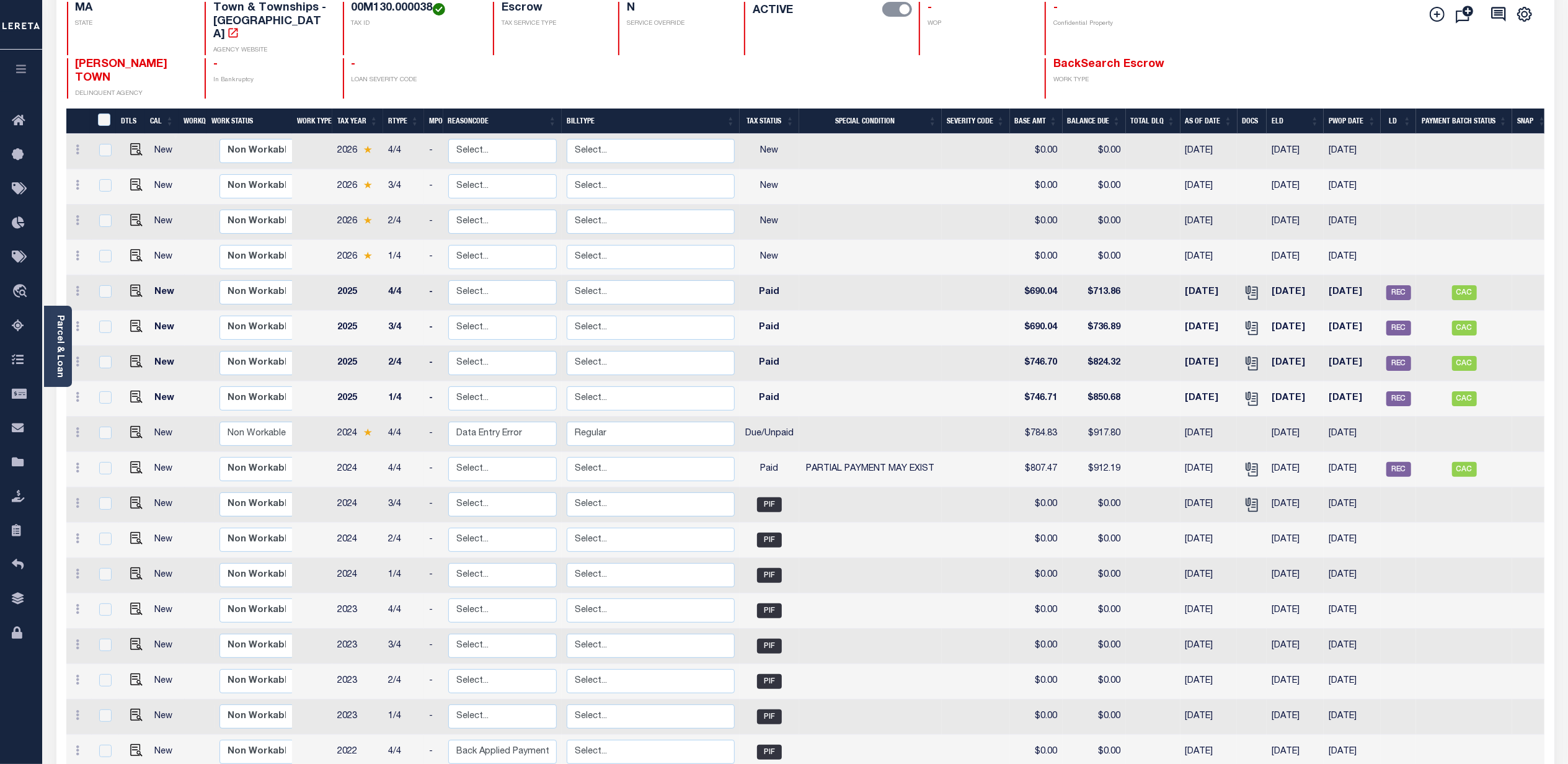
scroll to position [165, 0]
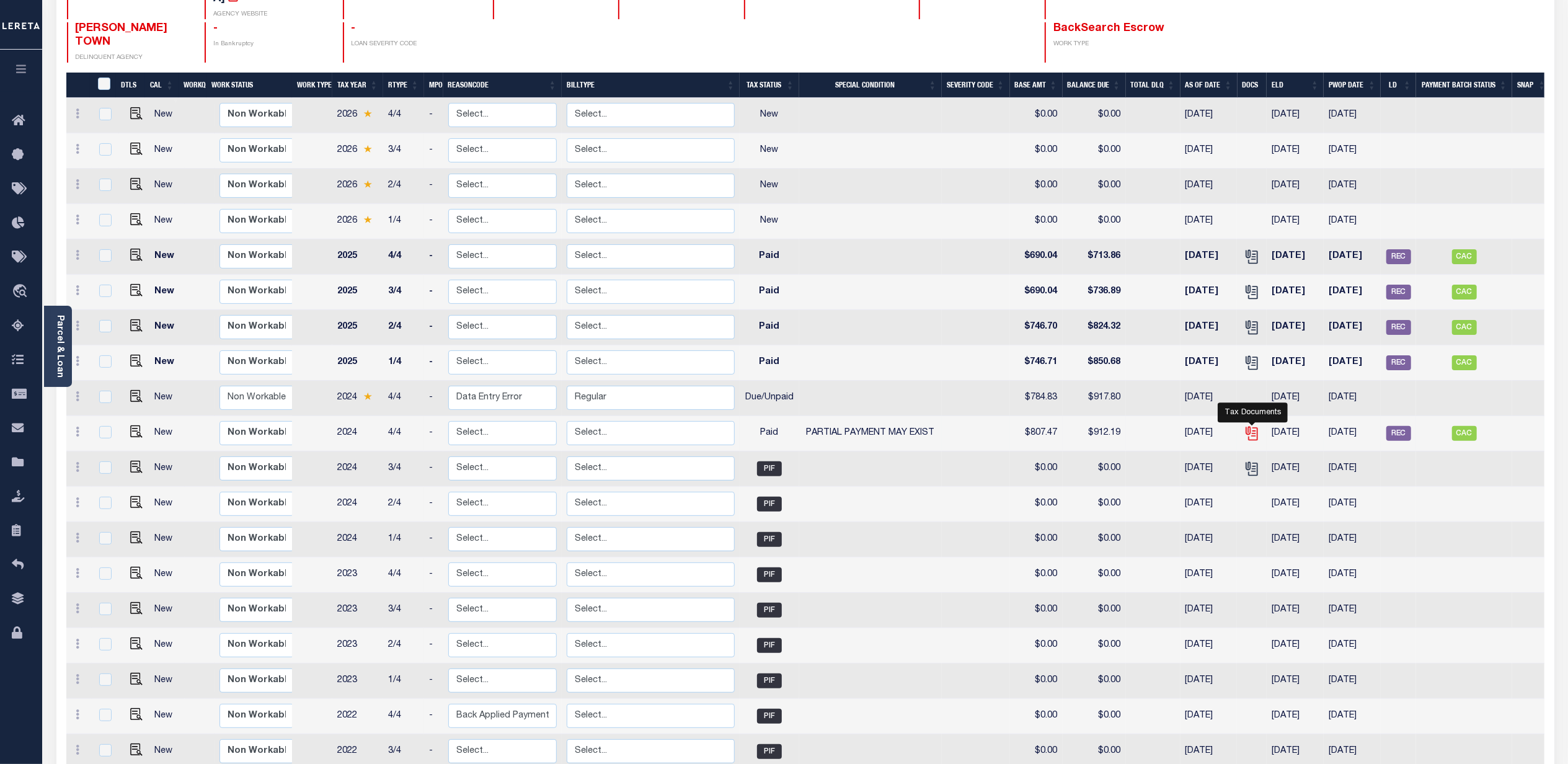
click at [1251, 425] on icon "" at bounding box center [1251, 433] width 16 height 16
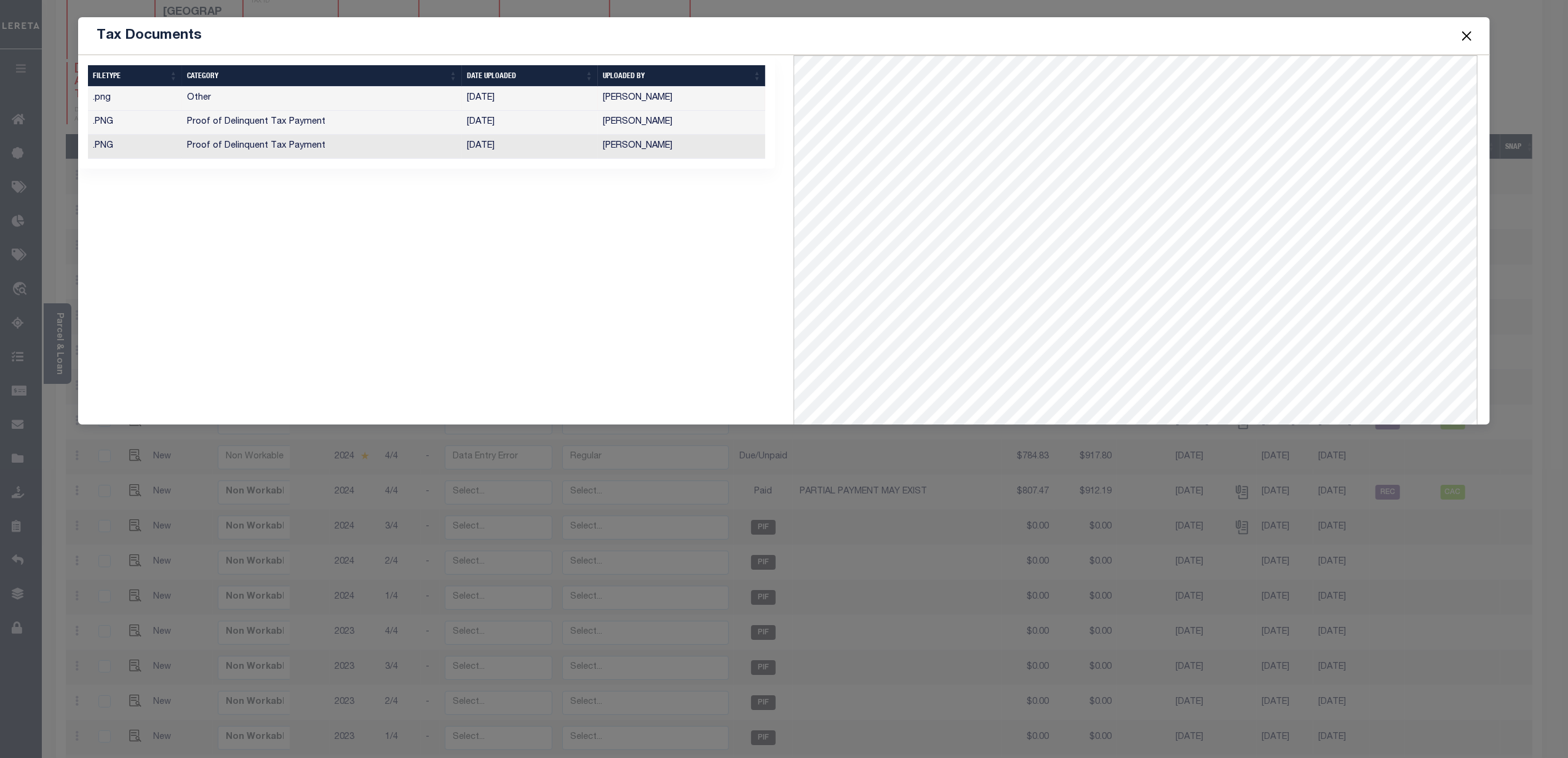
click at [1460, 33] on button "Close" at bounding box center [1467, 36] width 16 height 16
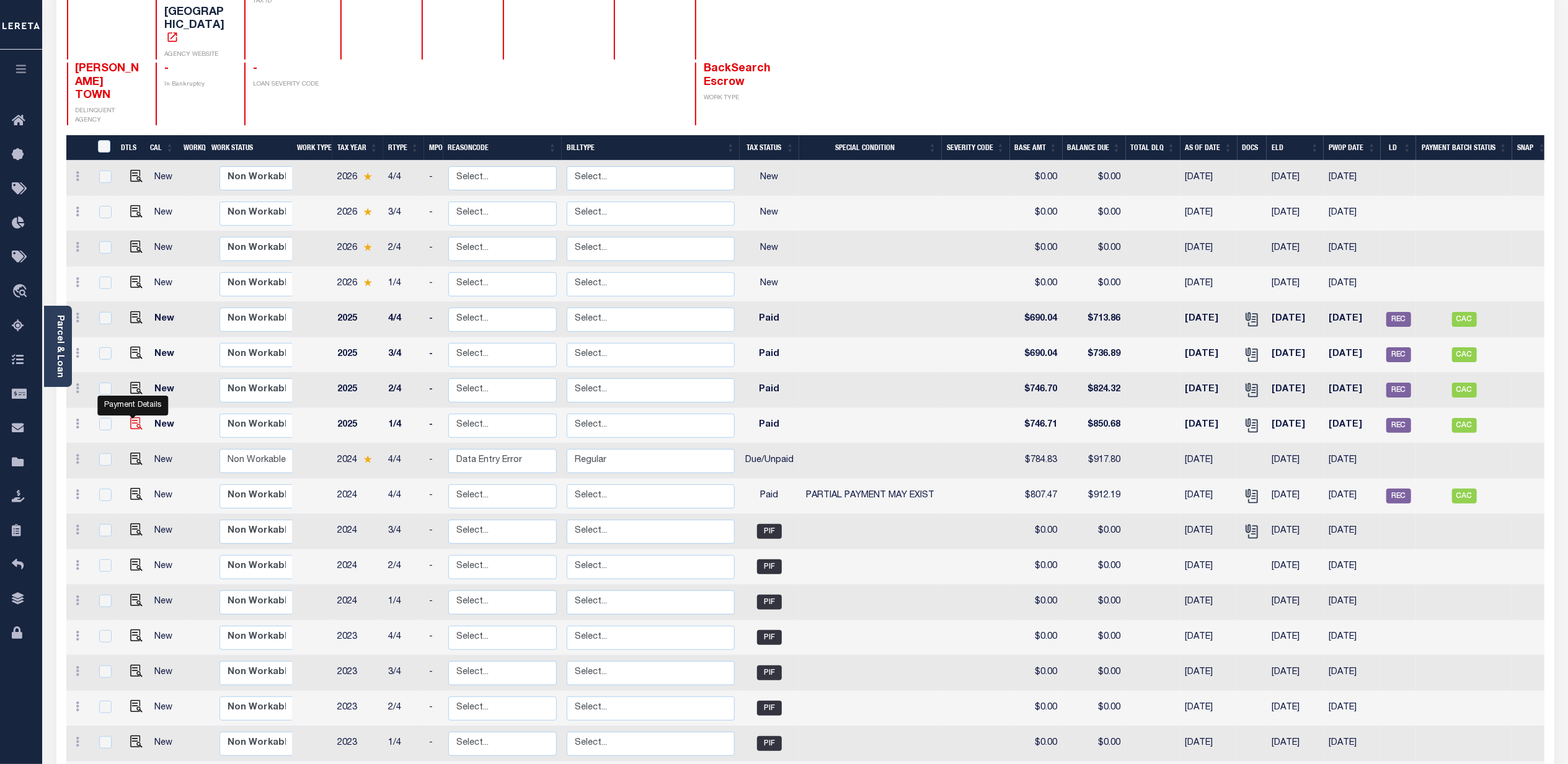
click at [137, 417] on img "" at bounding box center [136, 423] width 12 height 12
checkbox input "true"
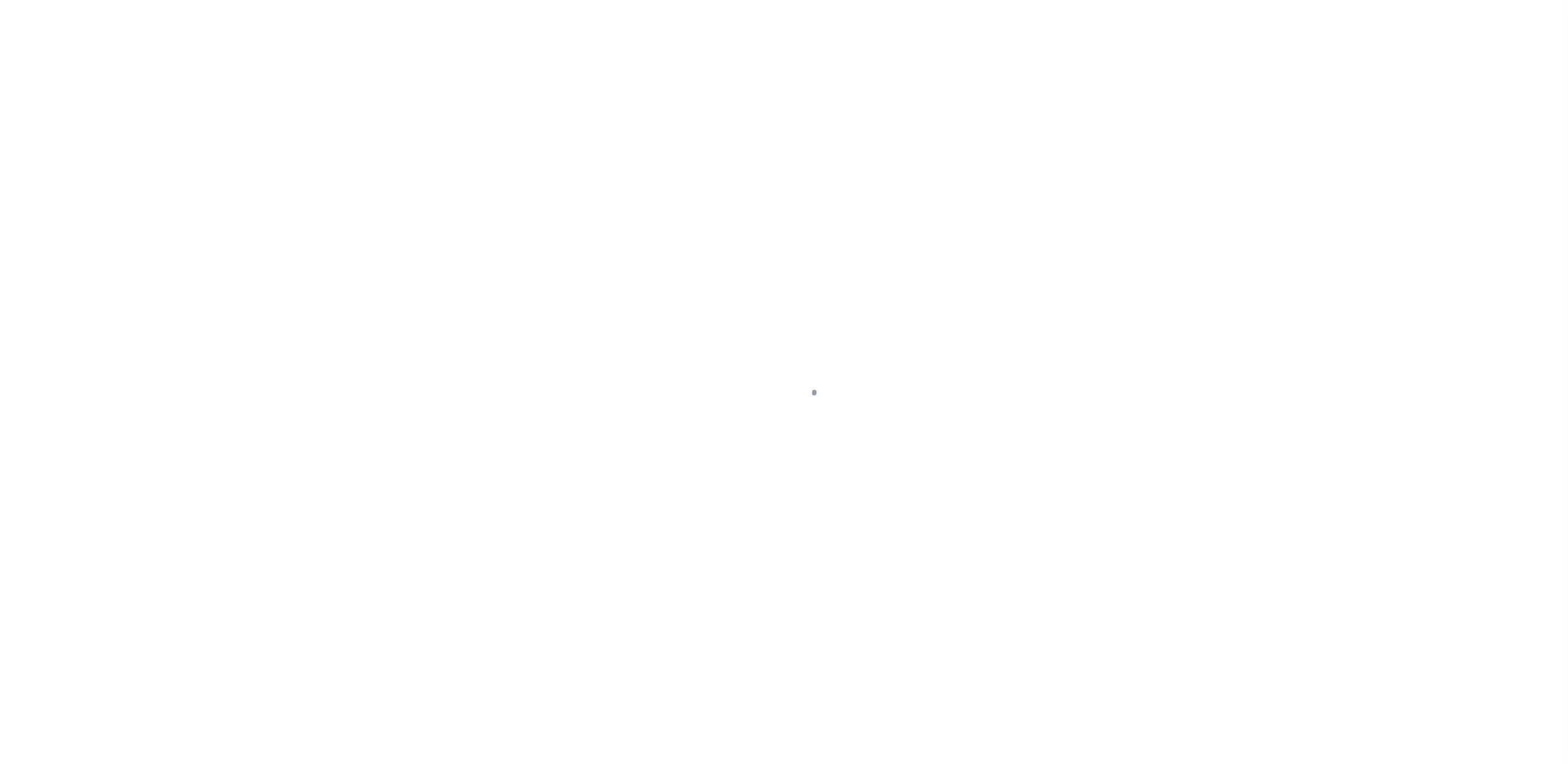
select select "PYD"
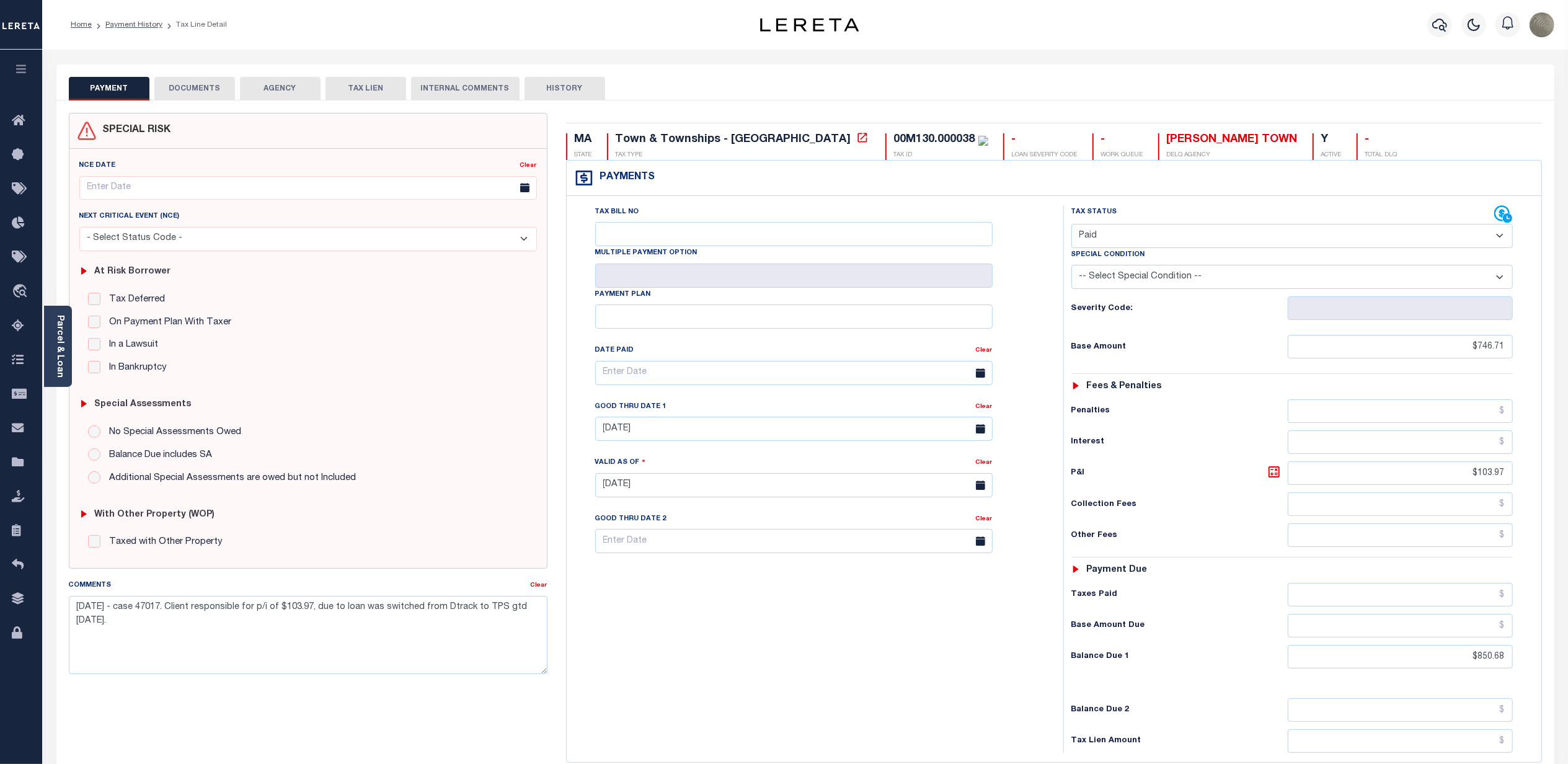
click at [571, 87] on button "HISTORY" at bounding box center [565, 88] width 80 height 23
select select "50"
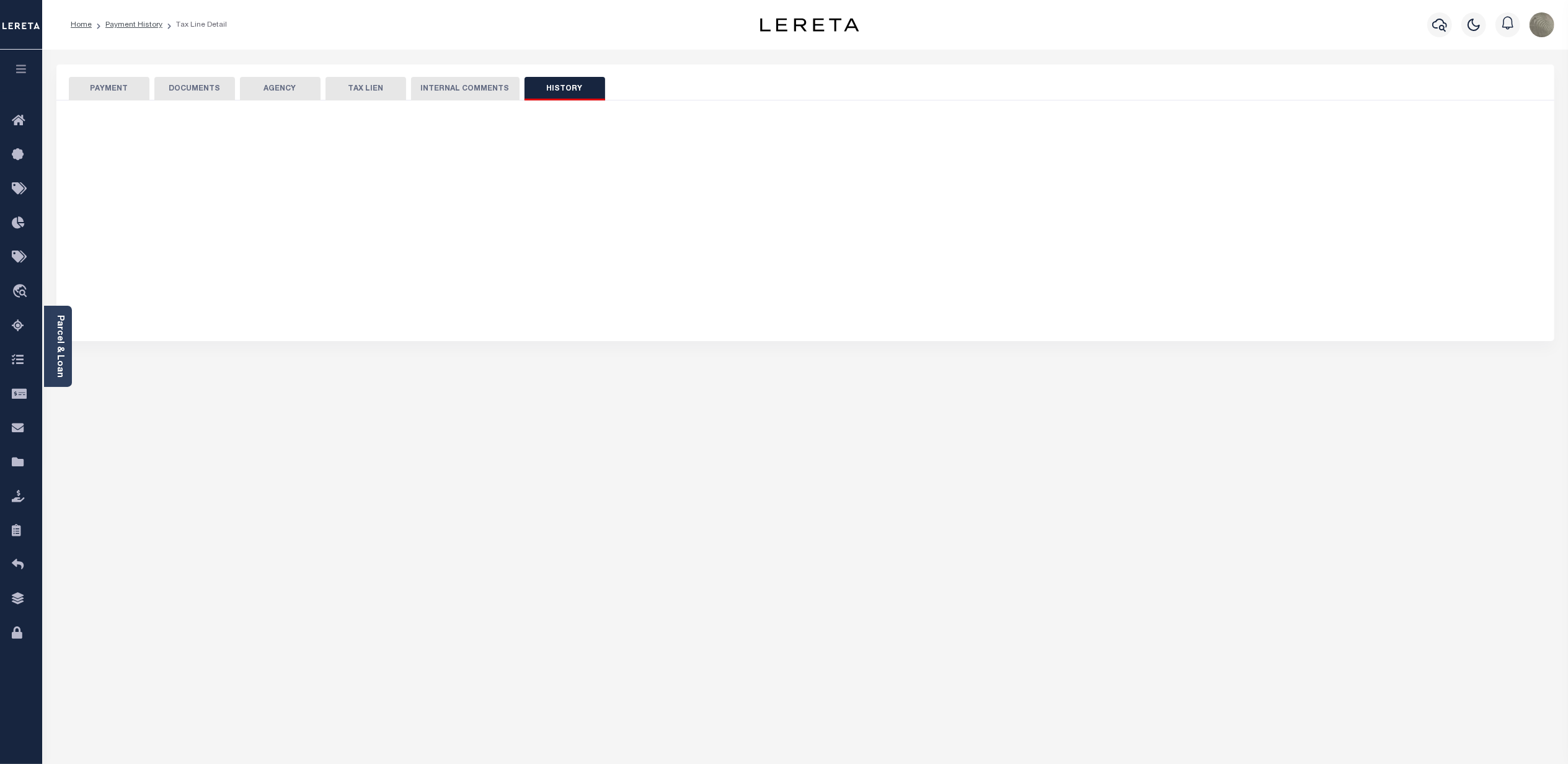
select select "50"
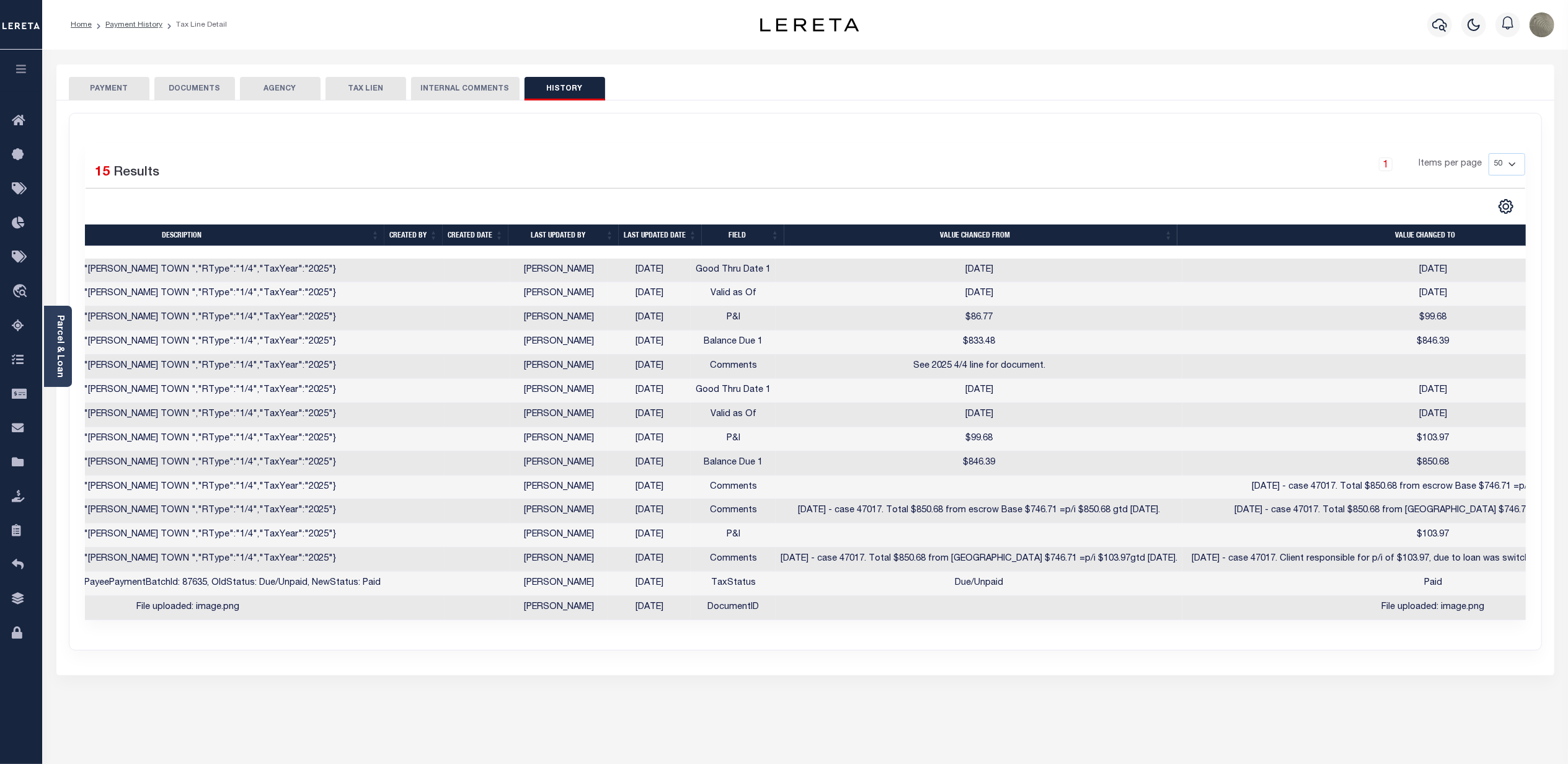
scroll to position [0, 10]
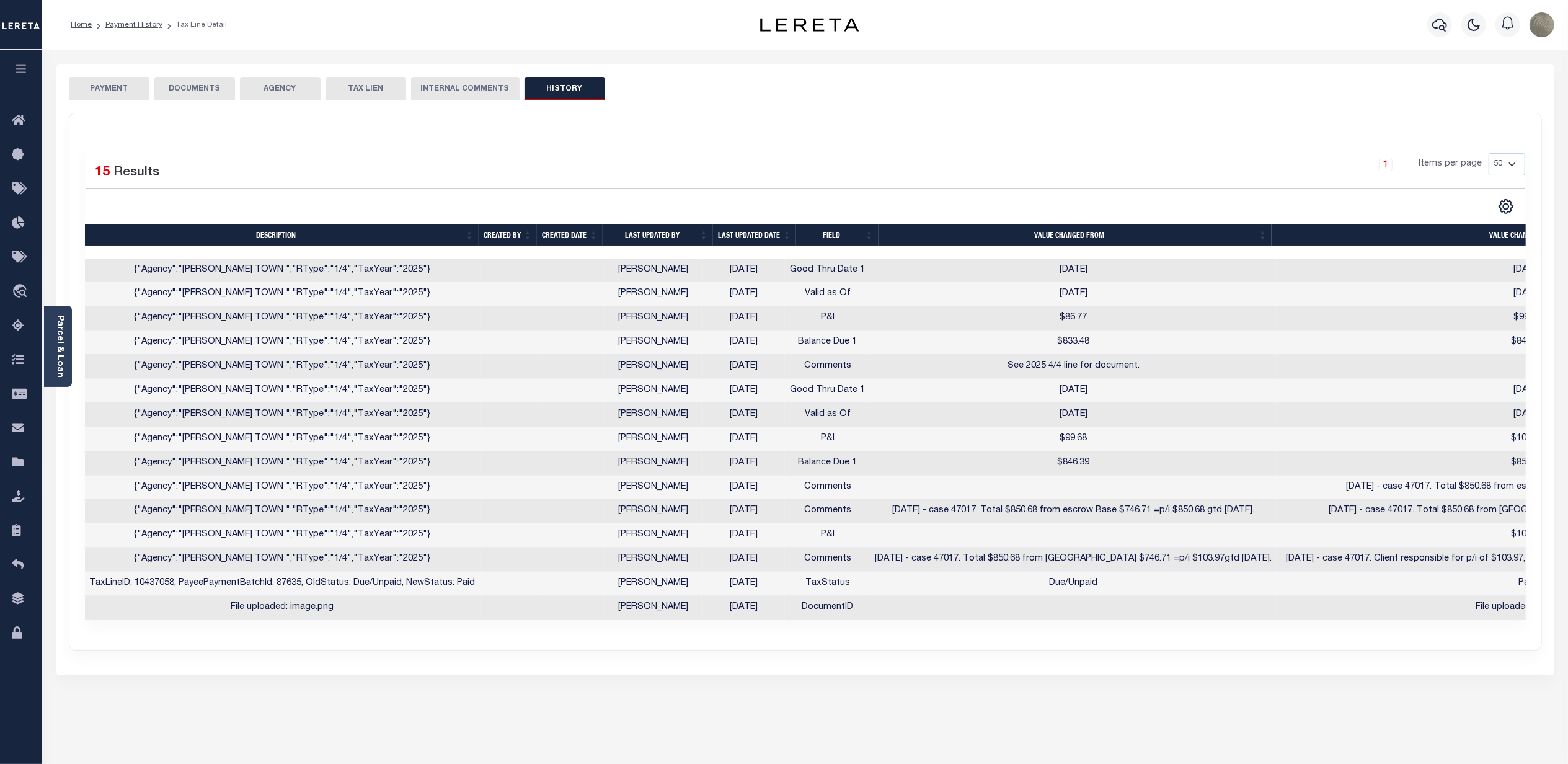
click at [94, 82] on button "PAYMENT" at bounding box center [109, 88] width 80 height 23
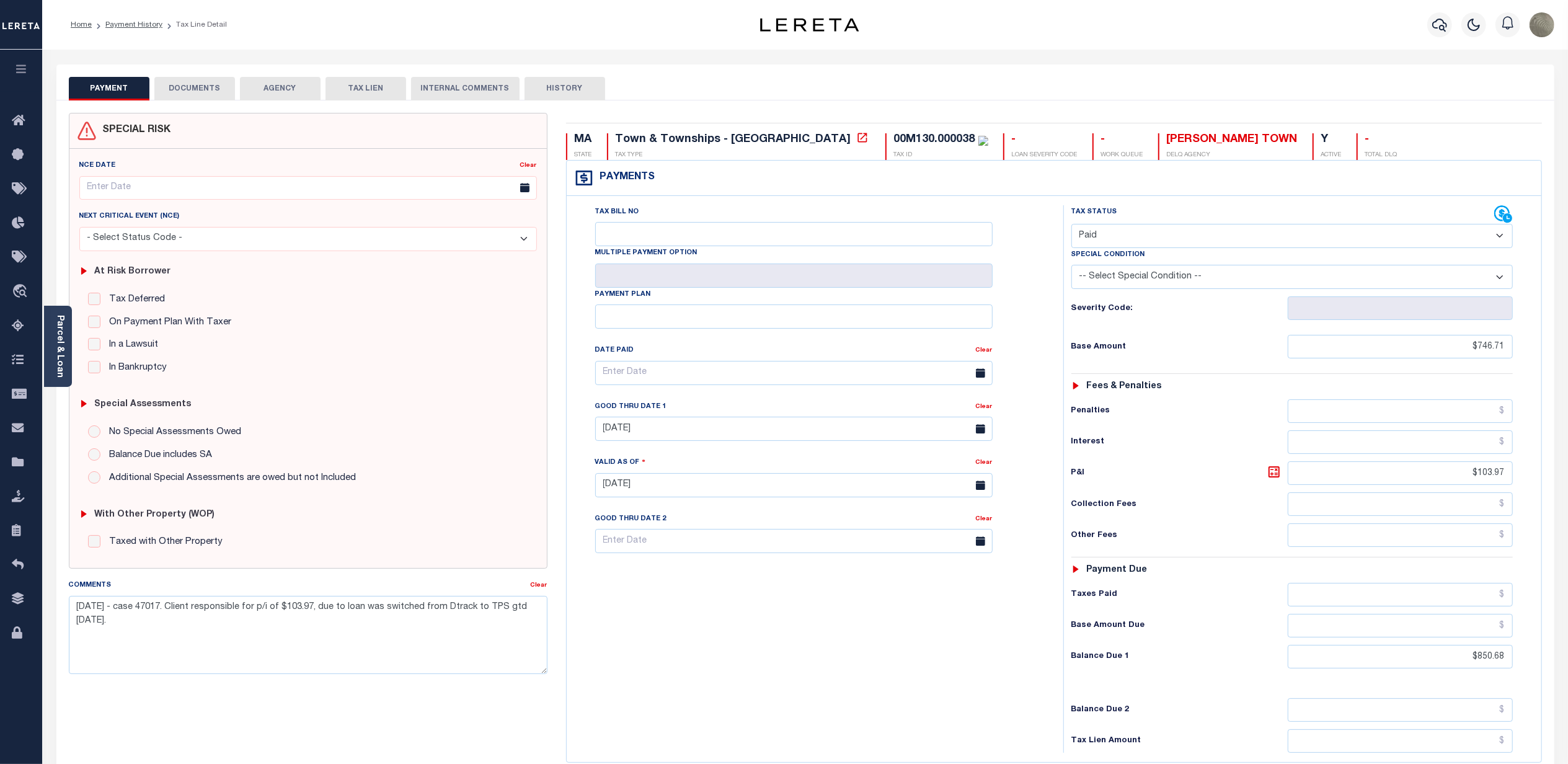
click at [616, 666] on div "Tax Bill No Multiple Payment Option Payment Plan Clear" at bounding box center [812, 479] width 484 height 548
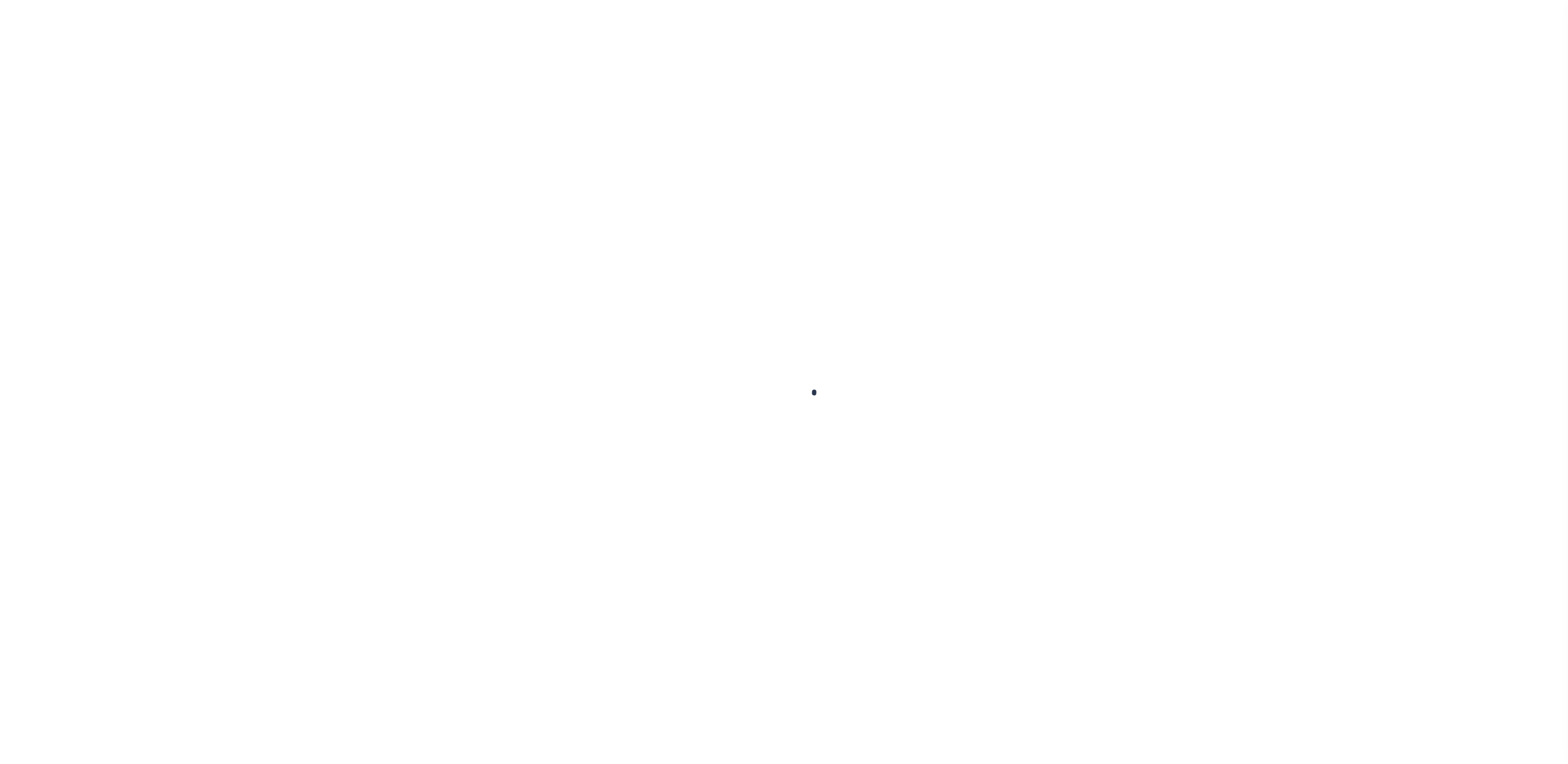
scroll to position [5, 0]
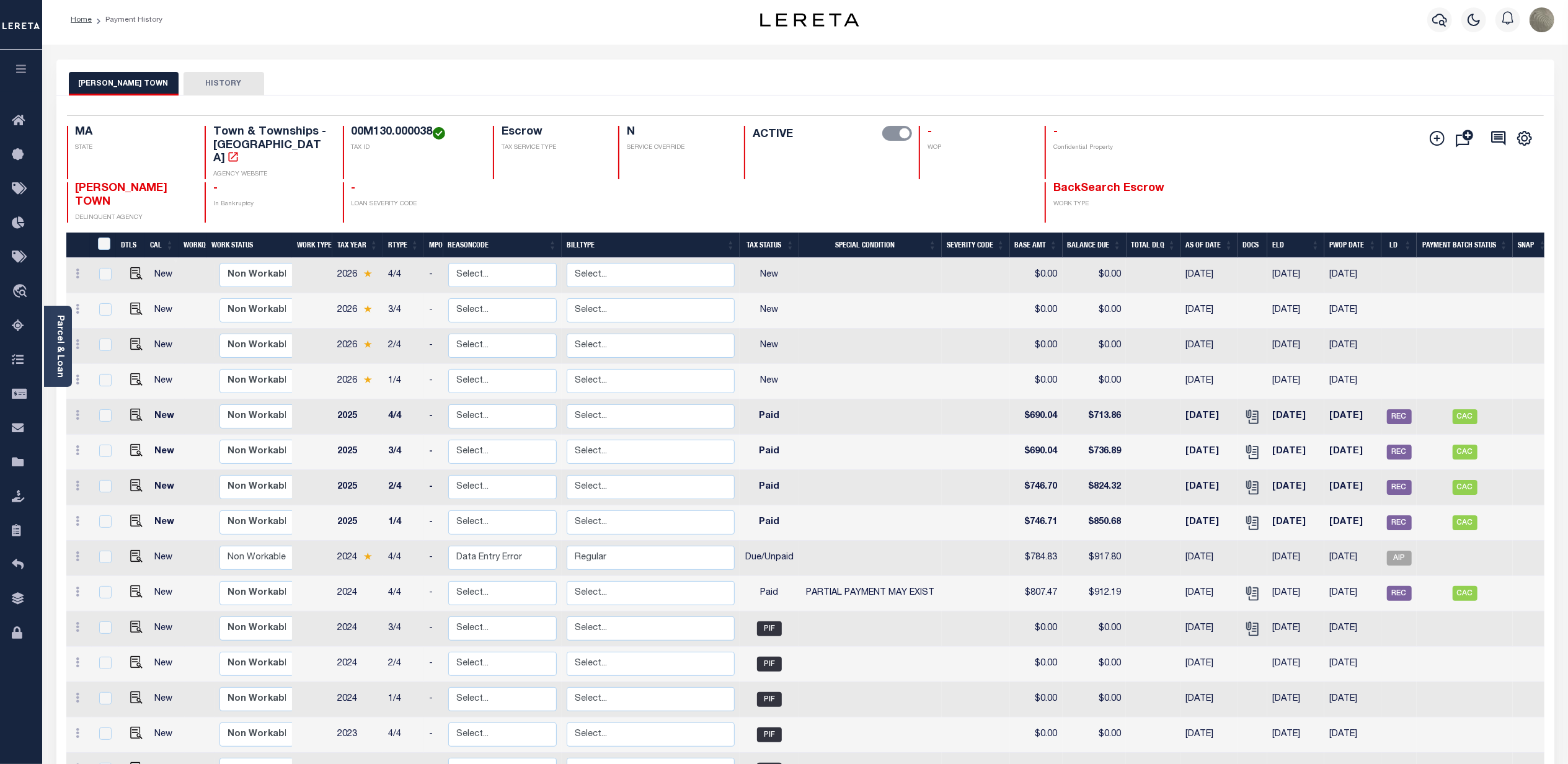
click at [707, 72] on div "[PERSON_NAME] TOWN HISTORY" at bounding box center [805, 83] width 1473 height 23
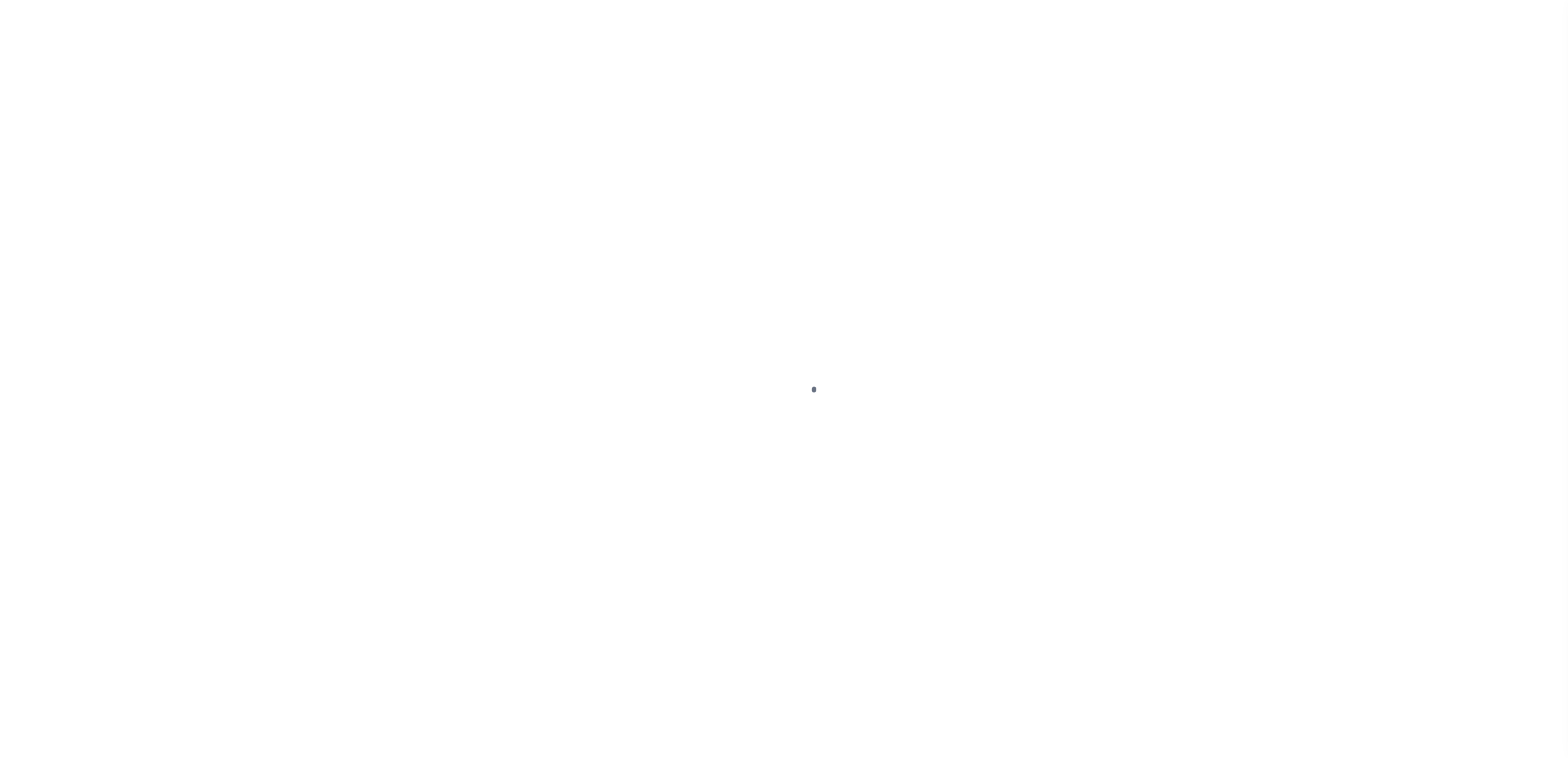
select select "VOI"
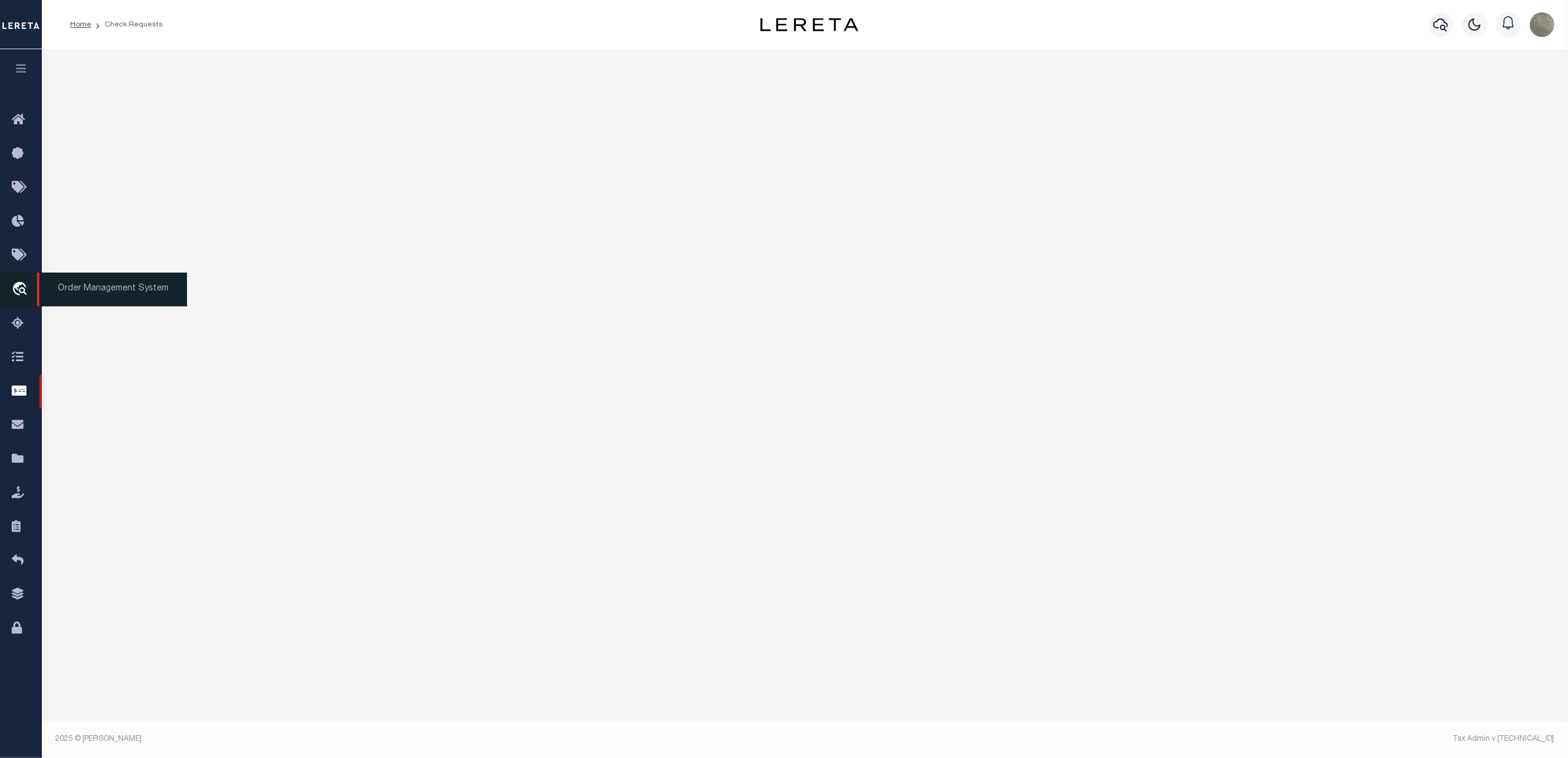
select select "50"
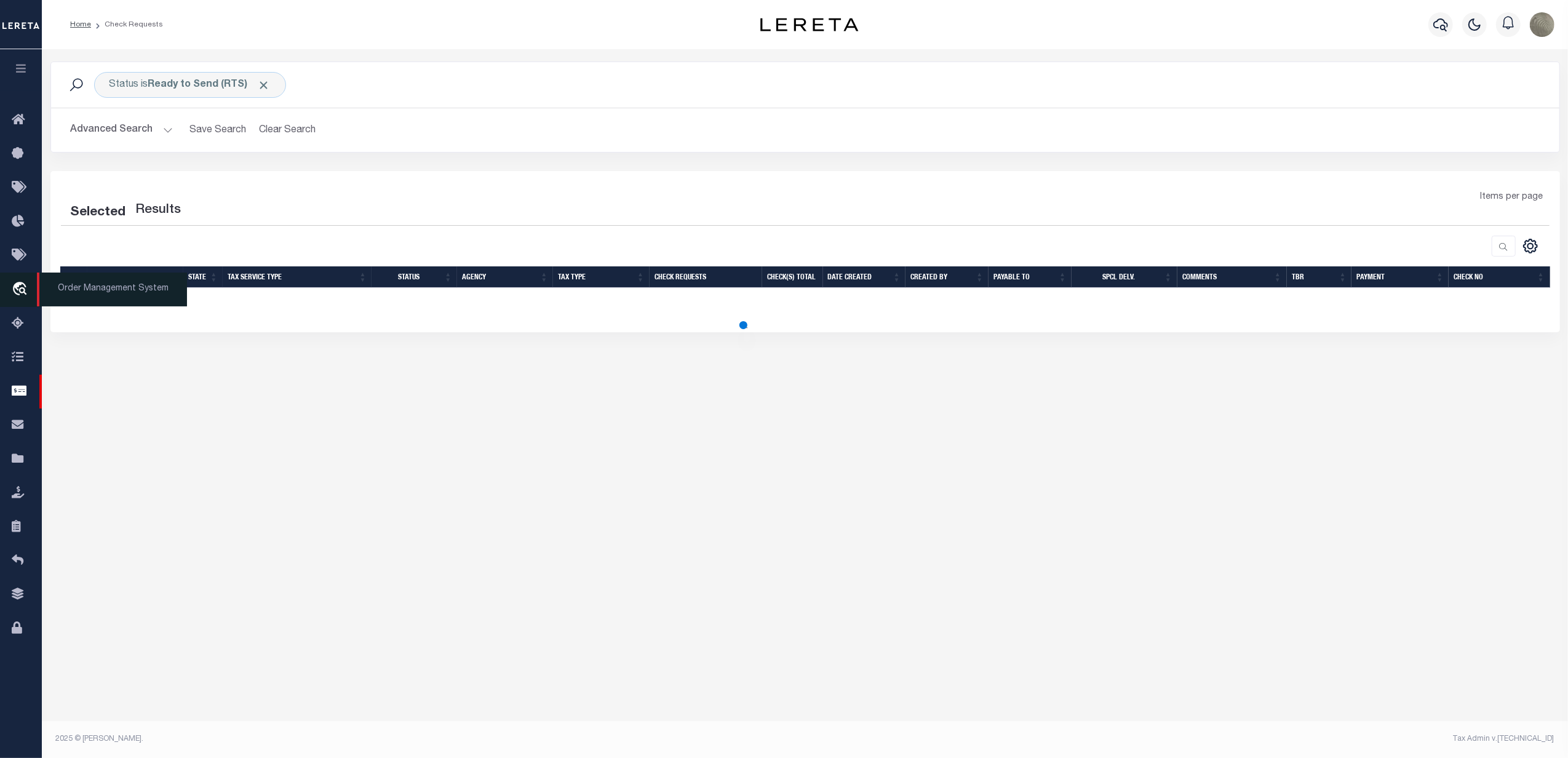
select select "50"
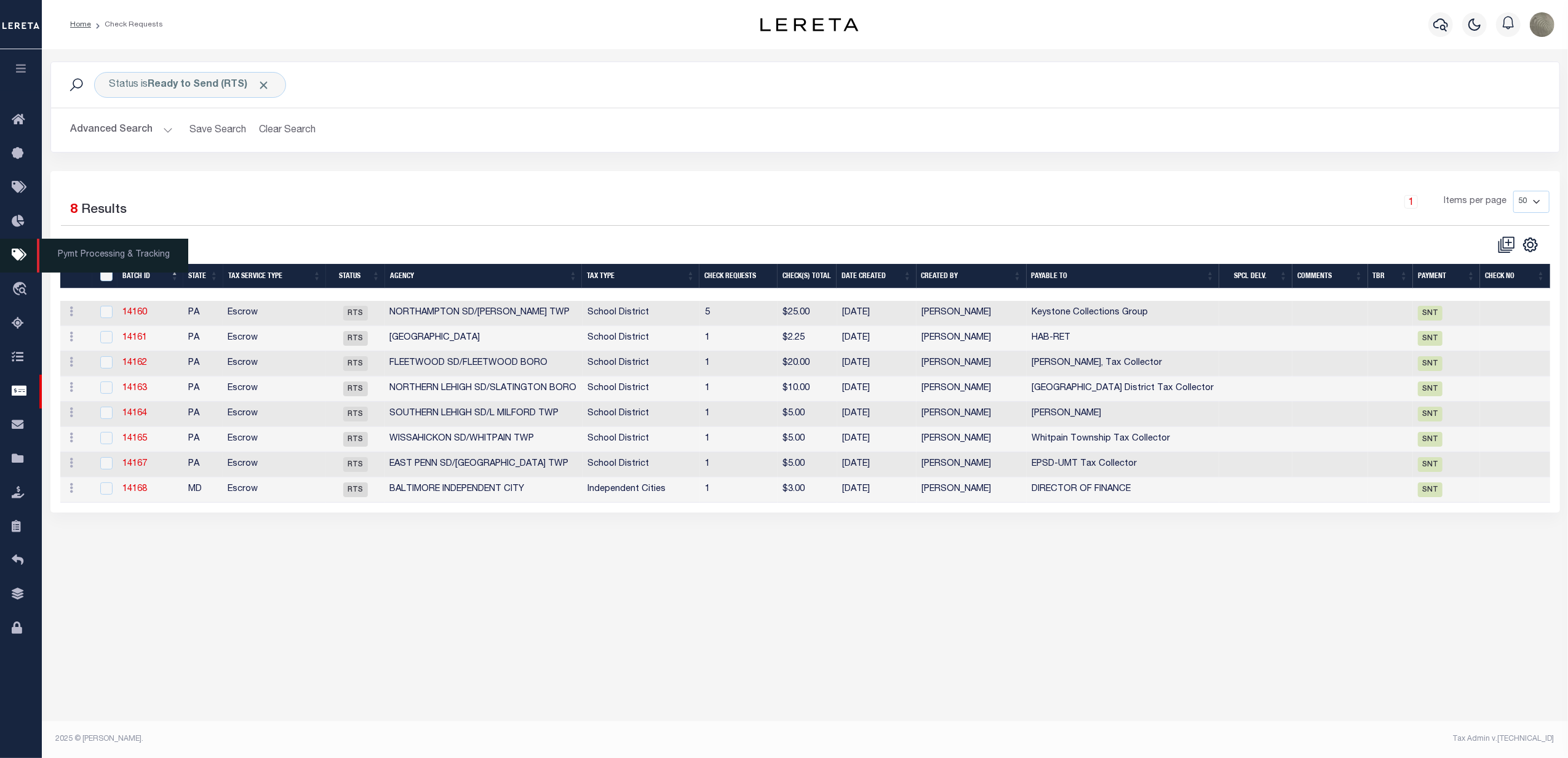
click at [26, 256] on icon at bounding box center [22, 255] width 20 height 15
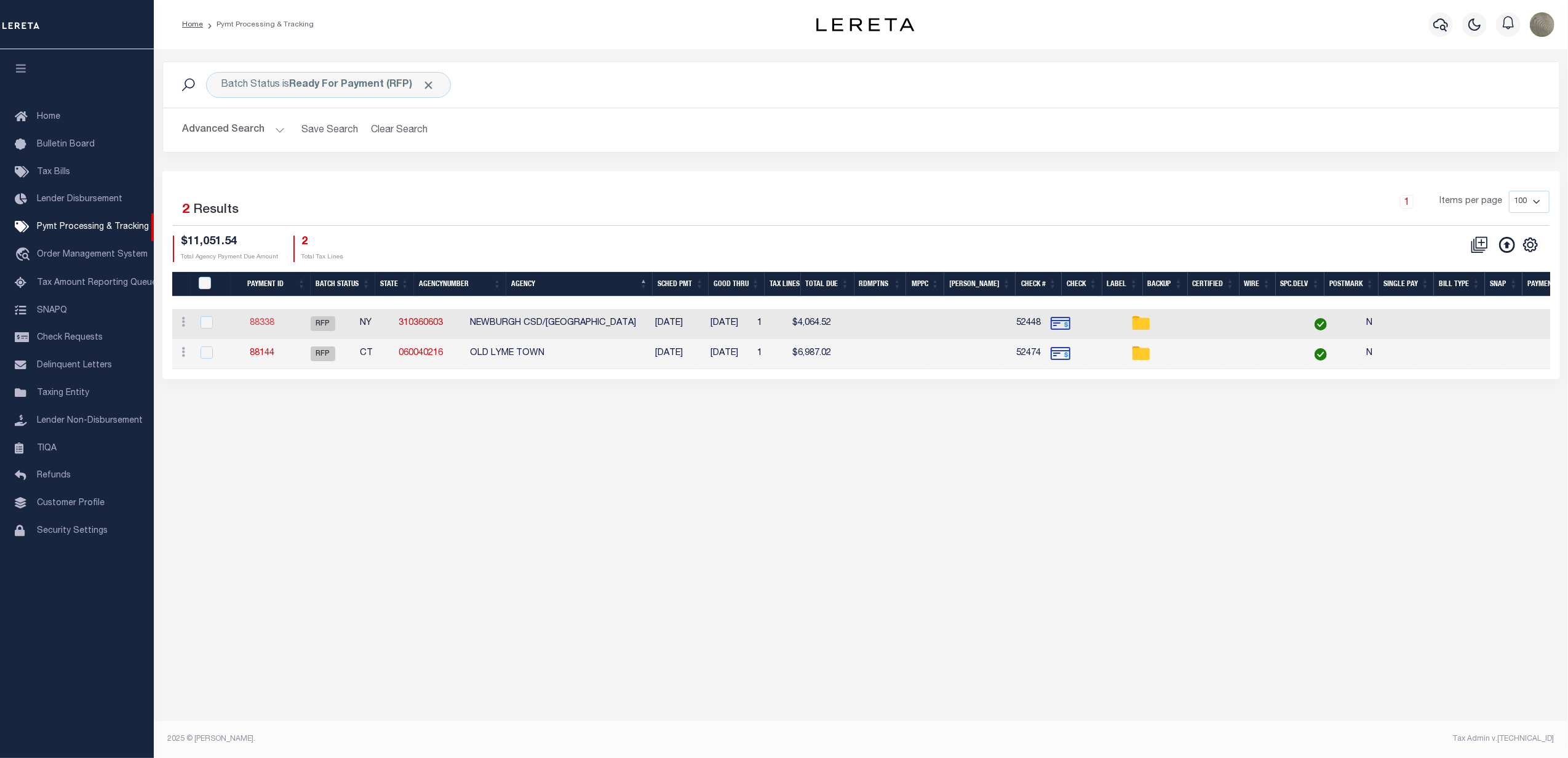
click at [272, 324] on link "88338" at bounding box center [262, 323] width 25 height 9
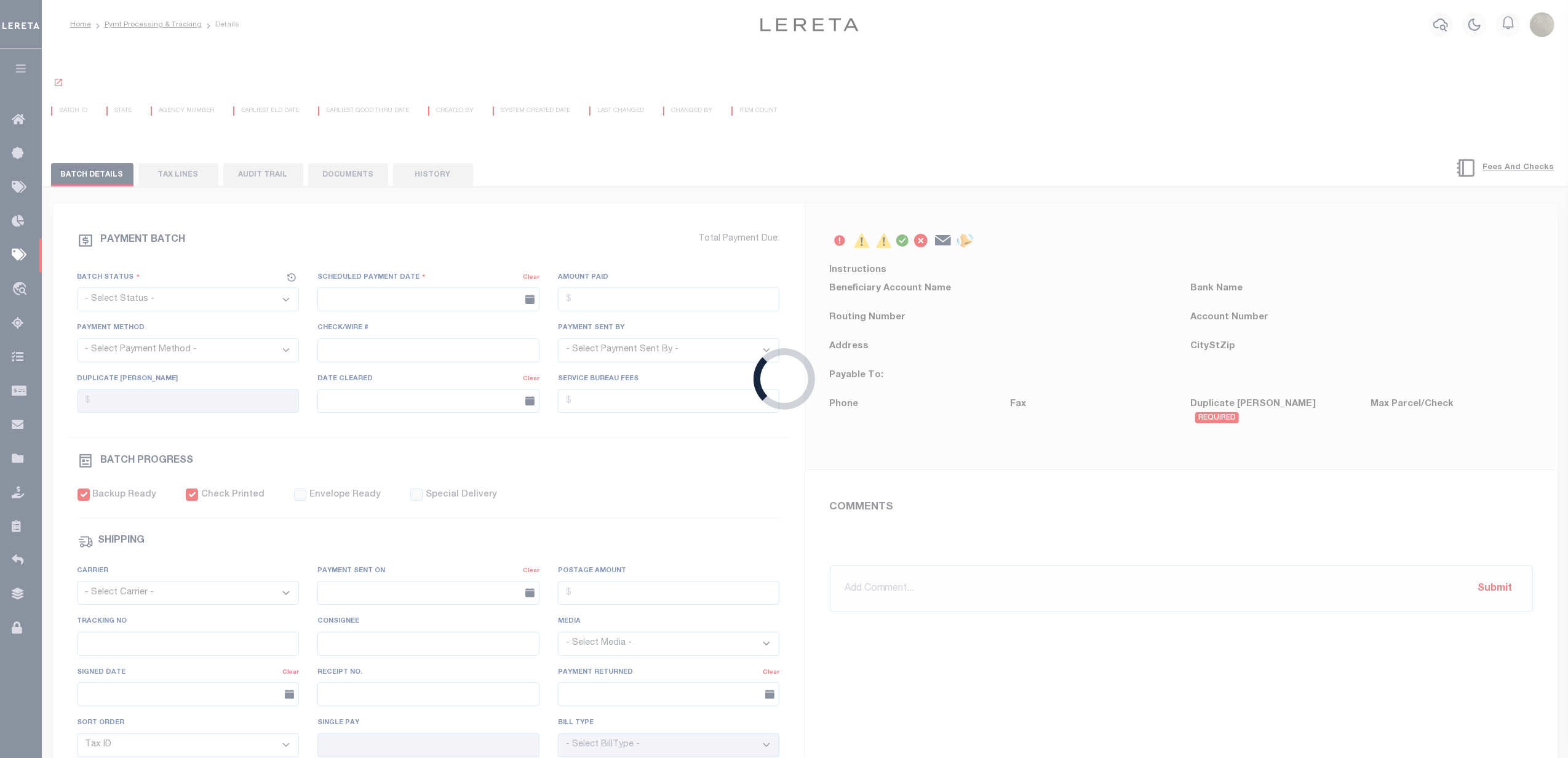
select select "RFP"
type input "[DATE]"
type input "$4,064.52"
select select "CHK"
type input "52448"
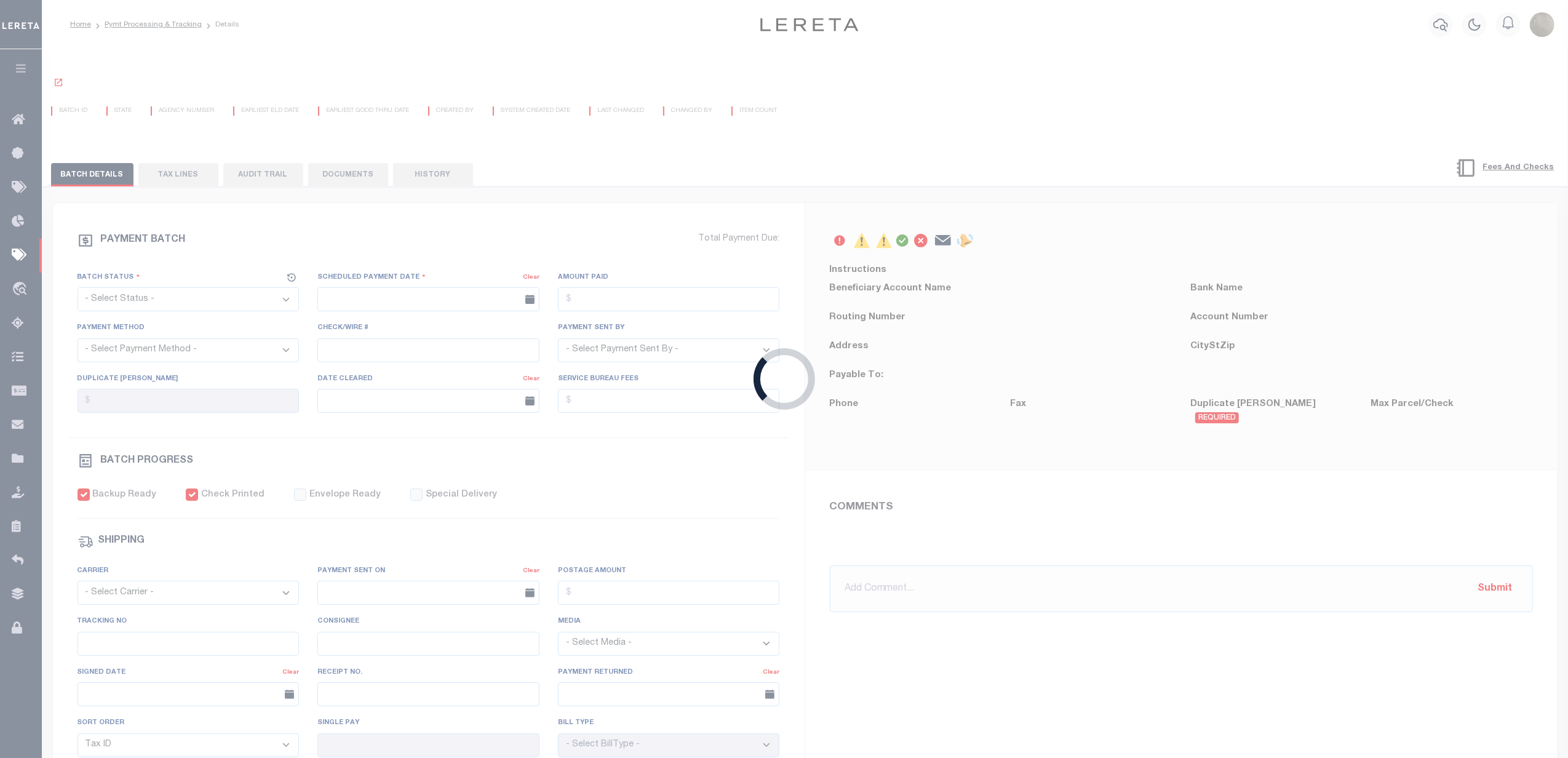
select select "[PERSON_NAME]"
checkbox input "true"
type input "N"
radio input "true"
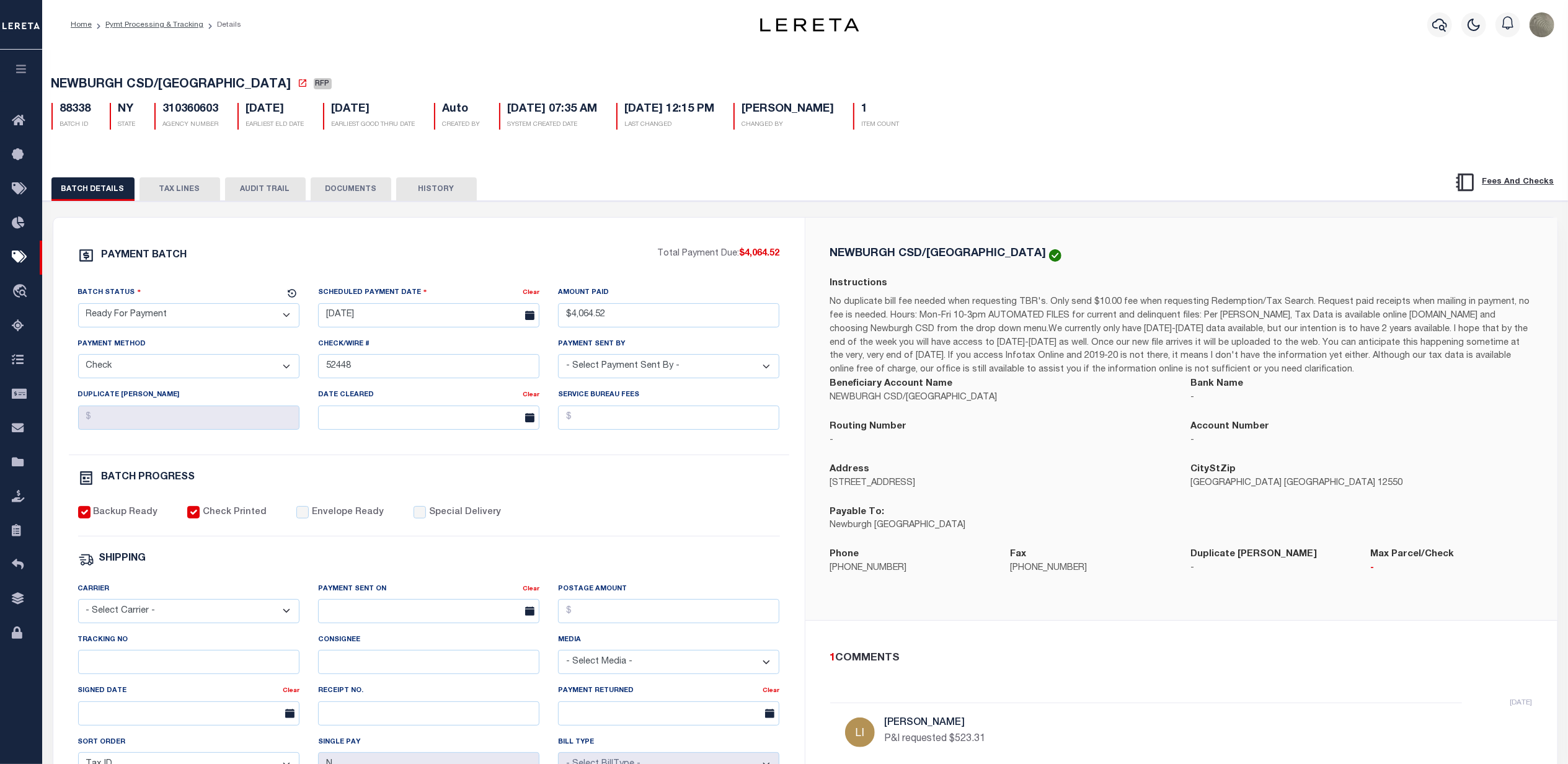
click at [169, 322] on select "- Select Status - Scheduled for Payment Ready For Payment Payment Sent Cleared …" at bounding box center [188, 315] width 221 height 24
select select "SNT"
click at [78, 307] on select "- Select Status - Scheduled for Payment Ready For Payment Payment Sent Cleared …" at bounding box center [188, 315] width 221 height 24
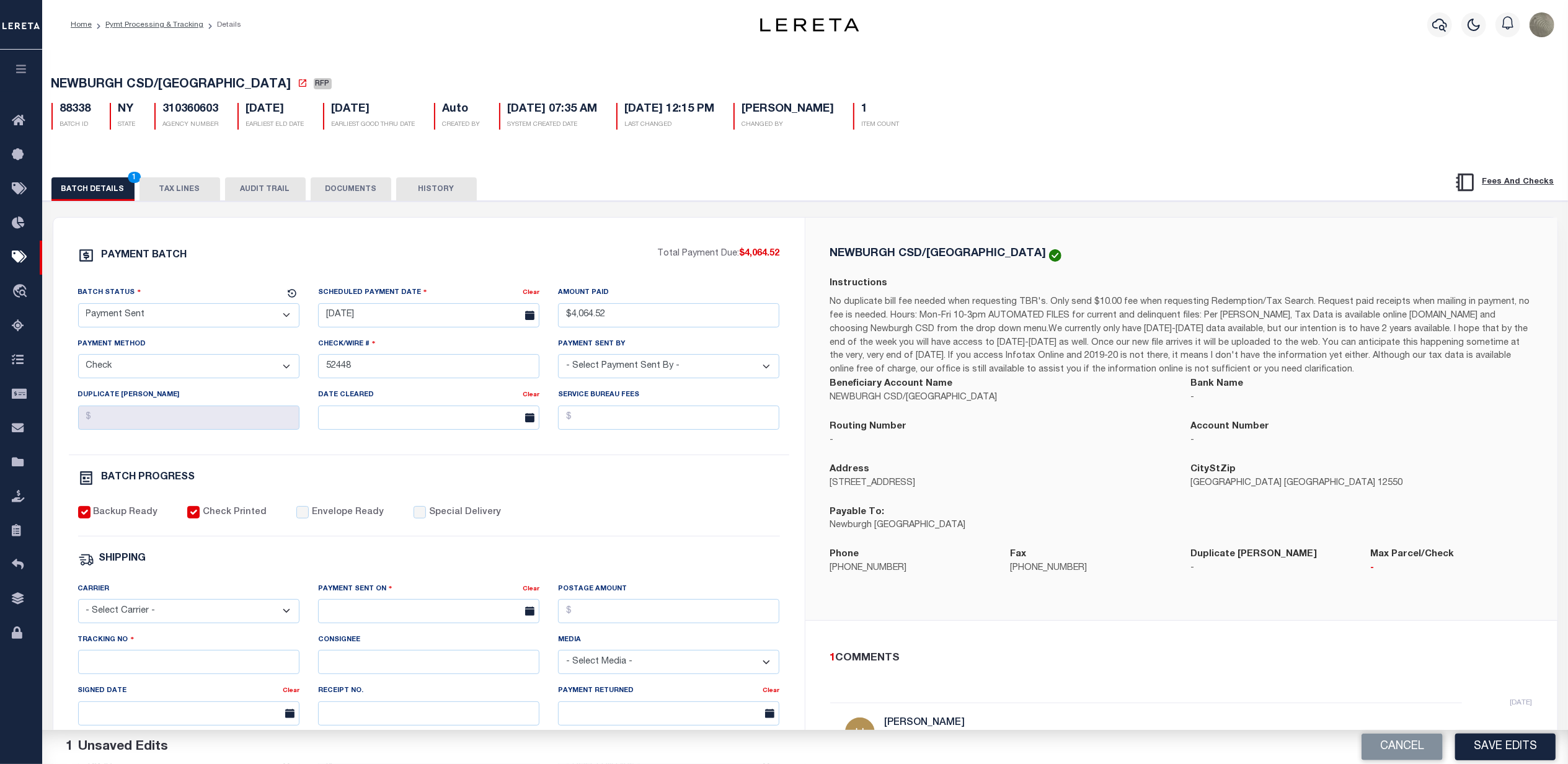
click at [182, 618] on select "- Select Carrier - E-mail Fax Fedex FTP Other UPS USPS" at bounding box center [188, 611] width 221 height 24
select select "FDX"
click at [78, 608] on select "- Select Carrier - E-mail Fax Fedex FTP Other UPS USPS" at bounding box center [188, 611] width 221 height 24
click at [318, 520] on label "Envelope Ready" at bounding box center [347, 512] width 72 height 14
click at [309, 519] on input "Envelope Ready" at bounding box center [302, 511] width 12 height 12
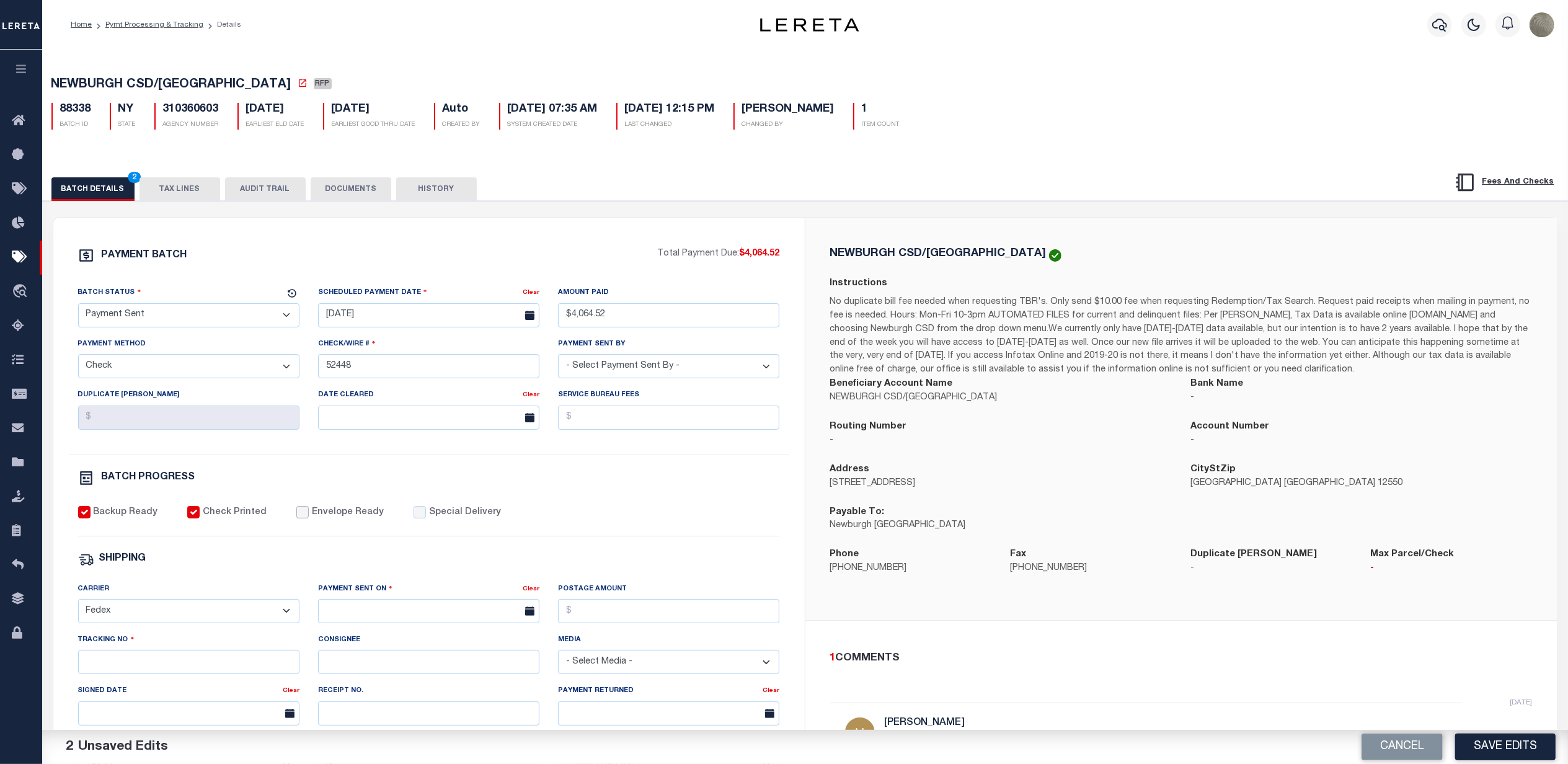
checkbox input "true"
click at [383, 616] on input "text" at bounding box center [428, 611] width 221 height 24
click at [473, 522] on span "15" at bounding box center [468, 524] width 24 height 24
type input "[DATE]"
click at [592, 623] on input "Postage Amount" at bounding box center [668, 611] width 221 height 24
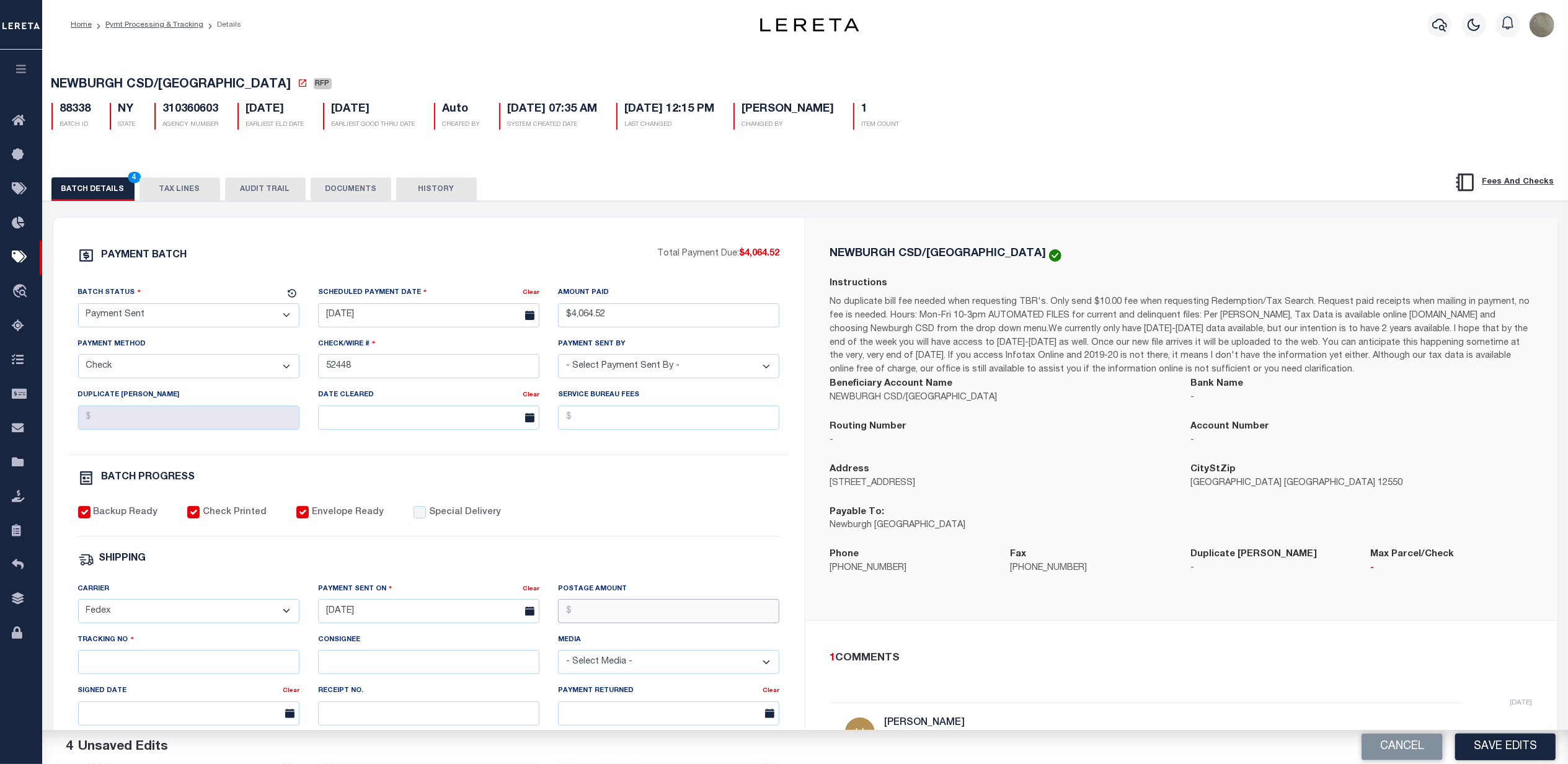
type input "$9.65"
click at [150, 623] on select "- Select Carrier - E-mail Fax Fedex FTP Other UPS USPS" at bounding box center [188, 611] width 221 height 24
click at [137, 673] on input "Tracking No" at bounding box center [188, 662] width 221 height 24
click at [507, 487] on div "BATCH PROGRESS" at bounding box center [428, 479] width 702 height 16
click at [1391, 738] on button "Cancel" at bounding box center [1402, 746] width 81 height 27
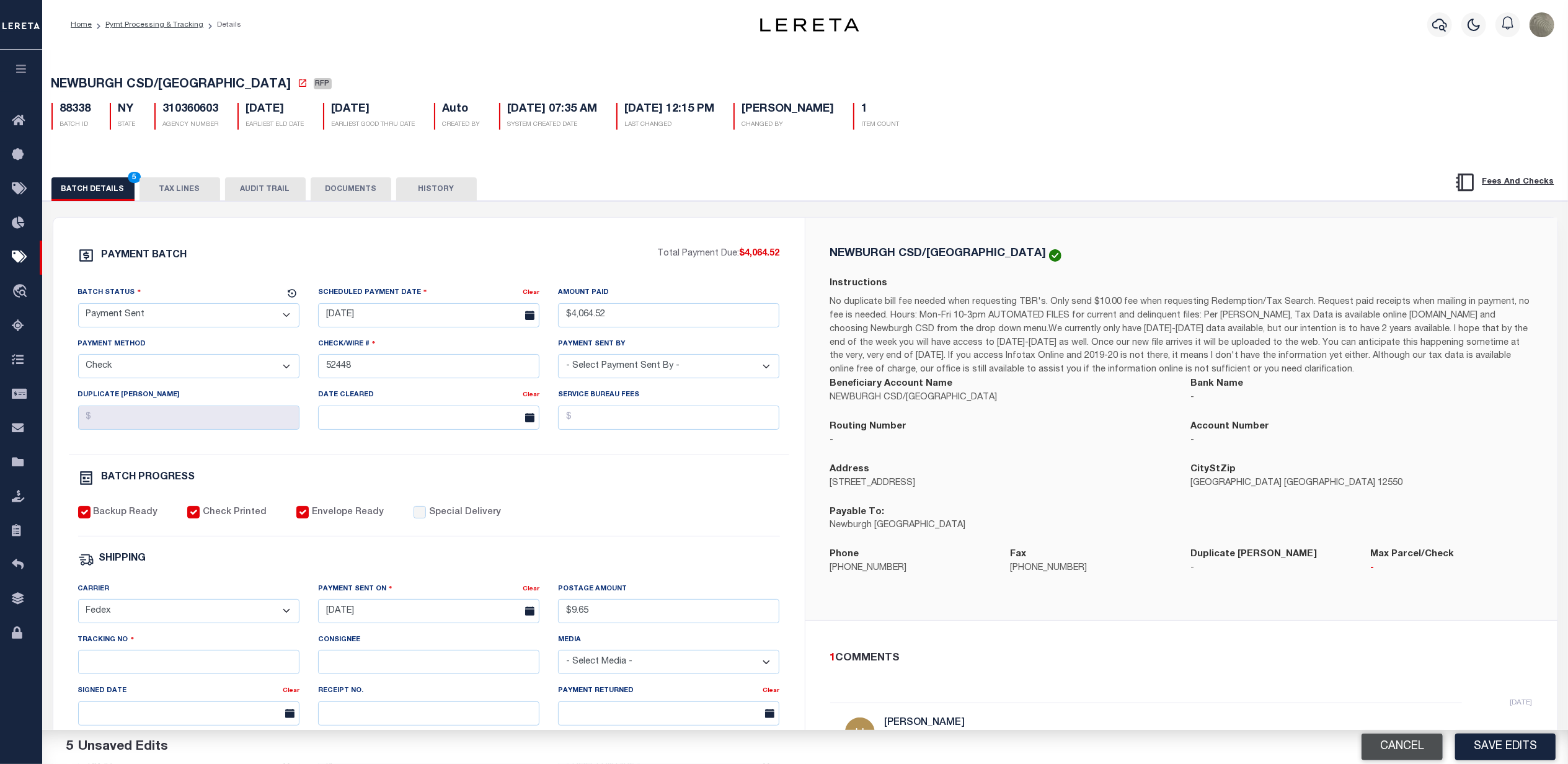
select select "RFP"
checkbox input "false"
select select
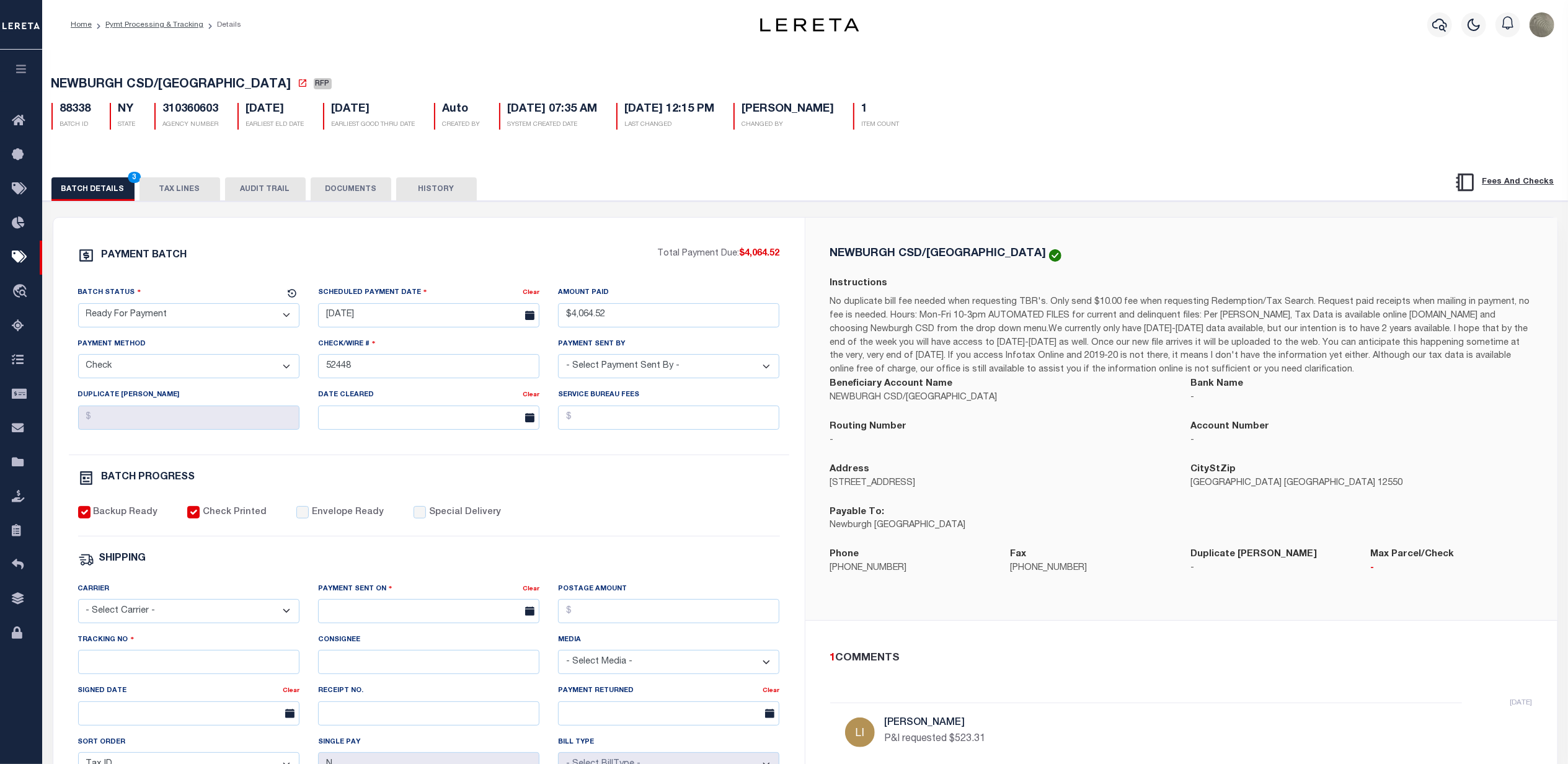
click at [596, 263] on div "PAYMENT BATCH" at bounding box center [367, 259] width 579 height 23
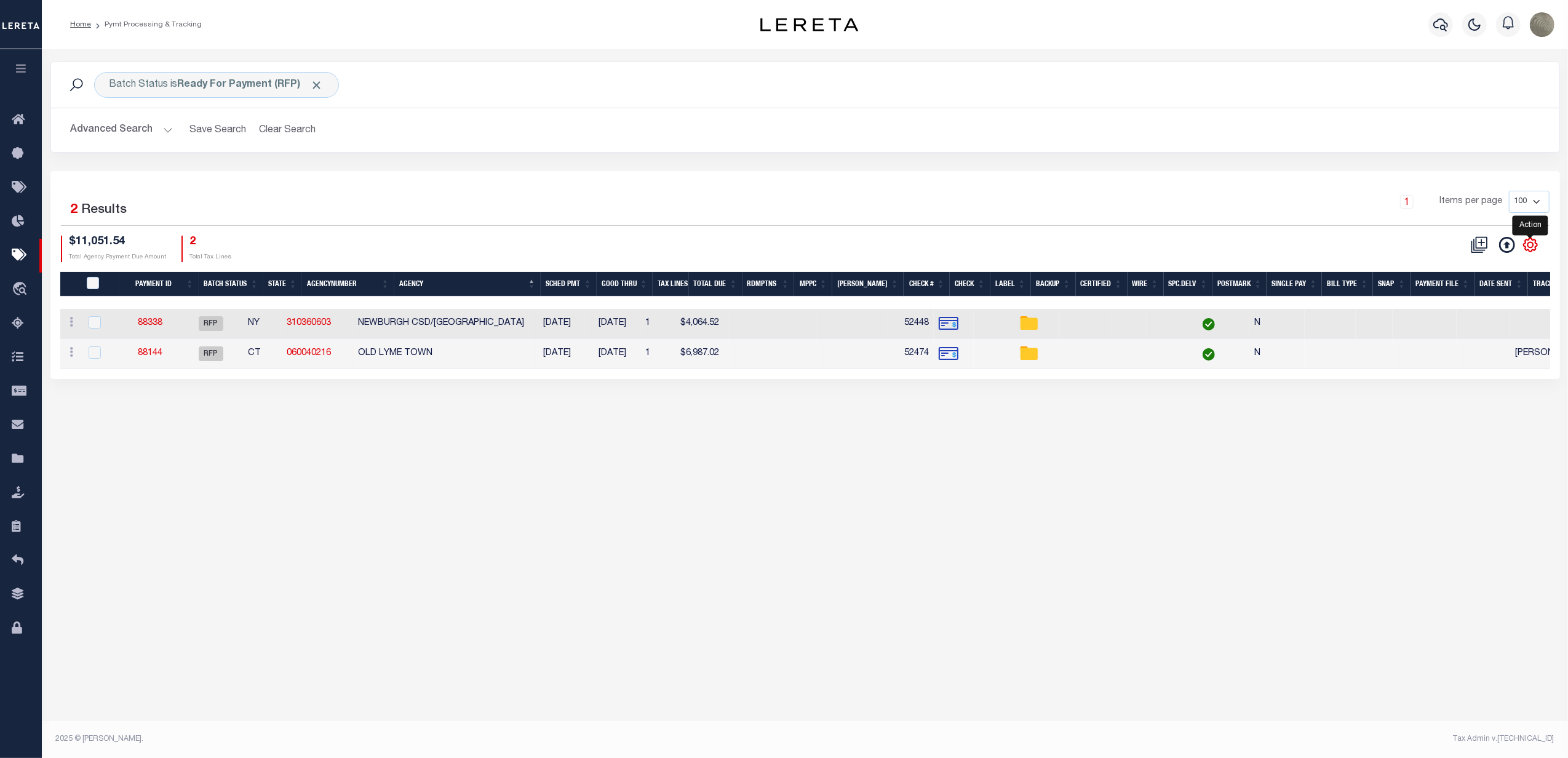
click at [1531, 249] on icon "" at bounding box center [1531, 245] width 16 height 16
click at [1464, 338] on span "Show Filter" at bounding box center [1456, 336] width 46 height 9
select select
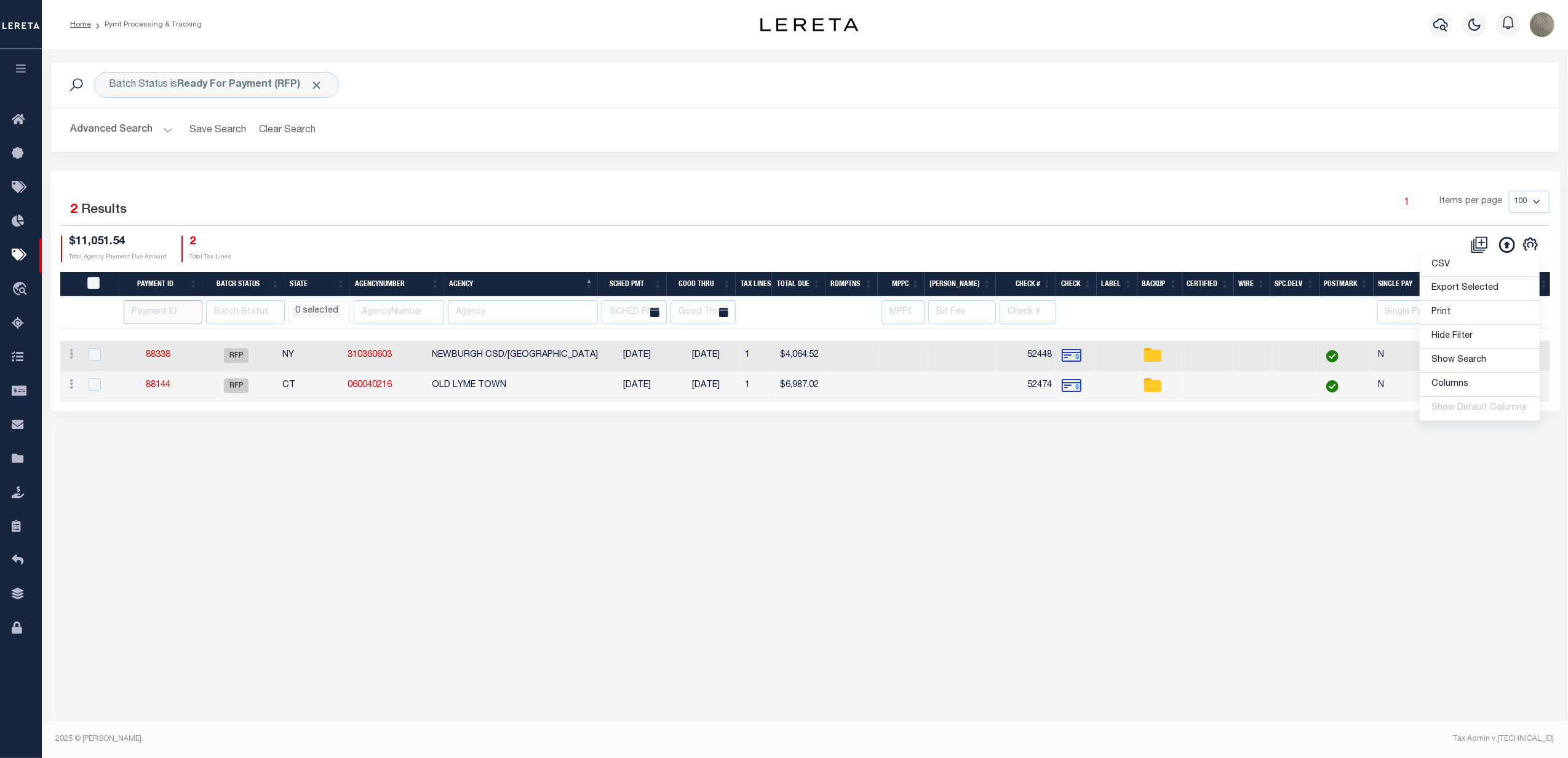
click at [157, 320] on input "number" at bounding box center [163, 312] width 79 height 24
type input "88207"
select select
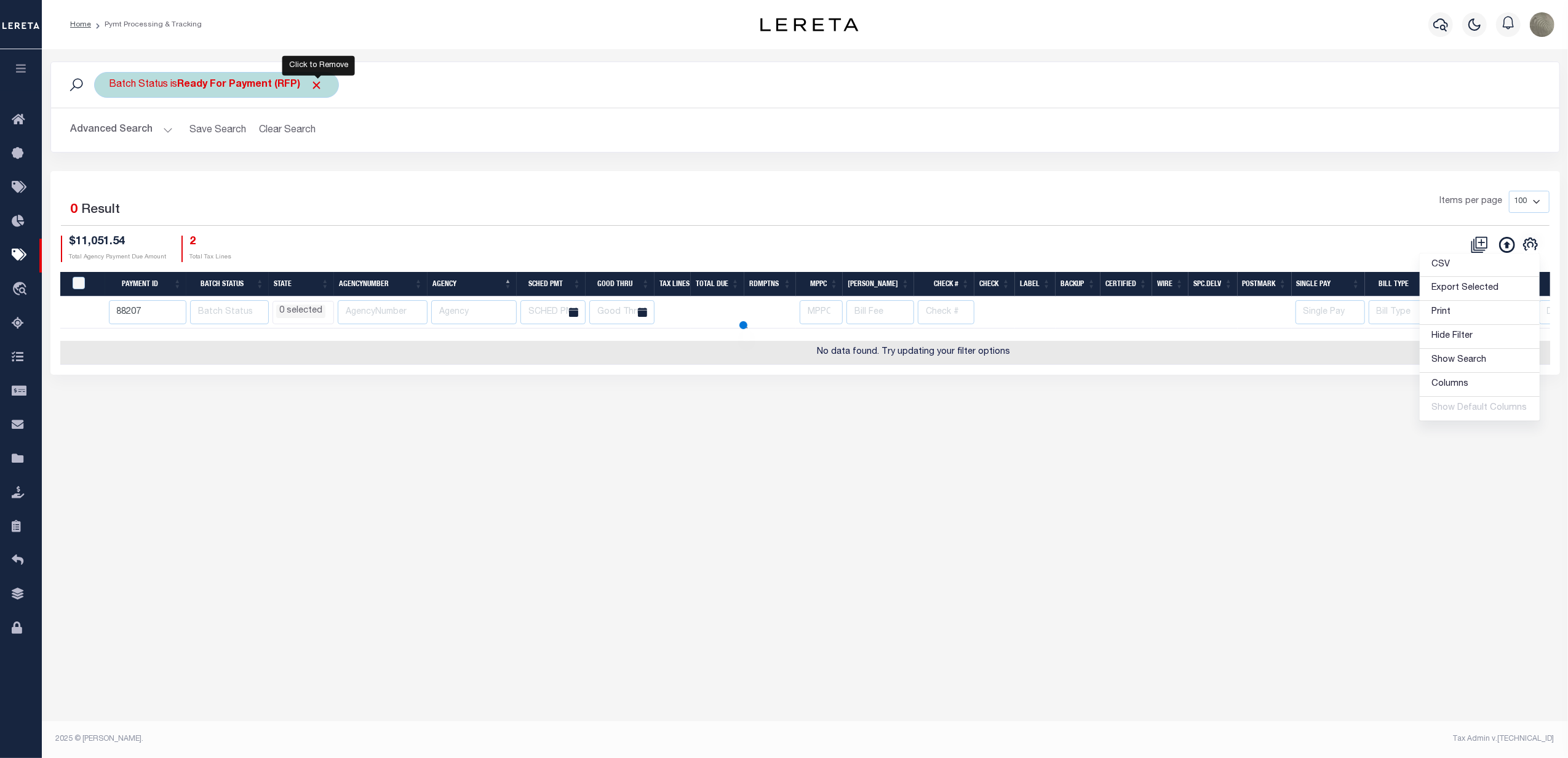
click at [320, 92] on span "Click to Remove" at bounding box center [317, 85] width 13 height 13
select select
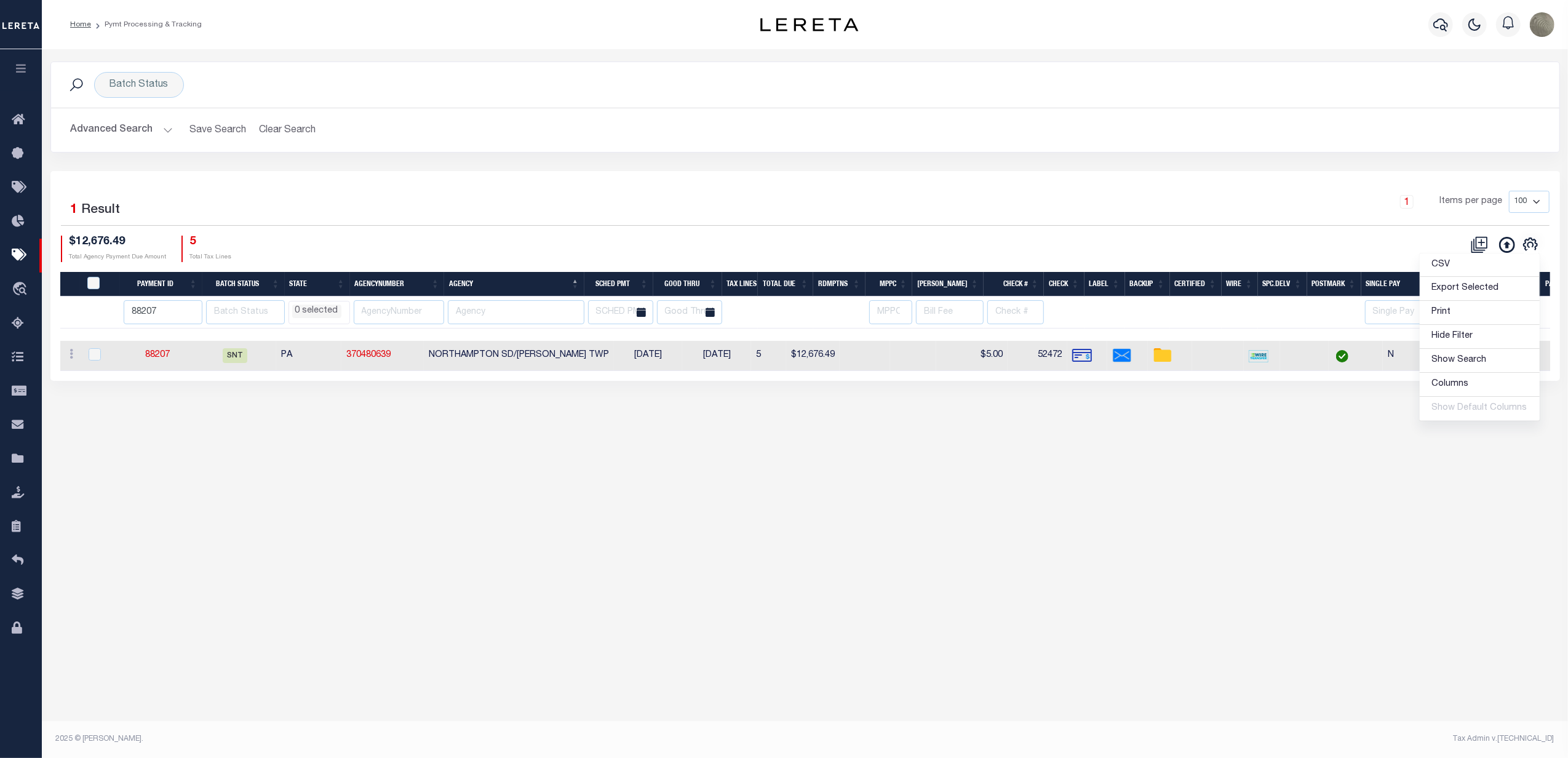
click at [422, 116] on div "Advanced Search Save Search Clear Search PayeeSearchTable_dynamictable_____Defa…" at bounding box center [805, 130] width 1508 height 44
click at [325, 417] on div "Batch Status Search Advanced Search Save Search Clear Search PayeeSearchTable_d…" at bounding box center [805, 234] width 1527 height 369
click at [148, 79] on div "Batch Status" at bounding box center [139, 85] width 90 height 26
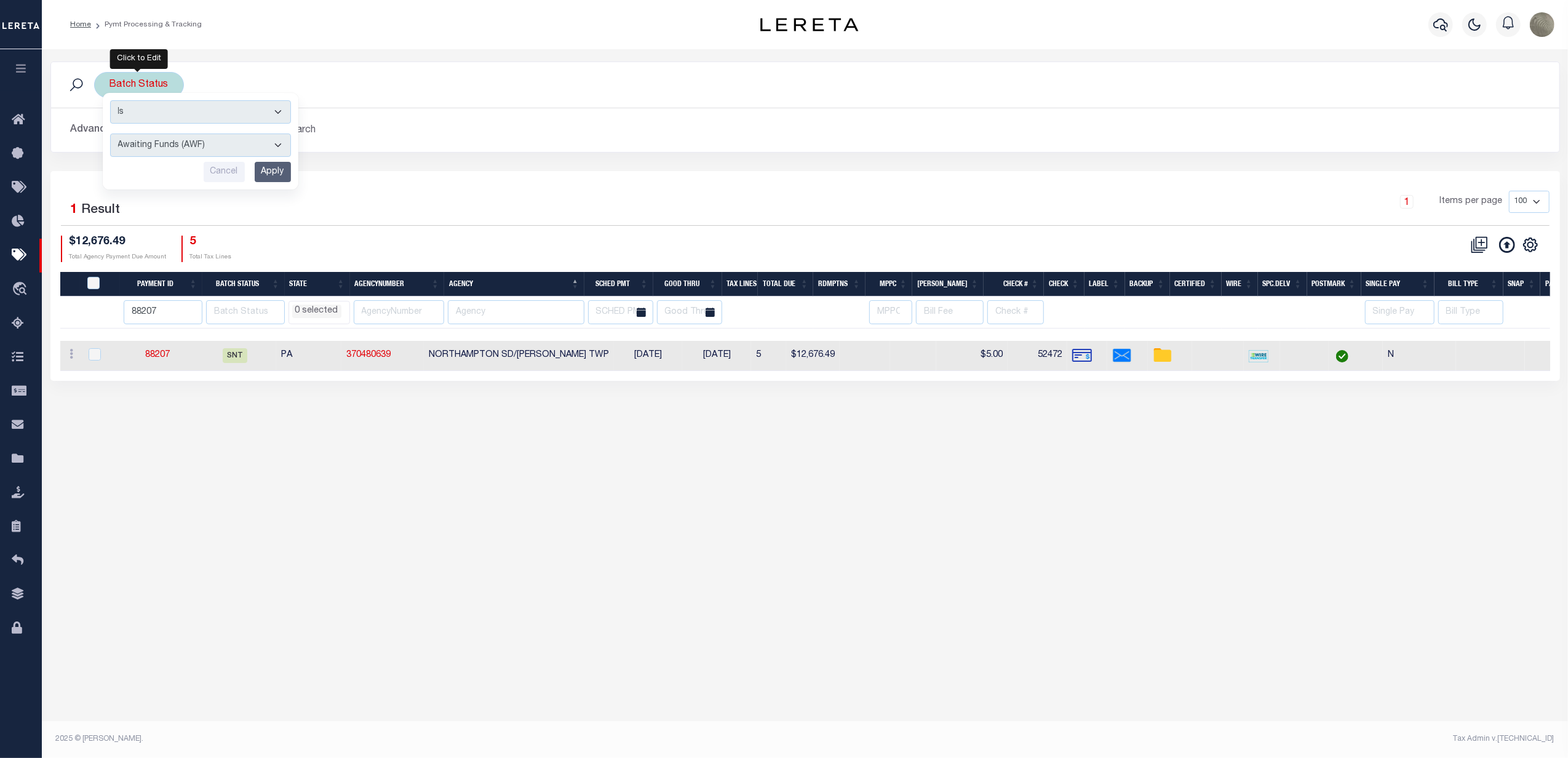
click at [163, 148] on select "Awaiting Funds (AWF) Cleared and Complete (CAC) New Check Needed (NCN) Payment …" at bounding box center [200, 144] width 181 height 23
click at [110, 134] on select "Awaiting Funds (AWF) Cleared and Complete (CAC) New Check Needed (NCN) Payment …" at bounding box center [200, 144] width 181 height 23
drag, startPoint x: 161, startPoint y: 148, endPoint x: 171, endPoint y: 160, distance: 15.6
click at [163, 148] on select "Awaiting Funds (AWF) Cleared and Complete (CAC) New Check Needed (NCN) Payment …" at bounding box center [200, 144] width 181 height 23
select select "RFP"
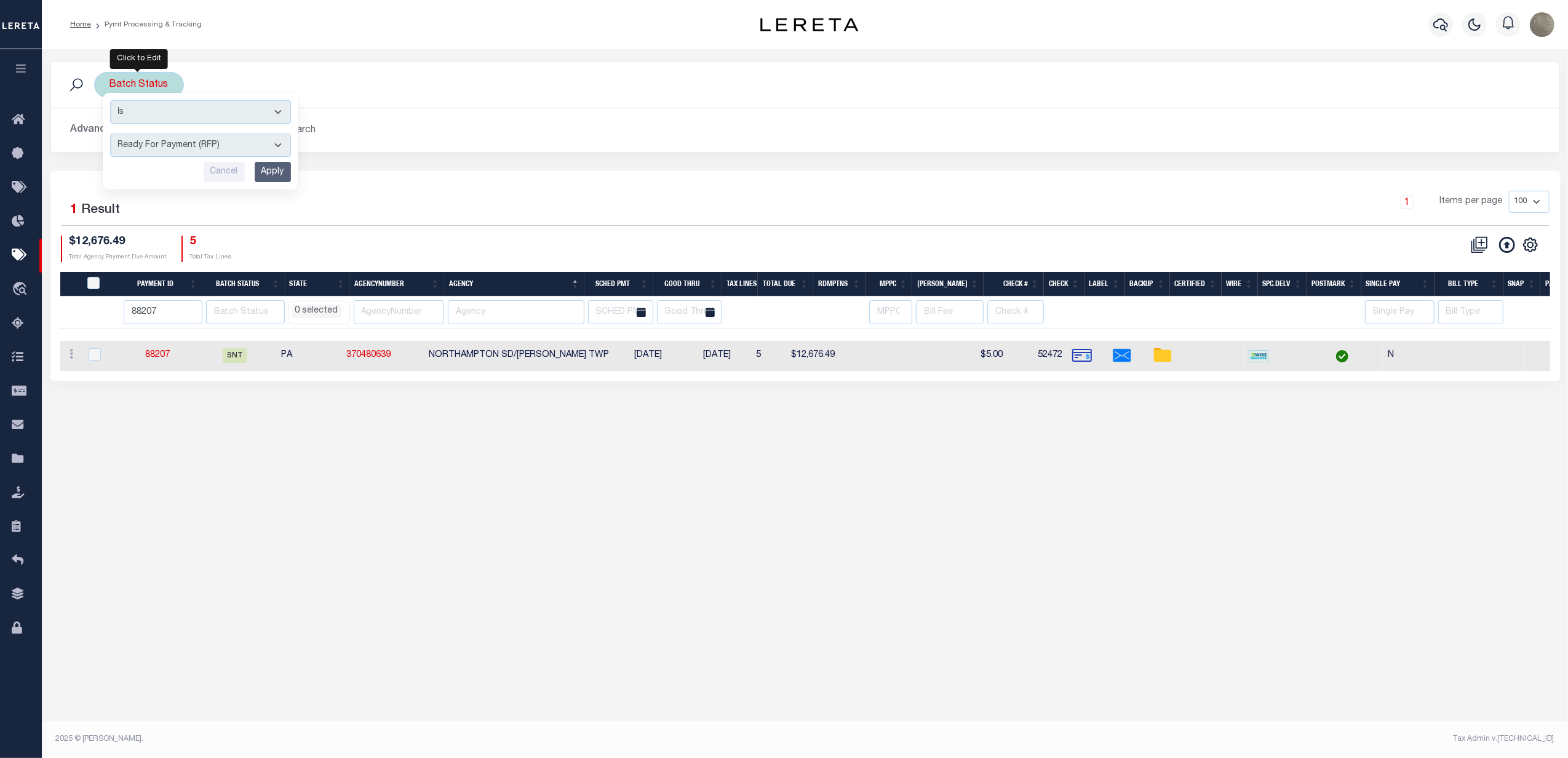
click at [110, 134] on select "Awaiting Funds (AWF) Cleared and Complete (CAC) New Check Needed (NCN) Payment …" at bounding box center [200, 144] width 181 height 23
click at [272, 160] on div "Is Contains Awaiting Funds (AWF) Cleared and Complete (CAC) New Check Needed (N…" at bounding box center [200, 140] width 195 height 97
click at [267, 173] on input "Apply" at bounding box center [273, 172] width 37 height 20
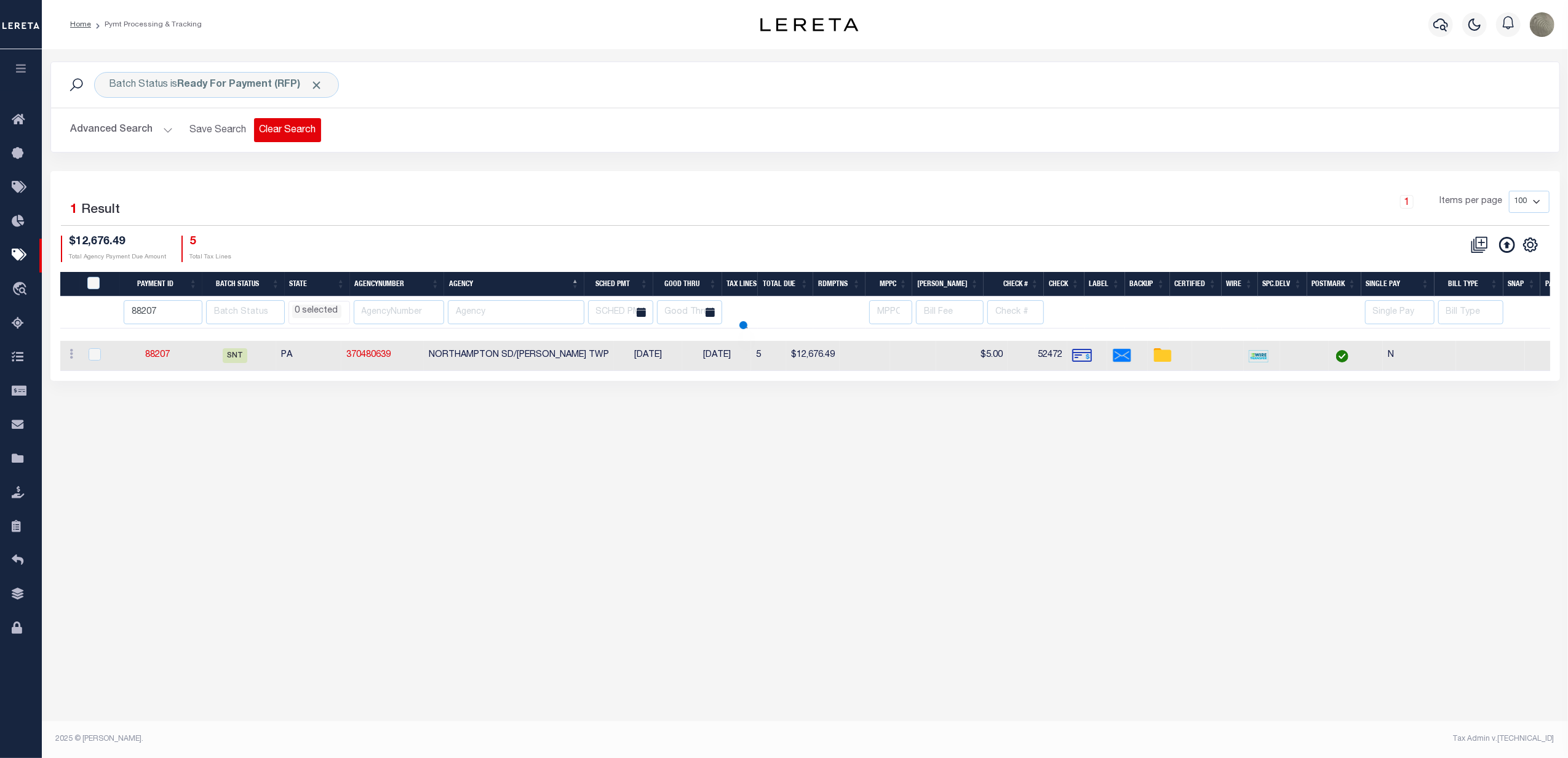
select select
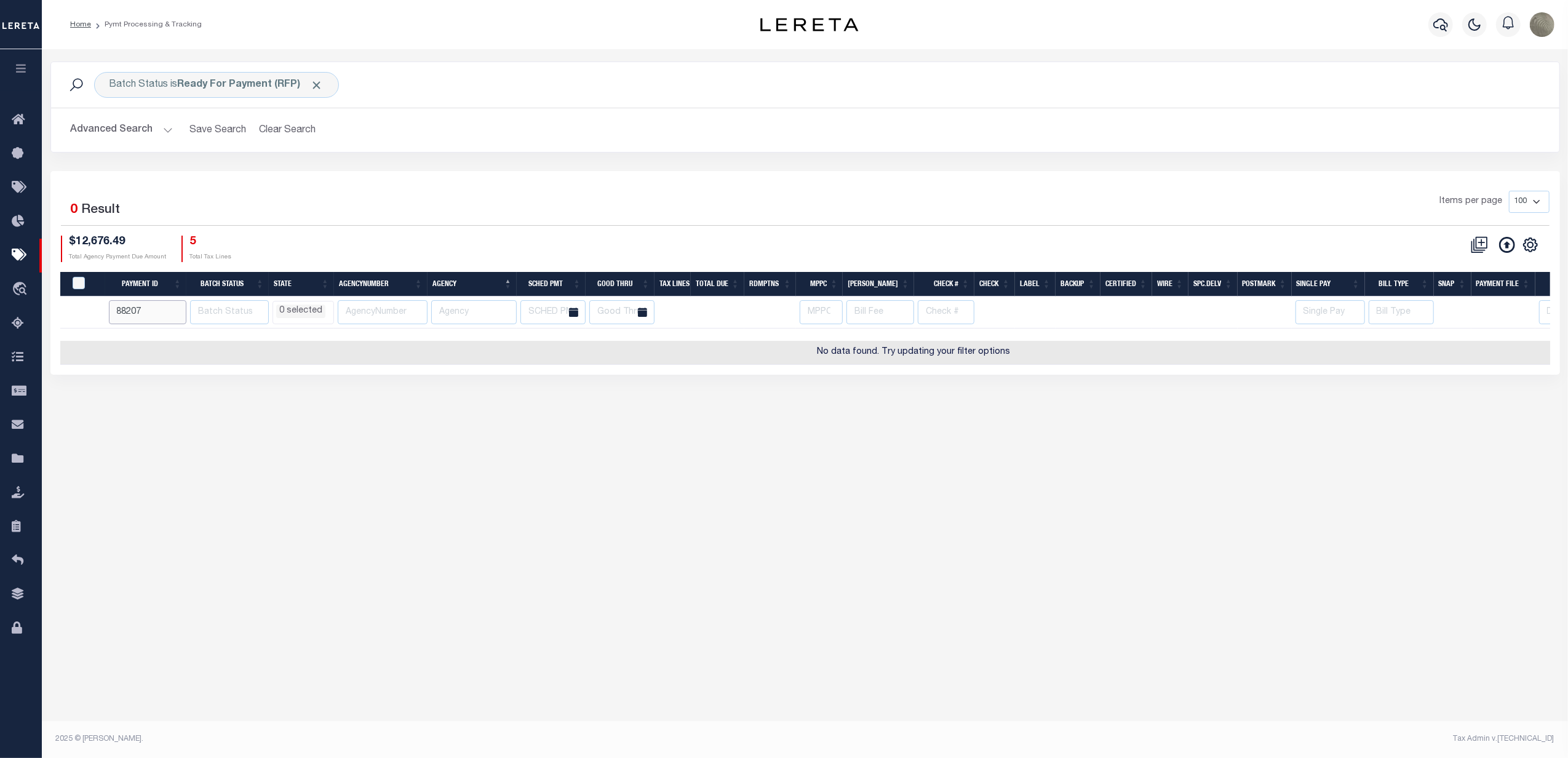
click at [126, 308] on input "88207" at bounding box center [148, 312] width 78 height 24
click at [125, 308] on input "88207" at bounding box center [148, 312] width 78 height 24
select select
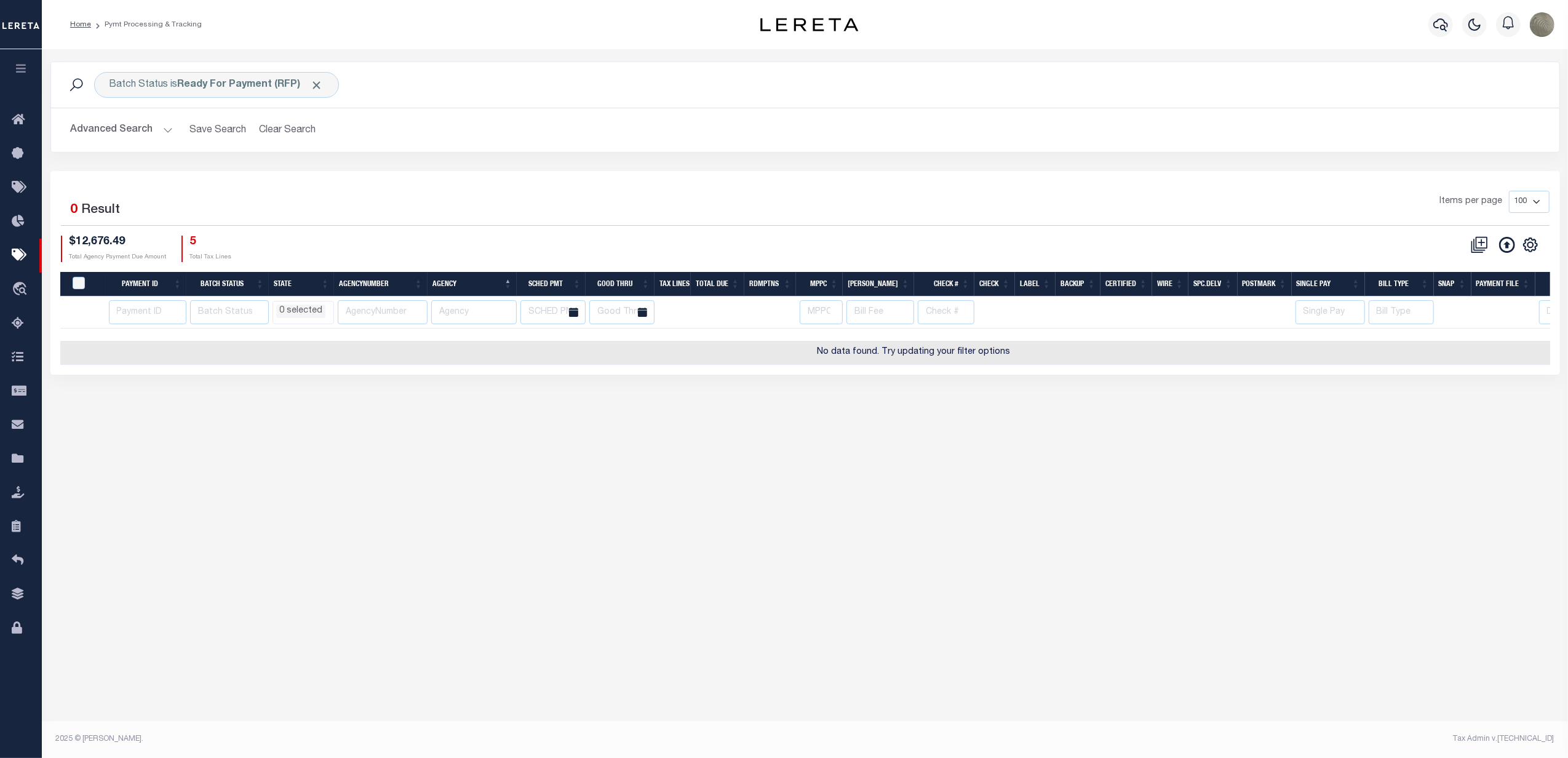
click at [495, 215] on div "Items per page 100 200 500 1000" at bounding box center [993, 207] width 1113 height 32
select select
click at [313, 133] on button "Clear Search" at bounding box center [288, 130] width 67 height 24
select select
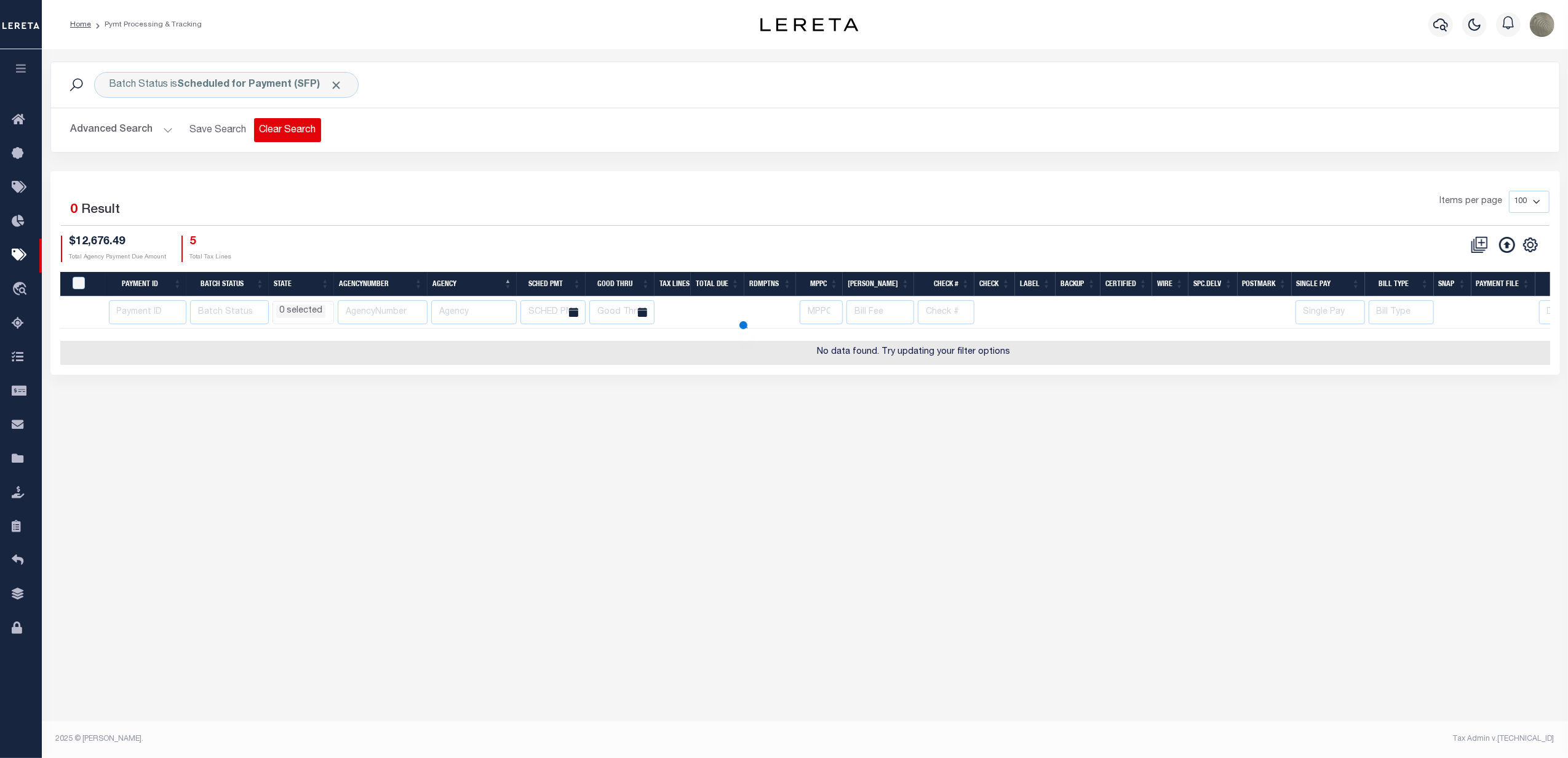
select select
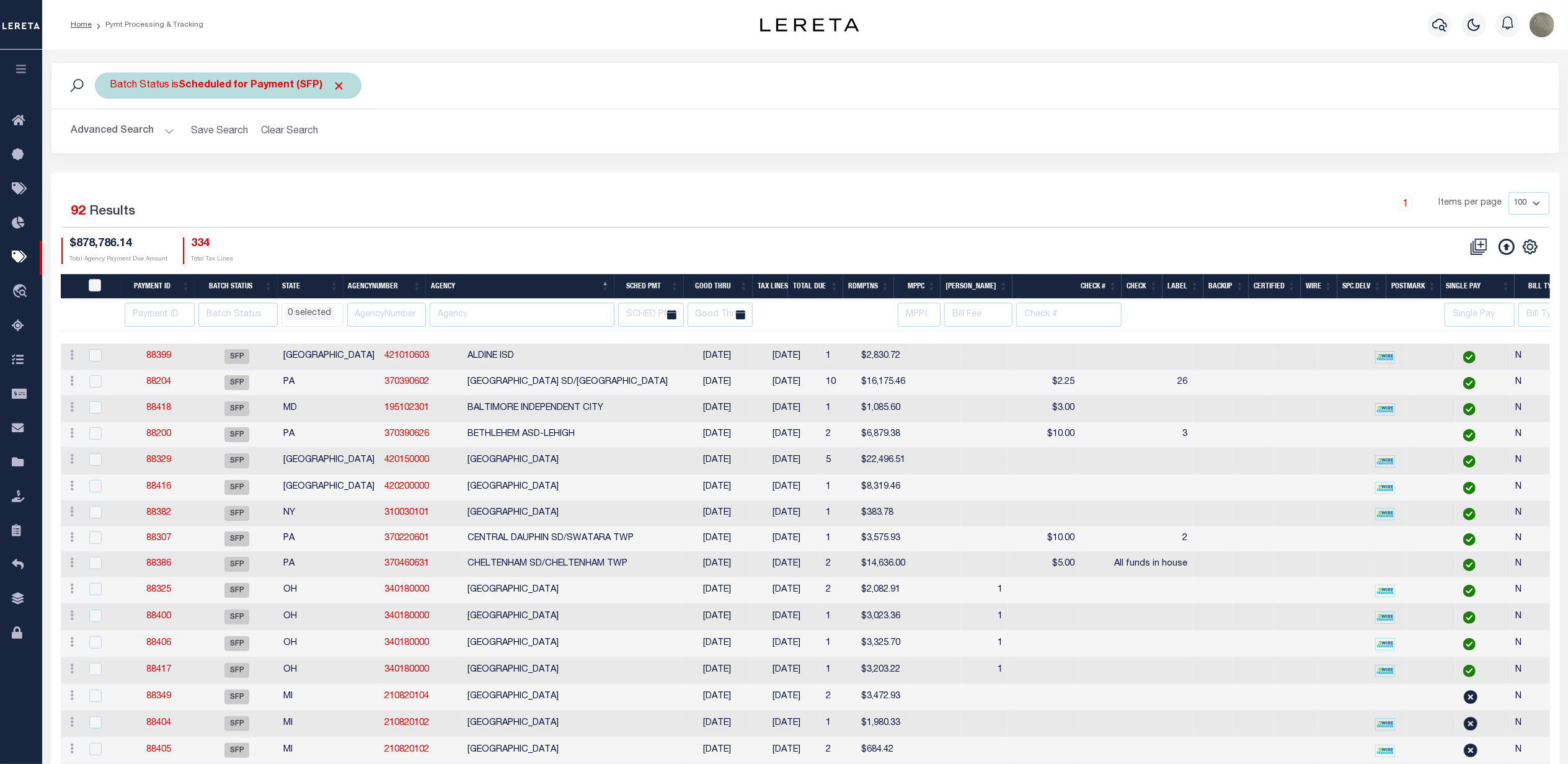
click at [268, 90] on b "Scheduled for Payment (SFP)" at bounding box center [262, 85] width 166 height 10
click at [247, 152] on select "Awaiting Funds (AWF) Cleared and Complete (CAC) New Check Needed (NCN) Payment …" at bounding box center [202, 146] width 182 height 23
select select "RFP"
click at [111, 135] on select "Awaiting Funds (AWF) Cleared and Complete (CAC) New Check Needed (NCN) Payment …" at bounding box center [202, 146] width 182 height 23
click at [273, 179] on input "Apply" at bounding box center [275, 173] width 37 height 20
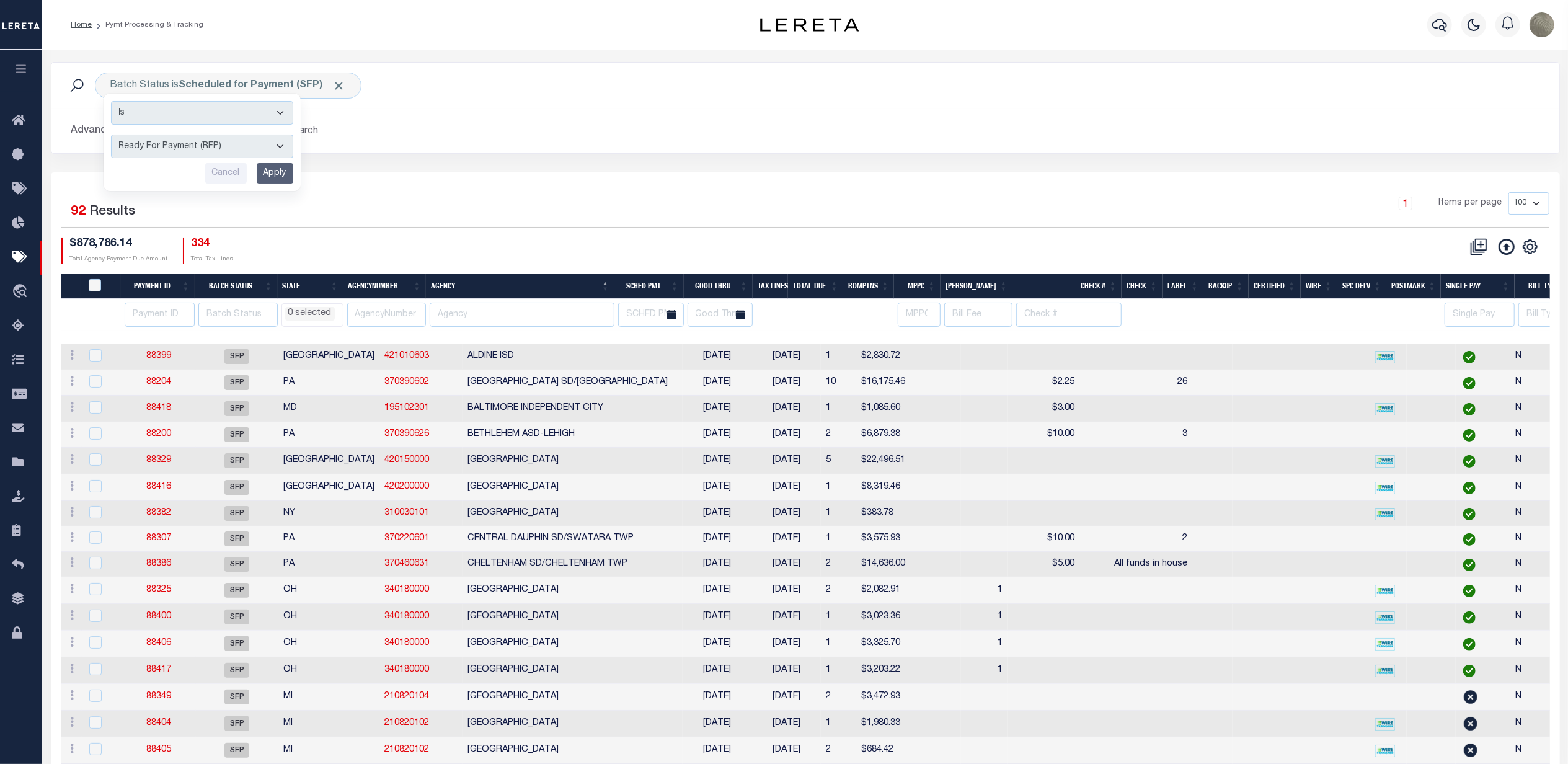
select select
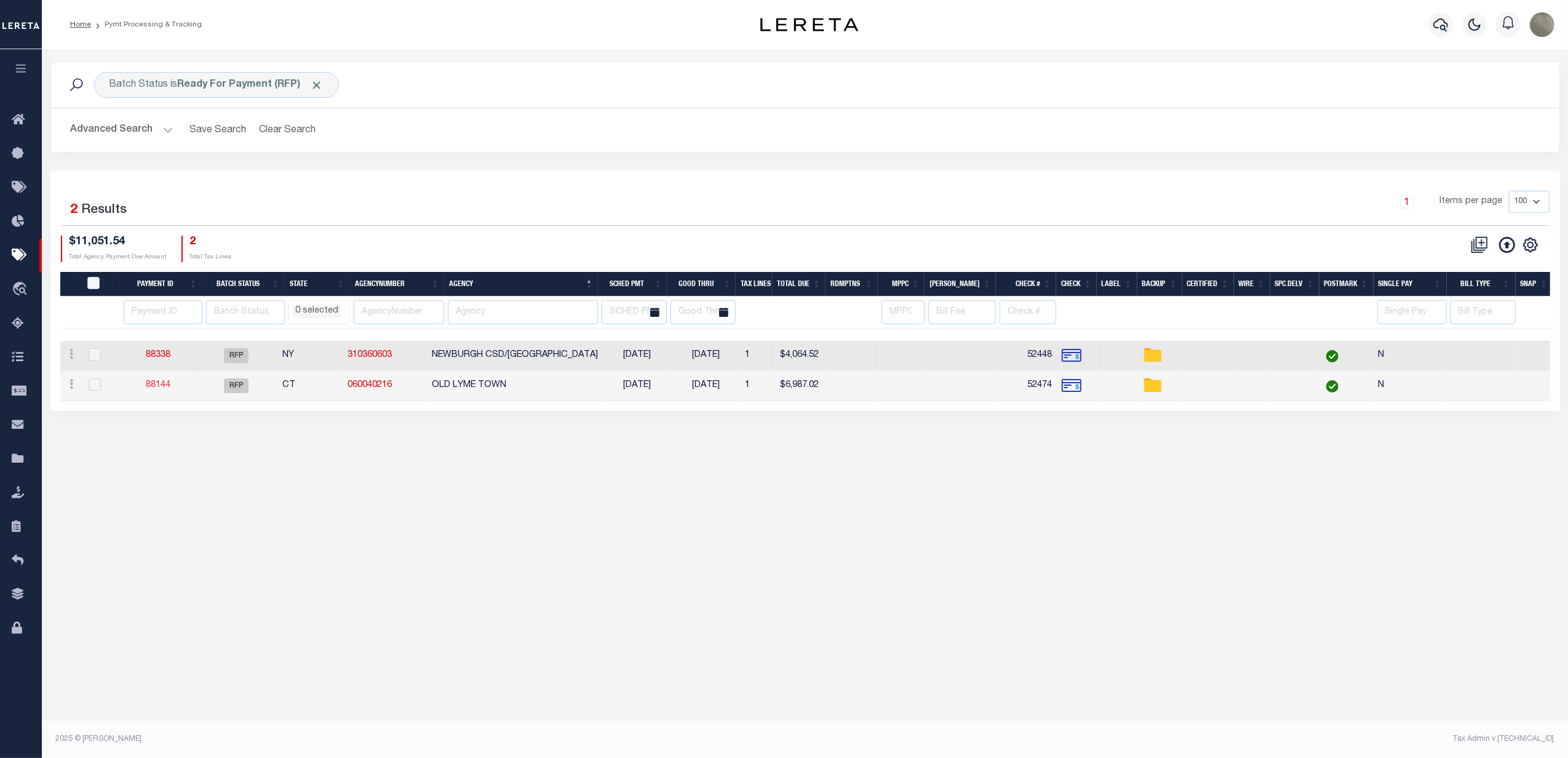
click at [163, 383] on link "88144" at bounding box center [158, 385] width 25 height 9
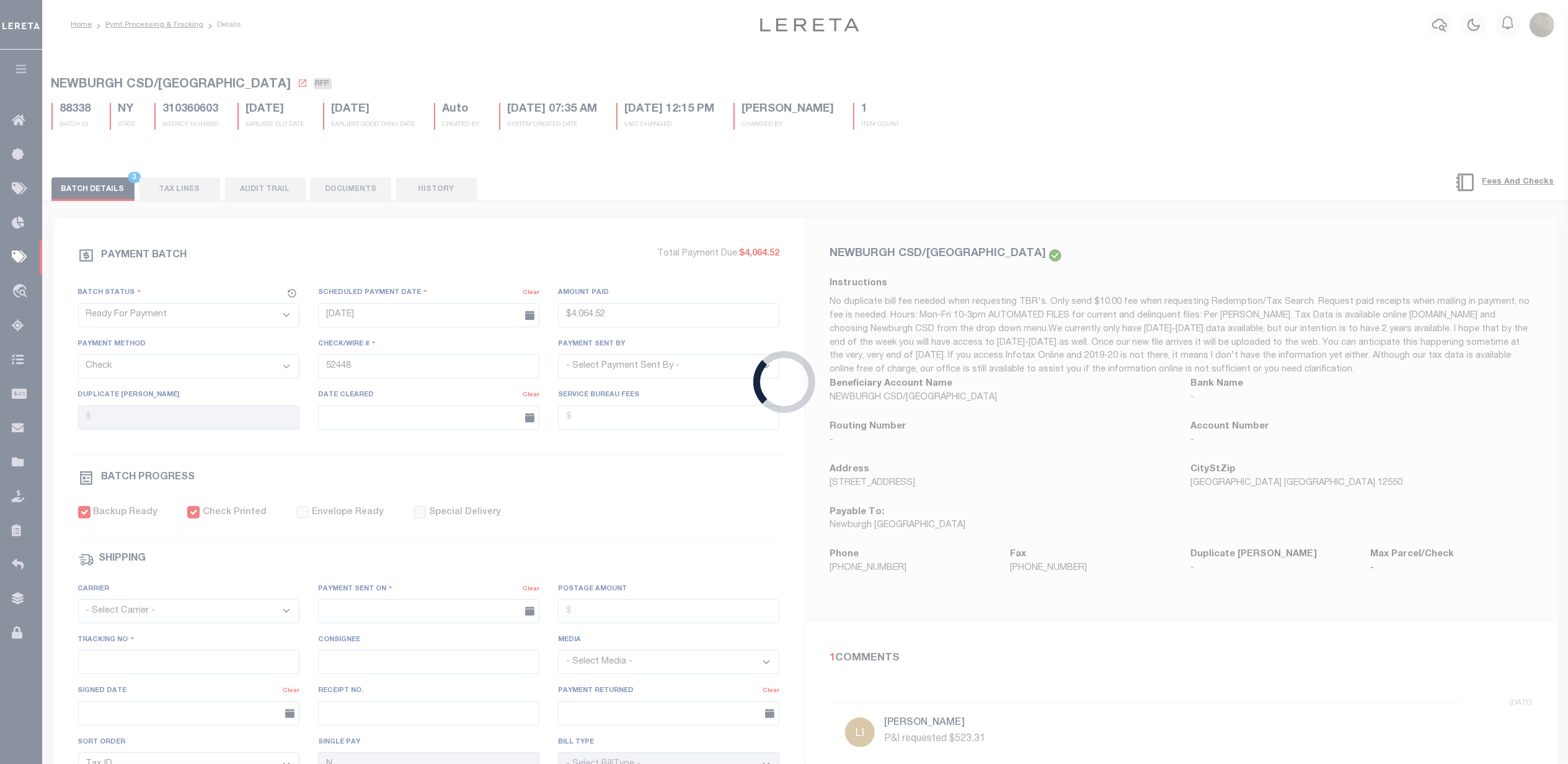
type input "[DATE]"
type input "$6,987.02"
type input "52474"
select select "[PERSON_NAME]"
type input "$9.65"
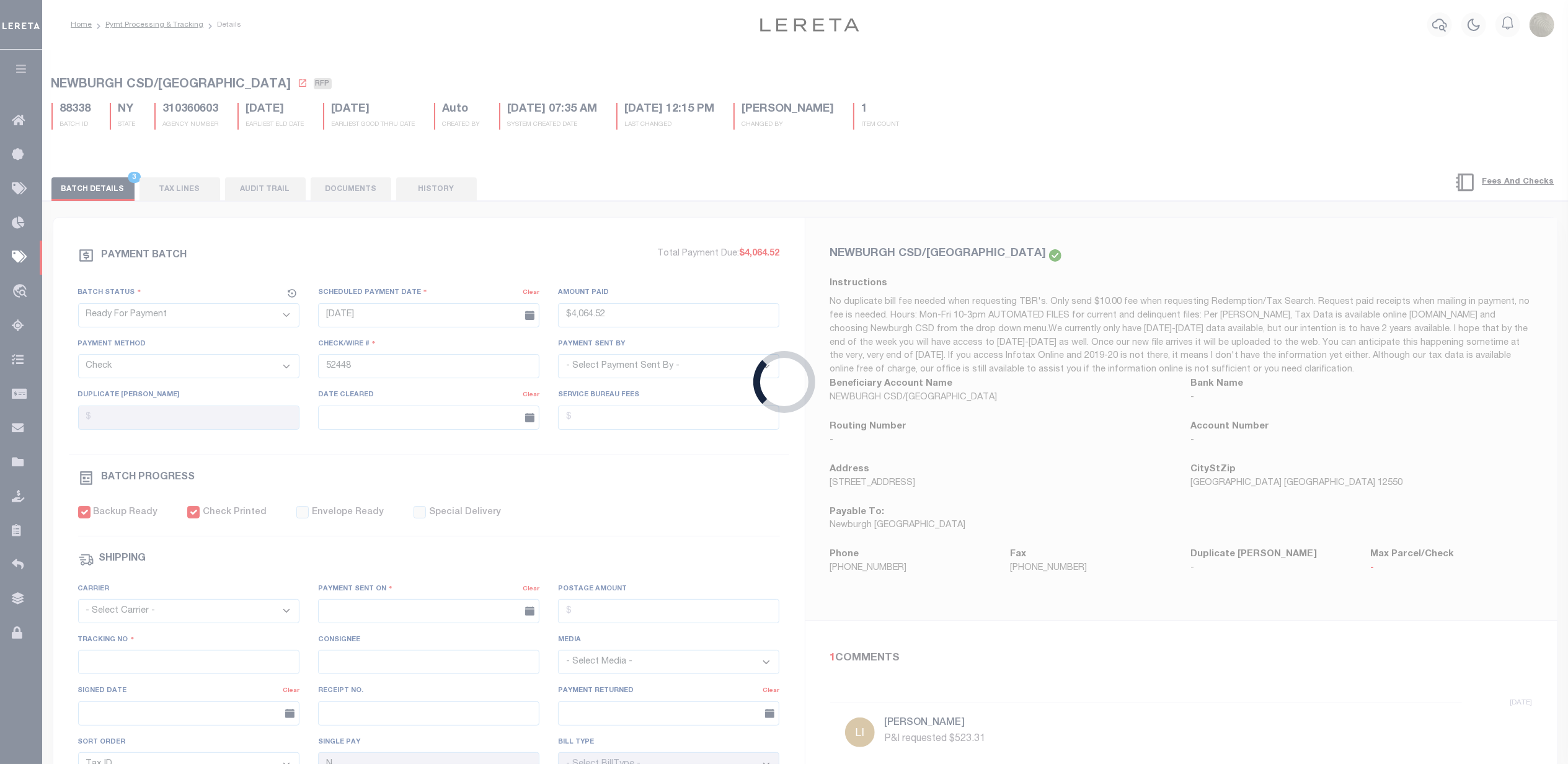
type input "Andres"
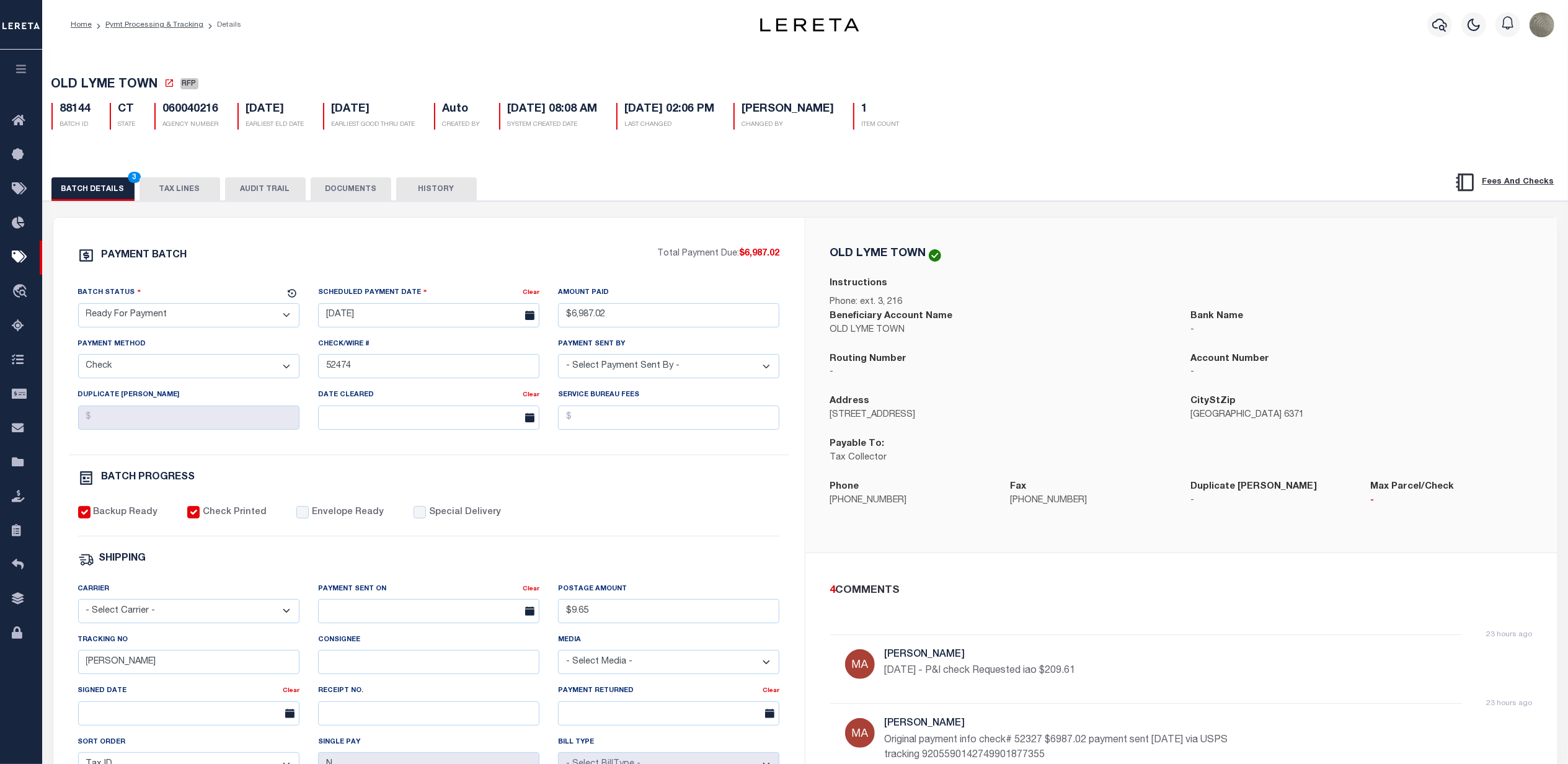
click at [182, 308] on select "- Select Status - Scheduled for Payment Ready For Payment Payment Sent Cleared …" at bounding box center [188, 315] width 221 height 24
select select "SNT"
click at [78, 307] on select "- Select Status - Scheduled for Payment Ready For Payment Payment Sent Cleared …" at bounding box center [188, 315] width 221 height 24
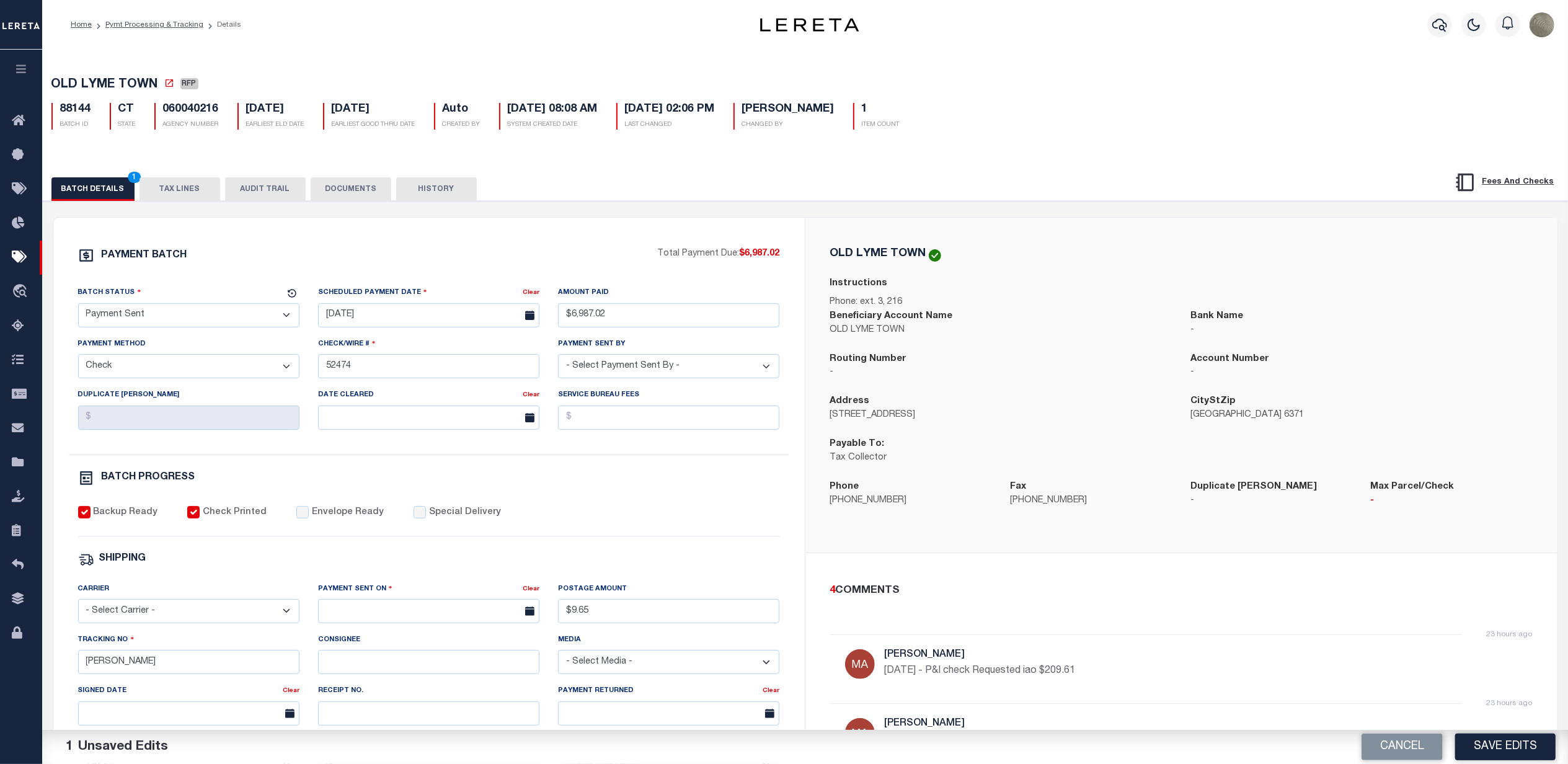
click at [208, 278] on div "PAYMENT BATCH Total Payment Due: $6,987.02 Batch Status - Select Status -" at bounding box center [429, 581] width 722 height 666
click at [209, 326] on select "- Select Status - Scheduled for Payment Ready For Payment Payment Sent Cleared …" at bounding box center [188, 315] width 221 height 24
click at [78, 307] on select "- Select Status - Scheduled for Payment Ready For Payment Payment Sent Cleared …" at bounding box center [188, 315] width 221 height 24
click at [297, 519] on input "Envelope Ready" at bounding box center [302, 511] width 12 height 12
checkbox input "true"
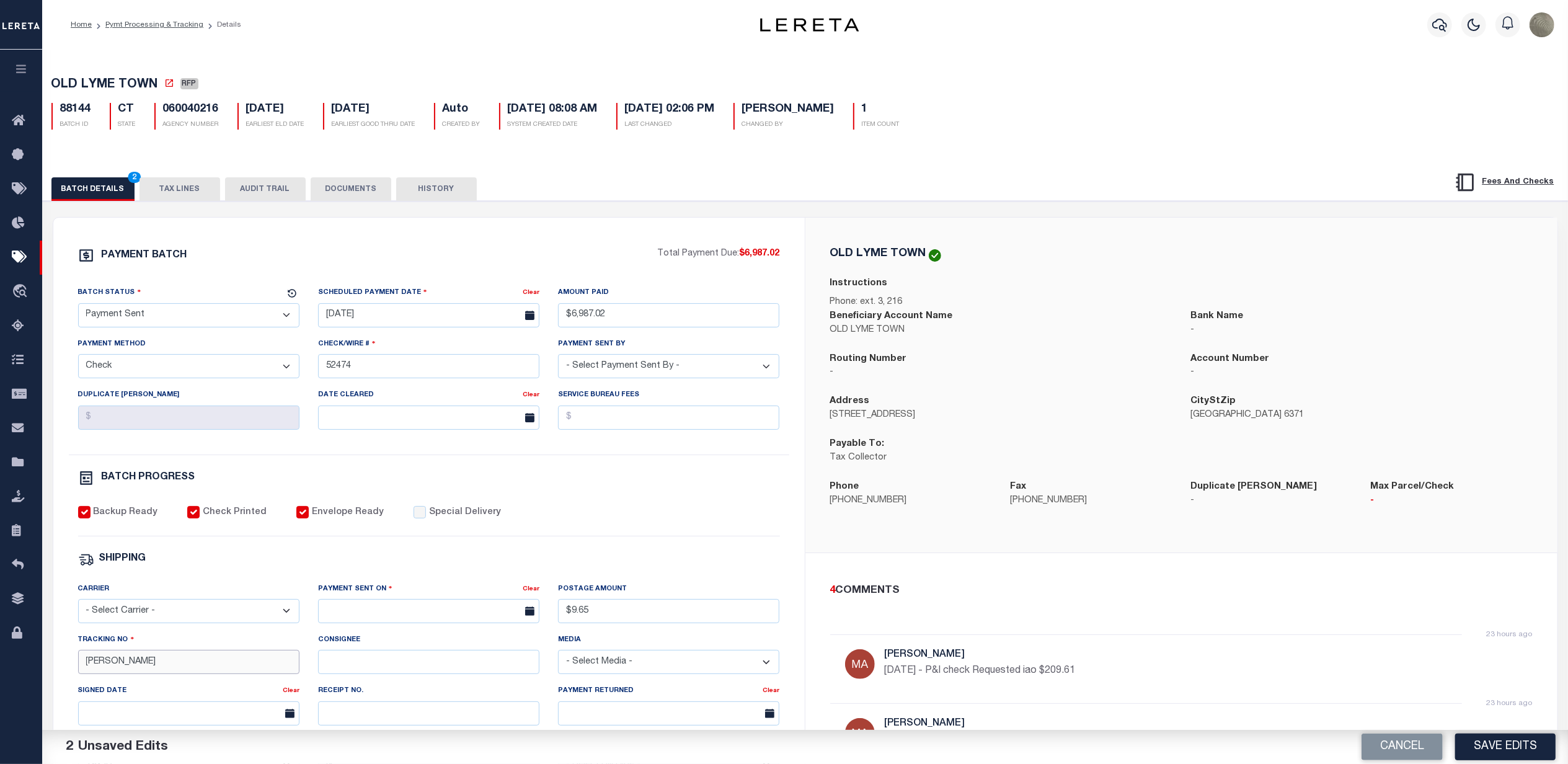
click at [140, 674] on input "Andres" at bounding box center [188, 662] width 221 height 24
click at [370, 609] on input "text" at bounding box center [428, 611] width 221 height 24
click at [473, 524] on span "15" at bounding box center [468, 524] width 24 height 24
type input "08/15/2025"
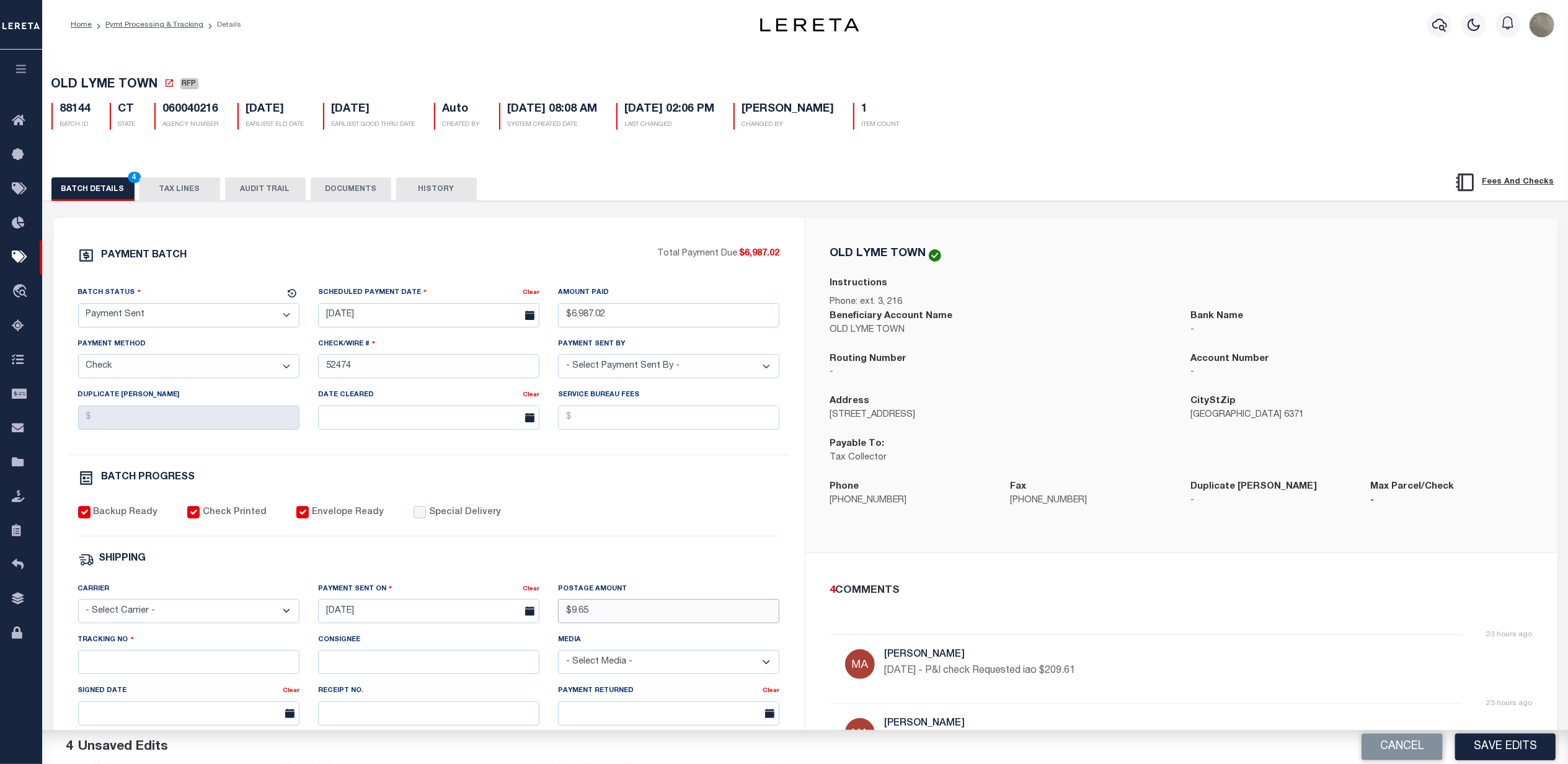
click at [618, 623] on input "$9.65" at bounding box center [668, 611] width 221 height 24
click at [158, 674] on input "Tracking No" at bounding box center [188, 662] width 221 height 24
click at [87, 617] on select "- Select Carrier - E-mail Fax Fedex FTP Other UPS USPS" at bounding box center [188, 611] width 221 height 24
select select "FDX"
click at [78, 608] on select "- Select Carrier - E-mail Fax Fedex FTP Other UPS USPS" at bounding box center [188, 611] width 221 height 24
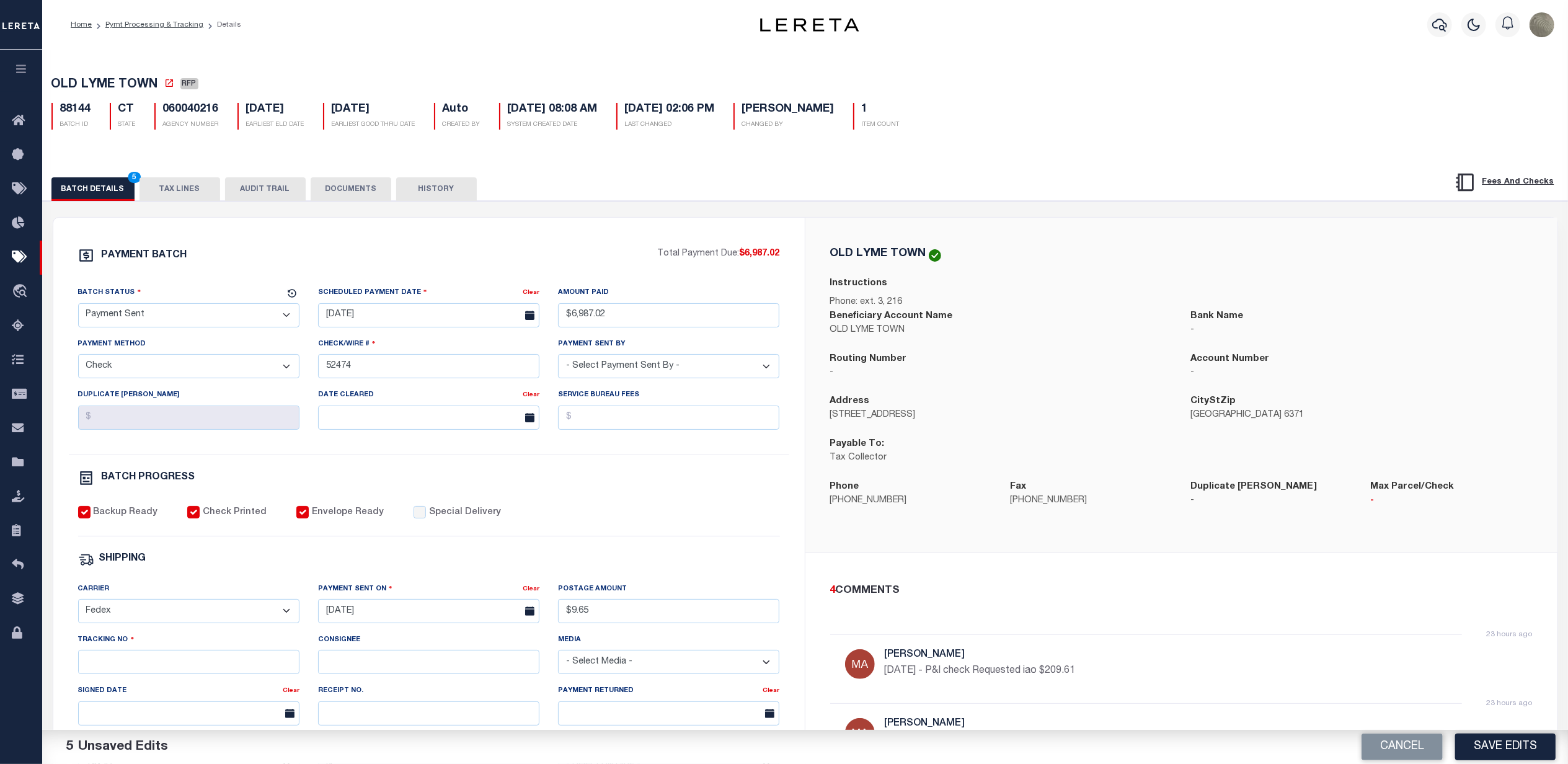
click at [415, 36] on div "Home Pymt Processing & Tracking Details" at bounding box center [373, 25] width 624 height 26
click at [140, 670] on input "Tracking No" at bounding box center [188, 662] width 221 height 24
type input "88369233054"
click at [652, 522] on div "Backup Ready Check Printed Envelope Ready Special Delivery" at bounding box center [428, 521] width 702 height 31
click at [1496, 755] on button "Save Edits" at bounding box center [1505, 746] width 100 height 27
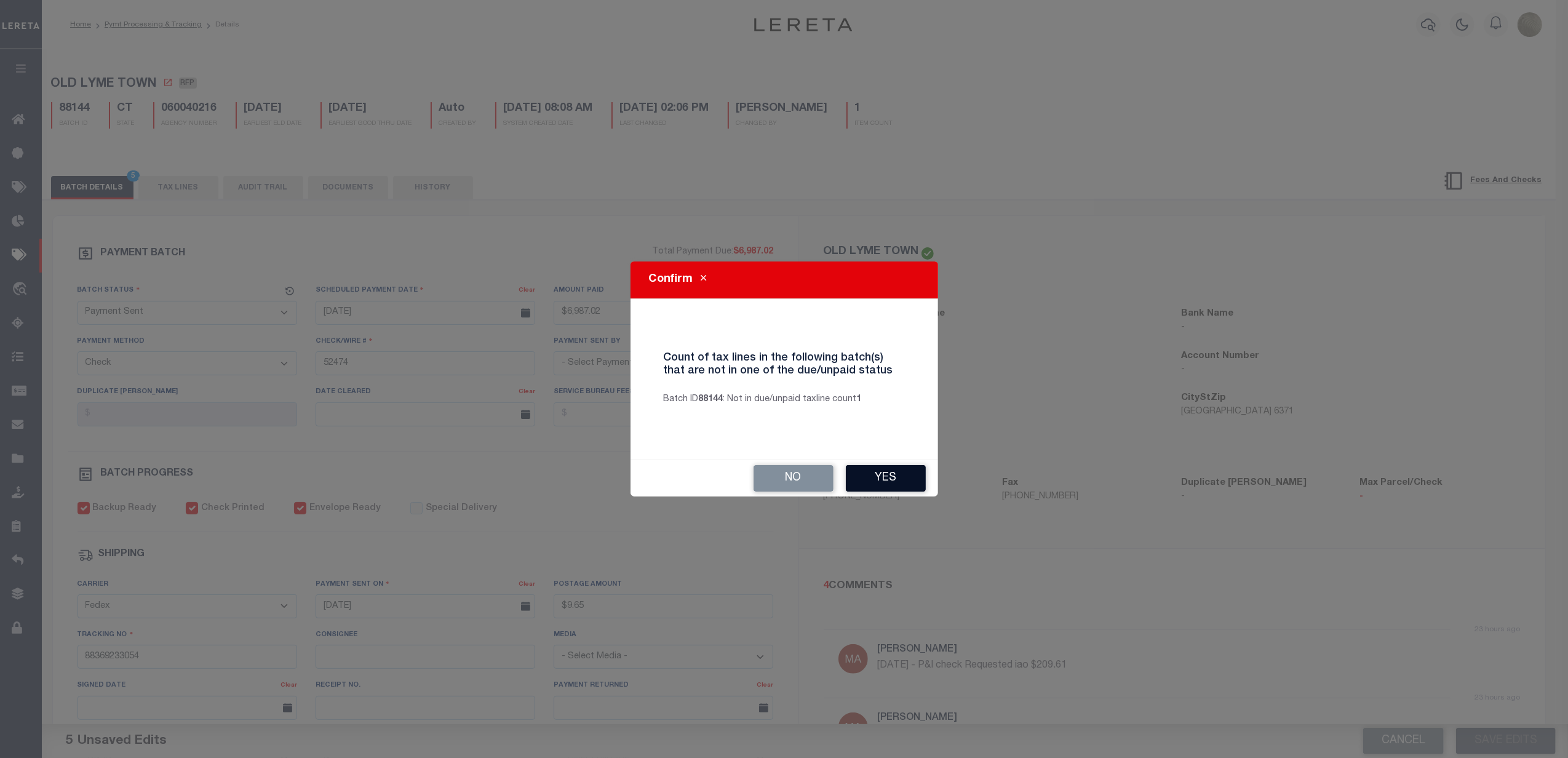
click at [892, 481] on button "Yes" at bounding box center [886, 478] width 80 height 26
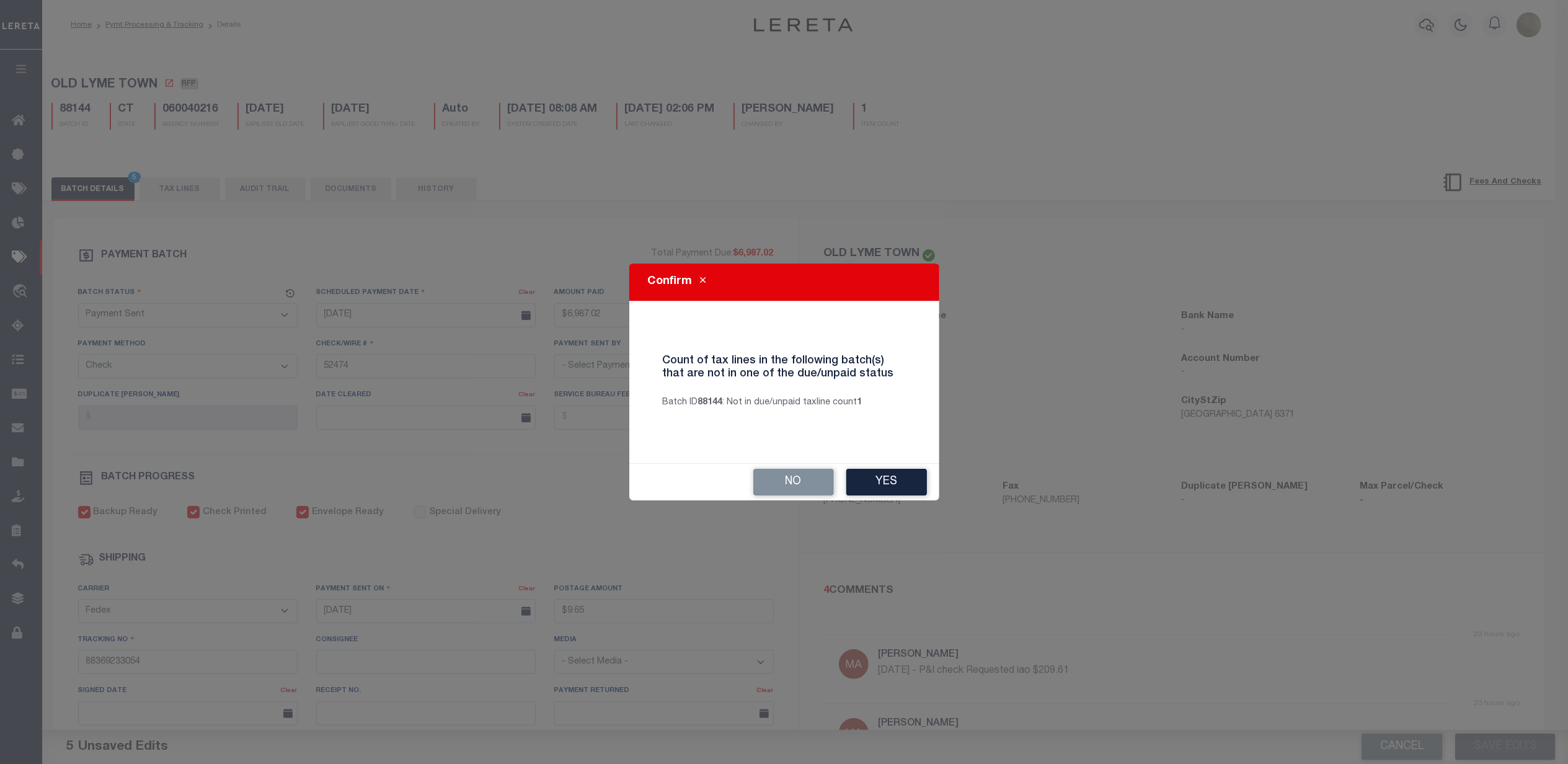
select select
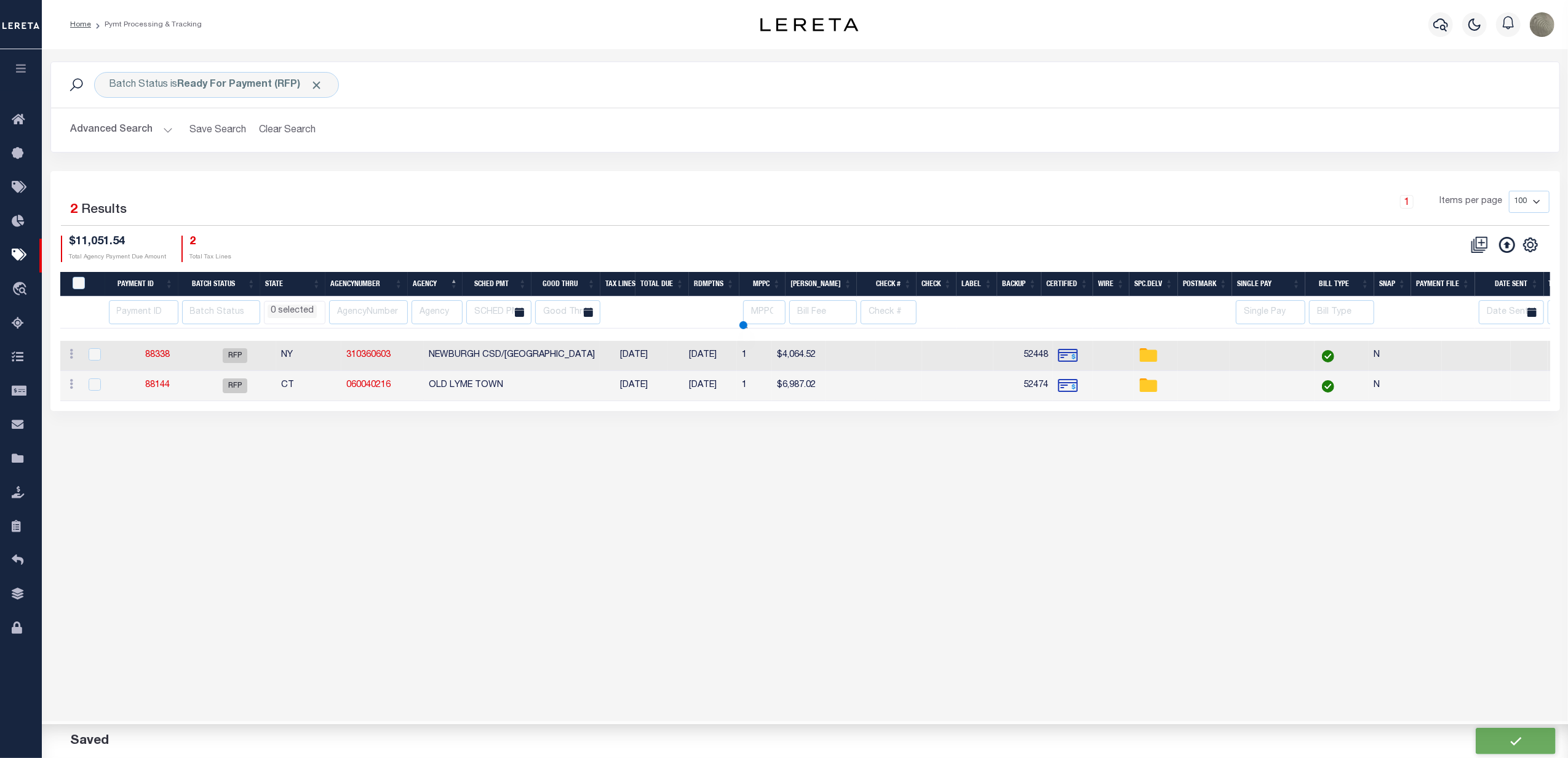
select select
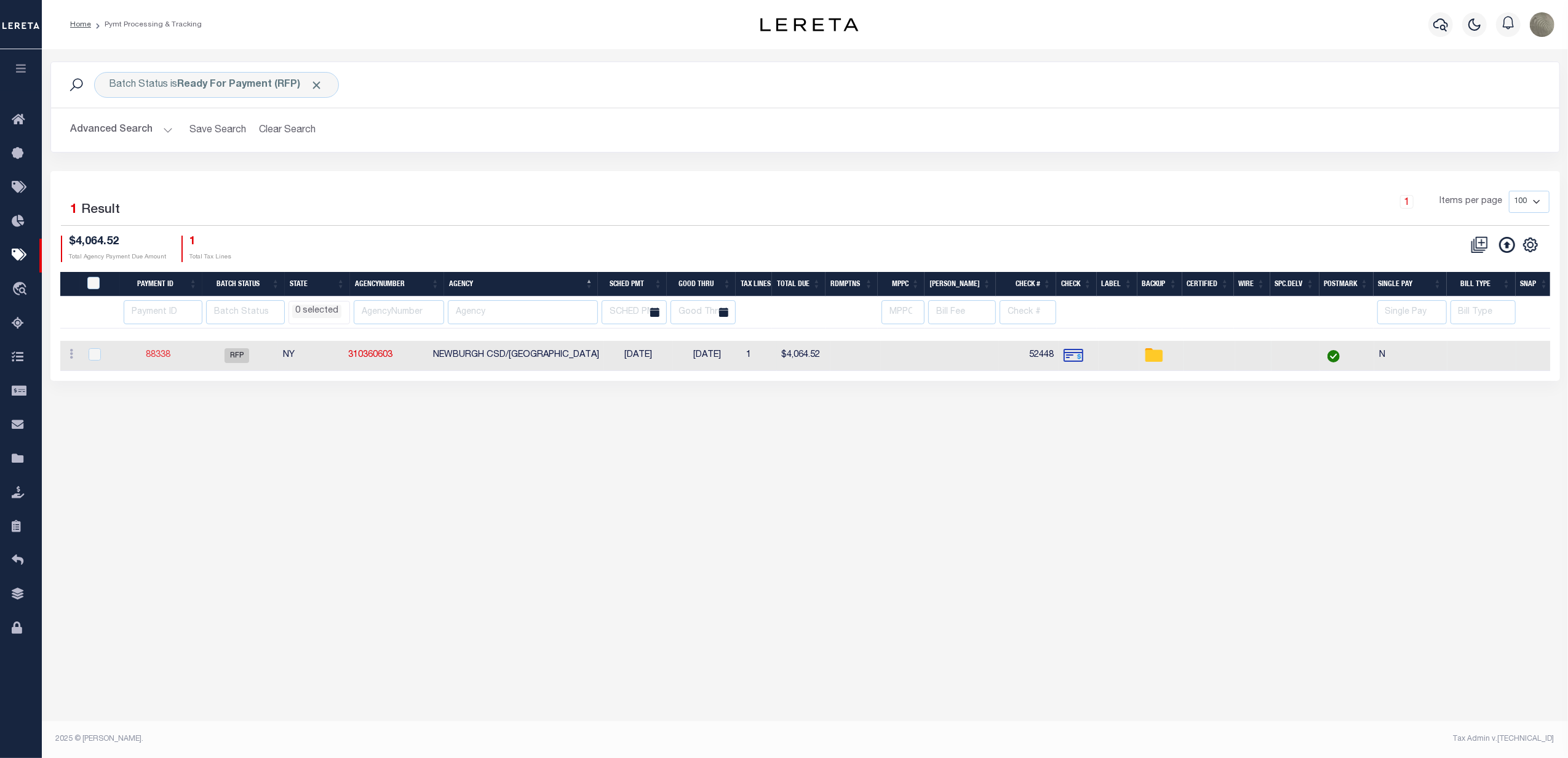
click at [163, 357] on link "88338" at bounding box center [159, 355] width 25 height 9
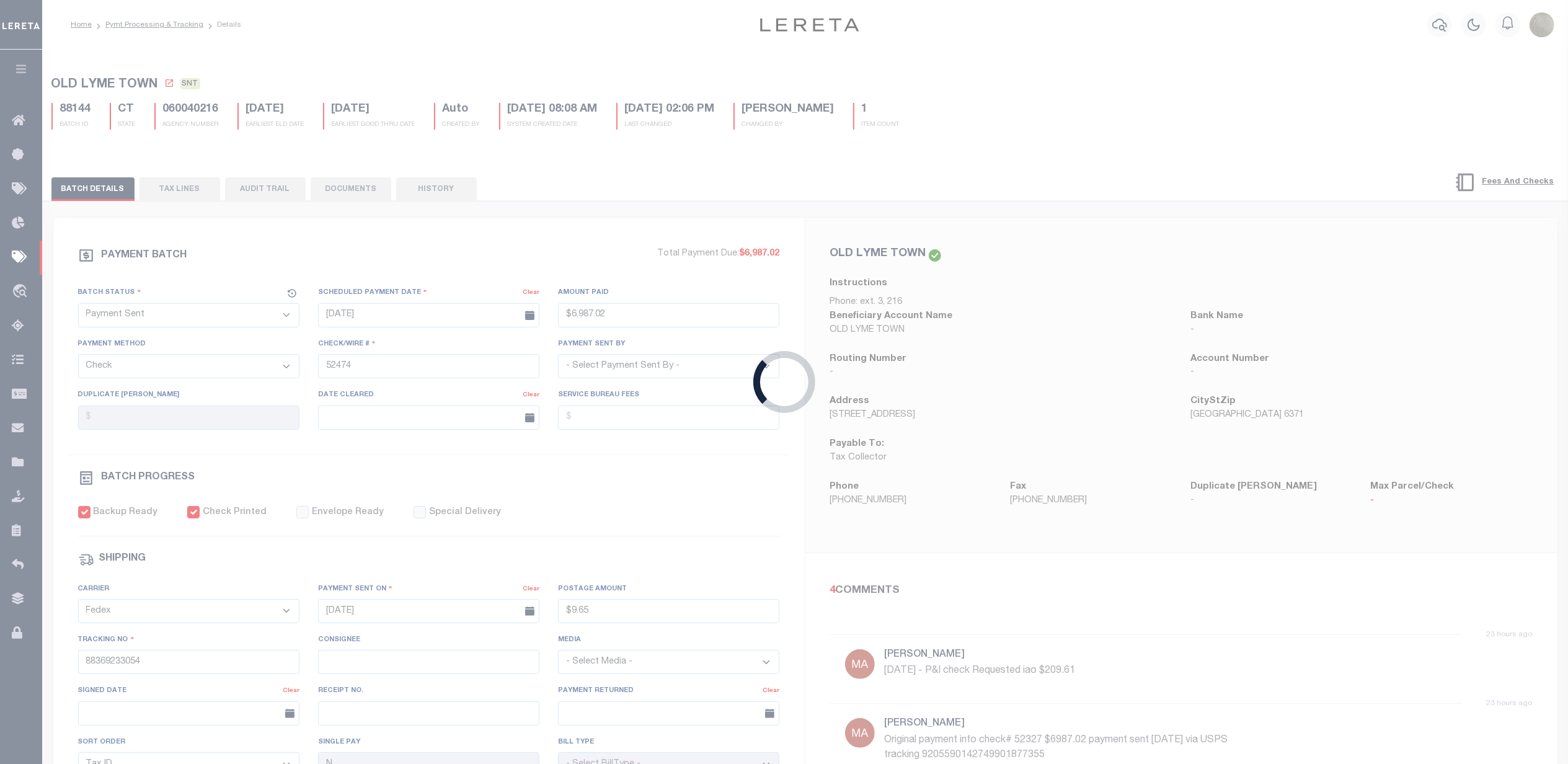
select select "RFP"
type input "08/14/2025"
type input "$4,064.52"
type input "52448"
select select "Little, Audria"
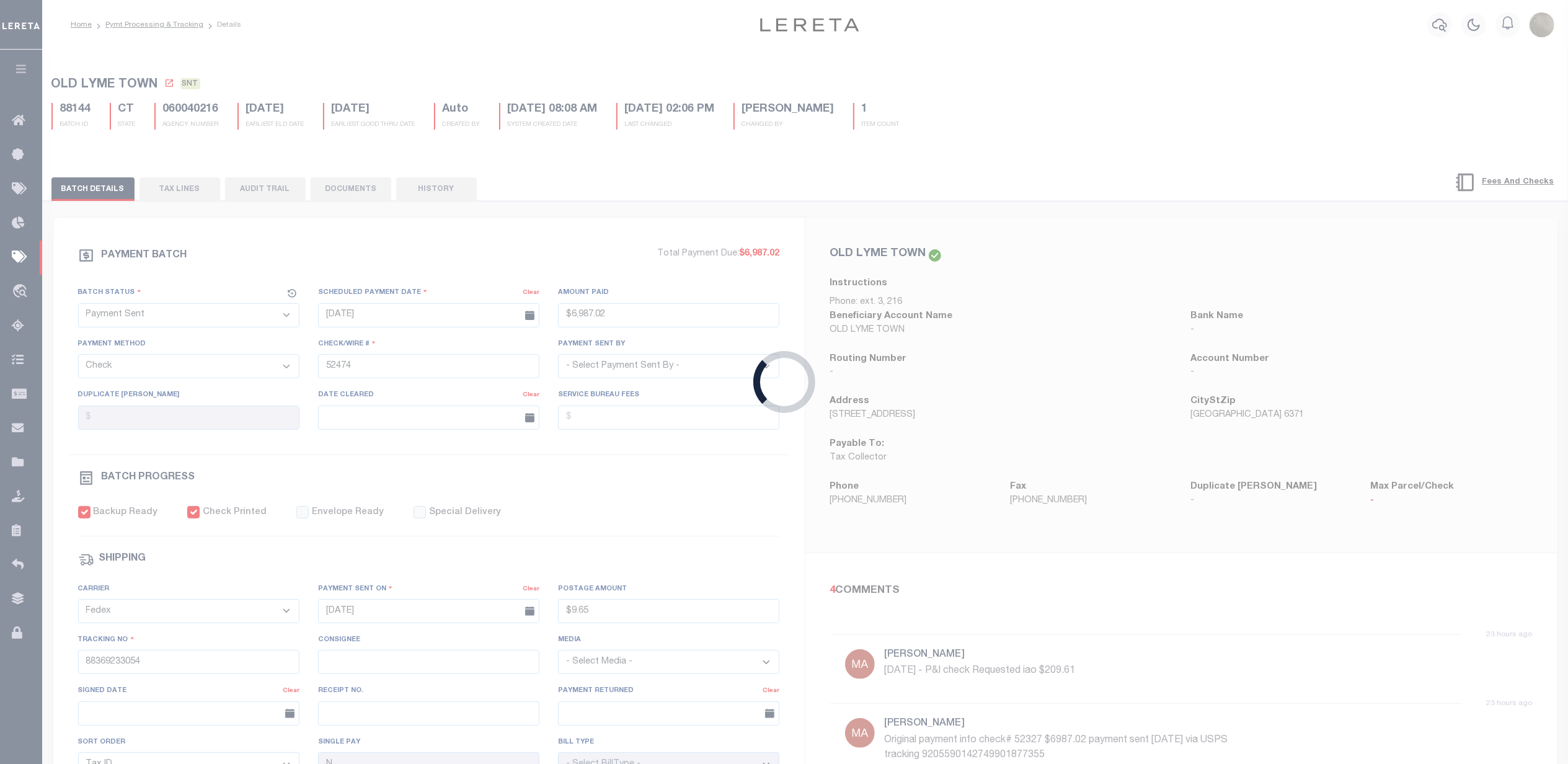
checkbox input "false"
select select
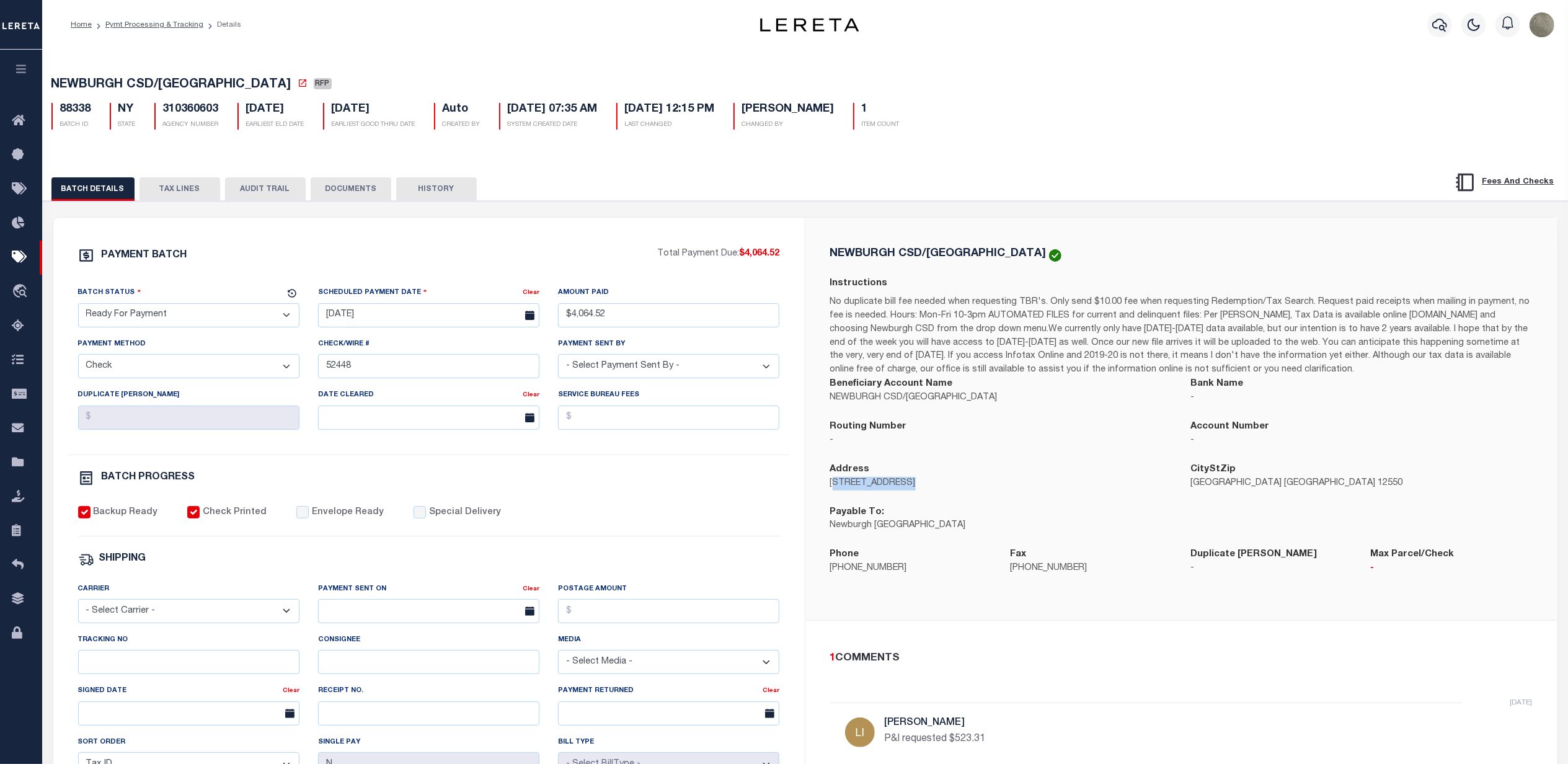
drag, startPoint x: 834, startPoint y: 487, endPoint x: 944, endPoint y: 487, distance: 110.0
click at [944, 487] on p "124 Grand Street" at bounding box center [1001, 483] width 342 height 14
click at [934, 485] on p "124 Grand Street" at bounding box center [1001, 483] width 342 height 14
drag, startPoint x: 919, startPoint y: 485, endPoint x: 820, endPoint y: 487, distance: 99.0
click at [821, 487] on div "Address 124 Grand Street" at bounding box center [1001, 483] width 361 height 43
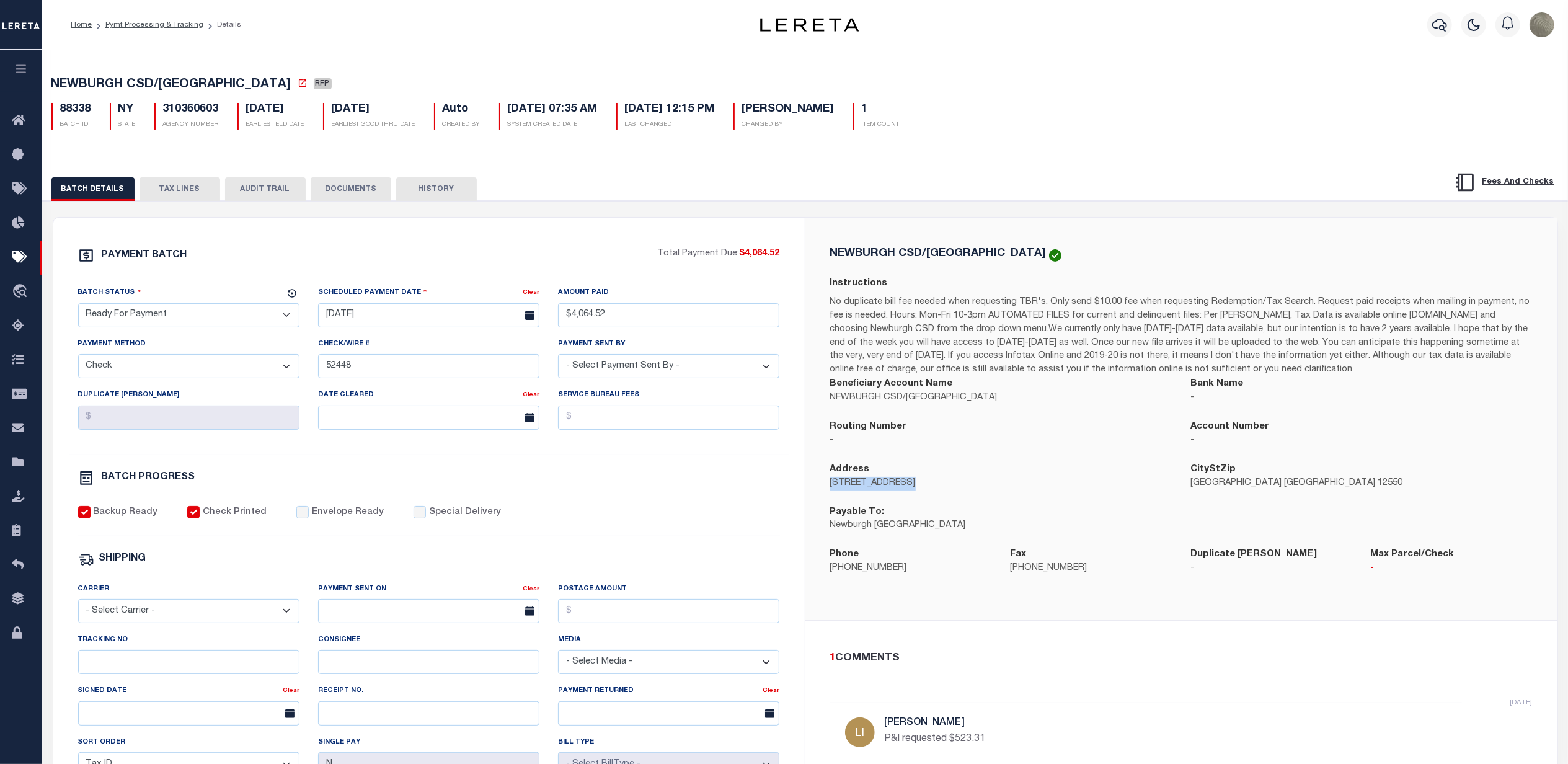
copy p "124 Grand Street"
click at [1259, 482] on p "Newburgh NY 12550" at bounding box center [1361, 483] width 342 height 14
click at [1259, 482] on p "Newburgh NY 12550" at bounding box center [1361, 483] width 342 height 14
drag, startPoint x: 999, startPoint y: 533, endPoint x: 816, endPoint y: 537, distance: 183.0
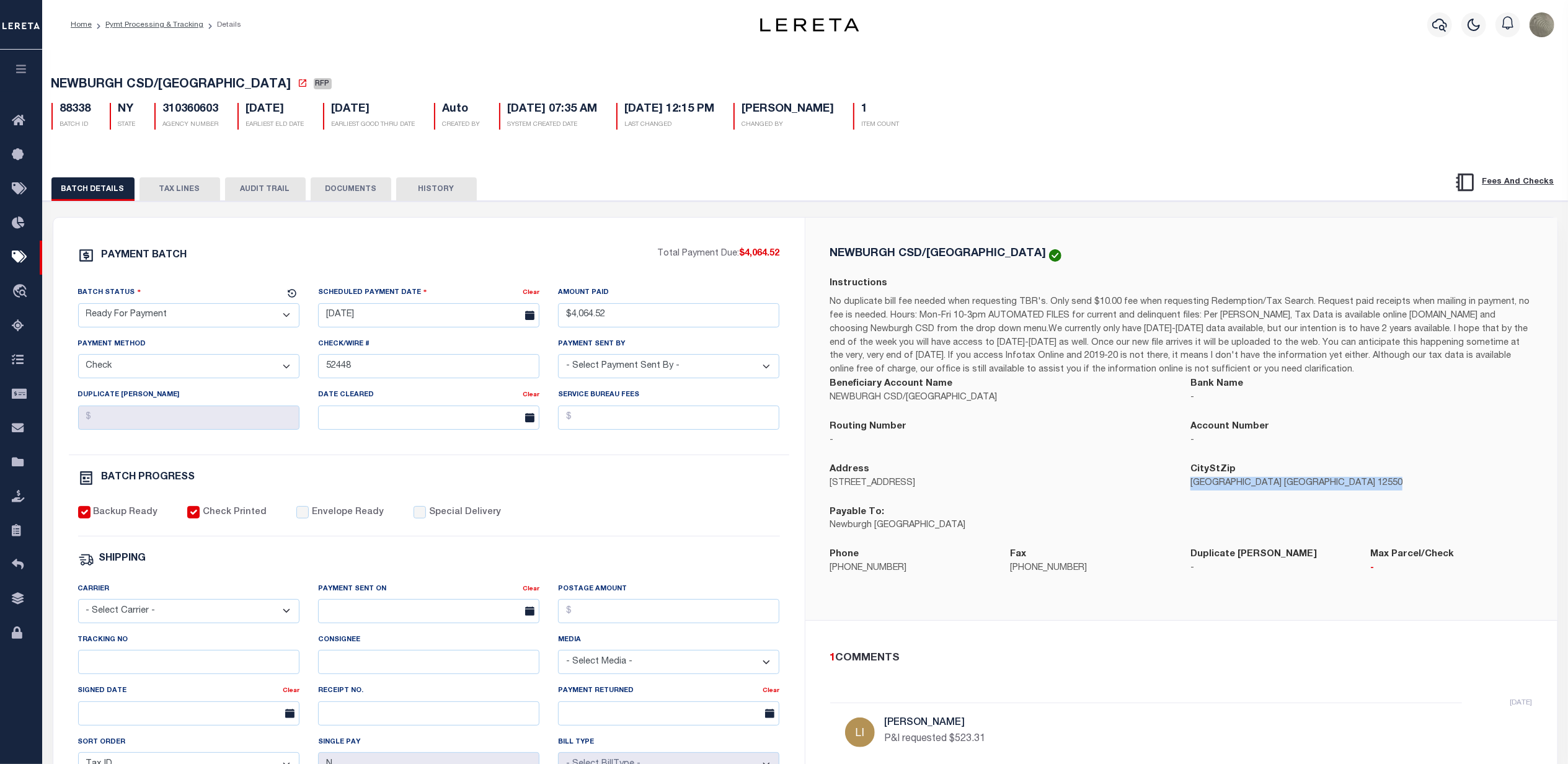
click at [816, 537] on div "NEWBURGH CSD/NEWBURGH CITY Instructions Beneficiary Account Name NEWBURGH CSD/N…" at bounding box center [1181, 419] width 752 height 403
drag, startPoint x: 855, startPoint y: 531, endPoint x: 833, endPoint y: 415, distance: 118.1
click at [833, 415] on div "Beneficiary Account Name NEWBURGH CSD/NEWBURGH CITY" at bounding box center [1001, 398] width 361 height 43
click at [182, 189] on button "TAX LINES" at bounding box center [180, 189] width 80 height 23
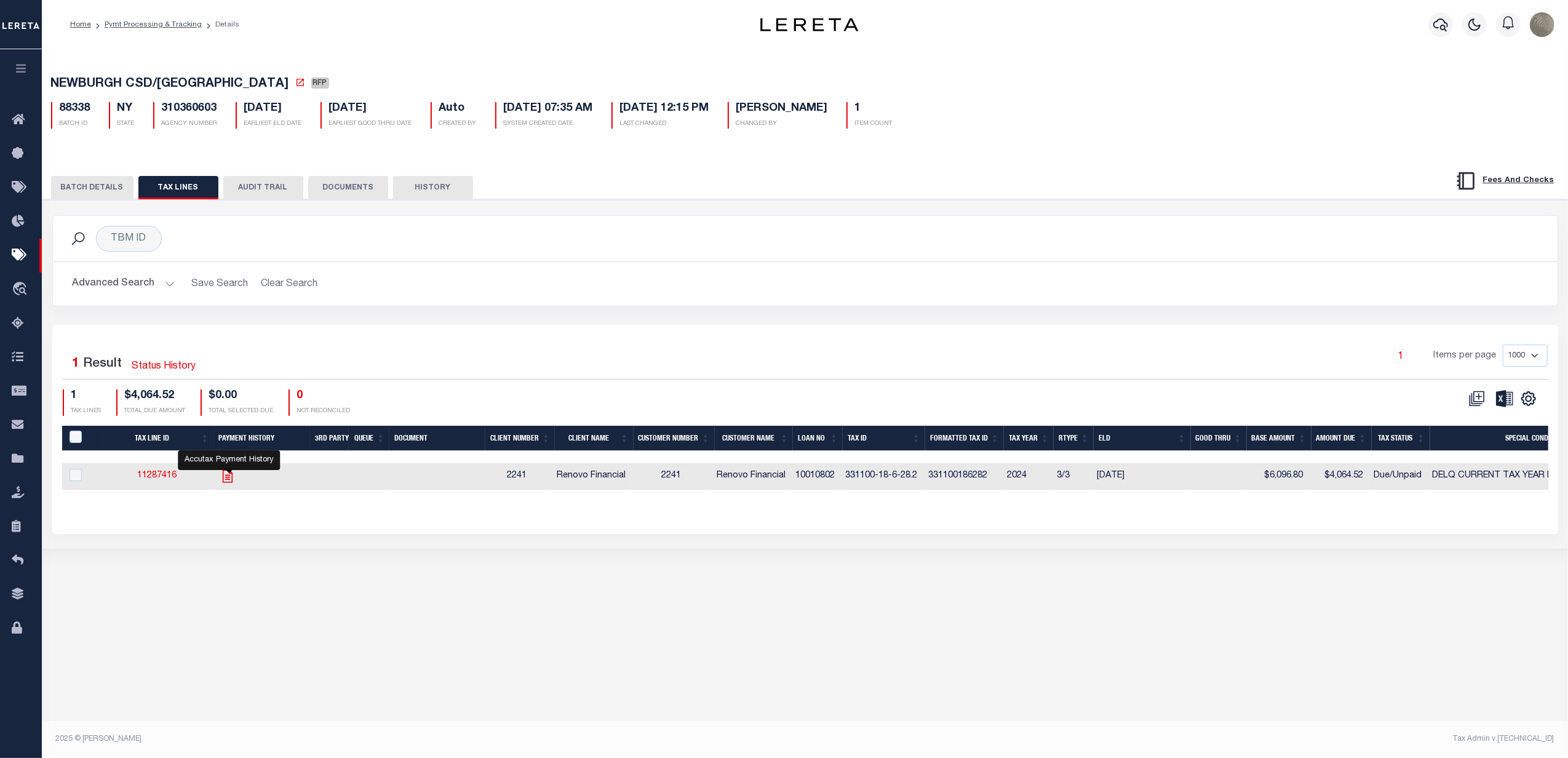
click at [227, 483] on icon "" at bounding box center [227, 476] width 16 height 16
checkbox input "true"
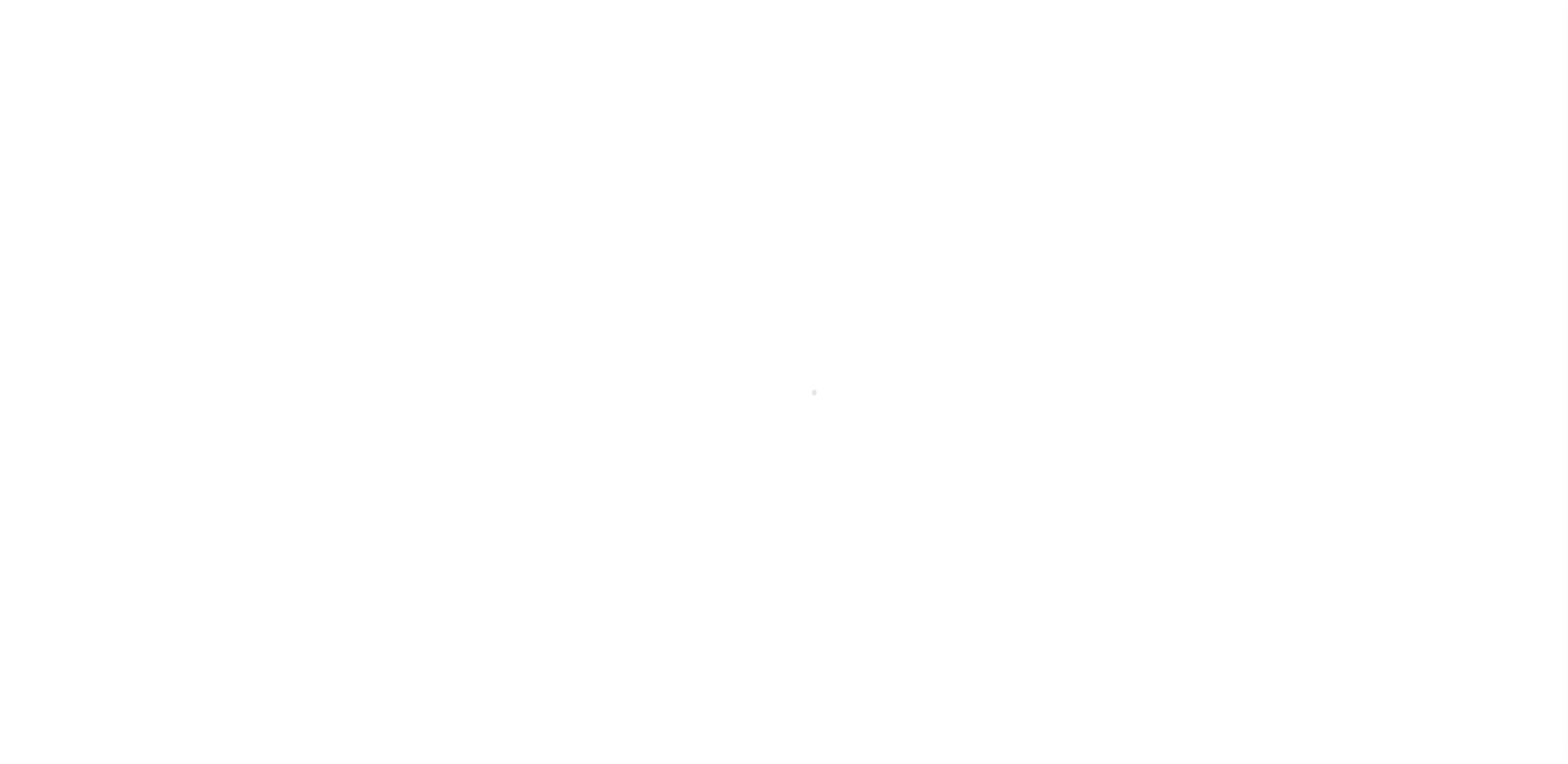
select select "SNT"
select select "CHK"
select select "[PERSON_NAME]"
select select "FDX"
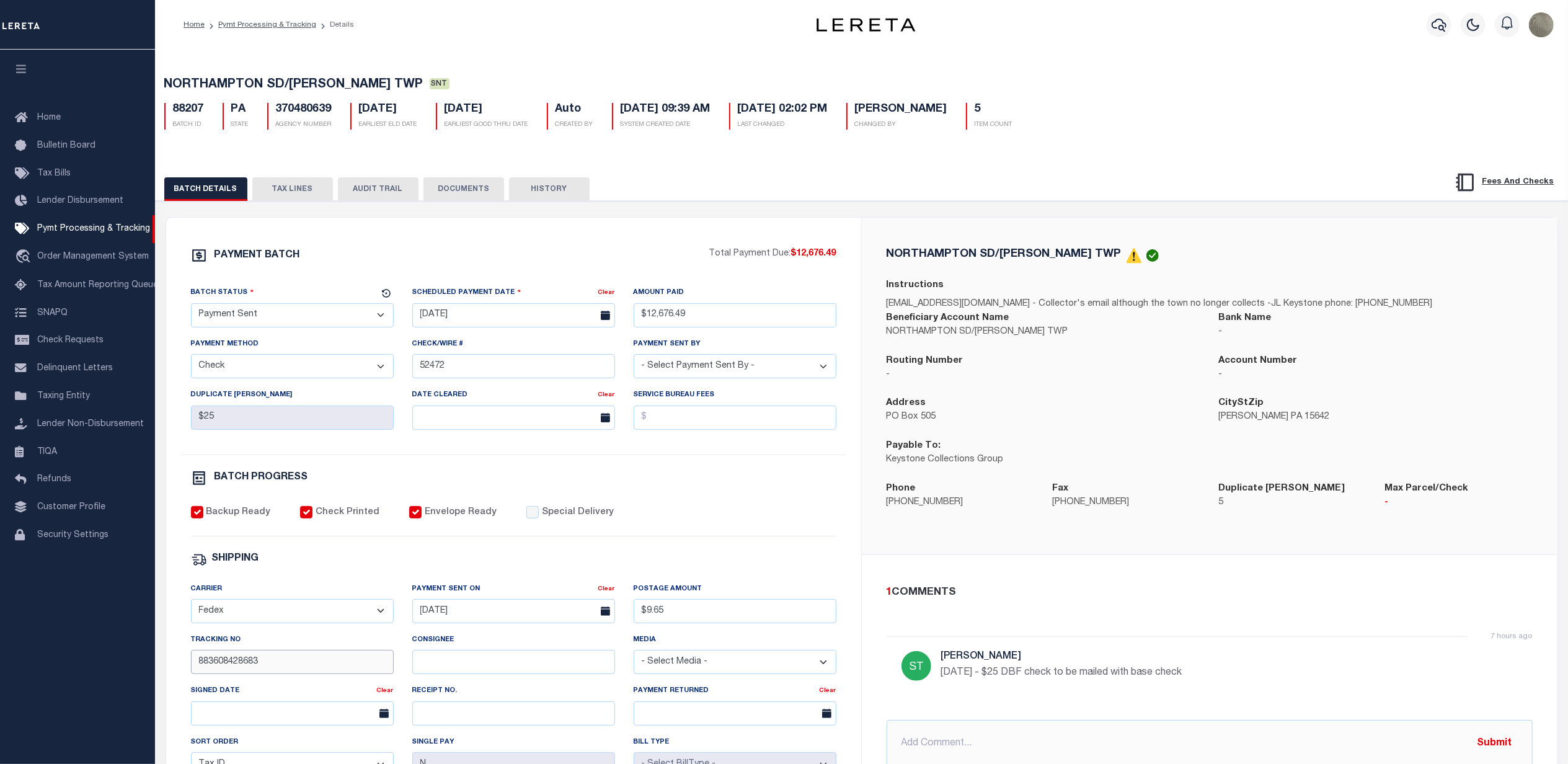
click at [280, 674] on input "883608428683" at bounding box center [293, 662] width 203 height 24
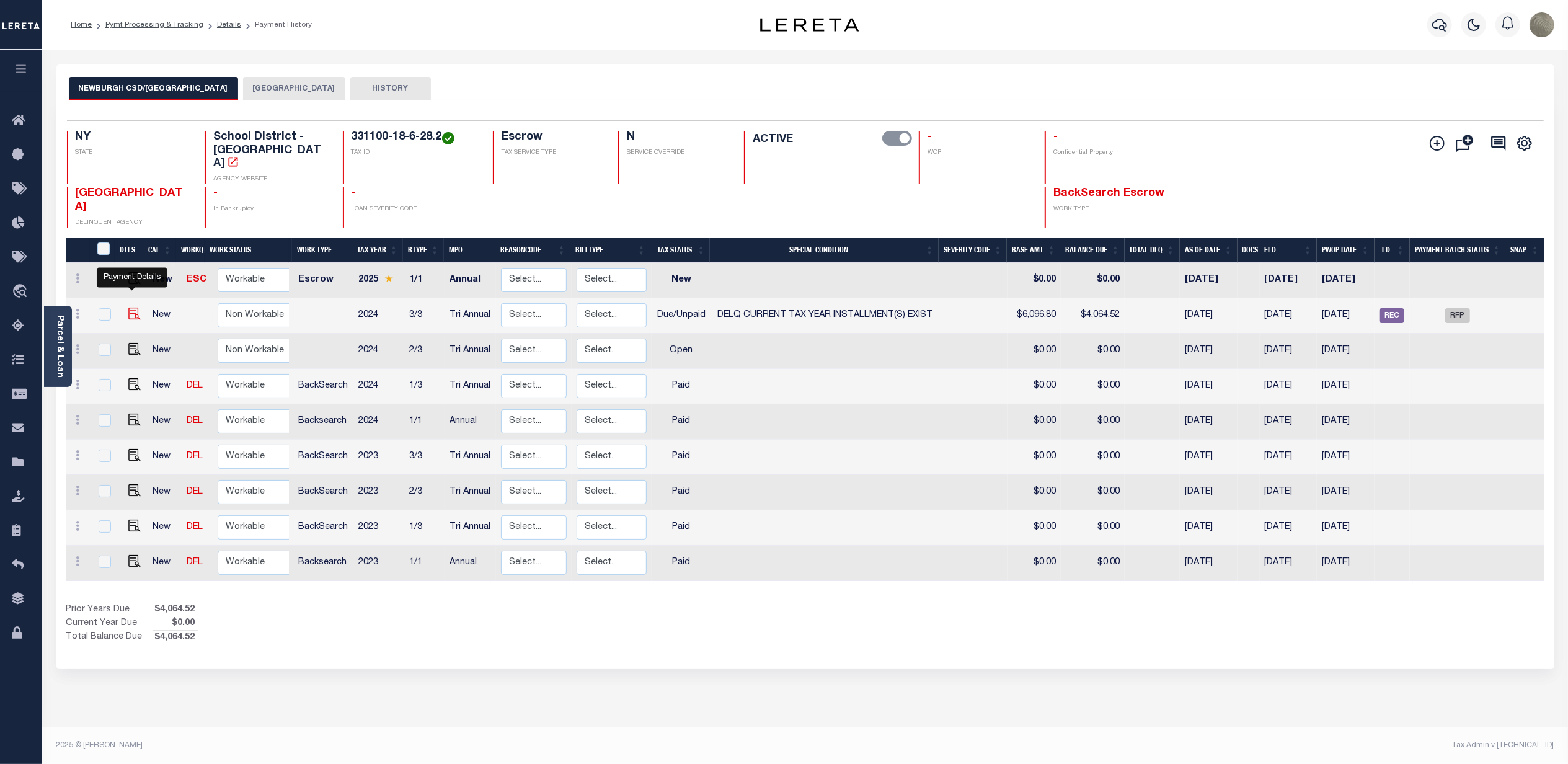
click at [137, 308] on img "" at bounding box center [134, 314] width 12 height 12
checkbox input "true"
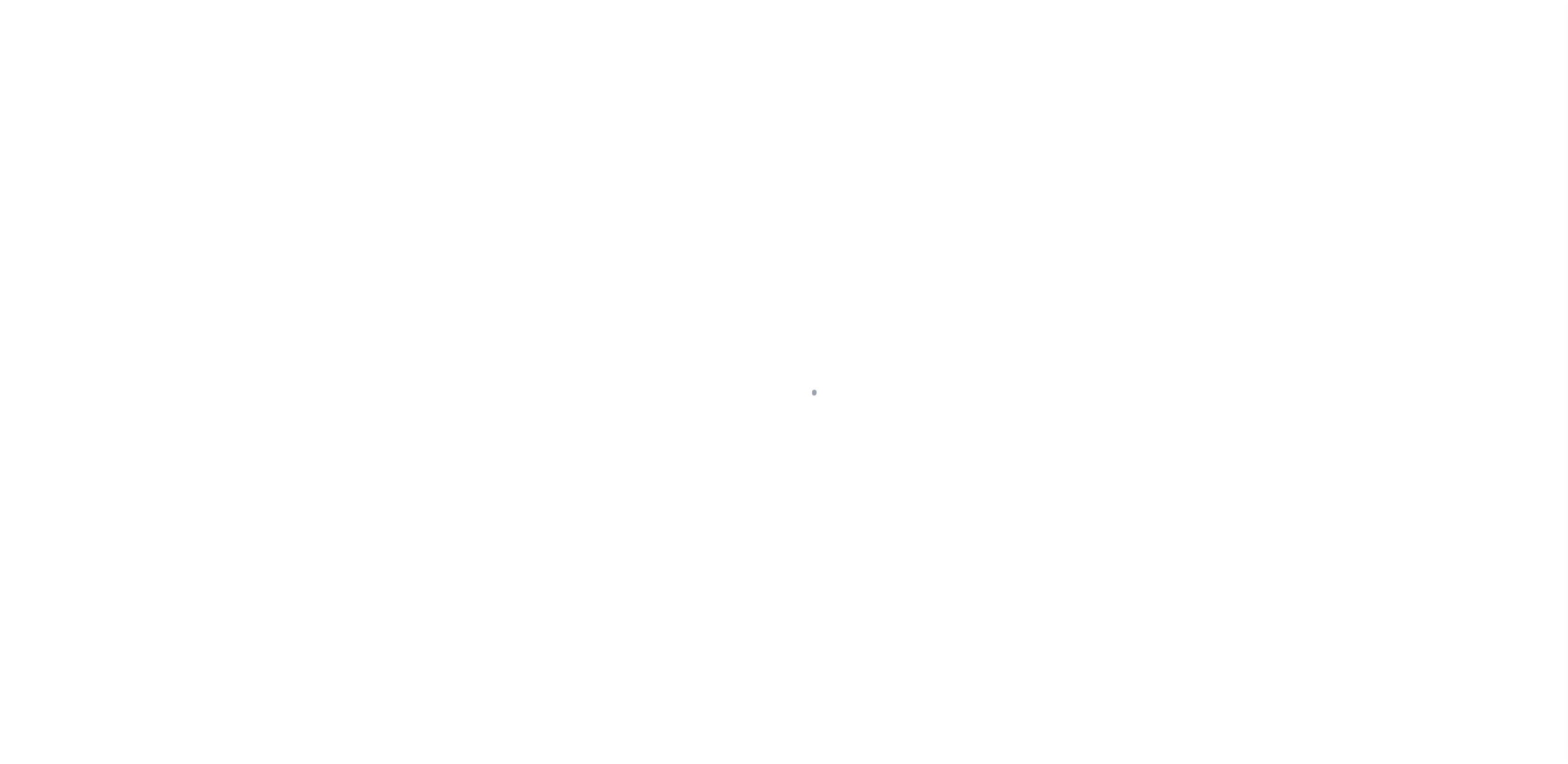
select select "DUE"
select select "17"
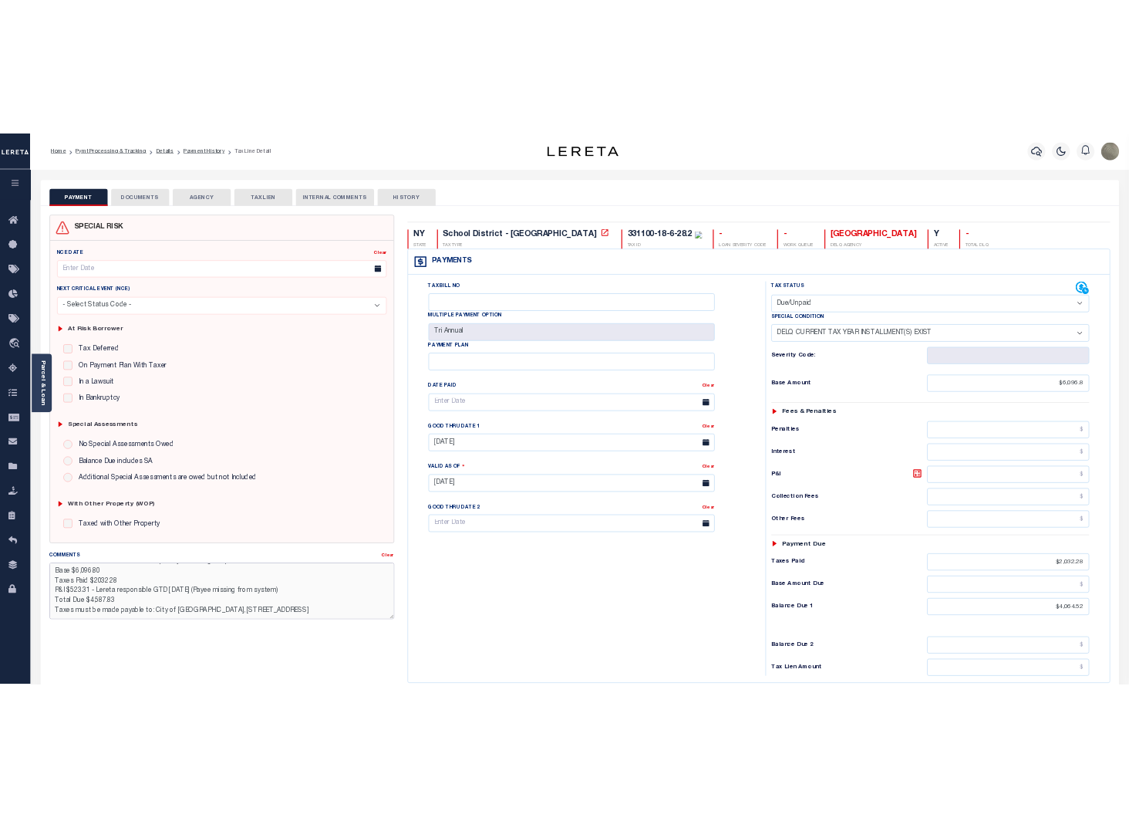
scroll to position [17, 0]
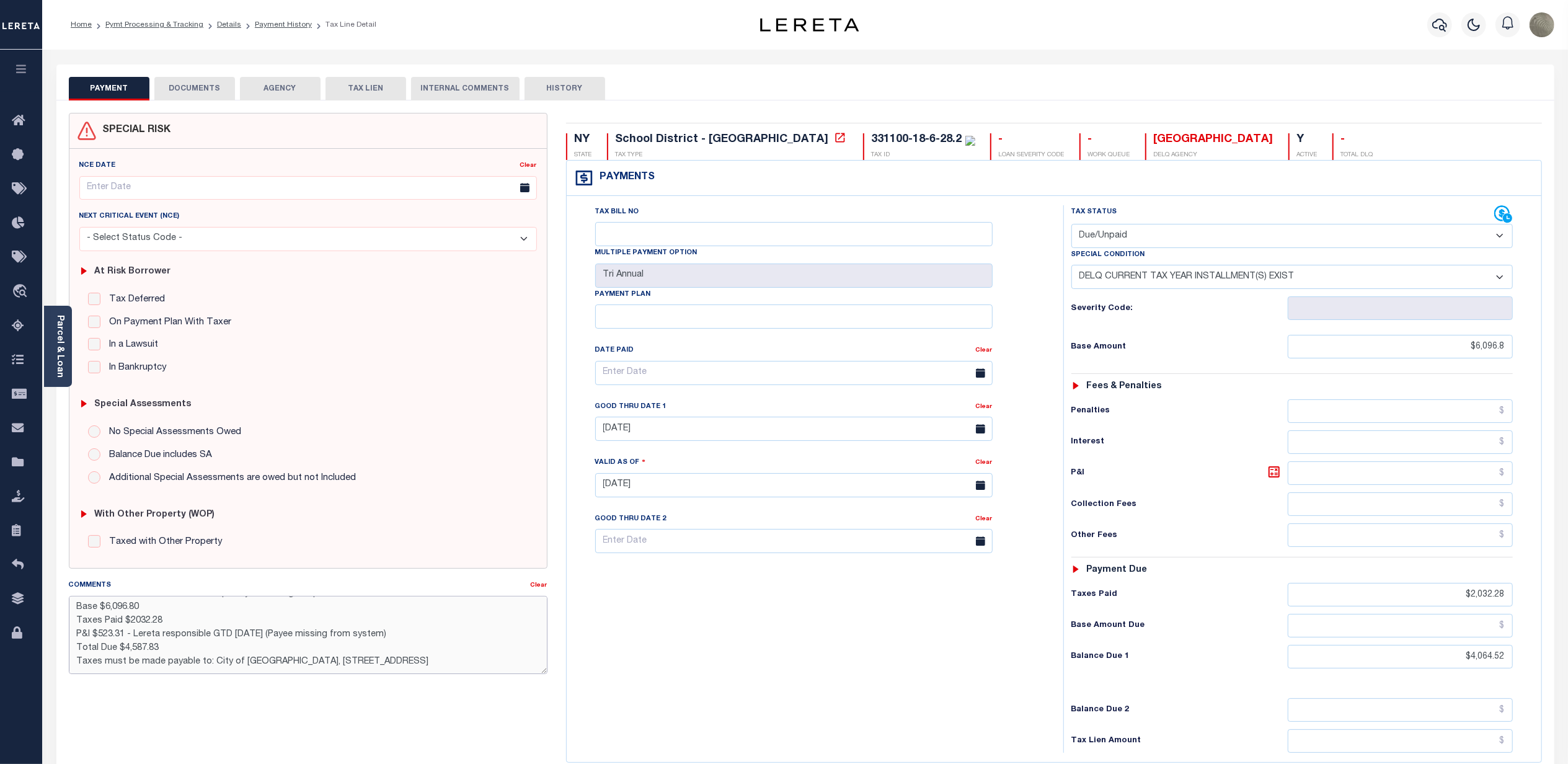
drag, startPoint x: 213, startPoint y: 665, endPoint x: 430, endPoint y: 651, distance: 217.5
click at [435, 658] on textarea "CAS-47281 2025 School taxes delq - City Collecting Delq taxes Base $6,096.80 Ta…" at bounding box center [308, 635] width 478 height 78
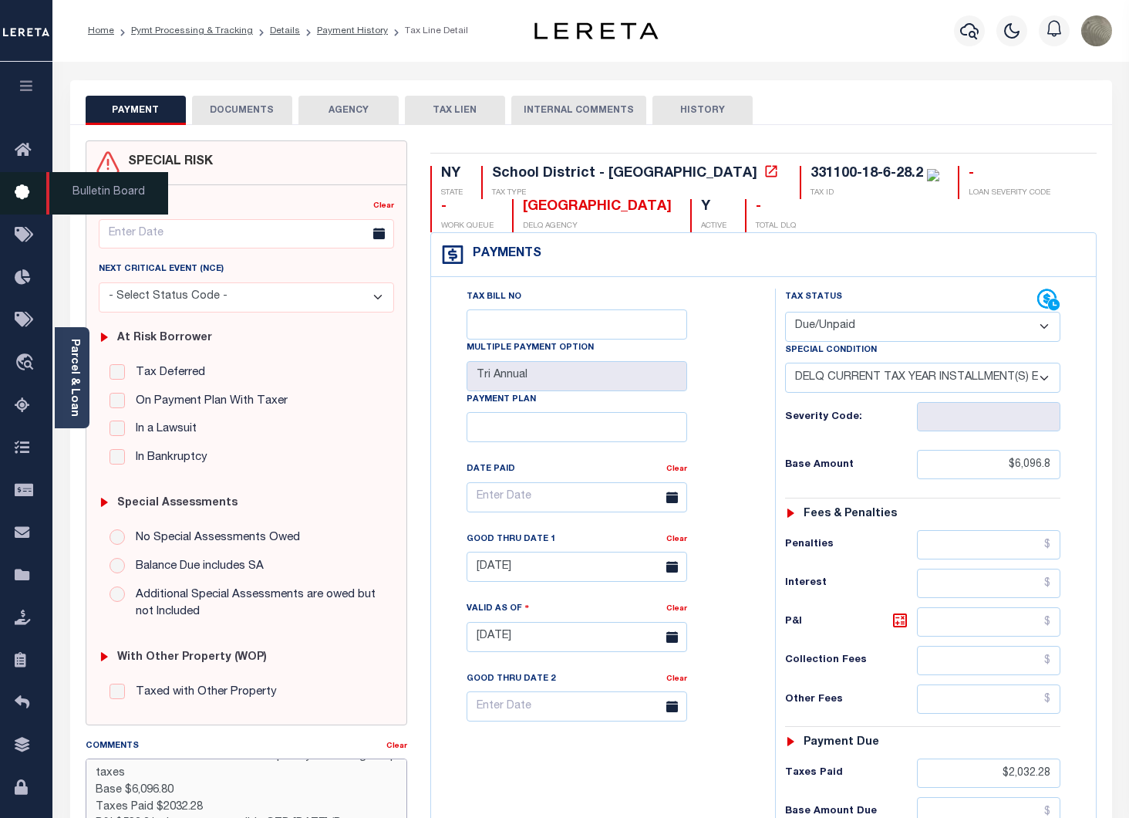
scroll to position [361, 0]
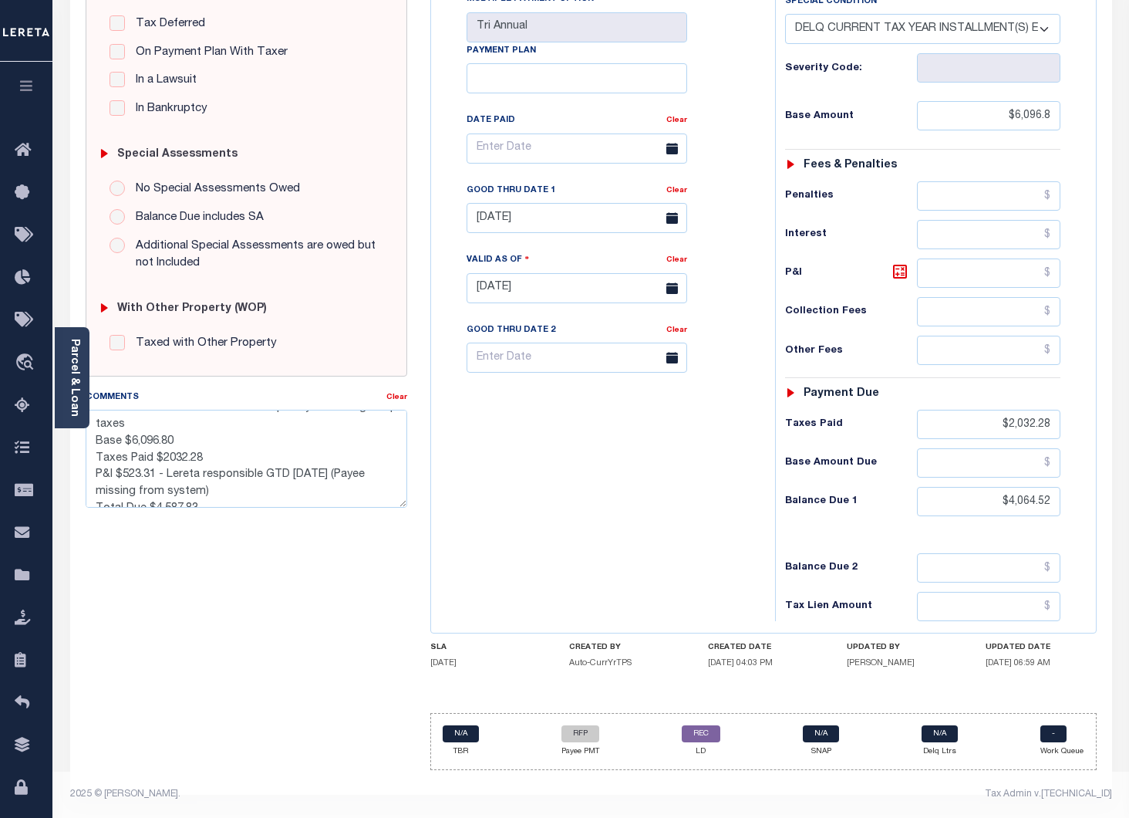
click at [343, 520] on div "SPECIAL RISK NCE Date Clear - Select Status Code -" at bounding box center [246, 287] width 345 height 990
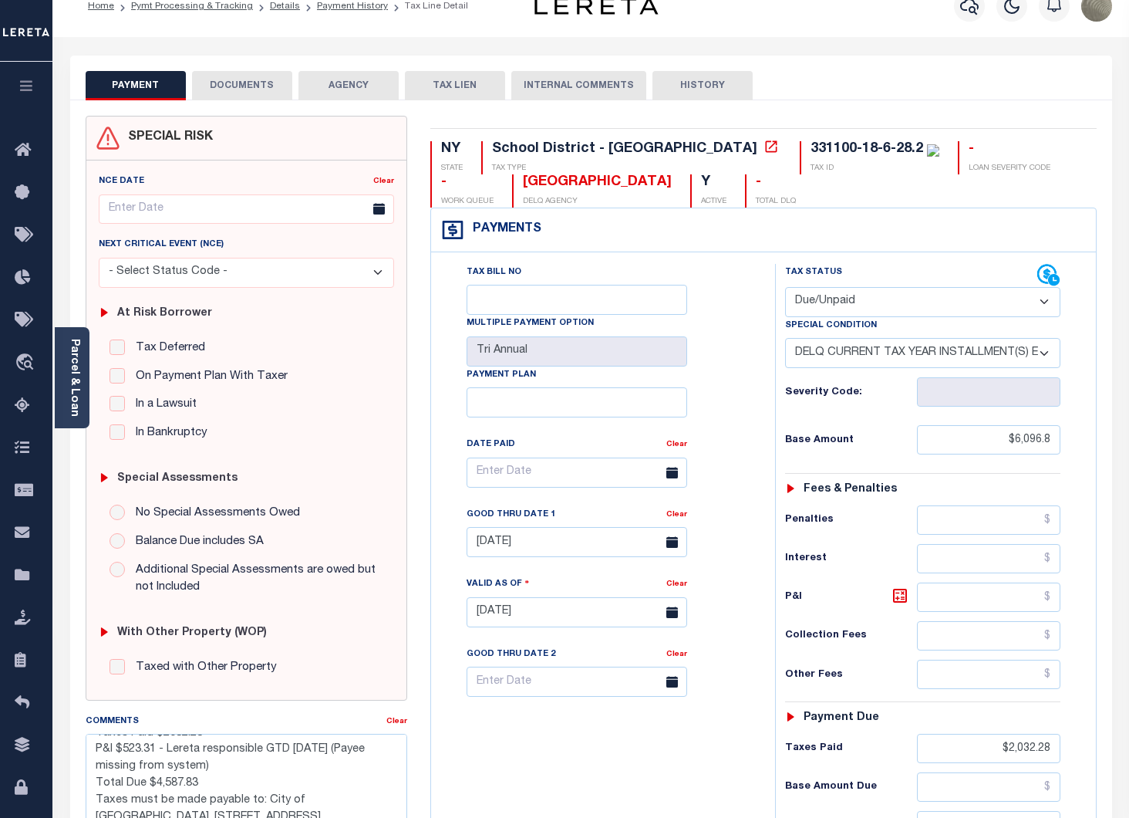
scroll to position [0, 0]
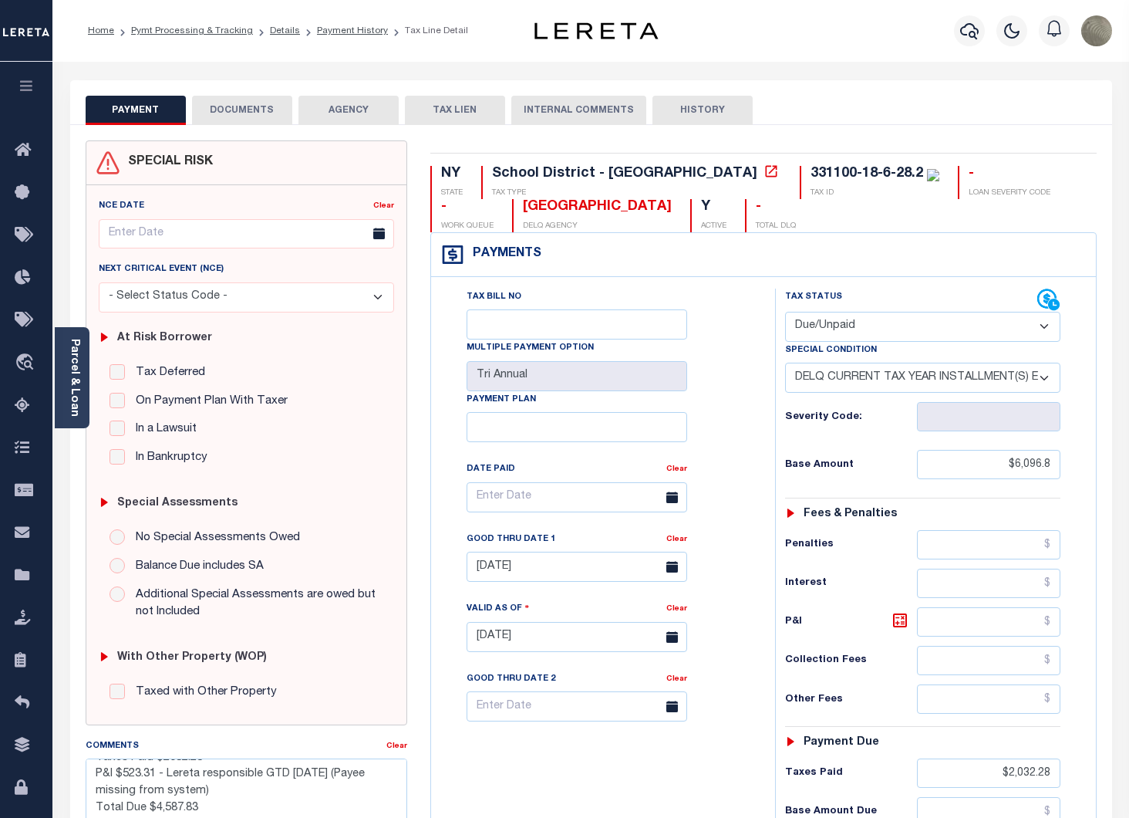
click at [532, 276] on div "Payments Warning! Search Status is not "Completed", amounts can not be keyed." at bounding box center [763, 255] width 665 height 44
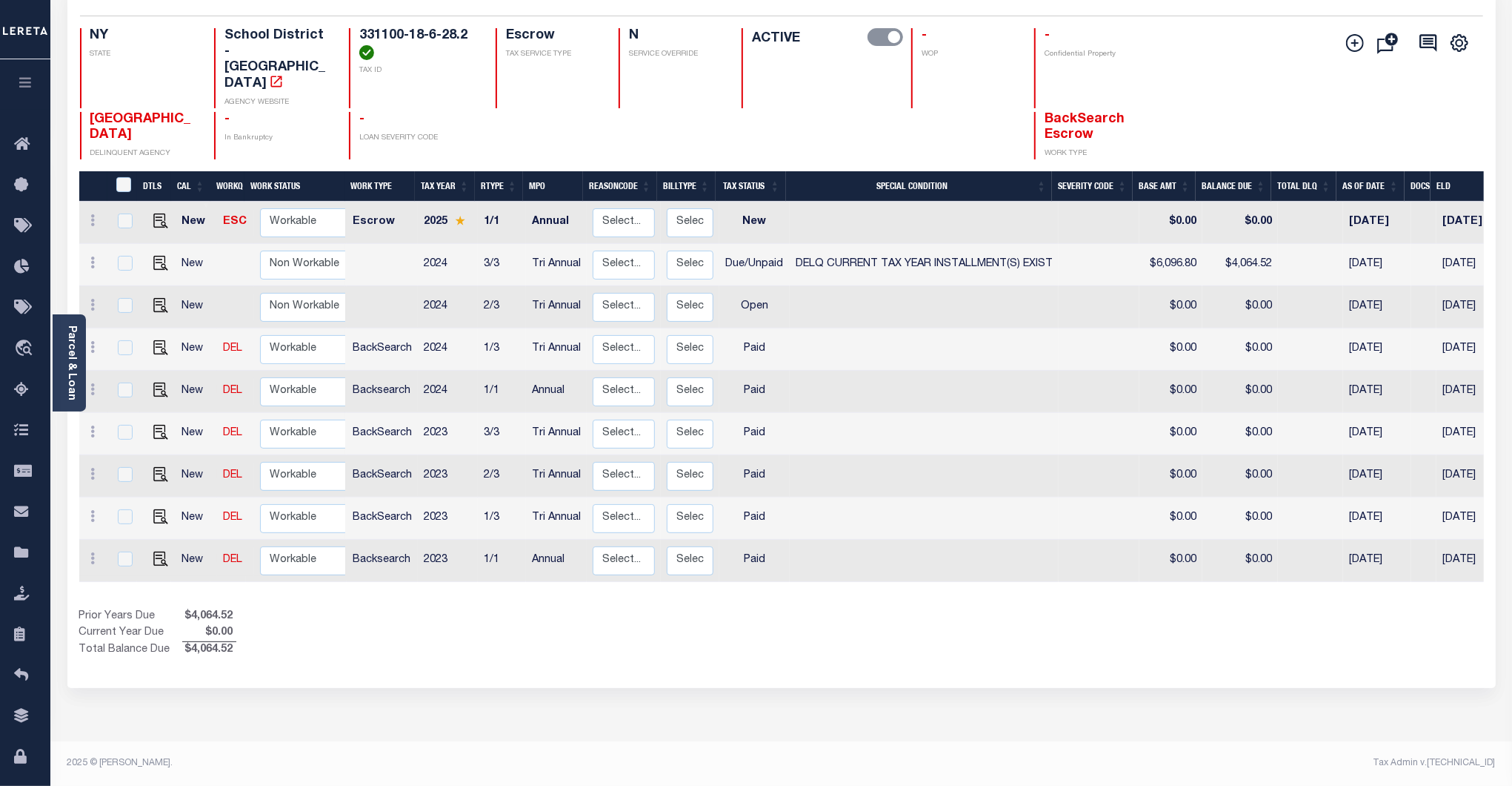
scroll to position [0, 164]
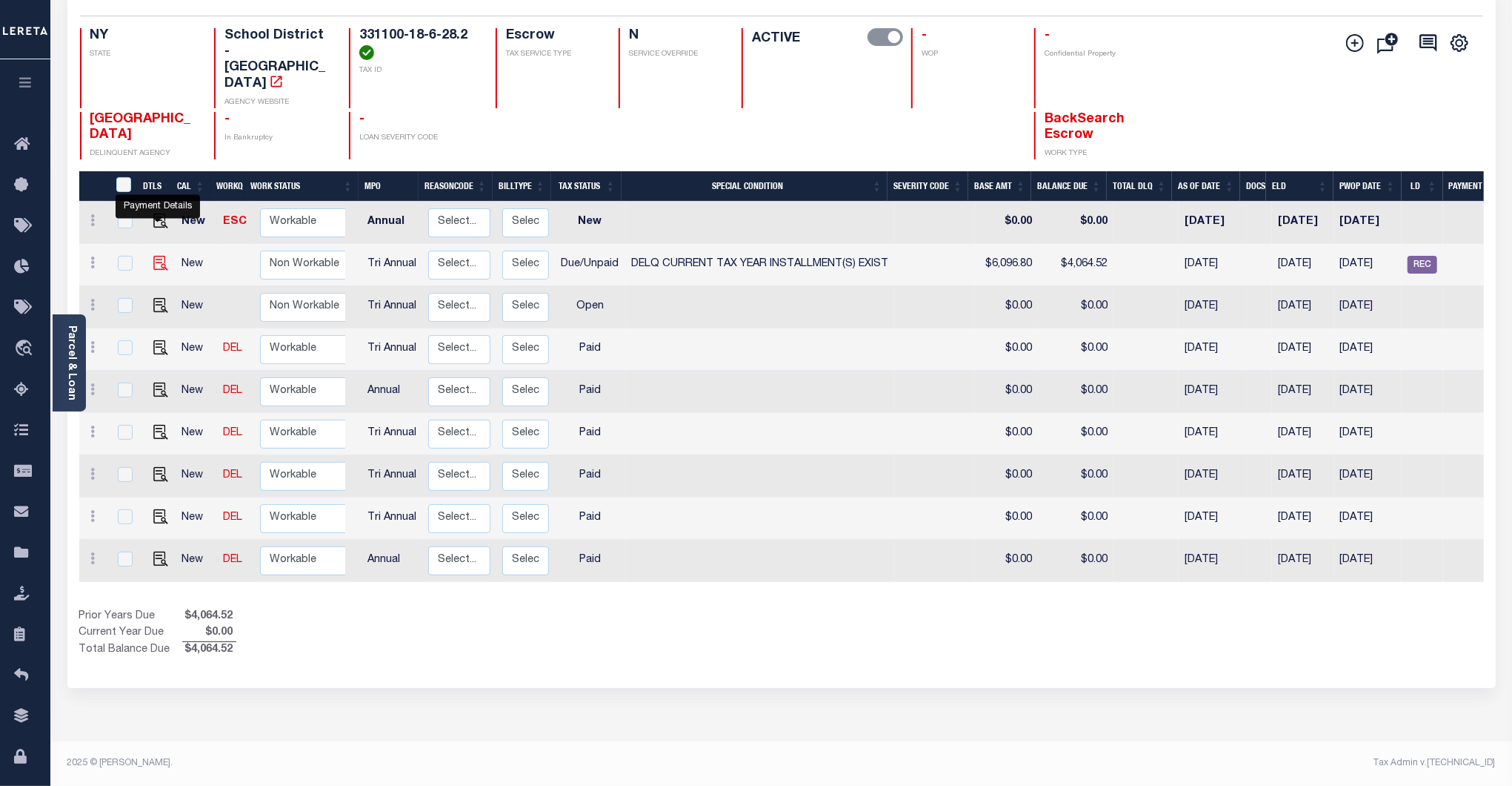
click at [155, 256] on img "" at bounding box center [160, 262] width 14 height 14
checkbox input "true"
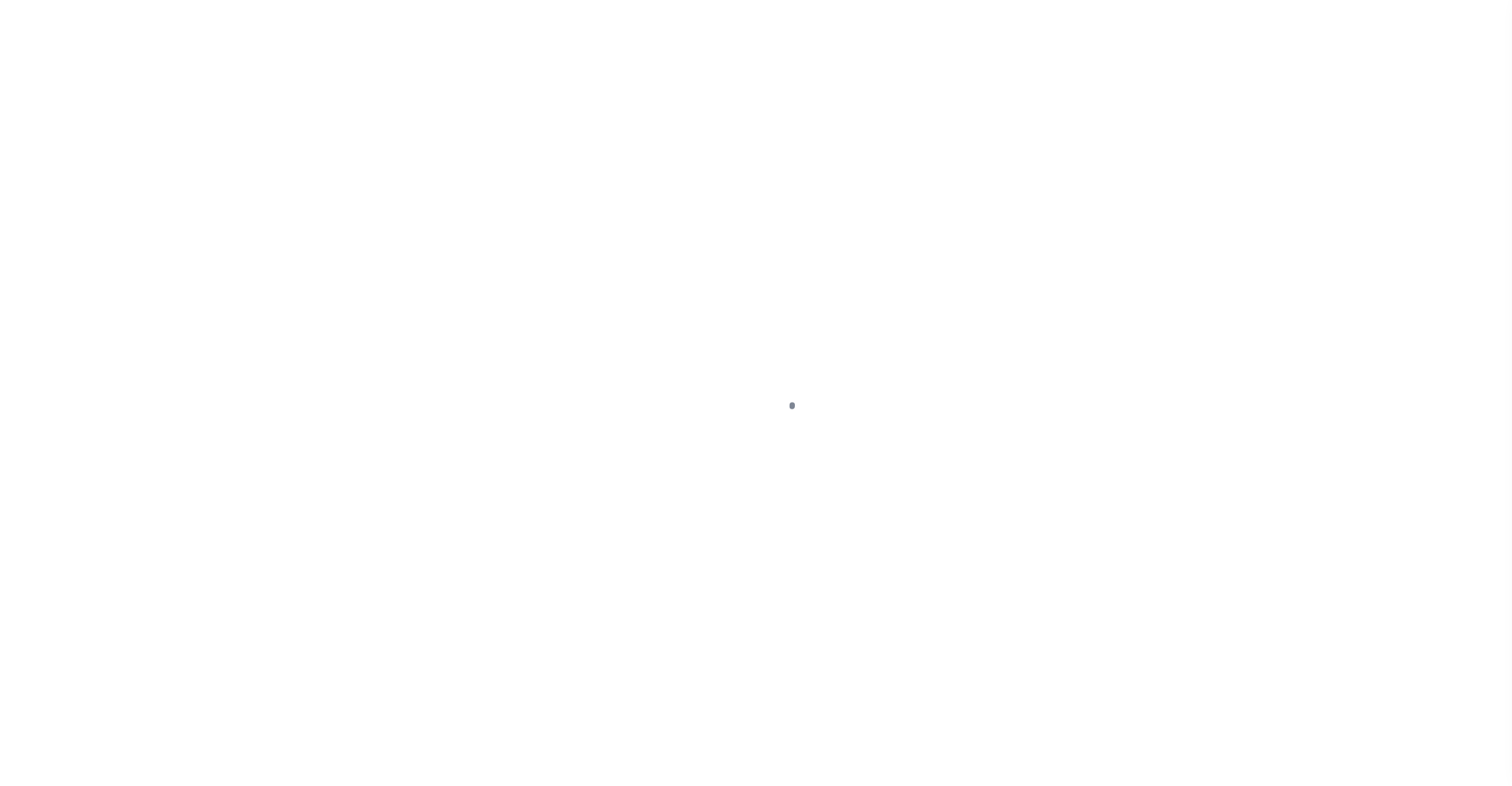
select select "DUE"
select select "17"
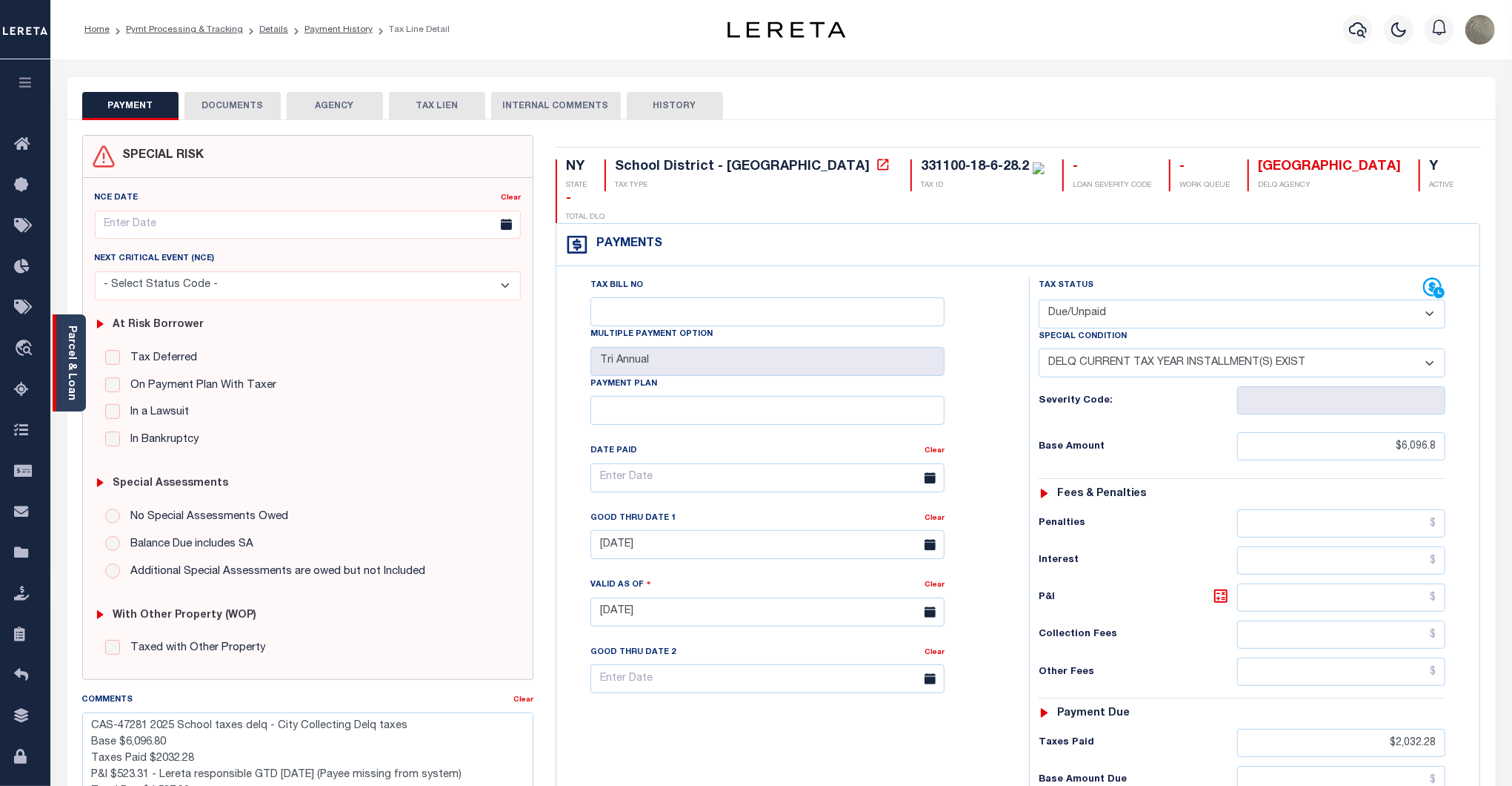
click at [84, 356] on div "Parcel & Loan" at bounding box center [69, 362] width 34 height 97
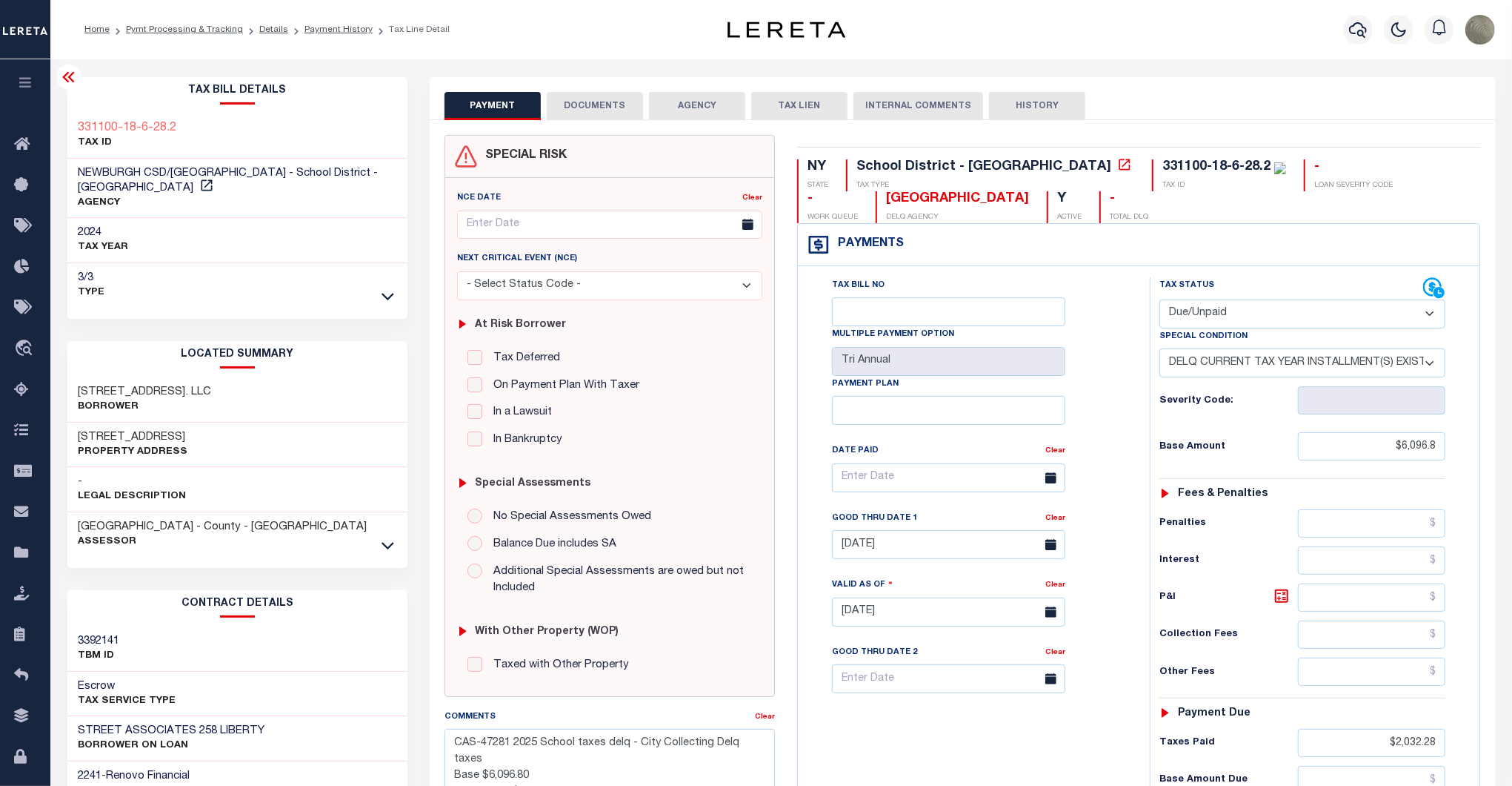
click at [68, 79] on icon at bounding box center [68, 77] width 12 height 11
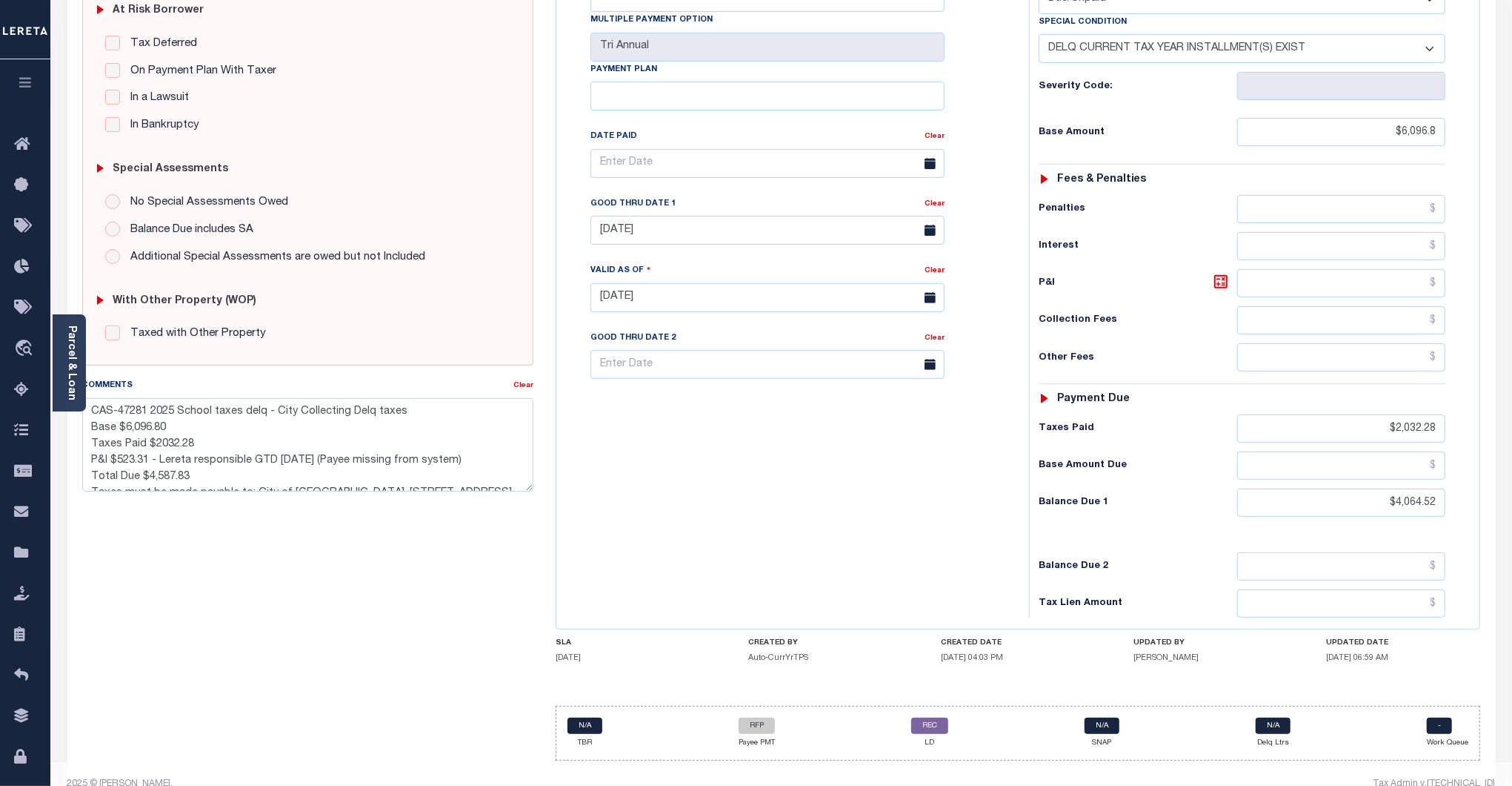
scroll to position [15, 0]
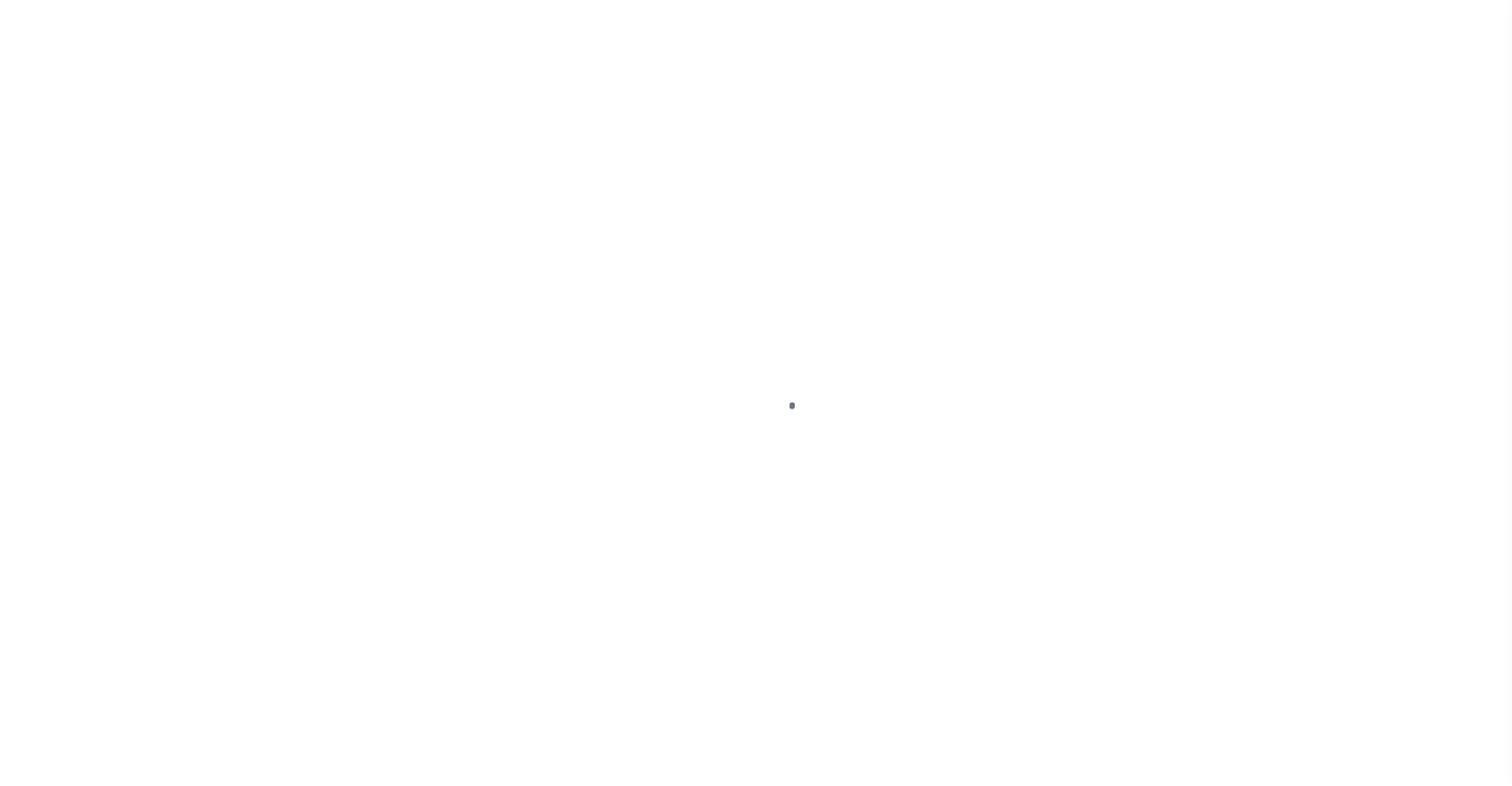
select select "RFP"
select select "CHK"
select select "[PERSON_NAME]"
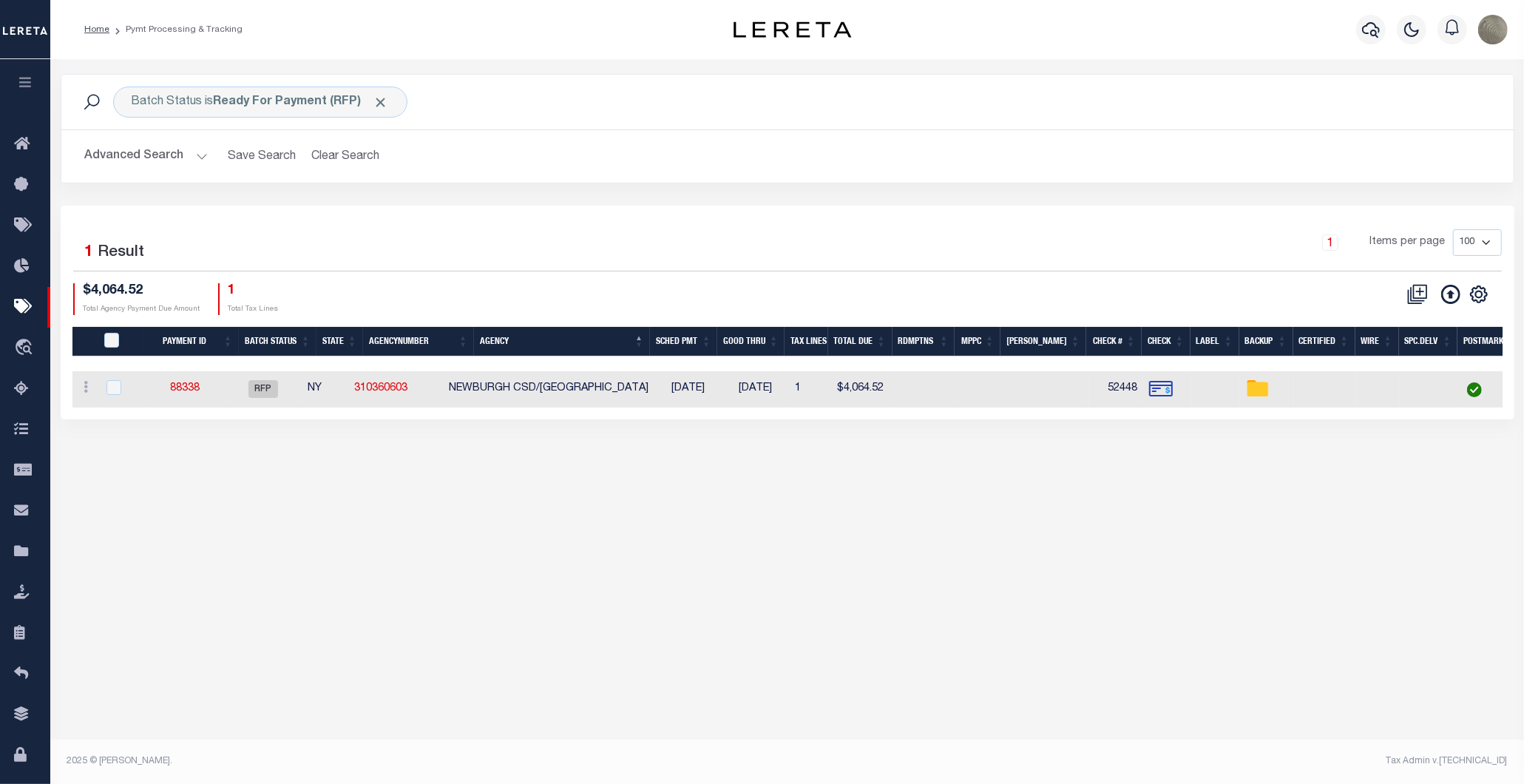
click at [104, 387] on div at bounding box center [122, 387] width 36 height 16
checkbox input "true"
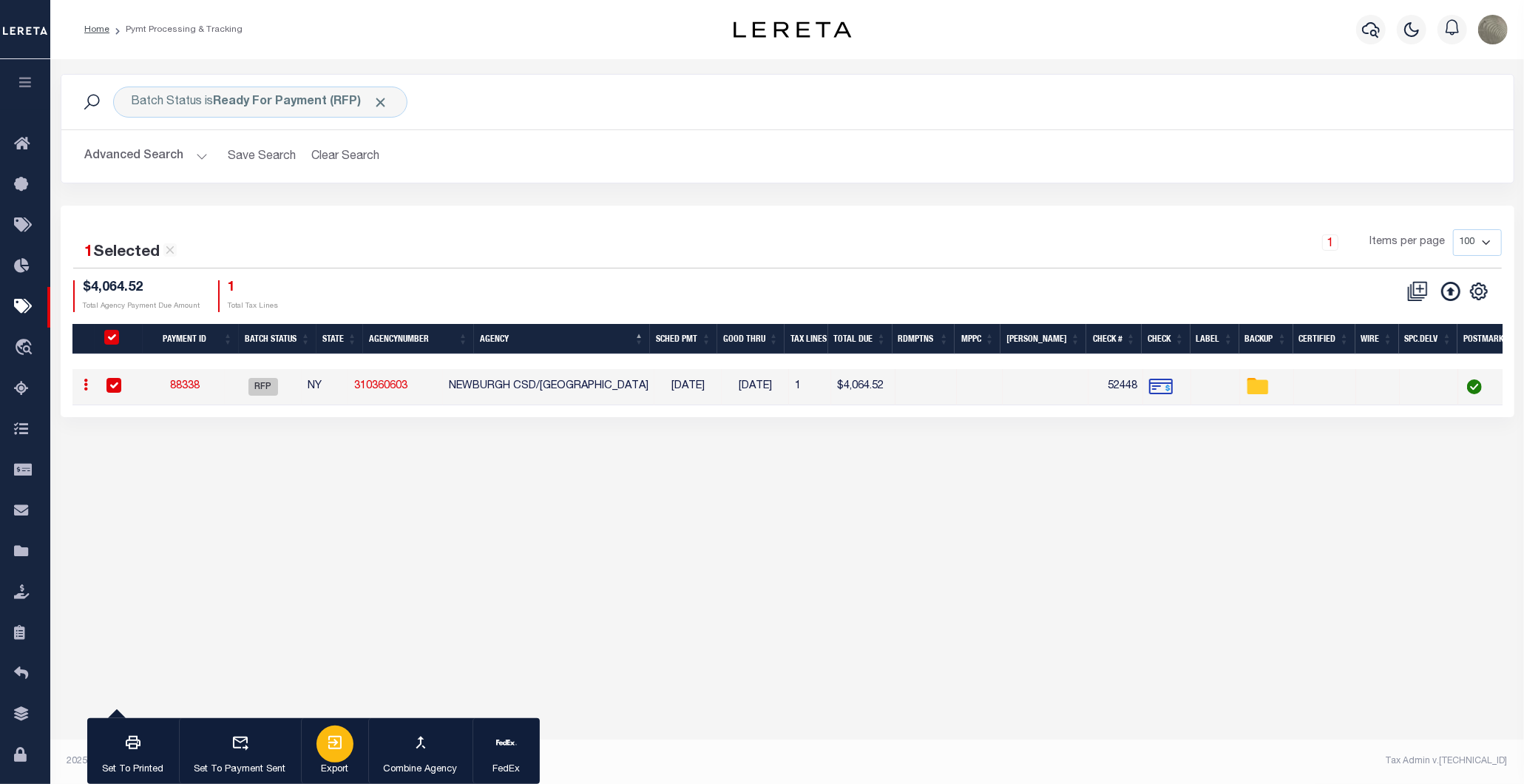
click at [358, 734] on button "Export" at bounding box center [335, 750] width 67 height 66
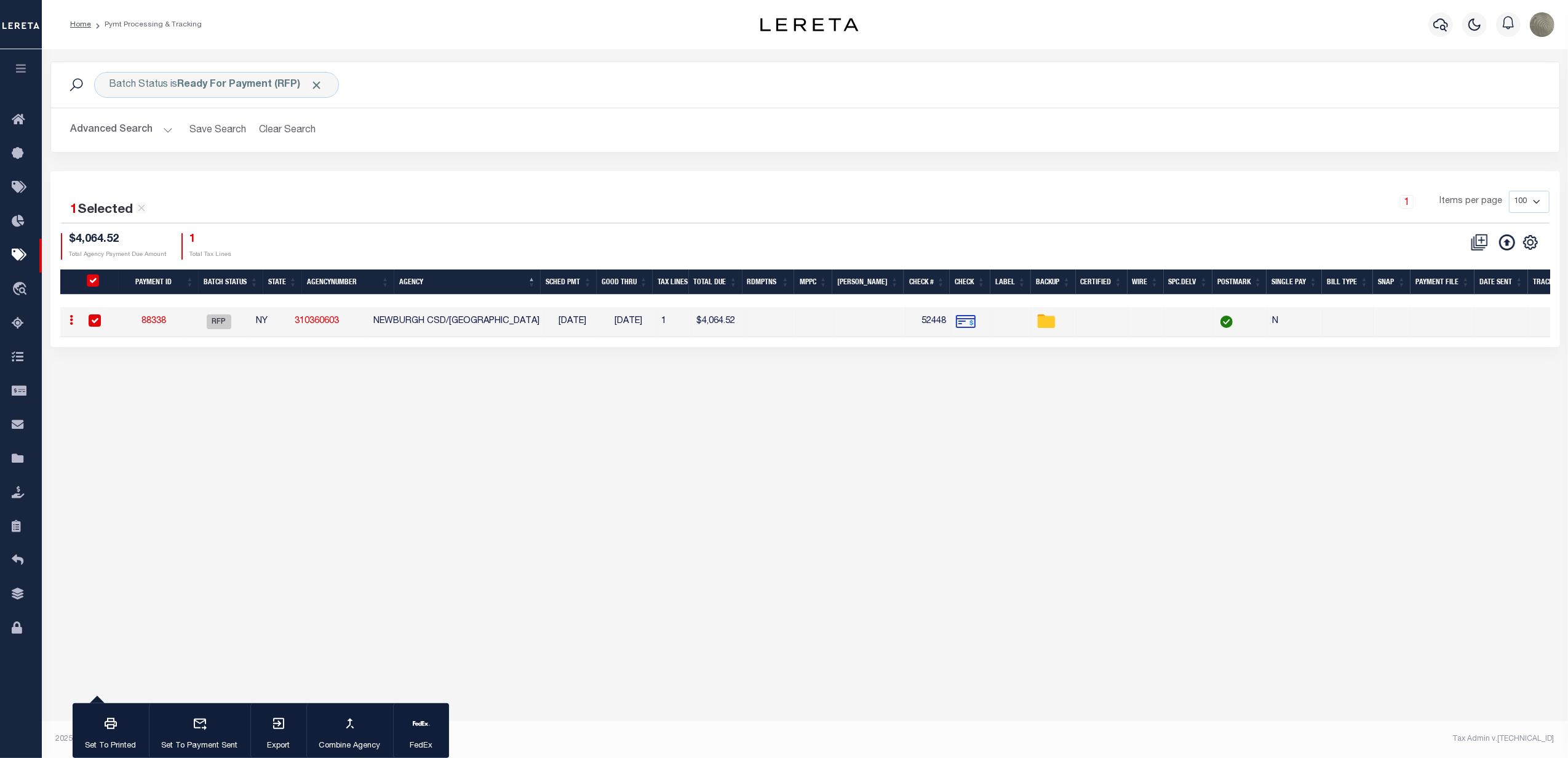
click at [166, 324] on link "88338" at bounding box center [153, 321] width 25 height 9
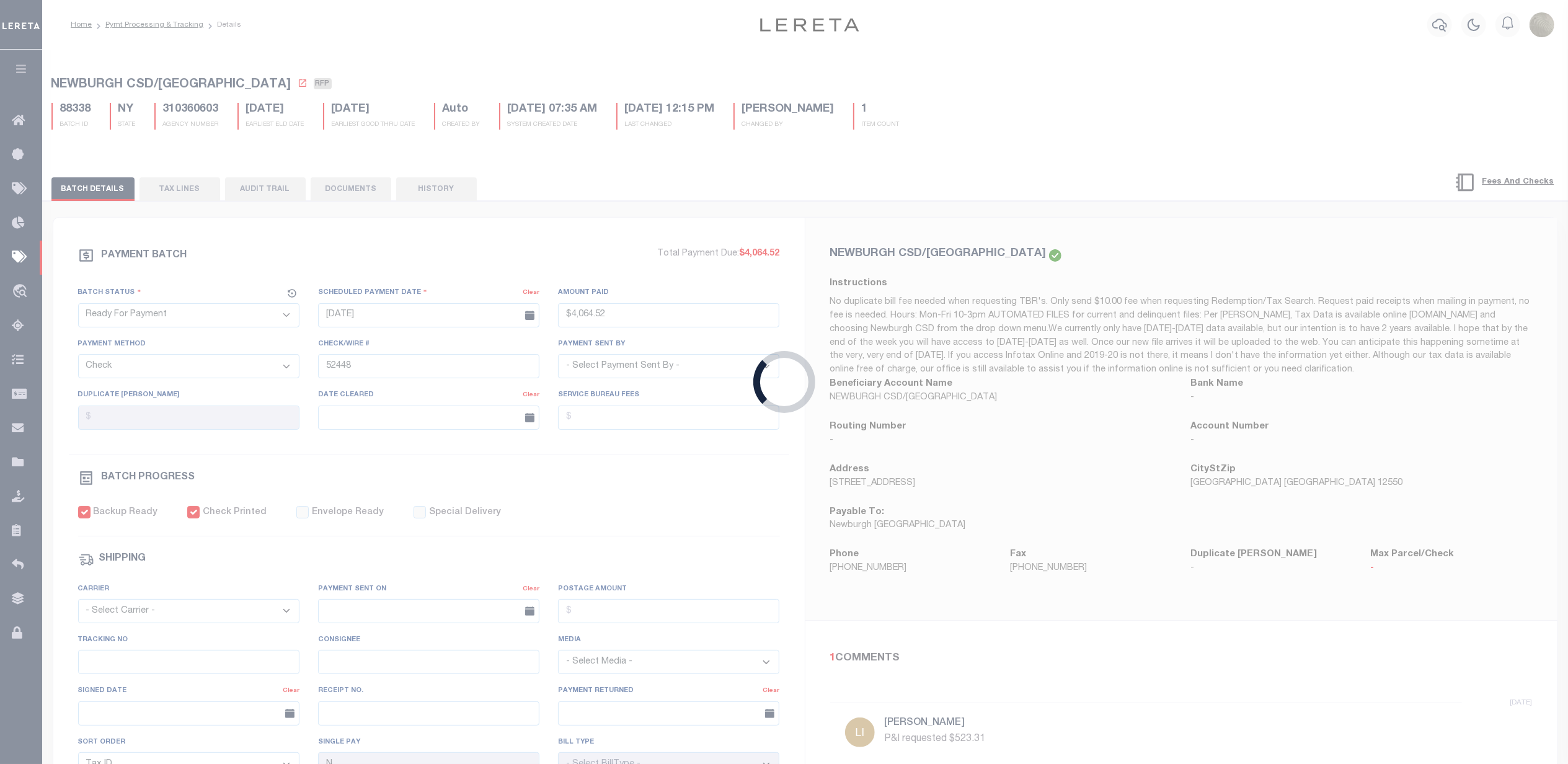
type input "$4,064.52"
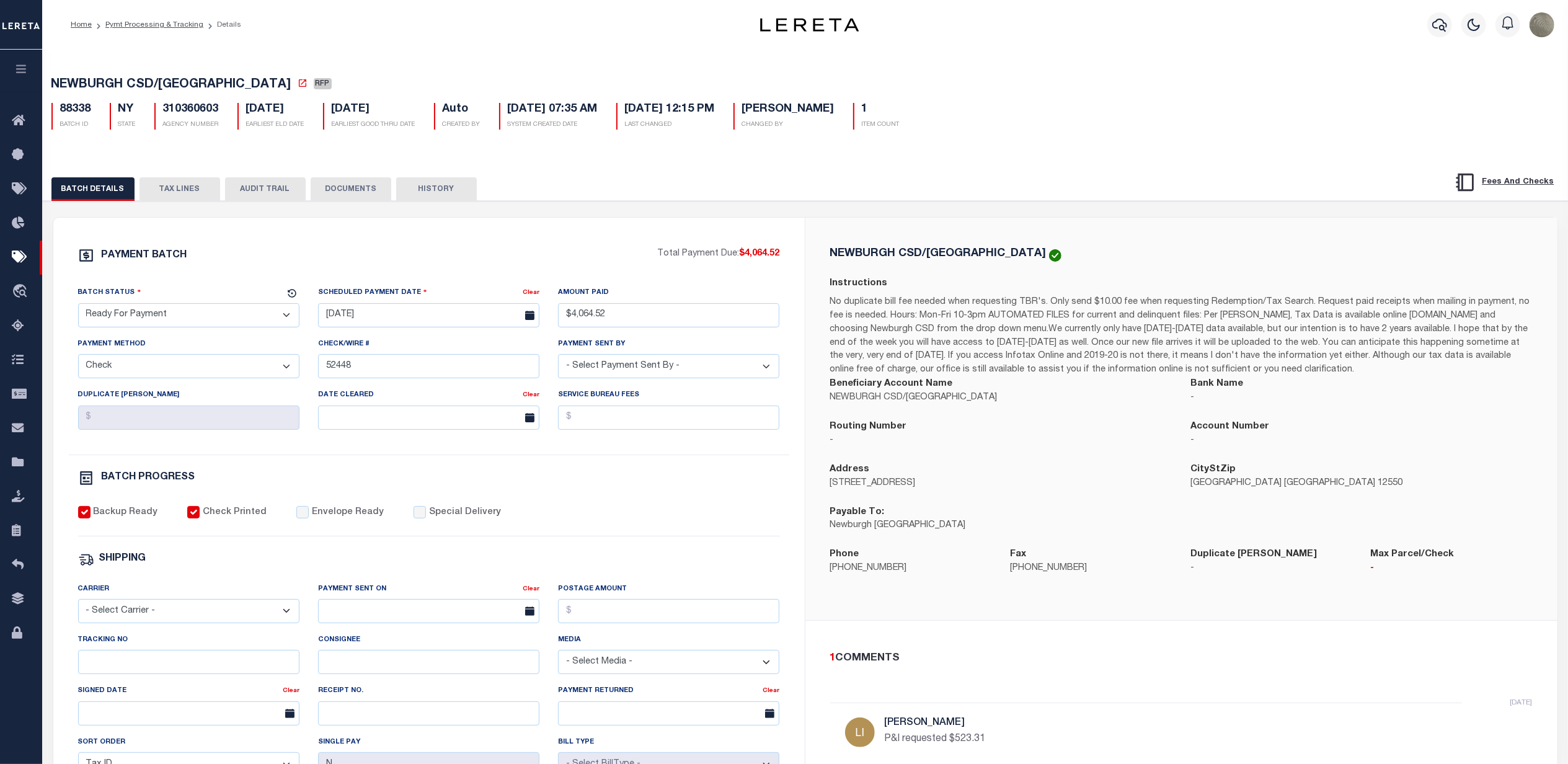
click at [175, 191] on button "TAX LINES" at bounding box center [180, 189] width 80 height 23
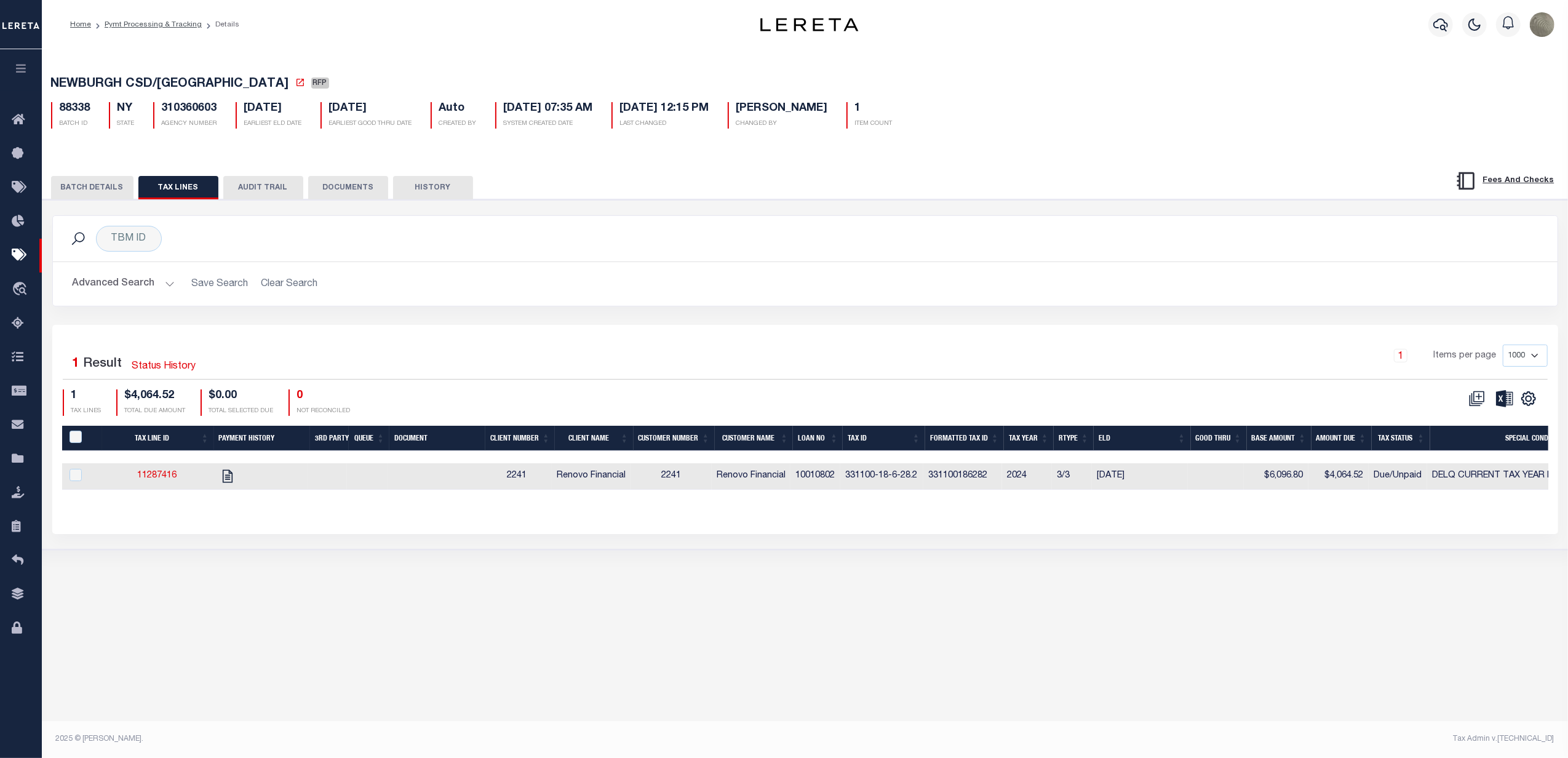
click at [95, 183] on button "BATCH DETAILS" at bounding box center [92, 188] width 82 height 23
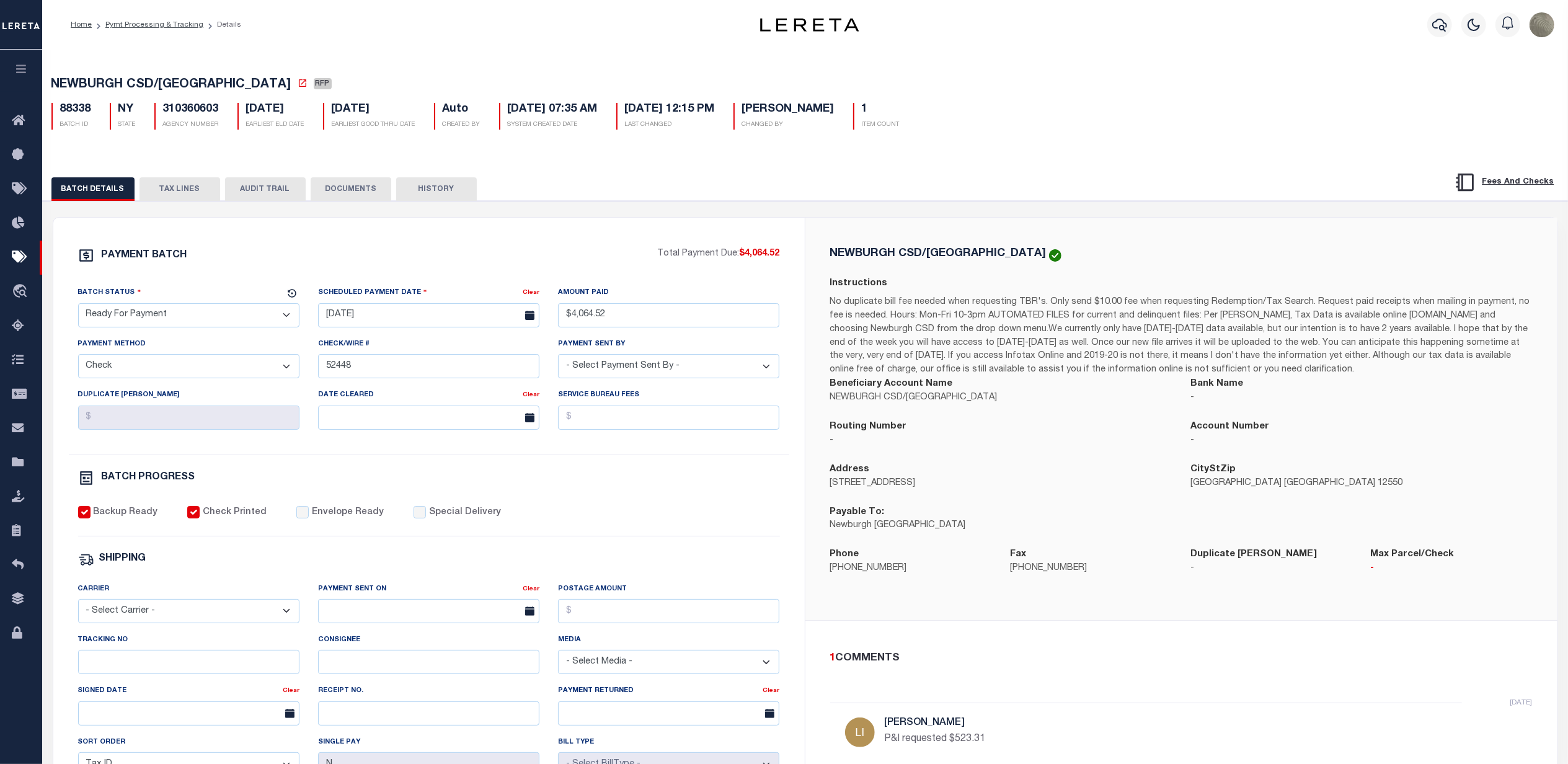
click at [459, 236] on div "PAYMENT BATCH Total Payment Due: $4,064.52 Batch Status" at bounding box center [428, 581] width 751 height 725
click at [559, 218] on div "PAYMENT BATCH Total Payment Due: $4,064.52 Batch Status" at bounding box center [805, 602] width 1537 height 803
click at [125, 655] on div "Tracking No" at bounding box center [188, 654] width 221 height 41
click at [127, 657] on input "Tracking No" at bounding box center [188, 662] width 221 height 24
drag, startPoint x: 1044, startPoint y: 186, endPoint x: 988, endPoint y: 216, distance: 63.5
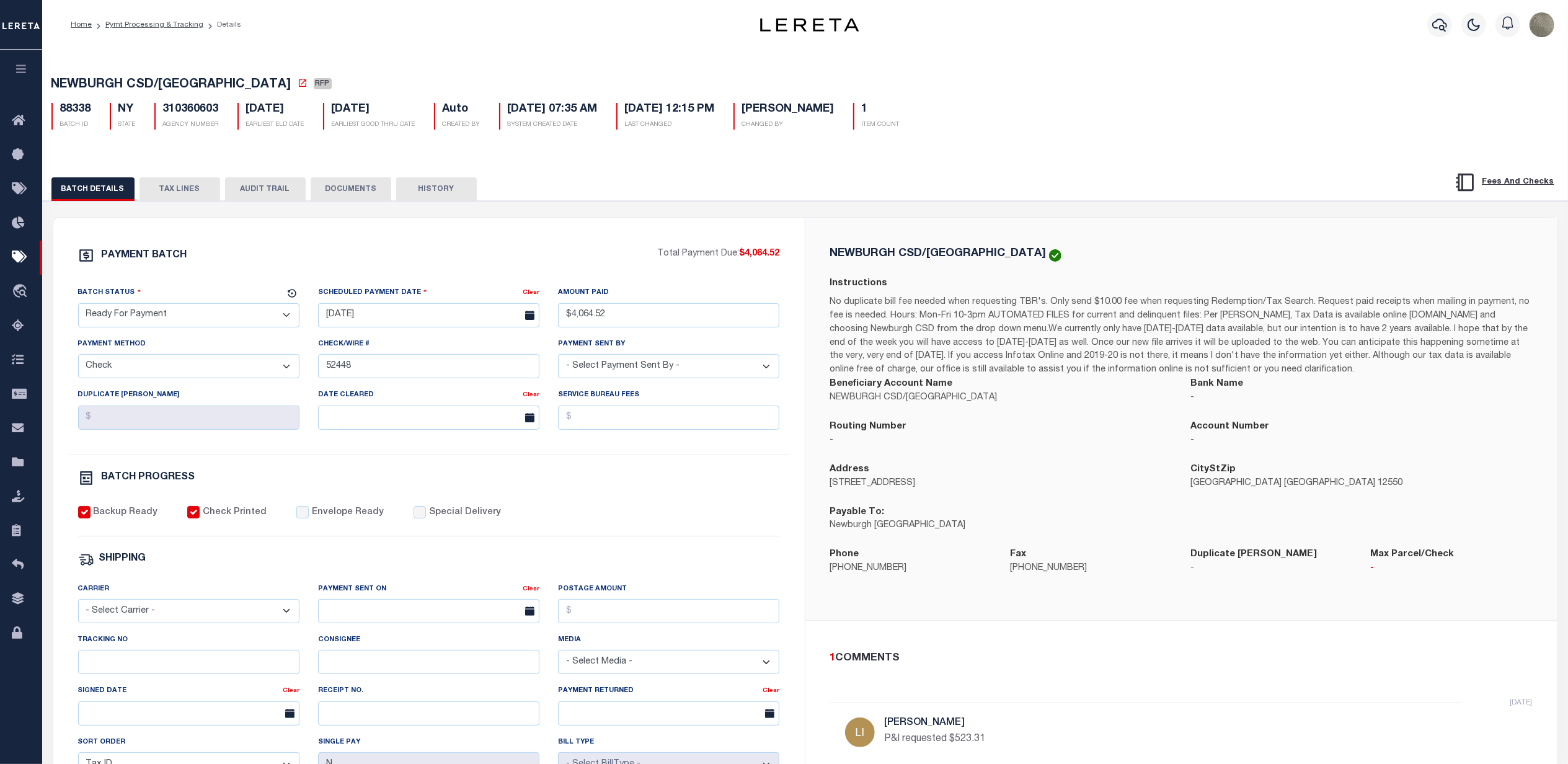
click at [1044, 186] on div "BATCH DETAILS TAX LINES AUDIT TRAIL DOCUMENTS HISTORY" at bounding box center [726, 189] width 1349 height 23
click at [140, 657] on input "Tracking No" at bounding box center [188, 662] width 221 height 24
paste input "883612069939"
type input "883612069939"
click at [608, 515] on div "Backup Ready Check Printed Envelope Ready Special Delivery" at bounding box center [428, 521] width 702 height 31
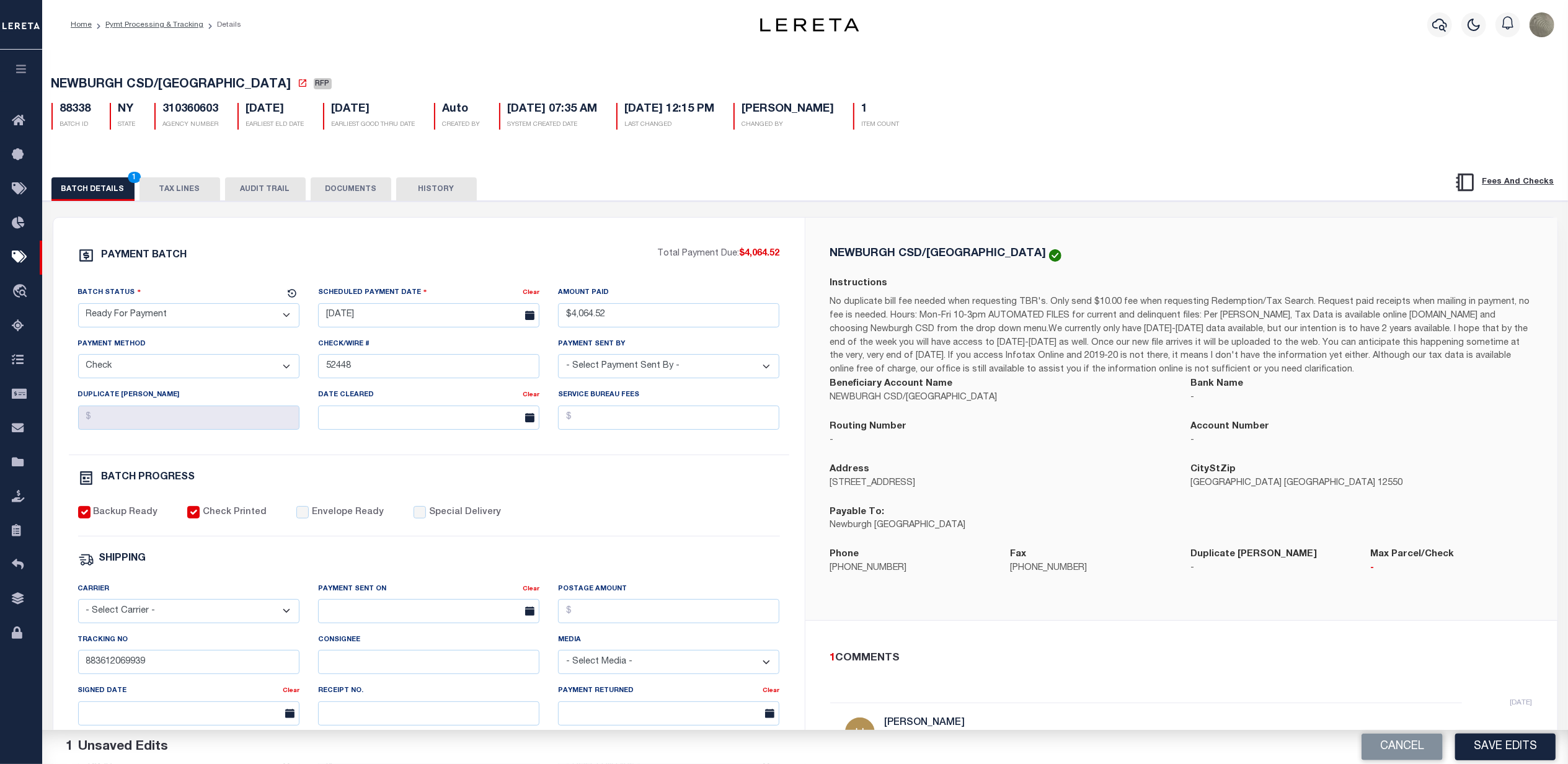
click at [312, 520] on label "Envelope Ready" at bounding box center [347, 512] width 72 height 14
click at [305, 519] on input "Envelope Ready" at bounding box center [302, 511] width 12 height 12
checkbox input "true"
click at [170, 618] on select "- Select Carrier - E-mail Fax Fedex FTP Other UPS USPS" at bounding box center [188, 611] width 221 height 24
select select "FDX"
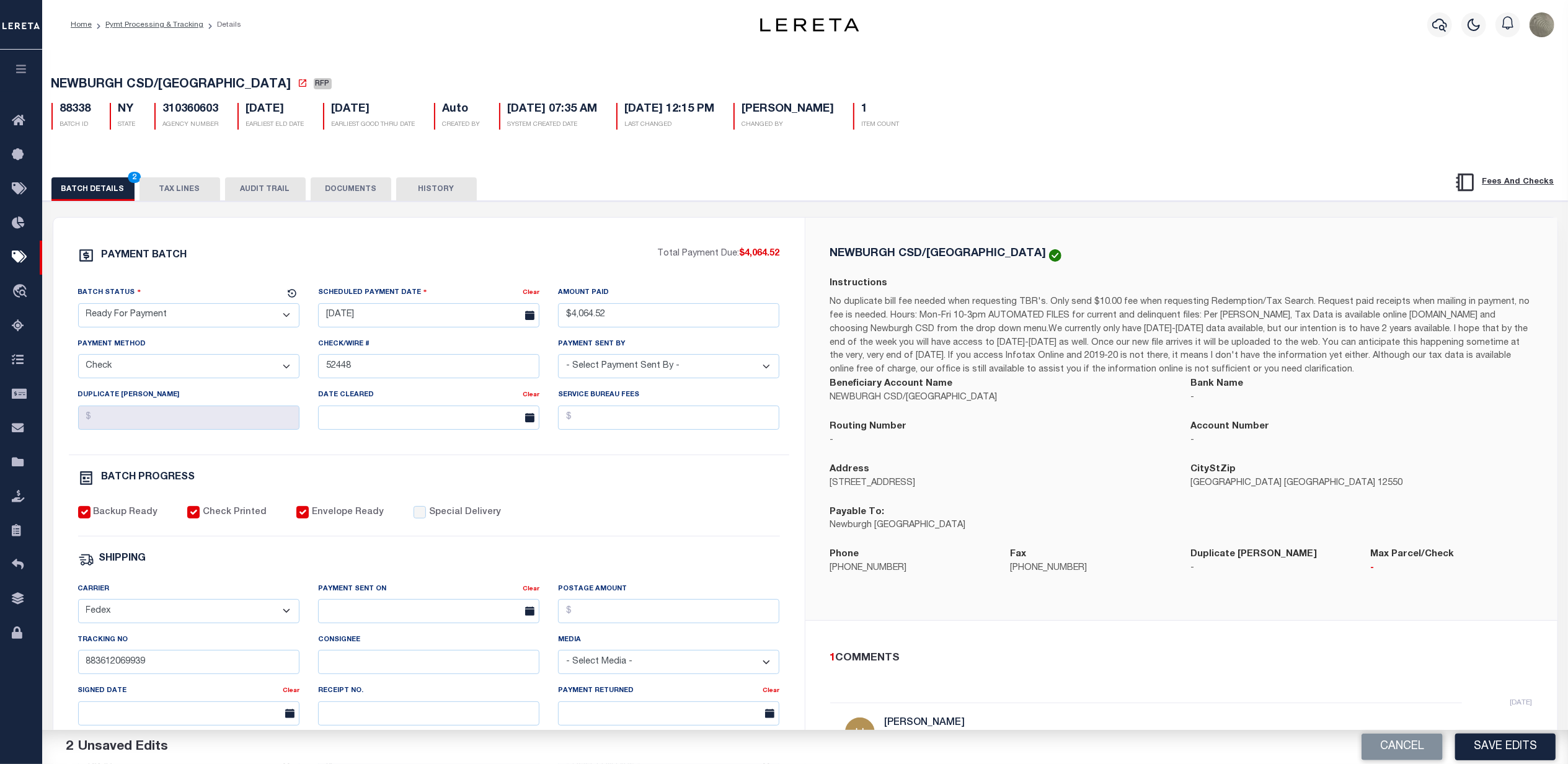
click at [78, 607] on select "- Select Carrier - E-mail Fax Fedex FTP Other UPS USPS" at bounding box center [188, 611] width 221 height 24
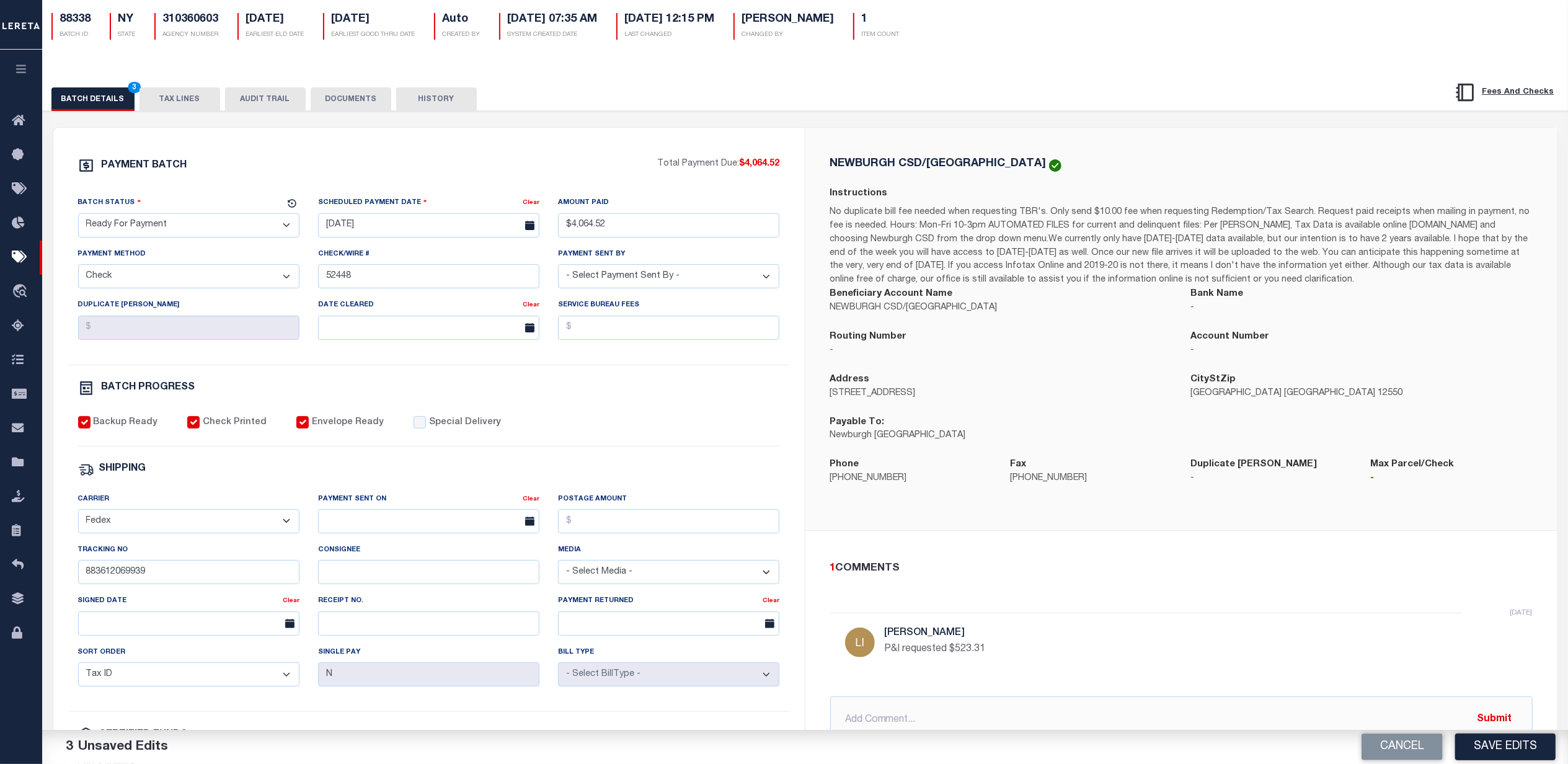
scroll to position [165, 0]
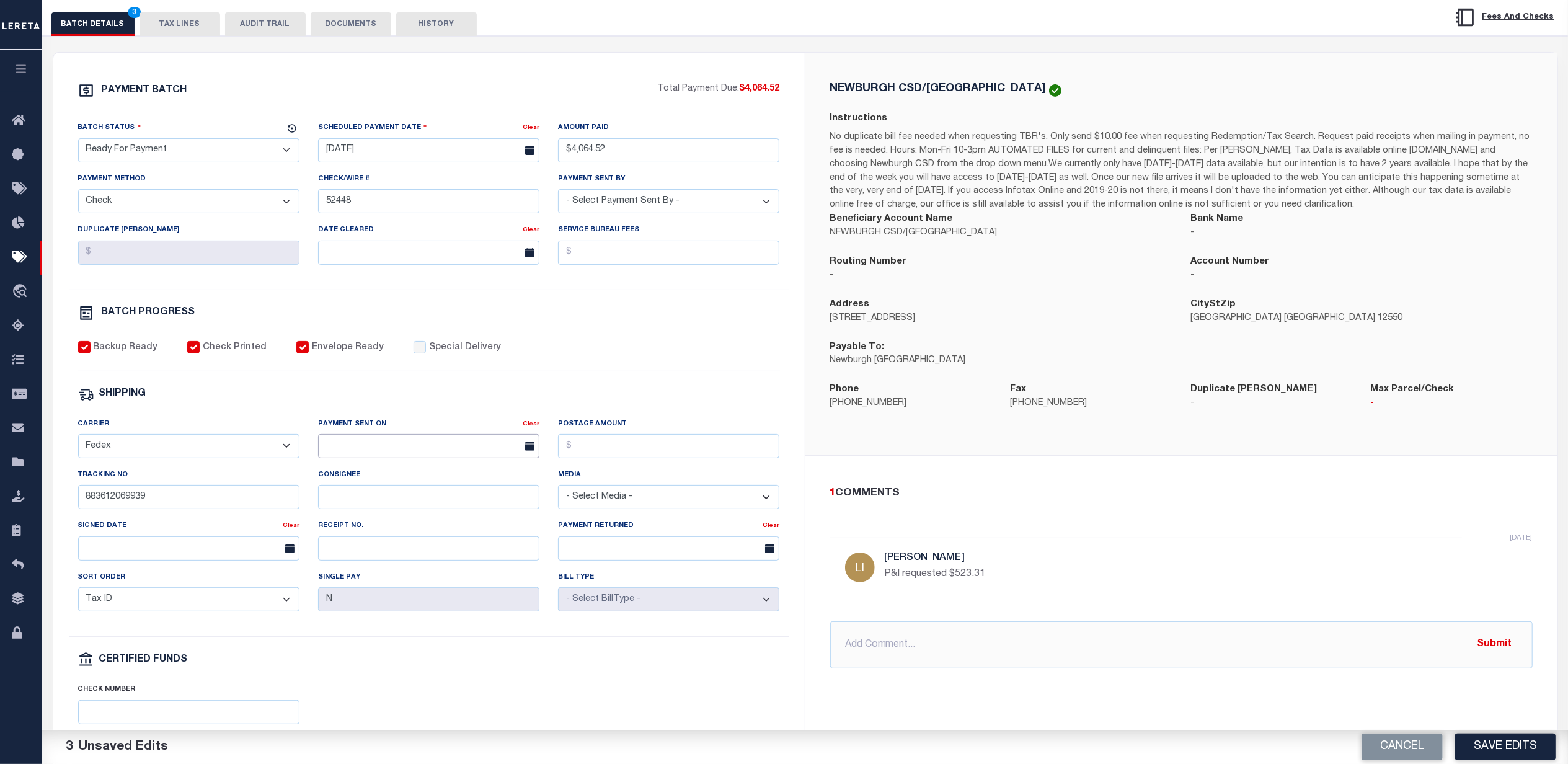
click at [424, 454] on input "text" at bounding box center [428, 446] width 221 height 24
click at [464, 569] on span "15" at bounding box center [468, 572] width 24 height 24
type input "08/15/2025"
click at [626, 458] on input "Postage Amount" at bounding box center [668, 446] width 221 height 24
type input "$9.65"
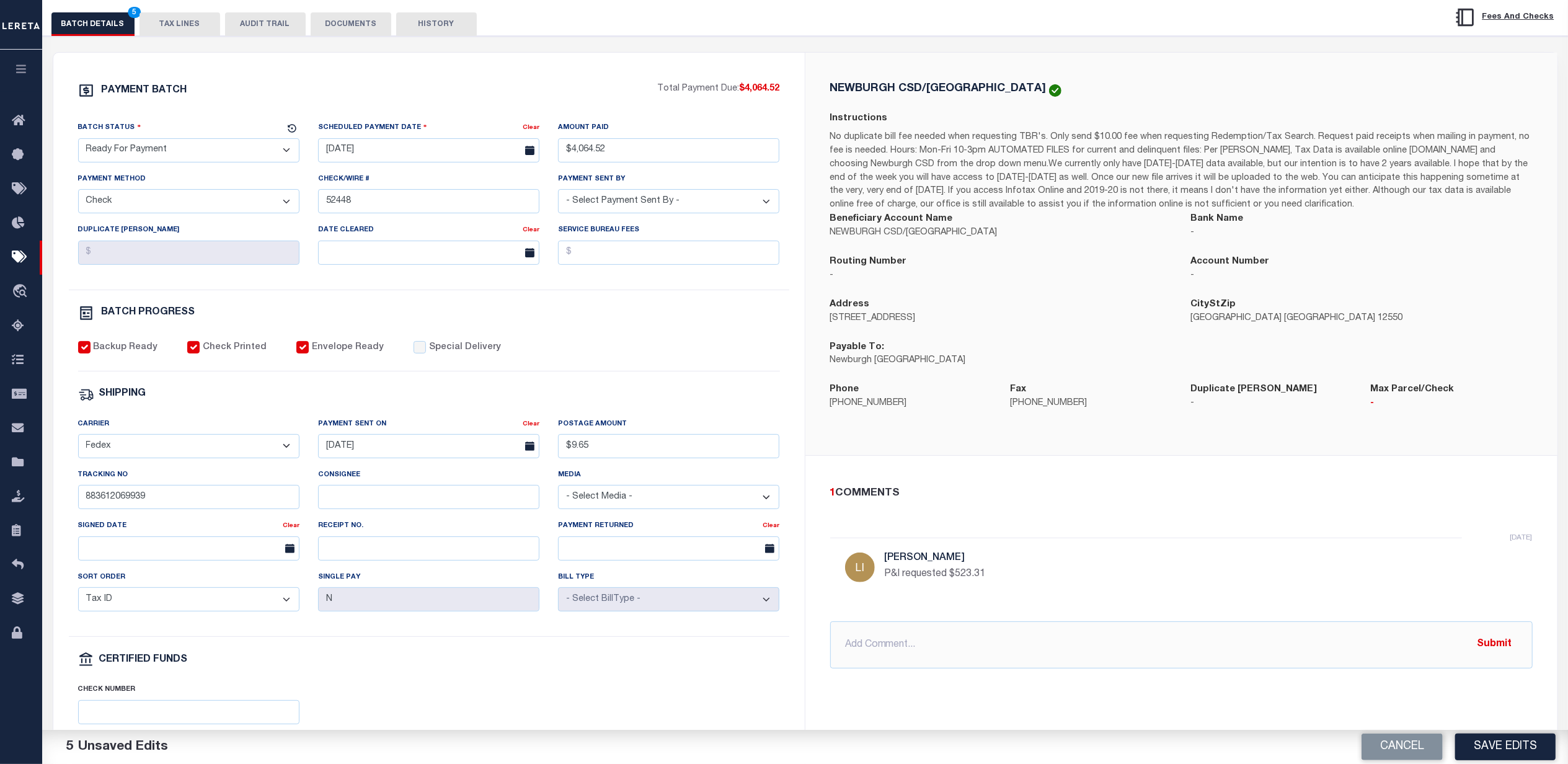
click at [643, 364] on div "Backup Ready Check Printed Envelope Ready Special Delivery" at bounding box center [428, 356] width 702 height 31
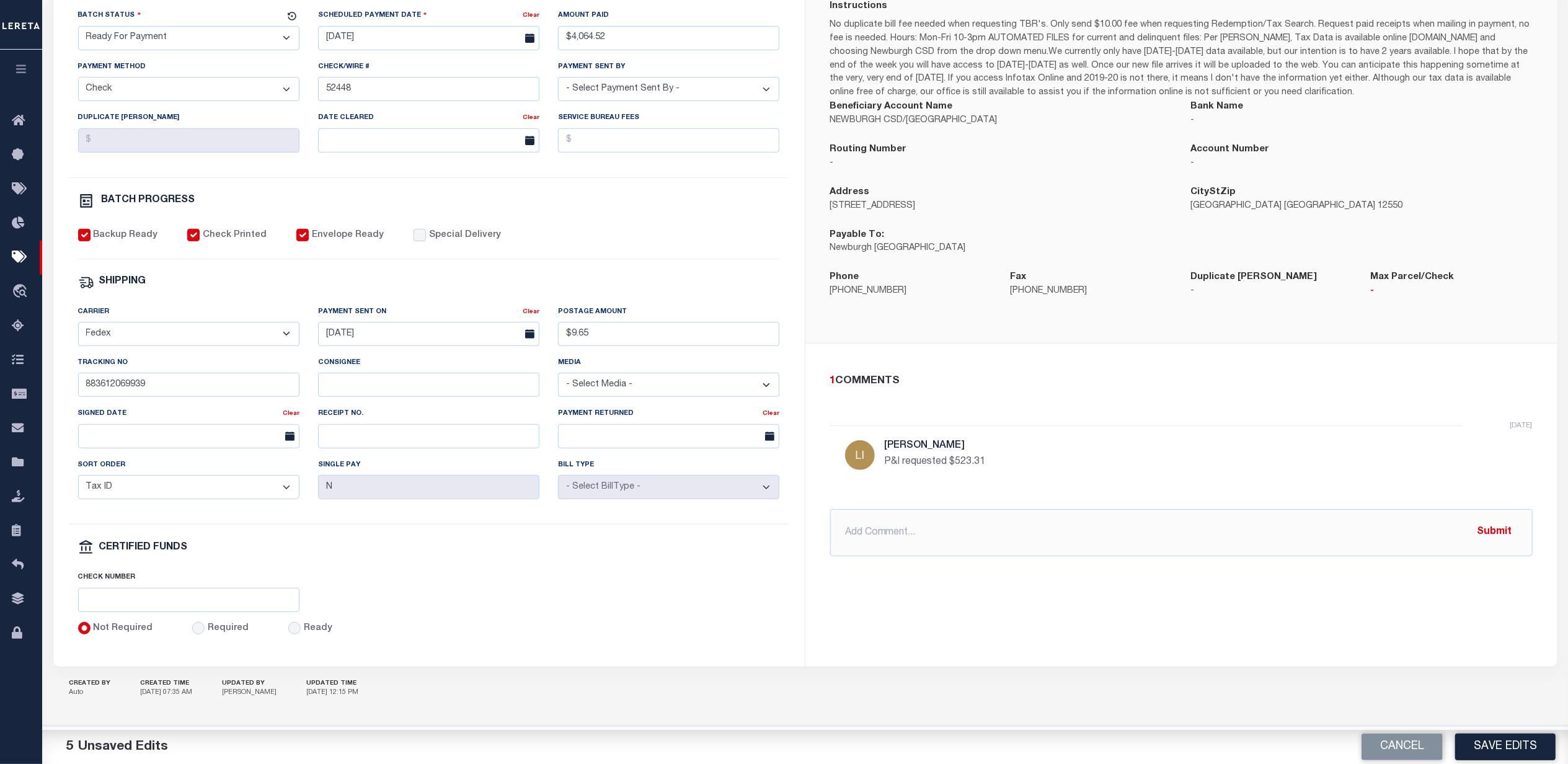
scroll to position [290, 0]
click at [1264, 657] on button "Save Edits" at bounding box center [1505, 746] width 100 height 27
click at [1264, 657] on div "Cancel Saving..." at bounding box center [1186, 747] width 763 height 35
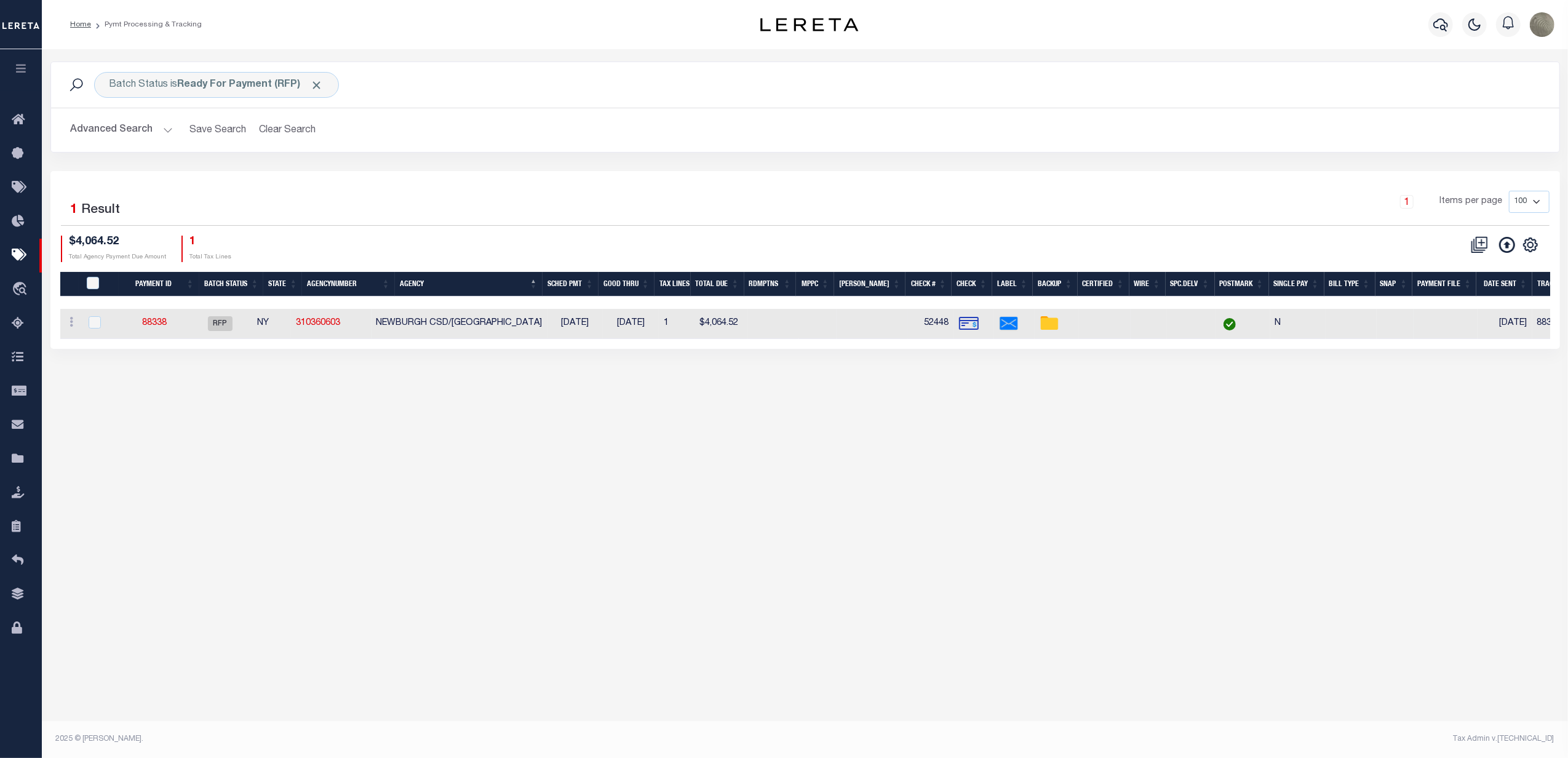
click at [102, 322] on div at bounding box center [101, 322] width 30 height 14
checkbox input "true"
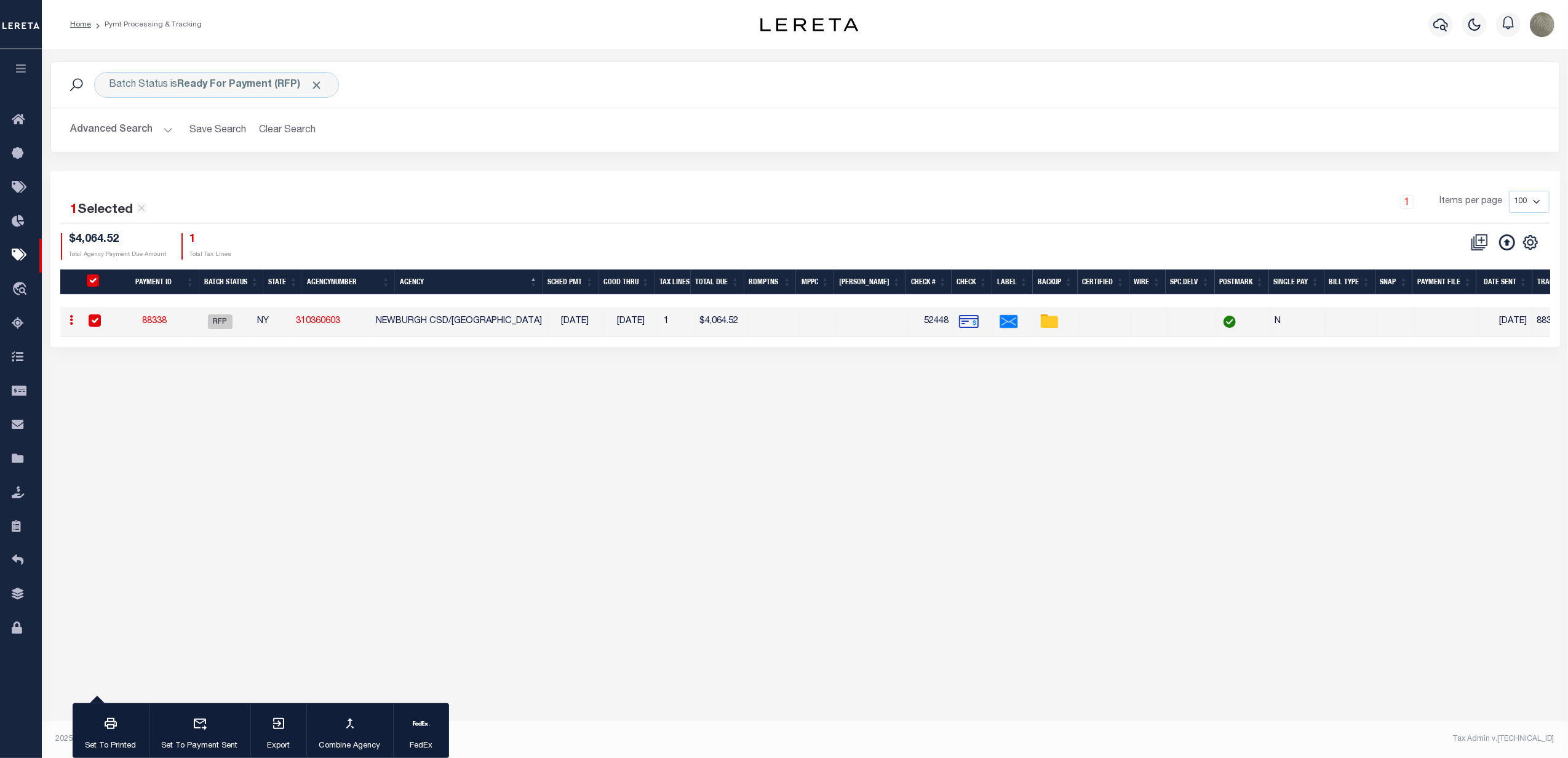
click at [1011, 218] on div "1 Items per page 100 200 500 1000" at bounding box center [993, 207] width 1113 height 32
click at [1013, 213] on div "1 Items per page 100 200 500 1000" at bounding box center [993, 207] width 1113 height 32
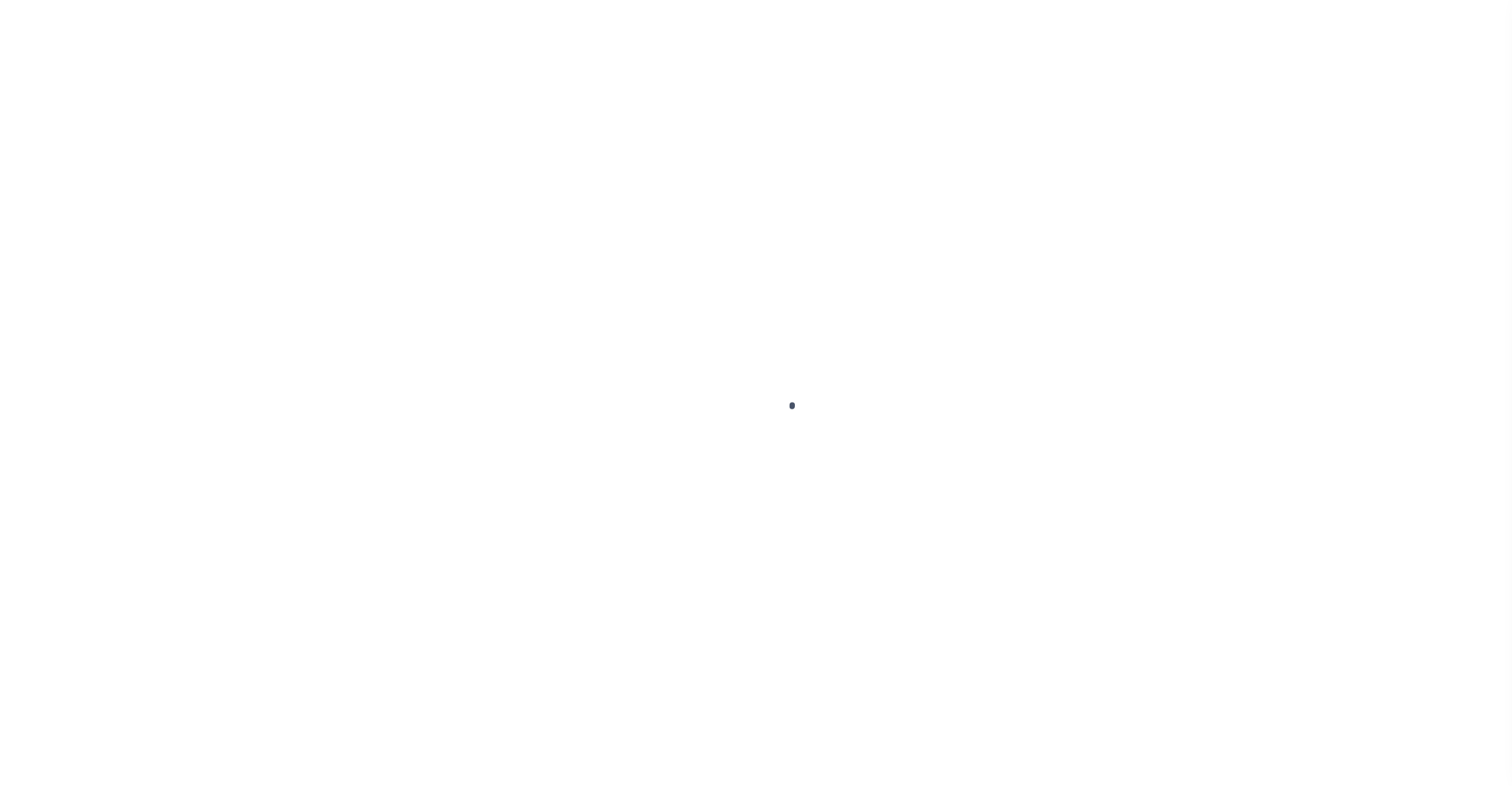
select select "RFP"
select select "CHK"
select select "[PERSON_NAME]"
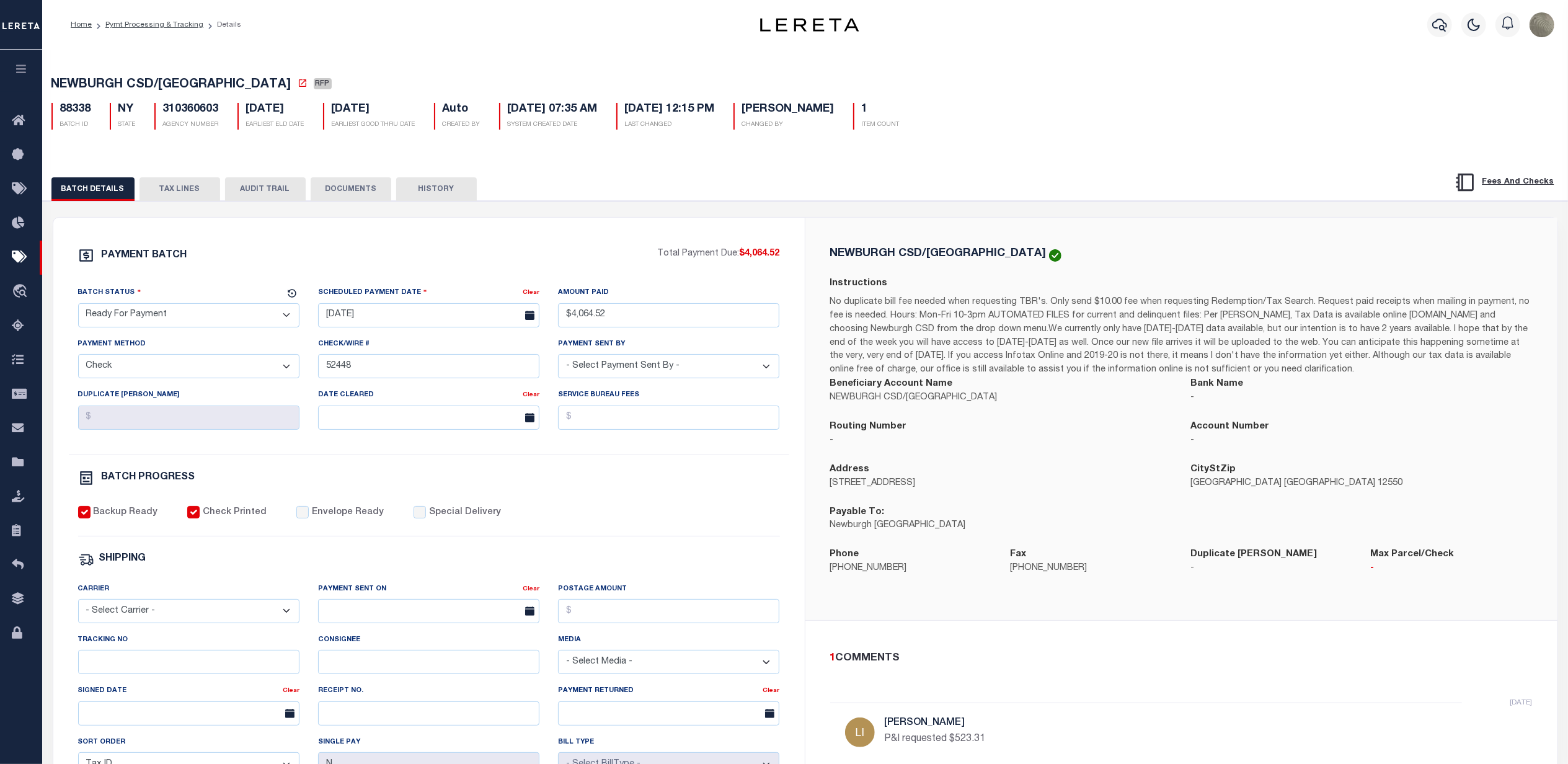
click at [184, 172] on div "BATCH DETAILS TAX LINES AUDIT TRAIL DOCUMENTS HISTORY" at bounding box center [805, 185] width 1556 height 31
click at [172, 189] on button "TAX LINES" at bounding box center [180, 189] width 80 height 23
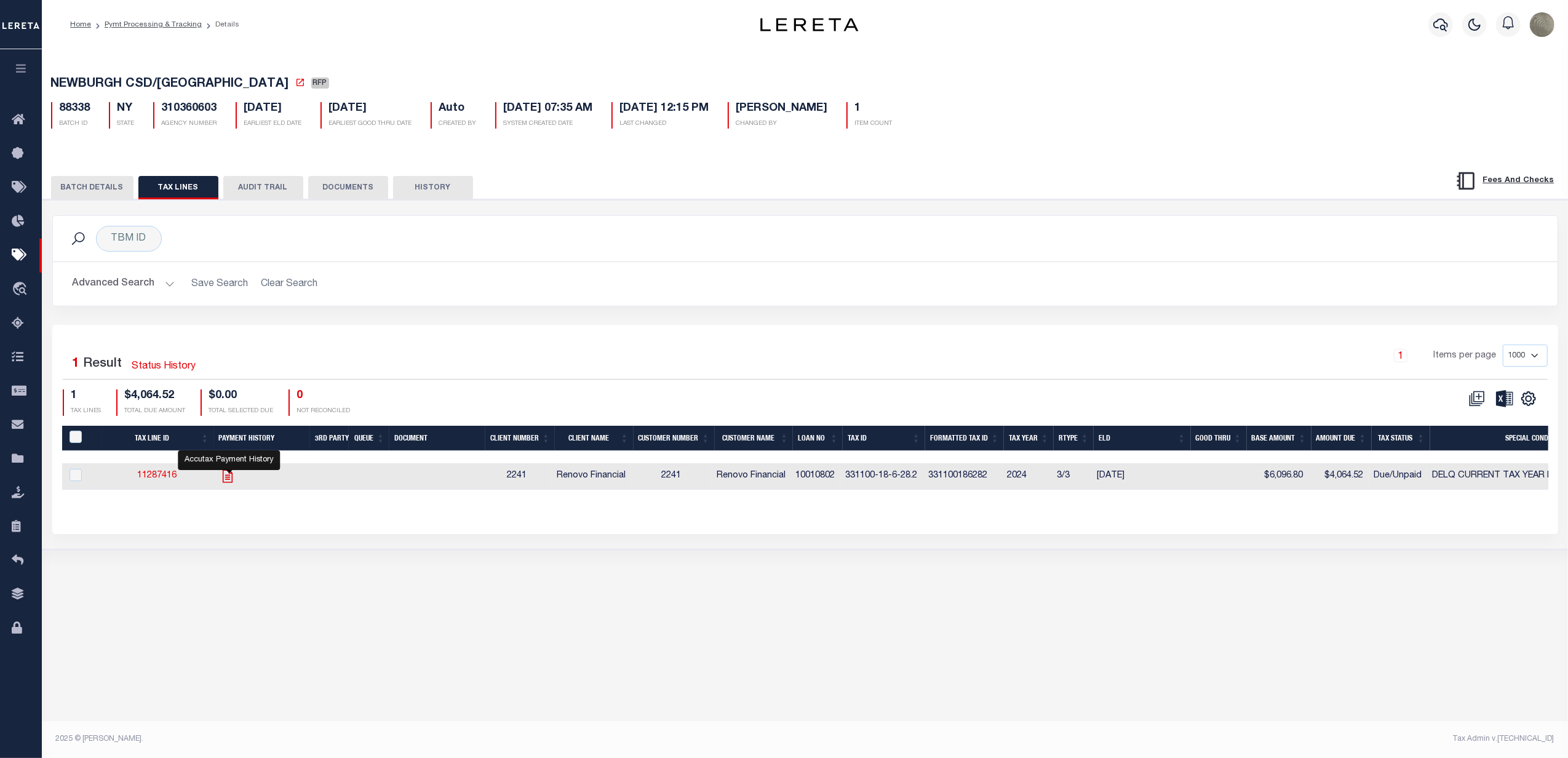
click at [227, 483] on icon "" at bounding box center [227, 476] width 10 height 13
checkbox input "true"
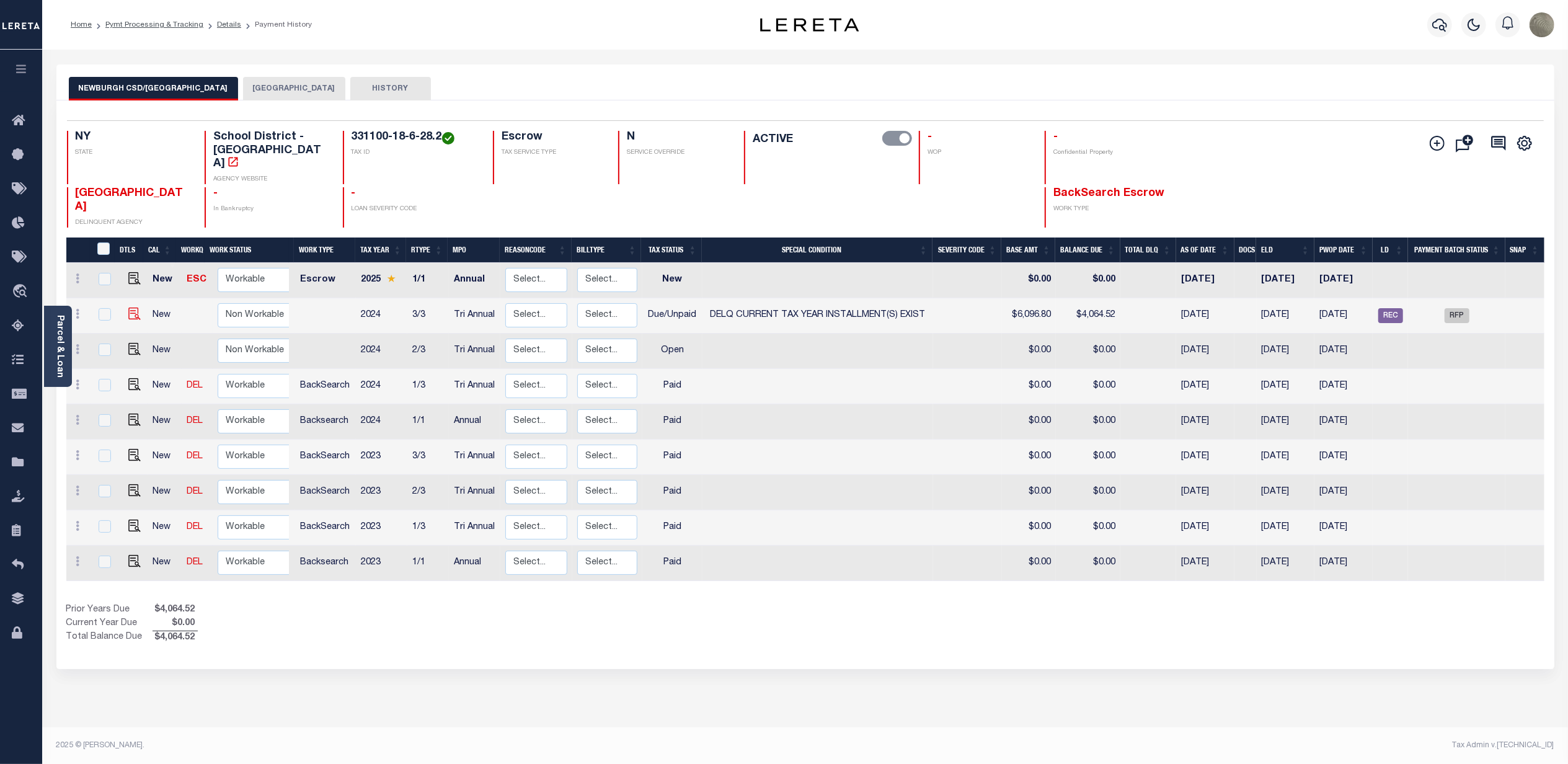
click at [129, 308] on img "" at bounding box center [134, 314] width 12 height 12
checkbox input "true"
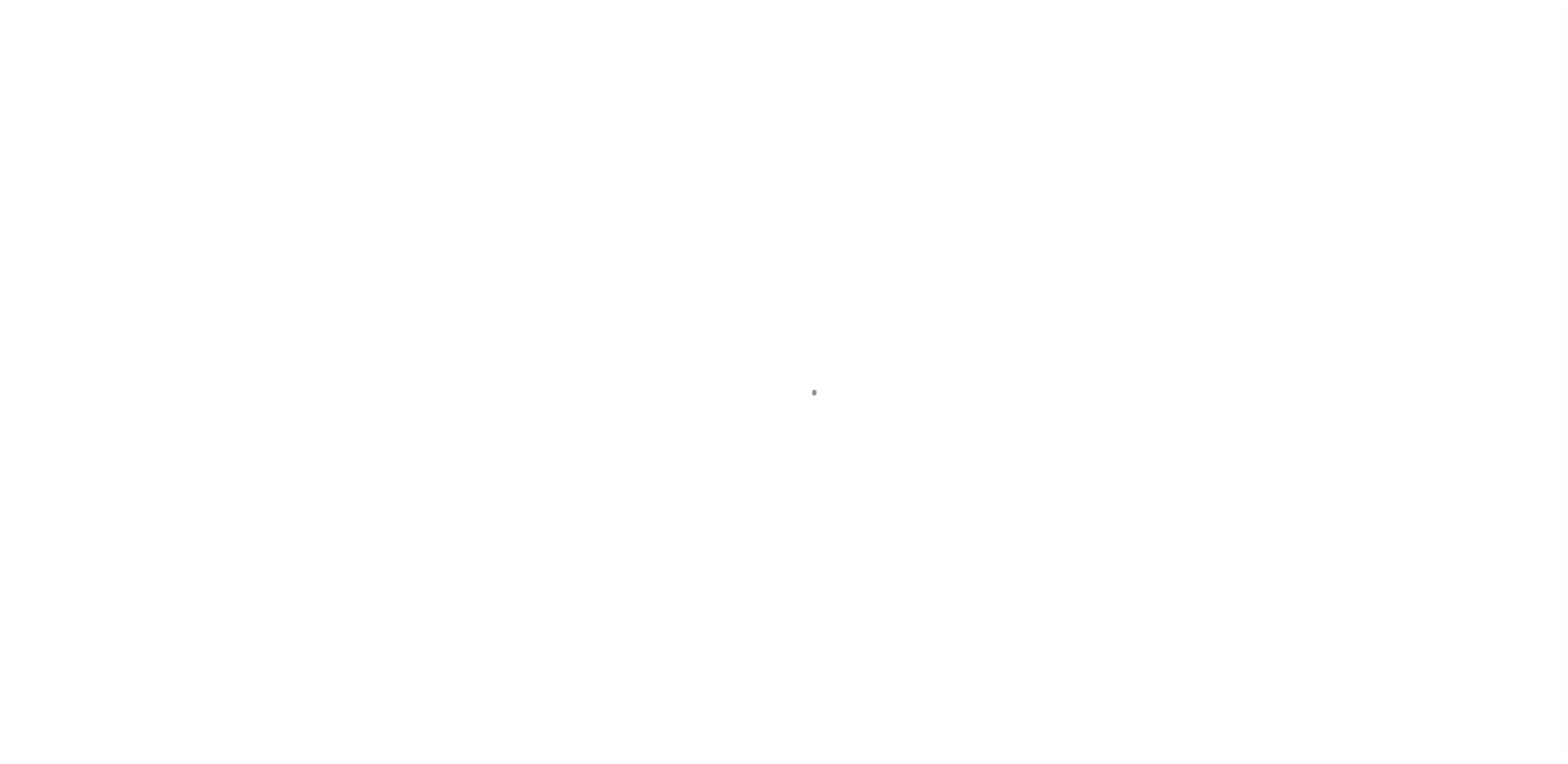
select select "DUE"
select select "17"
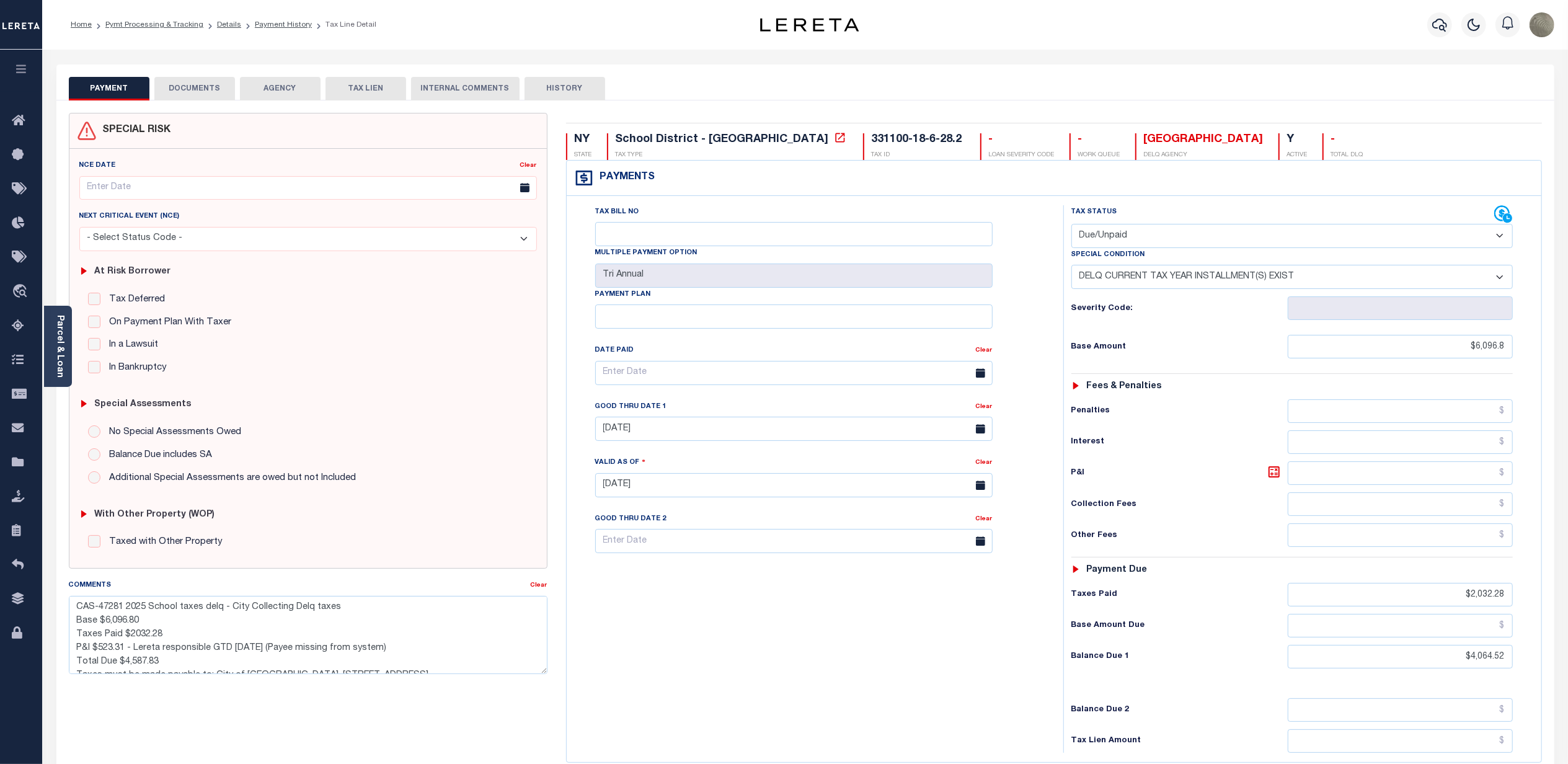
scroll to position [13, 0]
click at [12, 452] on link "Taxing Entity" at bounding box center [21, 463] width 42 height 34
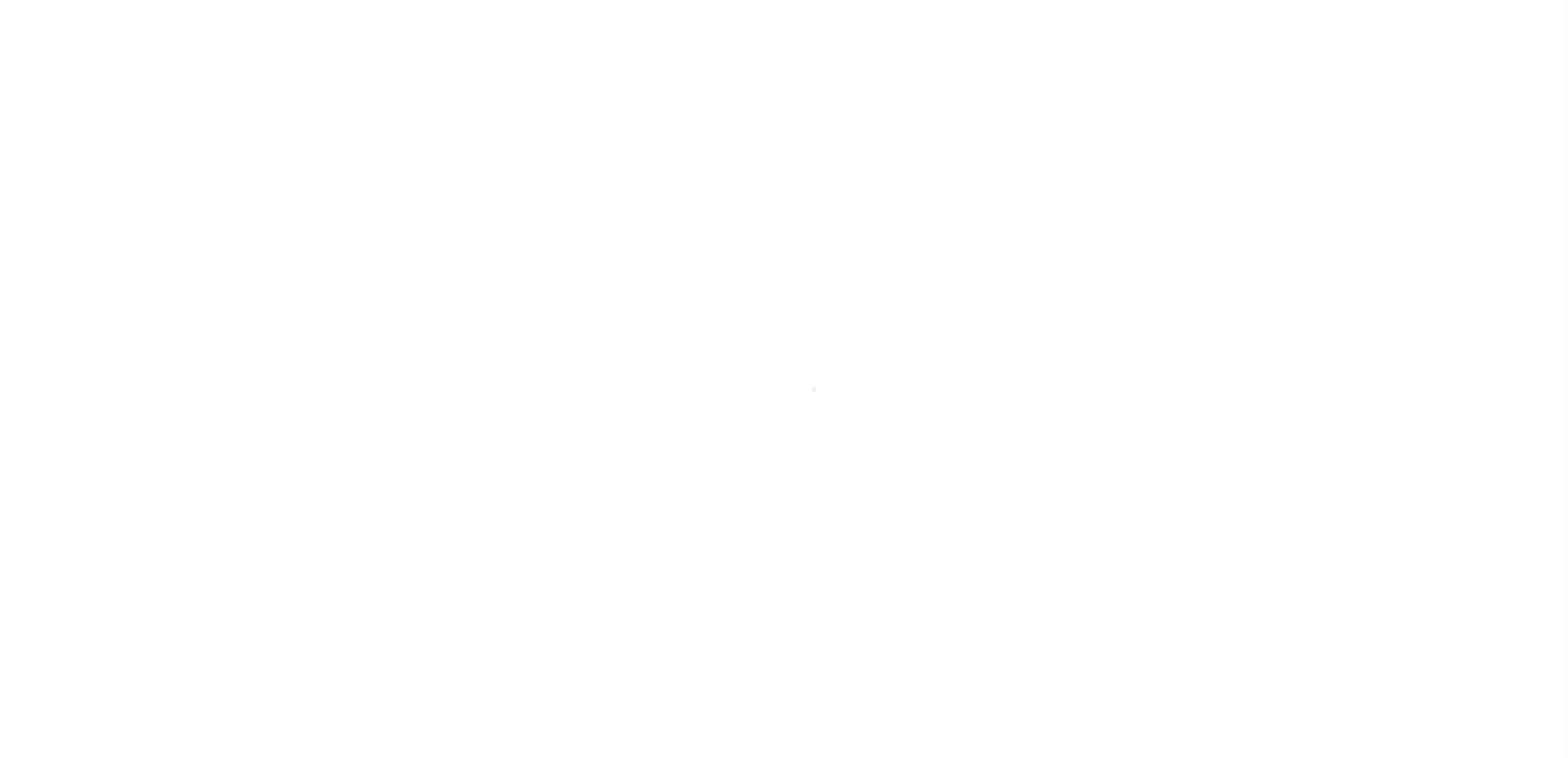
select select
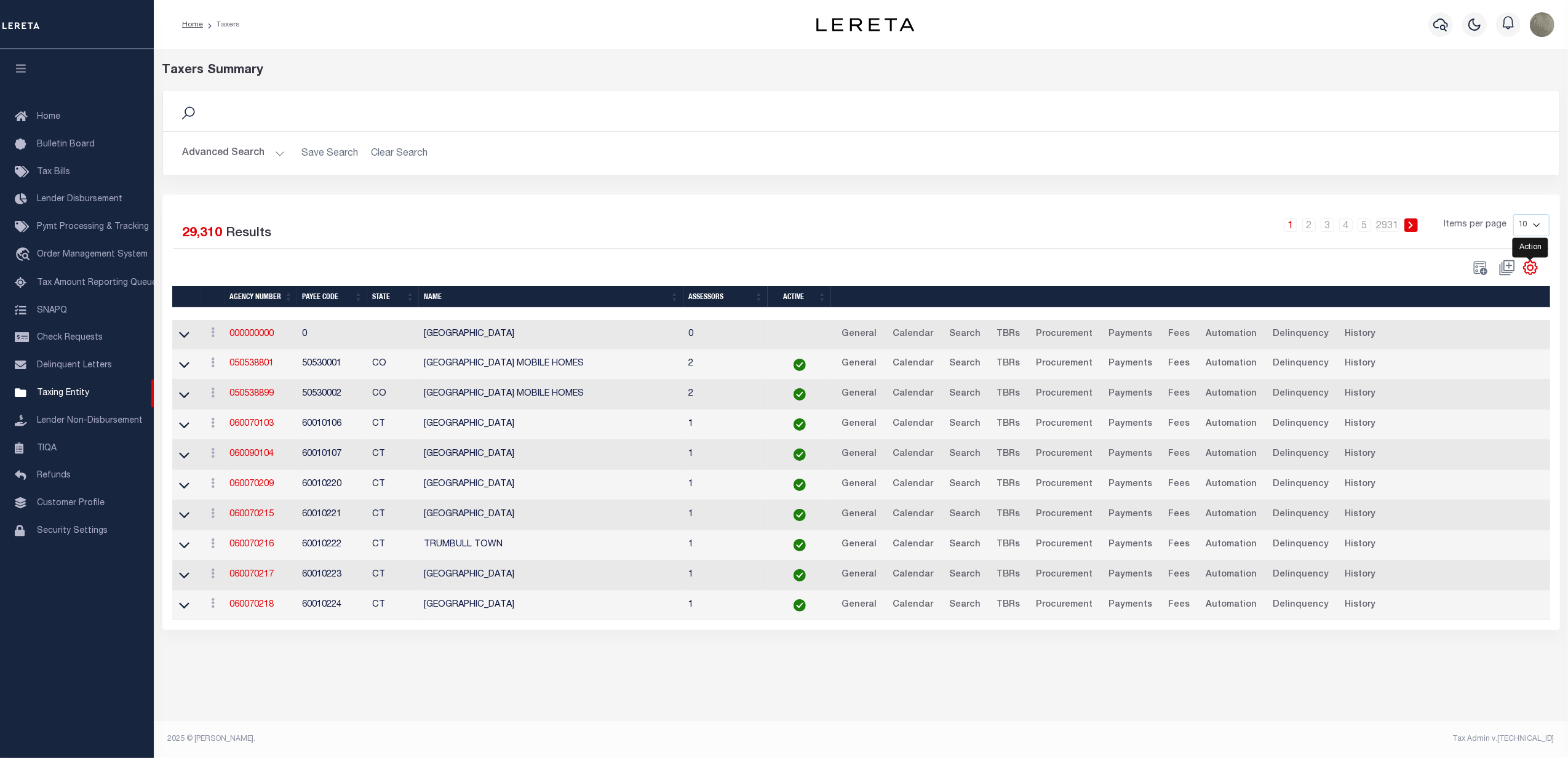
click at [1531, 274] on icon "" at bounding box center [1531, 267] width 16 height 16
click at [1471, 362] on span "Show Filter" at bounding box center [1456, 358] width 46 height 9
select select
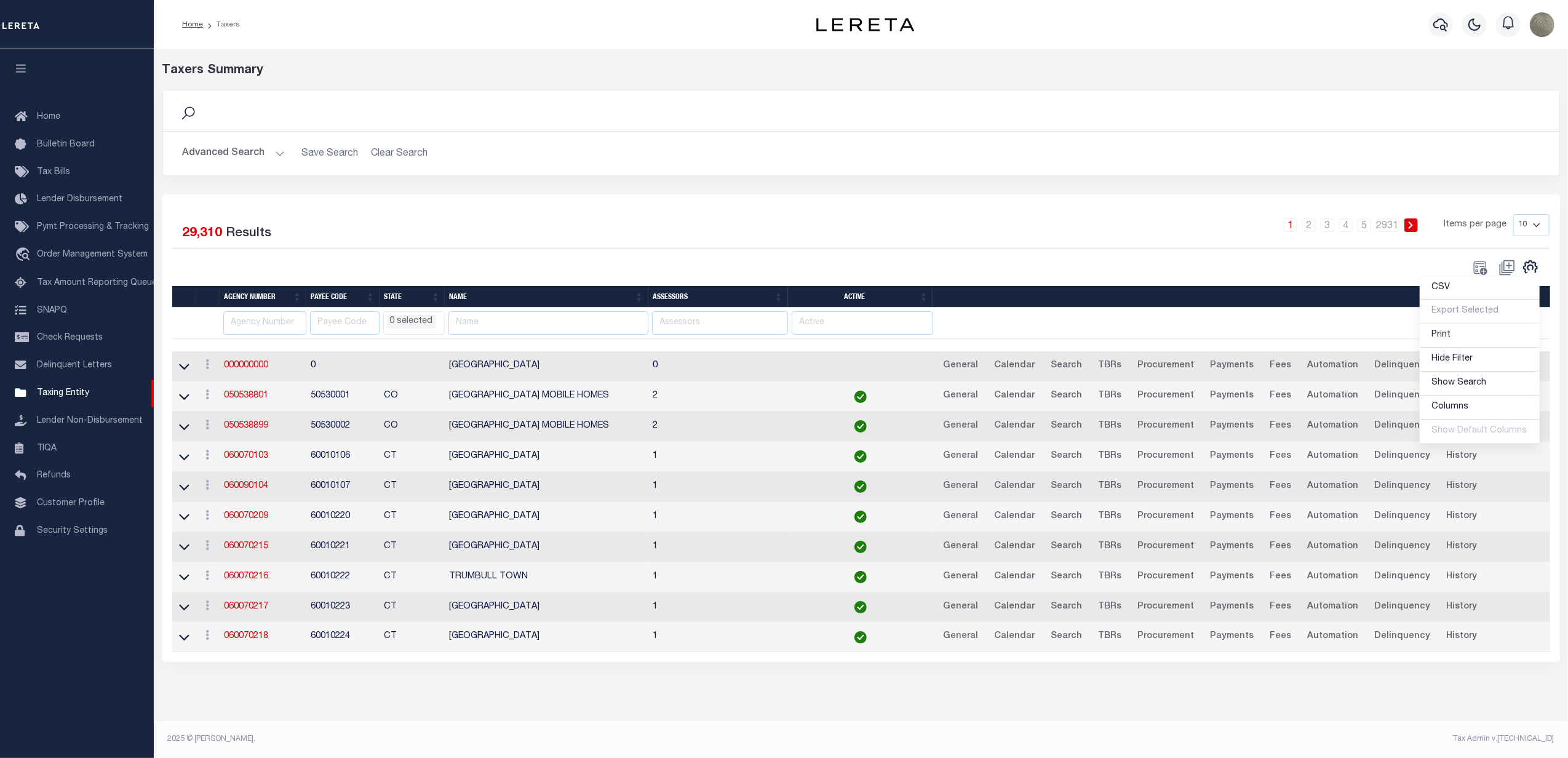
click at [757, 181] on div "Search Advanced Search Save Search Clear Search Is In" at bounding box center [861, 142] width 1416 height 105
click at [534, 330] on input "text" at bounding box center [548, 323] width 200 height 24
type input "NEWBURGH"
select select
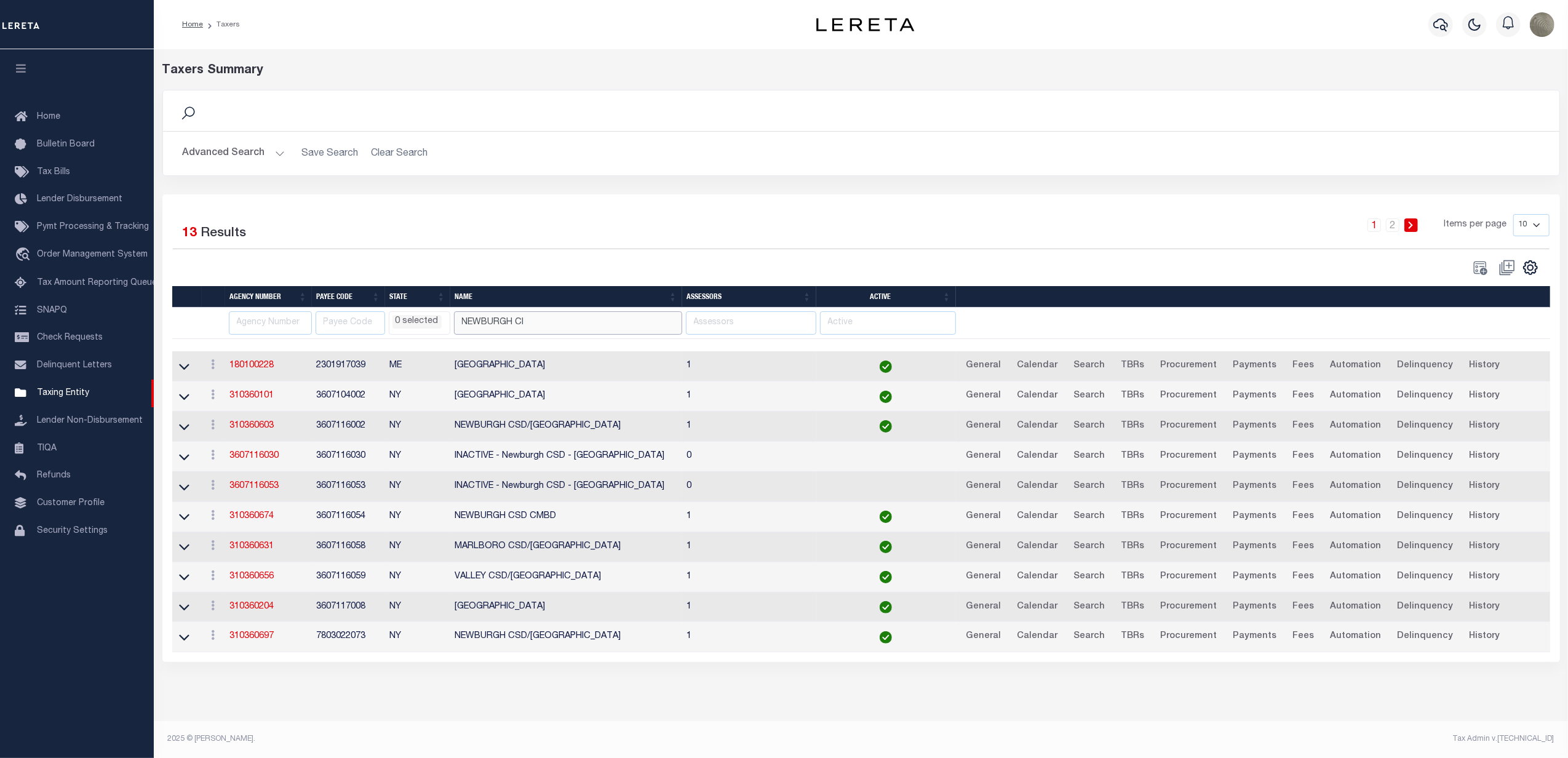
type input "NEWBURGH CI"
select select
type input "[GEOGRAPHIC_DATA]"
select select
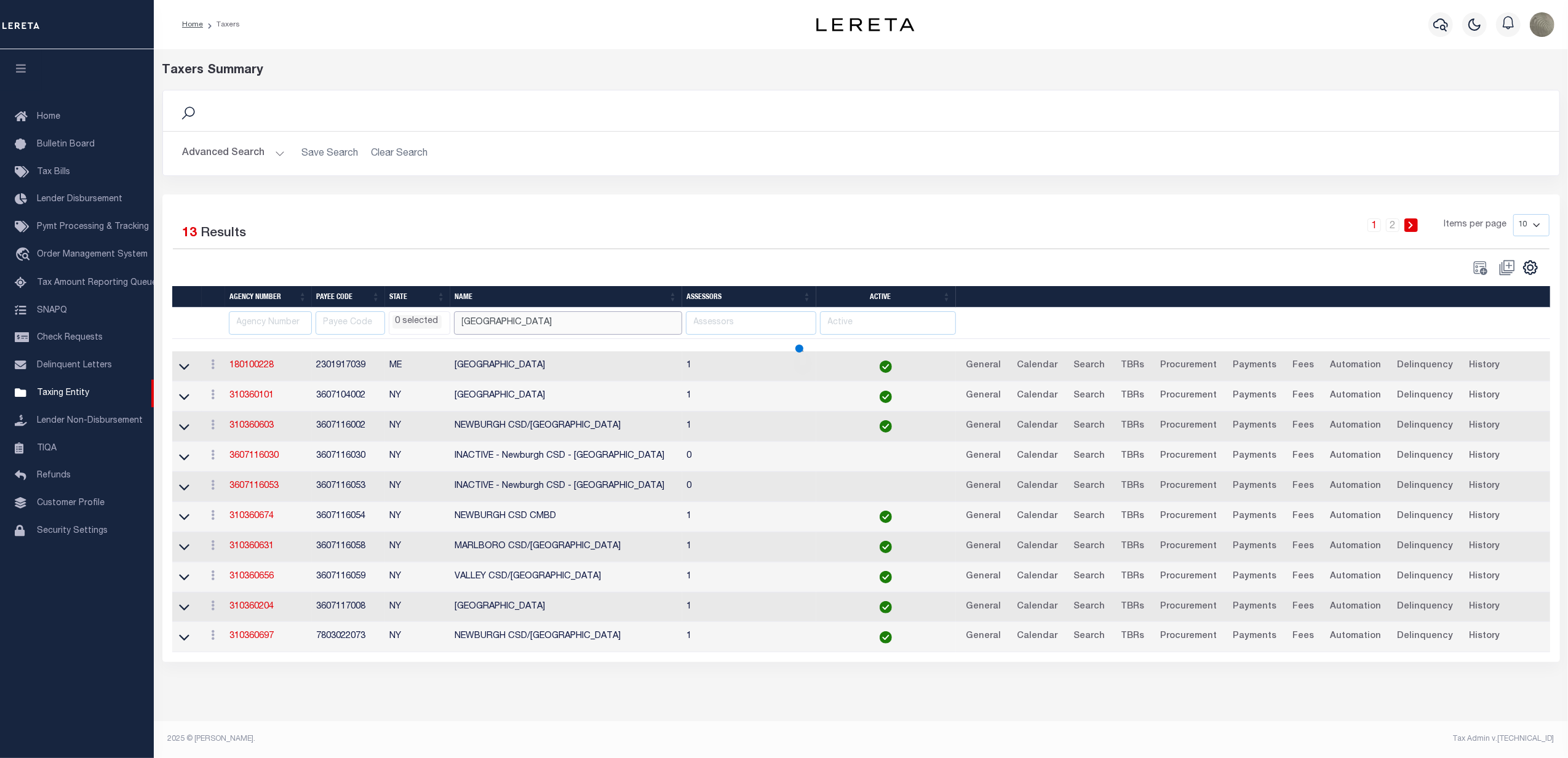
select select
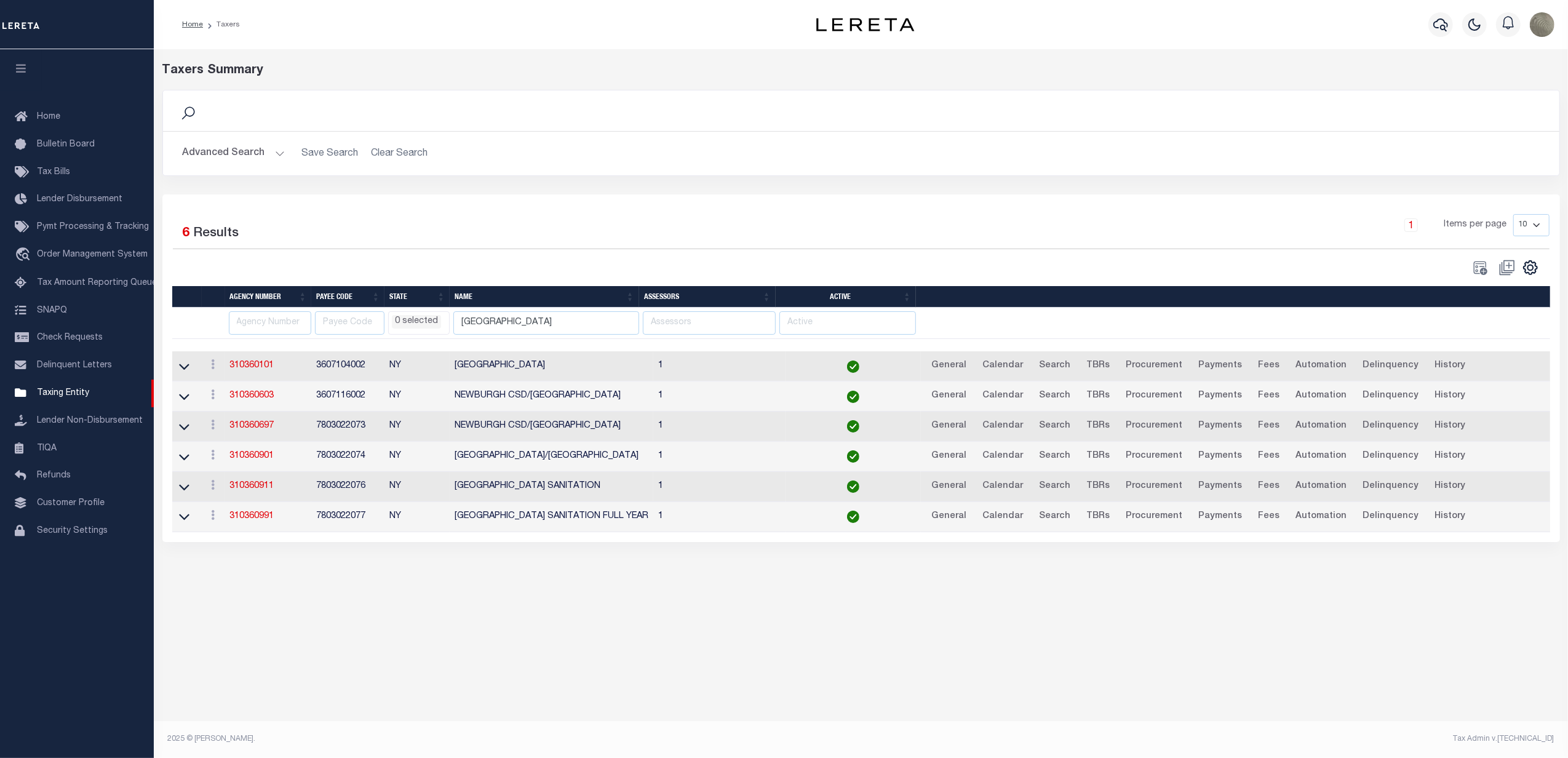
click at [615, 230] on div "1 Items per page 10 25 50 100" at bounding box center [1035, 230] width 1028 height 32
select select
click at [254, 367] on link "310360101" at bounding box center [252, 365] width 45 height 9
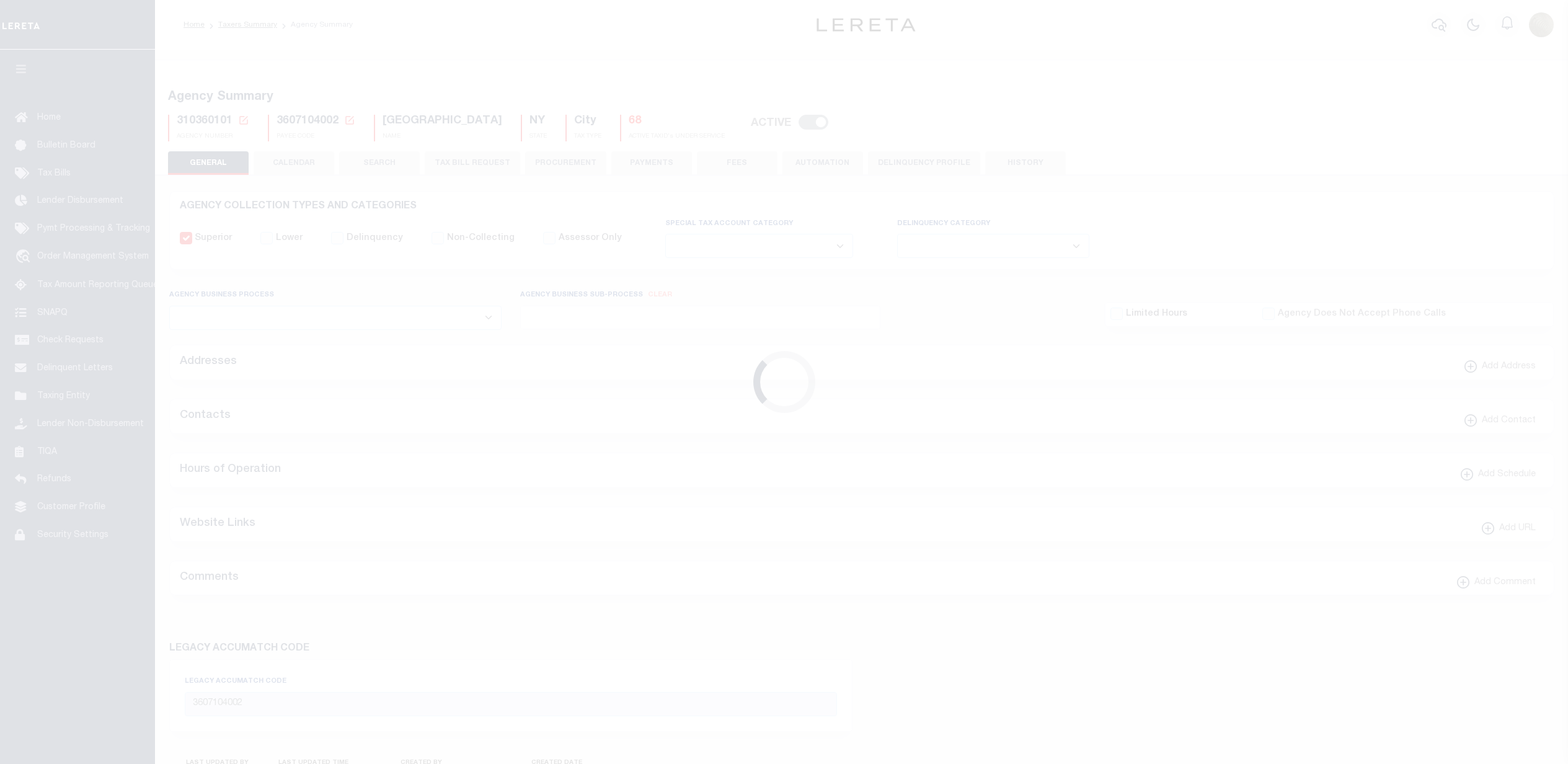
select select
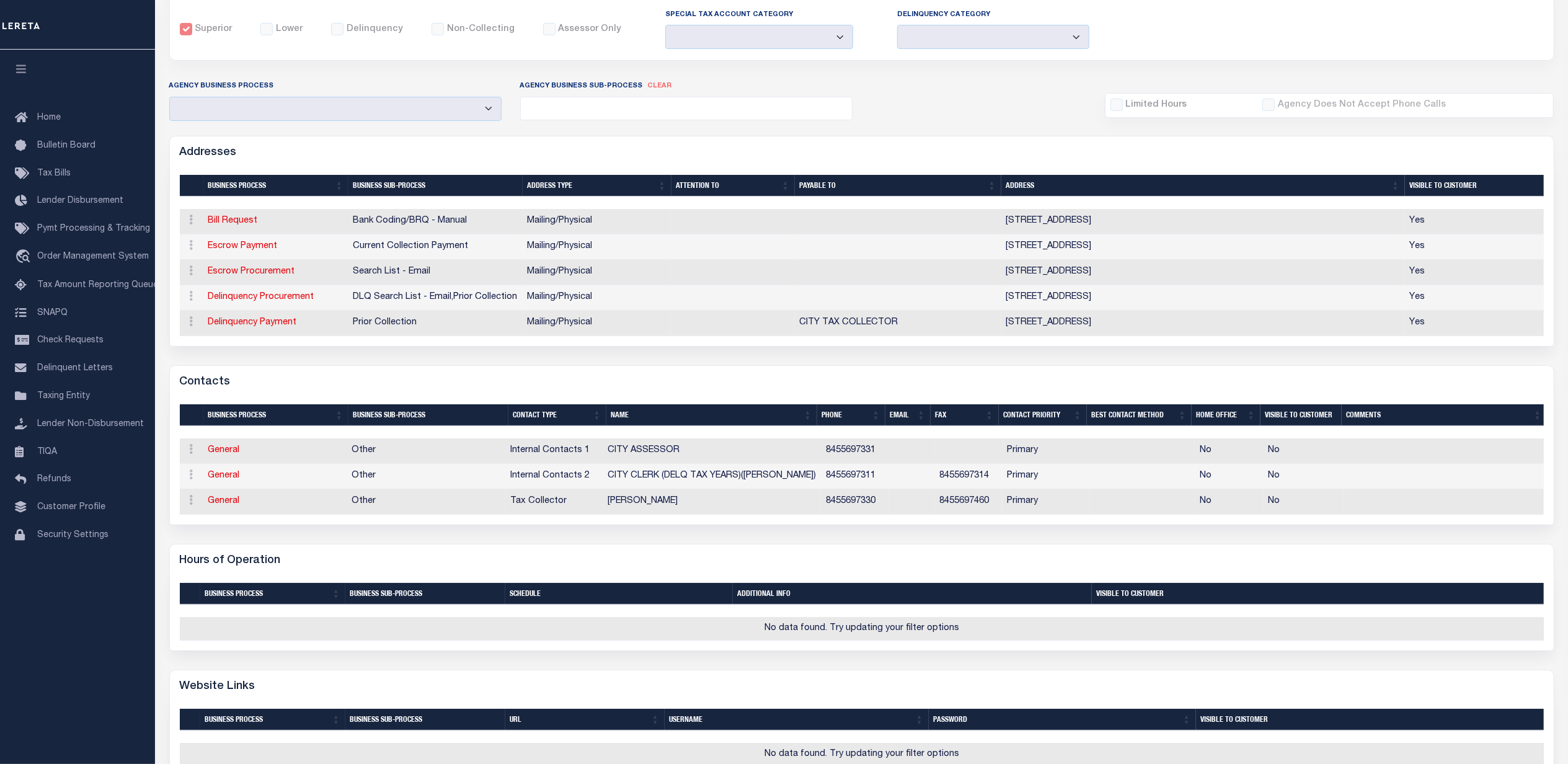
scroll to position [249, 0]
